Goal: Task Accomplishment & Management: Manage account settings

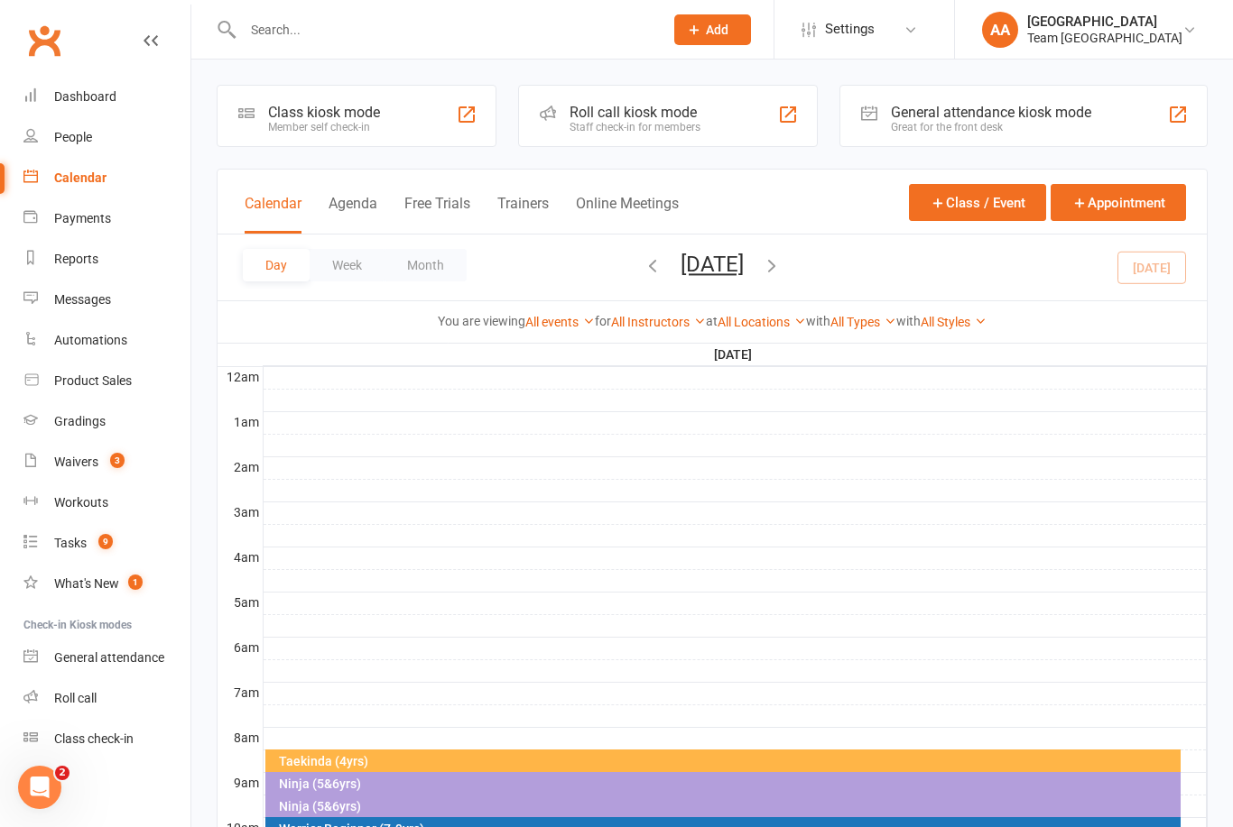
click at [744, 267] on button "Saturday, Sep 13, 2025" at bounding box center [711, 264] width 63 height 25
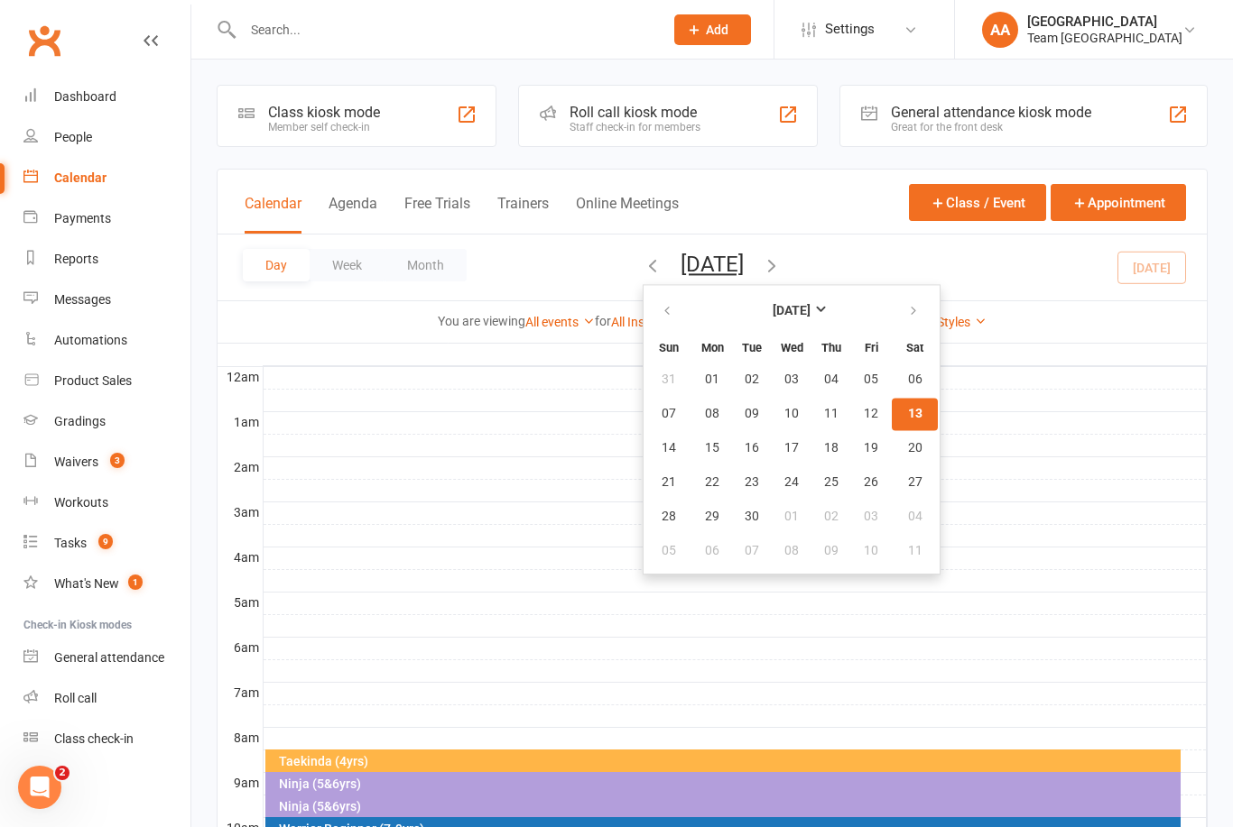
click at [908, 419] on span "13" at bounding box center [915, 414] width 14 height 14
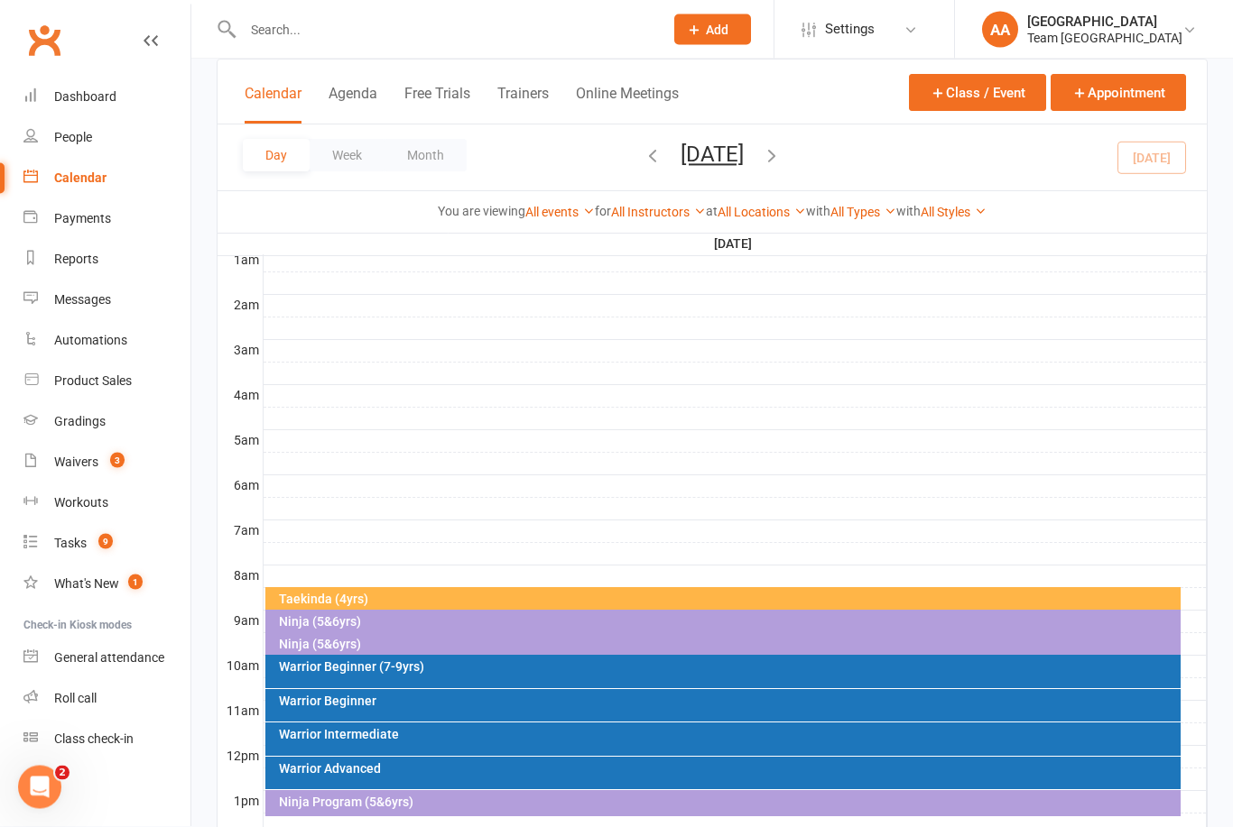
click at [491, 608] on div "Taekinda (4yrs)" at bounding box center [723, 601] width 916 height 26
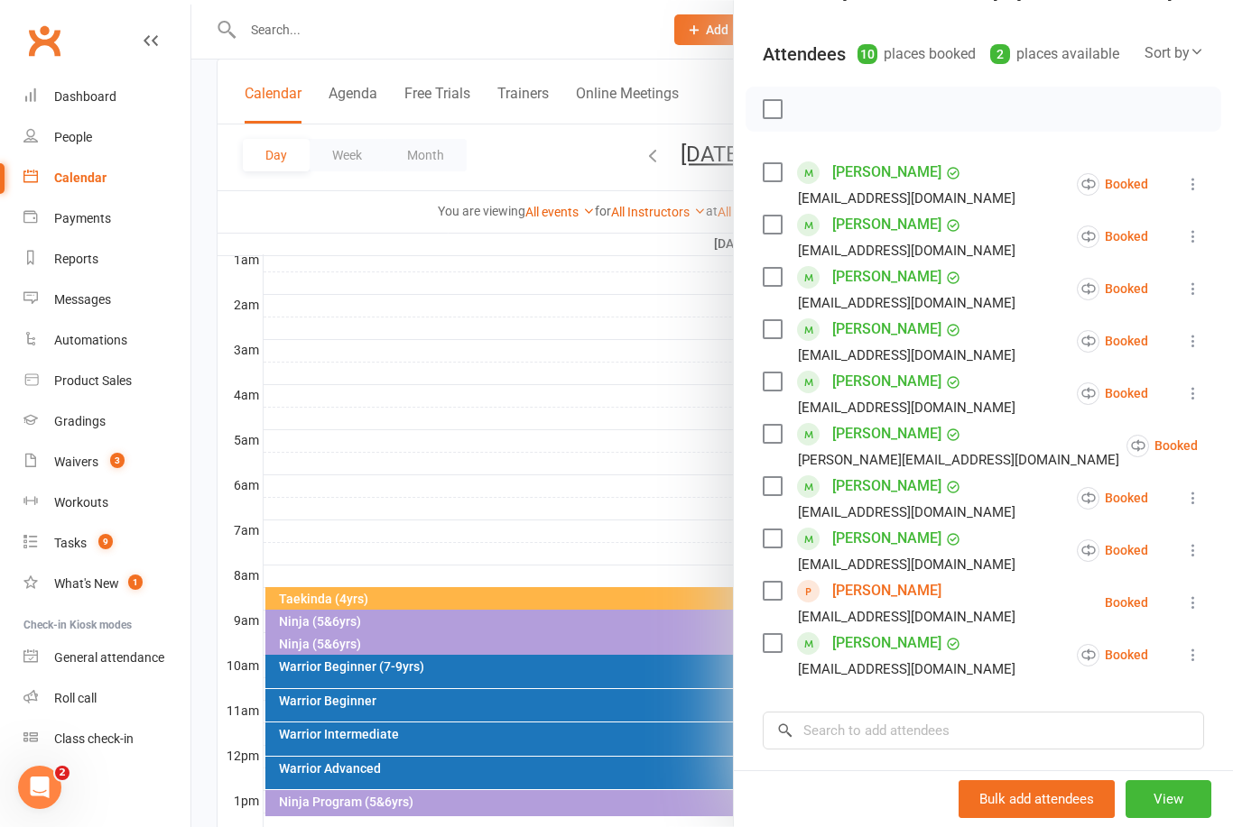
scroll to position [209, 0]
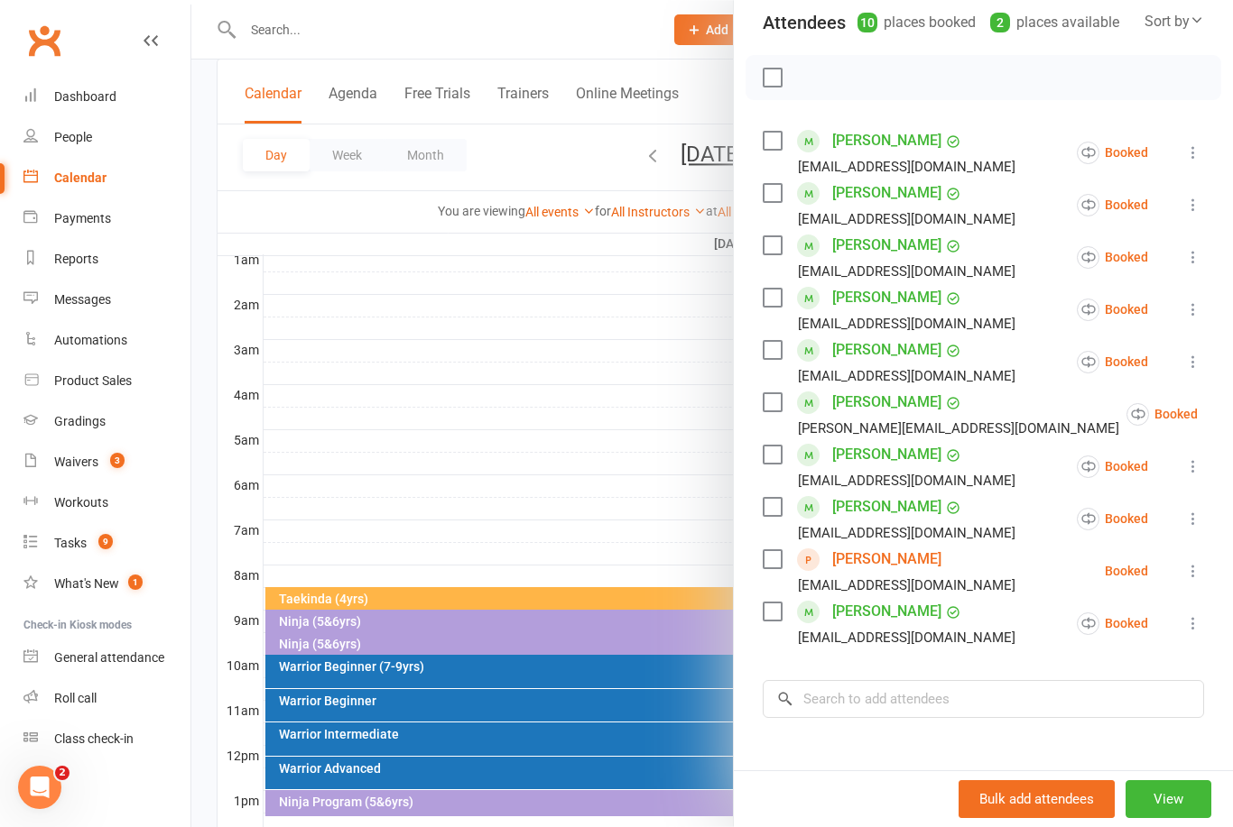
click at [879, 347] on link "Carter D'silva" at bounding box center [886, 350] width 109 height 29
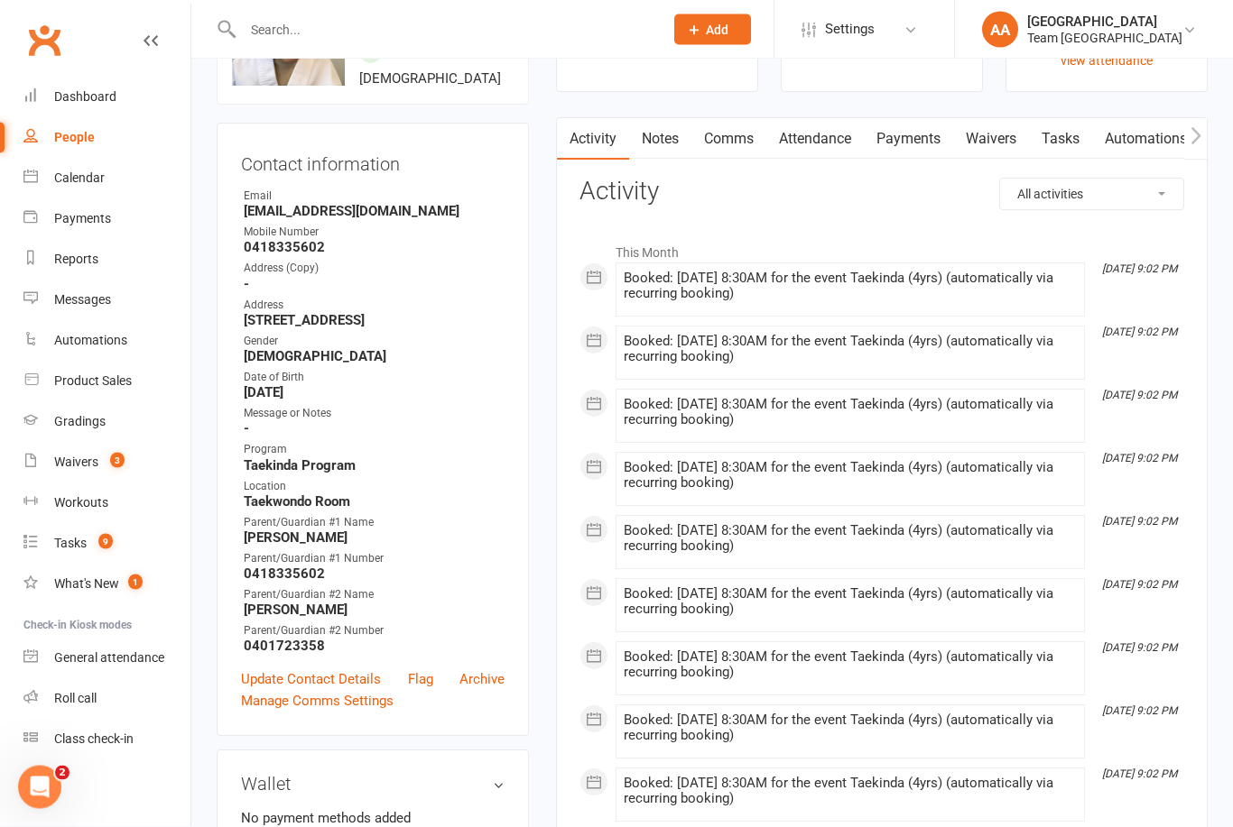
scroll to position [288, 0]
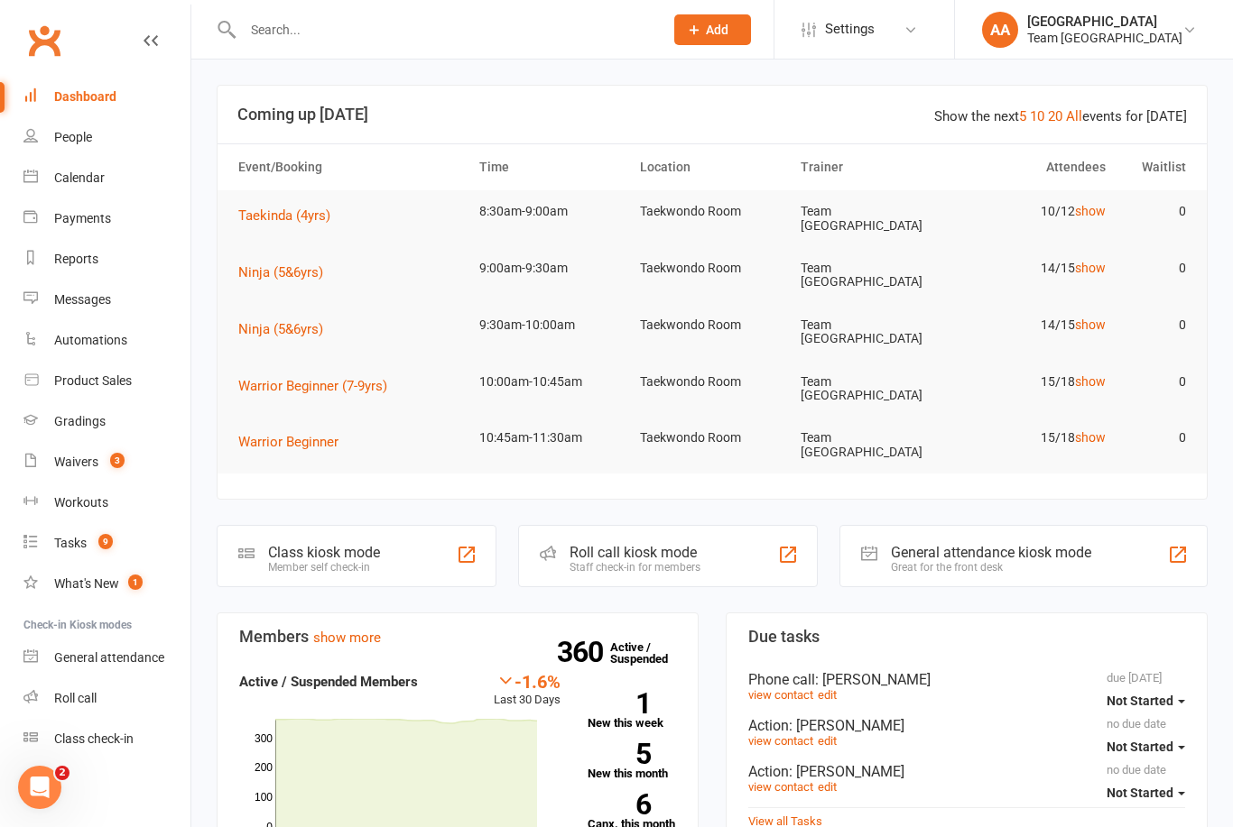
click at [82, 175] on div "Calendar" at bounding box center [79, 178] width 51 height 14
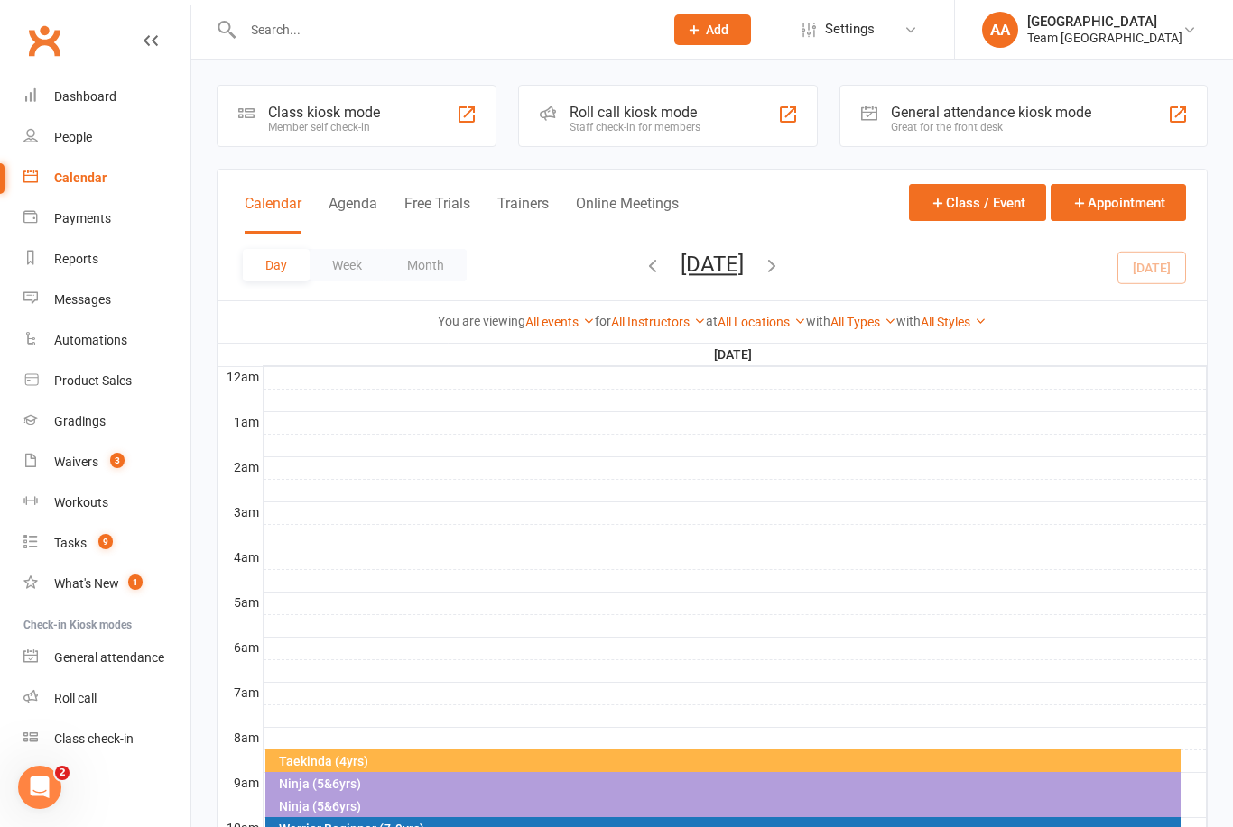
click at [744, 261] on button "[DATE]" at bounding box center [711, 264] width 63 height 25
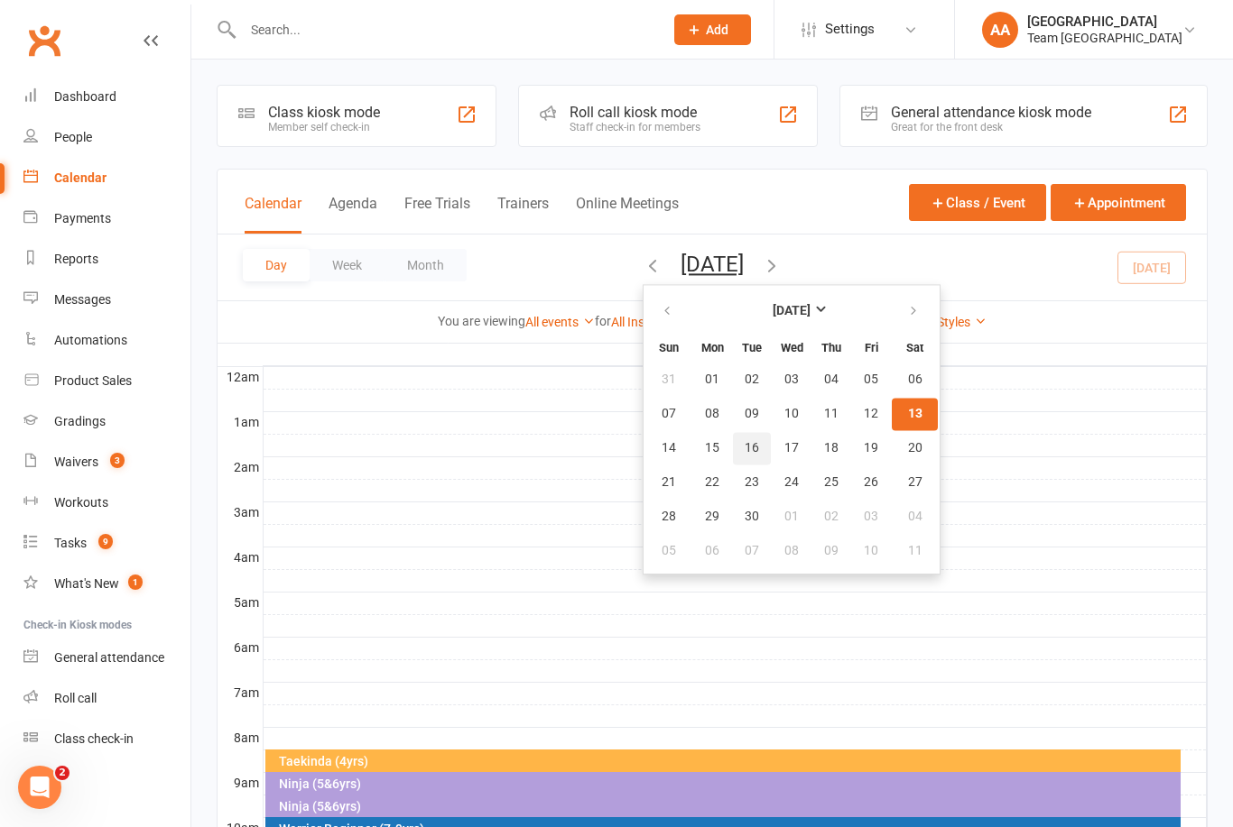
click at [733, 457] on button "16" at bounding box center [752, 448] width 38 height 32
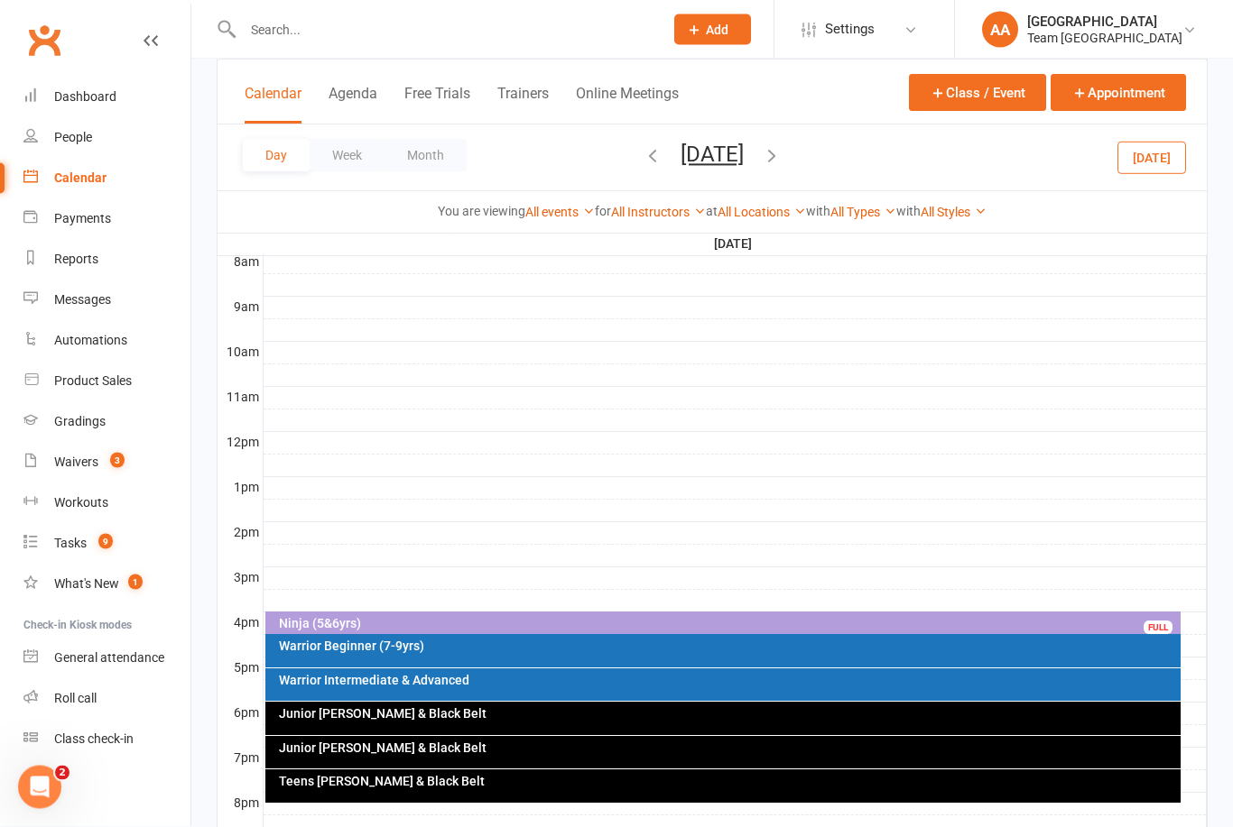
scroll to position [503, 0]
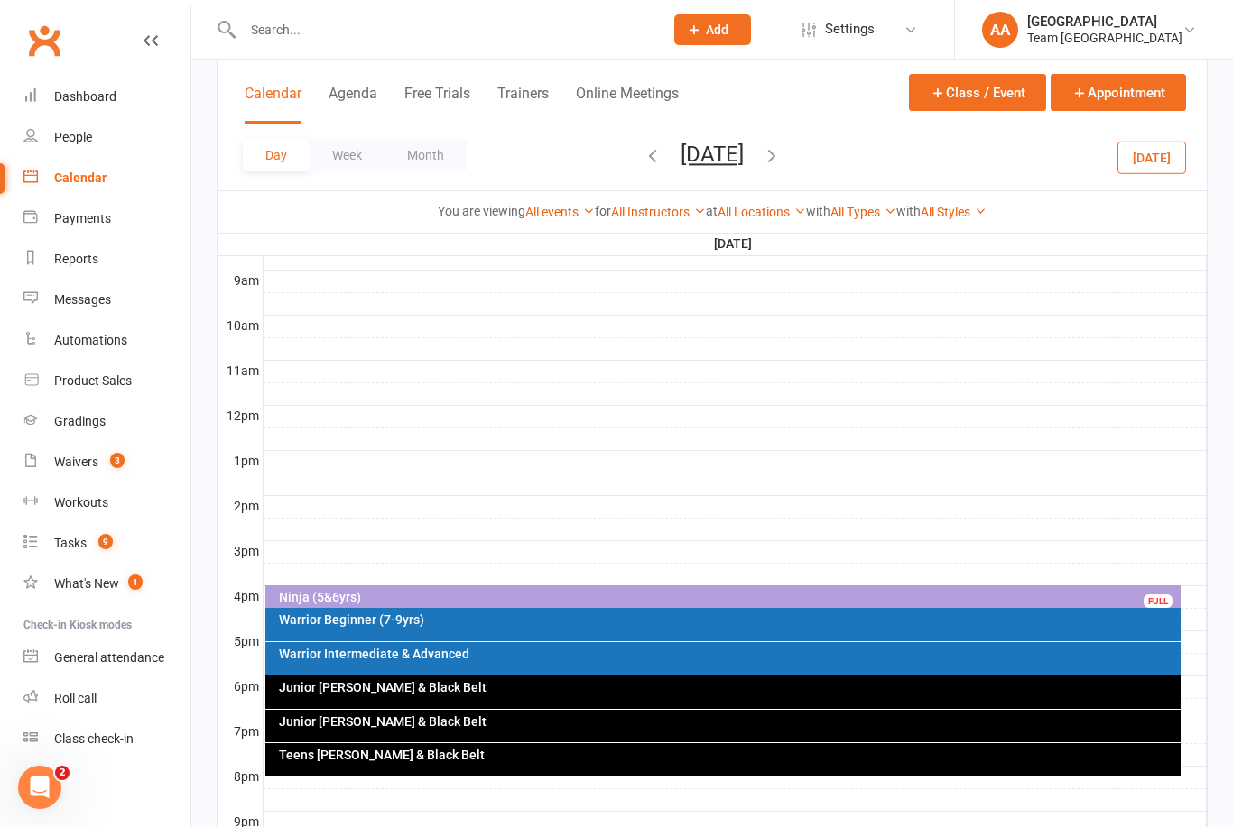
click at [427, 656] on div "Warrior Intermediate & Advanced" at bounding box center [728, 654] width 900 height 13
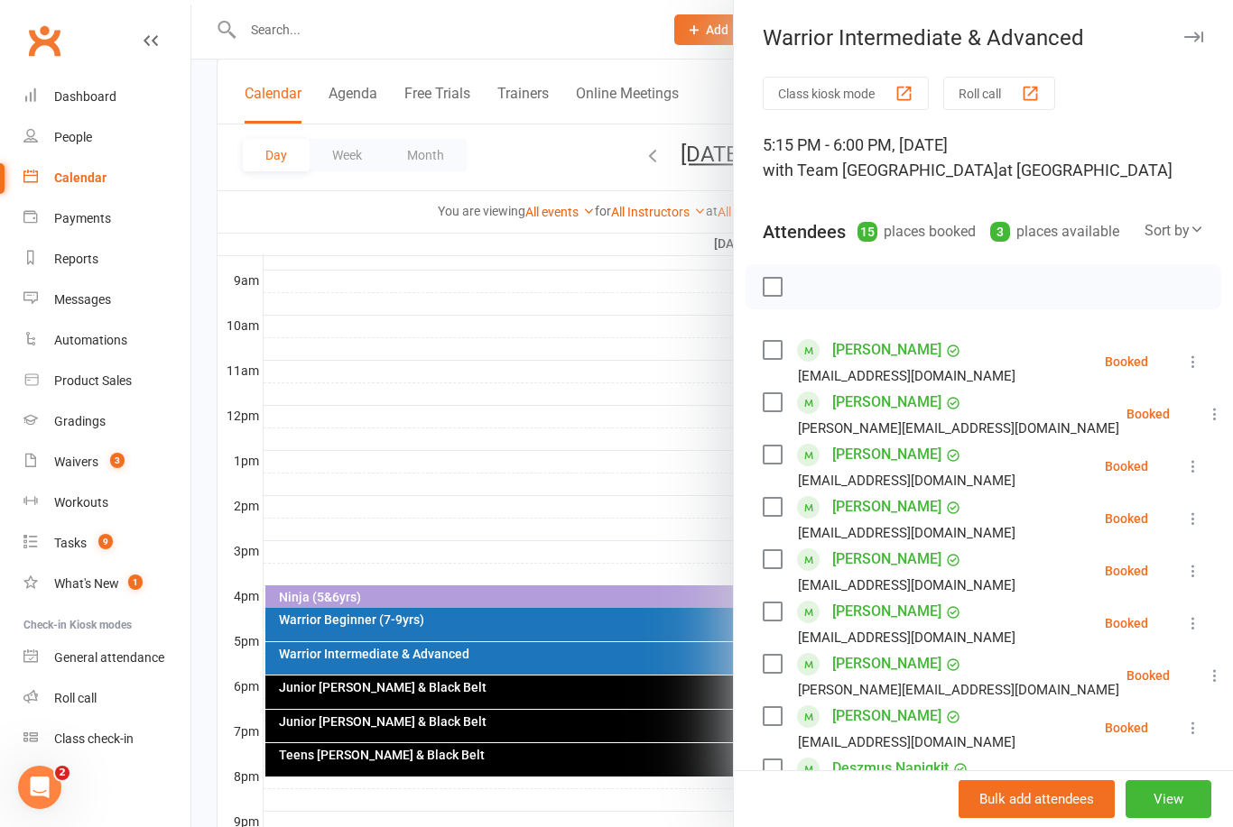
click at [510, 356] on div at bounding box center [711, 413] width 1041 height 827
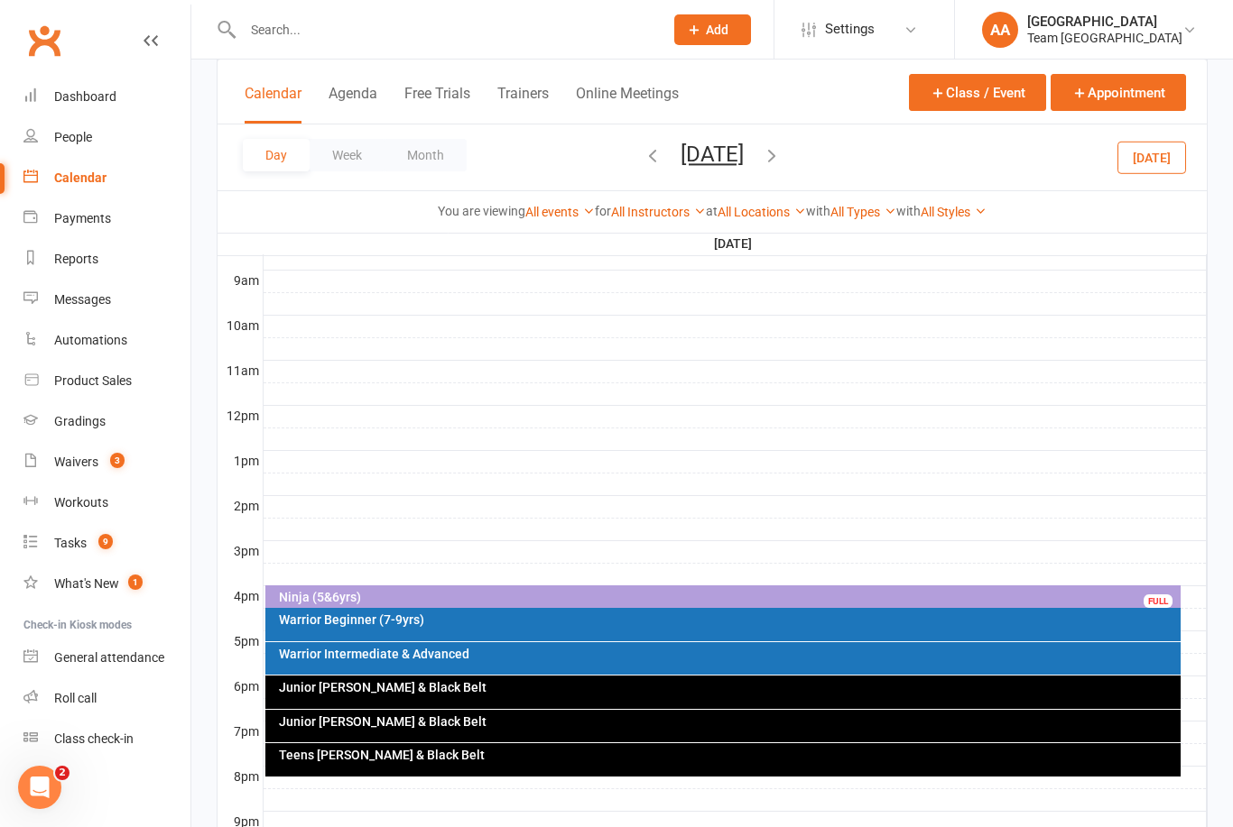
click at [402, 722] on div "Junior [PERSON_NAME] & Black Belt" at bounding box center [728, 722] width 900 height 13
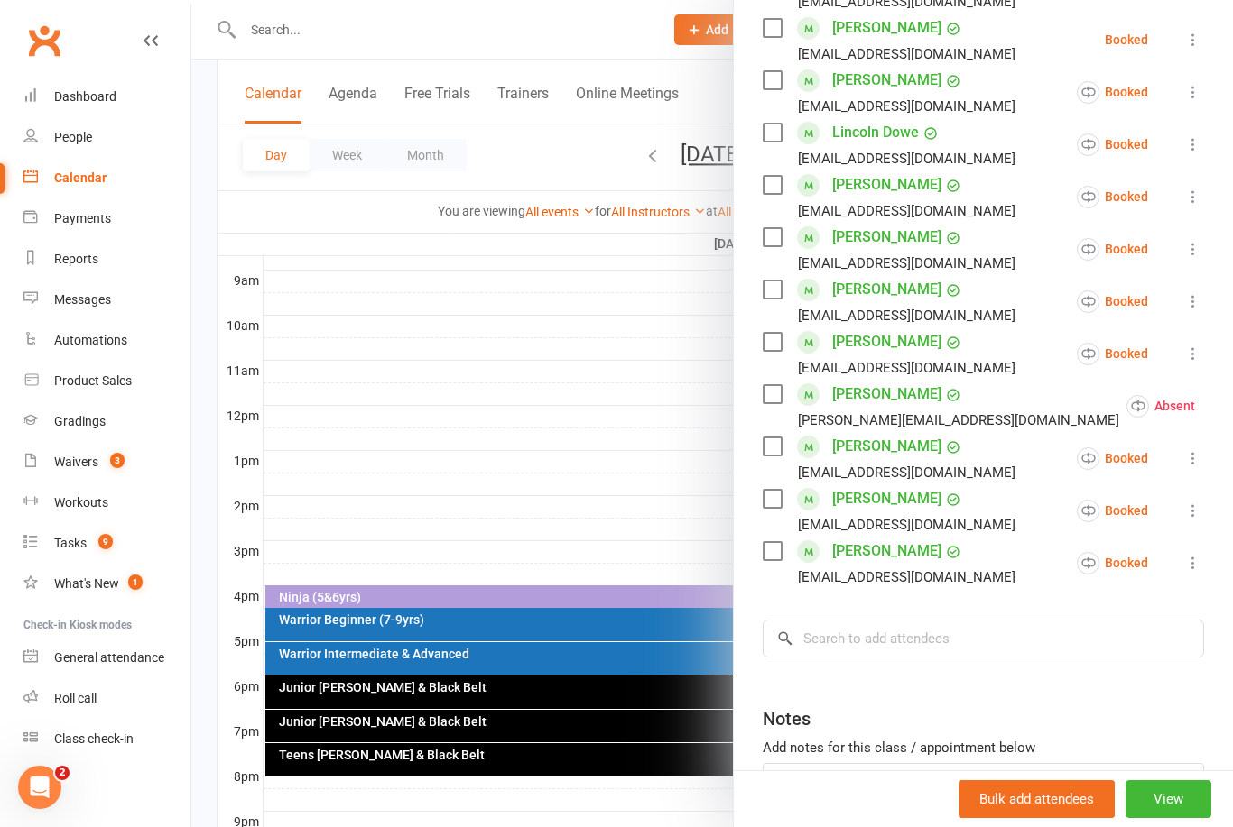
scroll to position [457, 0]
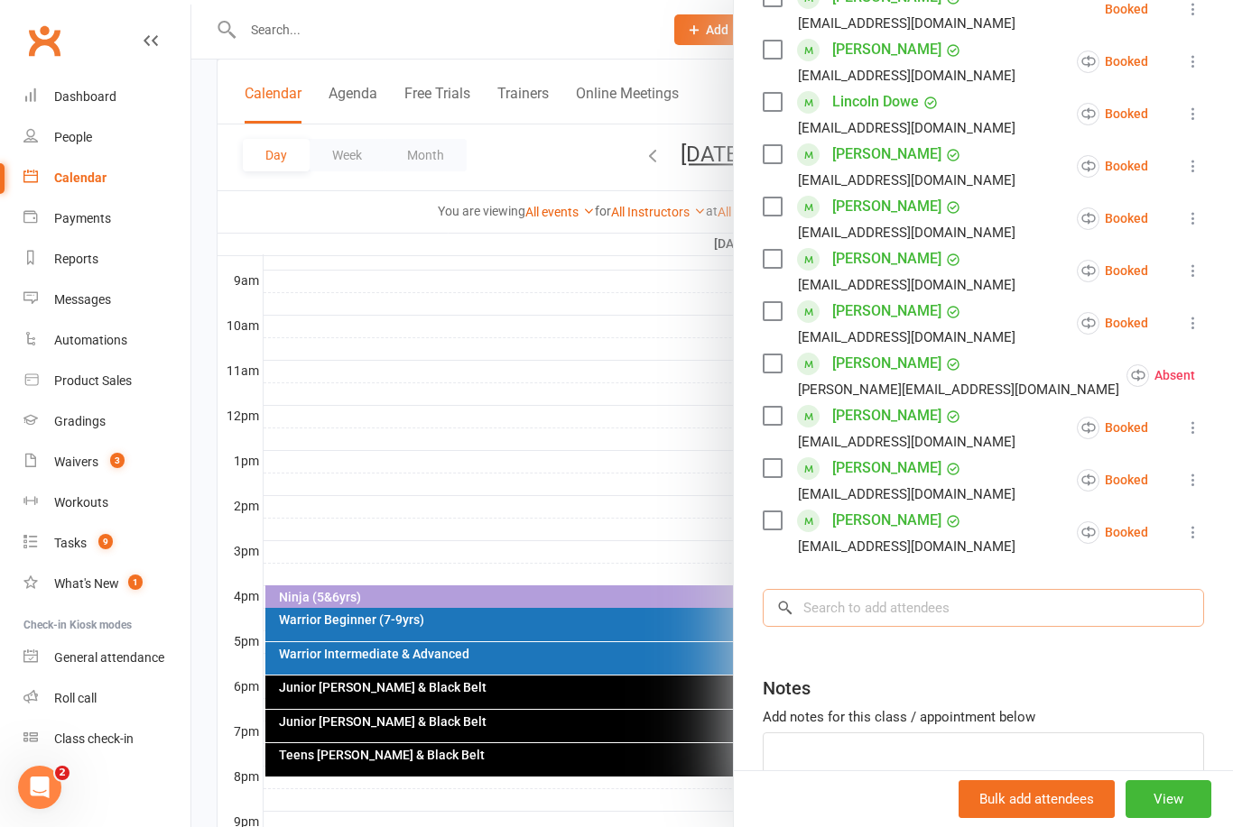
click at [876, 595] on input "search" at bounding box center [982, 608] width 441 height 38
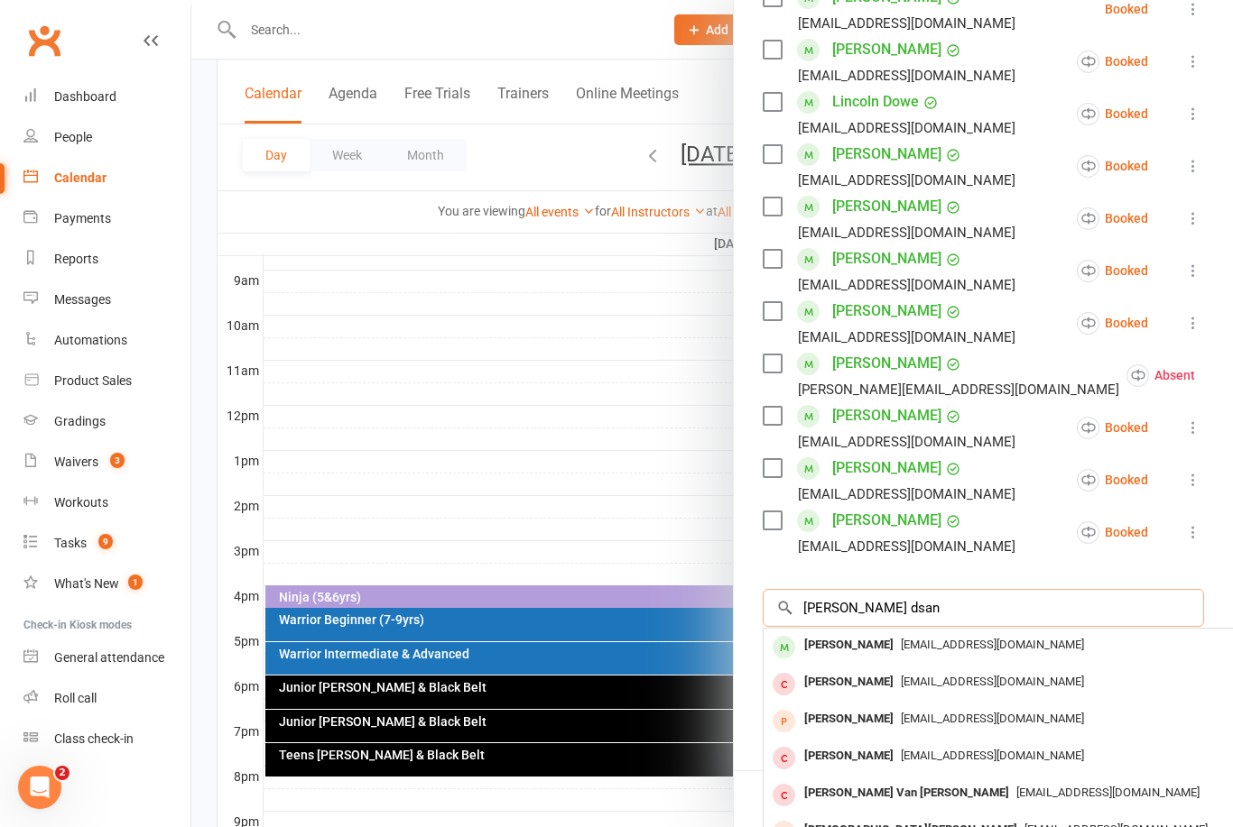
type input "Lucy dsan"
click at [901, 638] on span "zoedanaher@optusnet.com.au" at bounding box center [992, 645] width 183 height 14
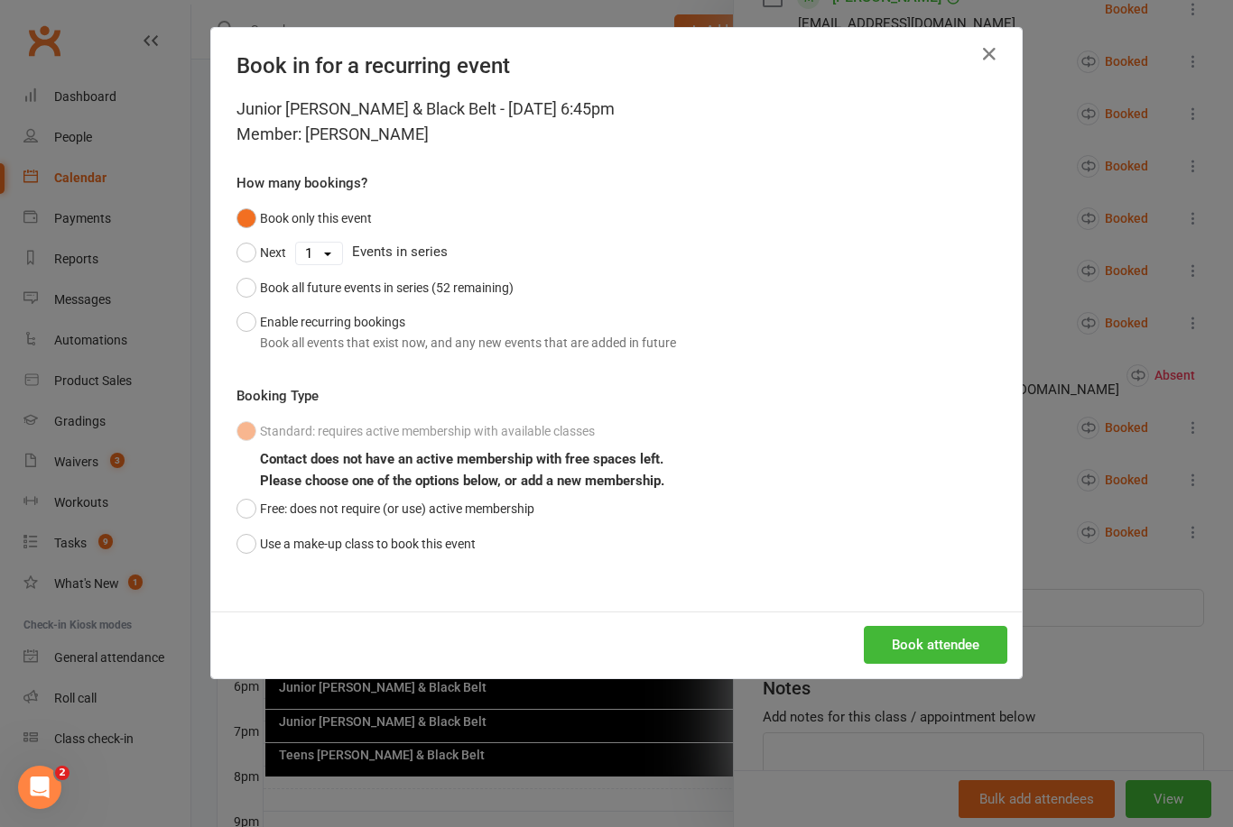
click at [239, 542] on button "Use a make-up class to book this event" at bounding box center [355, 544] width 239 height 34
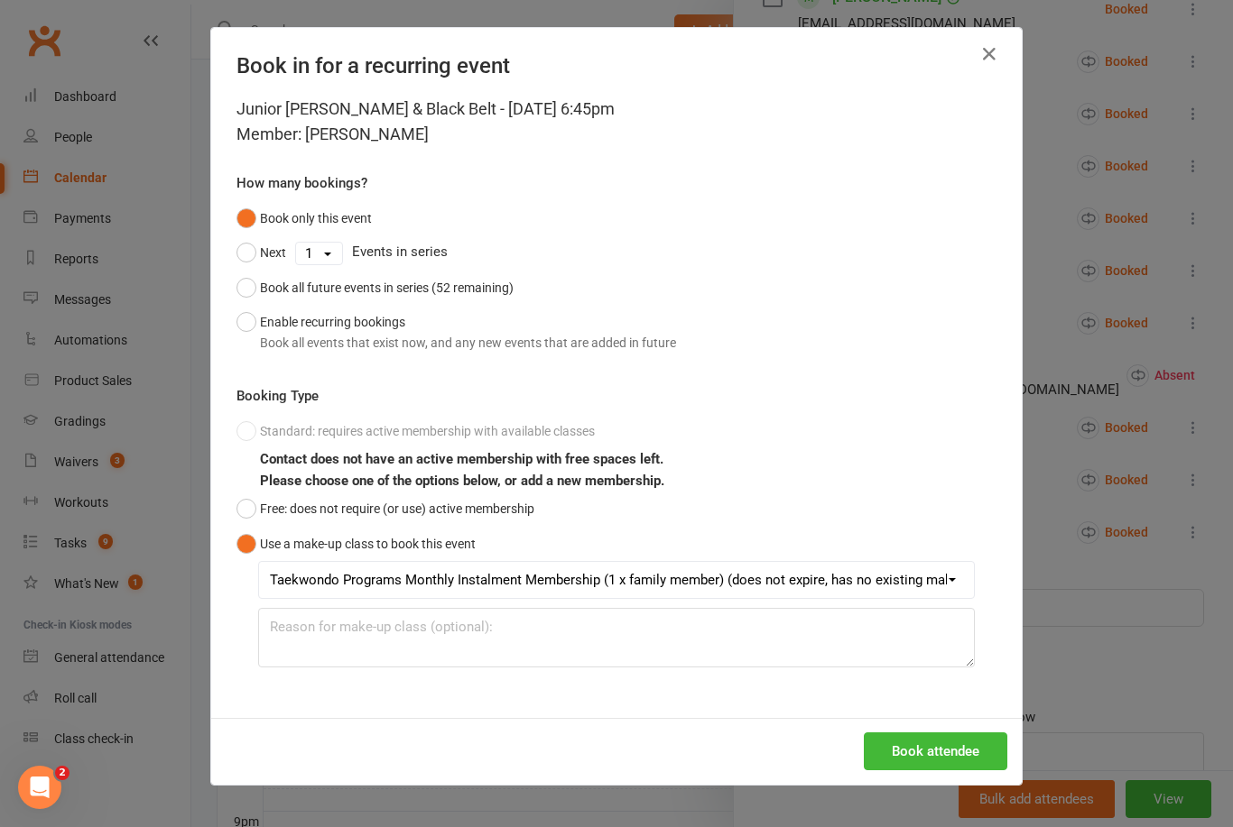
click at [910, 744] on button "Book attendee" at bounding box center [935, 752] width 143 height 38
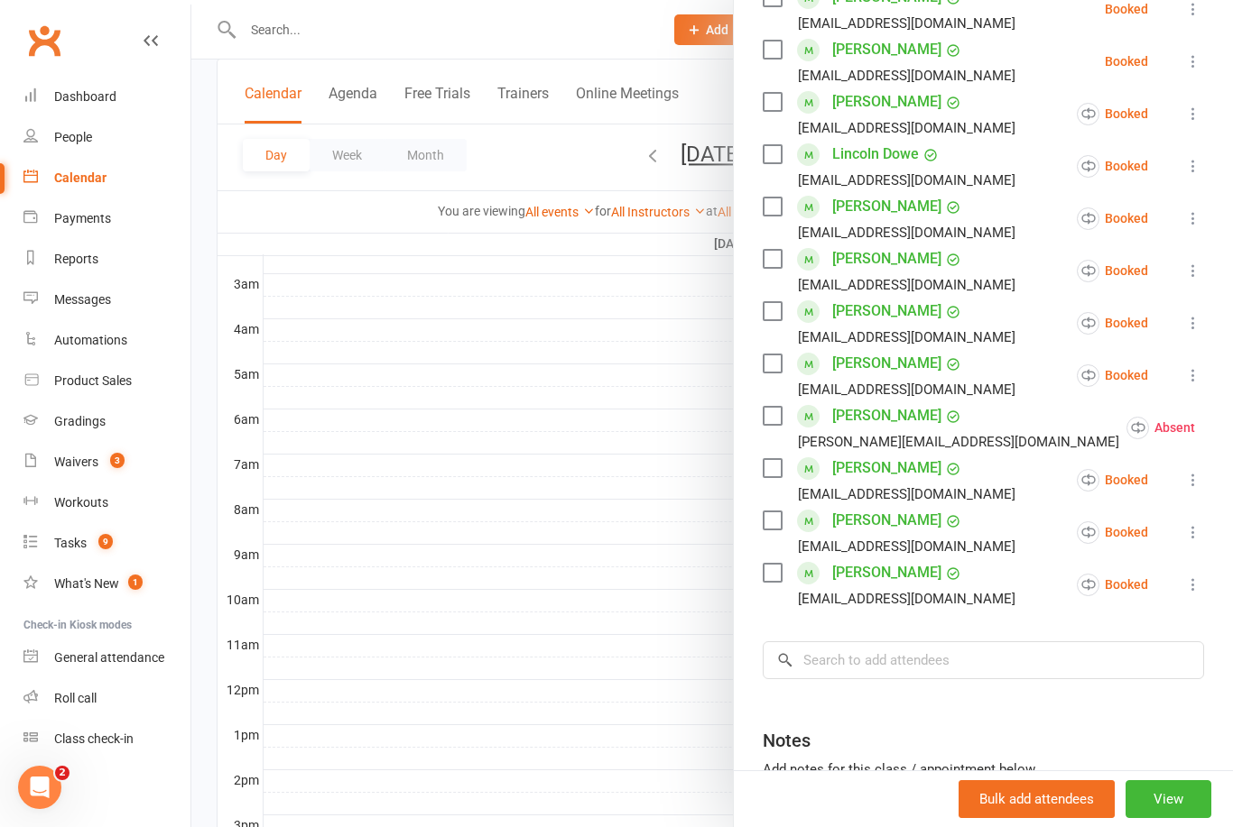
scroll to position [243, 0]
click at [656, 155] on div at bounding box center [711, 413] width 1041 height 827
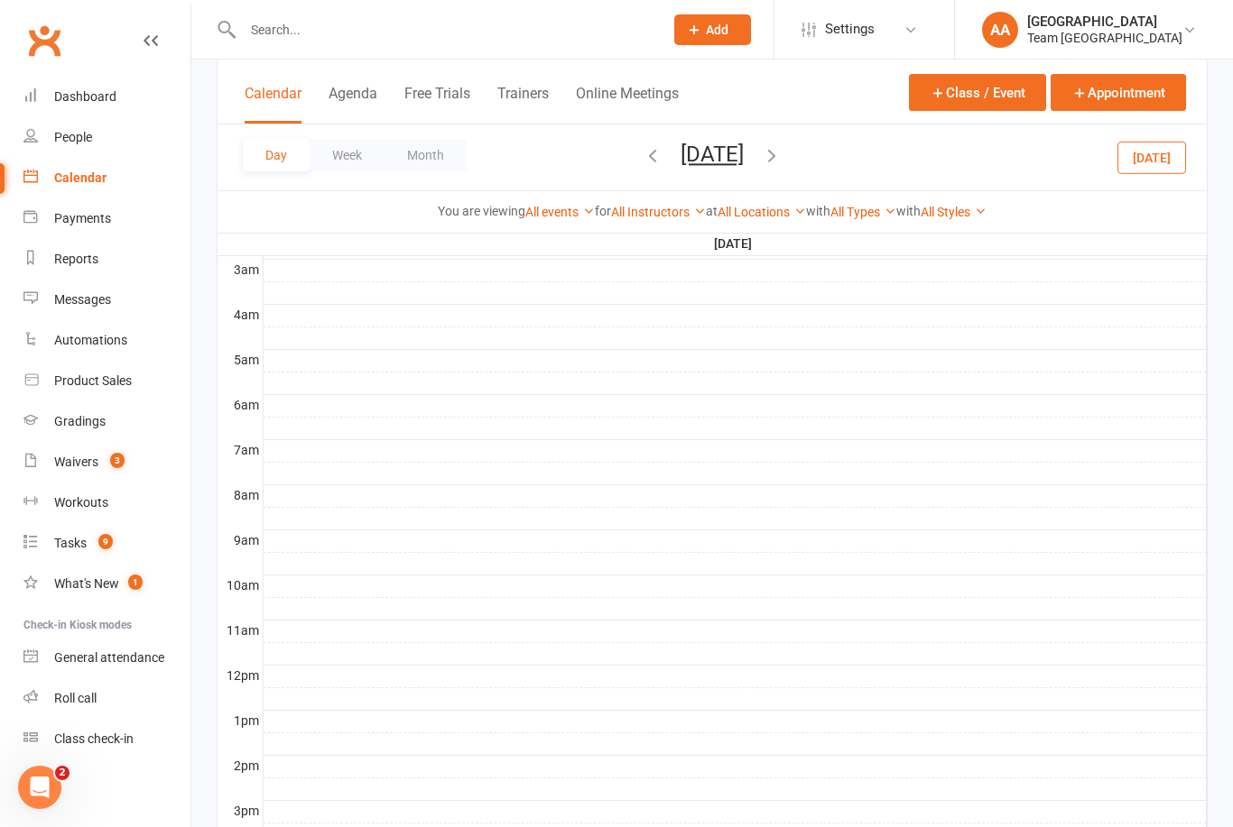
click at [682, 159] on button "Tuesday, Sep 16, 2025" at bounding box center [711, 154] width 63 height 25
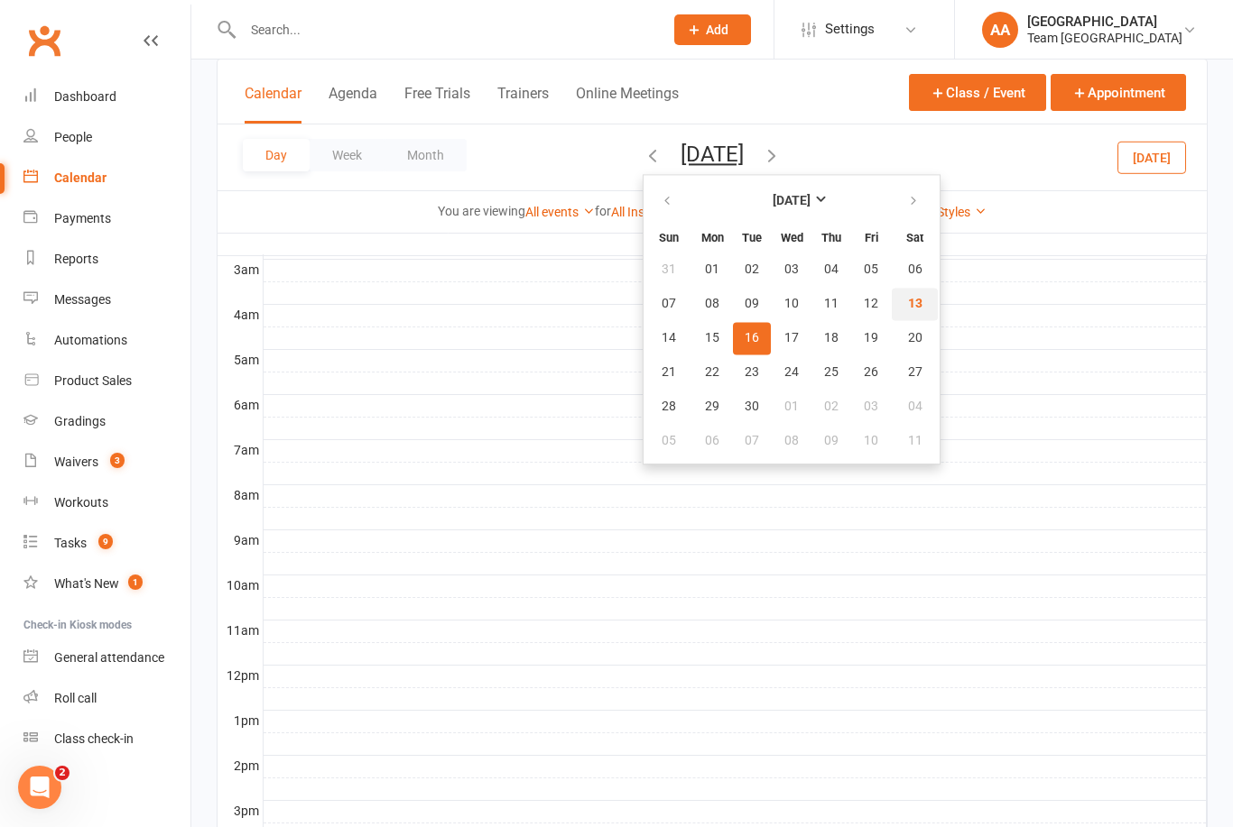
click at [908, 306] on span "13" at bounding box center [915, 304] width 14 height 14
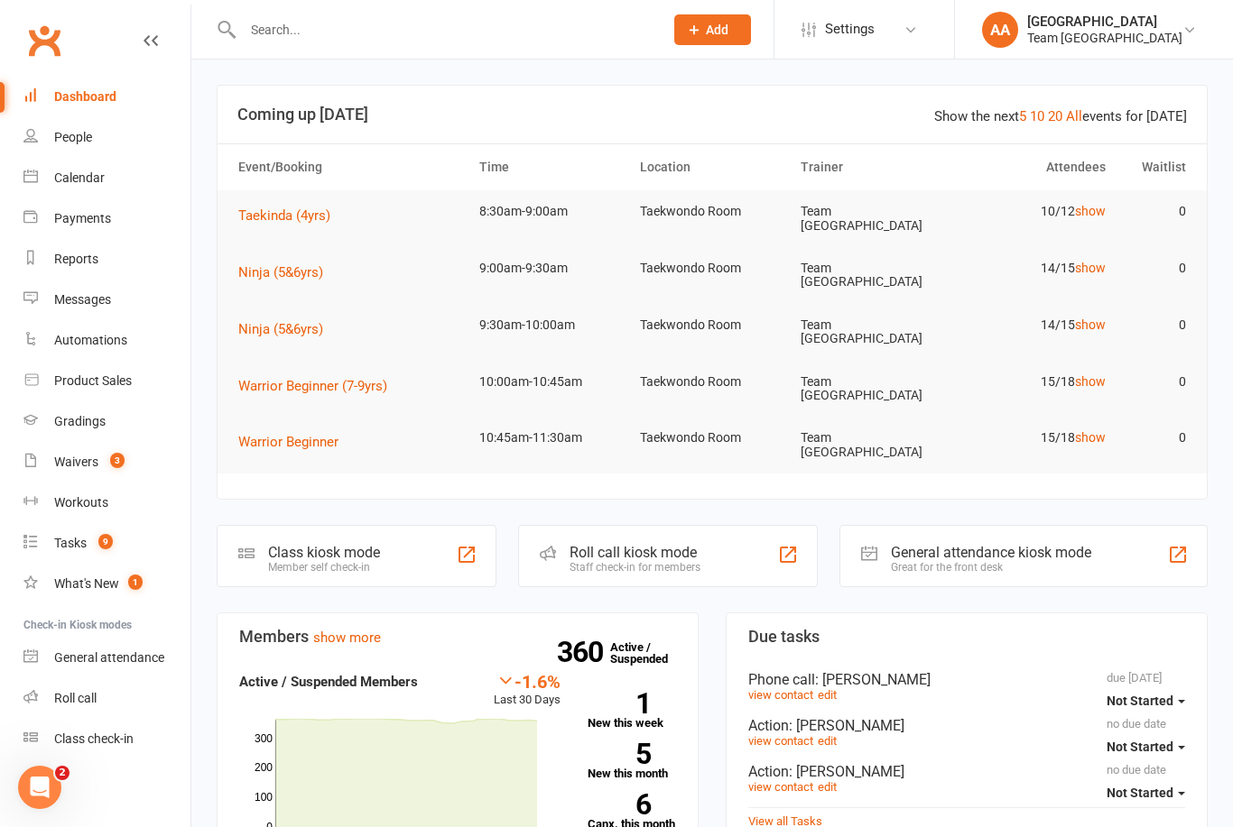
click at [95, 186] on link "Calendar" at bounding box center [106, 178] width 167 height 41
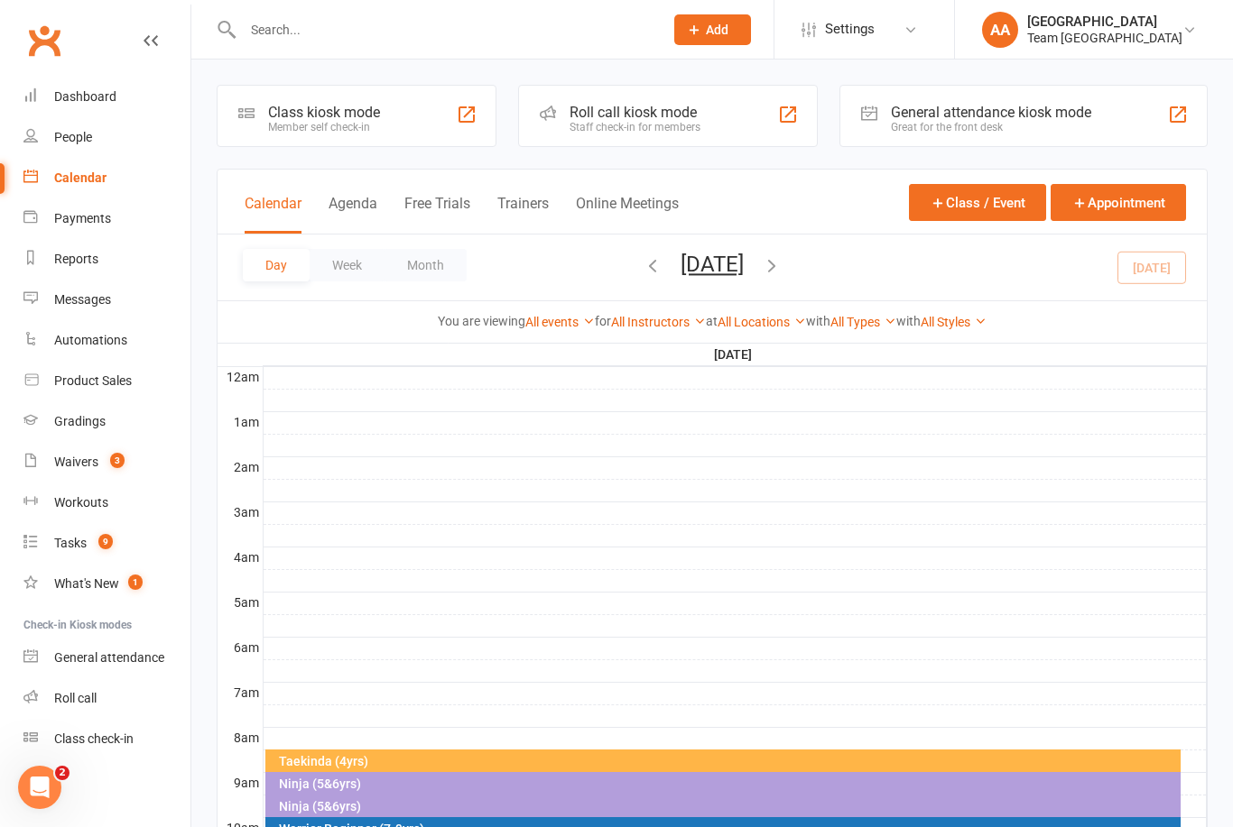
click at [744, 271] on button "[DATE]" at bounding box center [711, 264] width 63 height 25
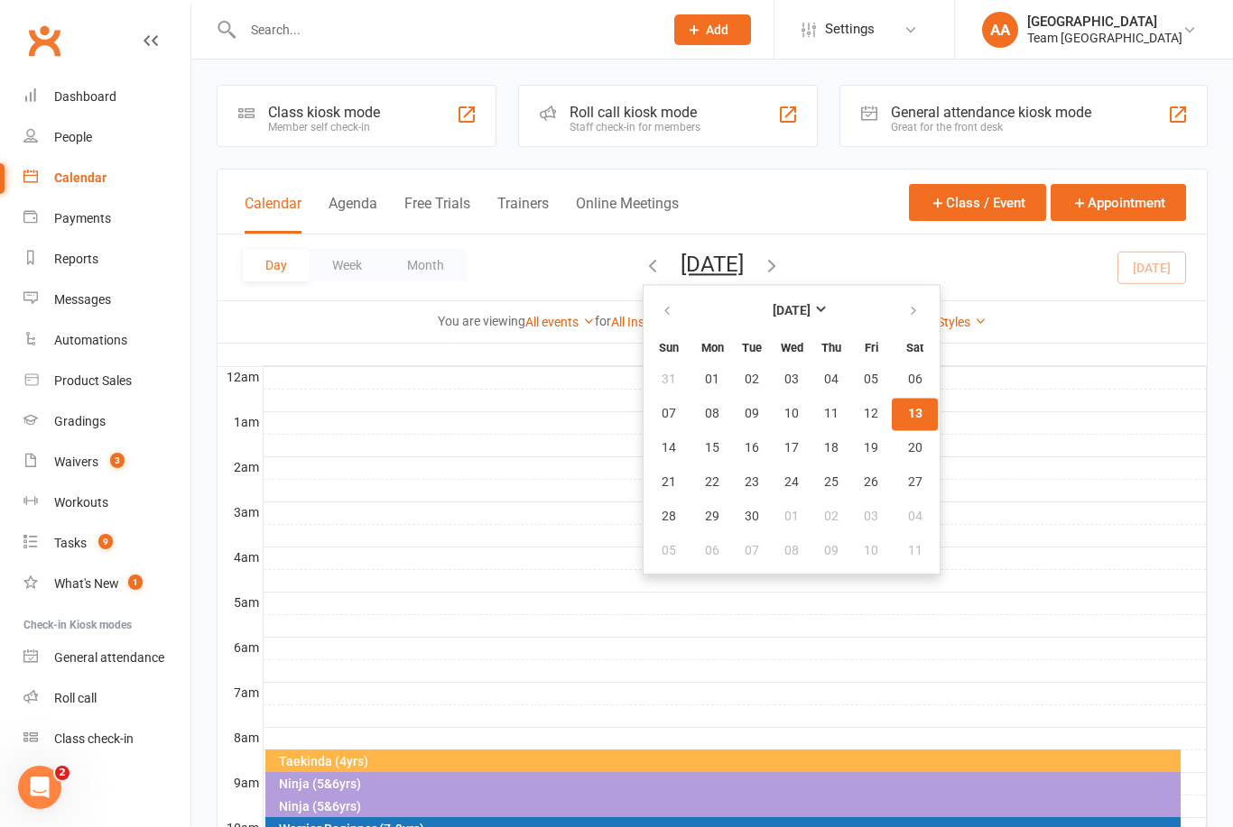
click at [908, 413] on span "13" at bounding box center [915, 414] width 14 height 14
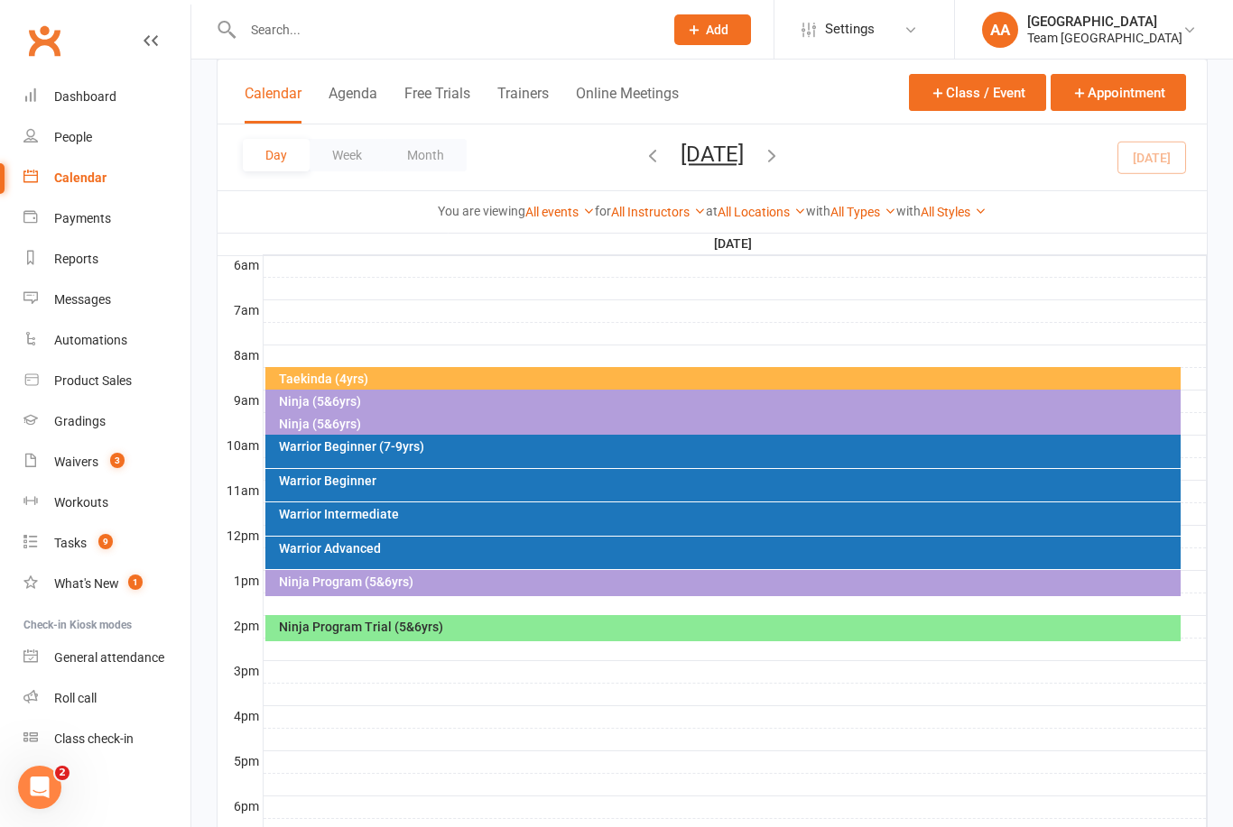
scroll to position [493, 0]
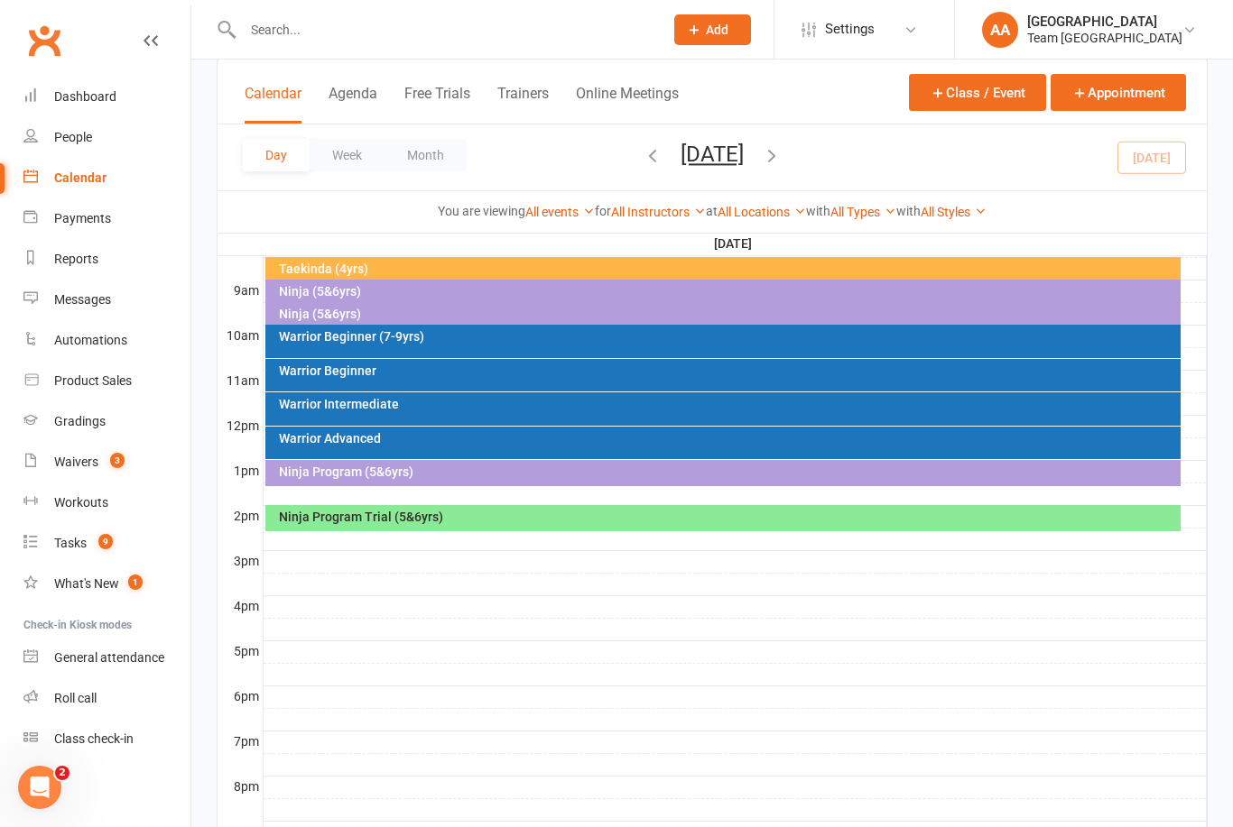
click at [359, 265] on div "Taekinda (4yrs)" at bounding box center [728, 269] width 900 height 13
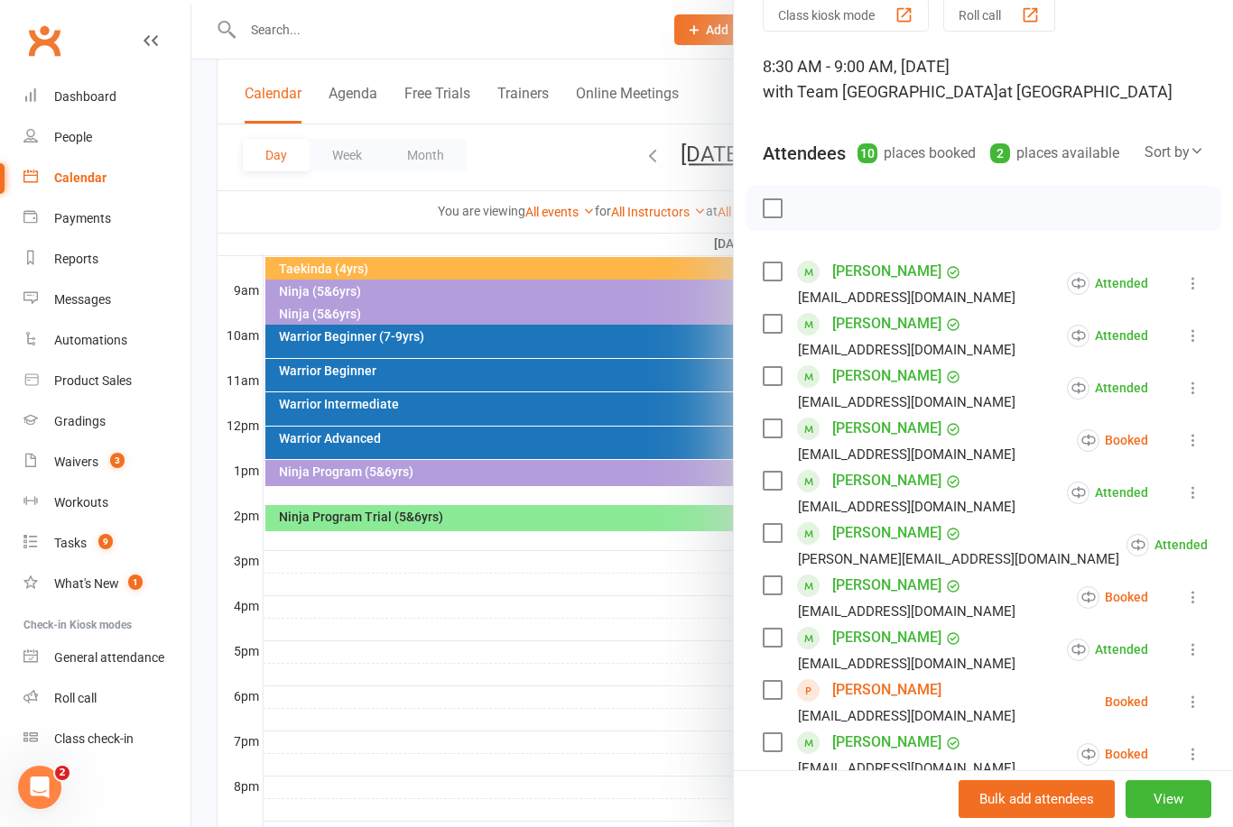
scroll to position [131, 0]
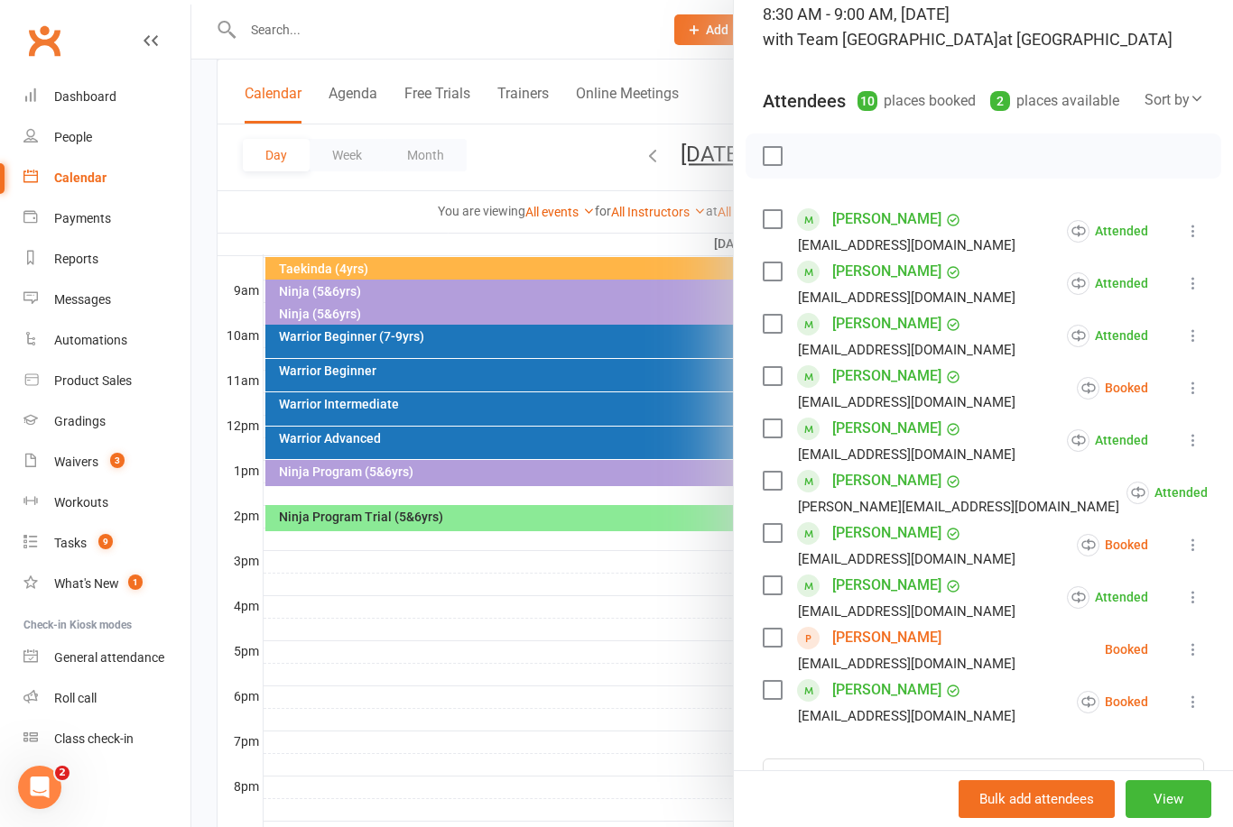
click at [1185, 396] on icon at bounding box center [1193, 388] width 18 height 18
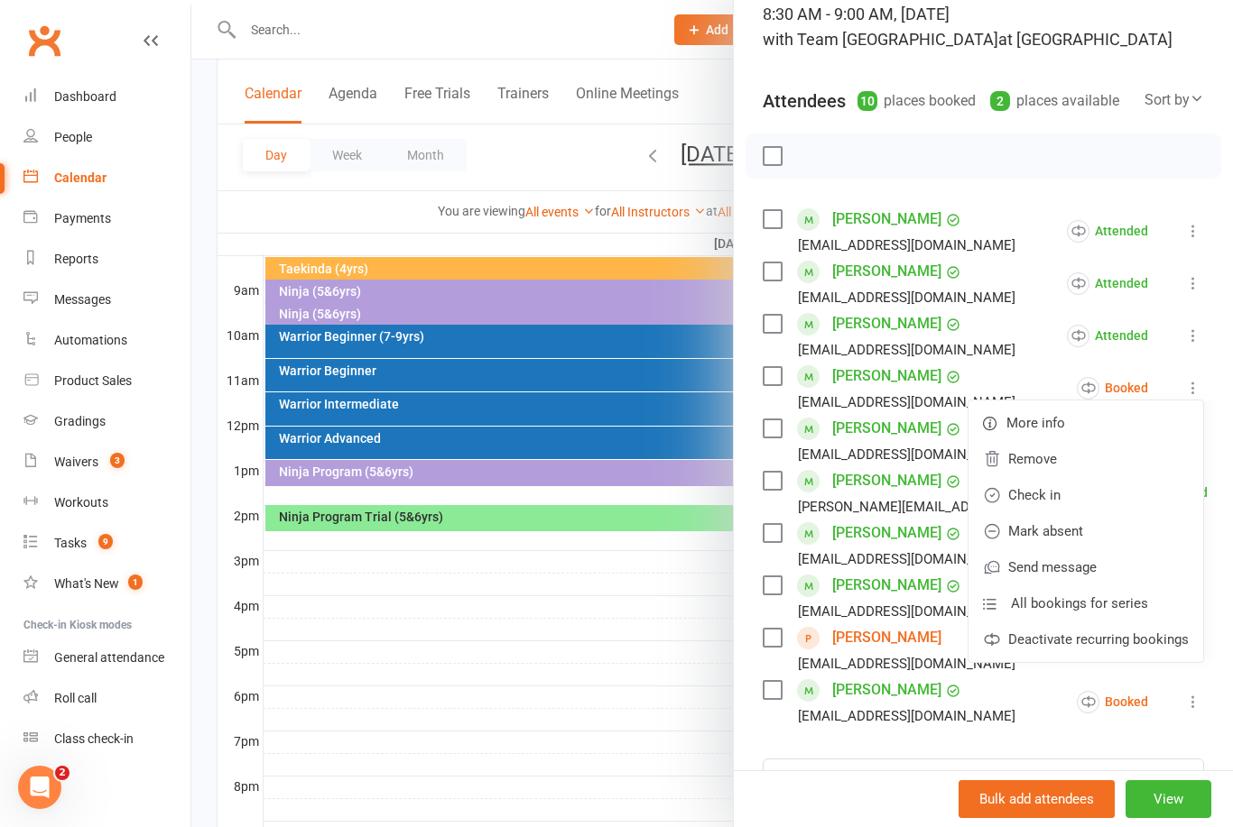
click at [1093, 529] on link "Mark absent" at bounding box center [1085, 531] width 235 height 36
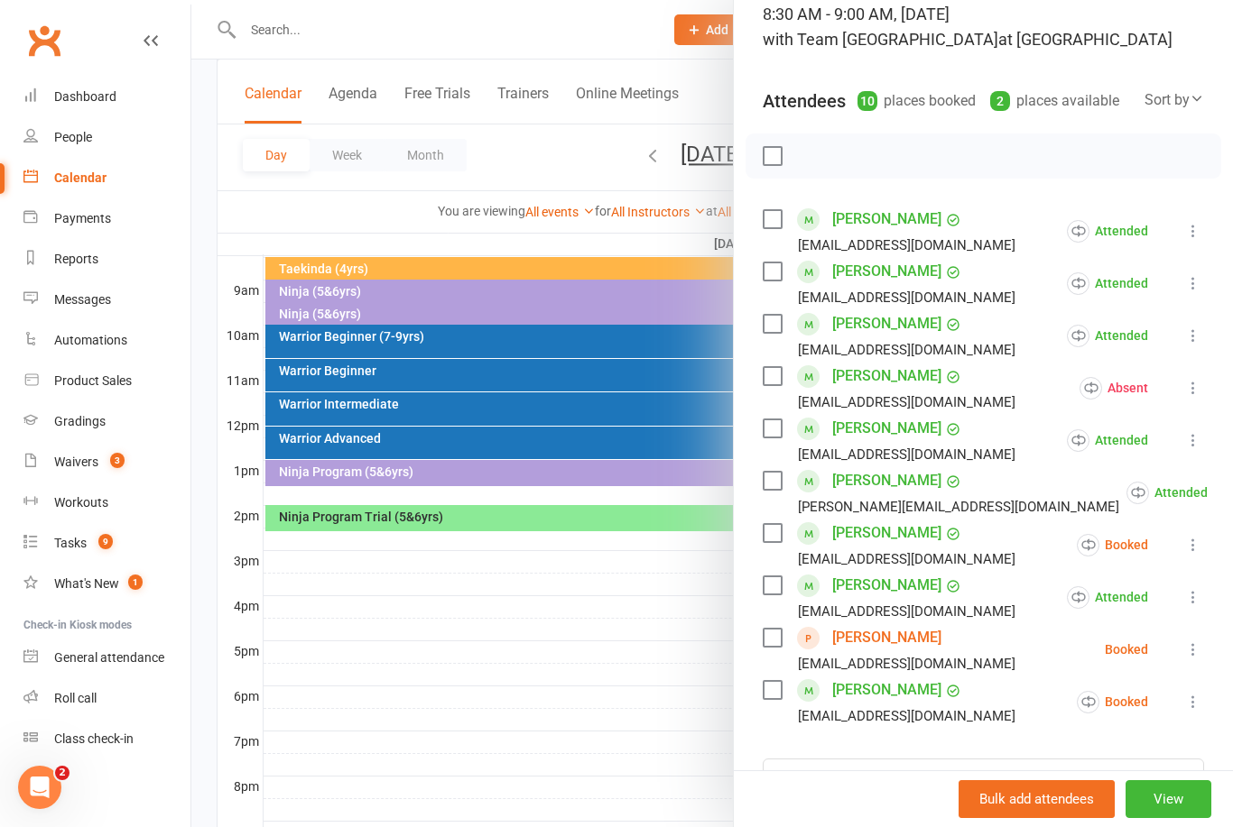
click at [1184, 543] on icon at bounding box center [1193, 545] width 18 height 18
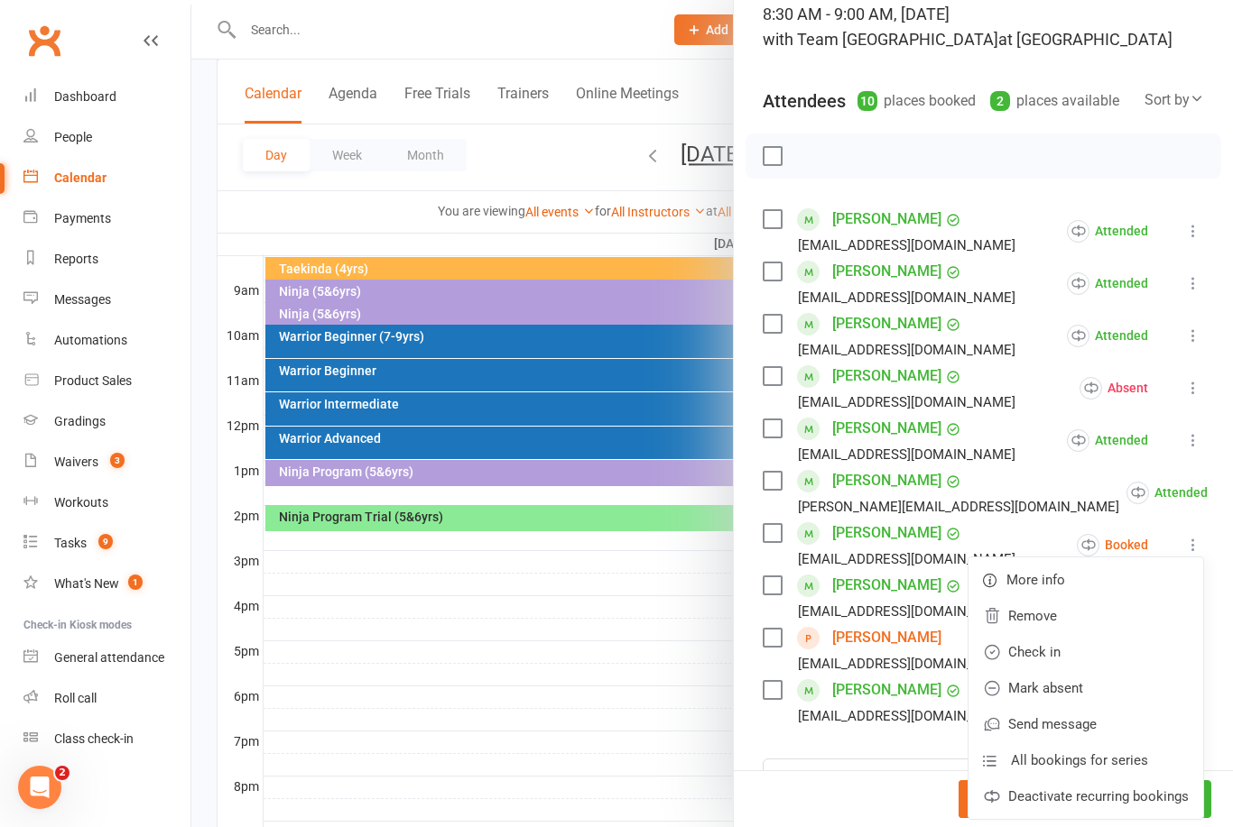
click at [1106, 689] on link "Mark absent" at bounding box center [1085, 688] width 235 height 36
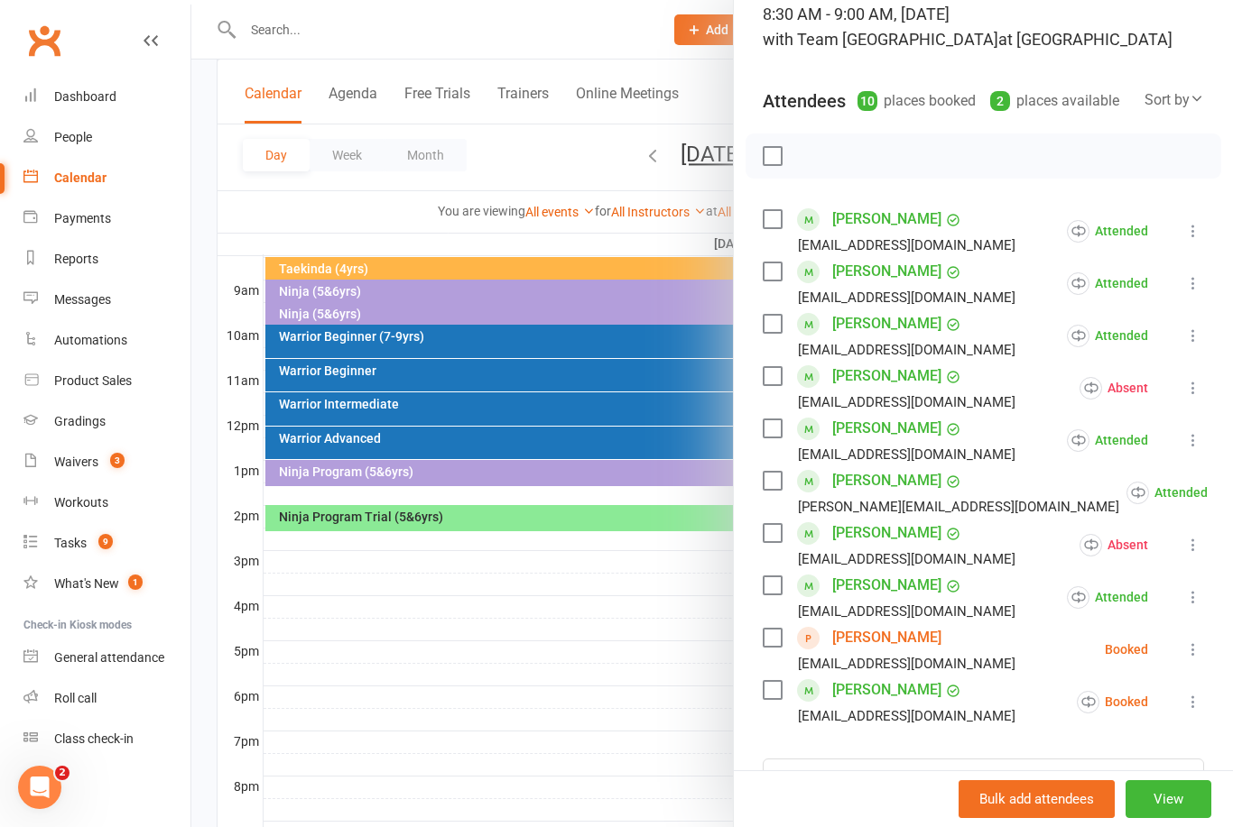
click at [1193, 642] on icon at bounding box center [1193, 650] width 18 height 18
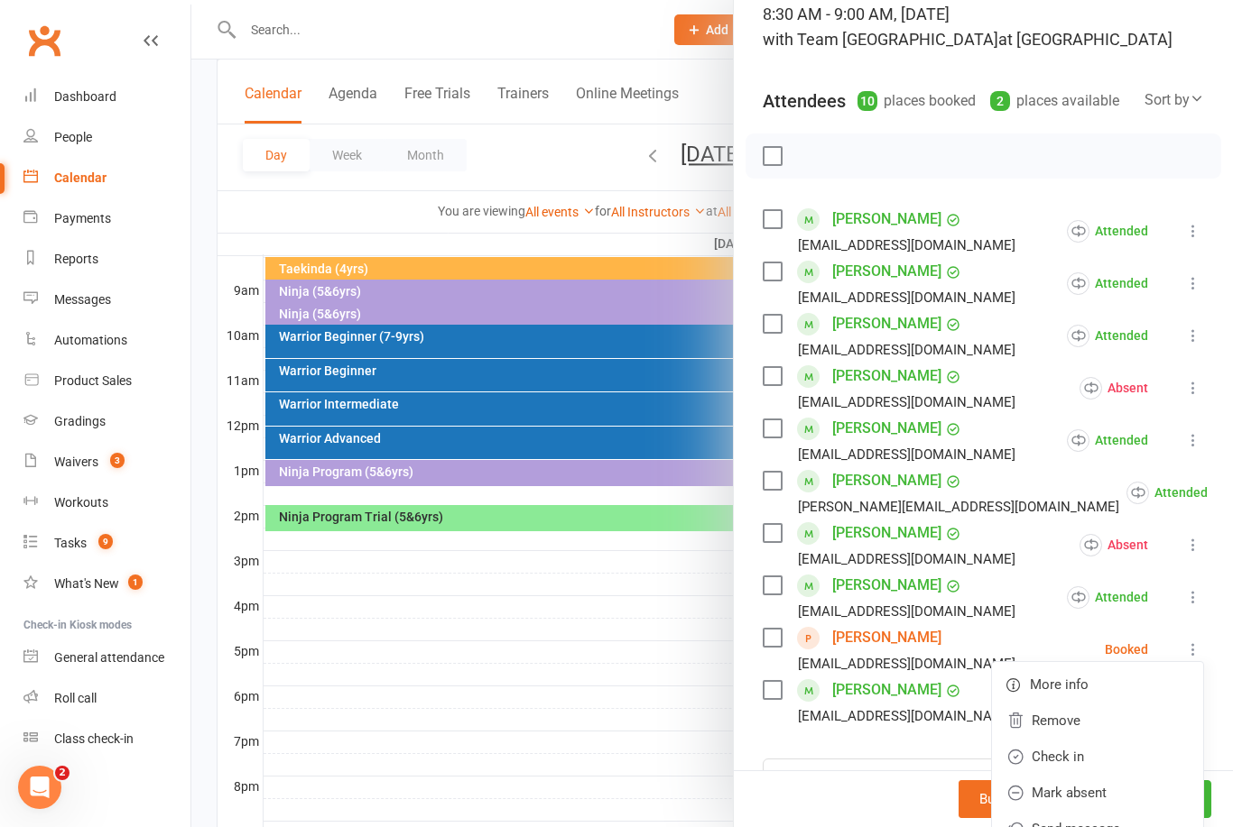
click at [1119, 783] on link "Mark absent" at bounding box center [1097, 793] width 211 height 36
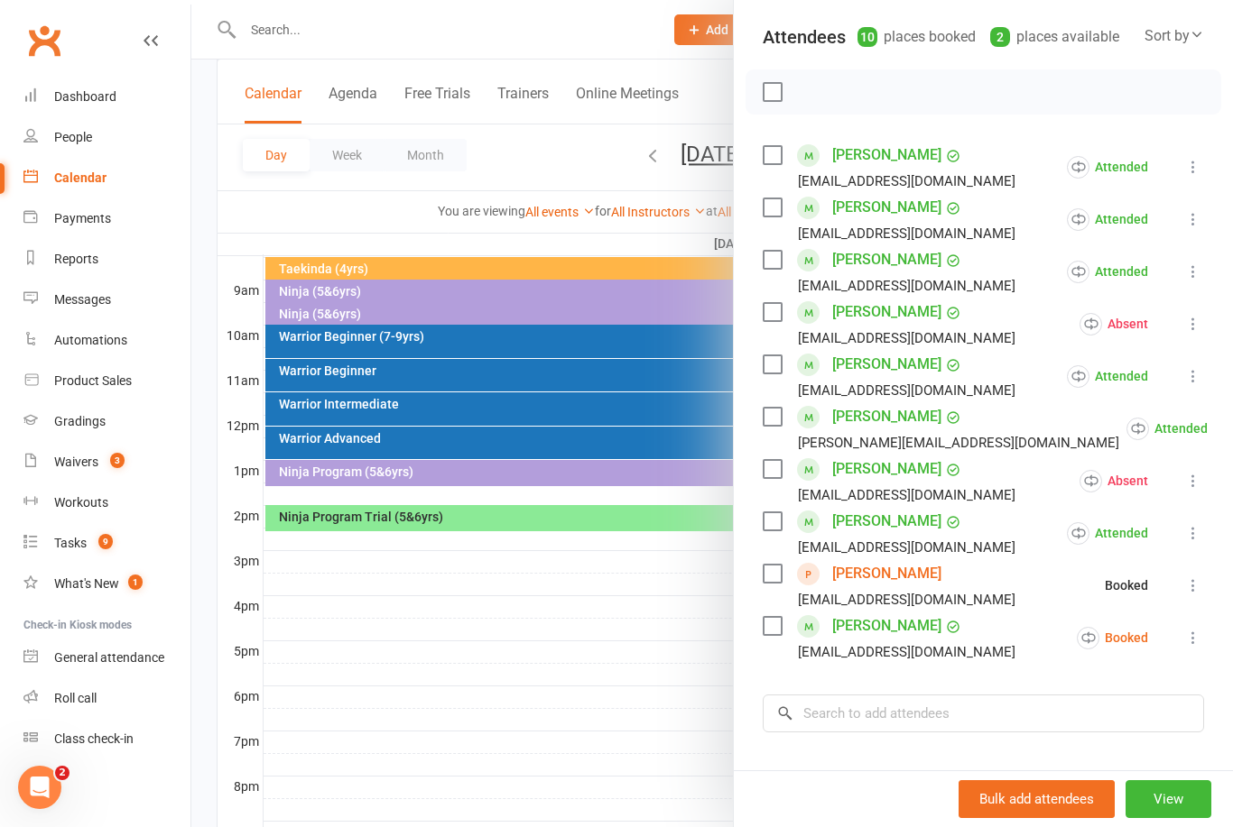
scroll to position [257, 0]
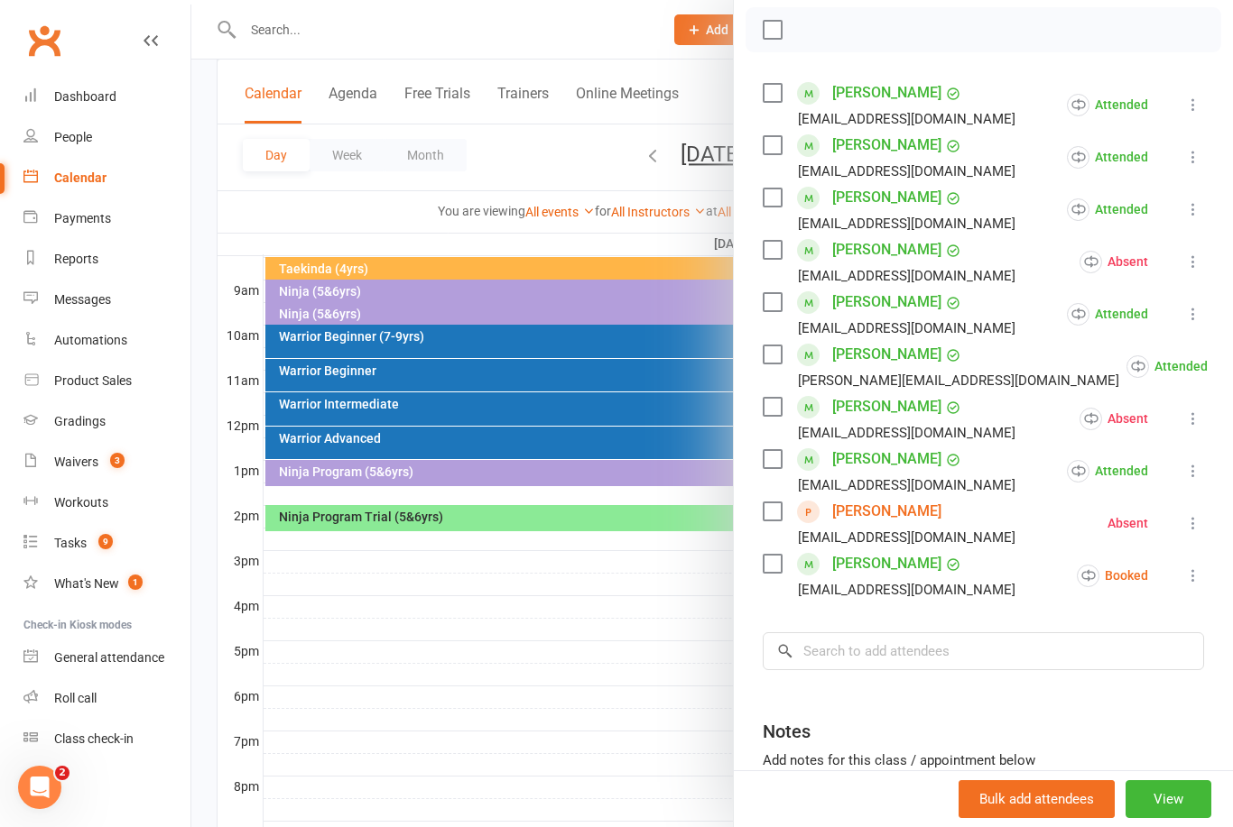
click at [1186, 576] on icon at bounding box center [1193, 576] width 18 height 18
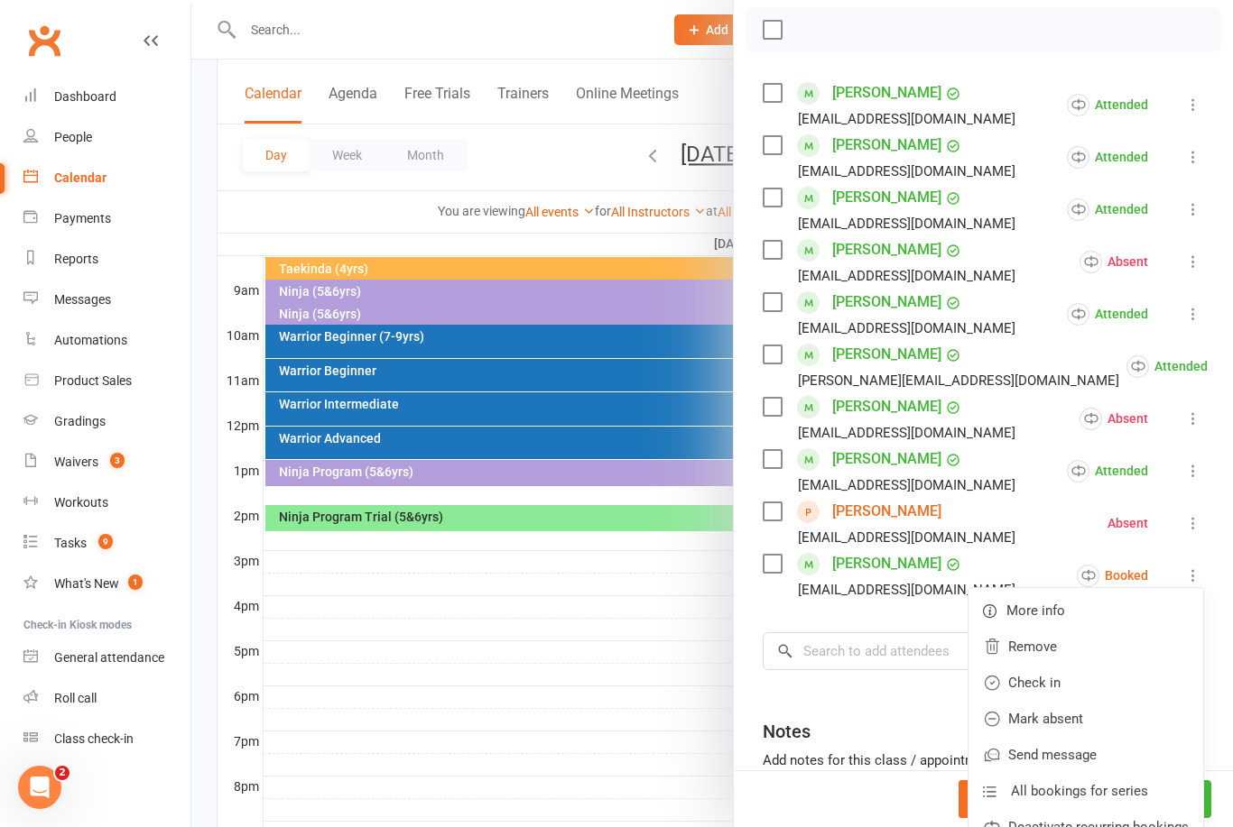
click at [1098, 716] on link "Mark absent" at bounding box center [1085, 719] width 235 height 36
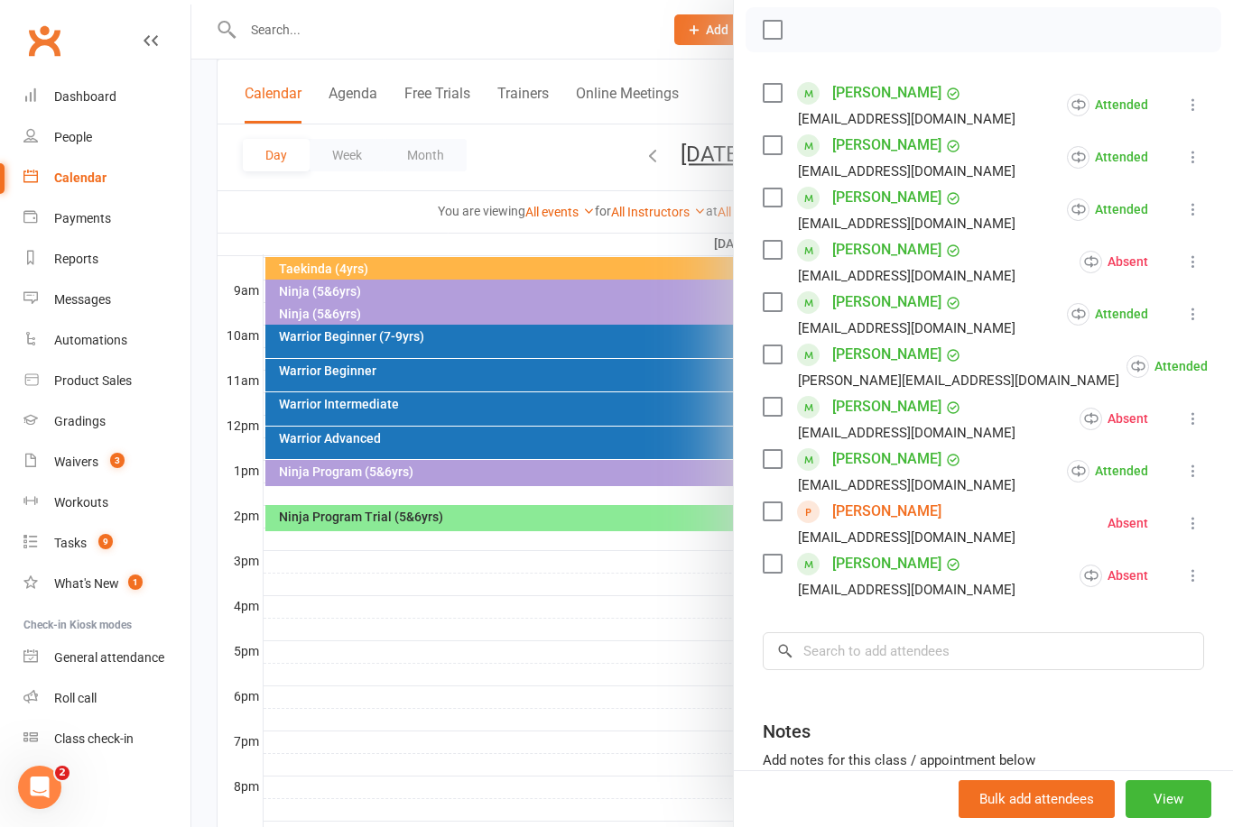
click at [633, 617] on div at bounding box center [711, 413] width 1041 height 827
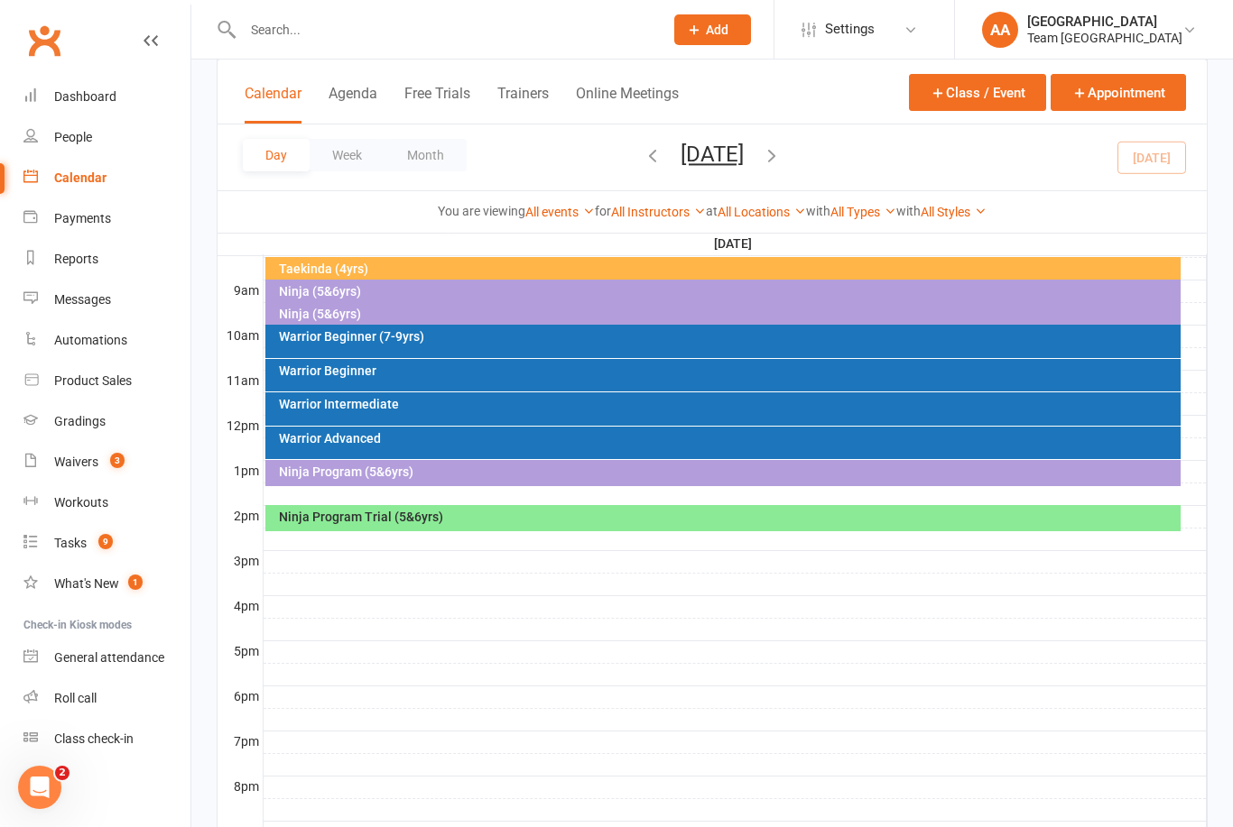
click at [680, 154] on button "Saturday, Sep 13, 2025" at bounding box center [711, 154] width 63 height 25
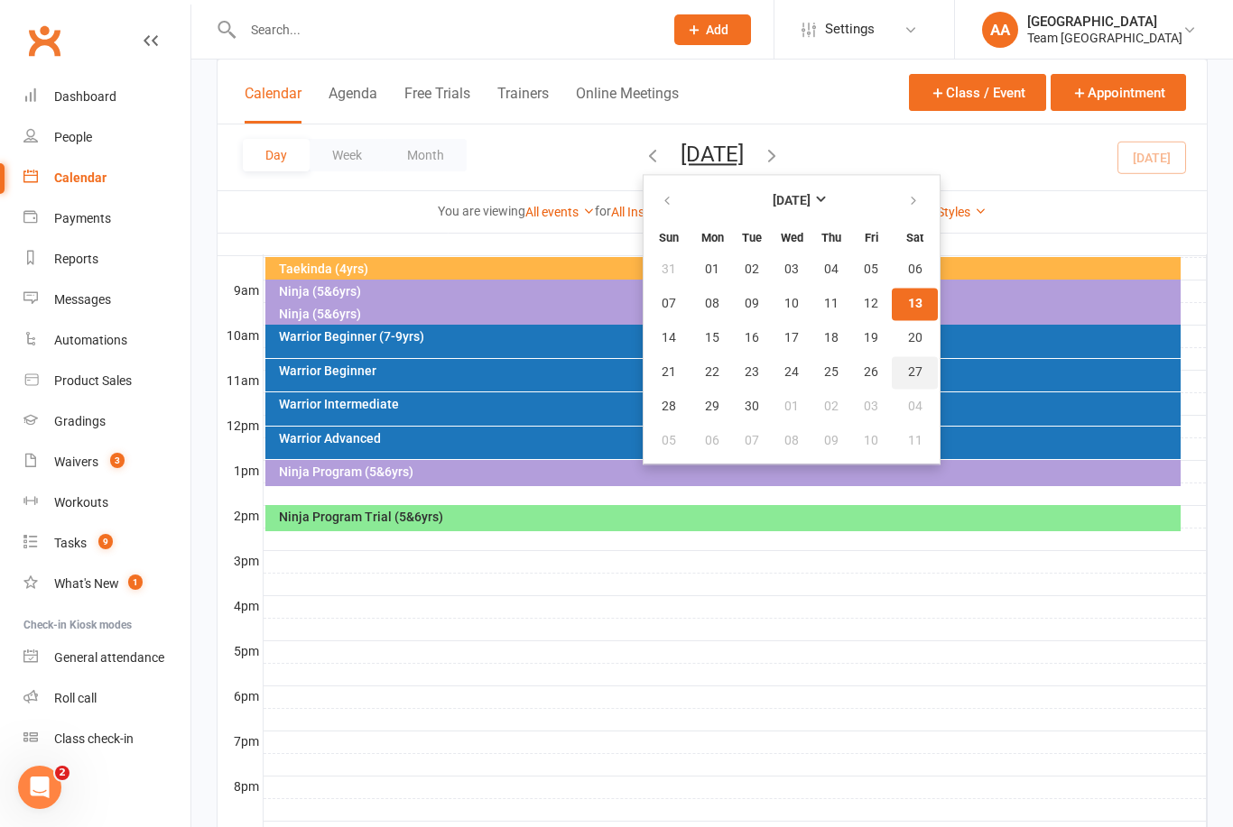
click at [891, 380] on button "27" at bounding box center [914, 372] width 46 height 32
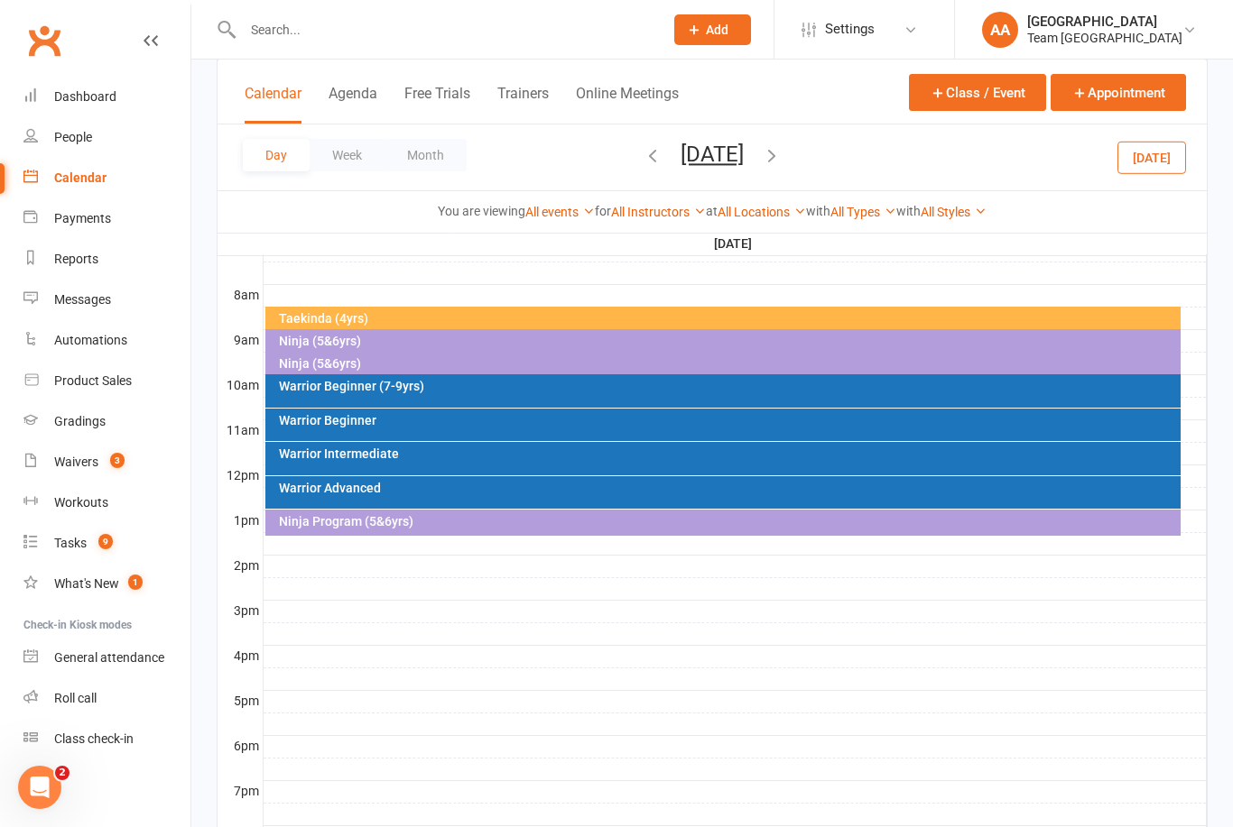
scroll to position [416, 0]
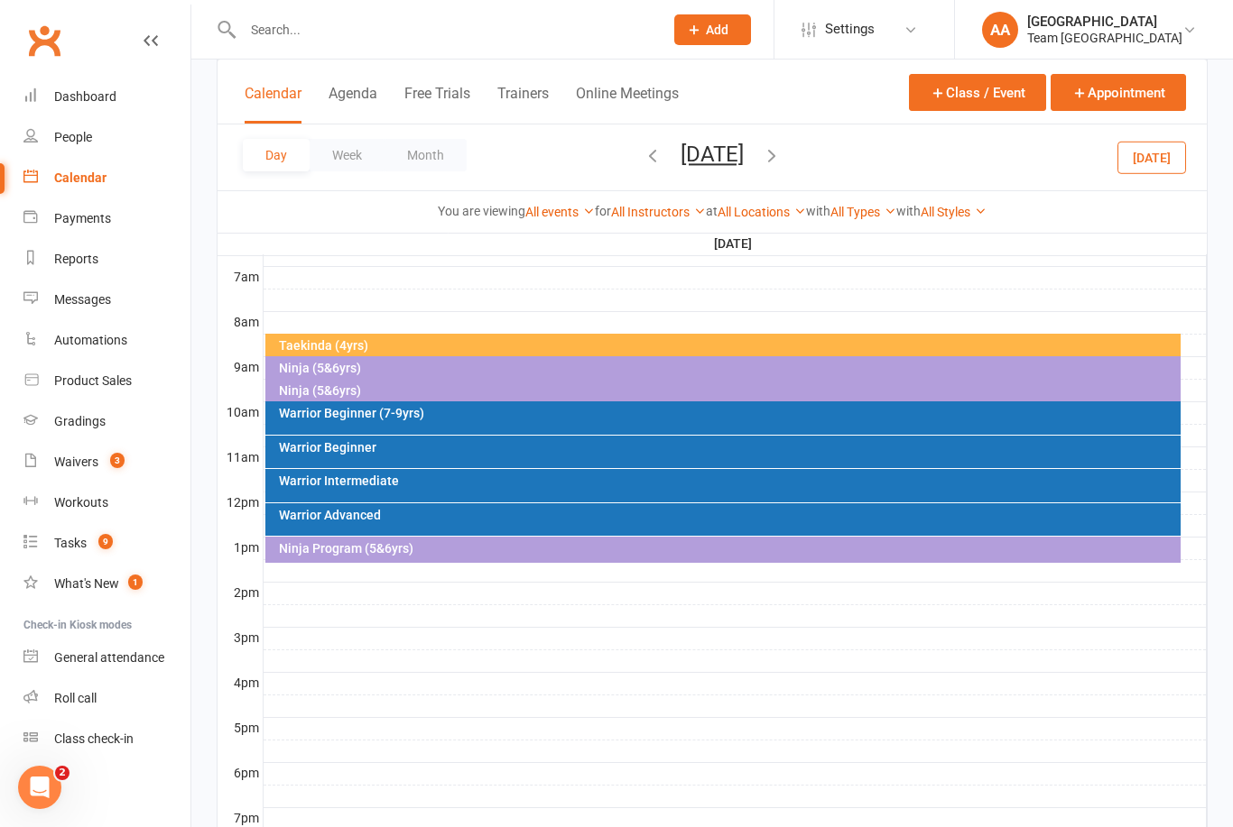
click at [428, 362] on div "Ninja (5&6yrs)" at bounding box center [728, 368] width 900 height 13
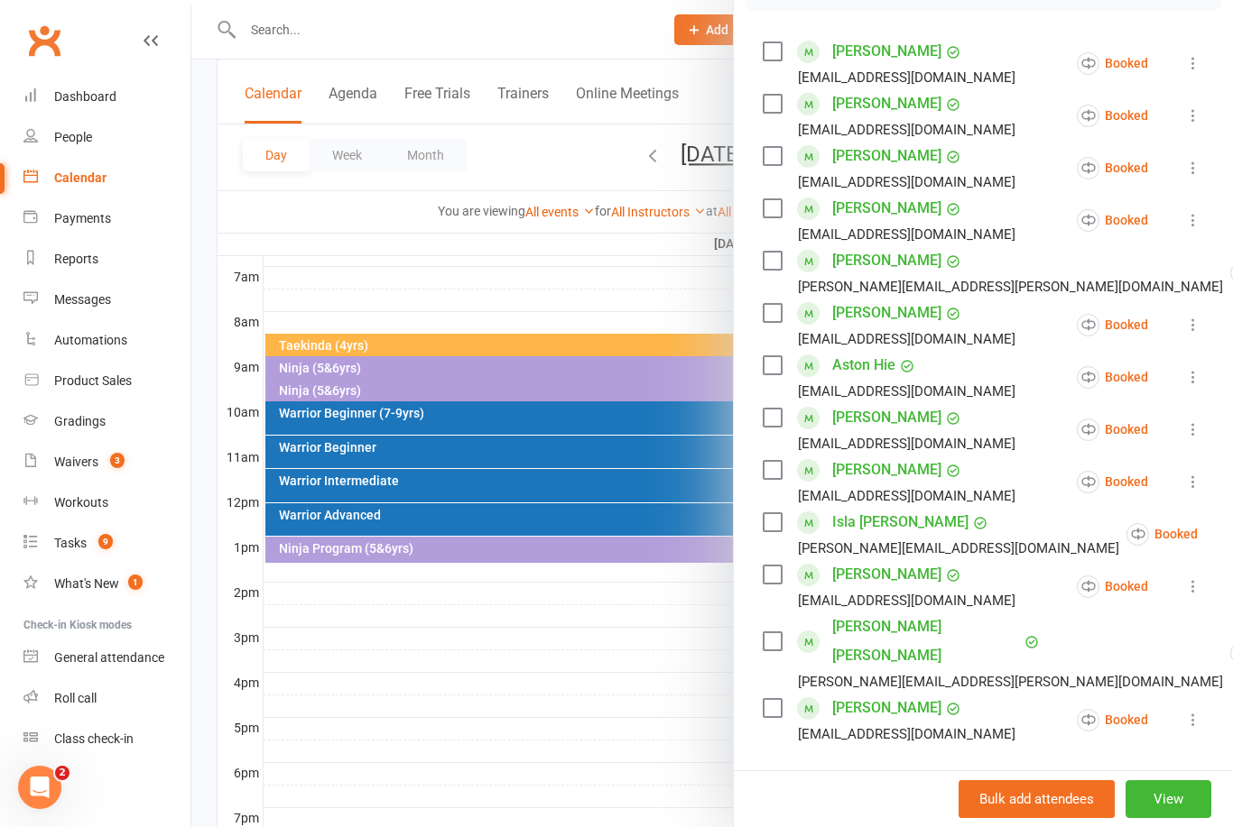
scroll to position [304, 0]
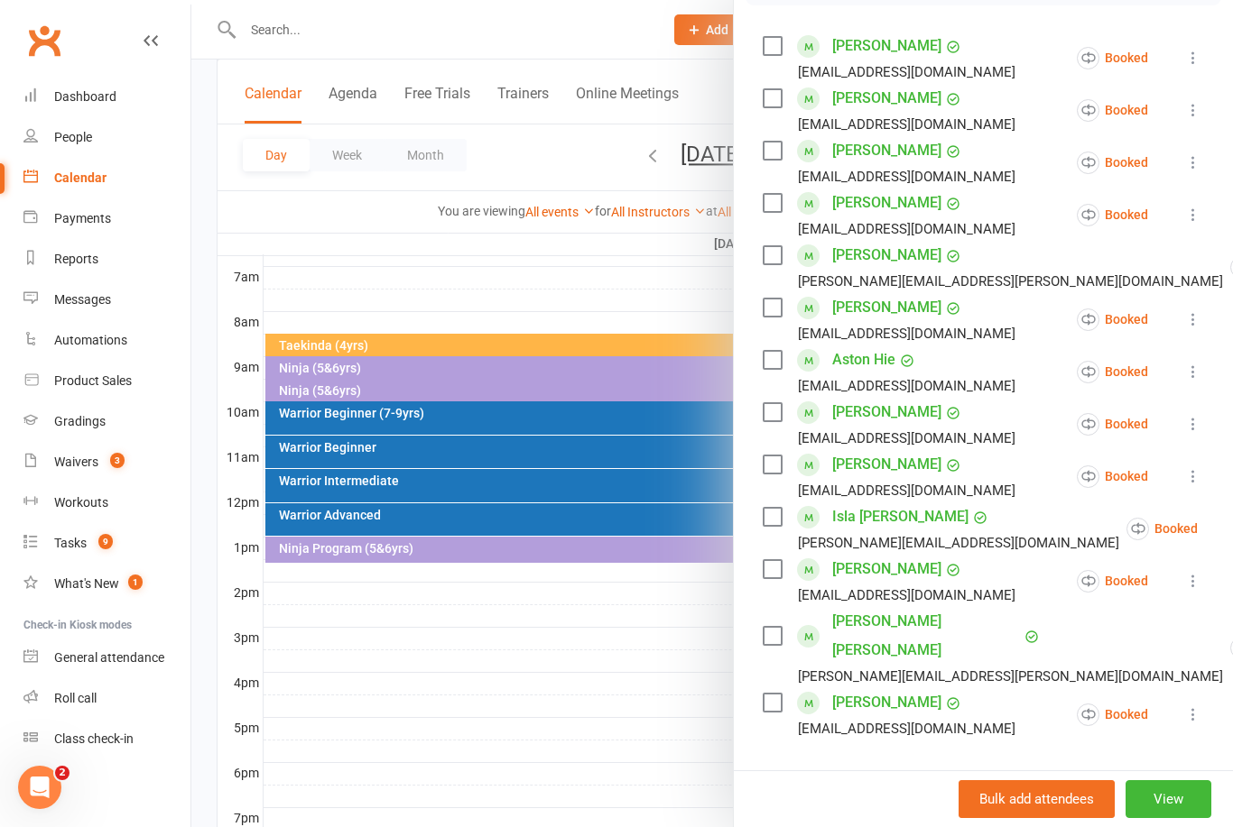
click at [623, 272] on div at bounding box center [711, 413] width 1041 height 827
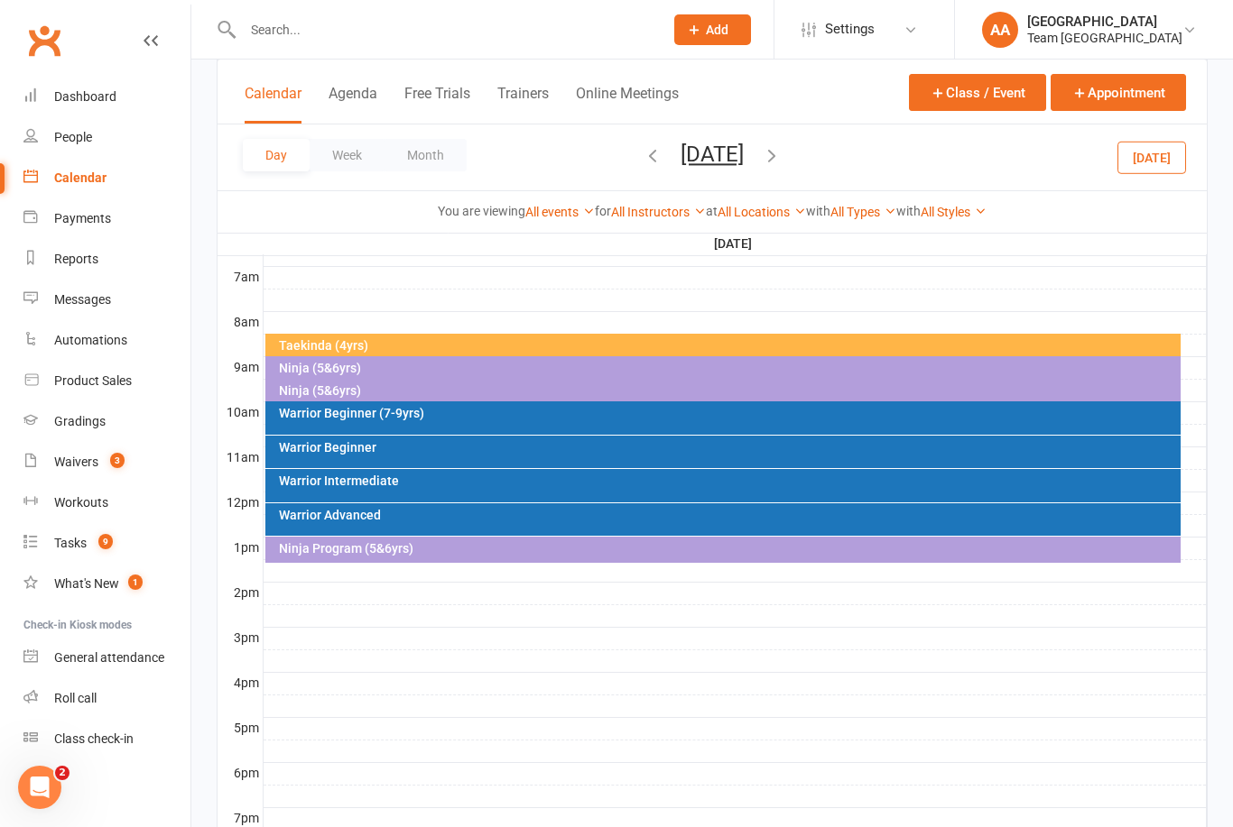
click at [710, 161] on button "Saturday, Sep 27, 2025" at bounding box center [711, 154] width 63 height 25
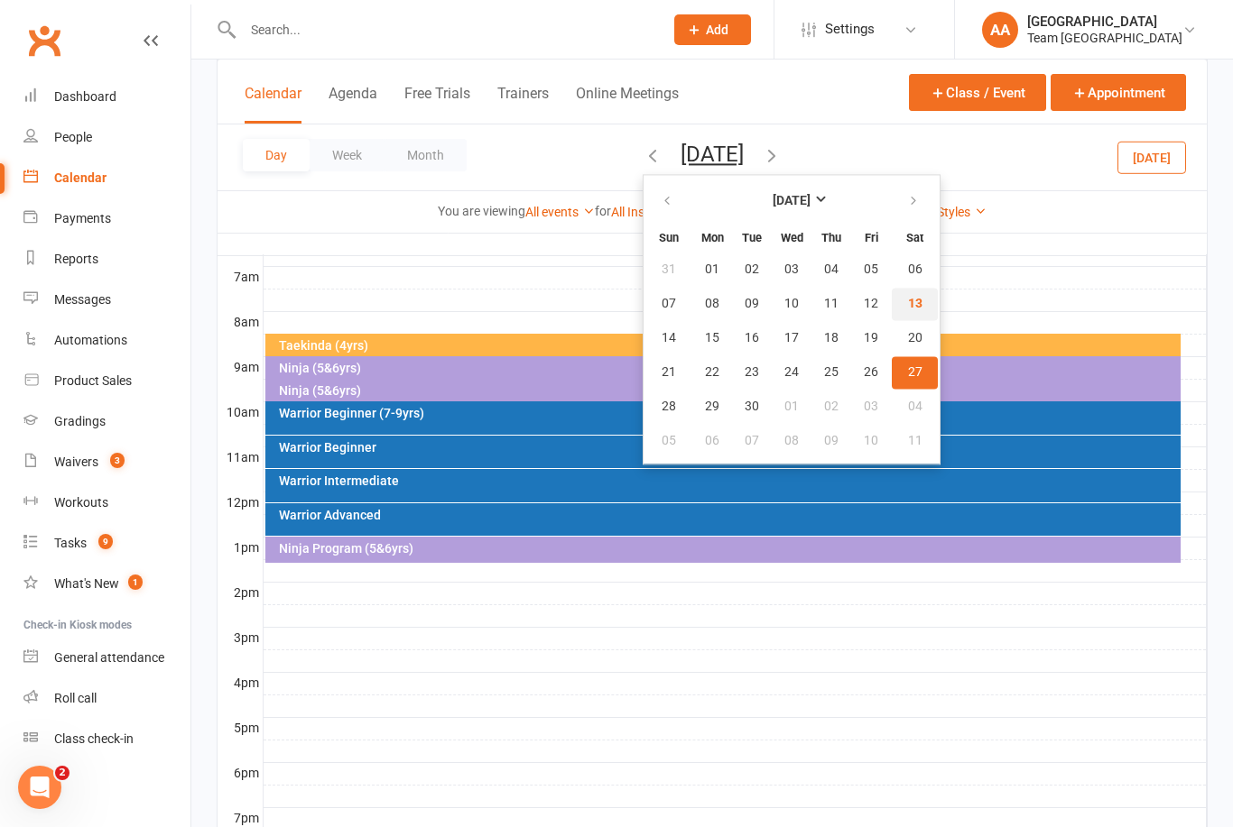
click at [908, 306] on span "13" at bounding box center [915, 304] width 14 height 14
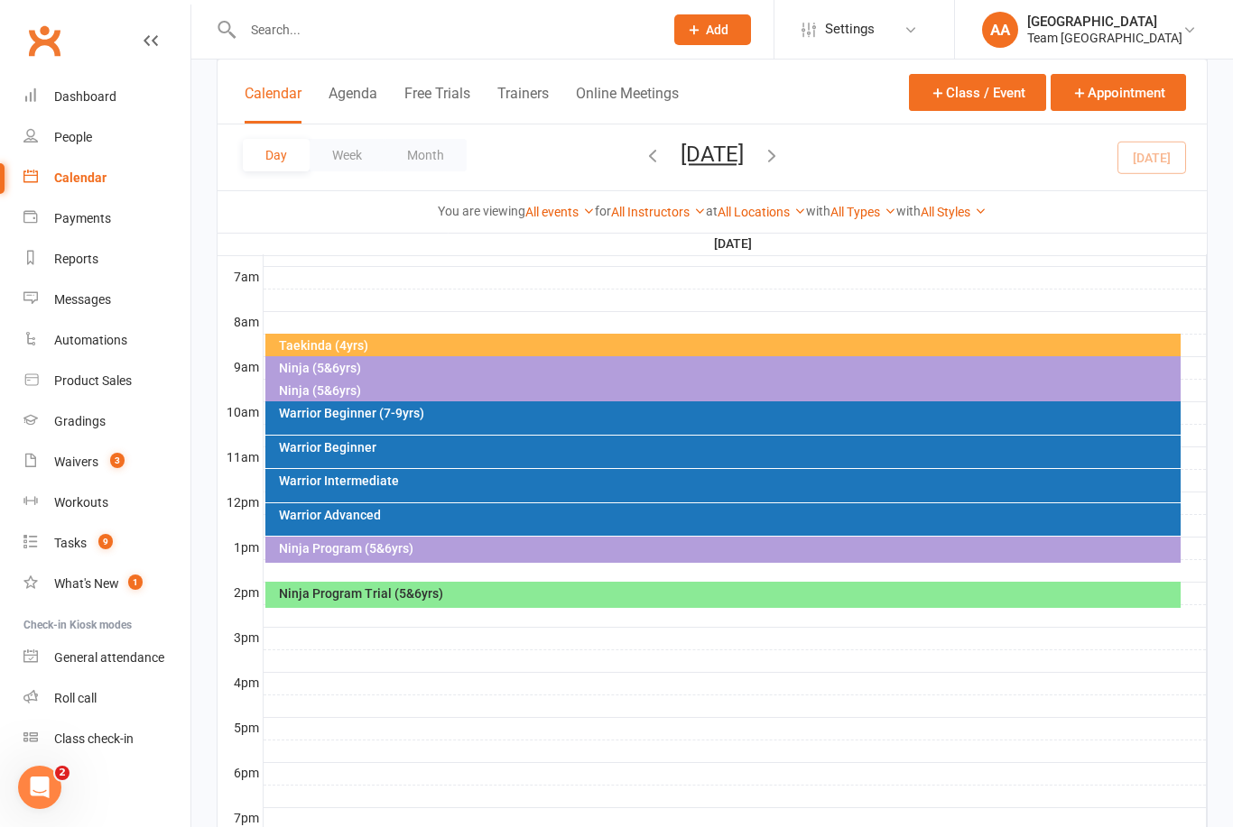
click at [376, 365] on div "Ninja (5&6yrs)" at bounding box center [728, 368] width 900 height 13
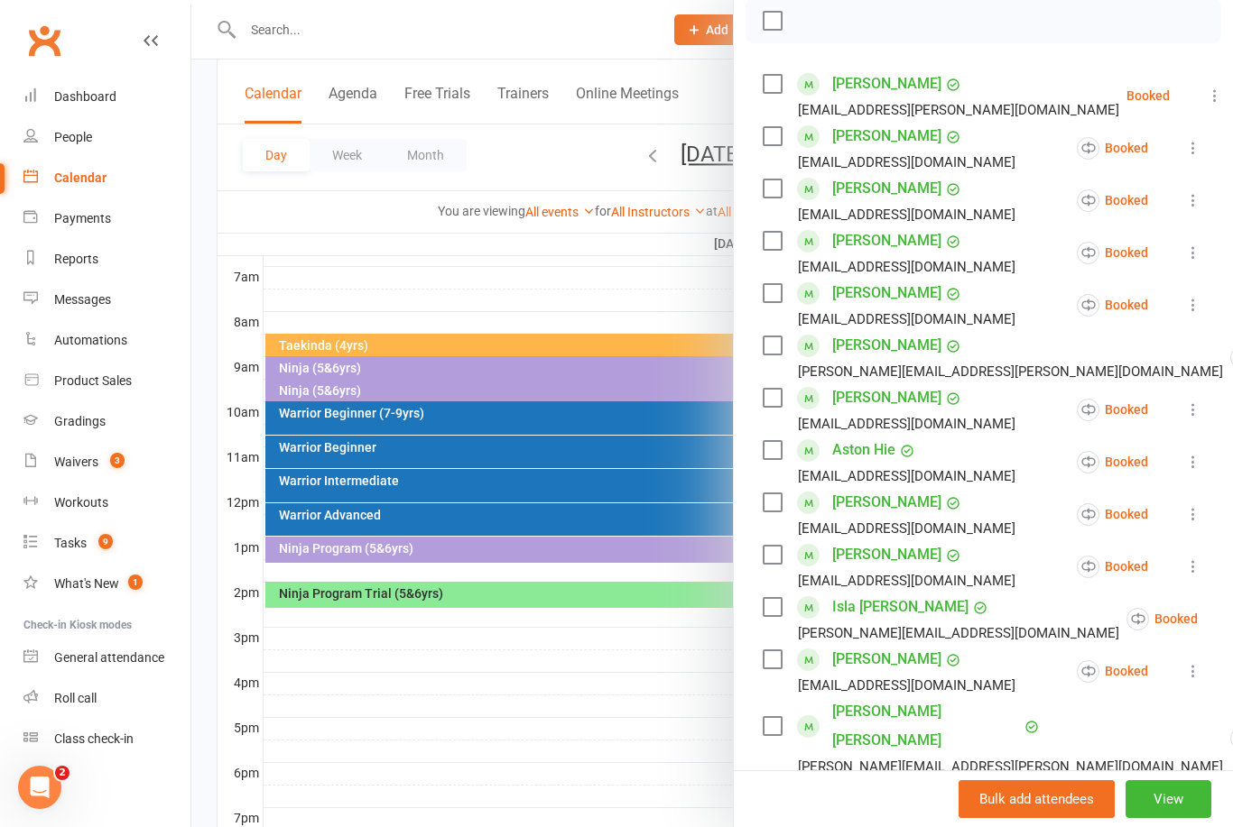
scroll to position [266, 0]
click at [519, 236] on div at bounding box center [711, 413] width 1041 height 827
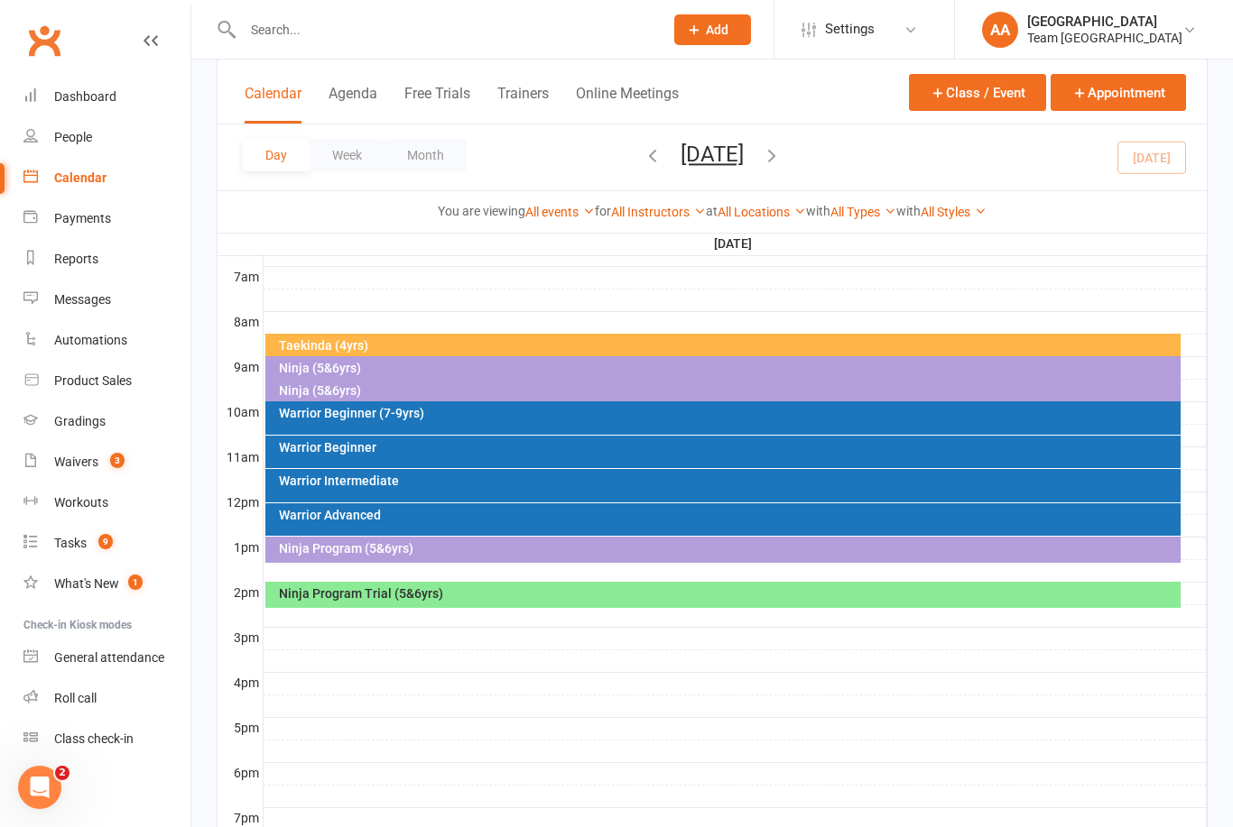
click at [402, 345] on div "Taekinda (4yrs)" at bounding box center [728, 345] width 900 height 13
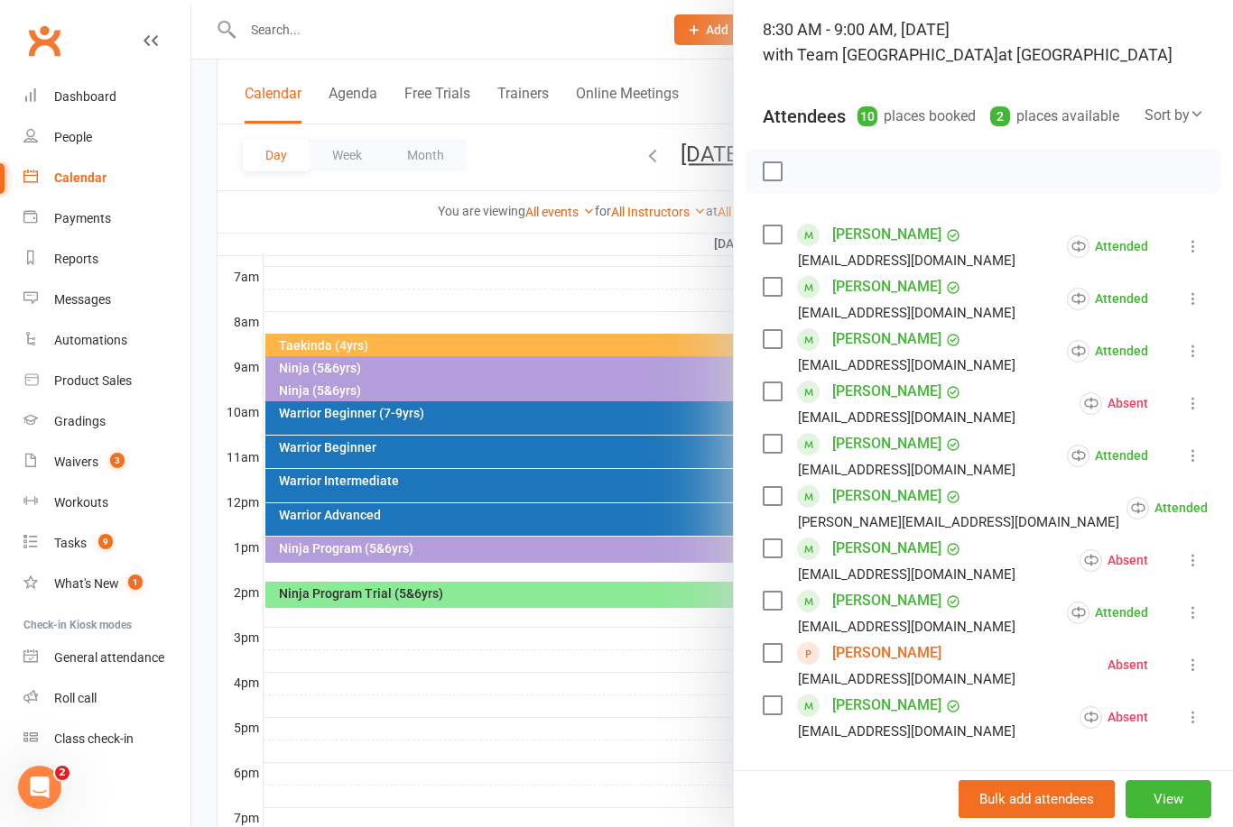
scroll to position [115, 0]
click at [493, 291] on div at bounding box center [711, 413] width 1041 height 827
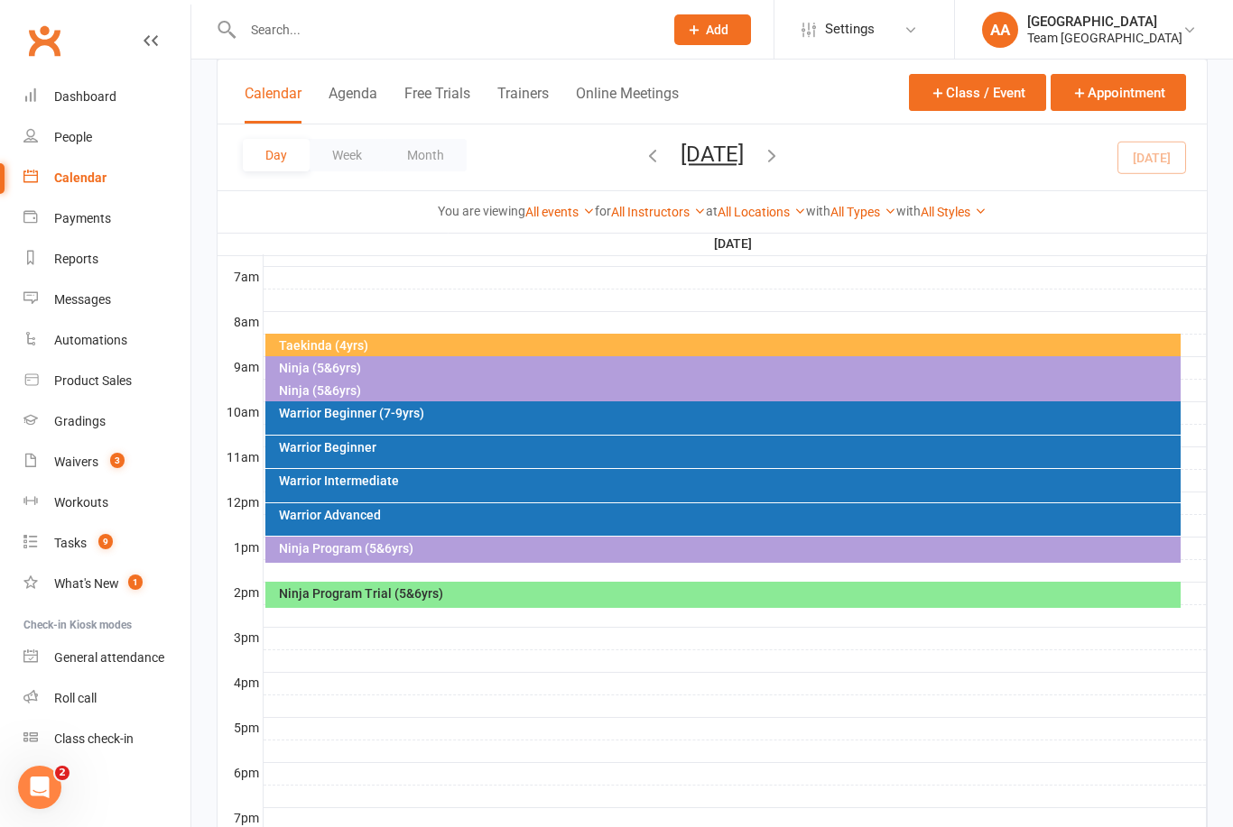
click at [364, 370] on div "Ninja (5&6yrs)" at bounding box center [728, 368] width 900 height 13
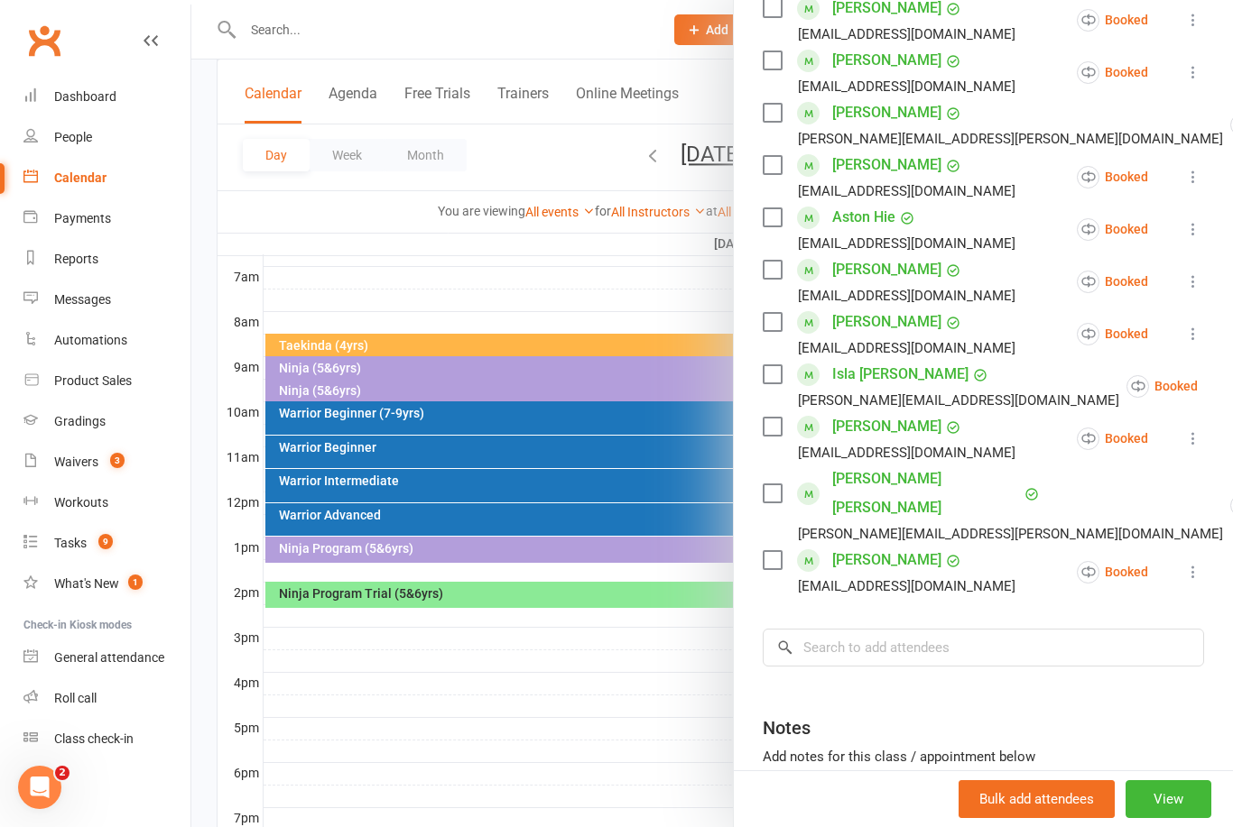
scroll to position [559, 0]
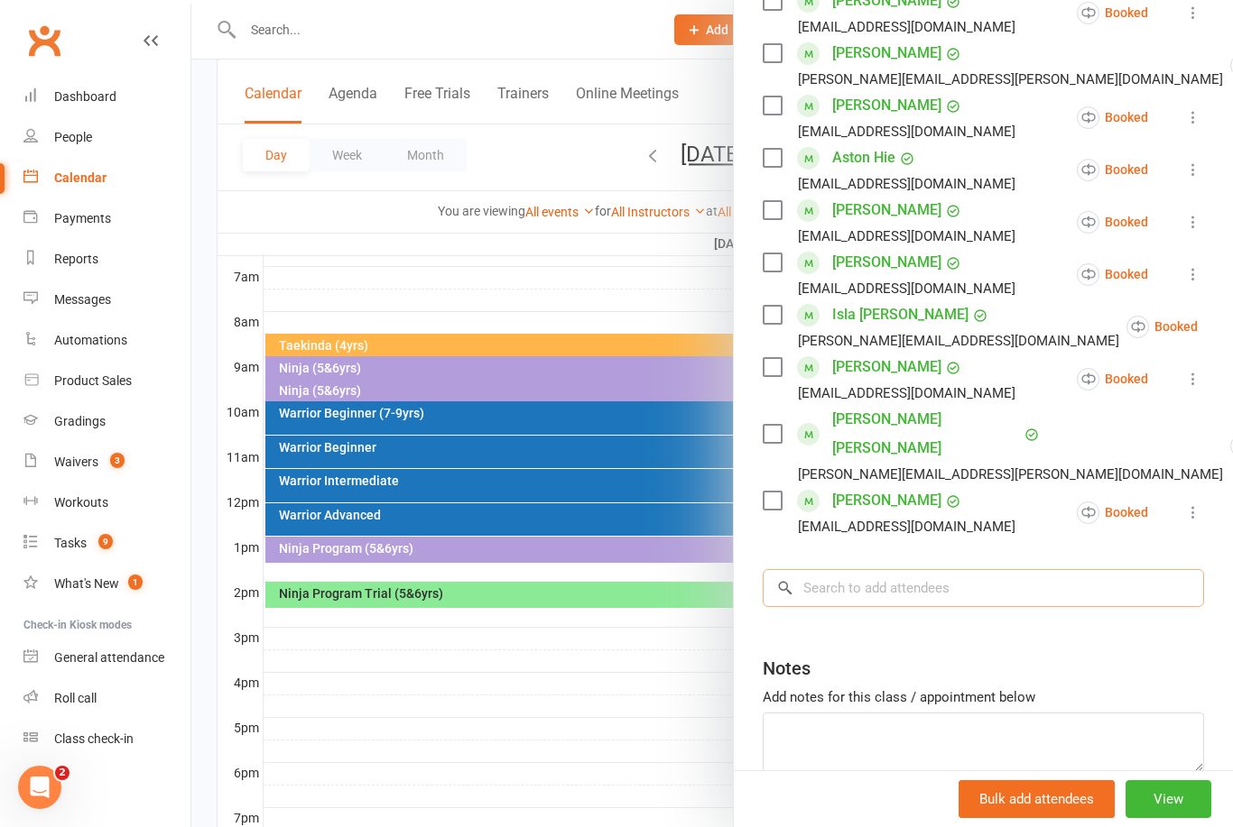
click at [847, 569] on input "search" at bounding box center [982, 588] width 441 height 38
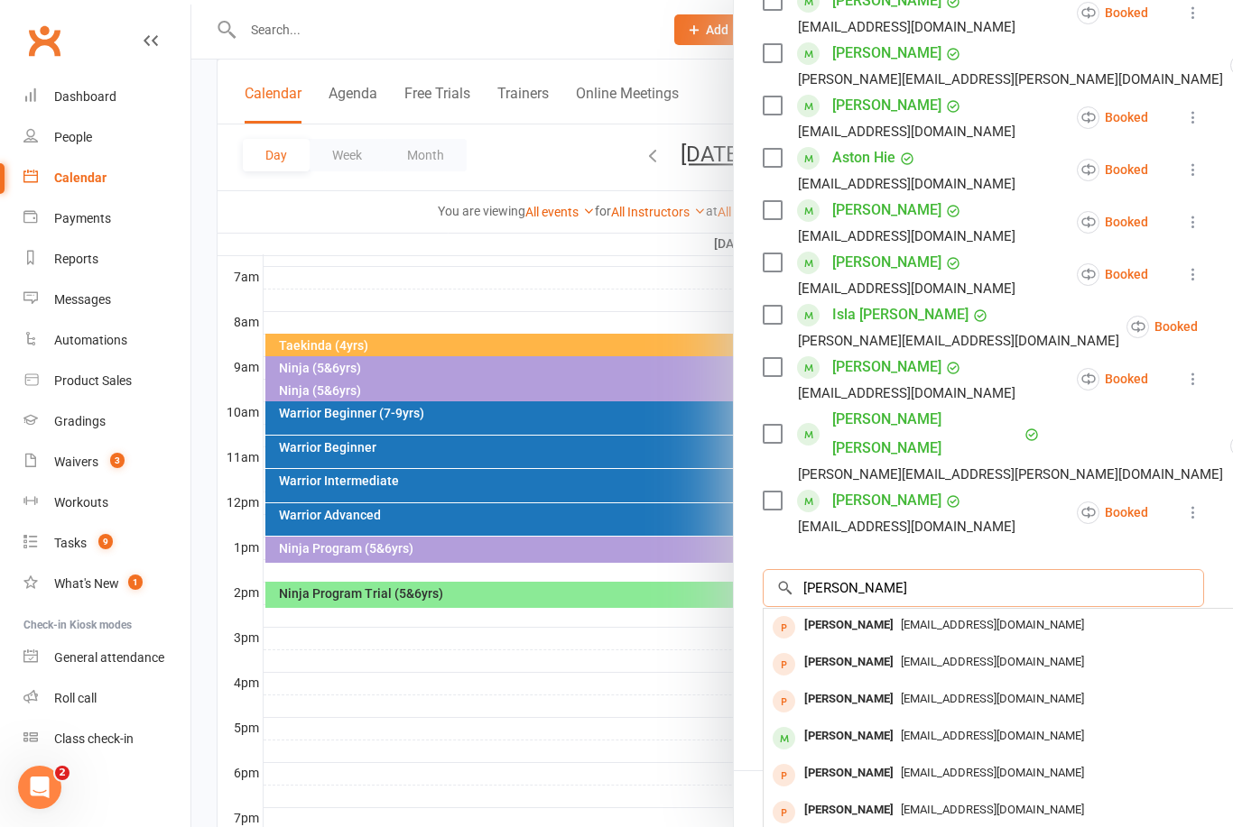
type input "ASIYA moha"
click at [853, 613] on div "Asiyah Mohamad" at bounding box center [849, 626] width 104 height 26
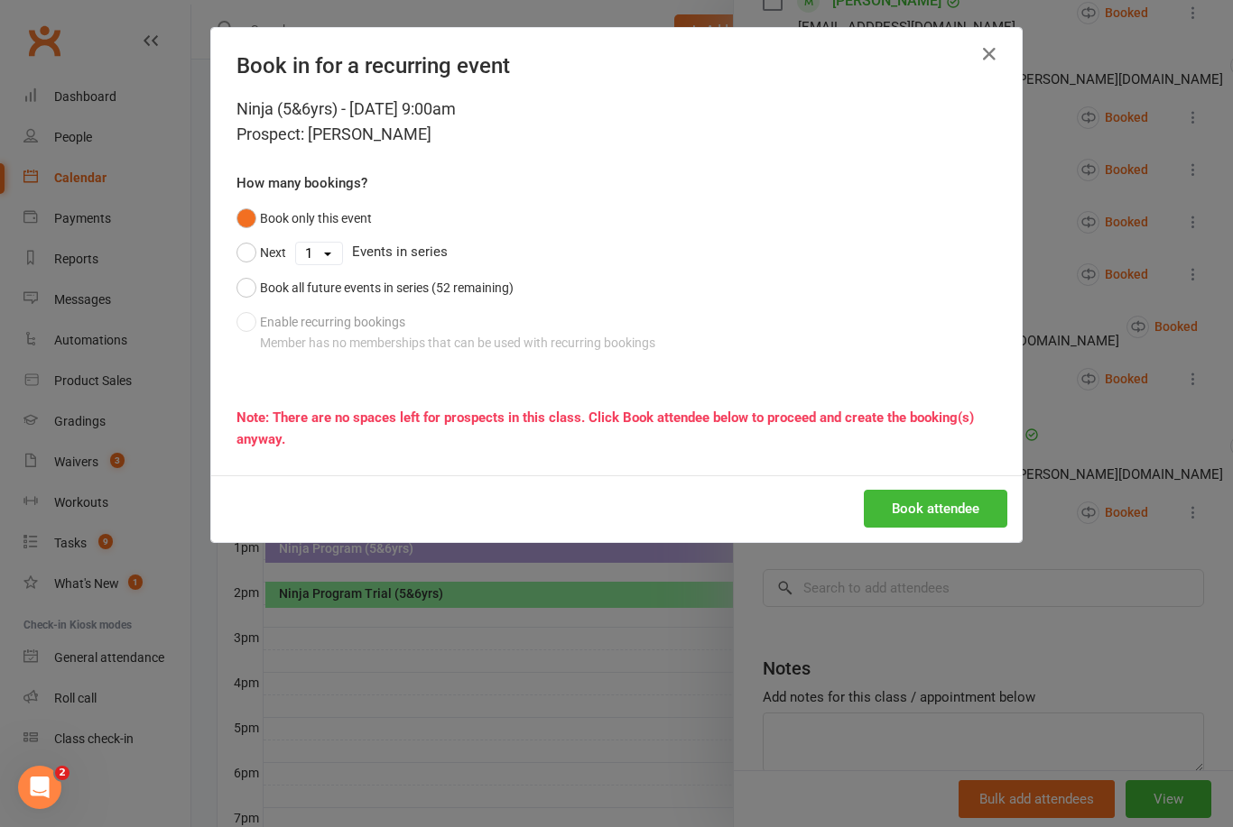
click at [248, 284] on button "Book all future events in series (52 remaining)" at bounding box center [374, 288] width 277 height 34
click at [953, 510] on button "Book attendee" at bounding box center [935, 509] width 143 height 38
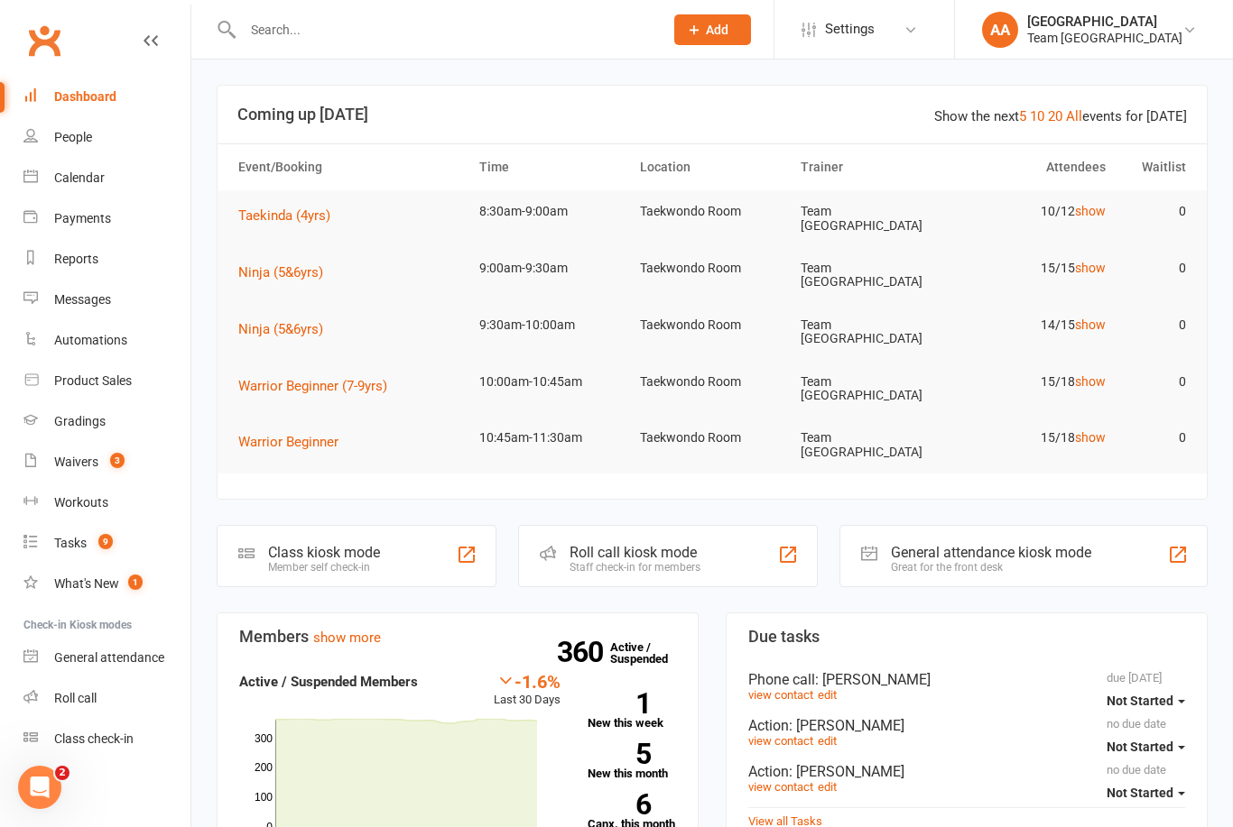
click at [73, 179] on div "Calendar" at bounding box center [79, 178] width 51 height 14
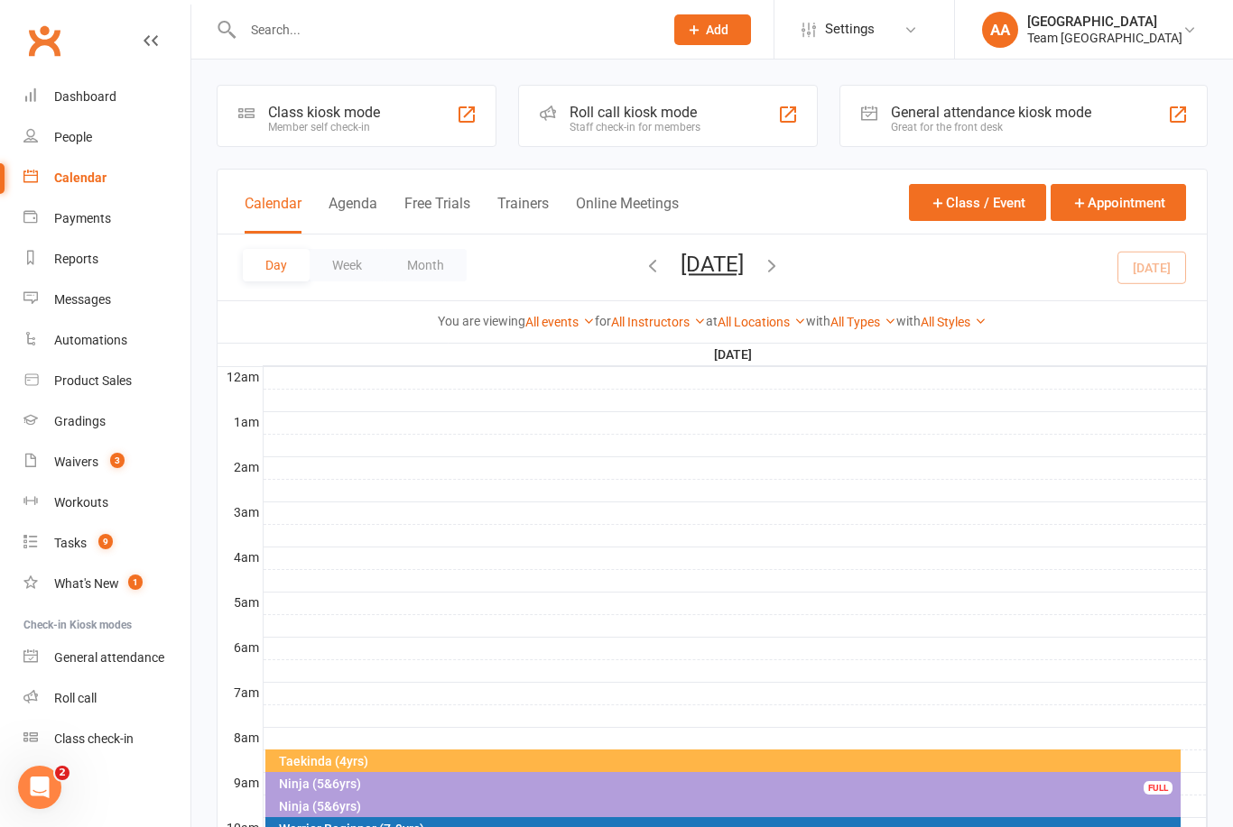
click at [721, 266] on button "[DATE]" at bounding box center [711, 264] width 63 height 25
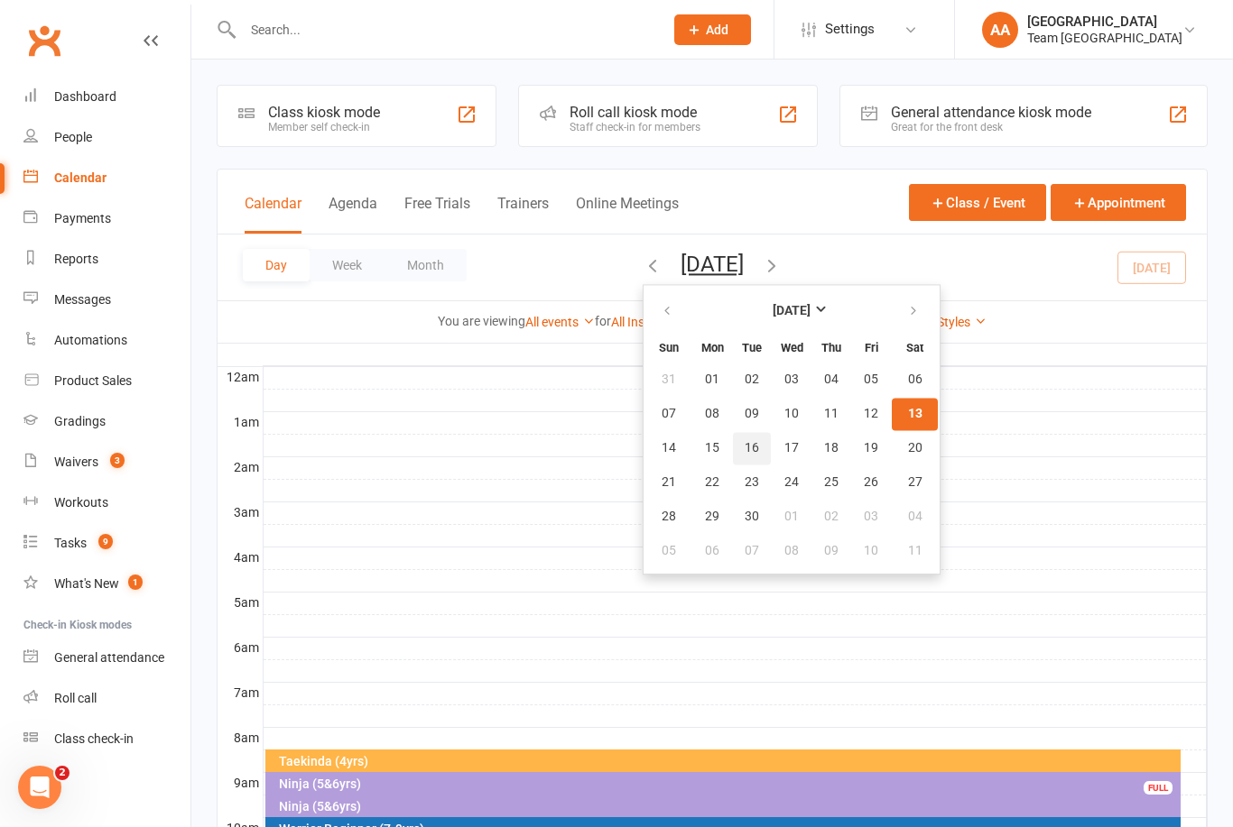
click at [733, 459] on button "16" at bounding box center [752, 448] width 38 height 32
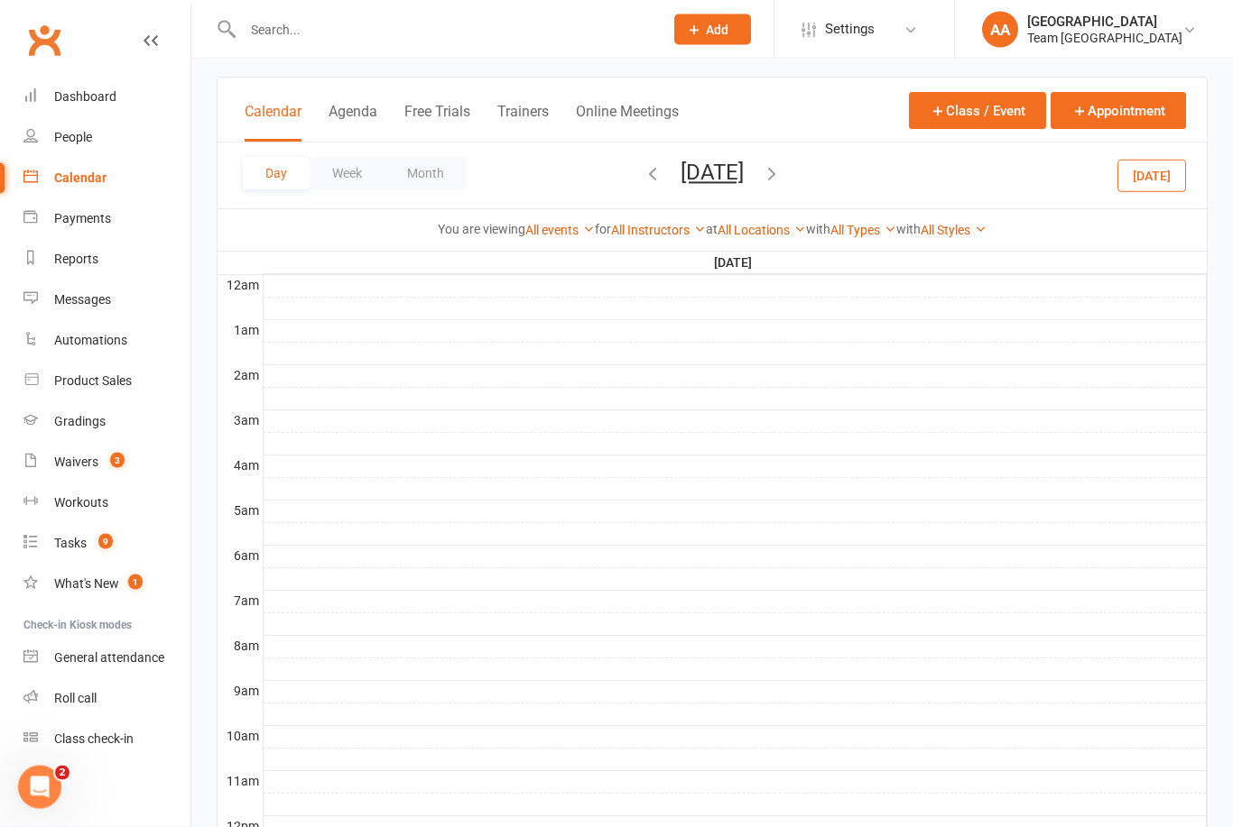
scroll to position [457, 0]
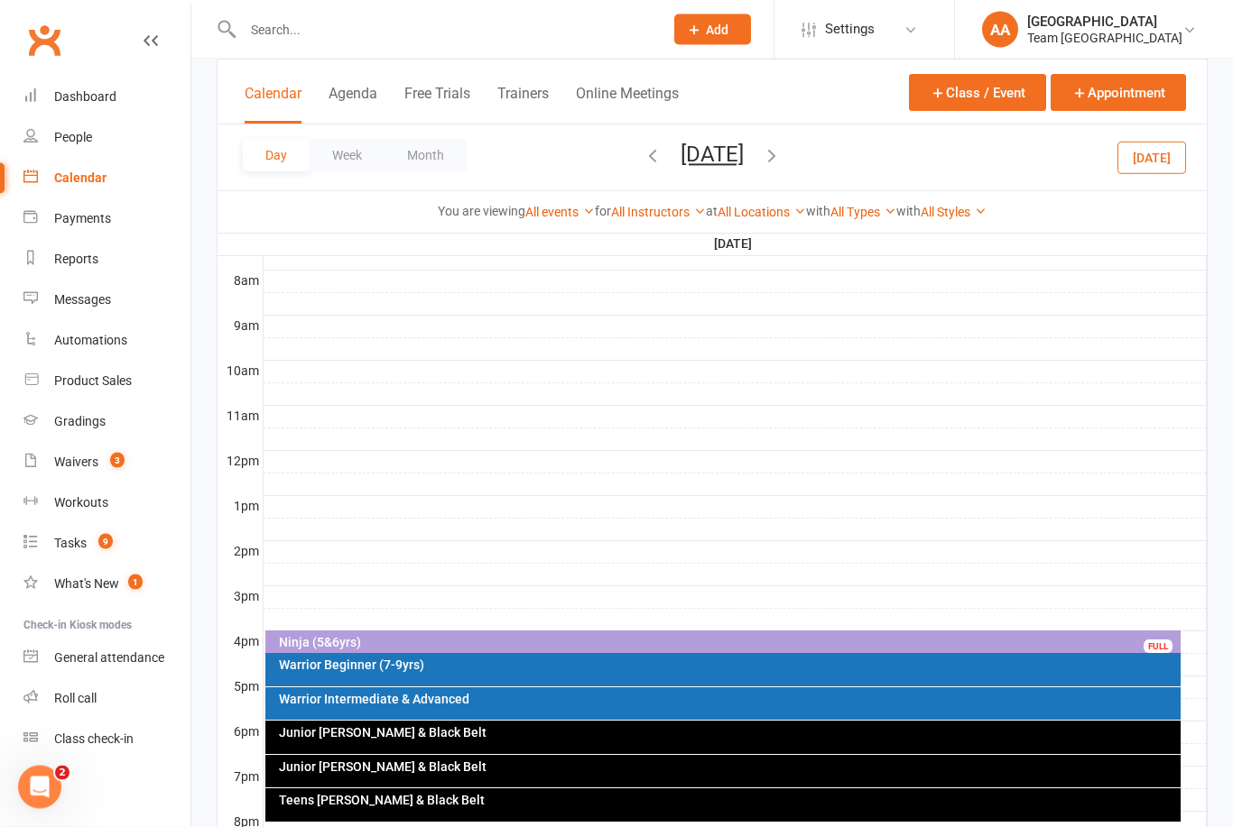
click at [781, 146] on icon "button" at bounding box center [772, 155] width 20 height 20
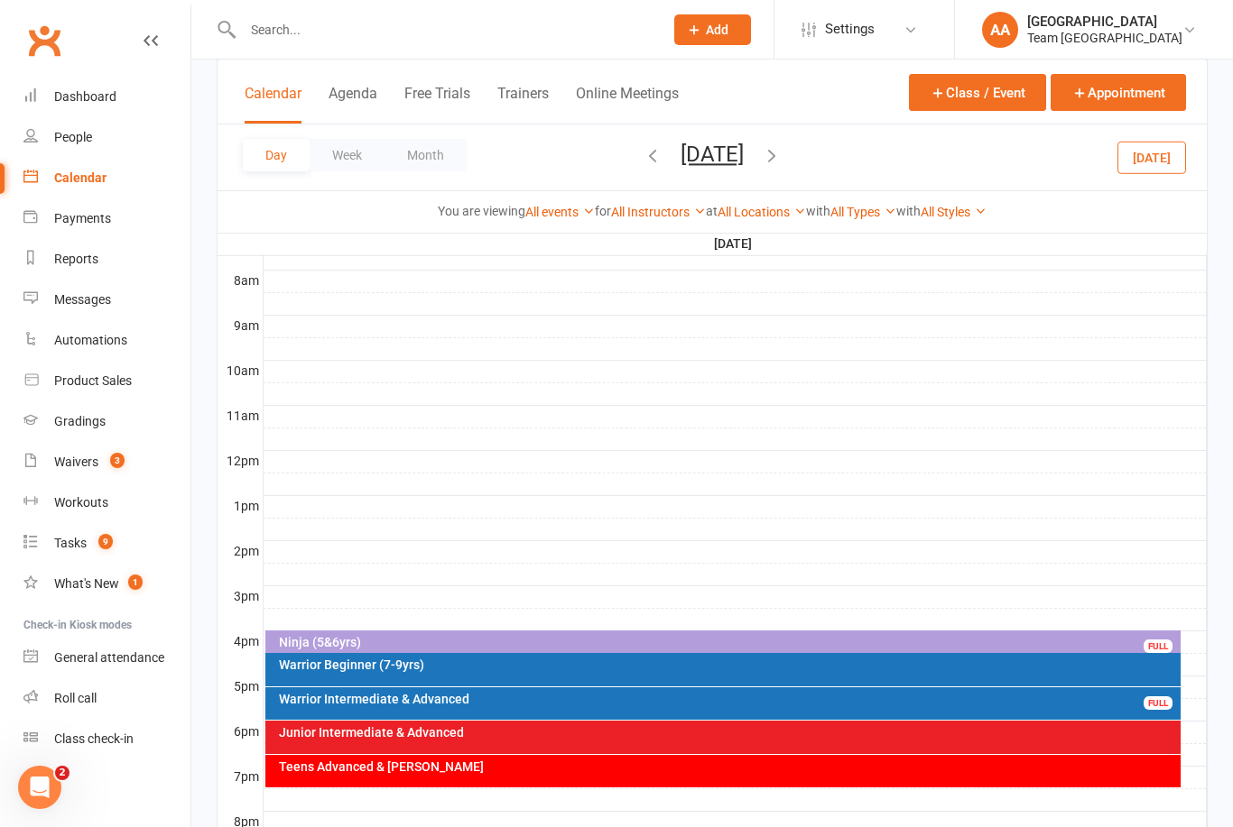
click at [533, 641] on div "Ninja (5&6yrs)" at bounding box center [728, 642] width 900 height 13
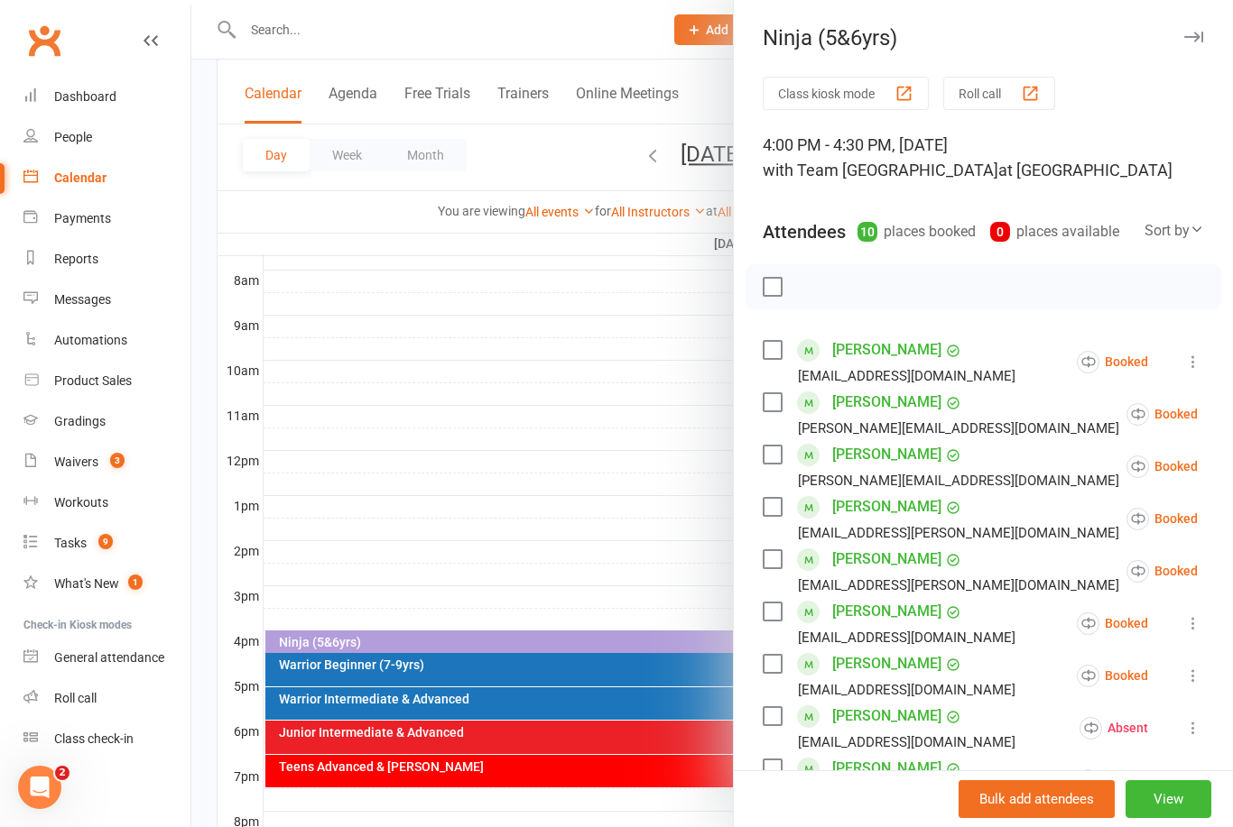
click at [608, 451] on div at bounding box center [711, 413] width 1041 height 827
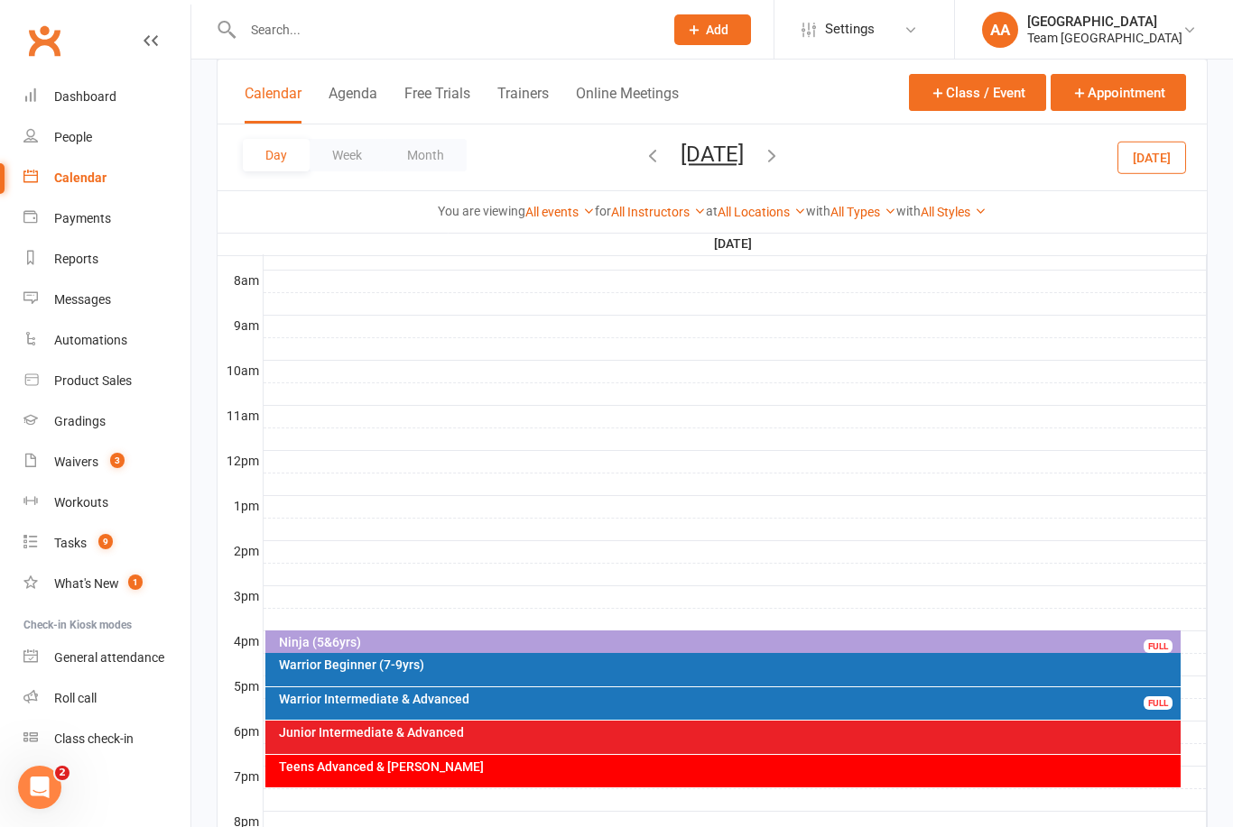
click at [781, 149] on icon "button" at bounding box center [772, 155] width 20 height 20
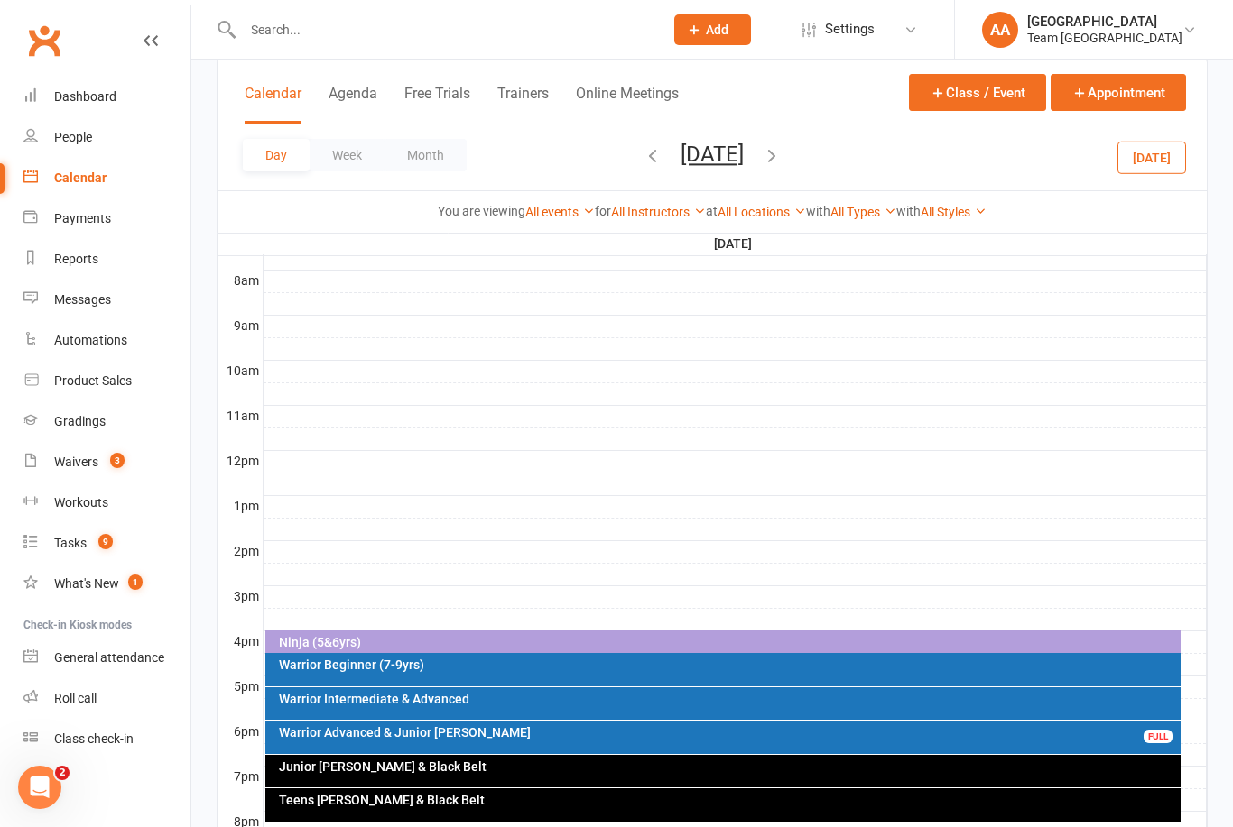
click at [509, 642] on div "Ninja (5&6yrs)" at bounding box center [728, 642] width 900 height 13
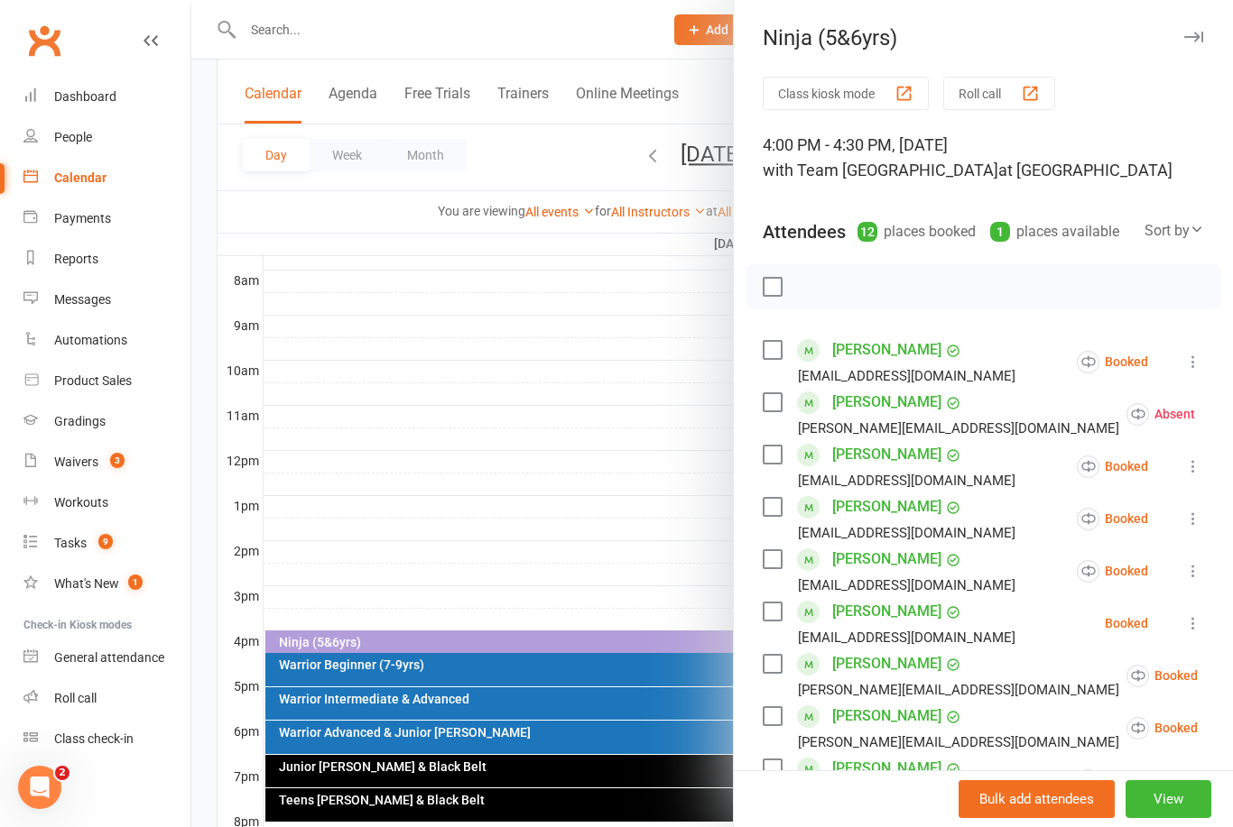
click at [452, 365] on div at bounding box center [711, 413] width 1041 height 827
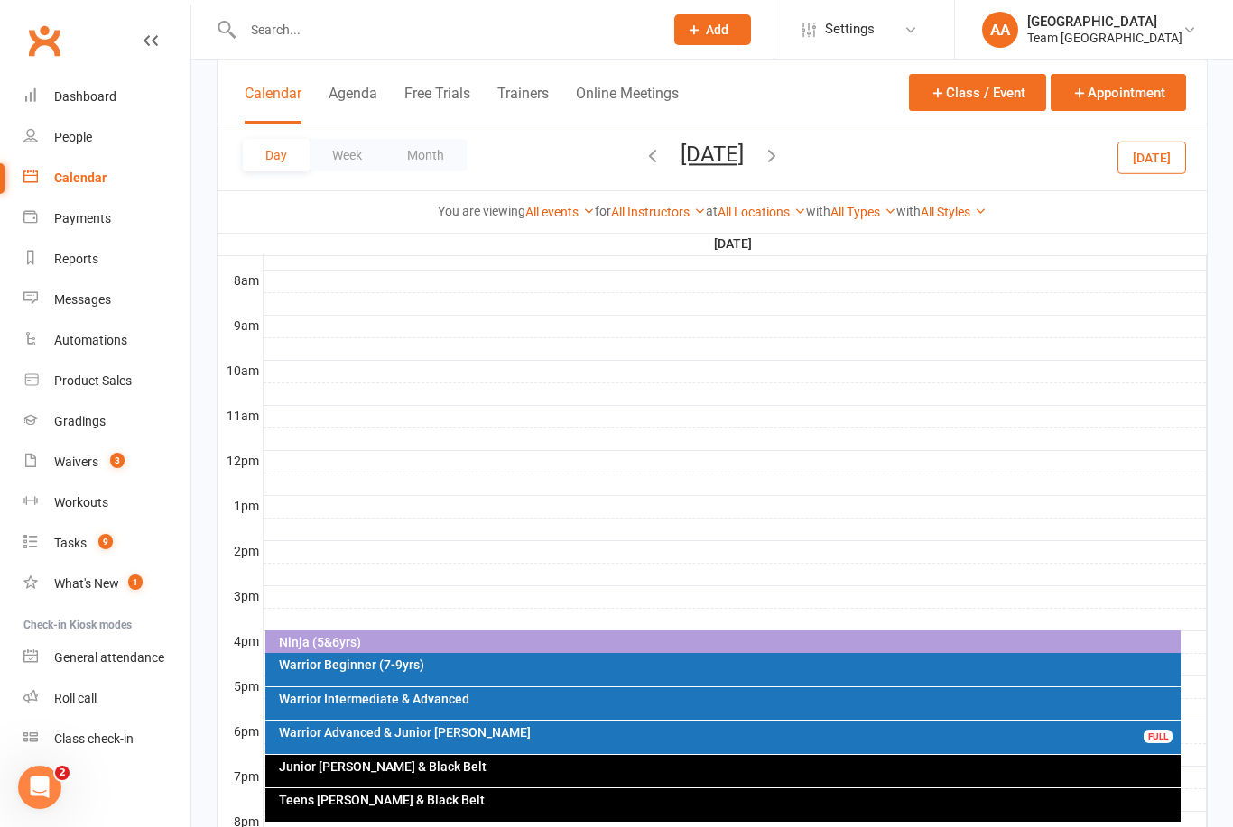
click at [524, 633] on div "Ninja (5&6yrs)" at bounding box center [723, 644] width 916 height 26
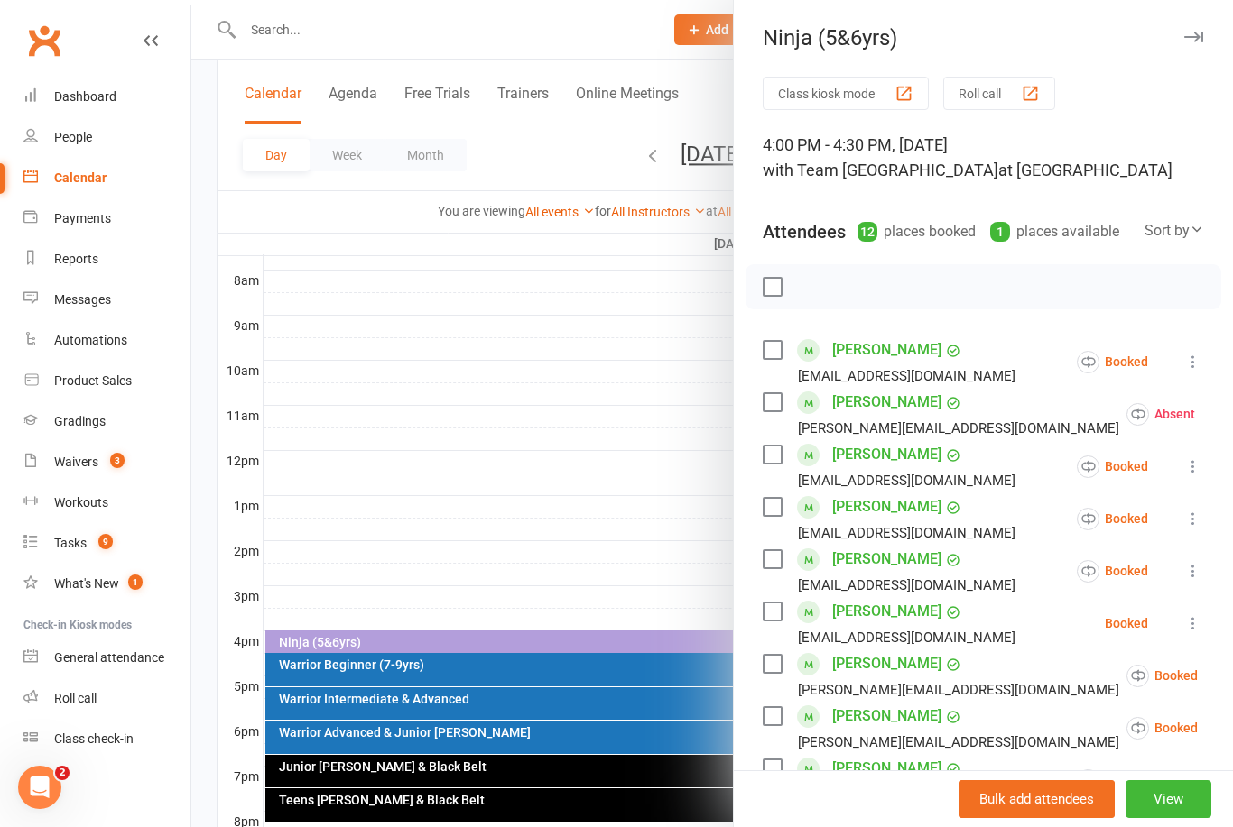
click at [1180, 818] on button "View" at bounding box center [1168, 799] width 86 height 38
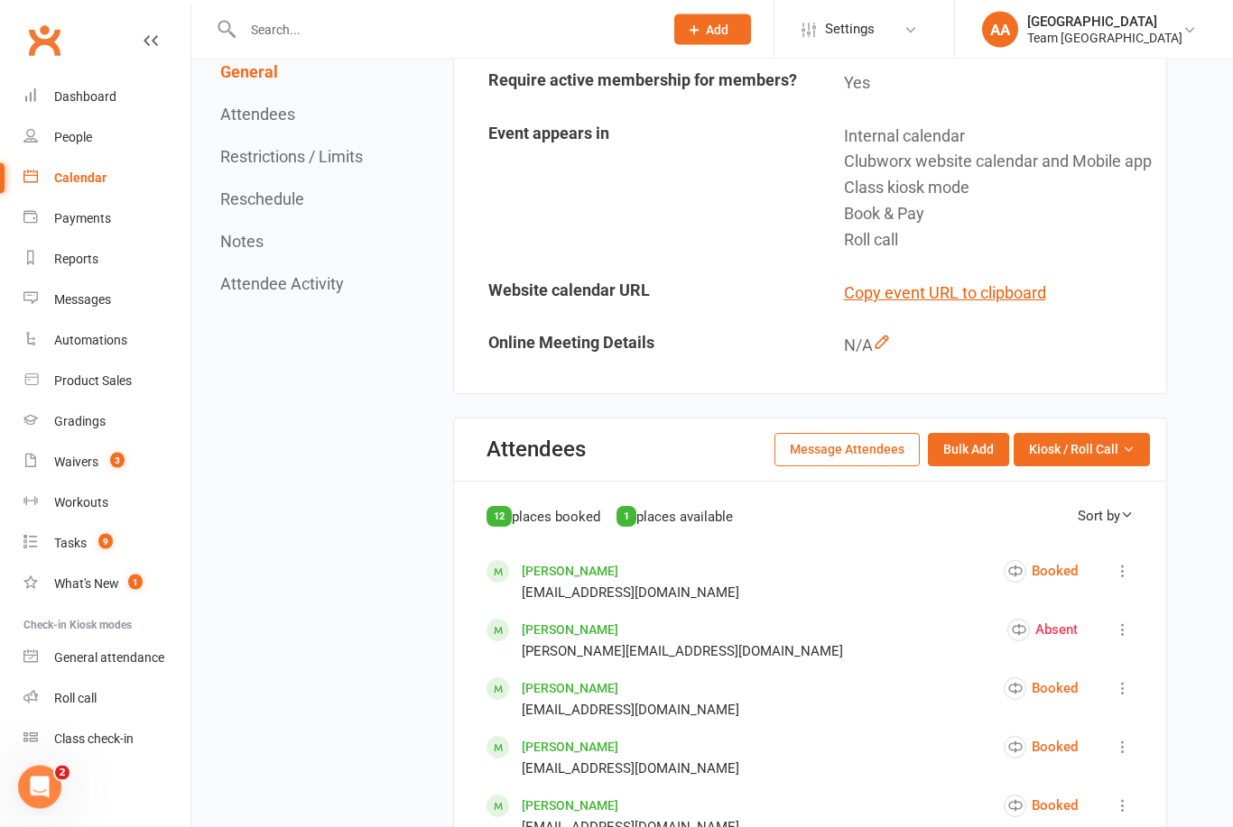
scroll to position [524, 0]
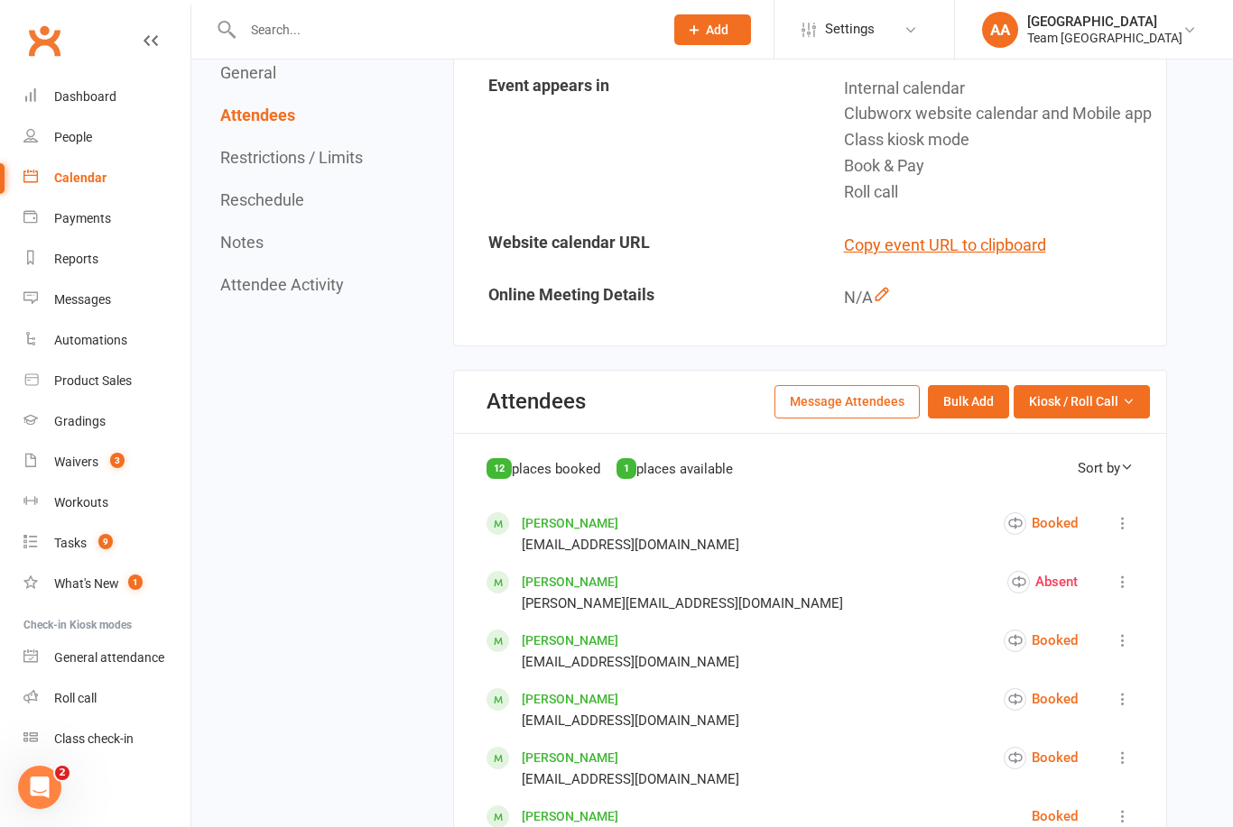
click at [1127, 418] on button "Kiosk / Roll Call" at bounding box center [1081, 401] width 136 height 32
click at [1072, 497] on link "Enter Roll Call" at bounding box center [1059, 479] width 179 height 36
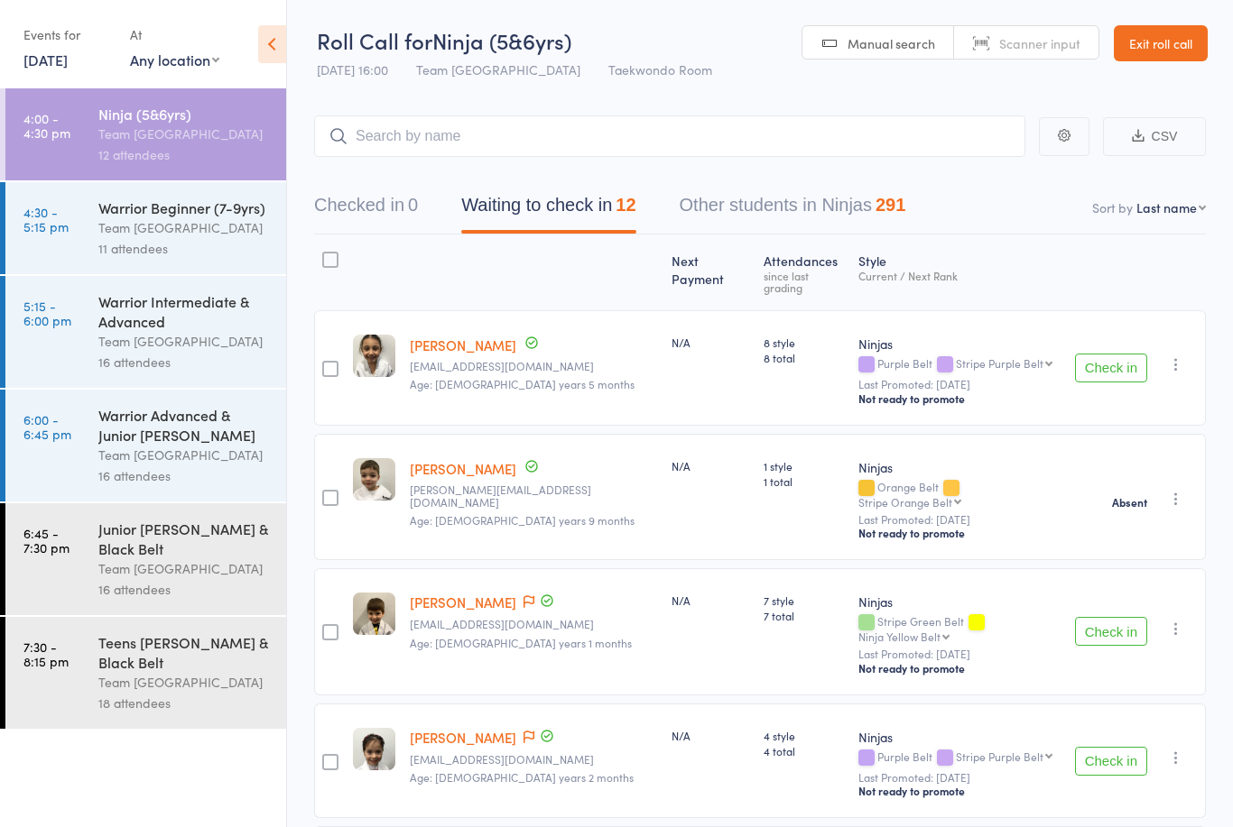
click at [1182, 216] on select "First name Last name Birthday [DATE]? Behind on payments? Check in time Next pa…" at bounding box center [1170, 208] width 69 height 18
select select "10"
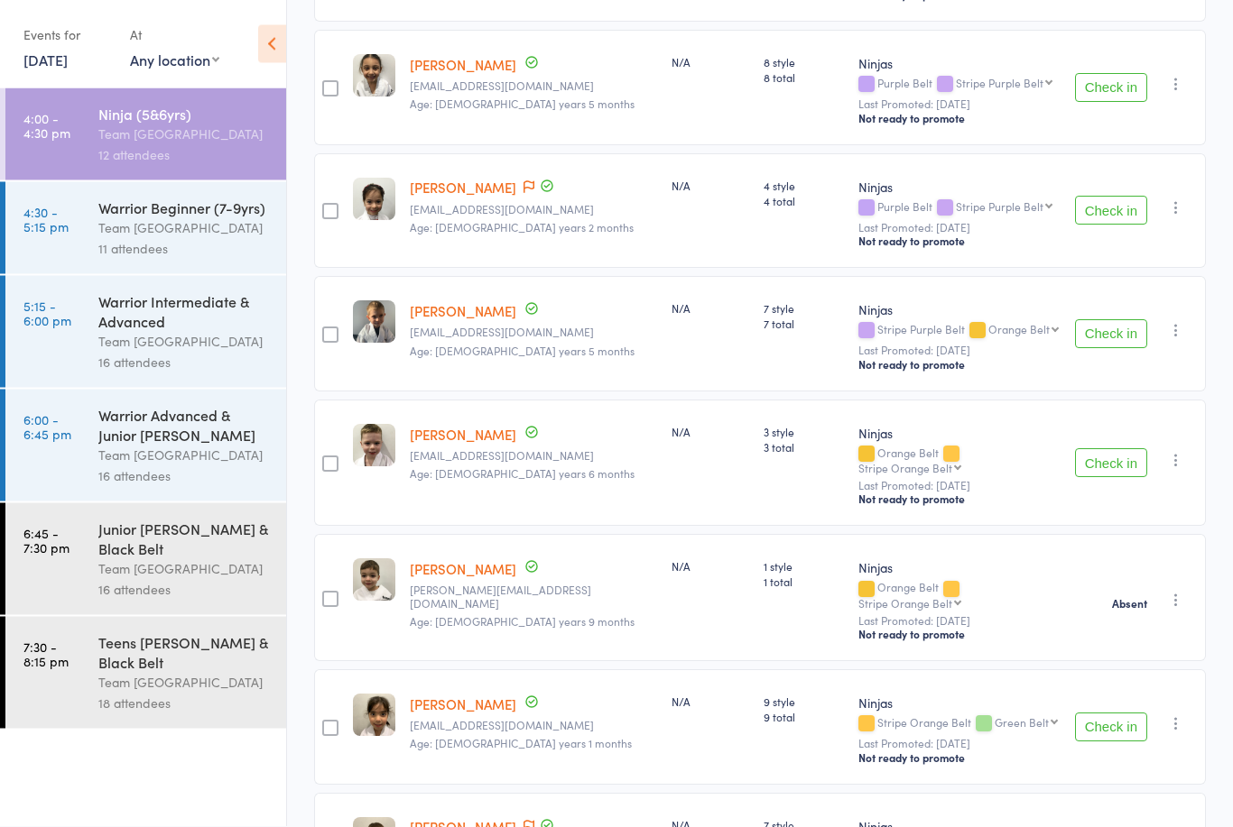
scroll to position [974, 0]
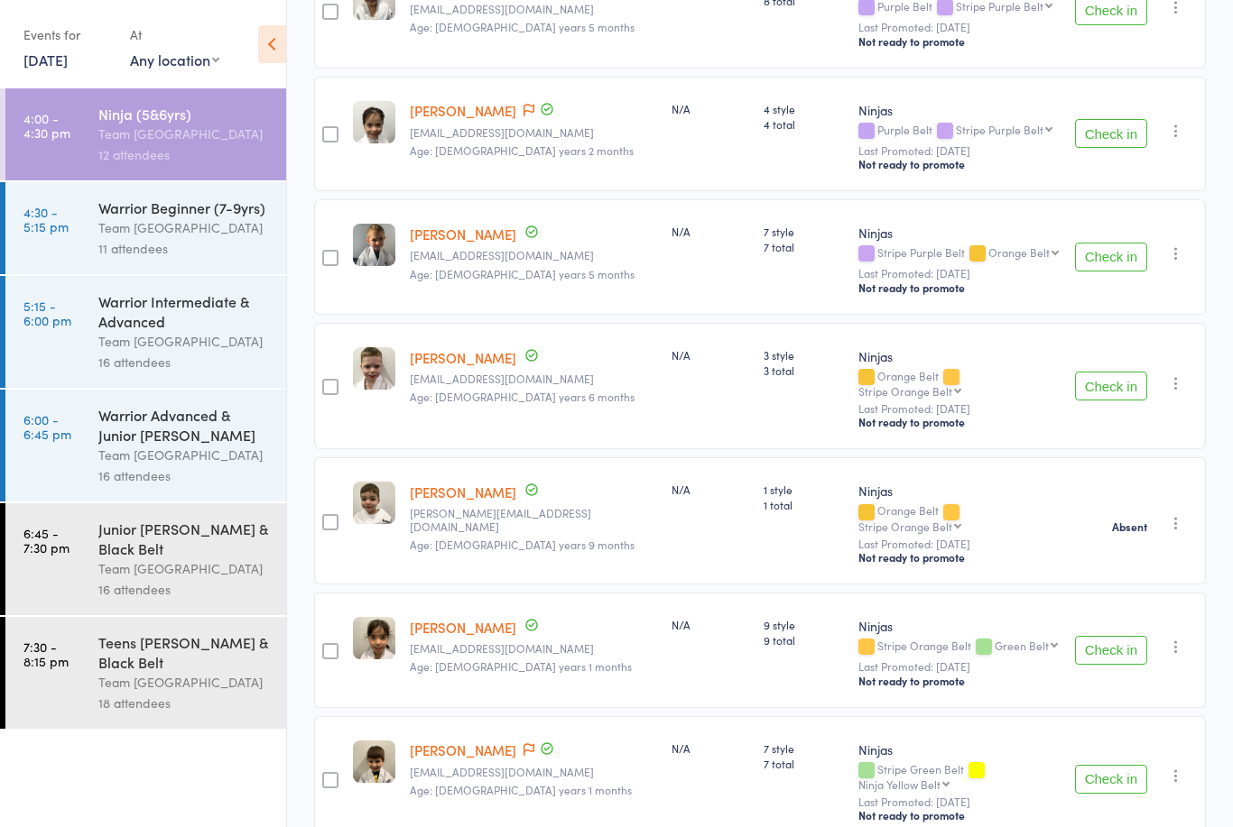
click at [149, 62] on select "Any location [GEOGRAPHIC_DATA]" at bounding box center [174, 60] width 89 height 20
click at [68, 65] on link "[DATE]" at bounding box center [45, 60] width 44 height 20
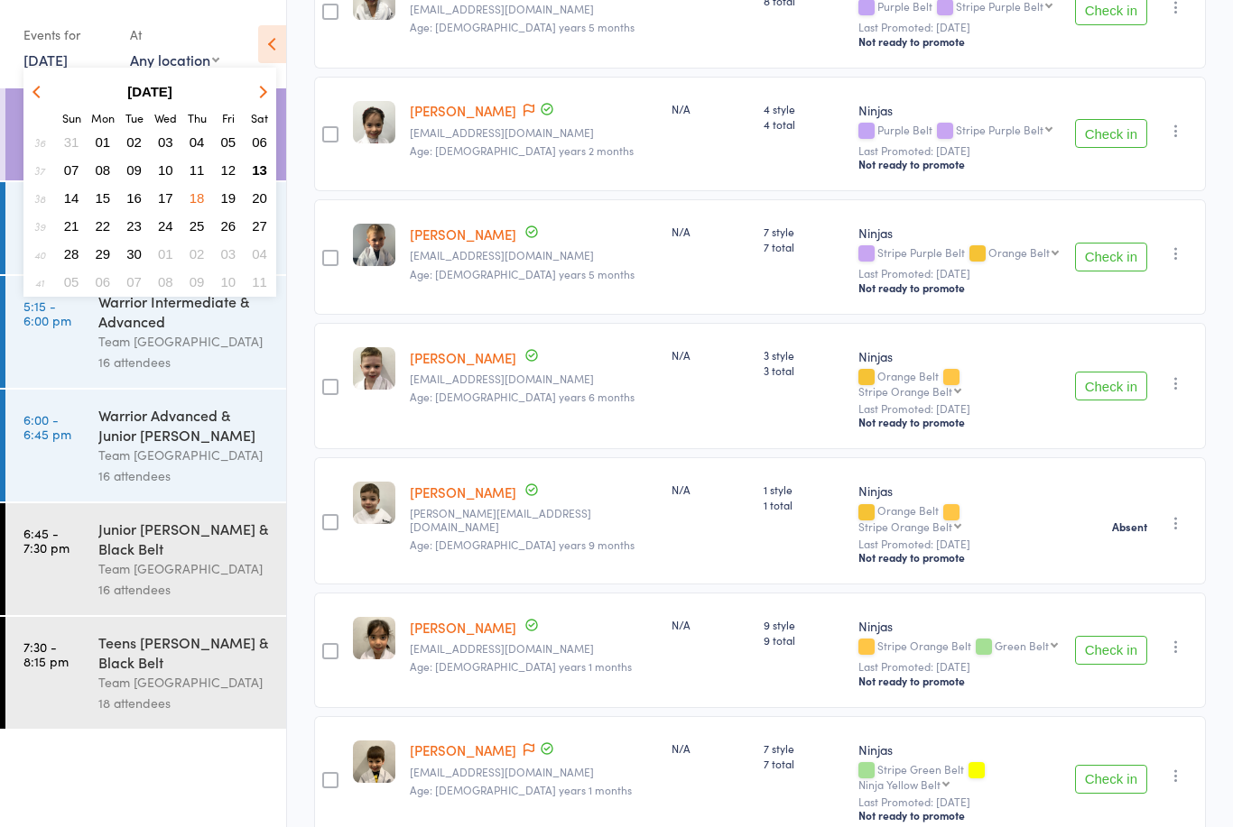
click at [170, 201] on span "17" at bounding box center [165, 197] width 15 height 15
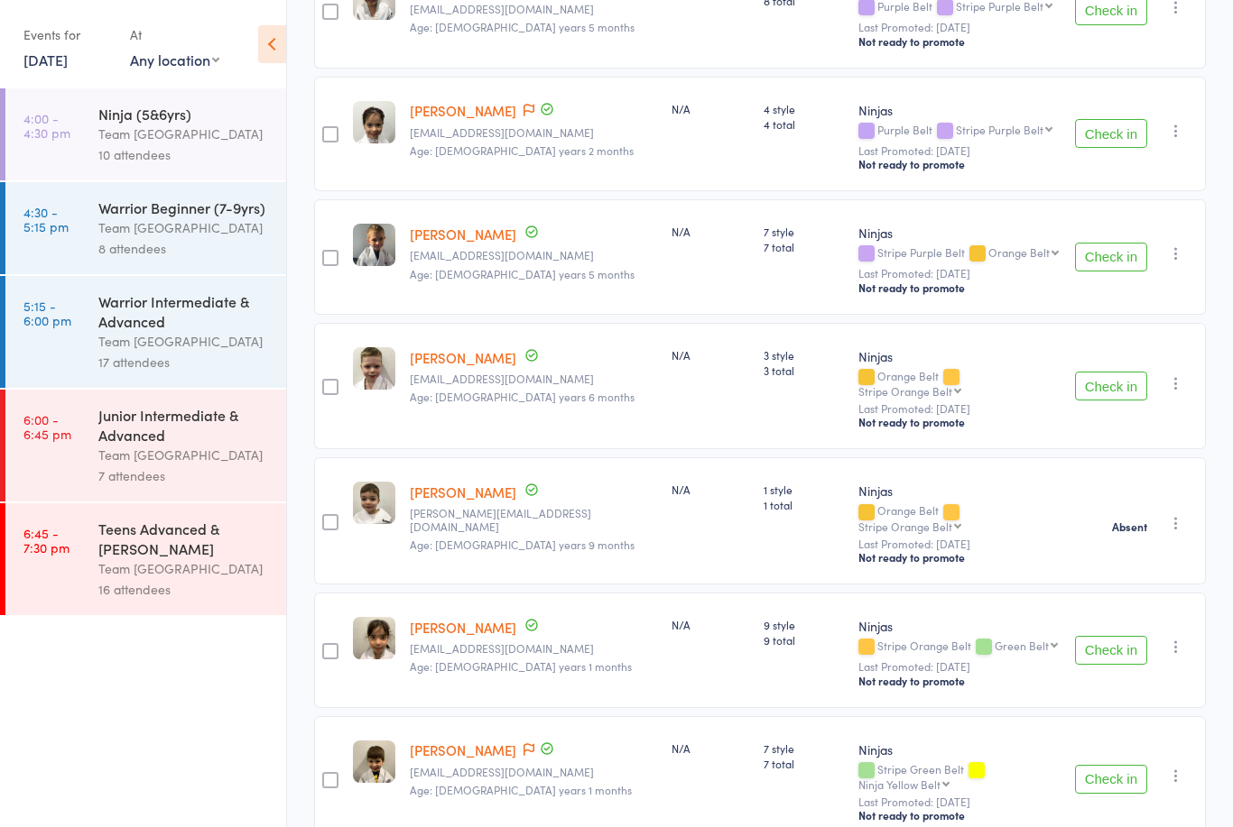
click at [198, 141] on div "Team [GEOGRAPHIC_DATA]" at bounding box center [184, 134] width 172 height 21
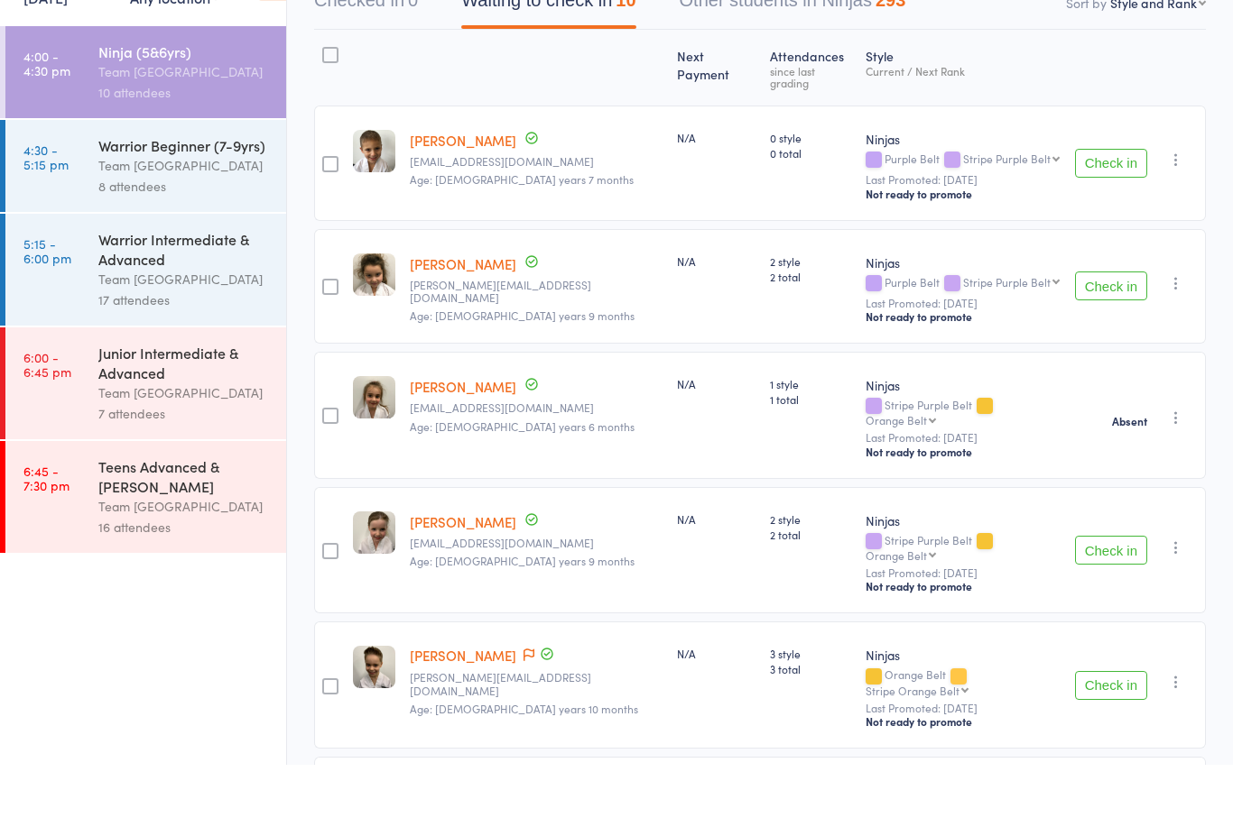
scroll to position [784, 0]
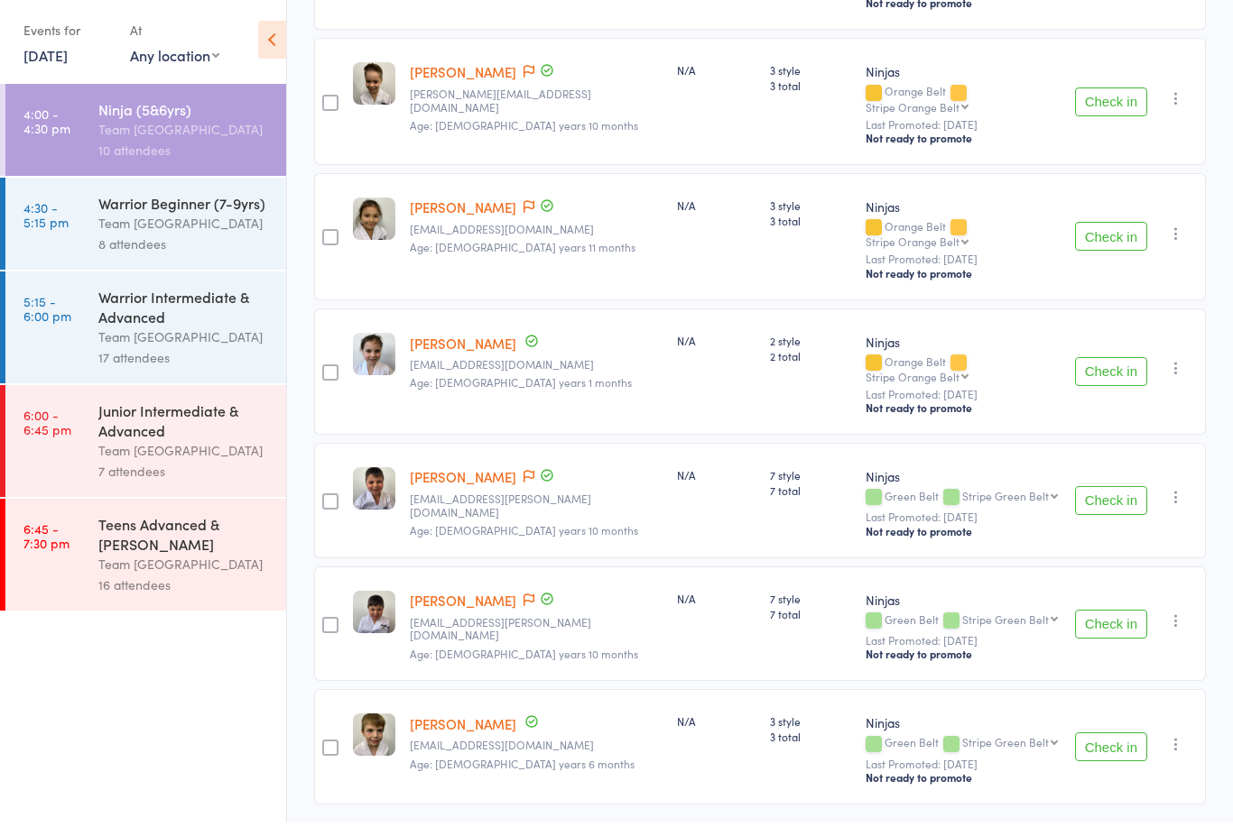
click at [68, 63] on link "[DATE]" at bounding box center [45, 60] width 44 height 20
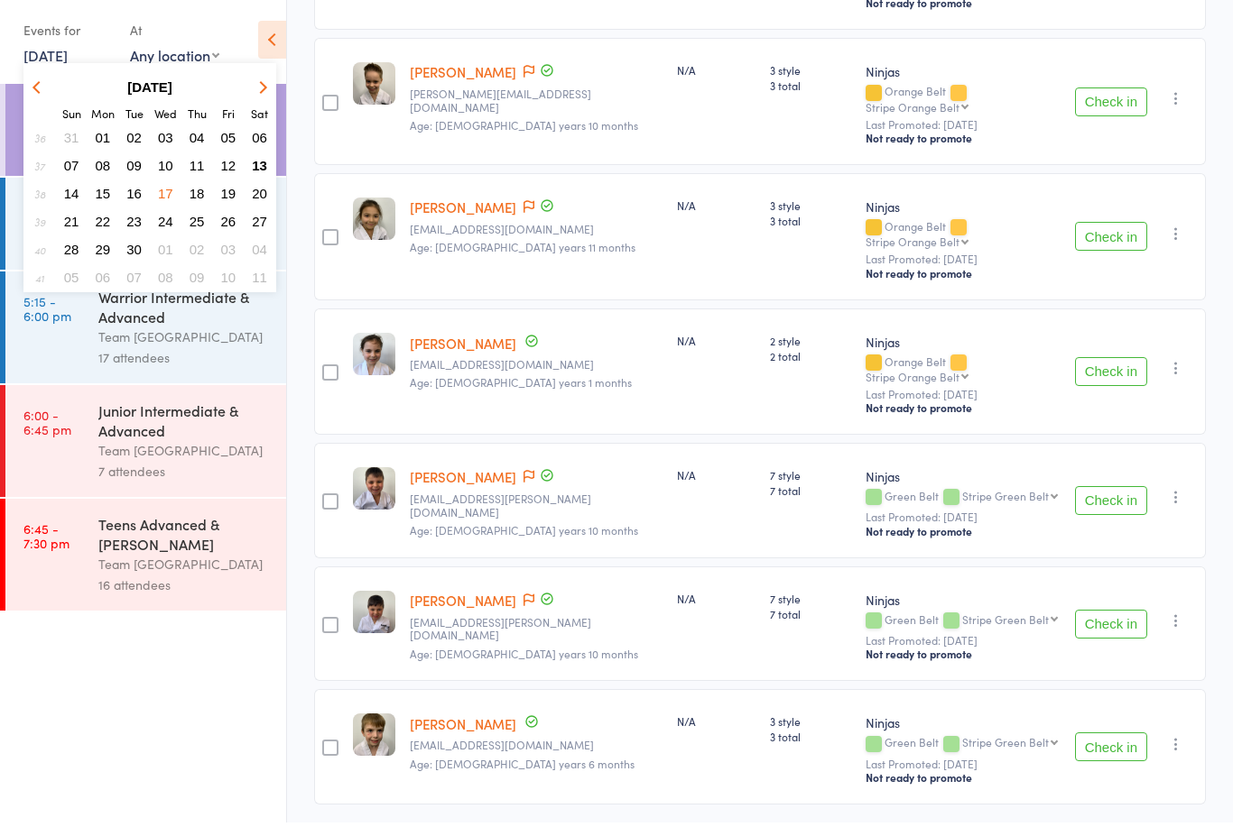
scroll to position [726, 0]
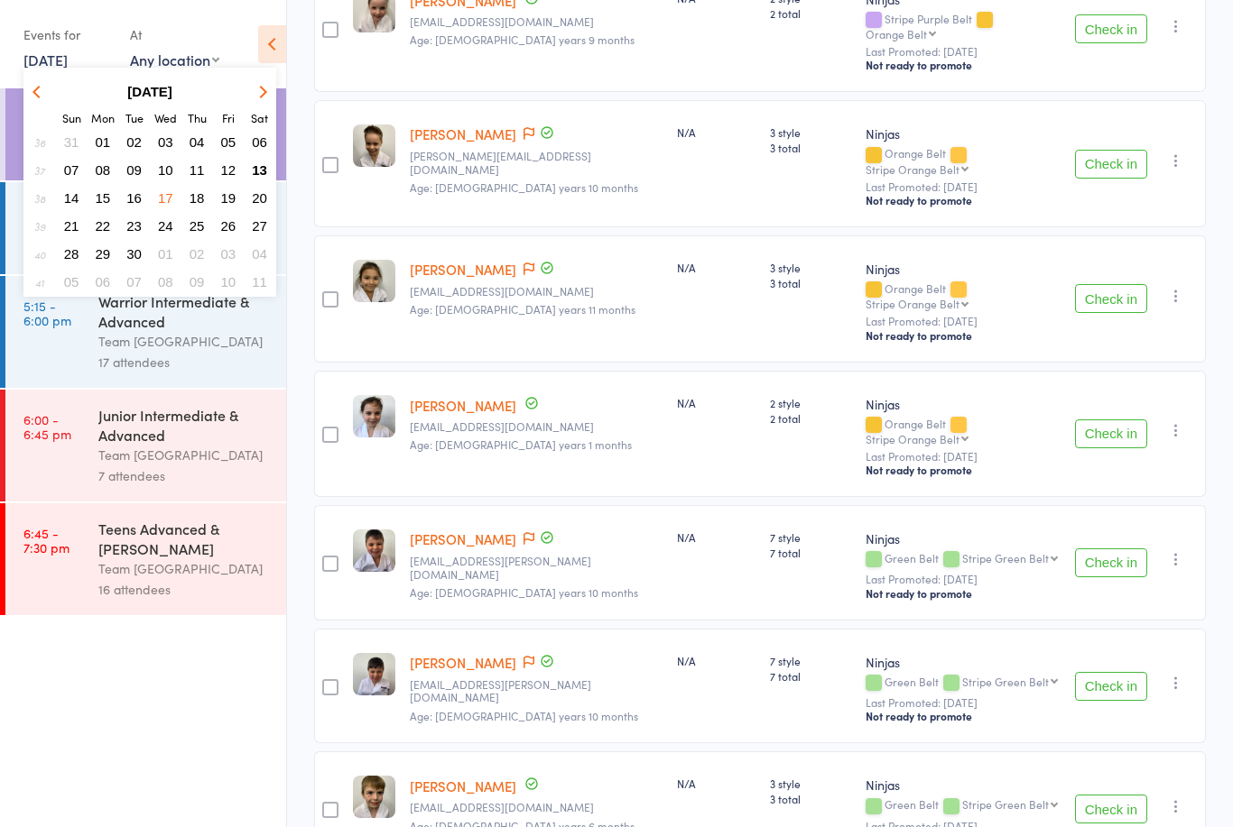
click at [264, 237] on button "27" at bounding box center [259, 226] width 28 height 24
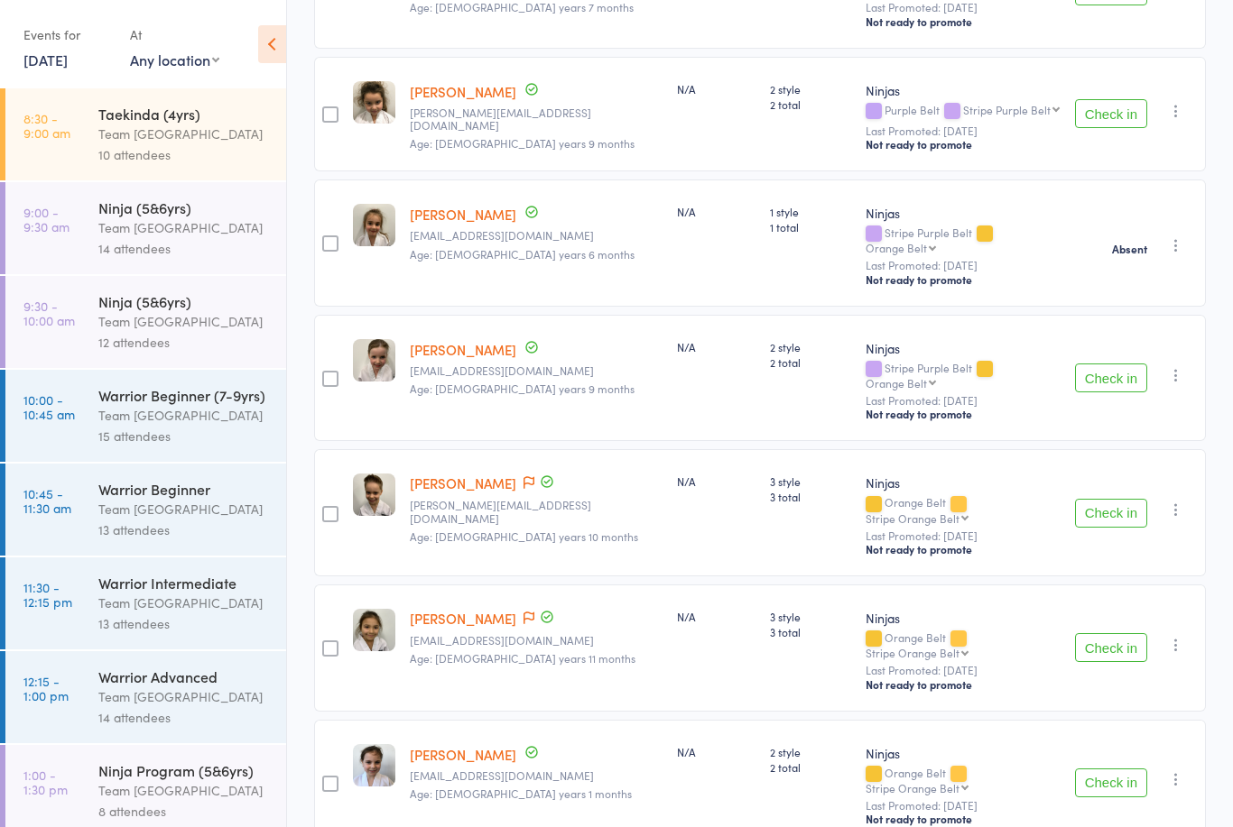
scroll to position [0, 0]
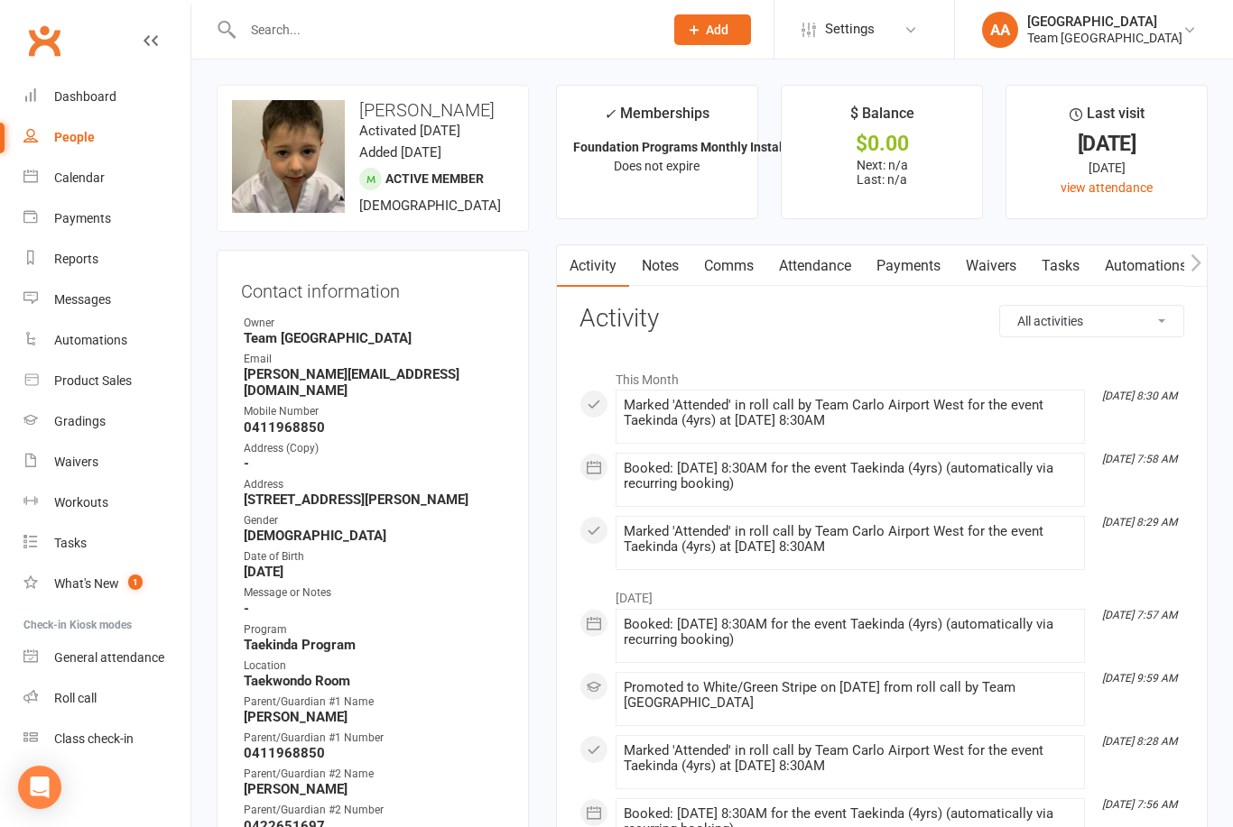
click at [85, 168] on link "Calendar" at bounding box center [106, 178] width 167 height 41
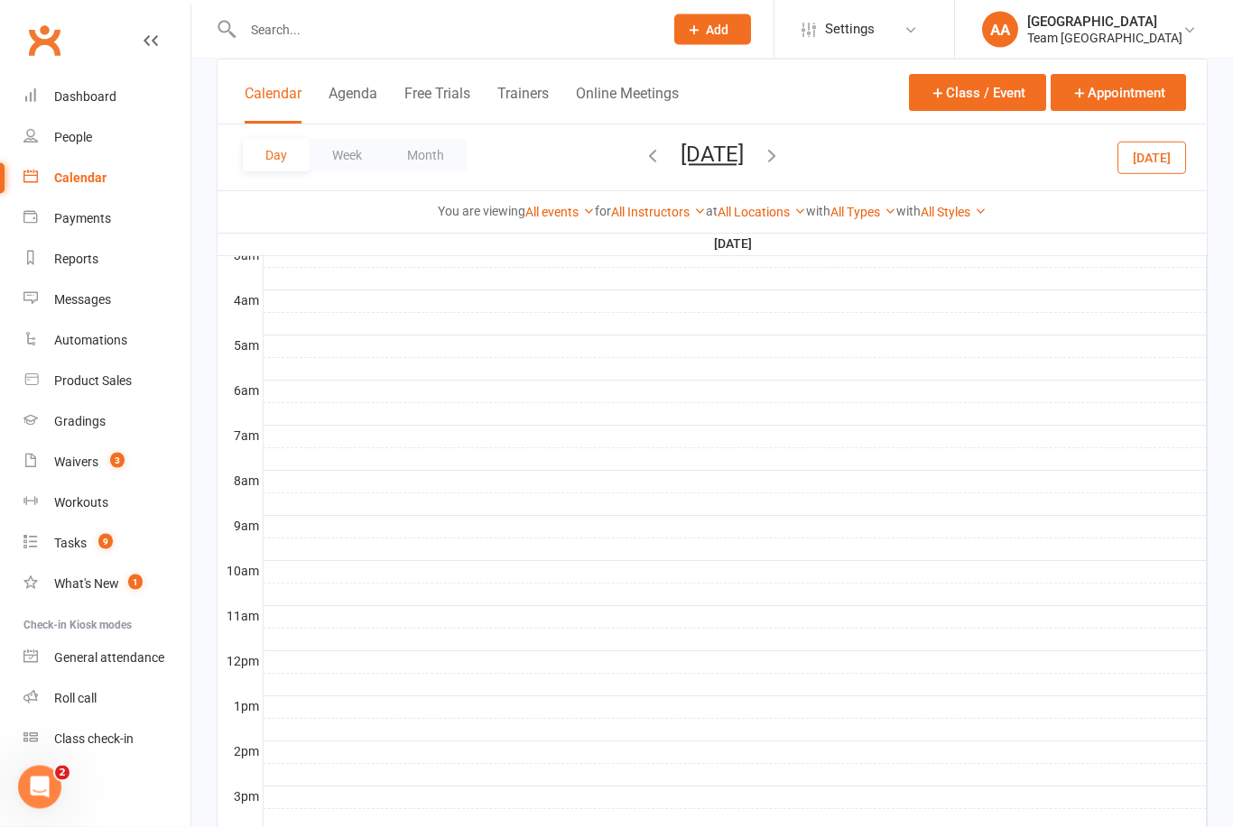
click at [727, 162] on button "Thursday, Sep 18, 2025" at bounding box center [711, 154] width 63 height 25
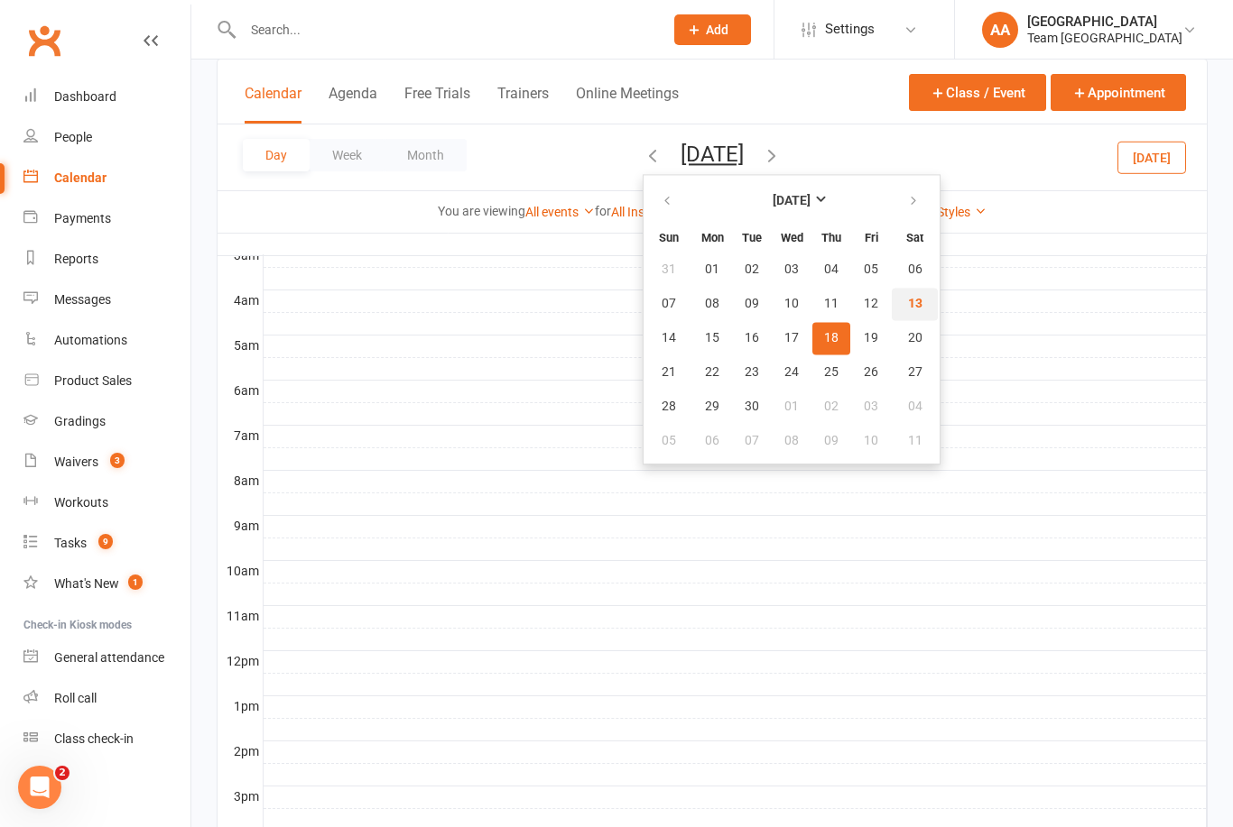
click at [891, 308] on button "13" at bounding box center [914, 304] width 46 height 32
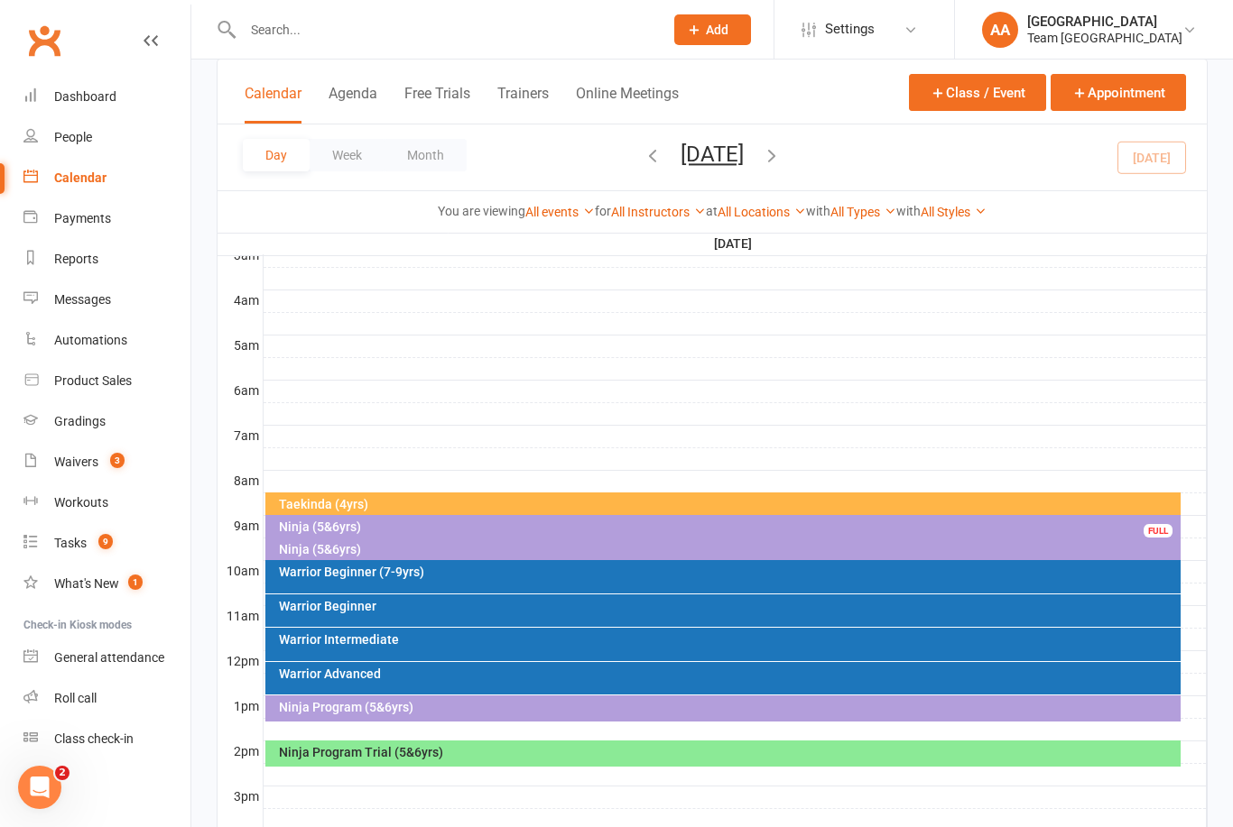
click at [522, 489] on div at bounding box center [734, 482] width 943 height 22
click at [812, 503] on div "Taekinda (4yrs)" at bounding box center [728, 504] width 900 height 13
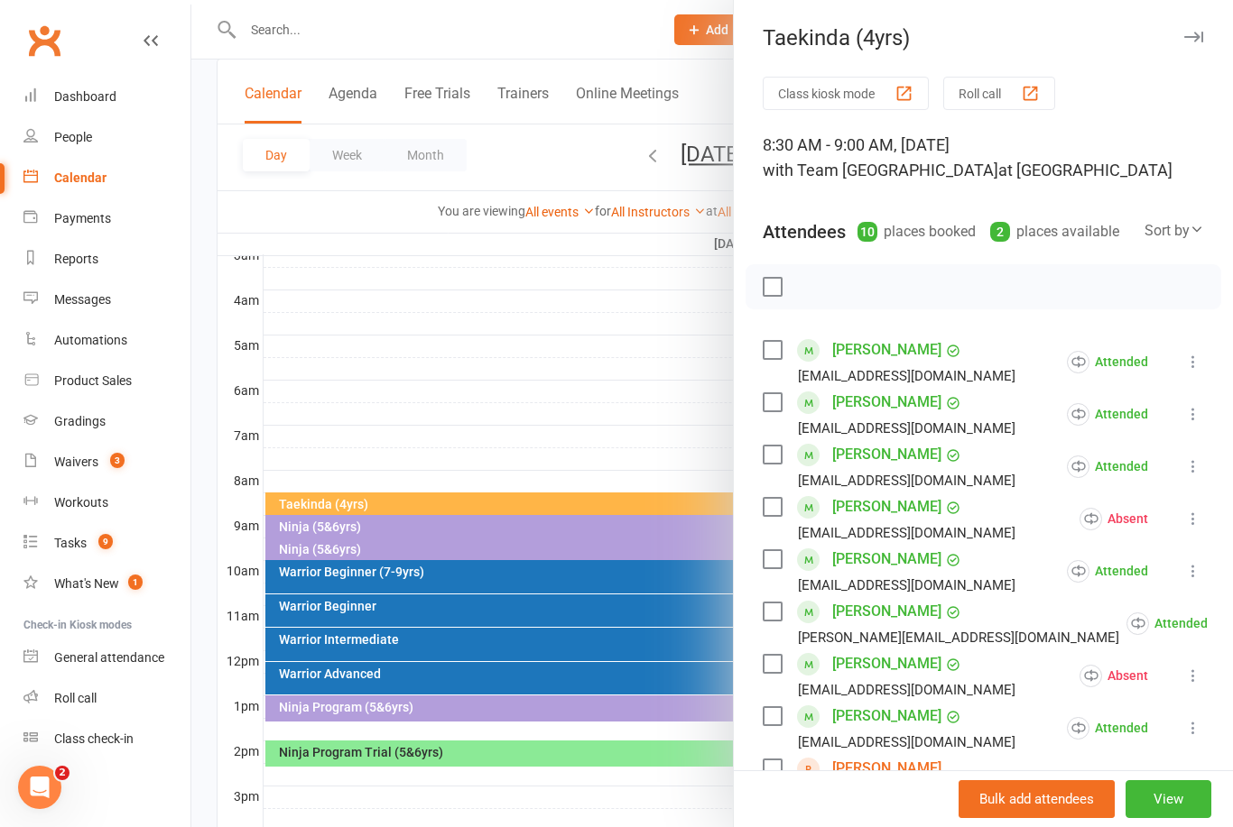
click at [1150, 818] on button "View" at bounding box center [1168, 799] width 86 height 38
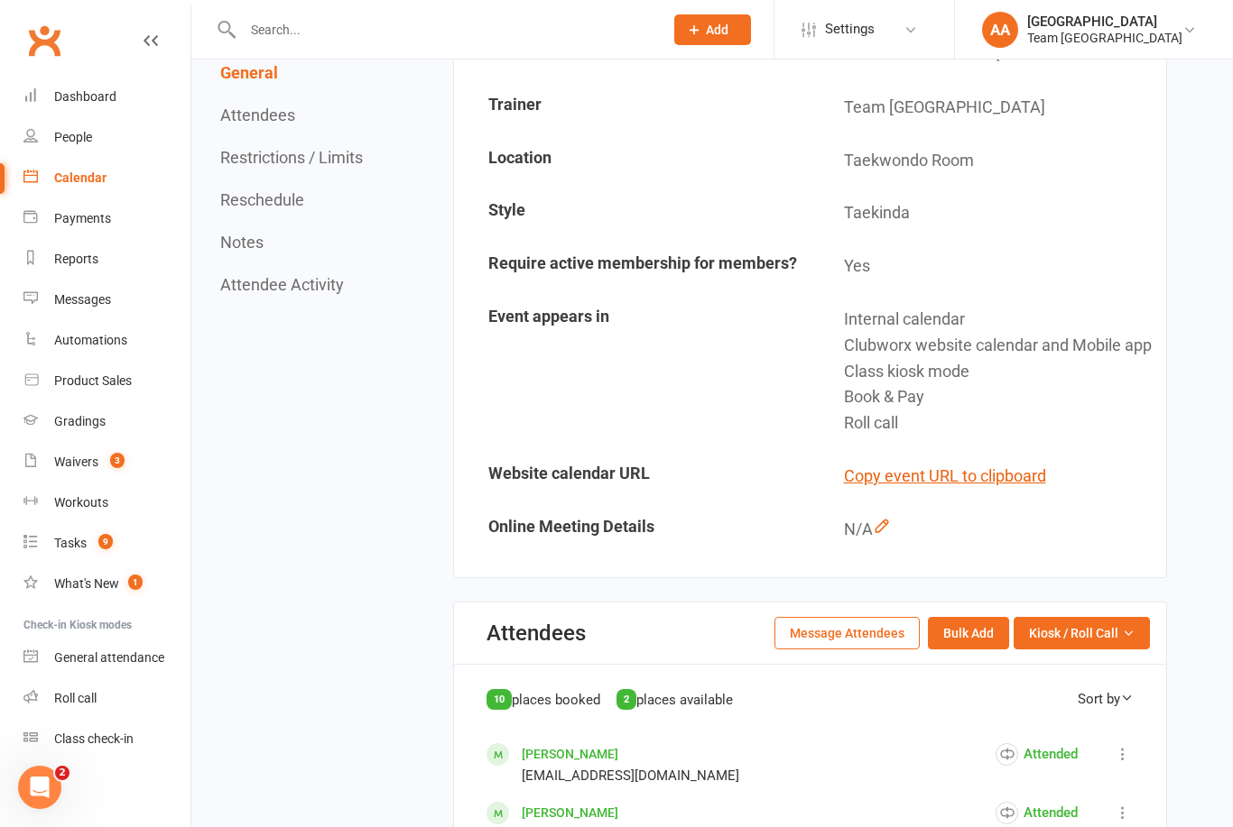
scroll to position [725, 0]
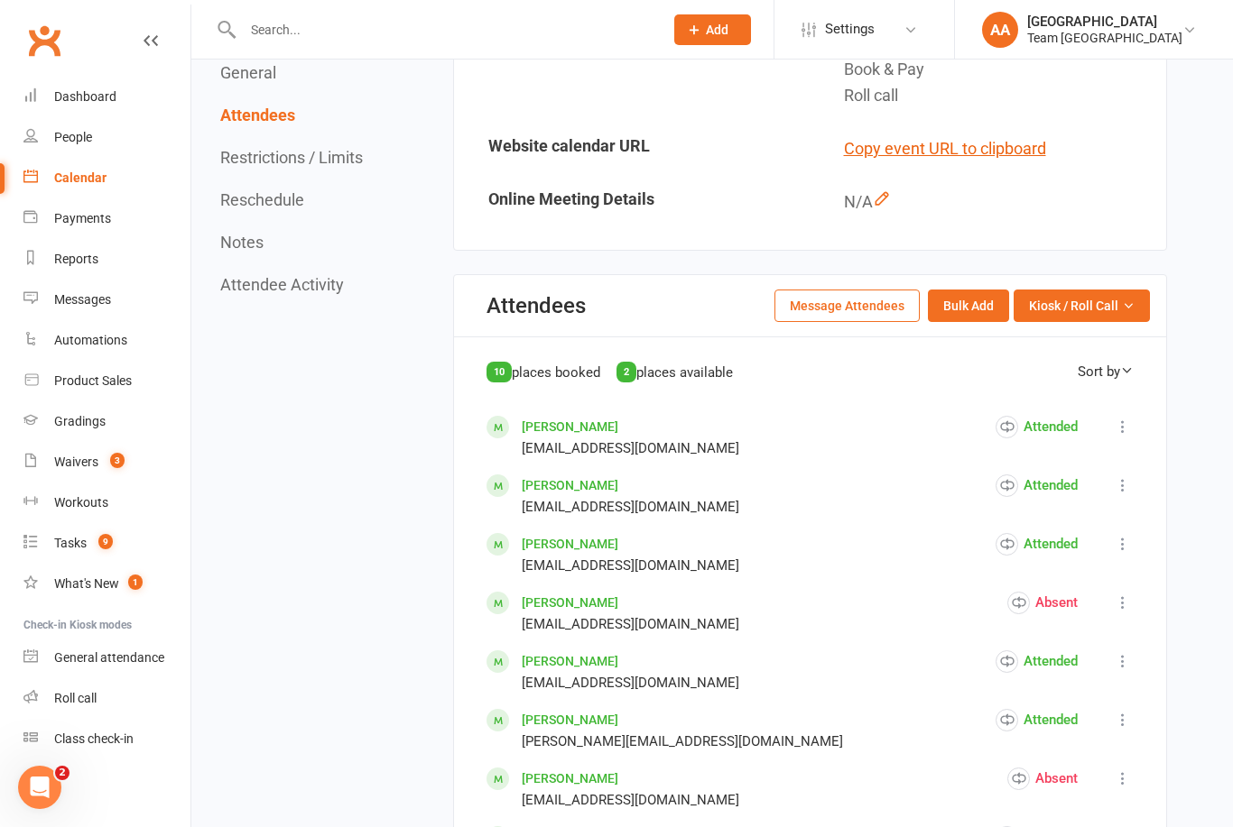
click at [1110, 316] on span "Kiosk / Roll Call" at bounding box center [1073, 306] width 89 height 20
click at [1061, 401] on link "Enter Roll Call" at bounding box center [1059, 383] width 179 height 36
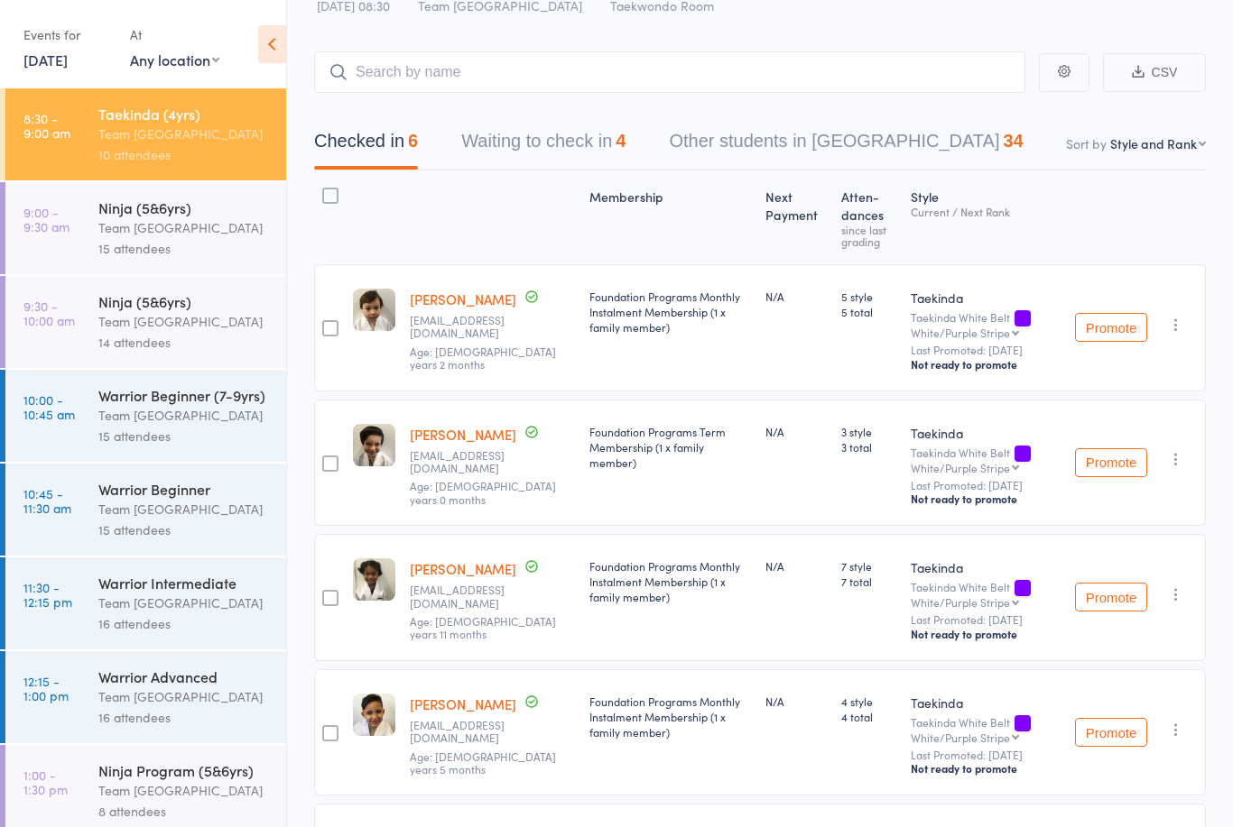
scroll to position [56, 0]
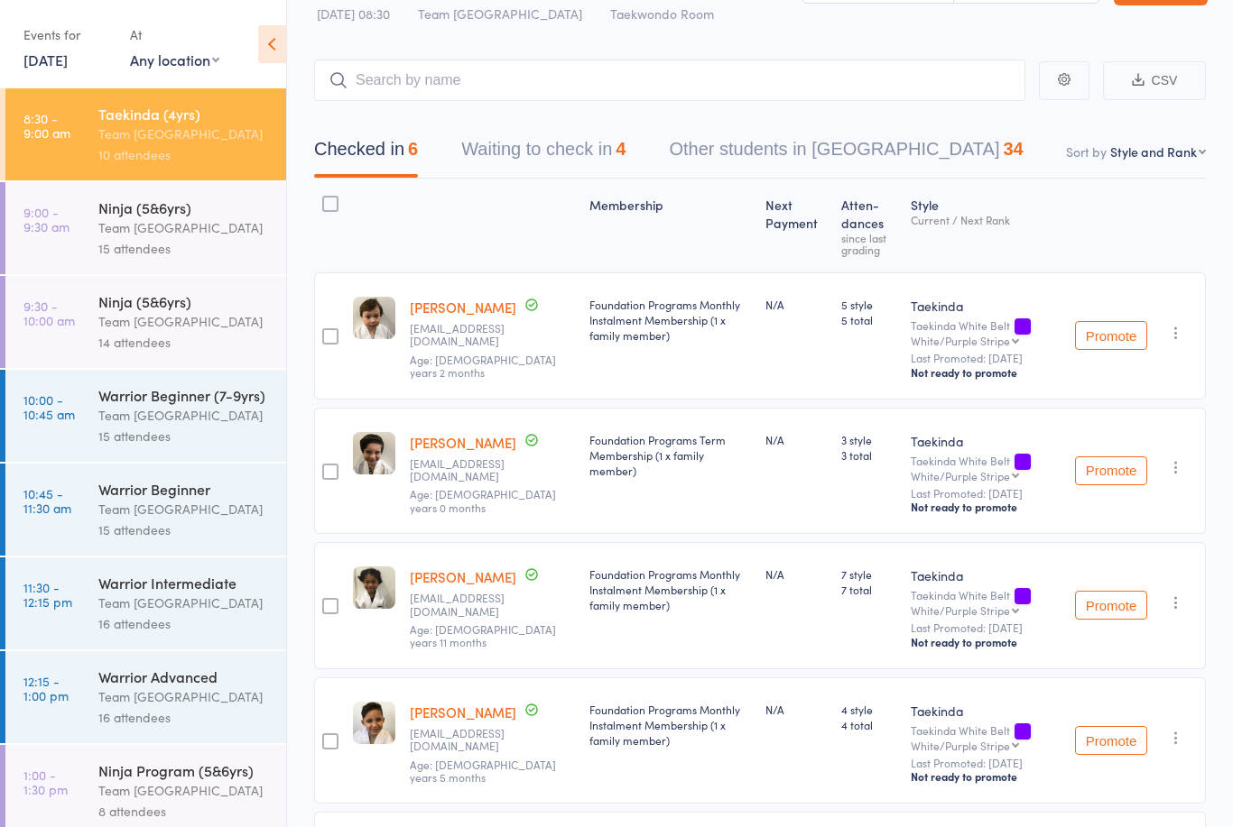
click at [555, 145] on button "Waiting to check in 4" at bounding box center [543, 154] width 164 height 48
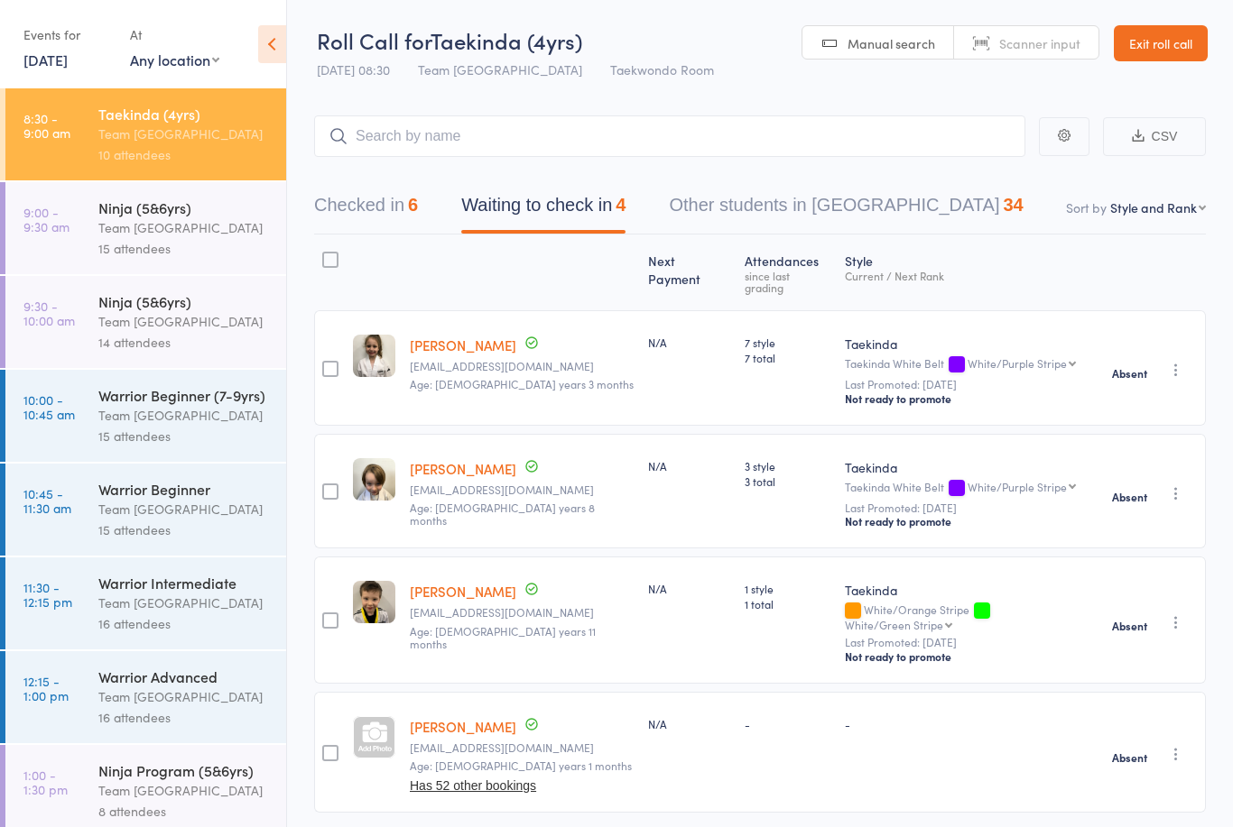
click at [392, 215] on button "Checked in 6" at bounding box center [366, 210] width 104 height 48
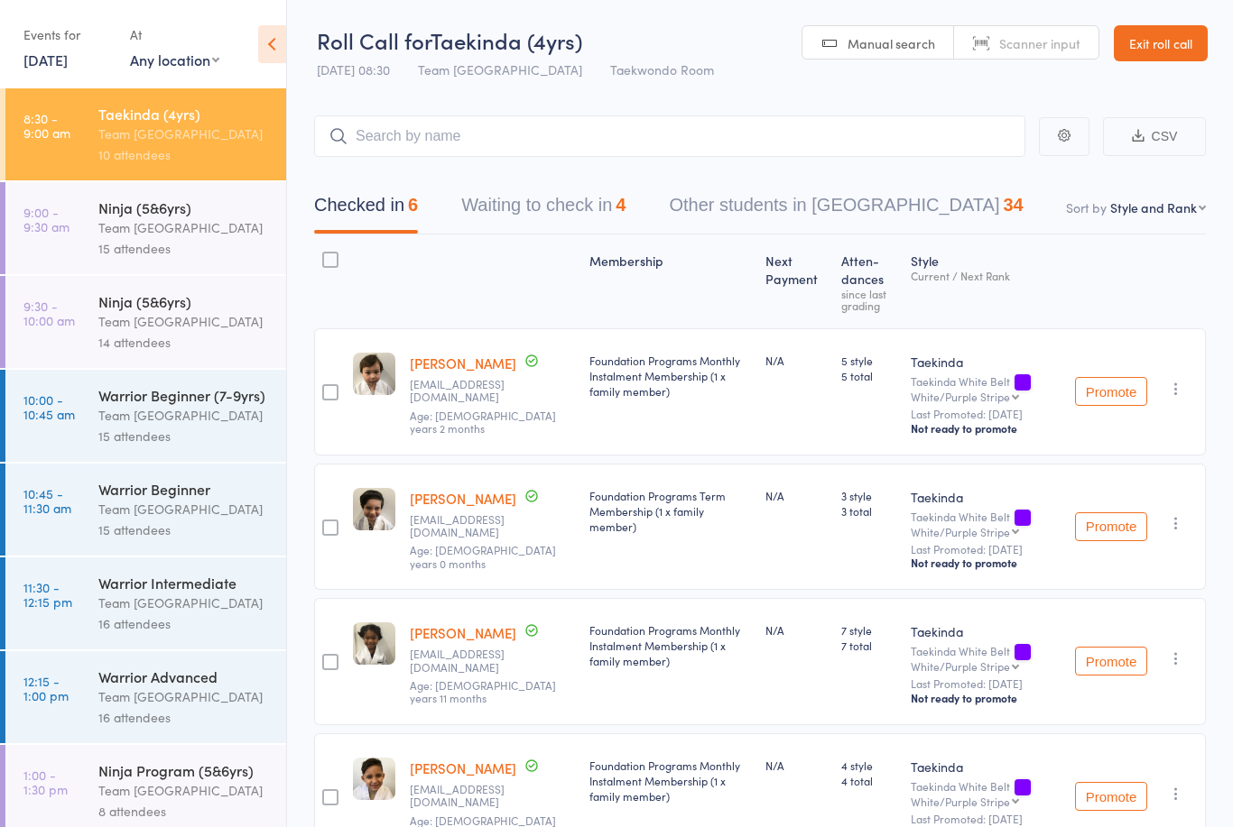
click at [1170, 43] on link "Exit roll call" at bounding box center [1160, 43] width 94 height 36
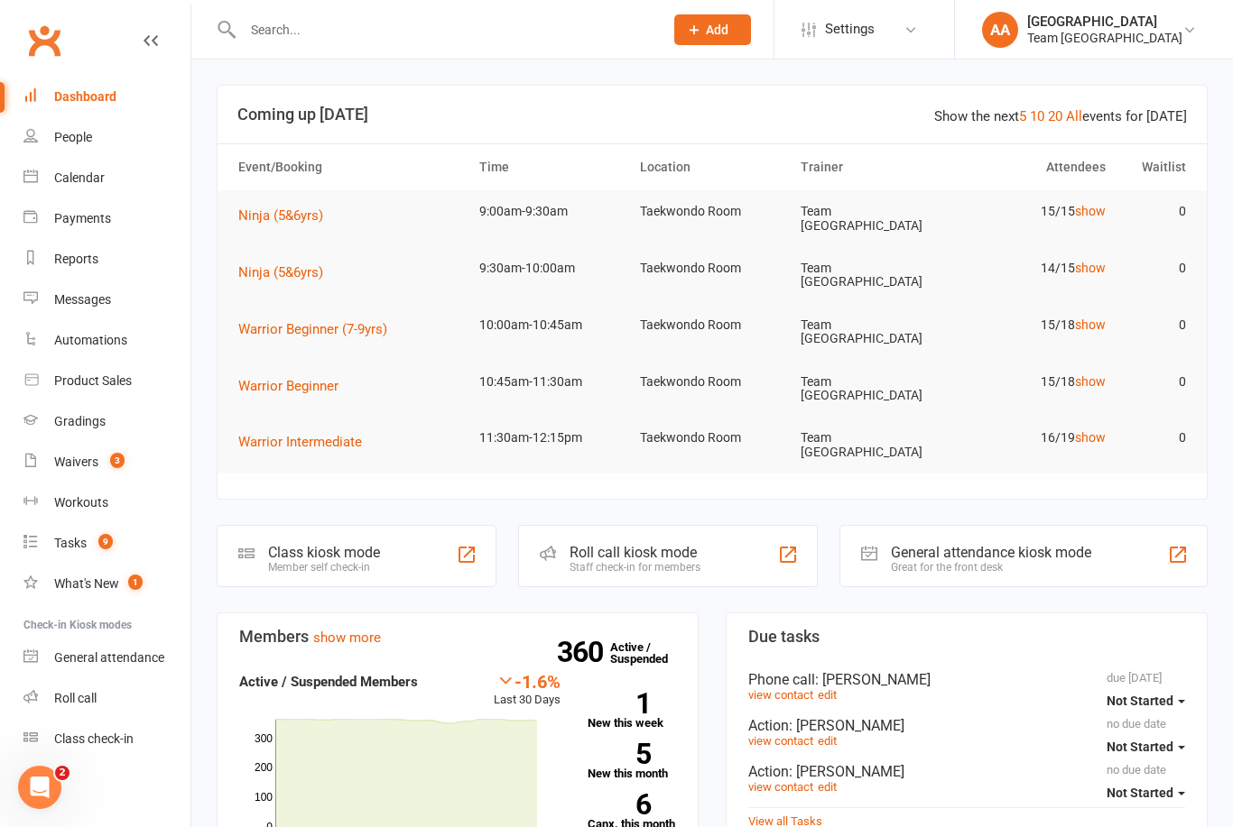
click at [103, 181] on div "Calendar" at bounding box center [79, 178] width 51 height 14
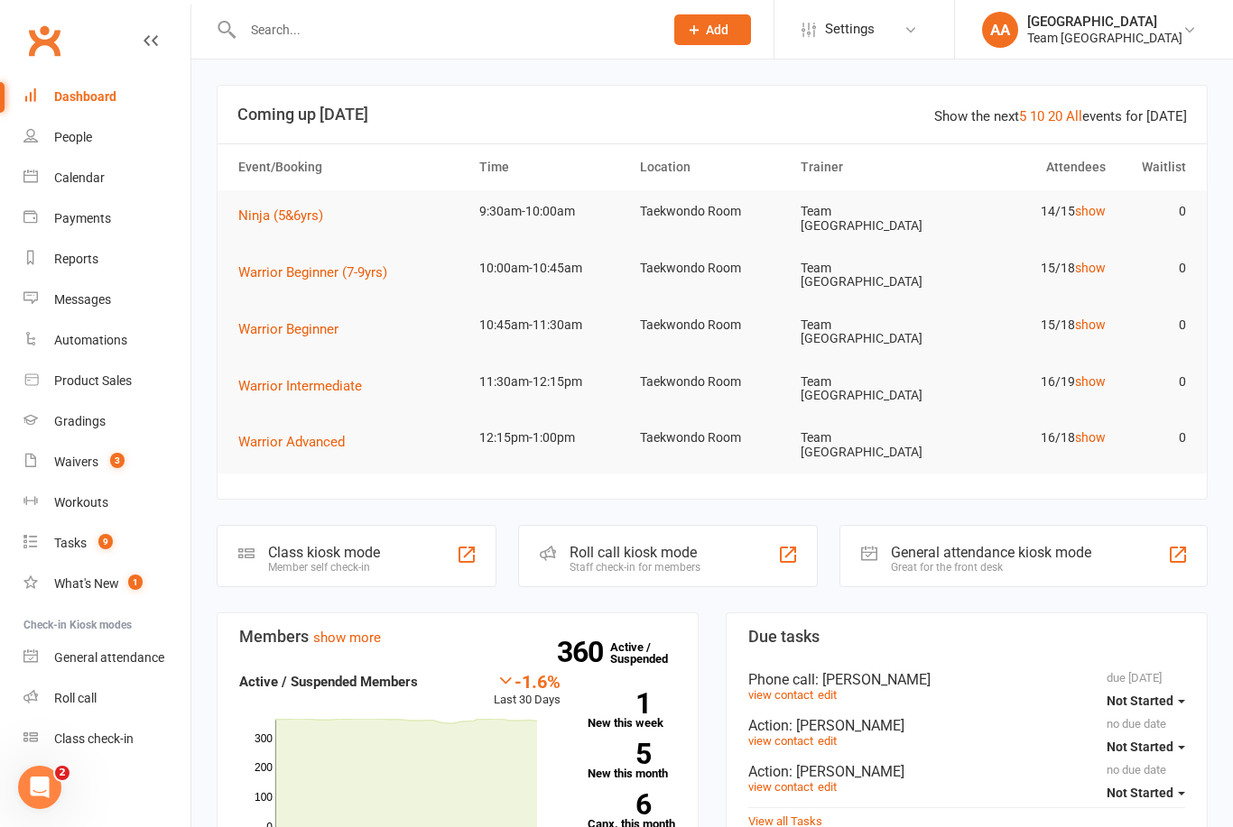
click at [103, 180] on div "Calendar" at bounding box center [79, 178] width 51 height 14
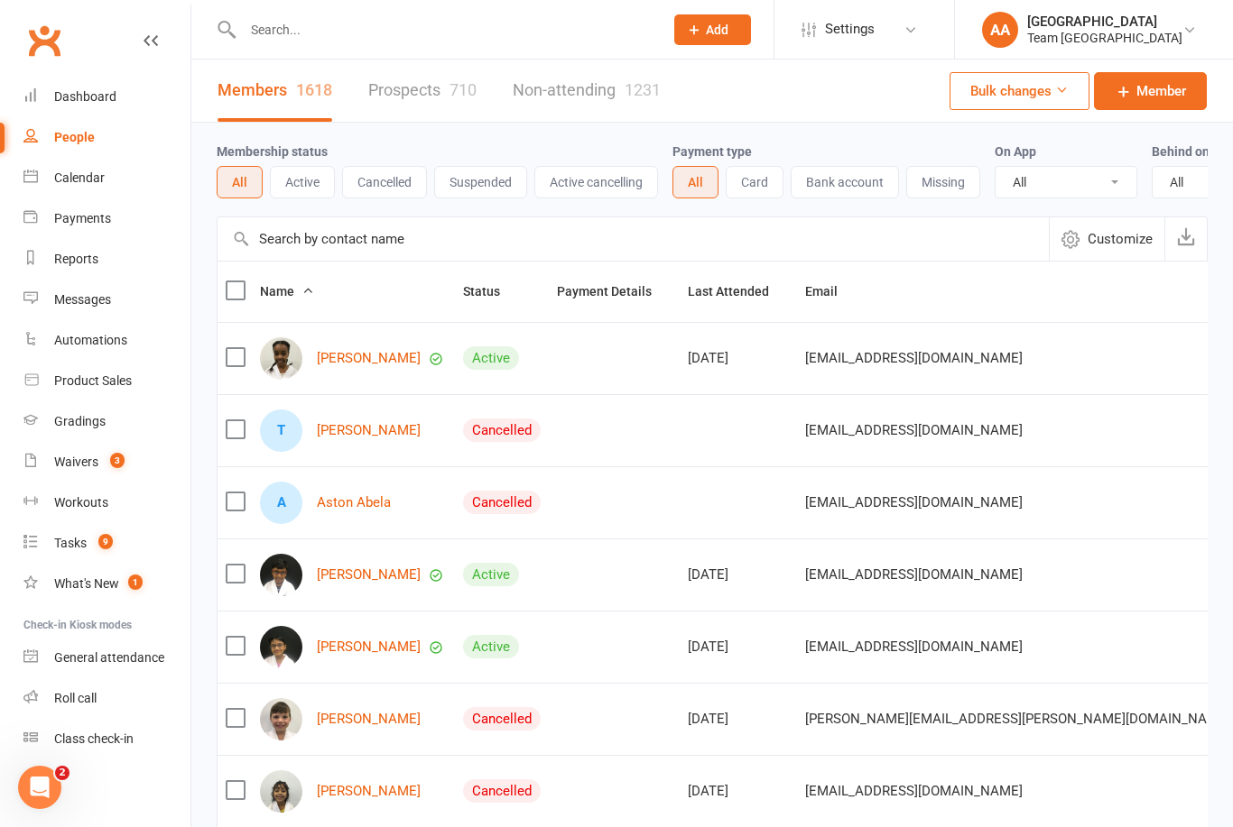
click at [98, 171] on div "Calendar" at bounding box center [79, 178] width 51 height 14
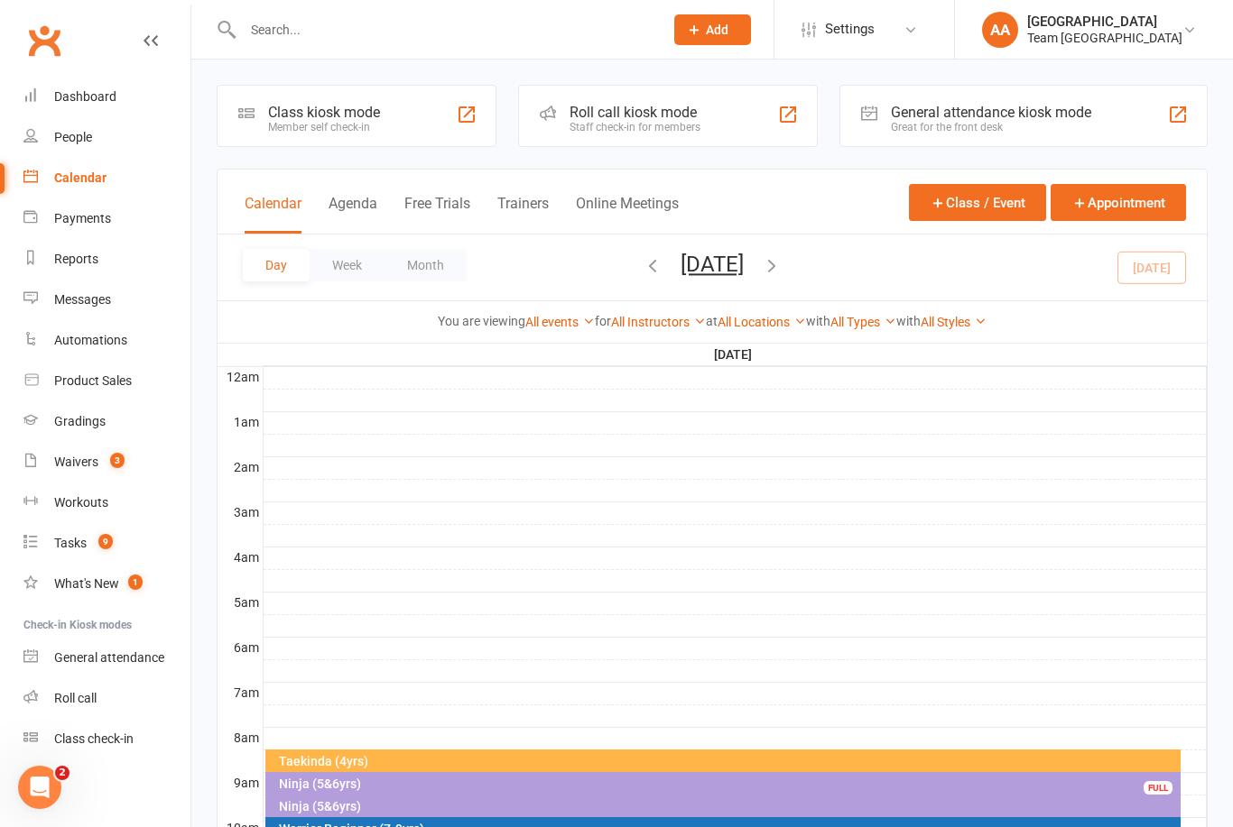
click at [744, 269] on button "[DATE]" at bounding box center [711, 264] width 63 height 25
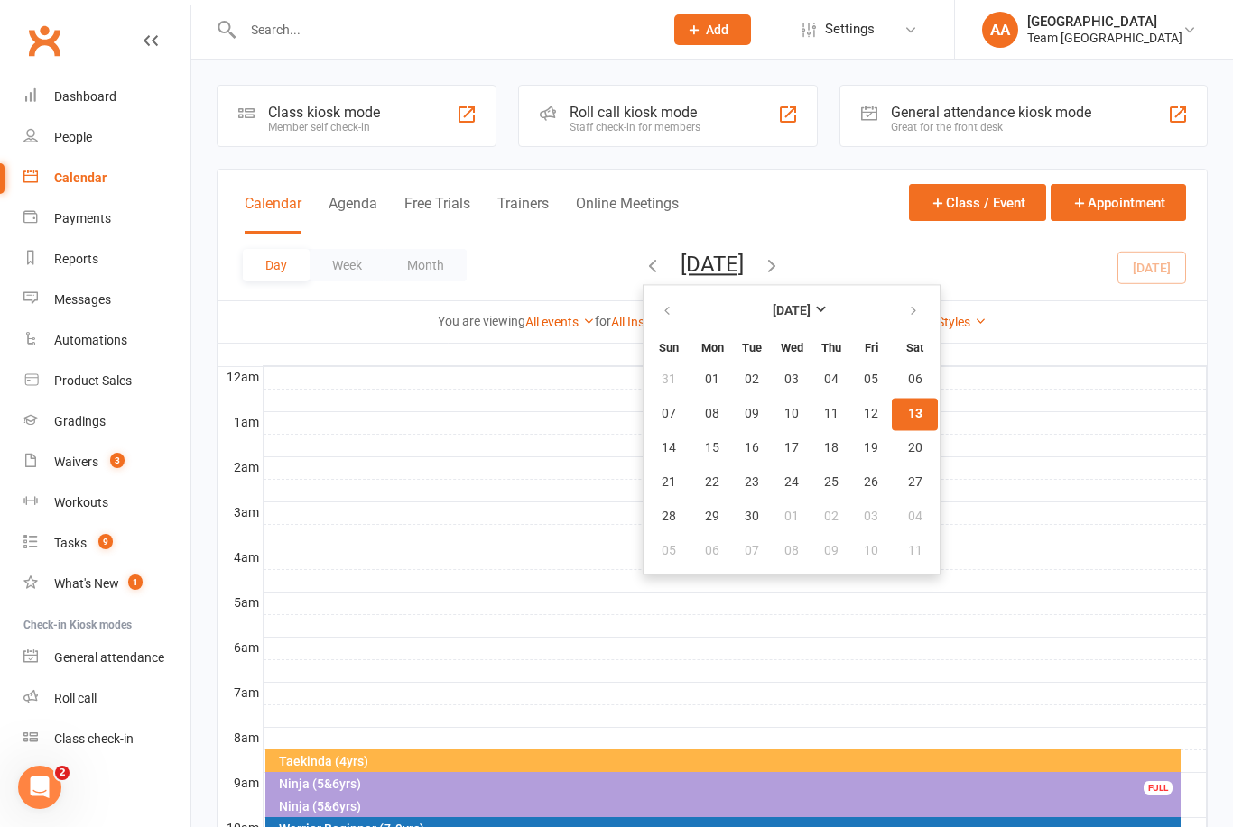
click at [908, 420] on span "13" at bounding box center [915, 414] width 14 height 14
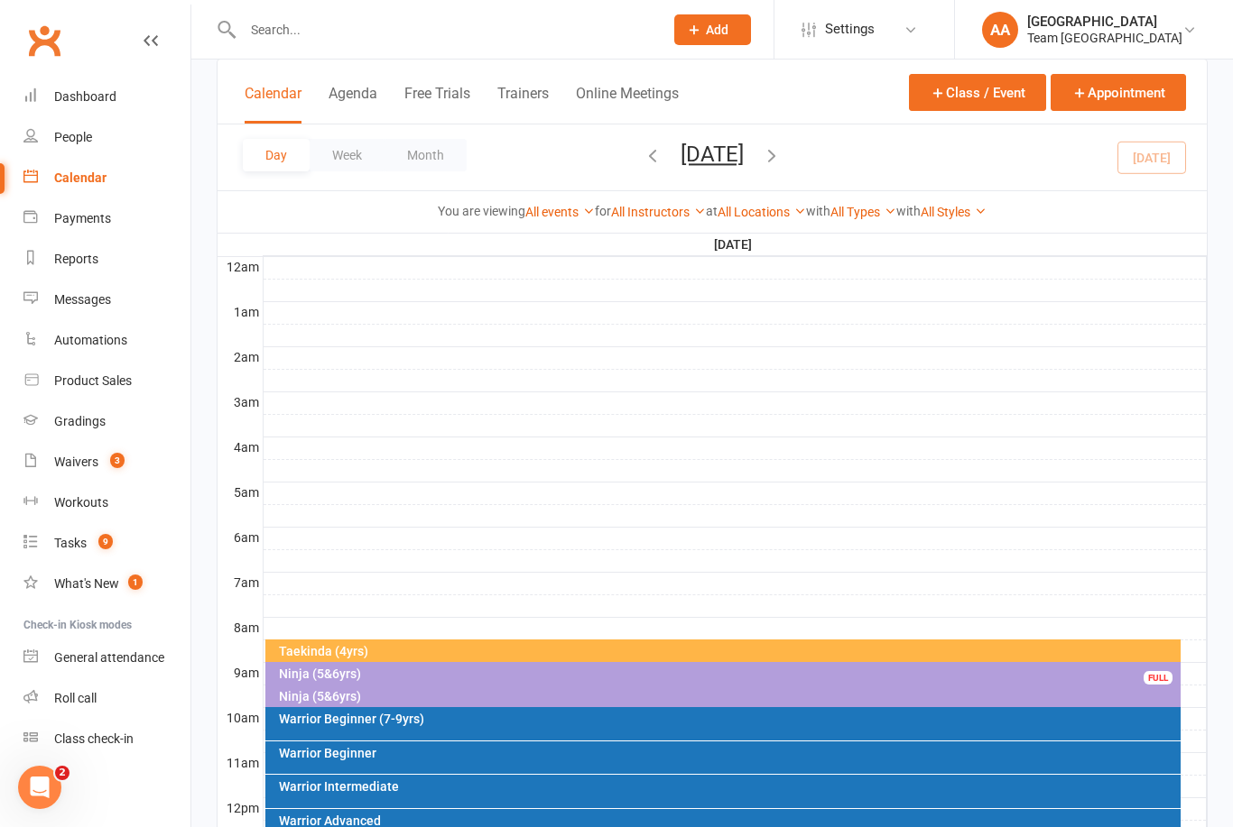
scroll to position [412, 0]
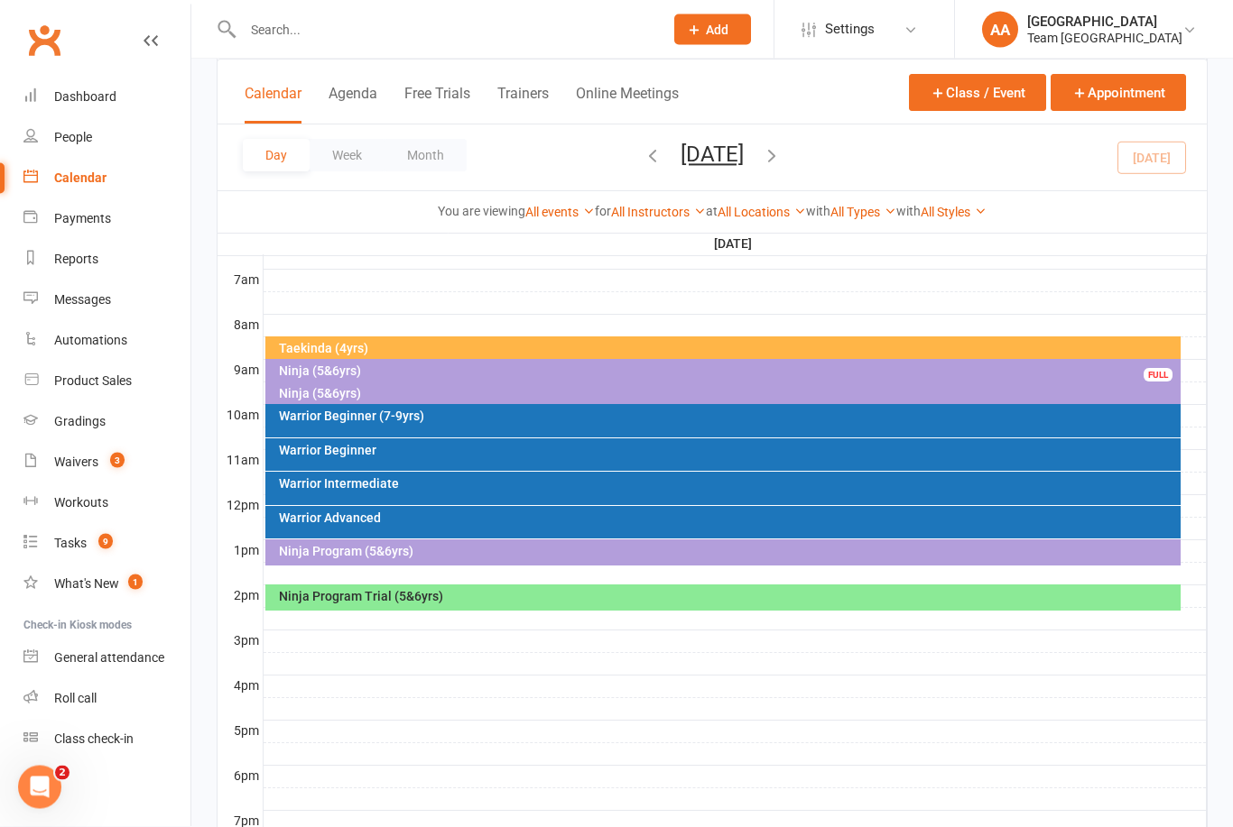
click at [393, 425] on div "Warrior Beginner (7-9yrs)" at bounding box center [723, 421] width 916 height 33
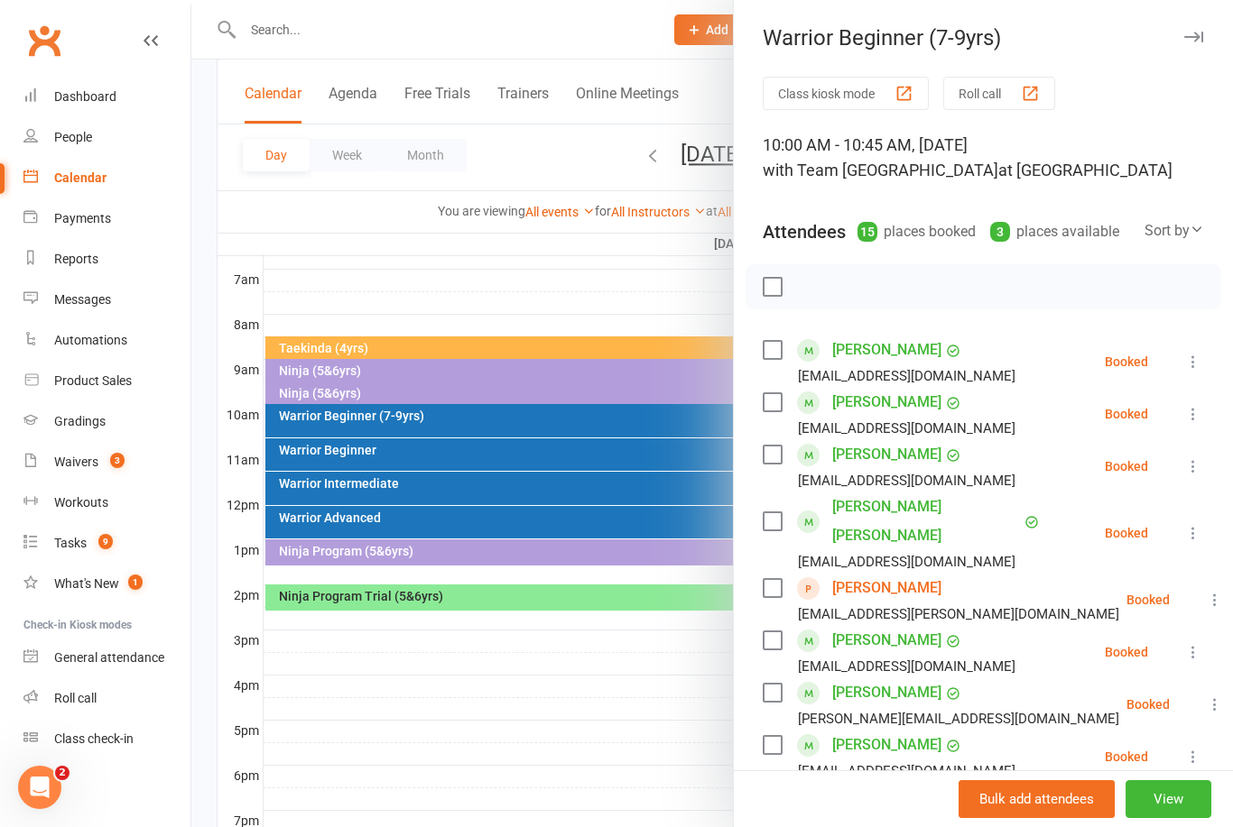
click at [426, 238] on div at bounding box center [711, 413] width 1041 height 827
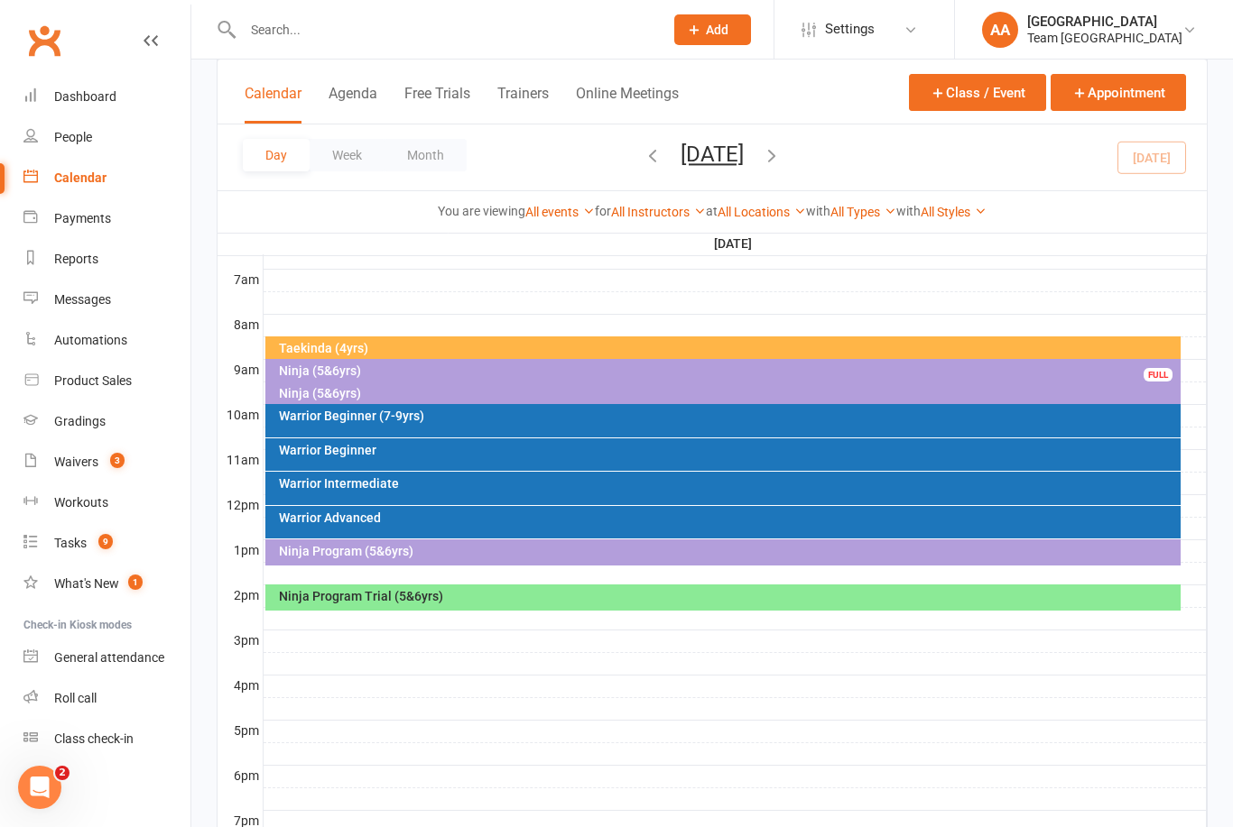
click at [346, 396] on div "Ninja (5&6yrs)" at bounding box center [728, 393] width 900 height 13
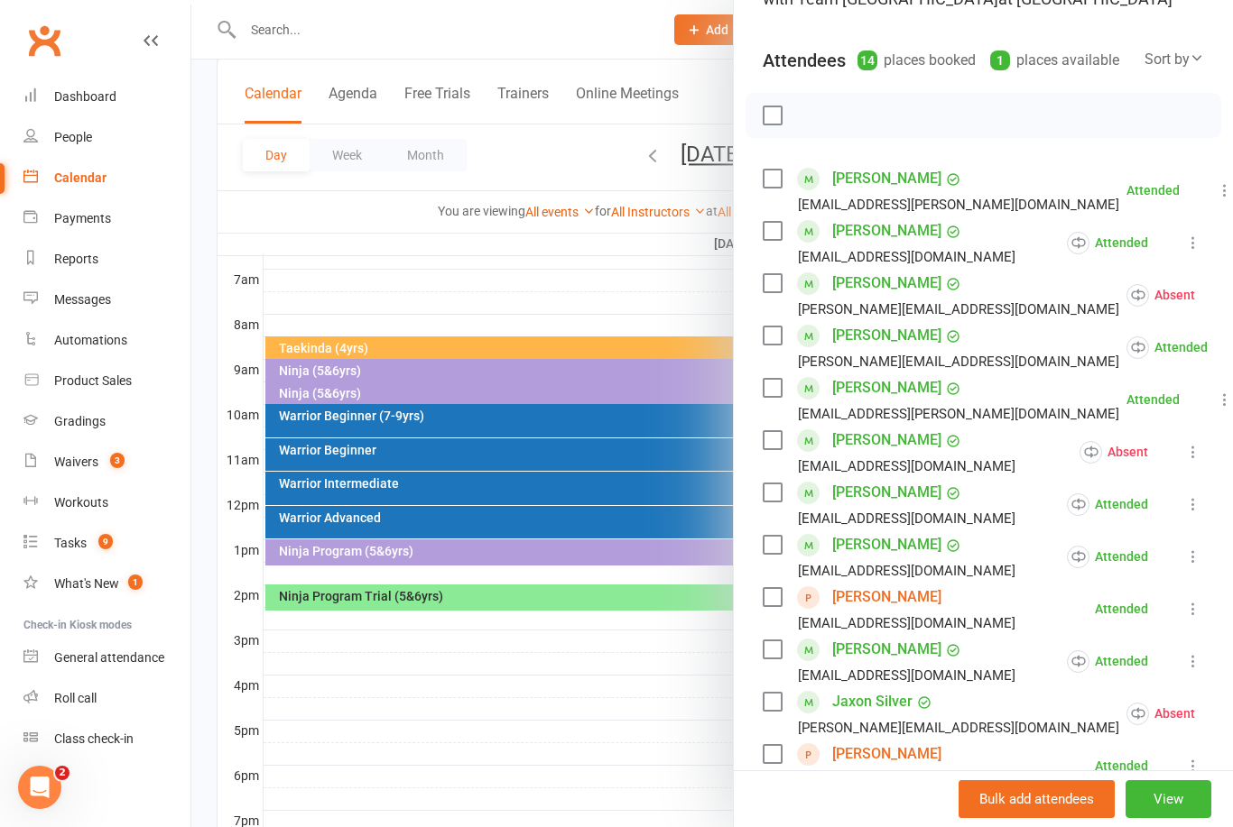
scroll to position [173, 0]
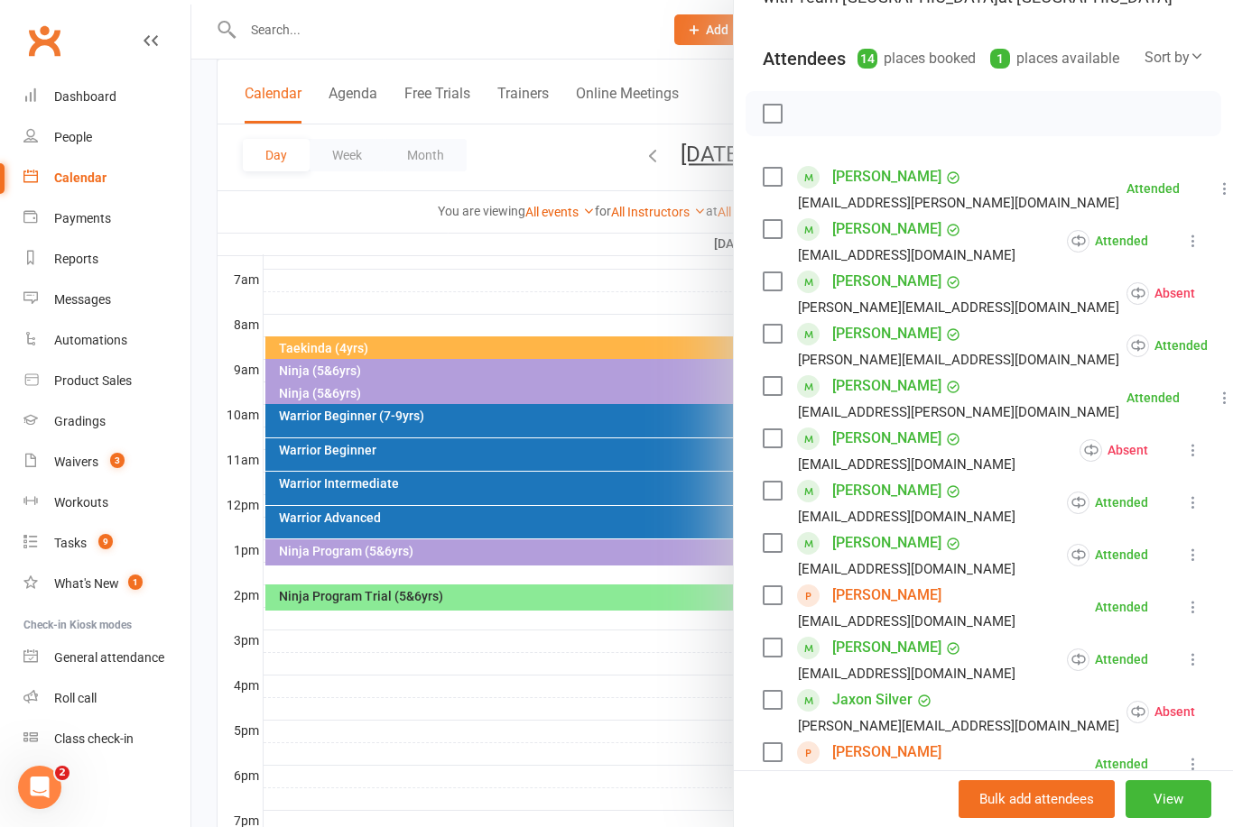
click at [596, 245] on div at bounding box center [711, 413] width 1041 height 827
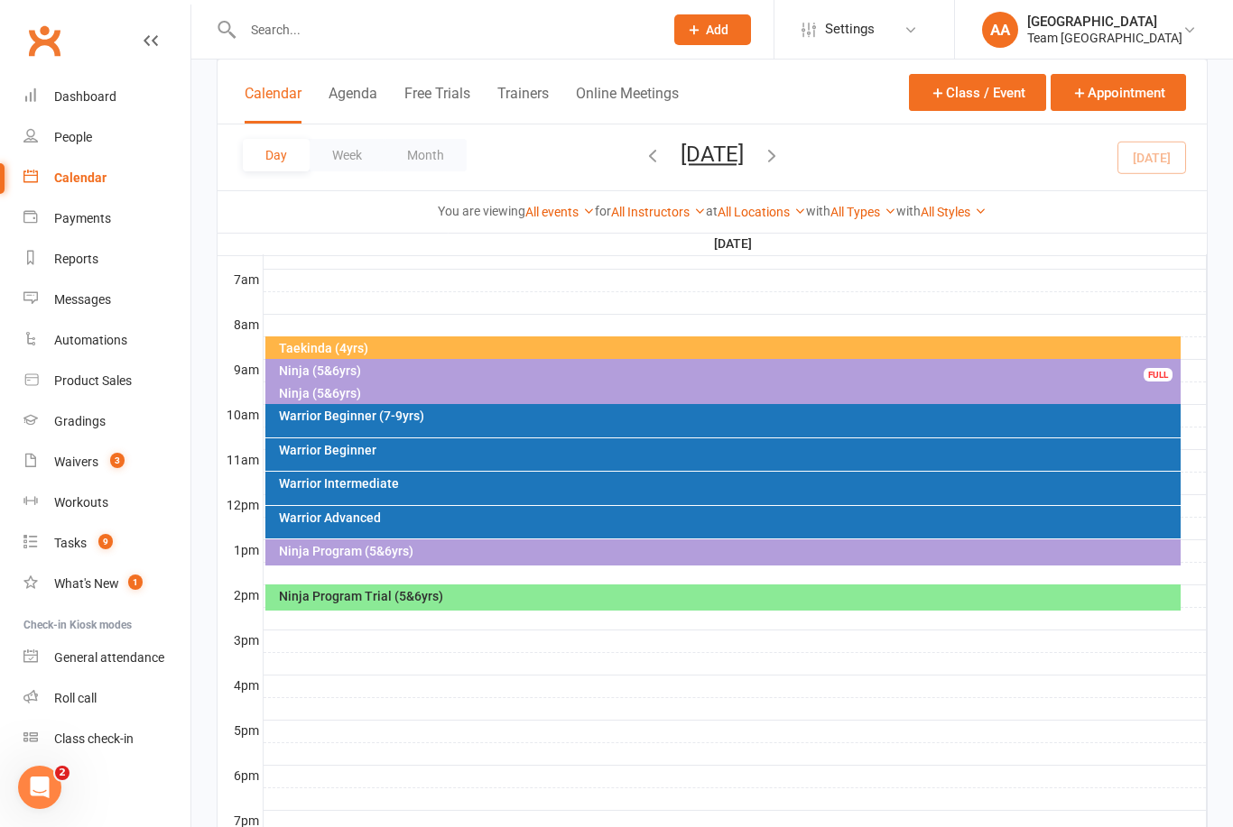
click at [354, 373] on div "Ninja (5&6yrs)" at bounding box center [728, 371] width 900 height 13
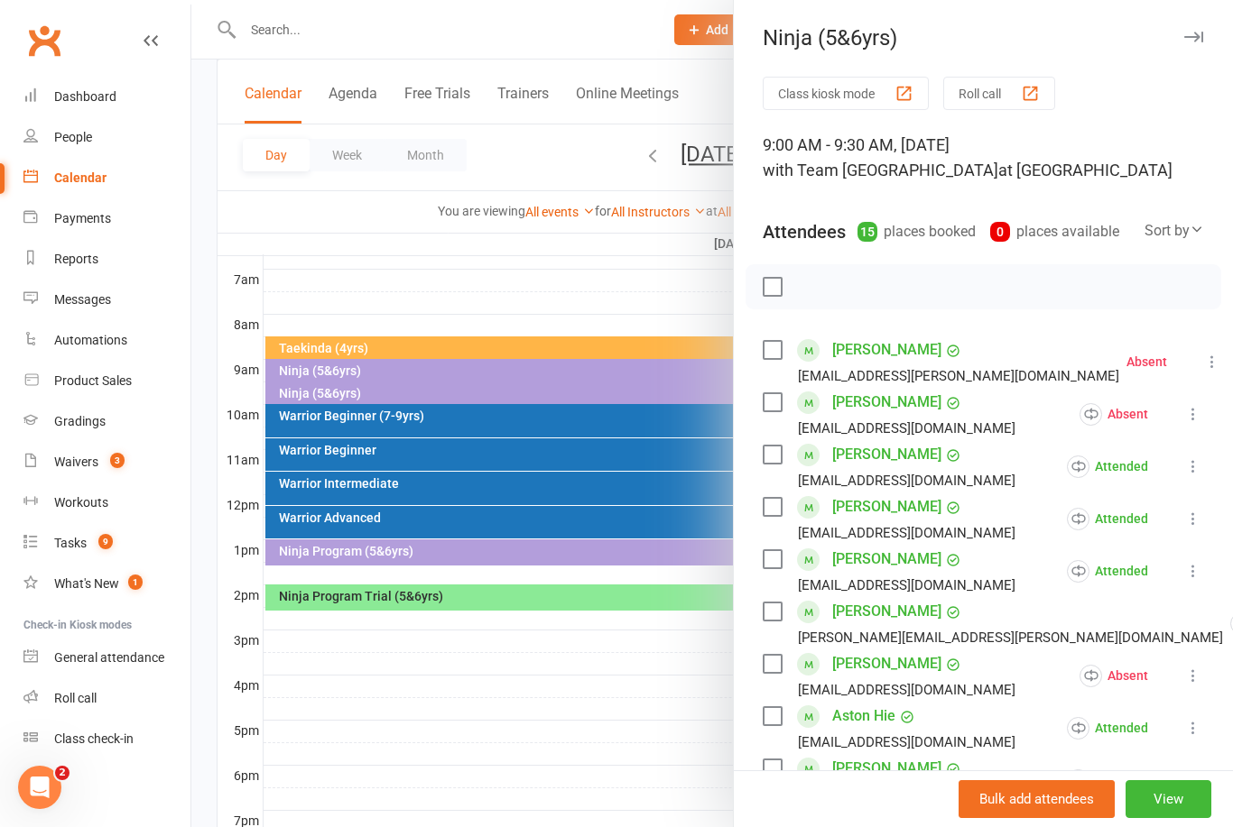
click at [873, 349] on link "[PERSON_NAME]" at bounding box center [886, 350] width 109 height 29
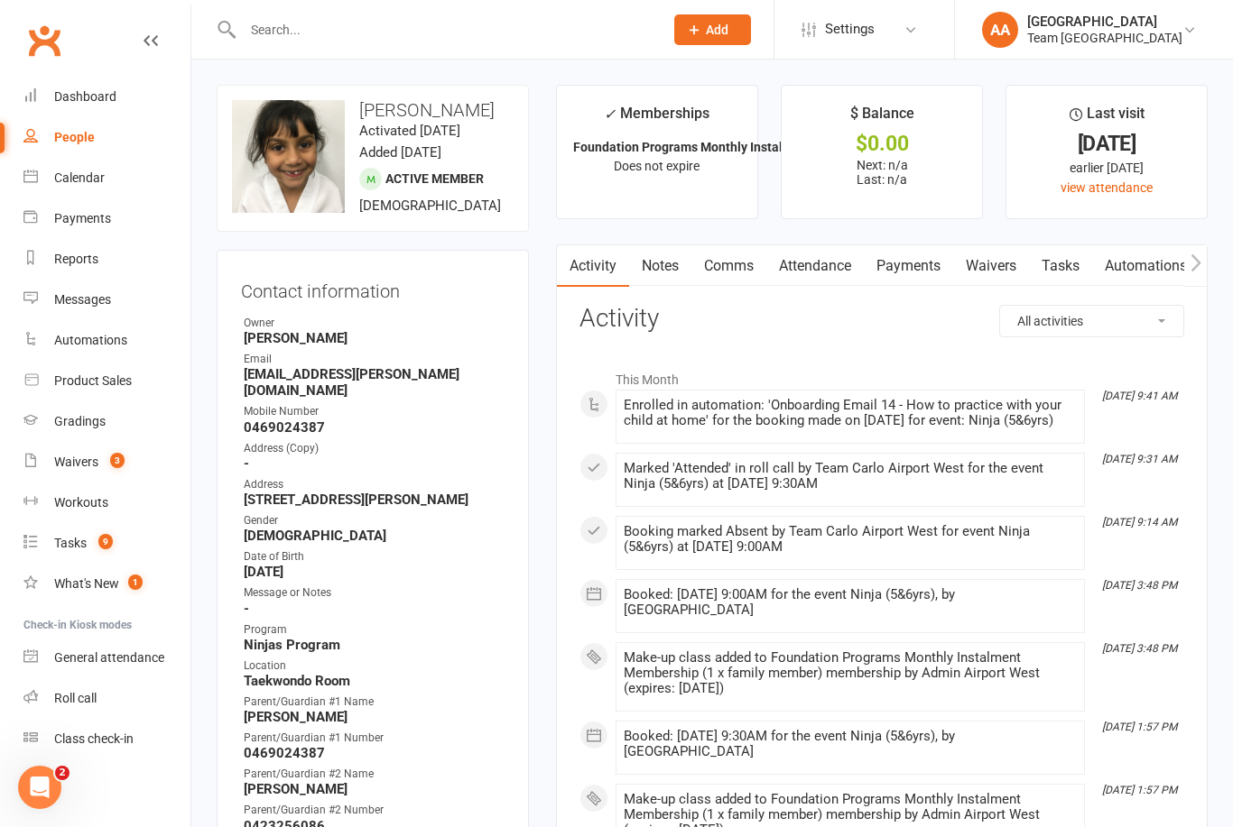
click at [106, 193] on link "Calendar" at bounding box center [106, 178] width 167 height 41
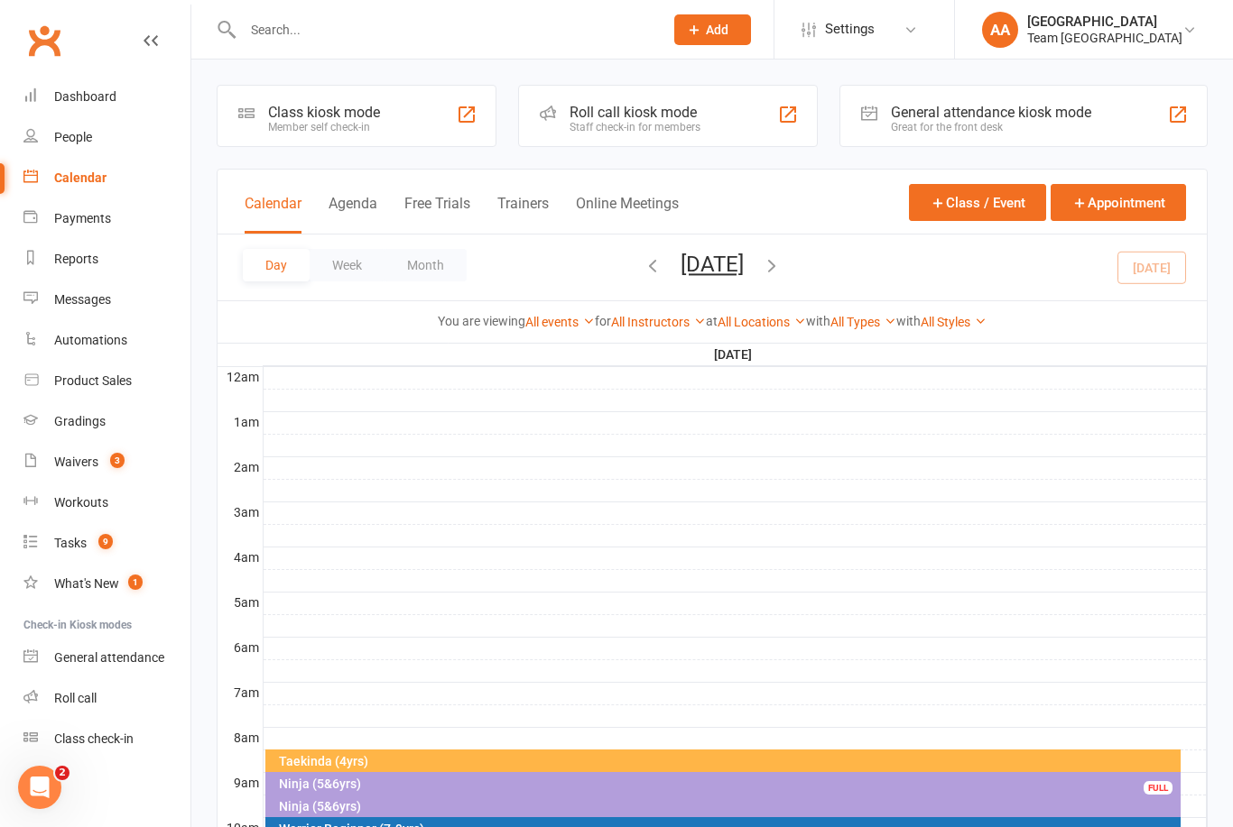
click at [738, 274] on button "[DATE]" at bounding box center [711, 264] width 63 height 25
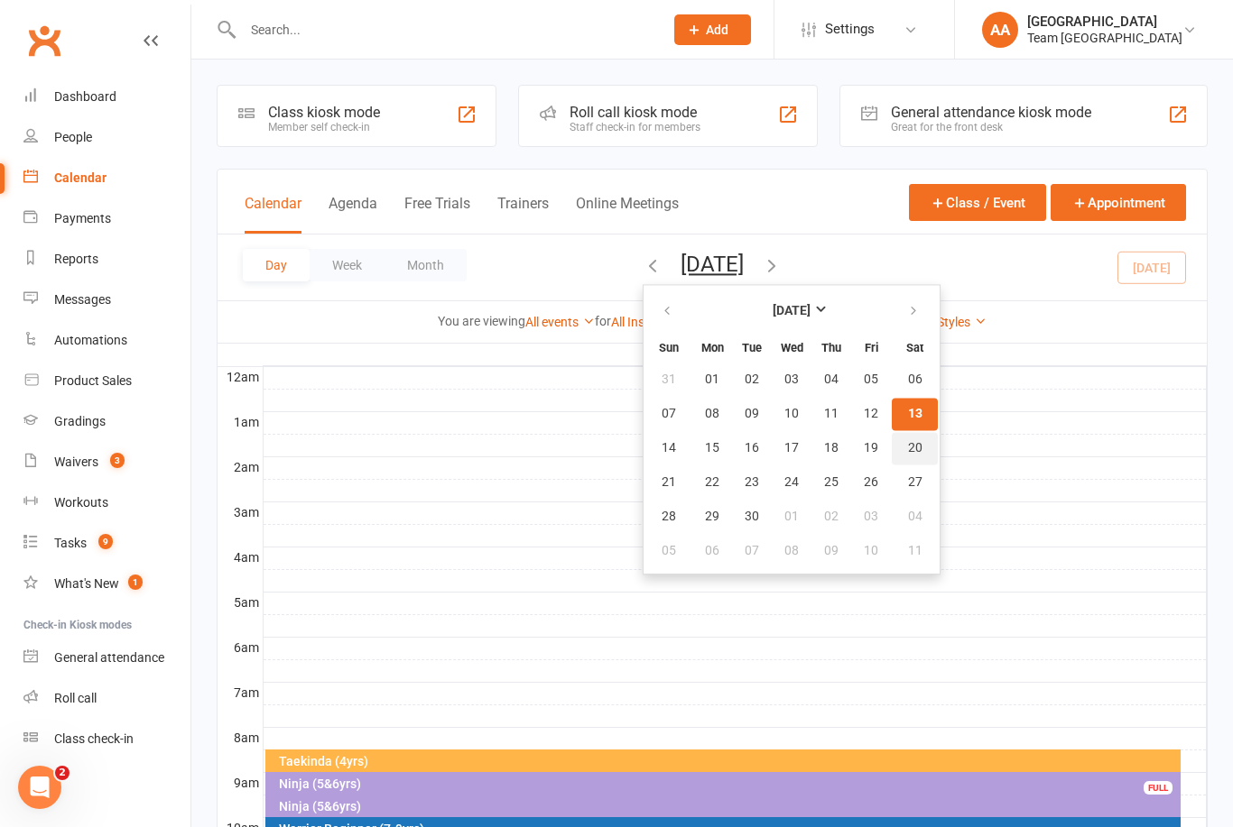
click at [908, 448] on span "20" at bounding box center [915, 448] width 14 height 14
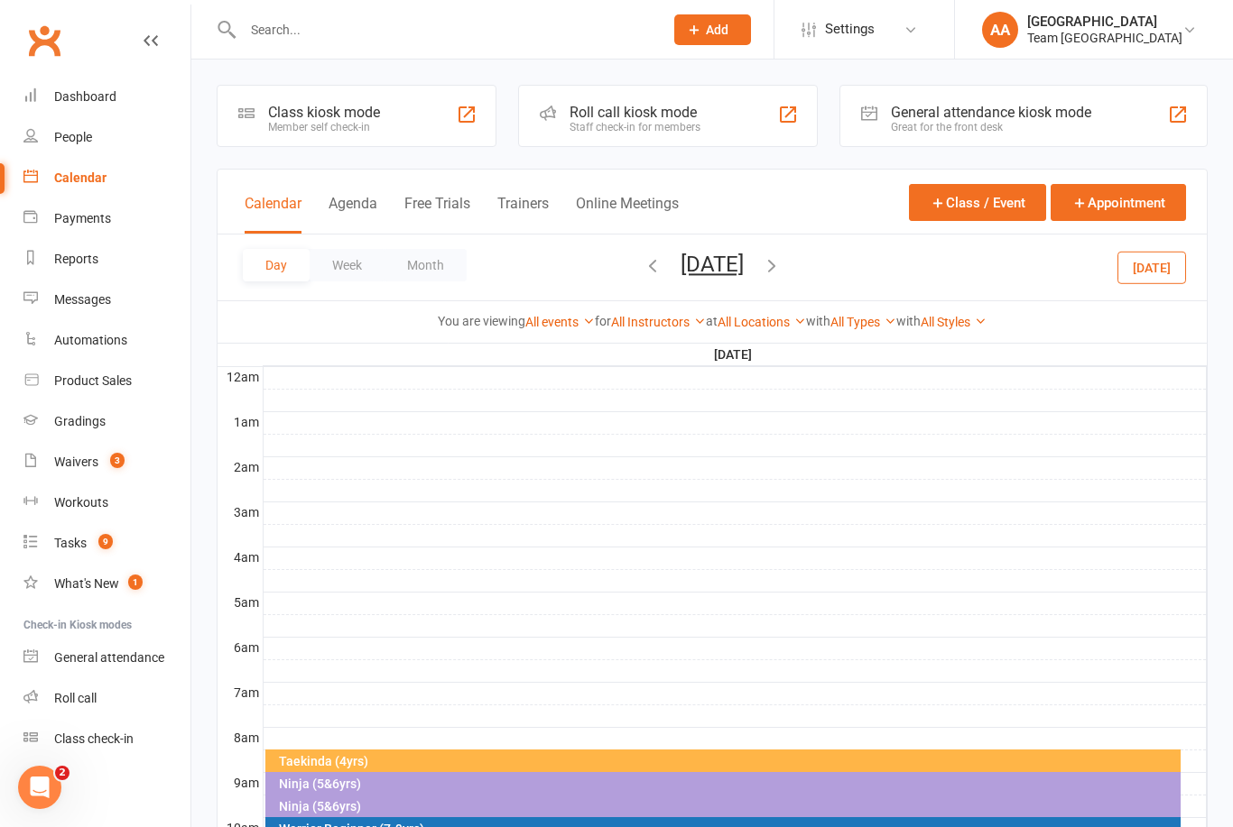
click at [741, 266] on button "[DATE]" at bounding box center [711, 264] width 63 height 25
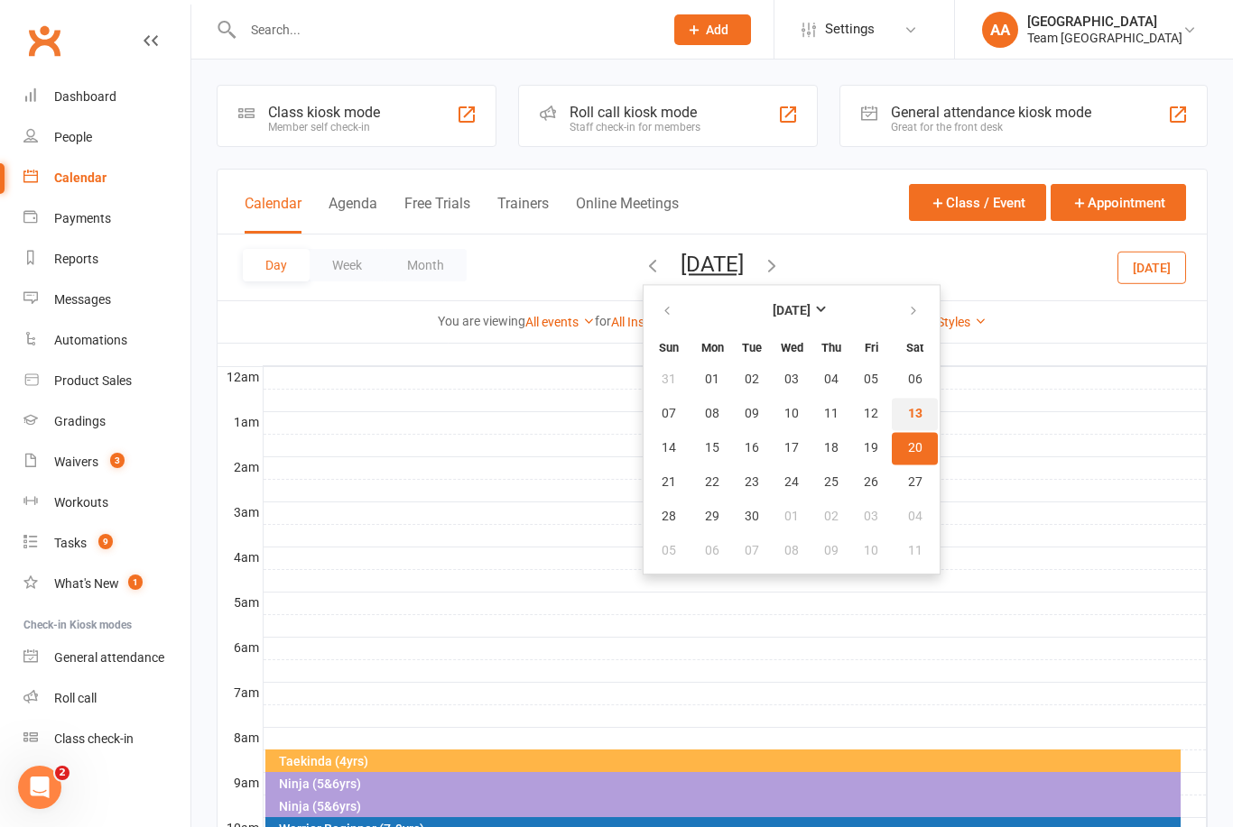
click at [908, 417] on span "13" at bounding box center [915, 414] width 14 height 14
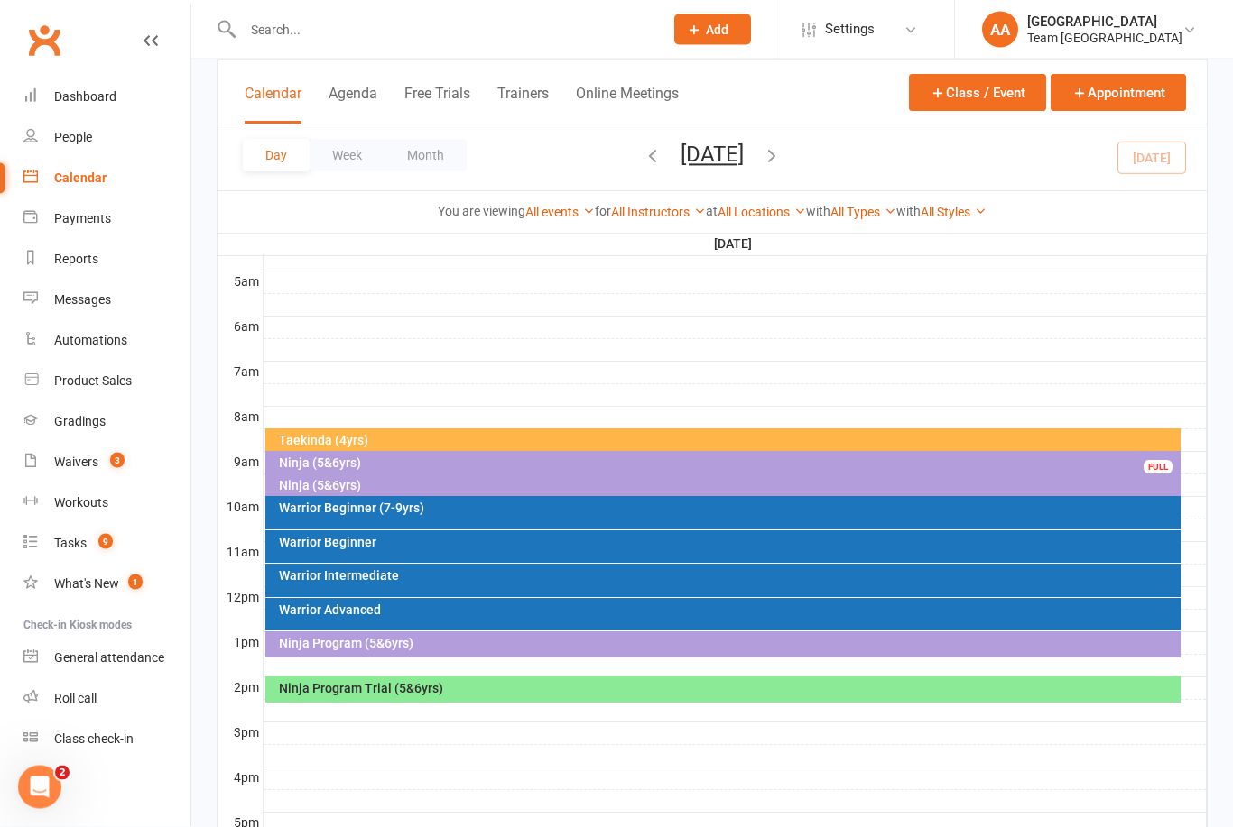
click at [498, 697] on div "Ninja Program Trial (5&6yrs)" at bounding box center [723, 691] width 916 height 26
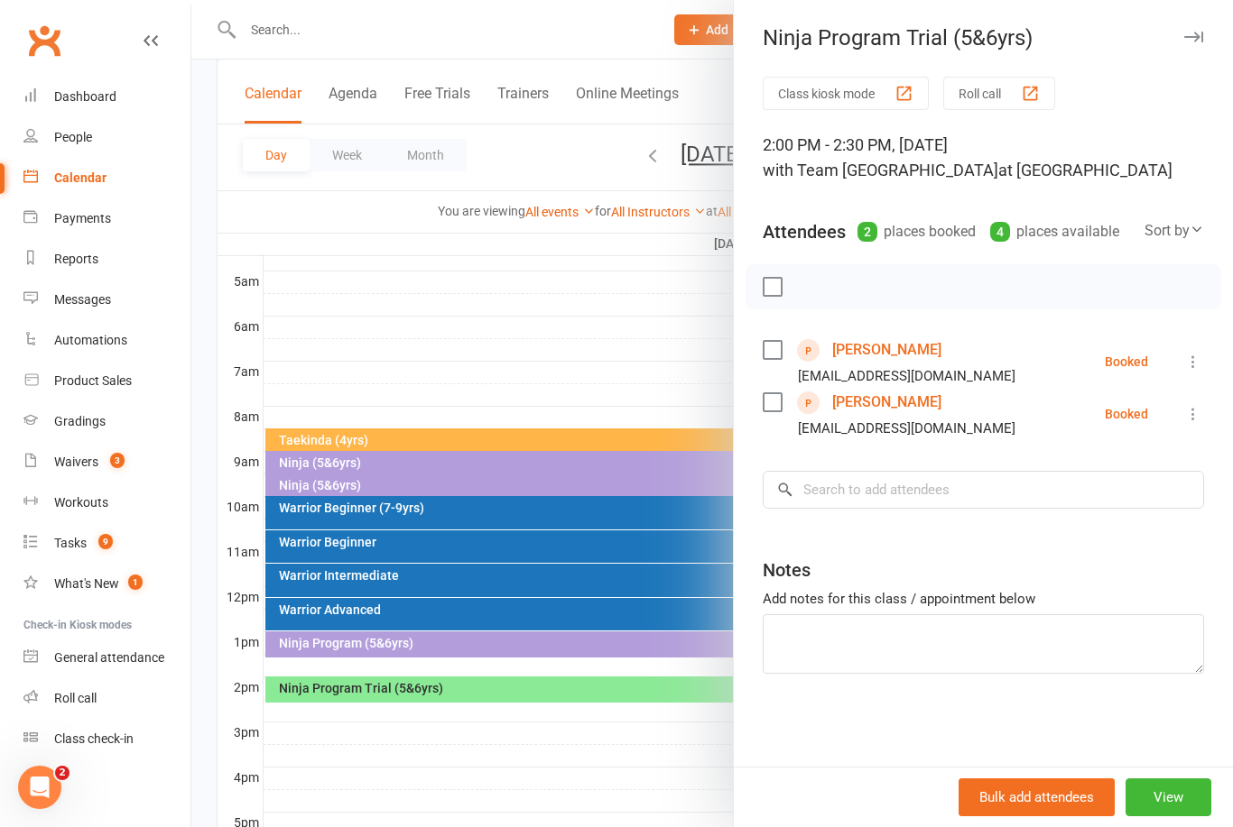
click at [584, 282] on div at bounding box center [711, 413] width 1041 height 827
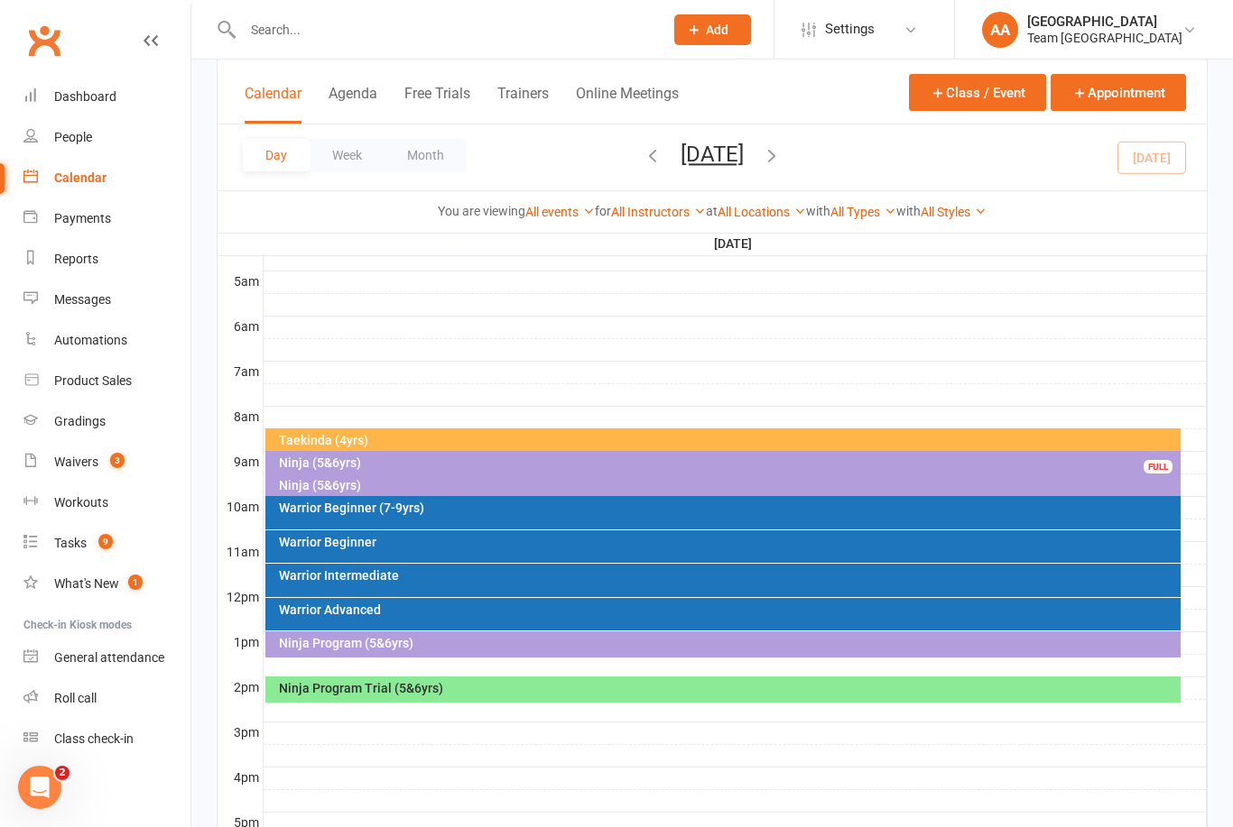
click at [447, 646] on div "Ninja Program (5&6yrs)" at bounding box center [728, 643] width 900 height 13
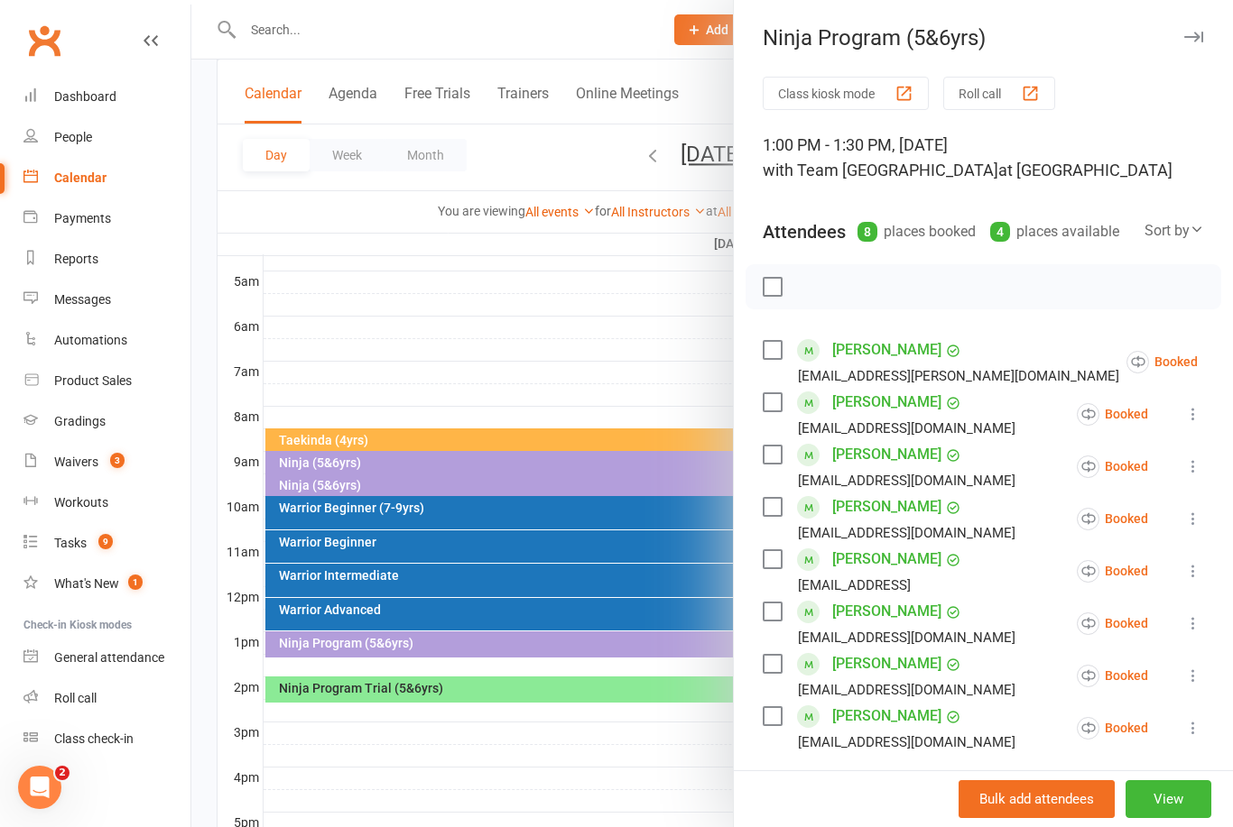
click at [596, 358] on div at bounding box center [711, 413] width 1041 height 827
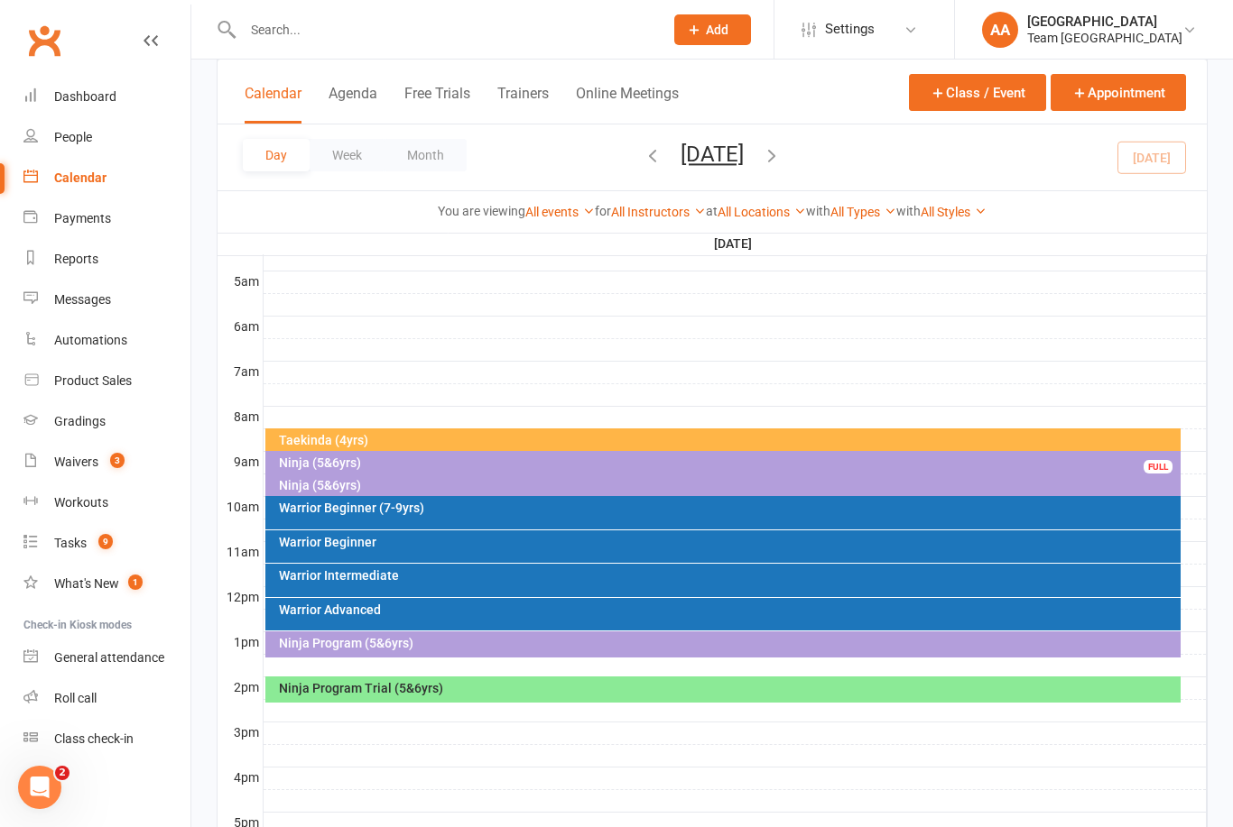
click at [708, 164] on button "[DATE]" at bounding box center [711, 154] width 63 height 25
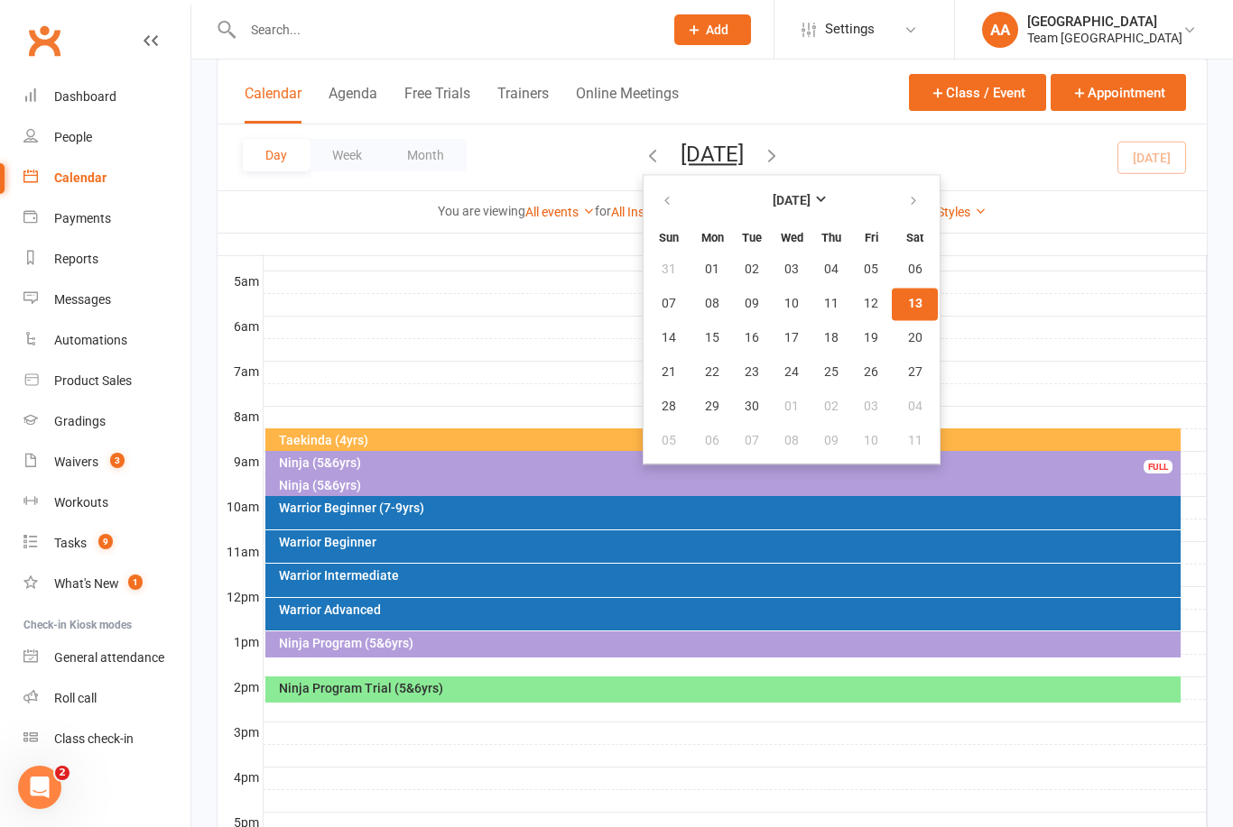
click at [891, 308] on button "13" at bounding box center [914, 304] width 46 height 32
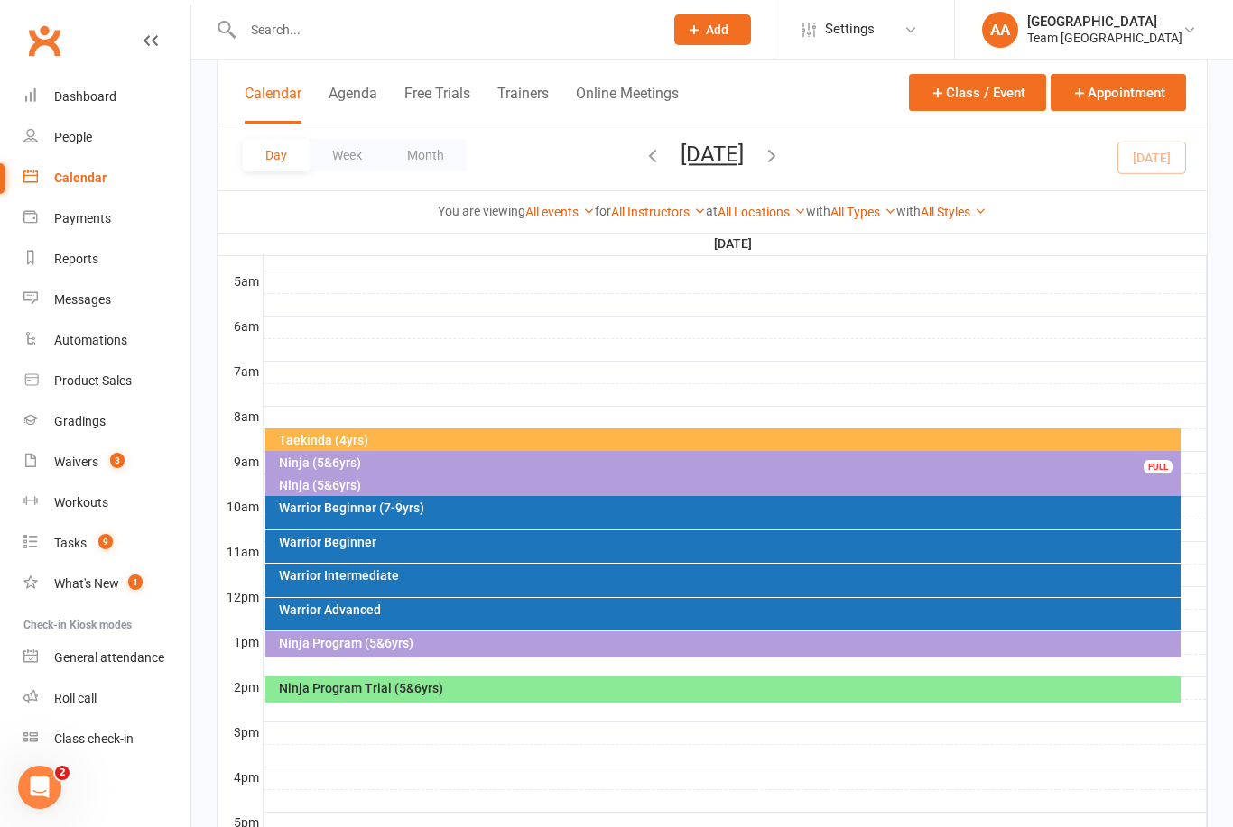
click at [355, 485] on div "Ninja (5&6yrs)" at bounding box center [728, 485] width 900 height 13
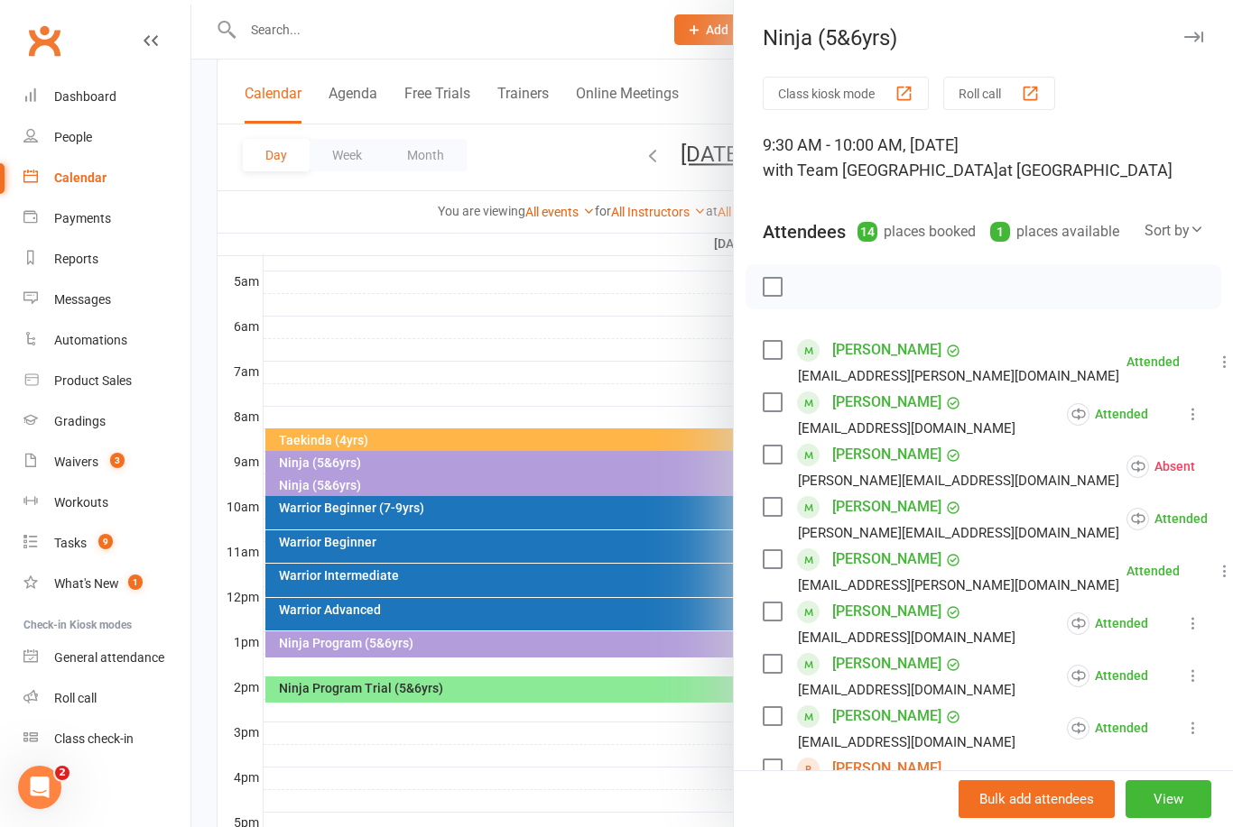
click at [617, 300] on div at bounding box center [711, 413] width 1041 height 827
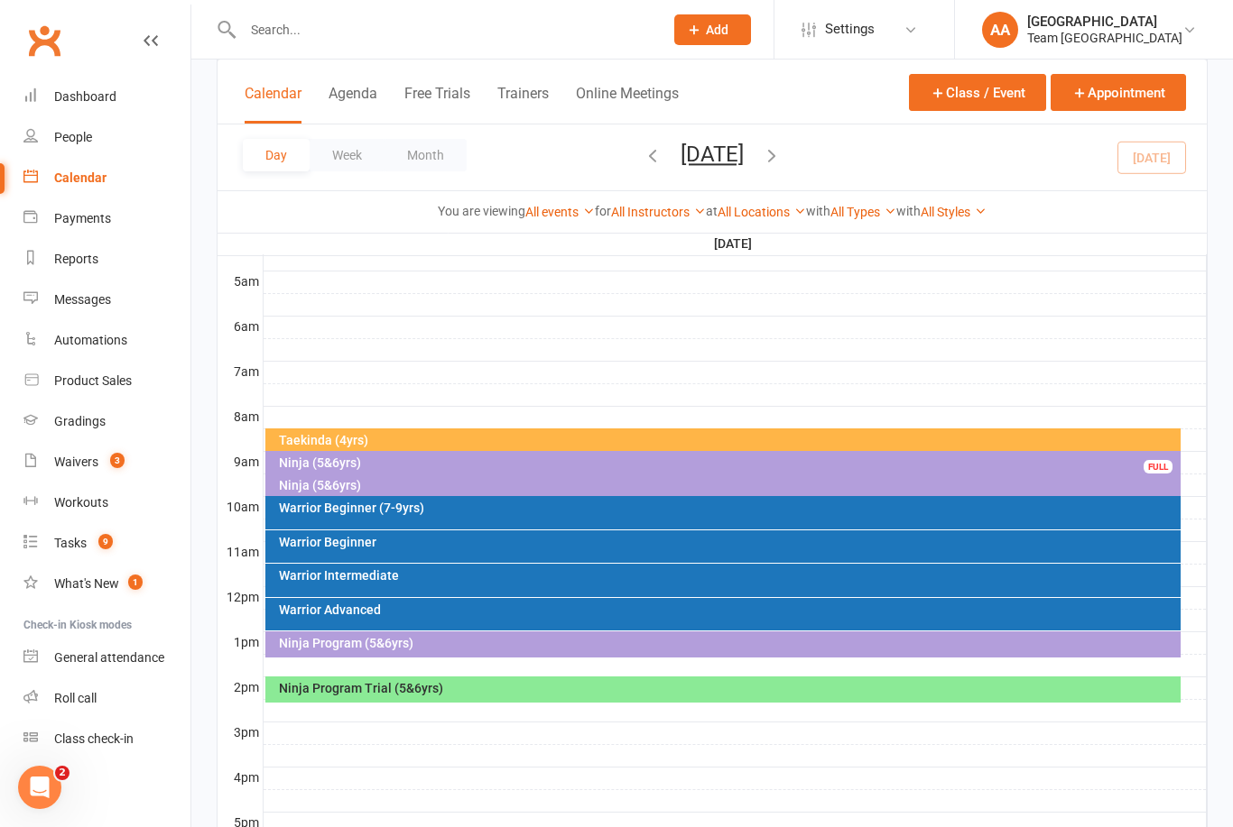
click at [335, 459] on div "Ninja (5&6yrs)" at bounding box center [728, 463] width 900 height 13
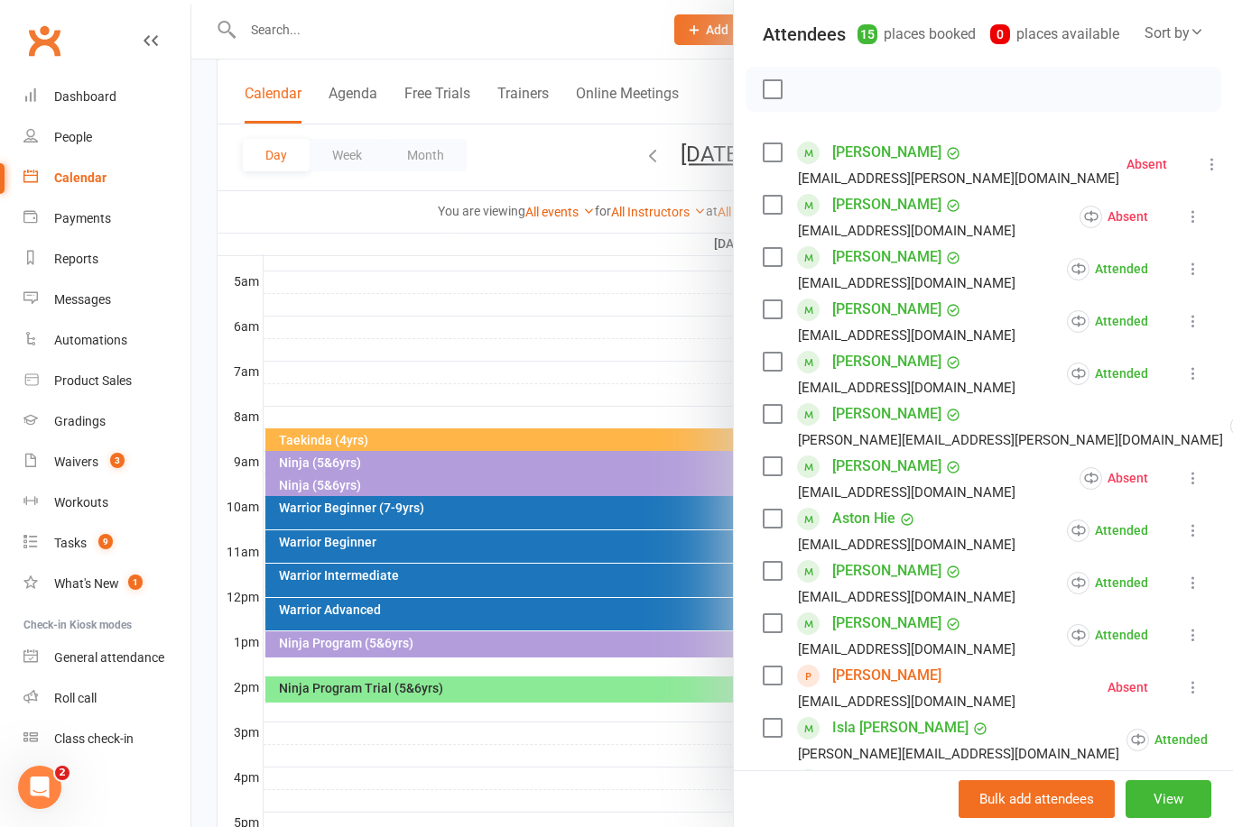
scroll to position [207, 0]
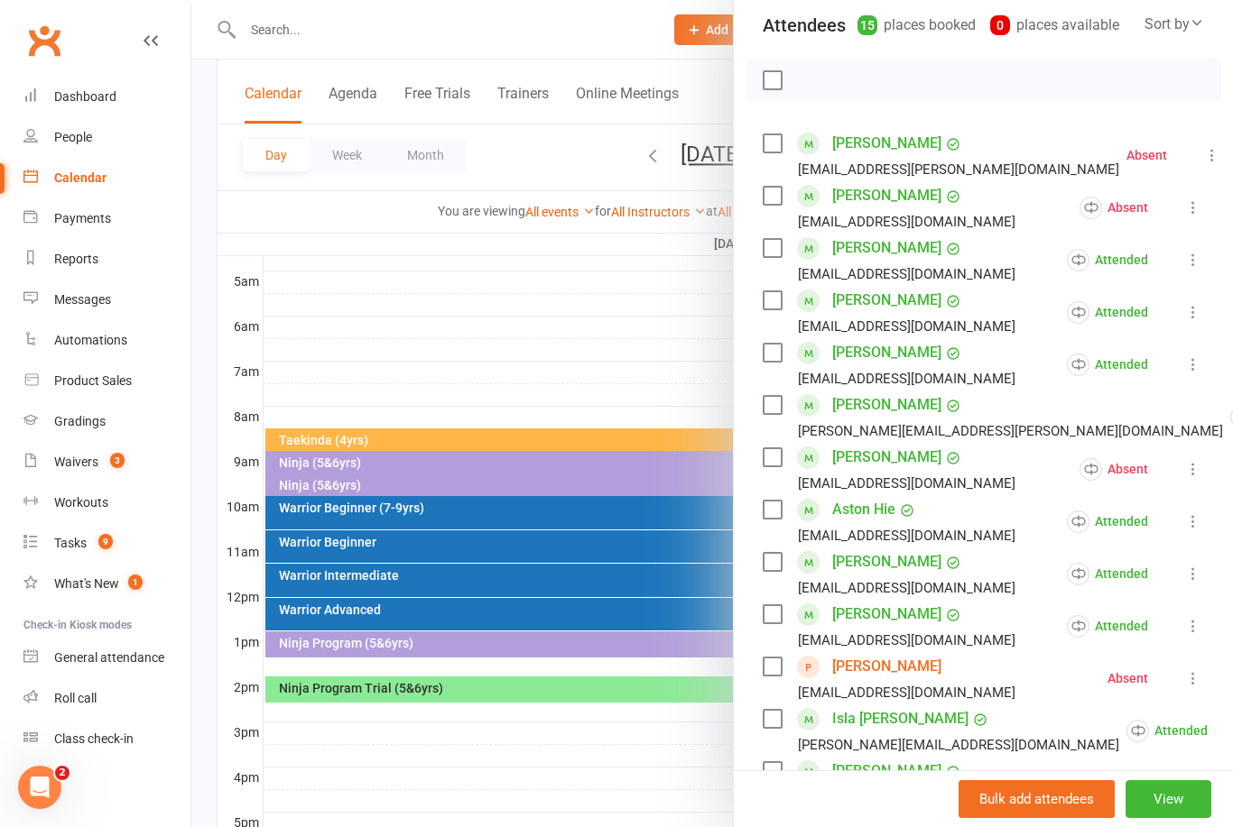
click at [895, 353] on link "Harry Flanagan" at bounding box center [886, 352] width 109 height 29
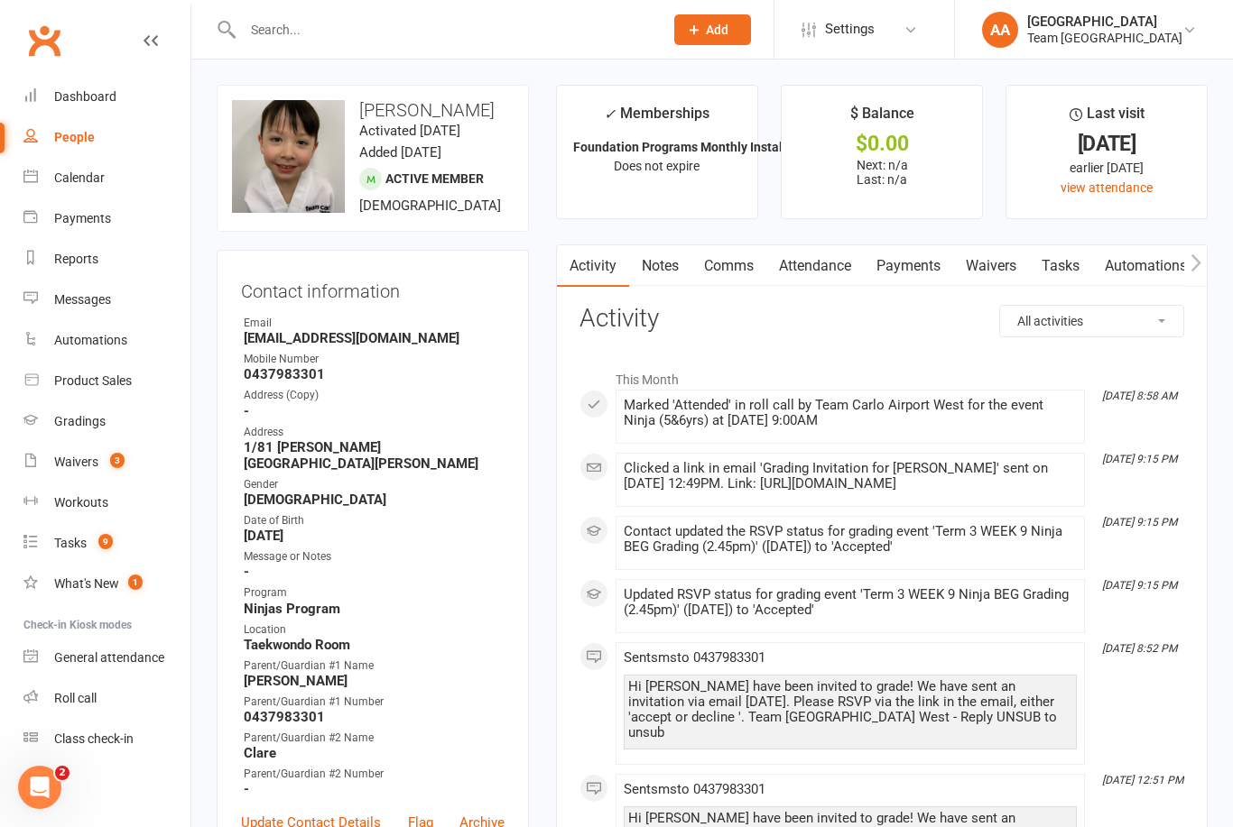
click at [94, 183] on div "Calendar" at bounding box center [79, 178] width 51 height 14
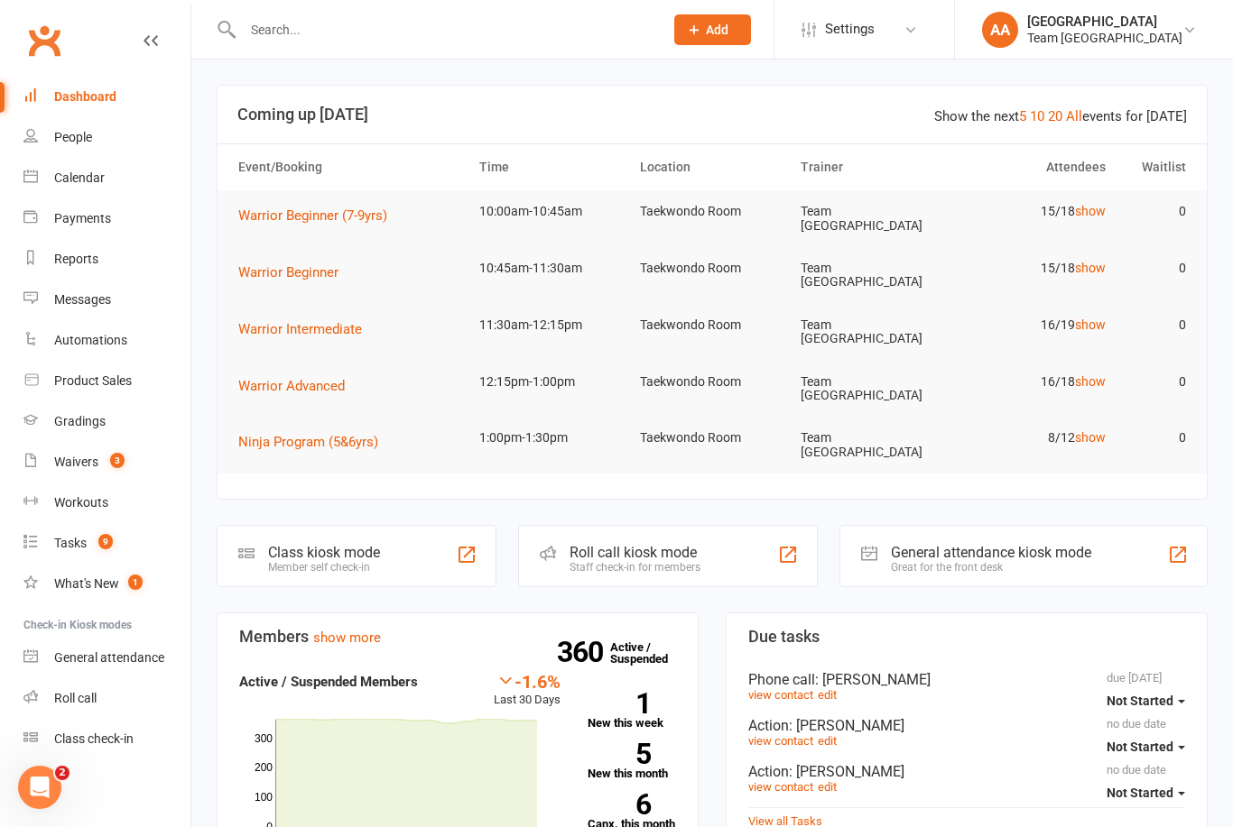
click at [88, 455] on div "Waivers" at bounding box center [76, 462] width 44 height 14
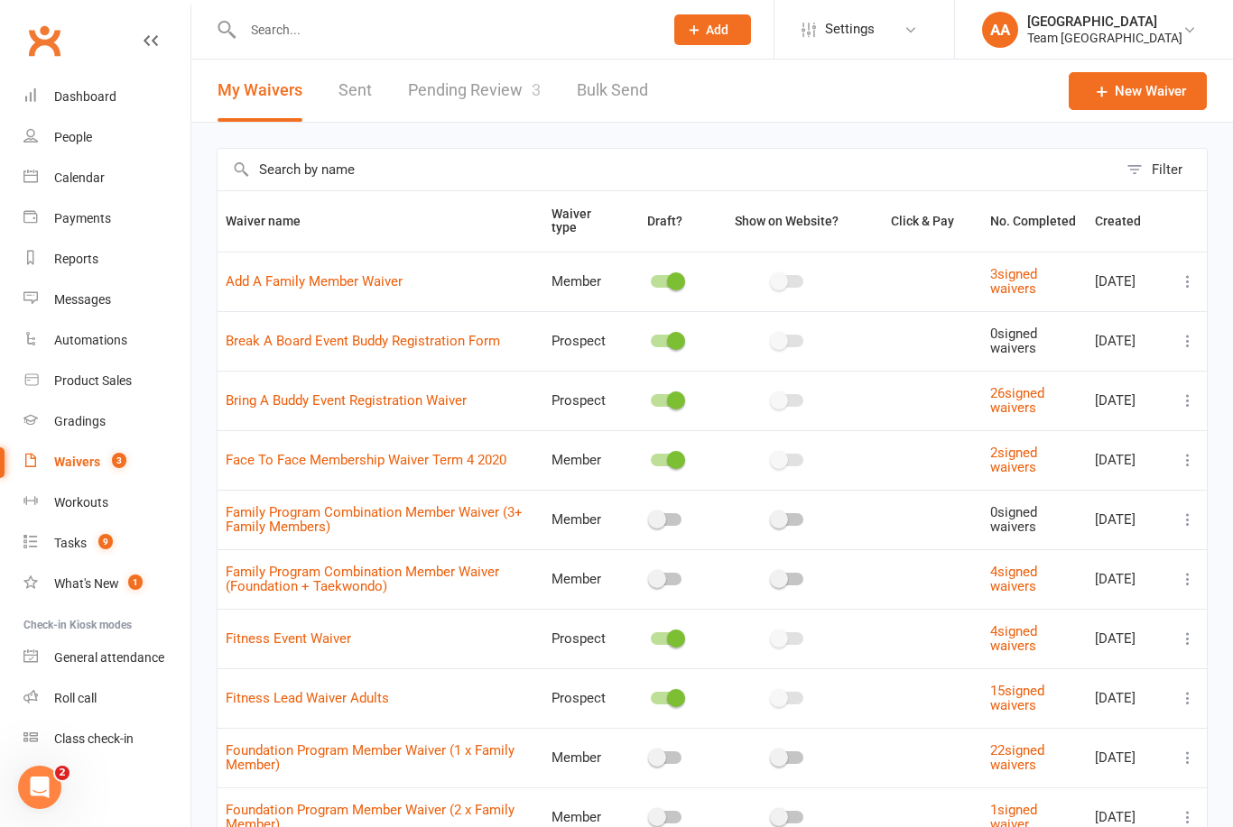
click at [456, 88] on link "Pending Review 3" at bounding box center [474, 91] width 133 height 62
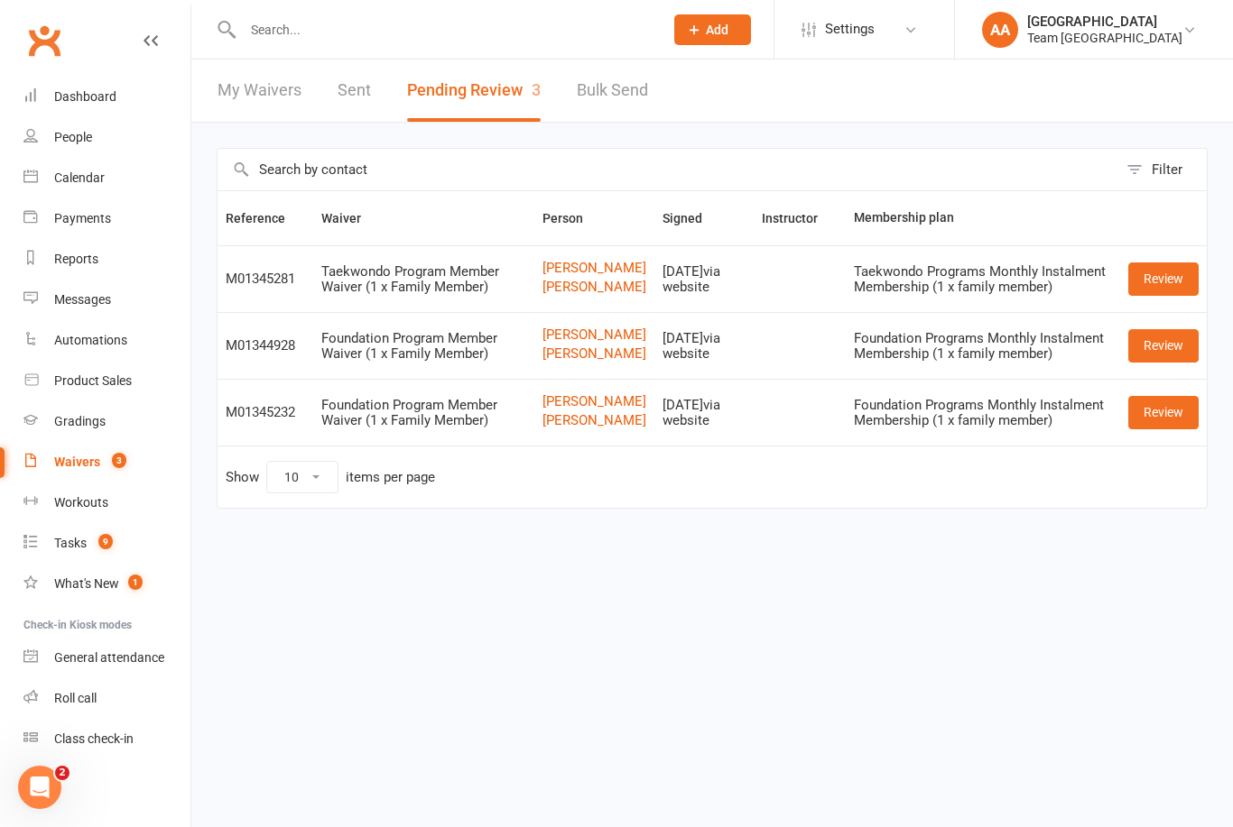
click at [108, 188] on link "Calendar" at bounding box center [106, 178] width 167 height 41
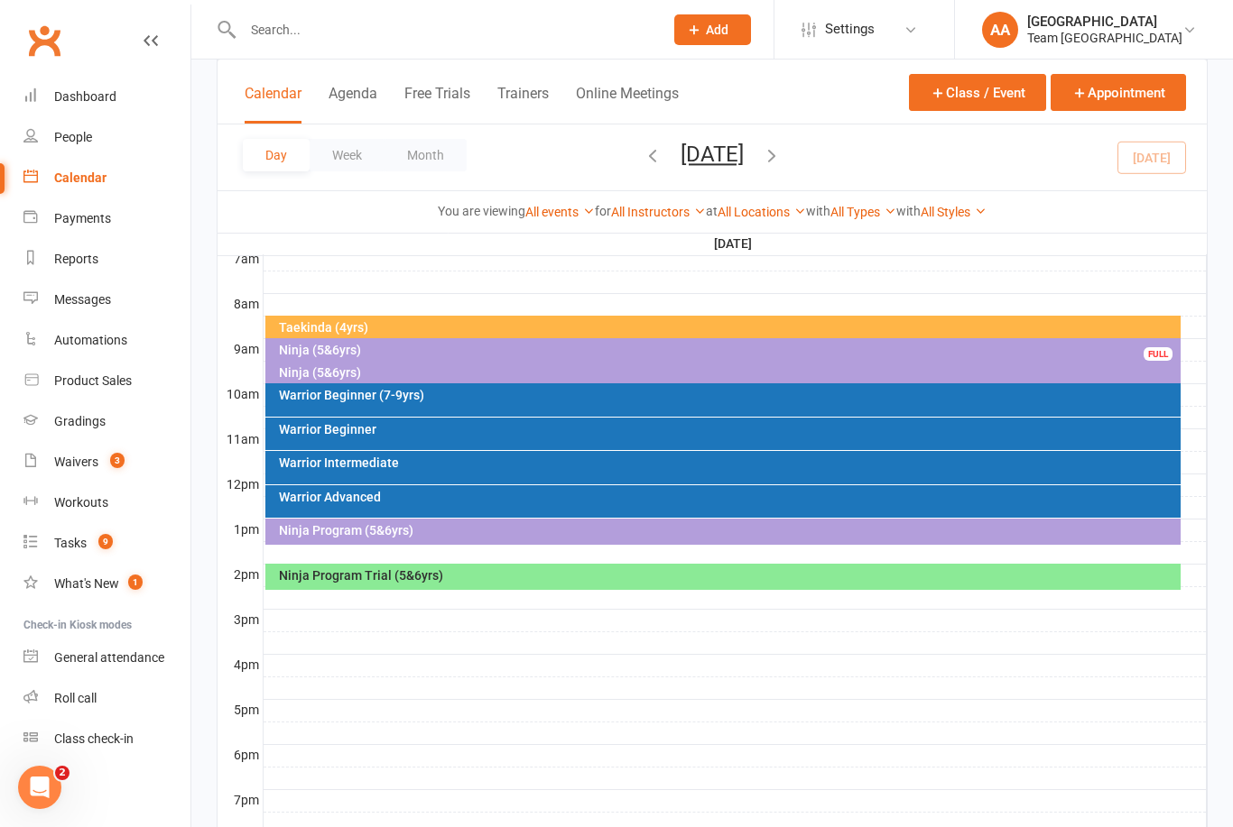
scroll to position [435, 0]
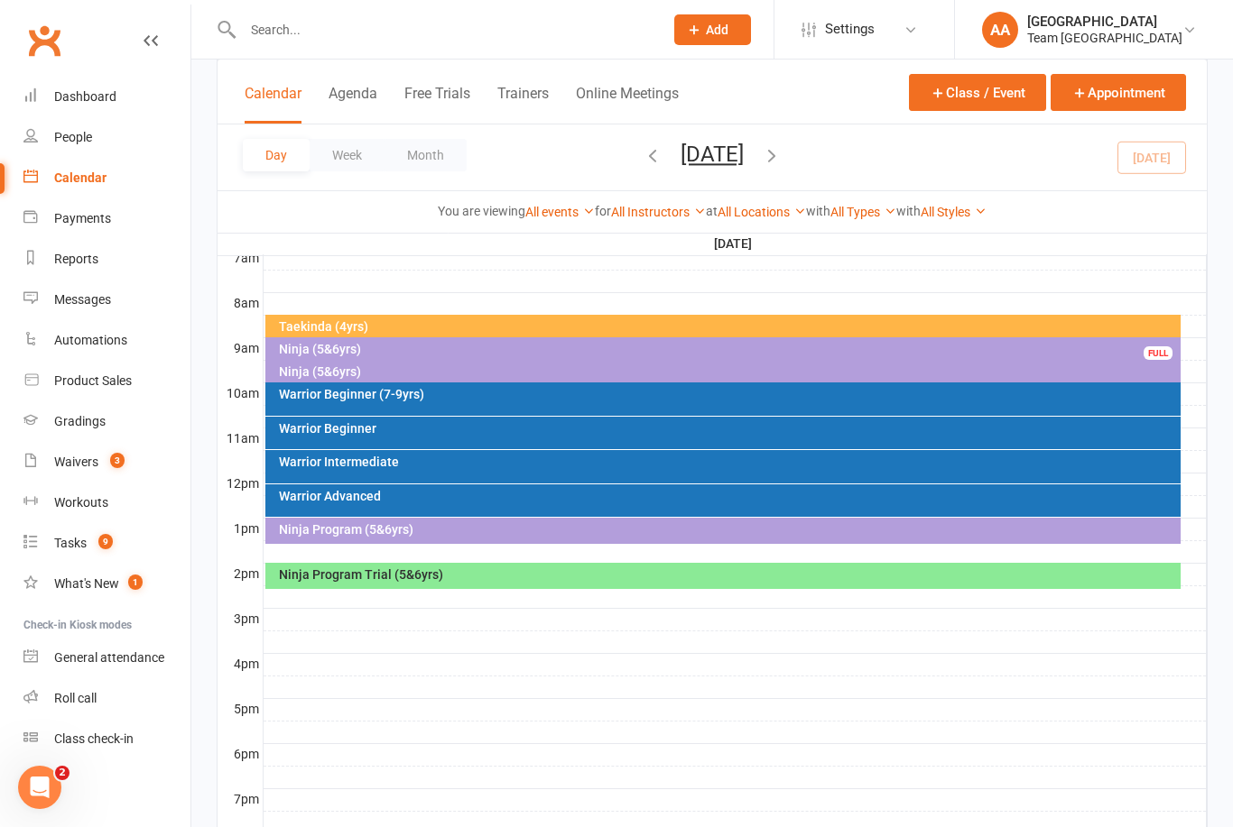
click at [102, 91] on div "Dashboard" at bounding box center [85, 96] width 62 height 14
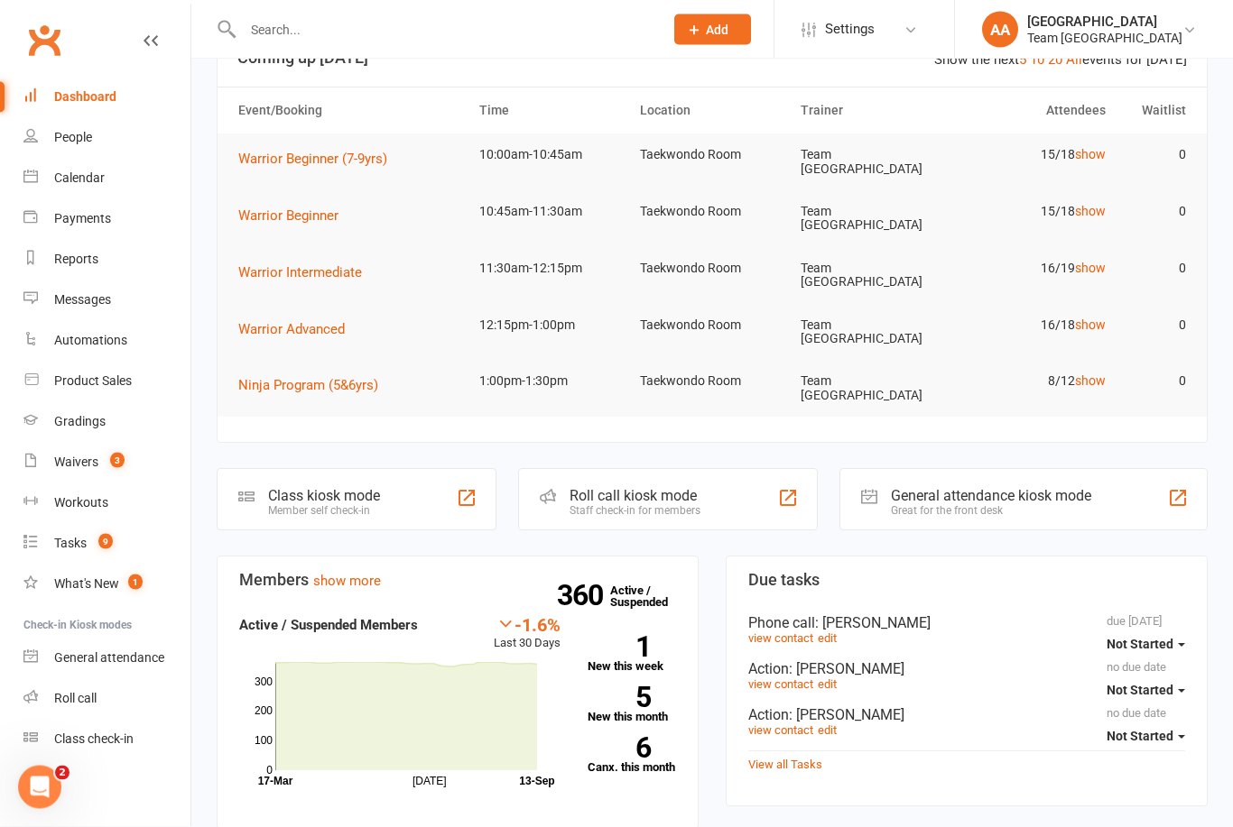
scroll to position [250, 0]
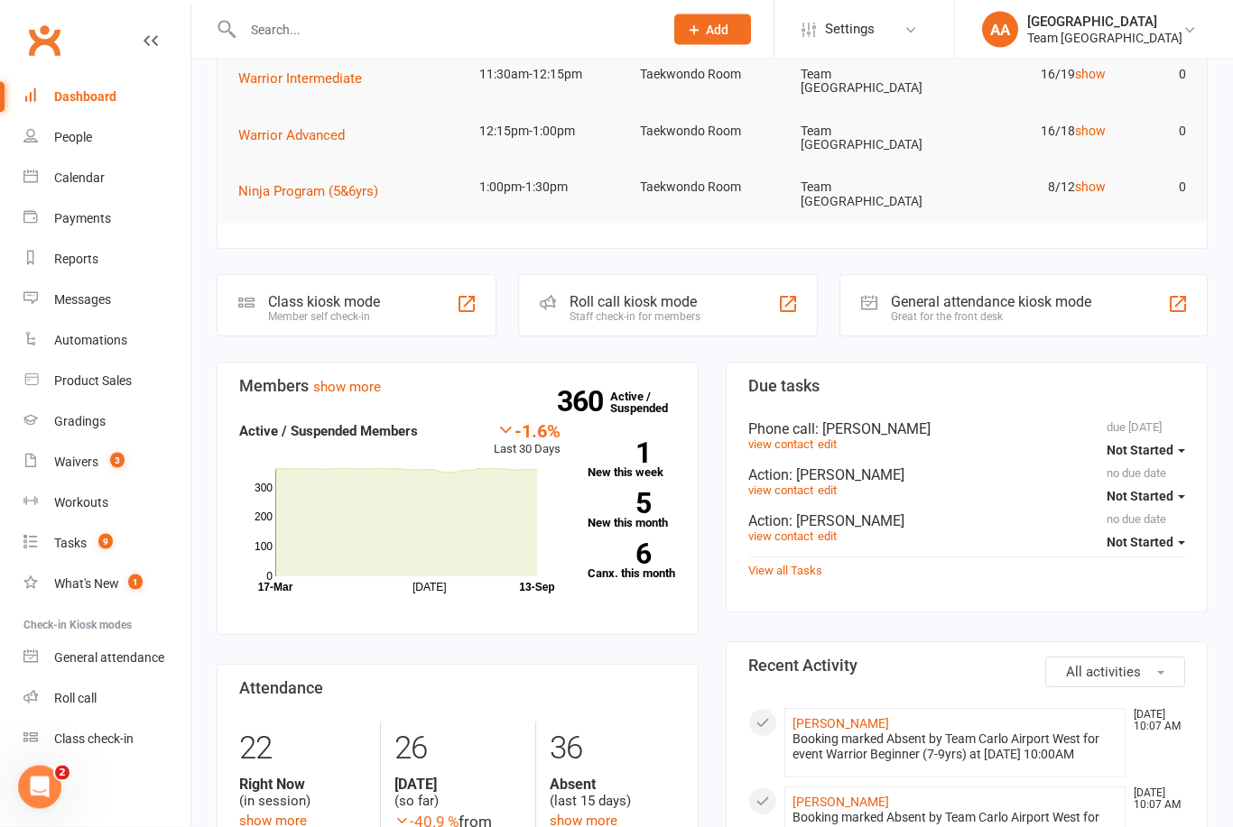
click at [808, 565] on link "View all Tasks" at bounding box center [785, 572] width 74 height 14
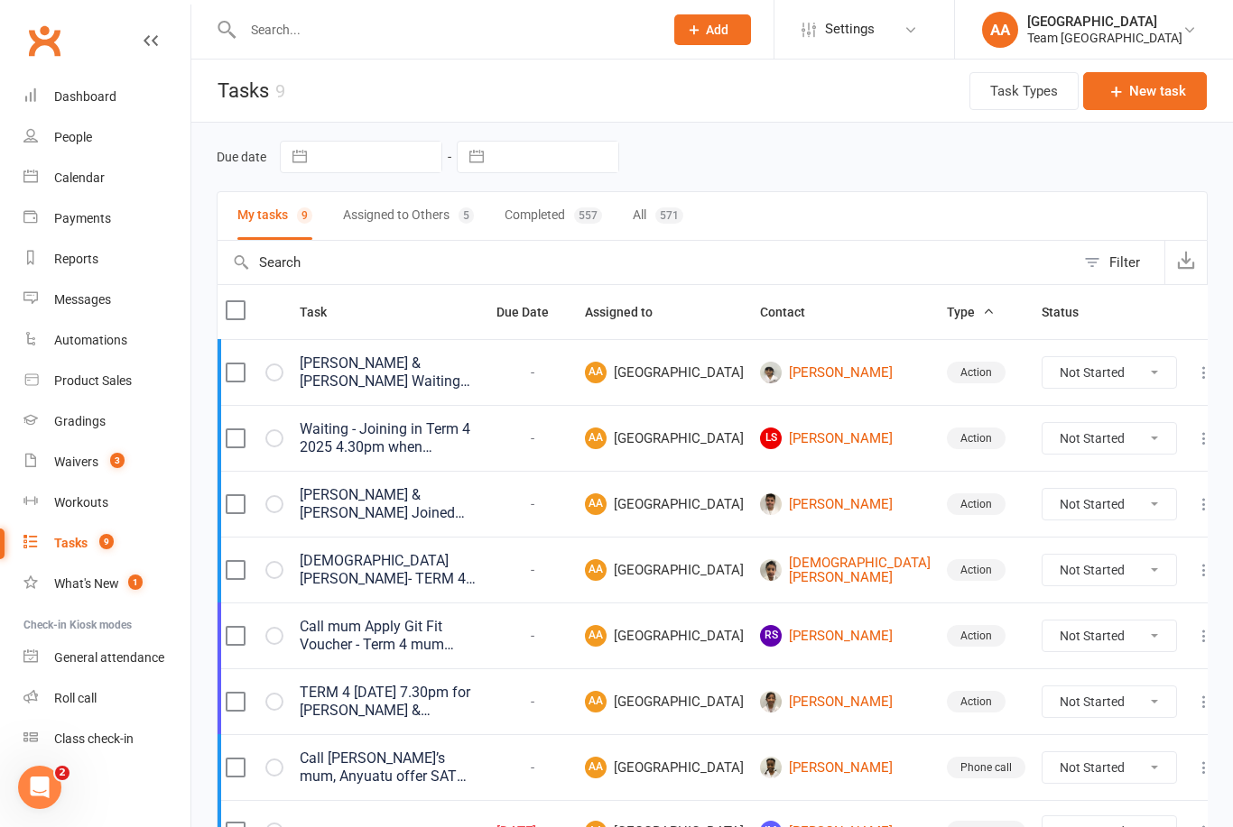
click at [300, 39] on input "text" at bounding box center [443, 29] width 413 height 25
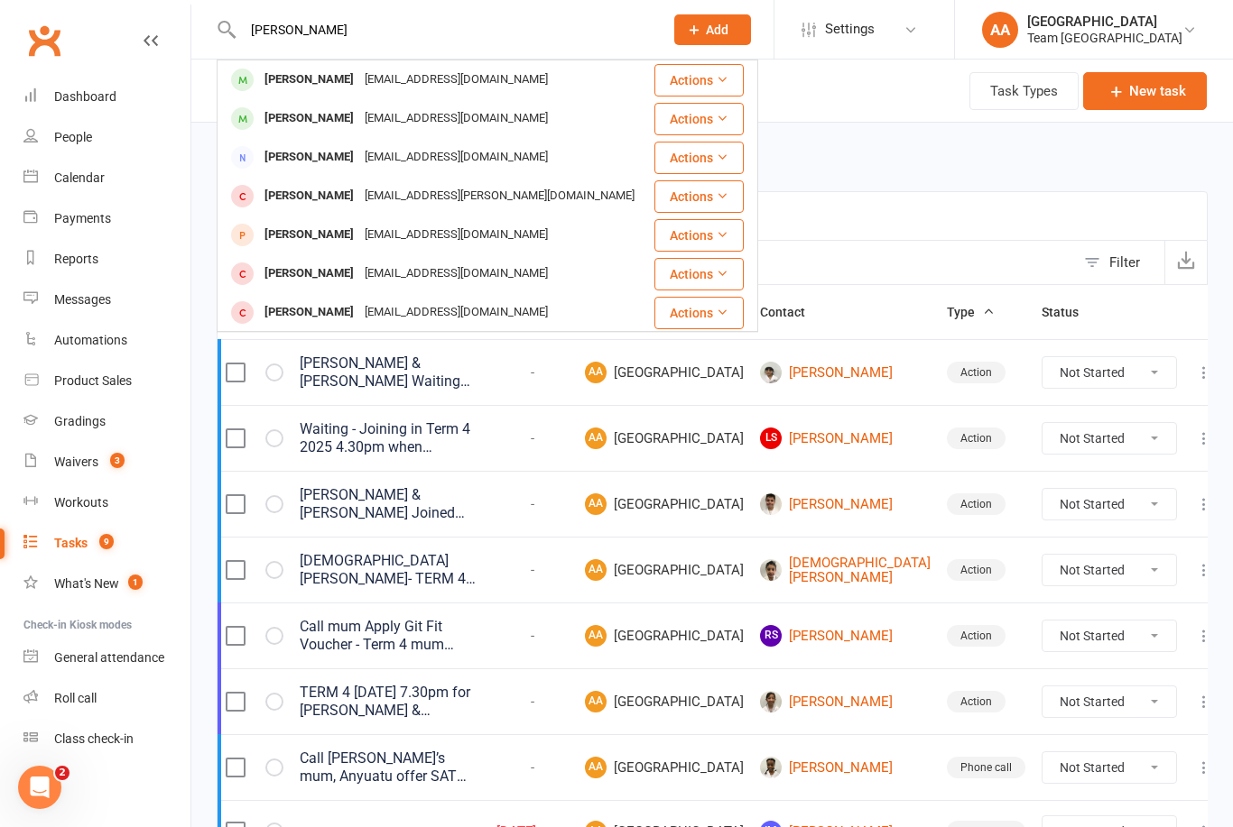
type input "[PERSON_NAME]"
click at [359, 73] on div "[EMAIL_ADDRESS][DOMAIN_NAME]" at bounding box center [456, 80] width 194 height 26
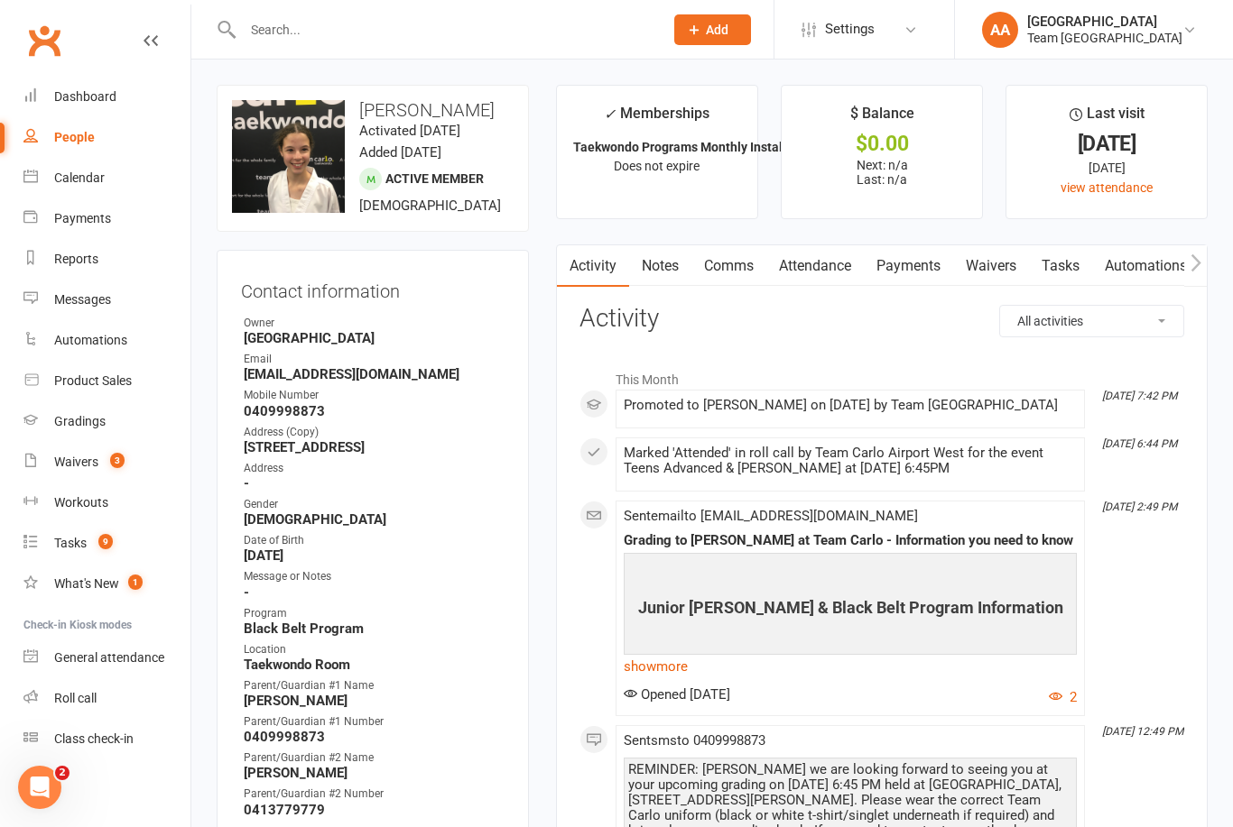
click at [298, 17] on input "text" at bounding box center [443, 29] width 413 height 25
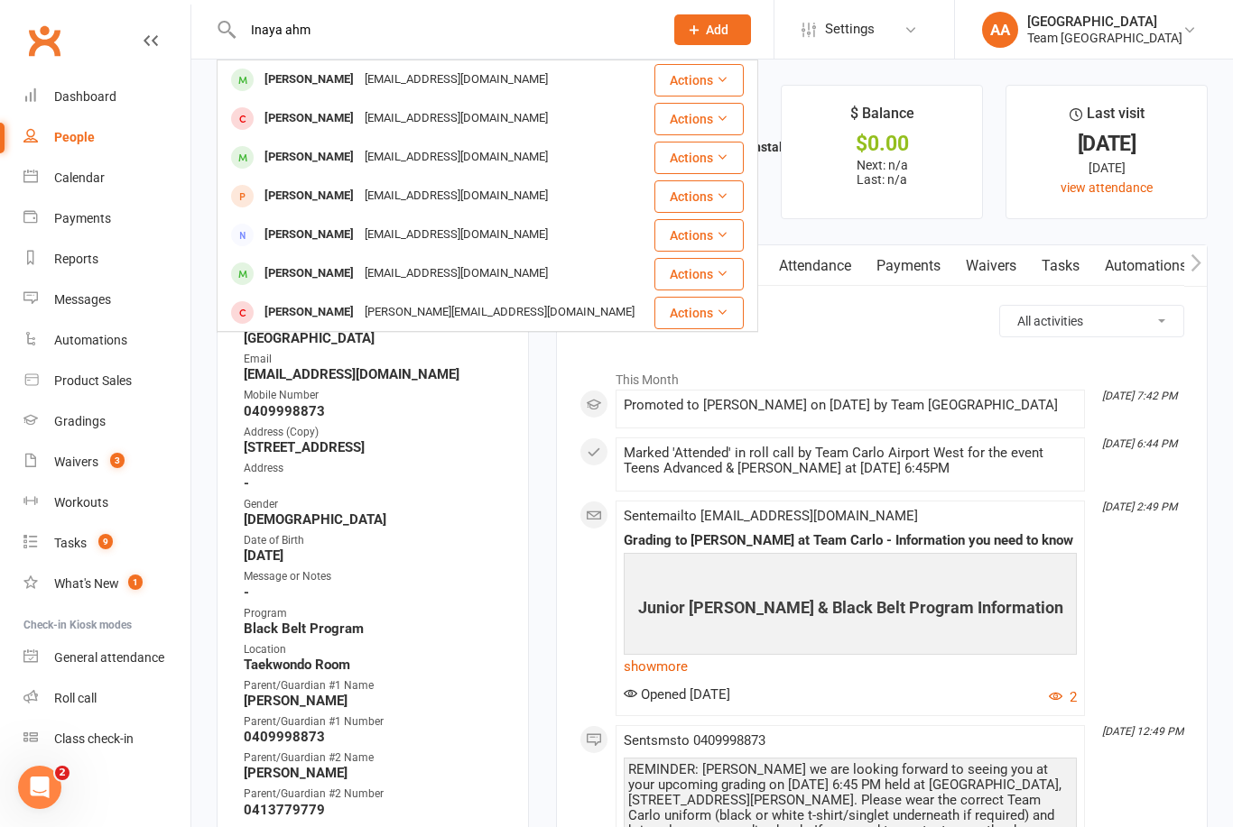
type input "Inaya ahm"
click at [359, 78] on div "[EMAIL_ADDRESS][DOMAIN_NAME]" at bounding box center [456, 80] width 194 height 26
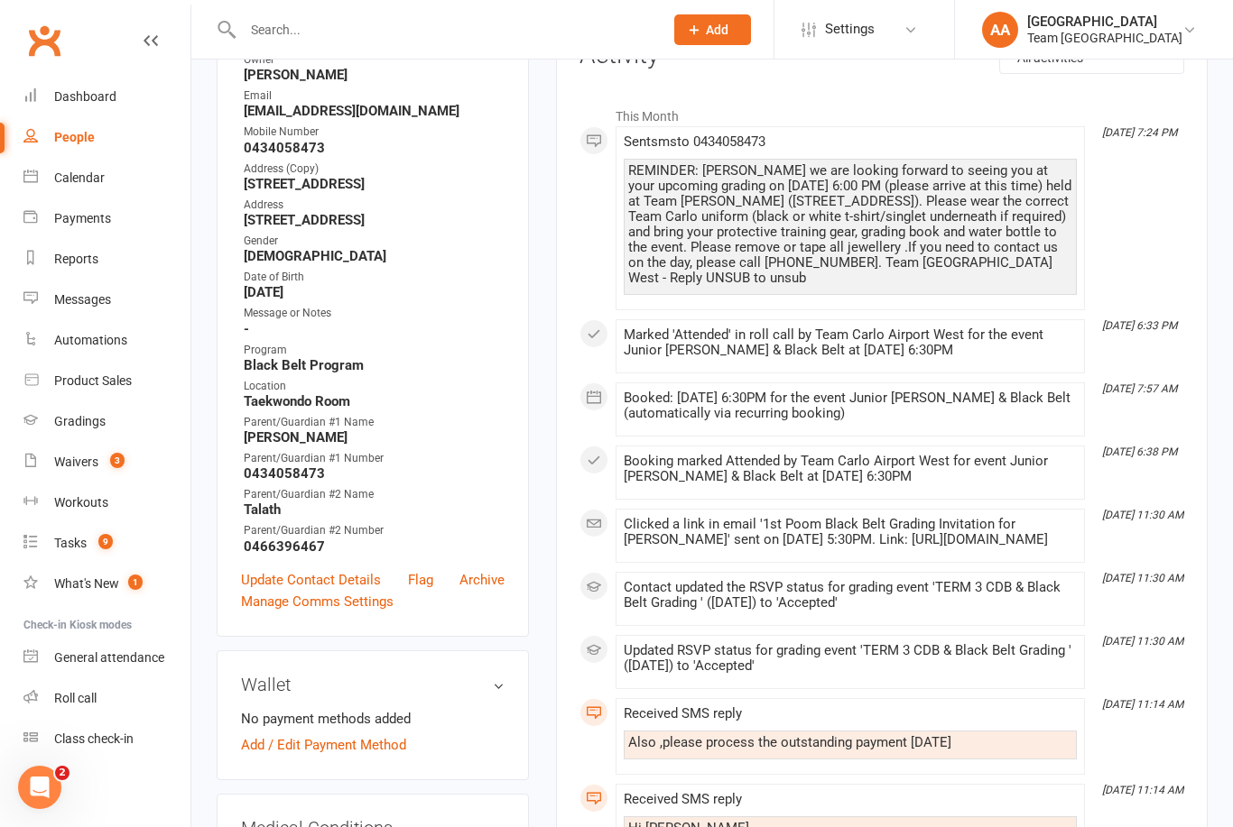
scroll to position [312, 0]
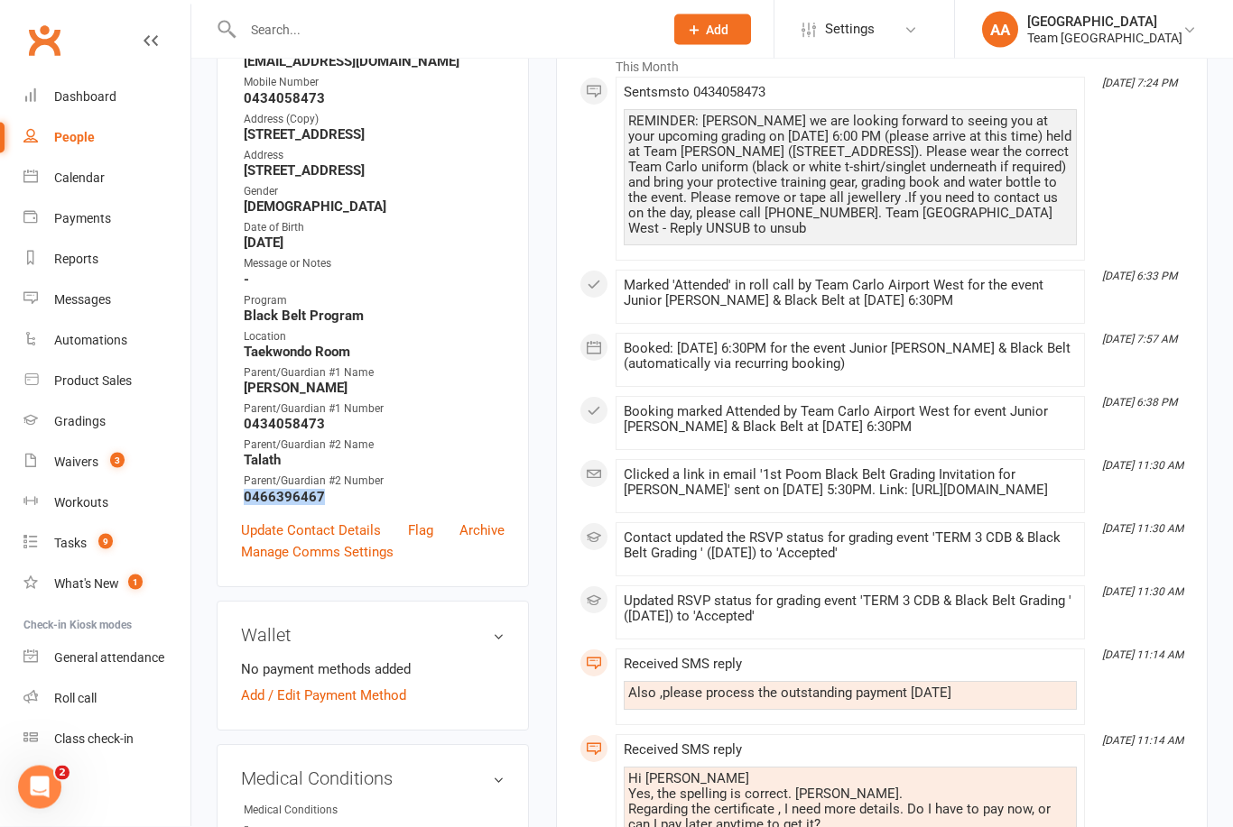
click at [312, 564] on link "Manage Comms Settings" at bounding box center [317, 553] width 152 height 22
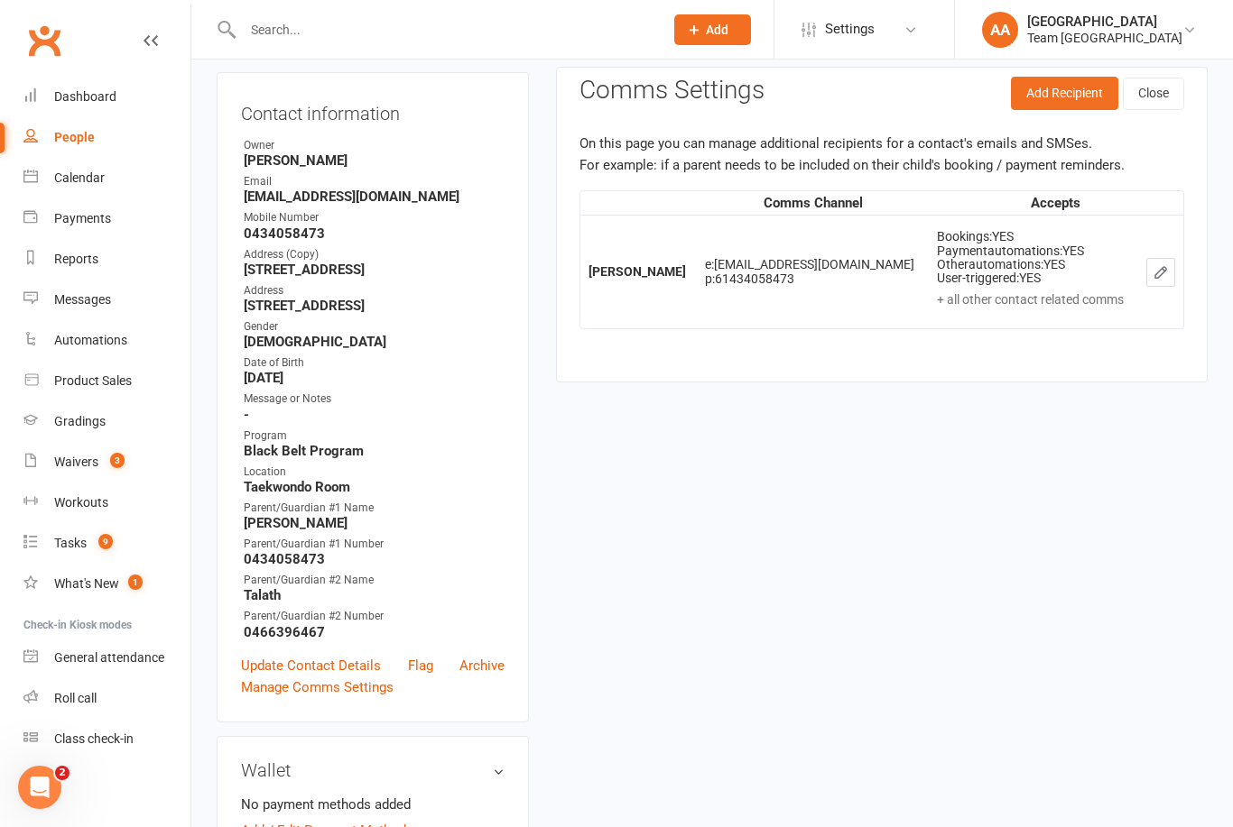
scroll to position [153, 0]
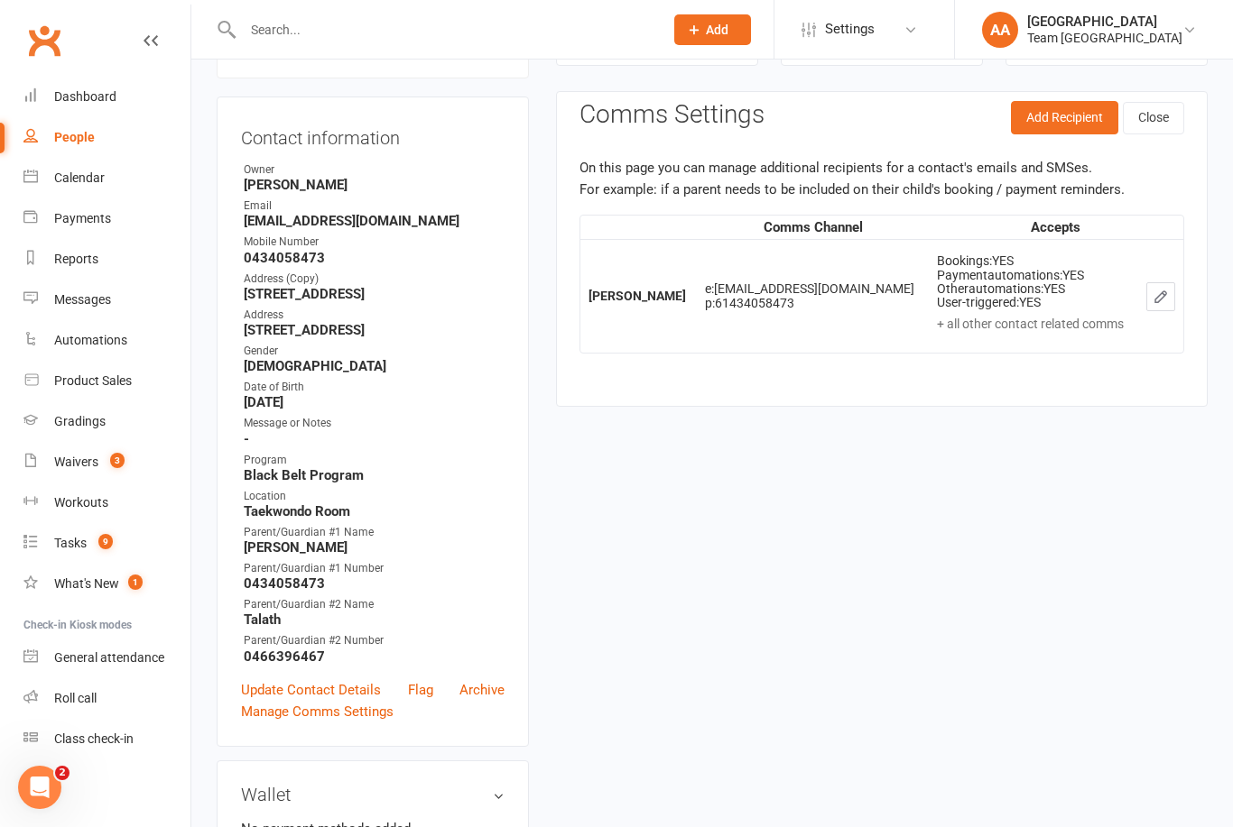
click at [1068, 119] on button "Add Recipient" at bounding box center [1064, 117] width 107 height 32
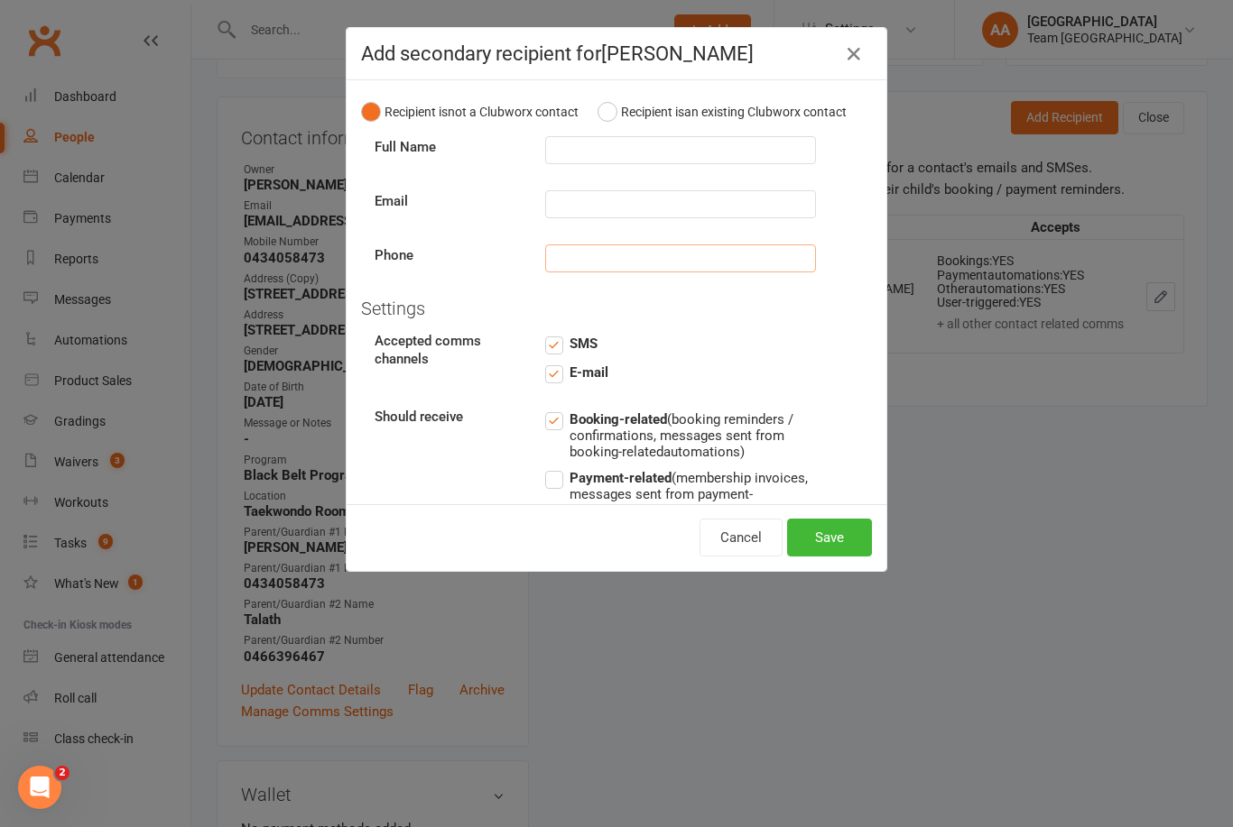
click at [580, 257] on input "text" at bounding box center [680, 259] width 271 height 28
click at [577, 256] on input "text" at bounding box center [680, 259] width 271 height 28
paste input "0466396467"
type input "0466396467"
click at [582, 162] on input "text" at bounding box center [680, 150] width 271 height 28
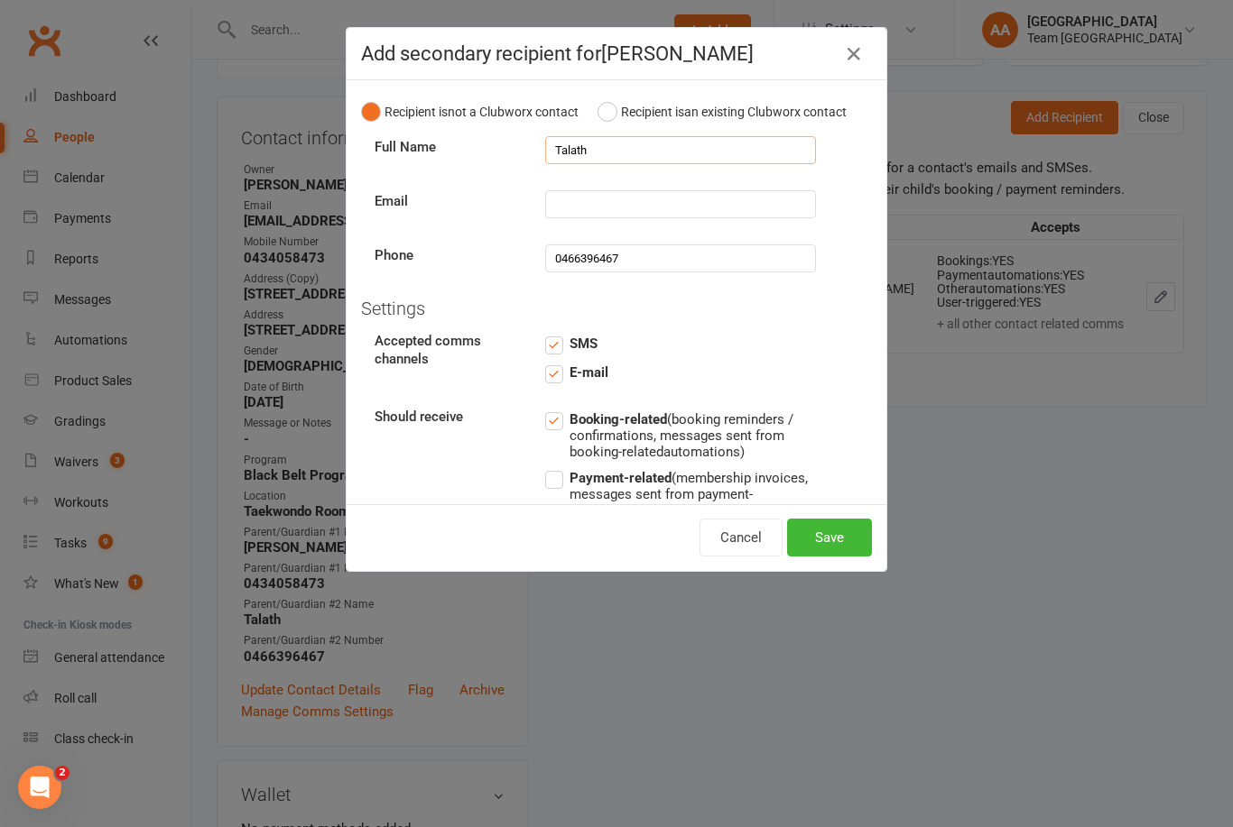
type input "Talath"
click at [835, 543] on button "Save" at bounding box center [829, 538] width 85 height 38
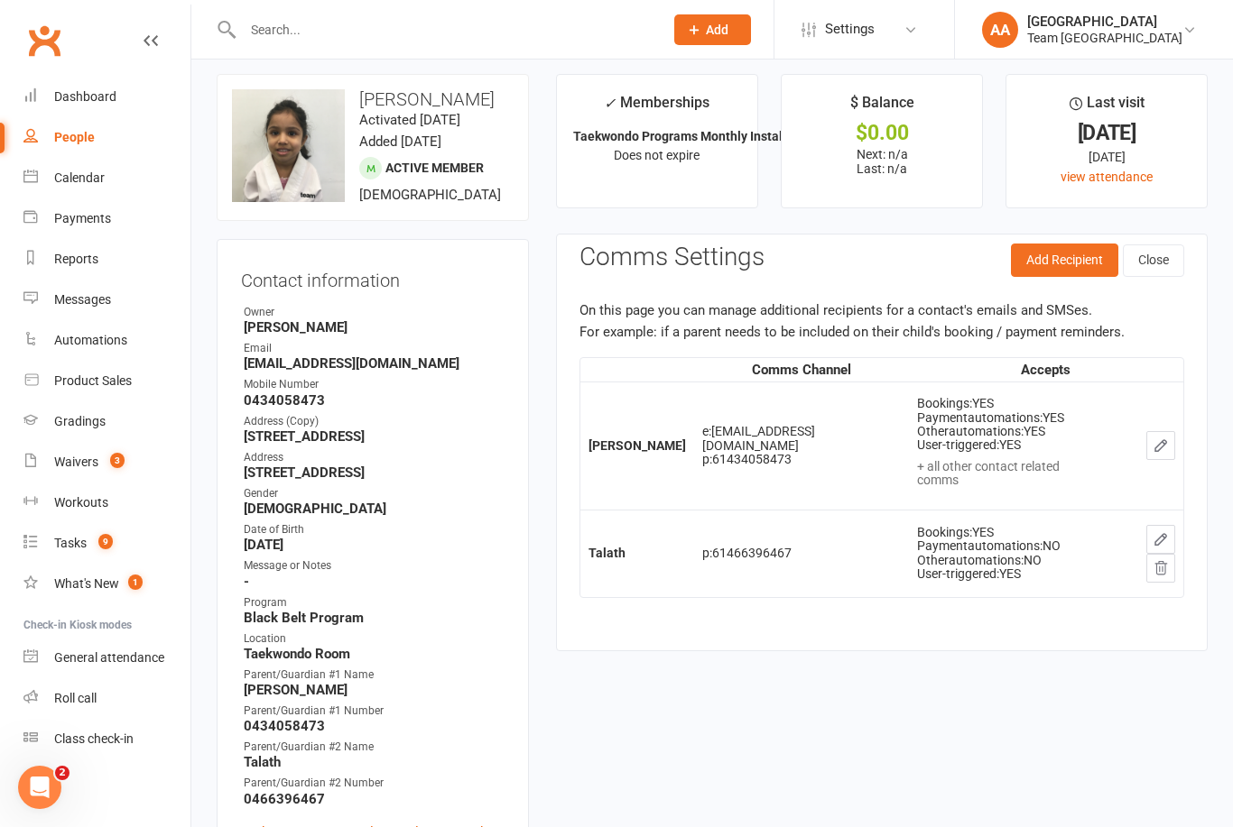
scroll to position [13, 0]
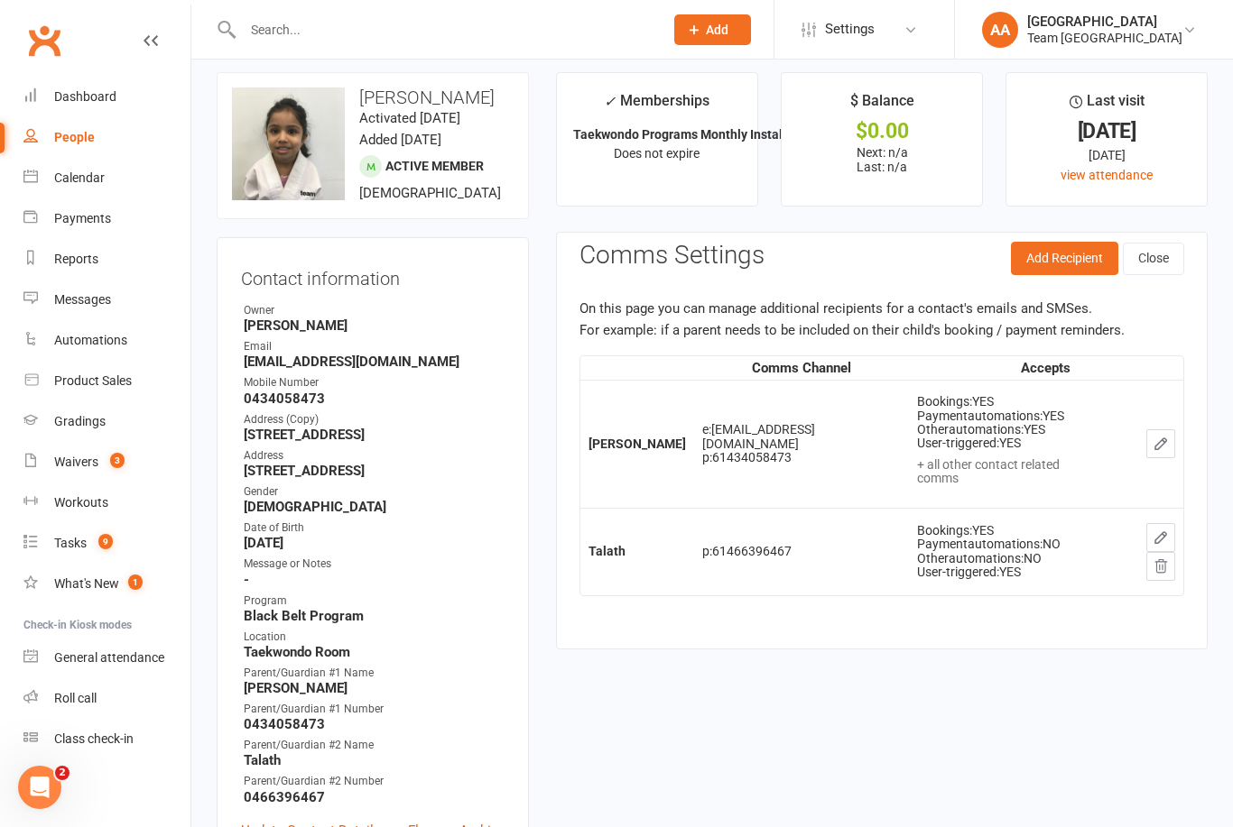
click at [89, 416] on div "Gradings" at bounding box center [79, 421] width 51 height 14
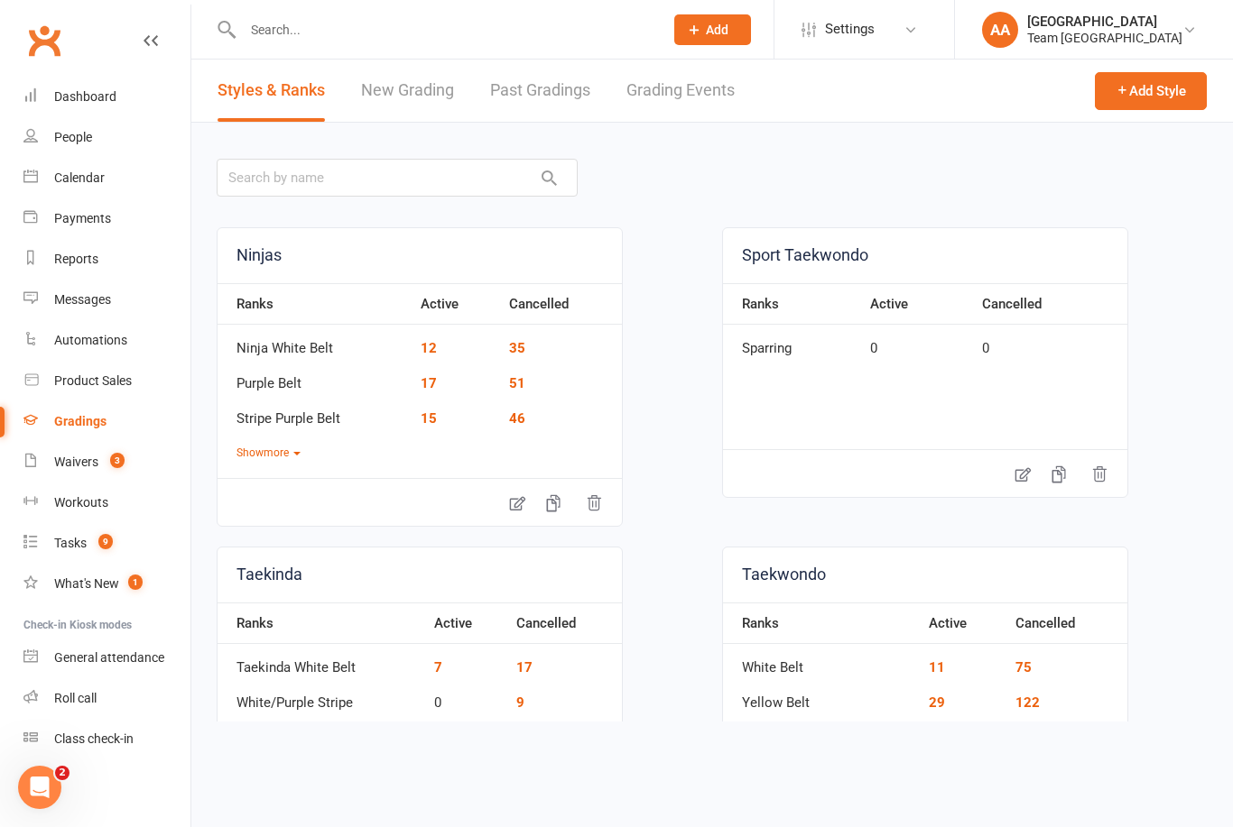
click at [683, 97] on link "Grading Events" at bounding box center [680, 91] width 108 height 62
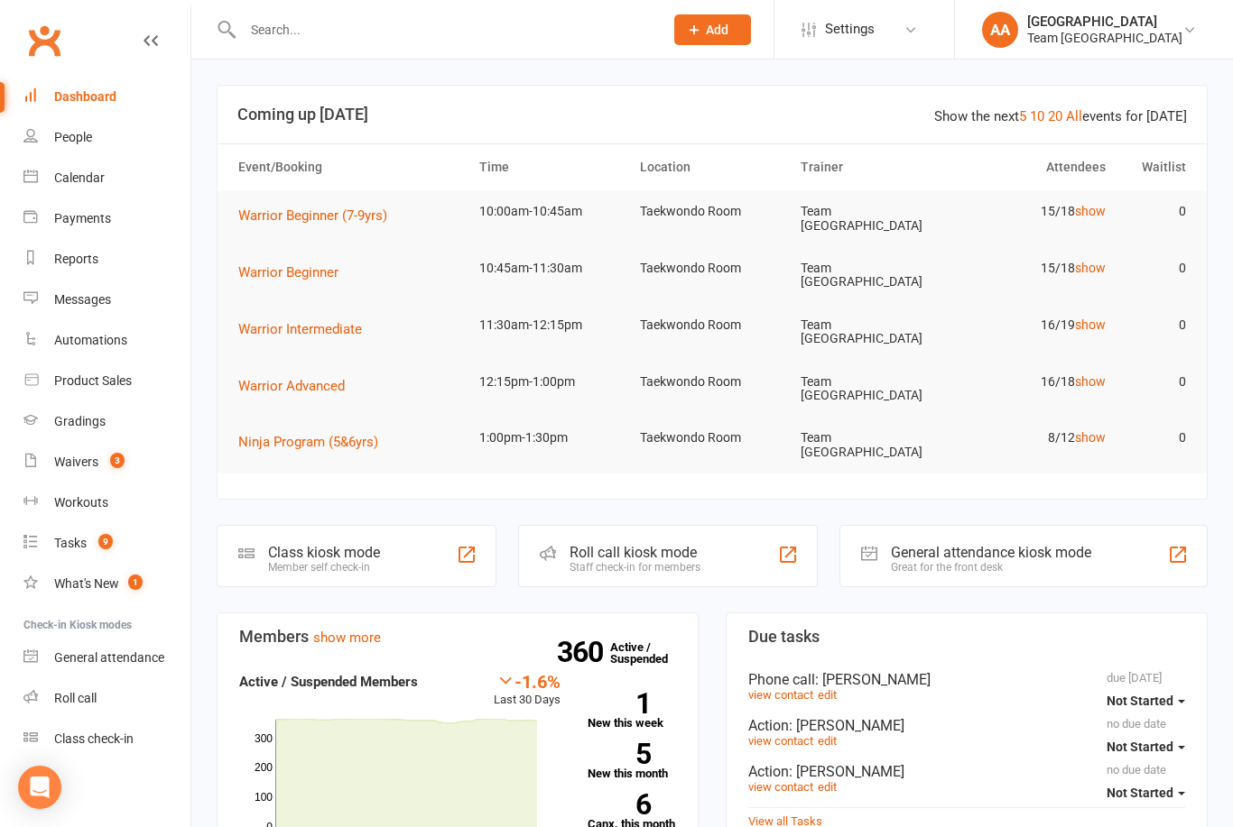
click at [292, 25] on input "text" at bounding box center [443, 29] width 413 height 25
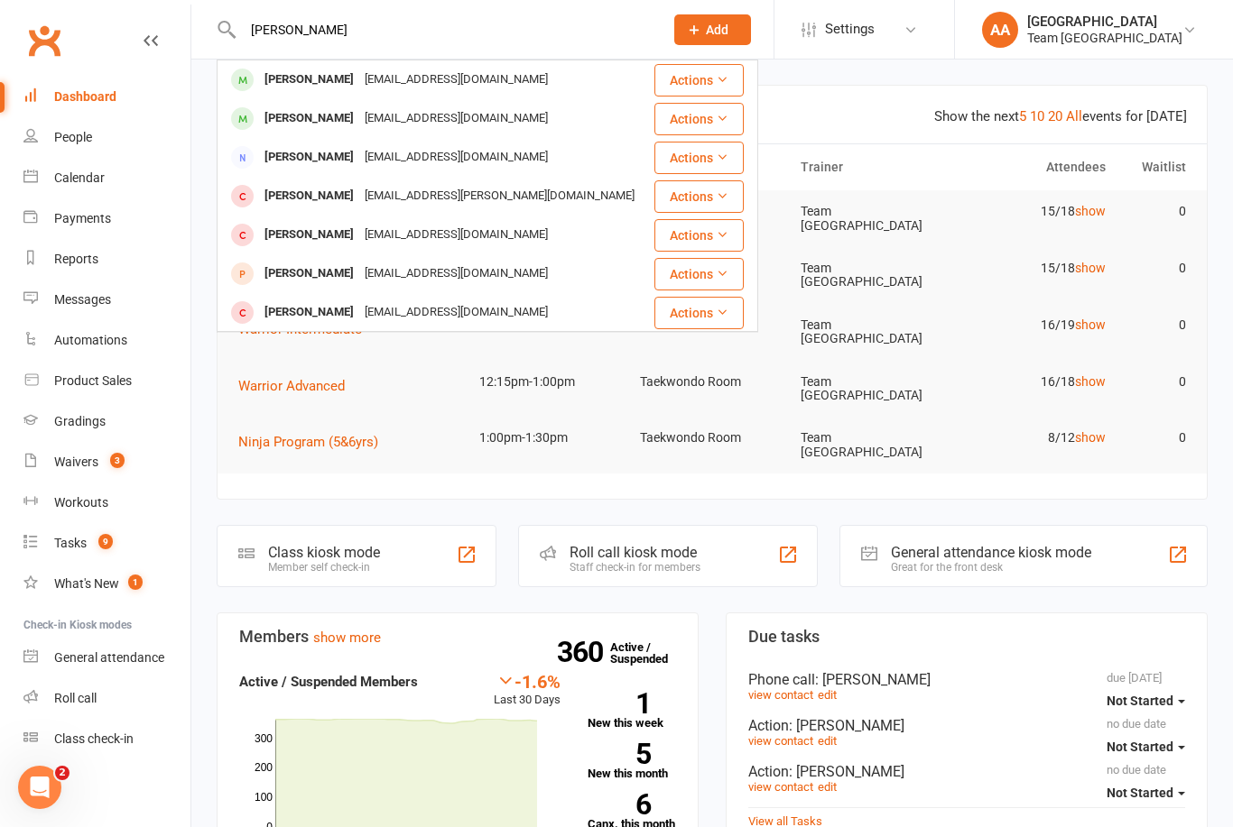
type input "[PERSON_NAME]"
click at [359, 78] on div "[EMAIL_ADDRESS][DOMAIN_NAME]" at bounding box center [456, 80] width 194 height 26
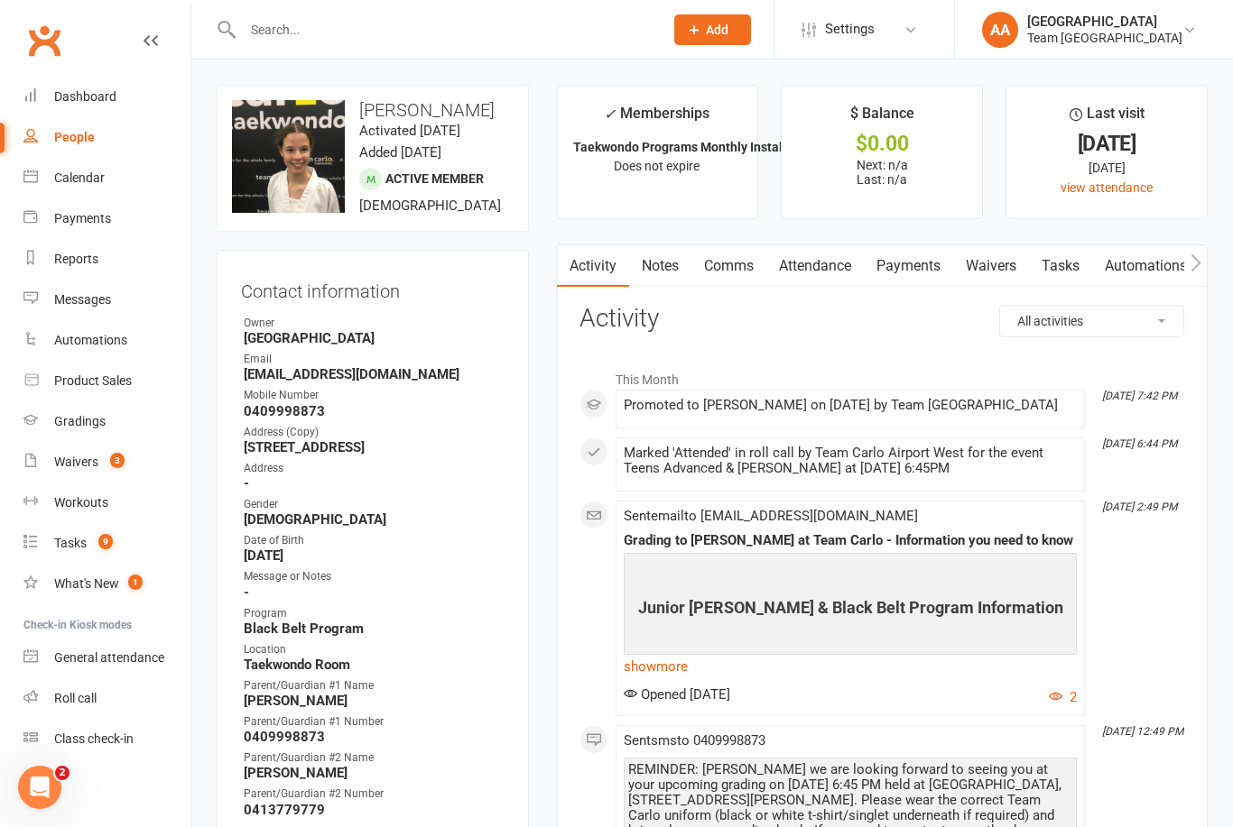
click at [105, 172] on link "Calendar" at bounding box center [106, 178] width 167 height 41
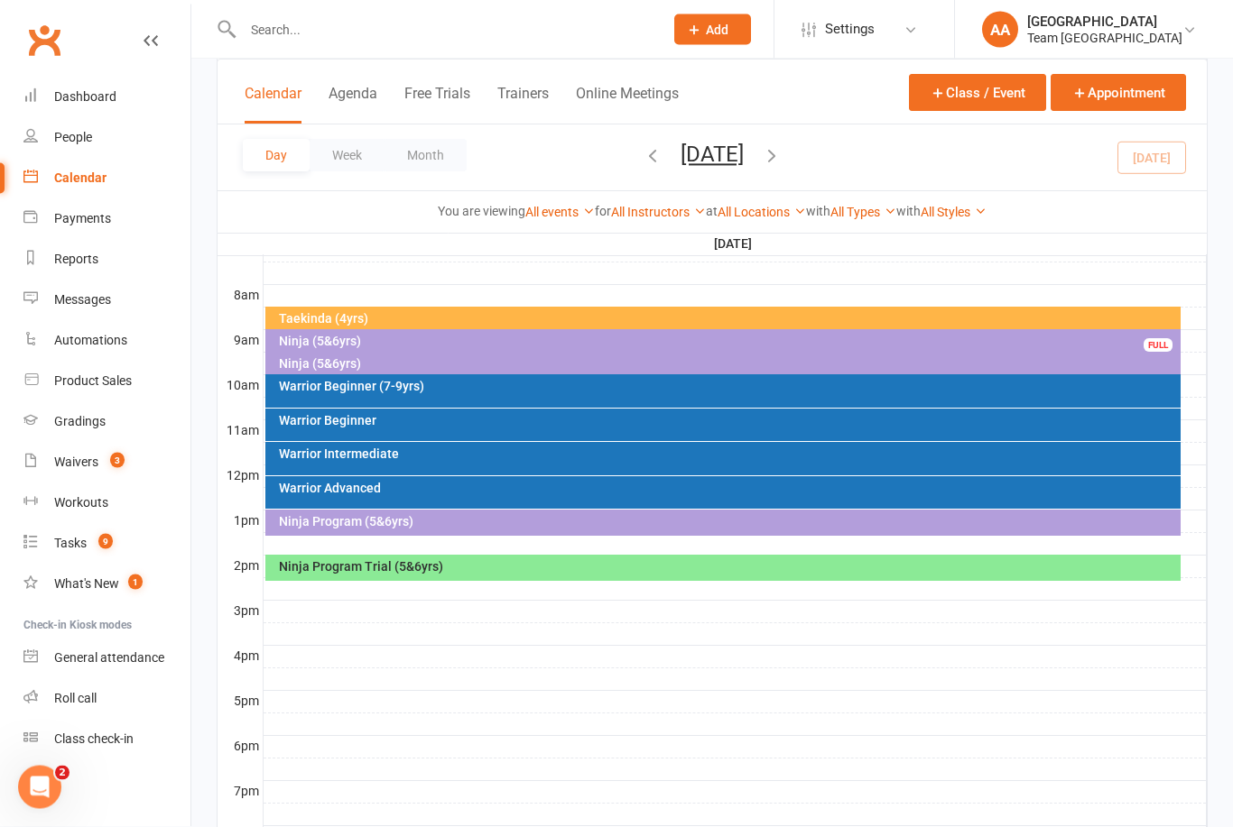
scroll to position [433, 0]
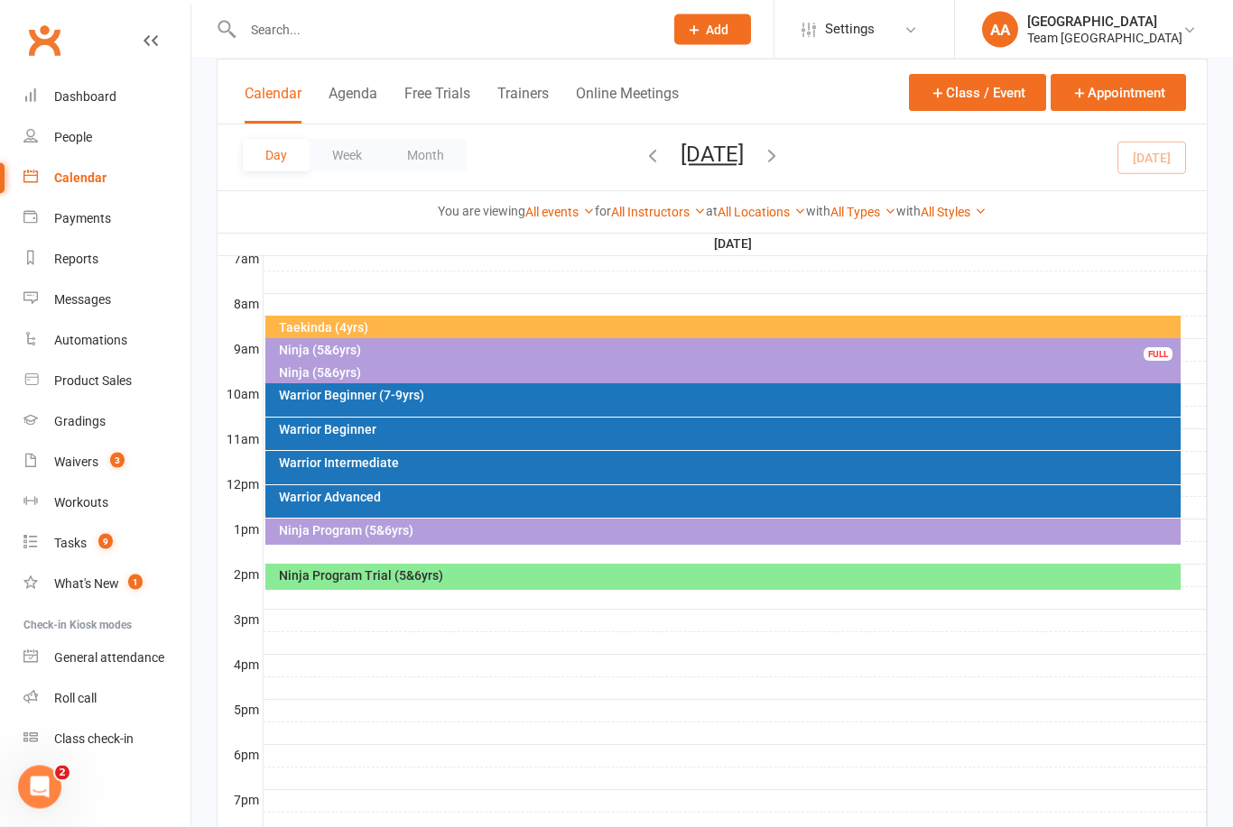
click at [396, 398] on div "Warrior Beginner (7-9yrs)" at bounding box center [728, 396] width 900 height 13
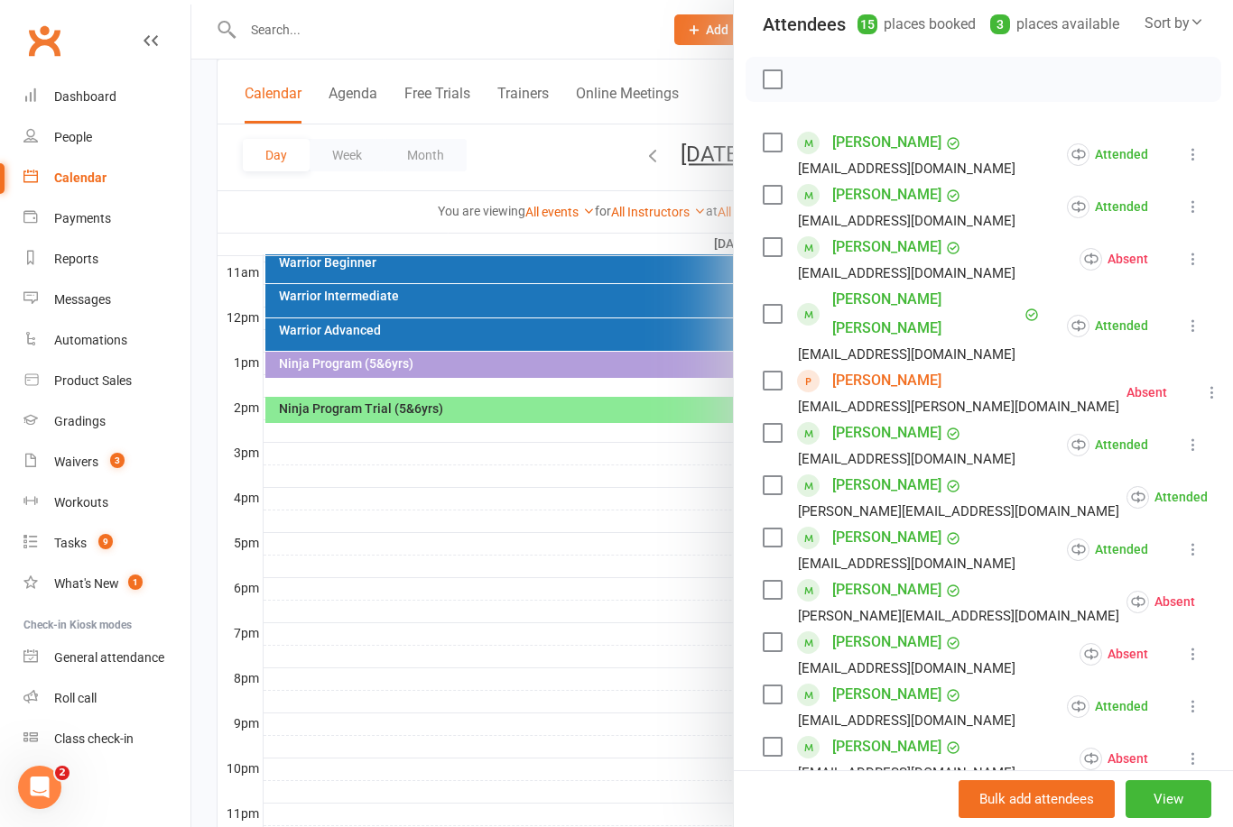
scroll to position [377, 0]
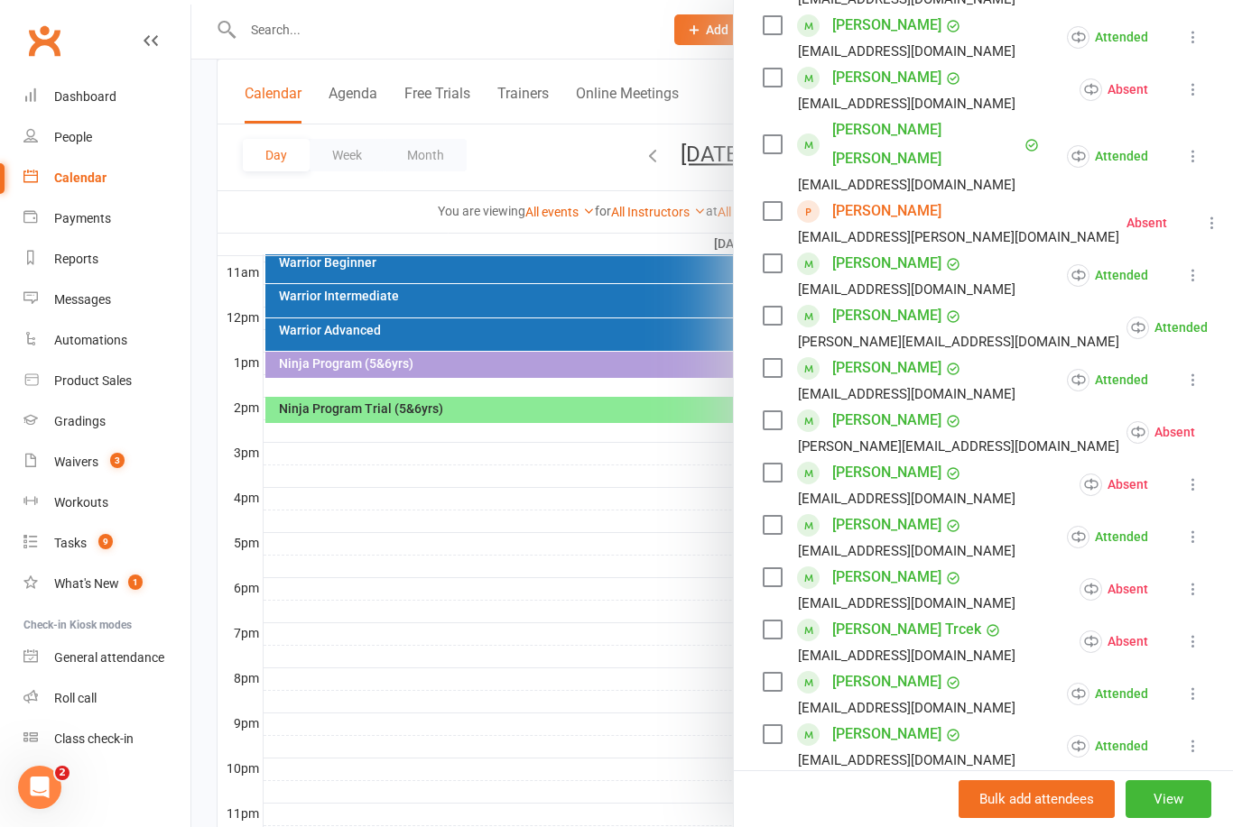
click at [900, 511] on link "Harry Simpson" at bounding box center [886, 525] width 109 height 29
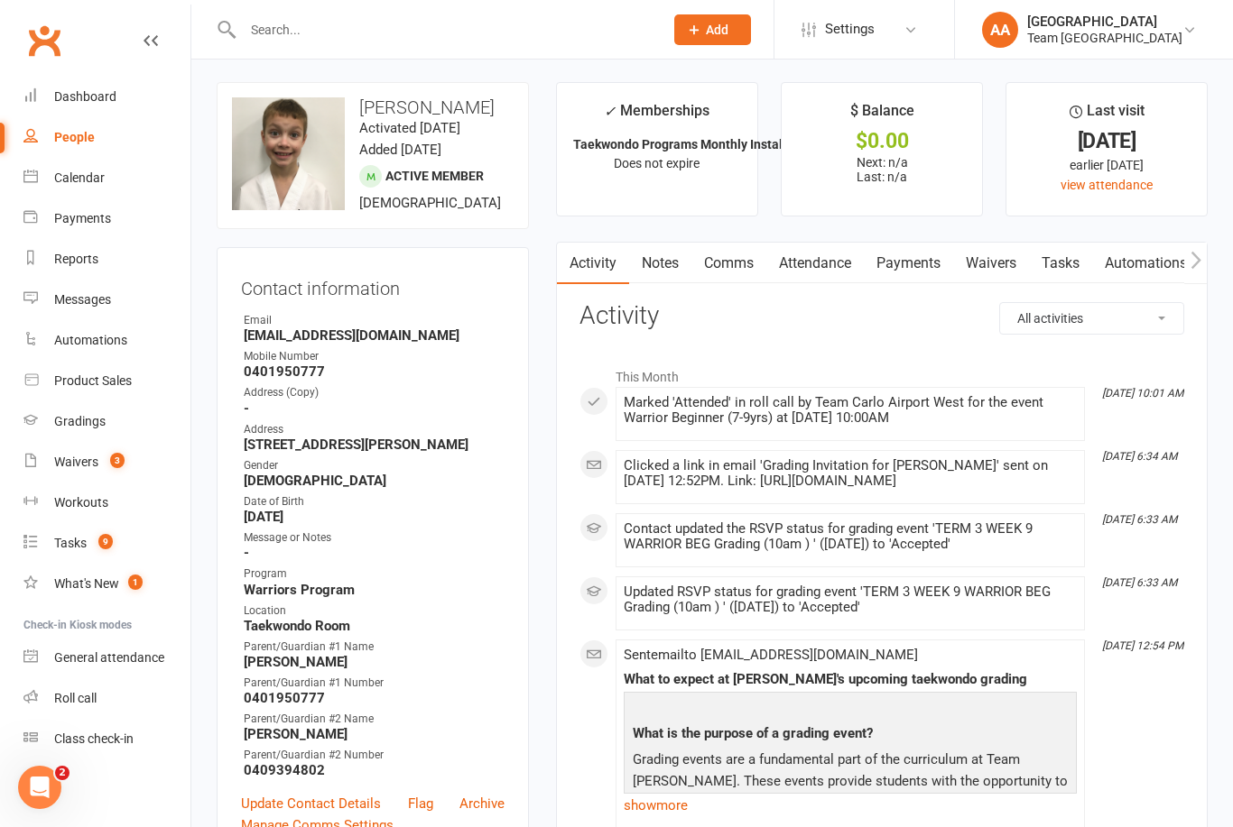
scroll to position [2, 0]
click at [103, 414] on div "Gradings" at bounding box center [79, 421] width 51 height 14
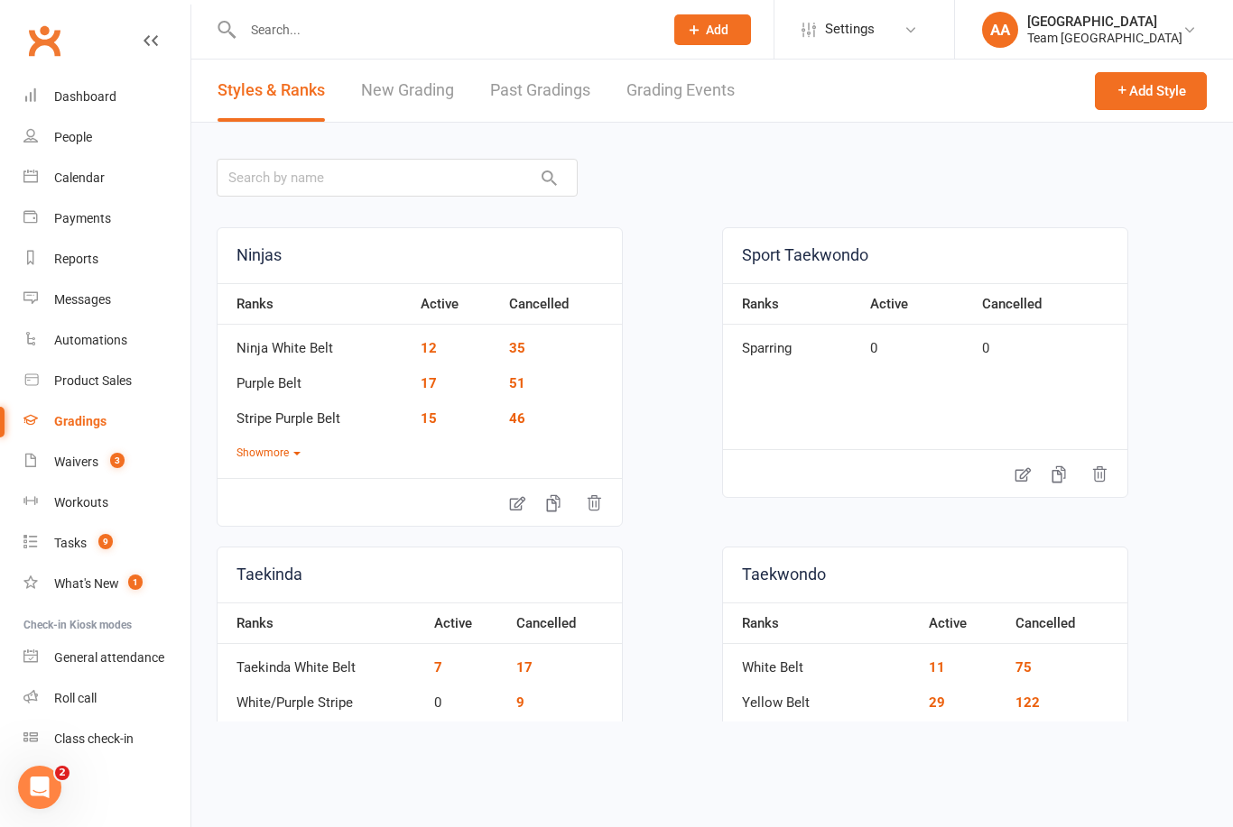
click at [696, 103] on link "Grading Events" at bounding box center [680, 91] width 108 height 62
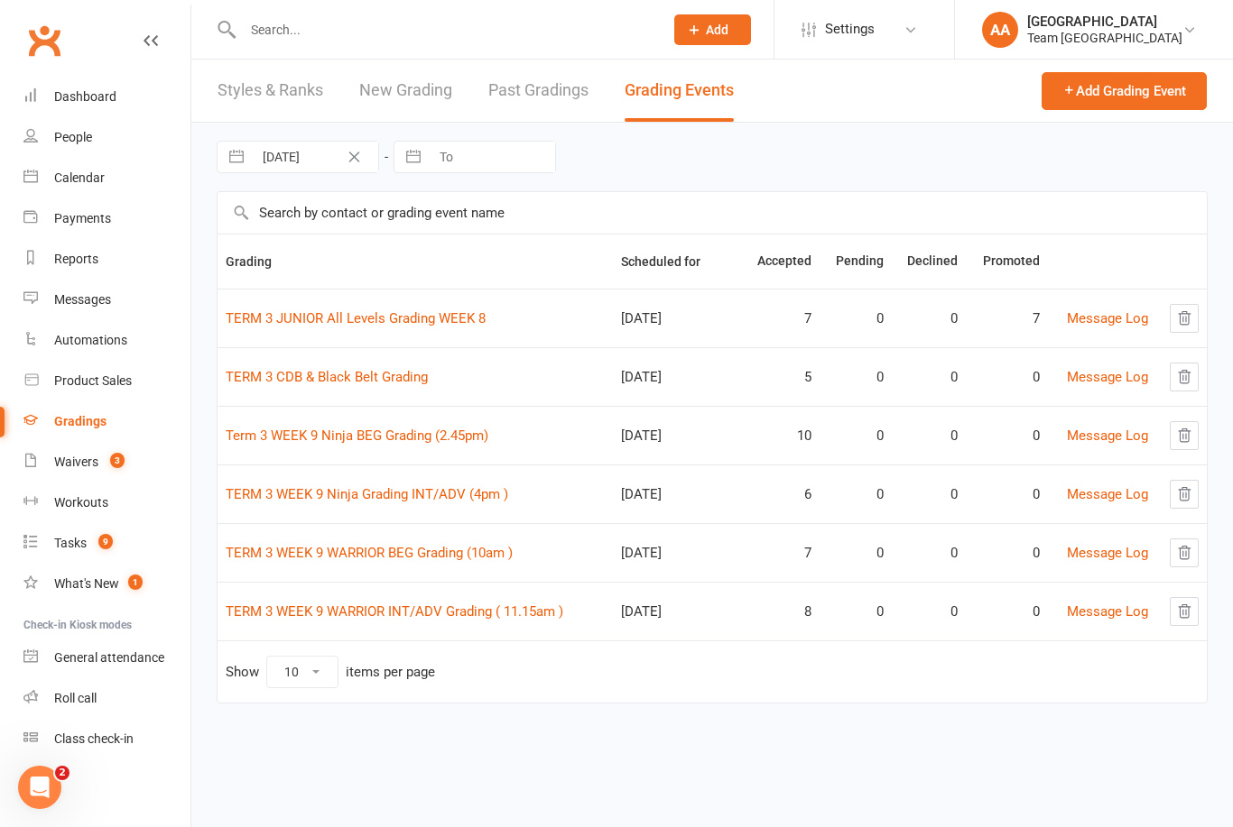
click at [332, 383] on link "TERM 3 CDB & Black Belt Grading" at bounding box center [327, 377] width 202 height 16
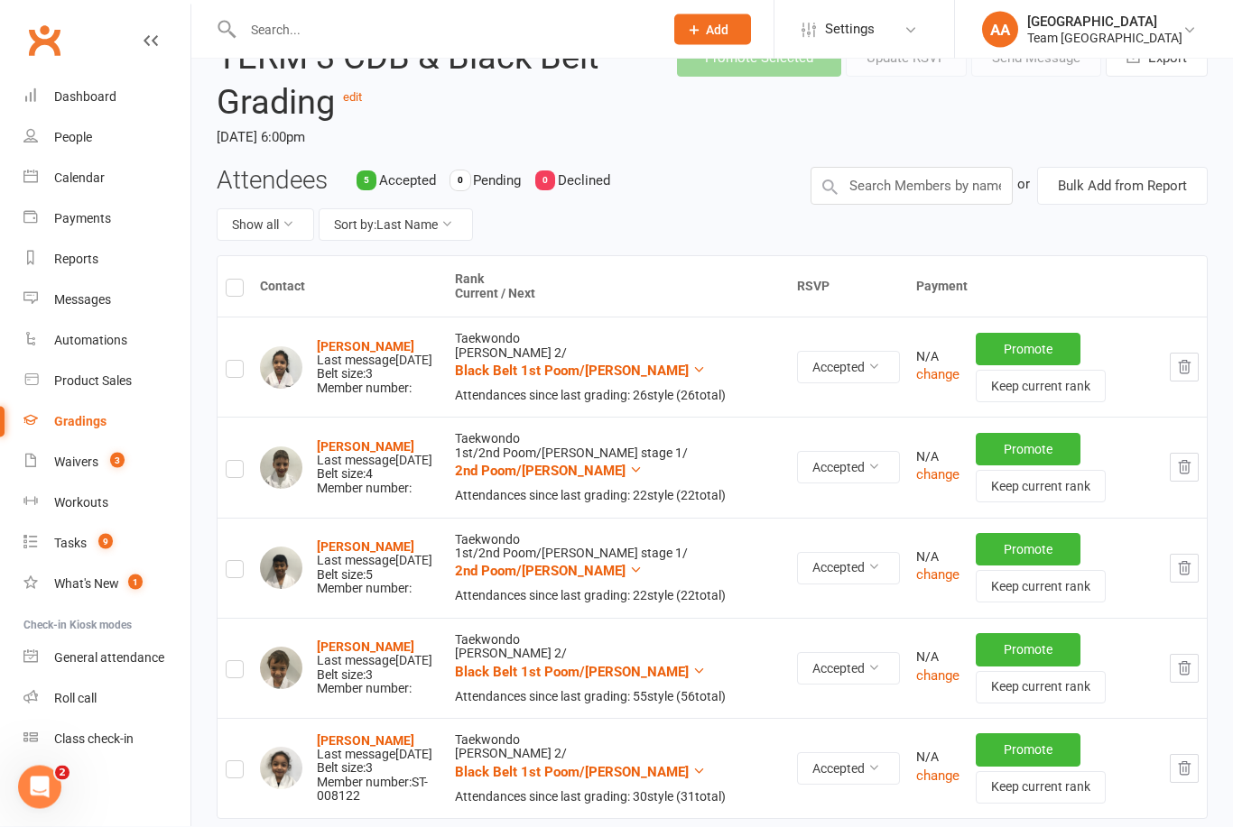
scroll to position [93, 0]
click at [236, 372] on label at bounding box center [235, 372] width 18 height 0
click at [236, 361] on input "checkbox" at bounding box center [235, 361] width 18 height 0
checkbox input "true"
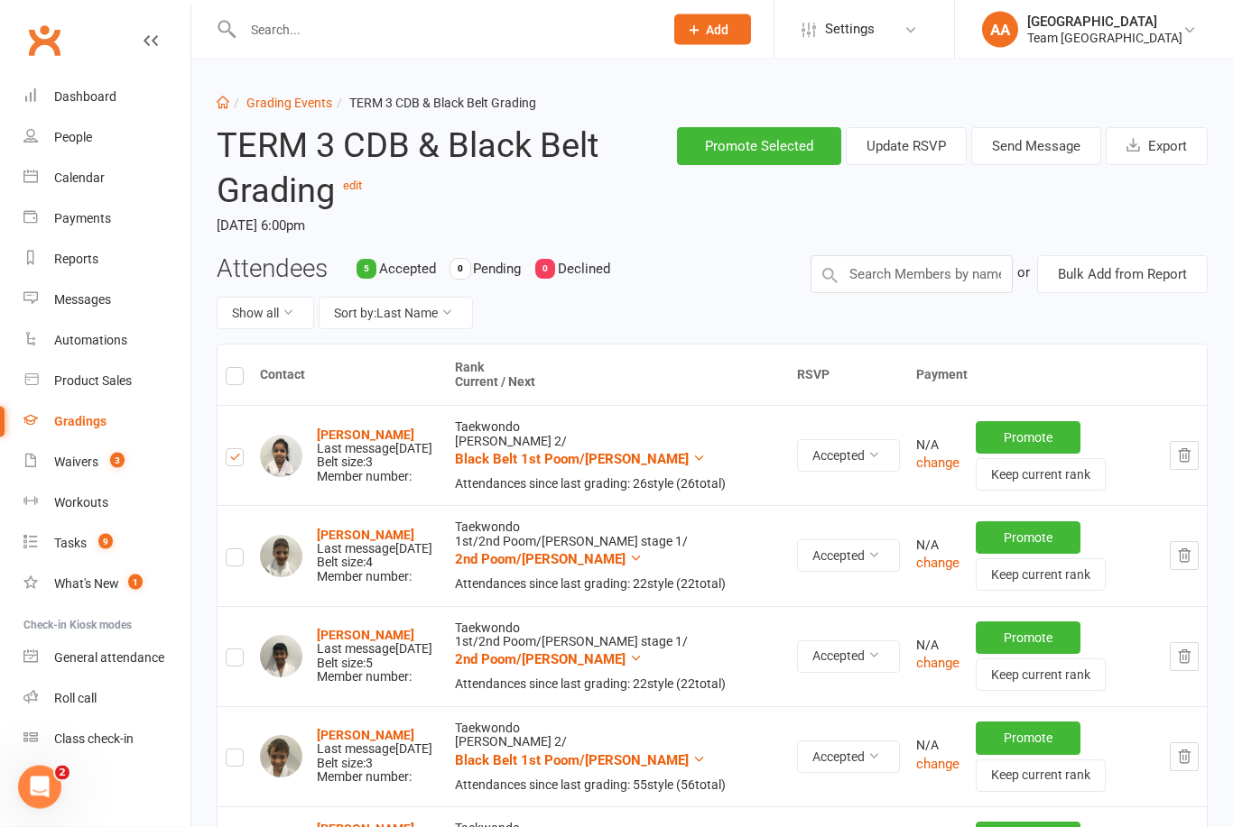
scroll to position [0, 0]
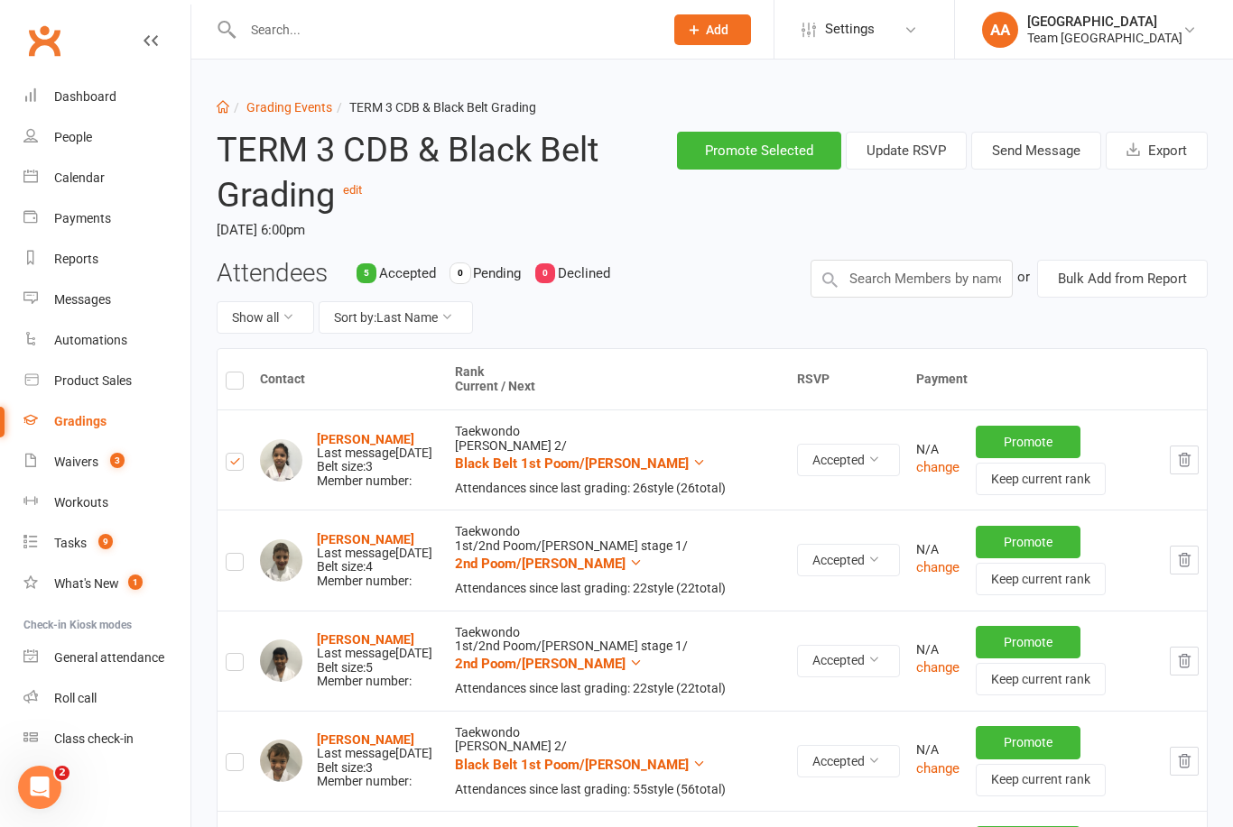
click at [1041, 156] on button "Send Message" at bounding box center [1036, 151] width 130 height 38
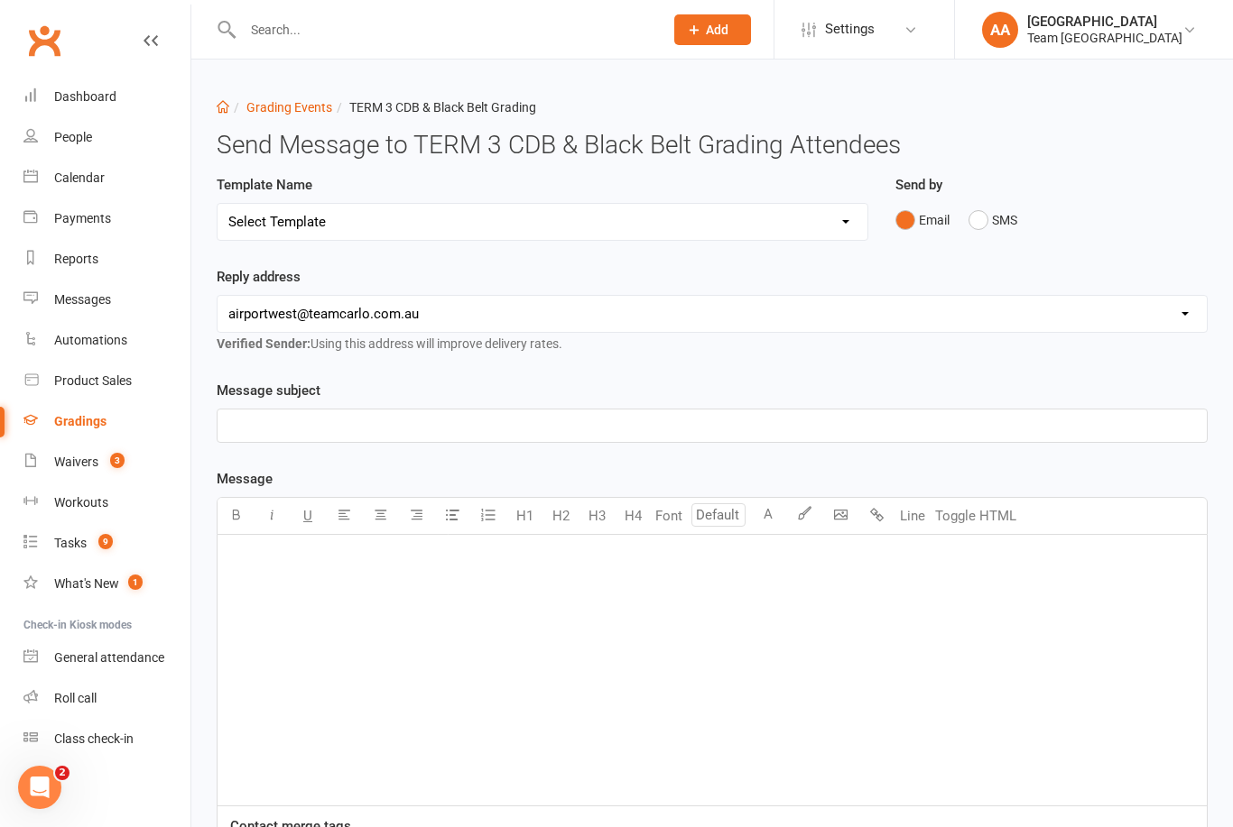
click at [858, 223] on select "Select Template [SMS] Black Belt Payment Advice (Black Belt & Kukkiwon) [SMS] B…" at bounding box center [542, 222] width 650 height 36
select select "25"
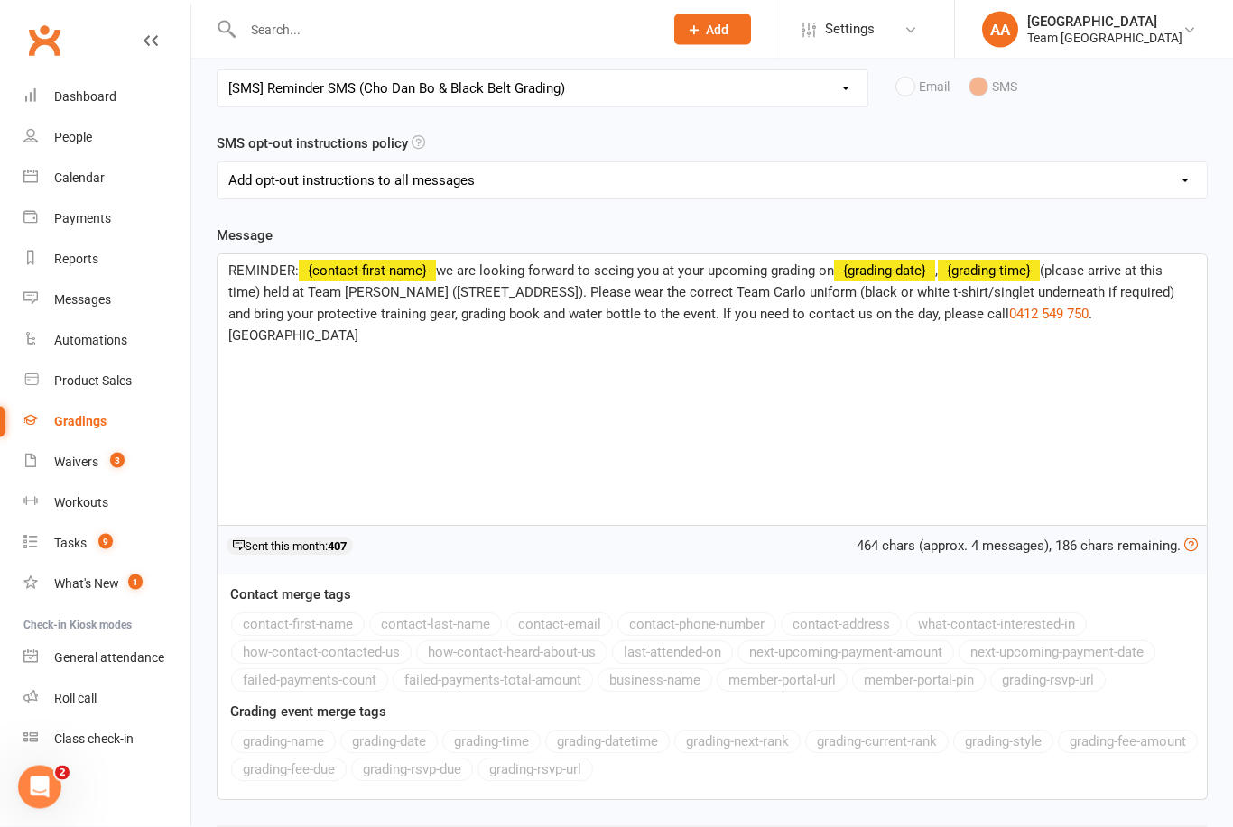
scroll to position [203, 0]
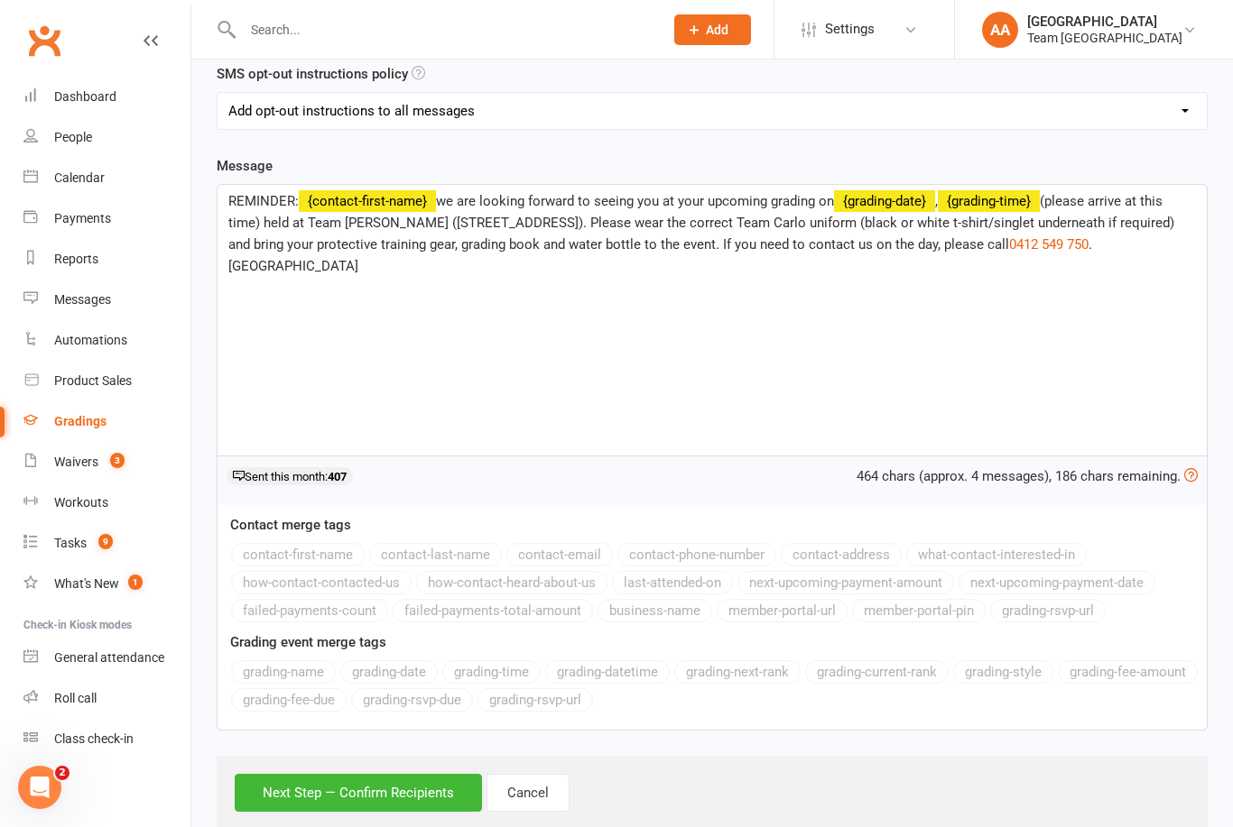
click at [370, 789] on button "Next Step — Confirm Recipients" at bounding box center [358, 793] width 247 height 38
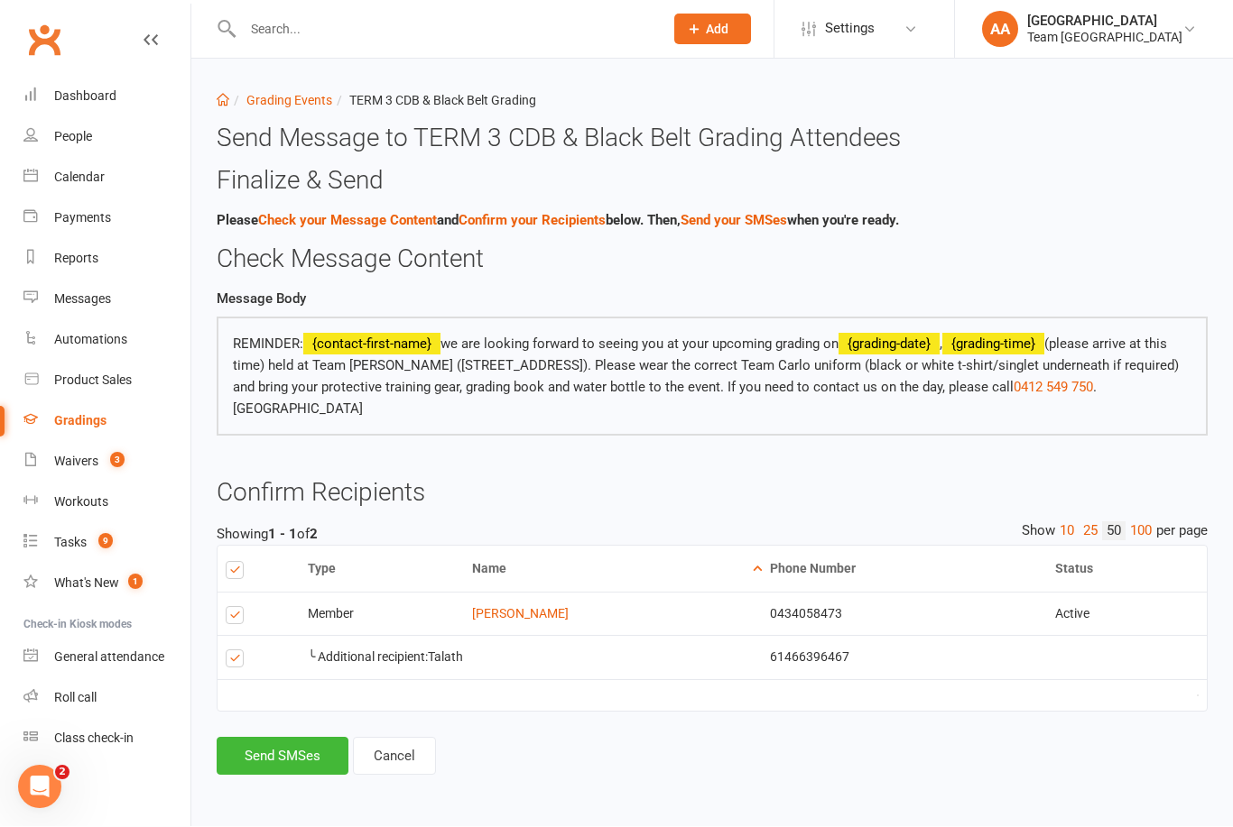
scroll to position [17, 0]
click at [288, 740] on button "Send SMSes" at bounding box center [283, 757] width 132 height 38
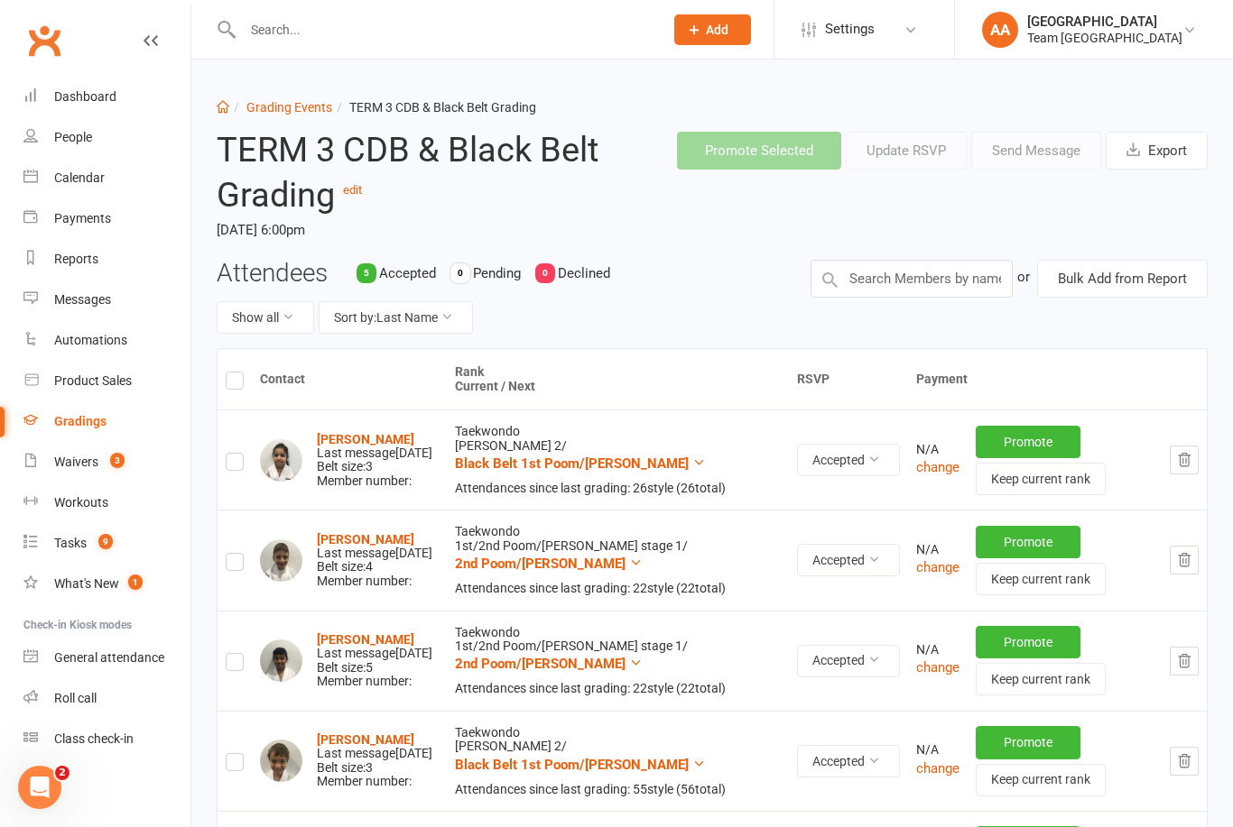
click at [365, 432] on strong "Inaya Ahmed" at bounding box center [365, 439] width 97 height 14
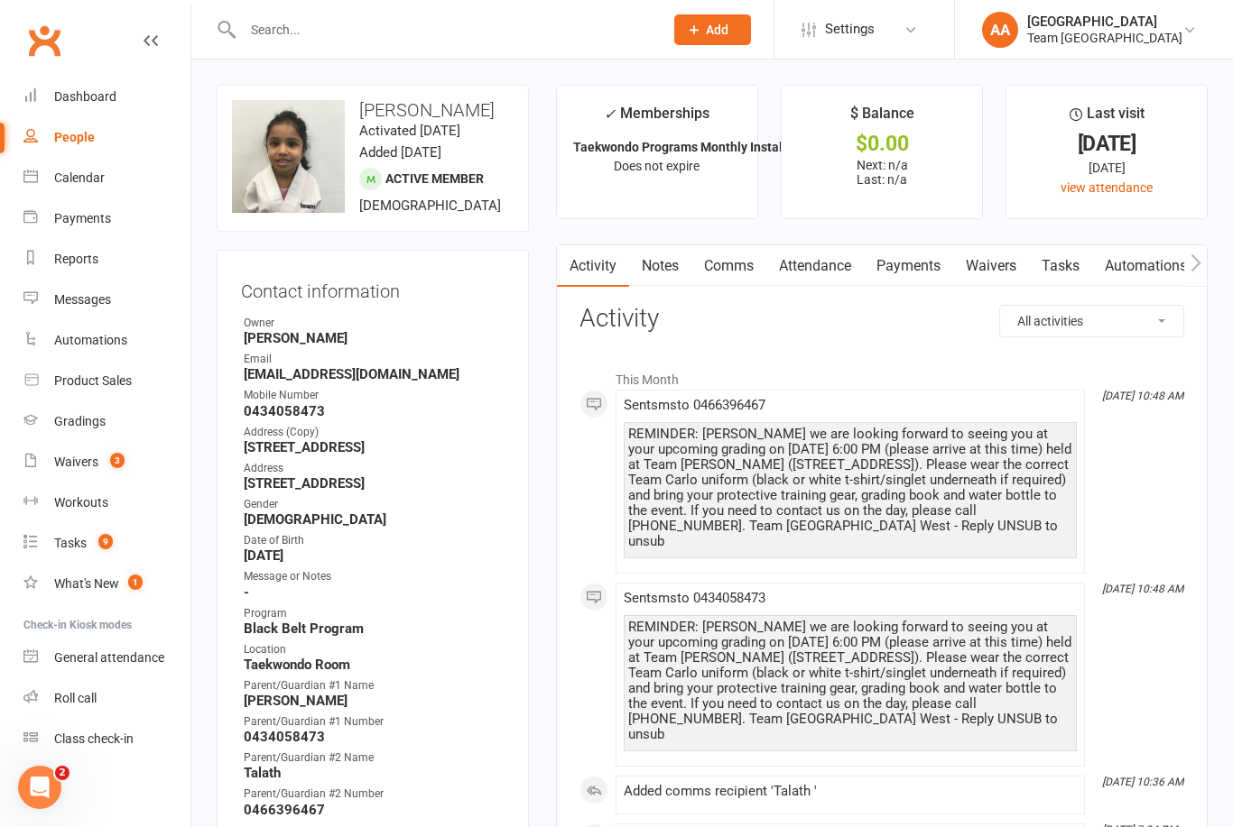
click at [100, 172] on div "Calendar" at bounding box center [79, 178] width 51 height 14
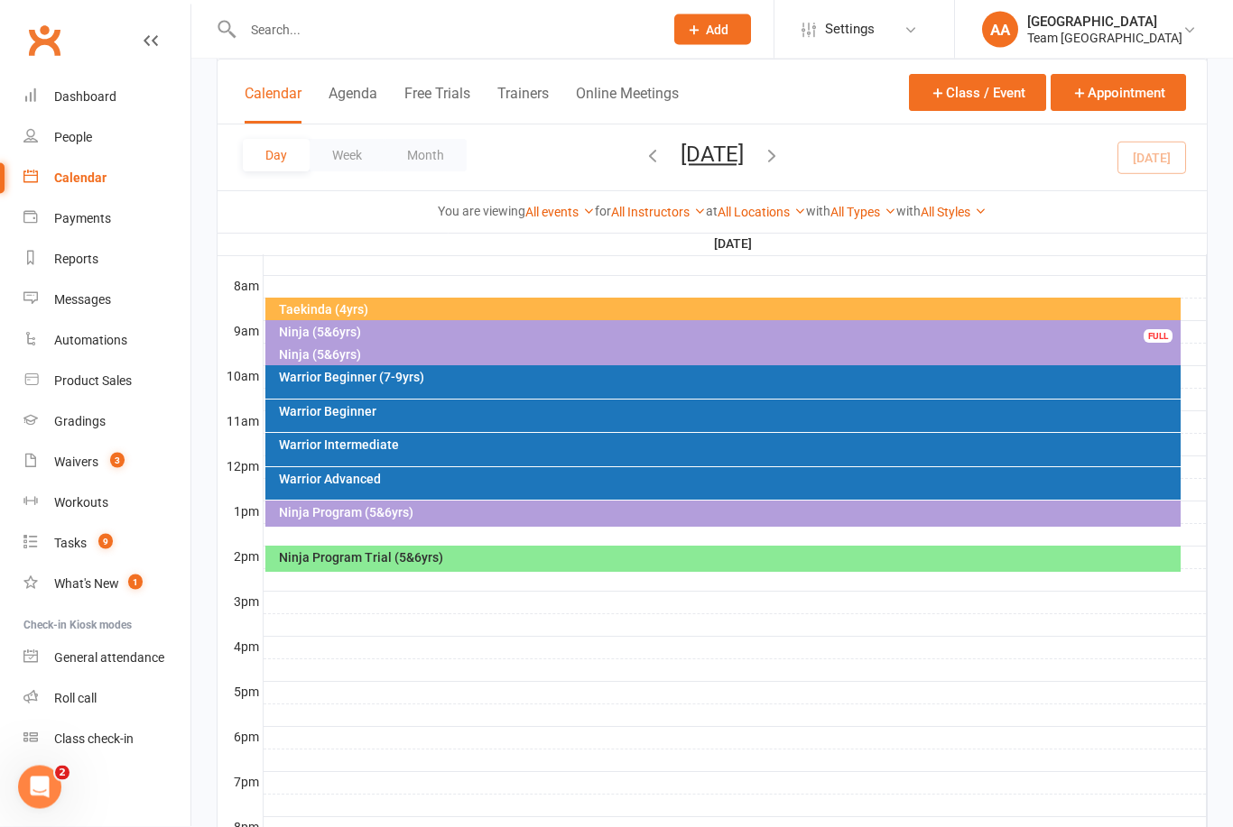
scroll to position [481, 0]
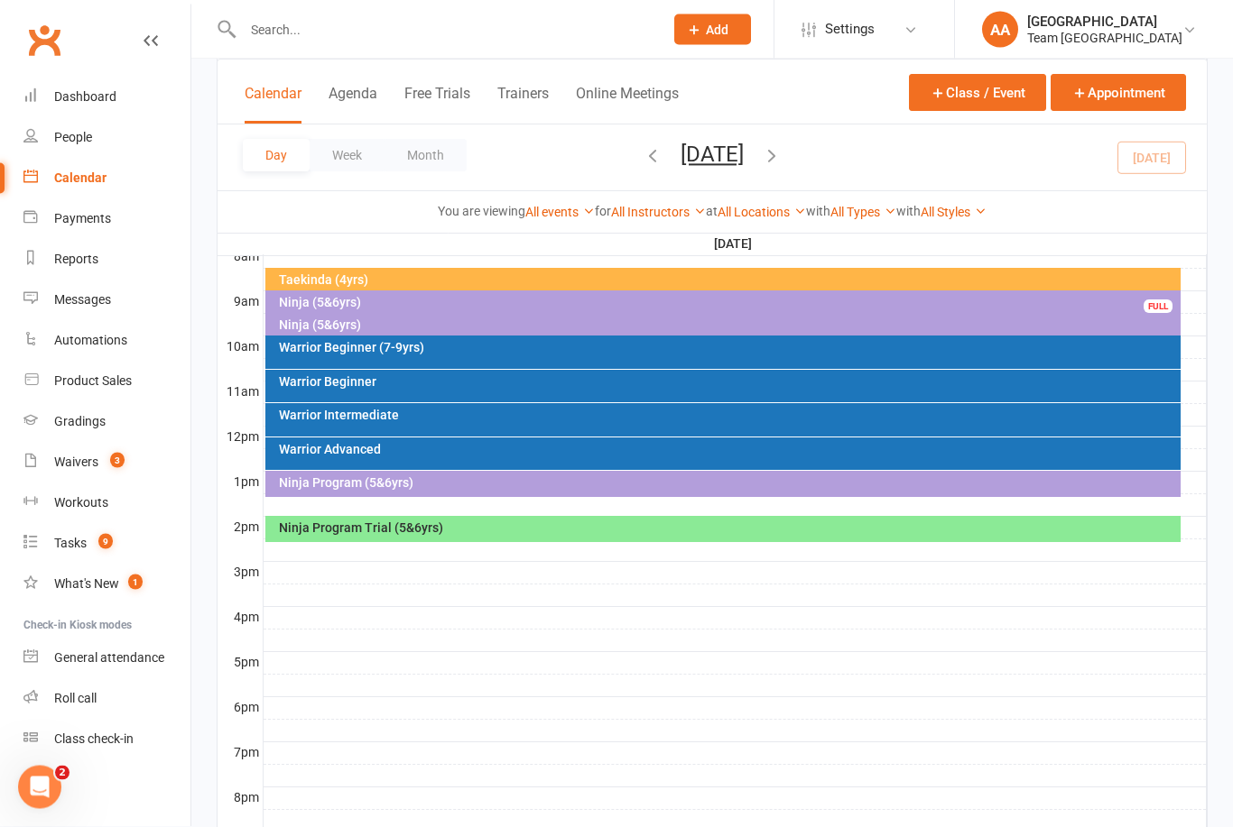
click at [421, 405] on div "Warrior Intermediate" at bounding box center [723, 420] width 916 height 33
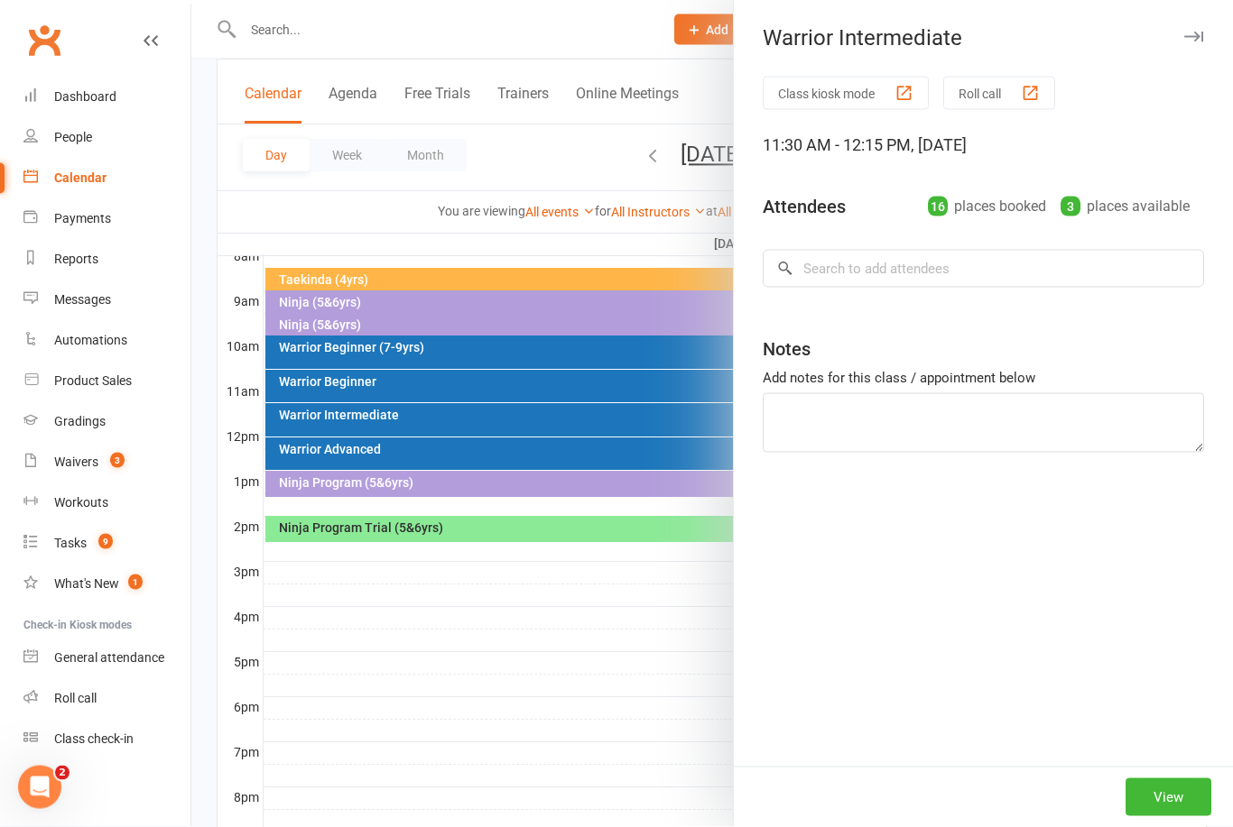
scroll to position [482, 0]
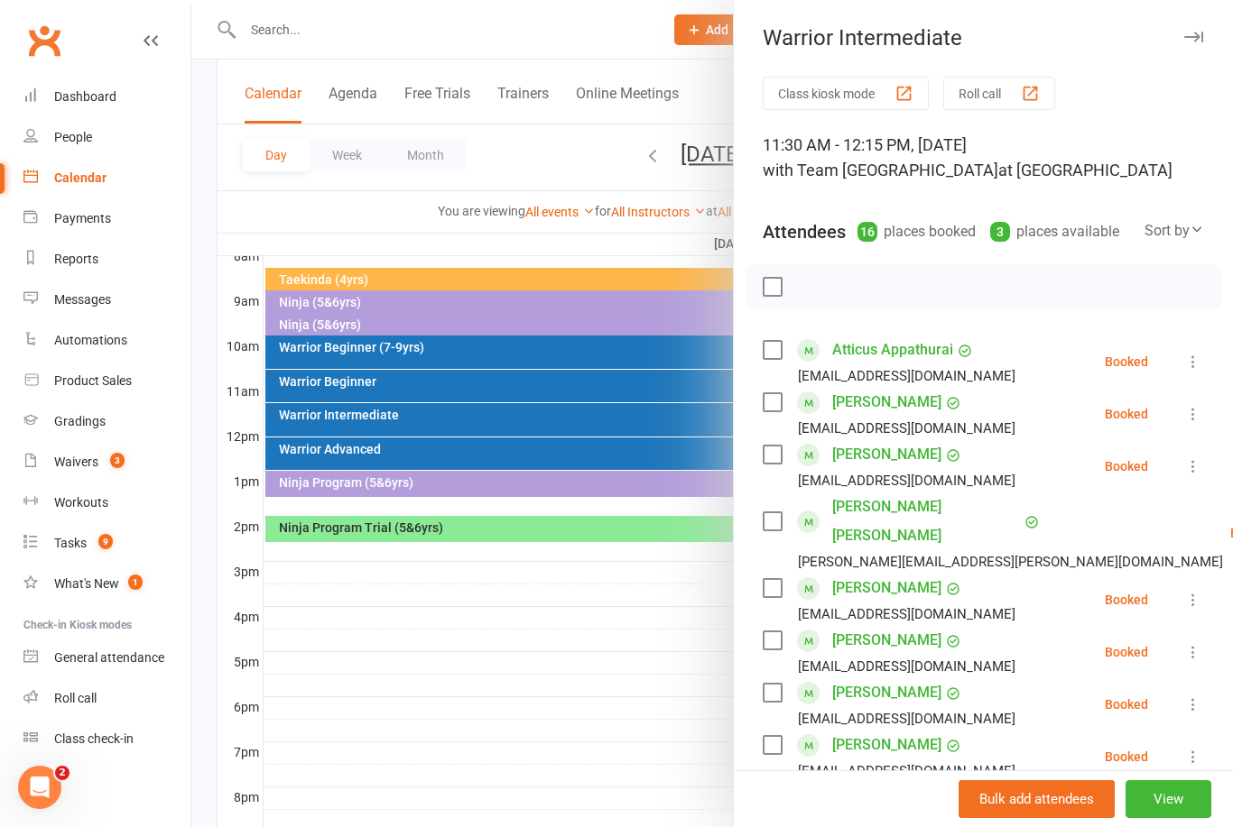
click at [393, 231] on div at bounding box center [711, 413] width 1041 height 827
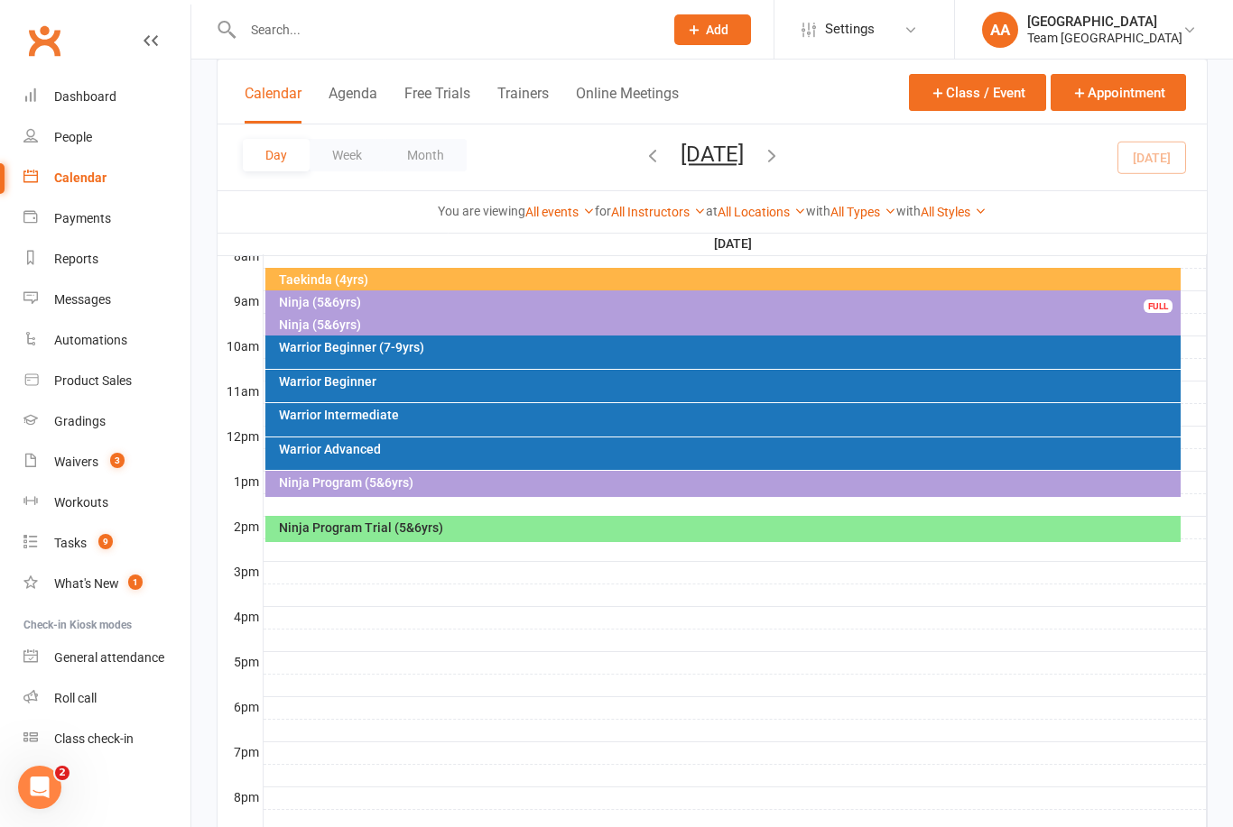
click at [417, 379] on div "Warrior Beginner" at bounding box center [728, 381] width 900 height 13
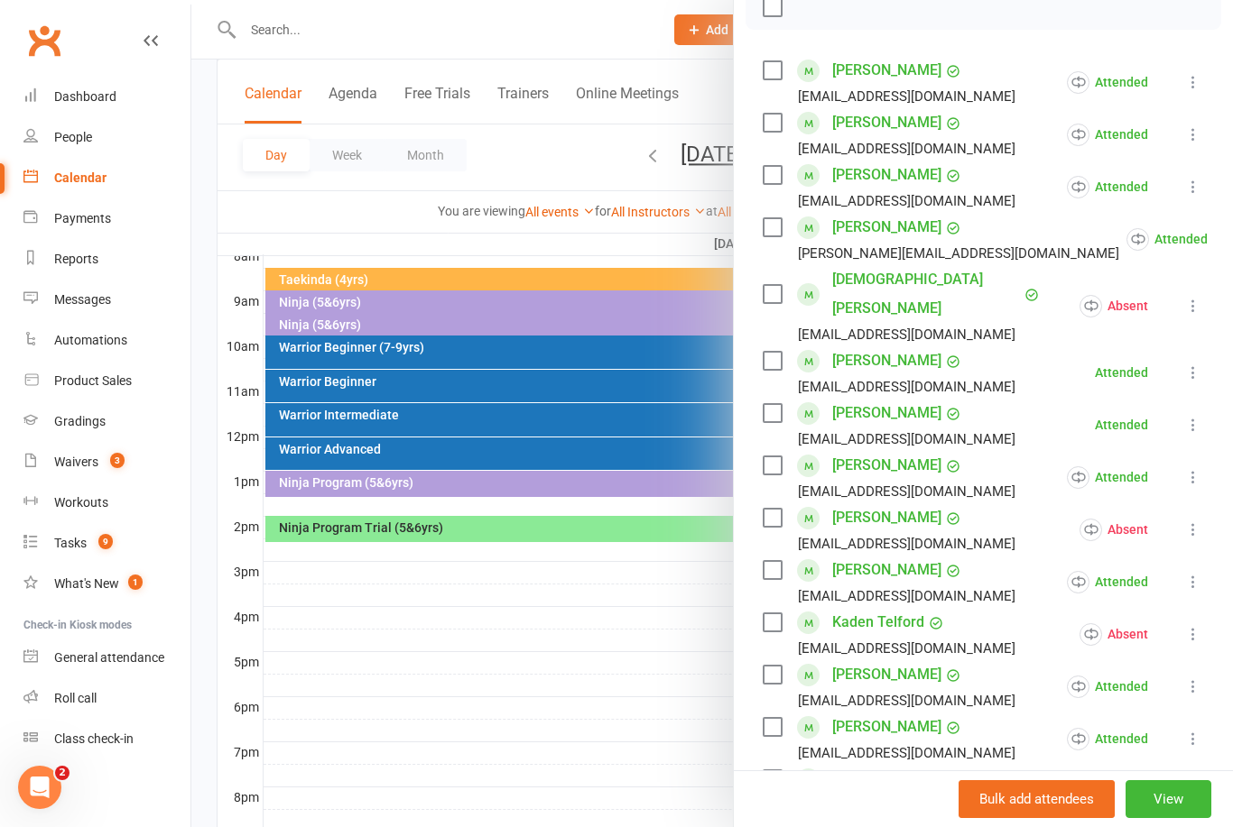
scroll to position [261, 0]
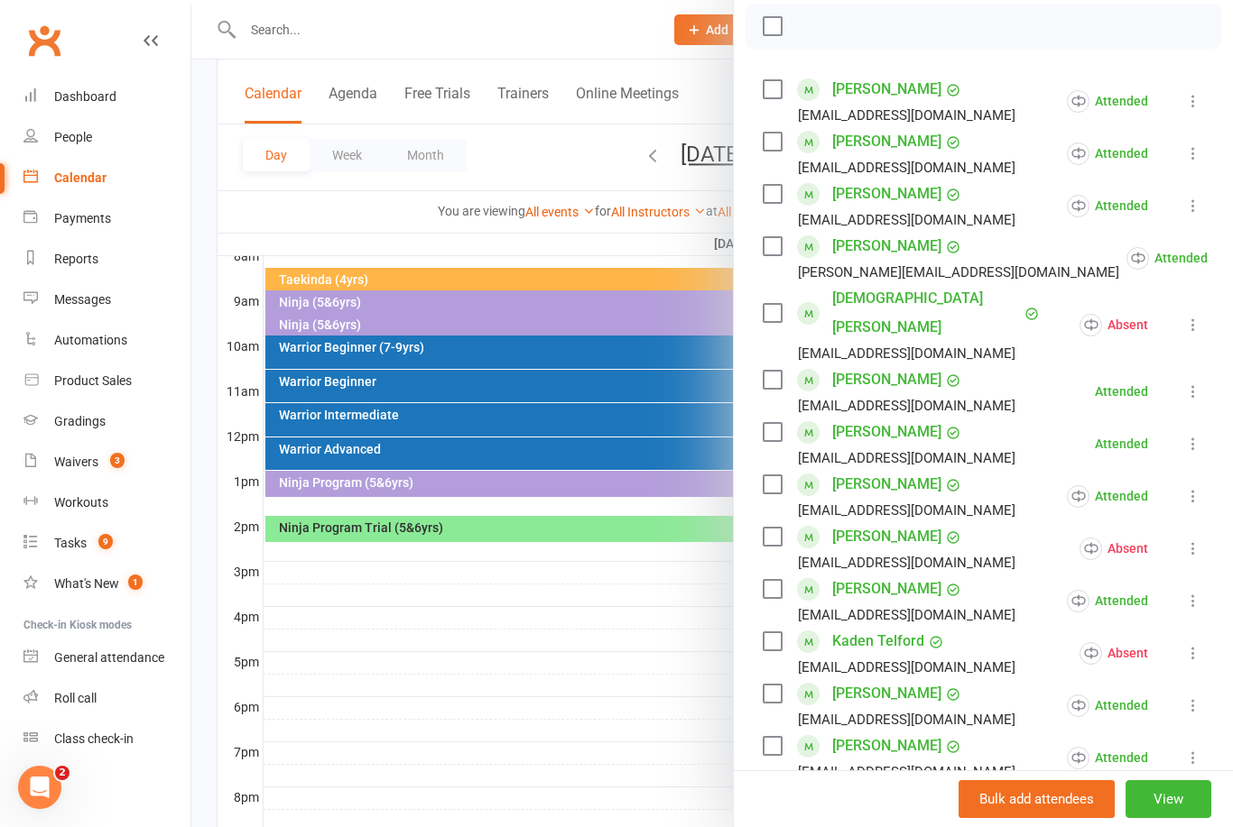
click at [877, 470] on link "[PERSON_NAME]" at bounding box center [886, 484] width 109 height 29
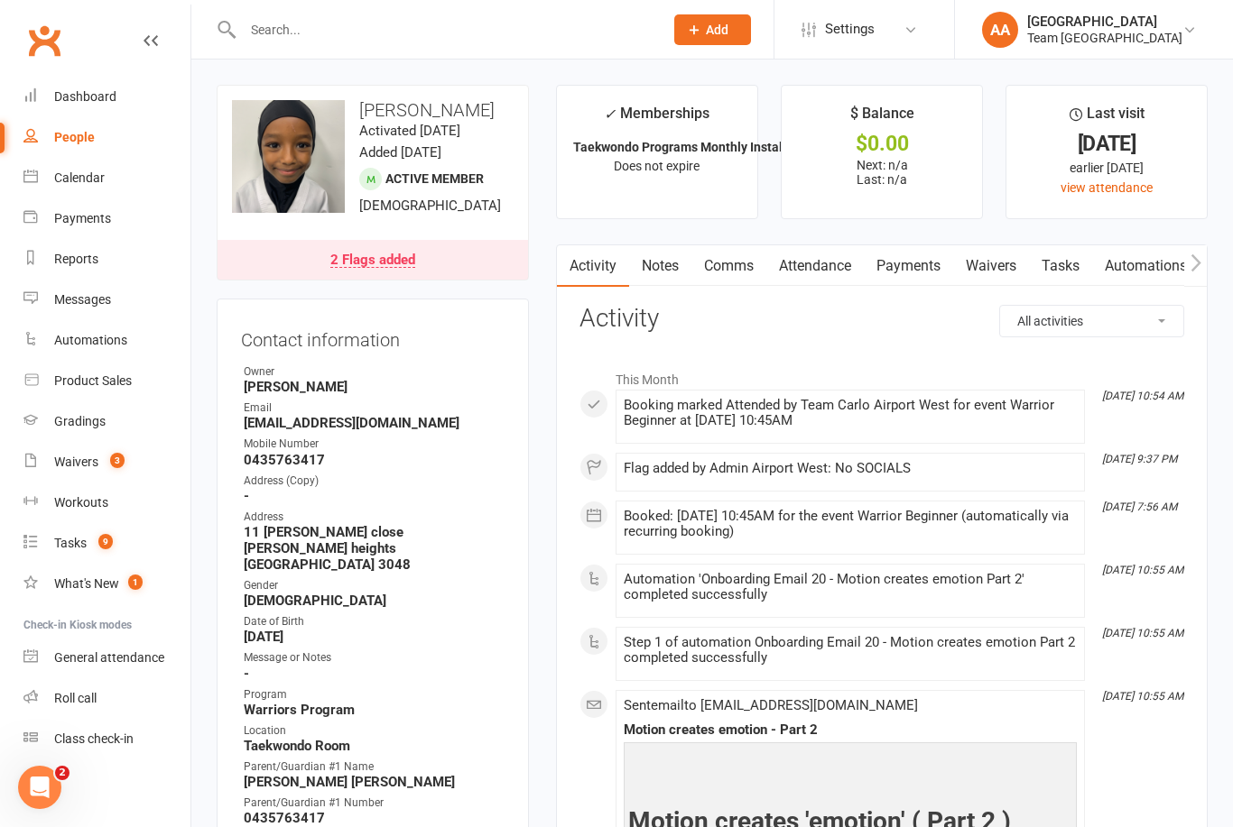
click at [445, 261] on link "2 Flags added" at bounding box center [372, 260] width 310 height 40
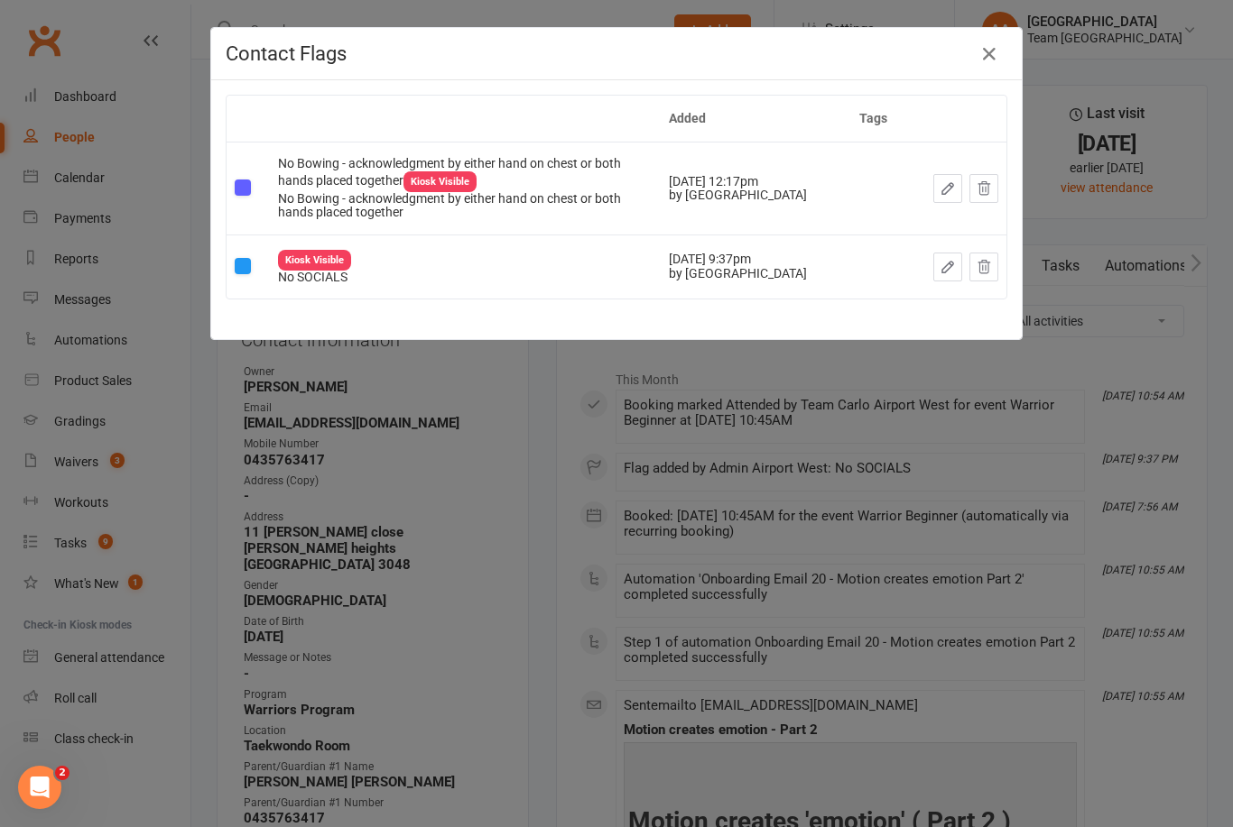
click at [986, 61] on icon "button" at bounding box center [989, 54] width 22 height 22
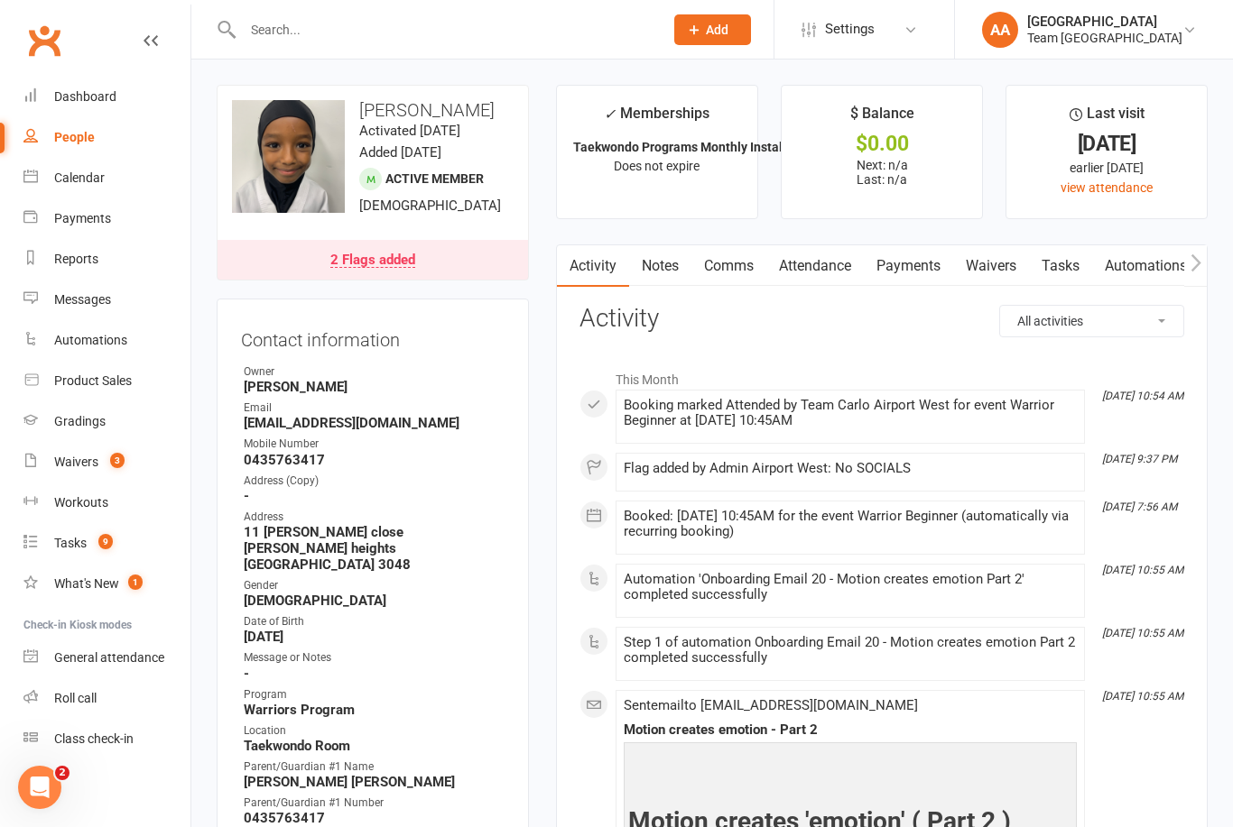
scroll to position [18, 0]
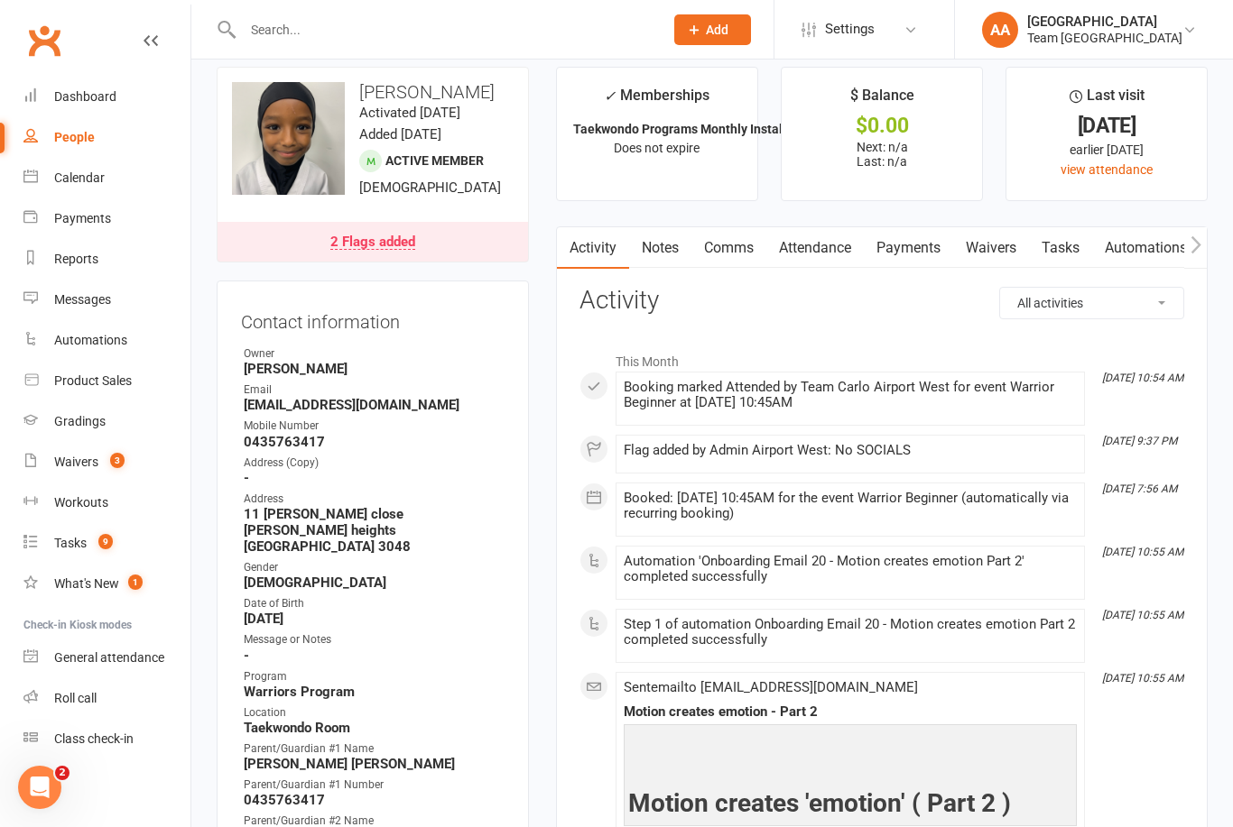
click at [102, 176] on div "Calendar" at bounding box center [79, 178] width 51 height 14
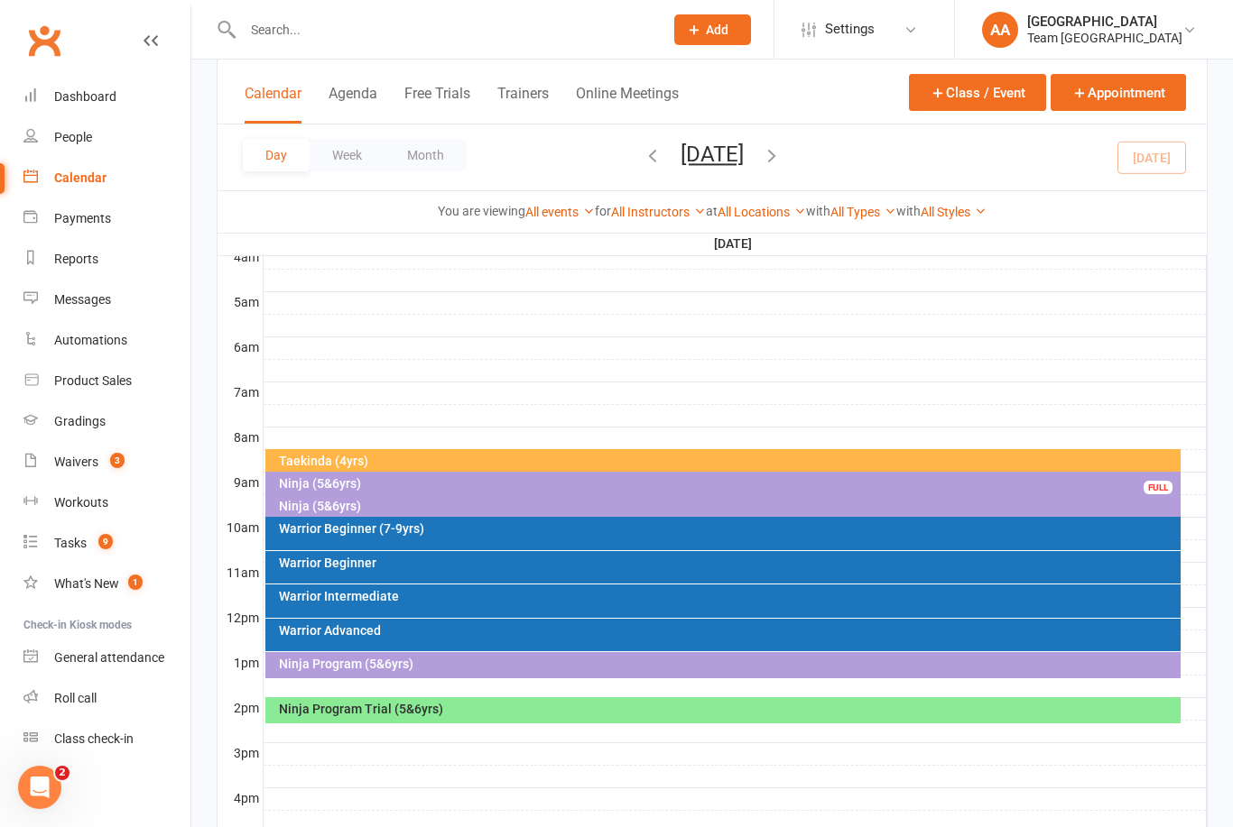
scroll to position [300, 0]
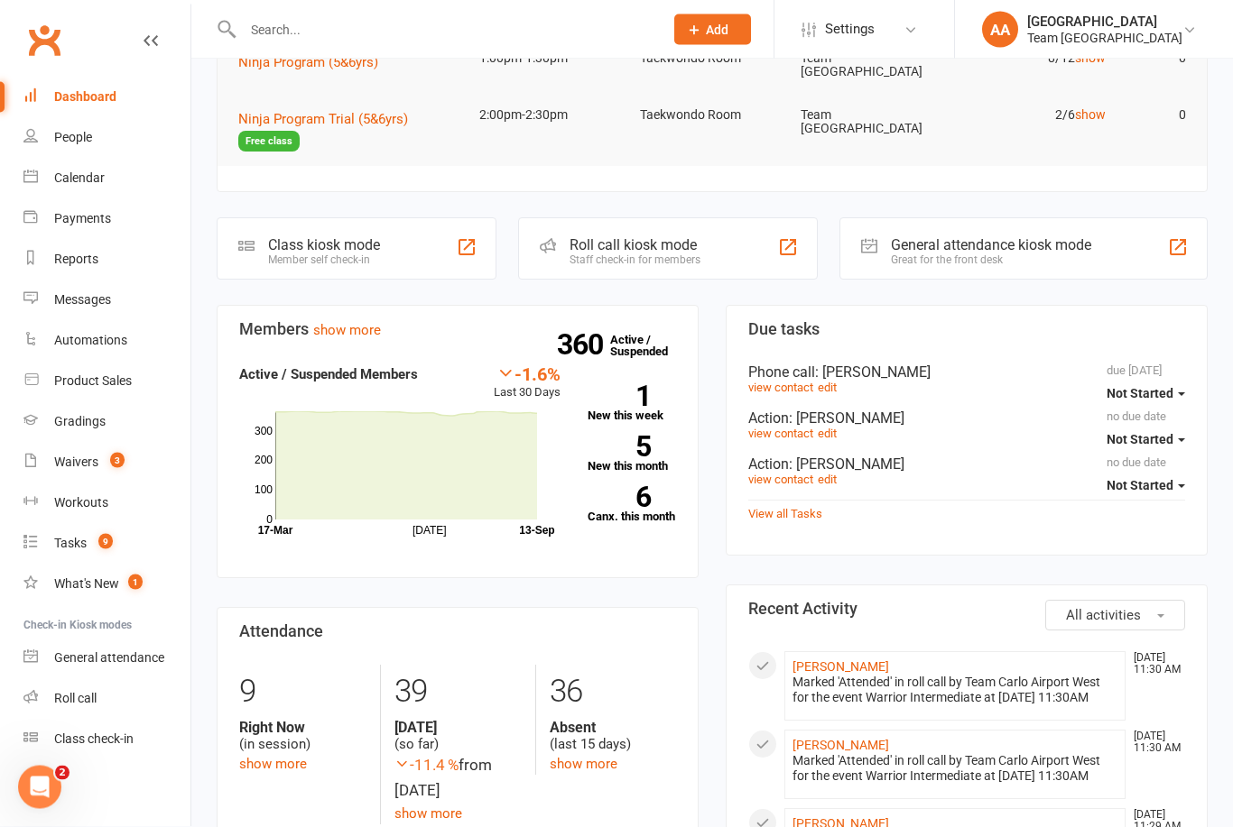
scroll to position [267, 0]
click at [628, 484] on strong "6" at bounding box center [618, 497] width 63 height 27
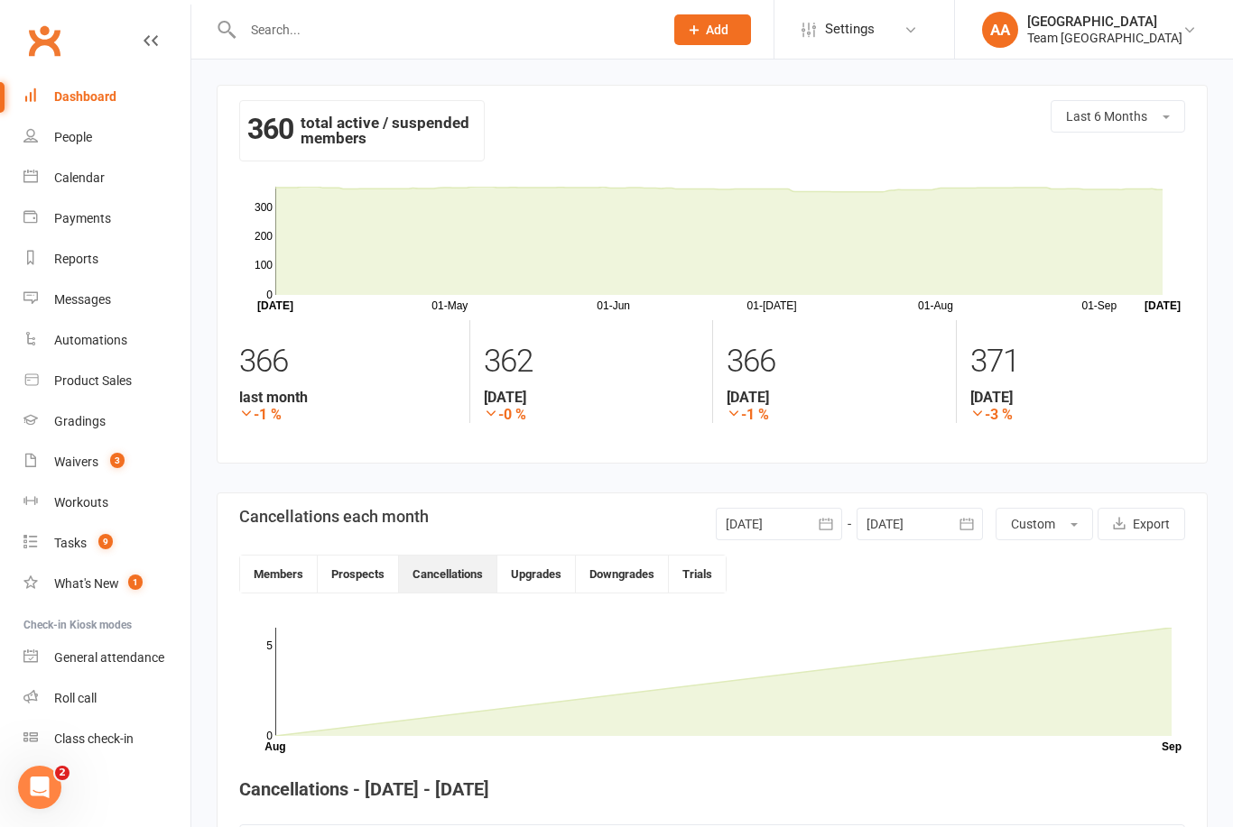
click at [88, 193] on link "Calendar" at bounding box center [106, 178] width 167 height 41
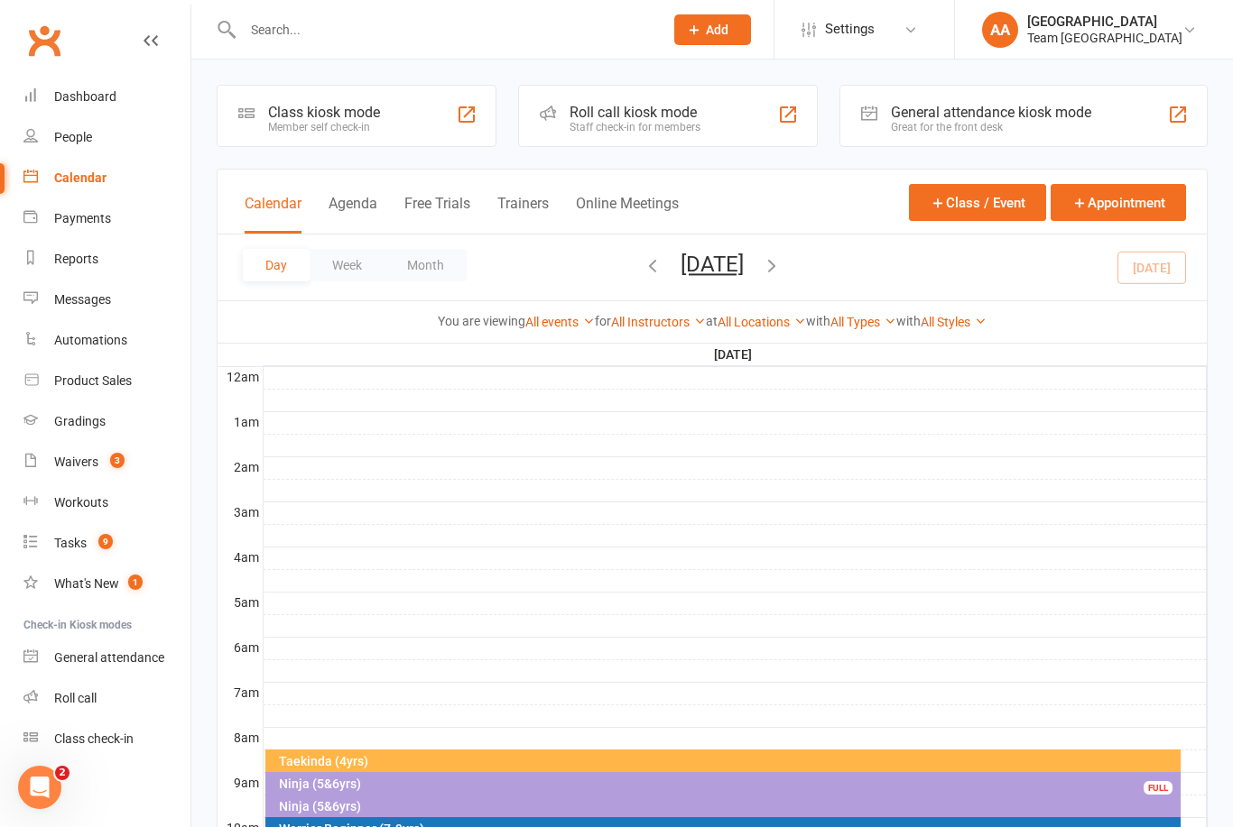
click at [741, 273] on button "[DATE]" at bounding box center [711, 264] width 63 height 25
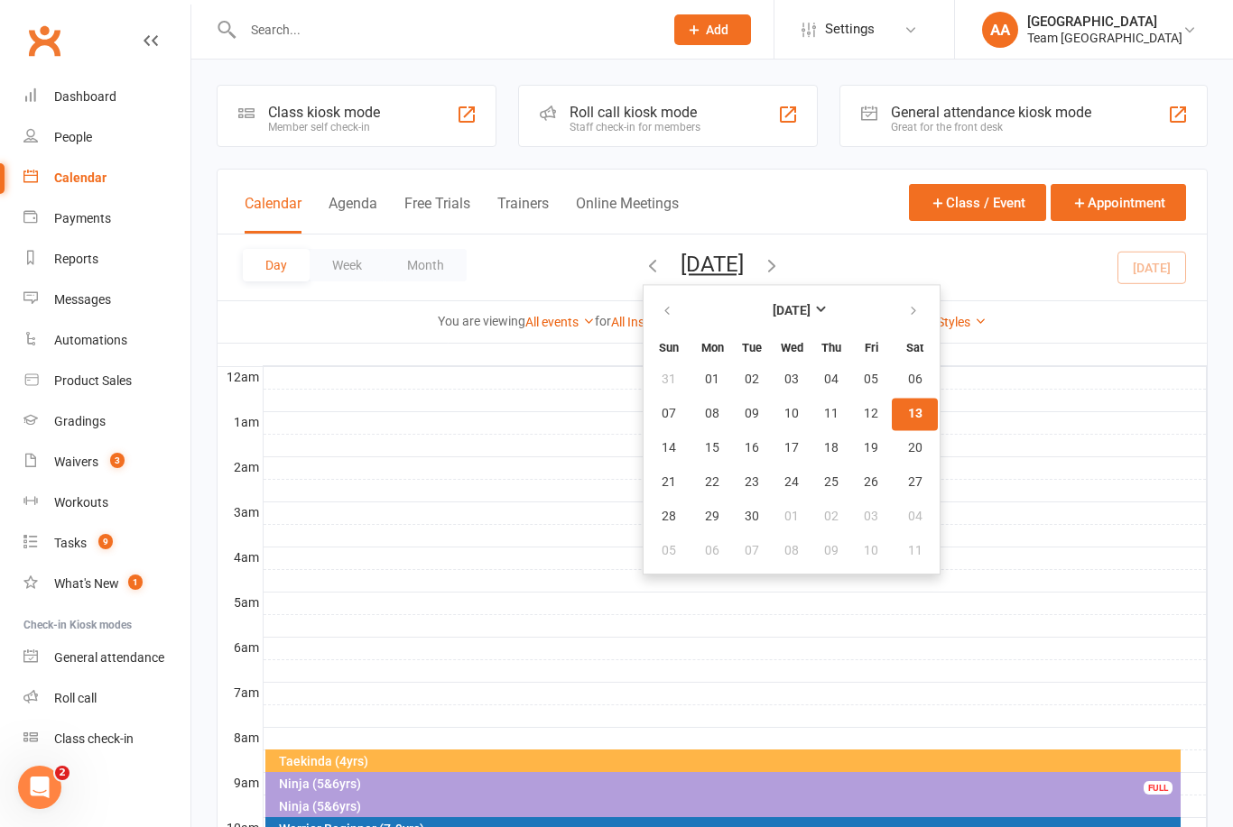
click at [891, 429] on button "13" at bounding box center [914, 414] width 46 height 32
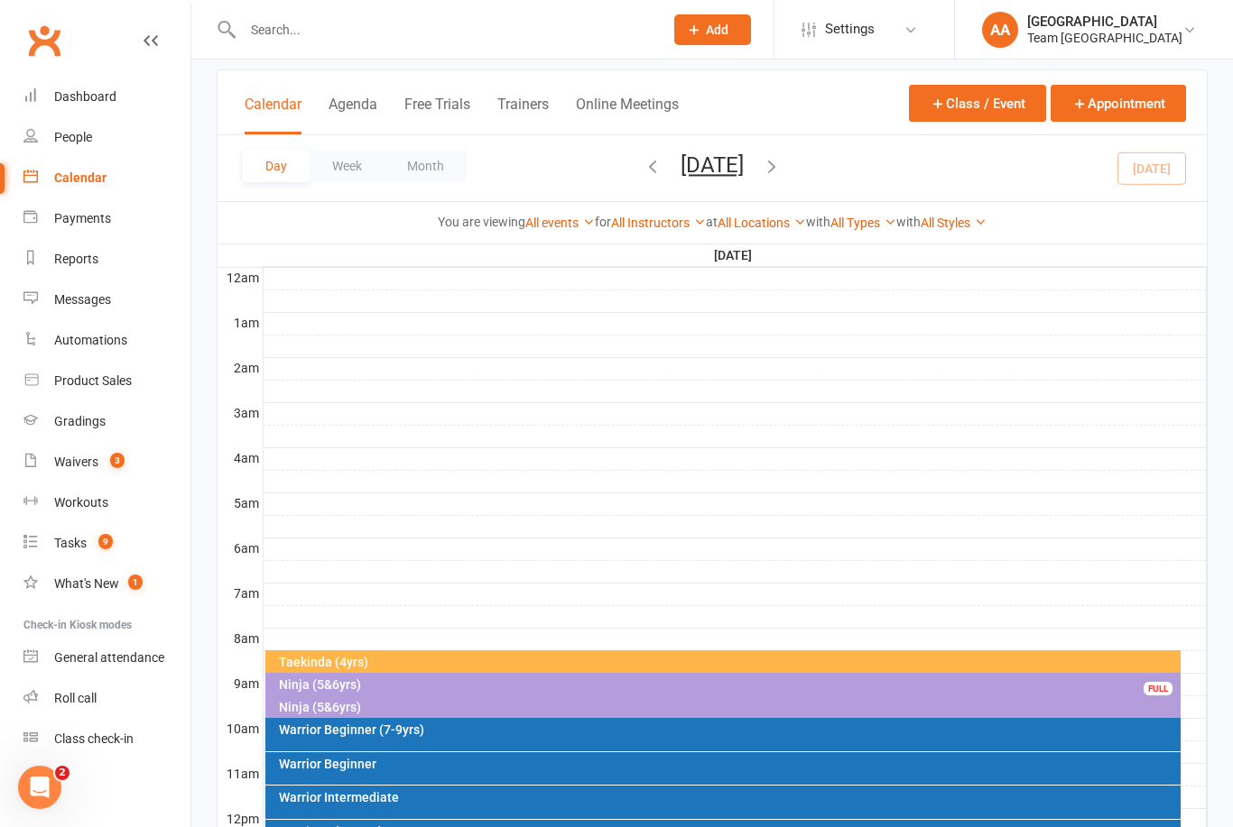
scroll to position [159, 0]
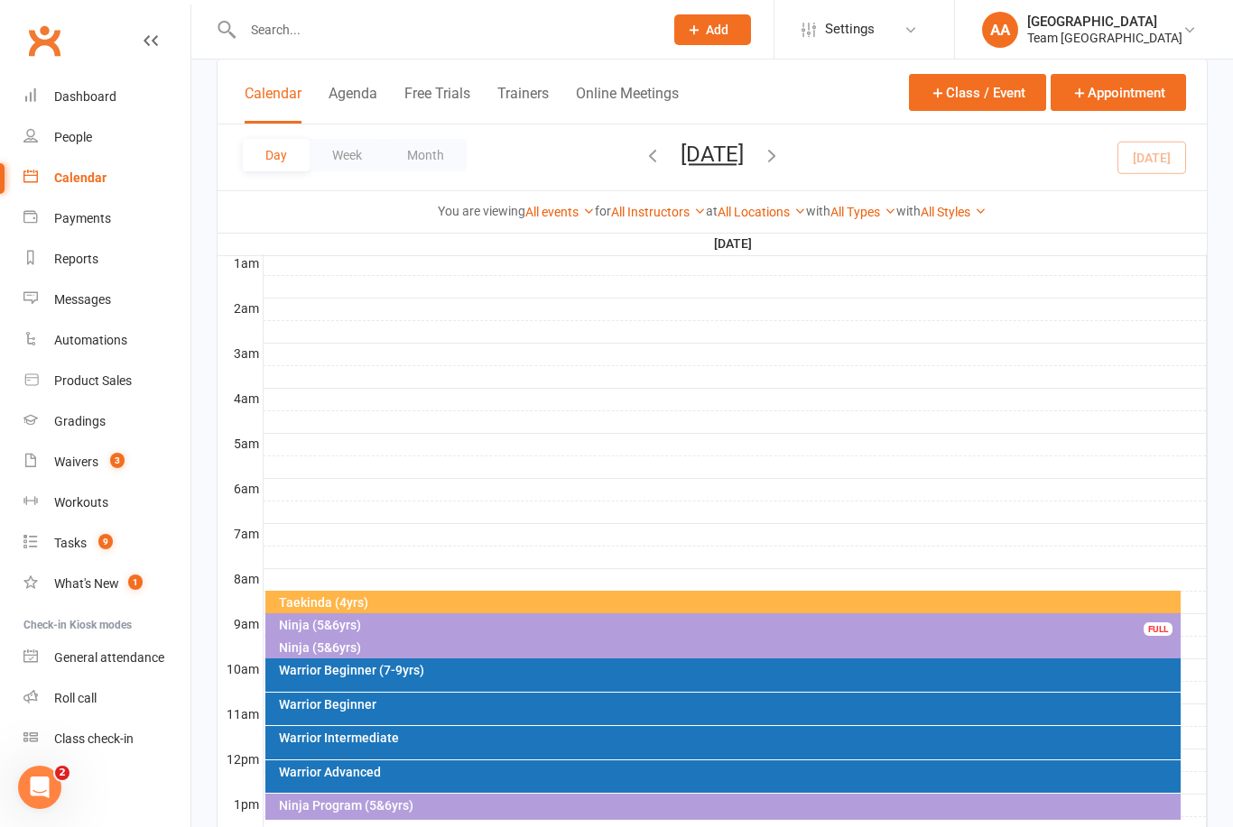
click at [414, 605] on div "Taekinda (4yrs)" at bounding box center [728, 602] width 900 height 13
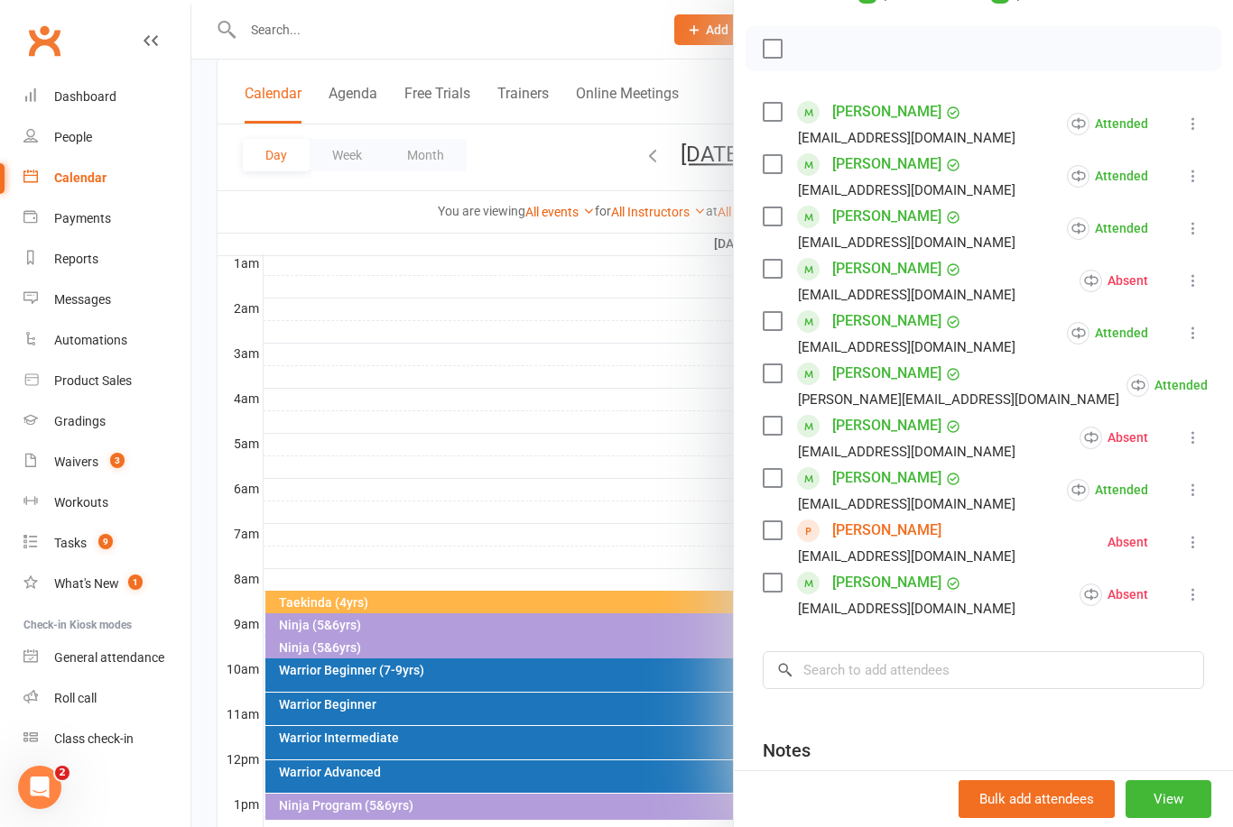
scroll to position [254, 0]
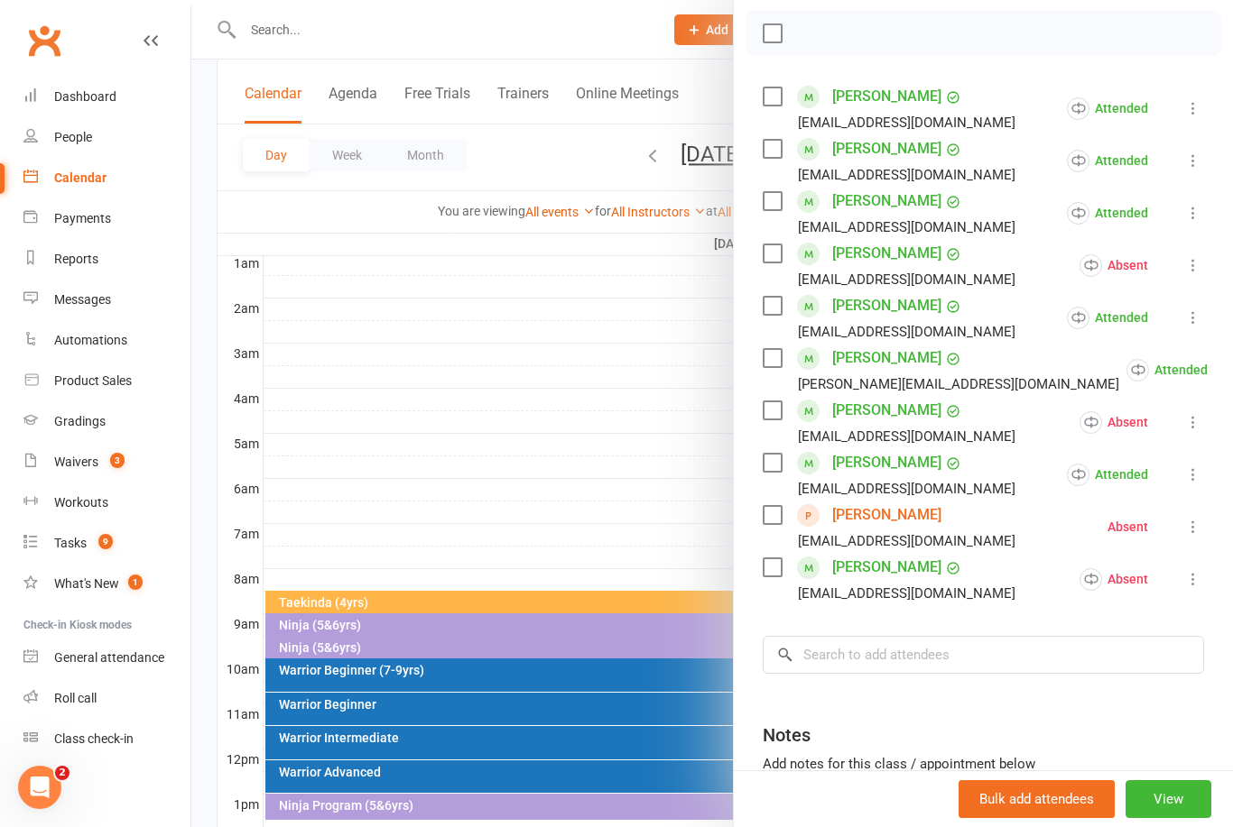
click at [884, 300] on link "Carter D'silva" at bounding box center [886, 305] width 109 height 29
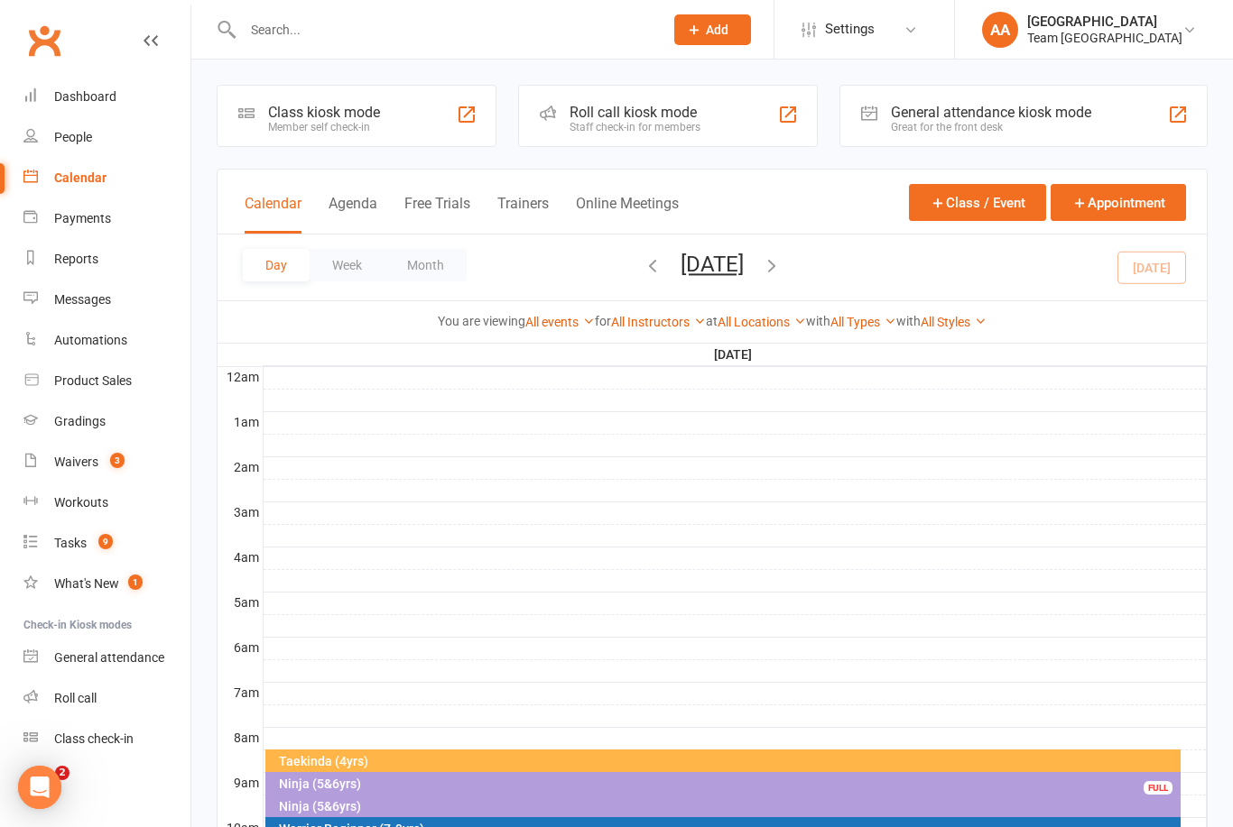
click at [739, 266] on button "[DATE]" at bounding box center [711, 264] width 63 height 25
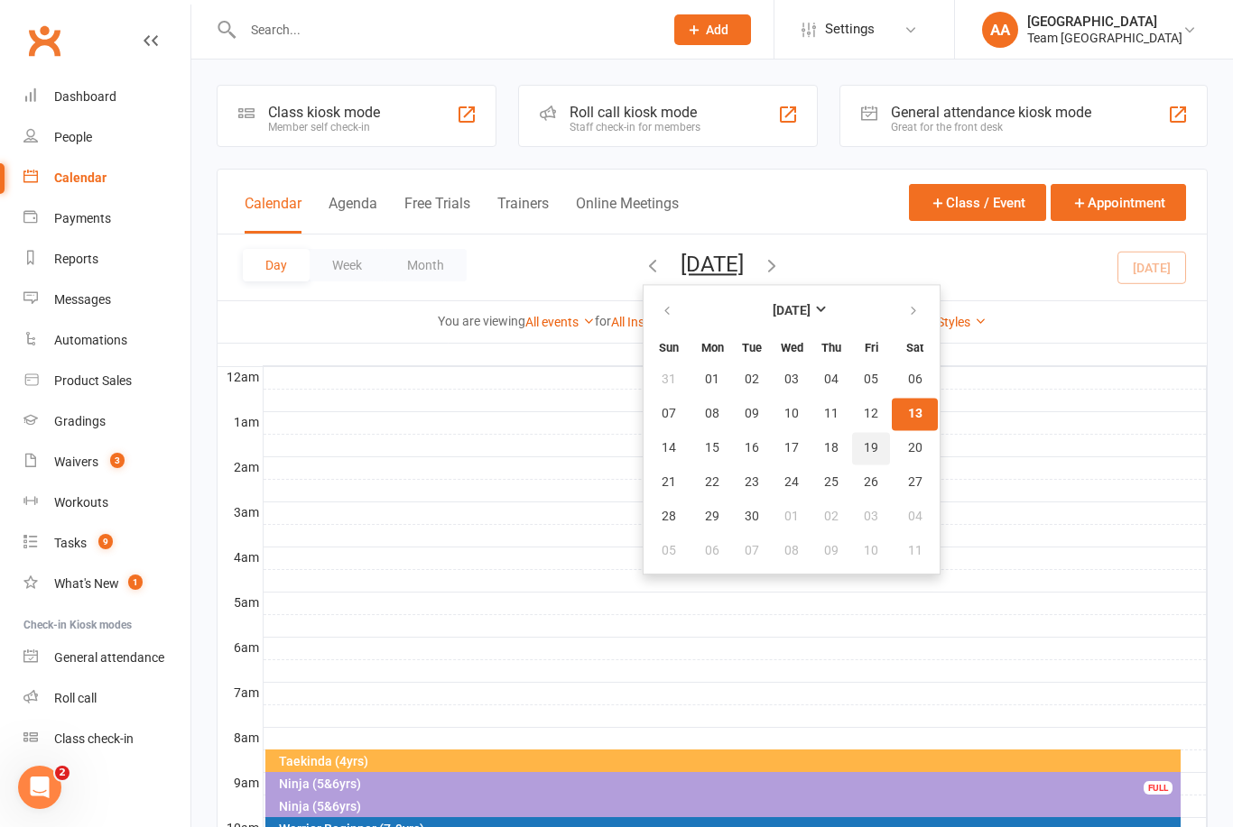
click at [864, 443] on span "19" at bounding box center [871, 448] width 14 height 14
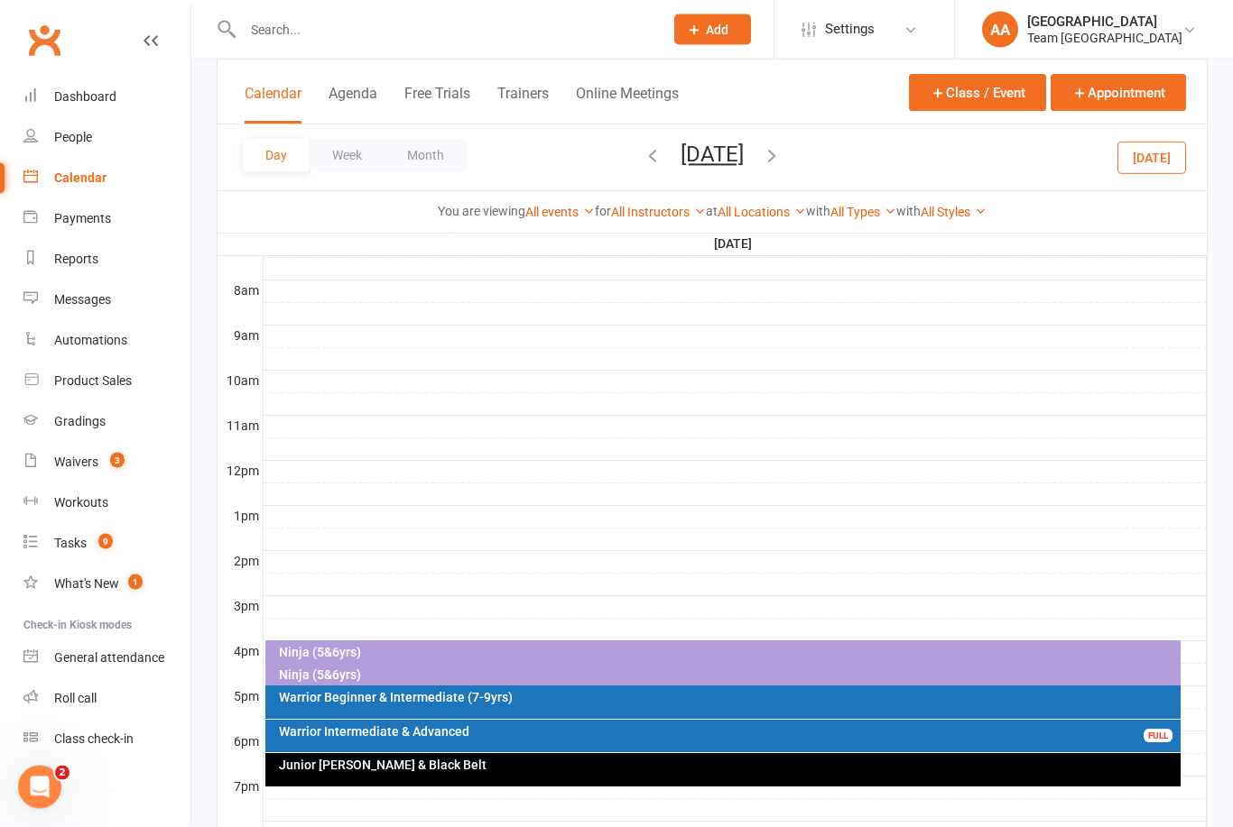
scroll to position [541, 0]
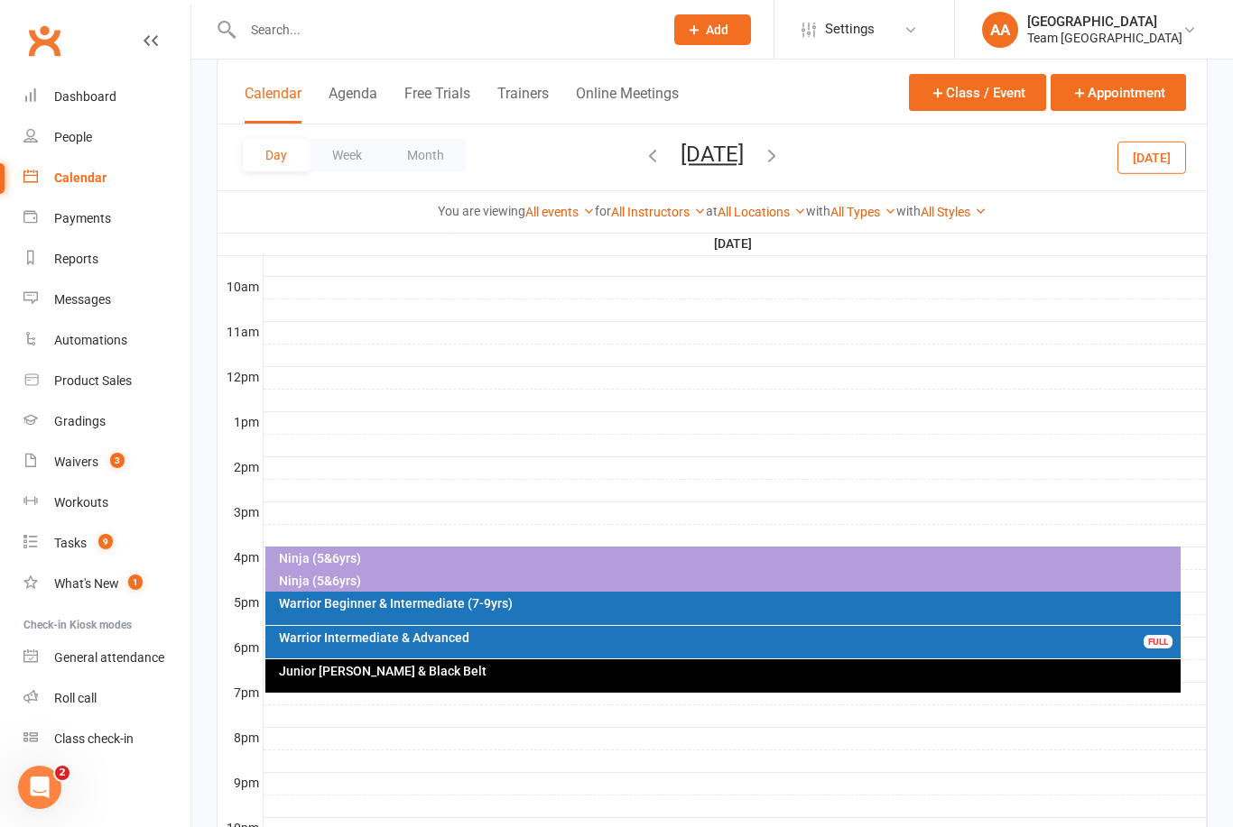
click at [479, 685] on div "Junior [PERSON_NAME] & Black Belt" at bounding box center [723, 676] width 916 height 33
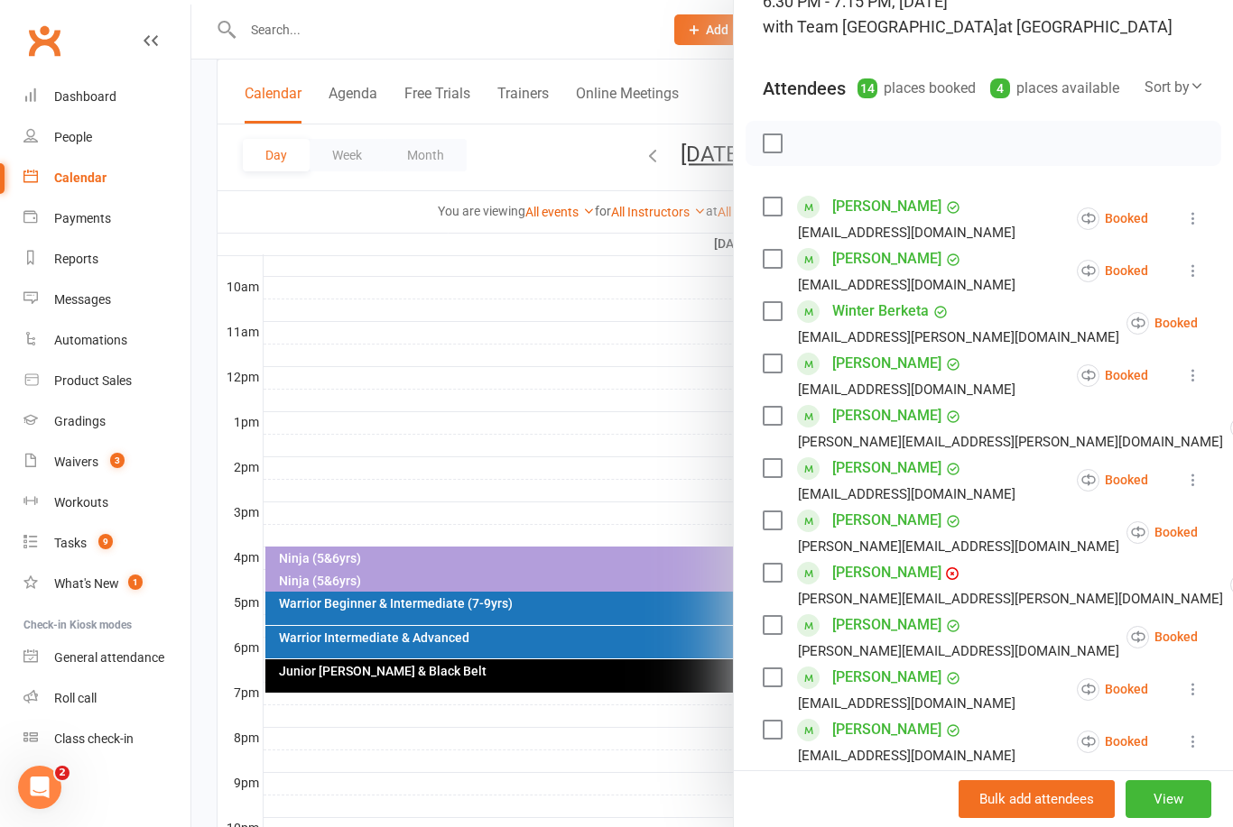
scroll to position [117, 0]
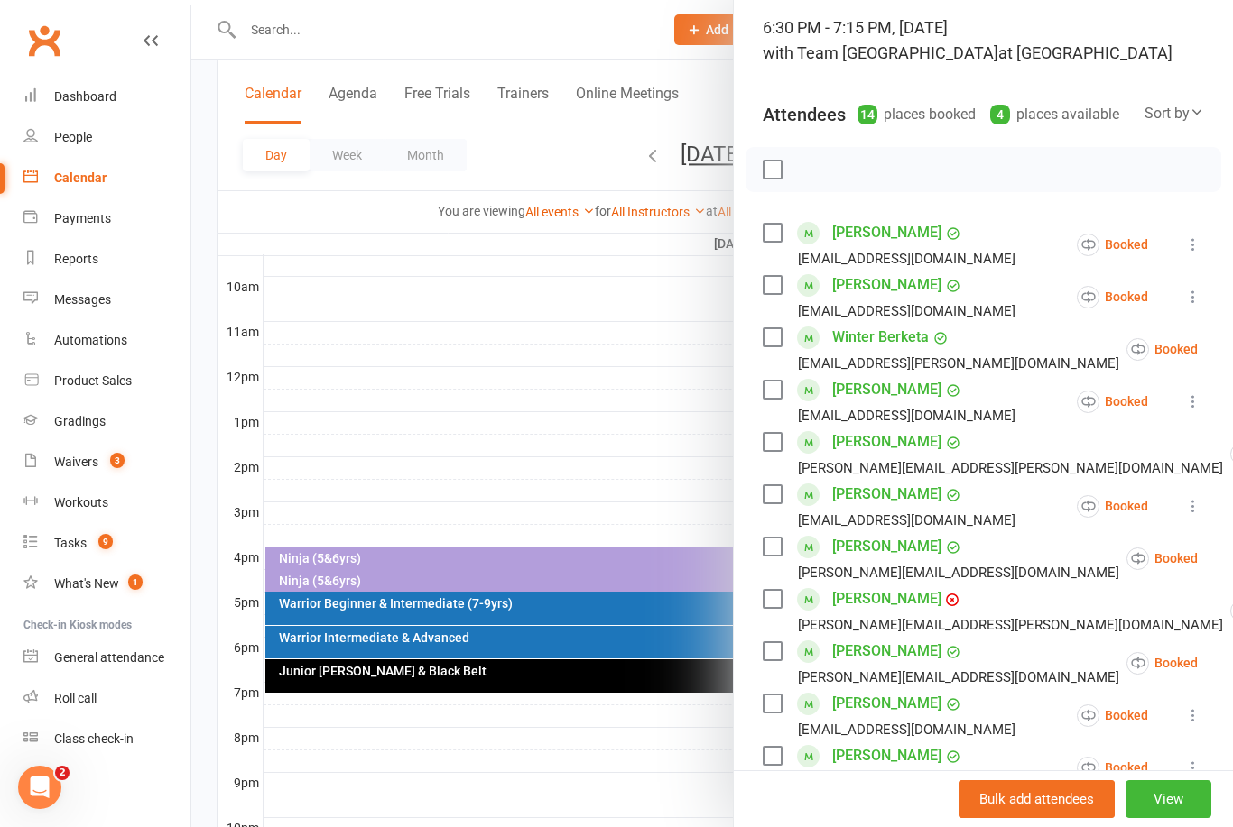
click at [770, 162] on label at bounding box center [771, 170] width 18 height 18
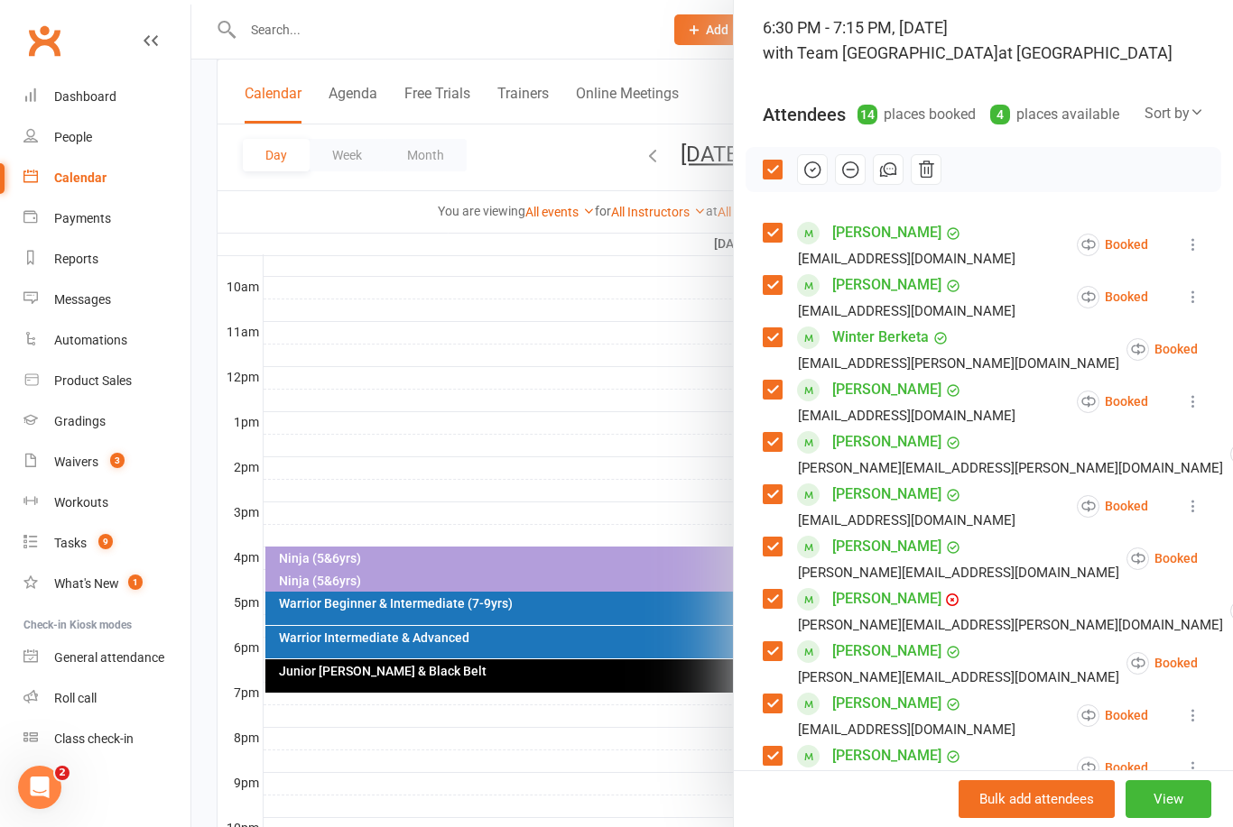
click at [895, 170] on icon "button" at bounding box center [889, 169] width 12 height 12
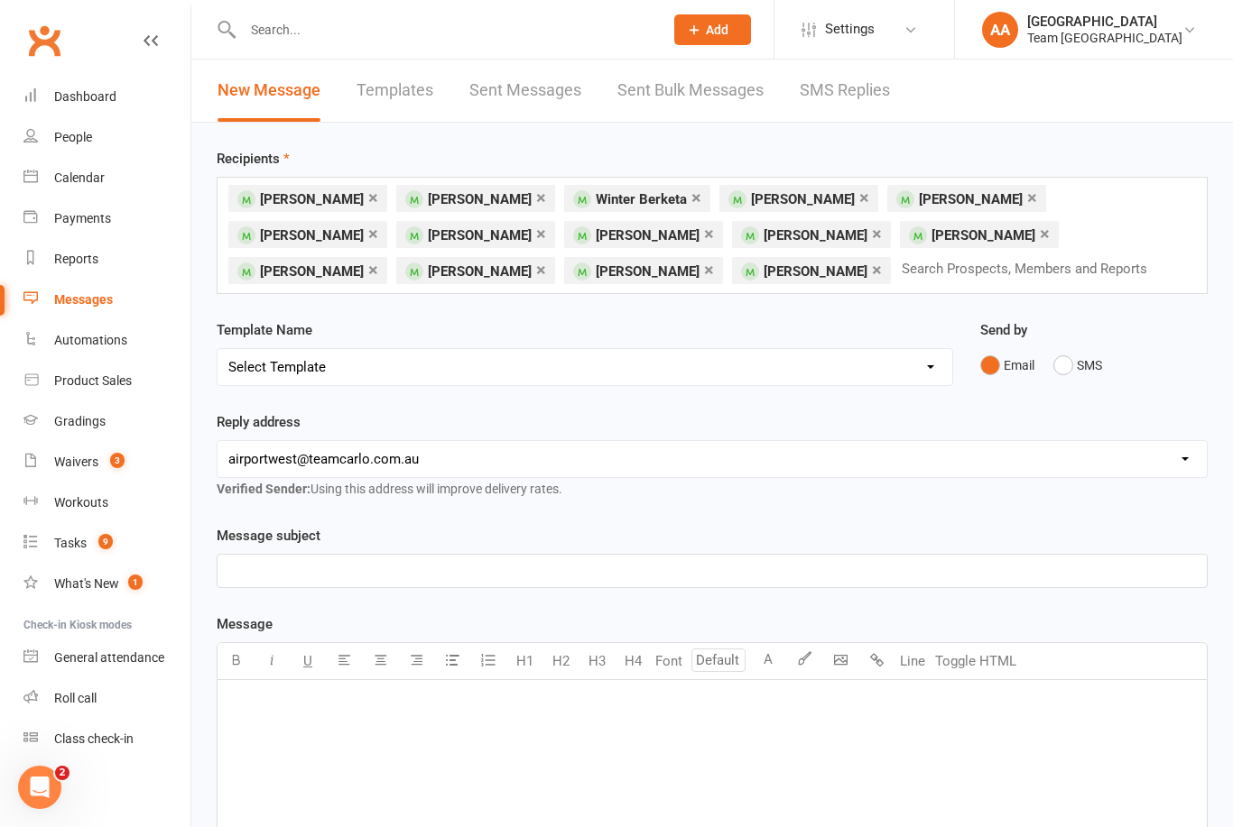
click at [939, 360] on select "Select Template [SMS] Direct Debit - AT Payment Reminder SMS [SMS] Direct Debit…" at bounding box center [584, 367] width 734 height 36
select select "30"
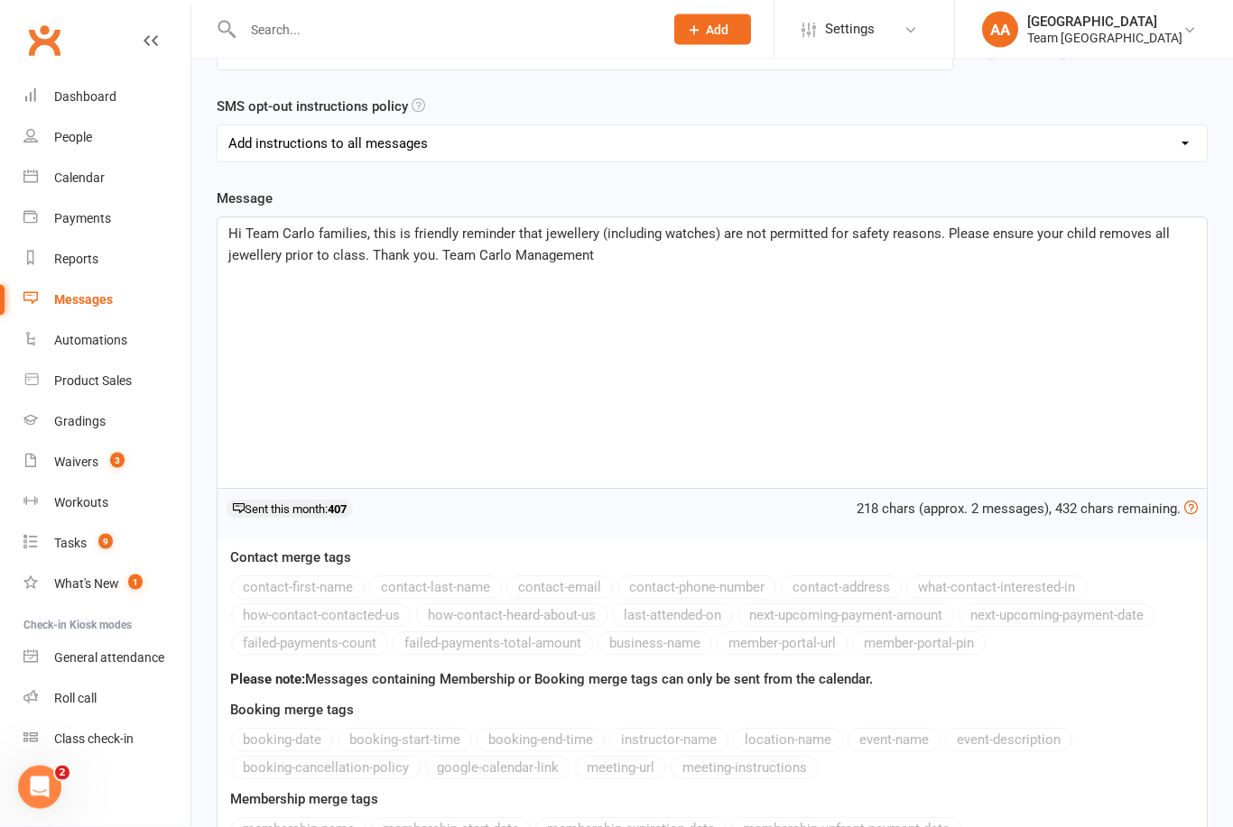
scroll to position [551, 0]
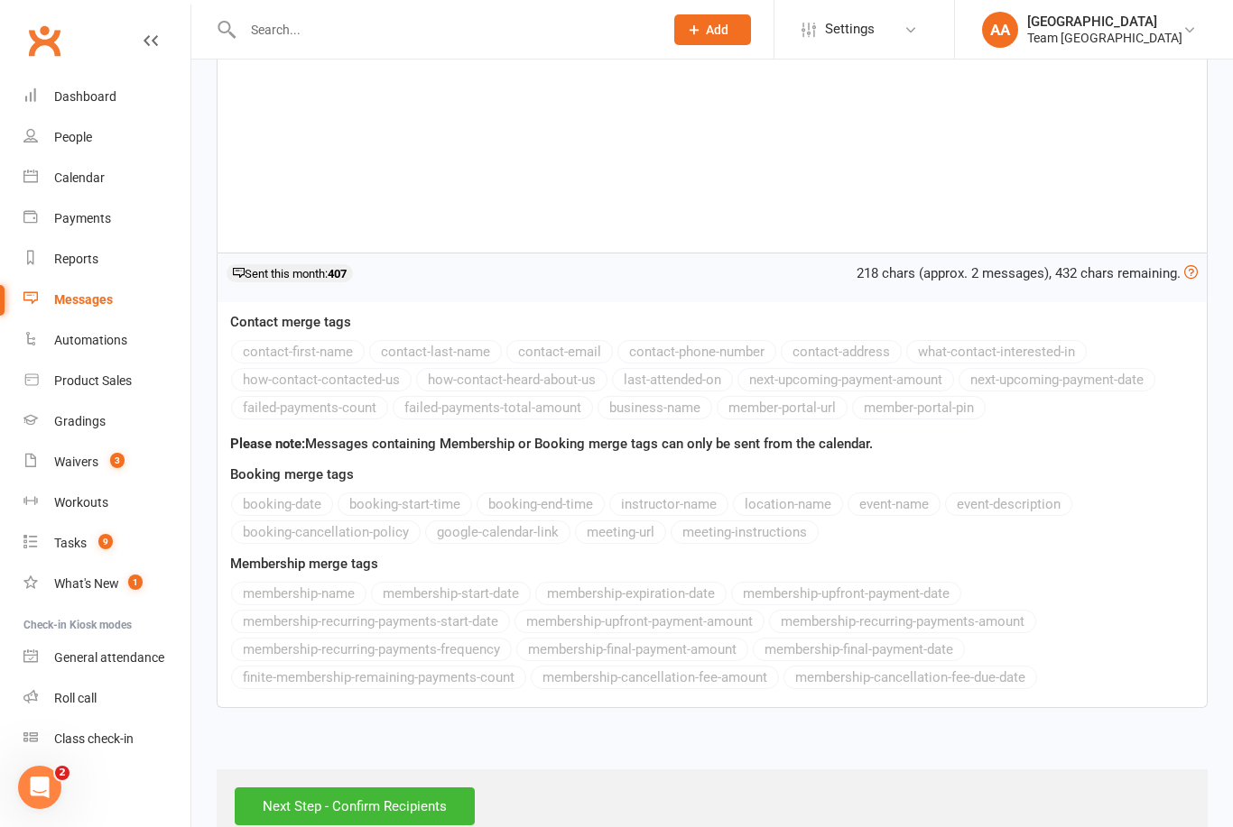
click at [320, 798] on input "Next Step - Confirm Recipients" at bounding box center [355, 807] width 240 height 38
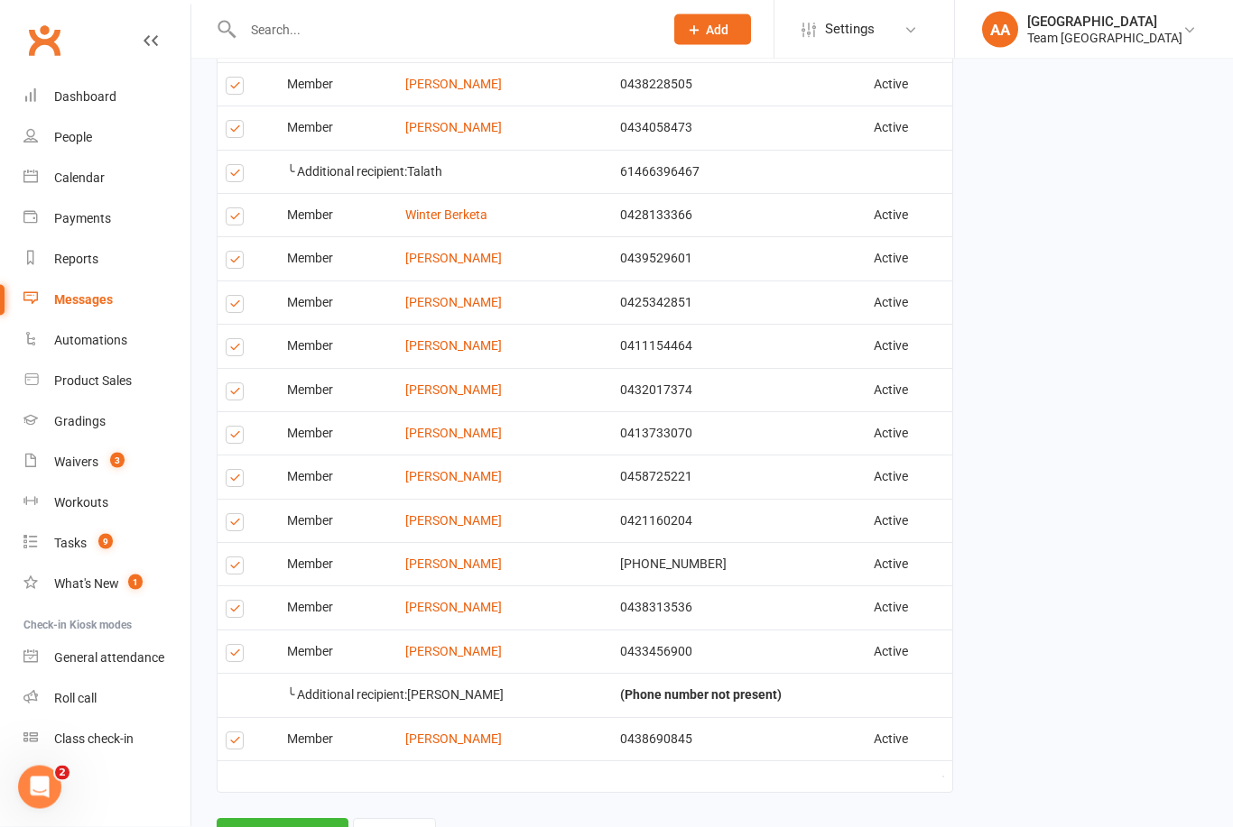
scroll to position [435, 0]
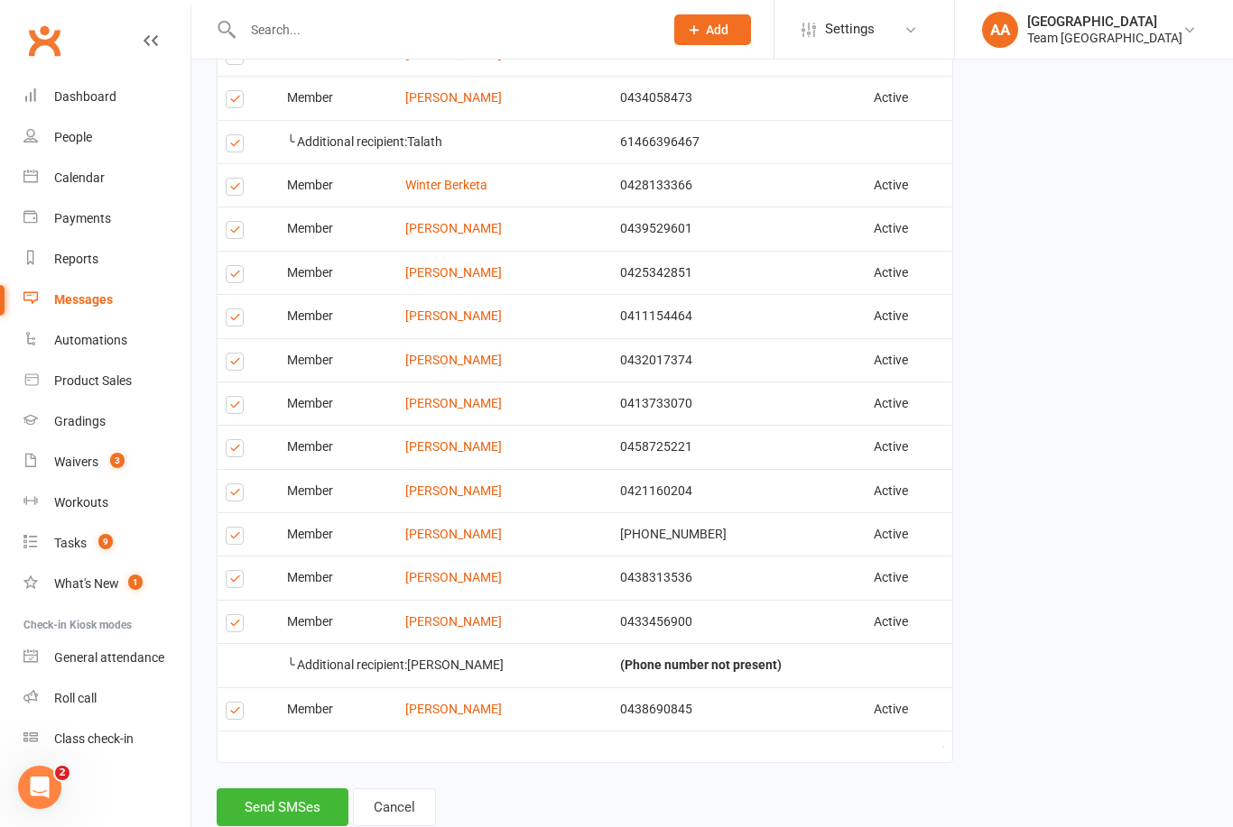
click at [291, 789] on button "Send SMSes" at bounding box center [283, 808] width 132 height 38
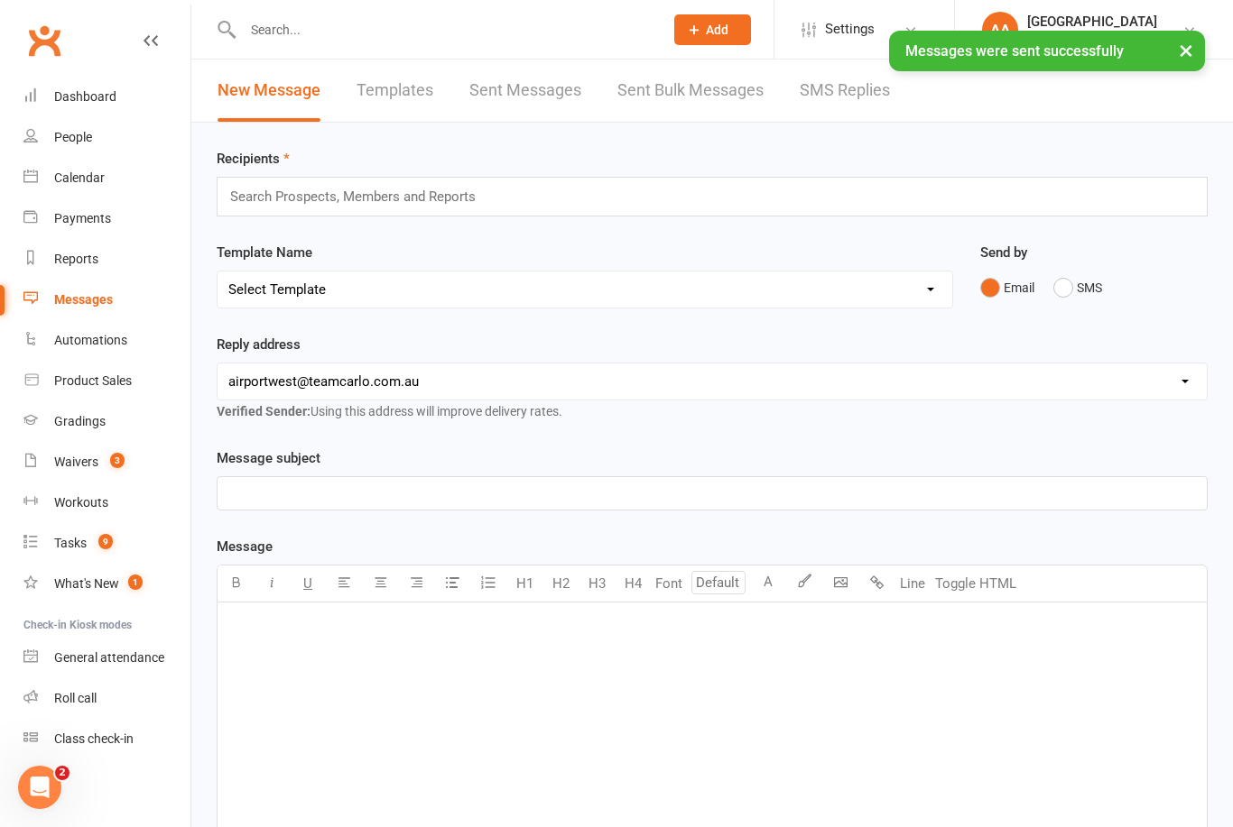
click at [93, 173] on div "Calendar" at bounding box center [79, 178] width 51 height 14
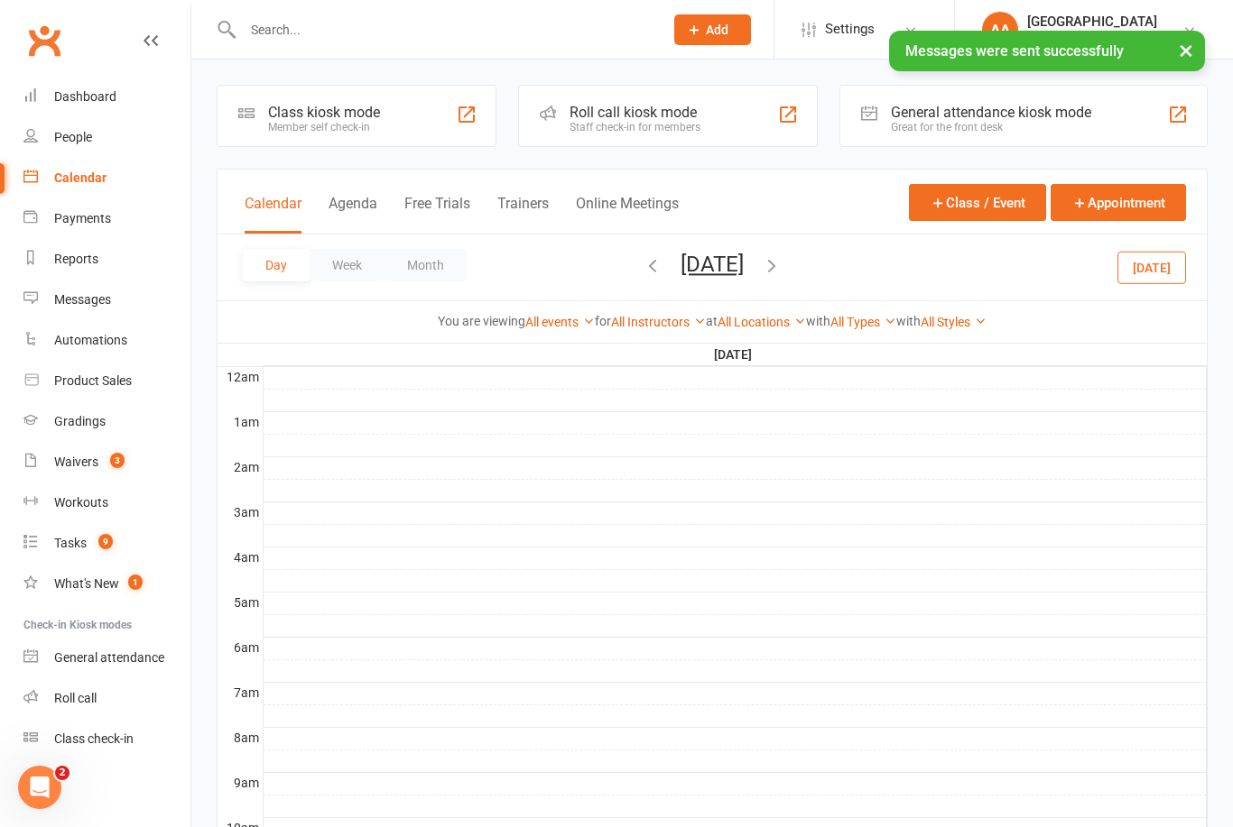
click at [744, 263] on button "[DATE]" at bounding box center [711, 264] width 63 height 25
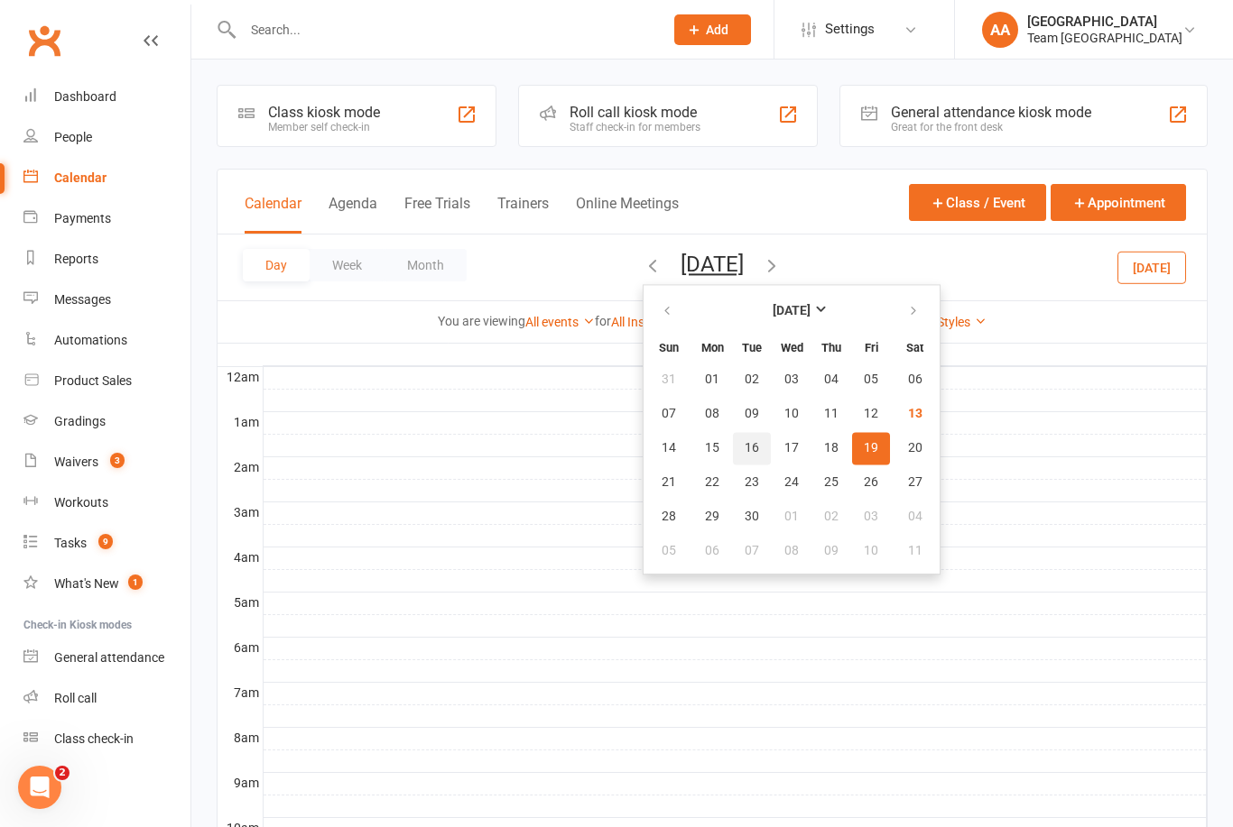
click at [744, 448] on span "16" at bounding box center [751, 448] width 14 height 14
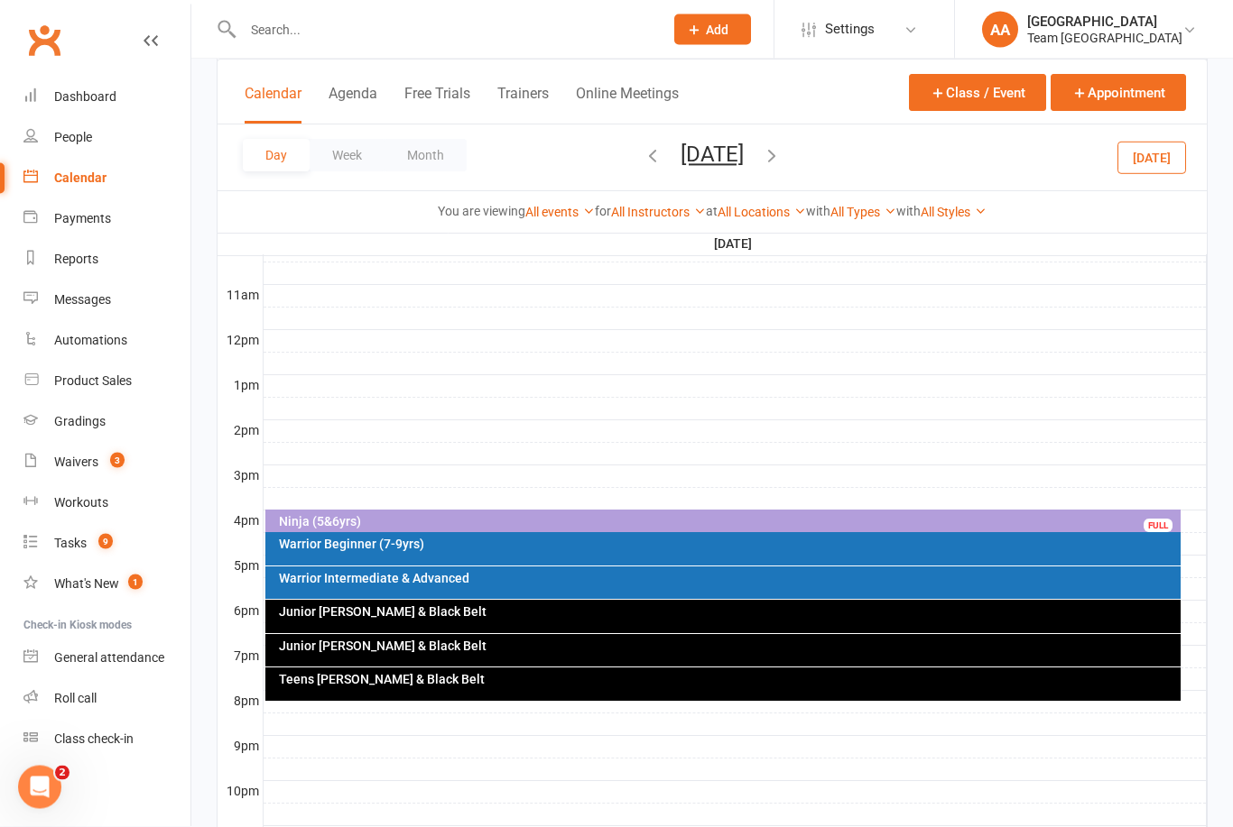
scroll to position [593, 0]
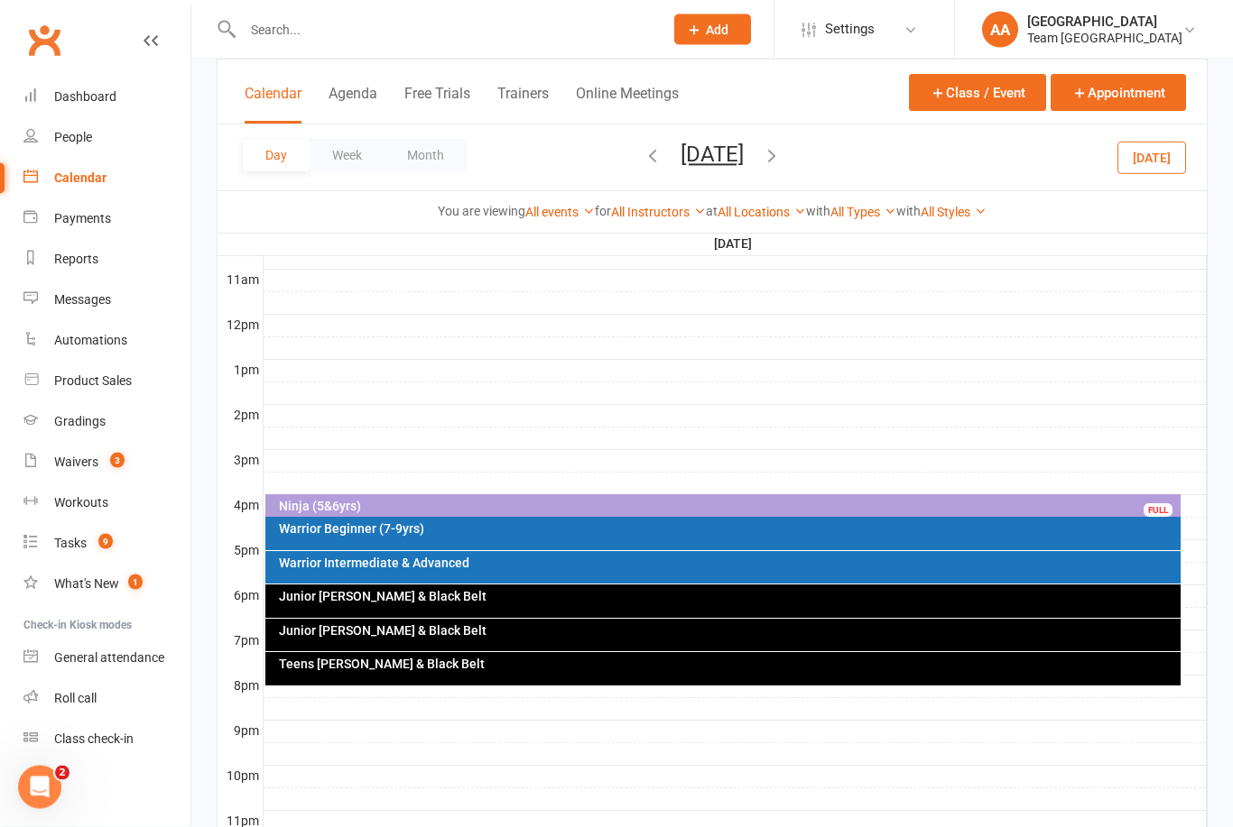
click at [392, 665] on div "Teens [PERSON_NAME] & Black Belt" at bounding box center [728, 665] width 900 height 13
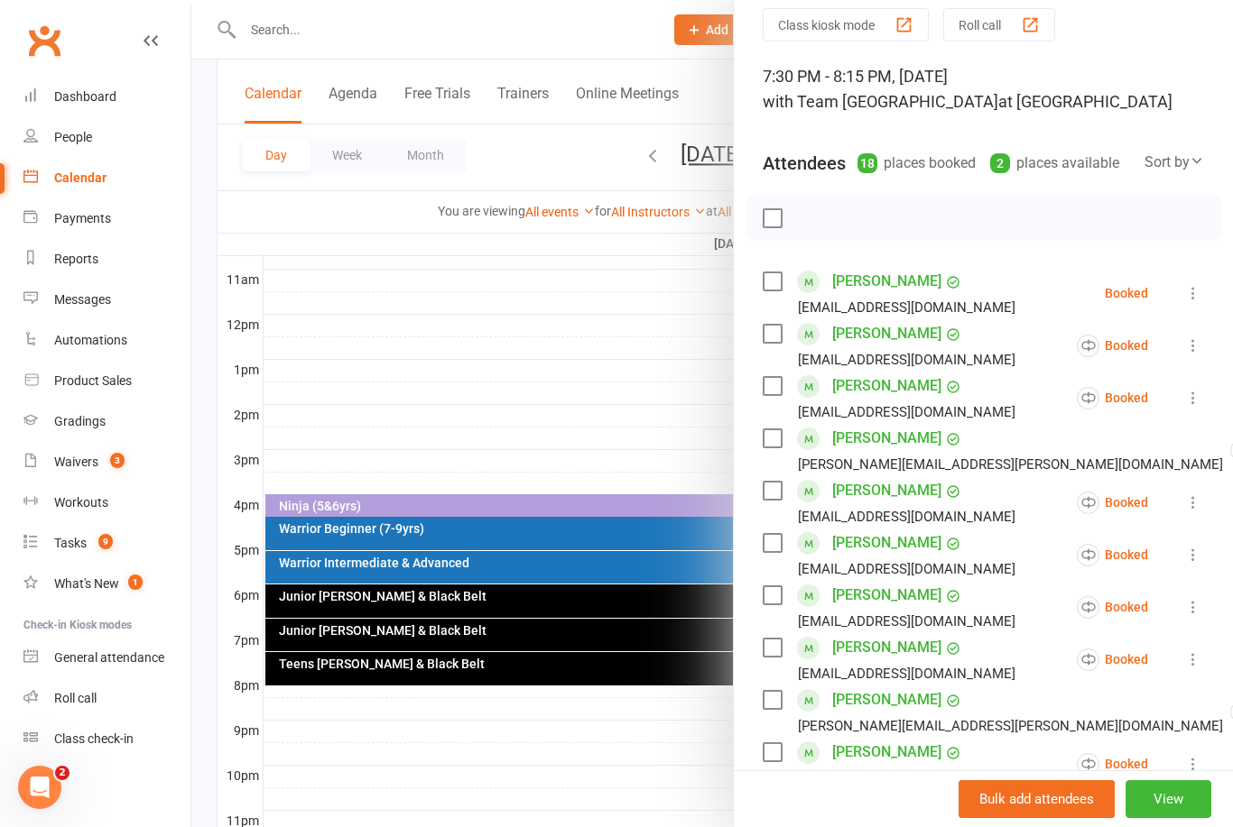
scroll to position [73, 0]
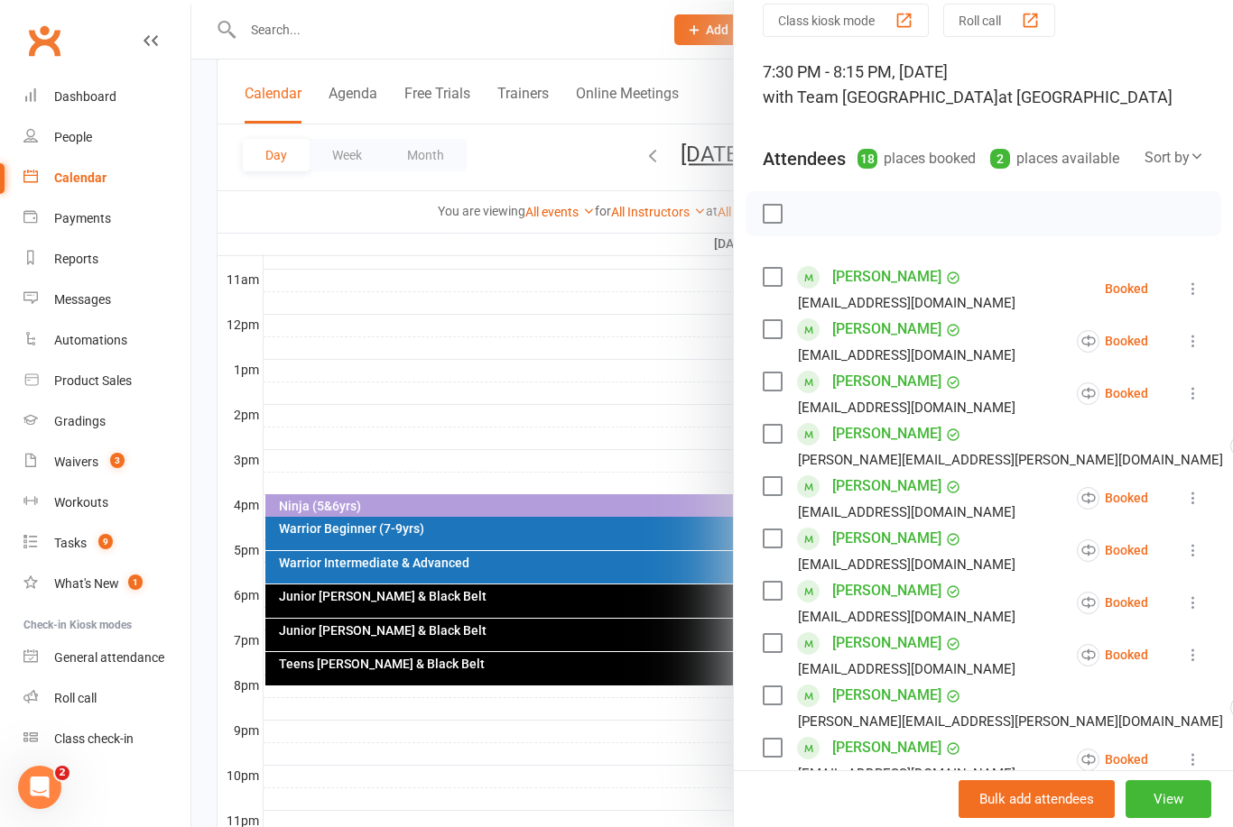
click at [772, 213] on label at bounding box center [771, 214] width 18 height 18
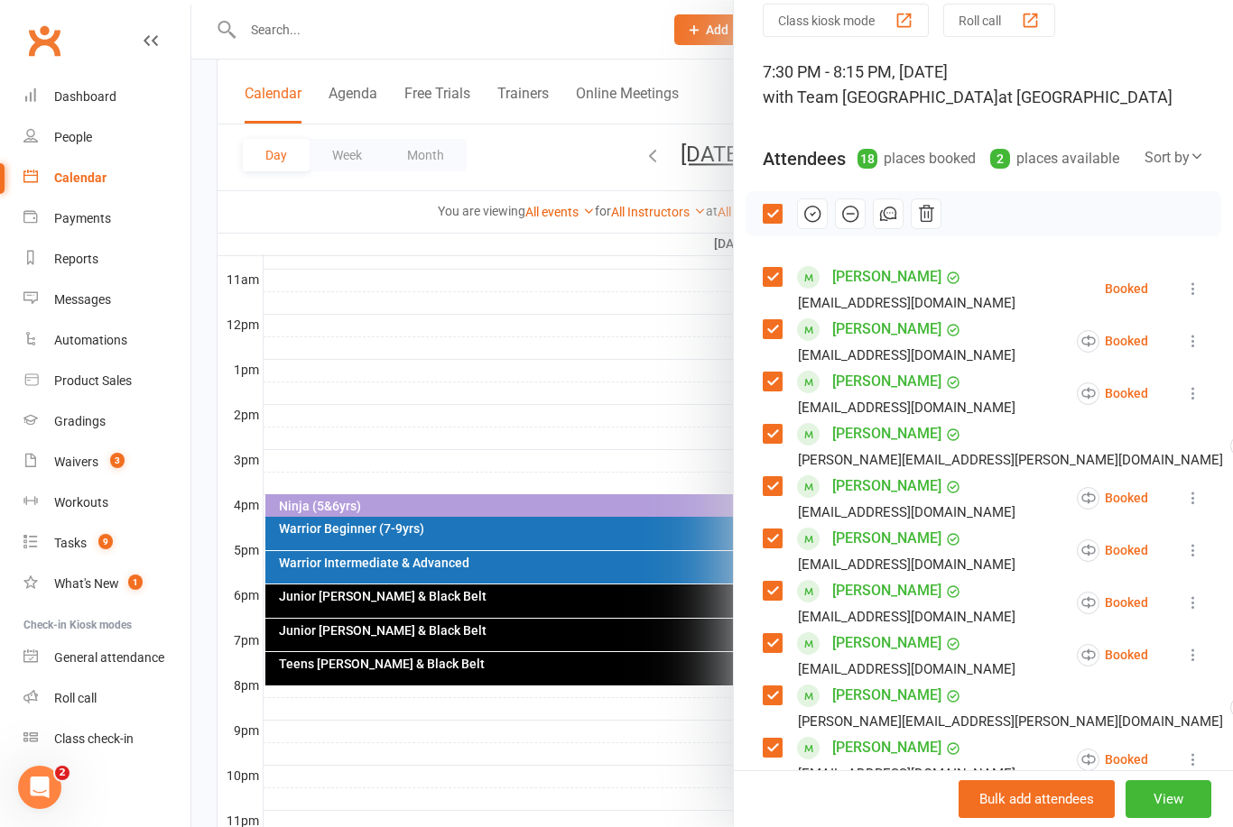
click at [894, 223] on icon "button" at bounding box center [888, 214] width 20 height 20
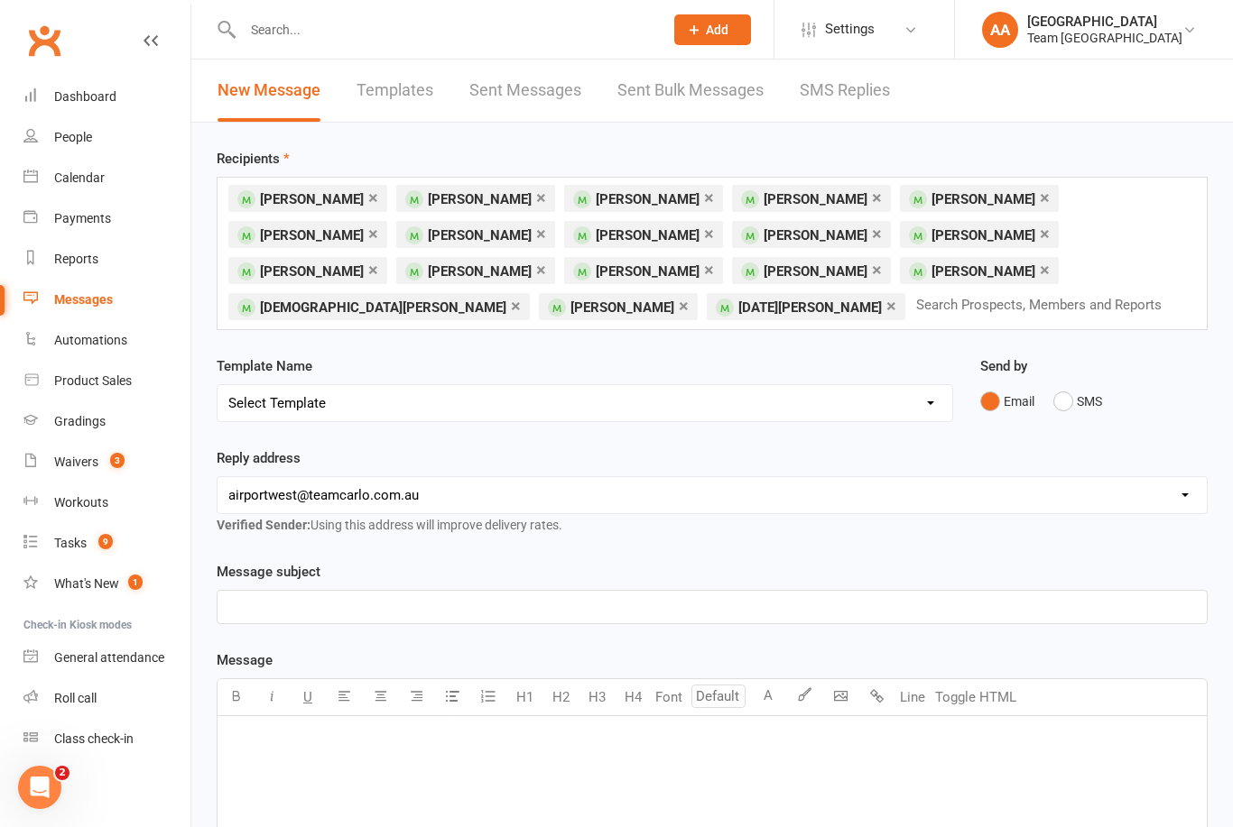
click at [923, 409] on select "Select Template [SMS] Direct Debit - AT Payment Reminder SMS [SMS] Direct Debit…" at bounding box center [584, 403] width 734 height 36
select select "30"
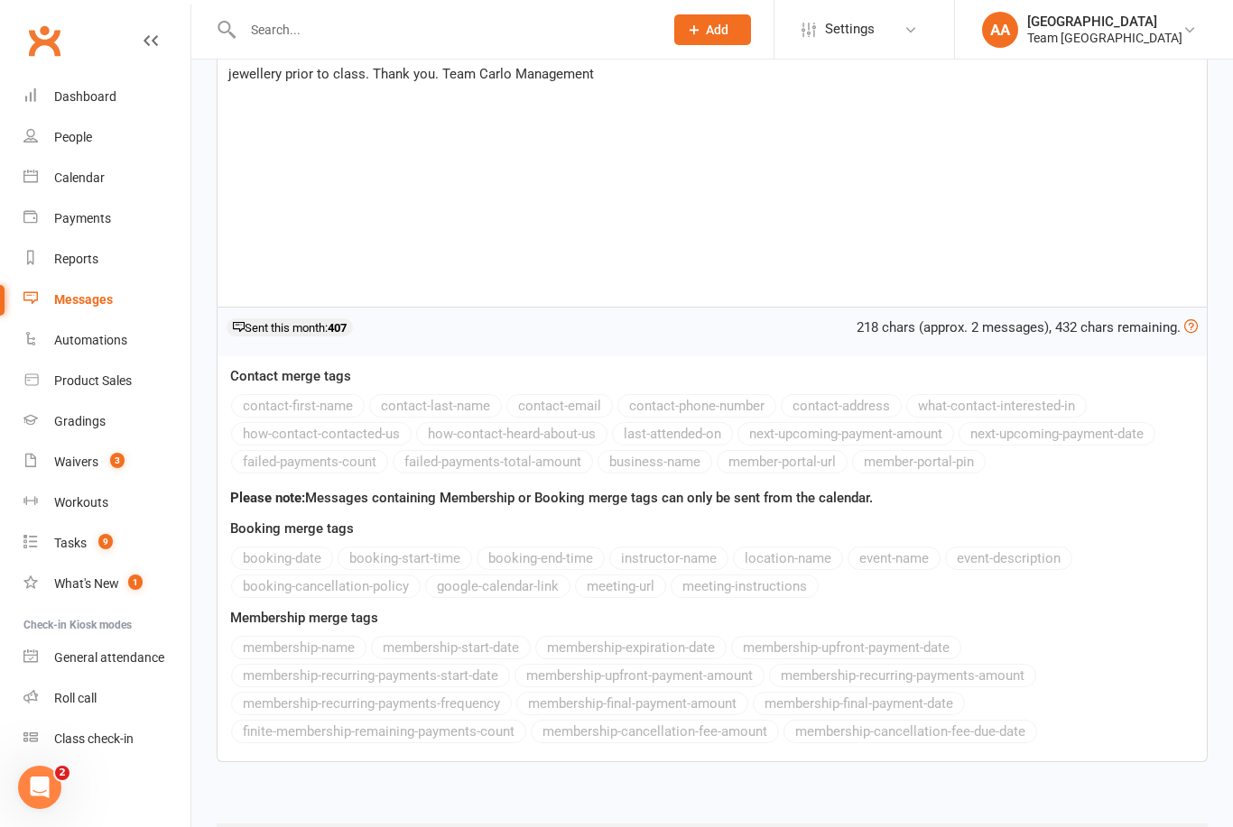
scroll to position [587, 0]
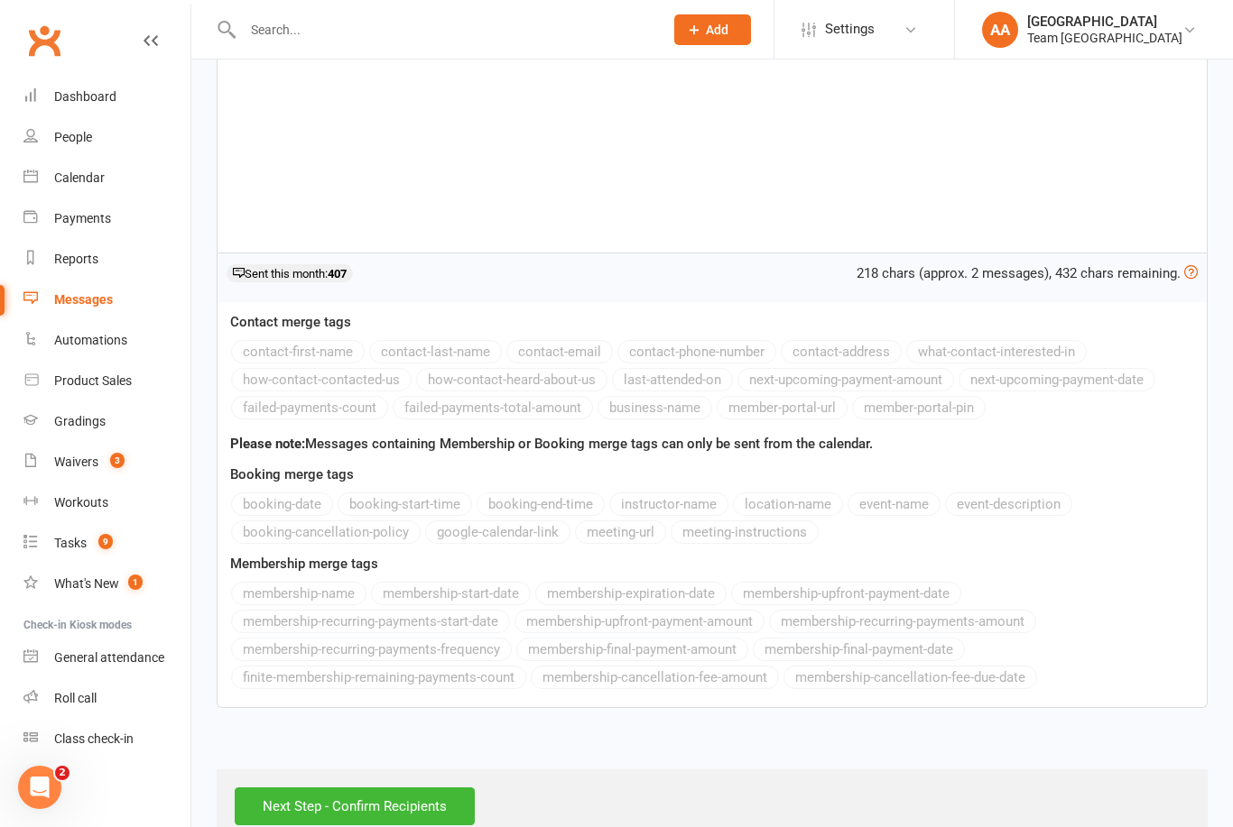
click at [356, 808] on input "Next Step - Confirm Recipients" at bounding box center [355, 807] width 240 height 38
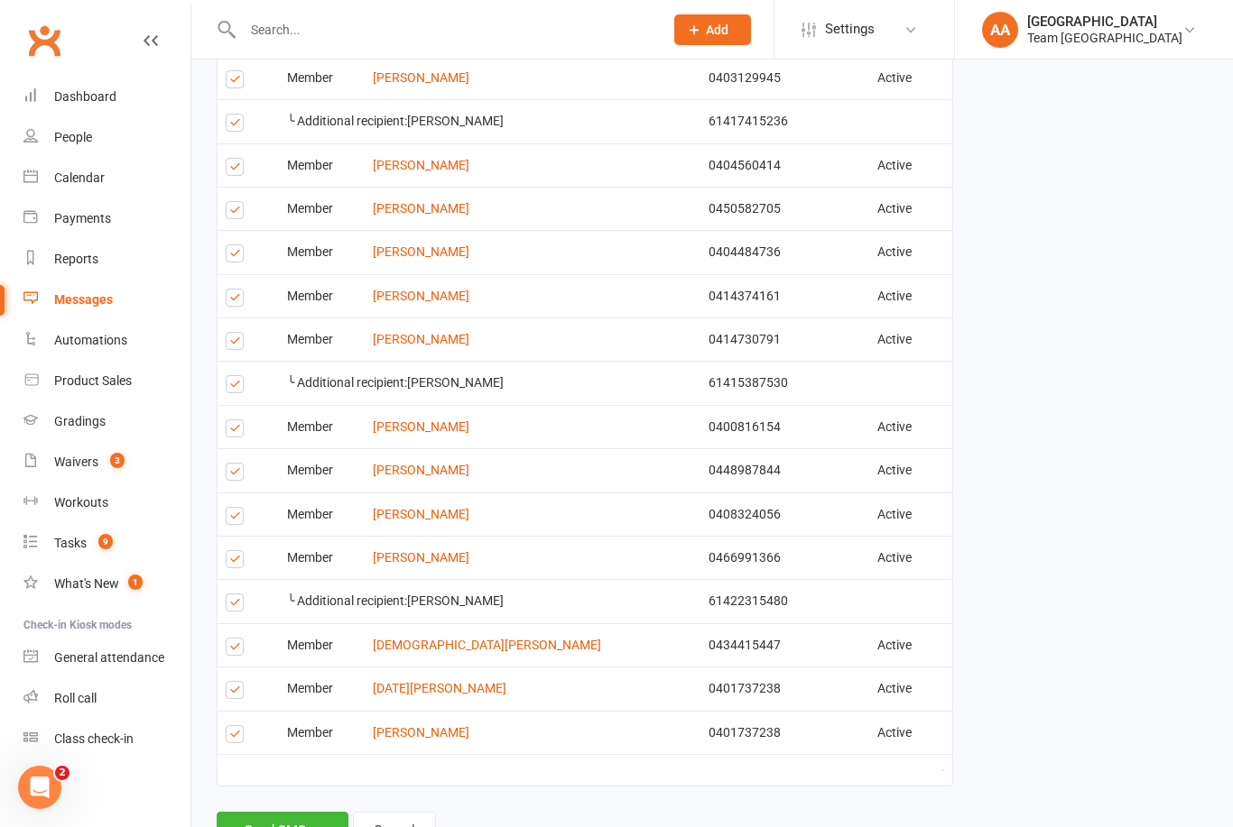
scroll to position [651, 0]
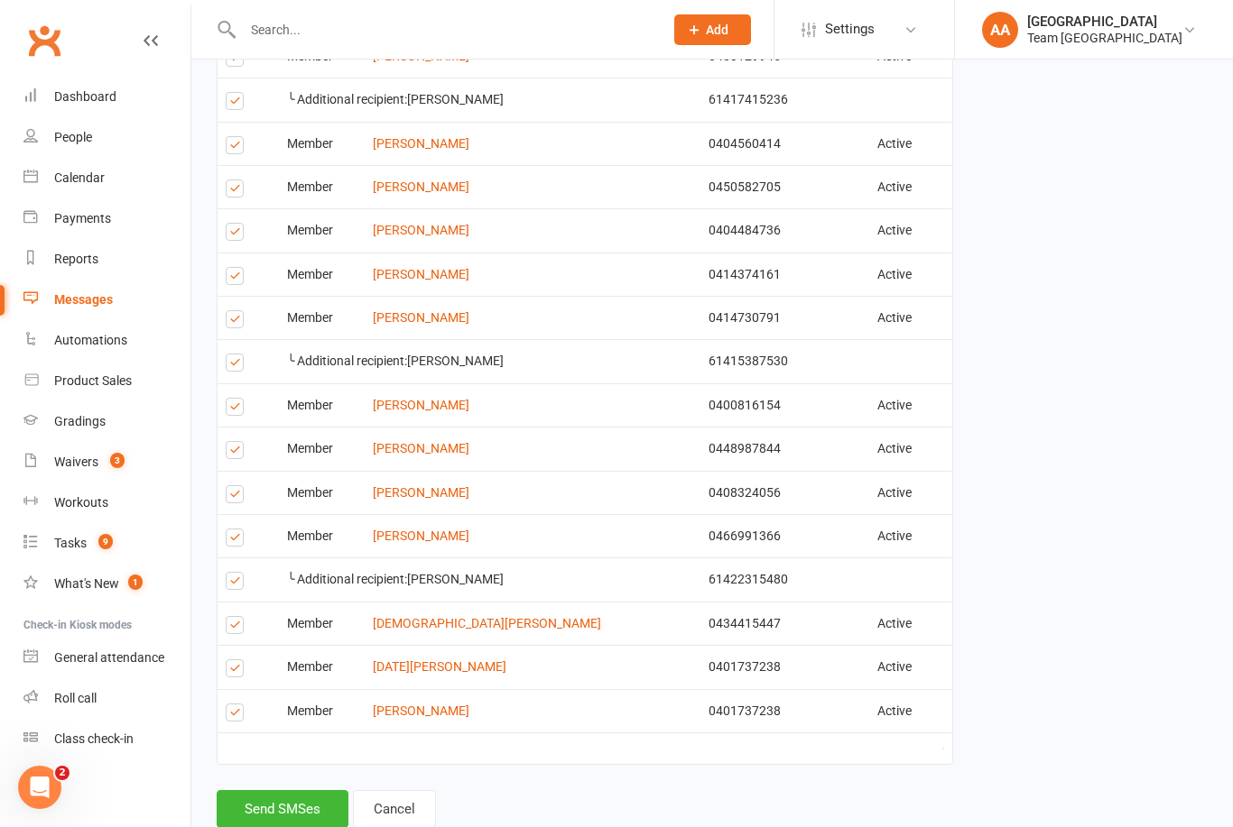
click at [306, 791] on button "Send SMSes" at bounding box center [283, 809] width 132 height 38
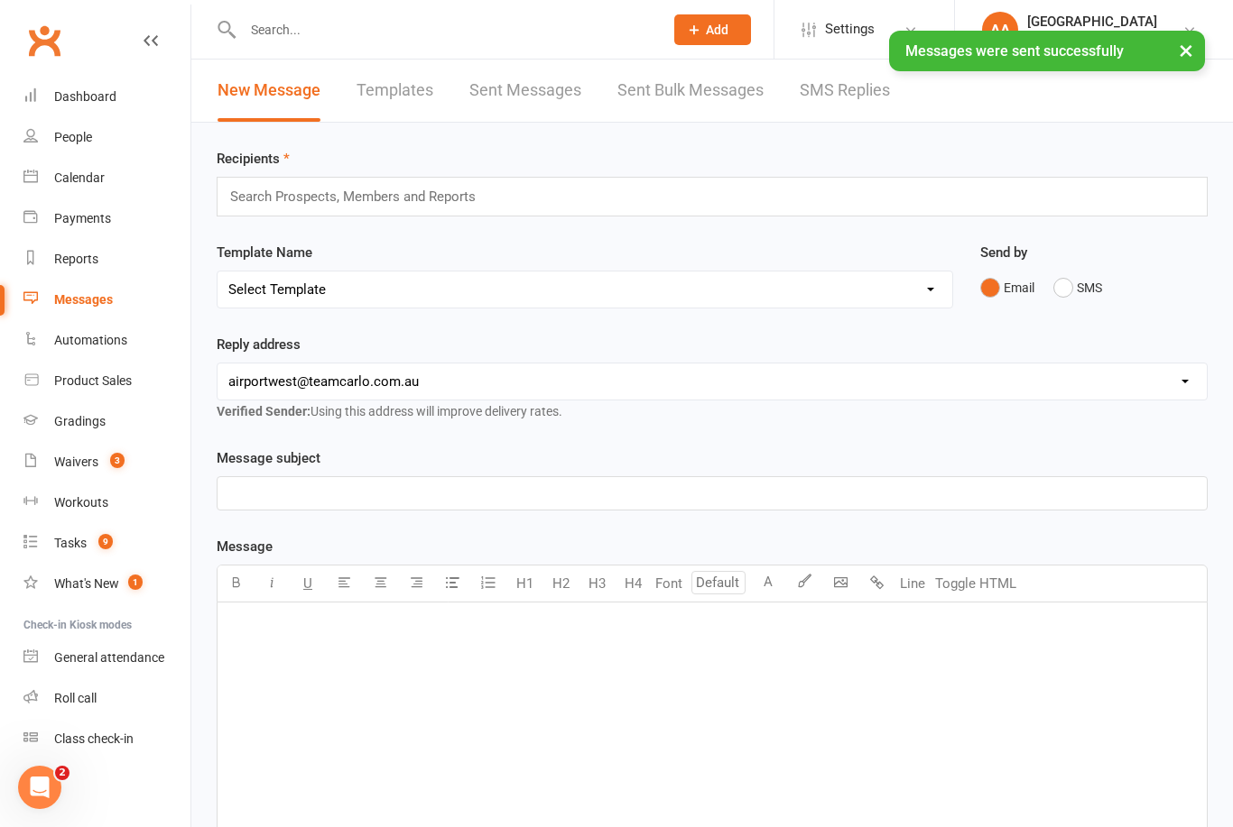
click at [88, 297] on div "Messages" at bounding box center [83, 299] width 59 height 14
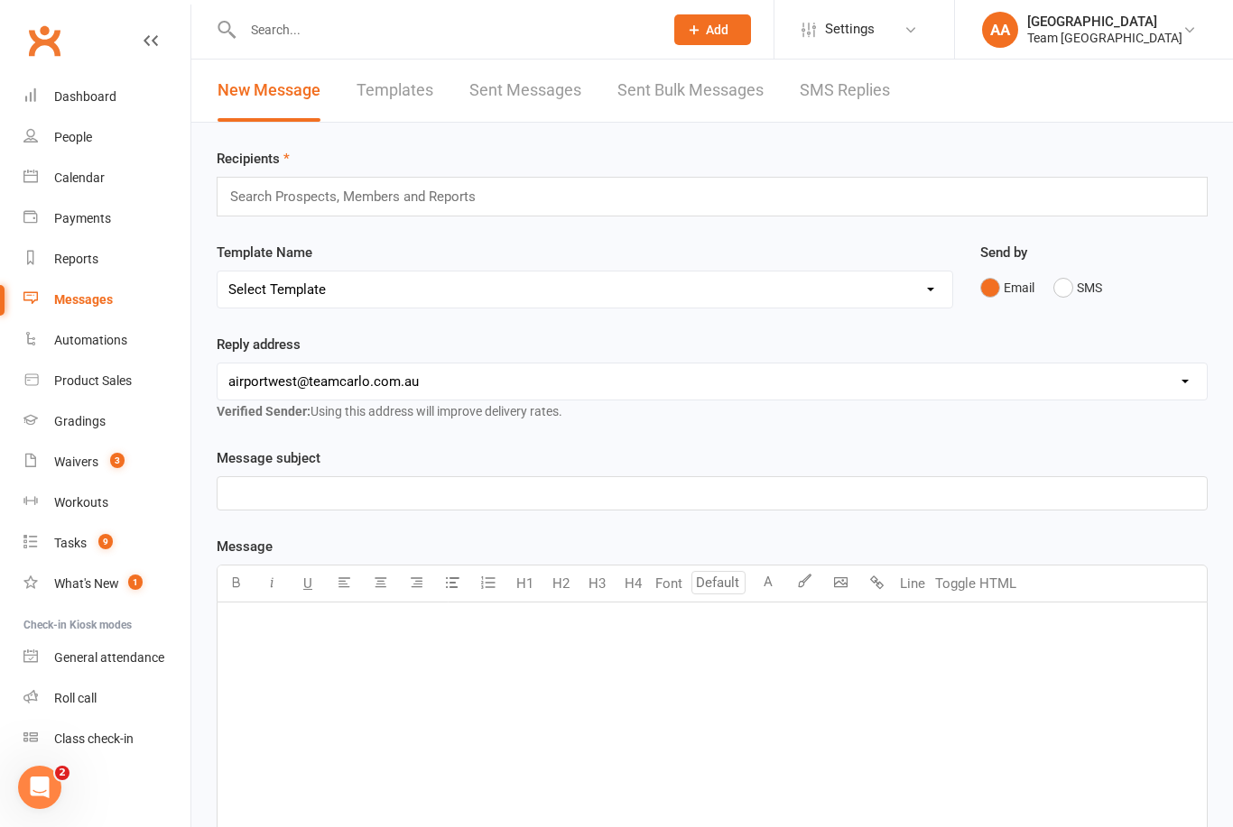
click at [106, 183] on link "Calendar" at bounding box center [106, 178] width 167 height 41
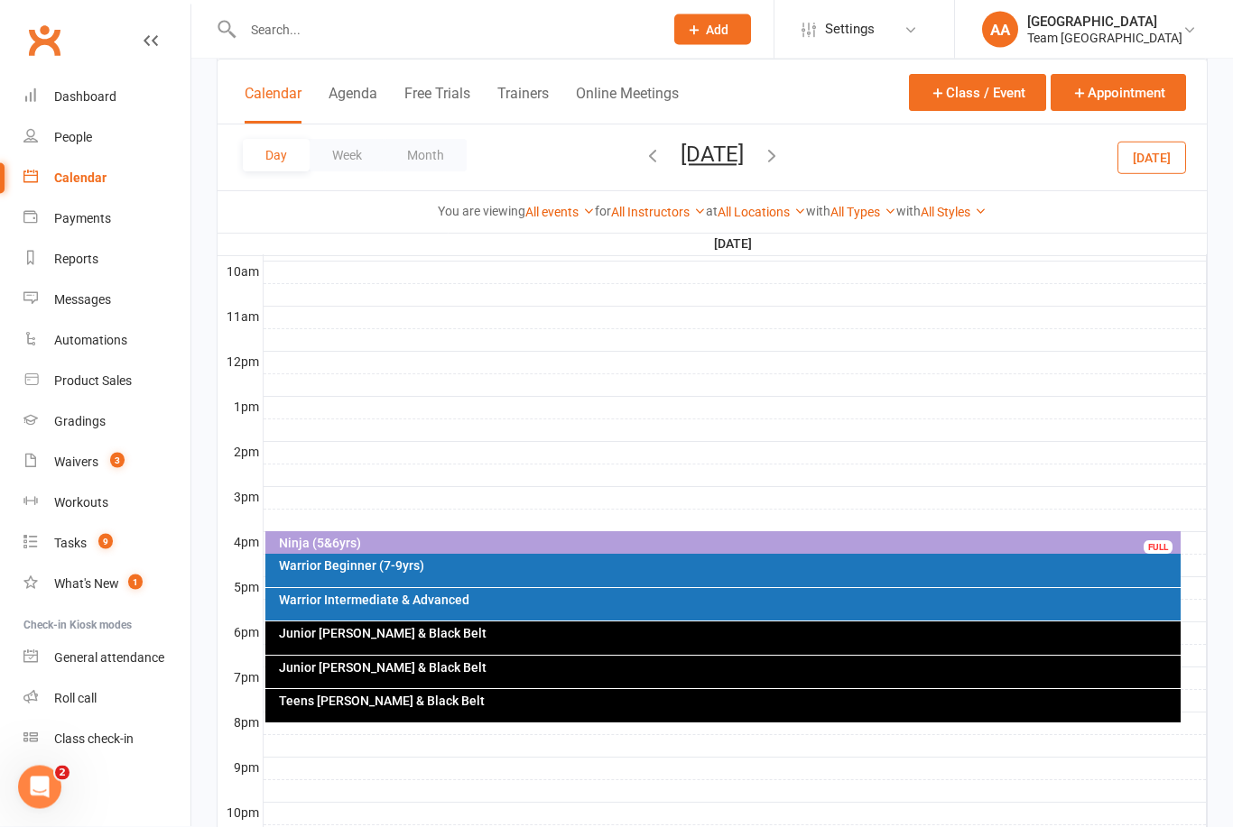
click at [744, 152] on button "[DATE]" at bounding box center [711, 154] width 63 height 25
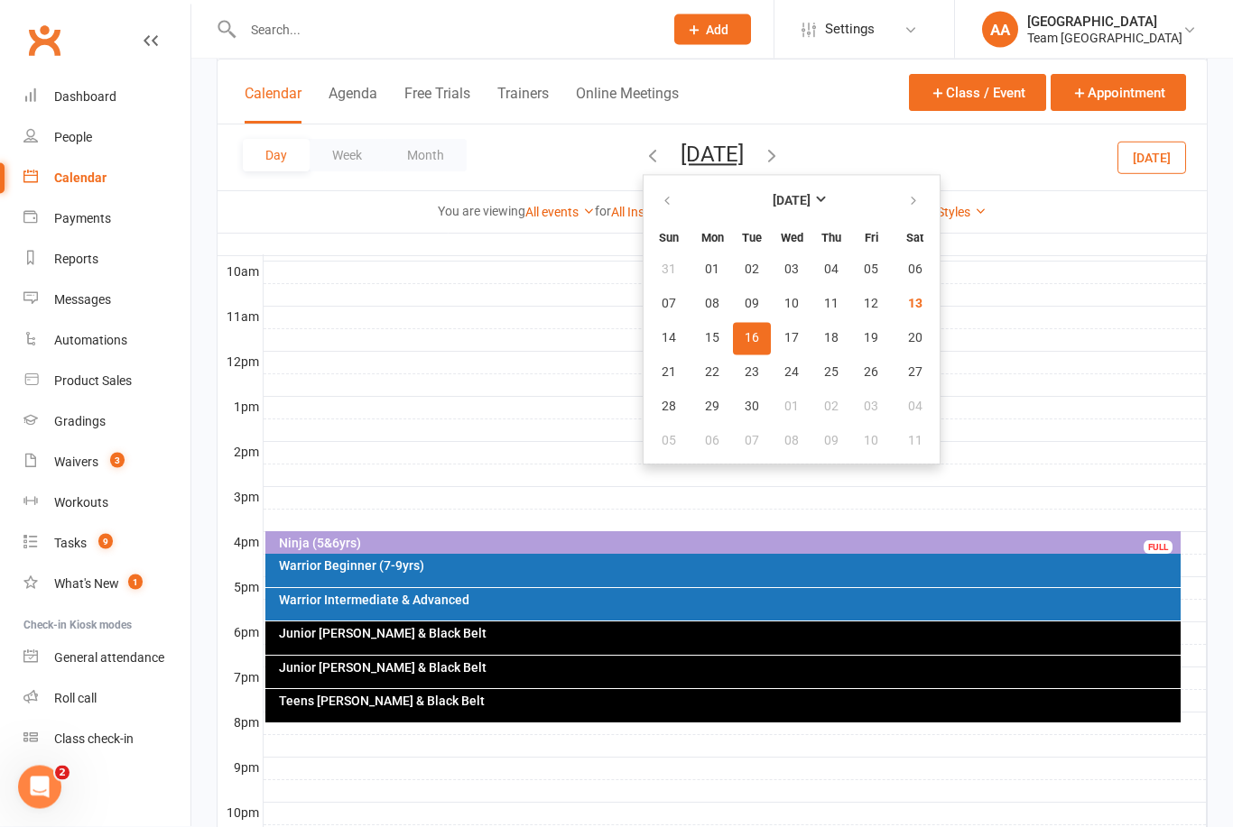
scroll to position [557, 0]
click at [784, 338] on span "17" at bounding box center [791, 338] width 14 height 14
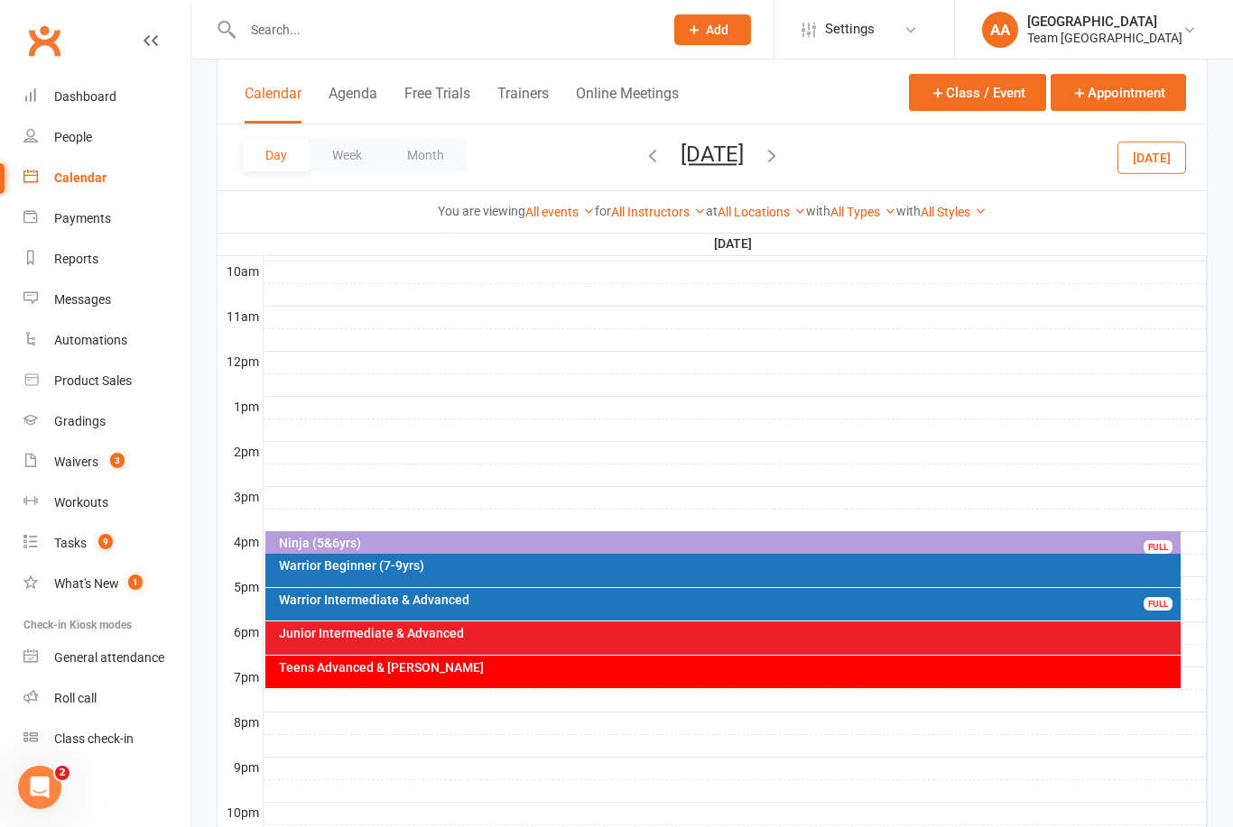
click at [574, 666] on div "Teens Advanced & [PERSON_NAME]" at bounding box center [728, 667] width 900 height 13
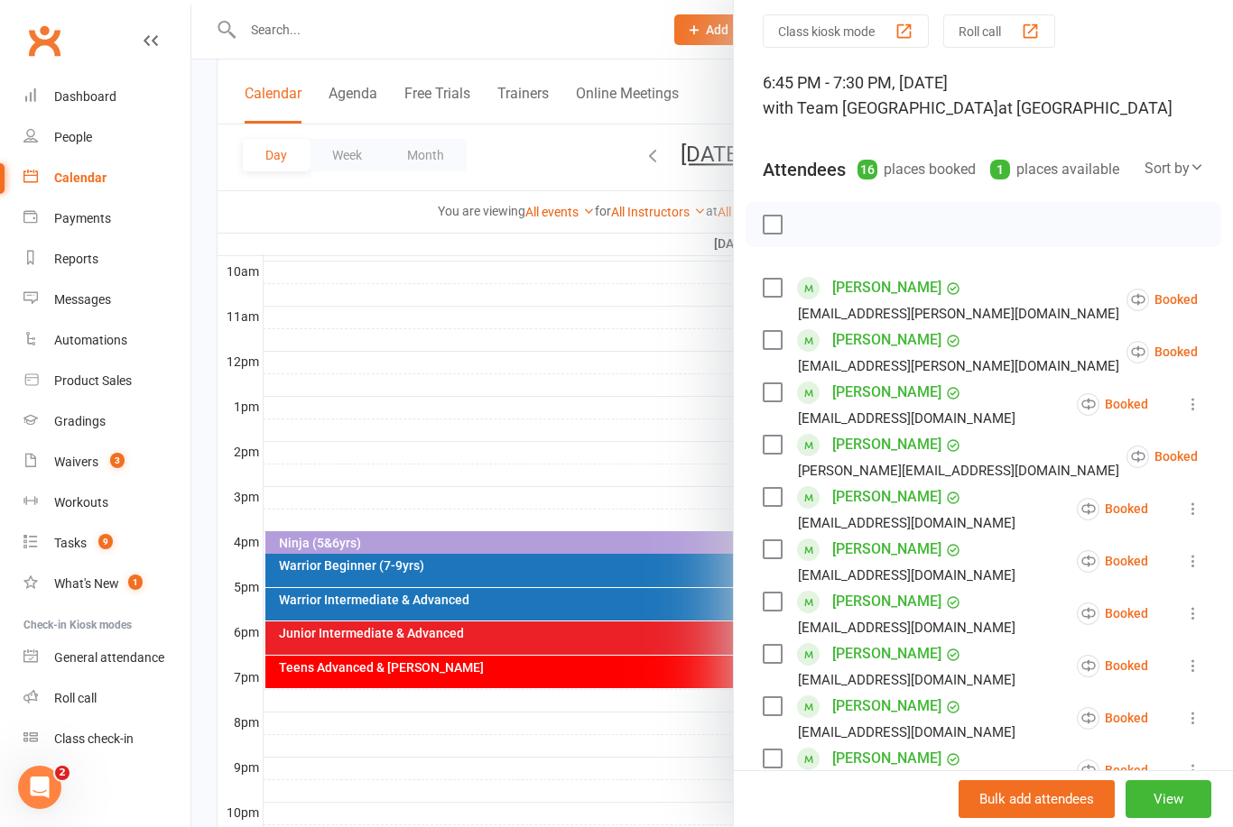
scroll to position [52, 0]
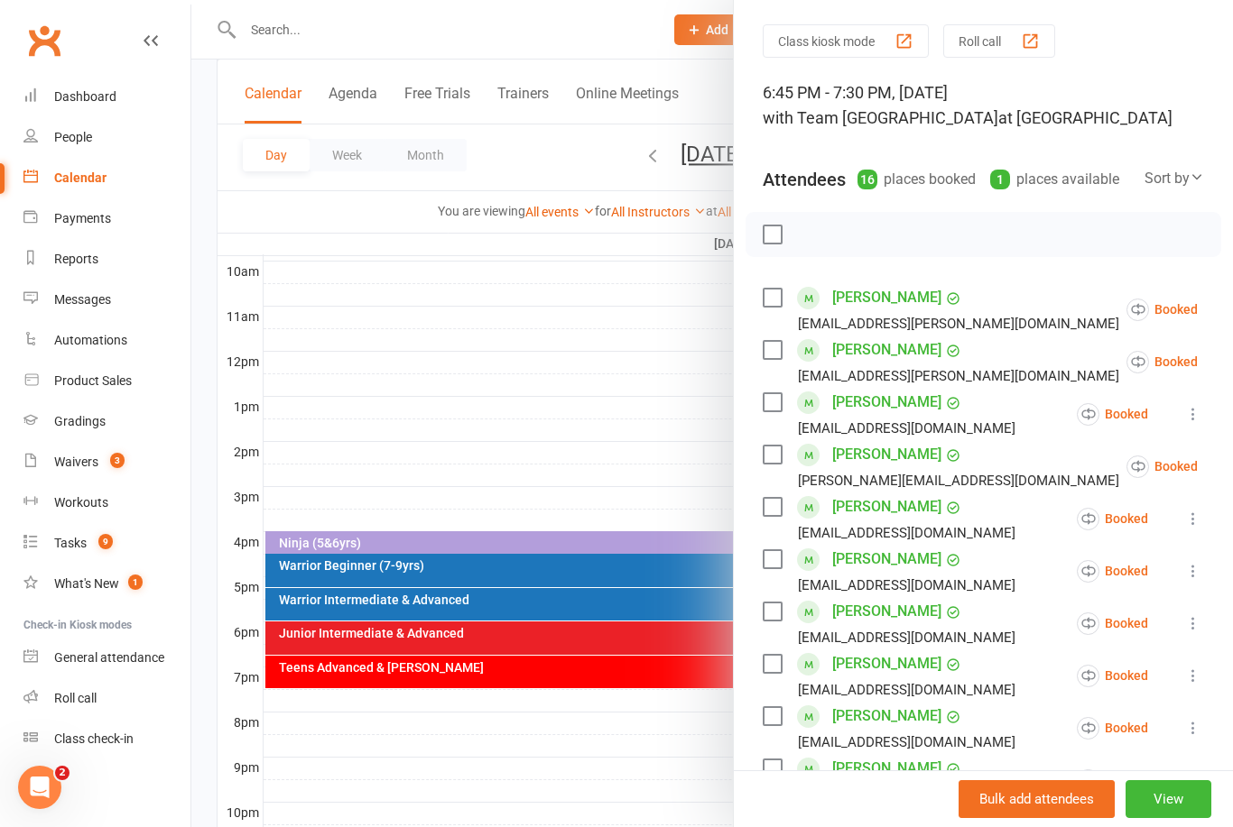
click at [773, 226] on label at bounding box center [771, 235] width 18 height 18
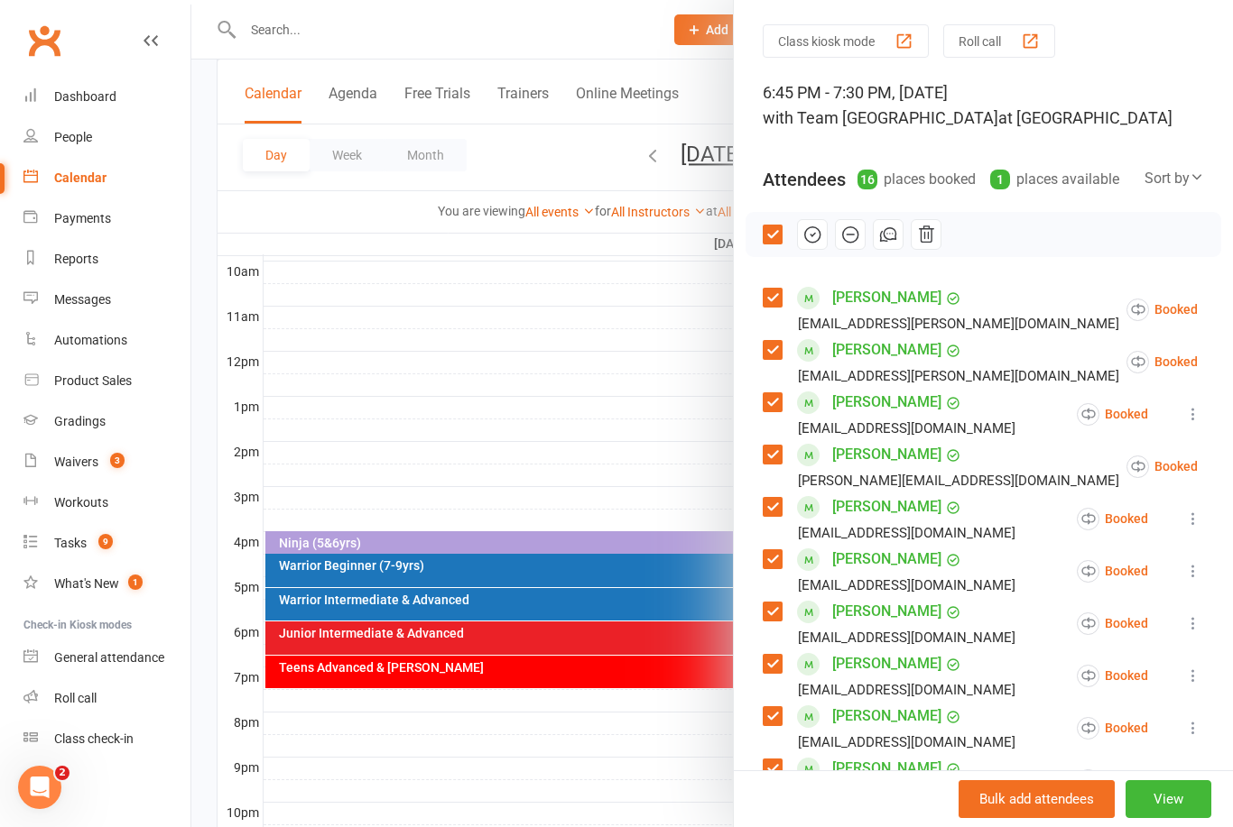
click at [890, 234] on icon "button" at bounding box center [889, 233] width 1 height 1
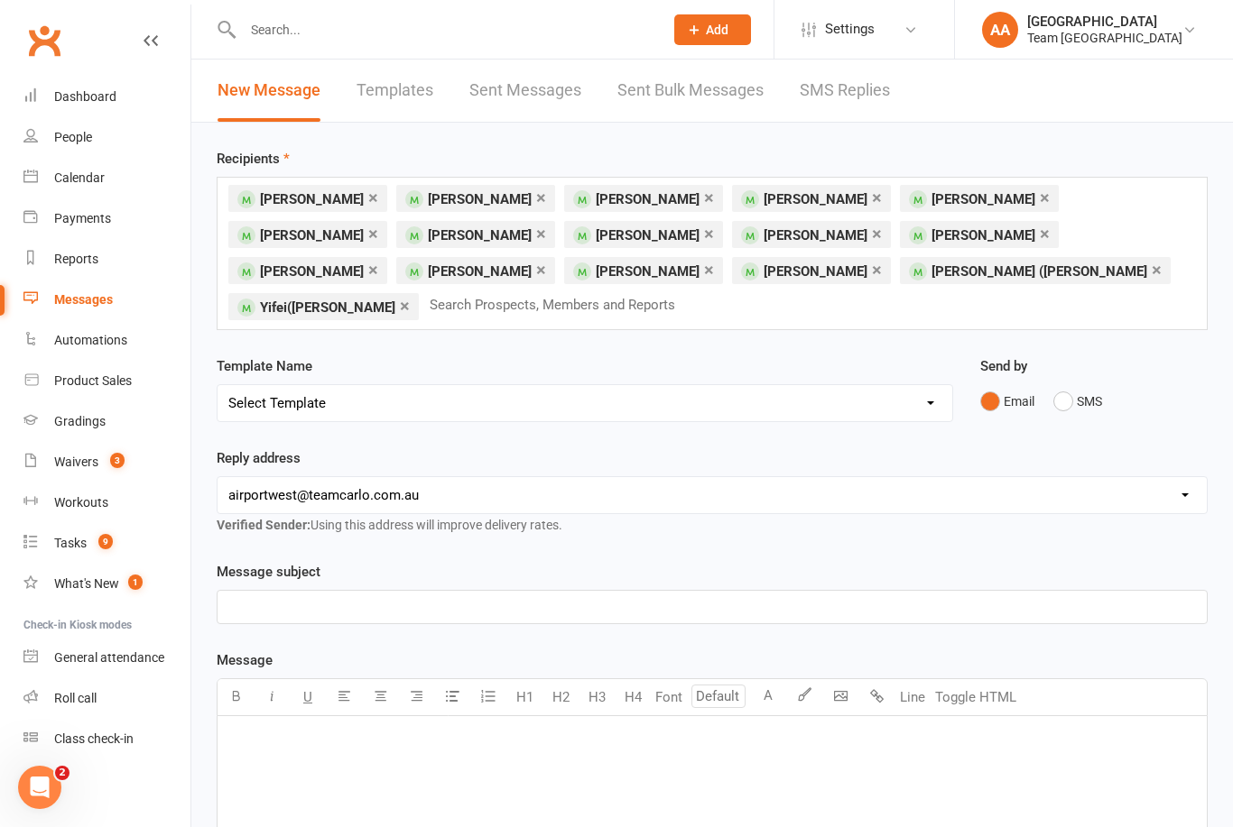
click at [937, 403] on select "Select Template [SMS] Direct Debit - AT Payment Reminder SMS [SMS] Direct Debit…" at bounding box center [584, 403] width 734 height 36
select select "30"
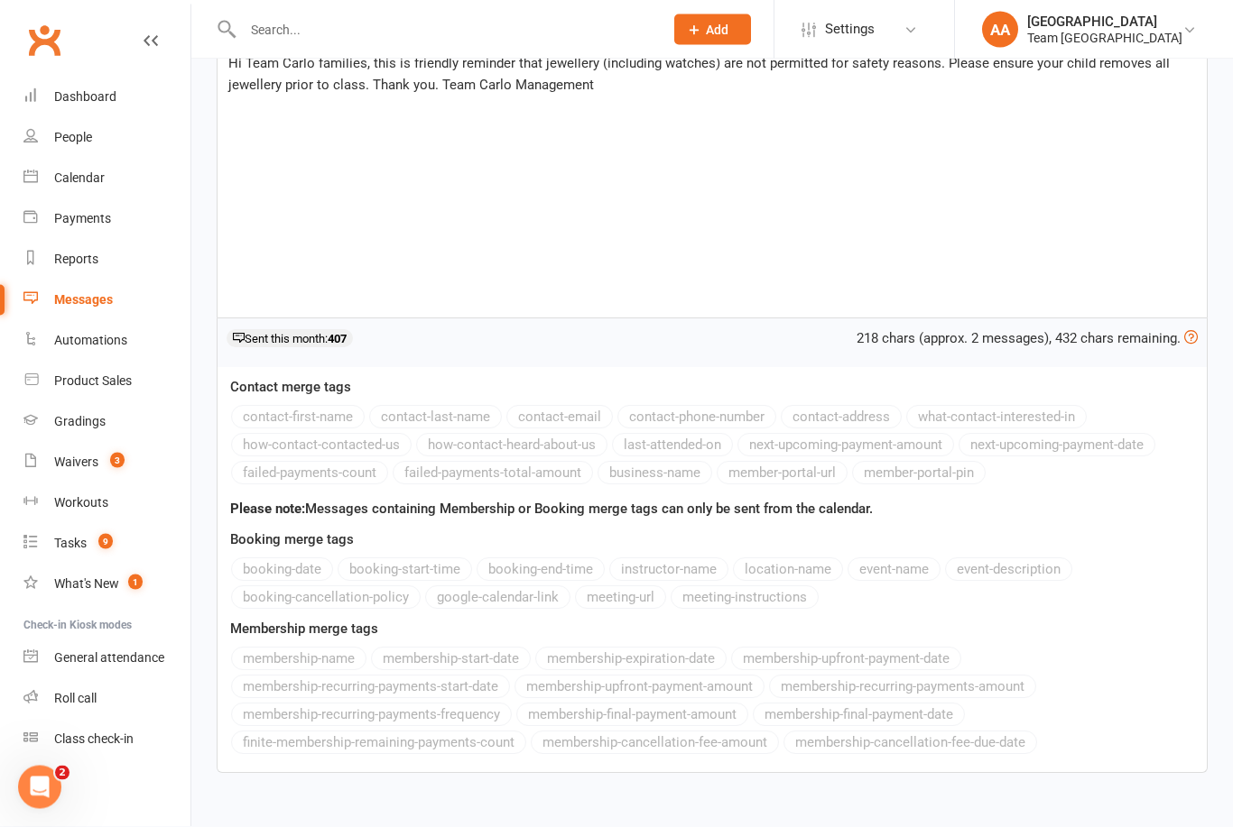
scroll to position [587, 0]
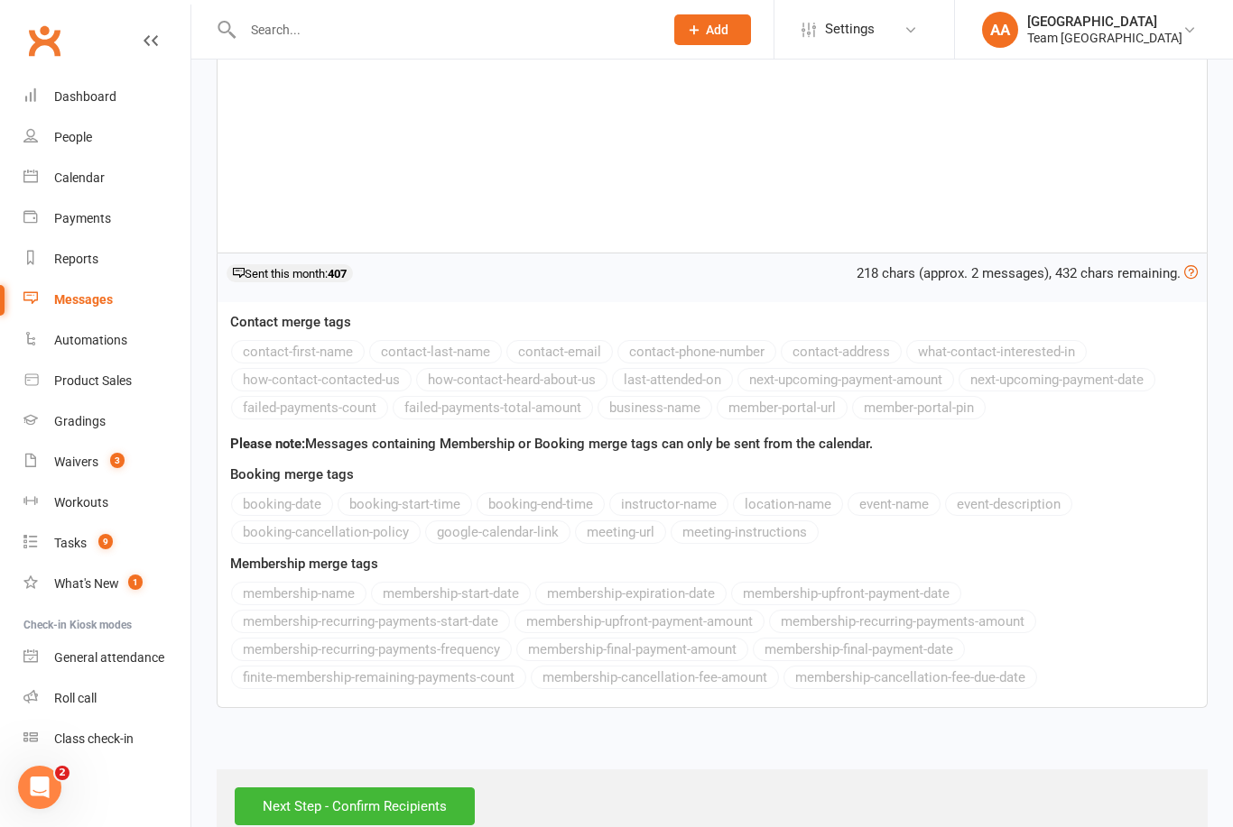
click at [358, 811] on input "Next Step - Confirm Recipients" at bounding box center [355, 807] width 240 height 38
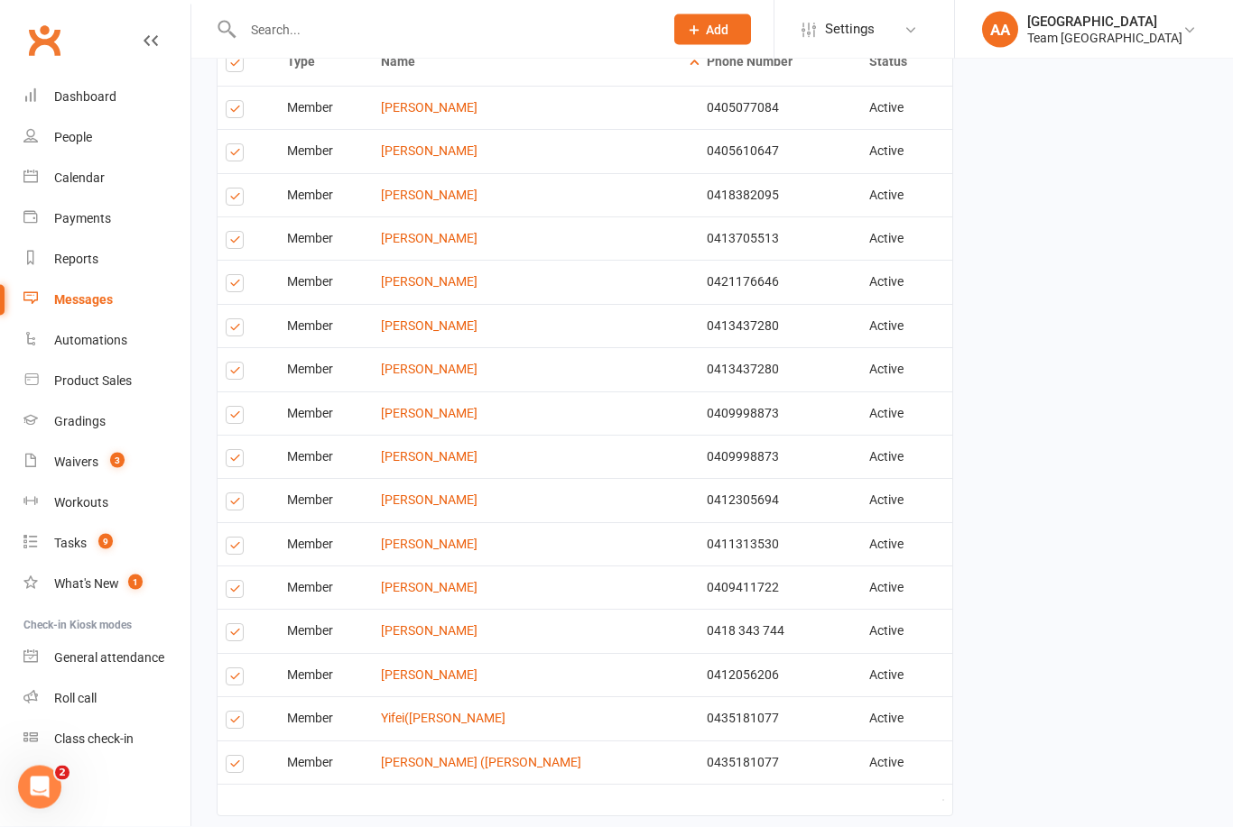
scroll to position [435, 0]
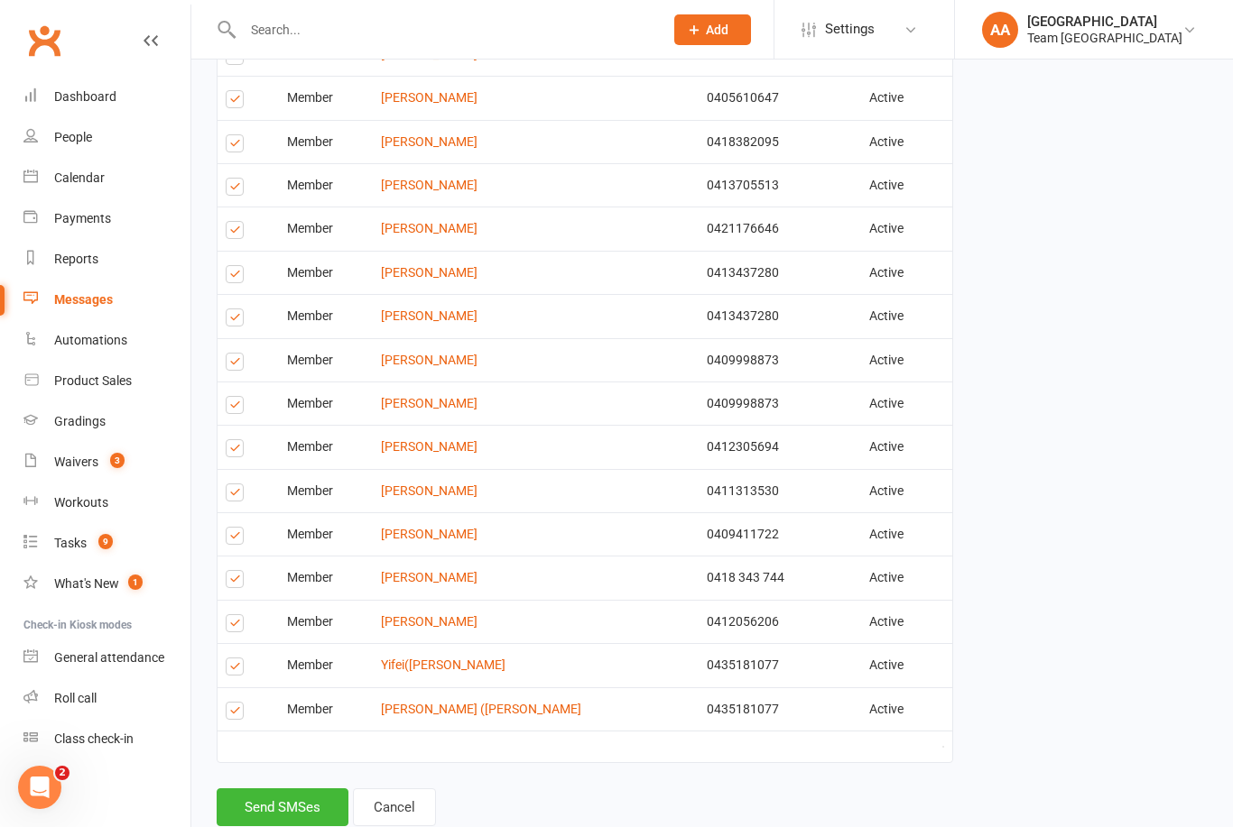
click at [290, 790] on button "Send SMSes" at bounding box center [283, 808] width 132 height 38
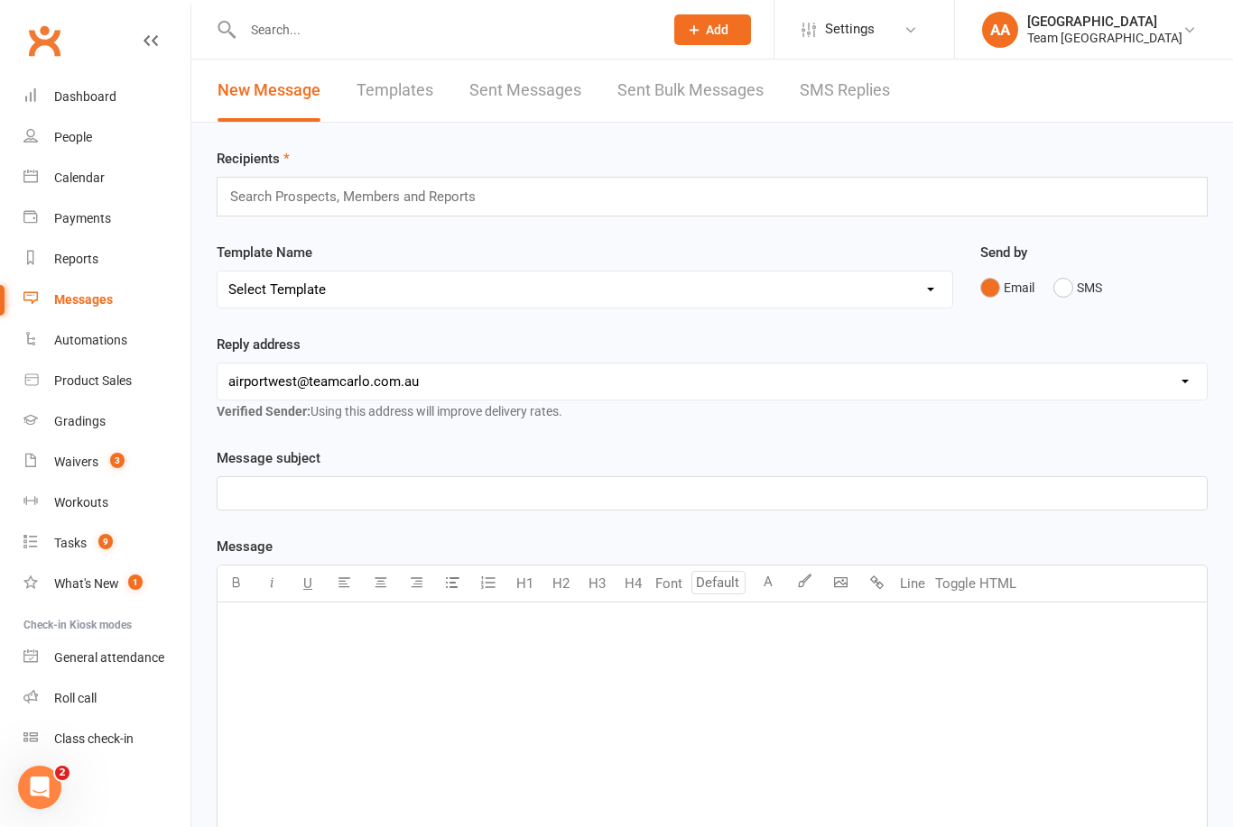
click at [80, 177] on div "Calendar" at bounding box center [79, 178] width 51 height 14
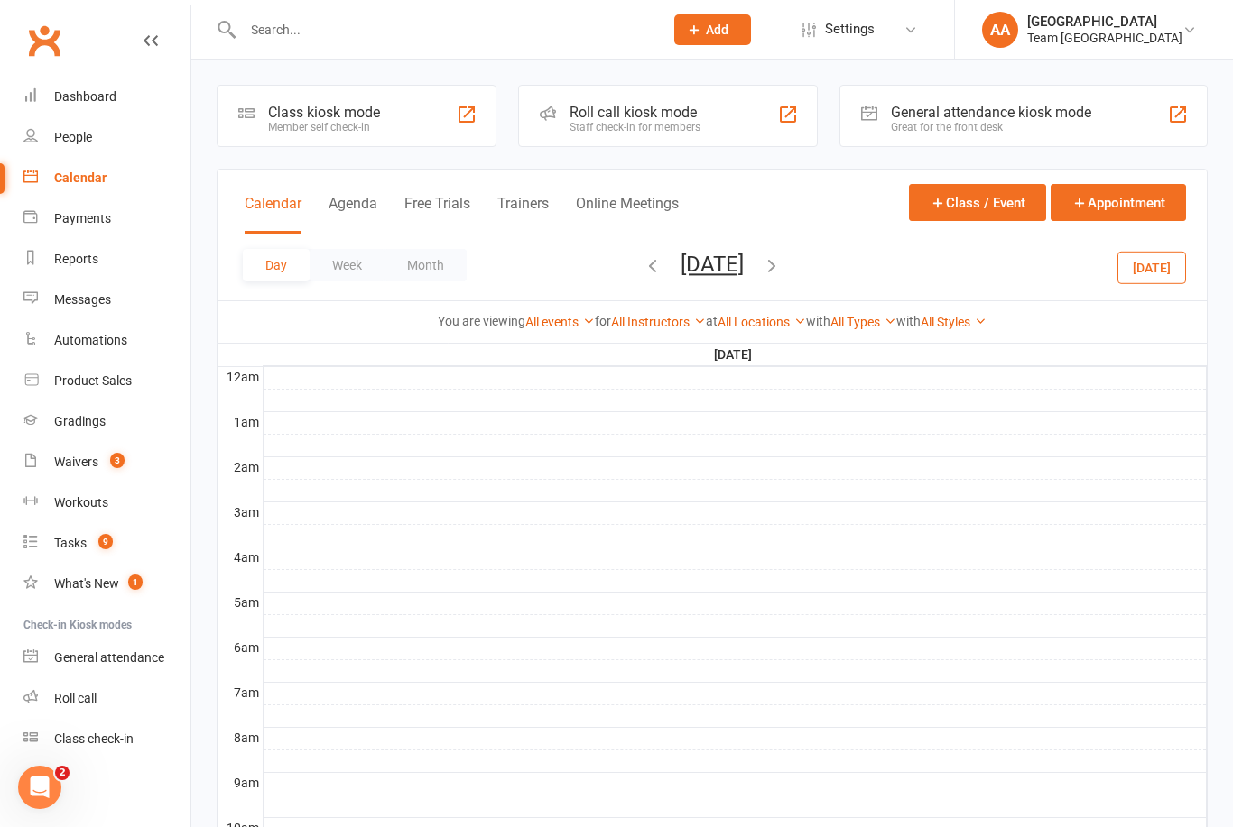
click at [744, 269] on button "[DATE]" at bounding box center [711, 264] width 63 height 25
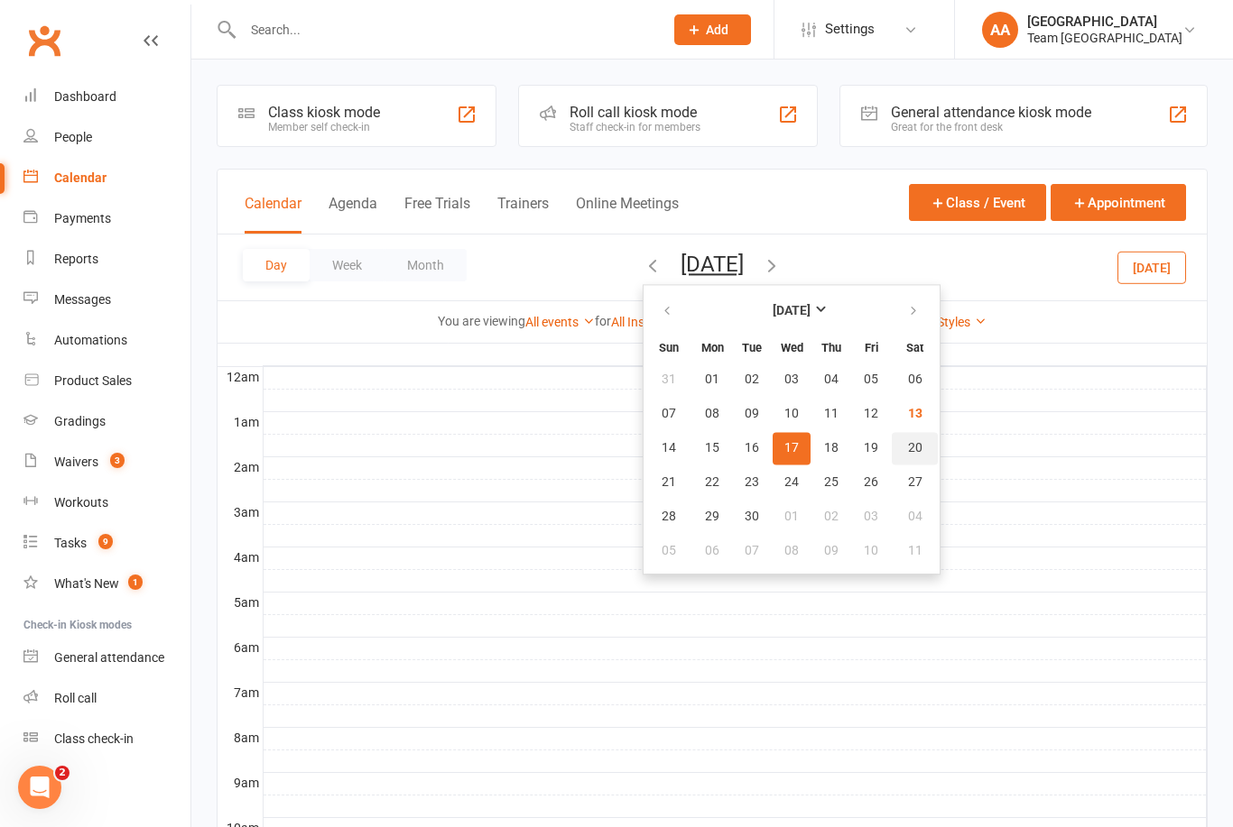
click at [908, 453] on span "20" at bounding box center [915, 448] width 14 height 14
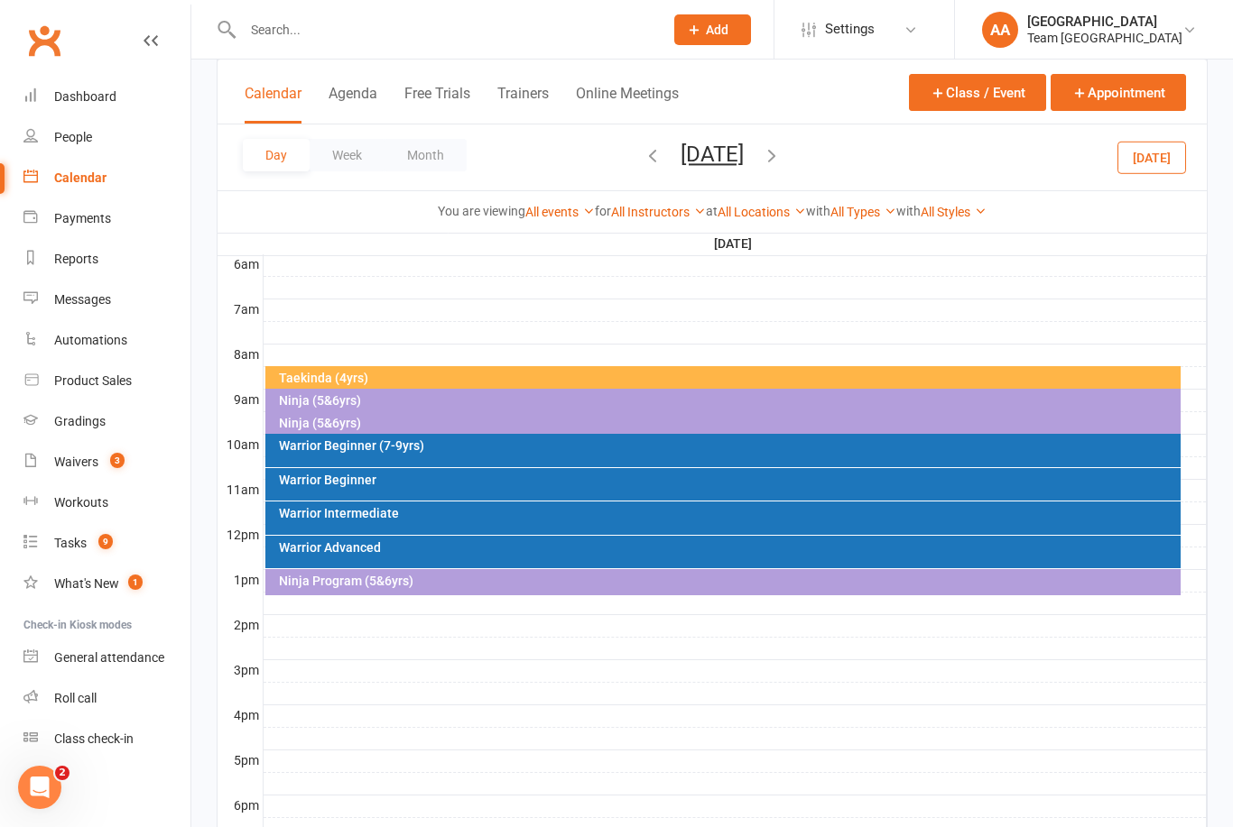
scroll to position [388, 0]
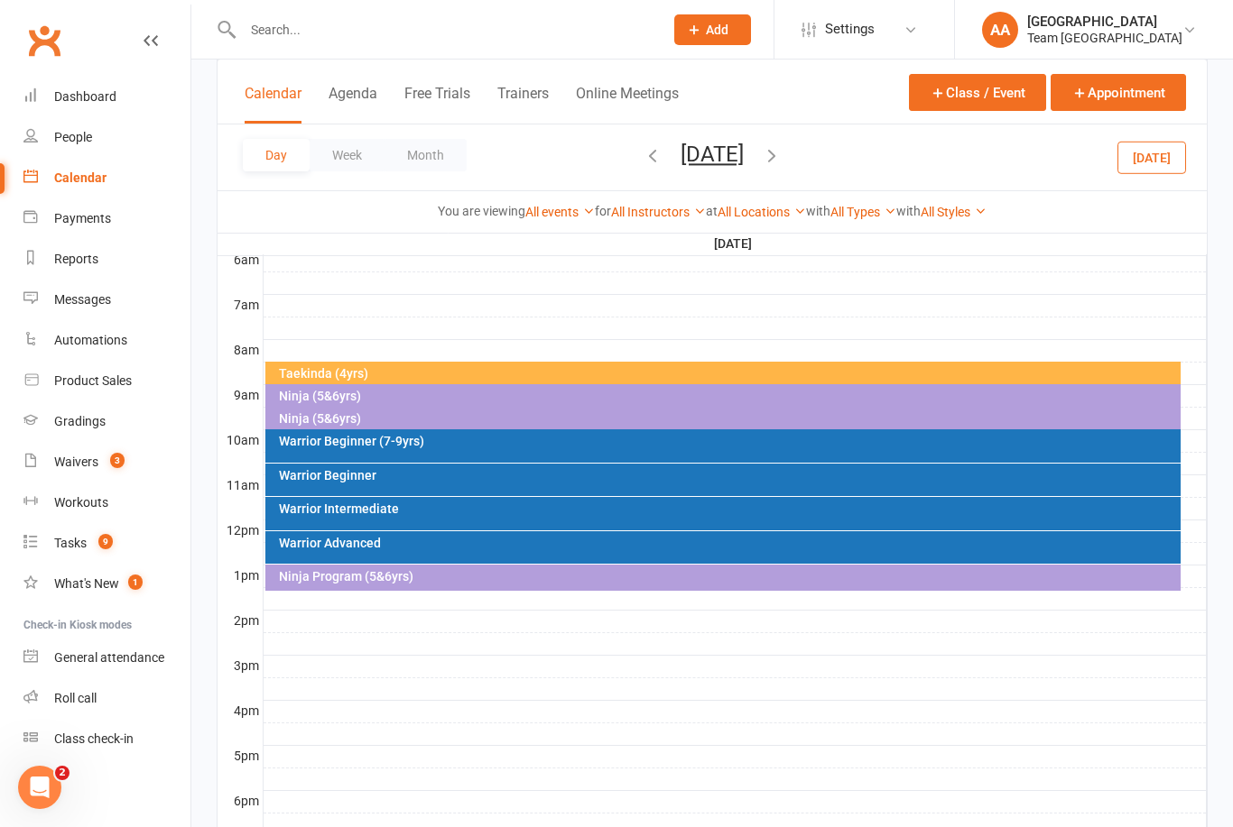
click at [495, 444] on div "Warrior Beginner (7-9yrs)" at bounding box center [728, 441] width 900 height 13
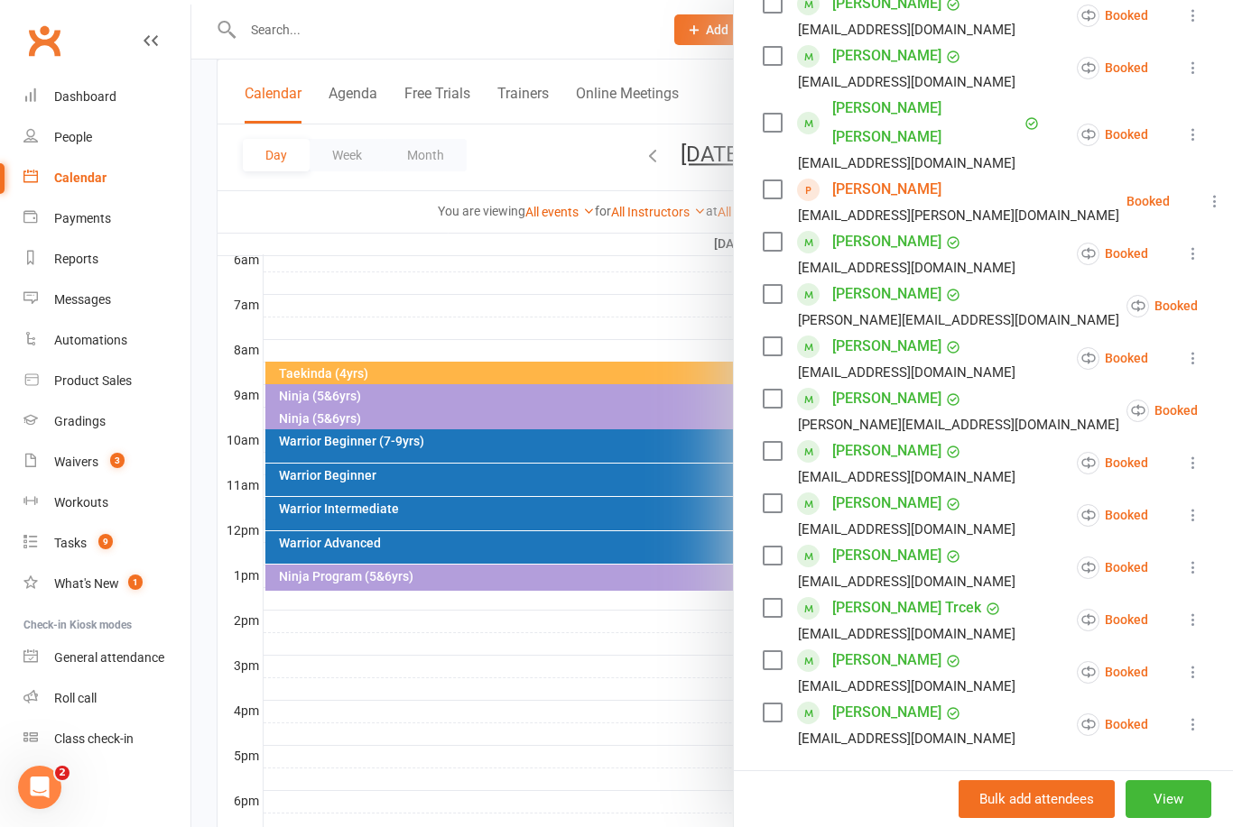
scroll to position [439, 0]
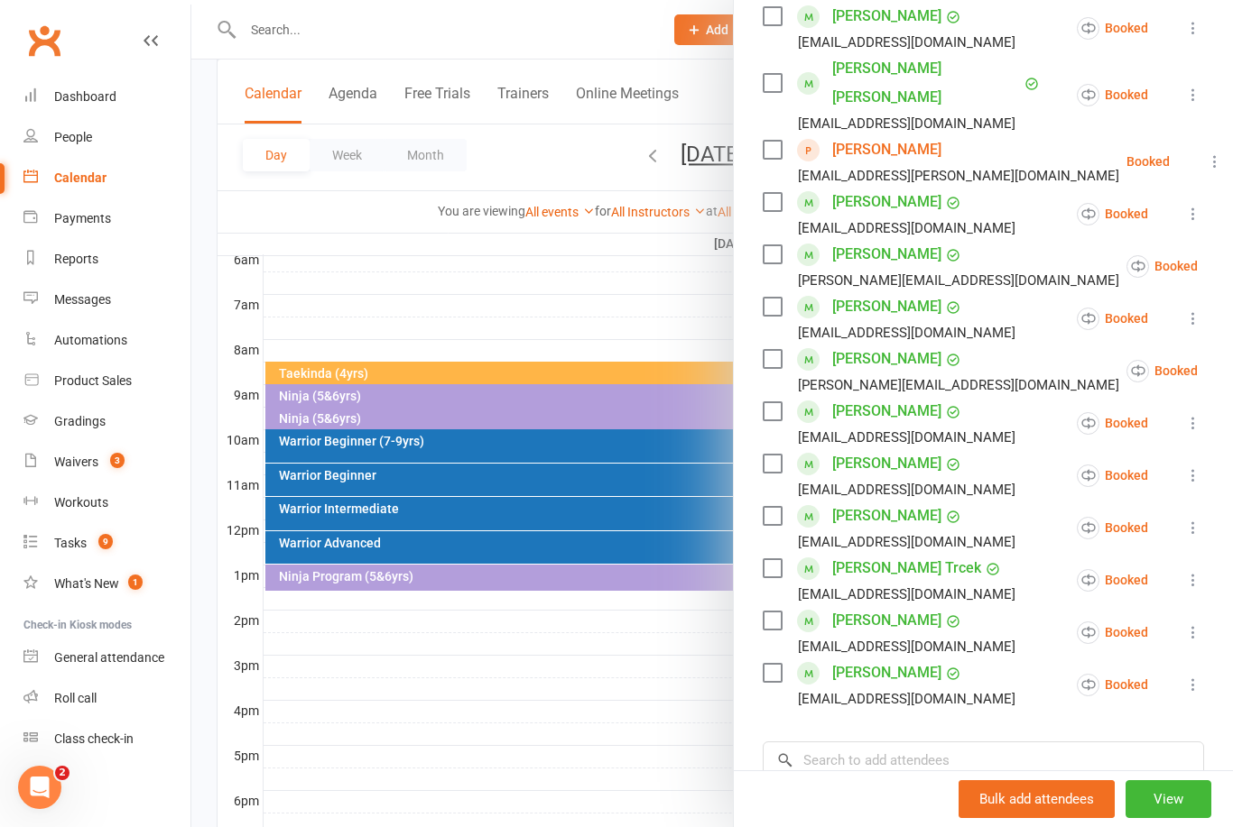
click at [1213, 447] on div "Class kiosk mode Roll call 10:00 AM - 10:45 AM, [DATE] with Team Carlo Airport …" at bounding box center [983, 336] width 499 height 1397
click at [1199, 466] on icon at bounding box center [1193, 475] width 18 height 18
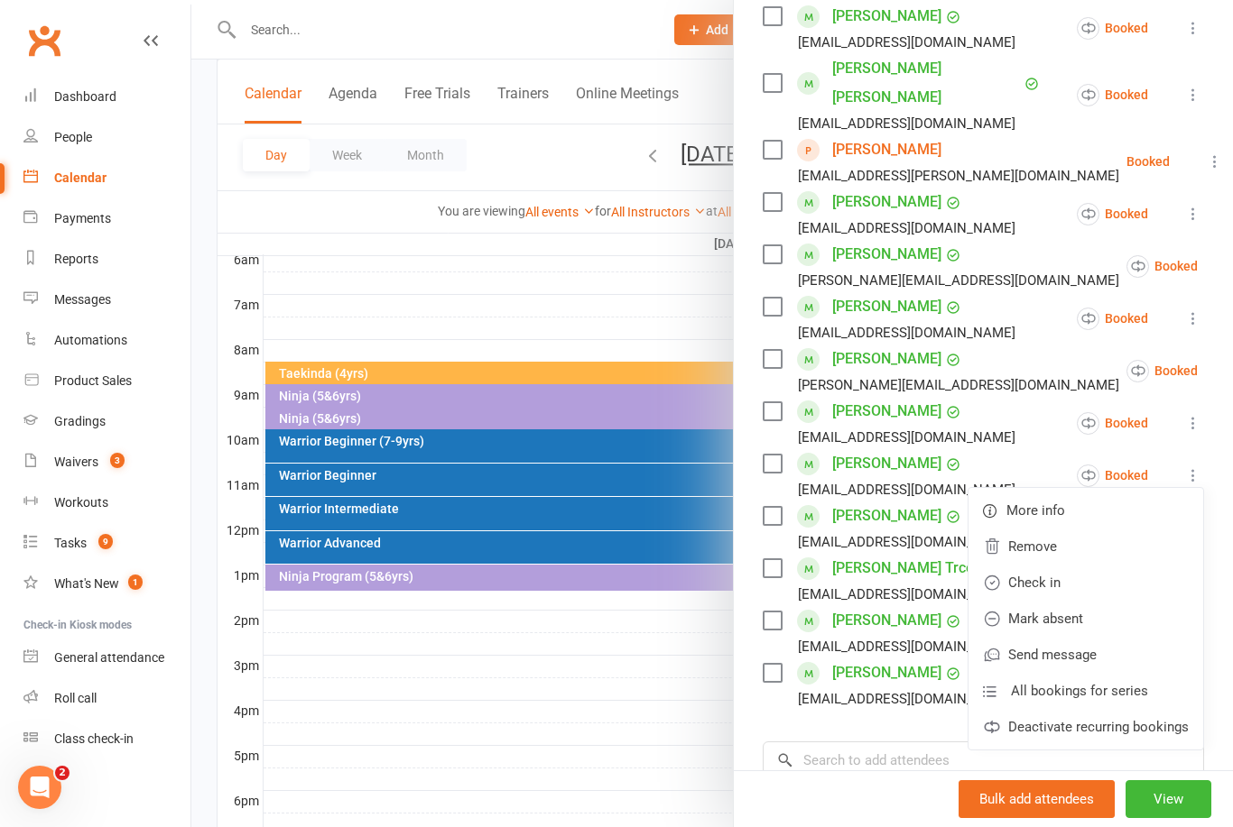
click at [1193, 709] on link "Deactivate recurring bookings" at bounding box center [1085, 727] width 235 height 36
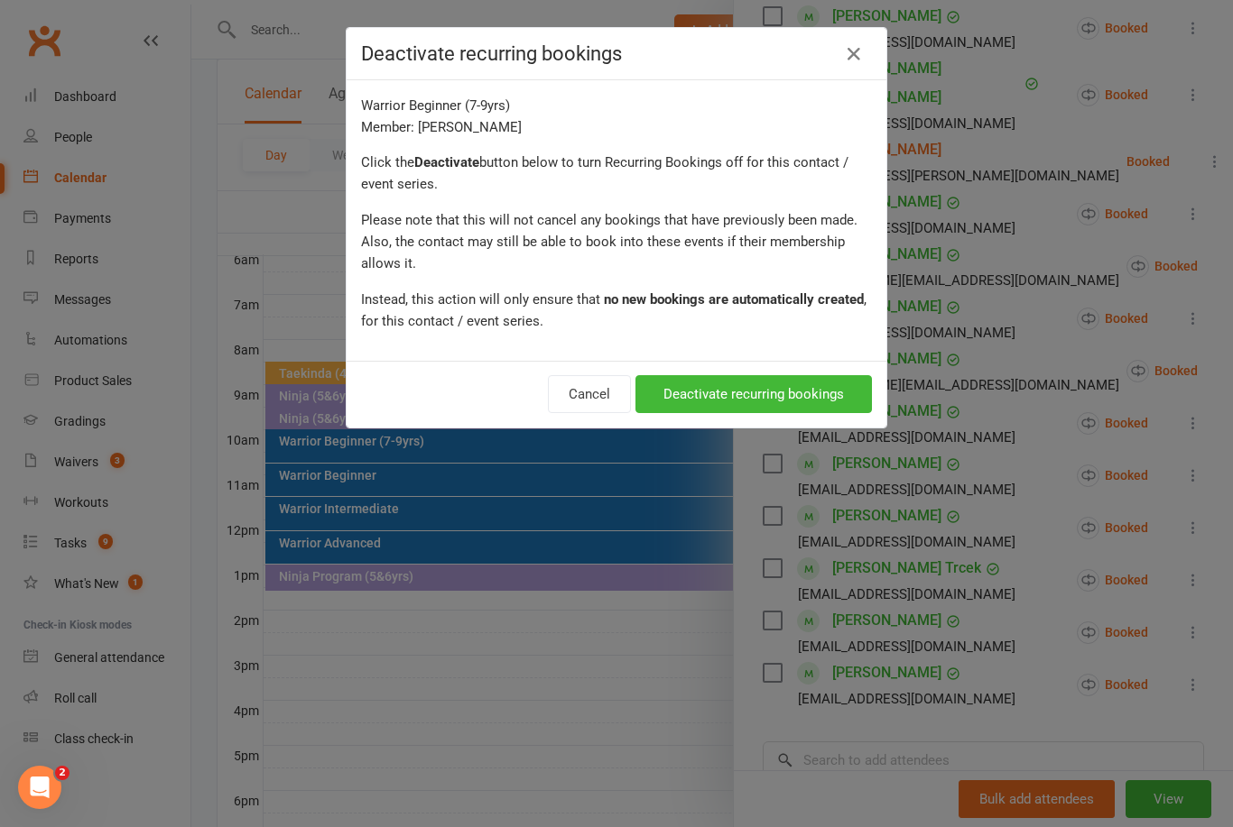
click at [801, 394] on button "Deactivate recurring bookings" at bounding box center [753, 394] width 236 height 38
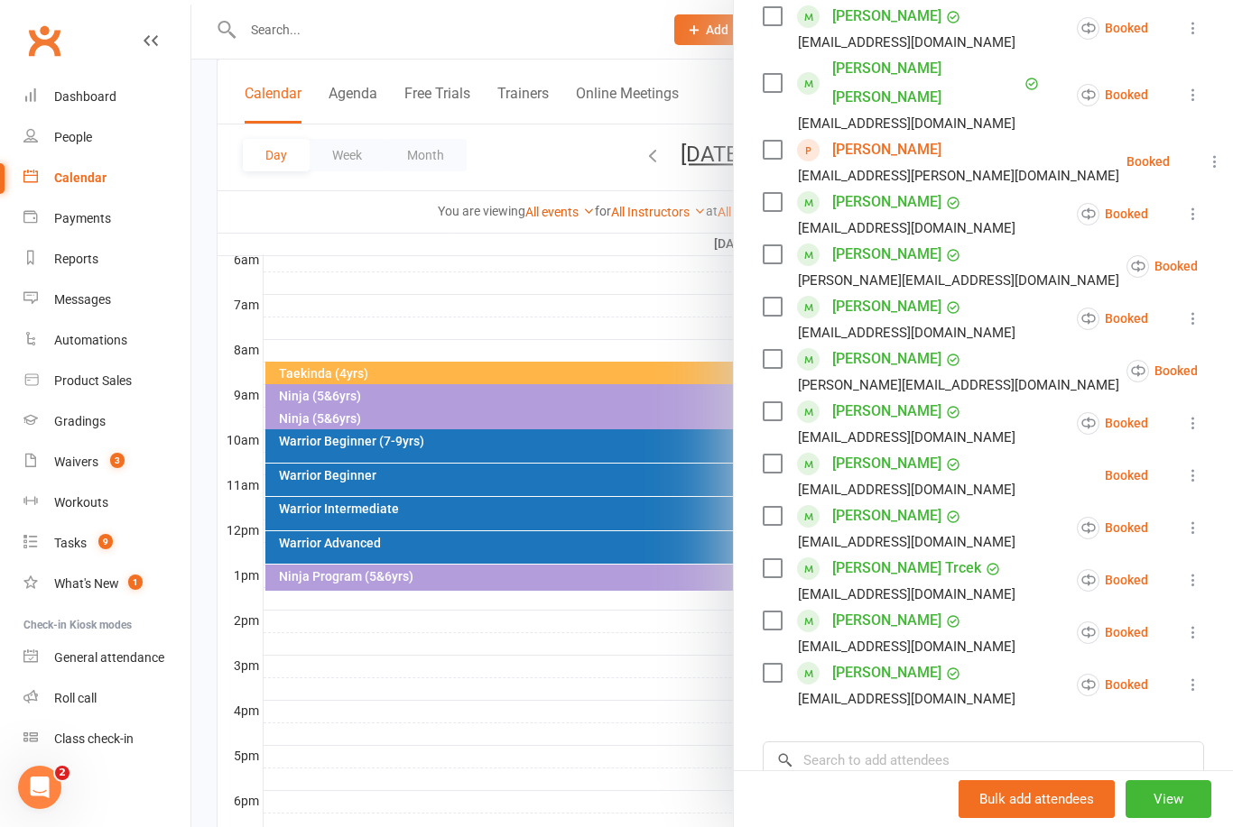
click at [1203, 465] on button at bounding box center [1193, 476] width 22 height 22
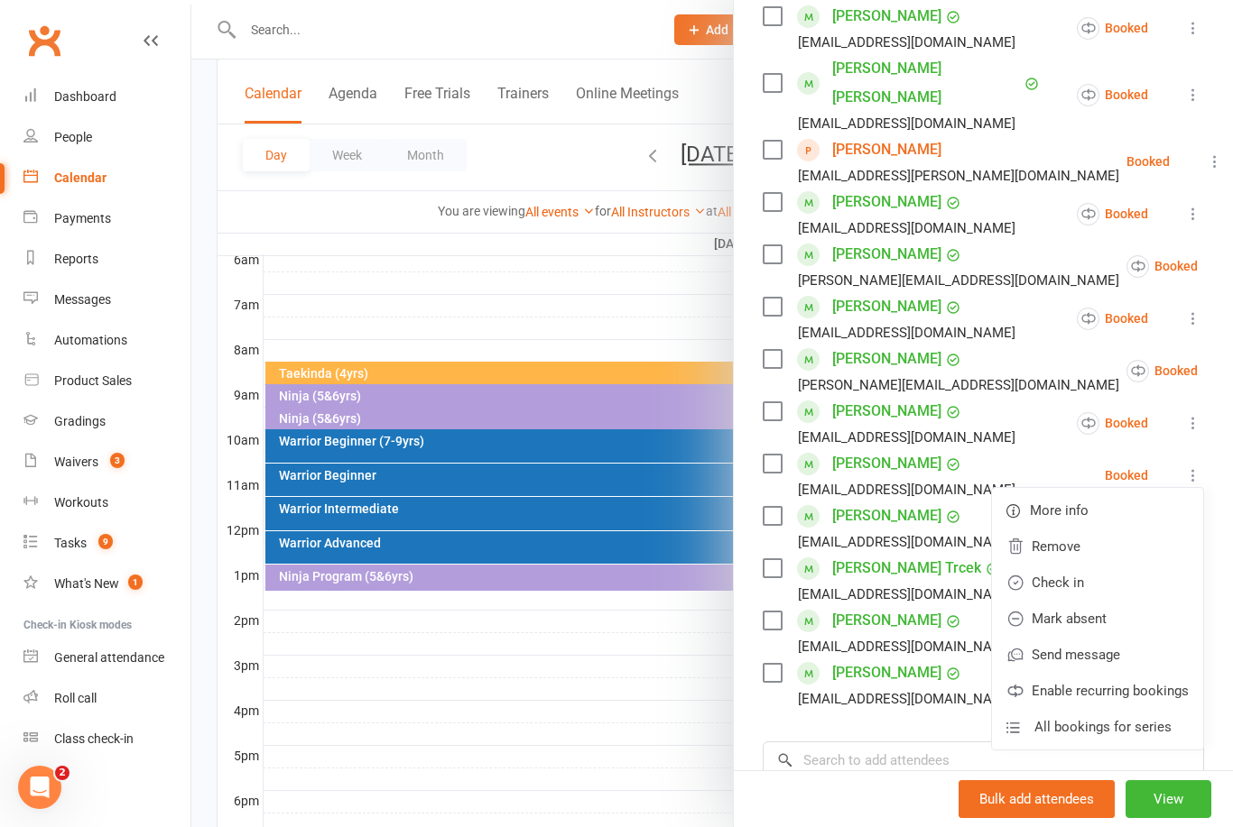
click at [1089, 529] on link "Remove" at bounding box center [1097, 547] width 211 height 36
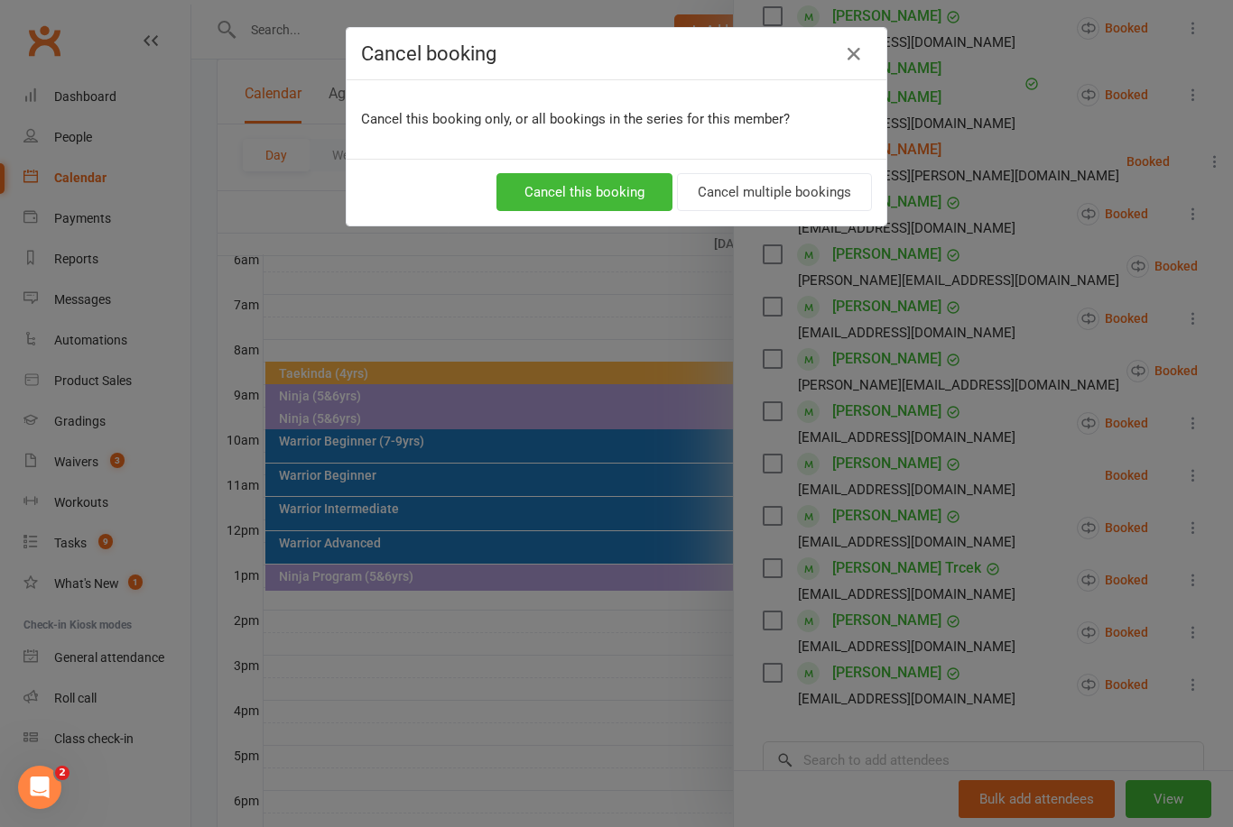
click at [793, 192] on button "Cancel multiple bookings" at bounding box center [774, 192] width 195 height 38
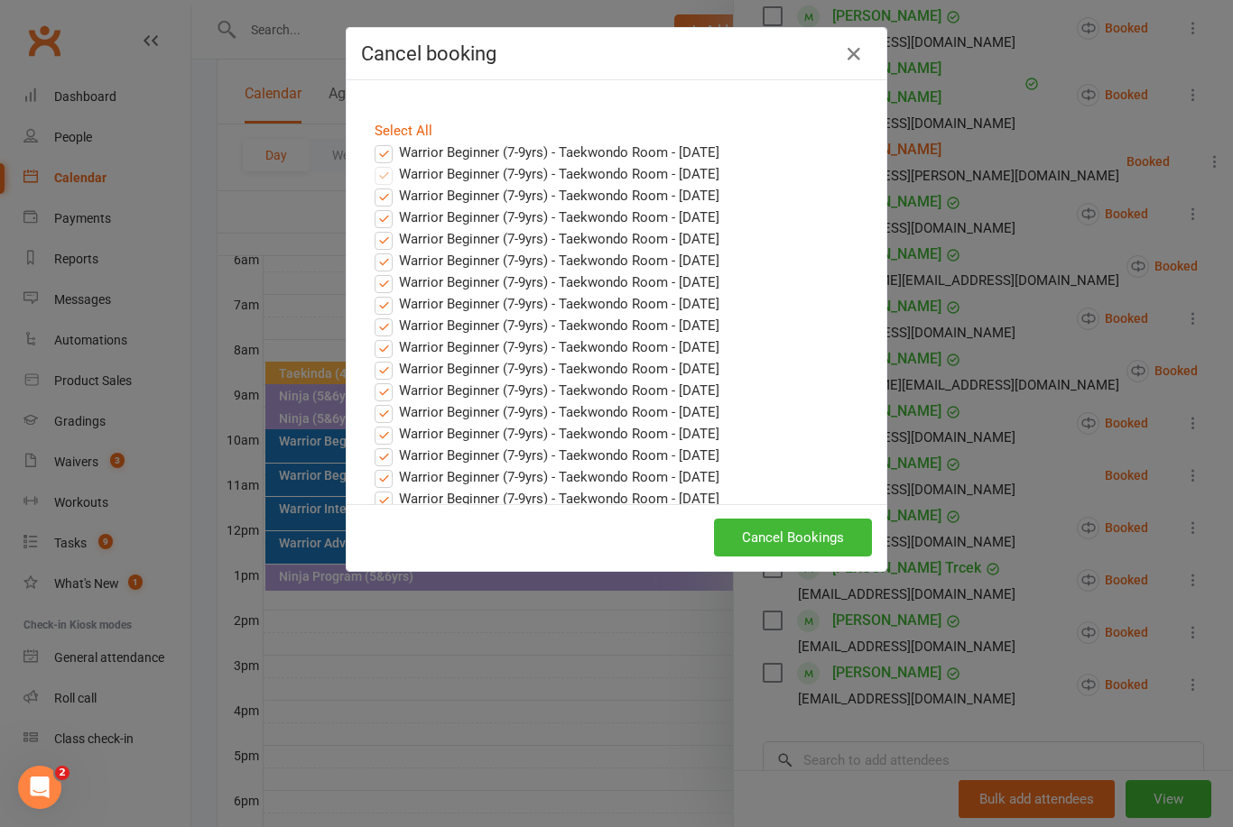
click at [386, 155] on label "Warrior Beginner (7-9yrs) - Taekwondo Room - [DATE]" at bounding box center [546, 153] width 345 height 22
click at [373, 142] on input "Warrior Beginner (7-9yrs) - Taekwondo Room - [DATE]" at bounding box center [367, 142] width 12 height 0
click at [786, 540] on button "Cancel Bookings" at bounding box center [793, 538] width 158 height 38
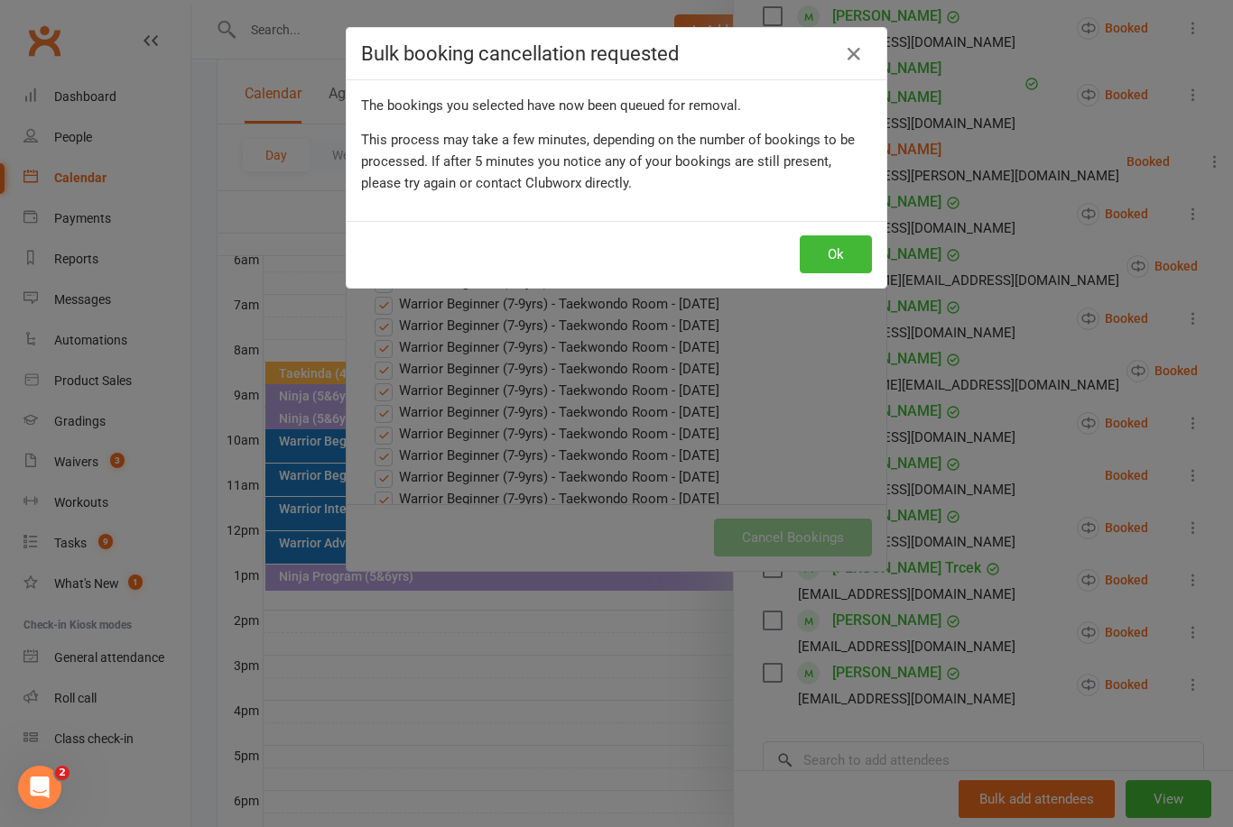
click at [848, 238] on button "Ok" at bounding box center [835, 255] width 72 height 38
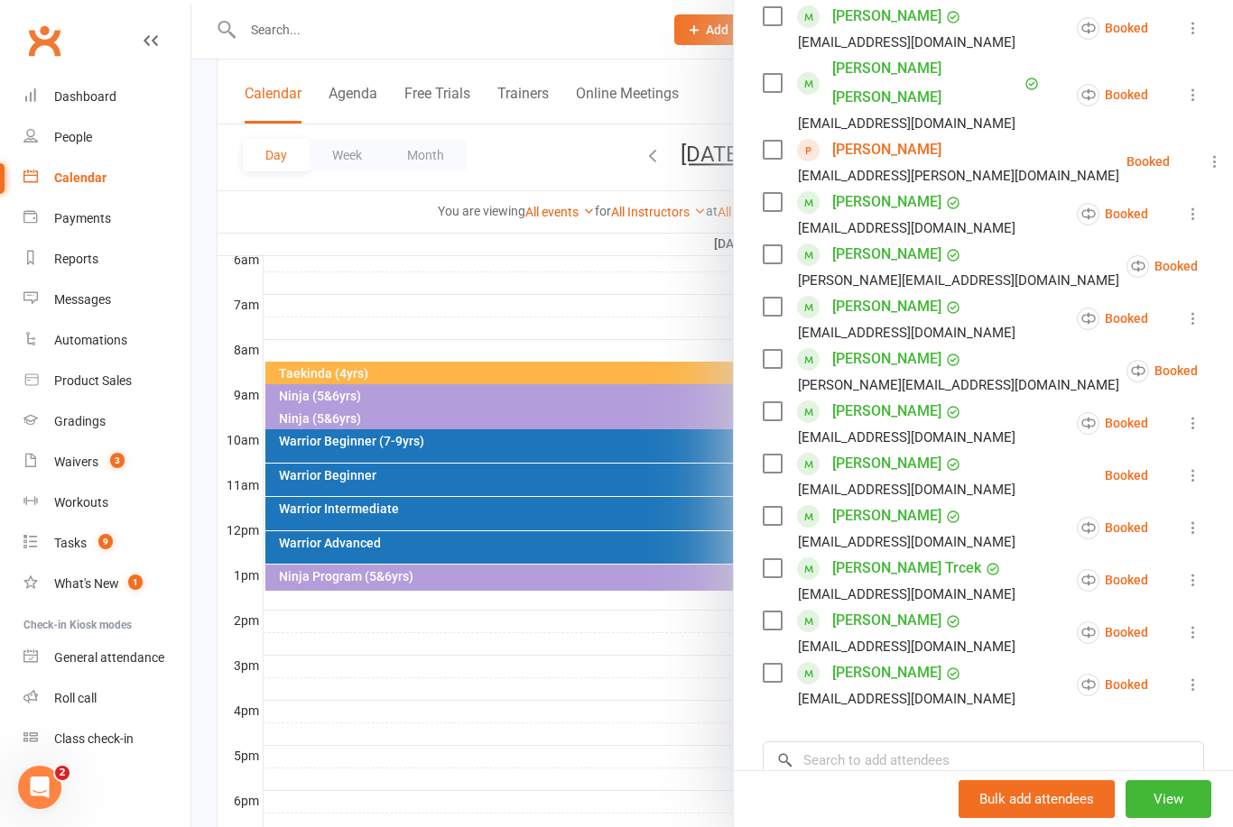
click at [1196, 466] on icon at bounding box center [1193, 475] width 18 height 18
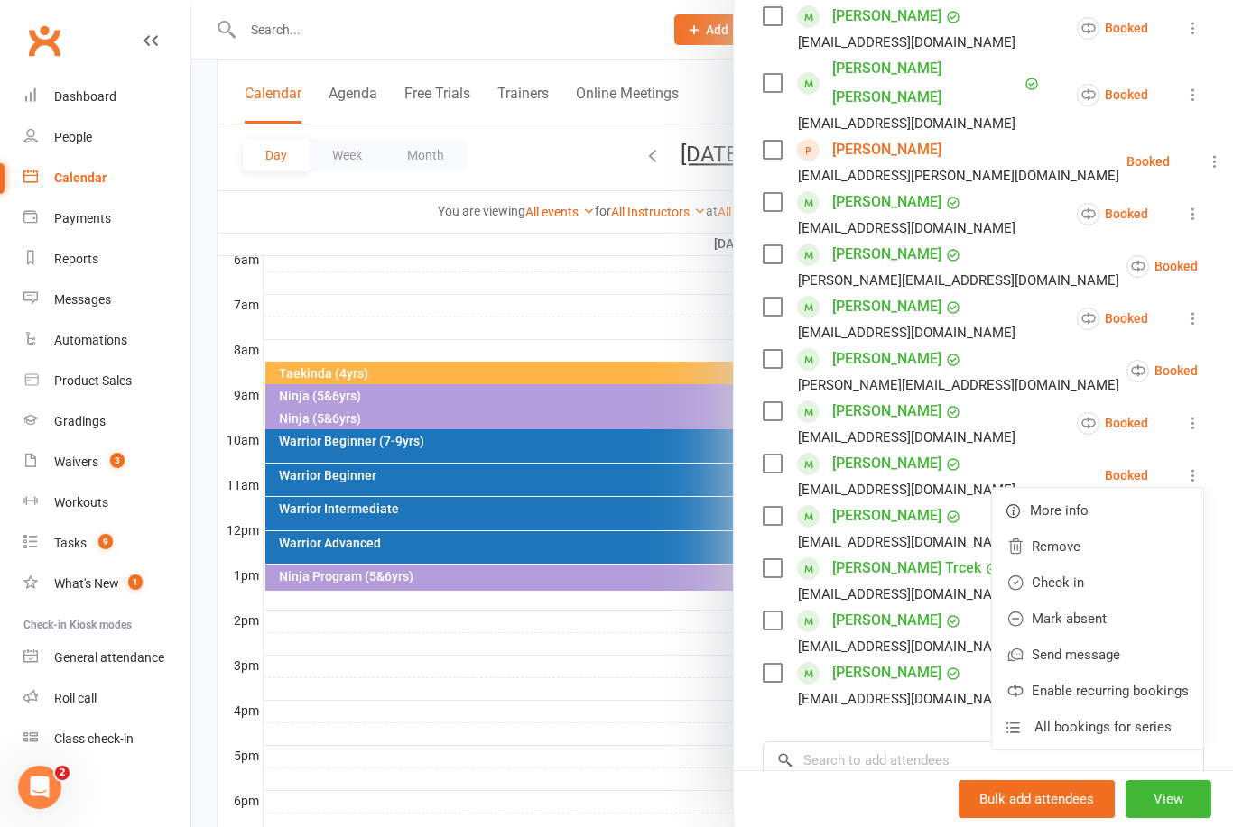
click at [1095, 529] on link "Remove" at bounding box center [1097, 547] width 211 height 36
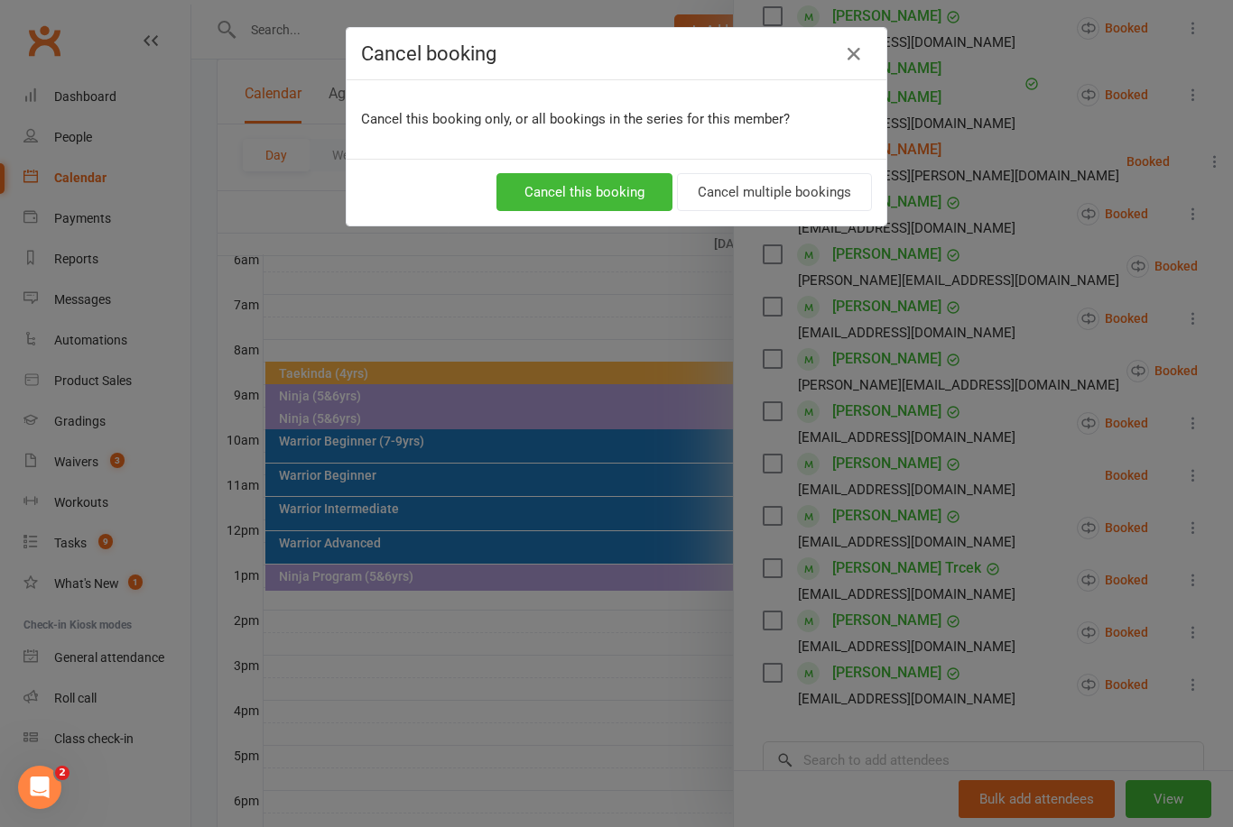
click at [810, 192] on button "Cancel multiple bookings" at bounding box center [774, 192] width 195 height 38
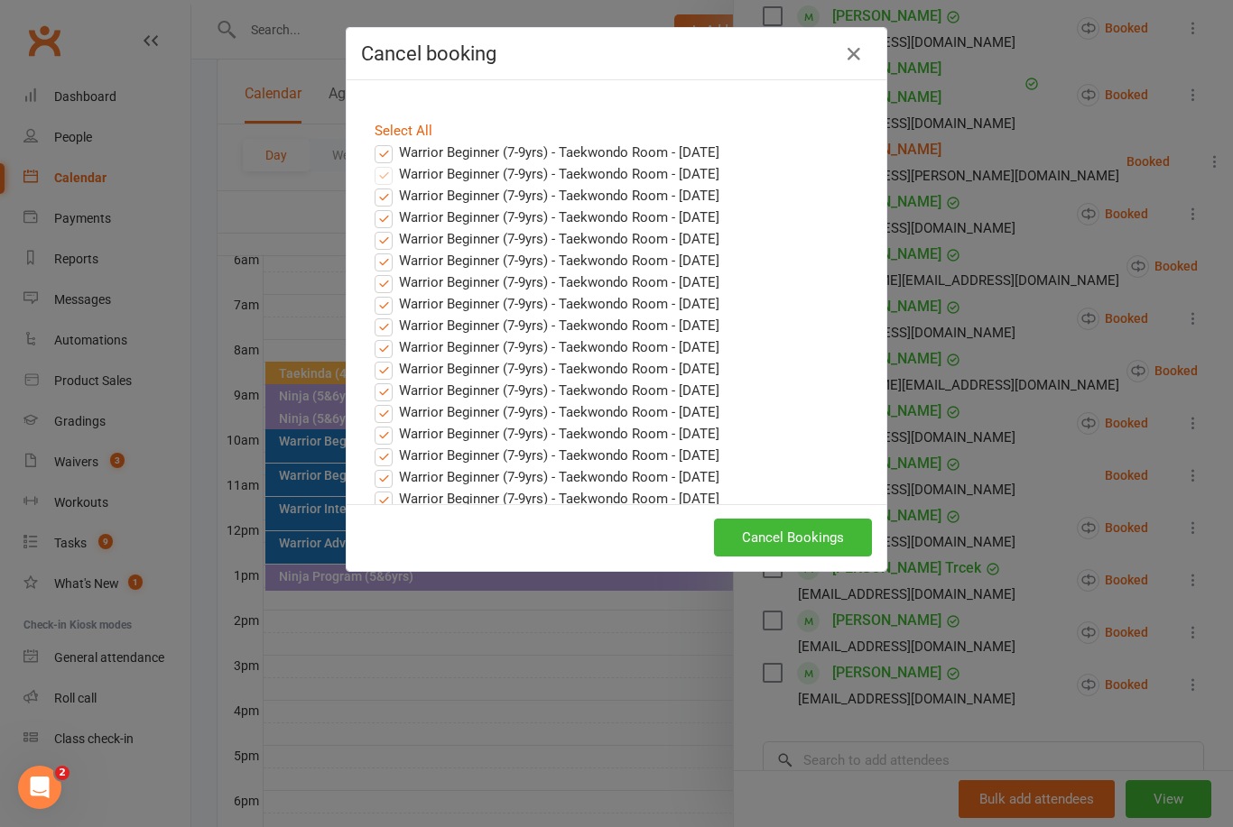
click at [384, 146] on label "Warrior Beginner (7-9yrs) - Taekwondo Room - [DATE]" at bounding box center [546, 153] width 345 height 22
click at [373, 142] on input "Warrior Beginner (7-9yrs) - Taekwondo Room - [DATE]" at bounding box center [367, 142] width 12 height 0
click at [820, 528] on button "Cancel Bookings" at bounding box center [793, 538] width 158 height 38
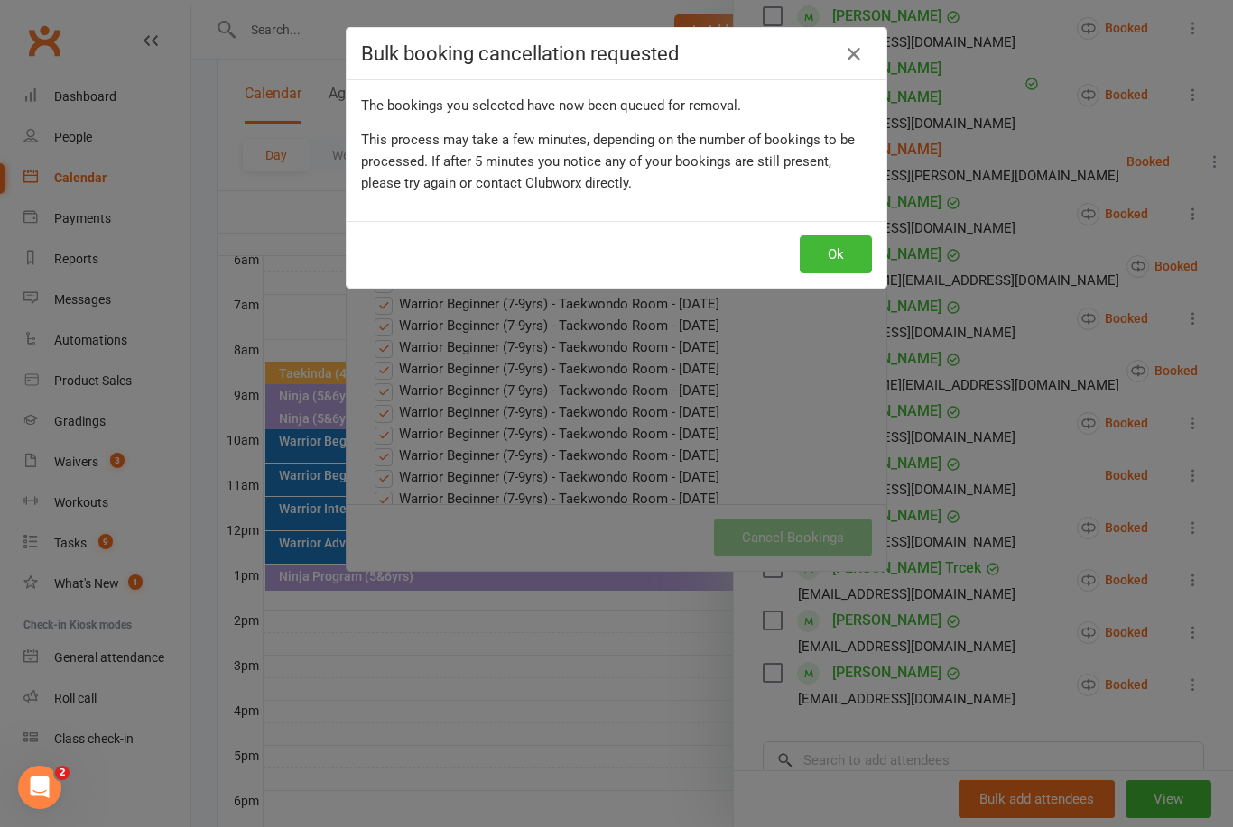
click at [837, 244] on button "Ok" at bounding box center [835, 255] width 72 height 38
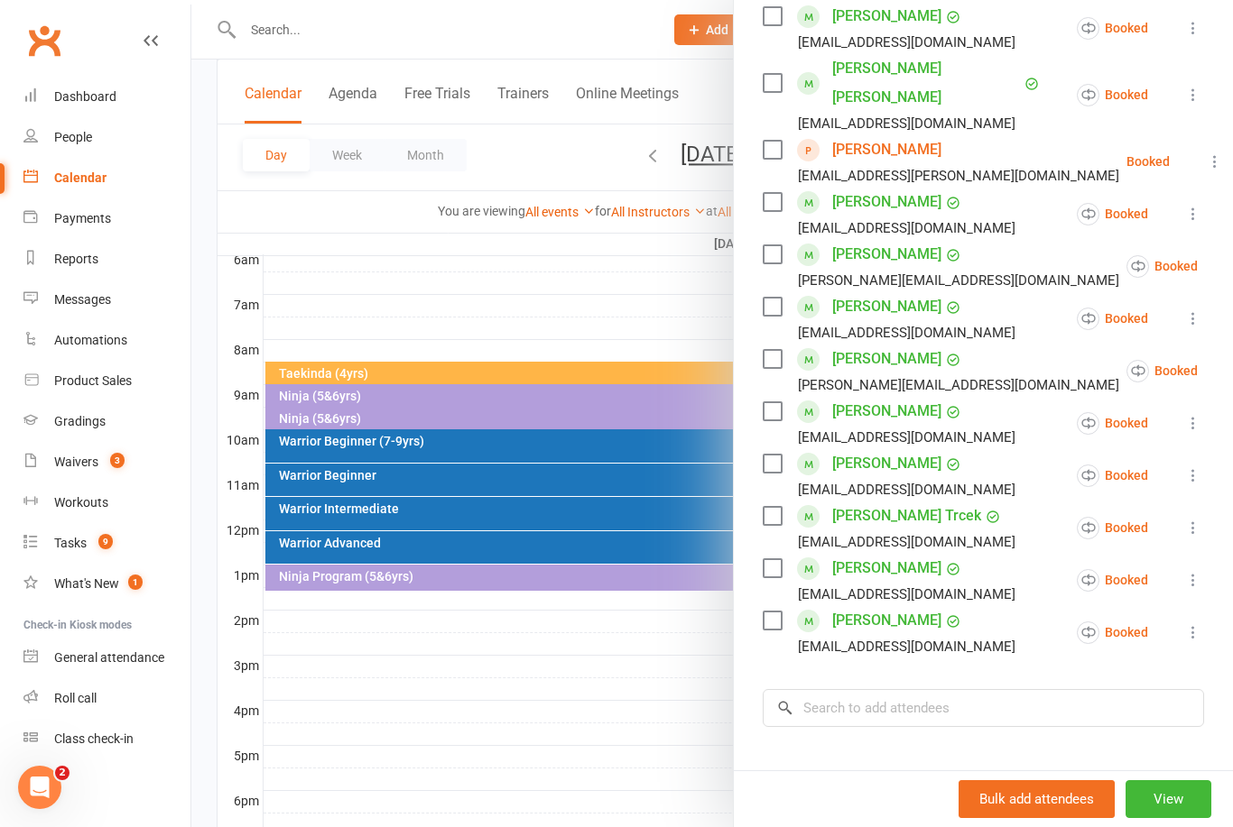
click at [567, 279] on div at bounding box center [711, 413] width 1041 height 827
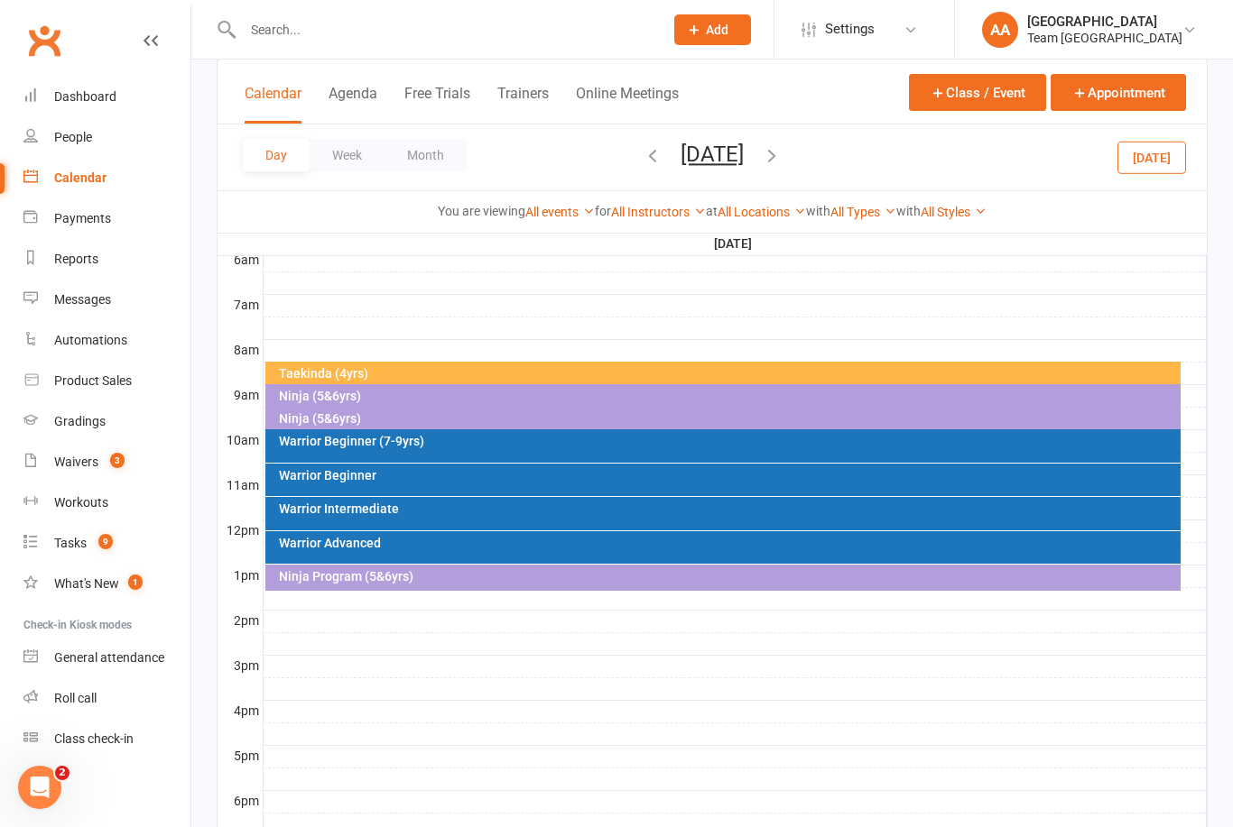
click at [448, 461] on div "Warrior Beginner (7-9yrs)" at bounding box center [723, 445] width 916 height 33
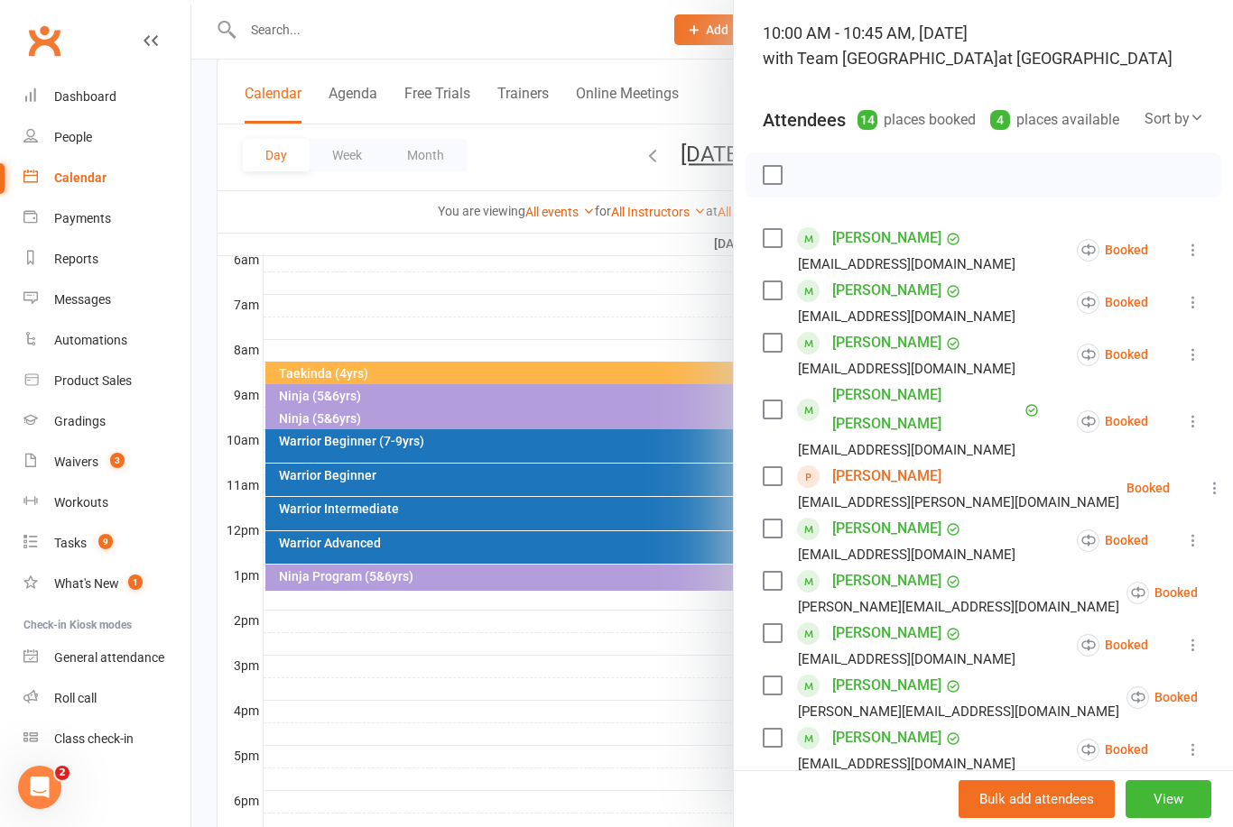
scroll to position [116, 0]
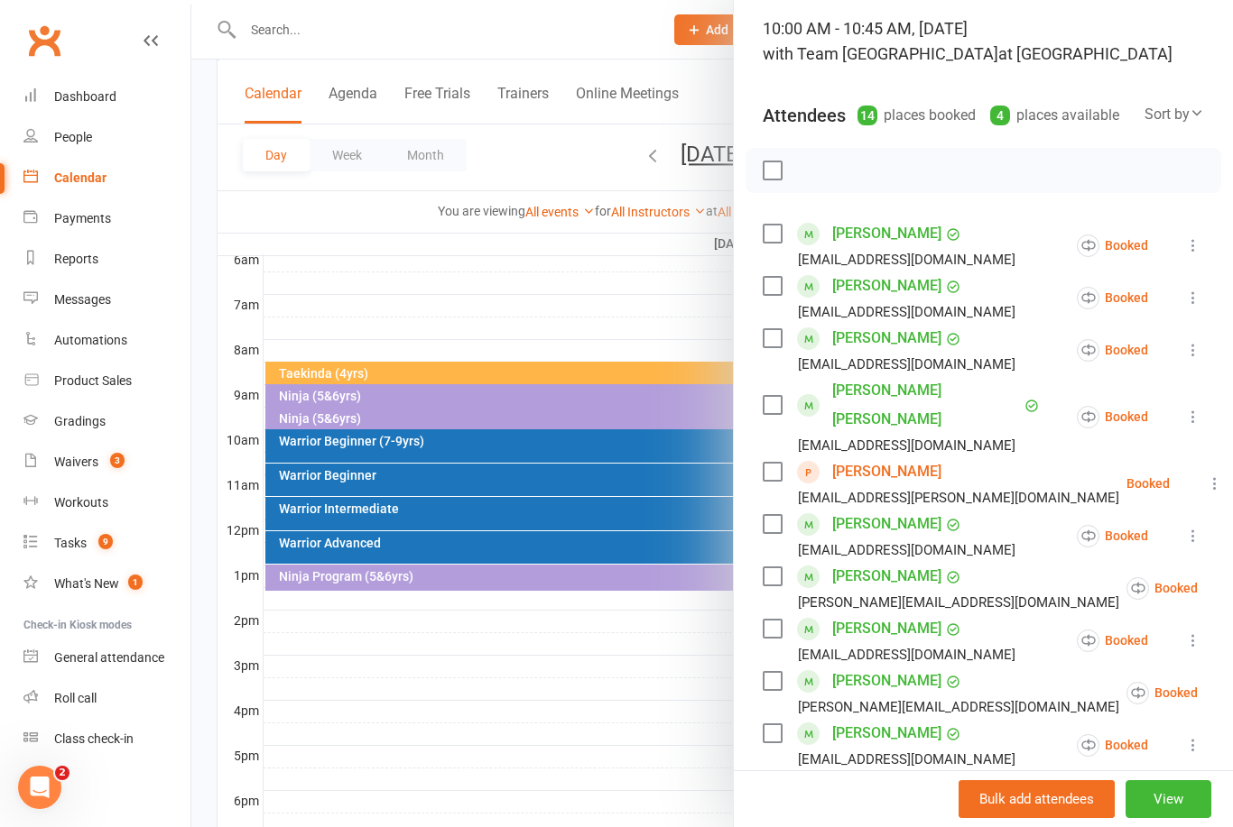
click at [491, 249] on div at bounding box center [711, 413] width 1041 height 827
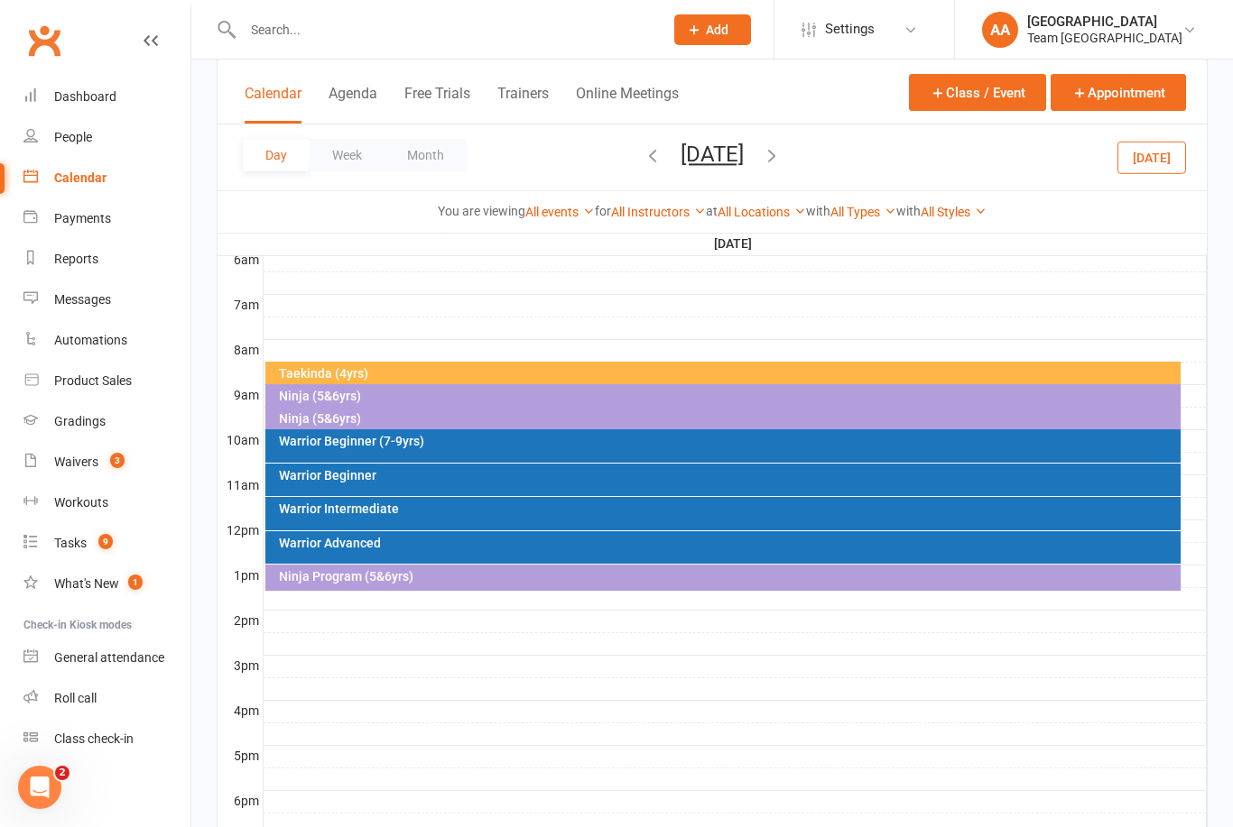
click at [390, 485] on div "Warrior Beginner" at bounding box center [723, 480] width 916 height 32
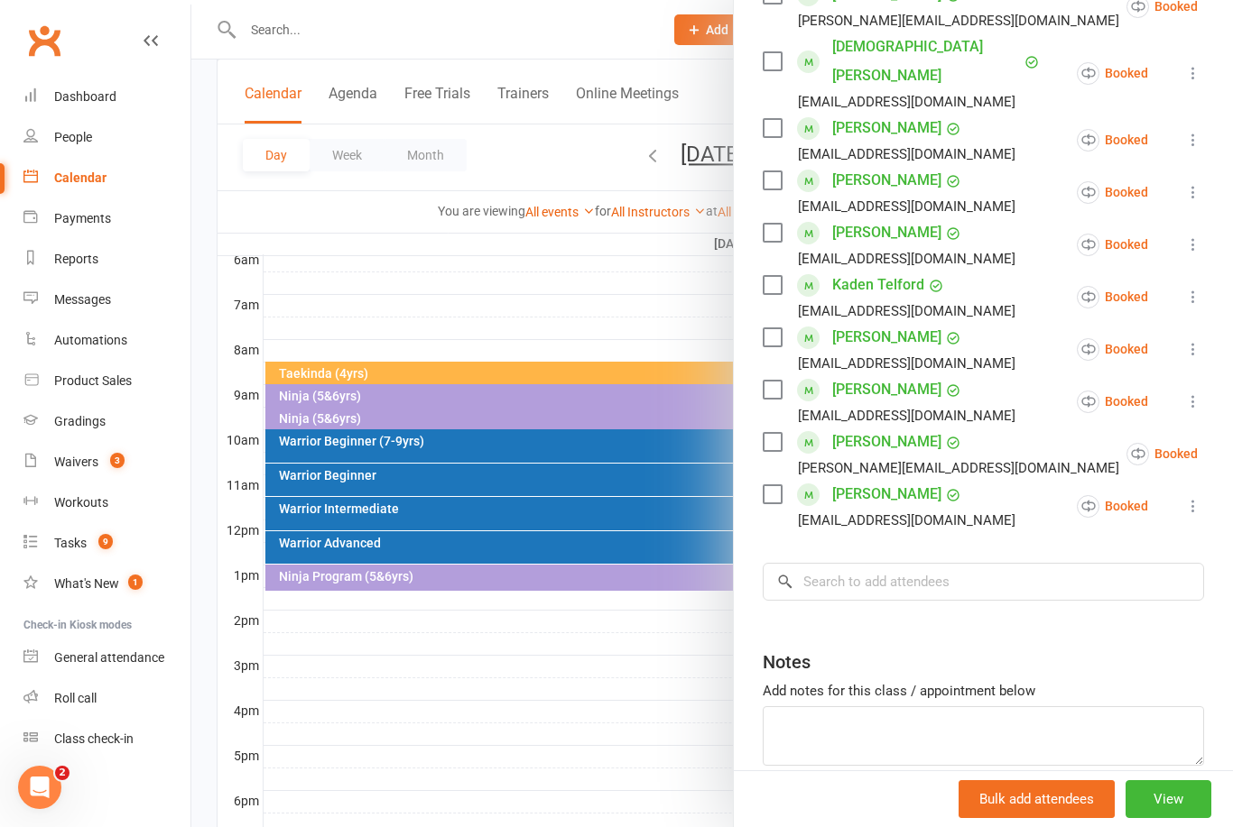
scroll to position [512, 0]
click at [864, 564] on input "search" at bounding box center [982, 583] width 441 height 38
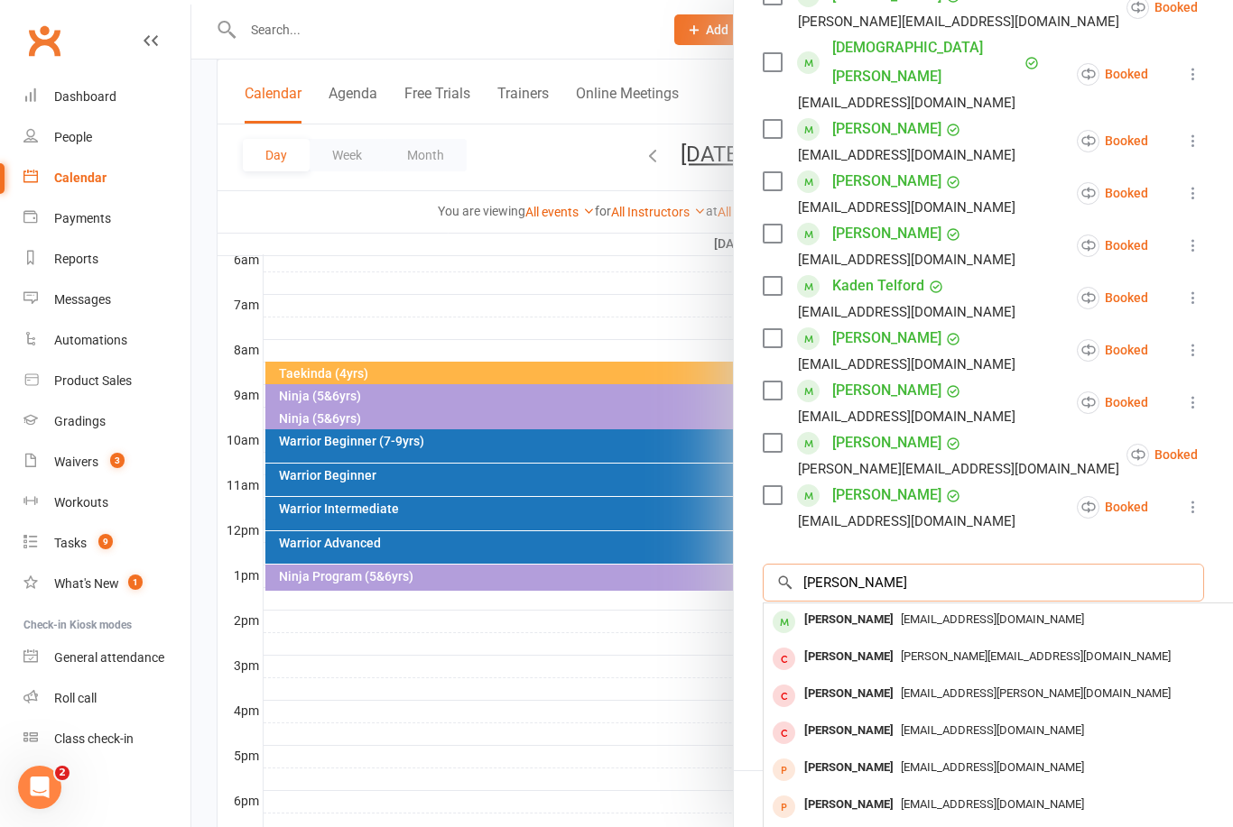
type input "Harry simp"
click at [879, 607] on div "[PERSON_NAME]" at bounding box center [849, 620] width 104 height 26
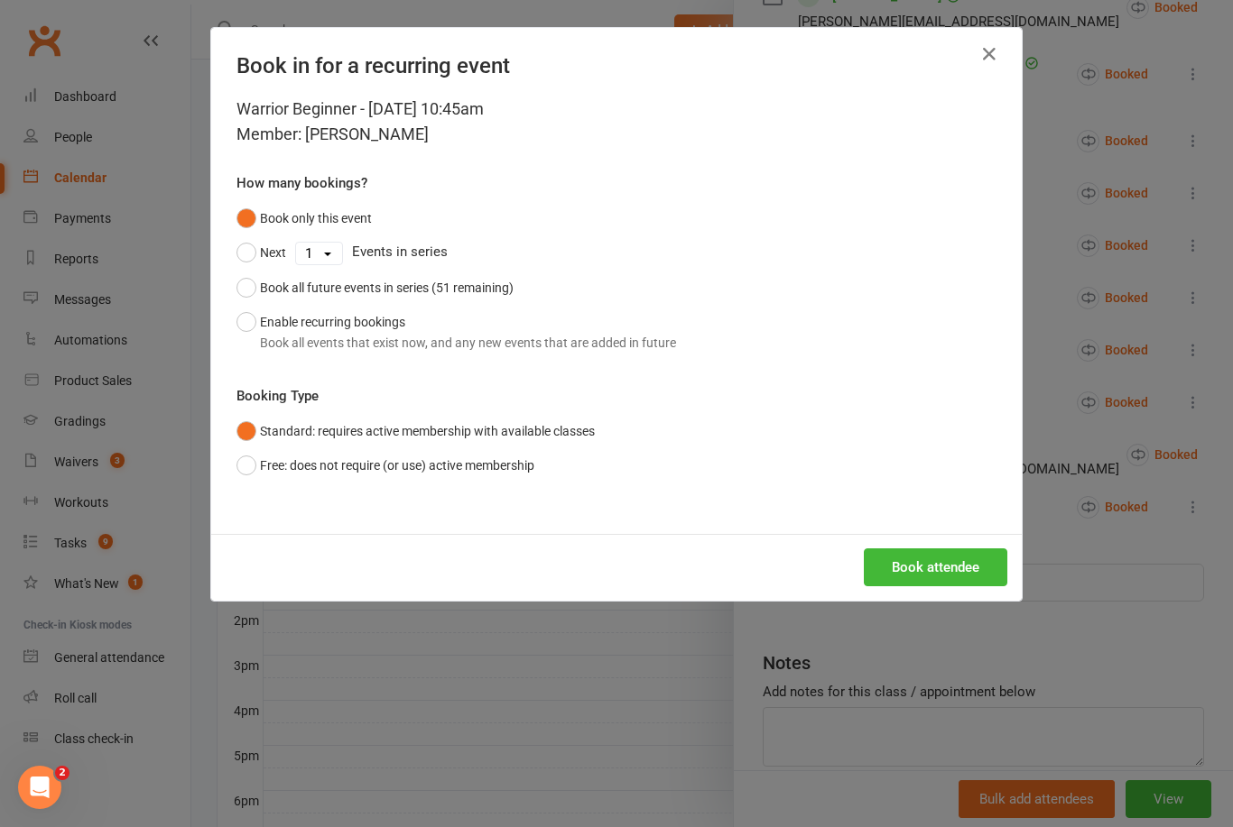
click at [242, 325] on button "Enable recurring bookings Book all events that exist now, and any new events th…" at bounding box center [455, 332] width 439 height 55
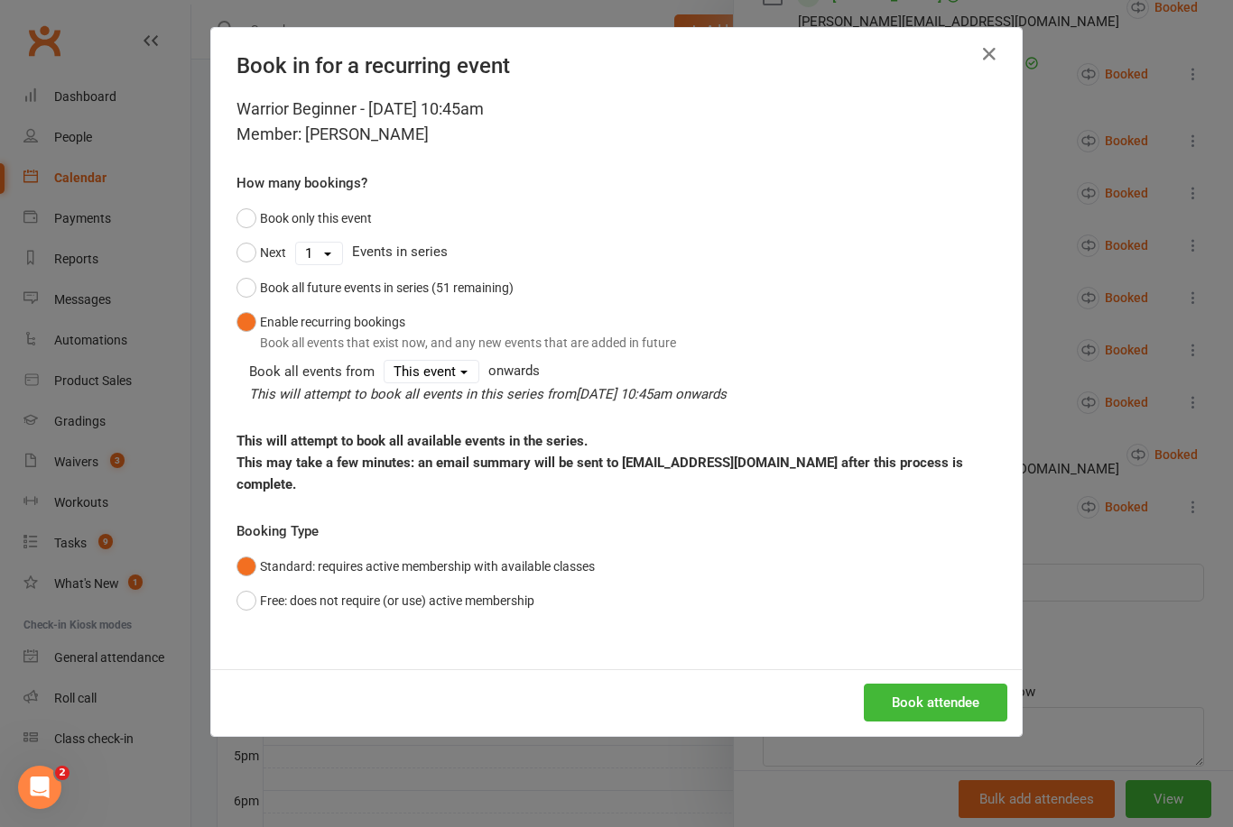
click at [929, 696] on button "Book attendee" at bounding box center [935, 703] width 143 height 38
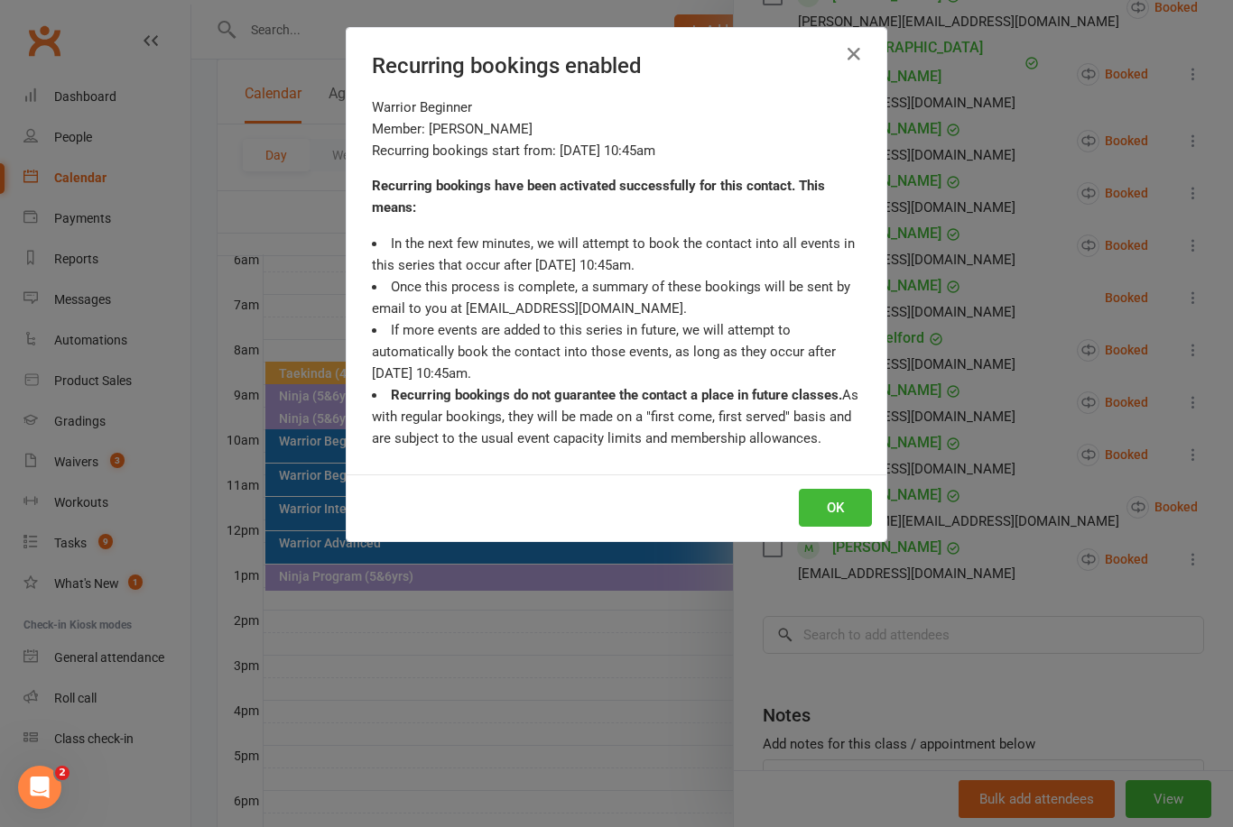
click at [842, 508] on button "OK" at bounding box center [835, 508] width 73 height 38
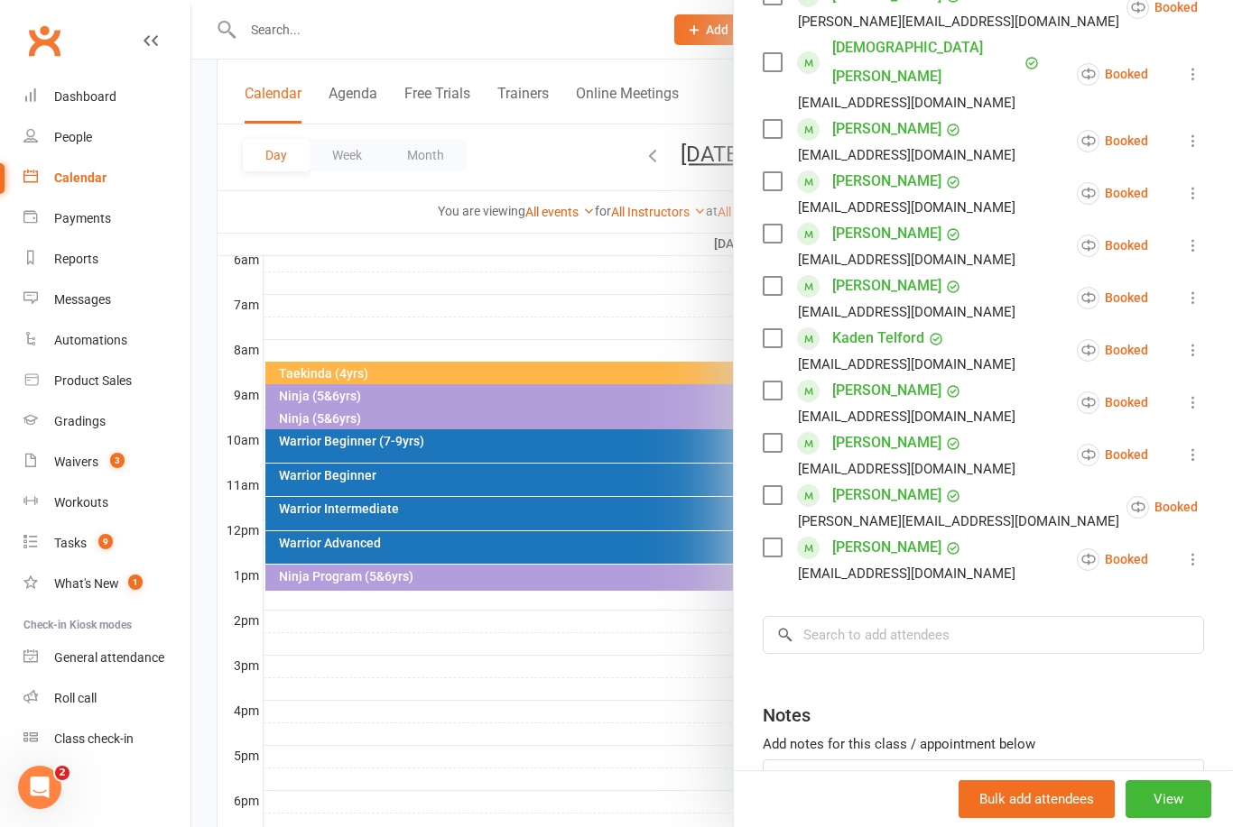
click at [585, 251] on div at bounding box center [711, 413] width 1041 height 827
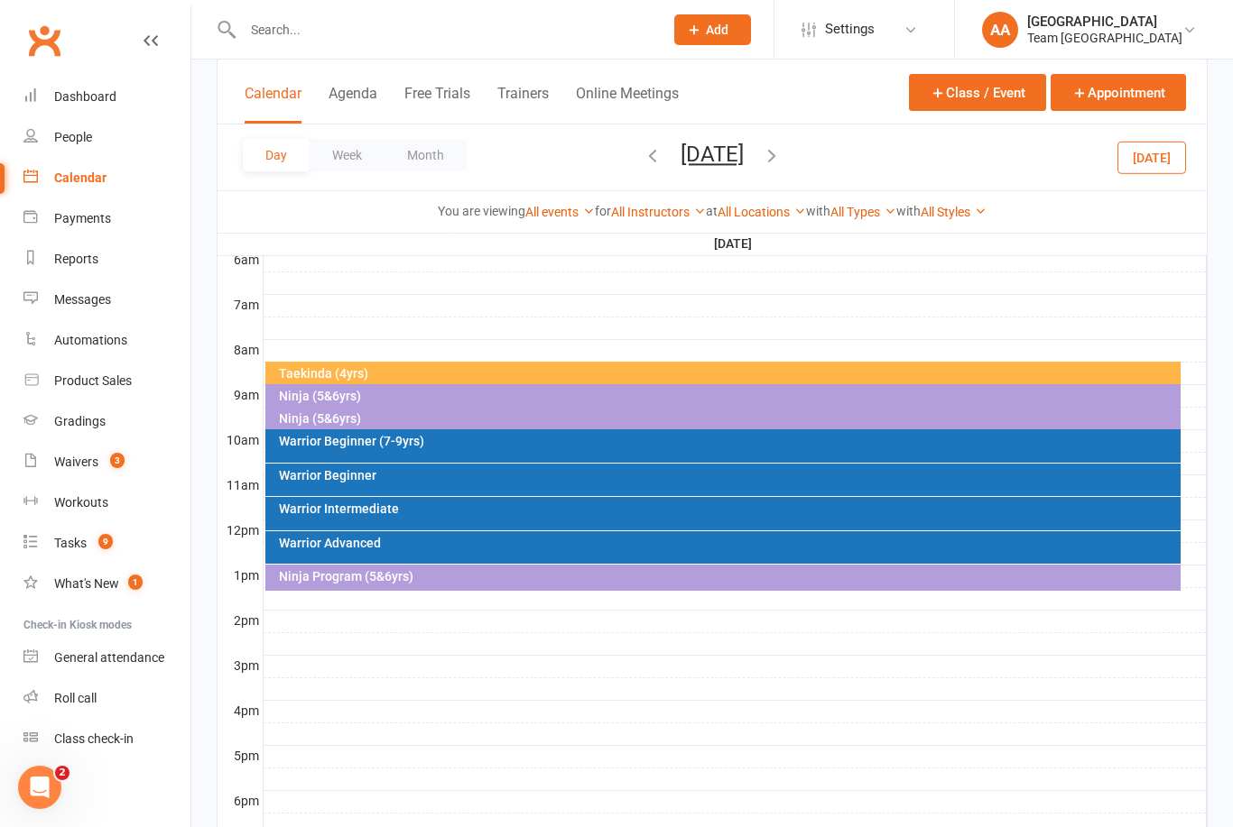
click at [744, 150] on button "[DATE]" at bounding box center [711, 154] width 63 height 25
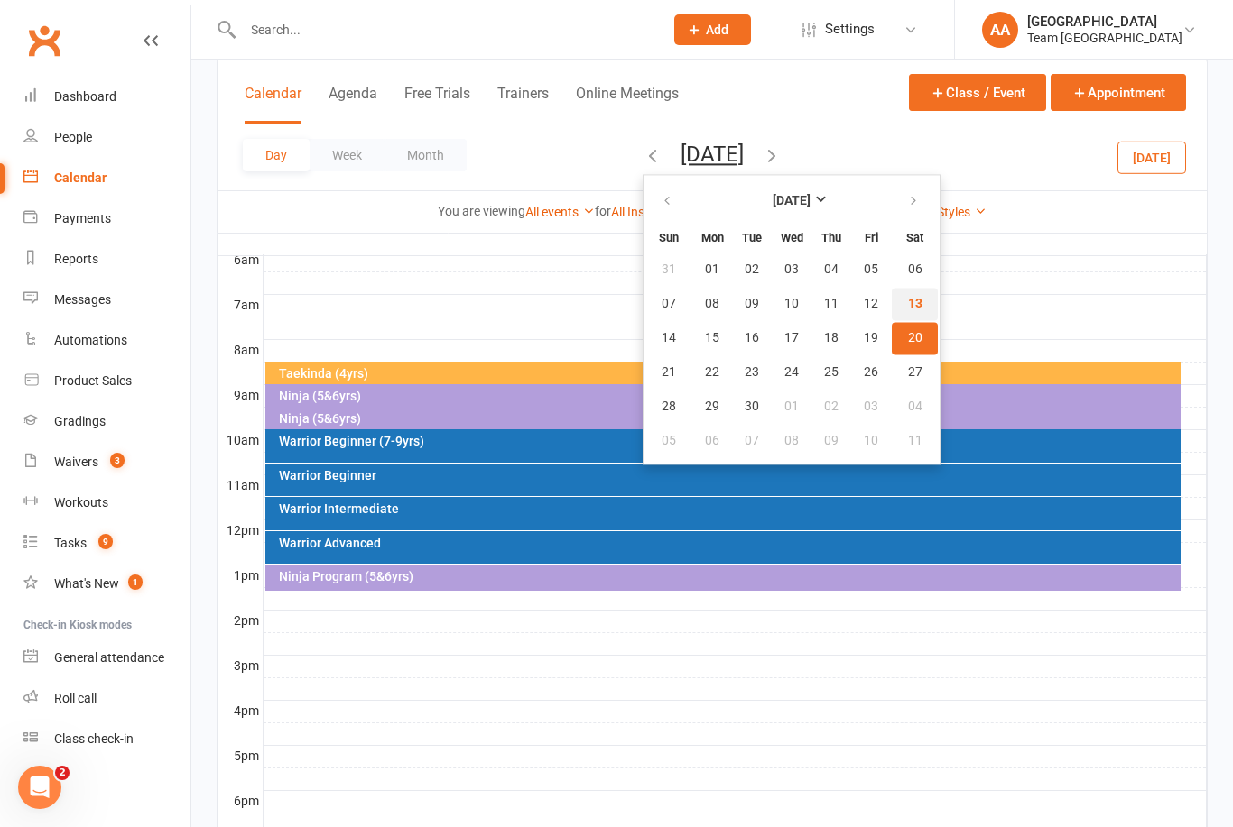
click at [908, 307] on span "13" at bounding box center [915, 304] width 14 height 14
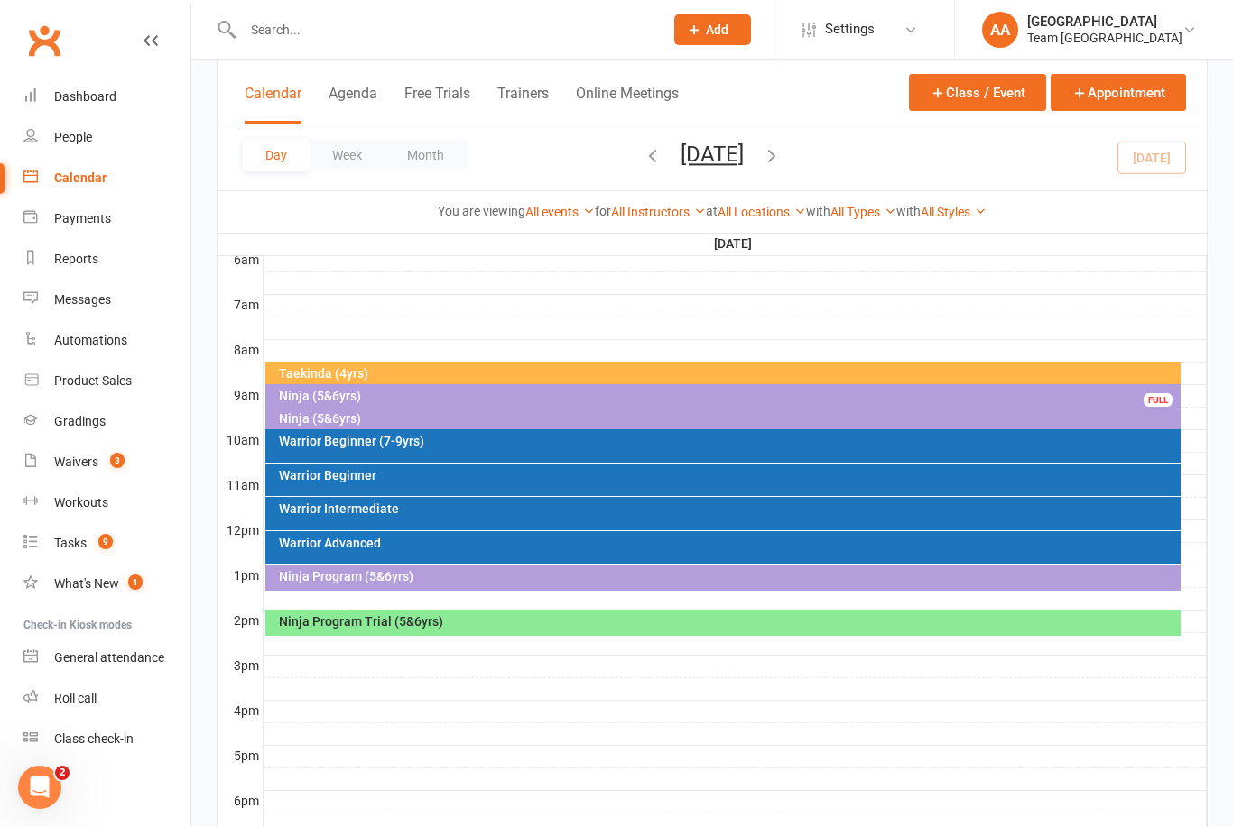
click at [443, 479] on div "Warrior Beginner" at bounding box center [728, 475] width 900 height 13
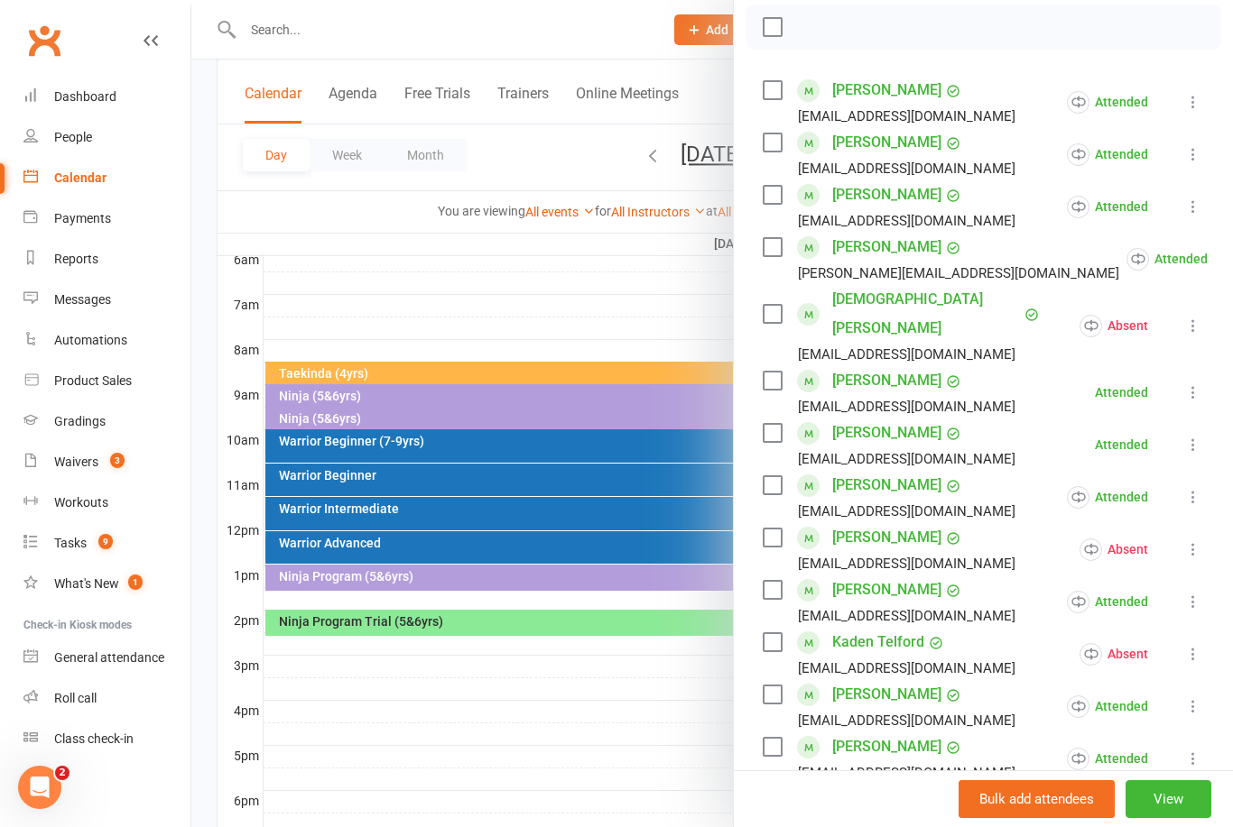
scroll to position [259, 0]
click at [537, 309] on div at bounding box center [711, 413] width 1041 height 827
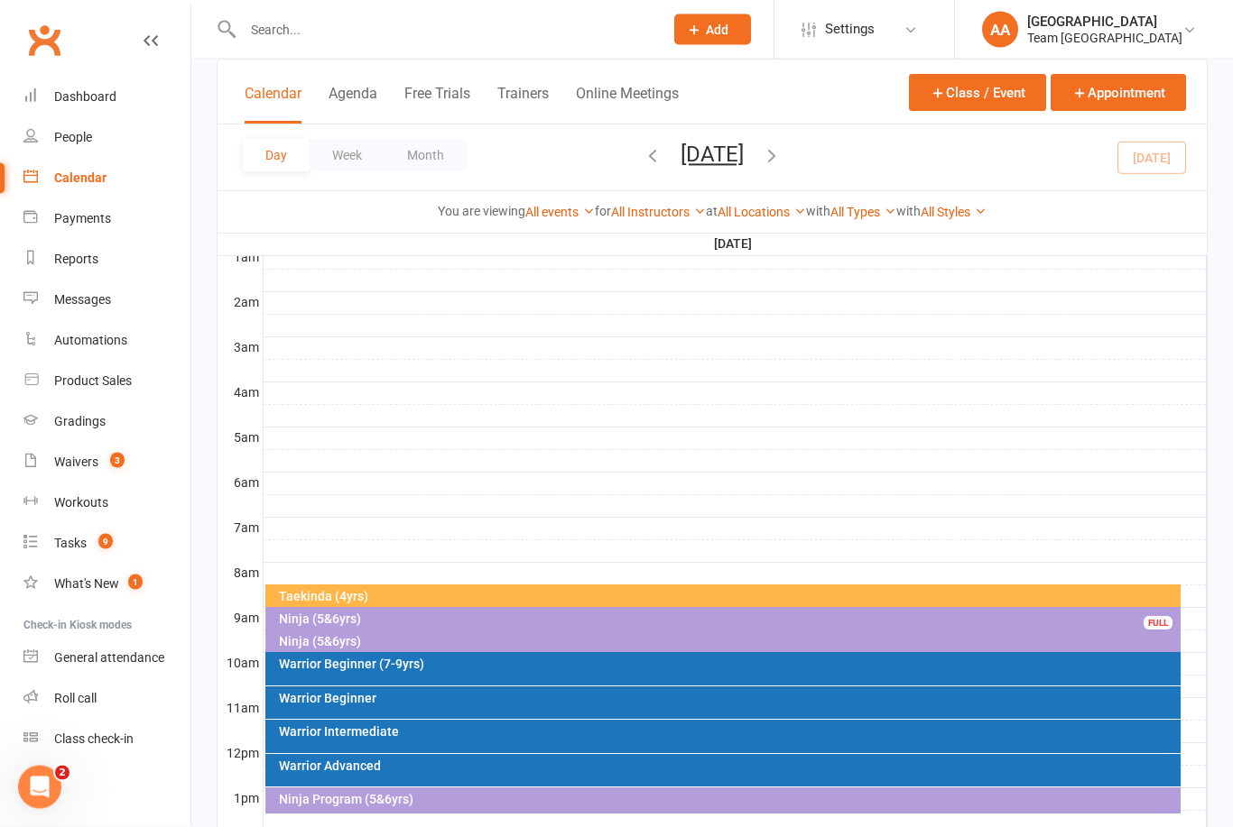
scroll to position [0, 0]
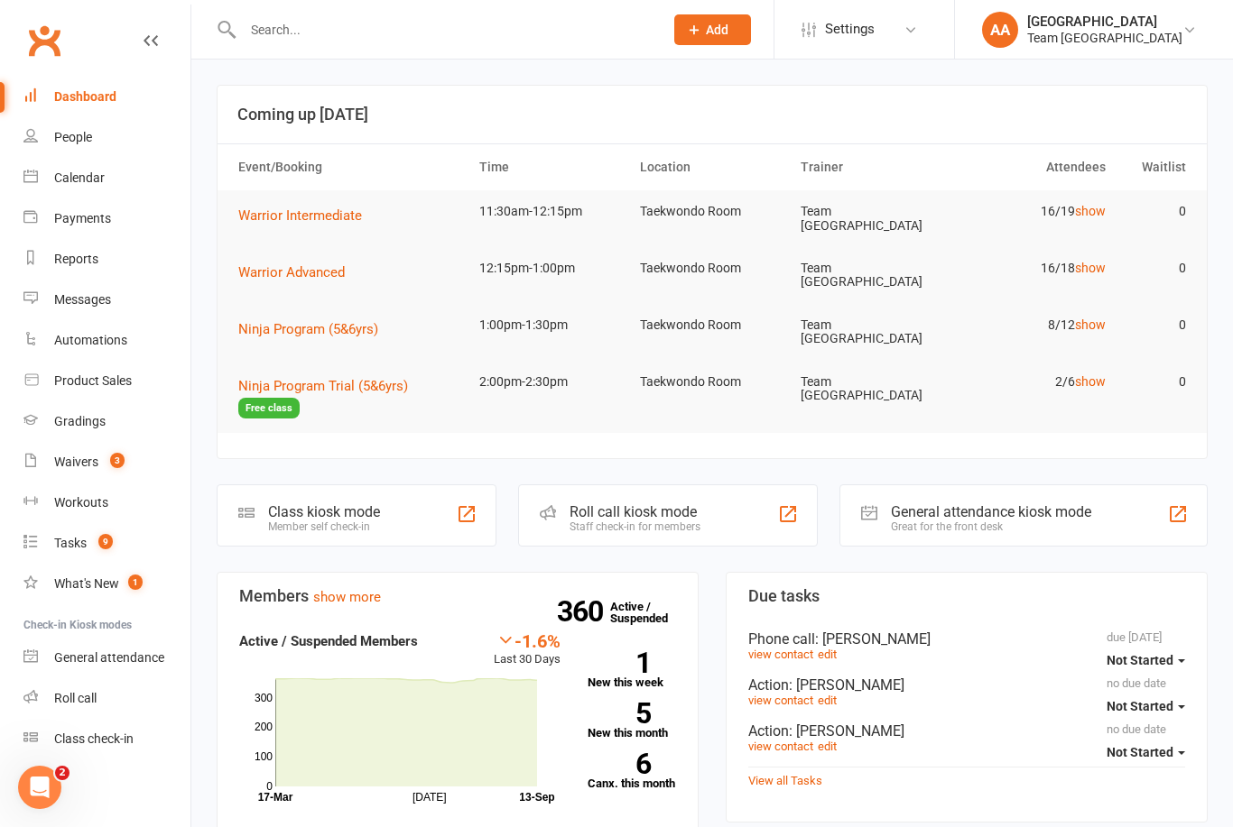
click at [790, 774] on link "View all Tasks" at bounding box center [785, 781] width 74 height 14
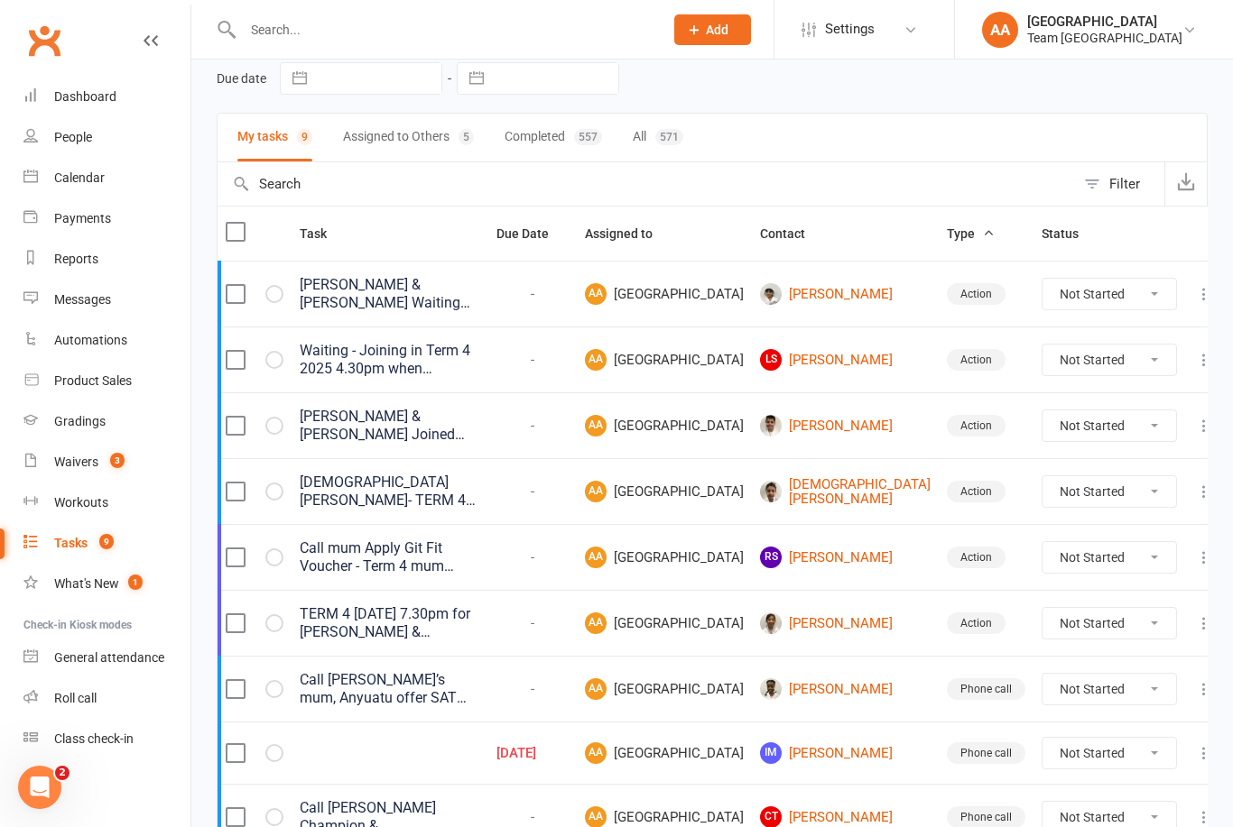
scroll to position [203, 0]
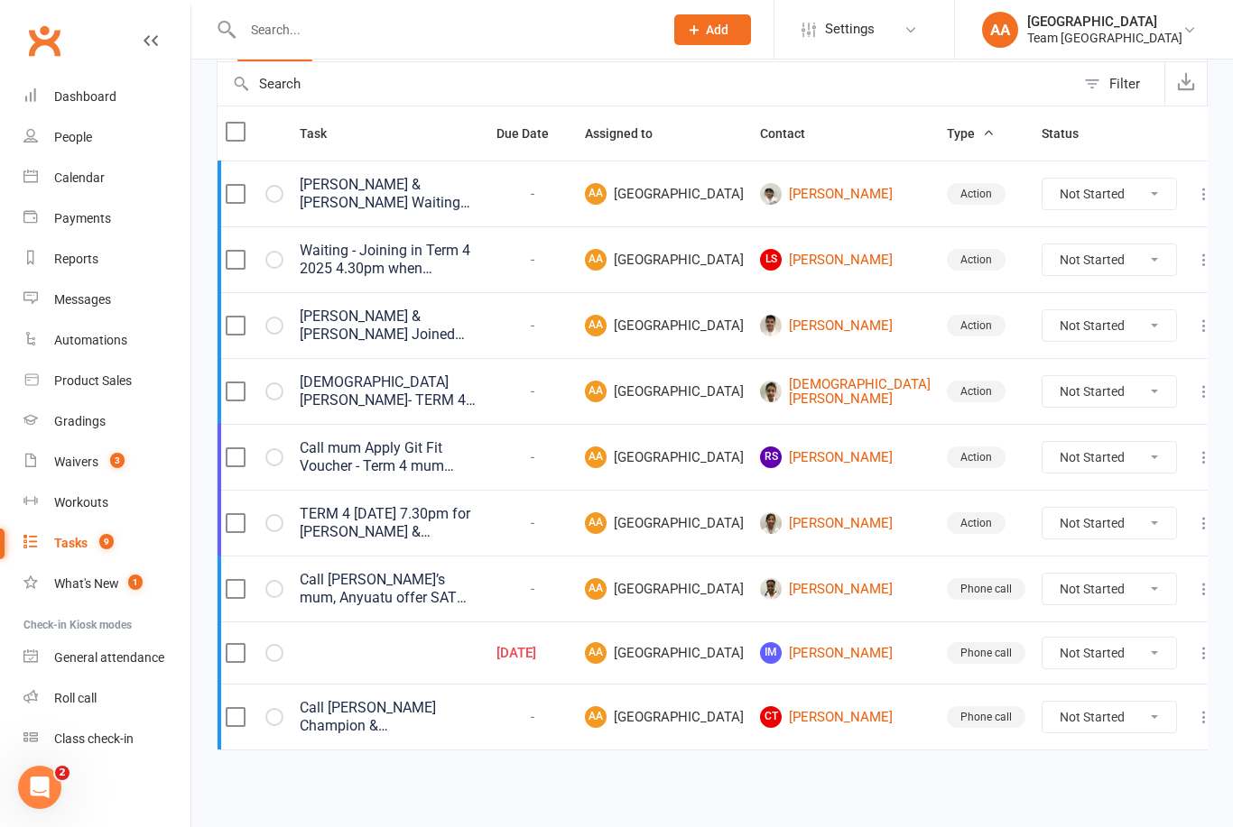
click at [79, 184] on div "Calendar" at bounding box center [79, 178] width 51 height 14
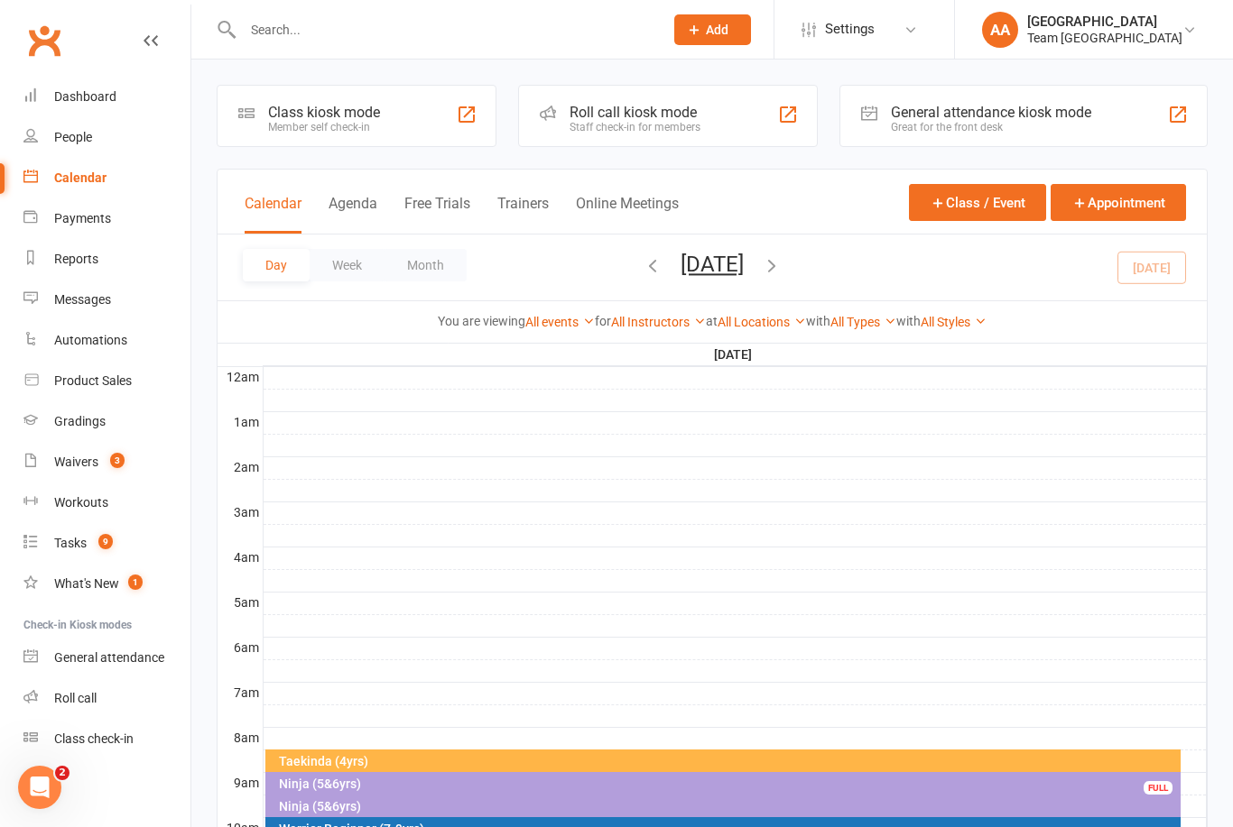
click at [744, 274] on button "[DATE]" at bounding box center [711, 264] width 63 height 25
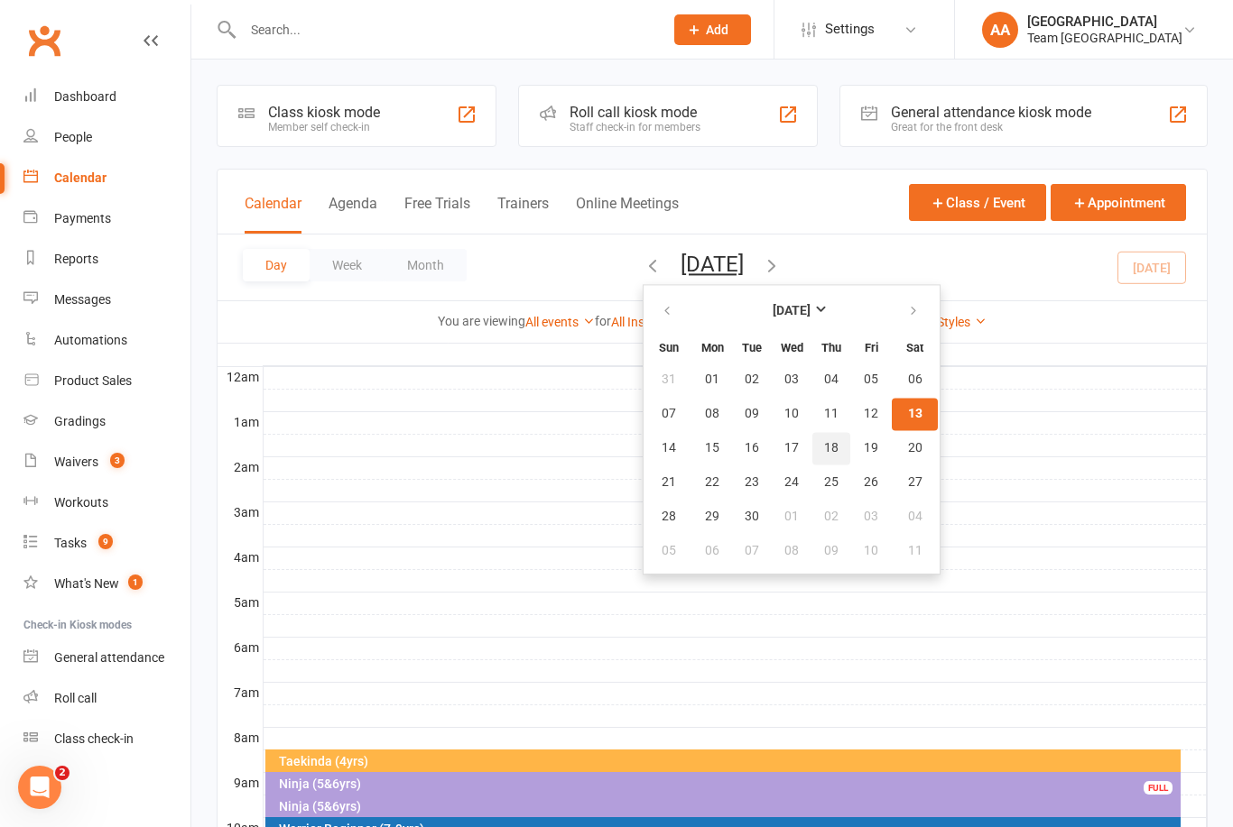
click at [824, 447] on span "18" at bounding box center [831, 448] width 14 height 14
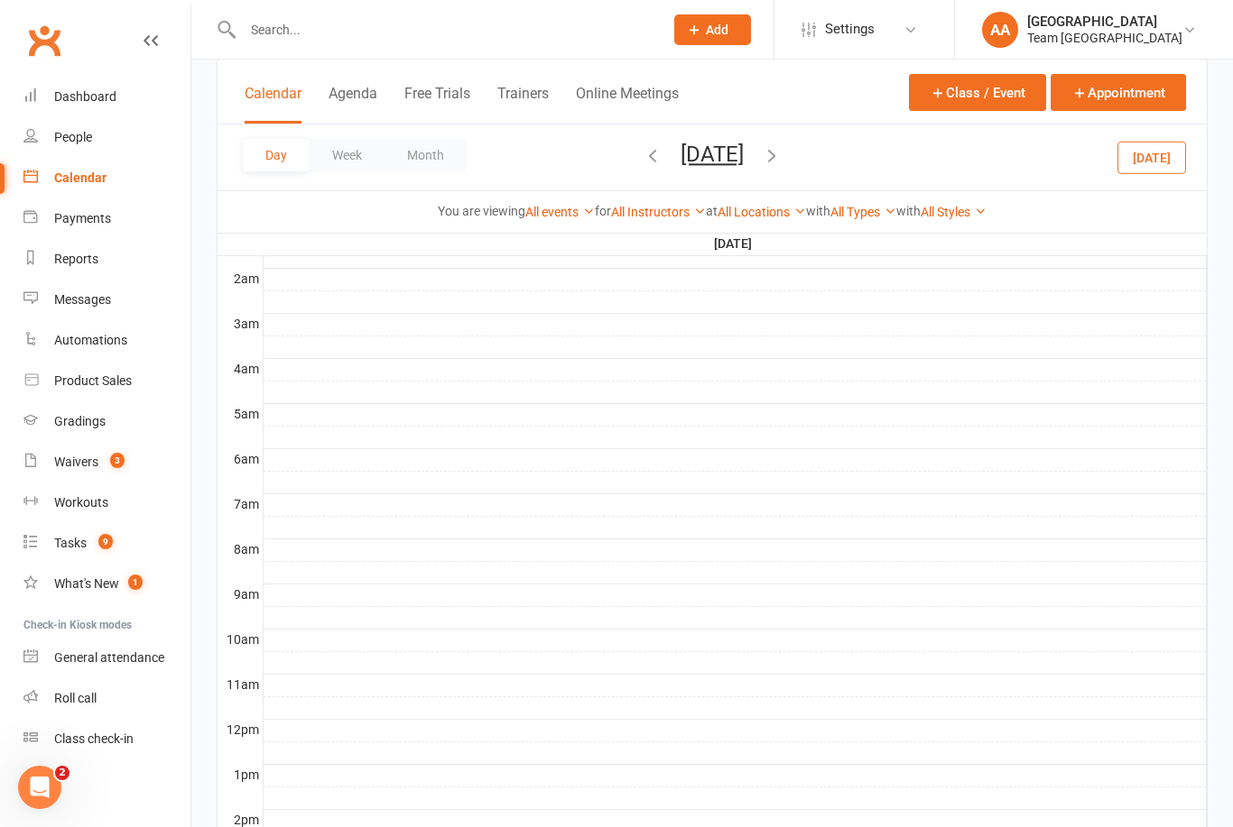
scroll to position [608, 0]
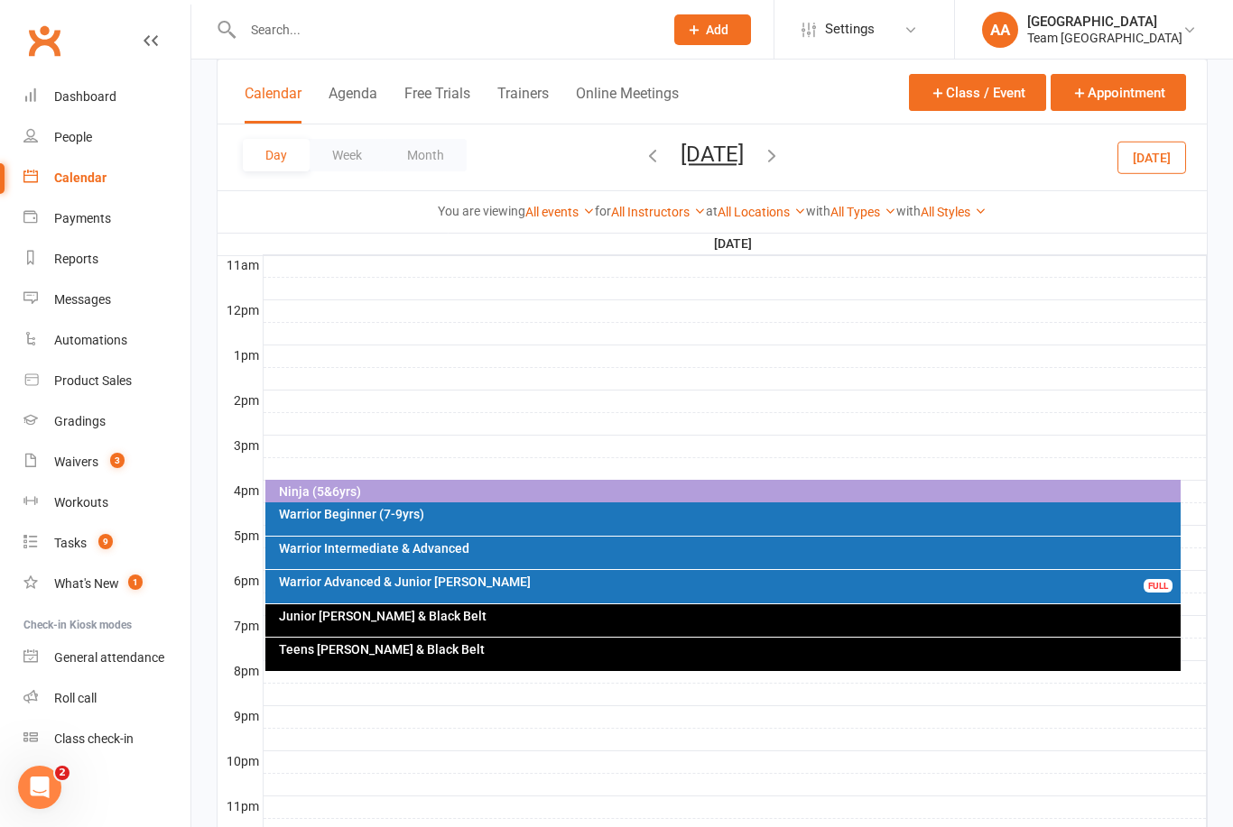
click at [488, 551] on div "Warrior Intermediate & Advanced" at bounding box center [728, 548] width 900 height 13
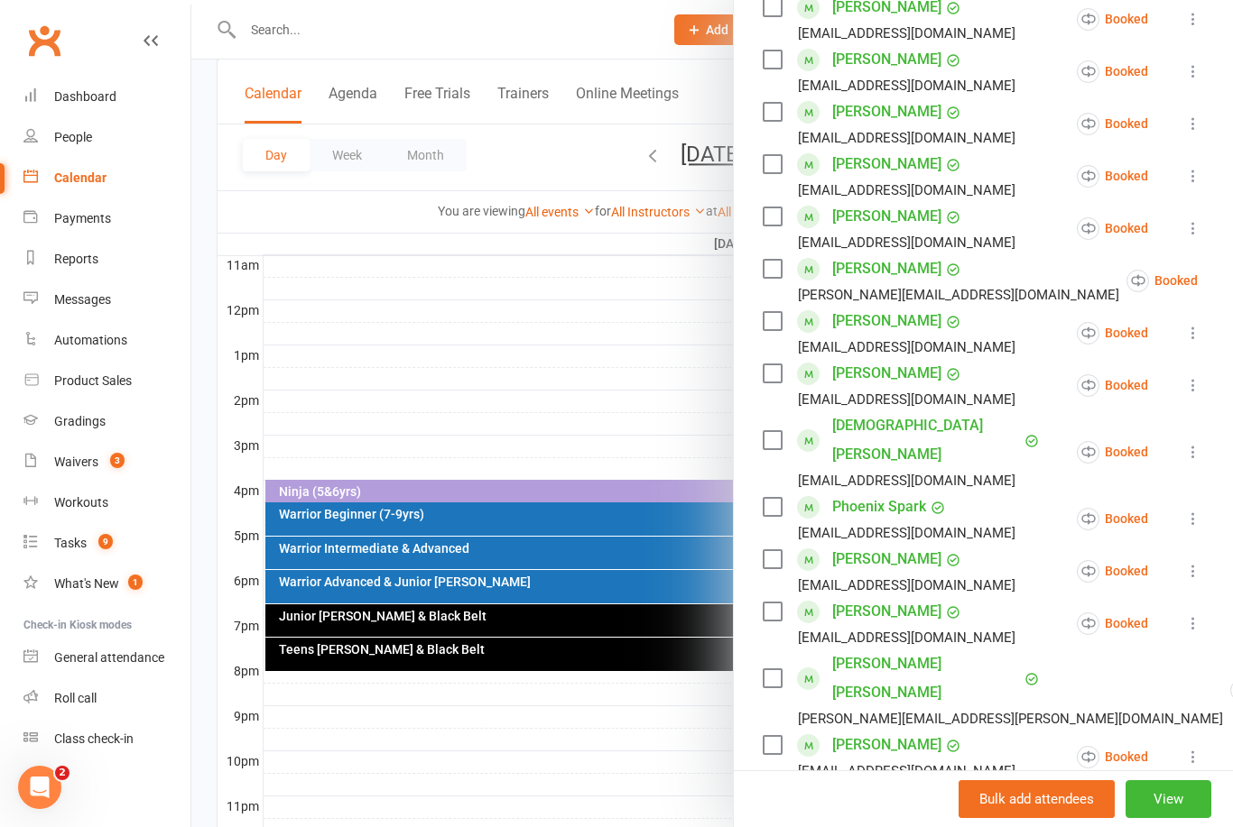
scroll to position [448, 0]
click at [1201, 442] on icon at bounding box center [1193, 451] width 18 height 18
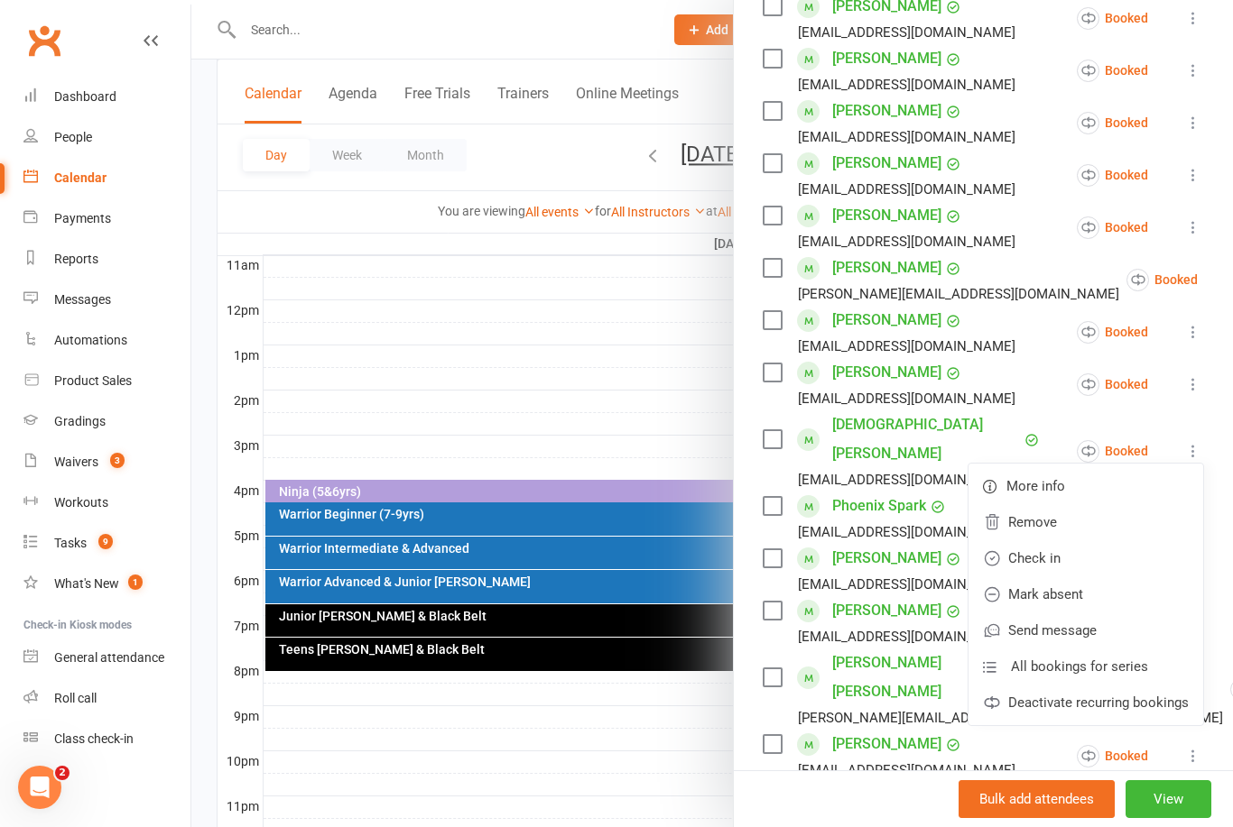
click at [1188, 695] on link "Deactivate recurring bookings" at bounding box center [1085, 703] width 235 height 36
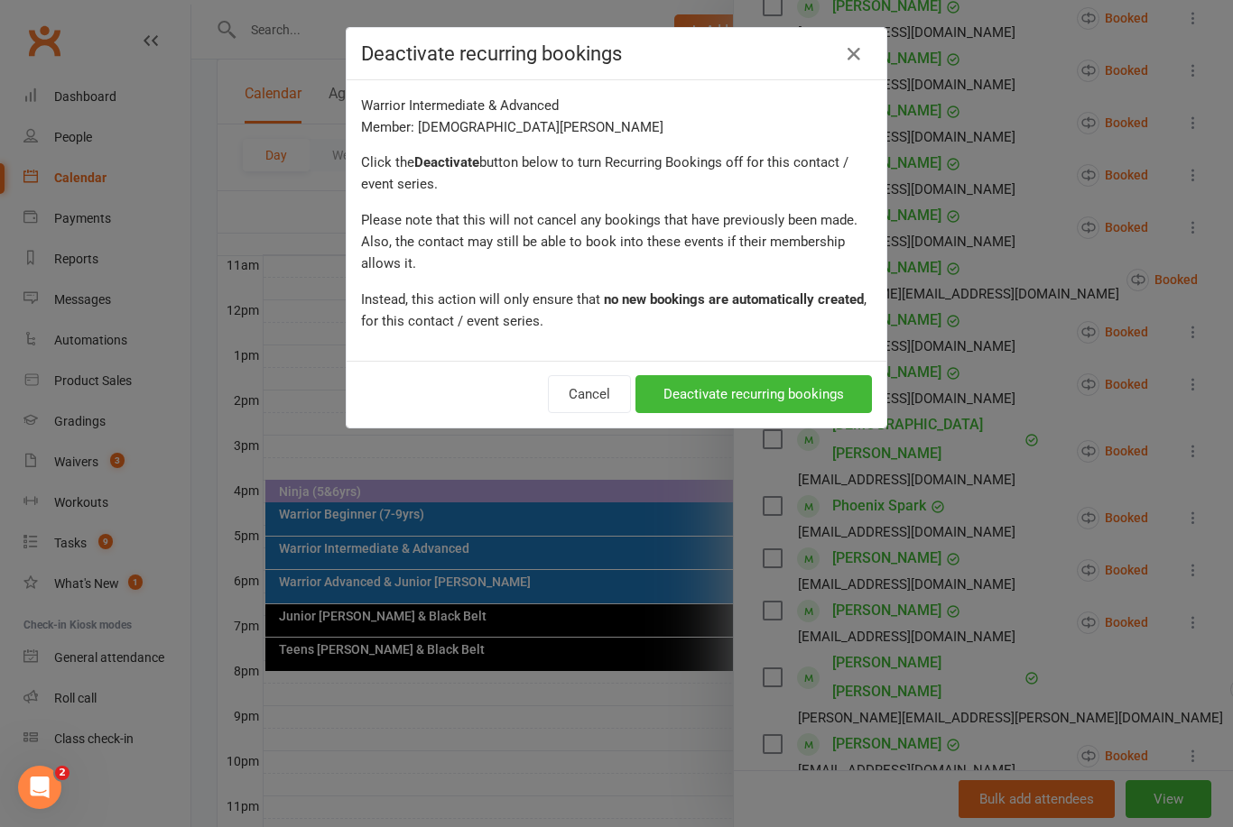
click at [825, 393] on button "Deactivate recurring bookings" at bounding box center [753, 394] width 236 height 38
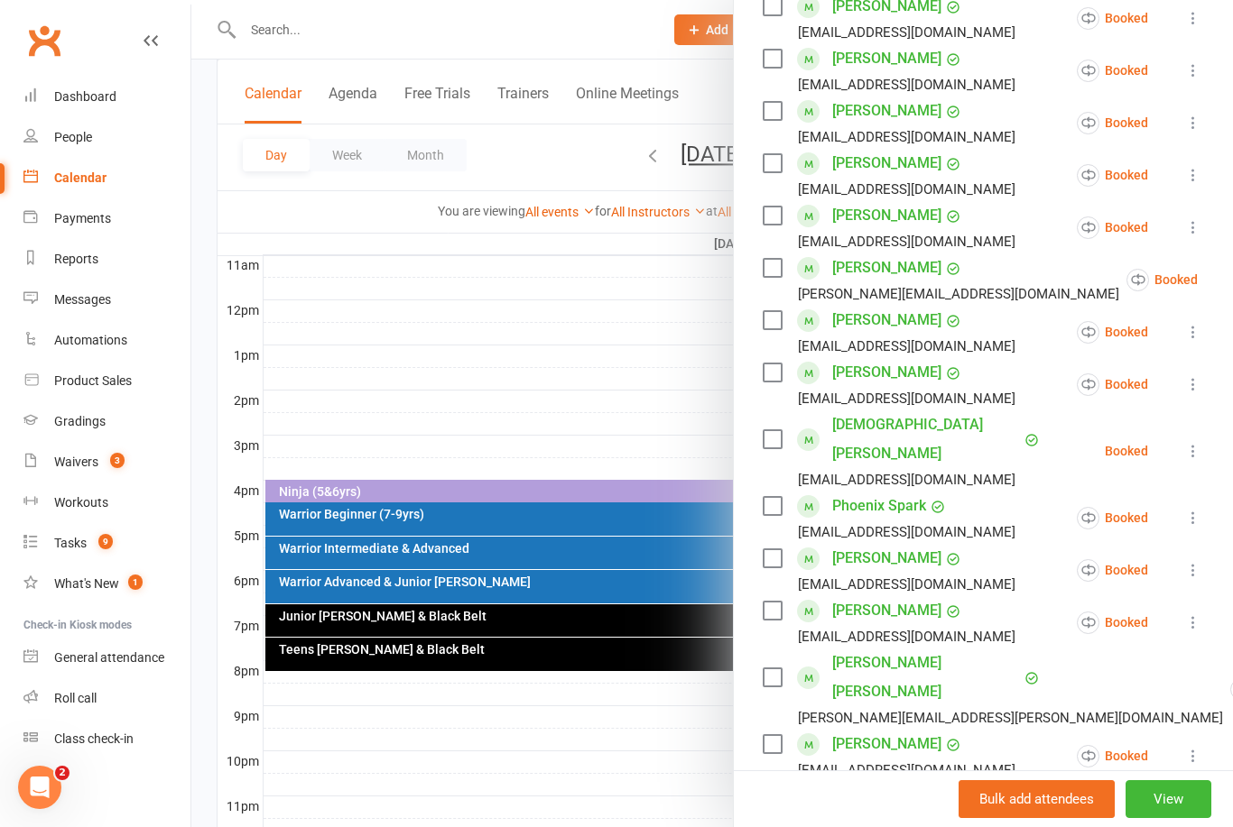
click at [1193, 442] on icon at bounding box center [1193, 451] width 18 height 18
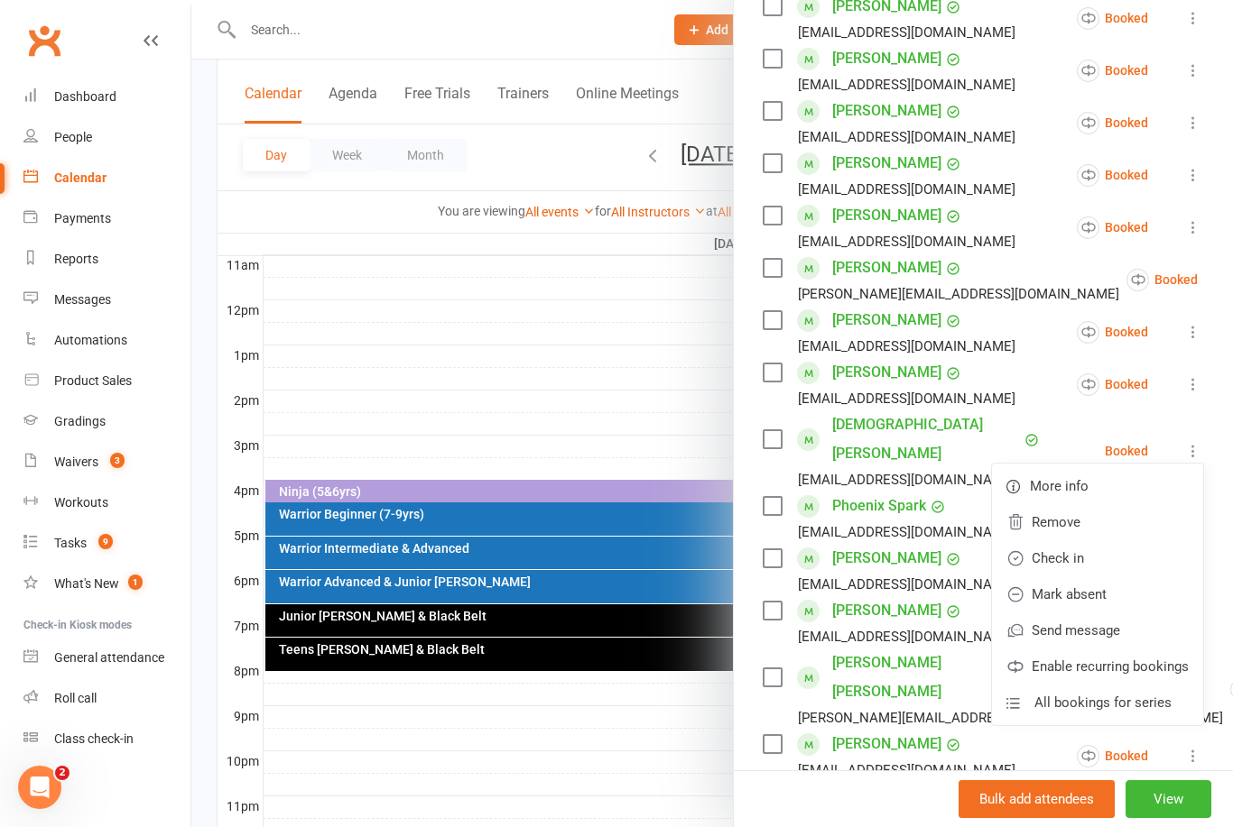
click at [1088, 513] on link "Remove" at bounding box center [1097, 522] width 211 height 36
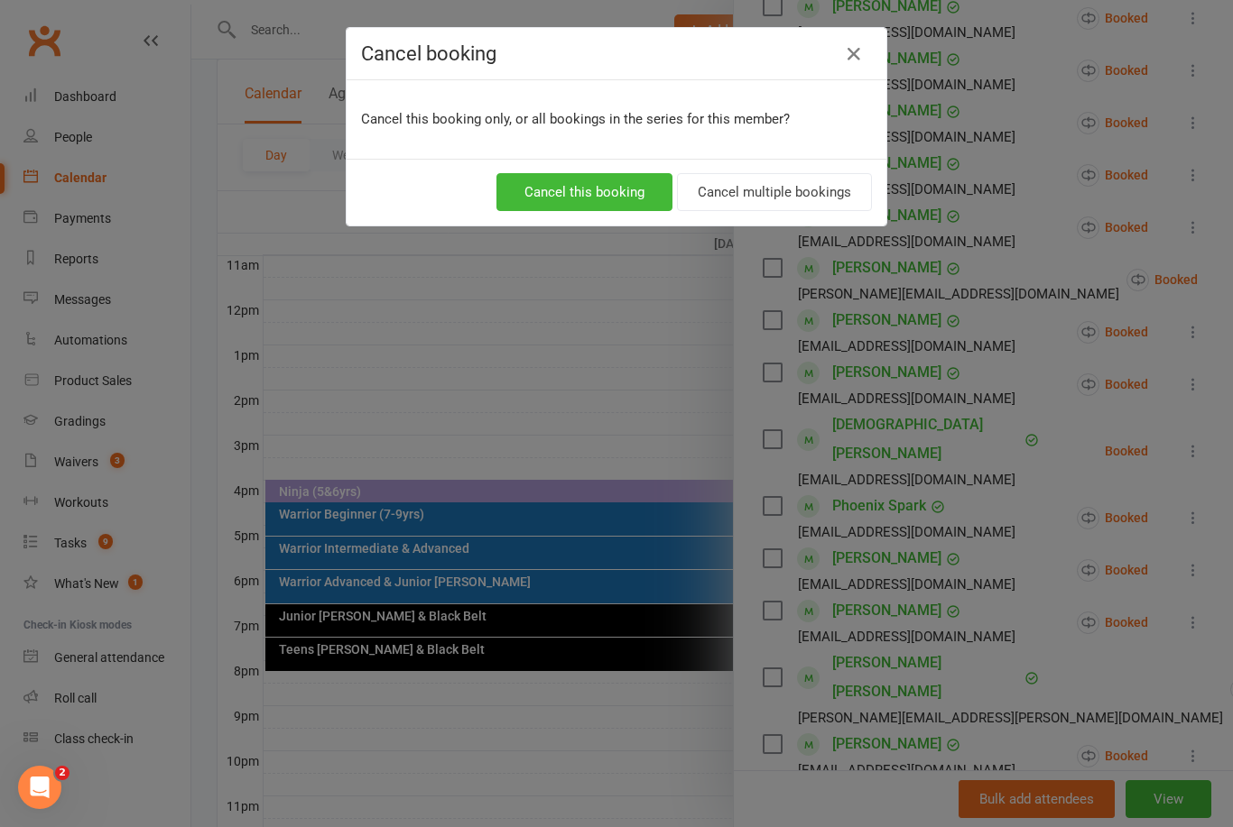
click at [787, 190] on button "Cancel multiple bookings" at bounding box center [774, 192] width 195 height 38
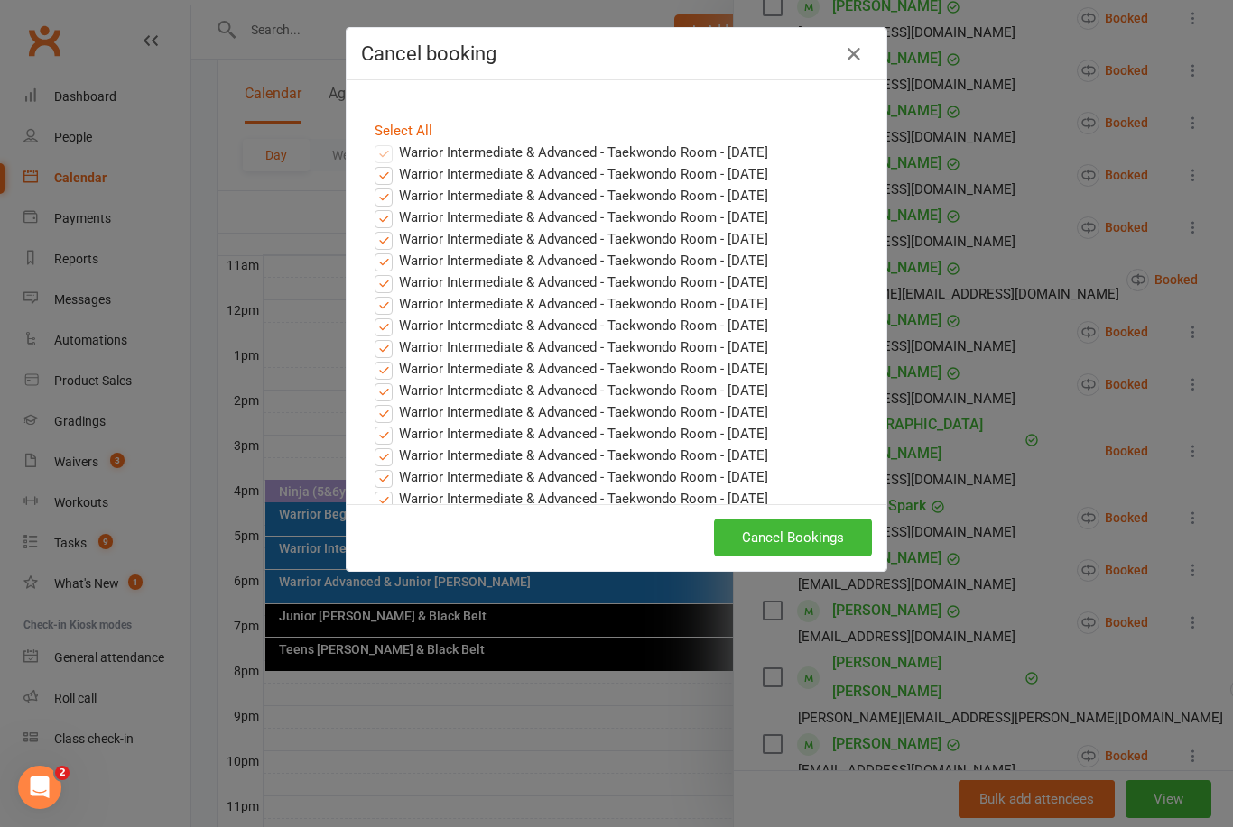
click at [773, 556] on button "Cancel Bookings" at bounding box center [793, 538] width 158 height 38
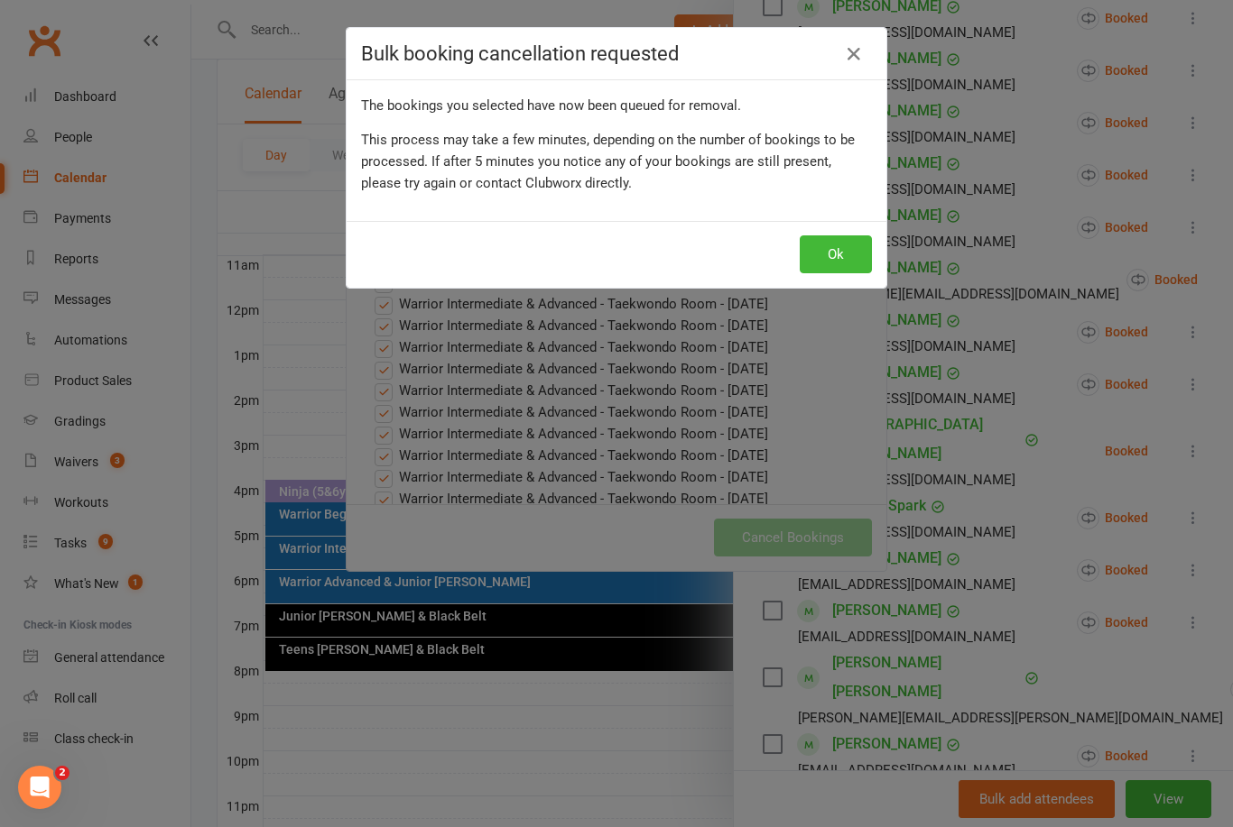
click at [843, 250] on button "Ok" at bounding box center [835, 255] width 72 height 38
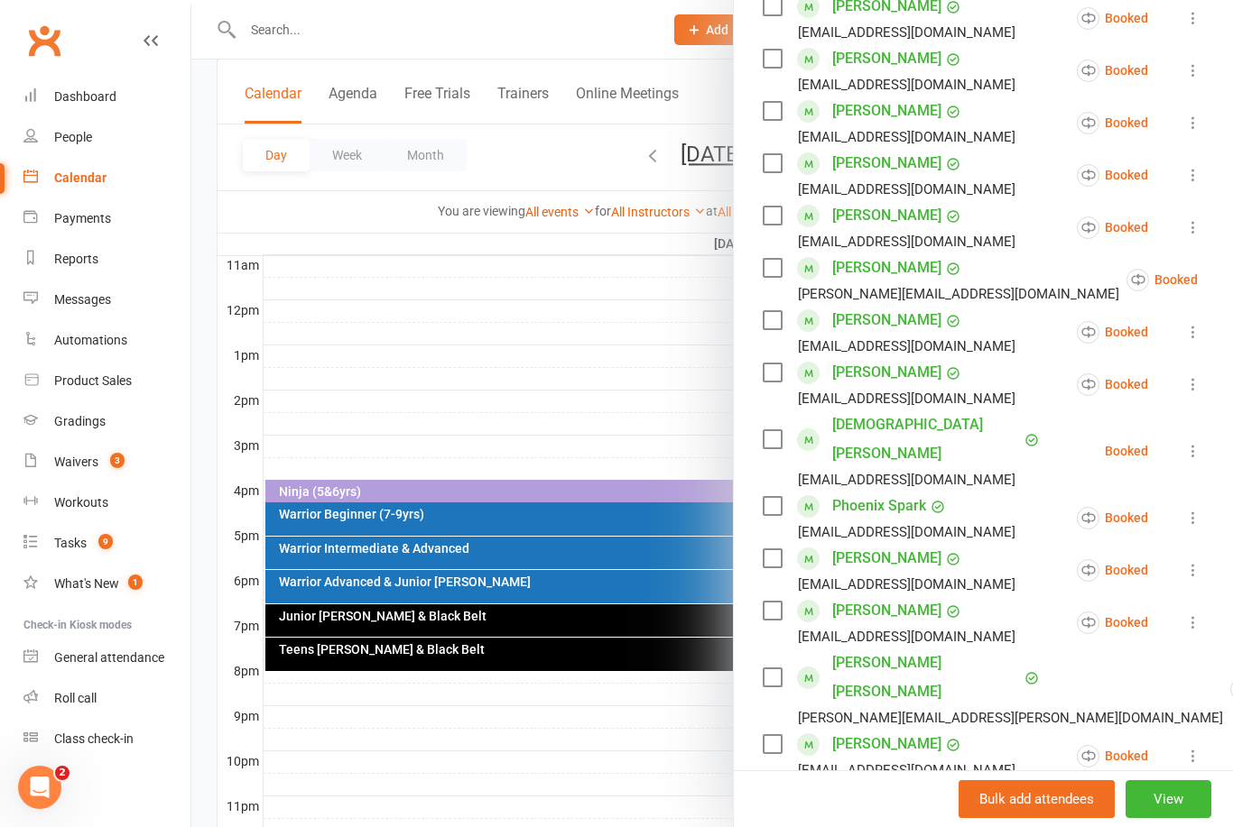
click at [1186, 442] on icon at bounding box center [1193, 451] width 18 height 18
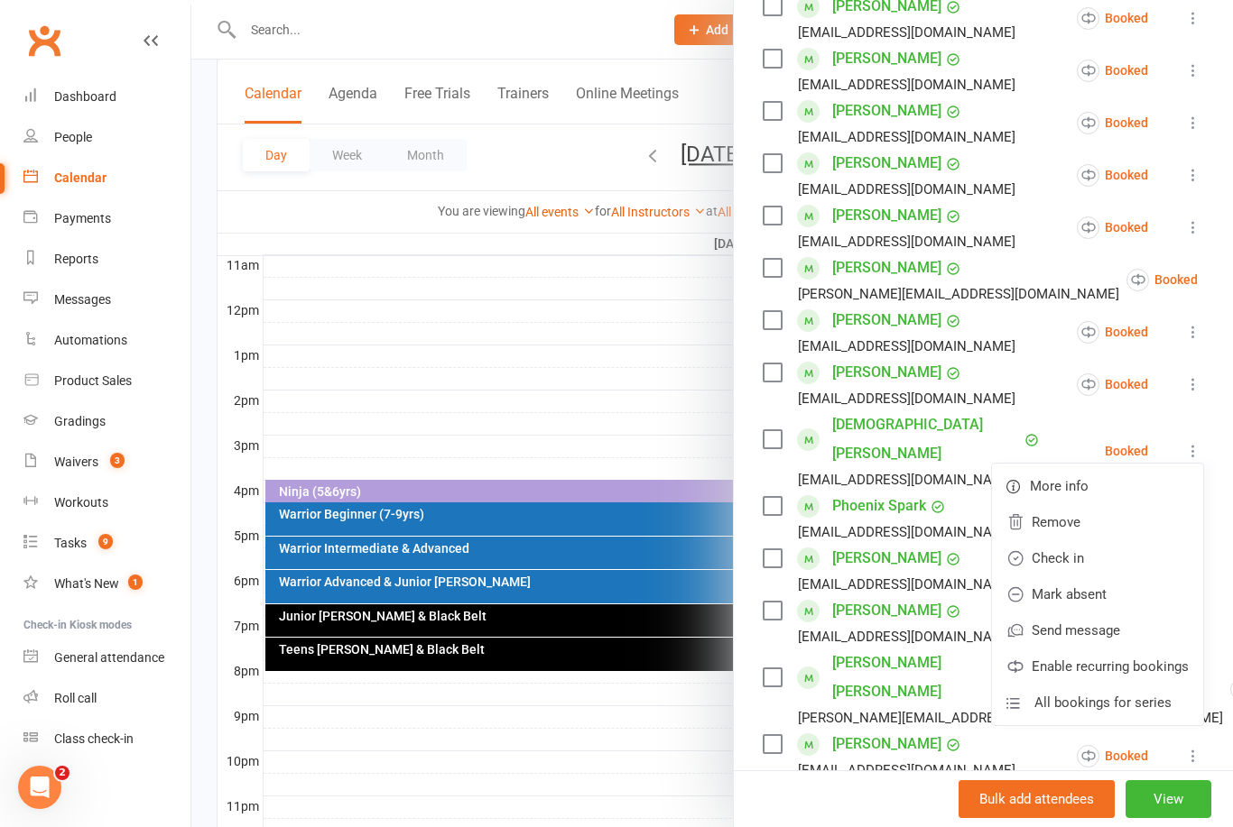
click at [1074, 508] on link "Remove" at bounding box center [1097, 522] width 211 height 36
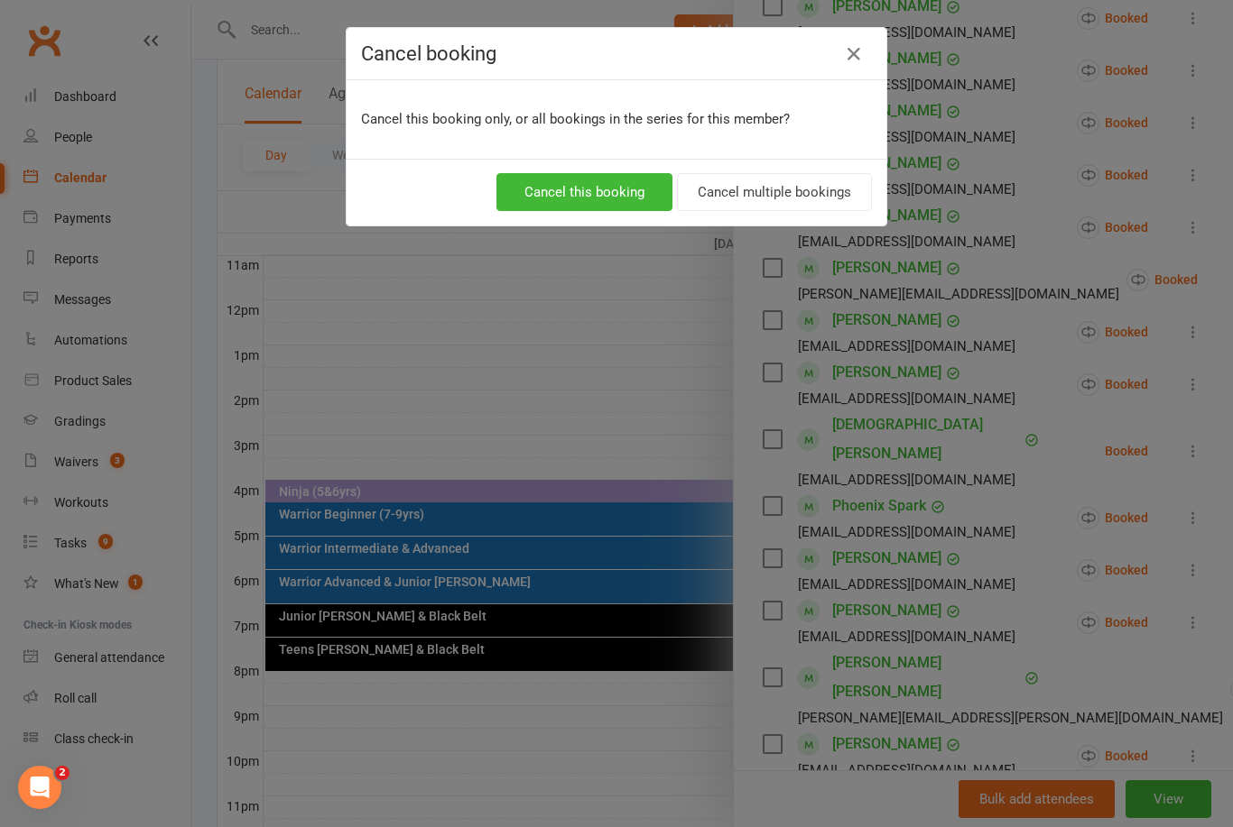
click at [749, 189] on button "Cancel multiple bookings" at bounding box center [774, 192] width 195 height 38
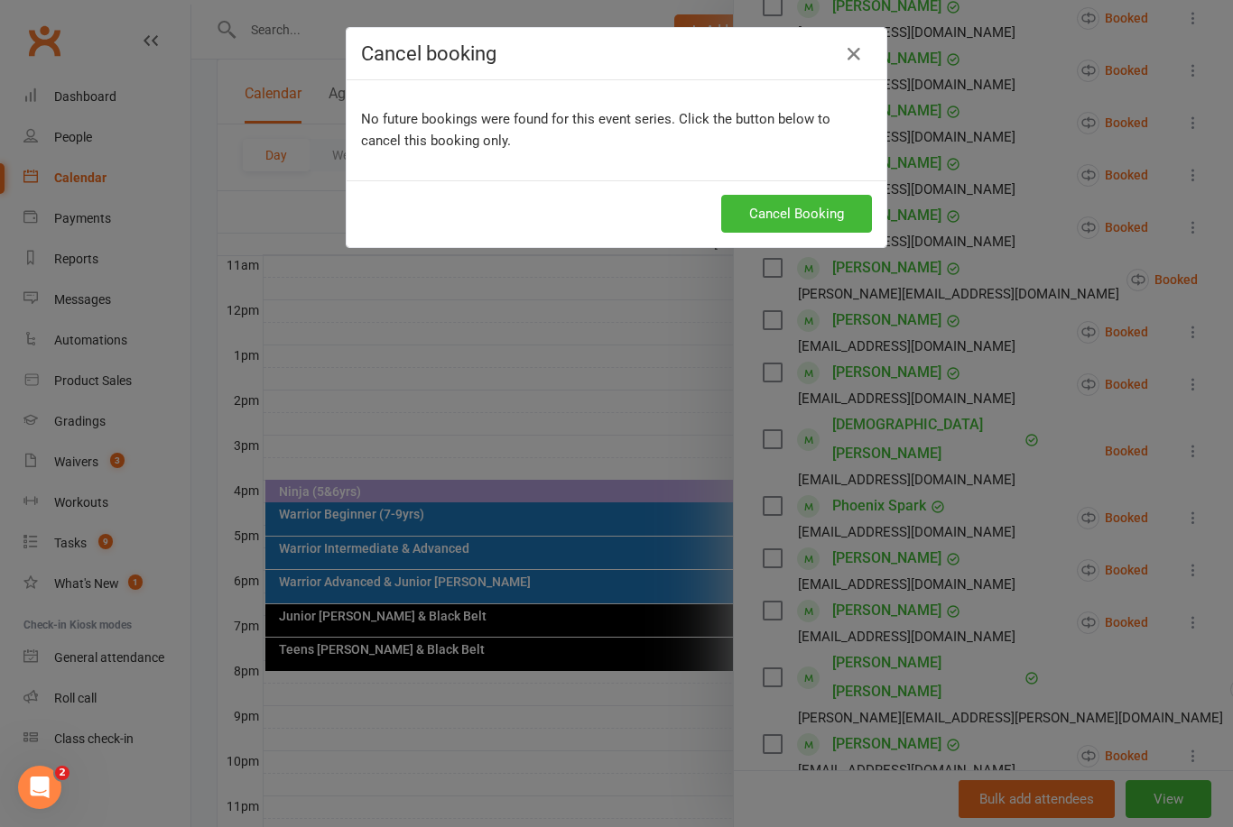
click at [771, 217] on button "Cancel Booking" at bounding box center [796, 214] width 151 height 38
click at [858, 64] on icon "button" at bounding box center [854, 54] width 22 height 22
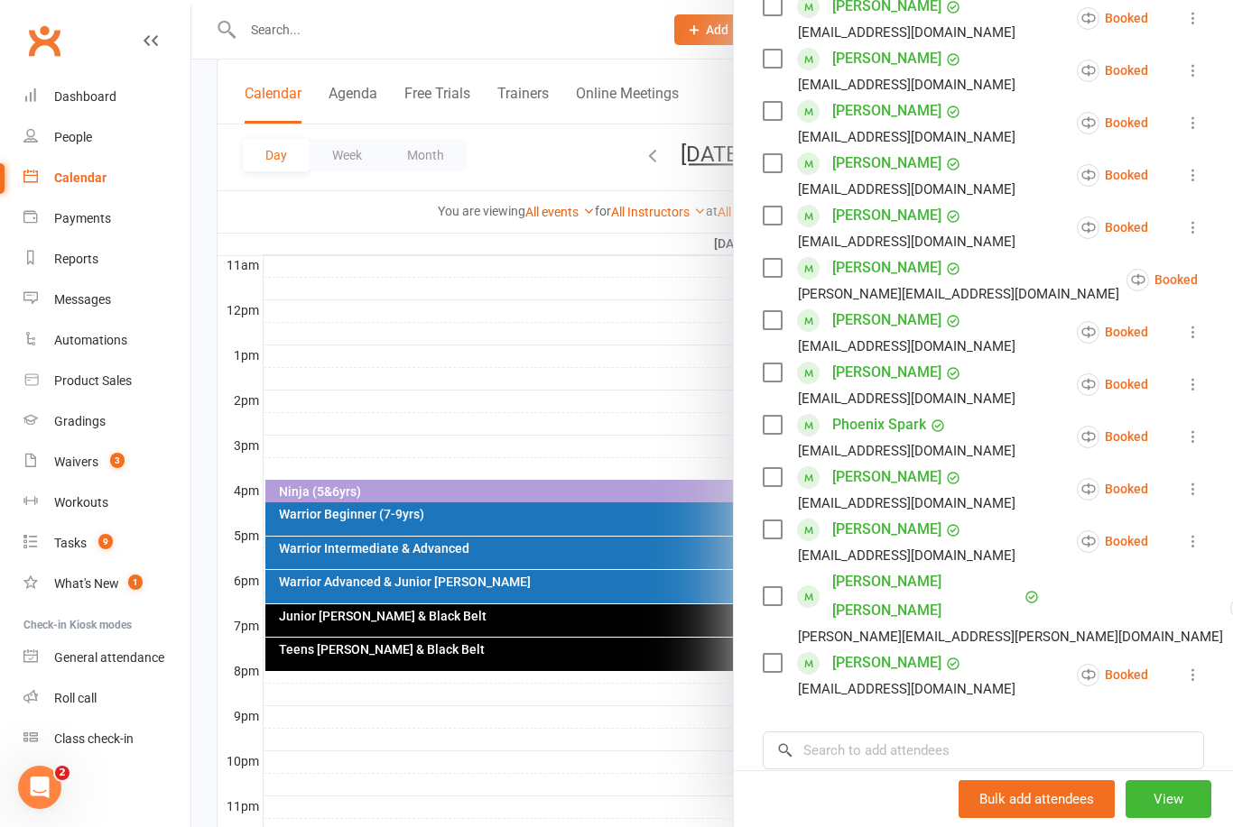
click at [604, 349] on div at bounding box center [711, 413] width 1041 height 827
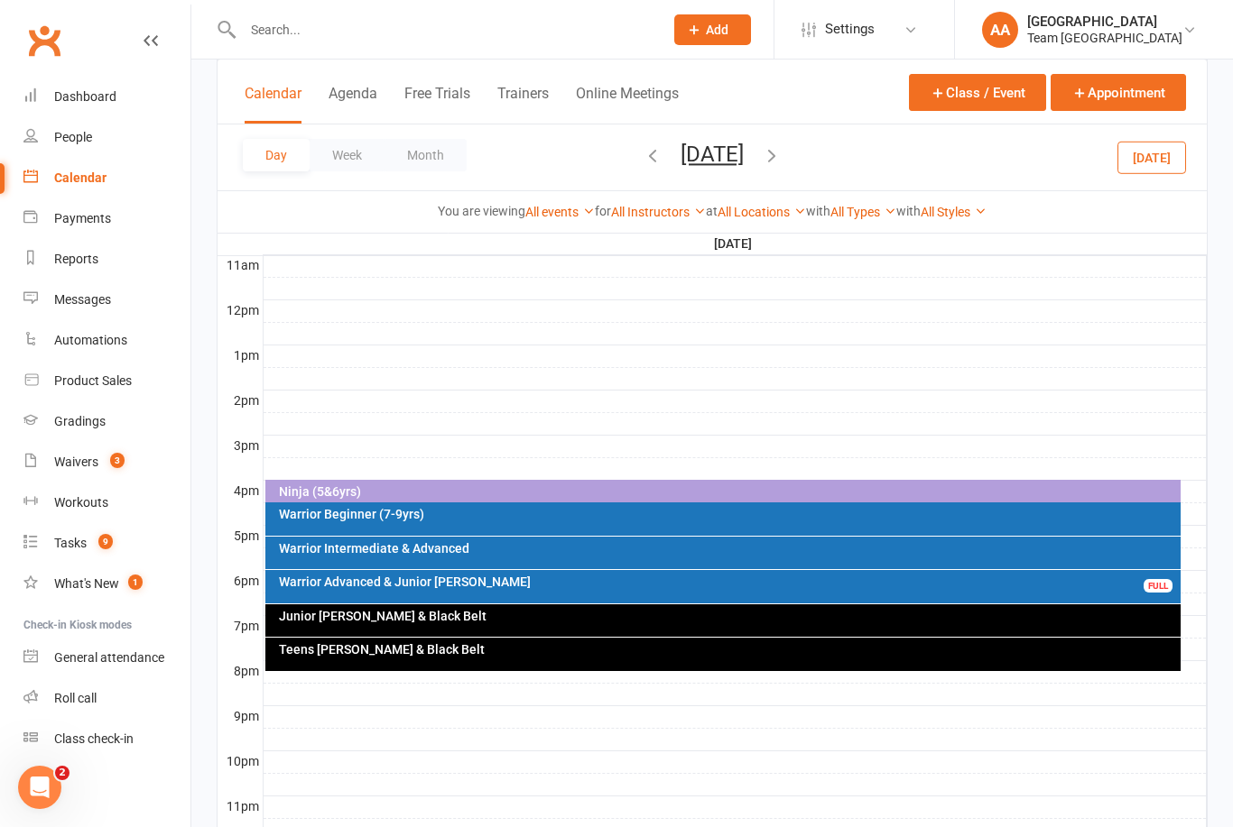
click at [781, 151] on icon "button" at bounding box center [772, 155] width 20 height 20
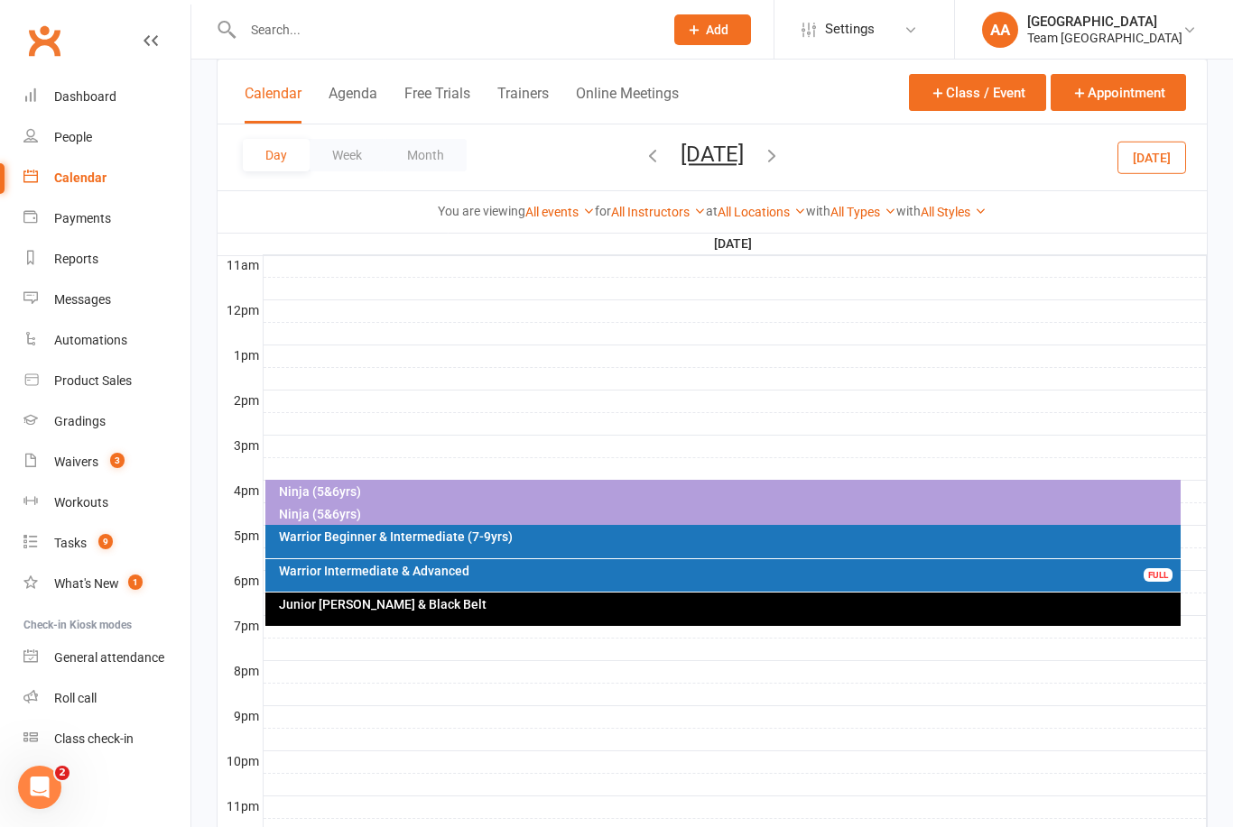
click at [781, 161] on icon "button" at bounding box center [772, 155] width 20 height 20
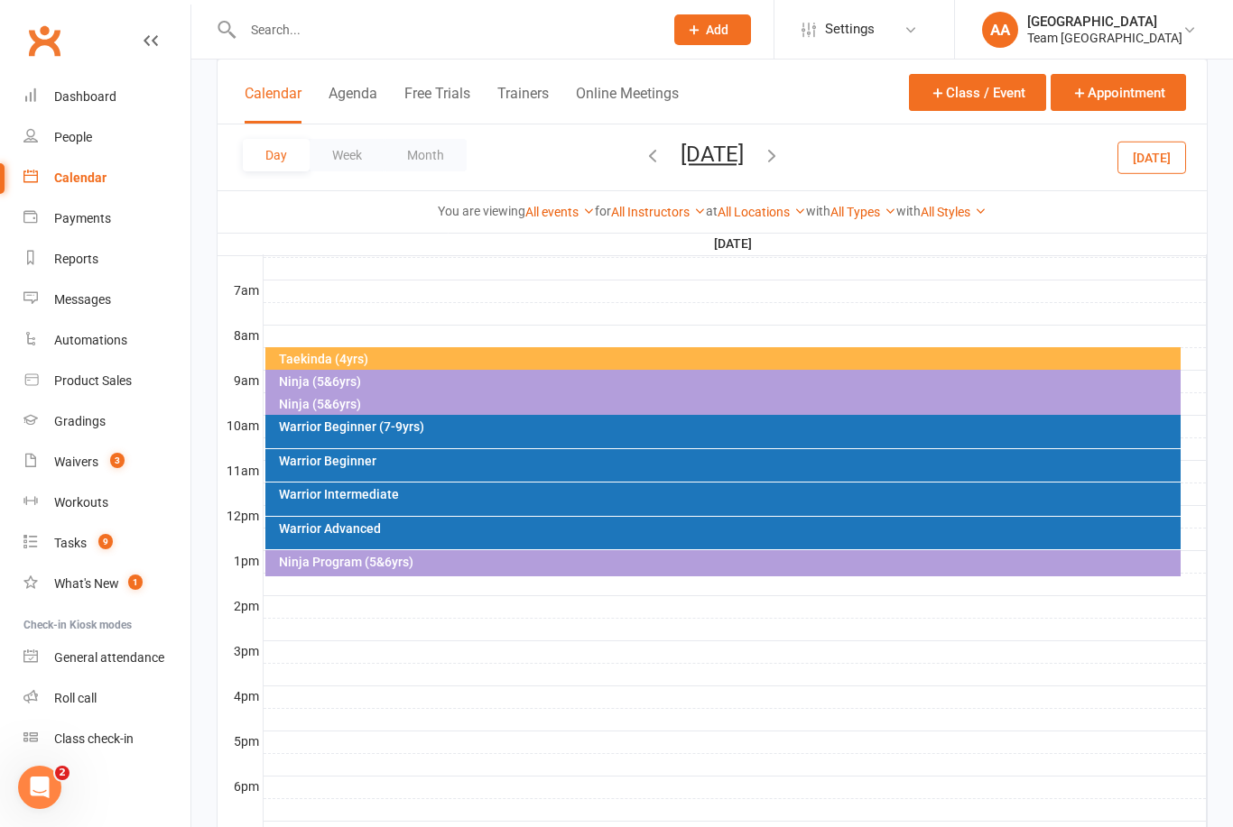
scroll to position [404, 0]
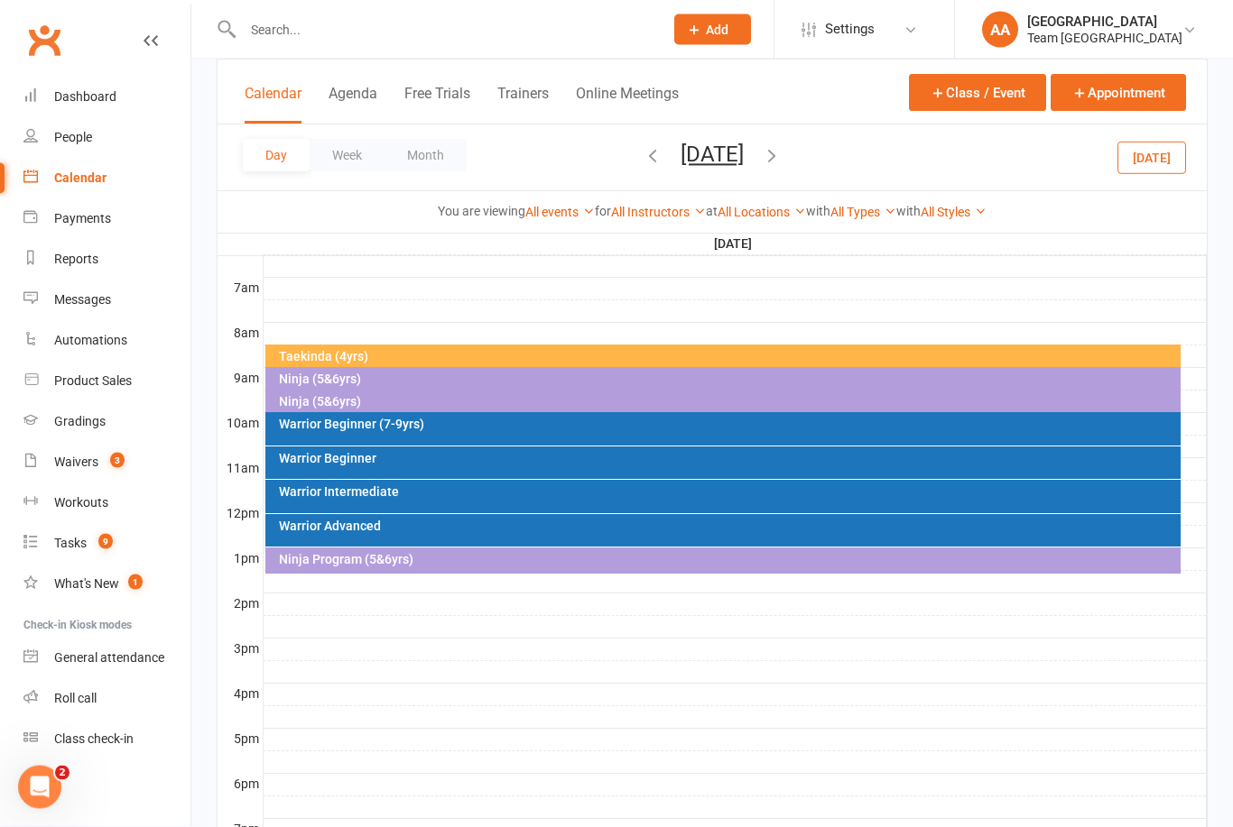
click at [418, 494] on div "Warrior Intermediate" at bounding box center [728, 492] width 900 height 13
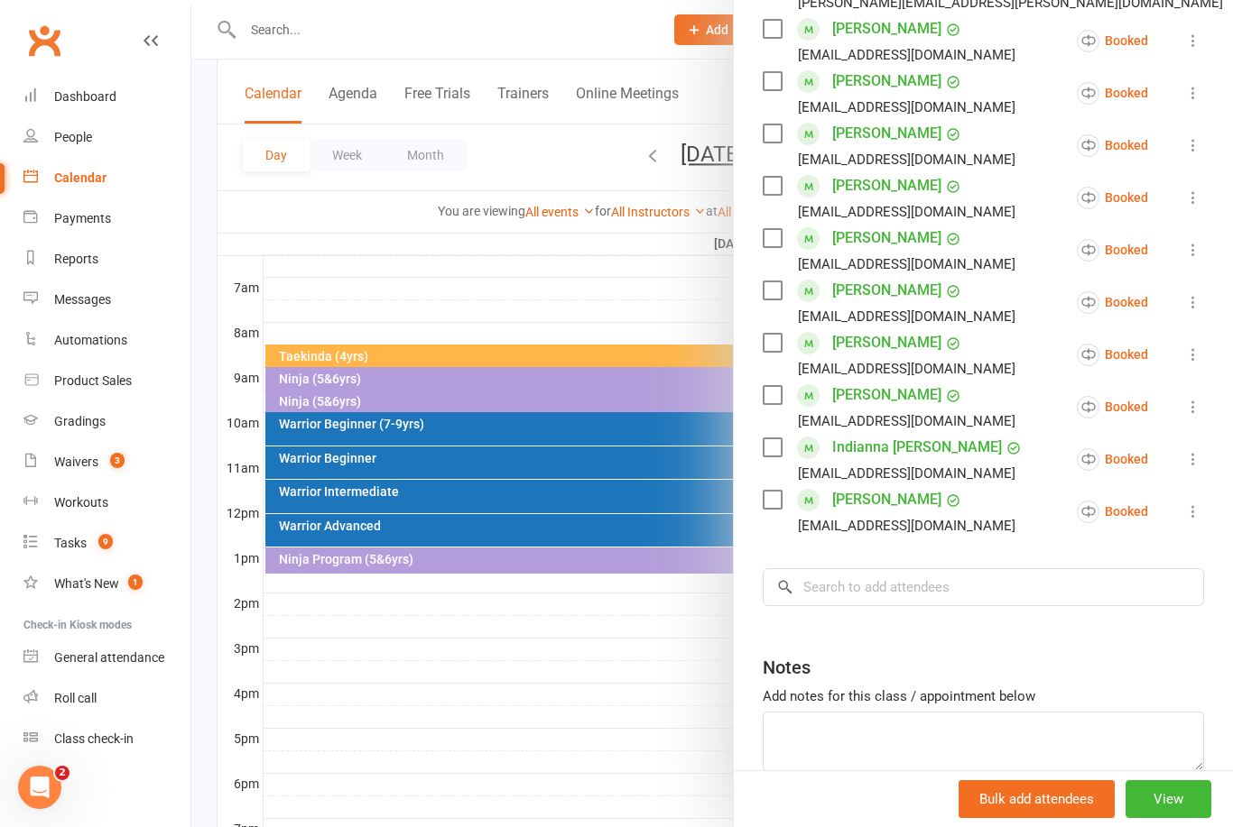
scroll to position [509, 0]
click at [845, 567] on input "search" at bounding box center [982, 586] width 441 height 38
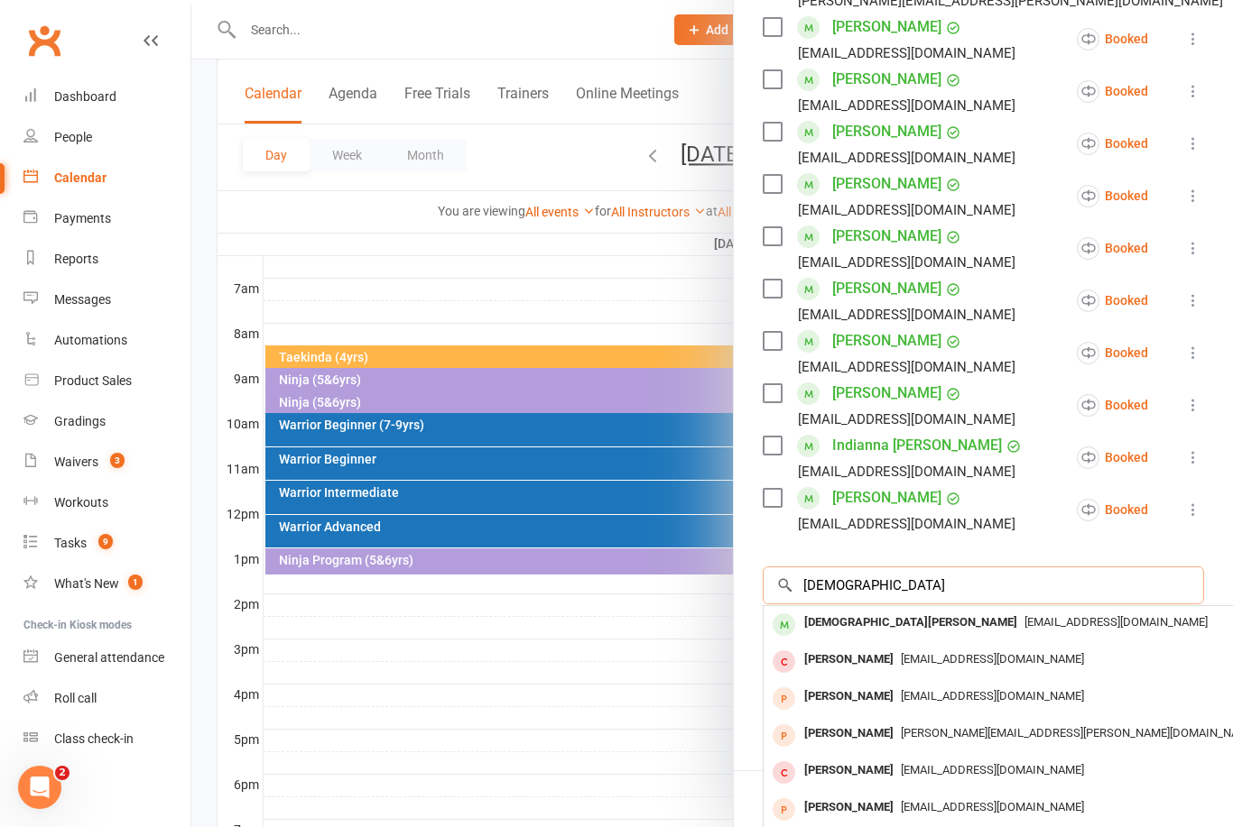
type input "Arian"
click at [833, 610] on div "[DEMOGRAPHIC_DATA][PERSON_NAME]" at bounding box center [910, 623] width 227 height 26
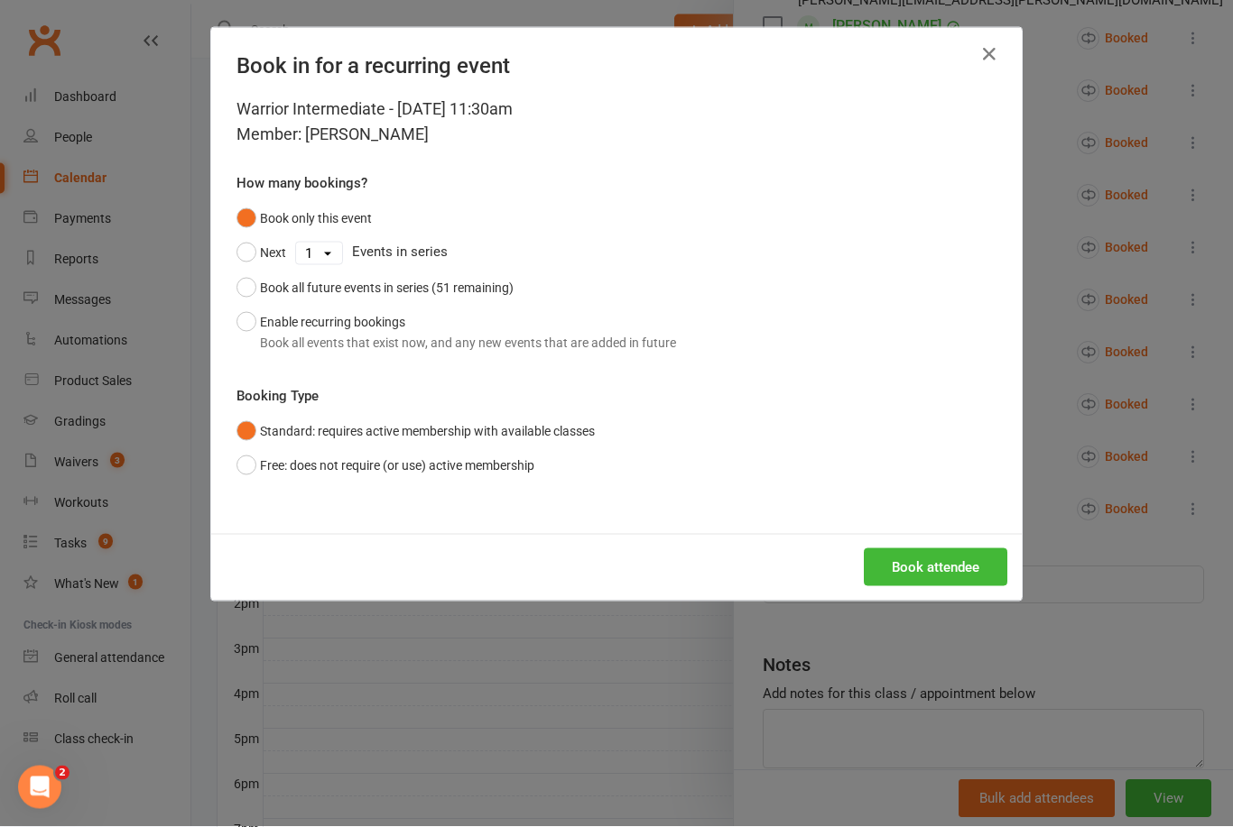
click at [240, 323] on button "Enable recurring bookings Book all events that exist now, and any new events th…" at bounding box center [455, 332] width 439 height 55
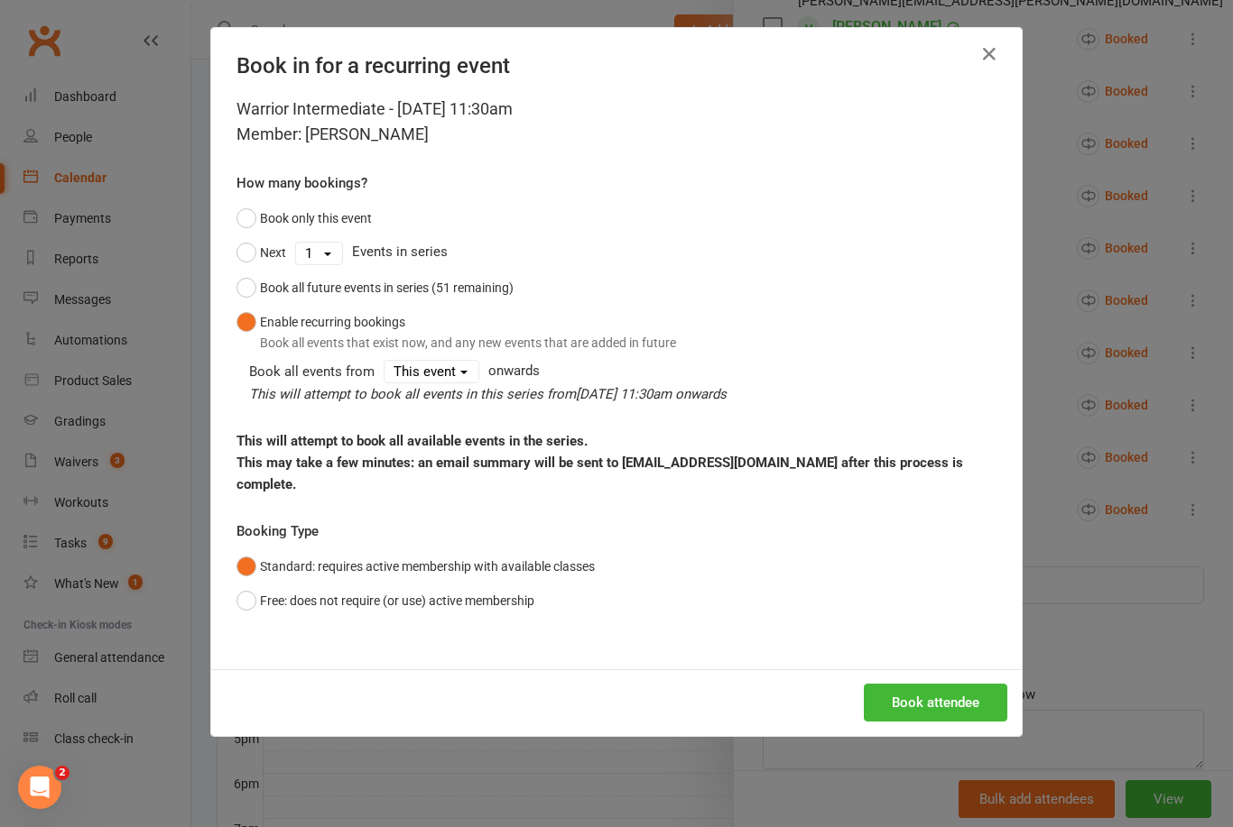
click at [965, 697] on button "Book attendee" at bounding box center [935, 703] width 143 height 38
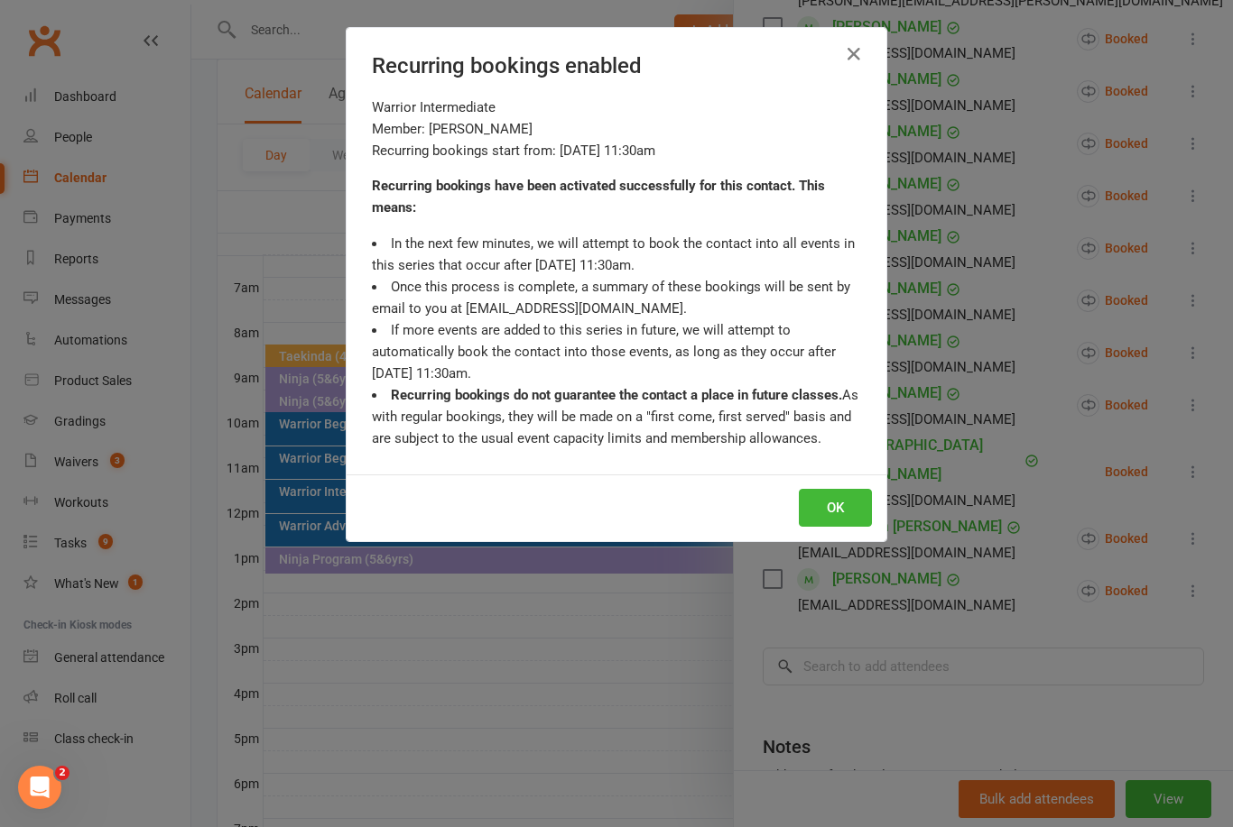
click at [839, 503] on button "OK" at bounding box center [835, 508] width 73 height 38
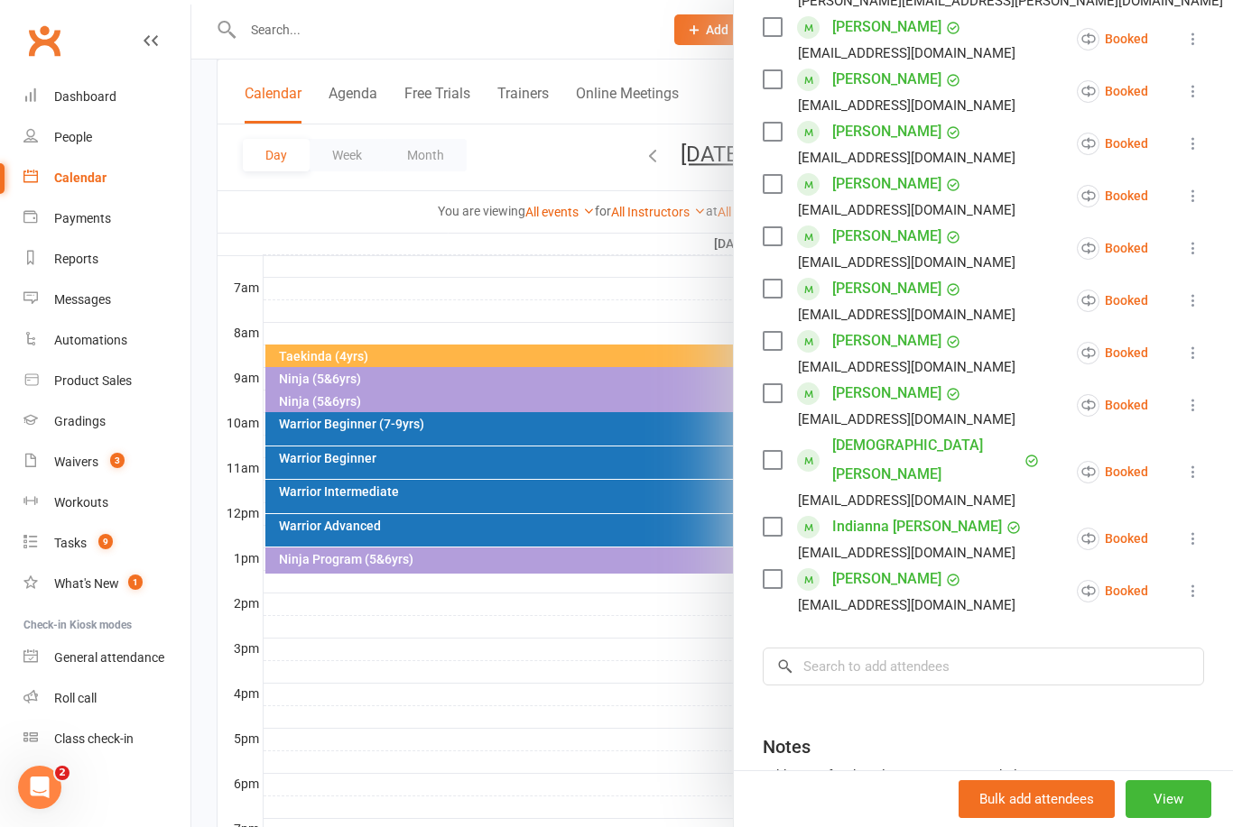
click at [654, 674] on div at bounding box center [711, 413] width 1041 height 827
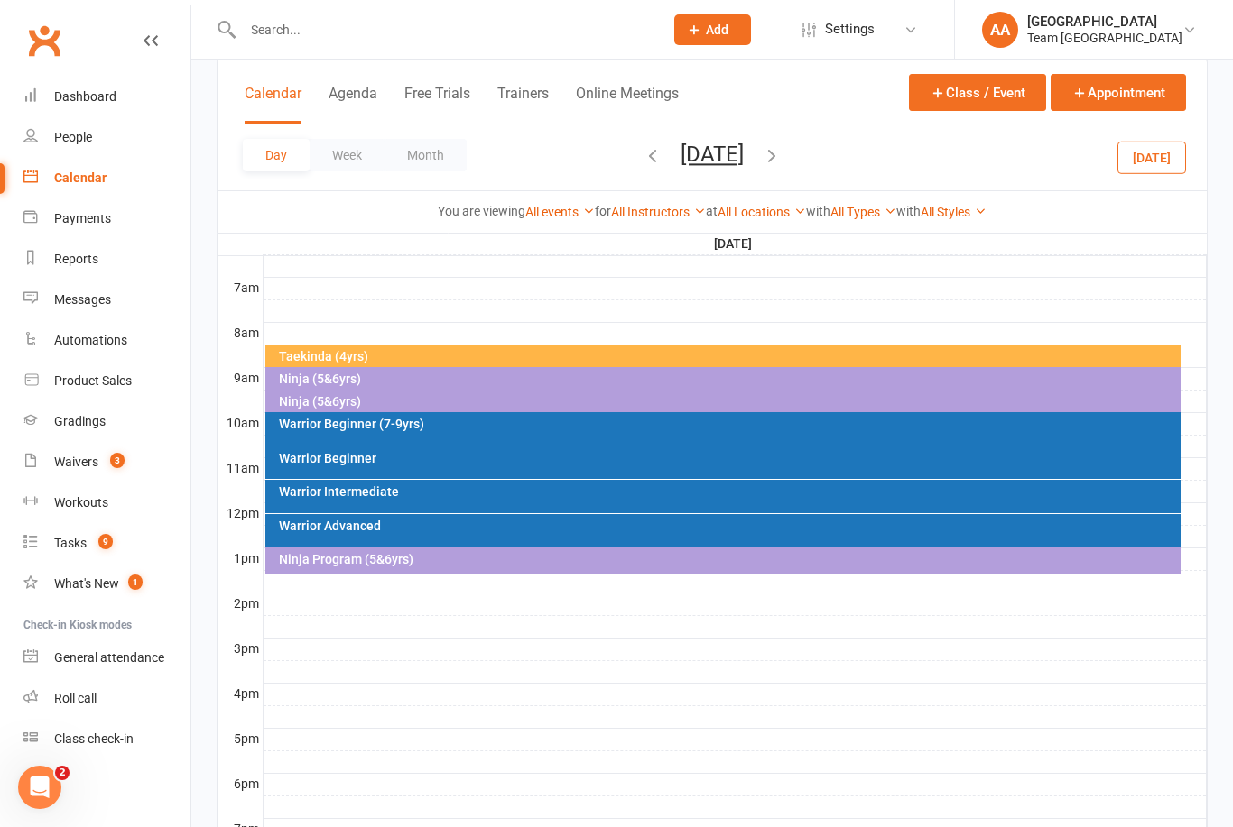
click at [730, 159] on button "[DATE]" at bounding box center [711, 154] width 63 height 25
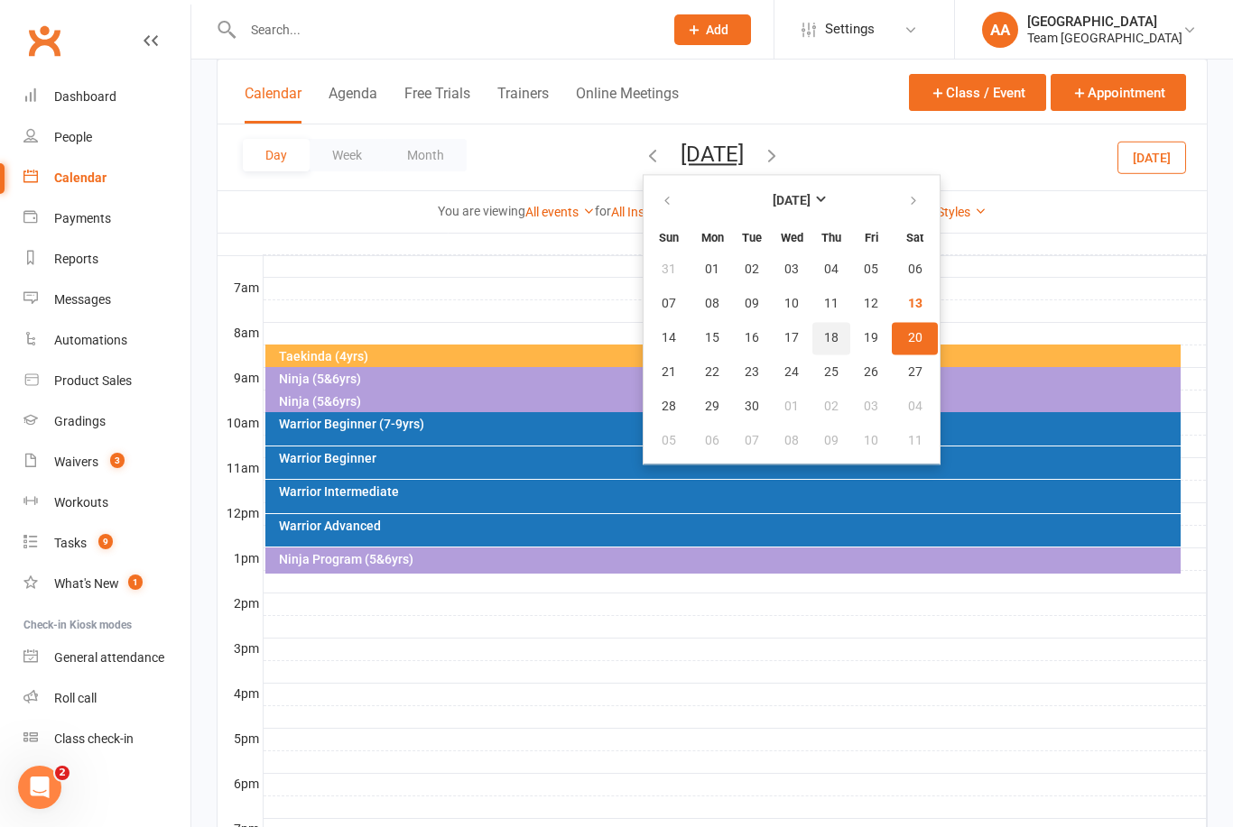
click at [812, 341] on button "18" at bounding box center [831, 338] width 38 height 32
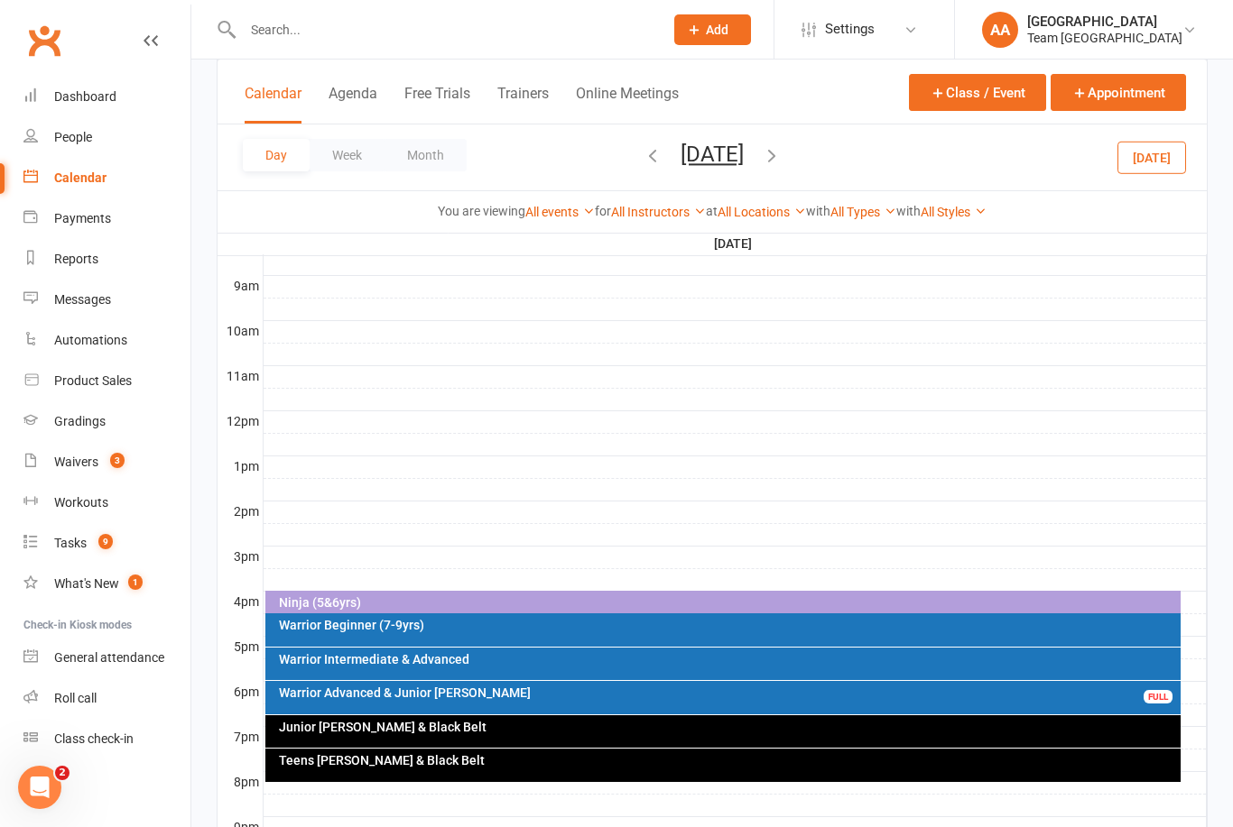
scroll to position [632, 0]
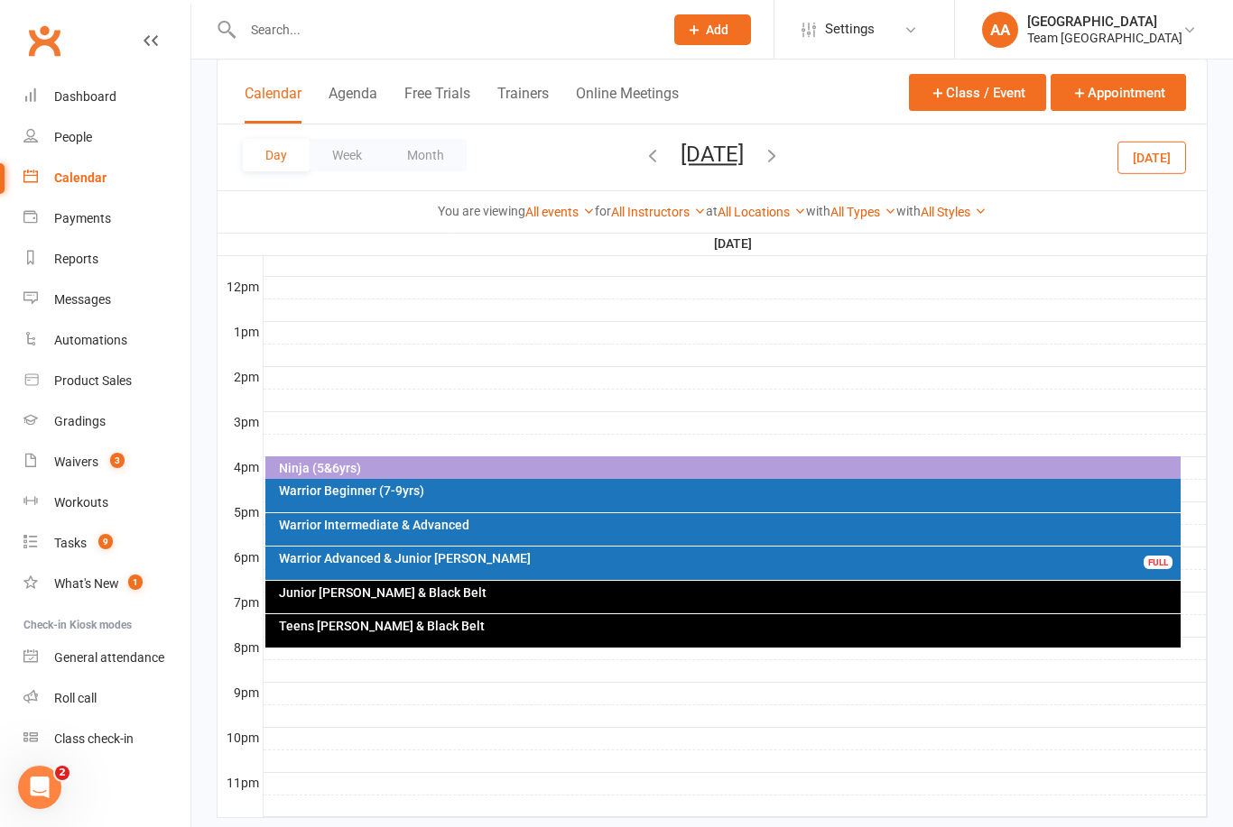
click at [439, 524] on div "Warrior Intermediate & Advanced" at bounding box center [728, 525] width 900 height 13
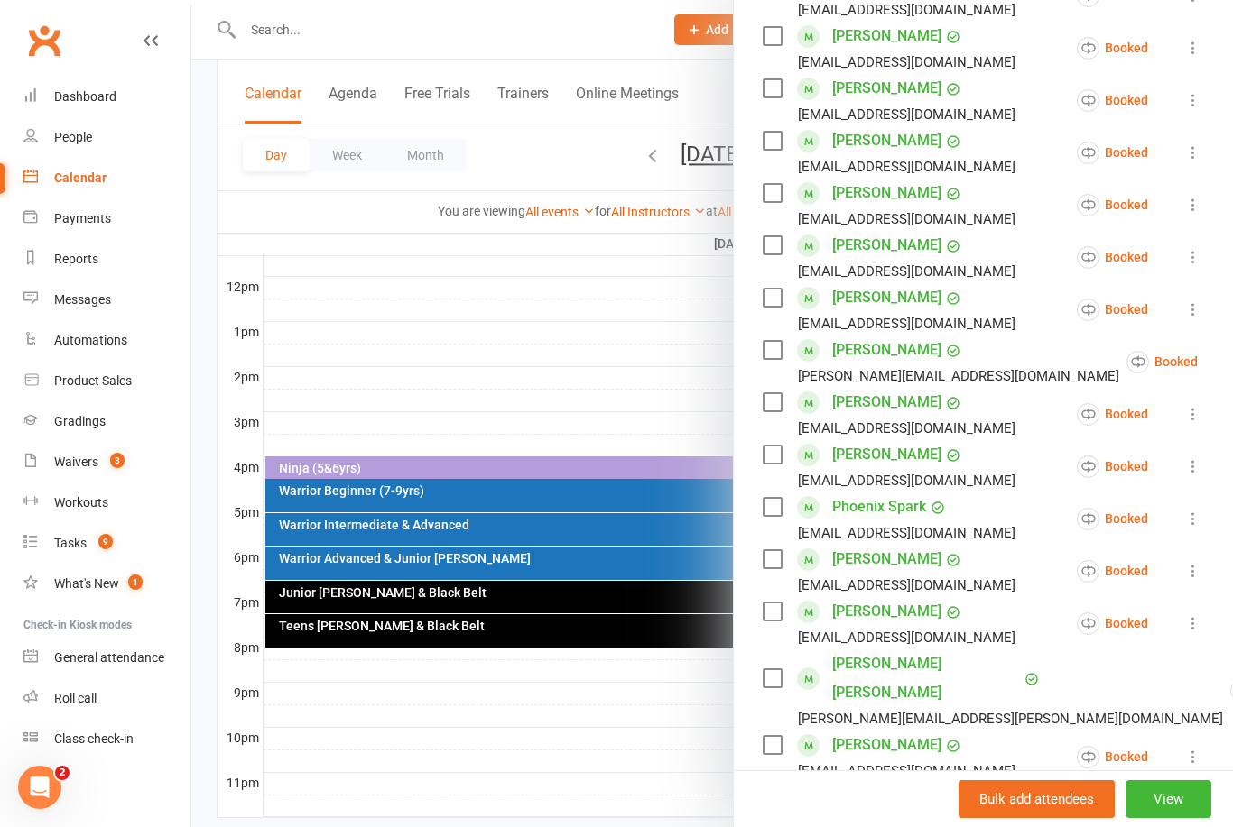
scroll to position [491, 0]
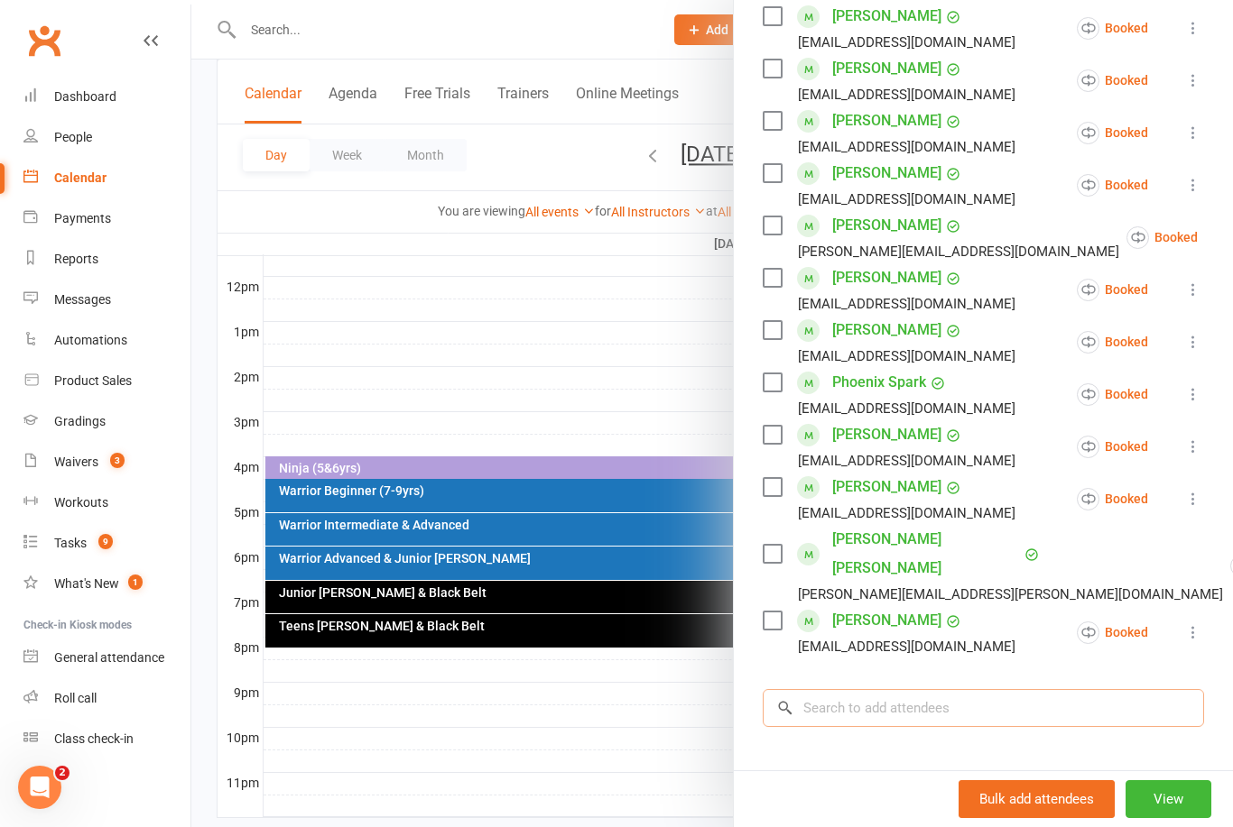
click at [885, 689] on input "search" at bounding box center [982, 708] width 441 height 38
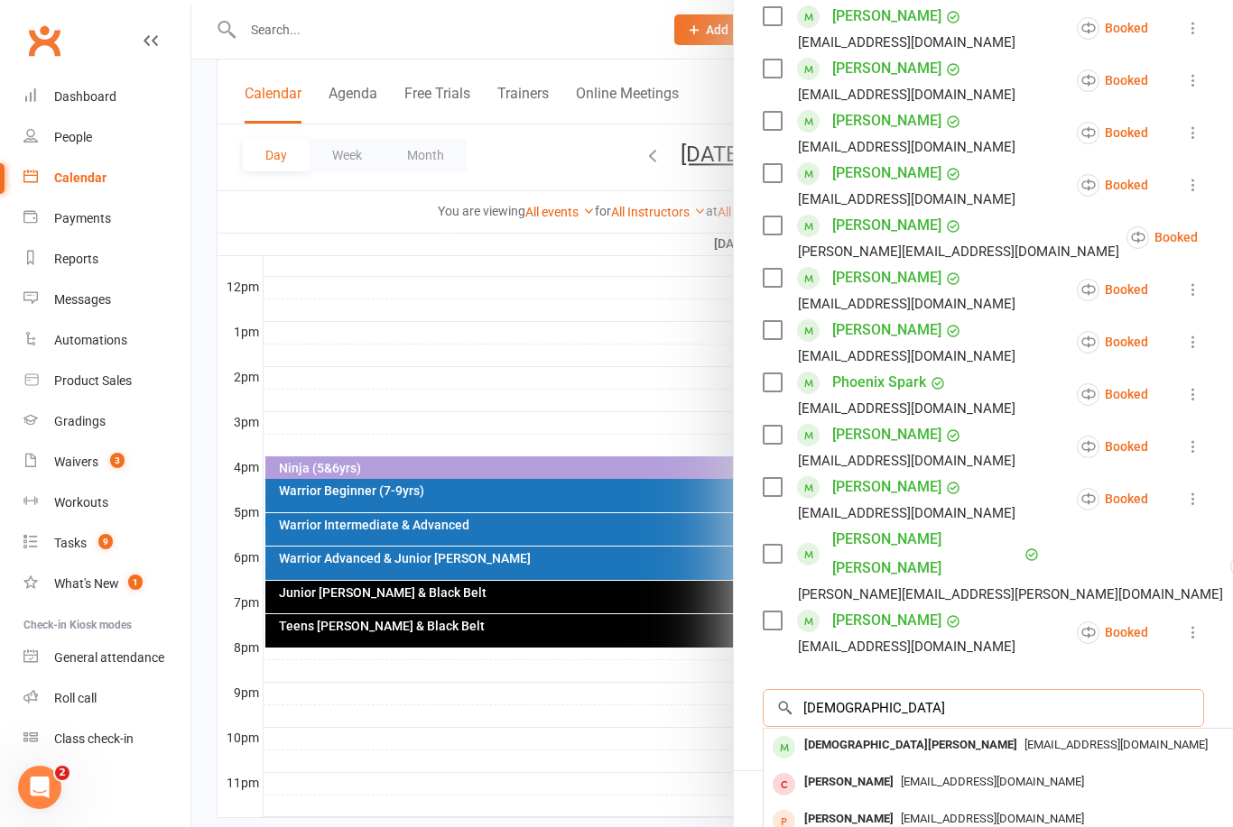
click at [882, 697] on input "Arian" at bounding box center [982, 708] width 441 height 38
type input "Arian"
click at [860, 733] on div "[DEMOGRAPHIC_DATA][PERSON_NAME]" at bounding box center [910, 746] width 227 height 26
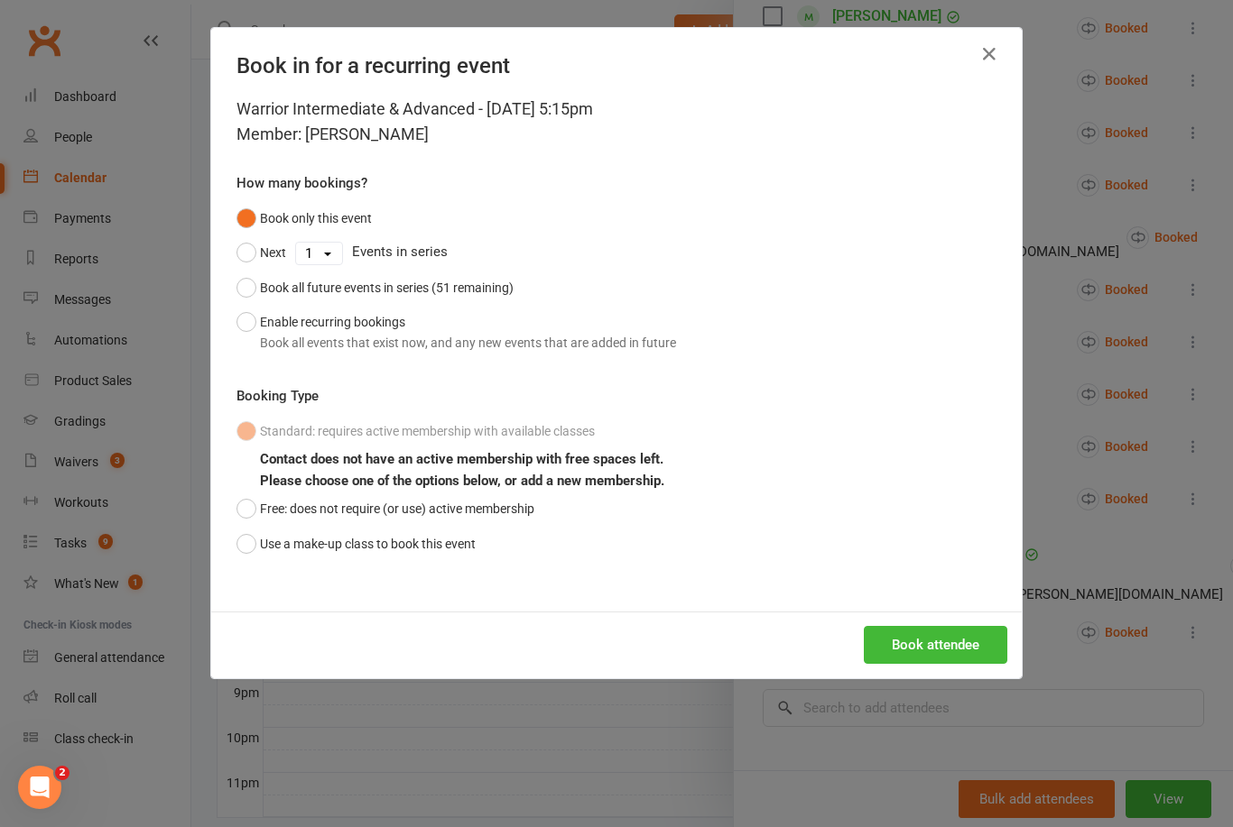
click at [241, 551] on button "Use a make-up class to book this event" at bounding box center [355, 544] width 239 height 34
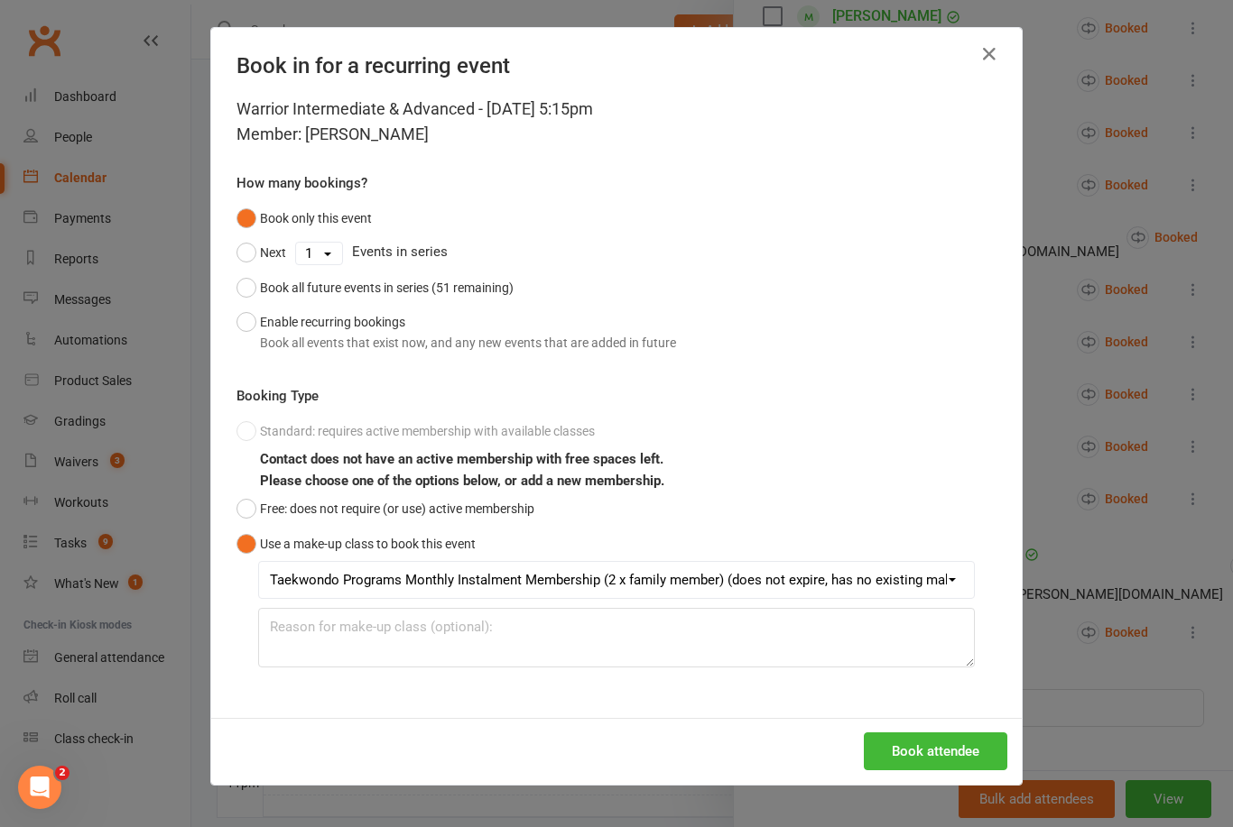
click at [924, 753] on button "Book attendee" at bounding box center [935, 752] width 143 height 38
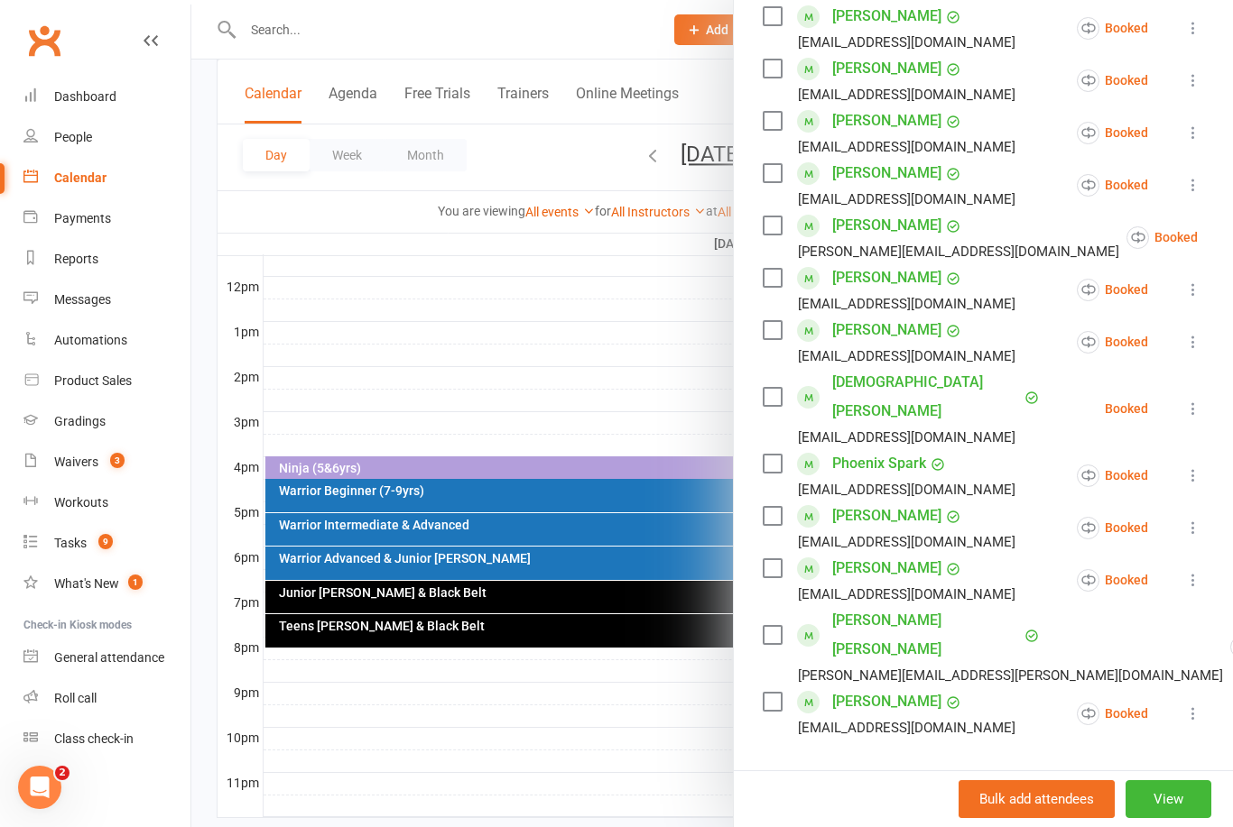
click at [77, 106] on link "Dashboard" at bounding box center [106, 97] width 167 height 41
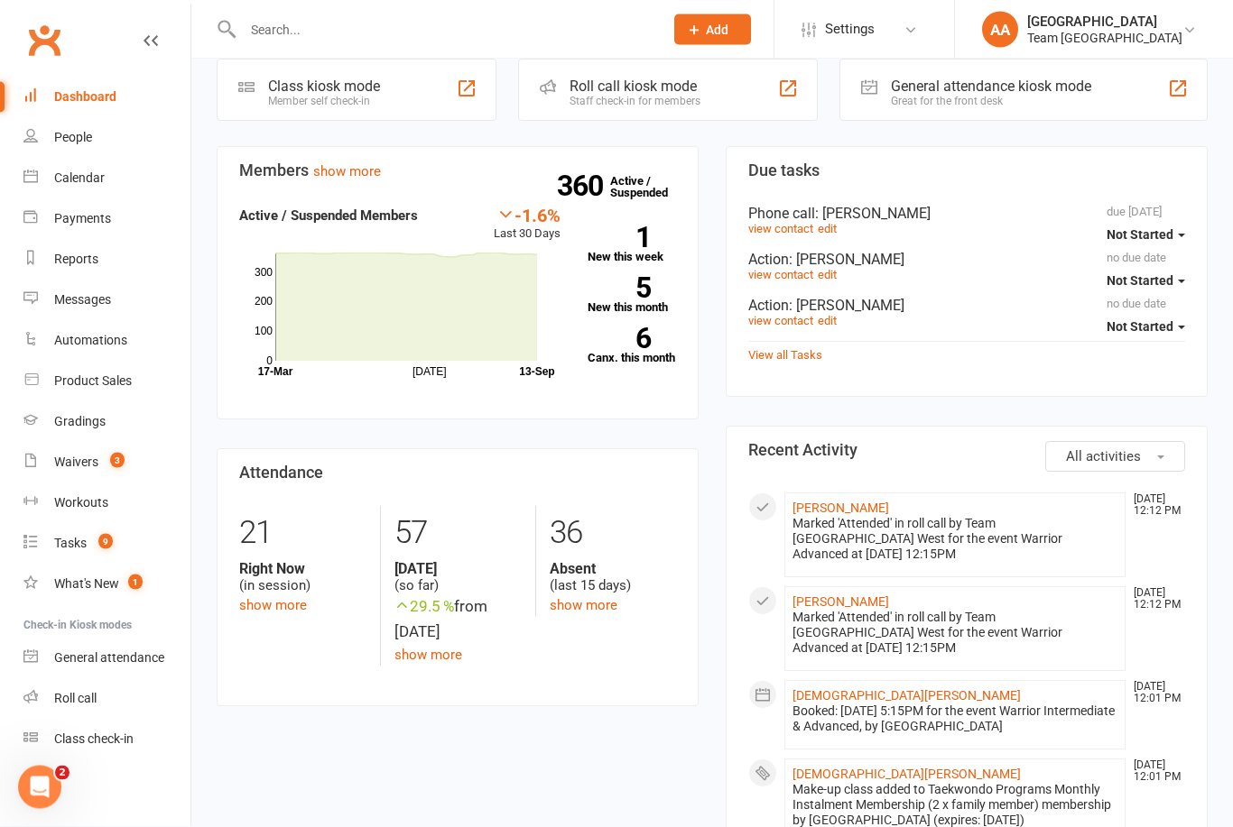
scroll to position [425, 0]
click at [63, 163] on link "Calendar" at bounding box center [106, 178] width 167 height 41
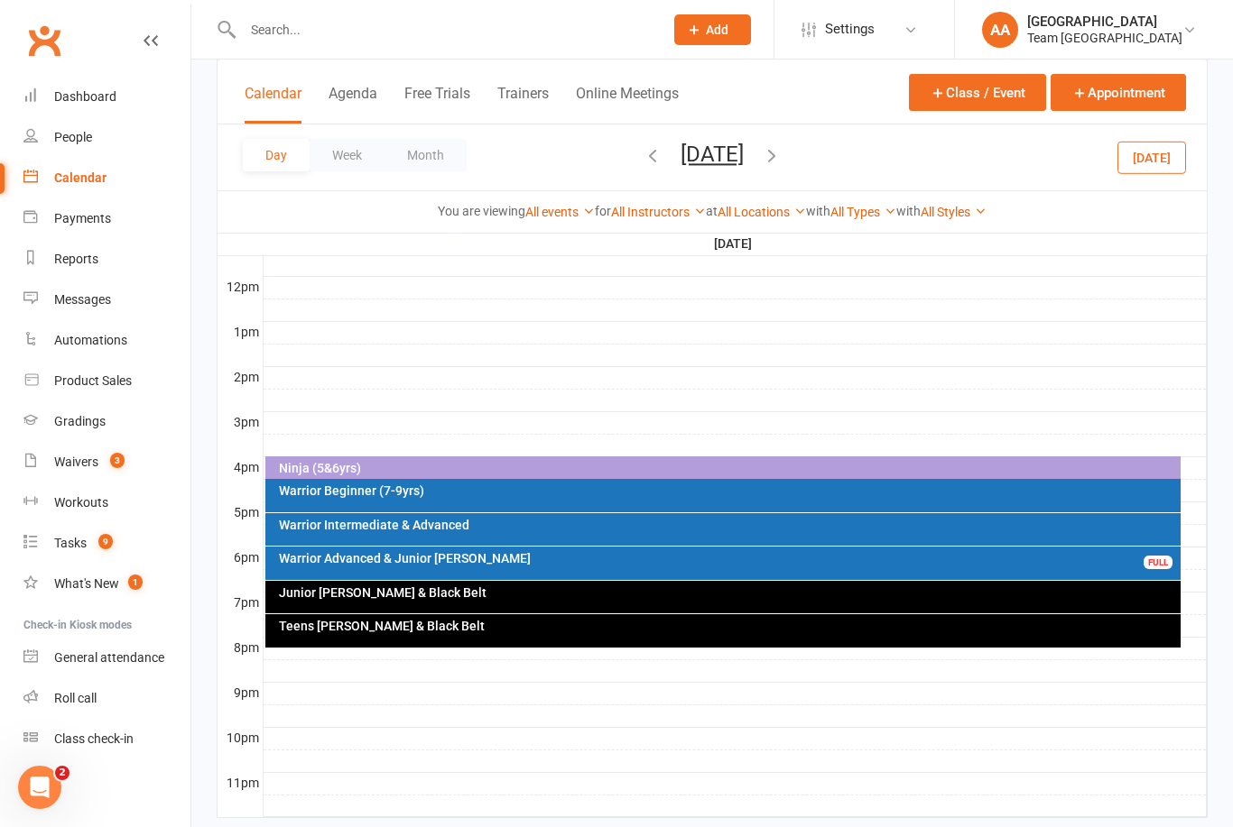
scroll to position [689, 0]
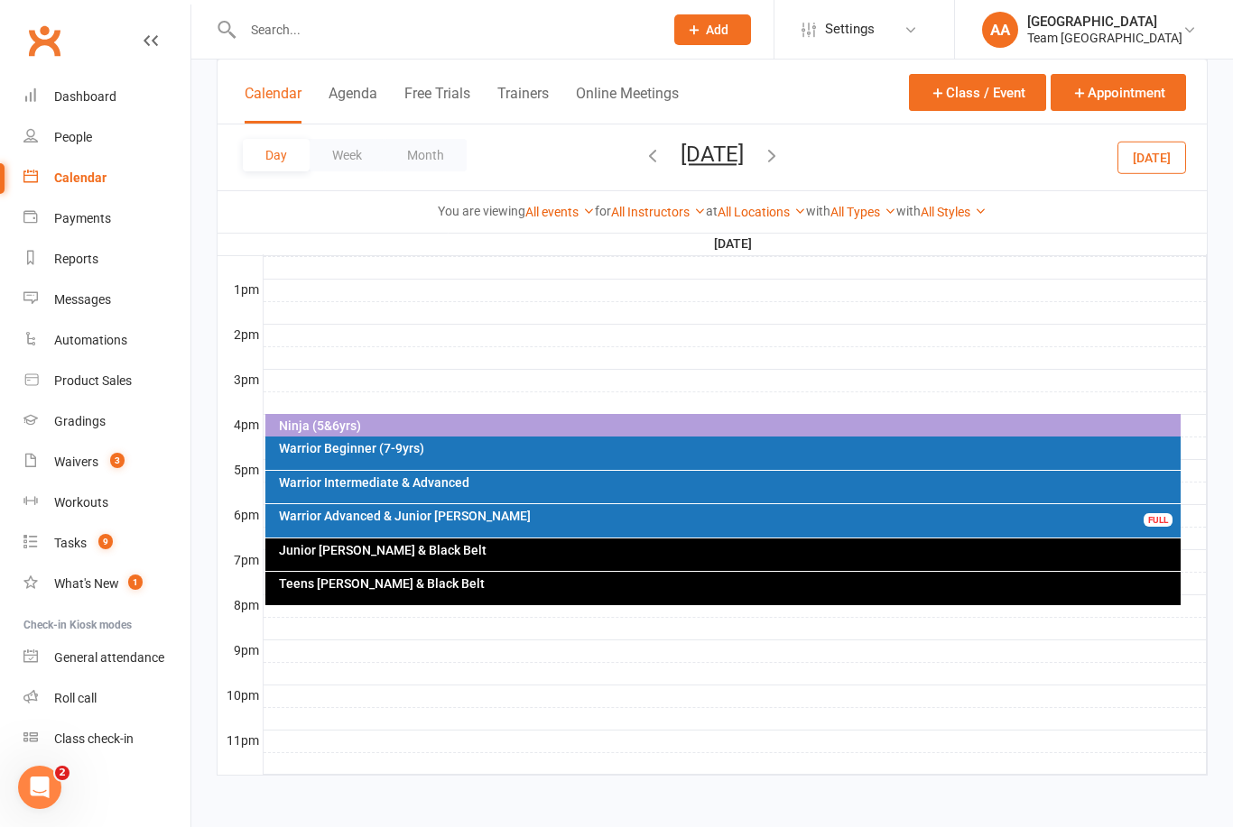
click at [642, 167] on button "button" at bounding box center [652, 158] width 20 height 32
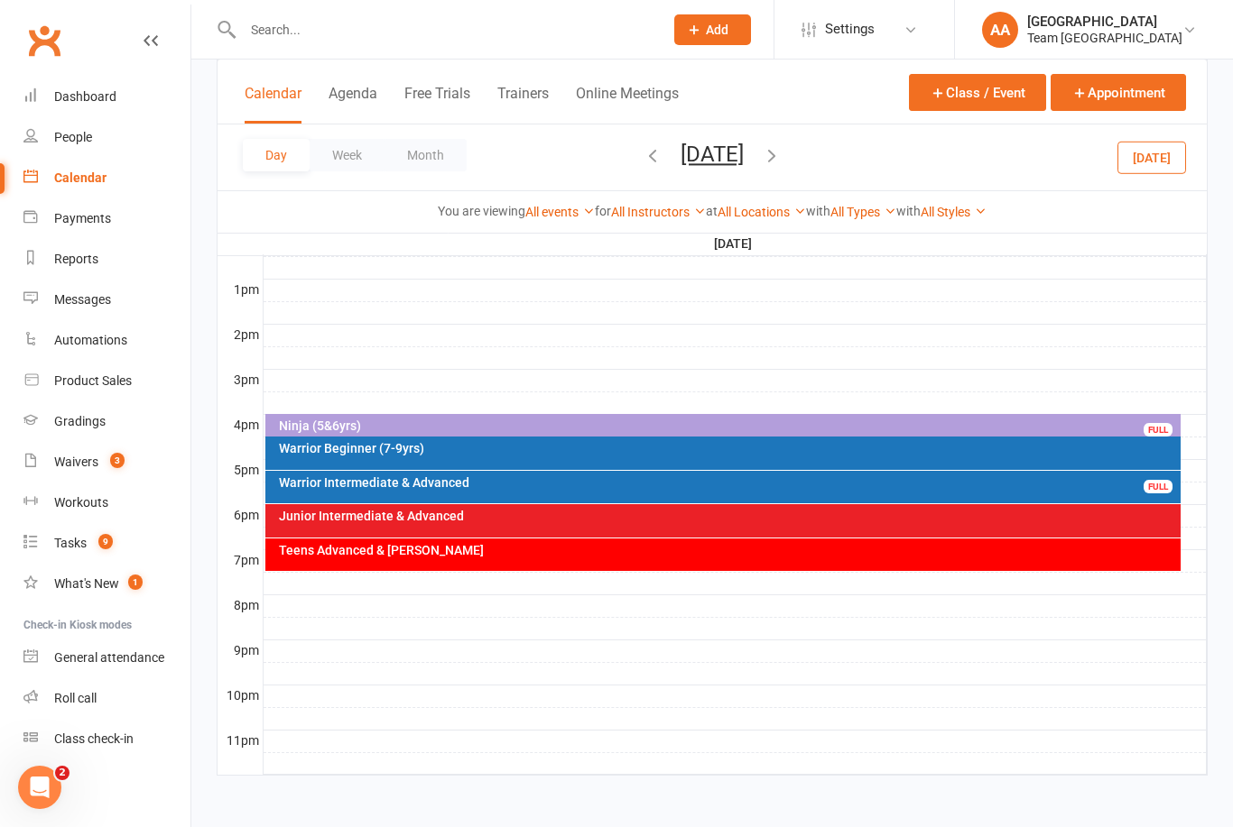
click at [614, 555] on div "Teens Advanced & [PERSON_NAME]" at bounding box center [723, 555] width 916 height 32
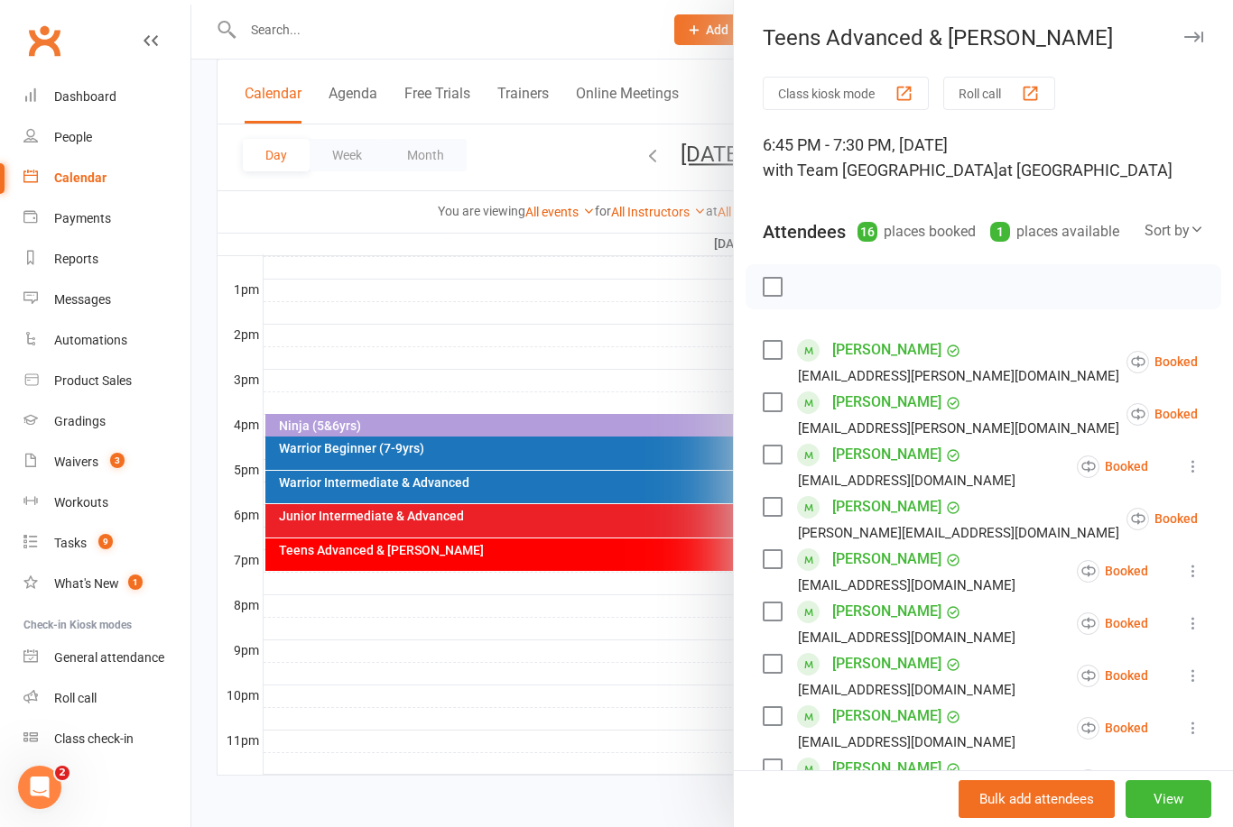
click at [587, 307] on div at bounding box center [711, 413] width 1041 height 827
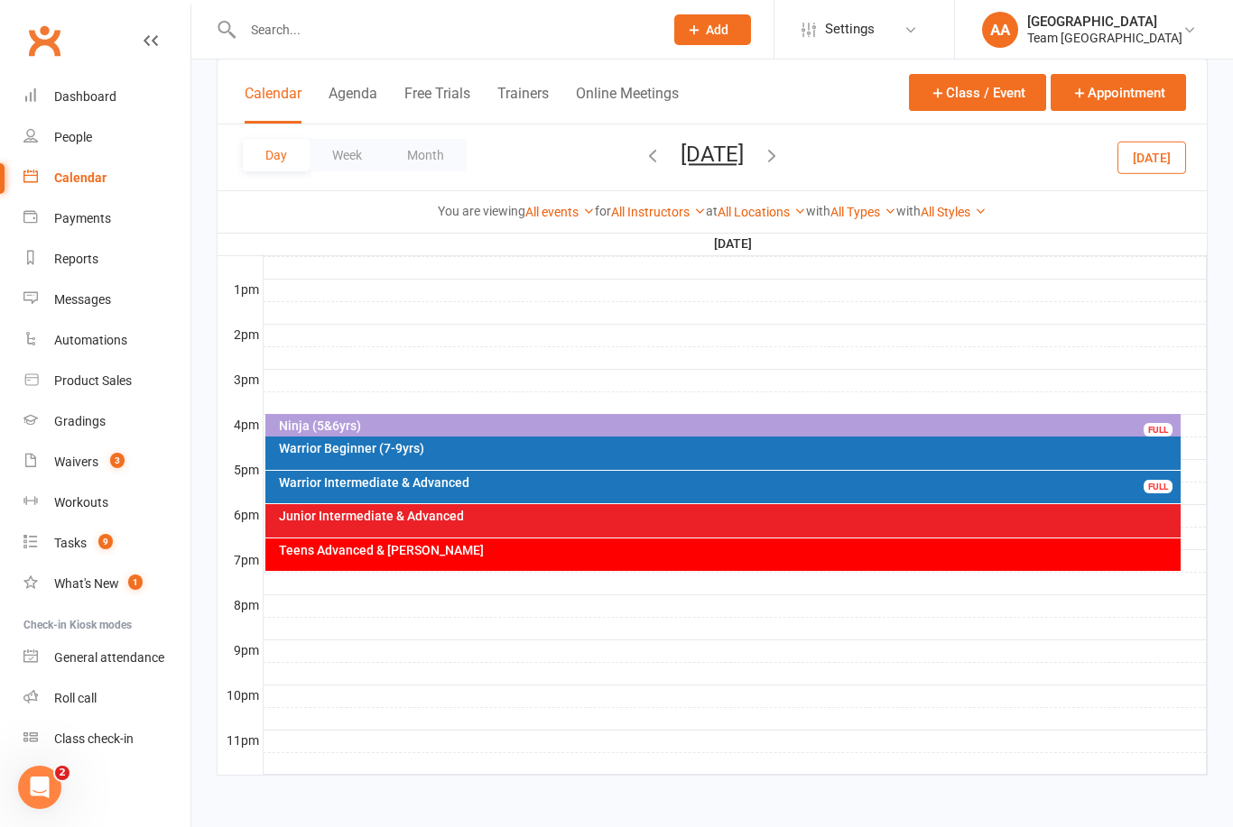
click at [513, 510] on div "Junior Intermediate & Advanced" at bounding box center [728, 516] width 900 height 13
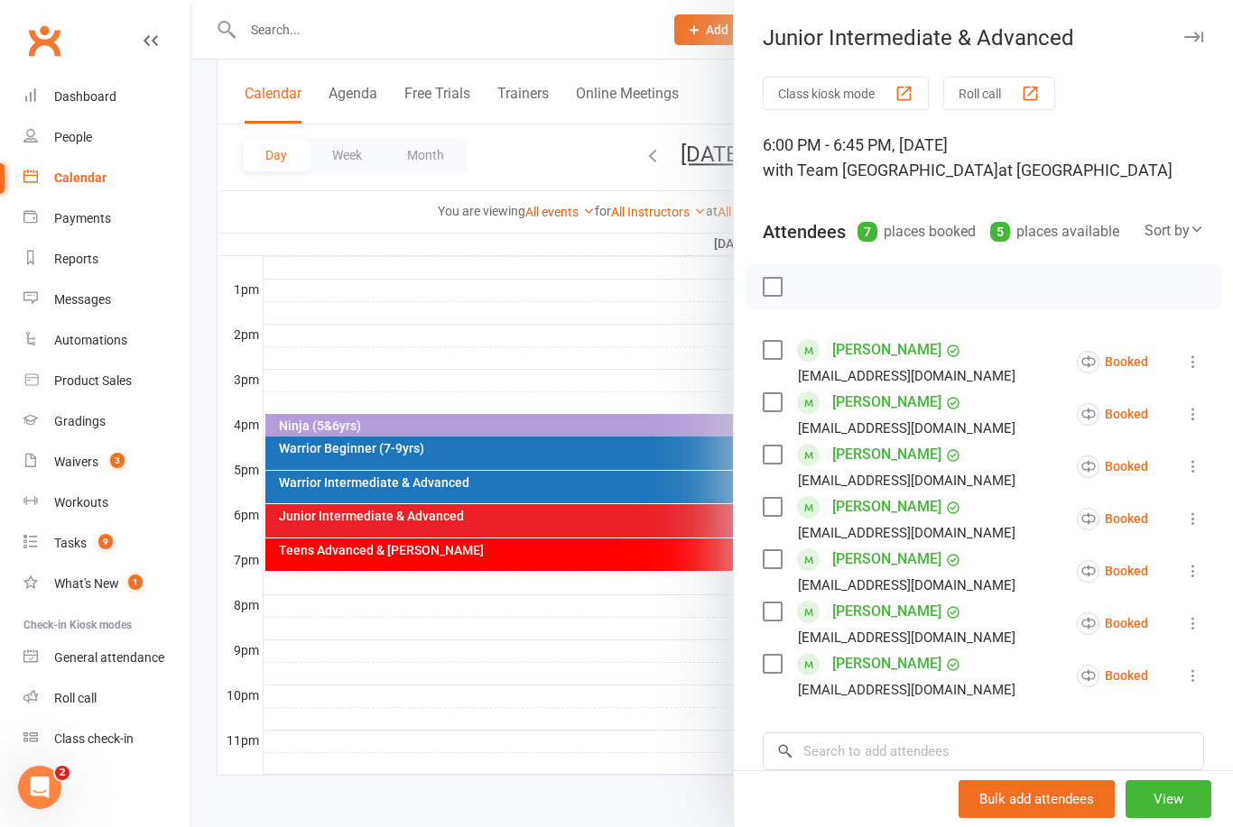
click at [519, 304] on div at bounding box center [711, 413] width 1041 height 827
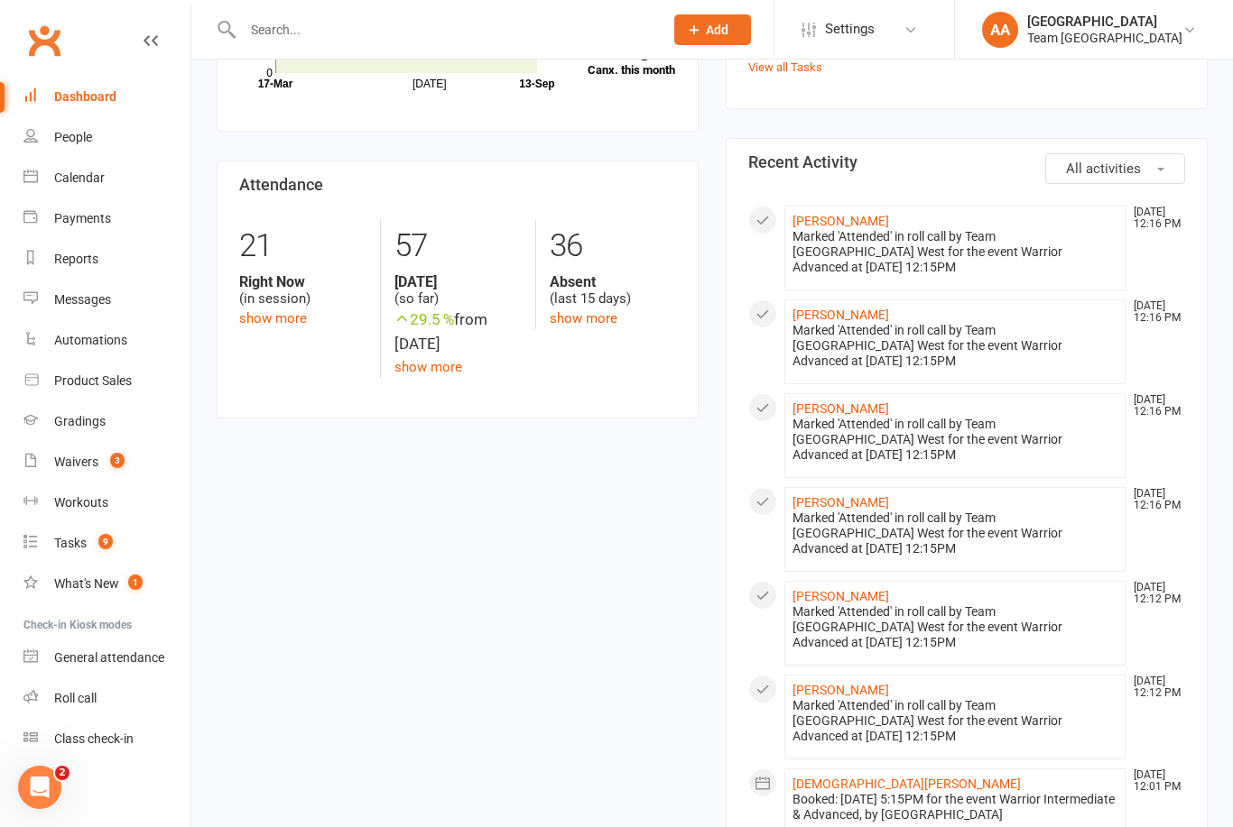
scroll to position [662, 0]
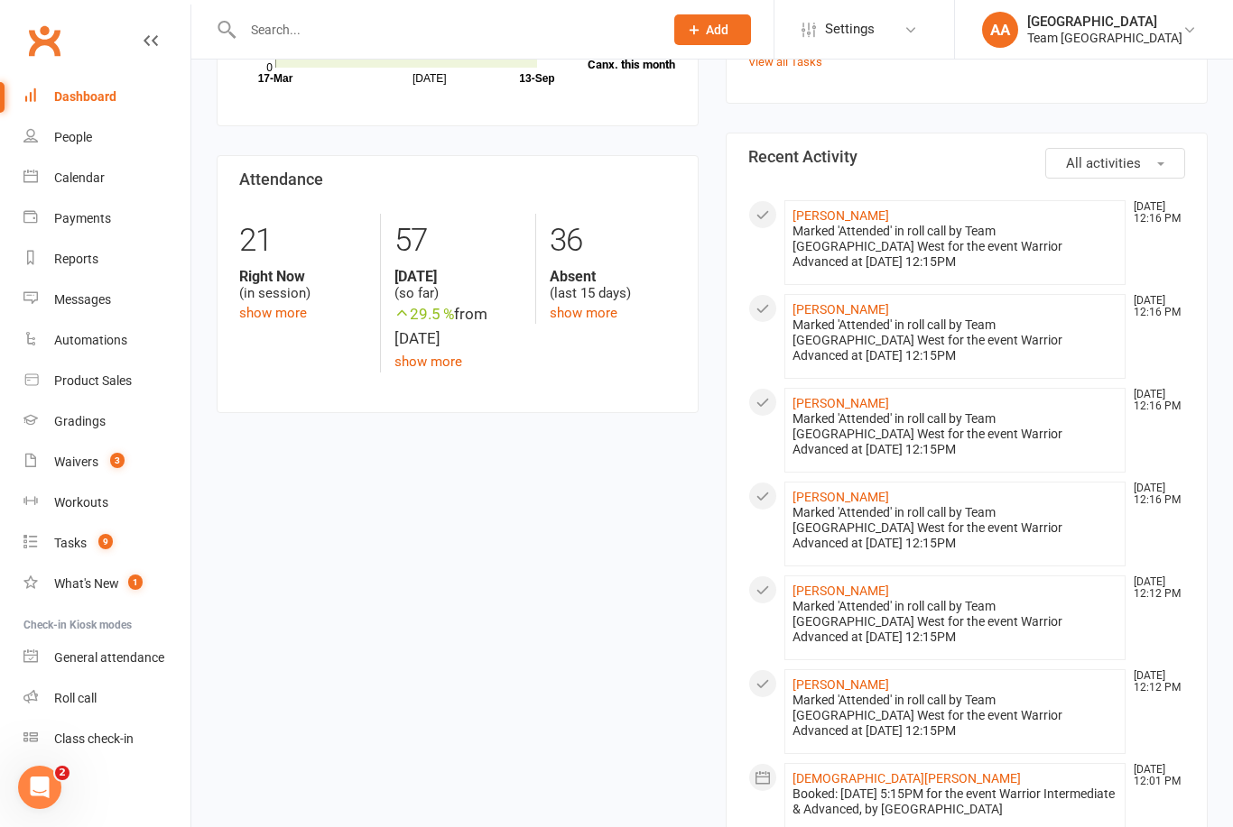
click at [308, 33] on input "text" at bounding box center [443, 29] width 413 height 25
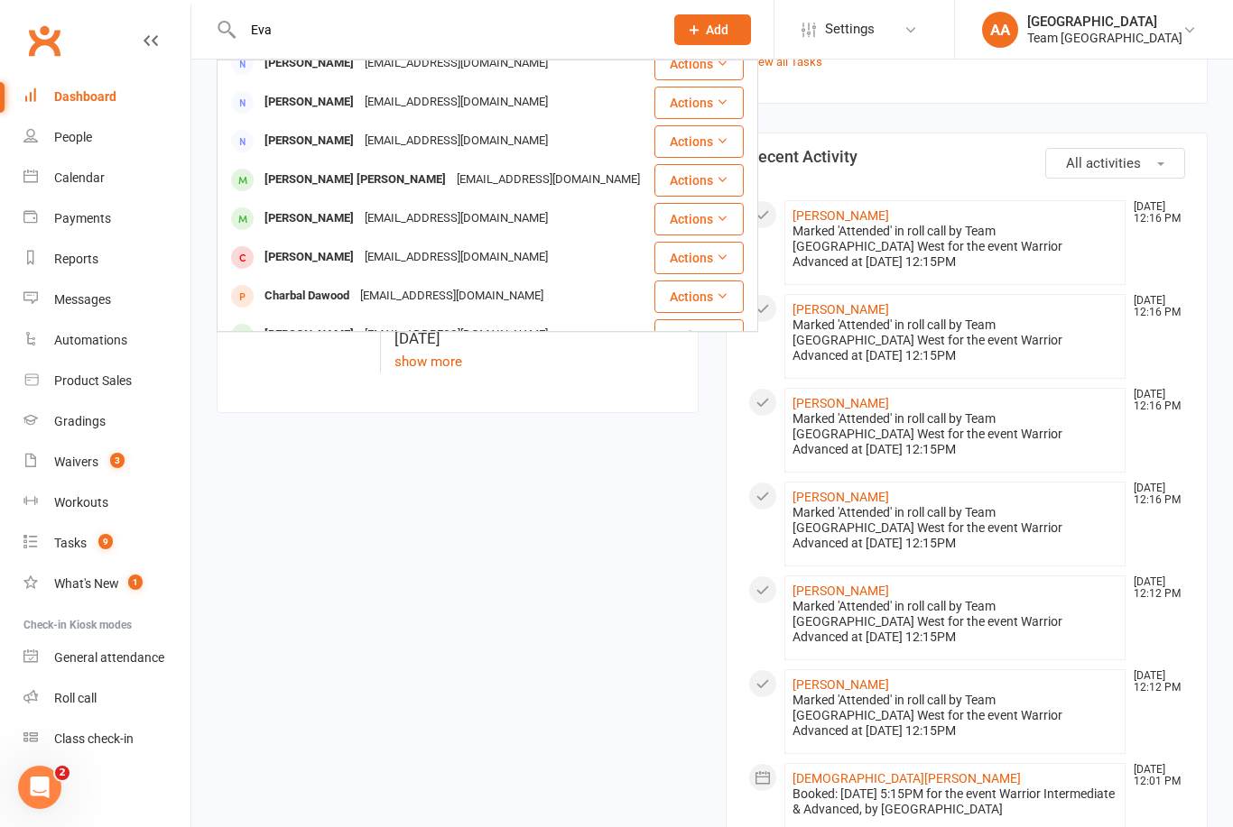
scroll to position [145, 0]
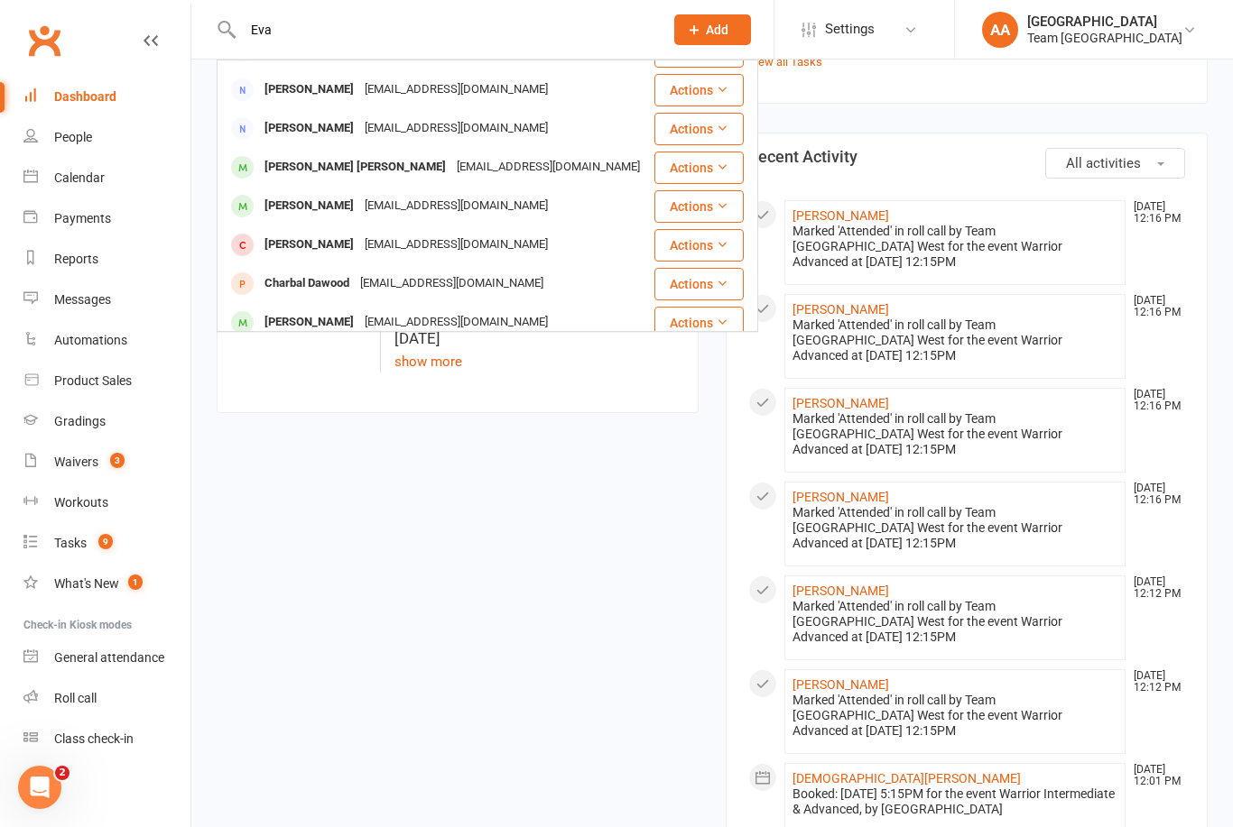
type input "Eva"
click at [368, 200] on div "[EMAIL_ADDRESS][DOMAIN_NAME]" at bounding box center [456, 206] width 194 height 26
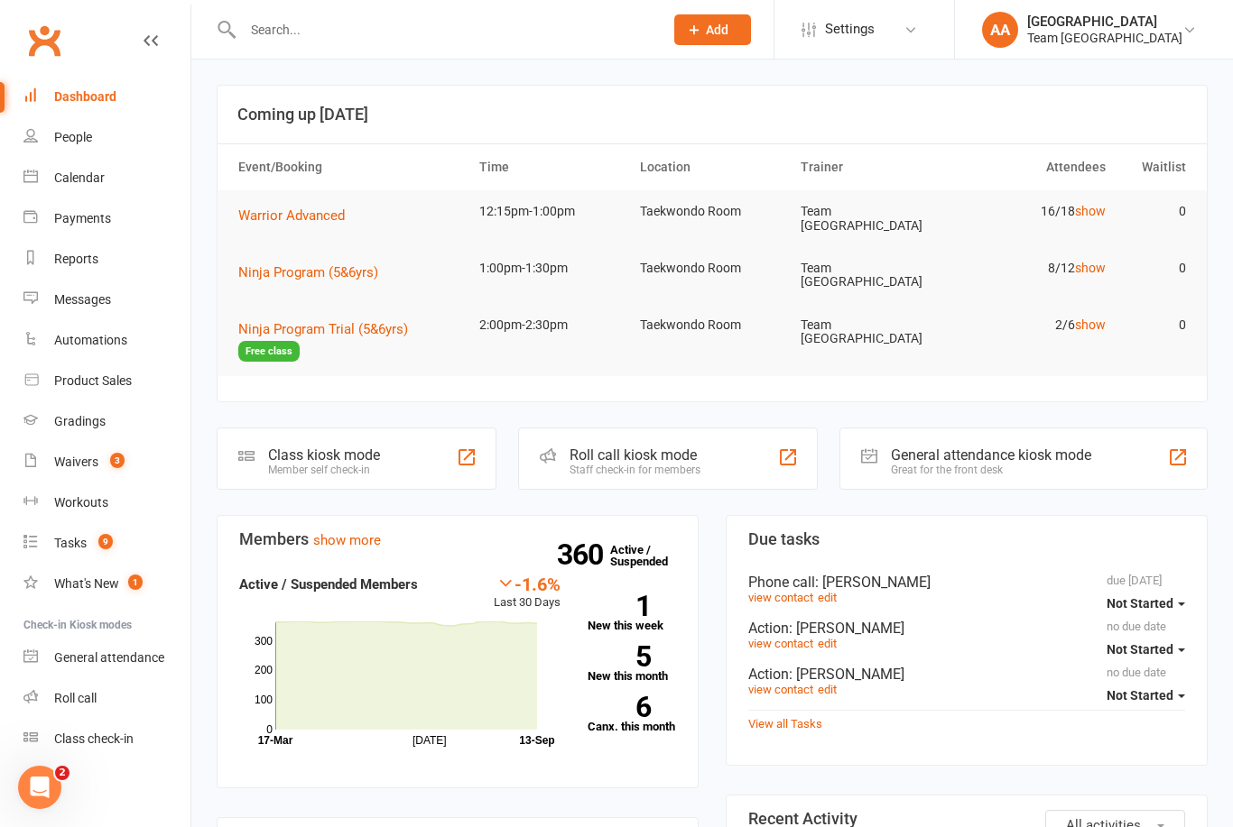
click at [88, 189] on link "Calendar" at bounding box center [106, 178] width 167 height 41
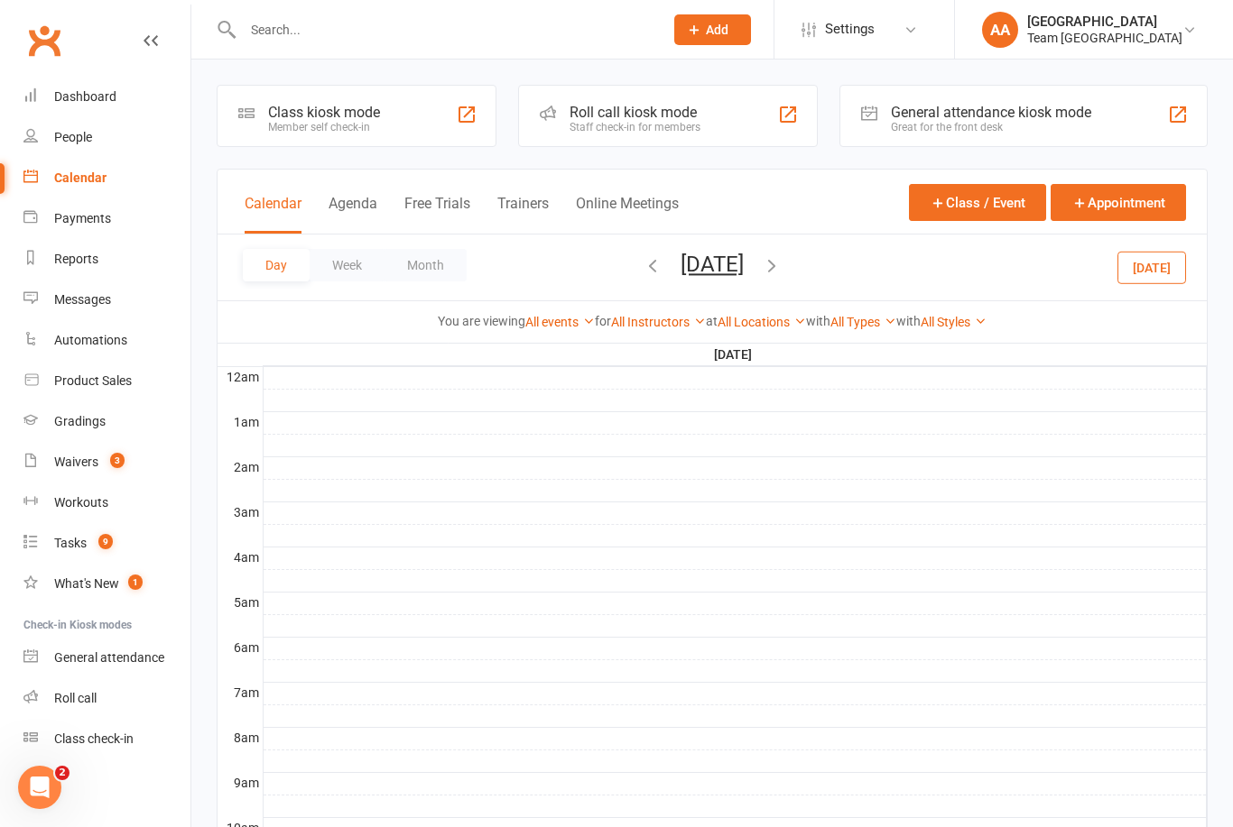
click at [722, 272] on button "Wednesday, Sep 17, 2025" at bounding box center [711, 264] width 63 height 25
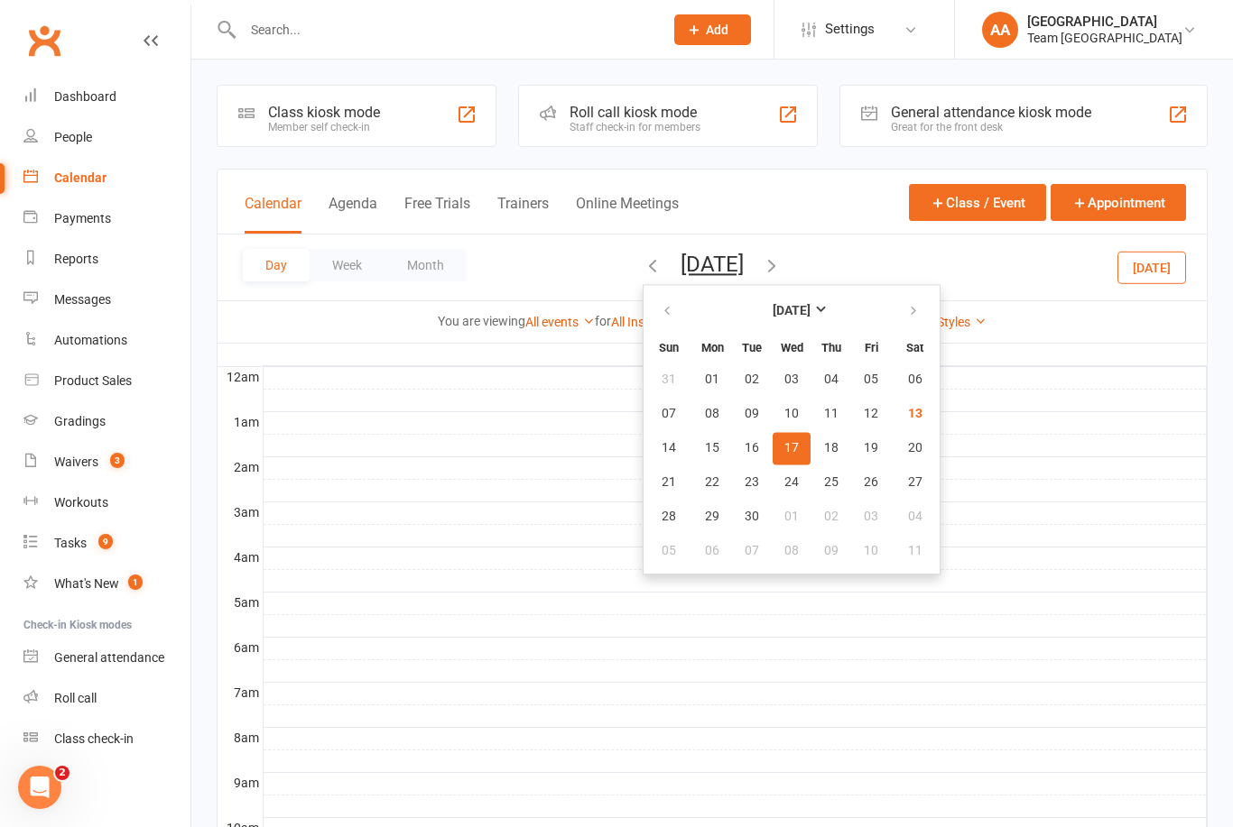
click at [784, 450] on span "17" at bounding box center [791, 448] width 14 height 14
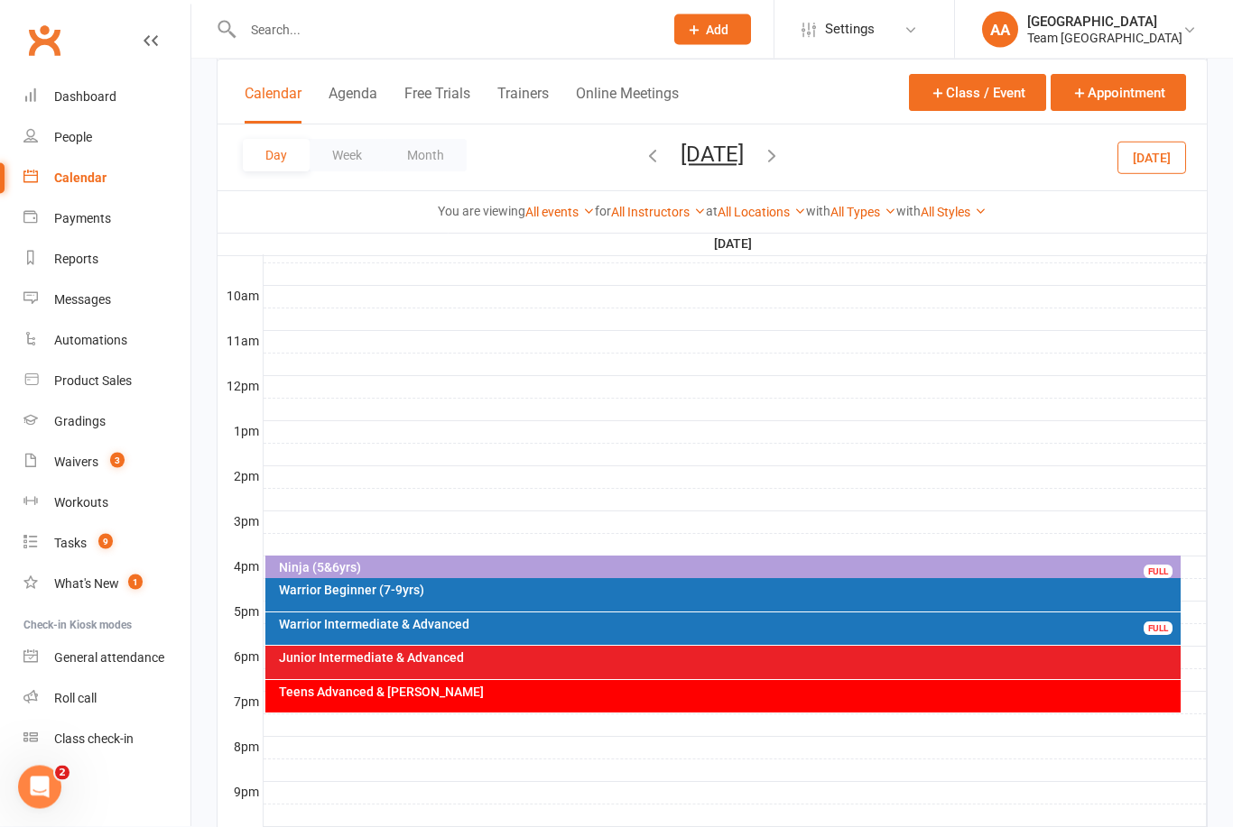
scroll to position [577, 0]
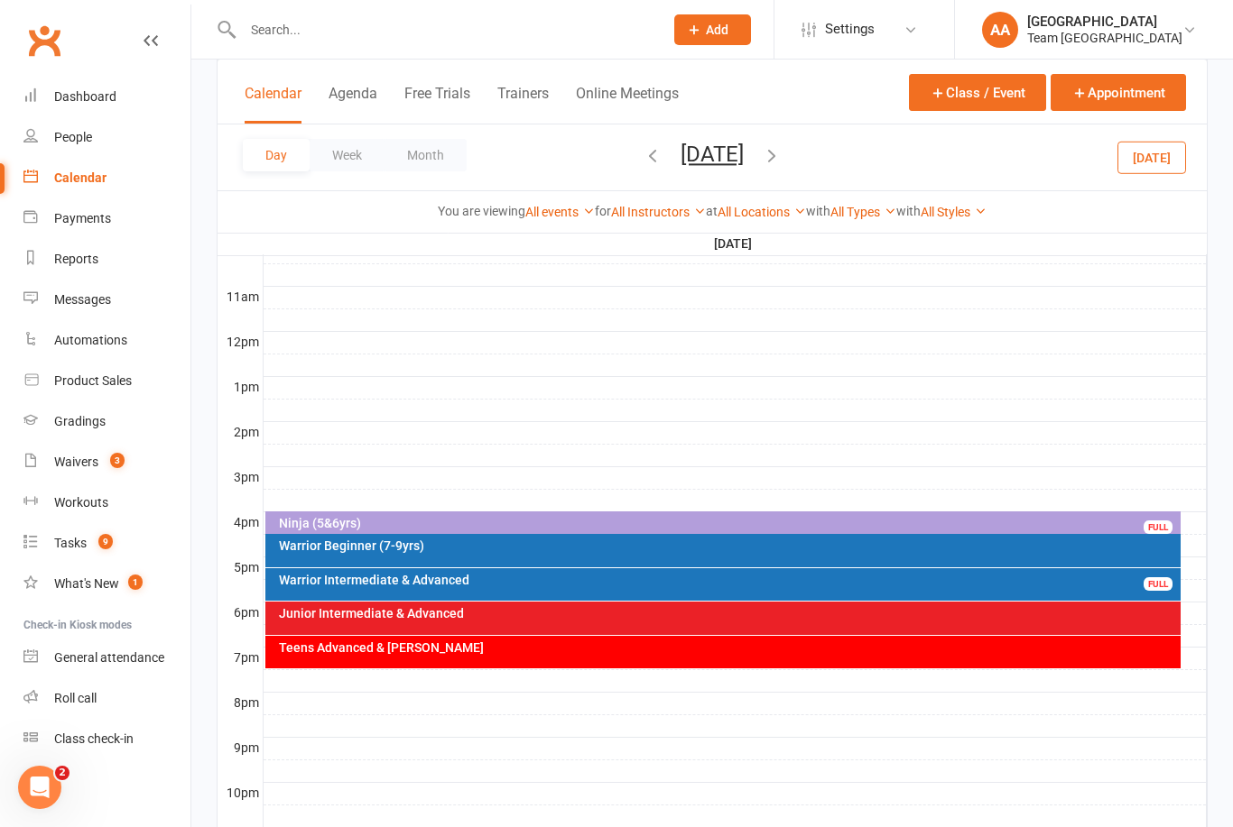
click at [571, 654] on div "Teens Advanced & Cho Dan Bo" at bounding box center [723, 652] width 916 height 32
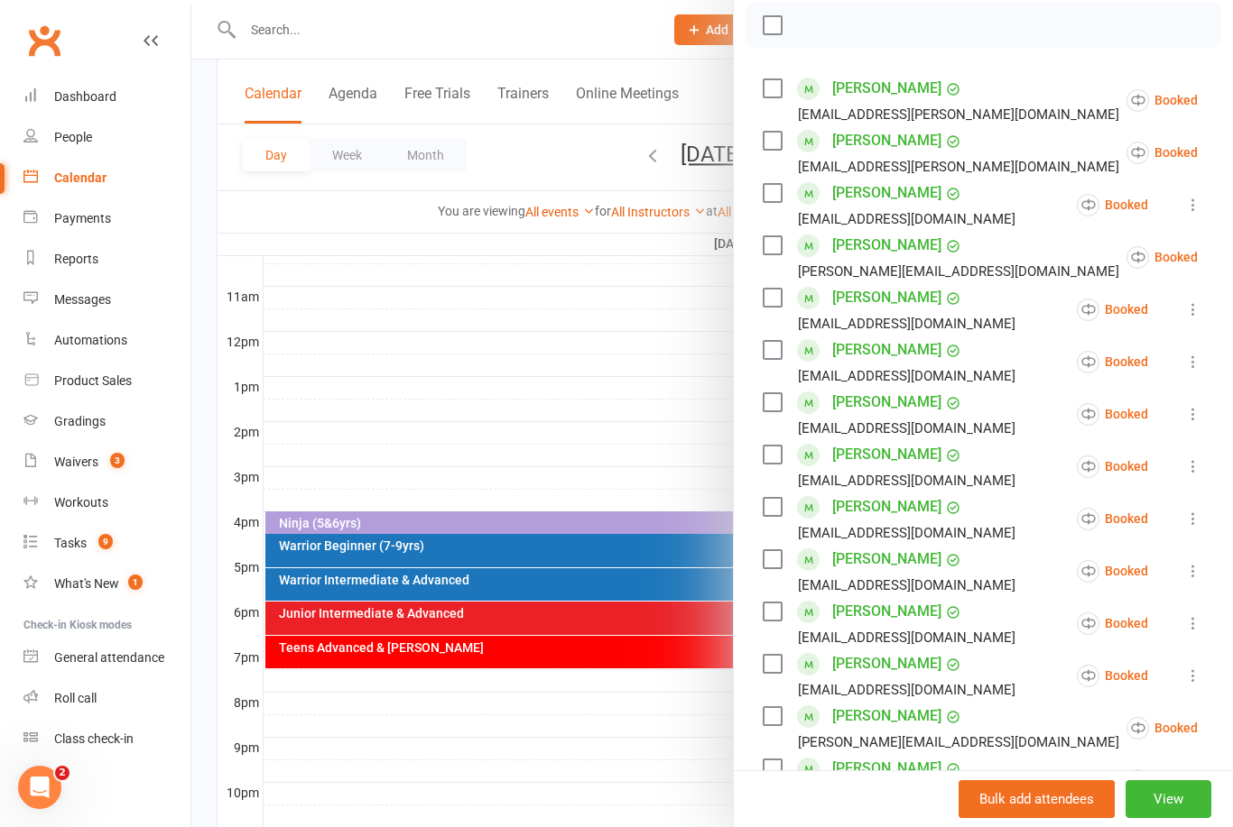
scroll to position [272, 0]
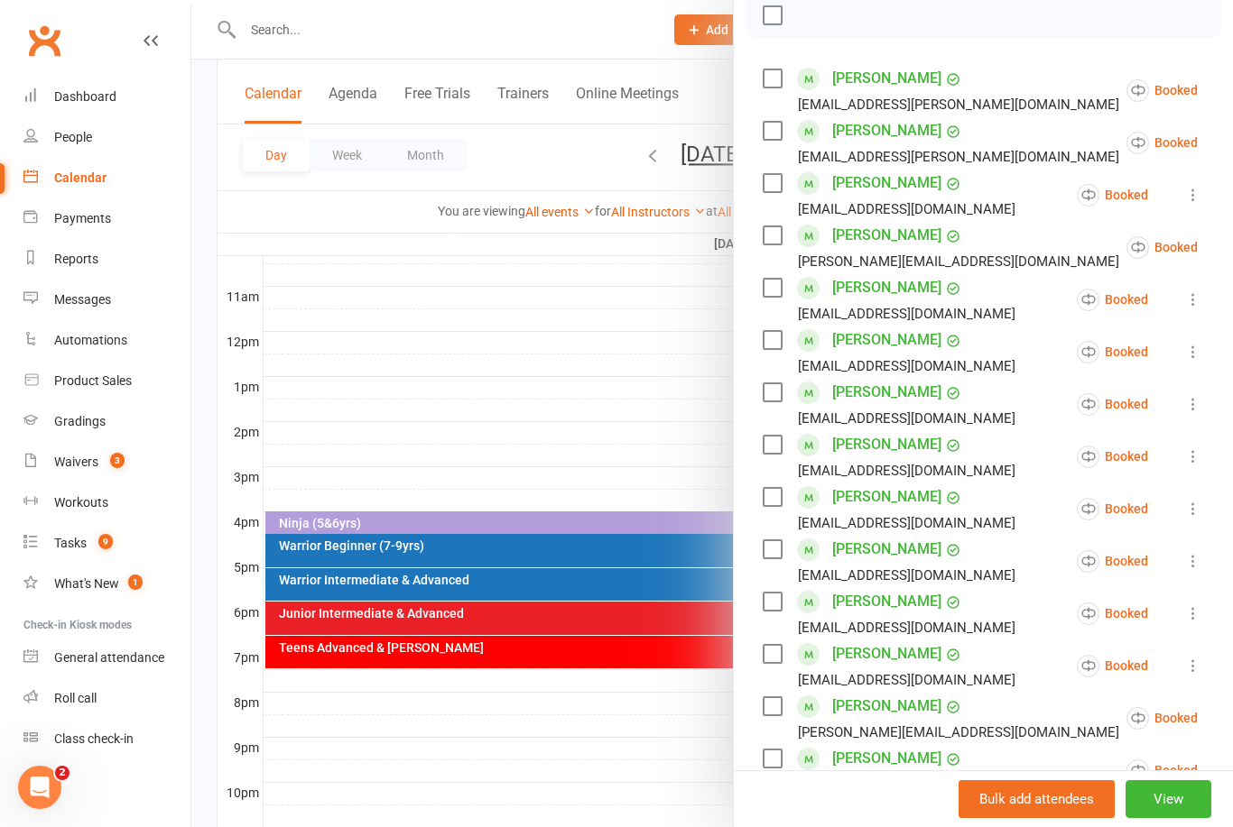
click at [1196, 361] on icon at bounding box center [1193, 352] width 18 height 18
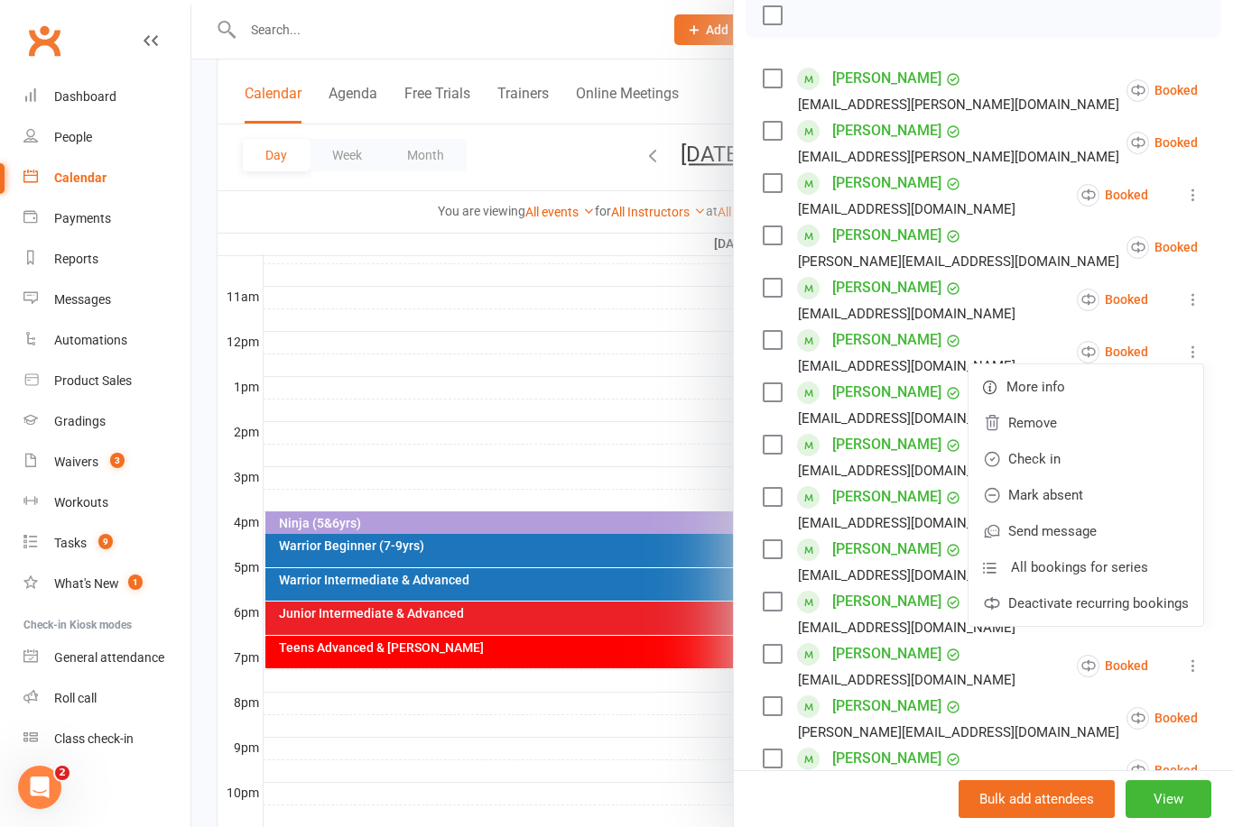
click at [1171, 610] on link "Deactivate recurring bookings" at bounding box center [1085, 604] width 235 height 36
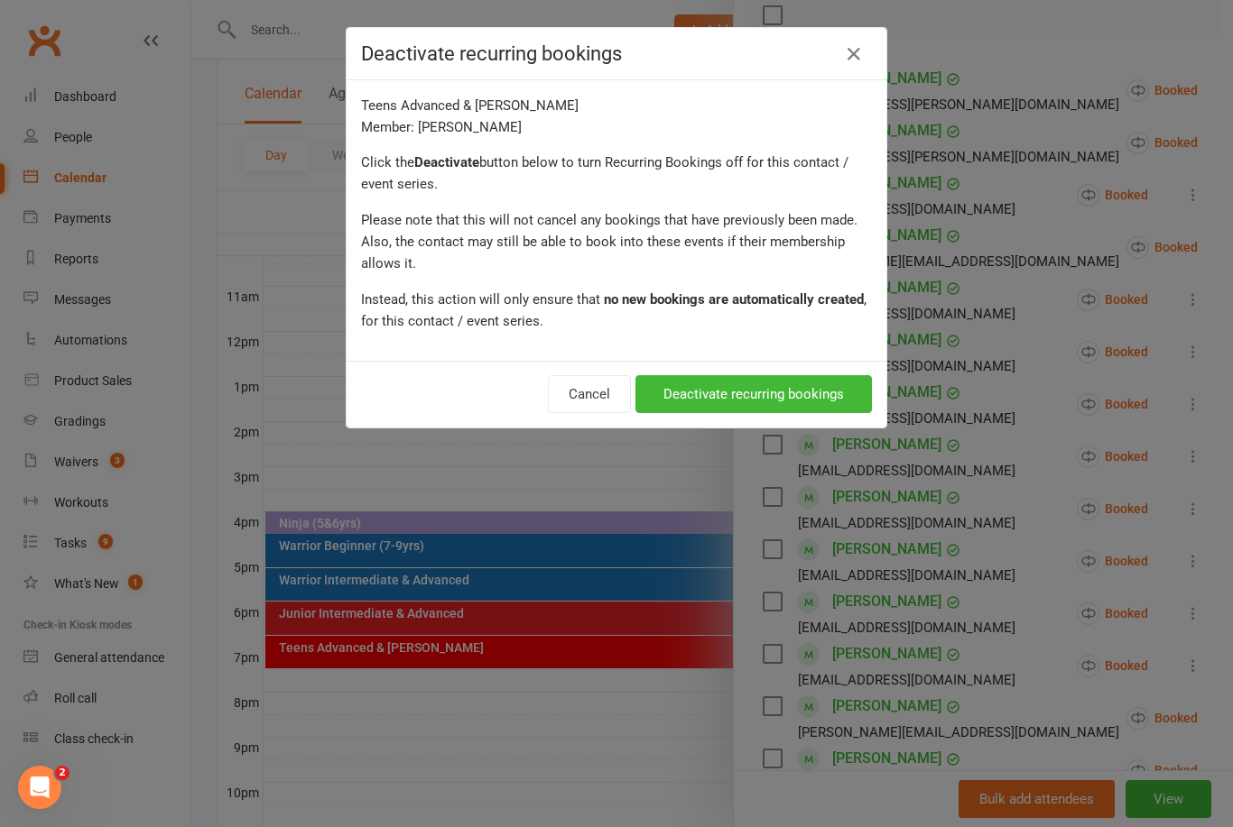
click at [809, 384] on button "Deactivate recurring bookings" at bounding box center [753, 394] width 236 height 38
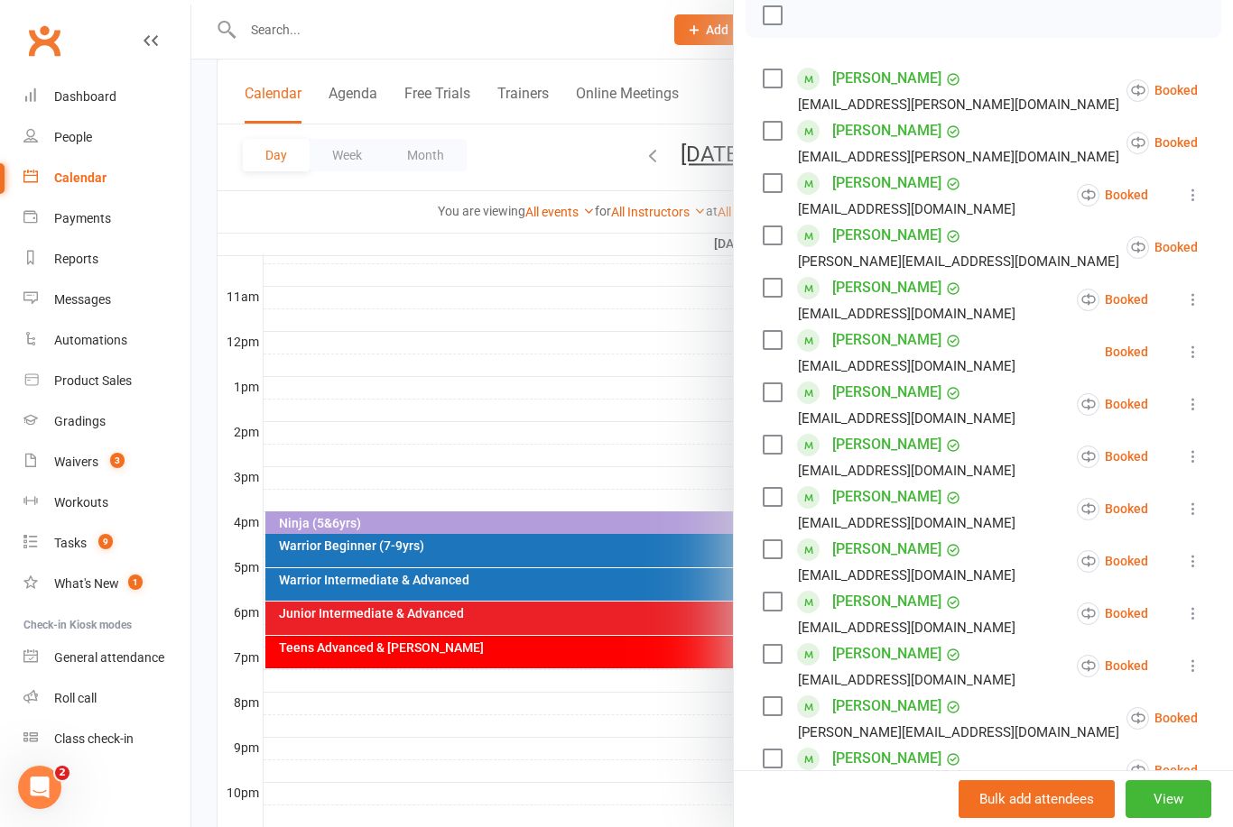
click at [1190, 402] on icon at bounding box center [1193, 404] width 18 height 18
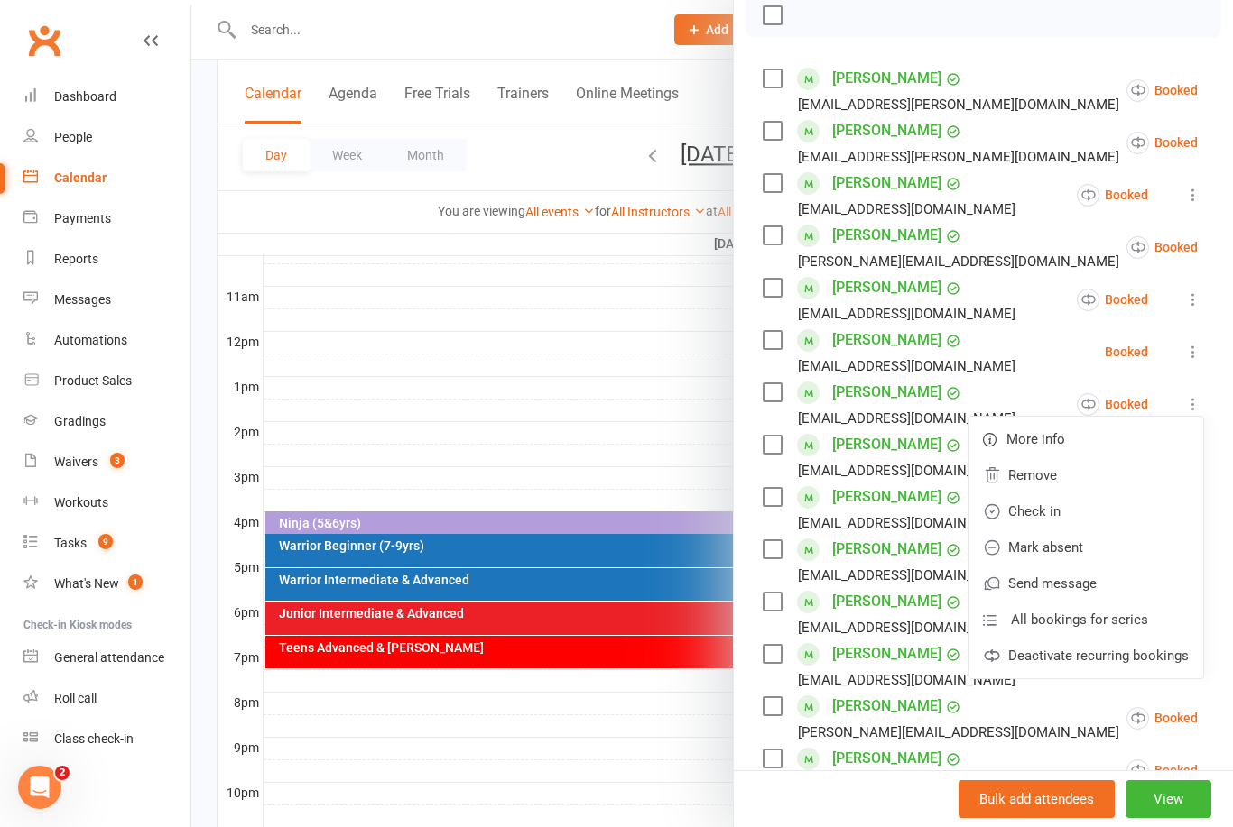
click at [1177, 653] on link "Deactivate recurring bookings" at bounding box center [1085, 656] width 235 height 36
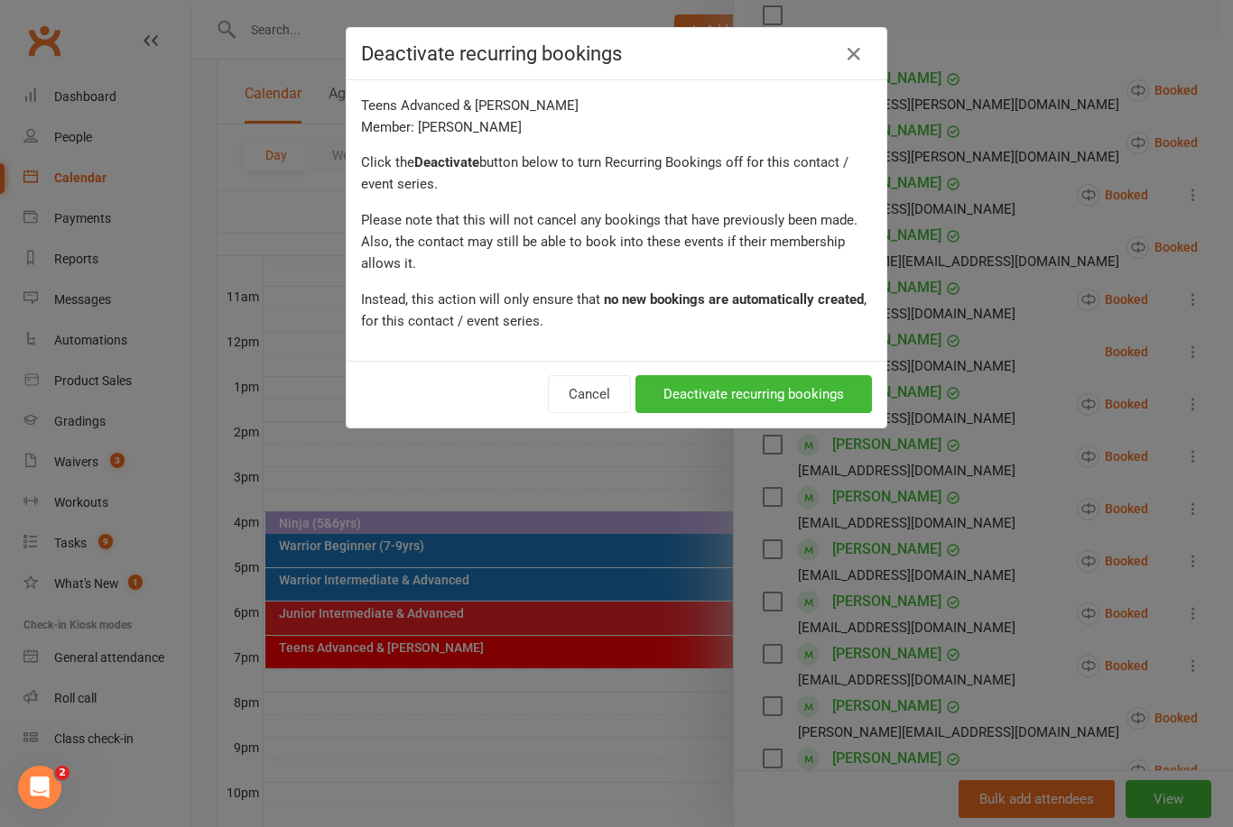
click at [840, 398] on button "Deactivate recurring bookings" at bounding box center [753, 394] width 236 height 38
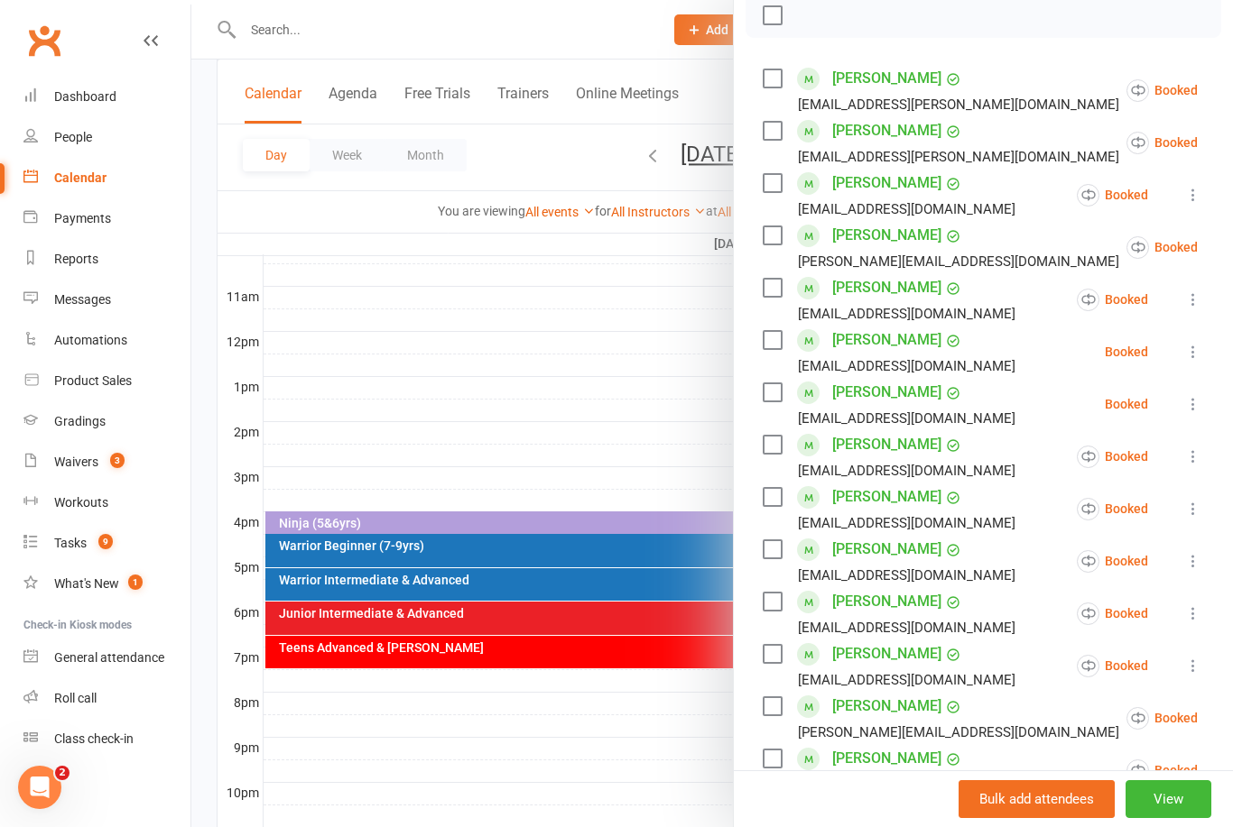
click at [1192, 356] on icon at bounding box center [1193, 352] width 18 height 18
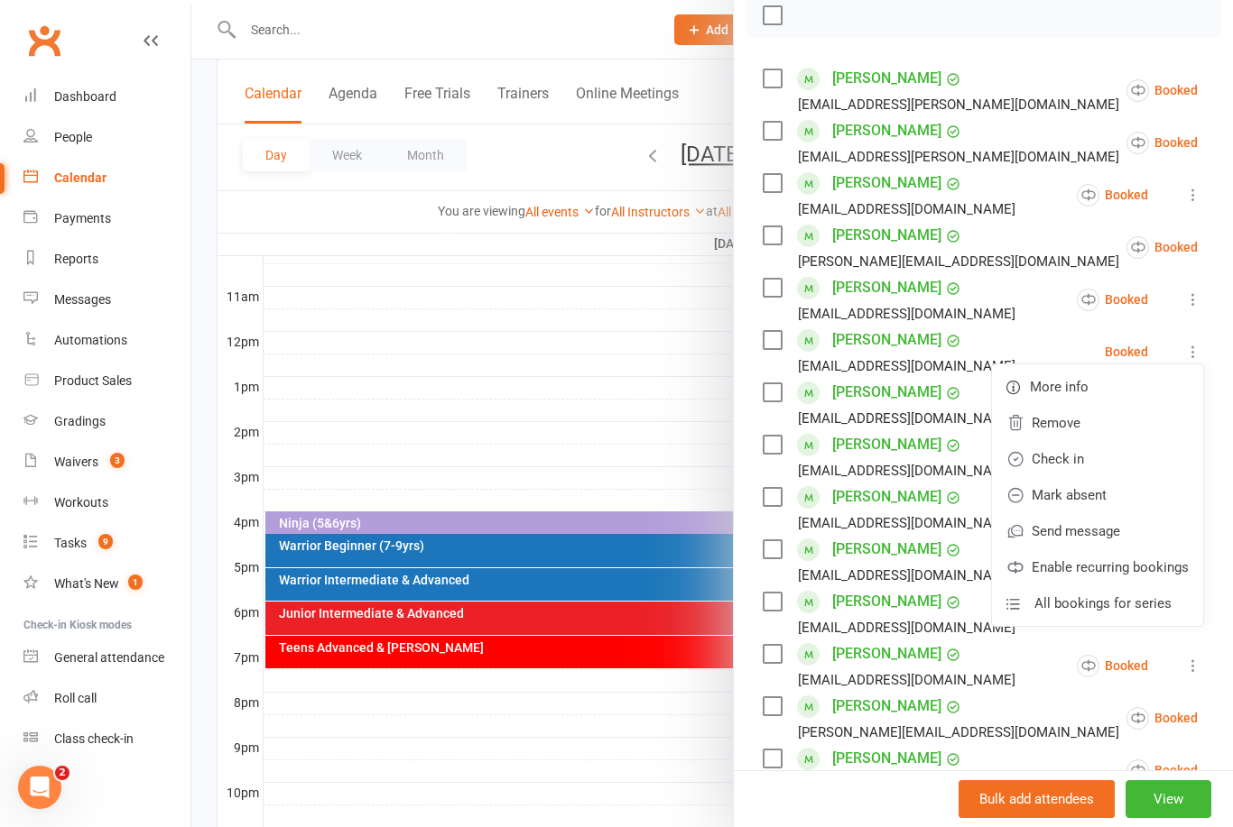
click at [1089, 425] on link "Remove" at bounding box center [1097, 423] width 211 height 36
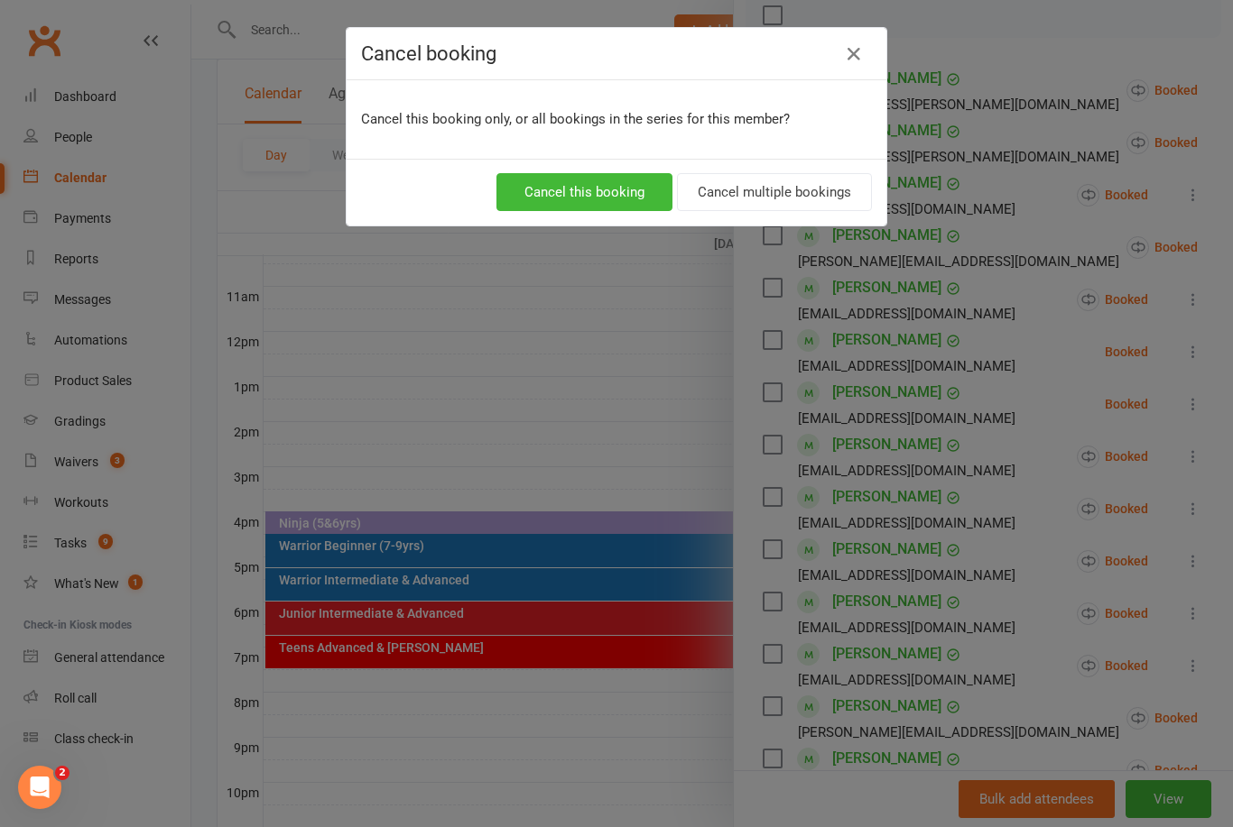
click at [784, 197] on button "Cancel multiple bookings" at bounding box center [774, 192] width 195 height 38
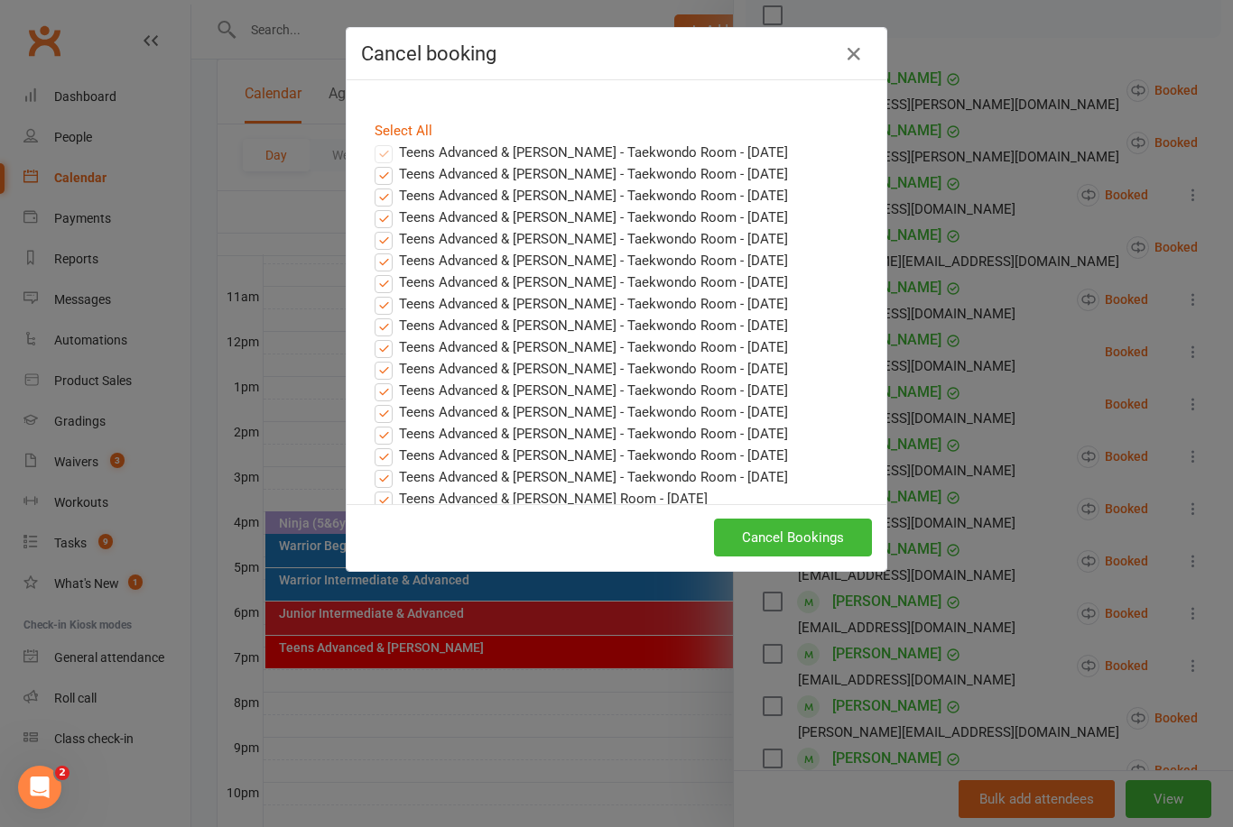
click at [808, 535] on button "Cancel Bookings" at bounding box center [793, 538] width 158 height 38
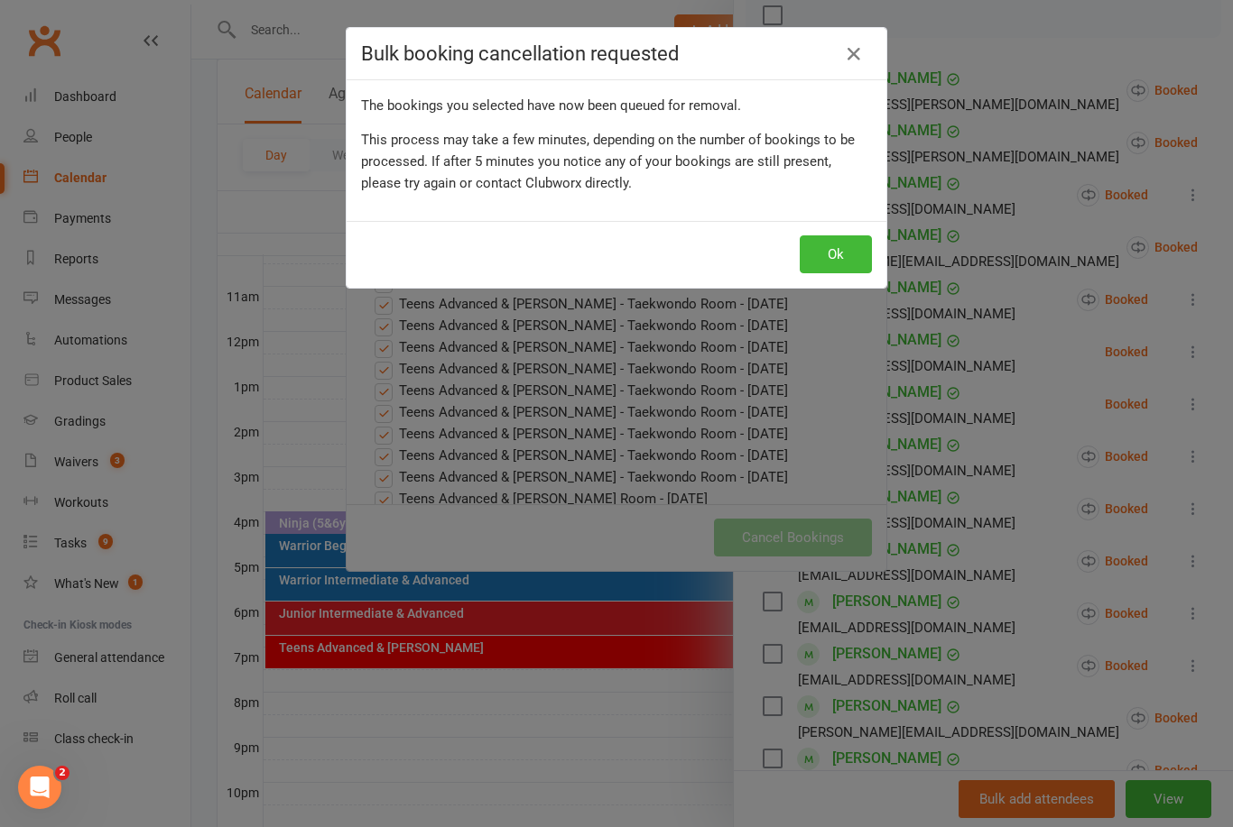
click at [831, 253] on button "Ok" at bounding box center [835, 255] width 72 height 38
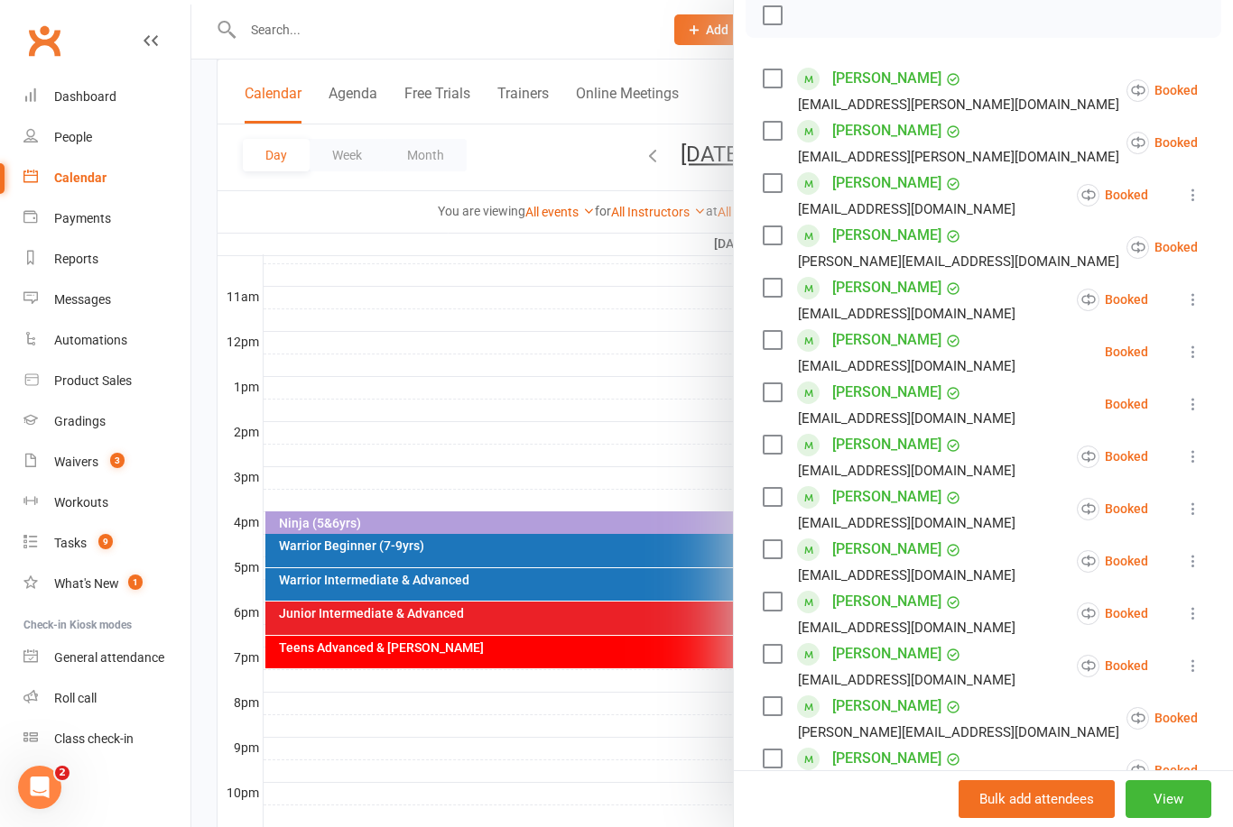
click at [1197, 355] on icon at bounding box center [1193, 352] width 18 height 18
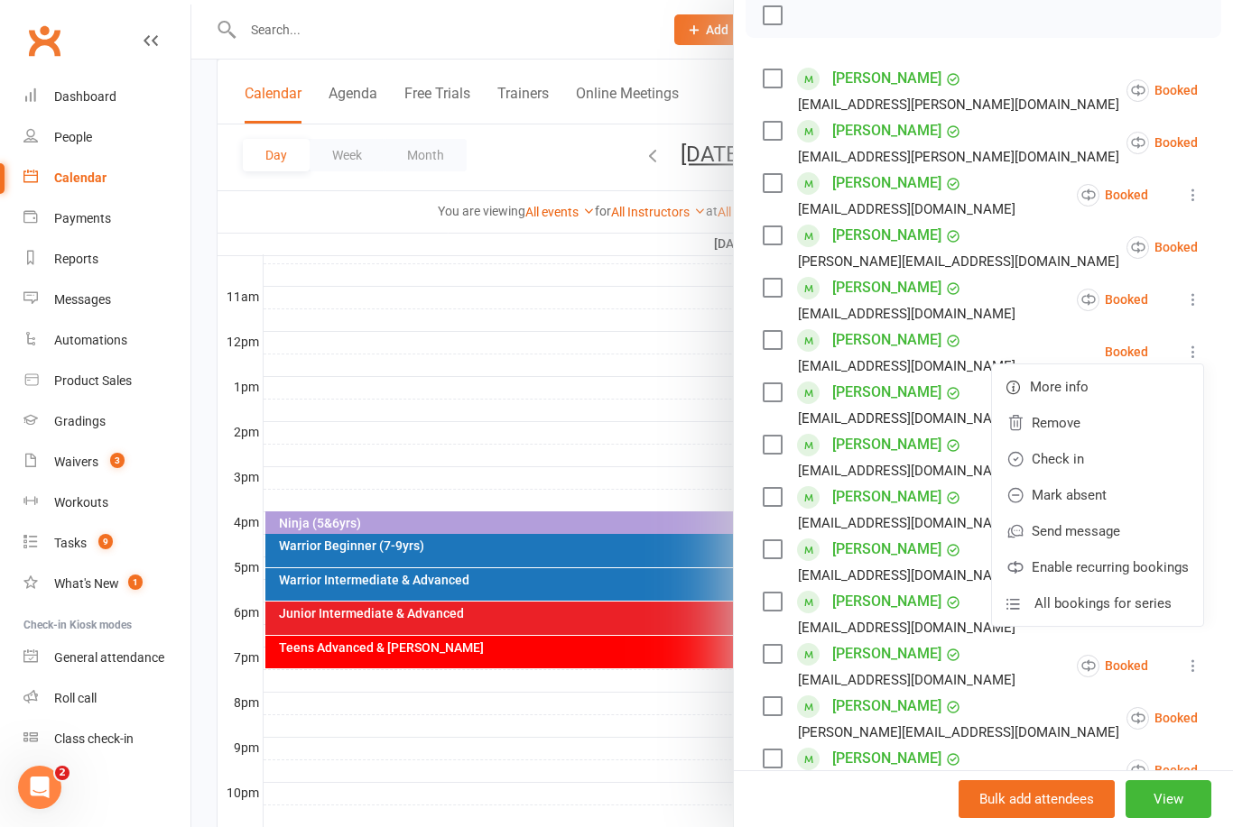
click at [1067, 420] on link "Remove" at bounding box center [1097, 423] width 211 height 36
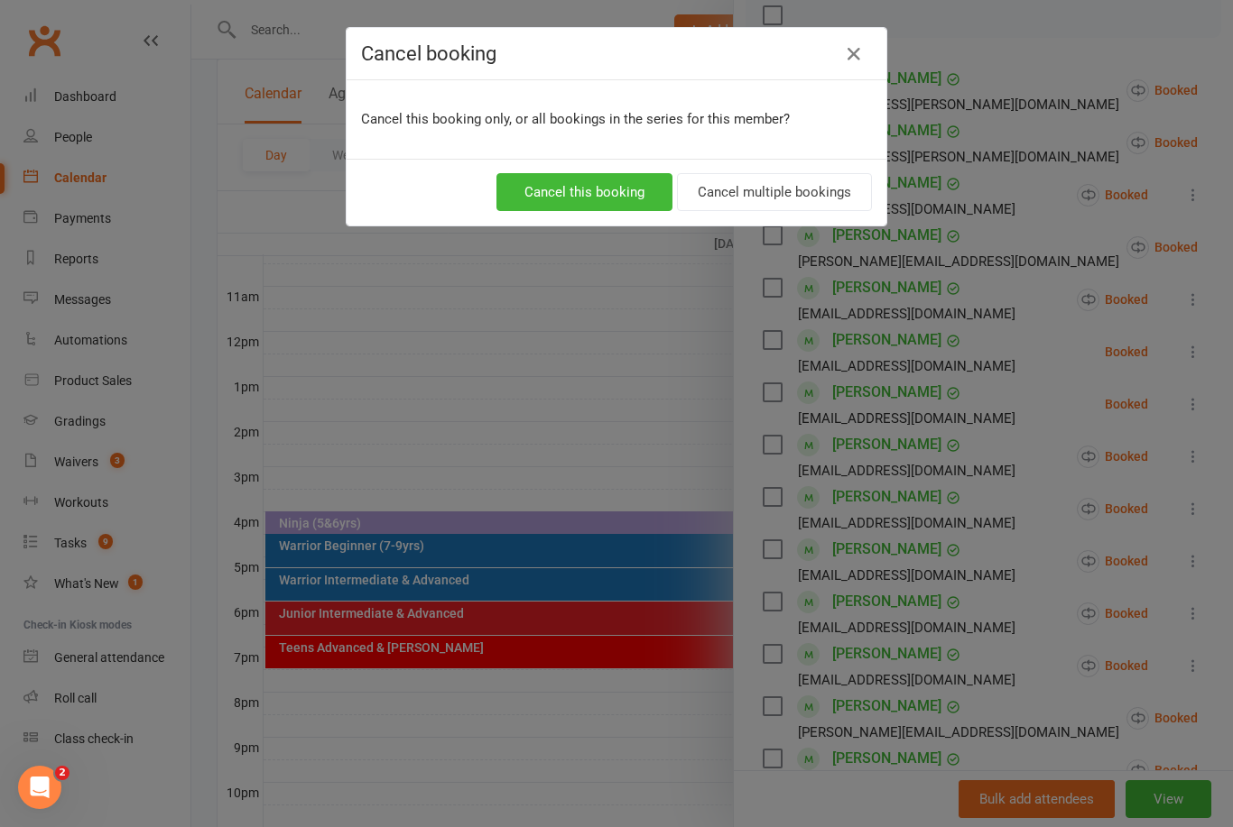
click at [799, 208] on button "Cancel multiple bookings" at bounding box center [774, 192] width 195 height 38
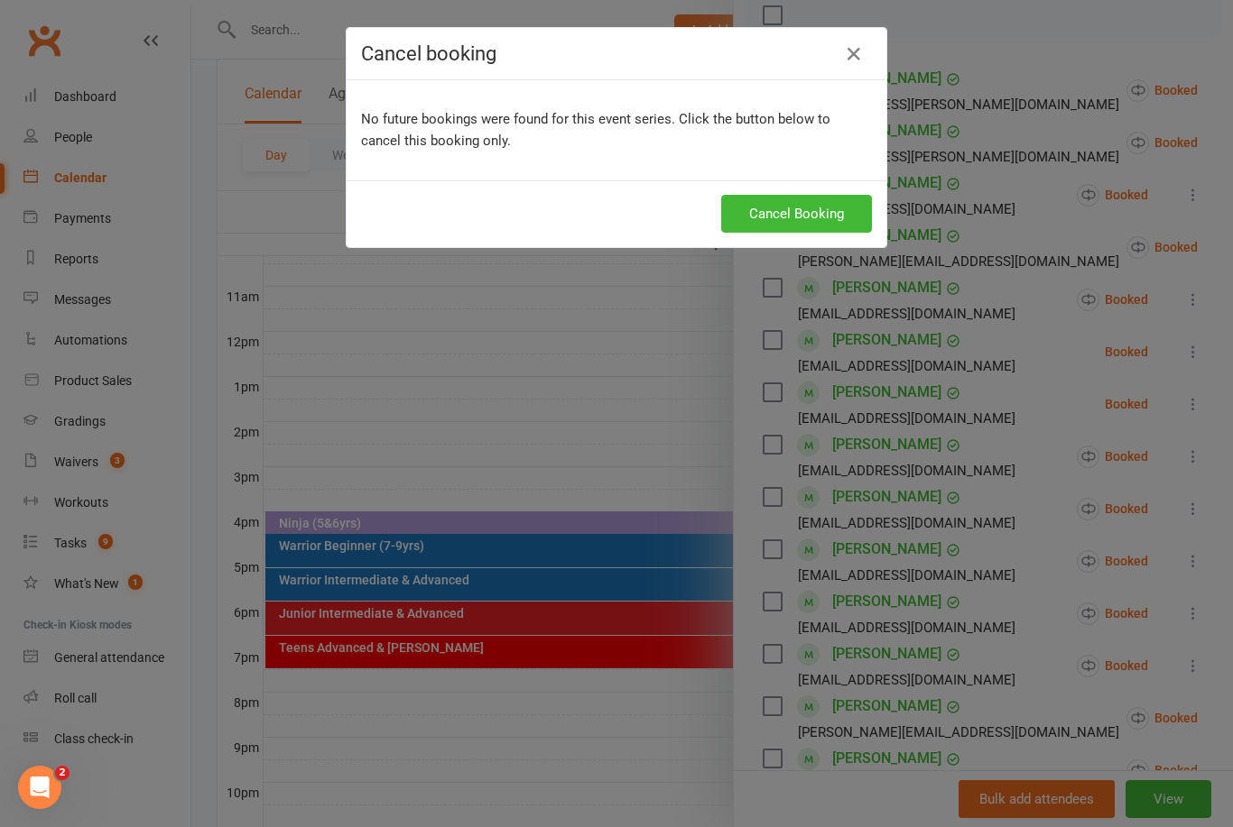
click at [799, 217] on button "Cancel Booking" at bounding box center [796, 214] width 151 height 38
click at [811, 229] on button "Cancel Booking" at bounding box center [796, 214] width 151 height 38
click at [840, 76] on div "Cancel booking" at bounding box center [616, 54] width 540 height 52
click at [818, 232] on button "Cancel Booking" at bounding box center [796, 214] width 151 height 38
click at [859, 65] on icon "button" at bounding box center [854, 54] width 22 height 22
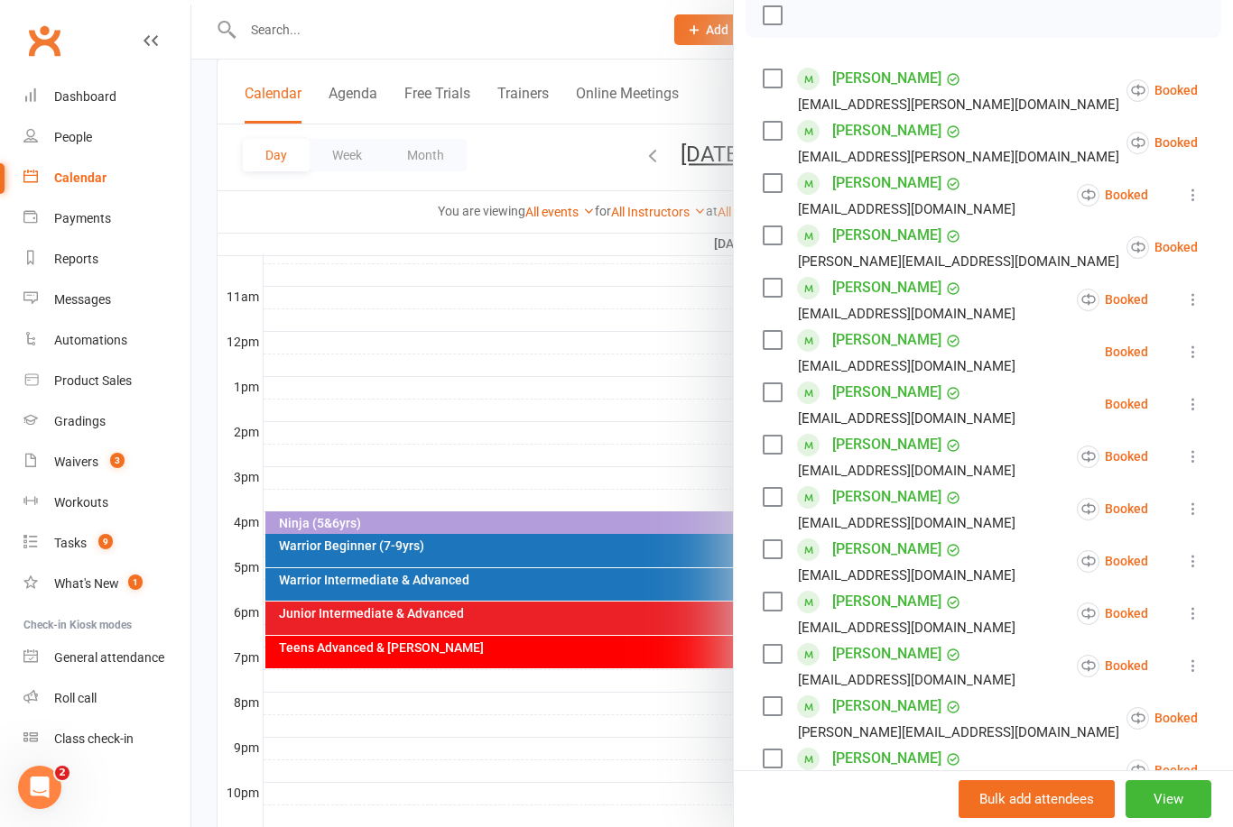
click at [1182, 410] on button at bounding box center [1193, 404] width 22 height 22
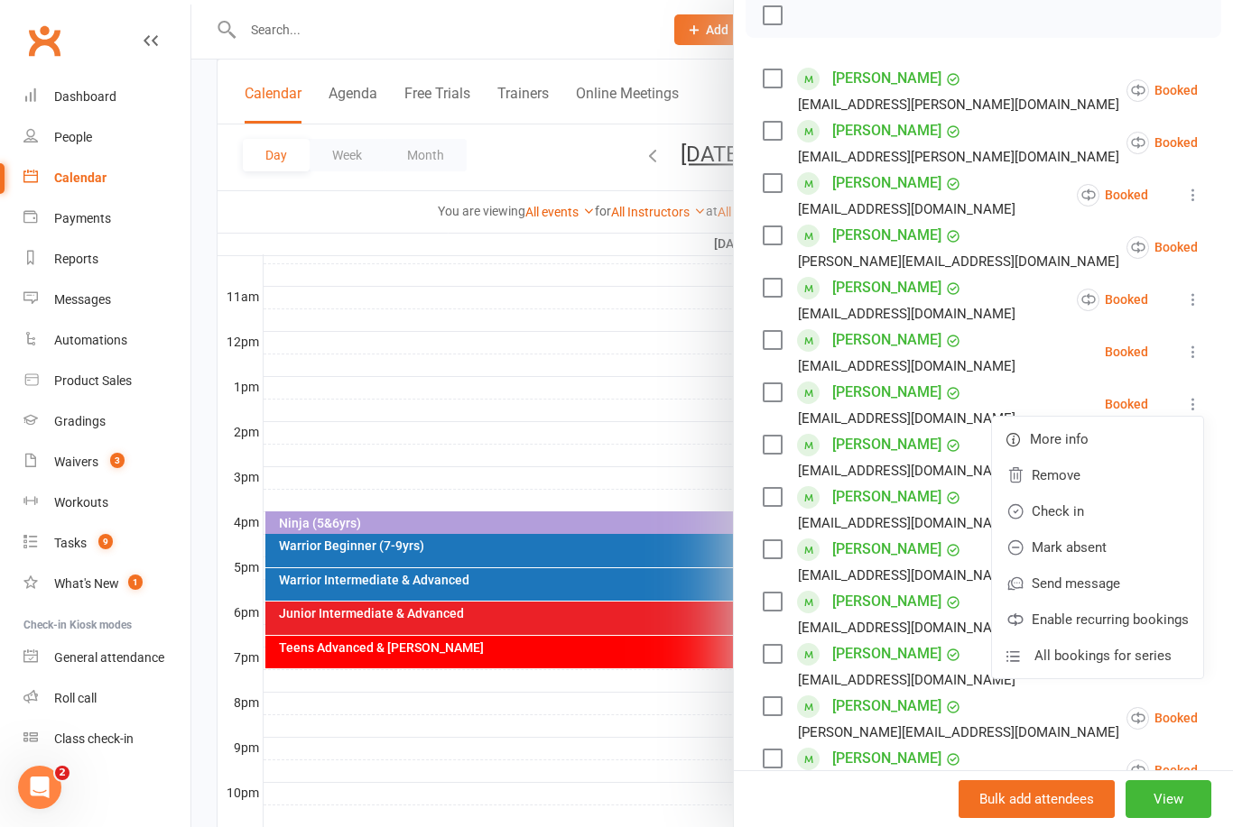
click at [1093, 475] on link "Remove" at bounding box center [1097, 475] width 211 height 36
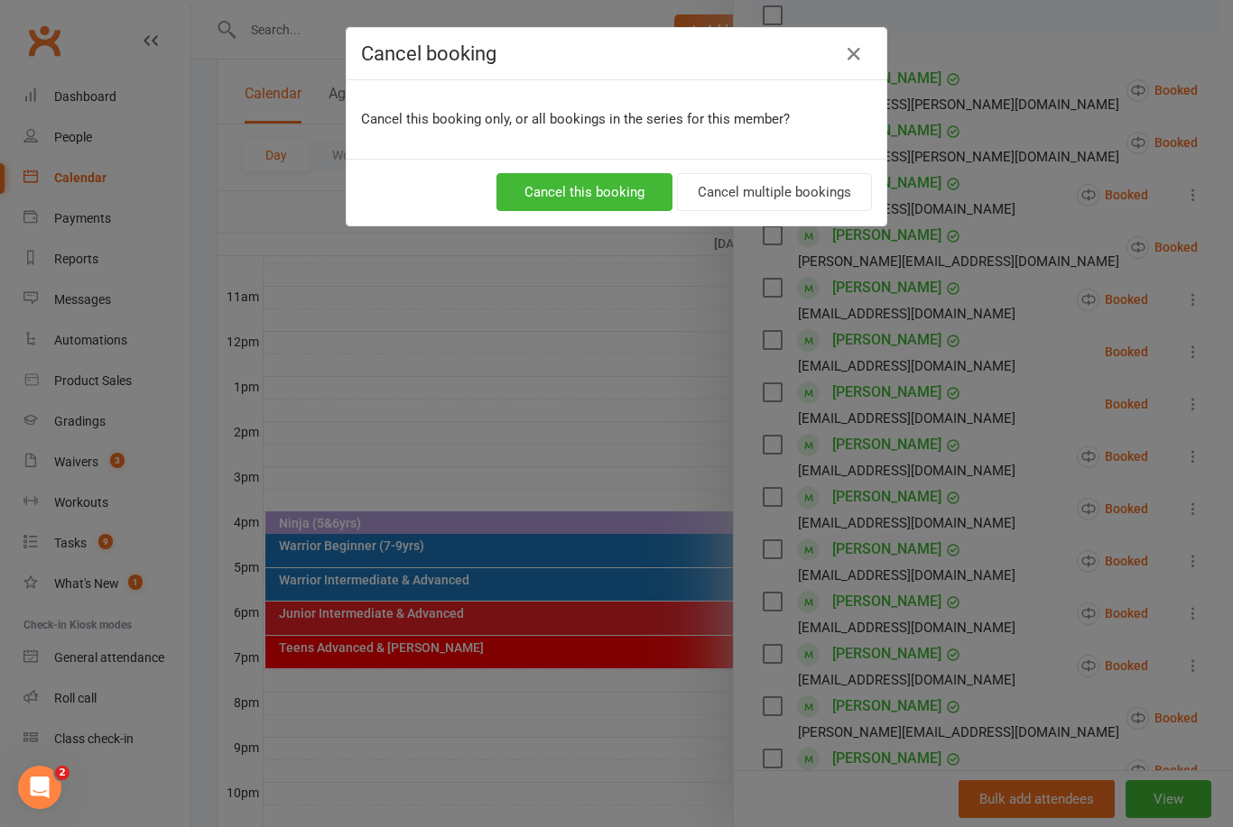
click at [826, 186] on button "Cancel multiple bookings" at bounding box center [774, 192] width 195 height 38
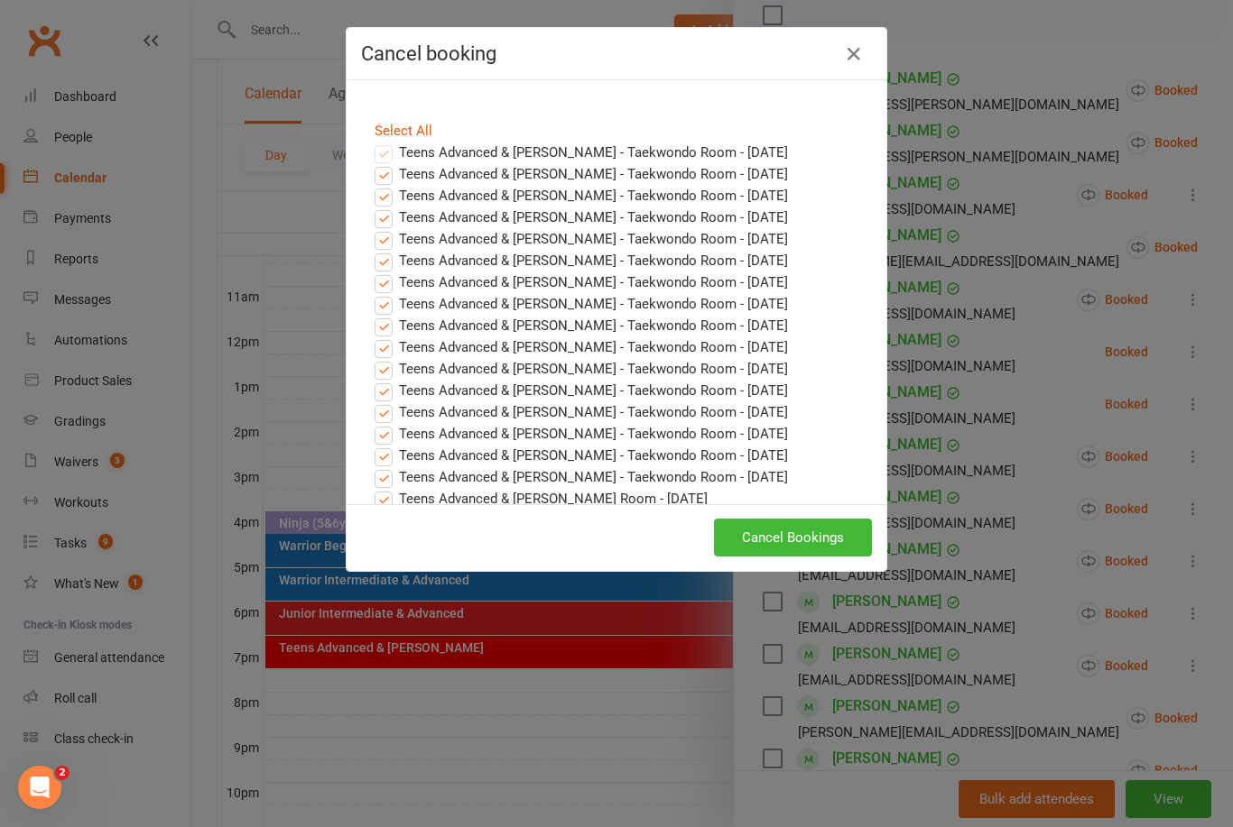
click at [788, 530] on button "Cancel Bookings" at bounding box center [793, 538] width 158 height 38
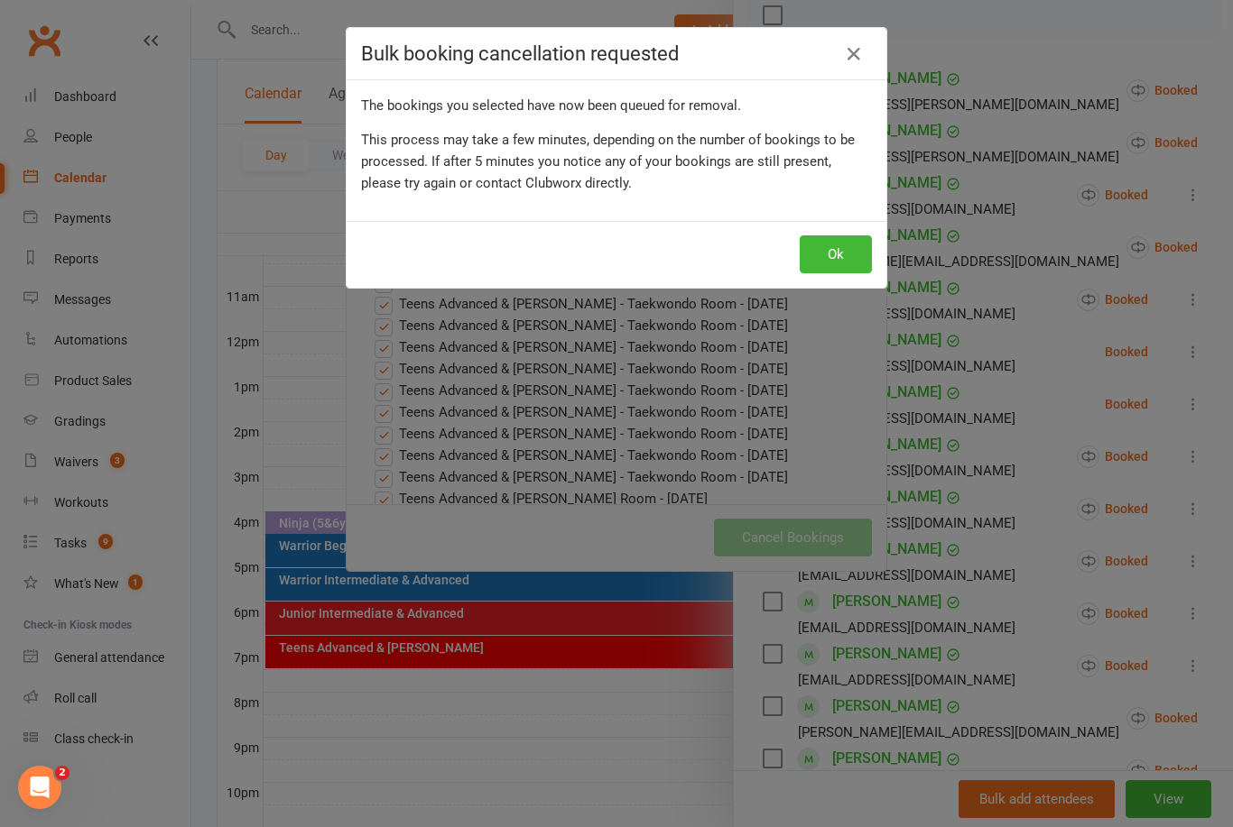
click at [844, 260] on button "Ok" at bounding box center [835, 255] width 72 height 38
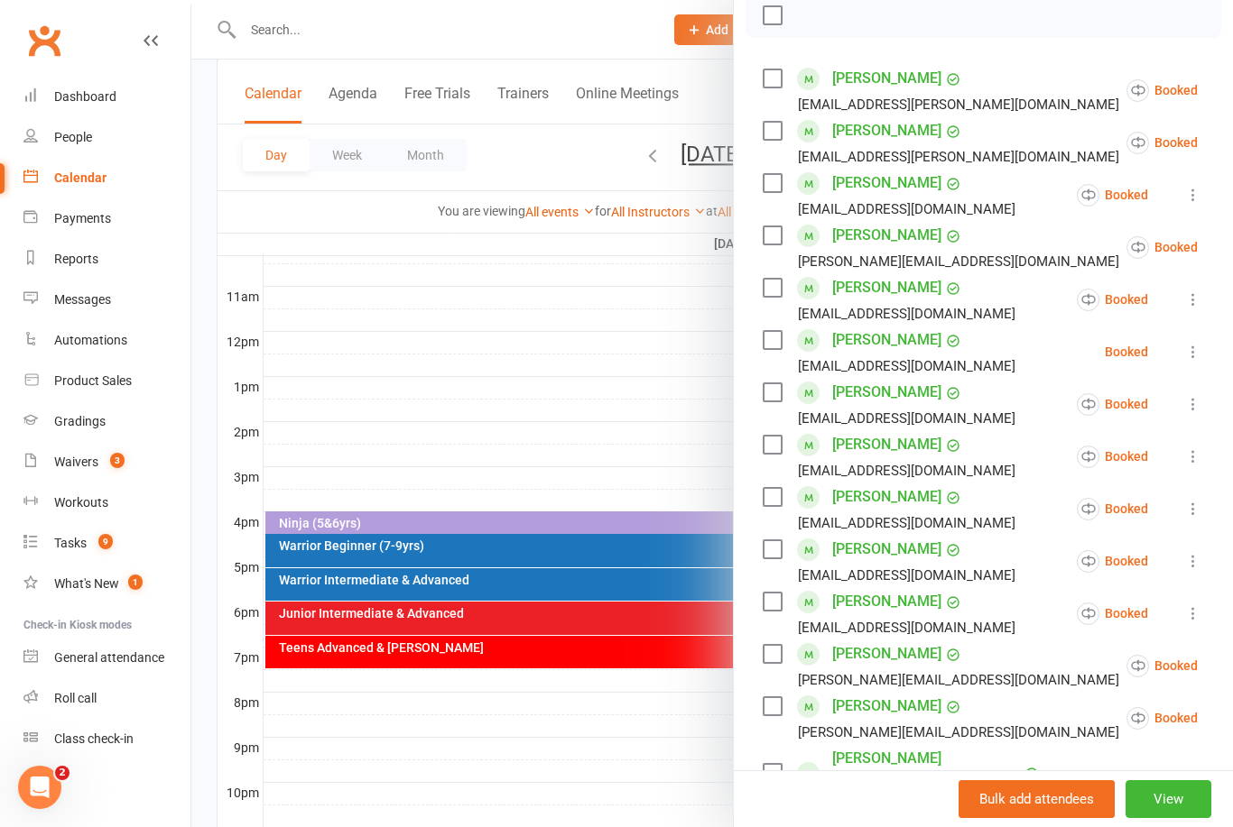
click at [1201, 348] on icon at bounding box center [1193, 352] width 18 height 18
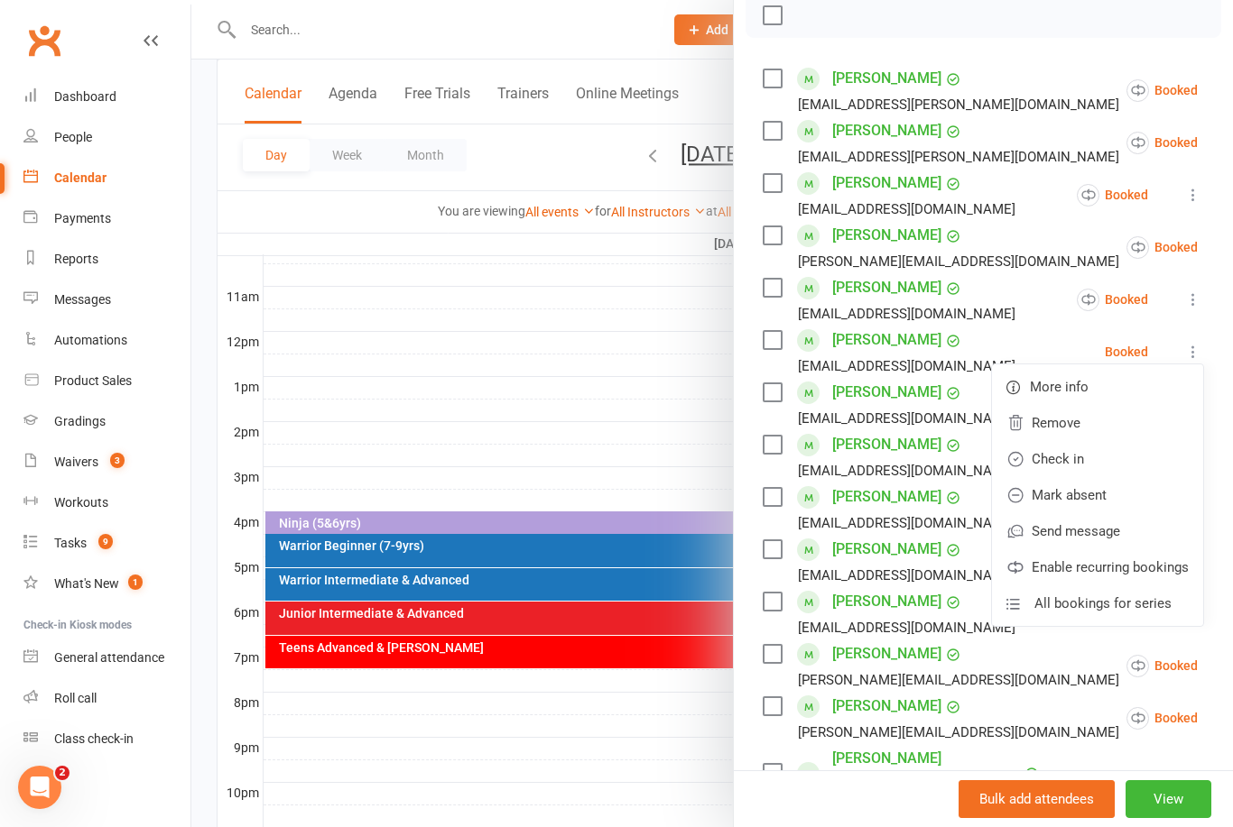
click at [1058, 427] on link "Remove" at bounding box center [1097, 423] width 211 height 36
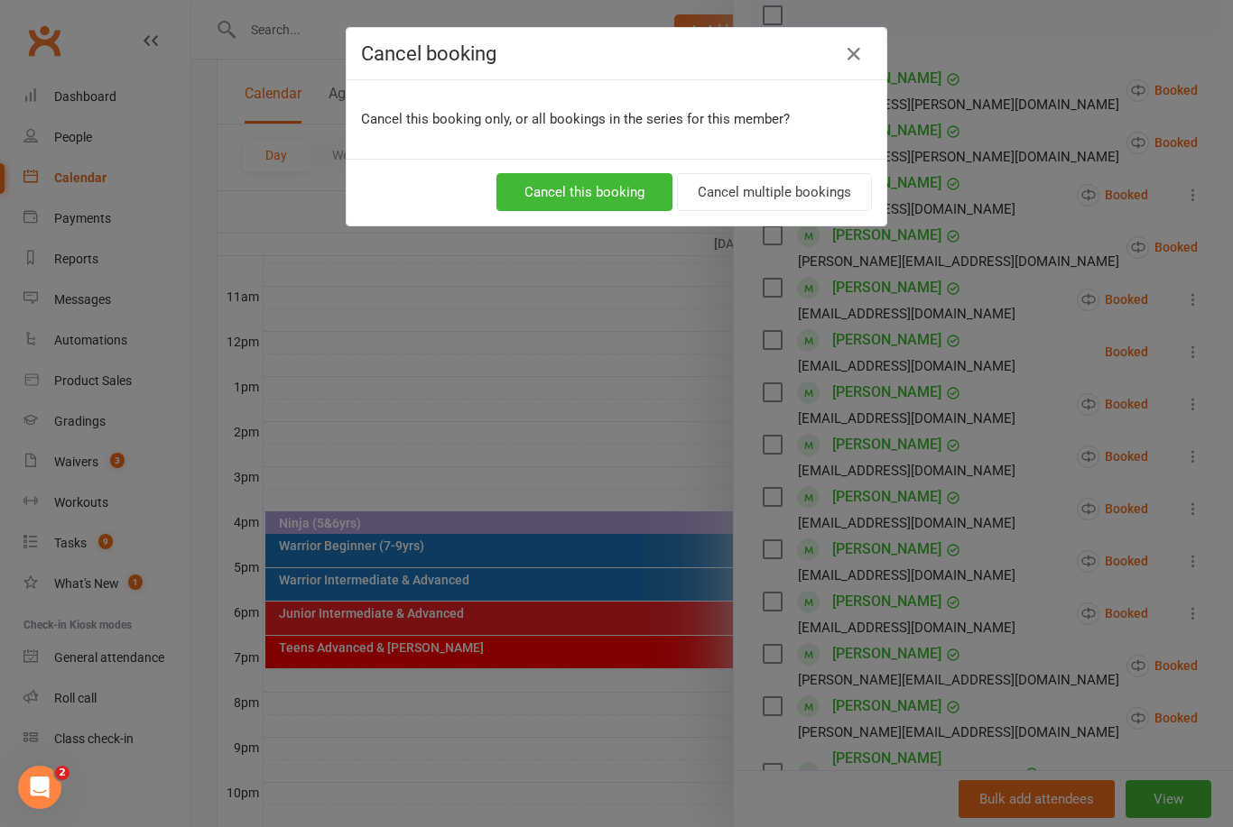
click at [771, 184] on button "Cancel multiple bookings" at bounding box center [774, 192] width 195 height 38
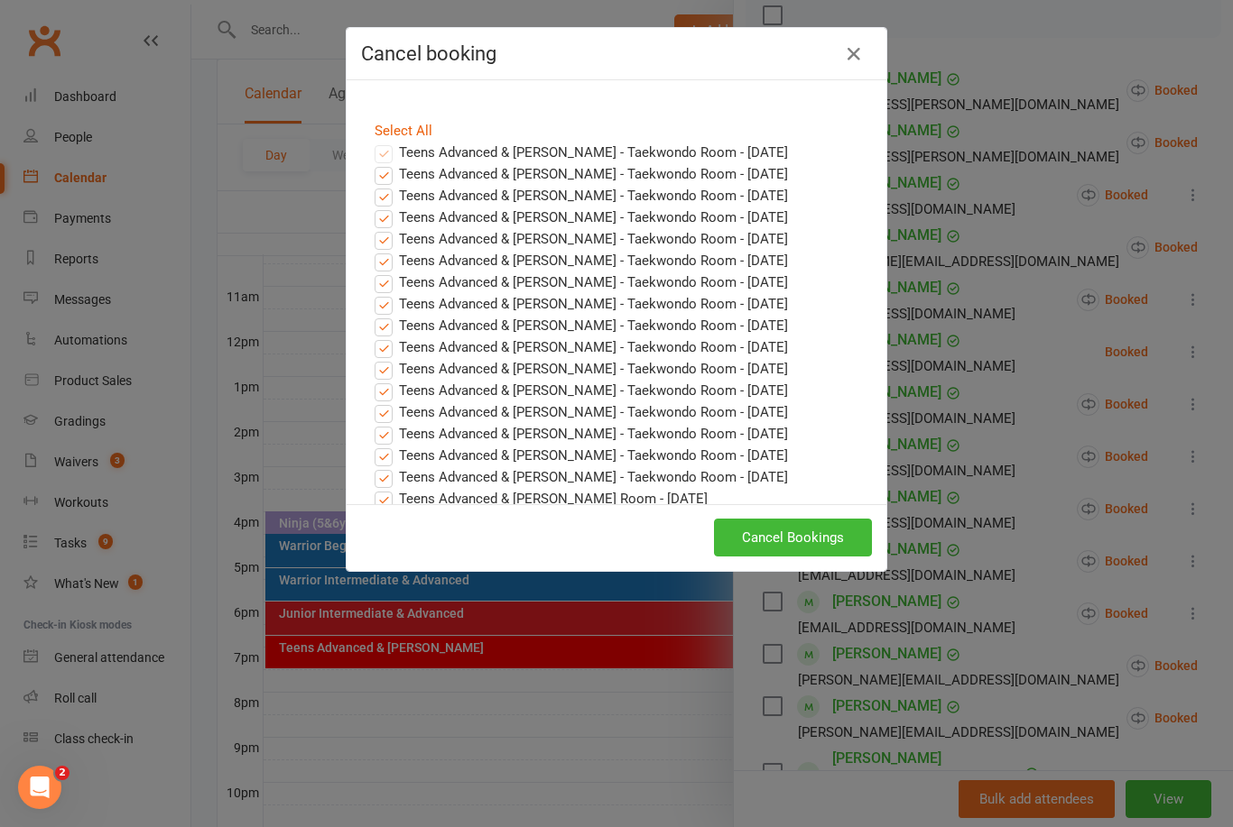
click at [780, 540] on button "Cancel Bookings" at bounding box center [793, 538] width 158 height 38
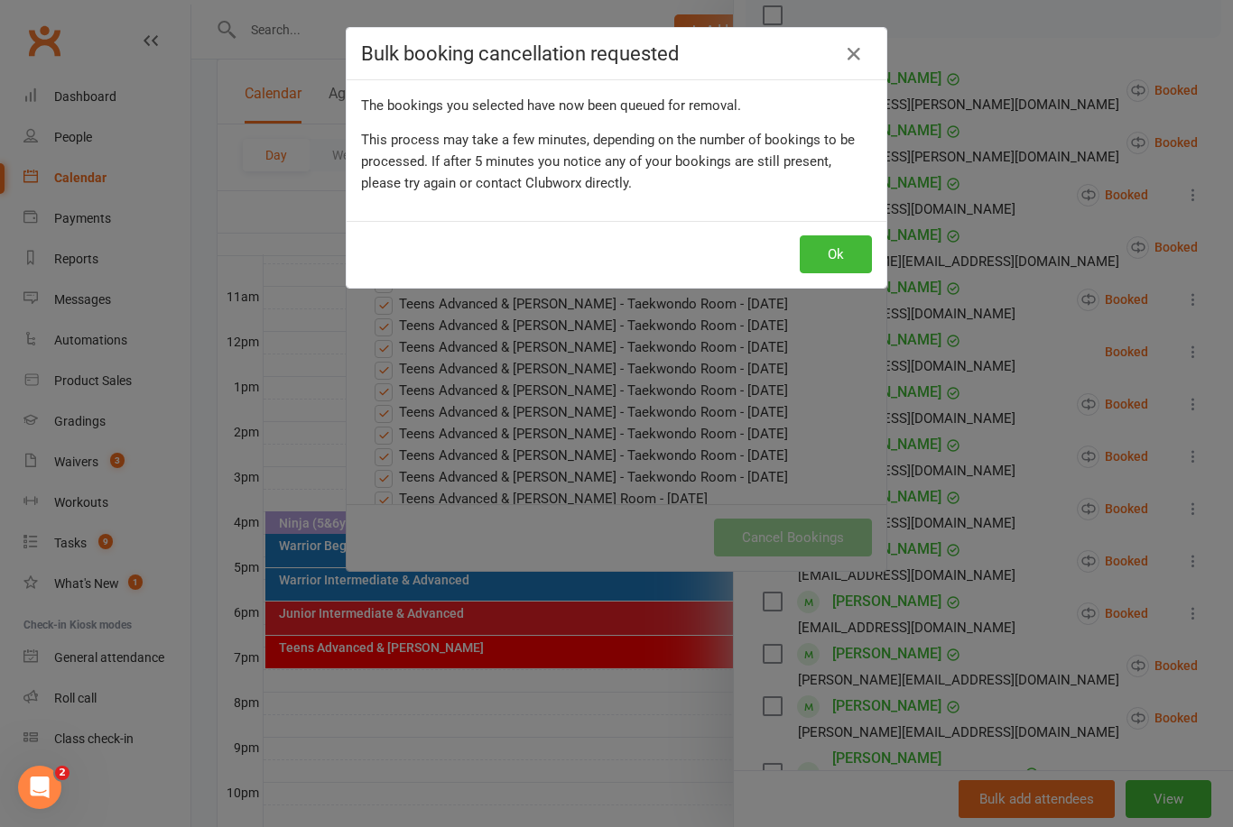
click at [817, 249] on button "Ok" at bounding box center [835, 255] width 72 height 38
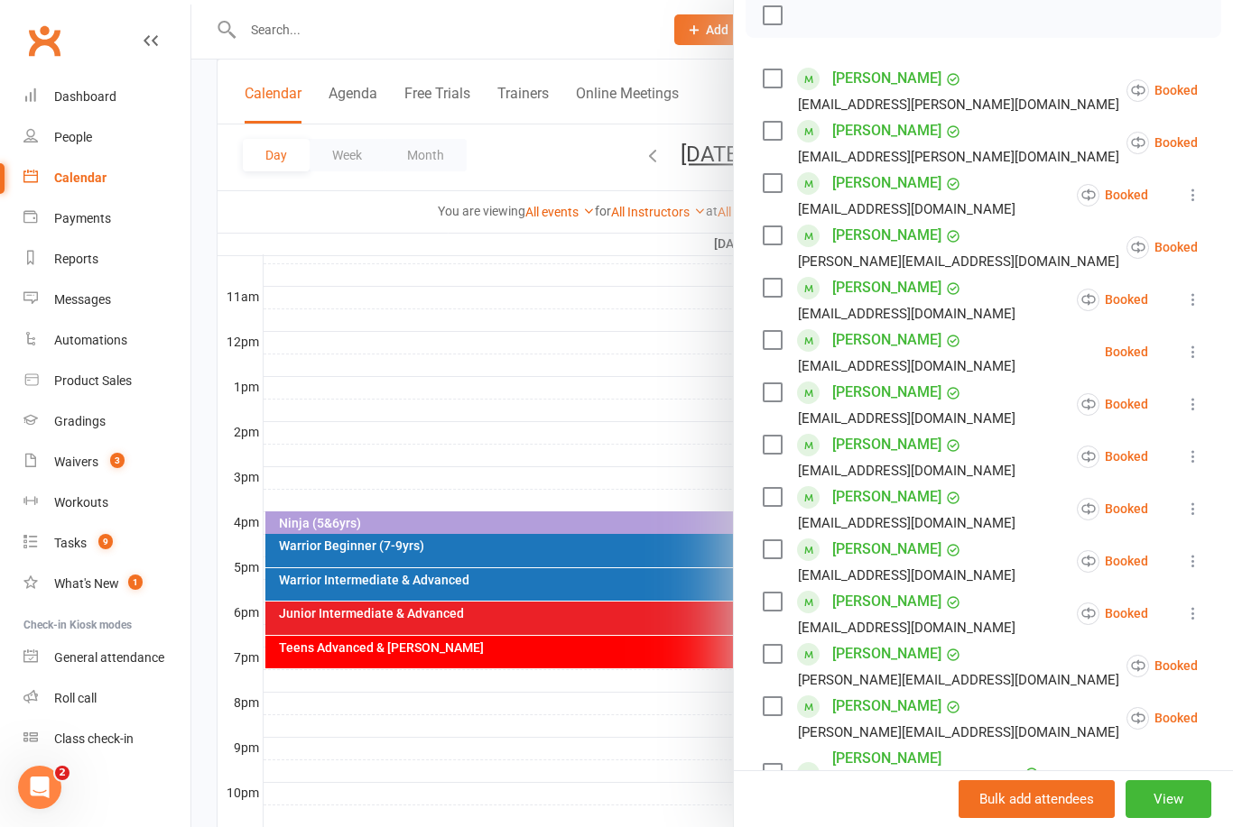
click at [1197, 353] on icon at bounding box center [1193, 352] width 18 height 18
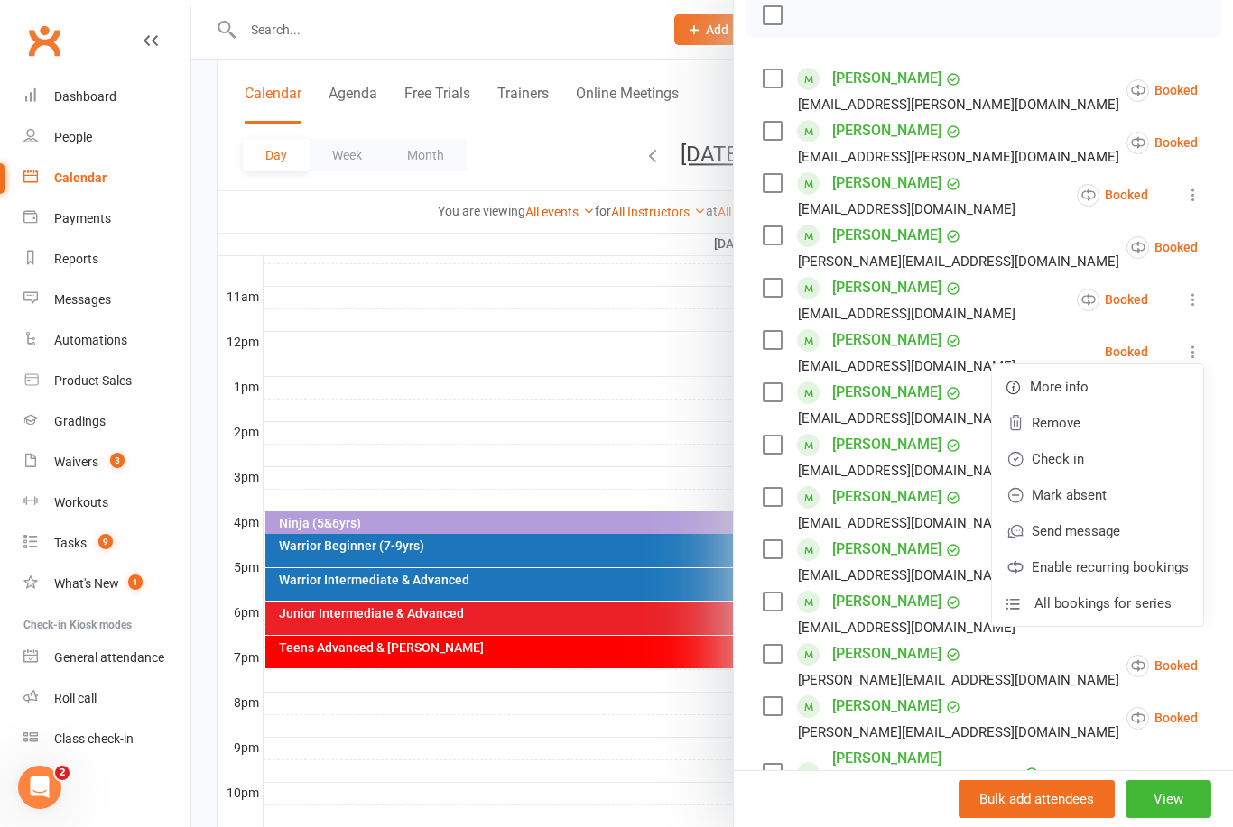
click at [1055, 420] on link "Remove" at bounding box center [1097, 423] width 211 height 36
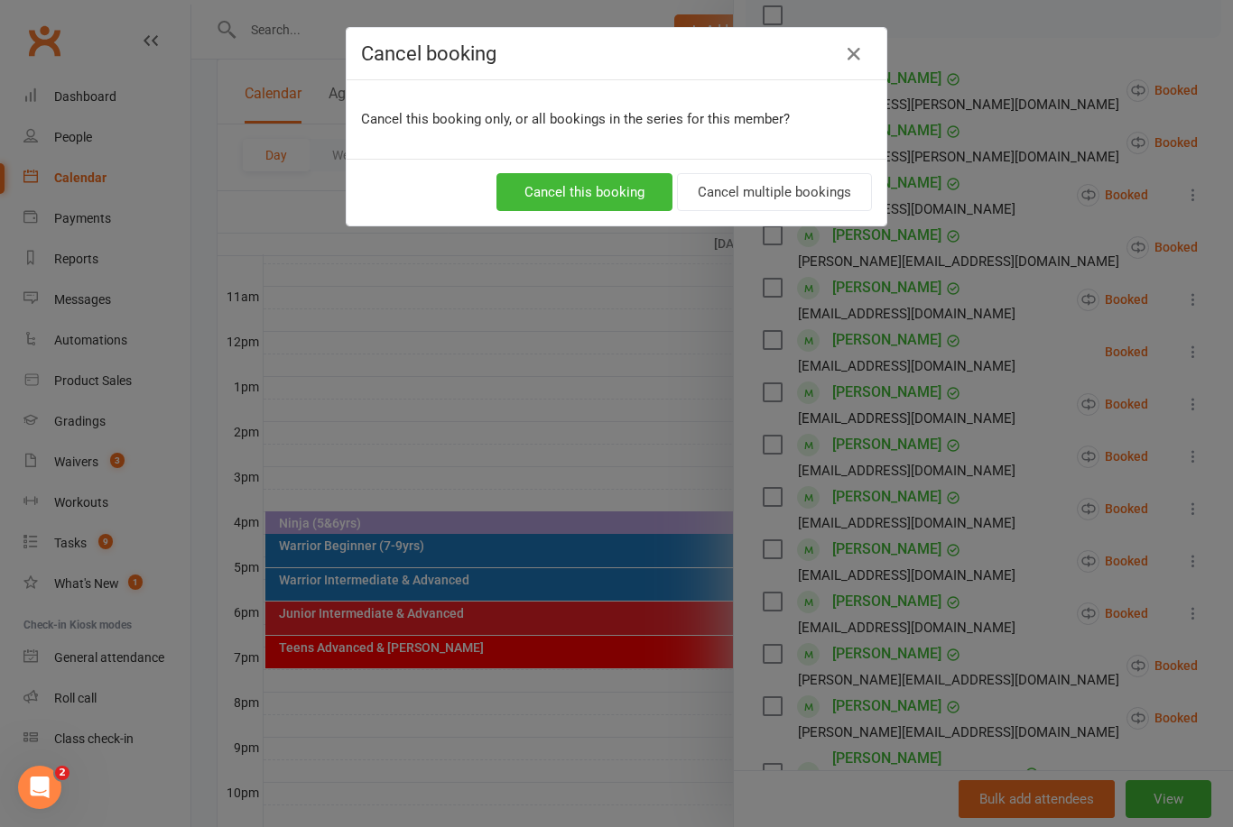
click at [778, 190] on button "Cancel multiple bookings" at bounding box center [774, 192] width 195 height 38
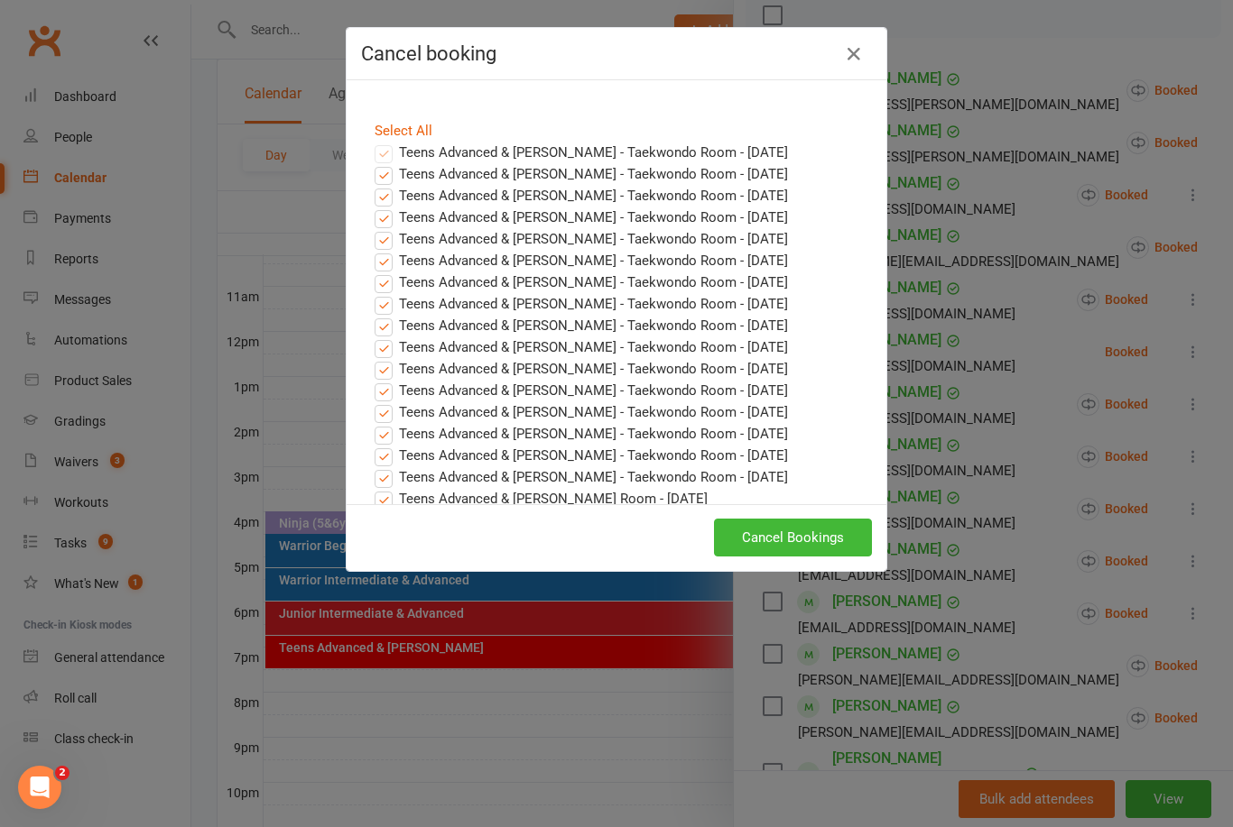
click at [814, 545] on button "Cancel Bookings" at bounding box center [793, 538] width 158 height 38
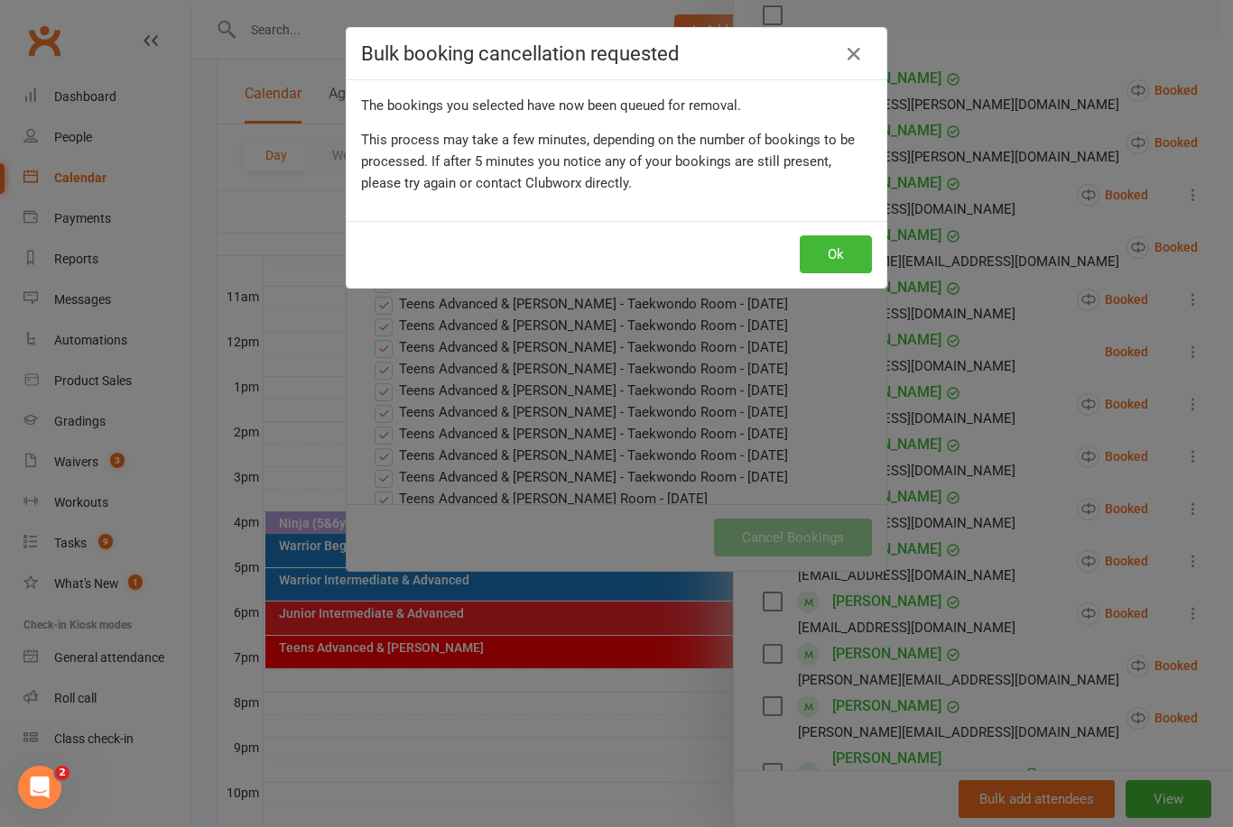
click at [834, 254] on button "Ok" at bounding box center [835, 255] width 72 height 38
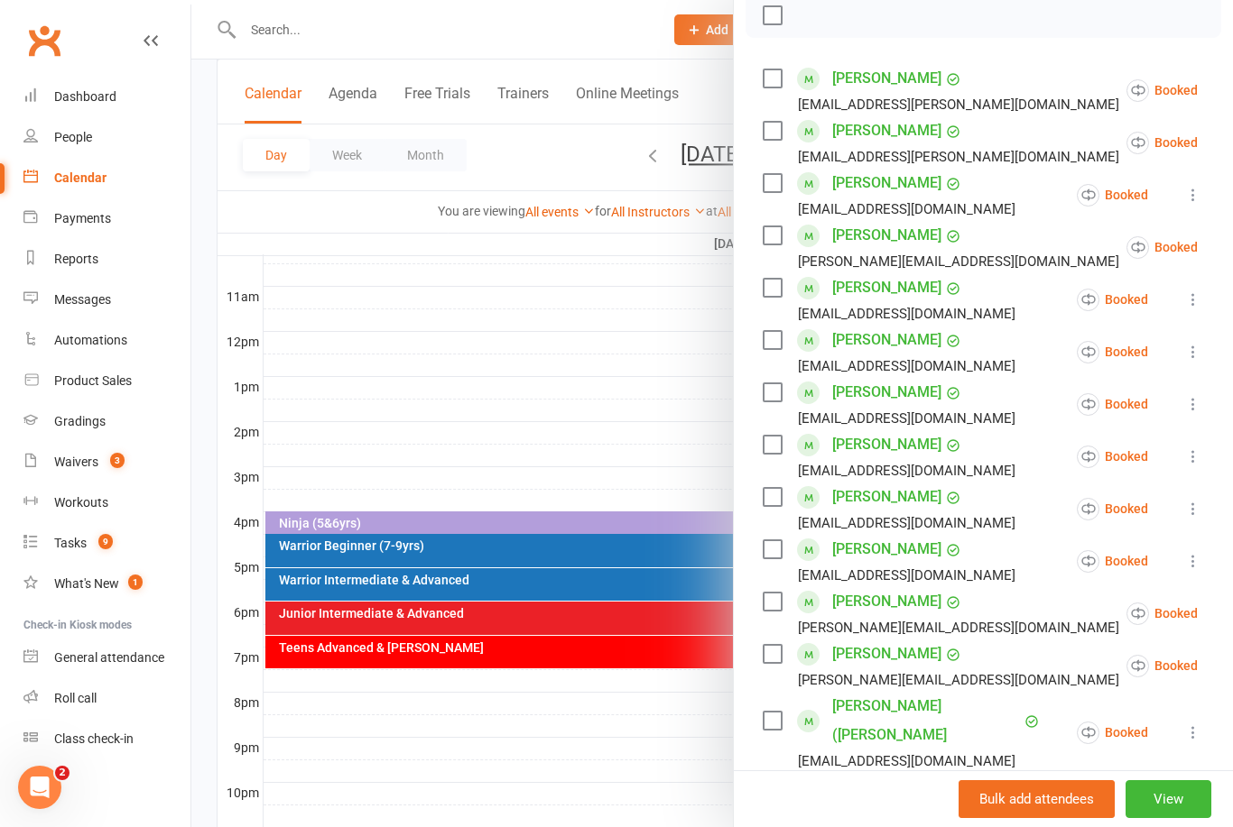
click at [476, 387] on div at bounding box center [711, 413] width 1041 height 827
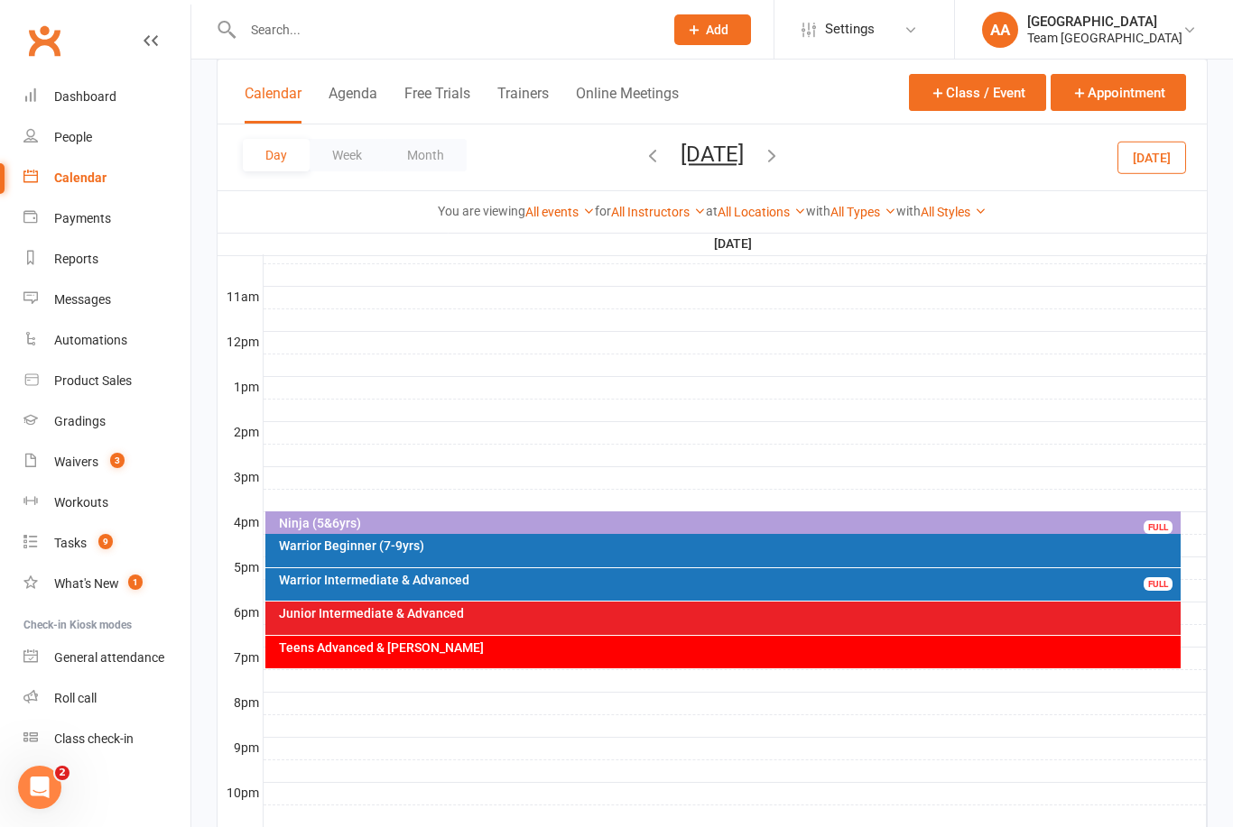
click at [709, 154] on button "Wednesday, Sep 17, 2025" at bounding box center [711, 154] width 63 height 25
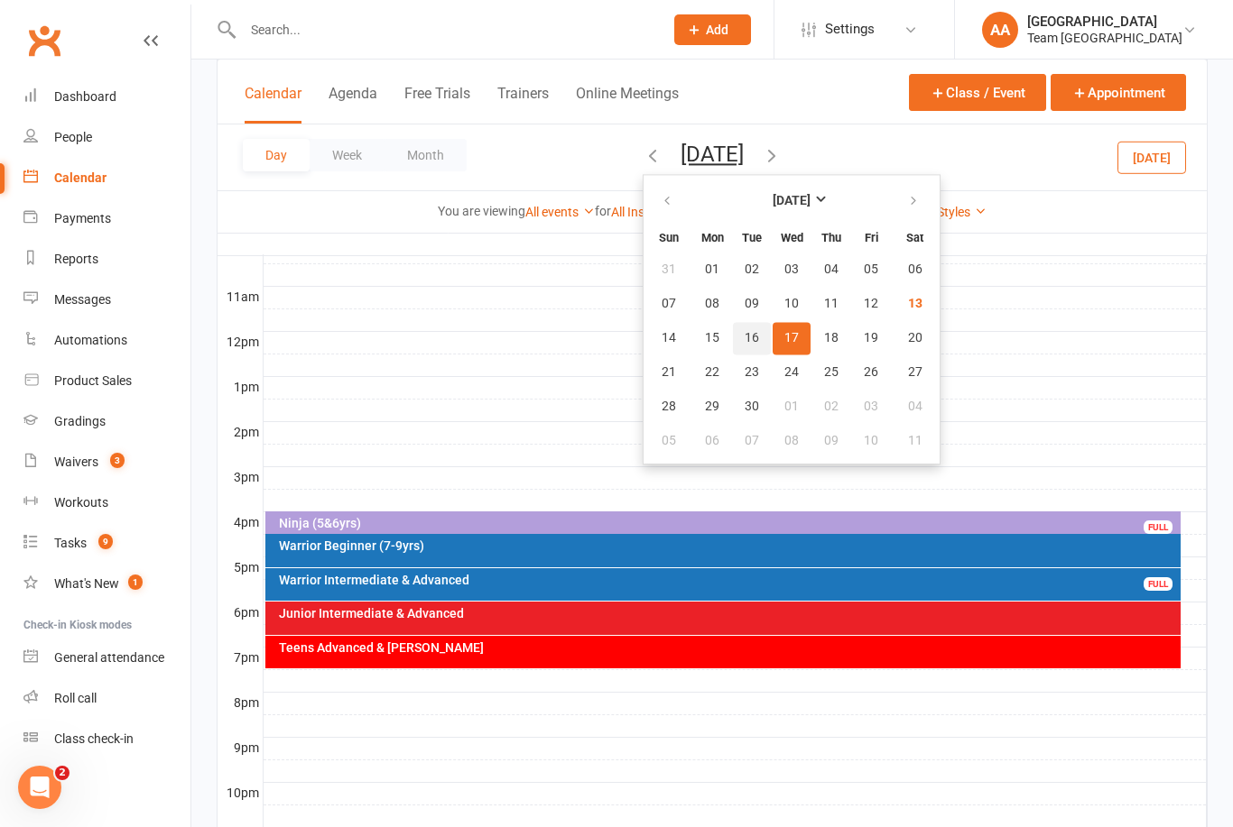
click at [744, 342] on span "16" at bounding box center [751, 338] width 14 height 14
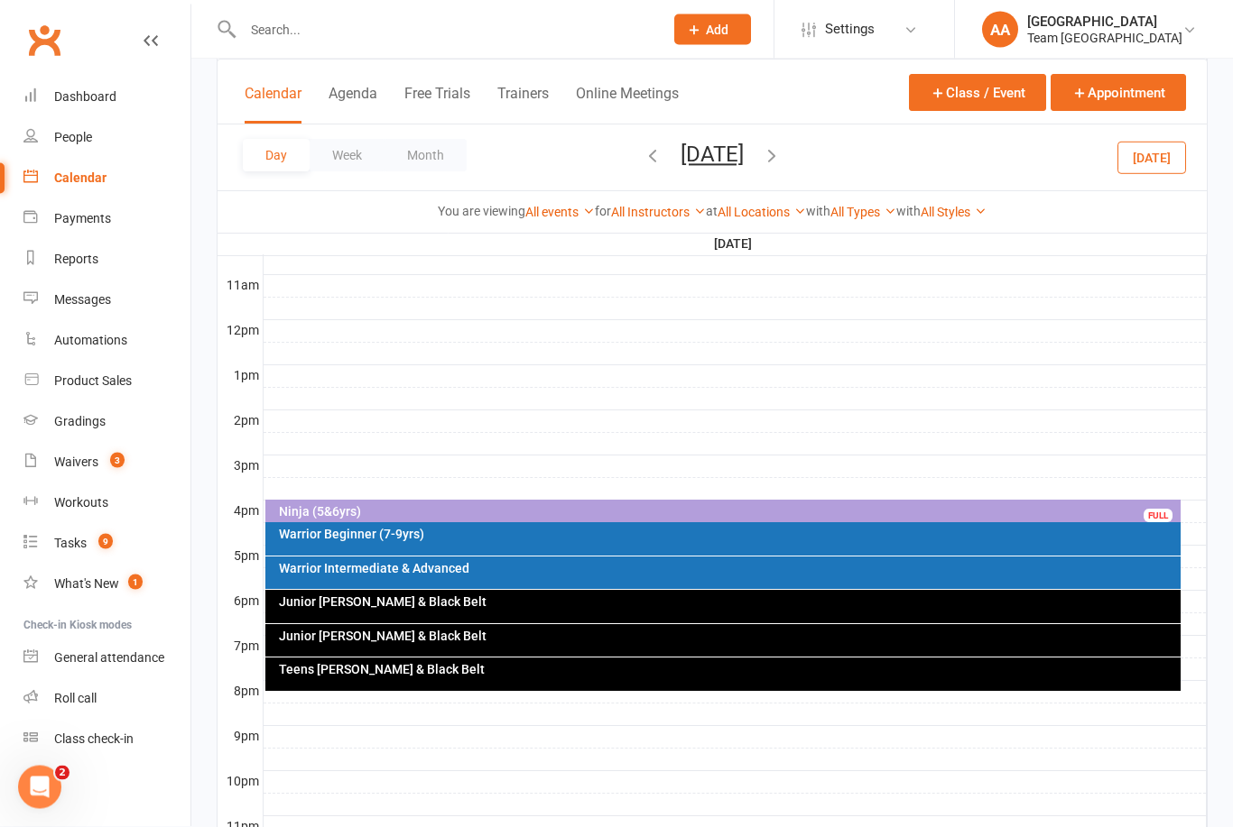
scroll to position [632, 0]
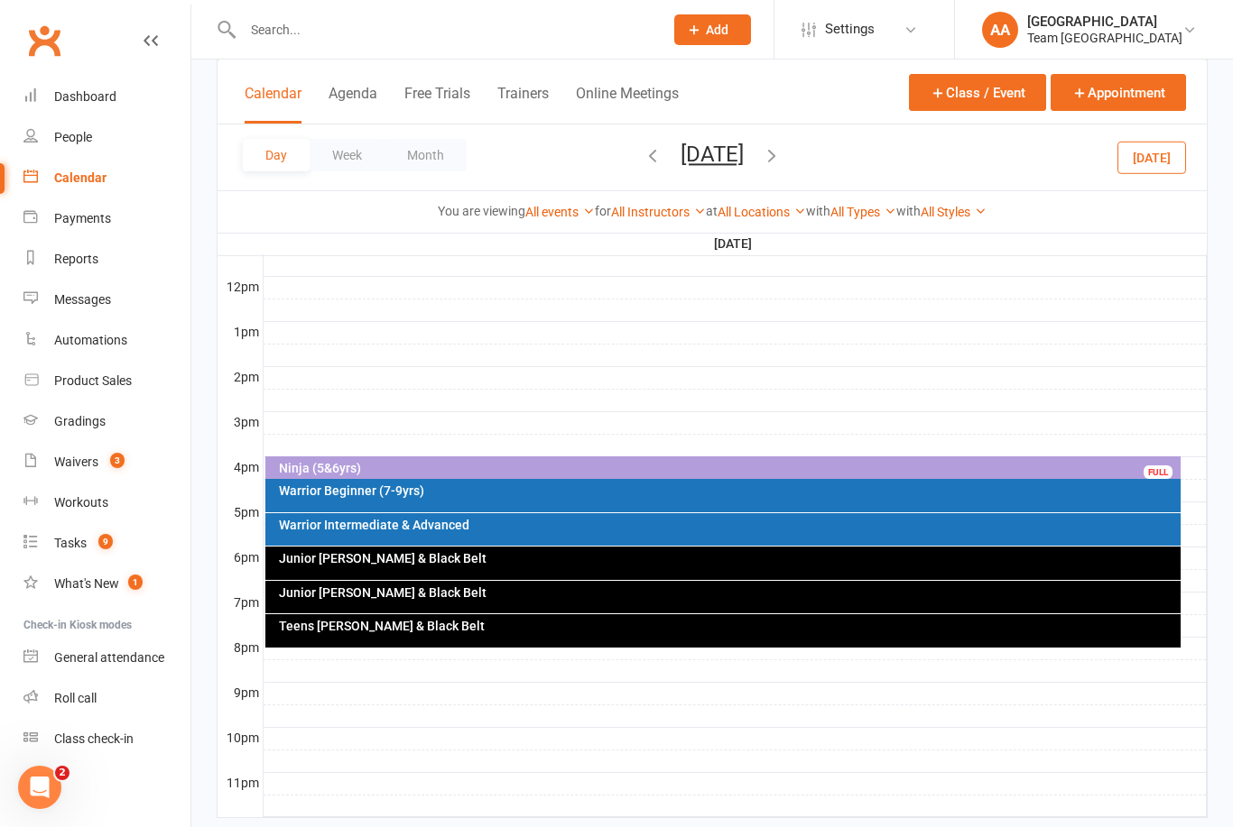
click at [437, 642] on div "Teens Cho Dan Bo & Black Belt" at bounding box center [723, 630] width 916 height 33
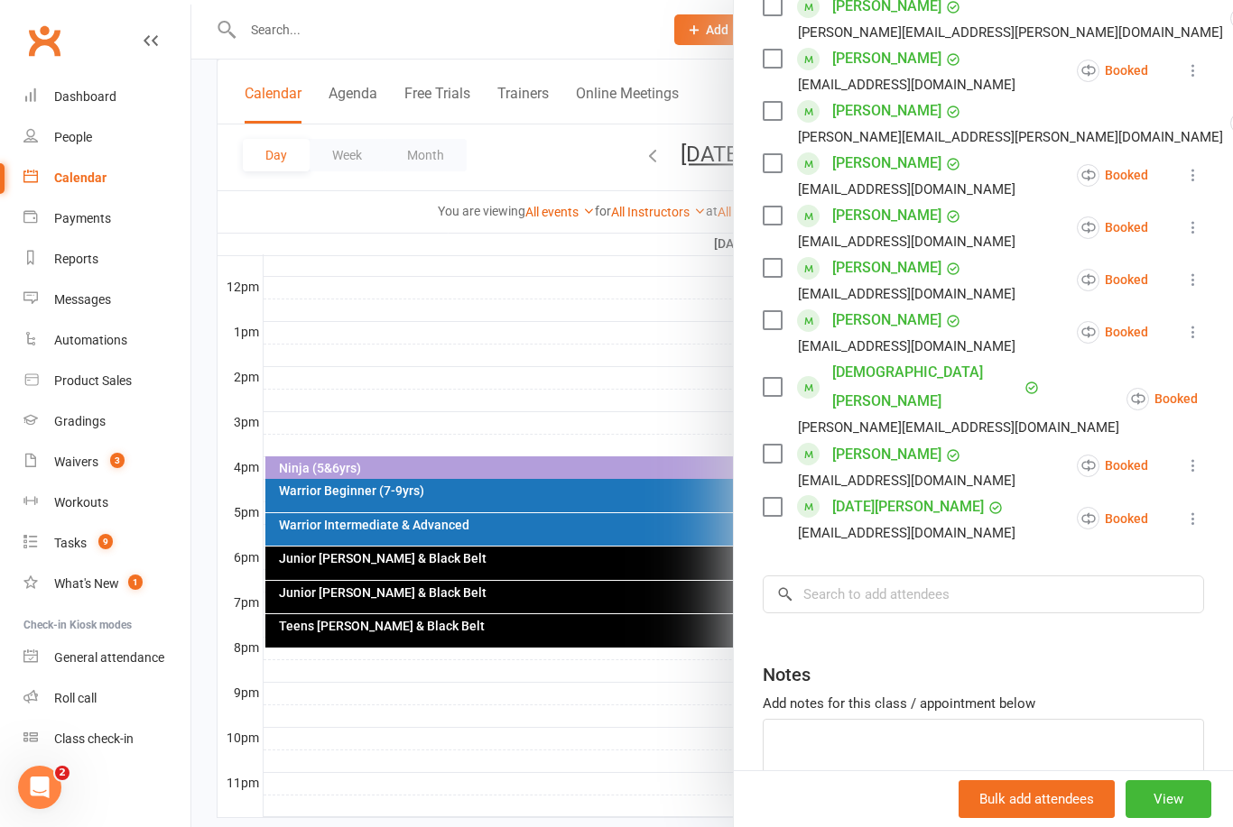
scroll to position [763, 0]
click at [891, 575] on input "search" at bounding box center [982, 594] width 441 height 38
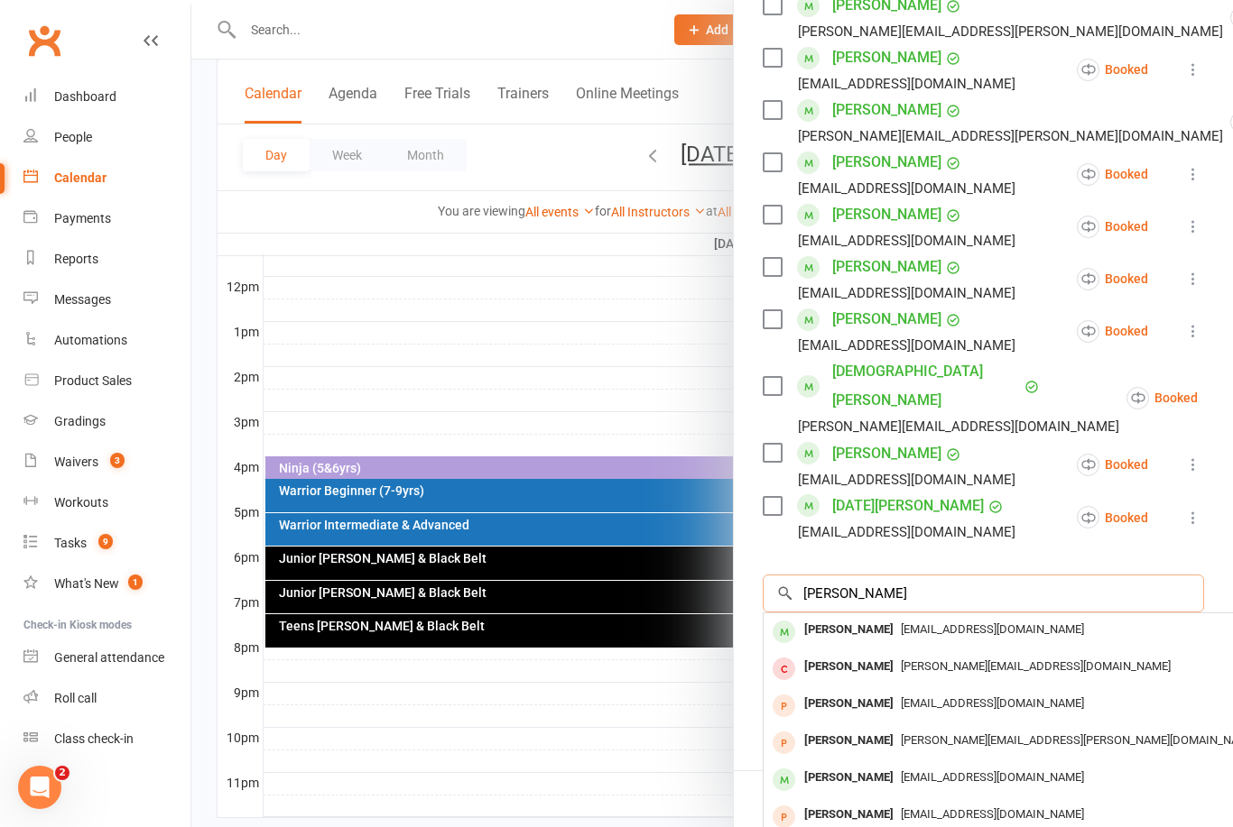
type input "Joelyn"
click at [873, 617] on div "Willams_lee@icloud.com" at bounding box center [1033, 630] width 525 height 26
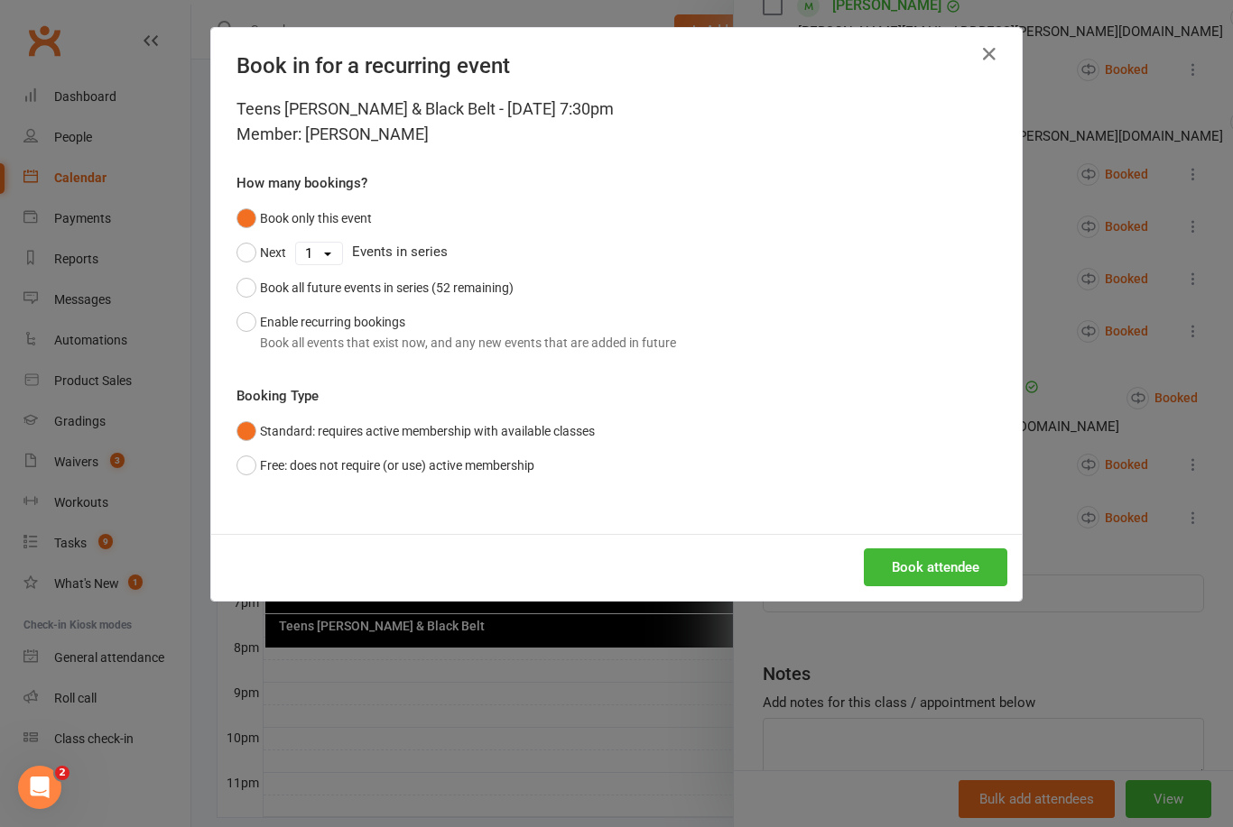
click at [237, 331] on button "Enable recurring bookings Book all events that exist now, and any new events th…" at bounding box center [455, 332] width 439 height 55
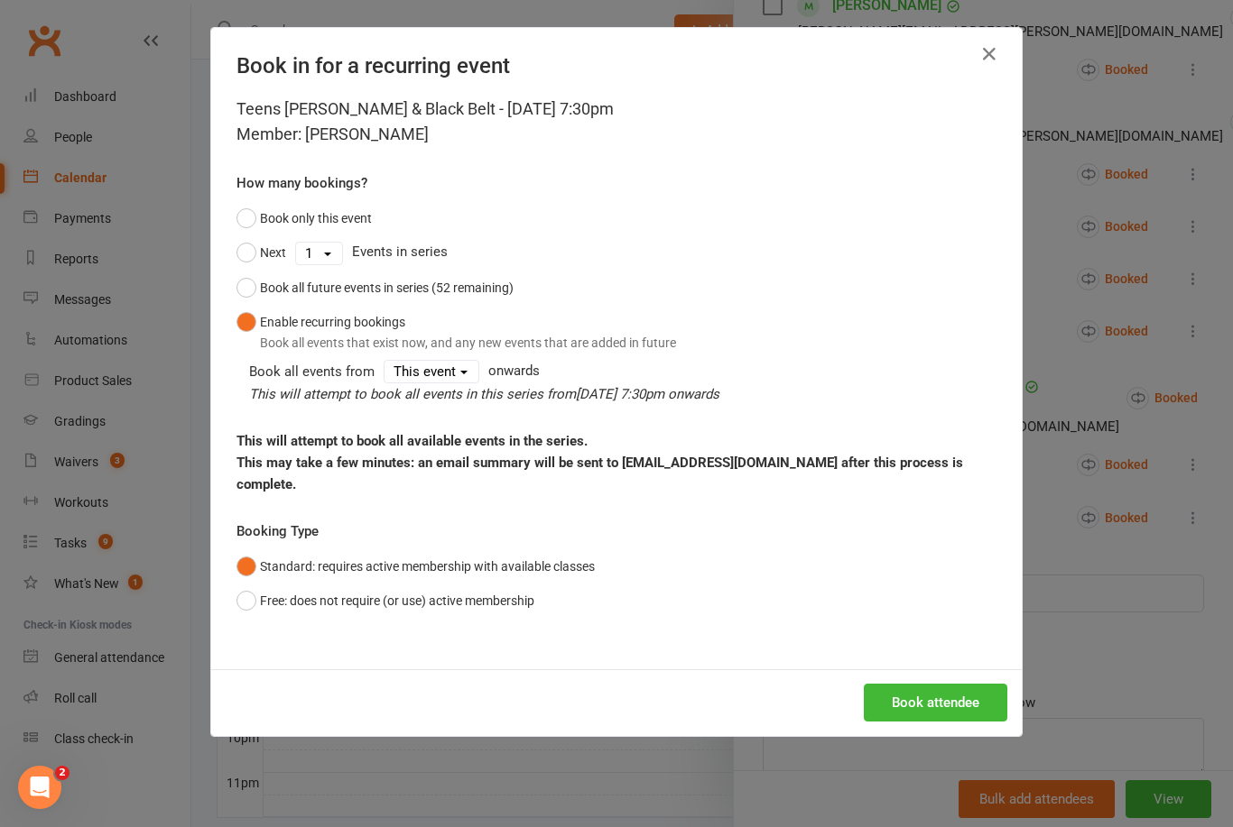
click at [931, 688] on button "Book attendee" at bounding box center [935, 703] width 143 height 38
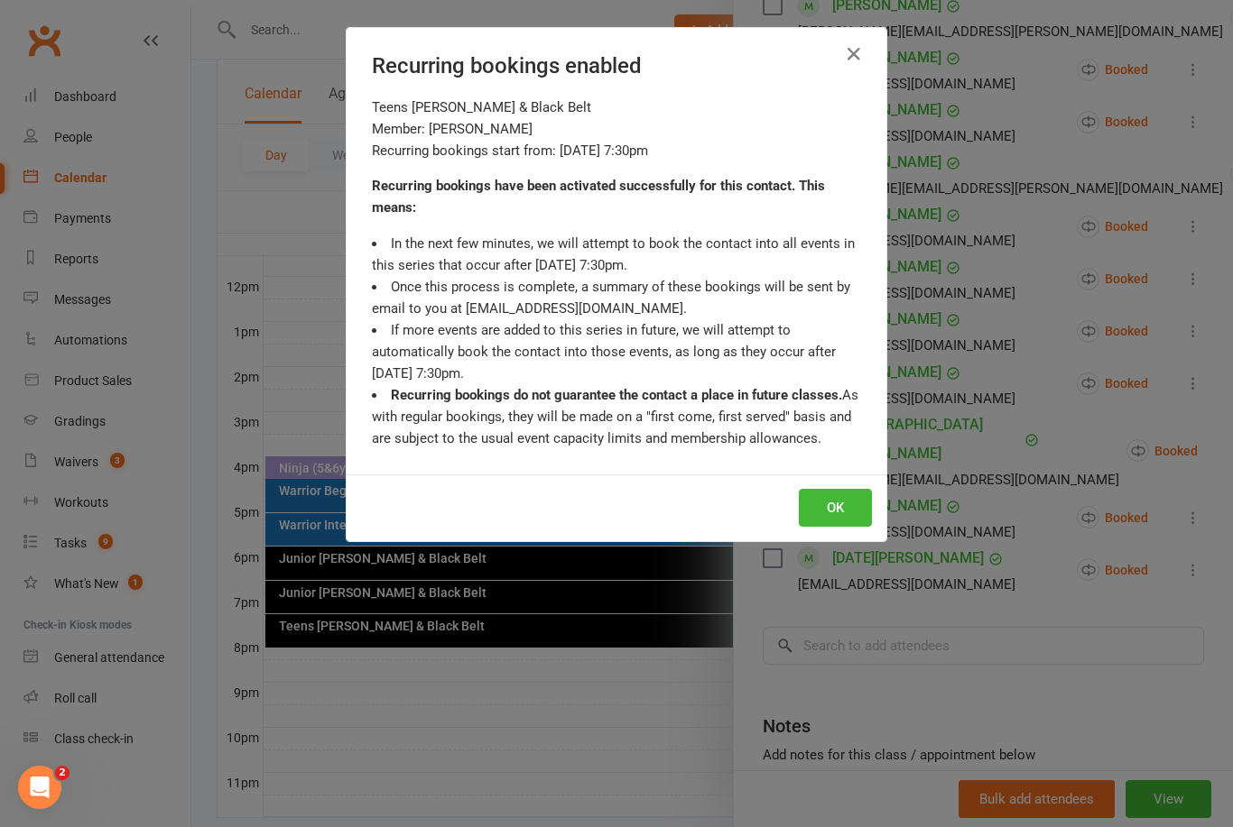
click at [834, 513] on button "OK" at bounding box center [835, 508] width 73 height 38
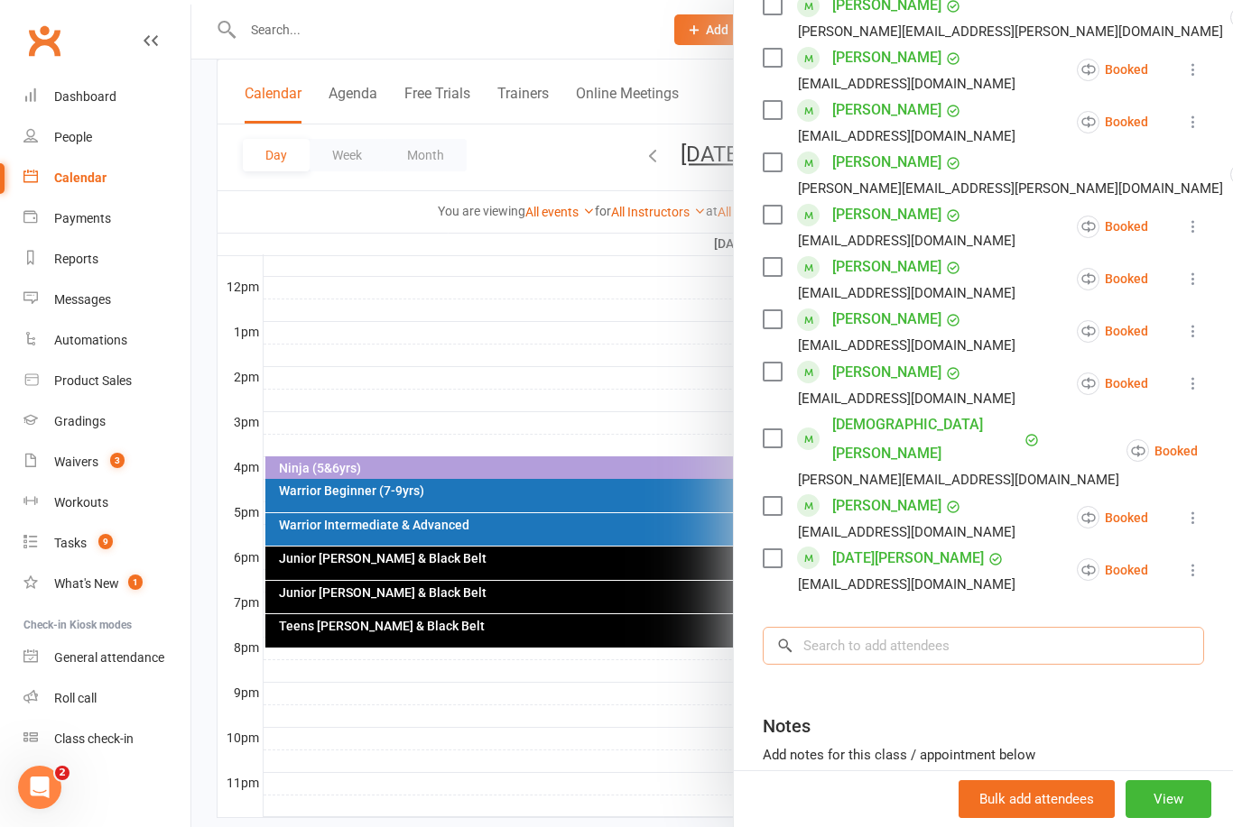
click at [842, 627] on input "search" at bounding box center [982, 646] width 441 height 38
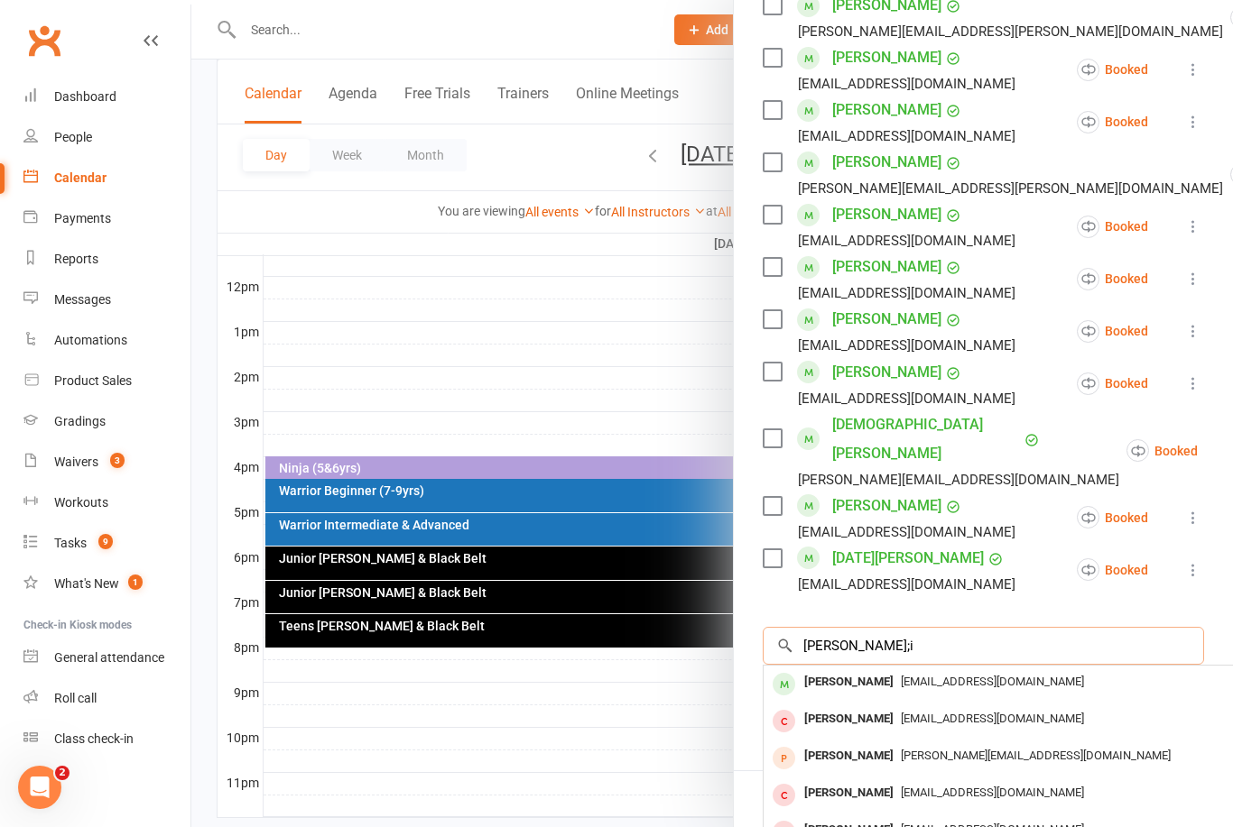
type input "Alicia l;i"
click at [901, 675] on span "Willams_lee@icloud.com" at bounding box center [992, 682] width 183 height 14
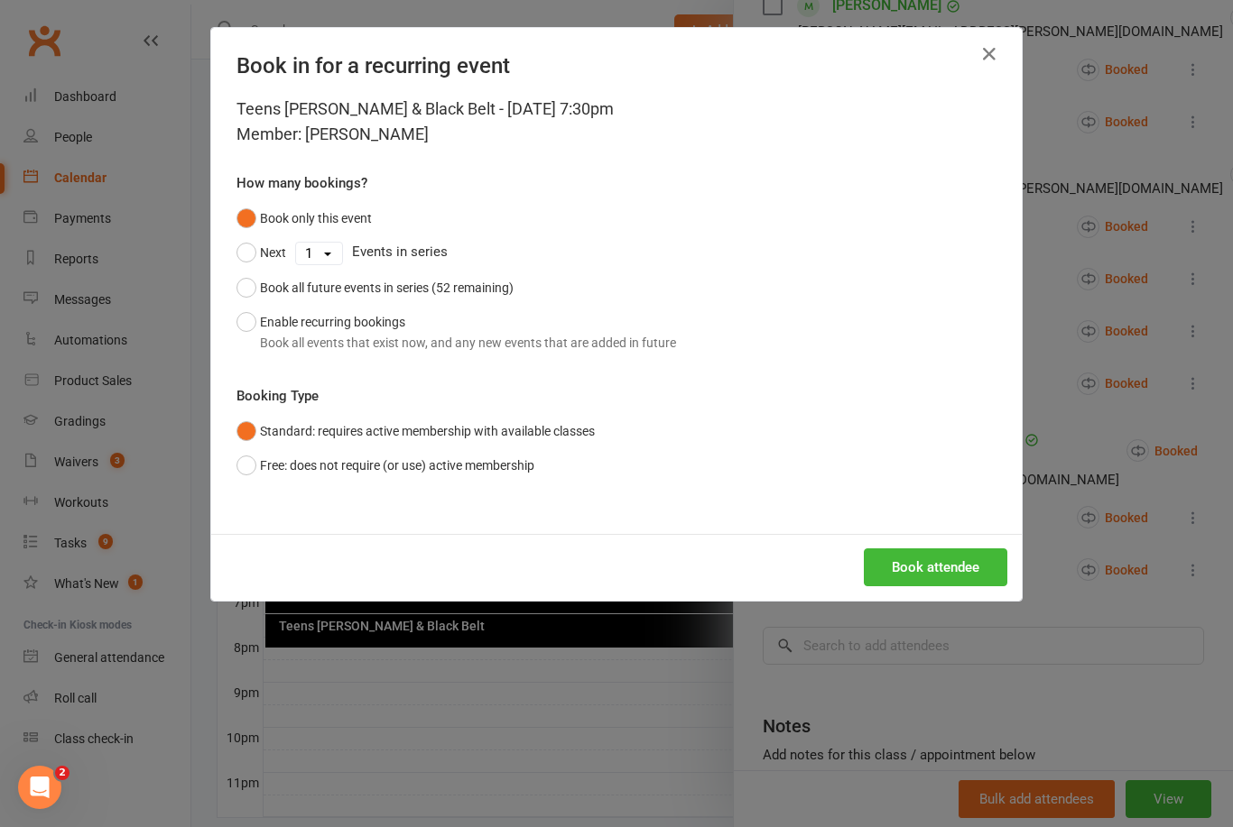
click at [245, 319] on button "Enable recurring bookings Book all events that exist now, and any new events th…" at bounding box center [455, 332] width 439 height 55
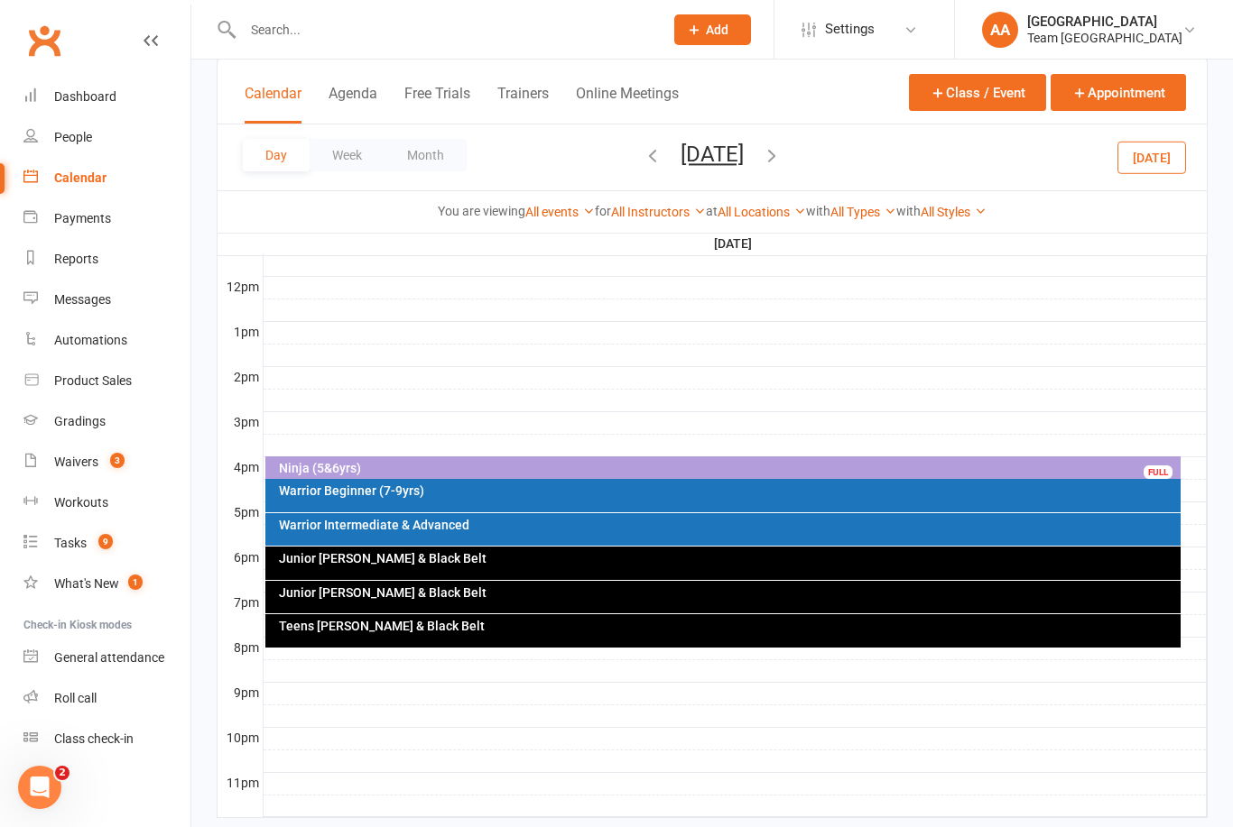
click at [734, 151] on button "Tuesday, Sep 16, 2025" at bounding box center [711, 154] width 63 height 25
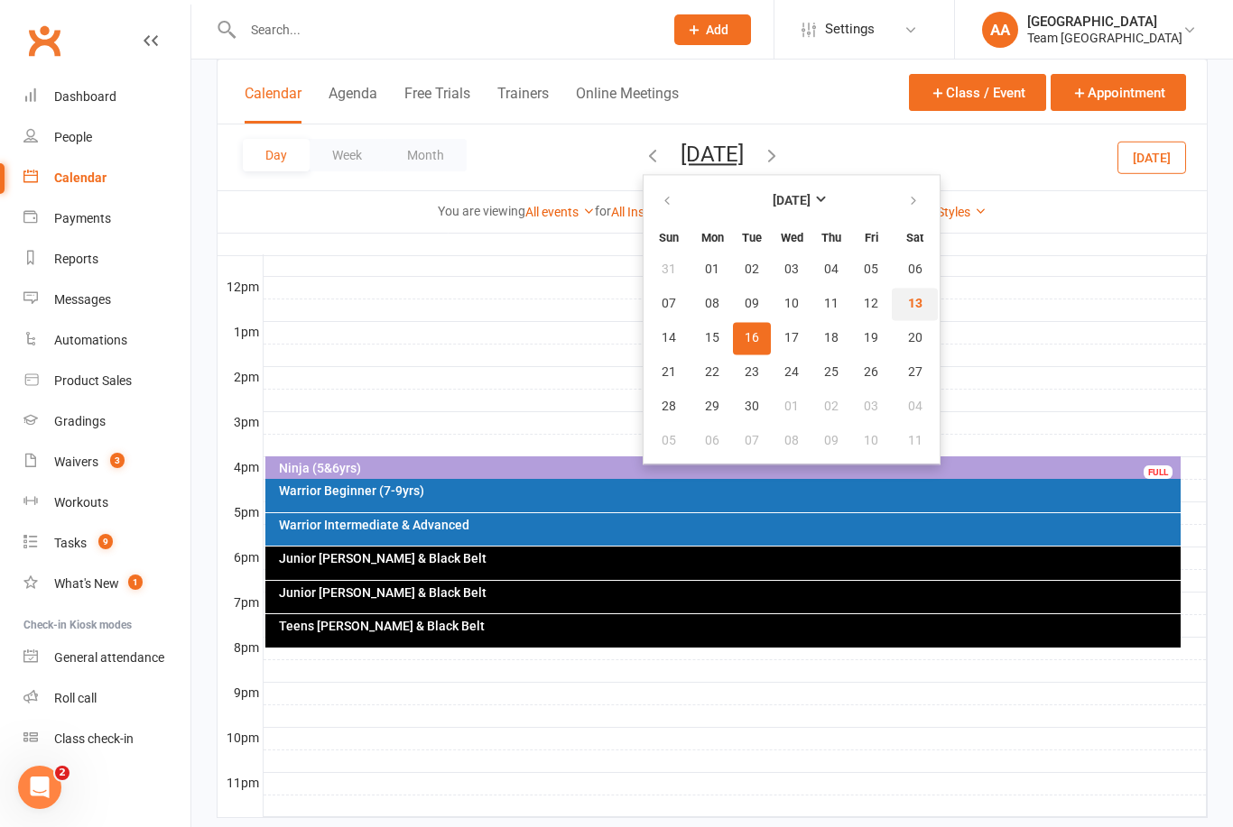
click at [908, 307] on span "13" at bounding box center [915, 304] width 14 height 14
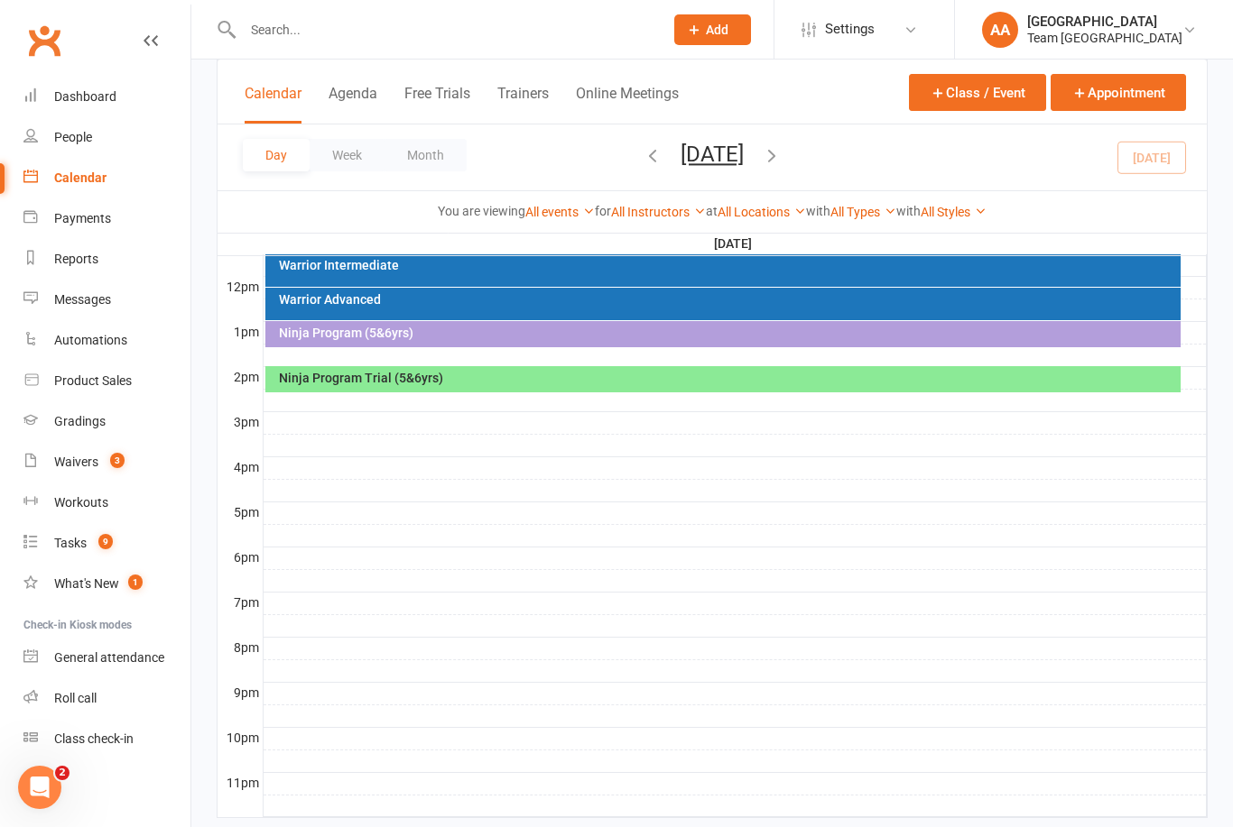
click at [90, 97] on div "Dashboard" at bounding box center [85, 96] width 62 height 14
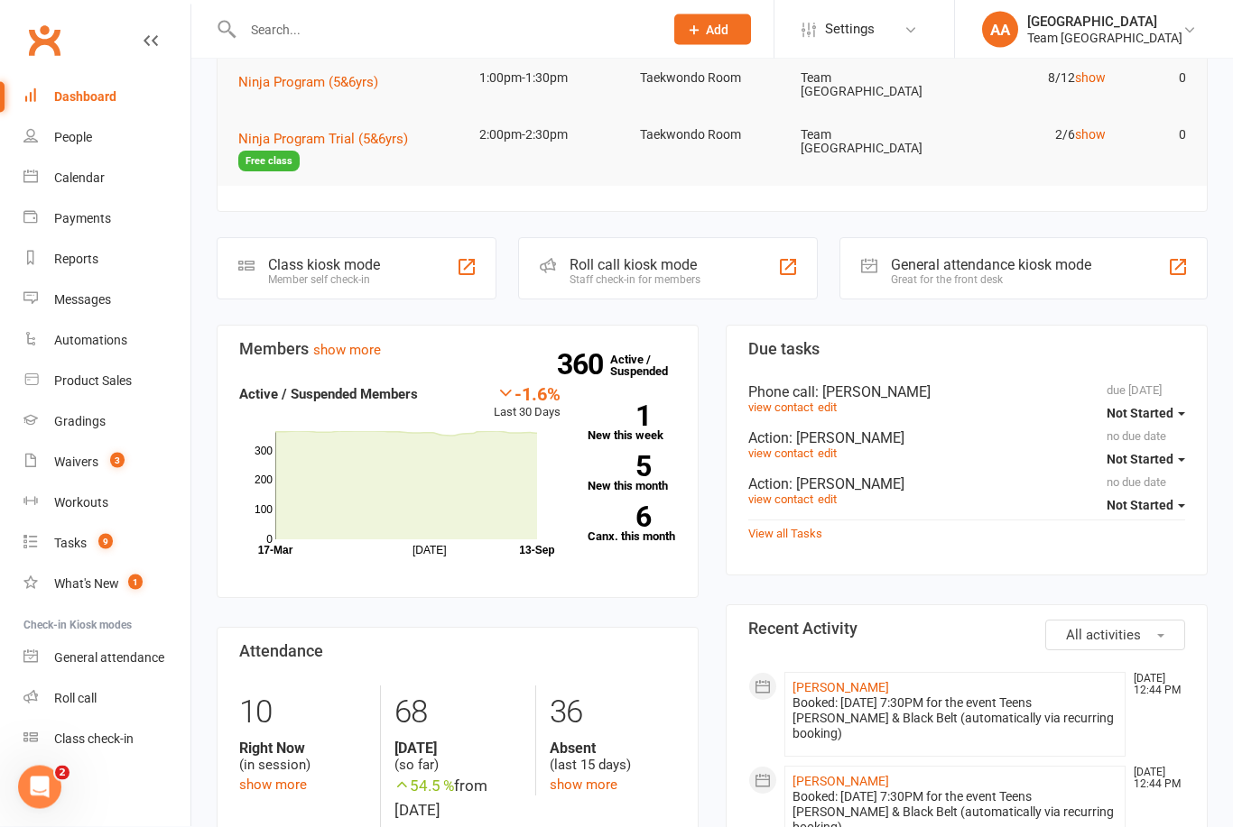
scroll to position [217, 0]
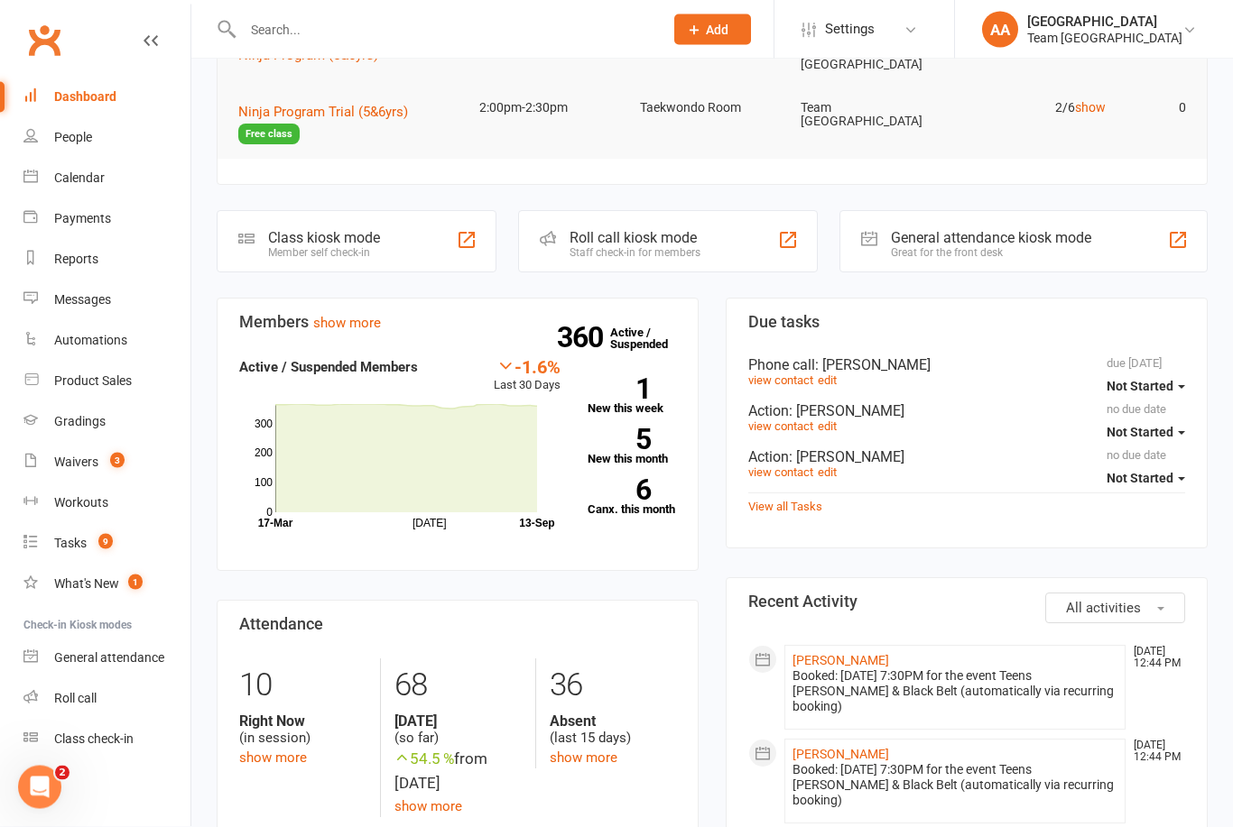
click at [791, 494] on div "View all Tasks" at bounding box center [966, 506] width 437 height 24
click at [801, 503] on link "View all Tasks" at bounding box center [785, 508] width 74 height 14
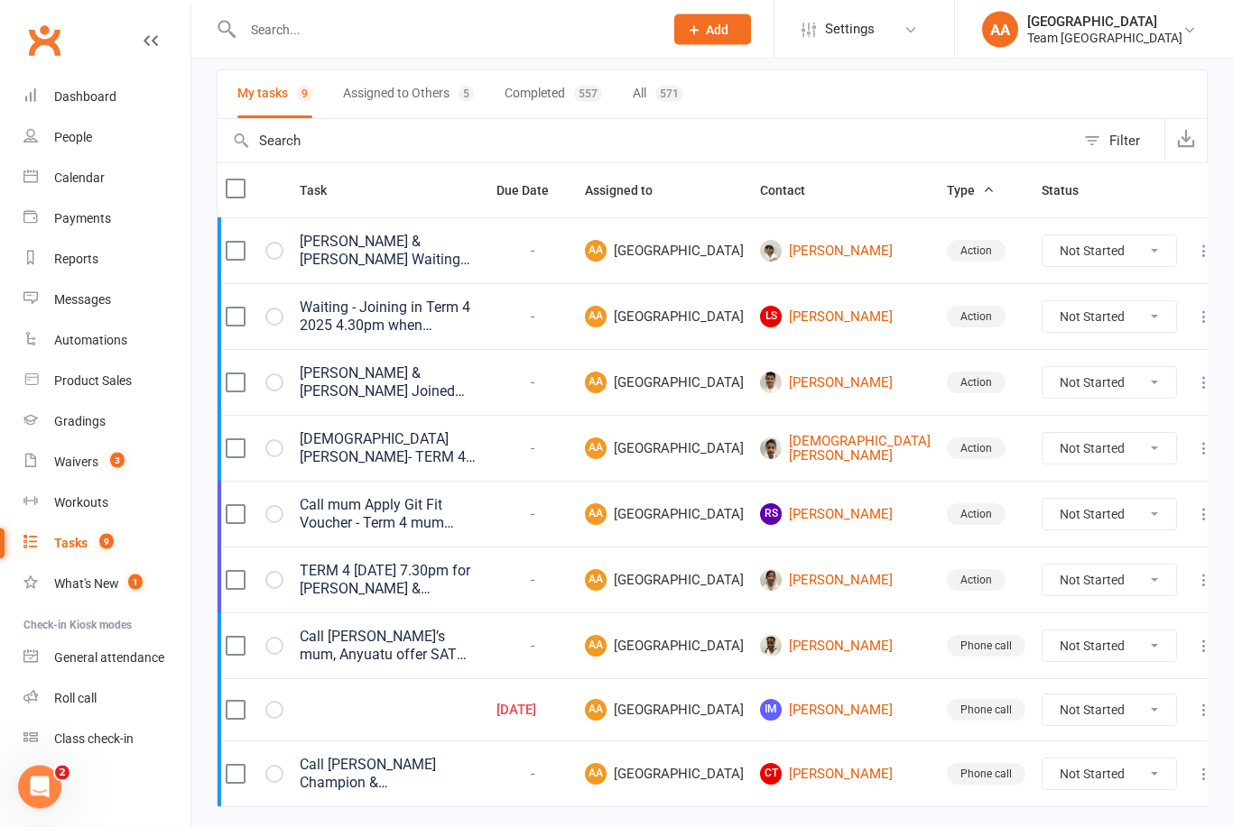
scroll to position [203, 0]
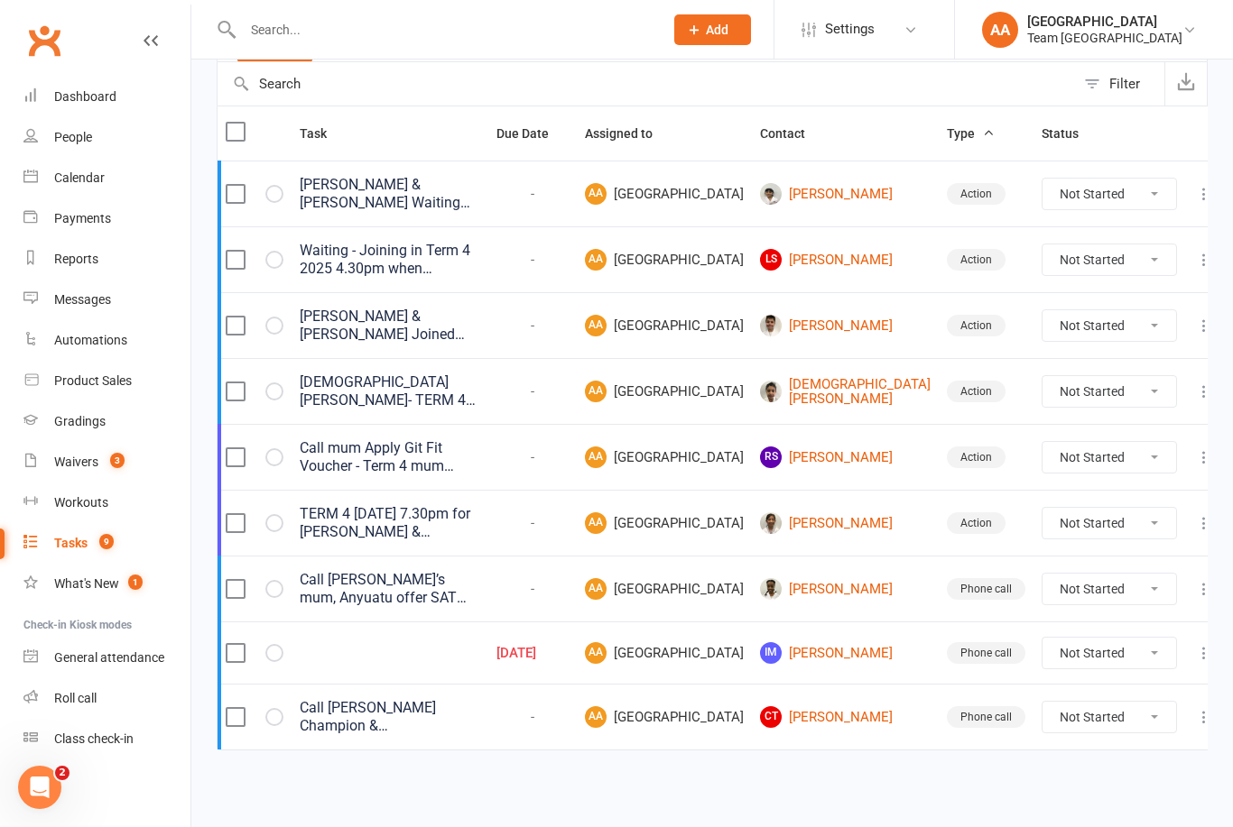
click at [845, 728] on link "CT Champion Tony" at bounding box center [845, 718] width 171 height 22
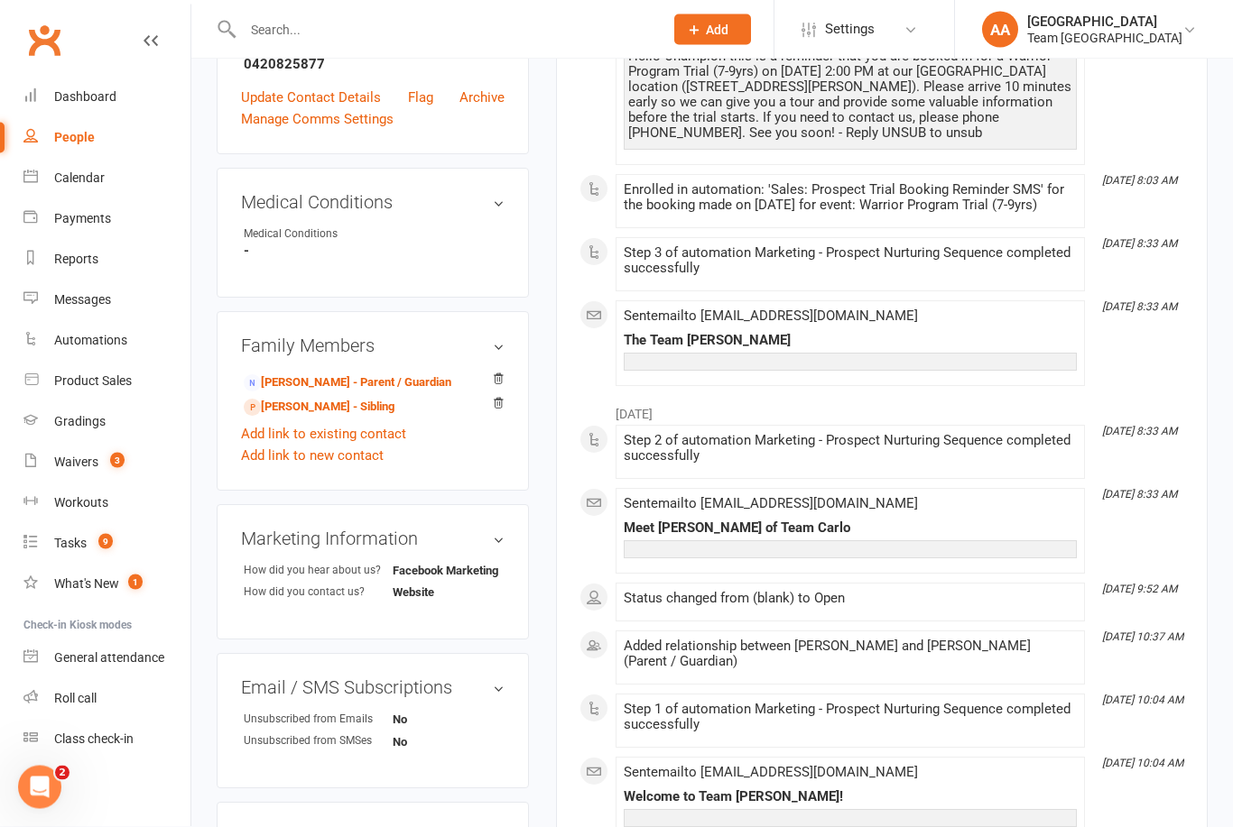
scroll to position [744, 0]
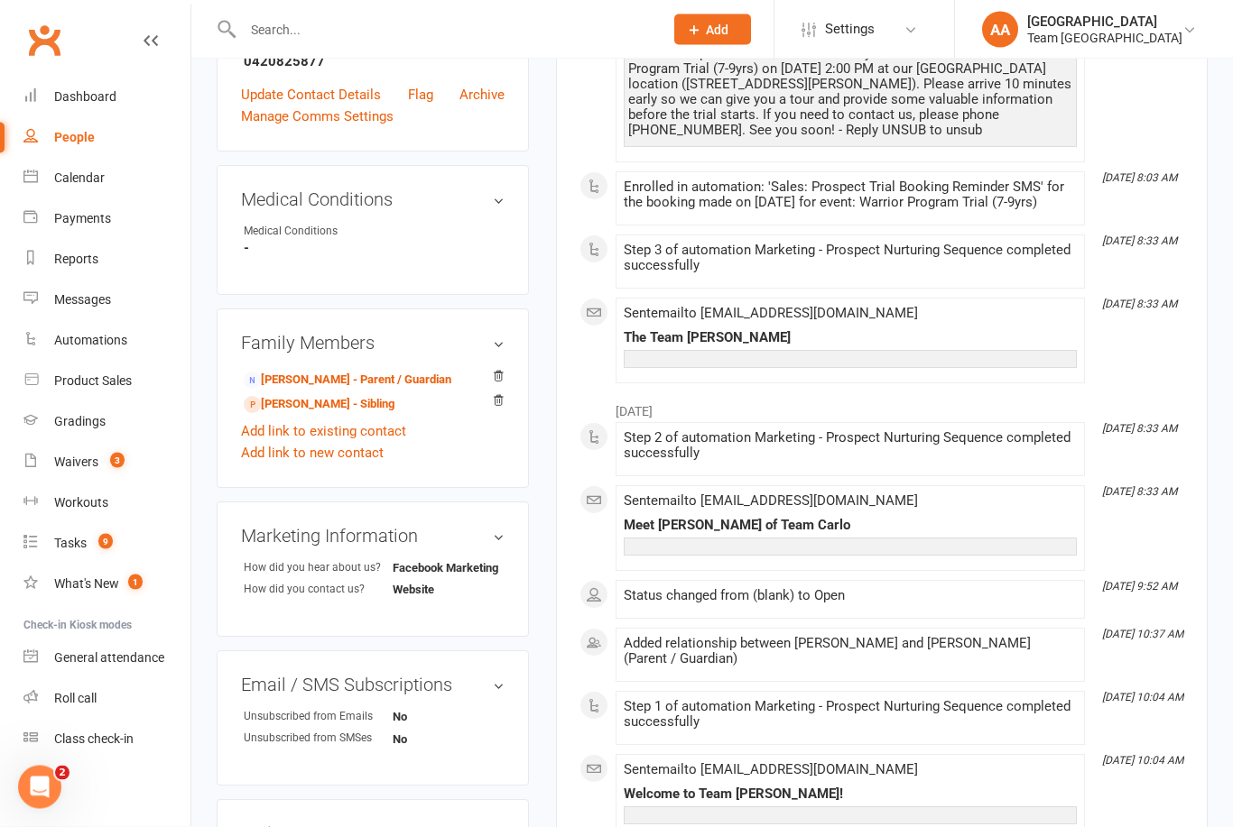
click at [79, 171] on div "Calendar" at bounding box center [79, 178] width 51 height 14
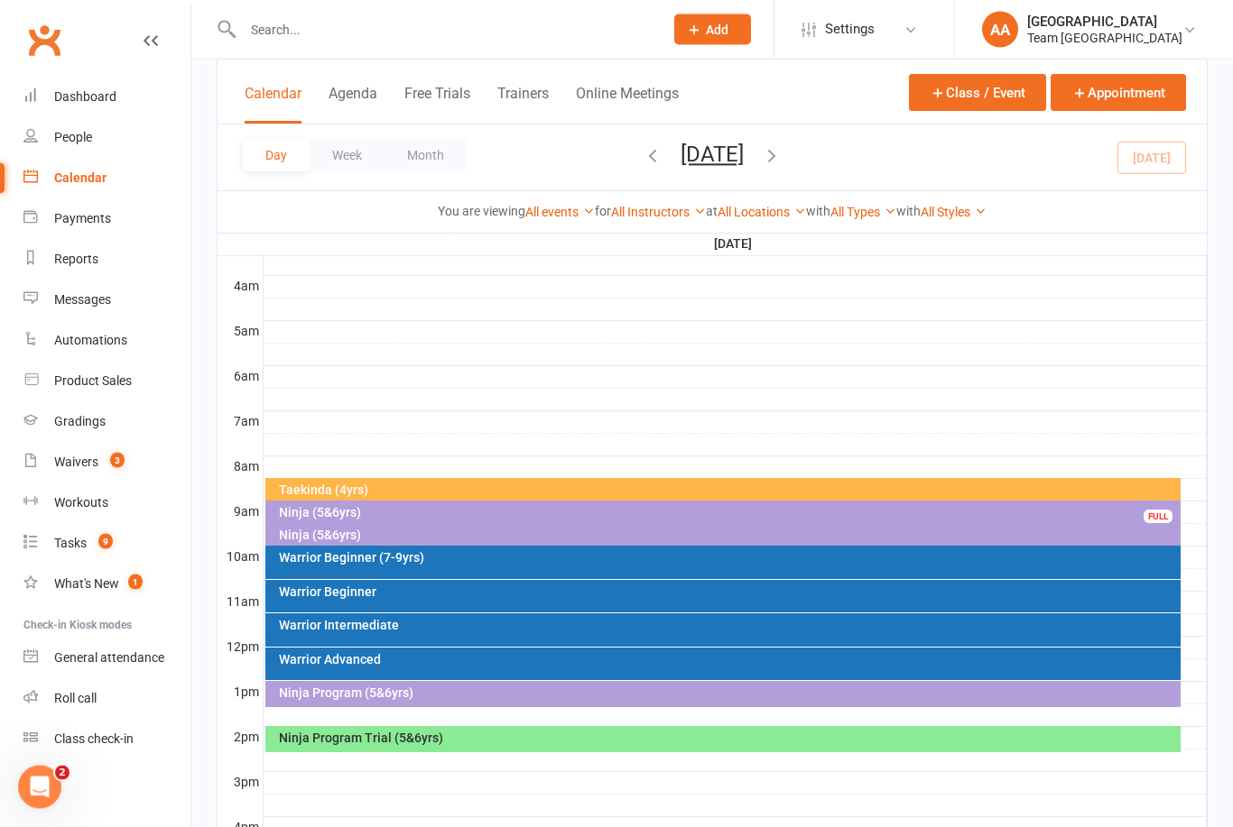
scroll to position [272, 0]
click at [314, 8] on div at bounding box center [434, 29] width 434 height 59
click at [284, 33] on input "text" at bounding box center [443, 29] width 413 height 25
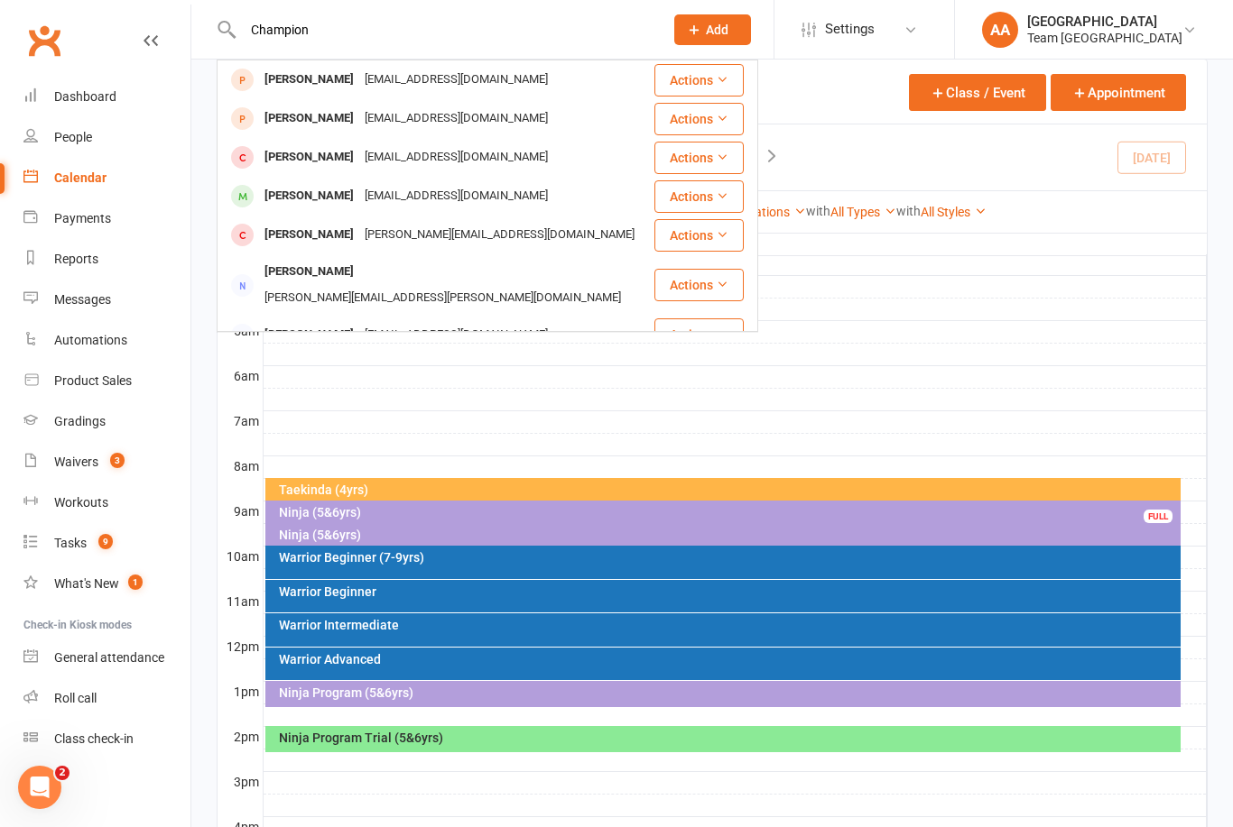
type input "Champion"
click at [376, 76] on div "fteo.1990@gmail.com" at bounding box center [456, 80] width 194 height 26
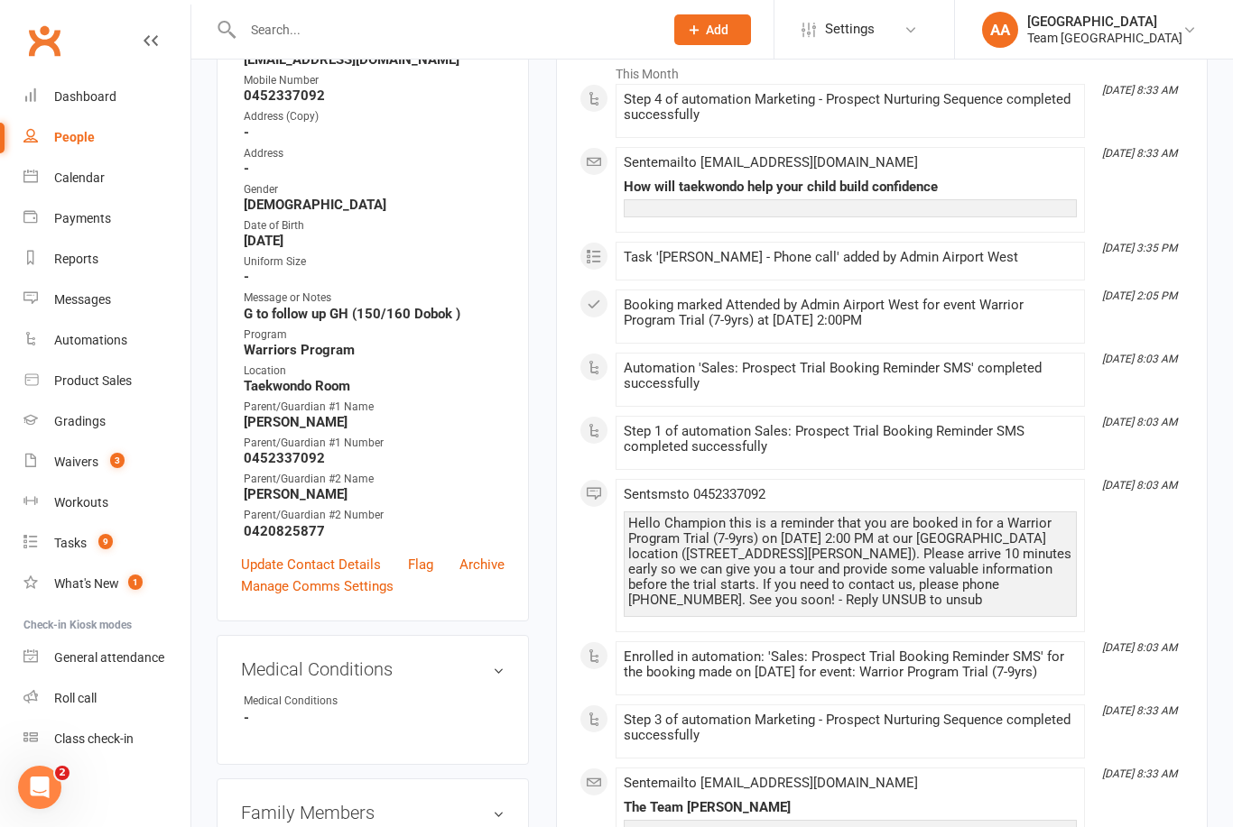
scroll to position [285, 0]
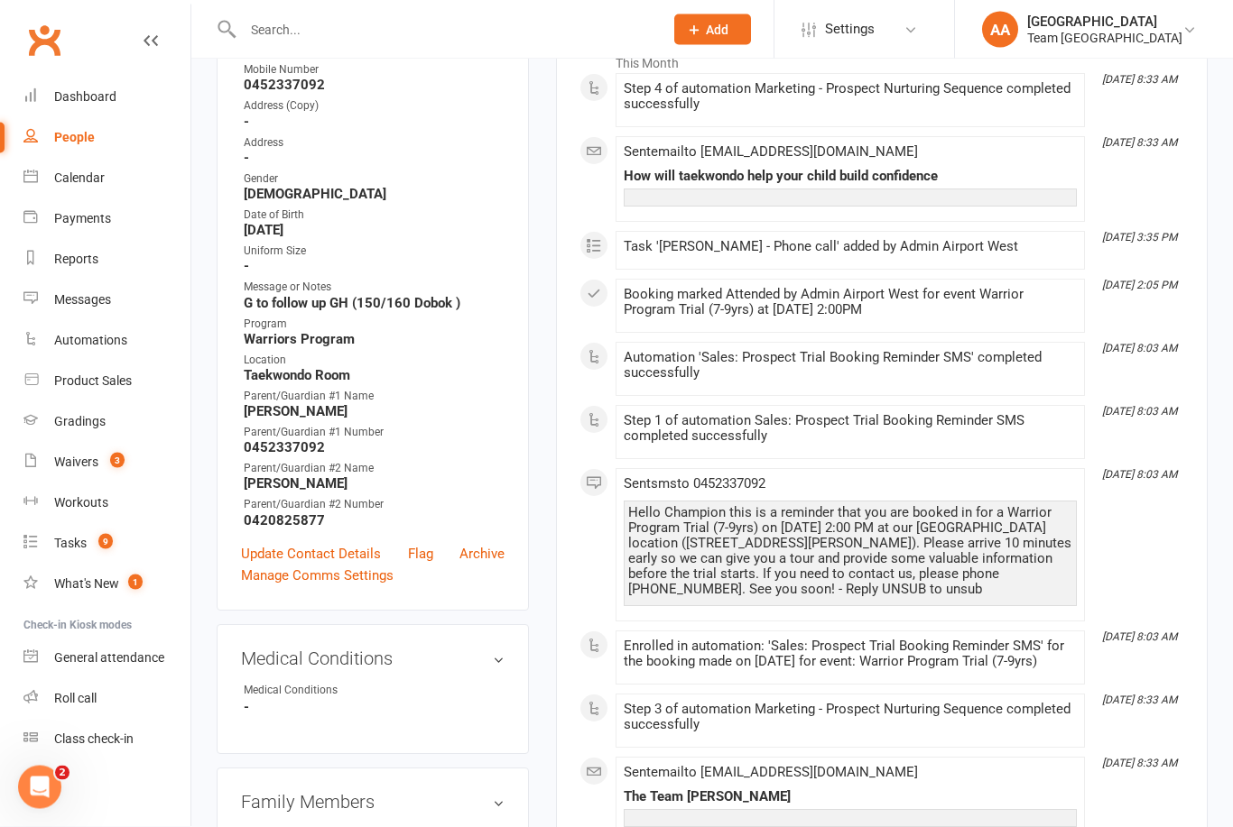
click at [331, 551] on link "Update Contact Details" at bounding box center [311, 555] width 140 height 22
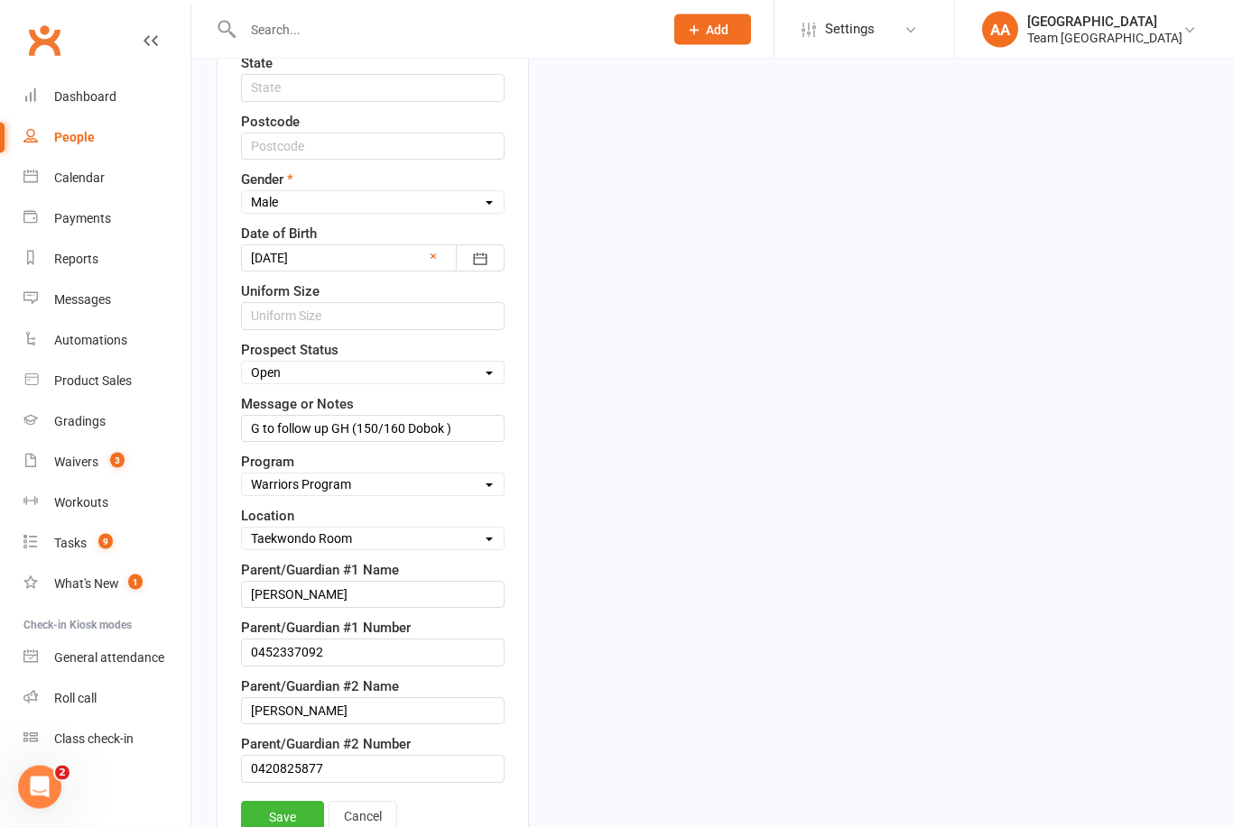
scroll to position [713, 0]
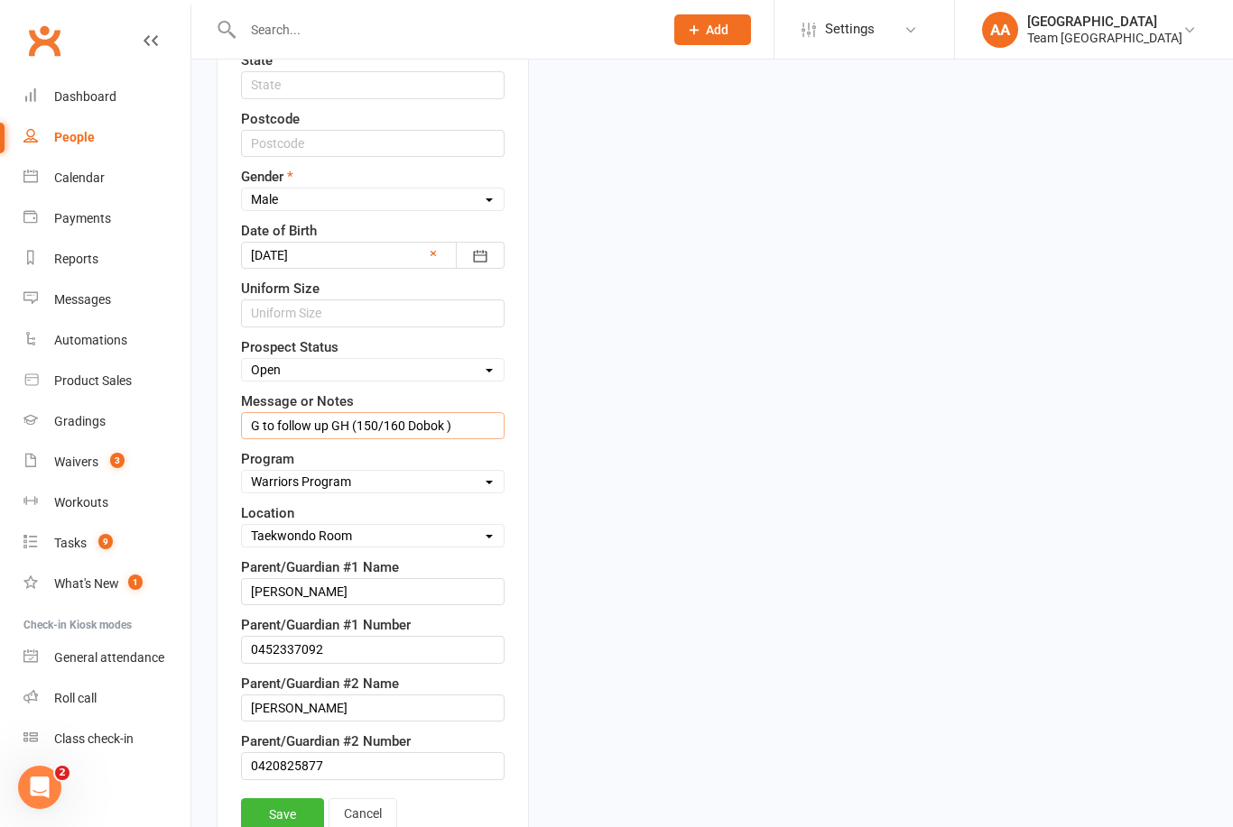
click at [471, 426] on input "G to follow up GH (150/160 Dobok )" at bounding box center [372, 425] width 263 height 27
type input "G"
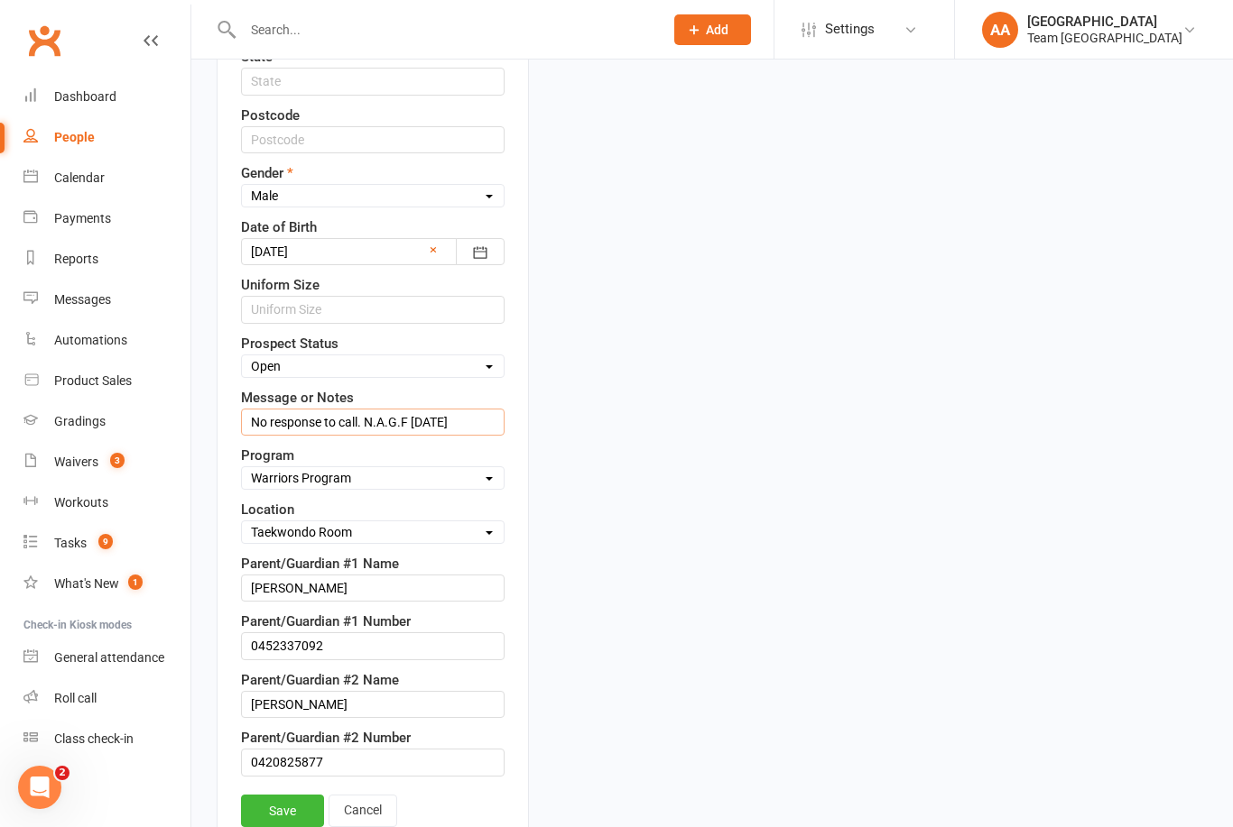
scroll to position [697, 0]
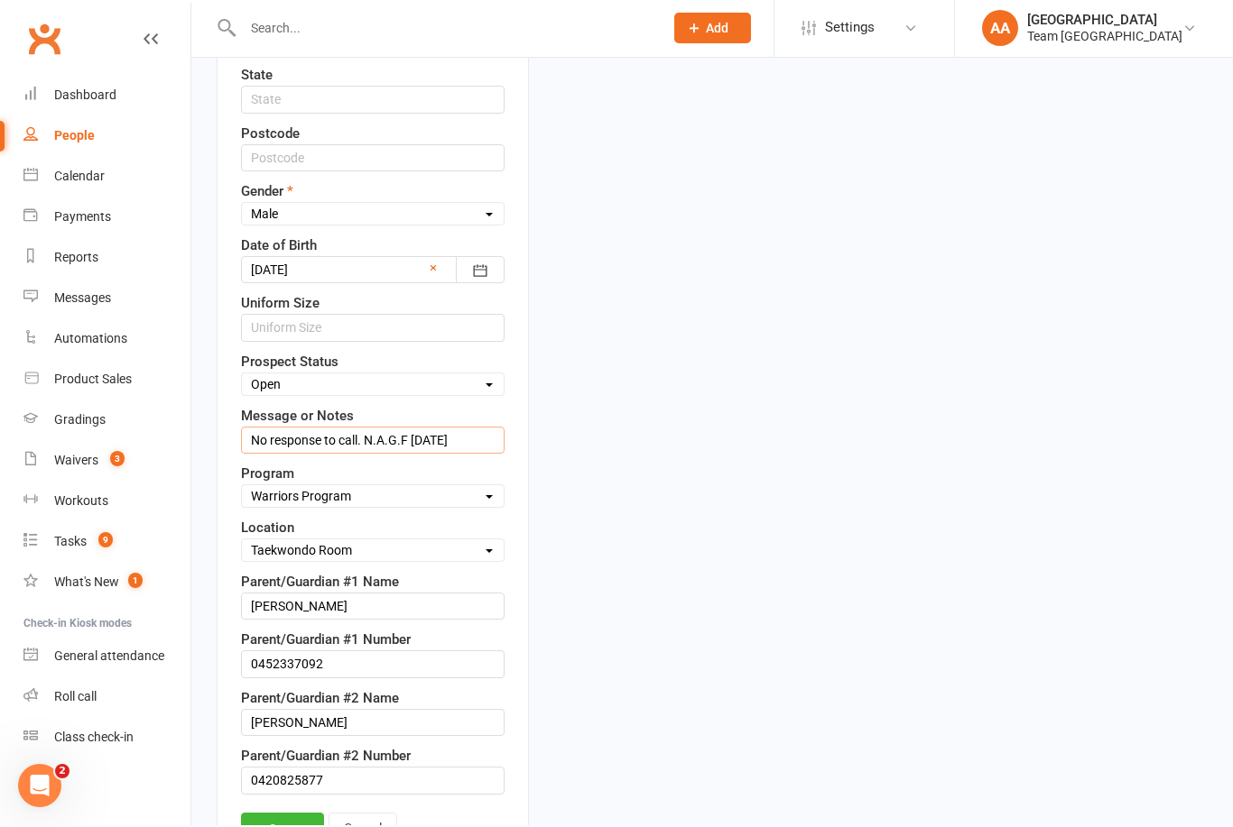
type input "No response to call. N.A.G.F 13/9/25"
click at [492, 381] on select "Select Open Closed Website Lead Term Follow Up Waiting List Facebook Lead Re-Ta…" at bounding box center [373, 386] width 262 height 20
select select "Closed"
click at [290, 827] on link "Save" at bounding box center [282, 829] width 83 height 32
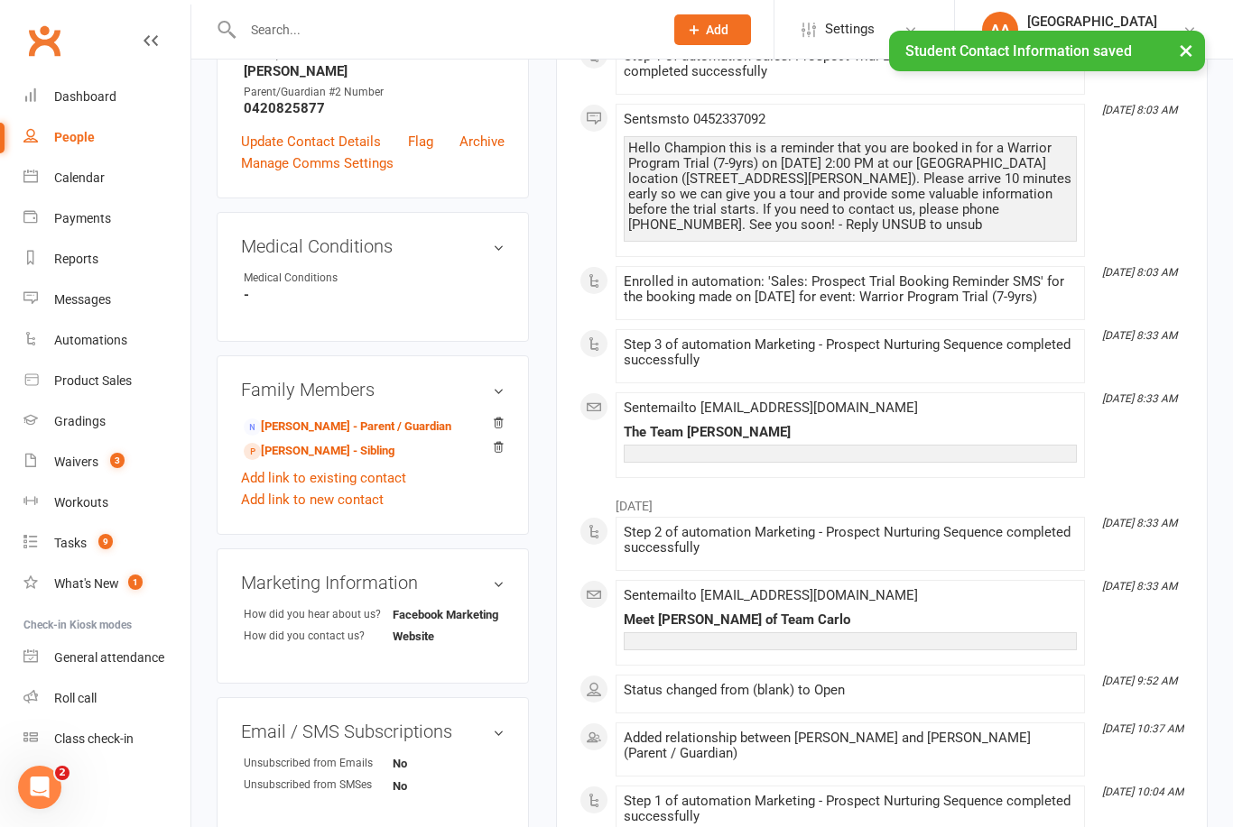
click at [306, 453] on link "Tobias Tony - Sibling" at bounding box center [319, 451] width 151 height 19
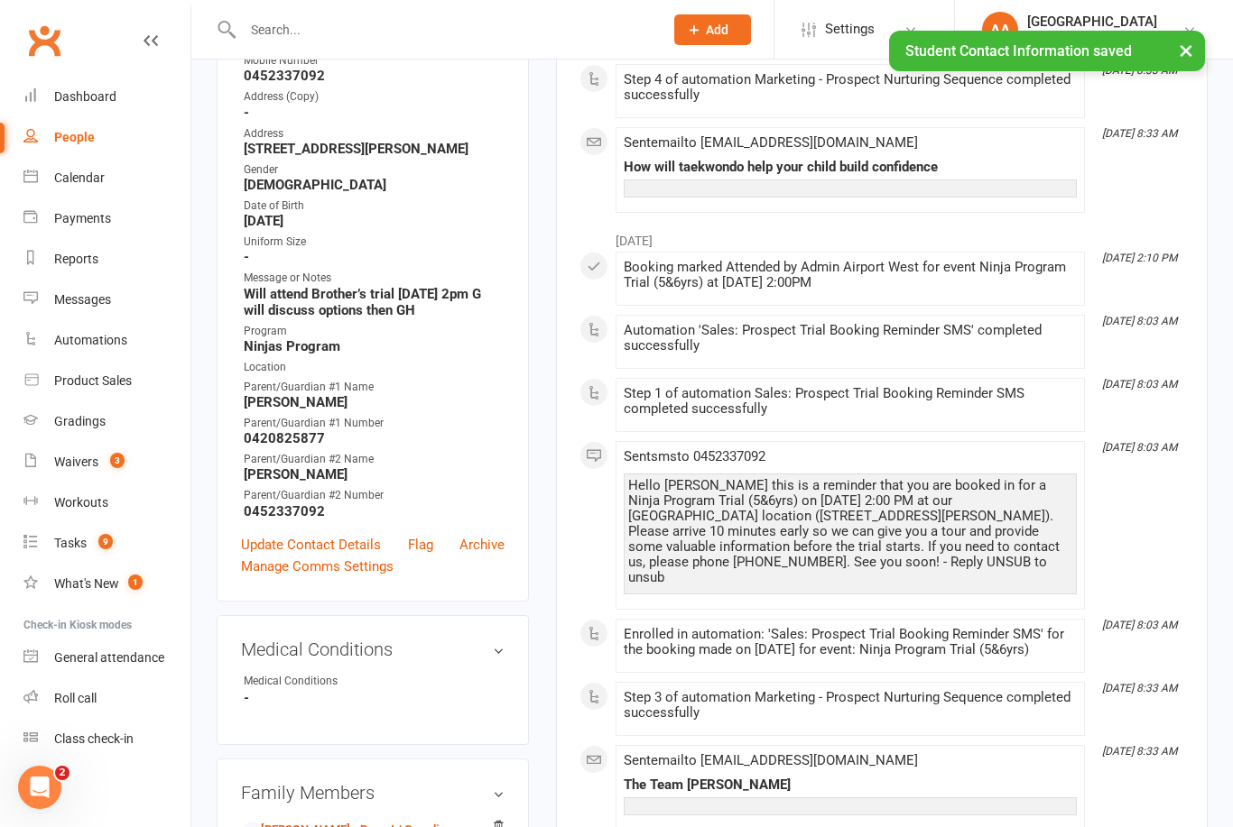
click at [329, 550] on link "Update Contact Details" at bounding box center [311, 545] width 140 height 22
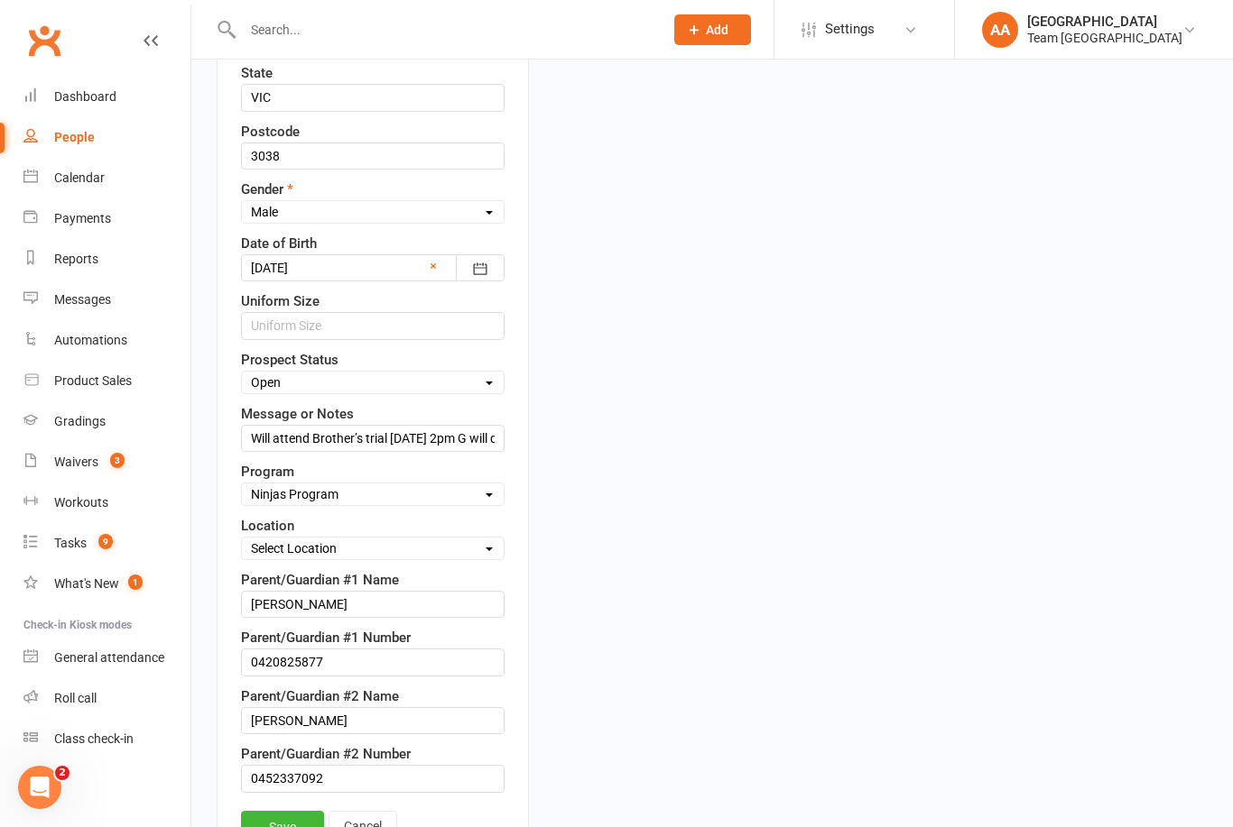
scroll to position [699, 0]
click at [257, 434] on input "Will attend Brother’s trial 6/9/25 at 2pm G will discuss options then GH" at bounding box center [372, 439] width 263 height 27
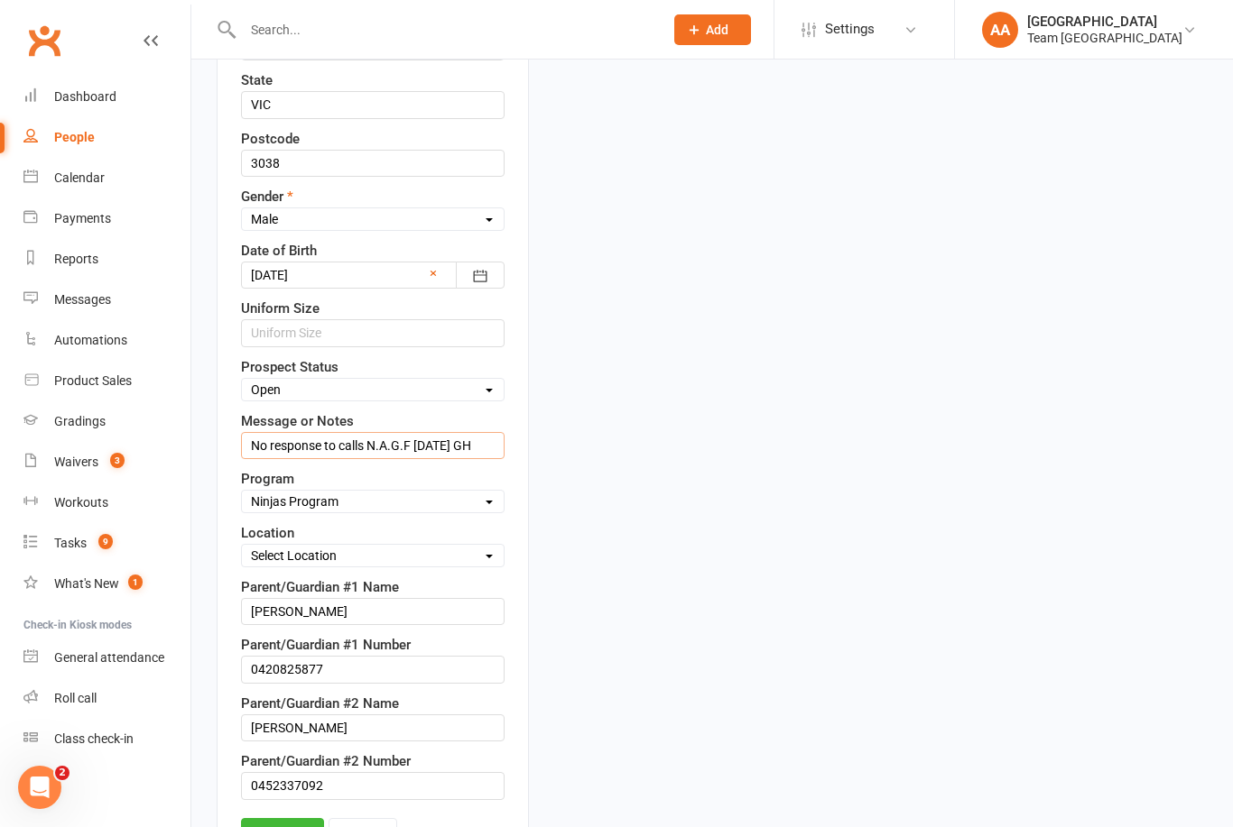
type input "No response to calls N.A.G.F 13/9/25 GH"
click at [490, 396] on select "Select Open Closed Website Lead Term Follow Up Waiting List Facebook Lead Re-Ta…" at bounding box center [373, 390] width 262 height 20
select select "Closed"
click at [289, 827] on link "Save" at bounding box center [282, 833] width 83 height 32
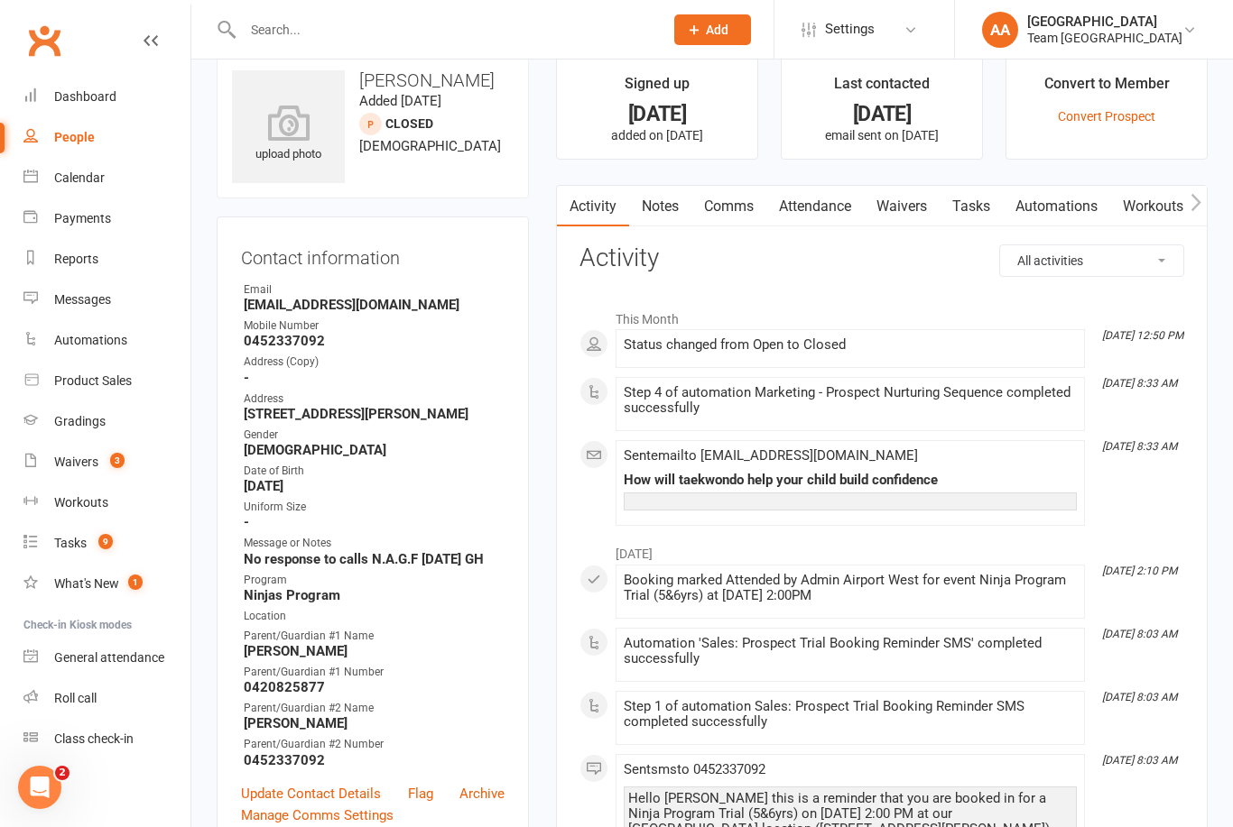
scroll to position [0, 0]
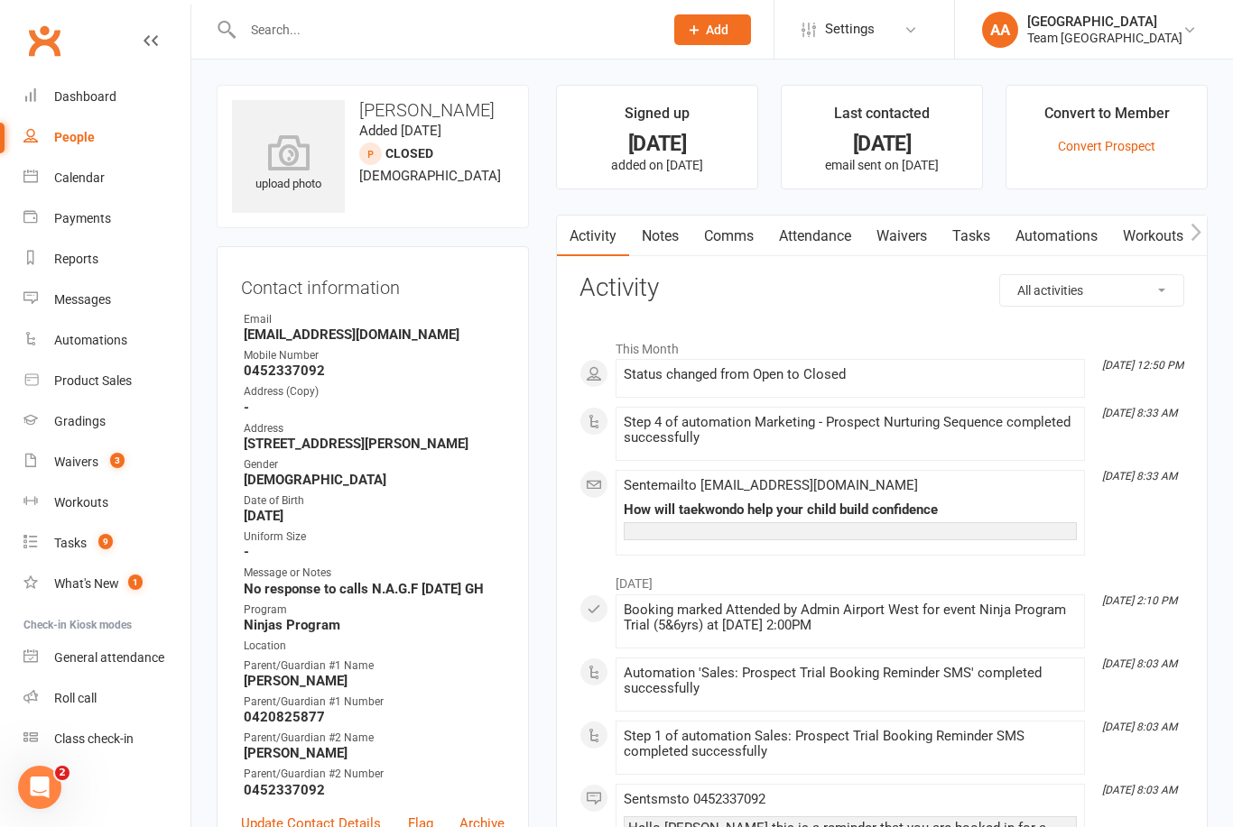
click at [96, 172] on div "Calendar" at bounding box center [79, 178] width 51 height 14
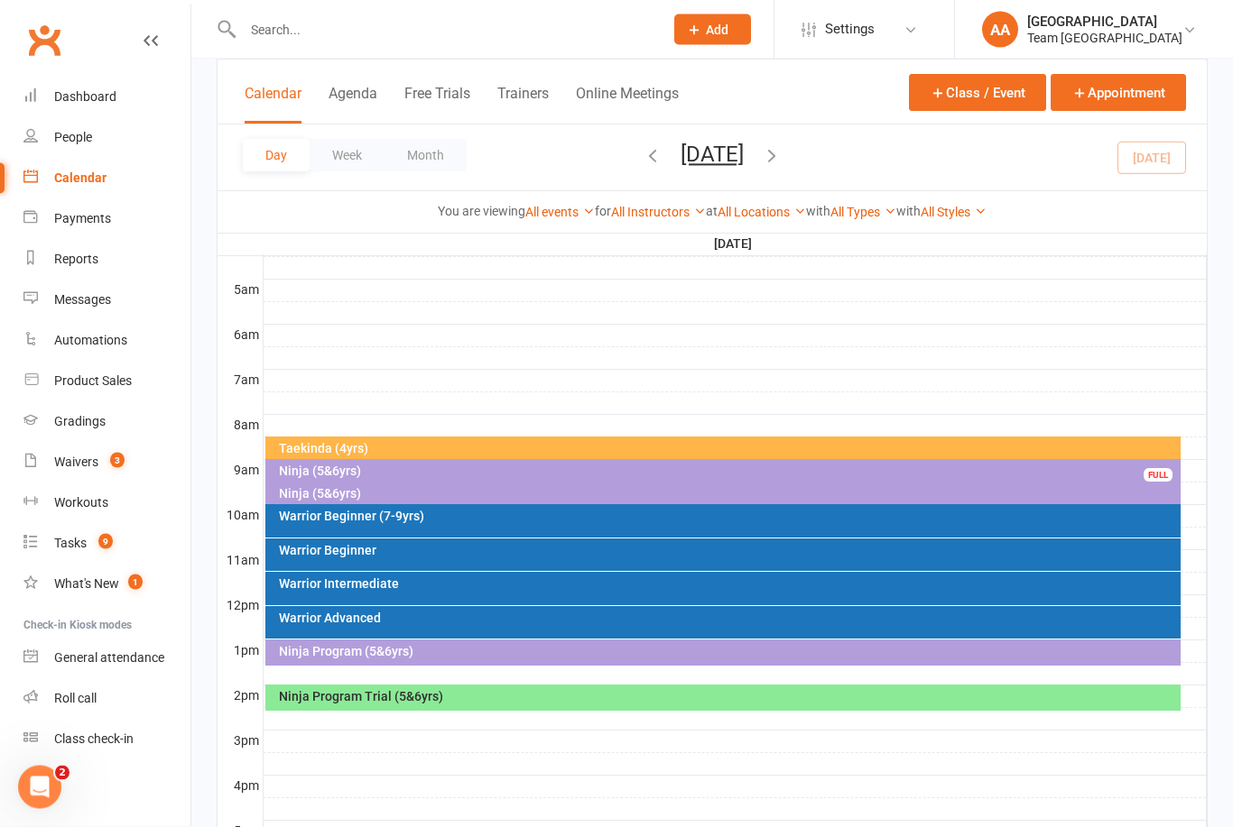
scroll to position [311, 0]
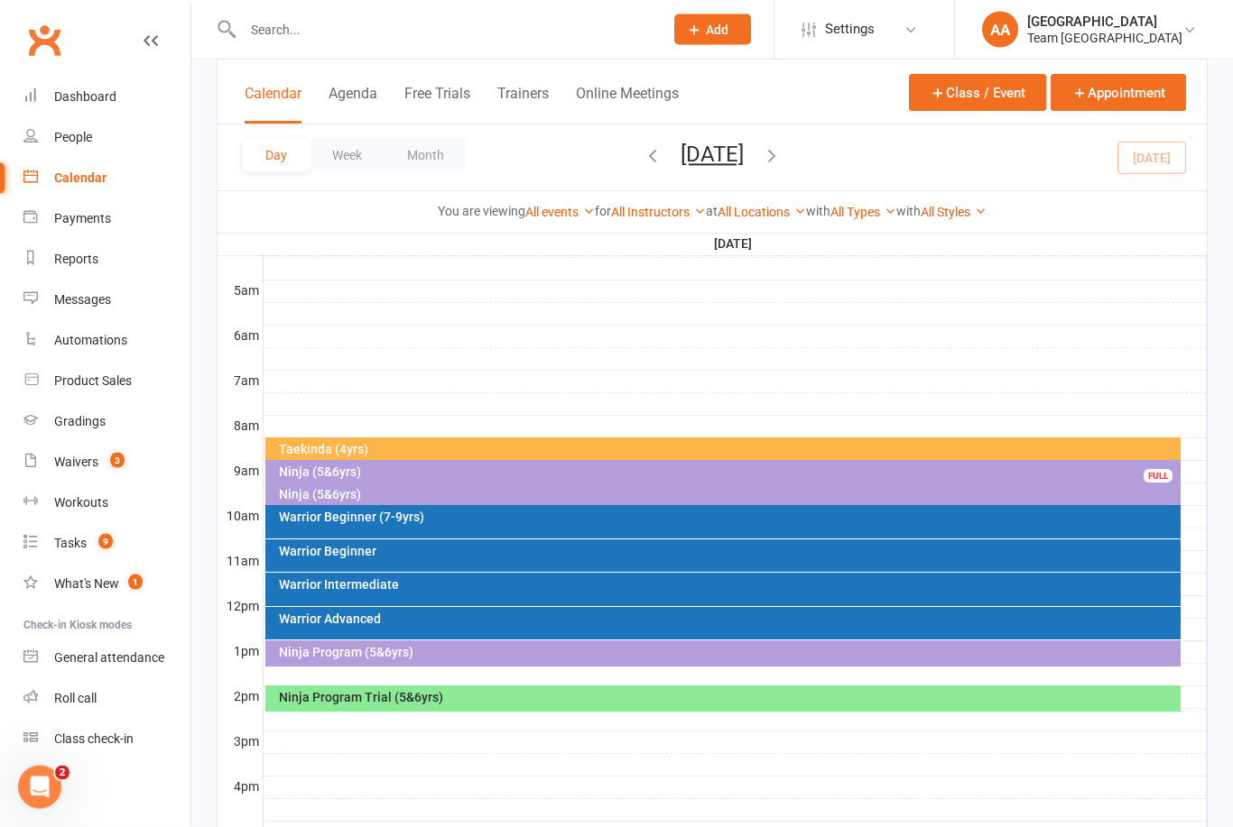
click at [613, 620] on div "Warrior Advanced" at bounding box center [728, 620] width 900 height 13
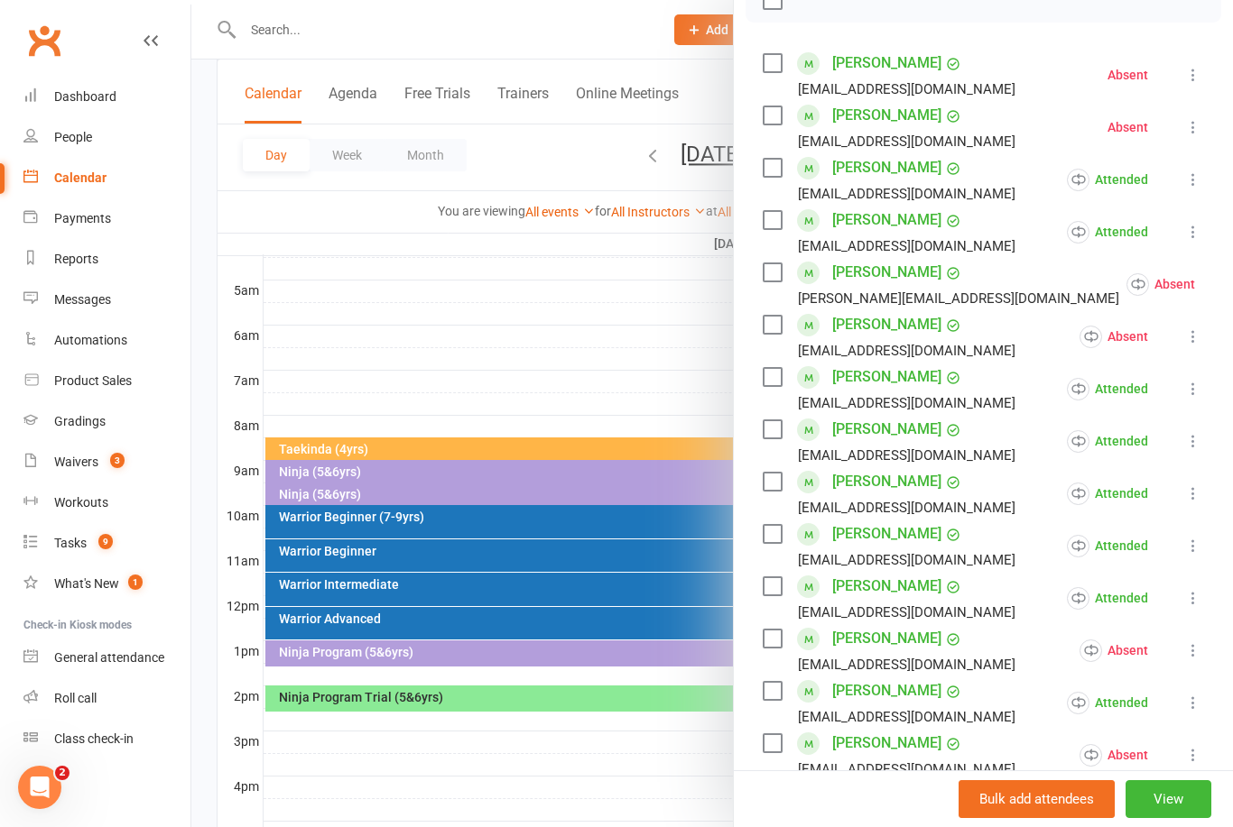
scroll to position [290, 0]
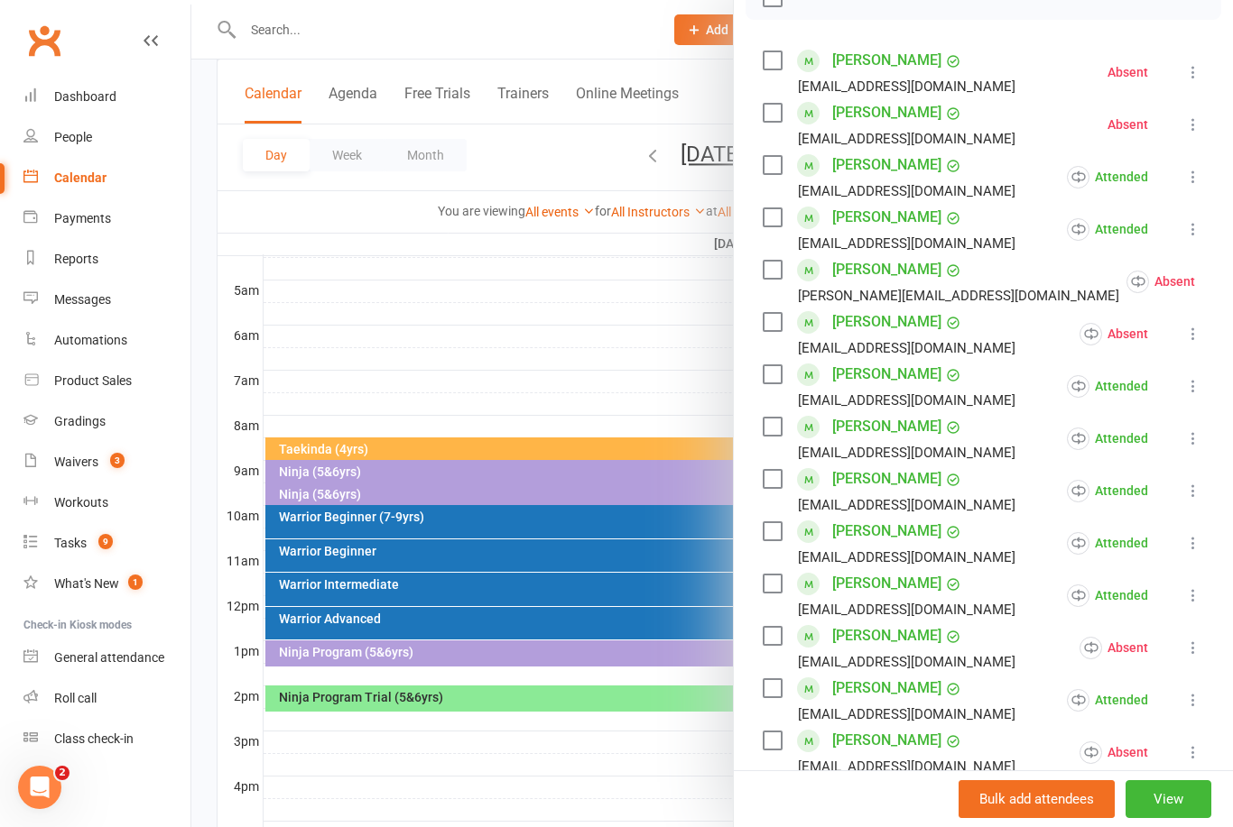
click at [689, 293] on div at bounding box center [711, 413] width 1041 height 827
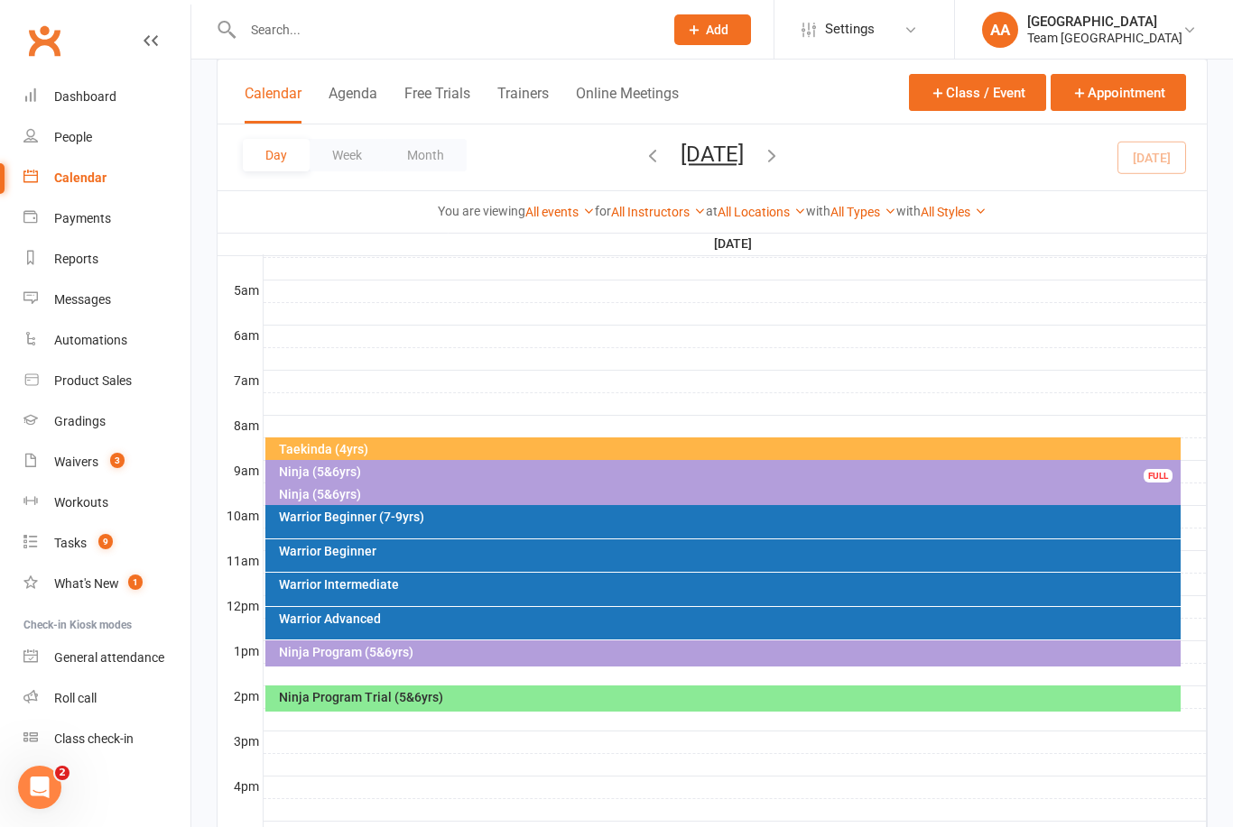
click at [522, 621] on div "Warrior Advanced" at bounding box center [728, 619] width 900 height 13
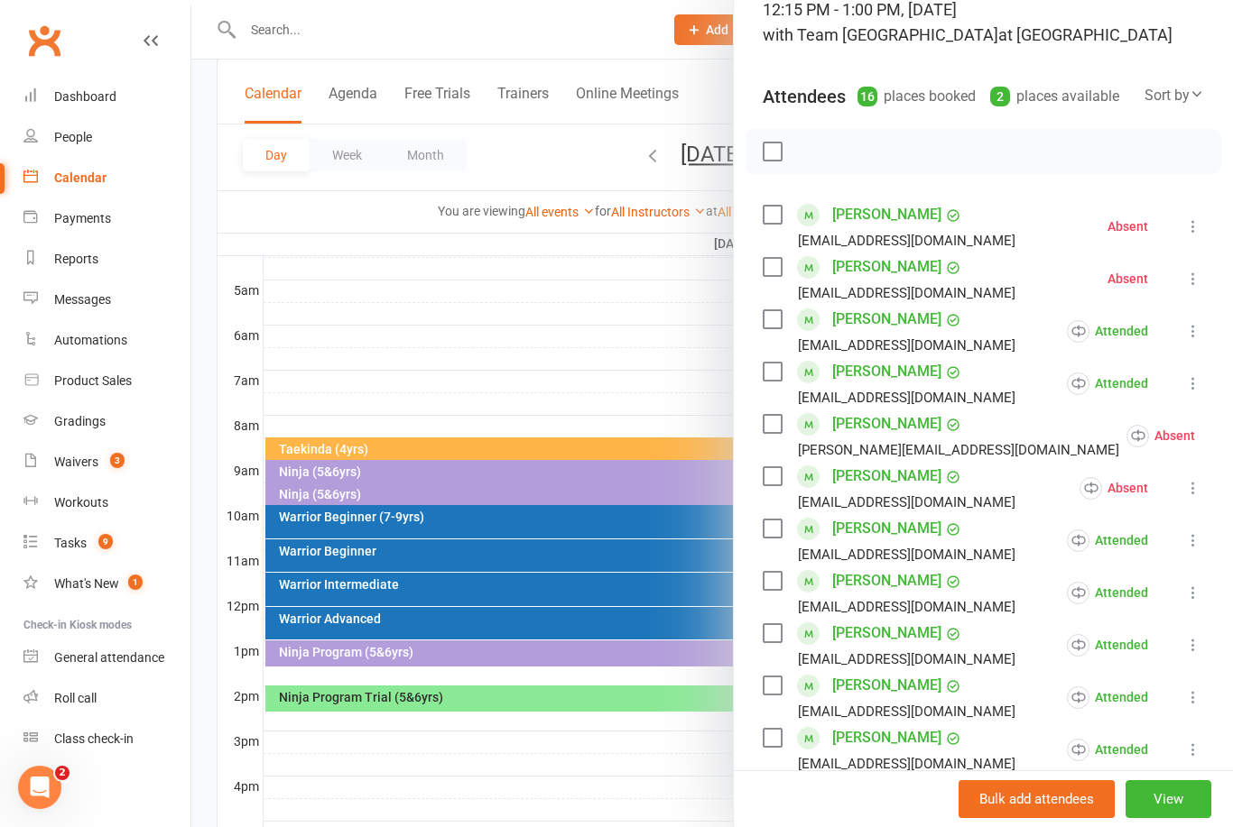
scroll to position [240, 0]
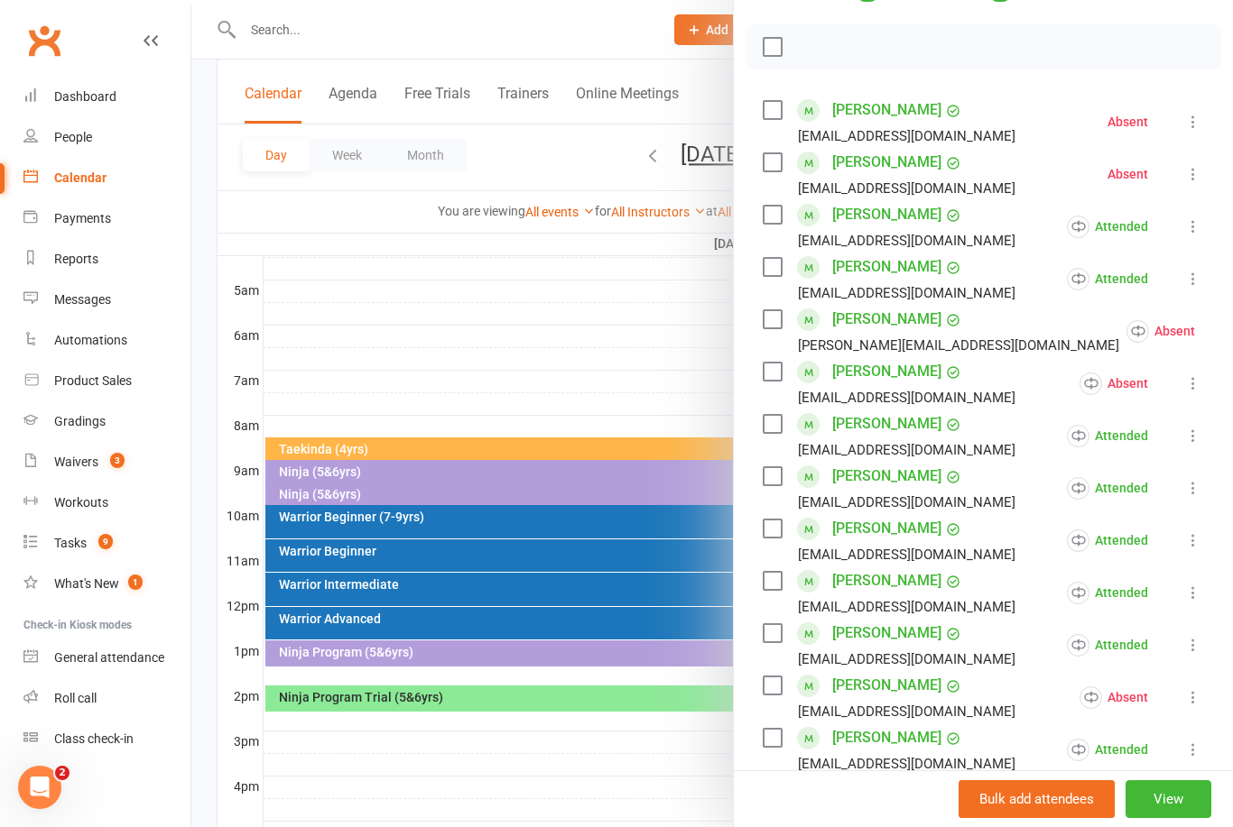
click at [674, 313] on div at bounding box center [711, 413] width 1041 height 827
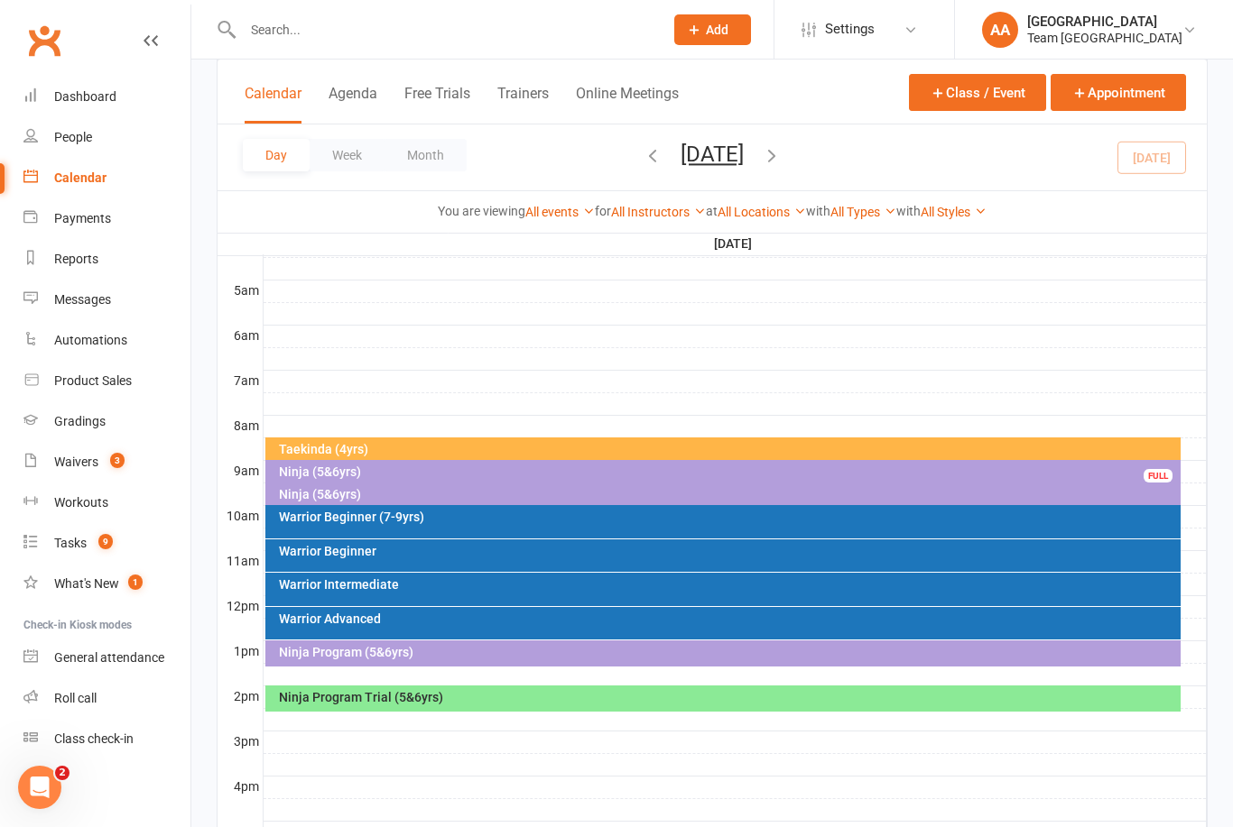
click at [517, 653] on div "Ninja Program (5&6yrs)" at bounding box center [728, 652] width 900 height 13
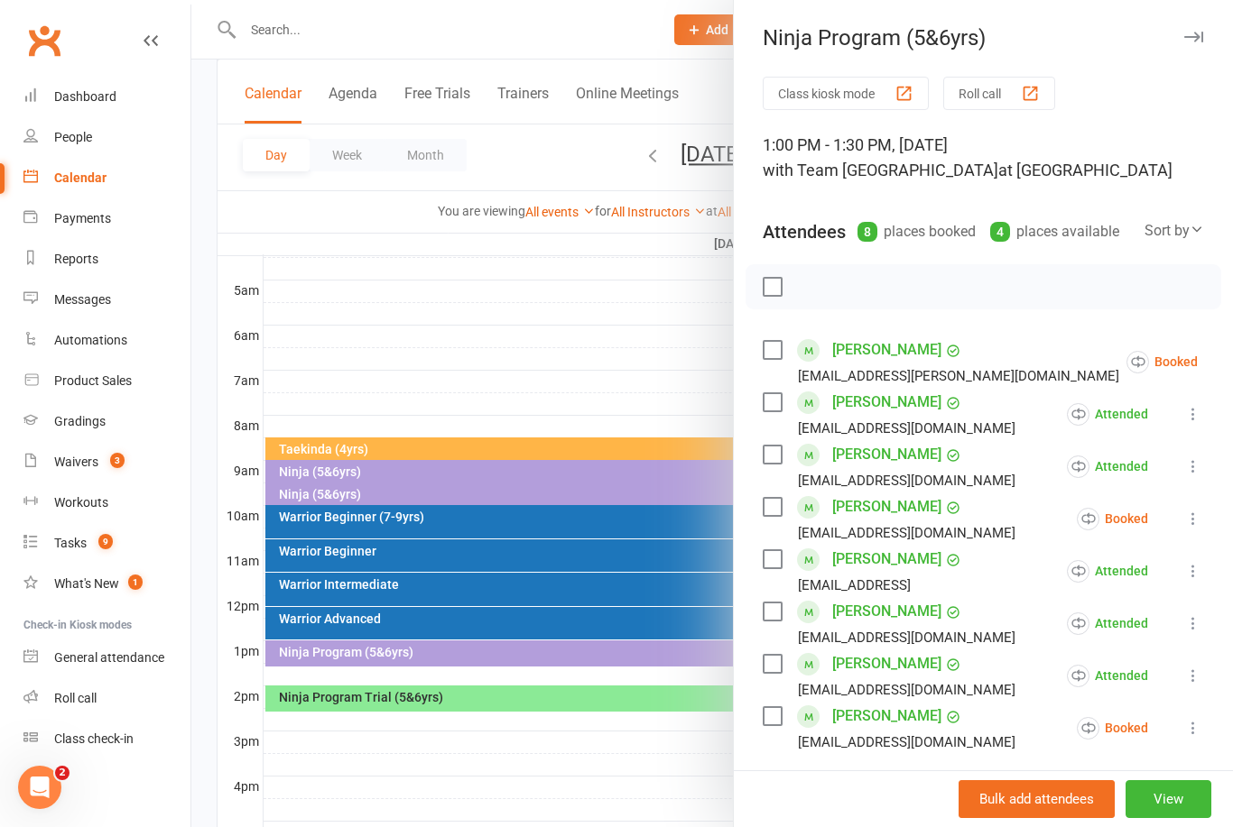
click at [1196, 525] on icon at bounding box center [1193, 519] width 18 height 18
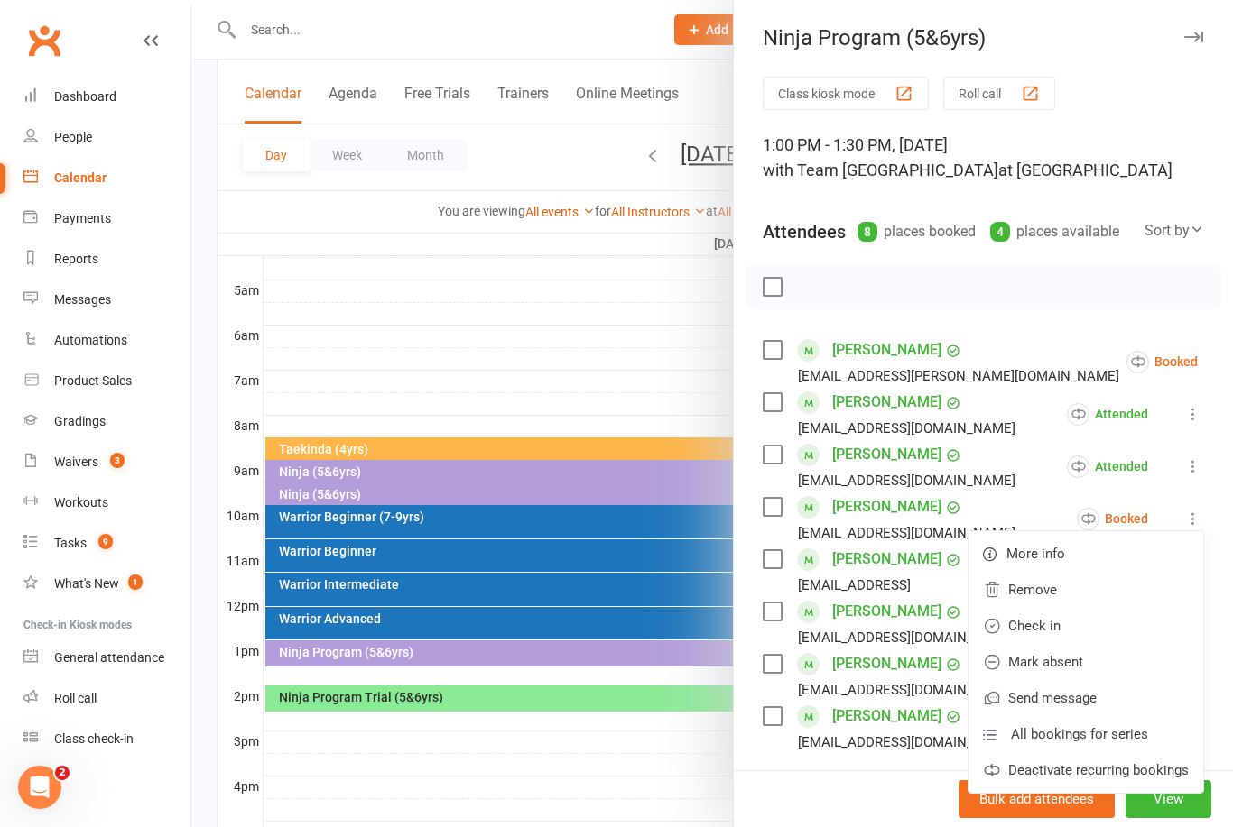
click at [1097, 667] on link "Mark absent" at bounding box center [1085, 662] width 235 height 36
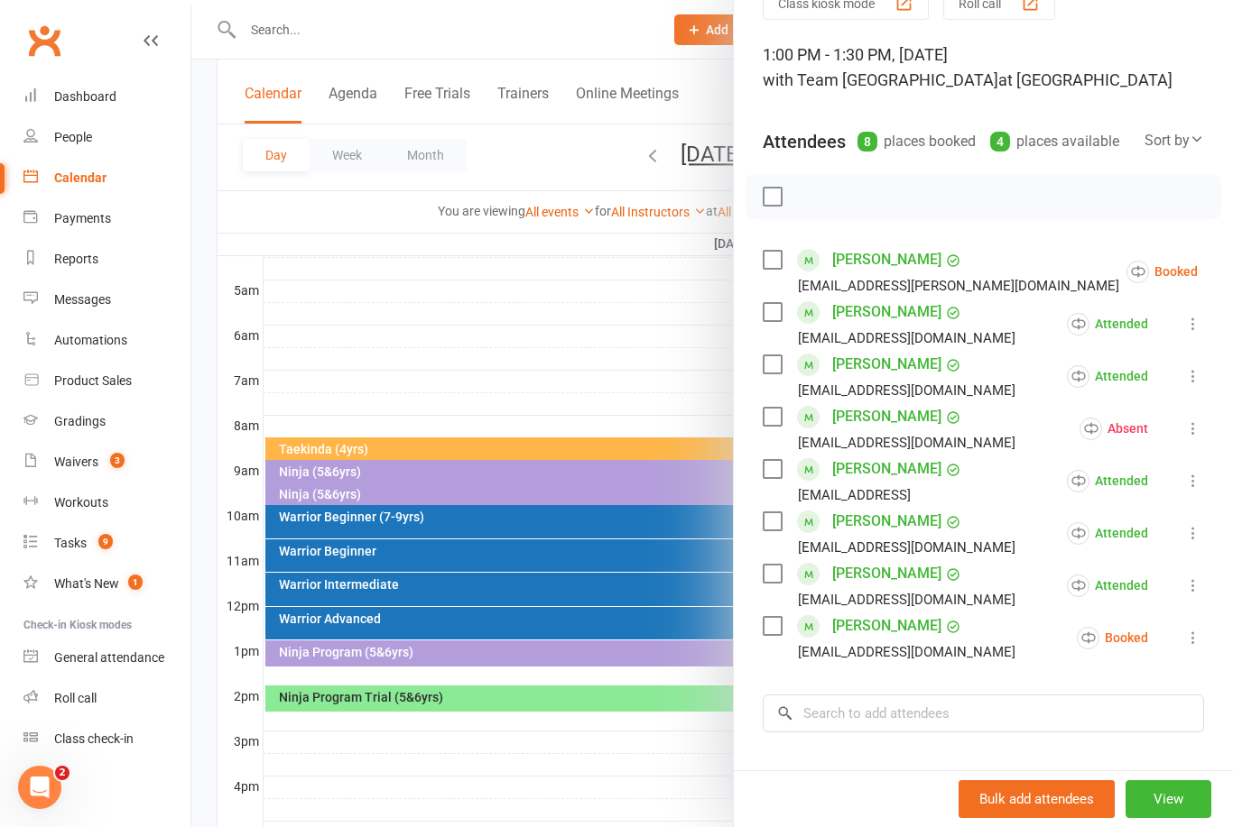
scroll to position [103, 0]
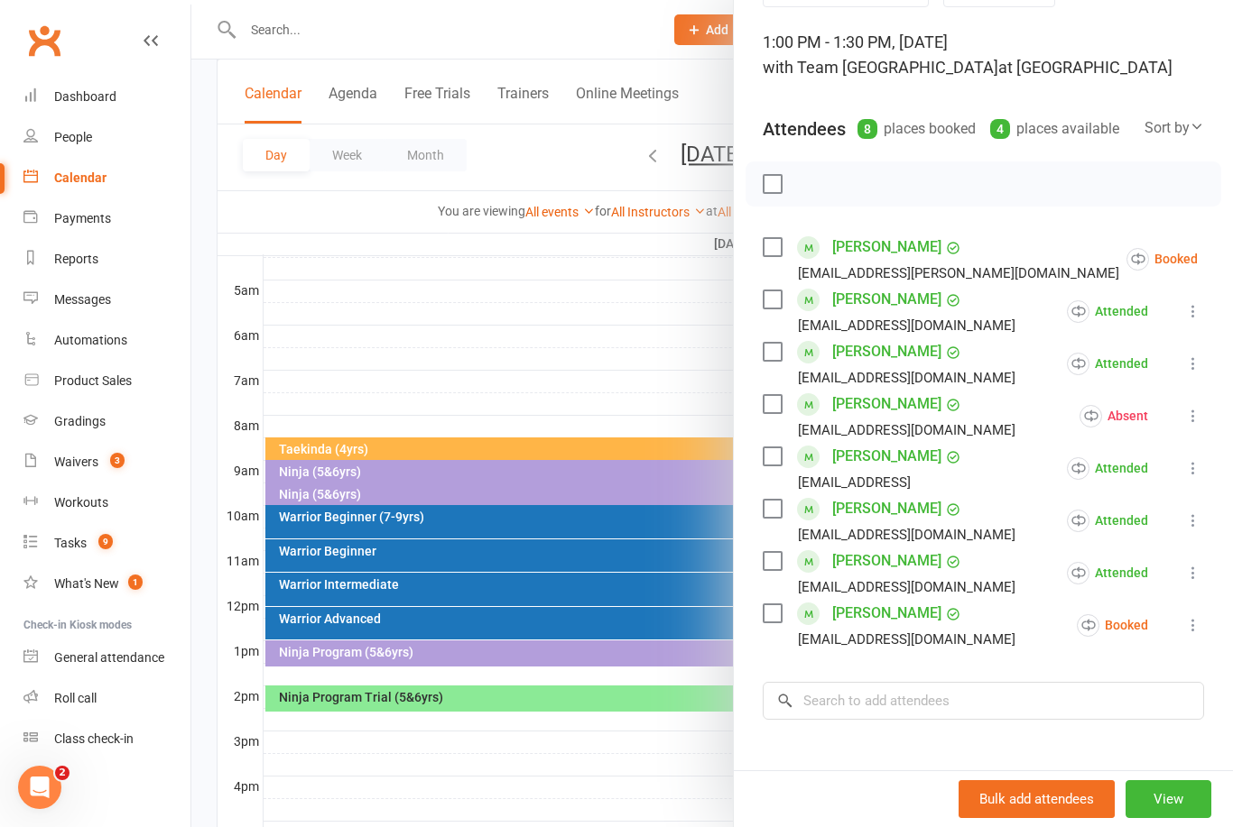
click at [1185, 631] on icon at bounding box center [1193, 625] width 18 height 18
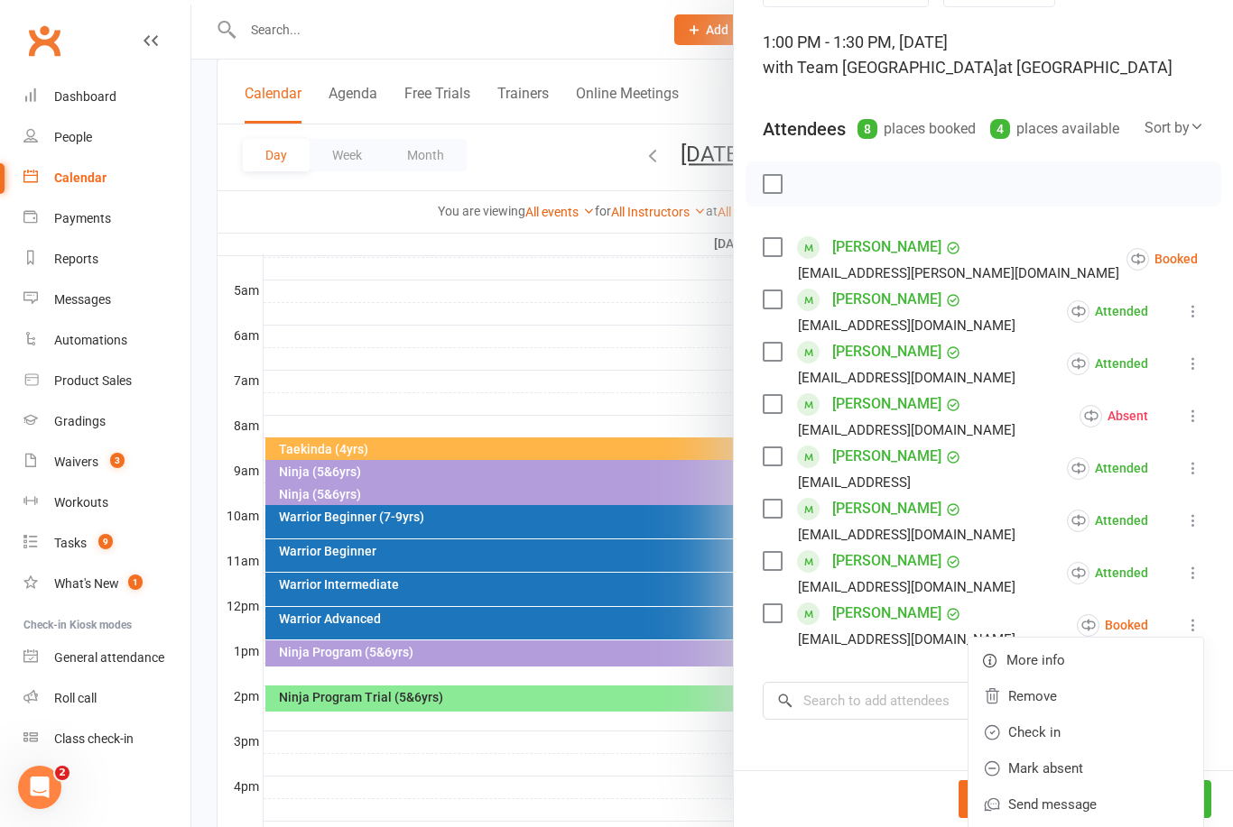
click at [1078, 735] on link "Check in" at bounding box center [1085, 733] width 235 height 36
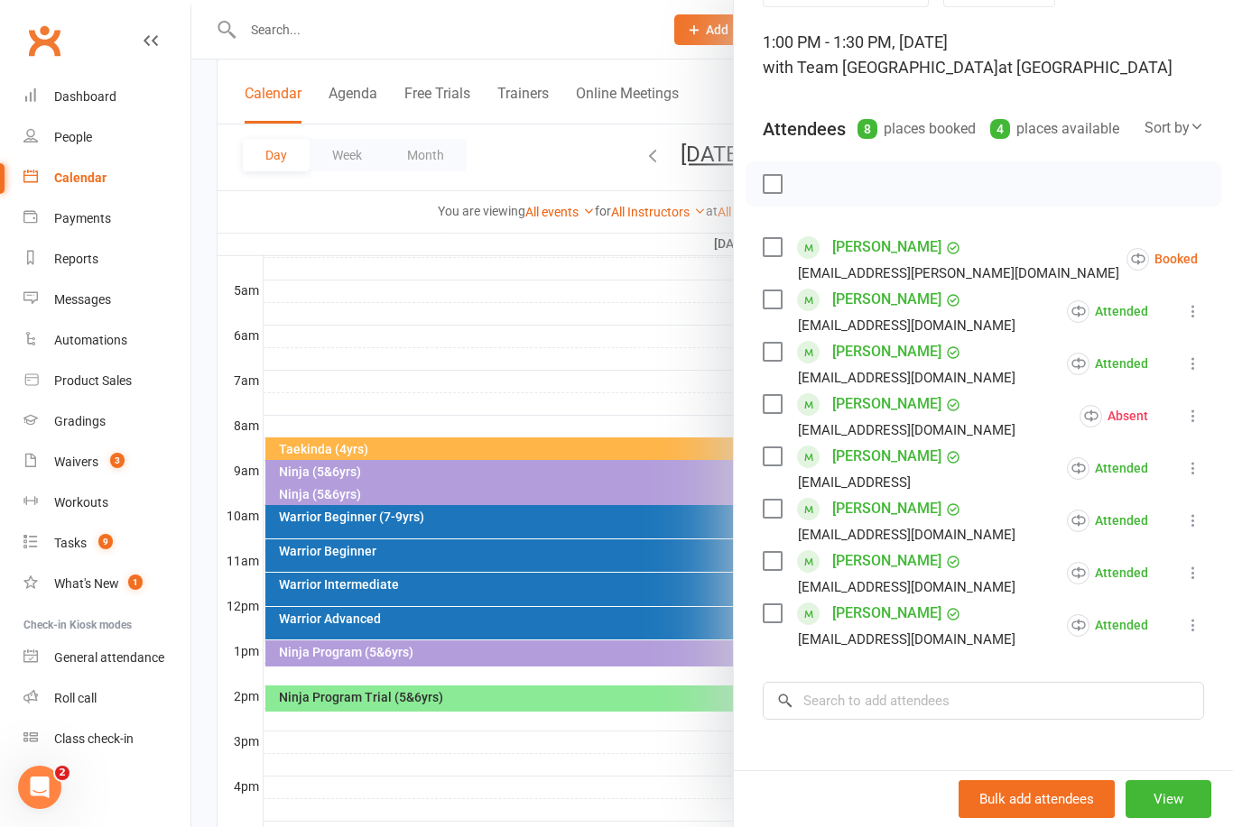
click at [1232, 262] on button at bounding box center [1243, 259] width 22 height 22
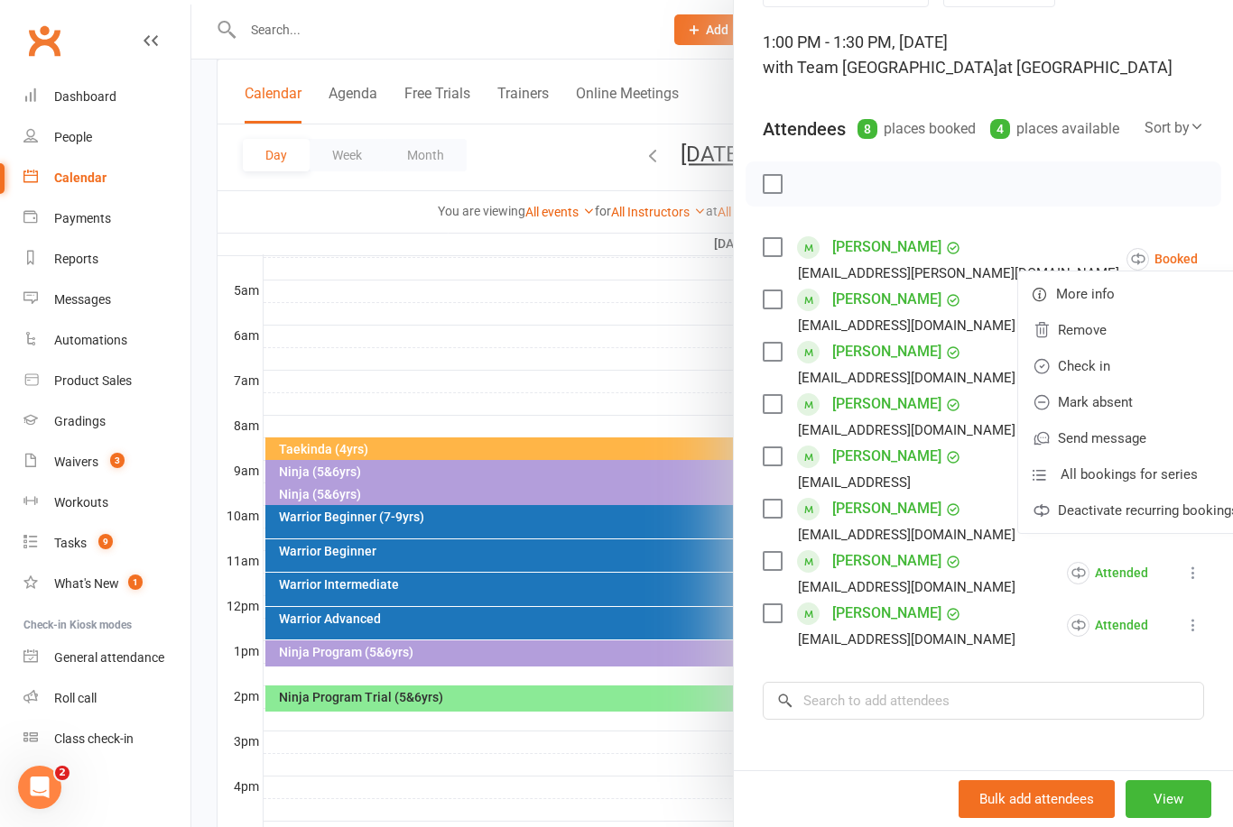
click at [545, 337] on div at bounding box center [711, 413] width 1041 height 827
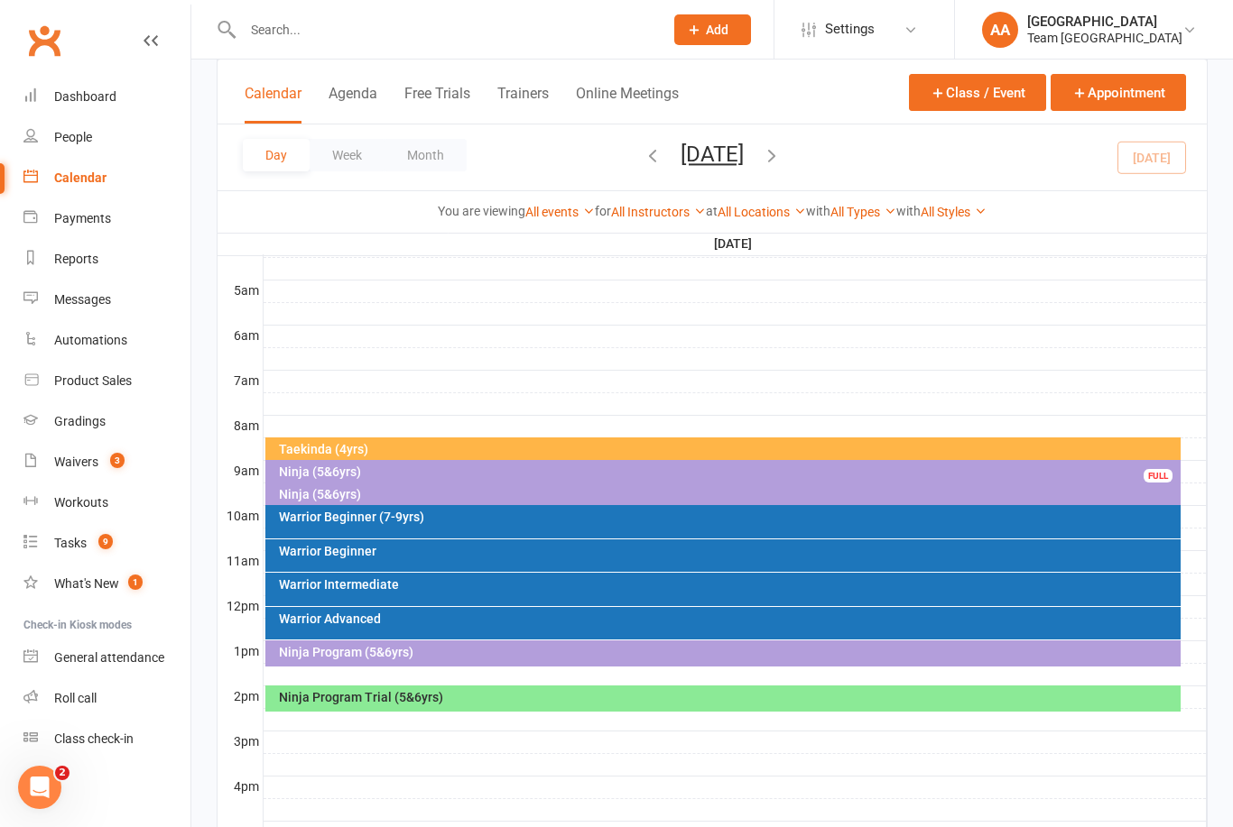
click at [656, 651] on div "Ninja Program (5&6yrs)" at bounding box center [728, 652] width 900 height 13
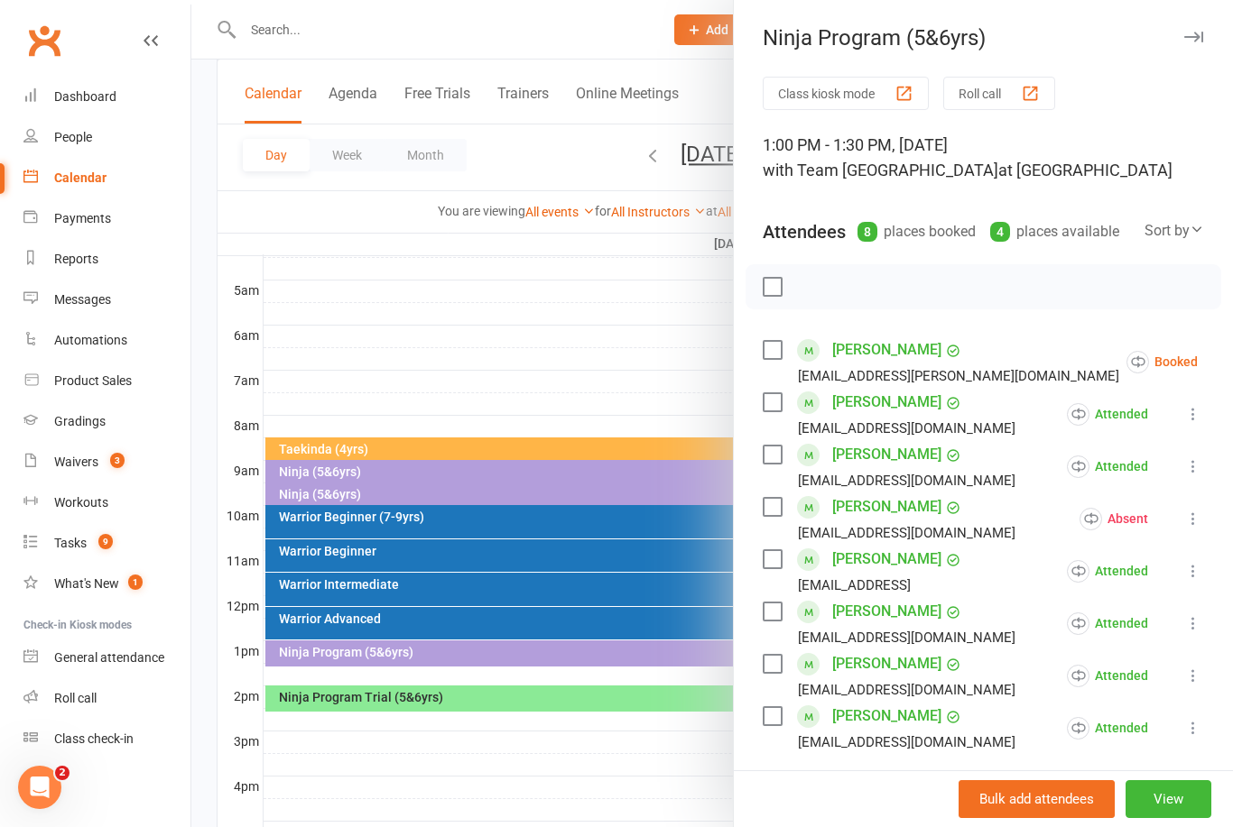
click at [1232, 362] on button at bounding box center [1243, 362] width 22 height 22
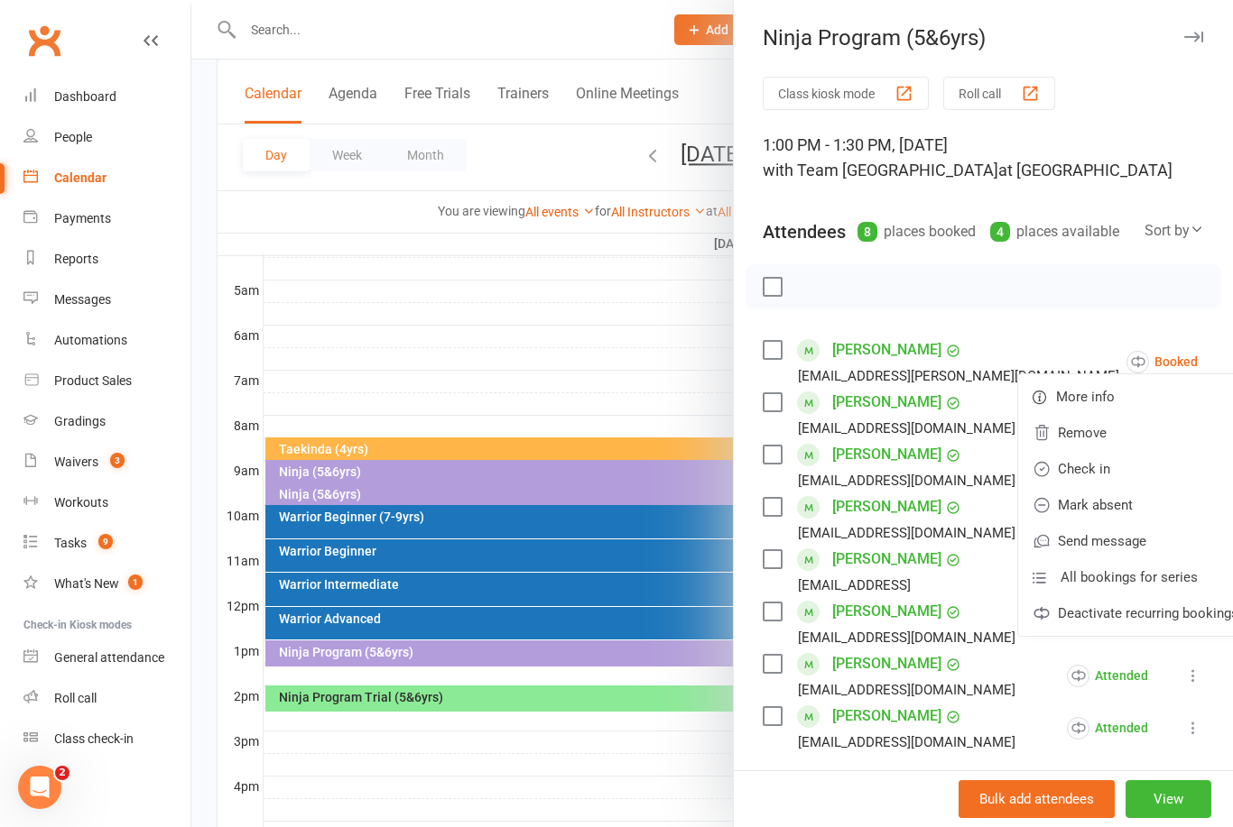
click at [1086, 499] on link "Mark absent" at bounding box center [1135, 505] width 235 height 36
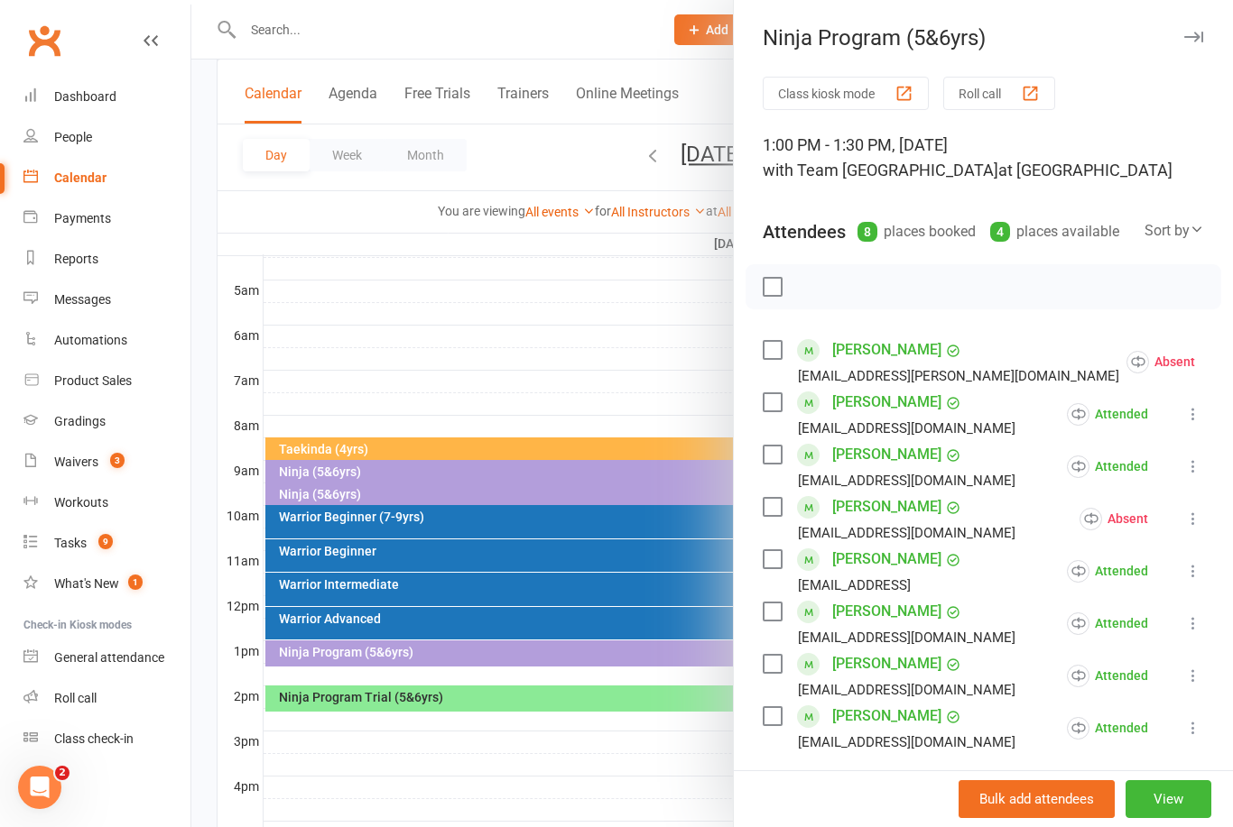
click at [575, 329] on div at bounding box center [711, 413] width 1041 height 827
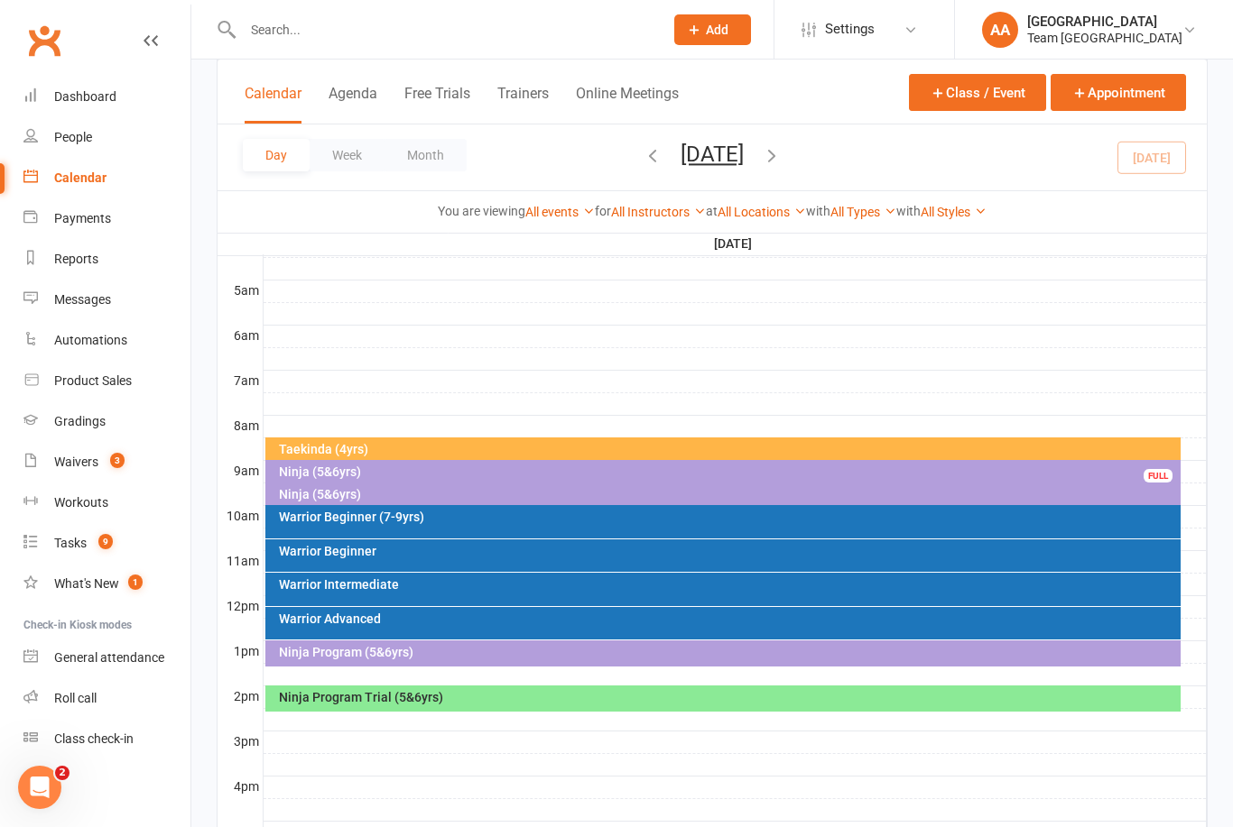
click at [729, 697] on div "Ninja Program Trial (5&6yrs)" at bounding box center [728, 697] width 900 height 13
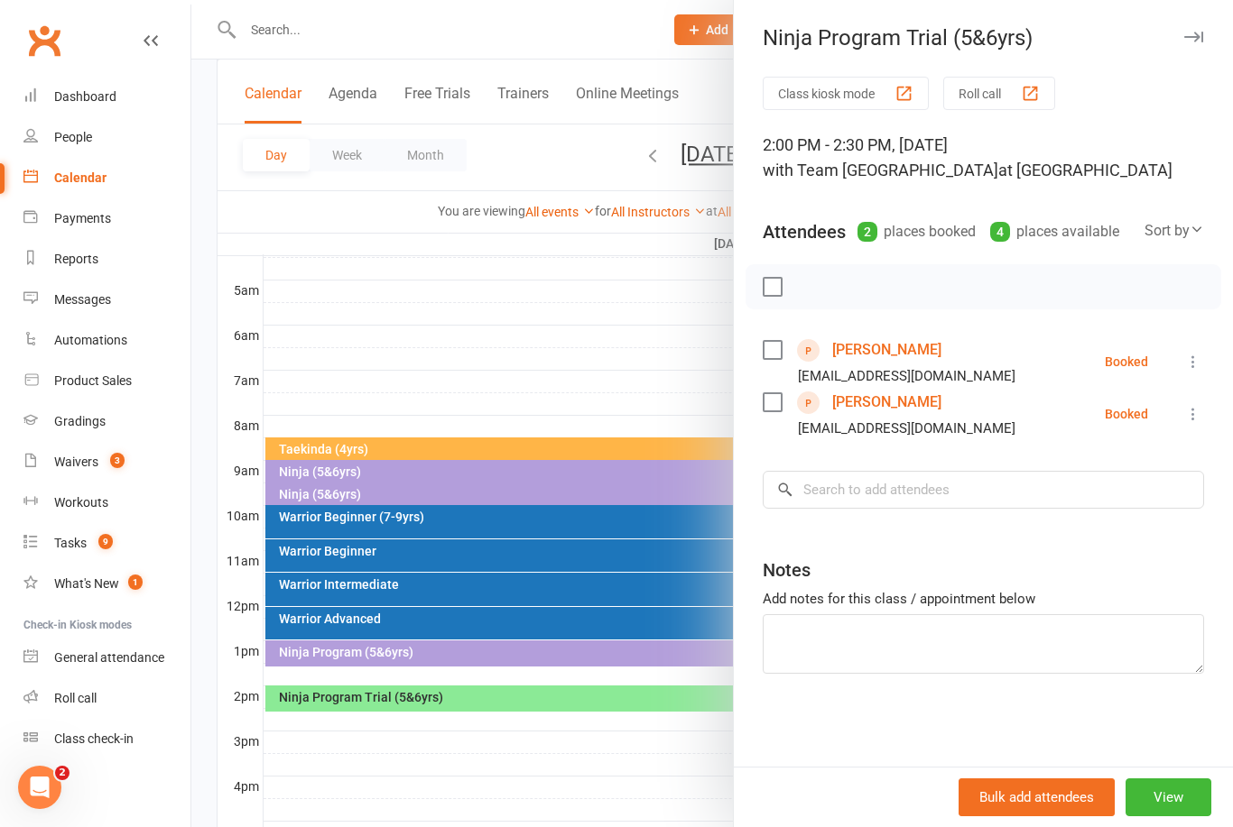
click at [660, 328] on div at bounding box center [711, 413] width 1041 height 827
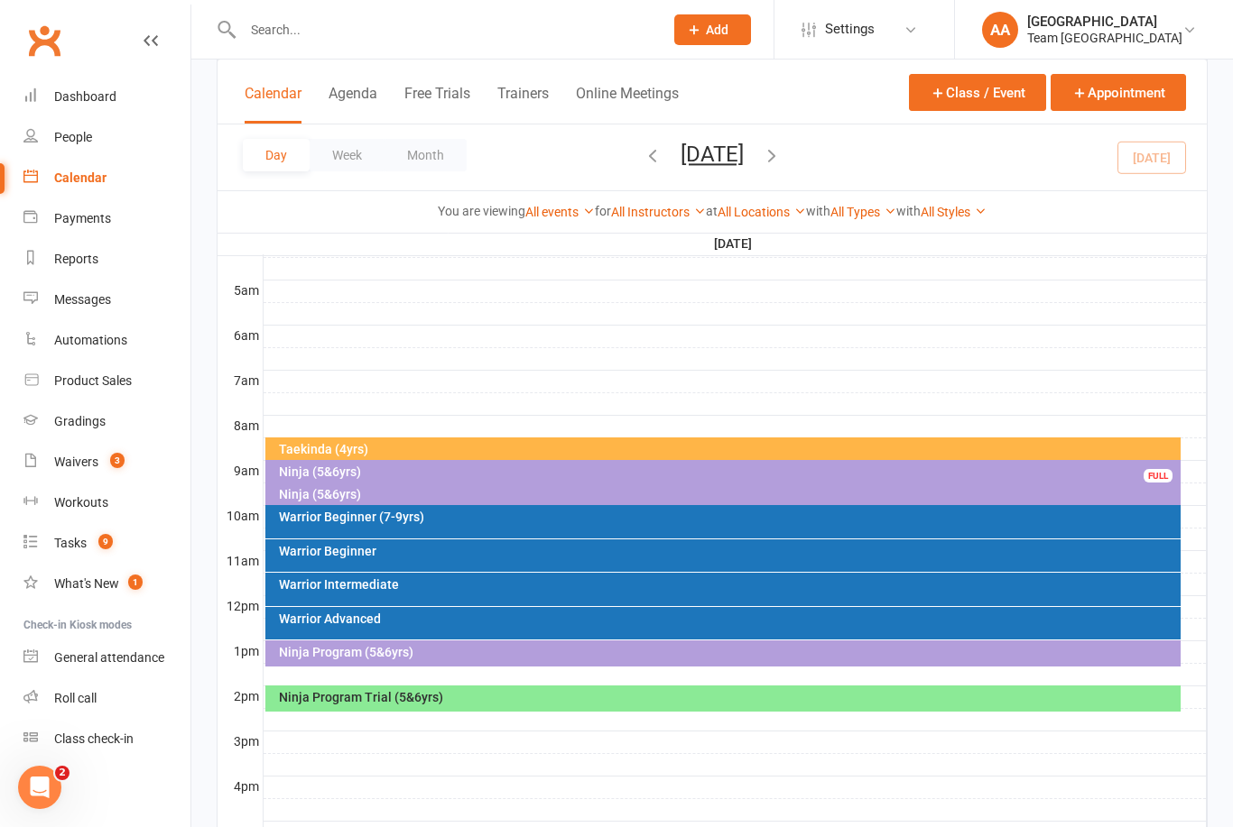
click at [720, 157] on button "[DATE]" at bounding box center [711, 154] width 63 height 25
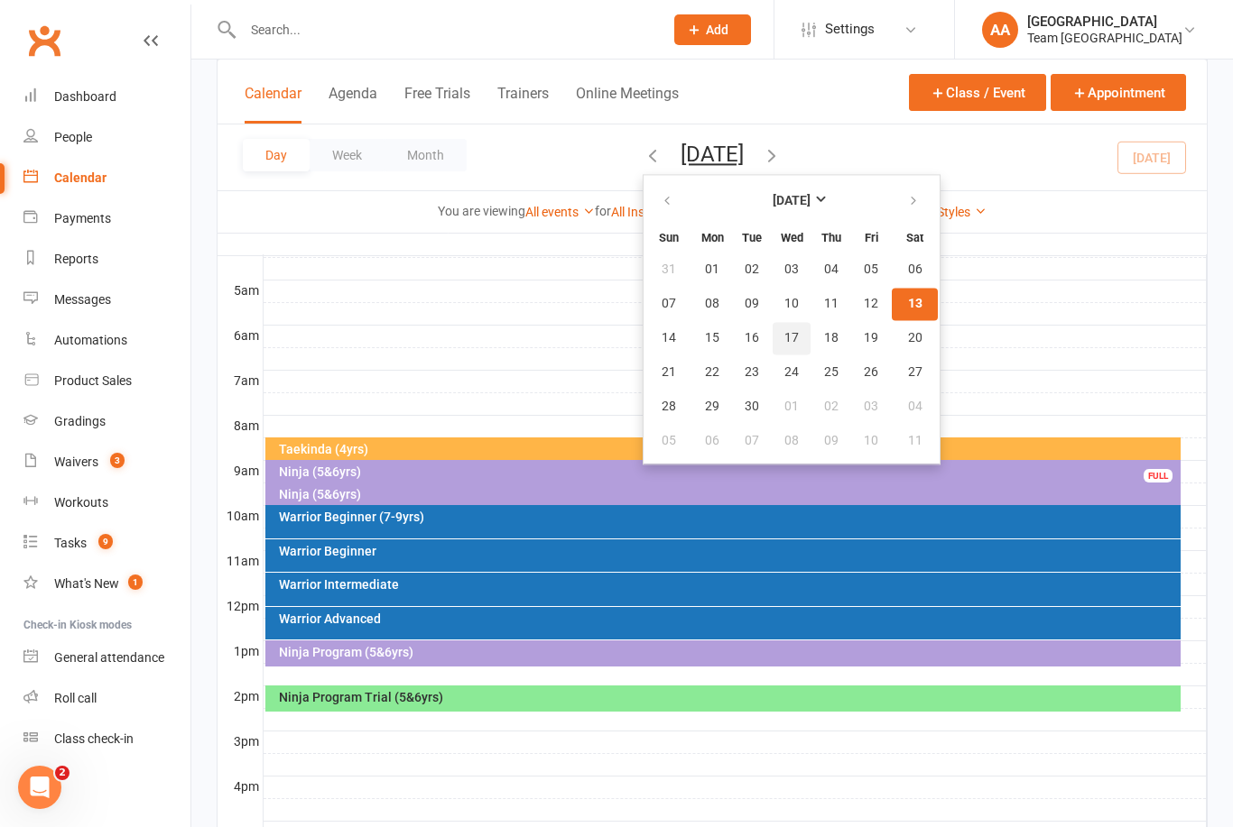
click at [784, 340] on span "17" at bounding box center [791, 338] width 14 height 14
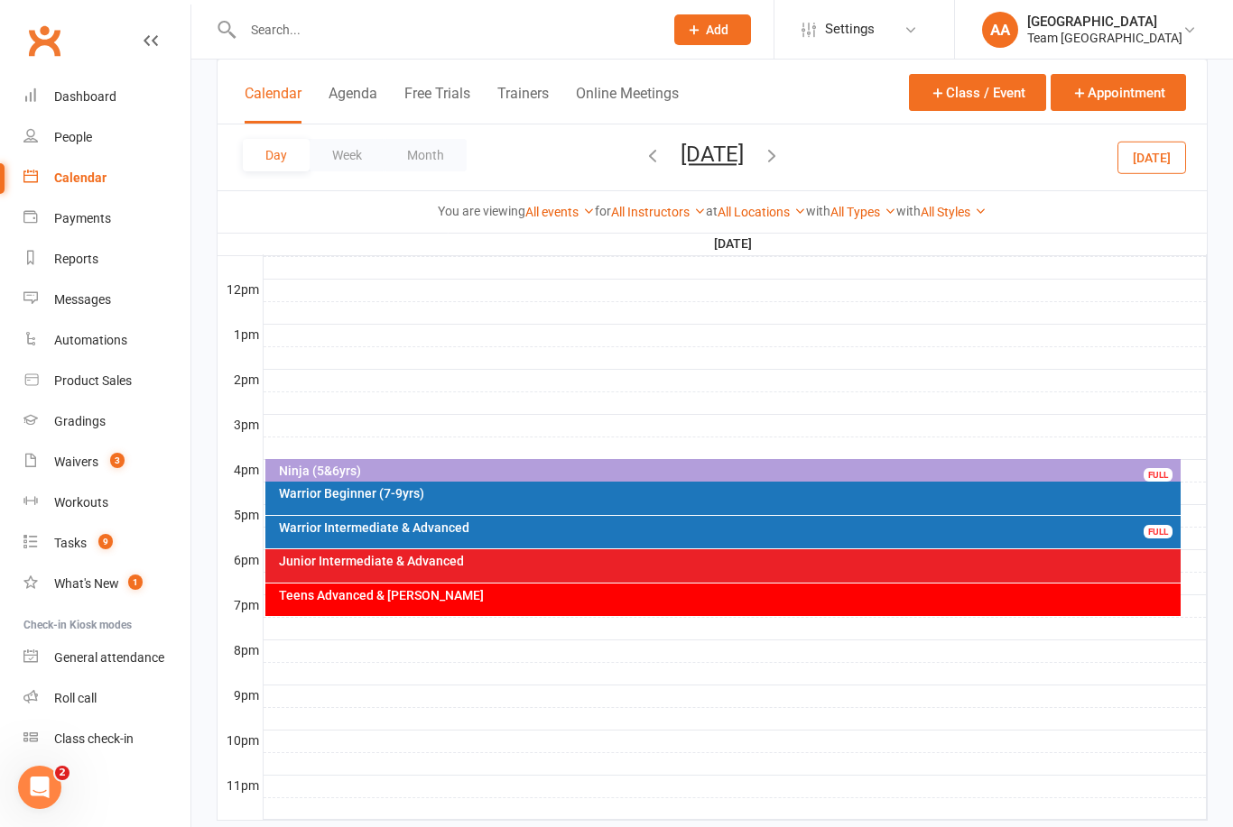
scroll to position [627, 0]
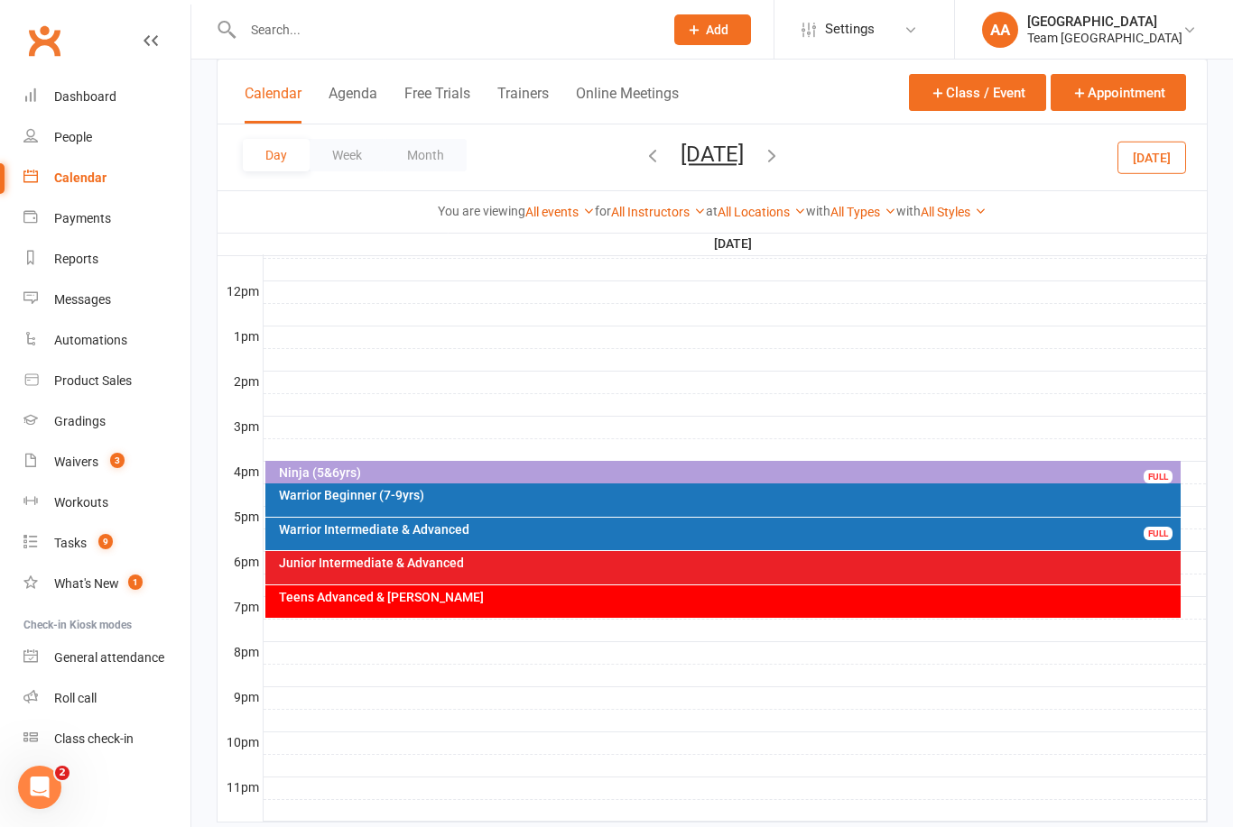
click at [596, 495] on div "Warrior Beginner (7-9yrs)" at bounding box center [728, 495] width 900 height 13
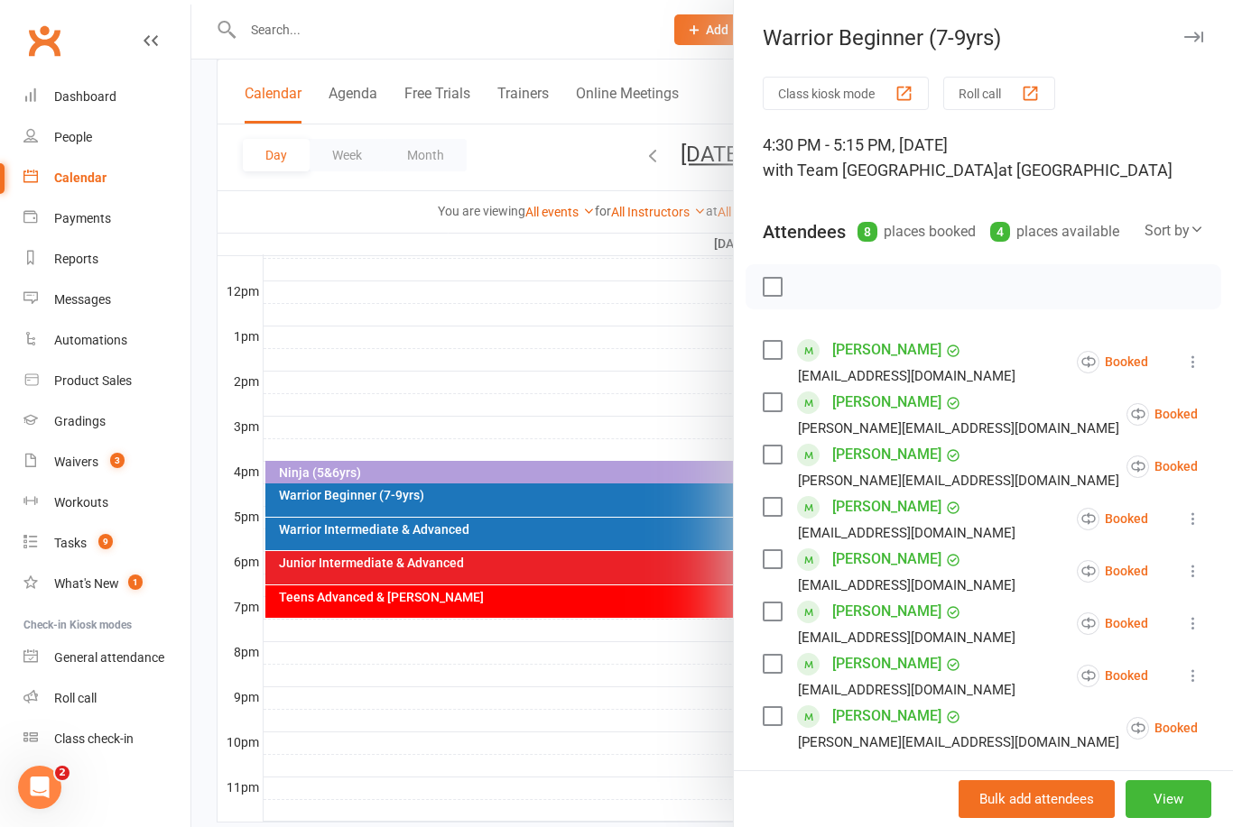
click at [594, 328] on div at bounding box center [711, 413] width 1041 height 827
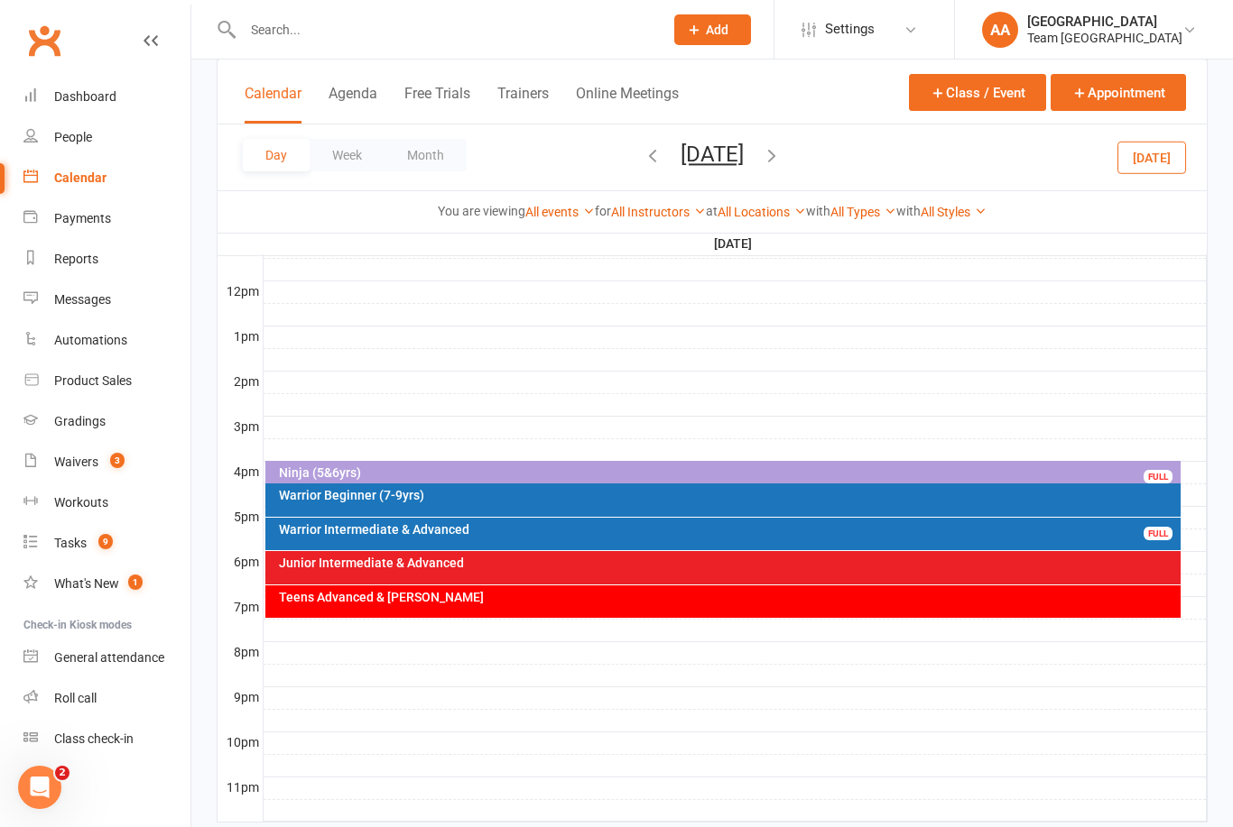
click at [714, 162] on button "Wednesday, Sep 17, 2025" at bounding box center [711, 154] width 63 height 25
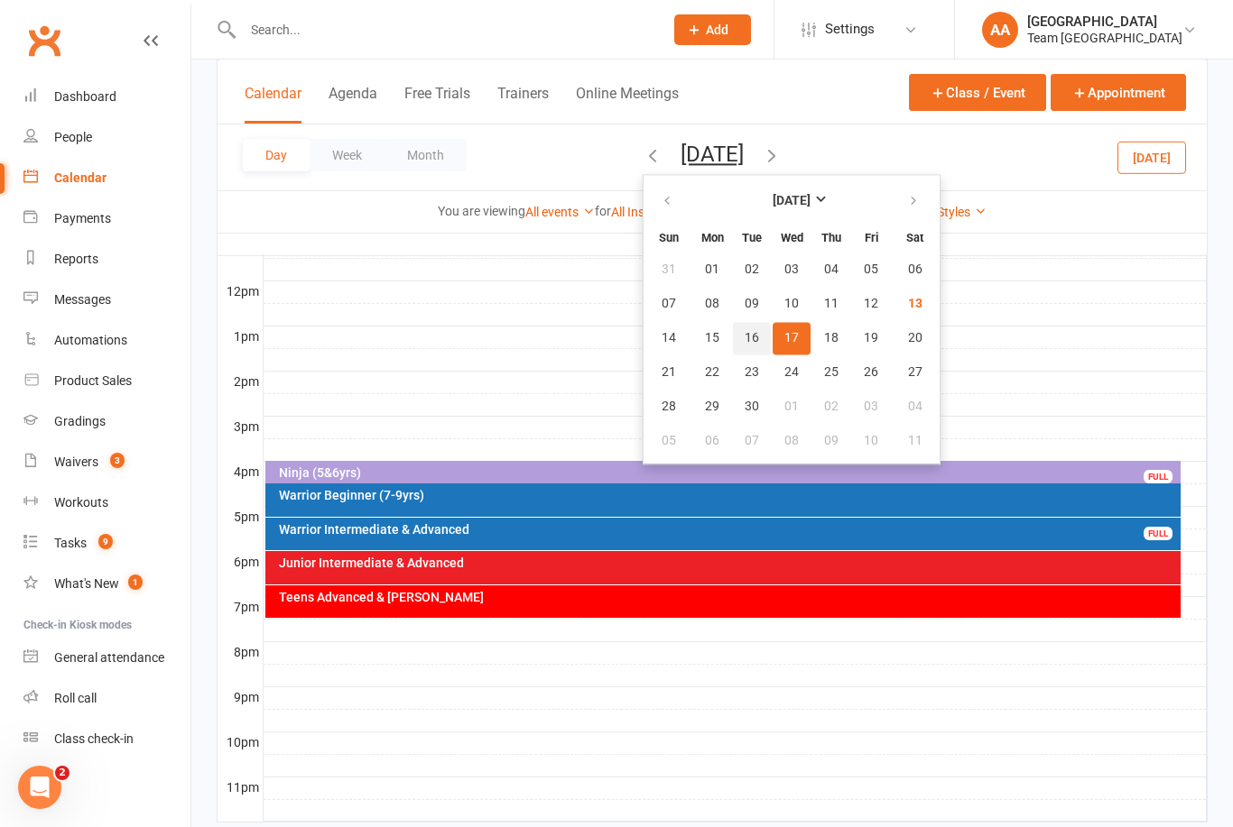
click at [744, 344] on span "16" at bounding box center [751, 338] width 14 height 14
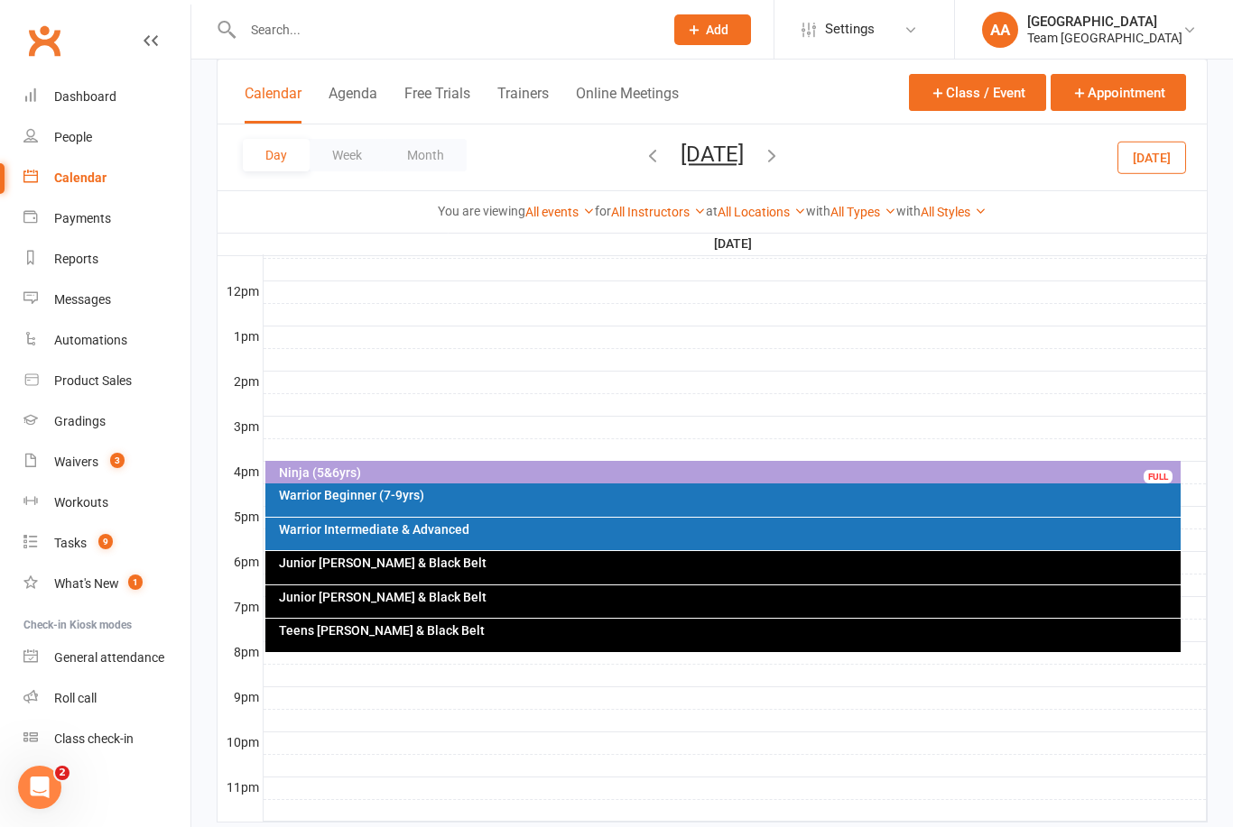
click at [480, 493] on div "Warrior Beginner (7-9yrs)" at bounding box center [728, 495] width 900 height 13
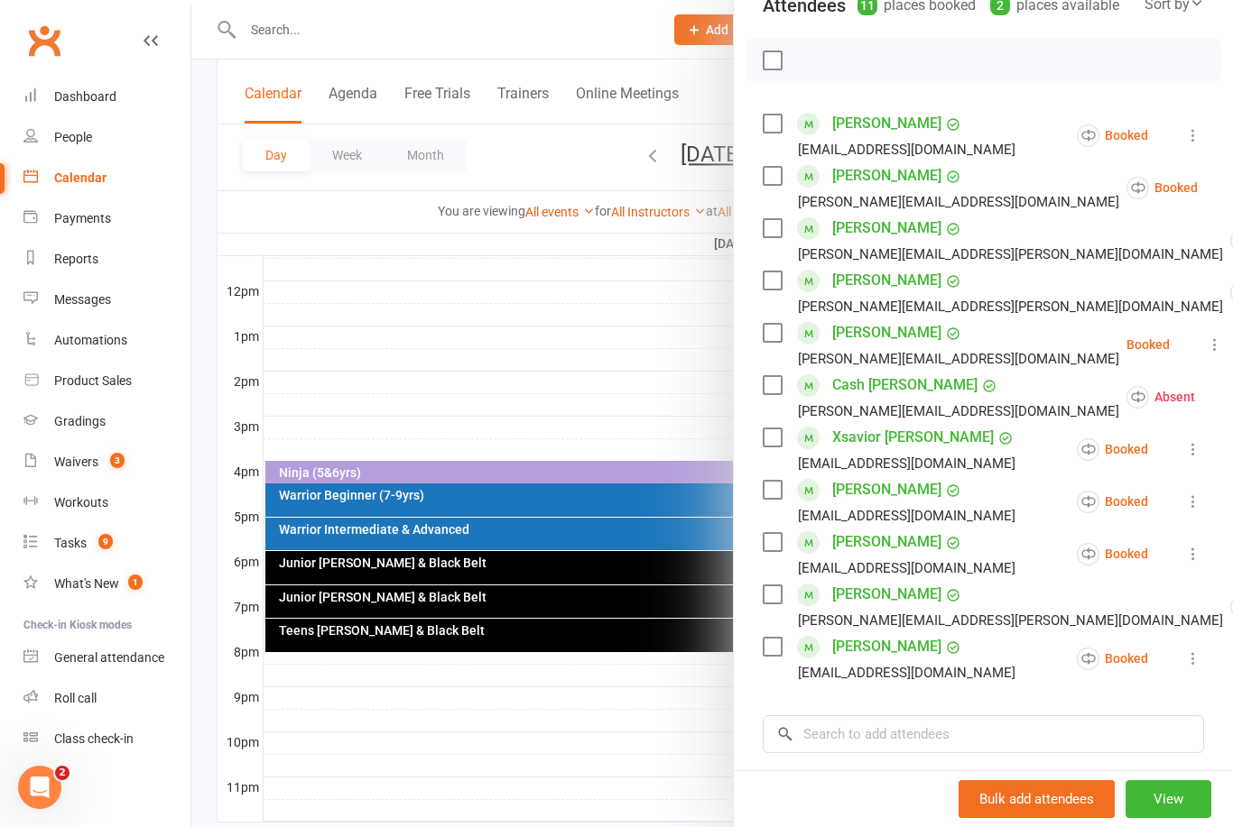
scroll to position [230, 0]
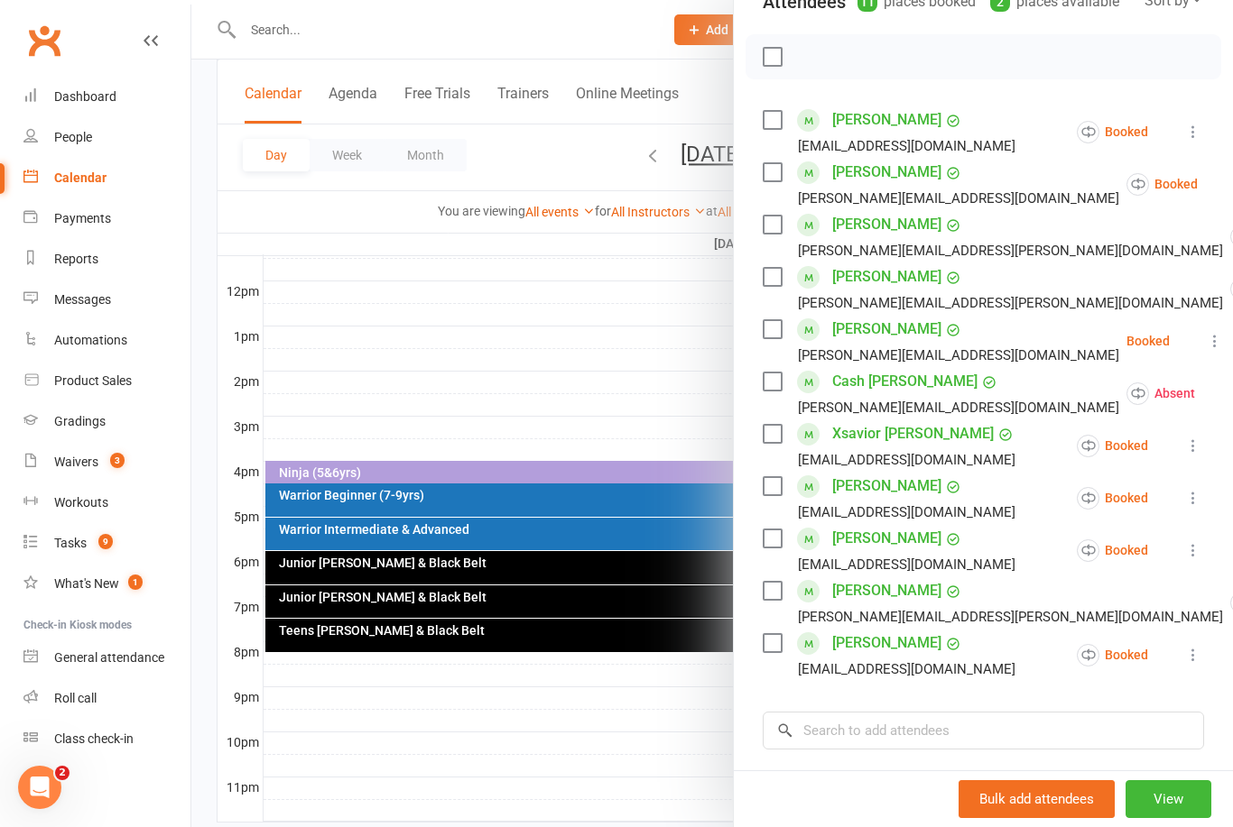
click at [532, 346] on div at bounding box center [711, 413] width 1041 height 827
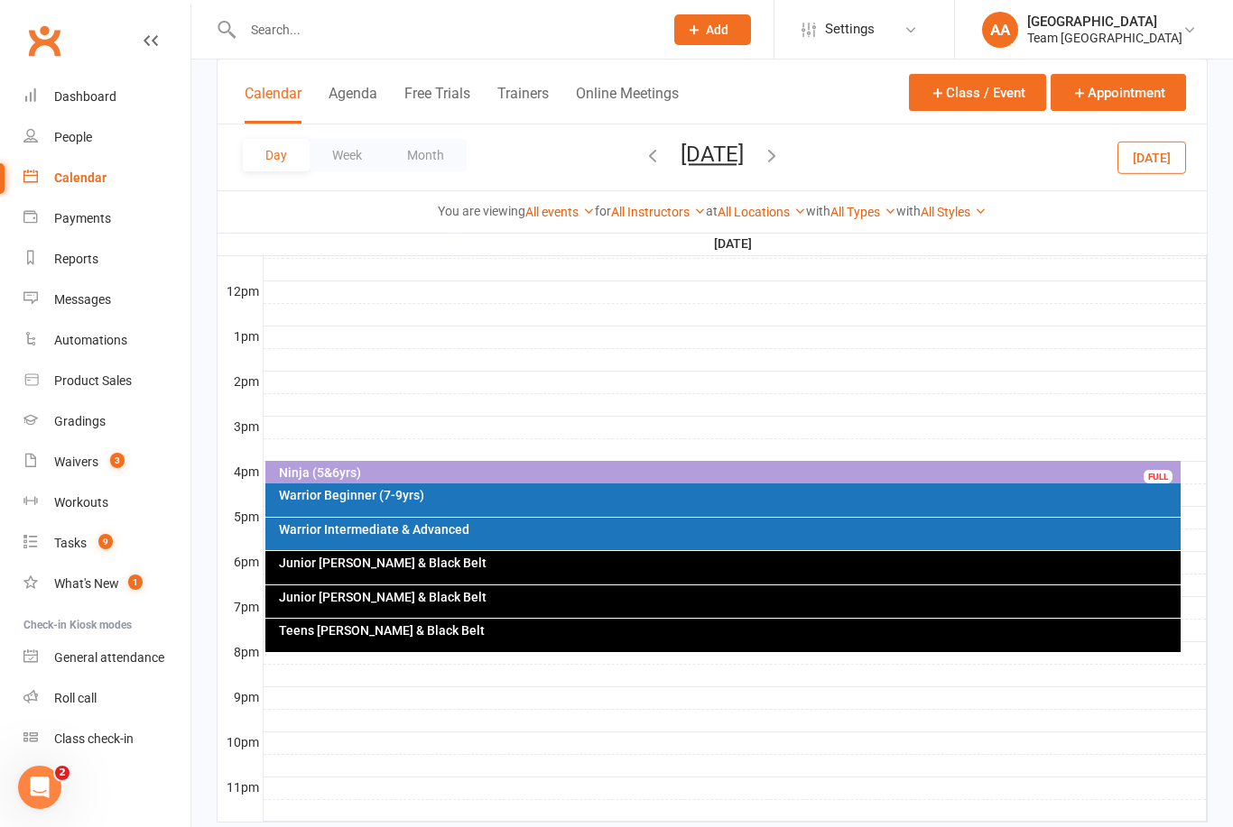
click at [781, 157] on icon "button" at bounding box center [772, 155] width 20 height 20
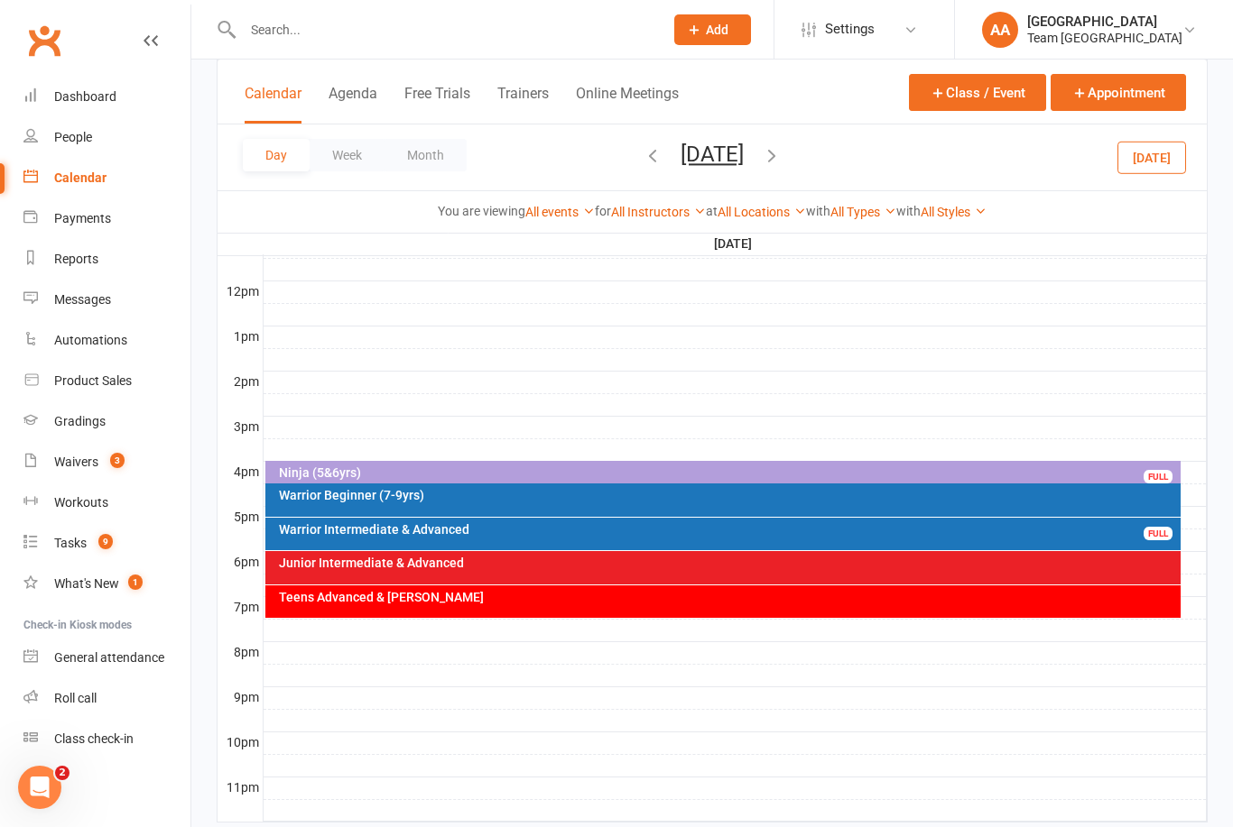
click at [577, 495] on div "Warrior Beginner (7-9yrs)" at bounding box center [728, 495] width 900 height 13
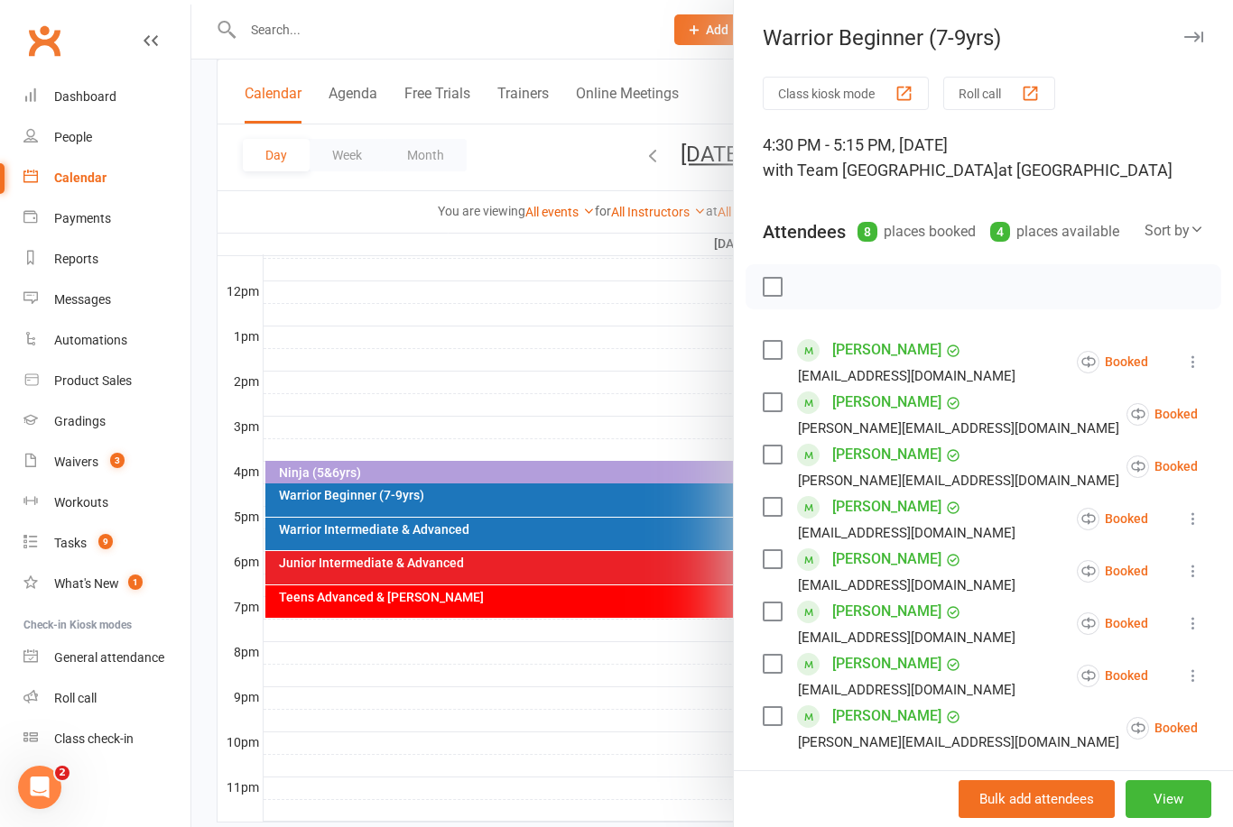
click at [573, 383] on div at bounding box center [711, 413] width 1041 height 827
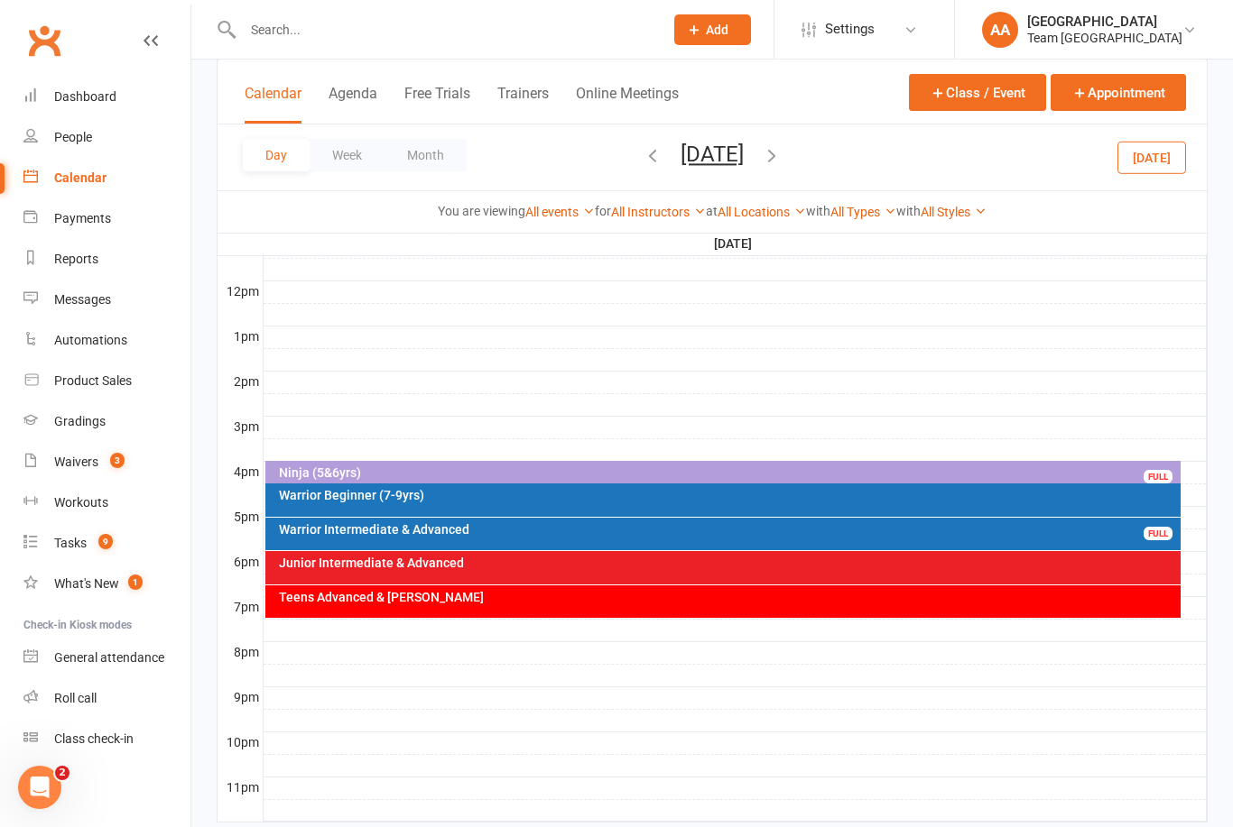
click at [781, 149] on icon "button" at bounding box center [772, 155] width 20 height 20
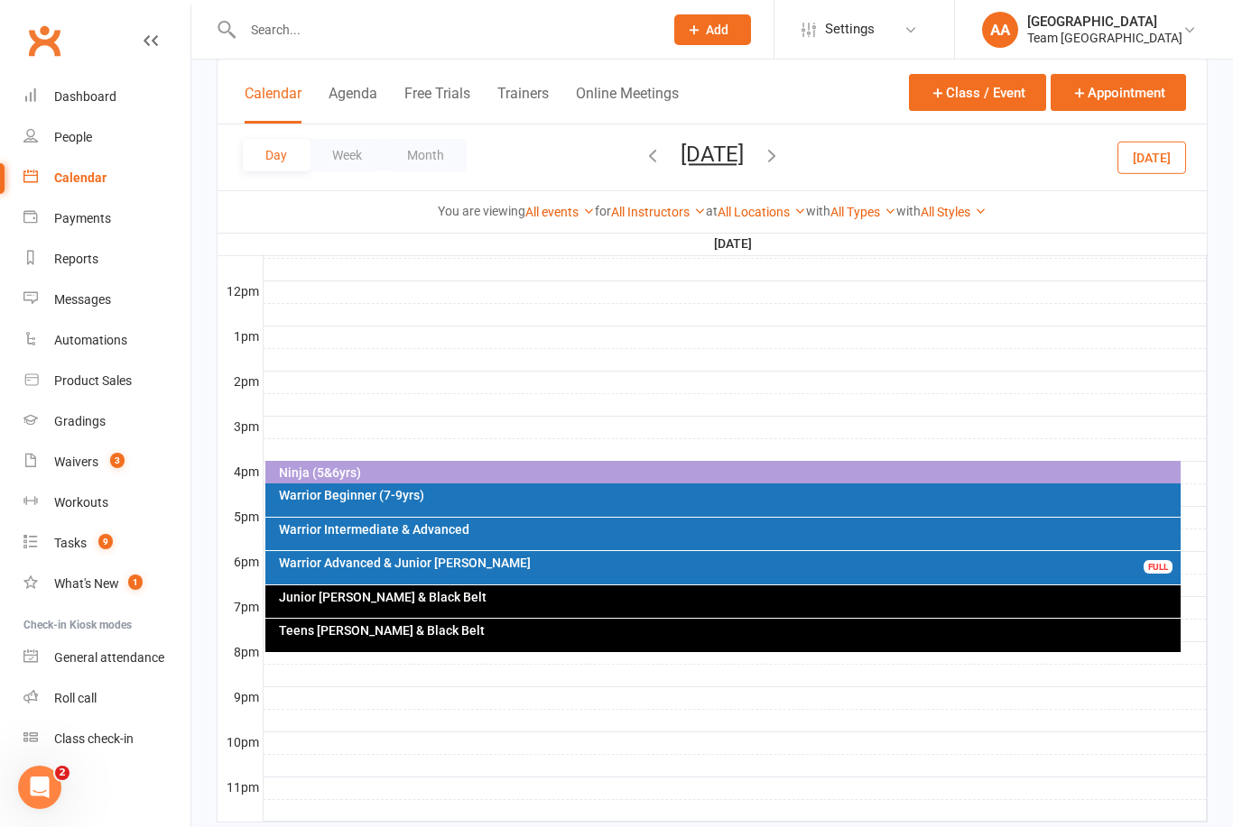
click at [565, 530] on div "Warrior Intermediate & Advanced" at bounding box center [728, 529] width 900 height 13
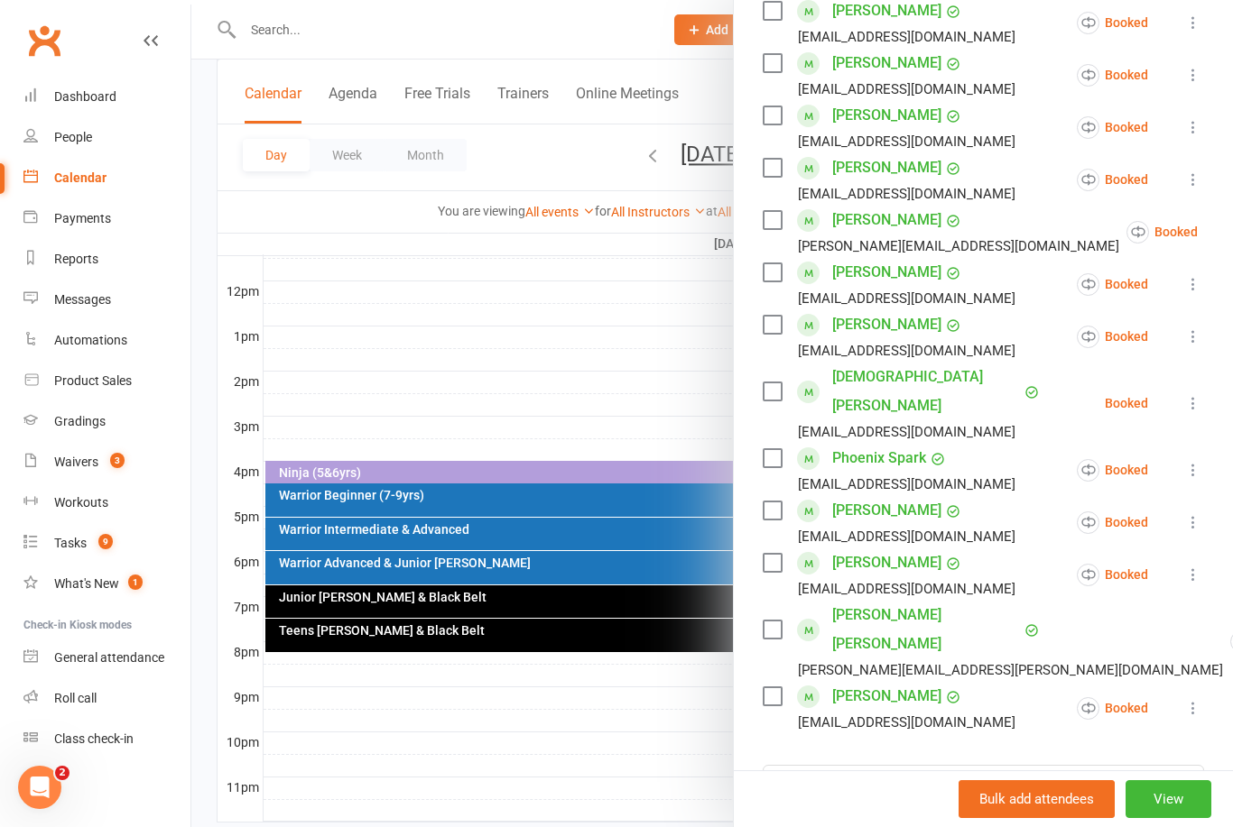
scroll to position [501, 0]
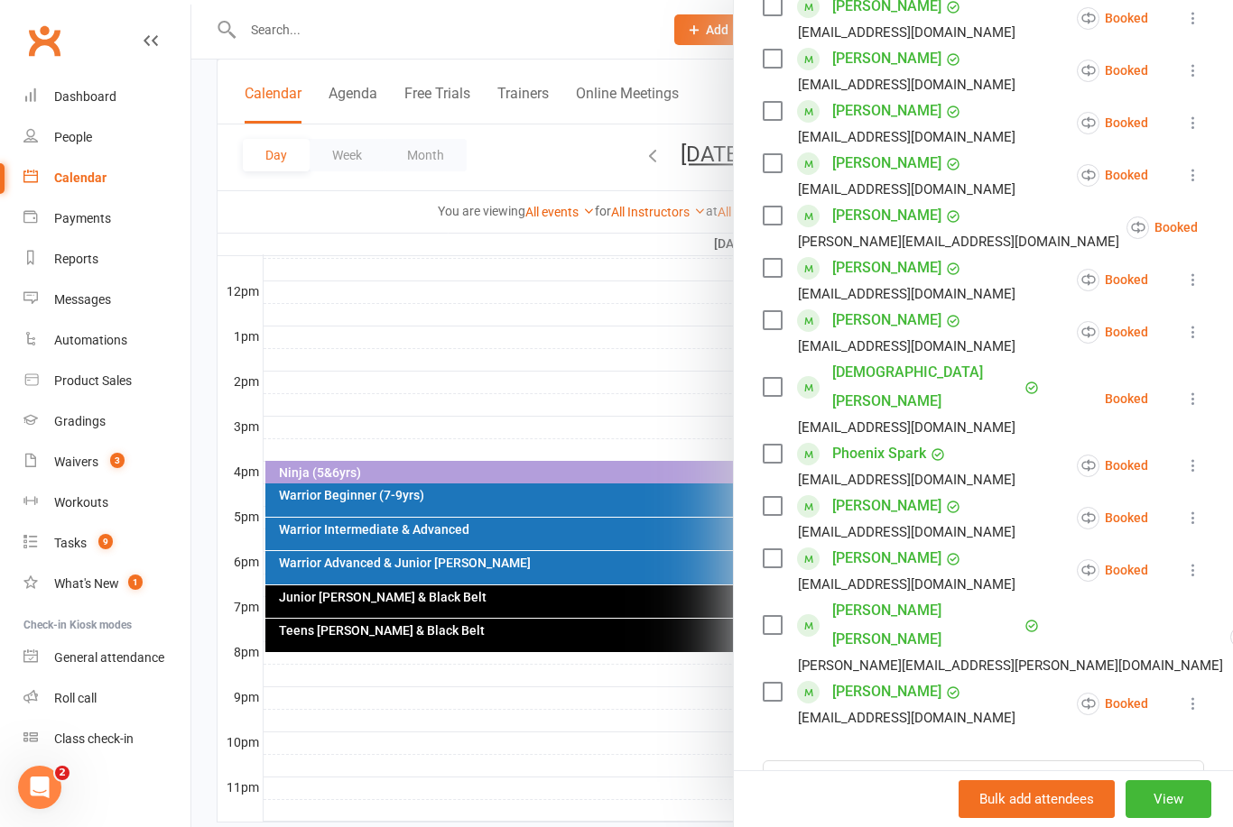
click at [706, 255] on div at bounding box center [711, 413] width 1041 height 827
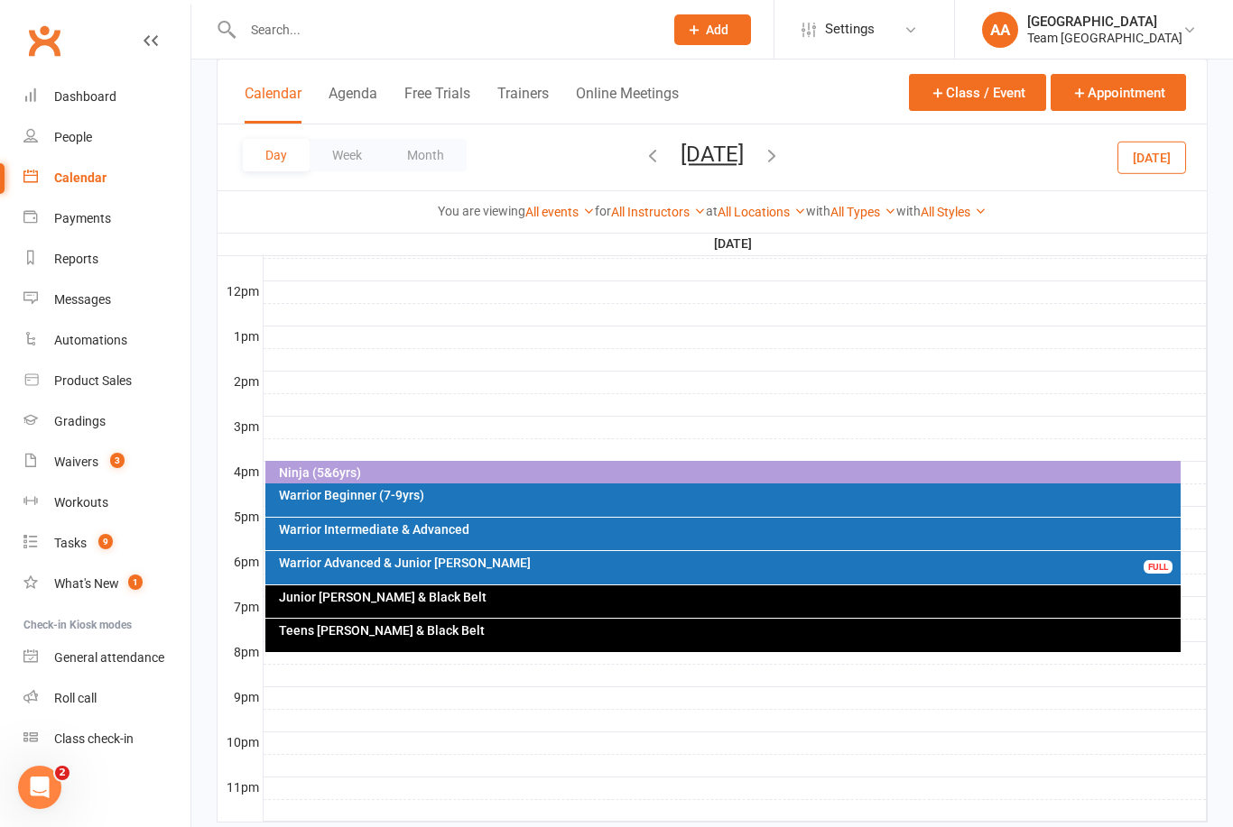
click at [781, 157] on icon "button" at bounding box center [772, 155] width 20 height 20
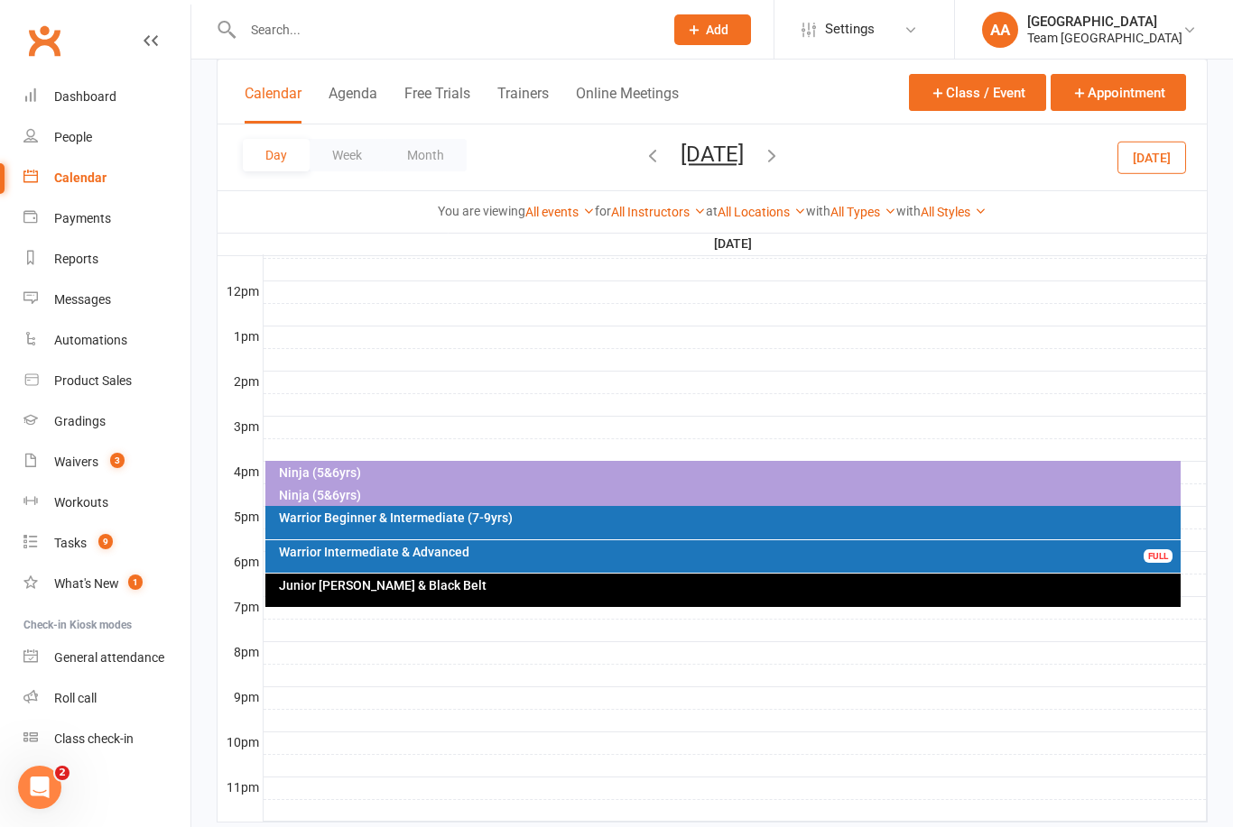
click at [781, 156] on icon "button" at bounding box center [772, 155] width 20 height 20
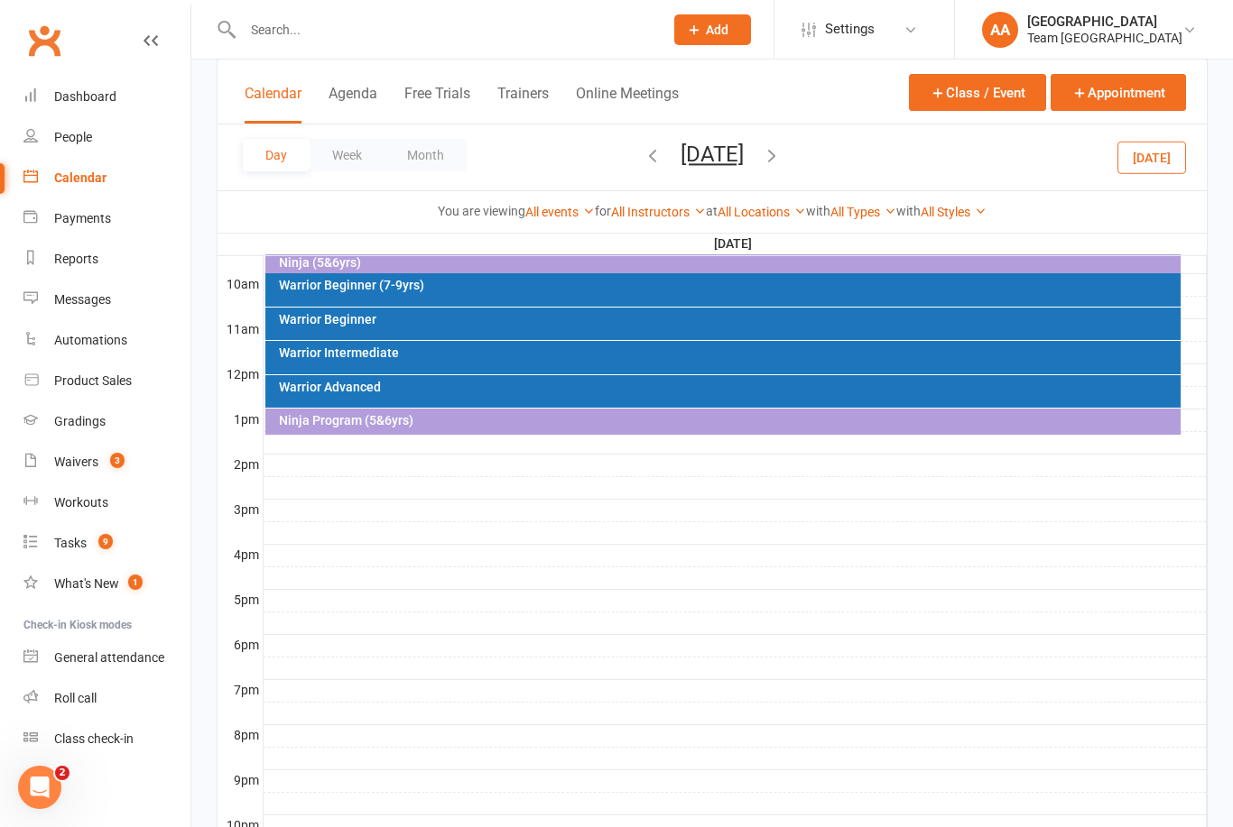
scroll to position [430, 0]
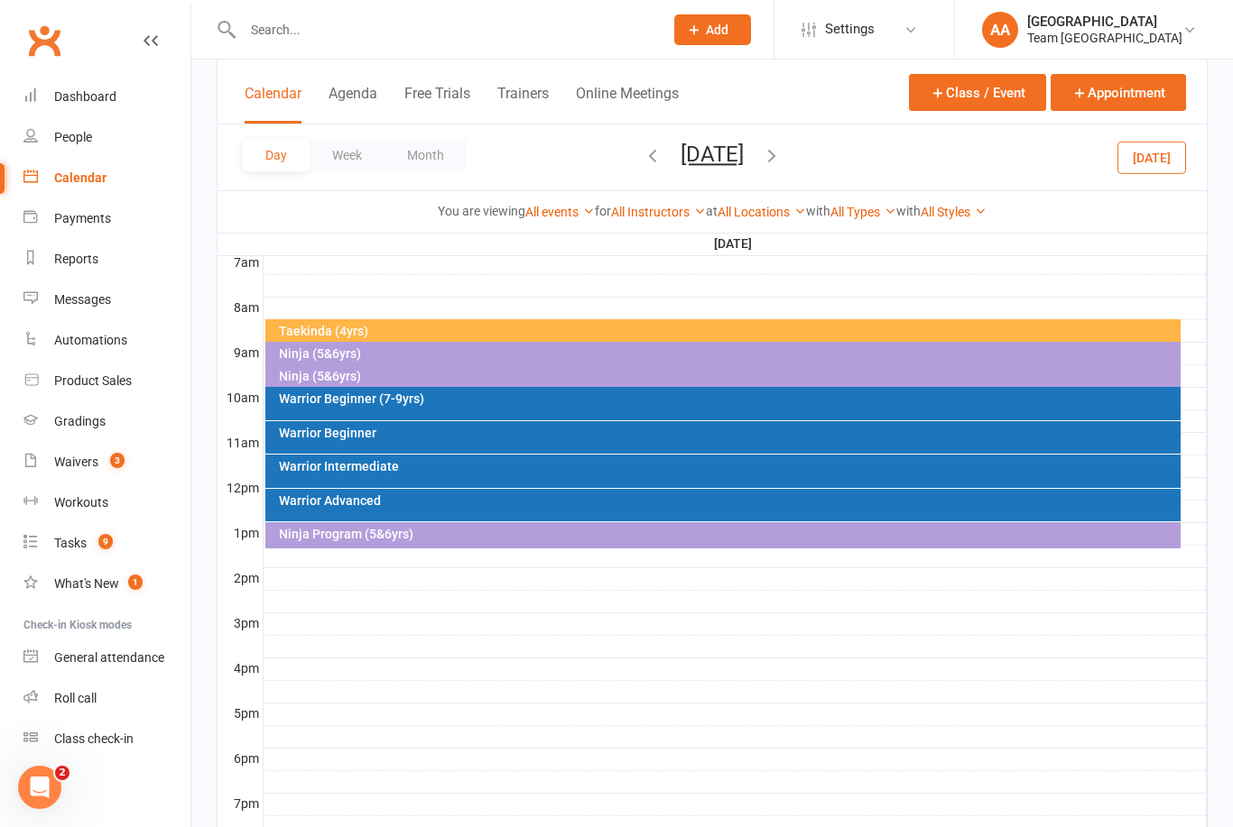
click at [457, 437] on div "Warrior Beginner" at bounding box center [728, 433] width 900 height 13
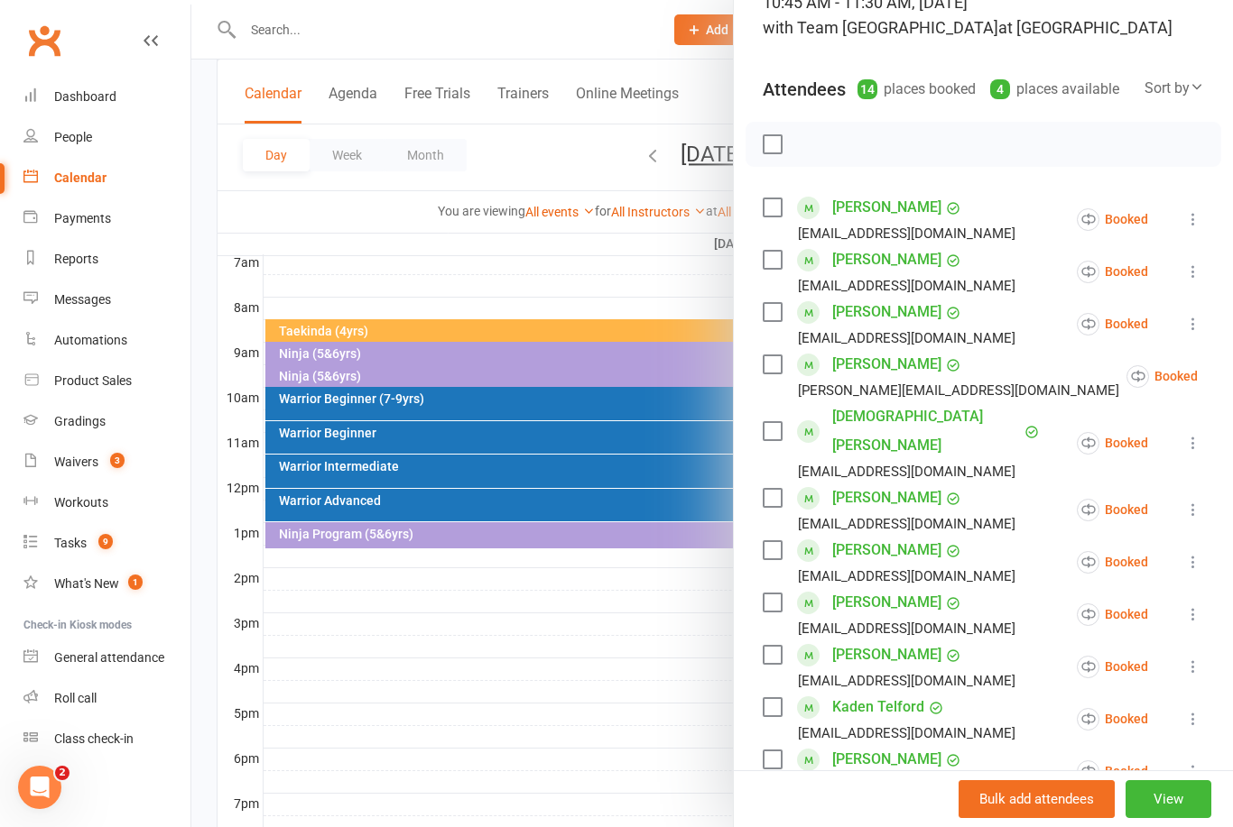
scroll to position [144, 0]
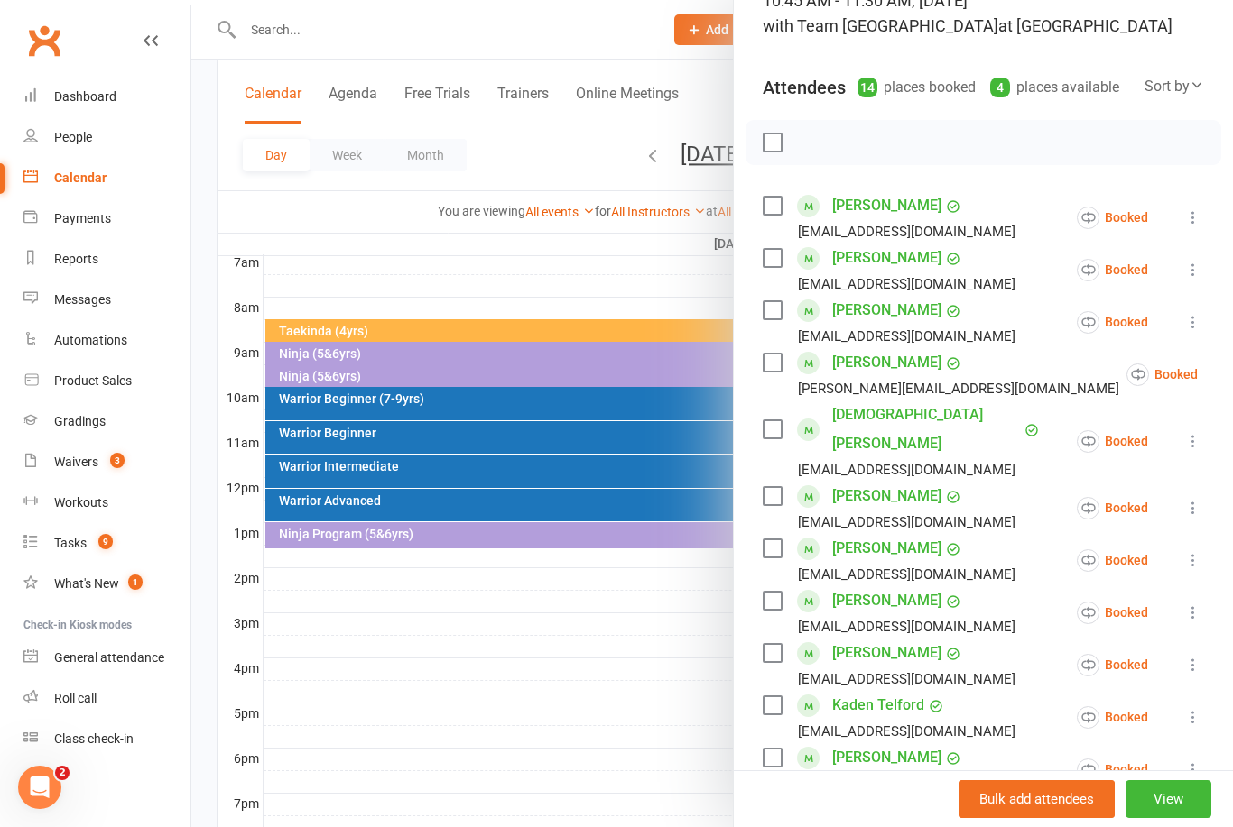
click at [526, 674] on div at bounding box center [711, 413] width 1041 height 827
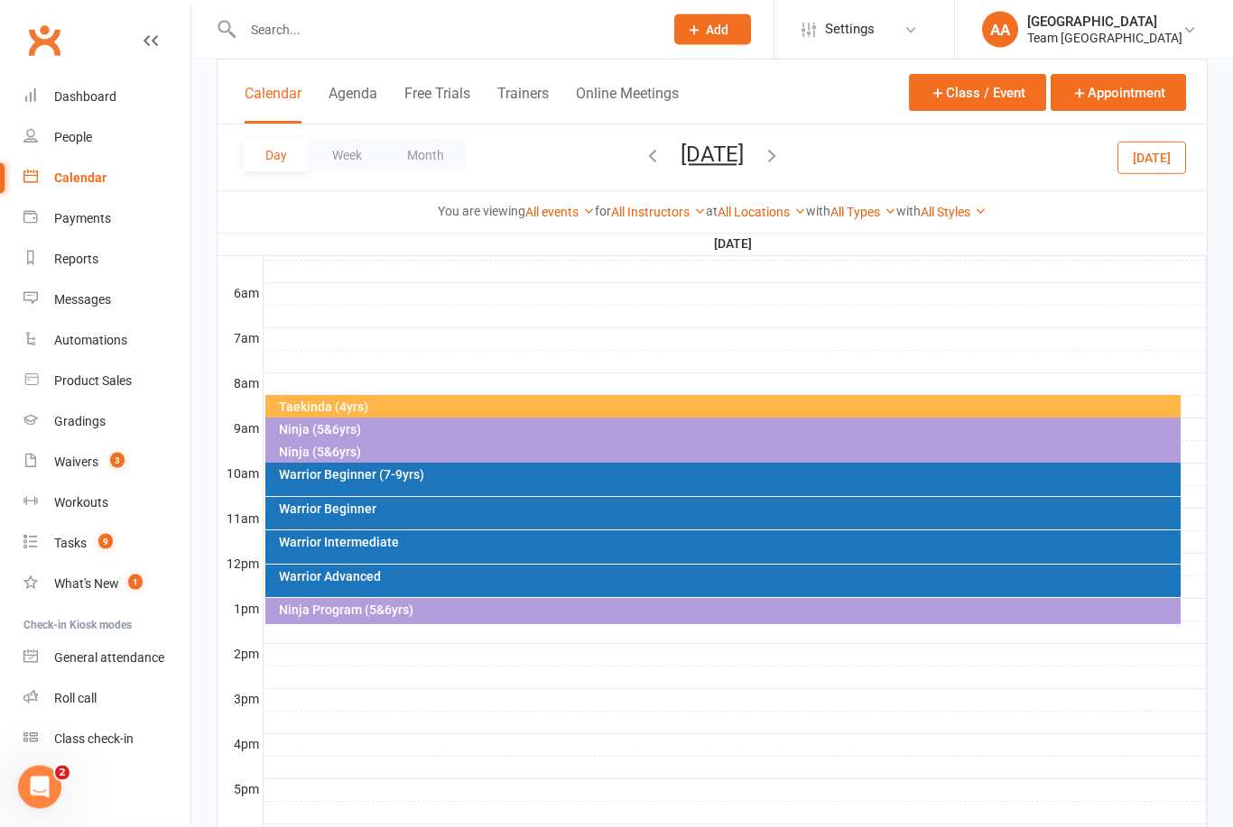
click at [744, 163] on button "Saturday, Sep 20, 2025" at bounding box center [711, 154] width 63 height 25
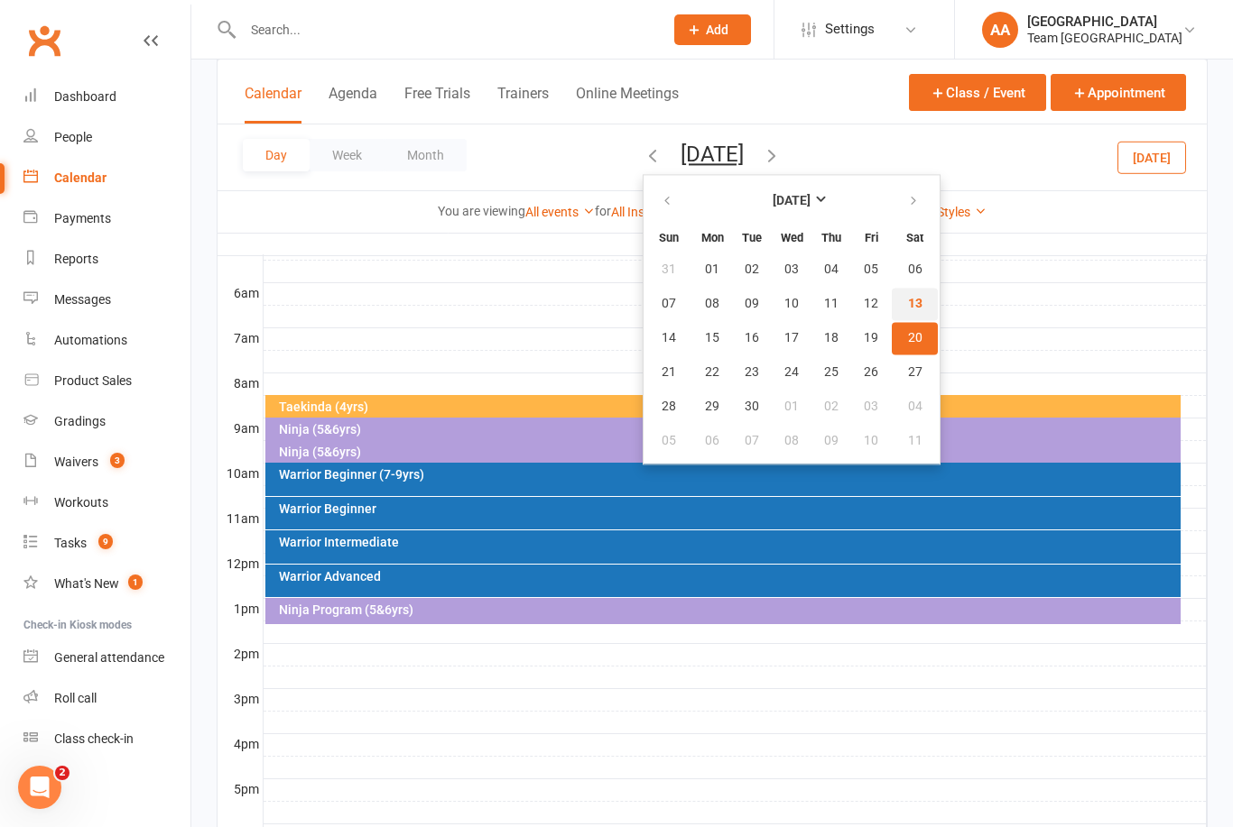
click at [891, 295] on button "13" at bounding box center [914, 304] width 46 height 32
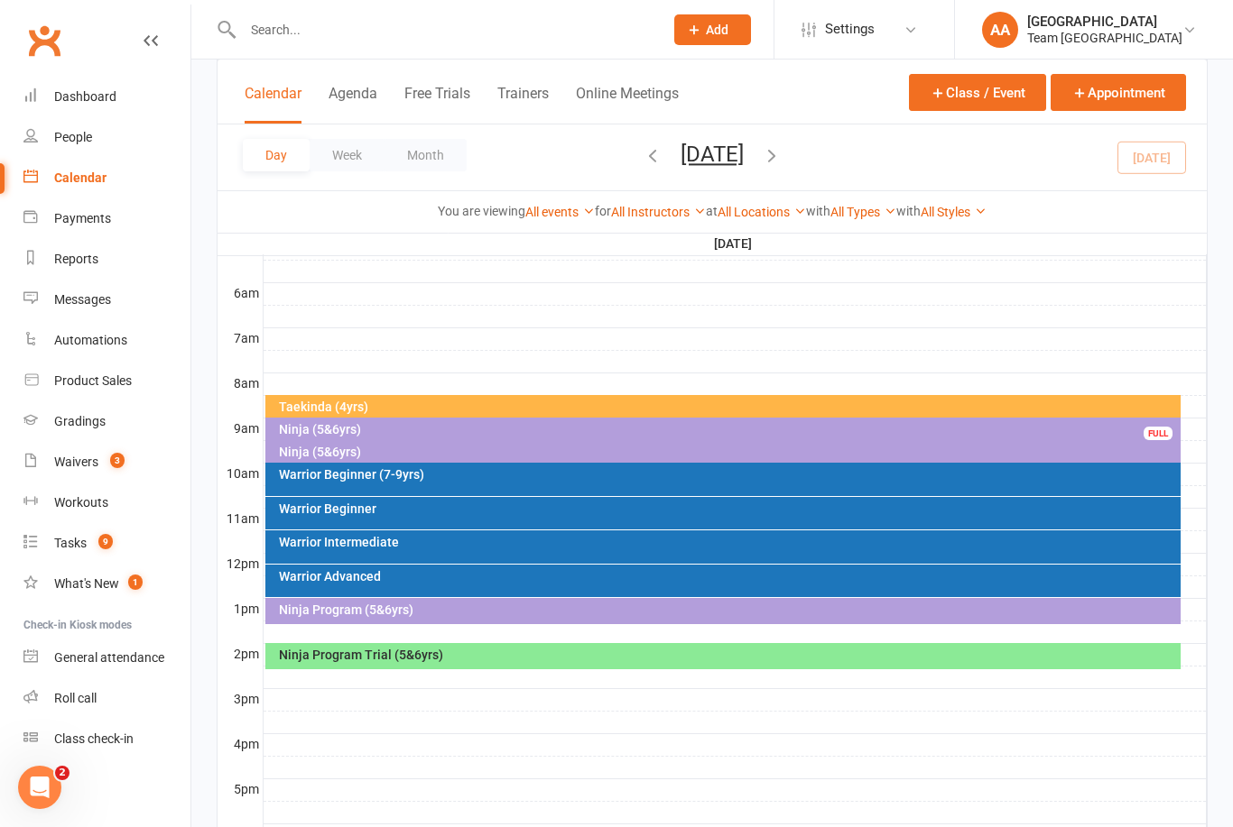
click at [504, 591] on div "Warrior Advanced" at bounding box center [723, 581] width 916 height 32
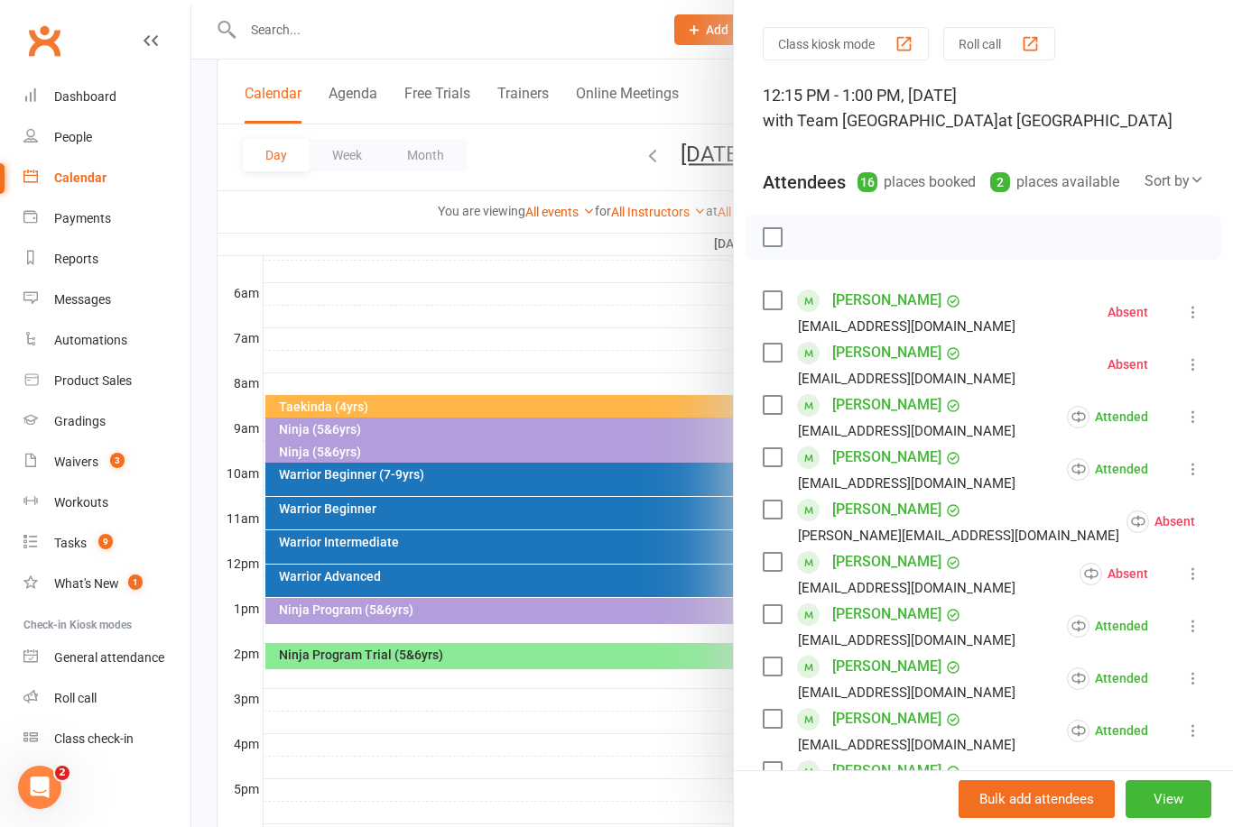
scroll to position [180, 0]
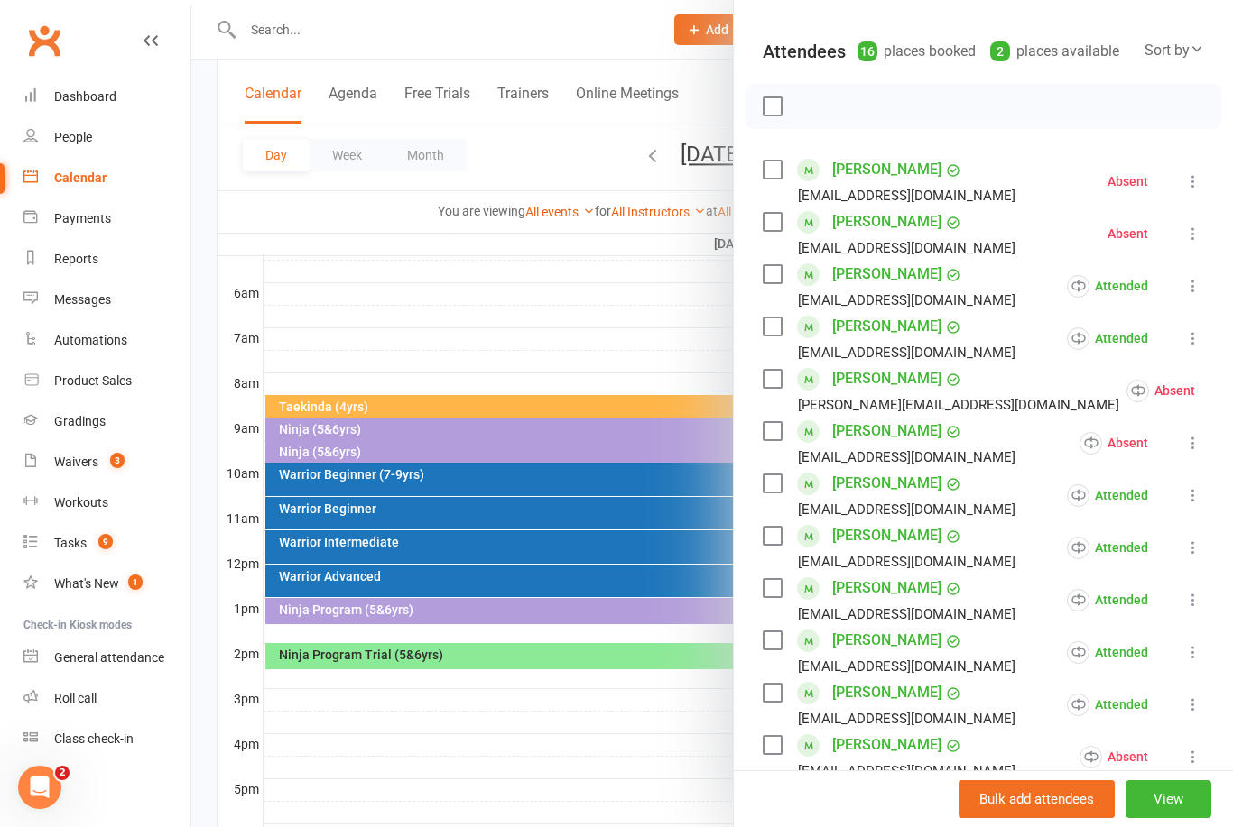
click at [633, 322] on div at bounding box center [711, 413] width 1041 height 827
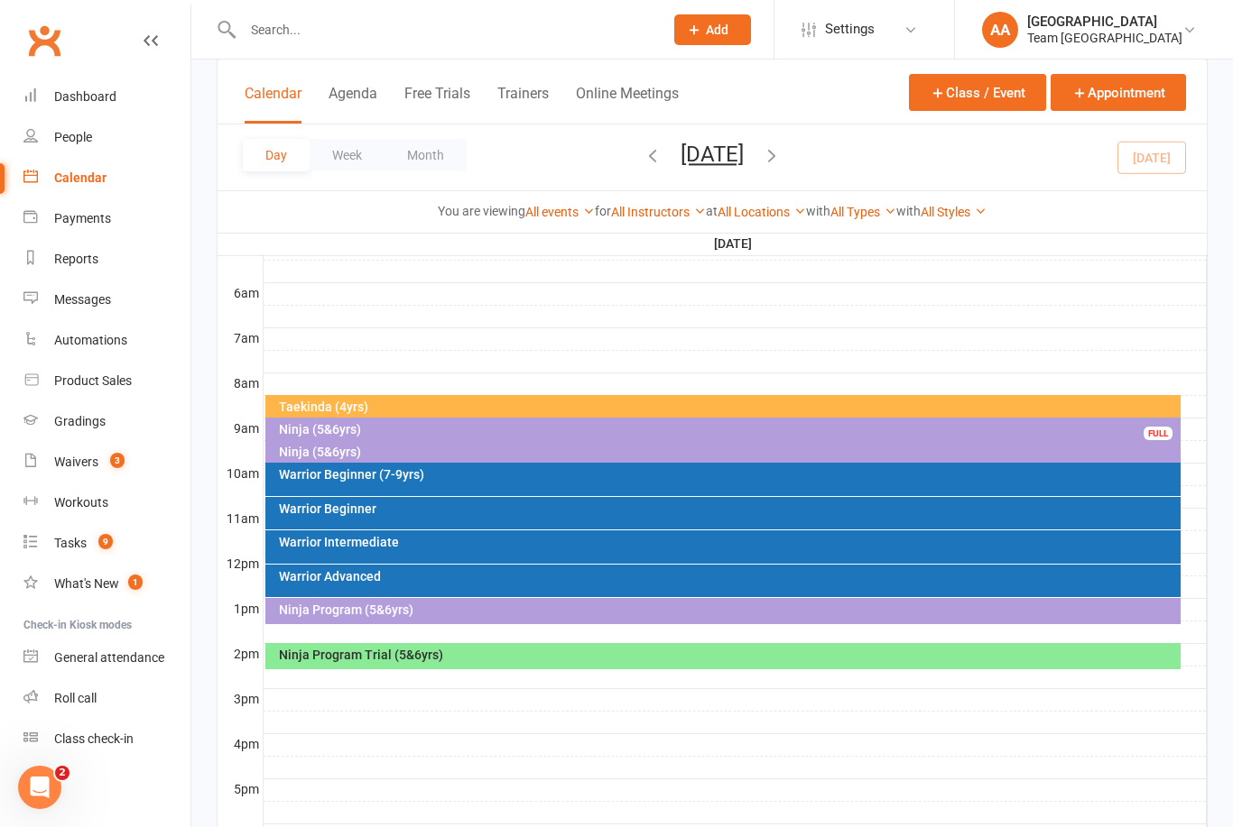
click at [476, 596] on div "Warrior Advanced" at bounding box center [723, 581] width 916 height 32
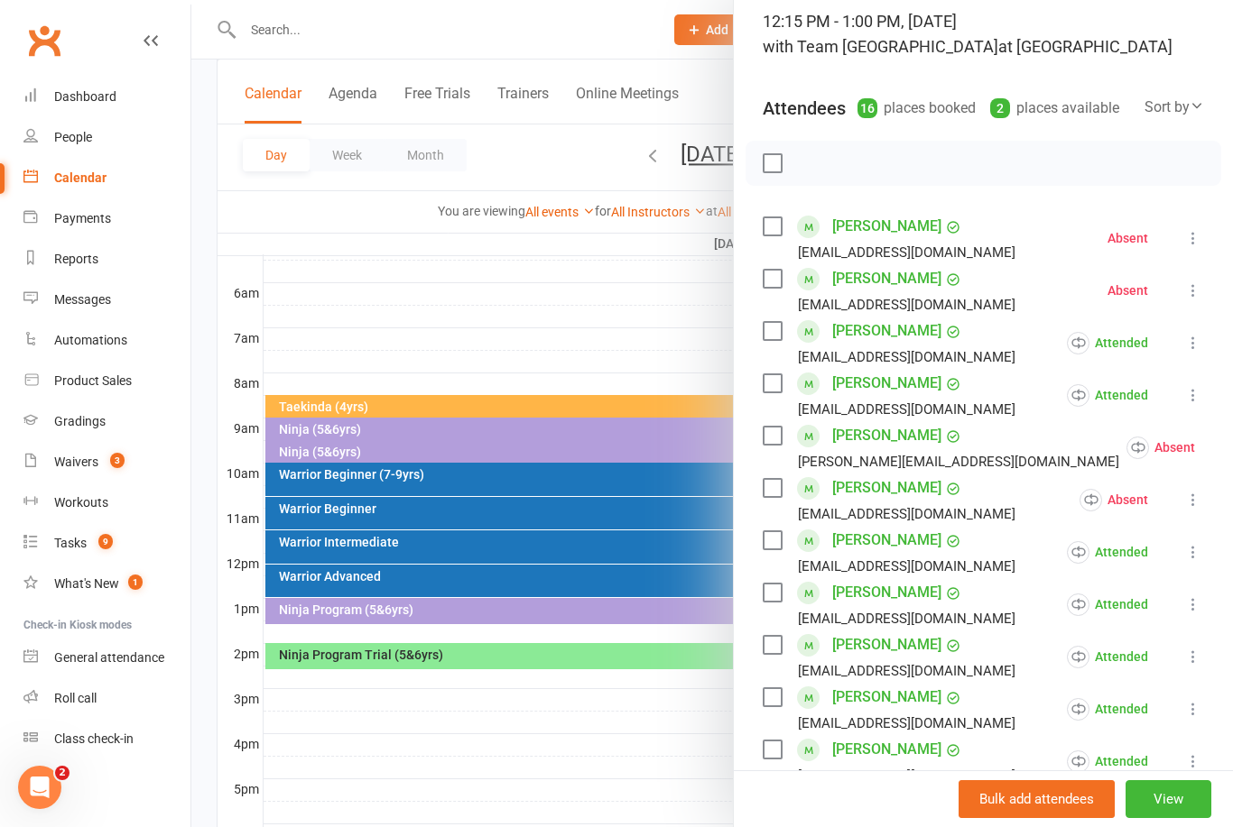
scroll to position [125, 0]
click at [643, 322] on div at bounding box center [711, 413] width 1041 height 827
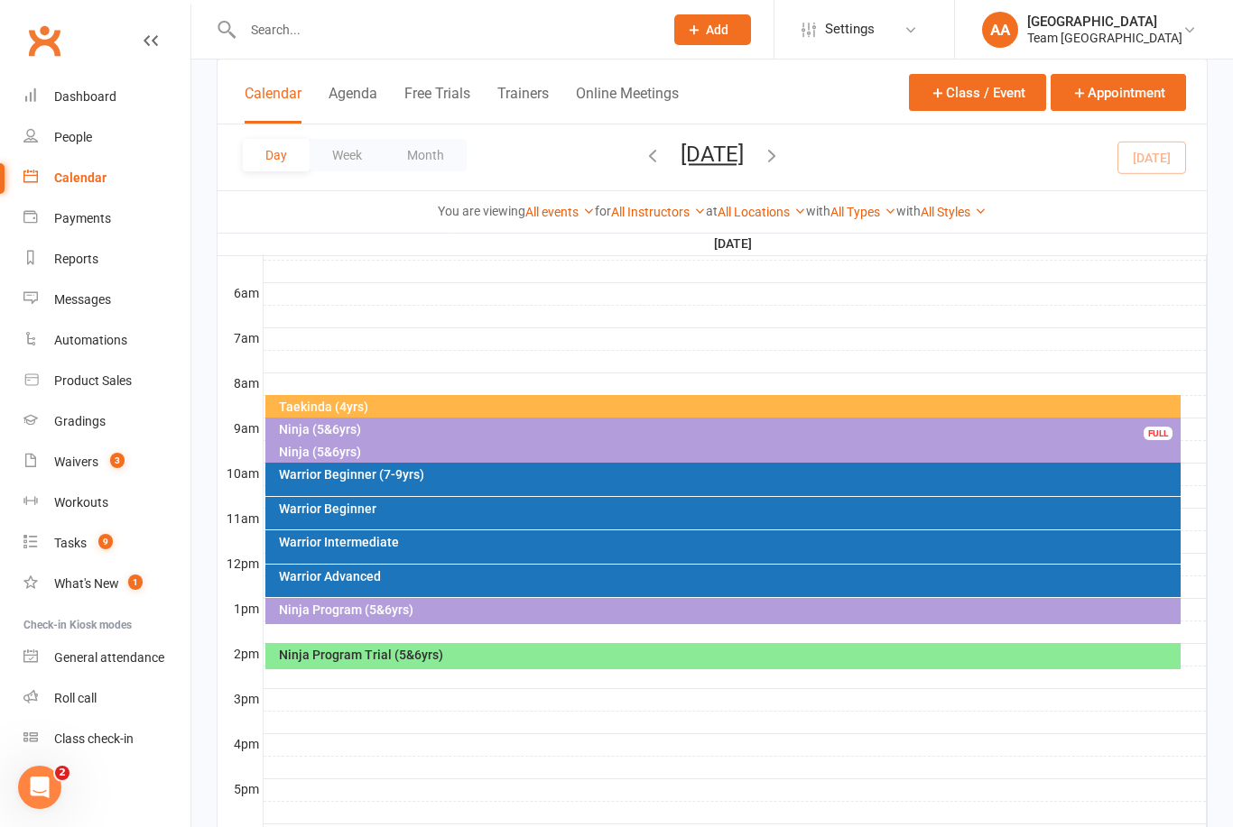
click at [493, 612] on div "Ninja Program (5&6yrs)" at bounding box center [728, 610] width 900 height 13
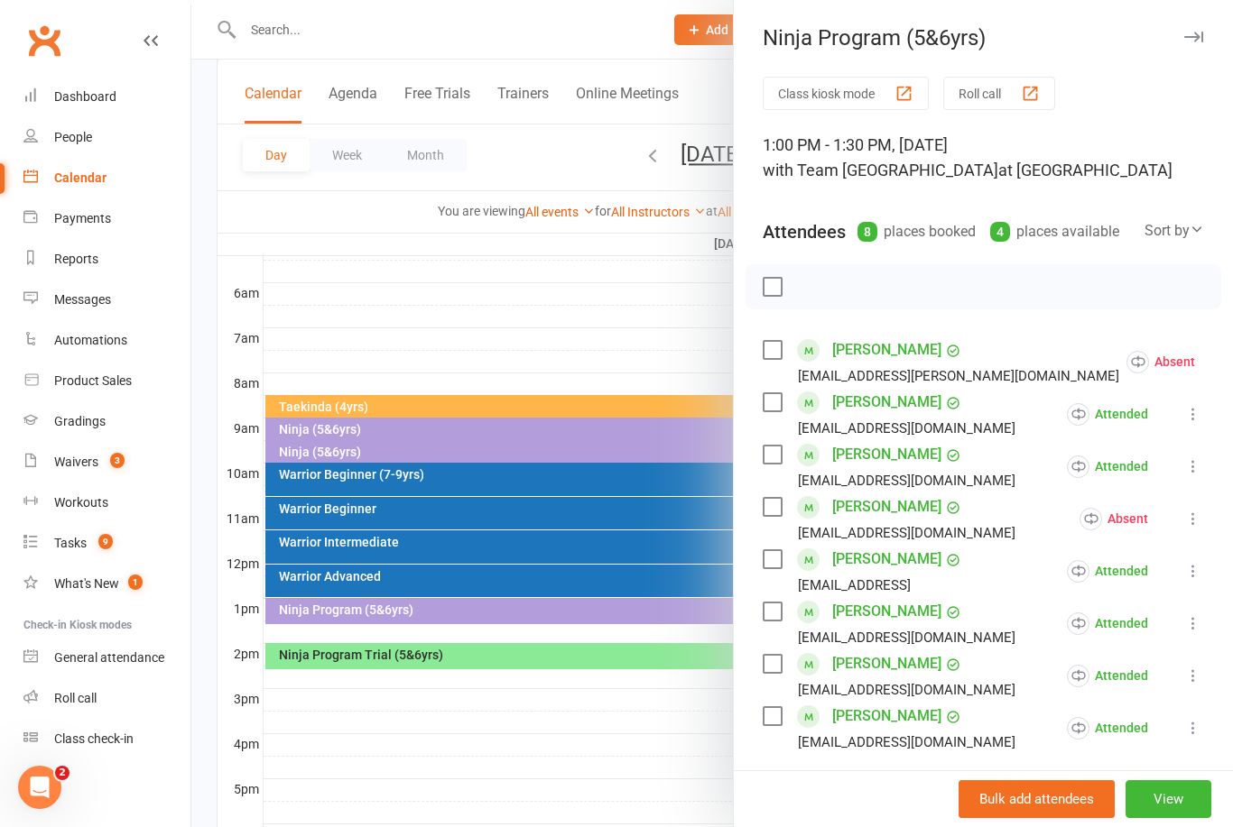
click at [86, 420] on div "Gradings" at bounding box center [79, 421] width 51 height 14
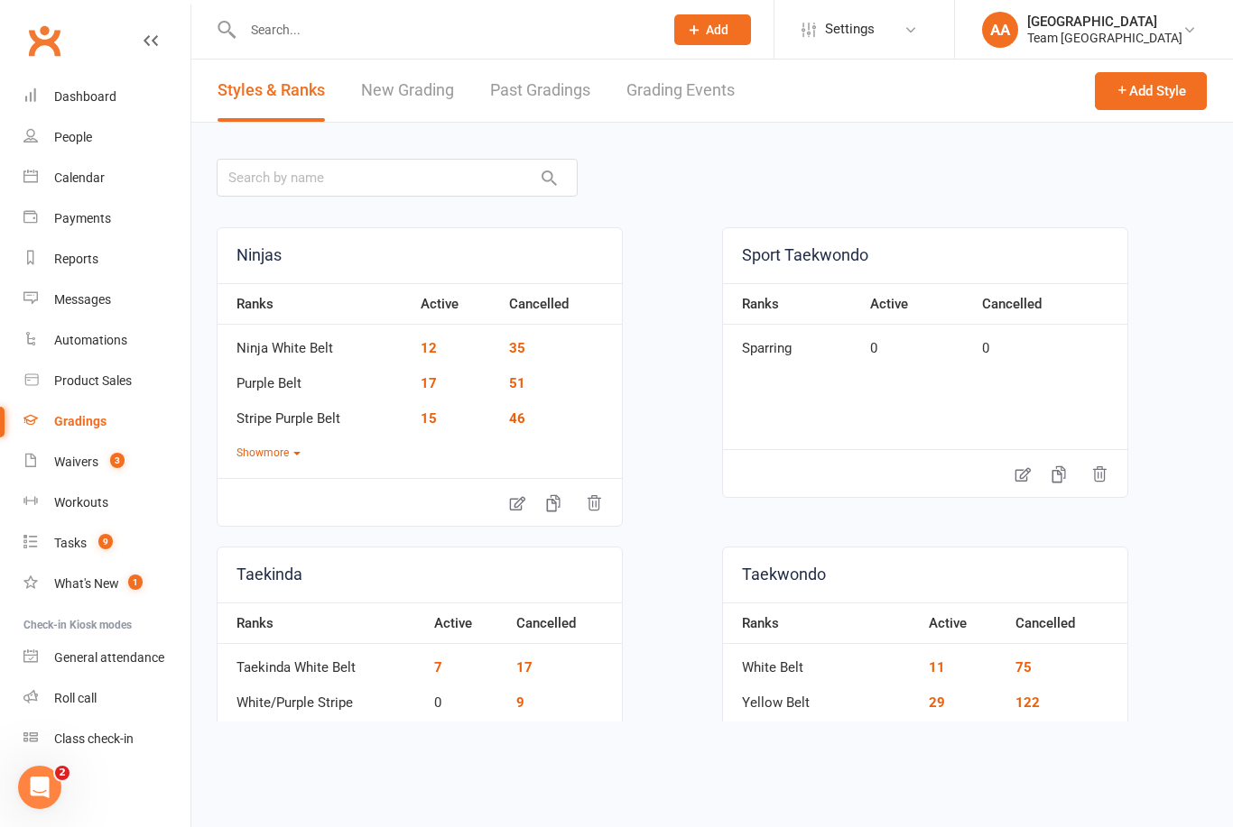
click at [670, 96] on link "Grading Events" at bounding box center [680, 91] width 108 height 62
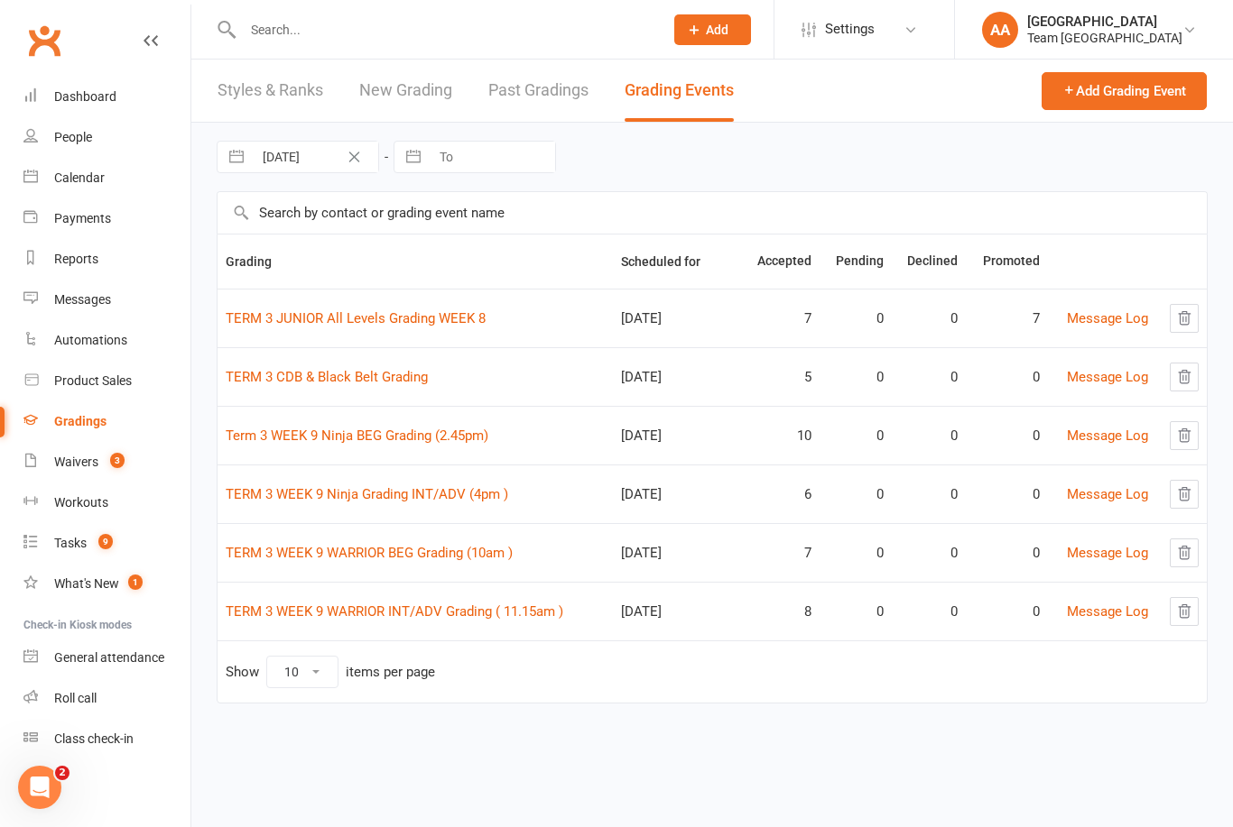
click at [380, 429] on link "Term 3 WEEK 9 Ninja BEG Grading (2.45pm)" at bounding box center [357, 436] width 263 height 16
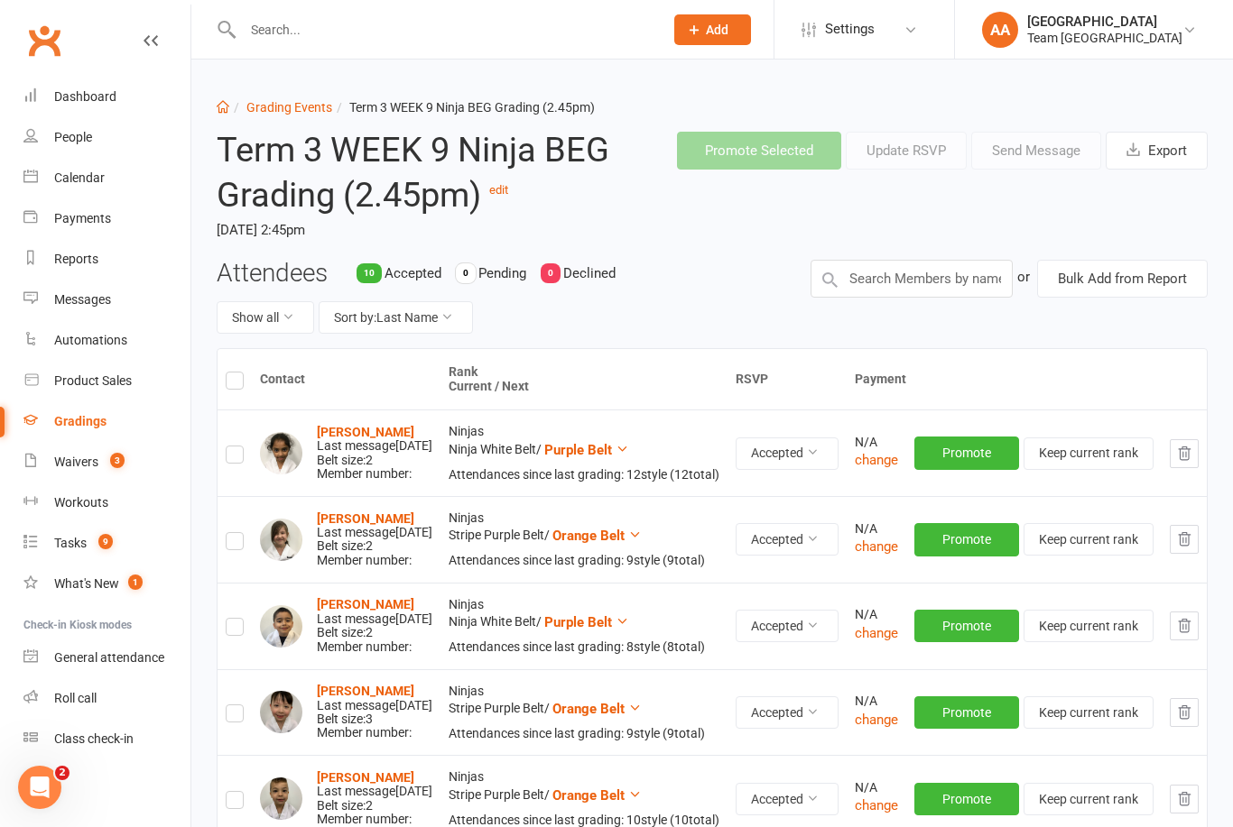
click at [291, 104] on link "Grading Events" at bounding box center [289, 107] width 86 height 14
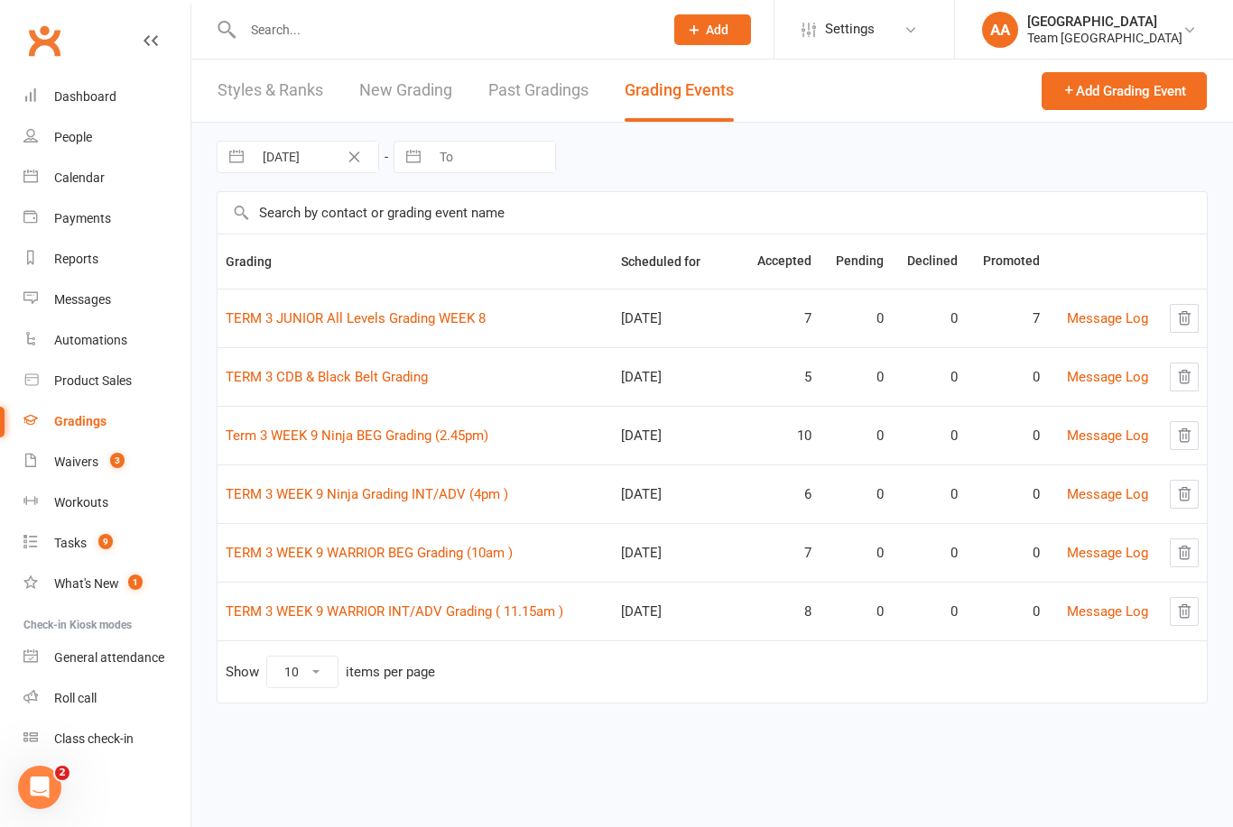
click at [335, 497] on link "TERM 3 WEEK 9 Ninja Grading INT/ADV (4pm )" at bounding box center [367, 494] width 282 height 16
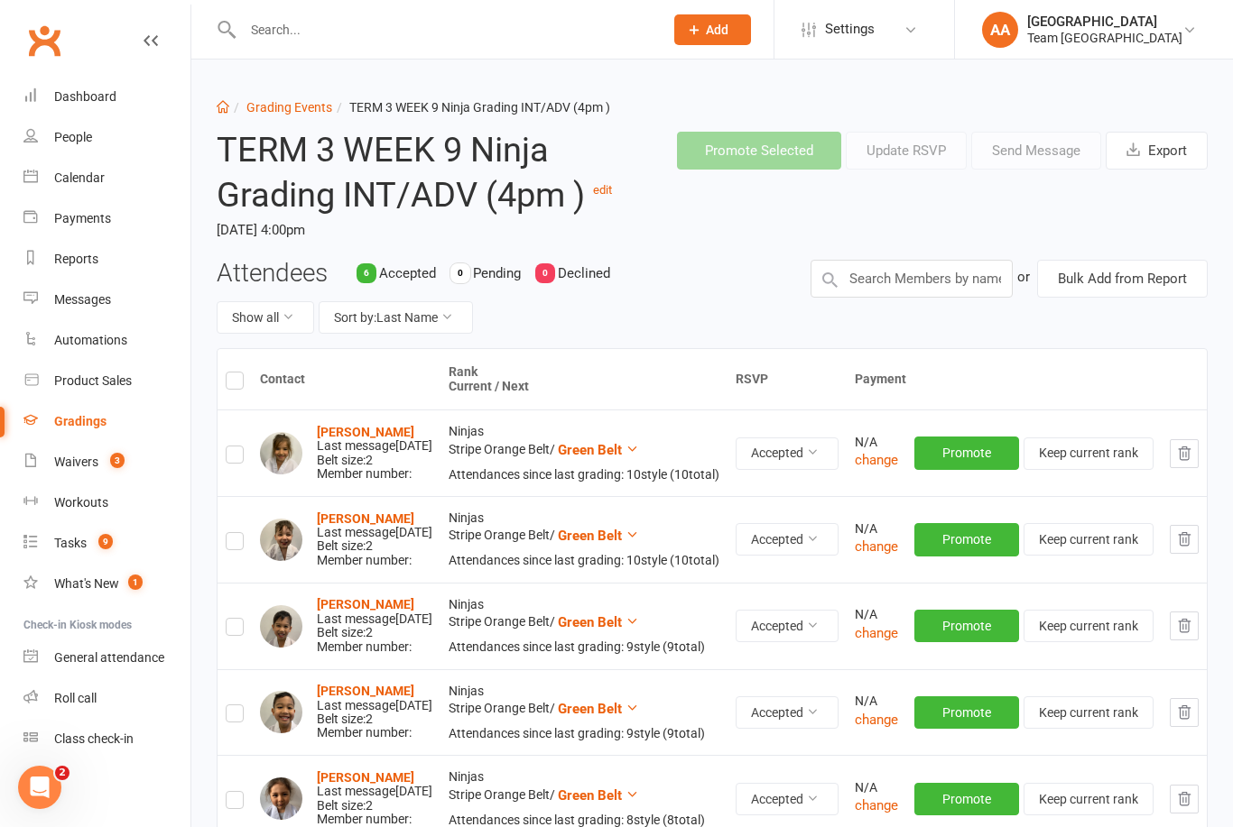
click at [293, 102] on link "Grading Events" at bounding box center [289, 107] width 86 height 14
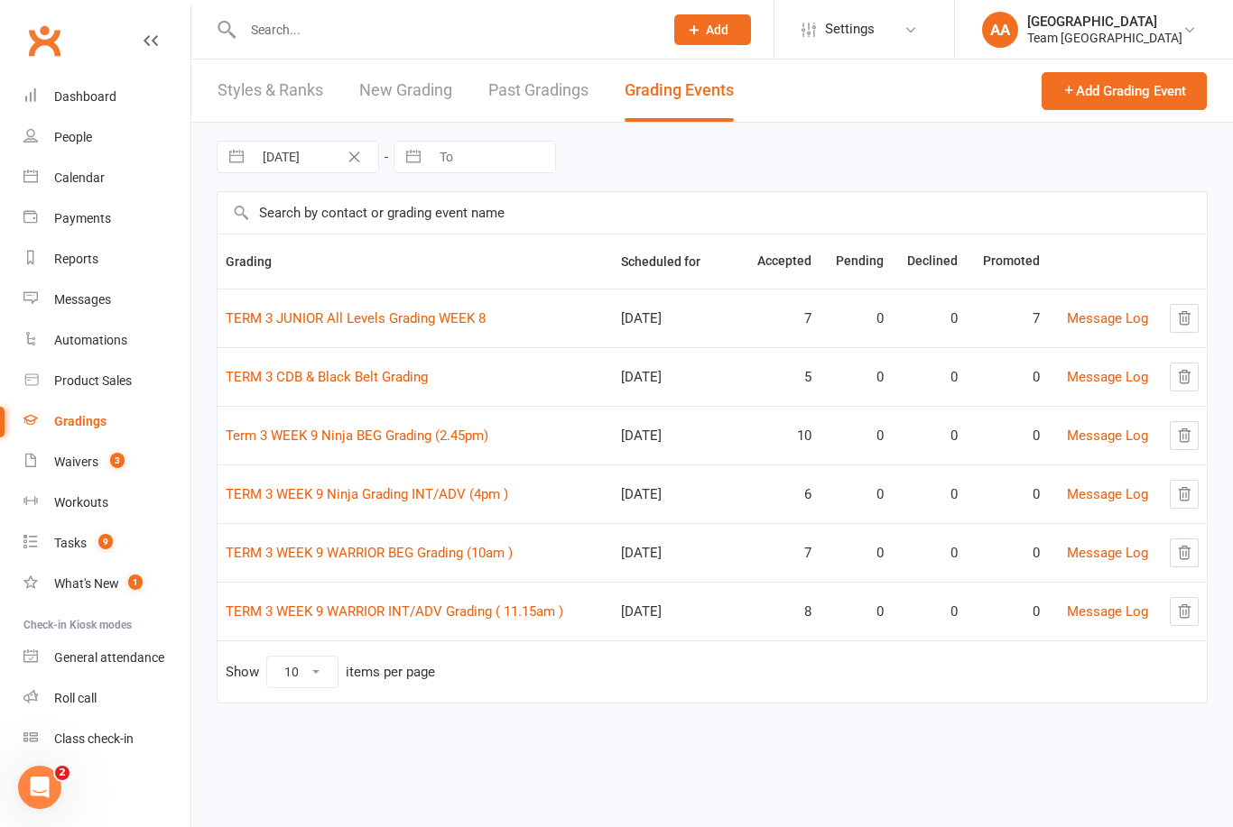
click at [362, 550] on link "TERM 3 WEEK 9 WARRIOR BEG Grading (10am )" at bounding box center [369, 553] width 287 height 16
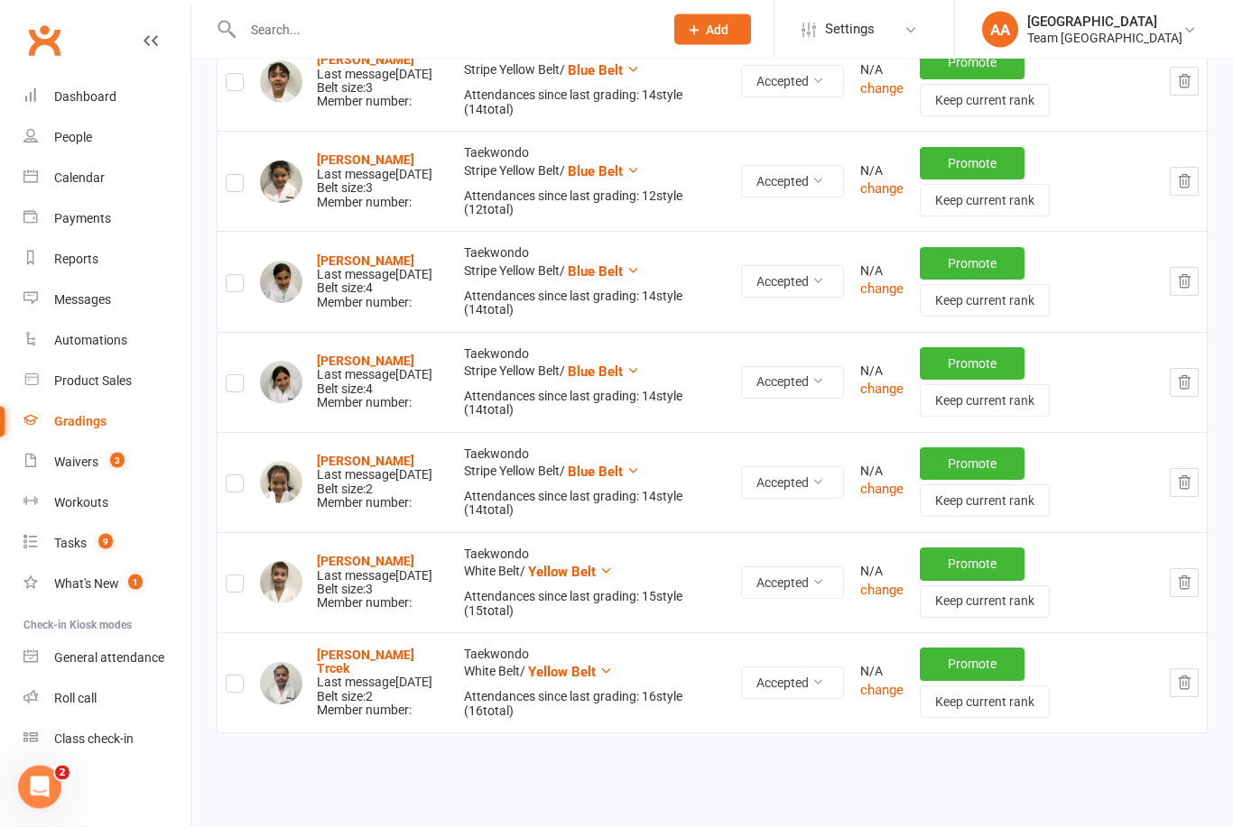
scroll to position [417, 0]
click at [105, 182] on link "Calendar" at bounding box center [106, 178] width 167 height 41
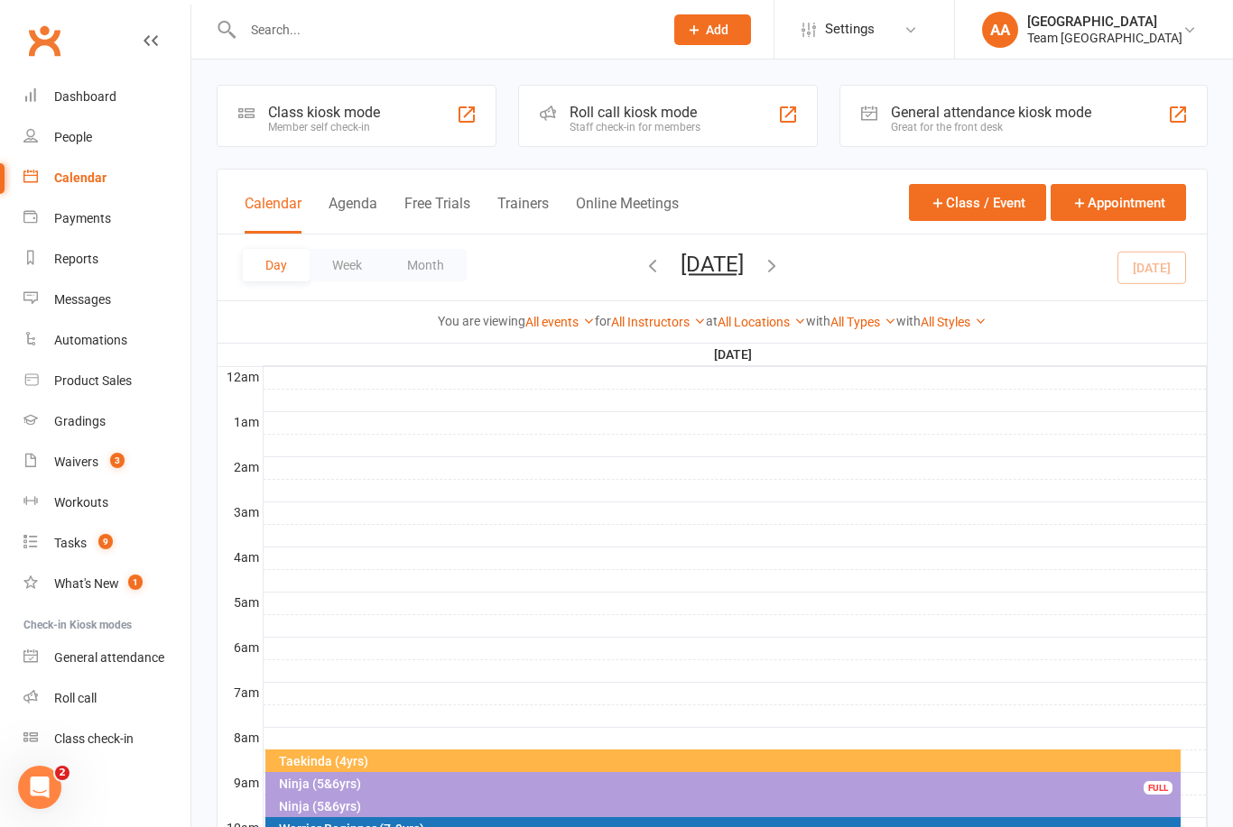
click at [744, 273] on button "[DATE]" at bounding box center [711, 264] width 63 height 25
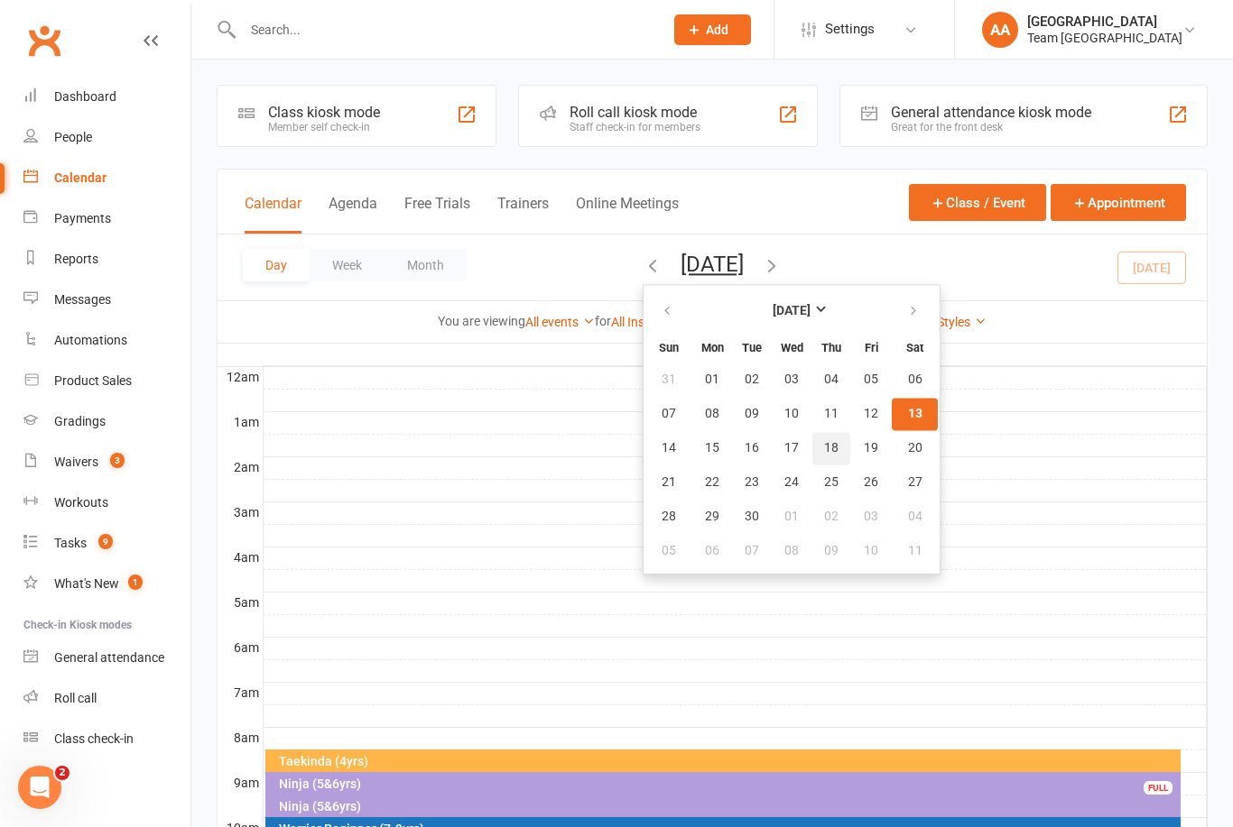
click at [824, 451] on span "18" at bounding box center [831, 448] width 14 height 14
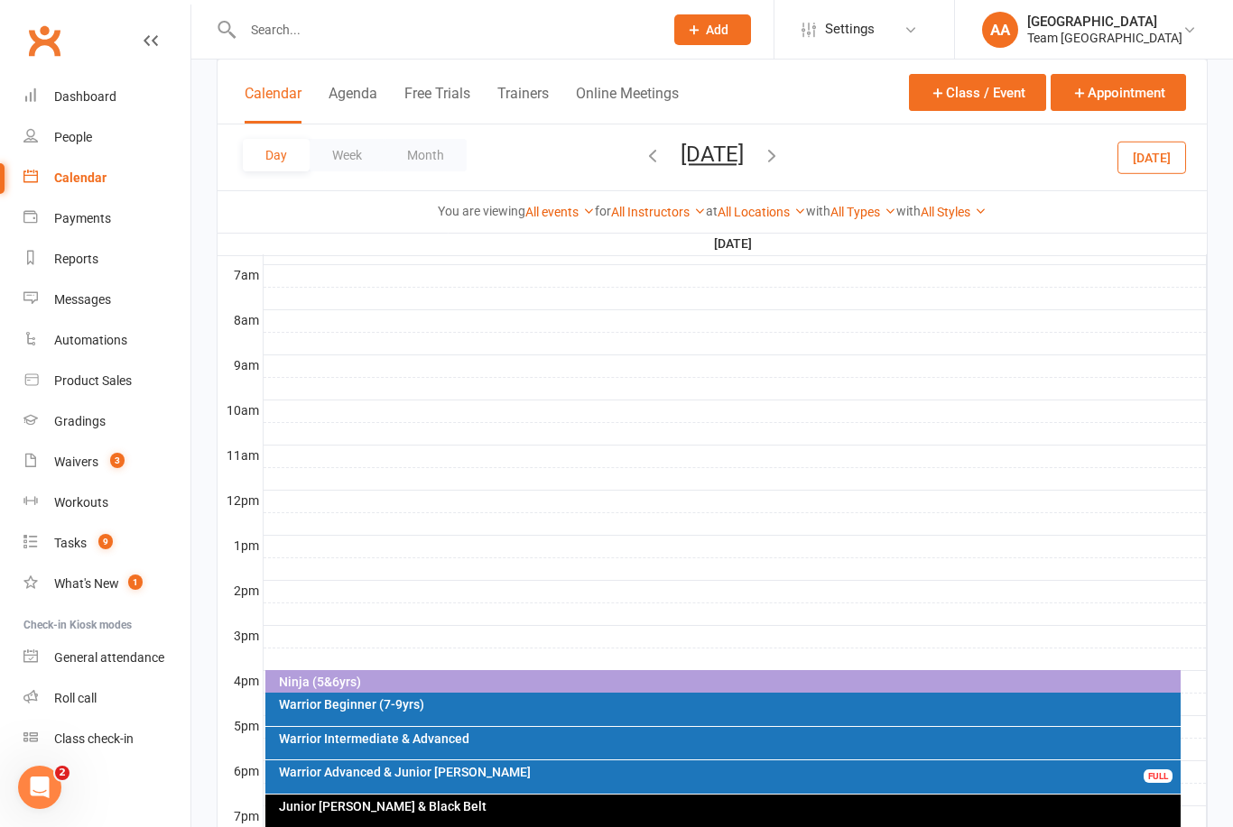
scroll to position [632, 0]
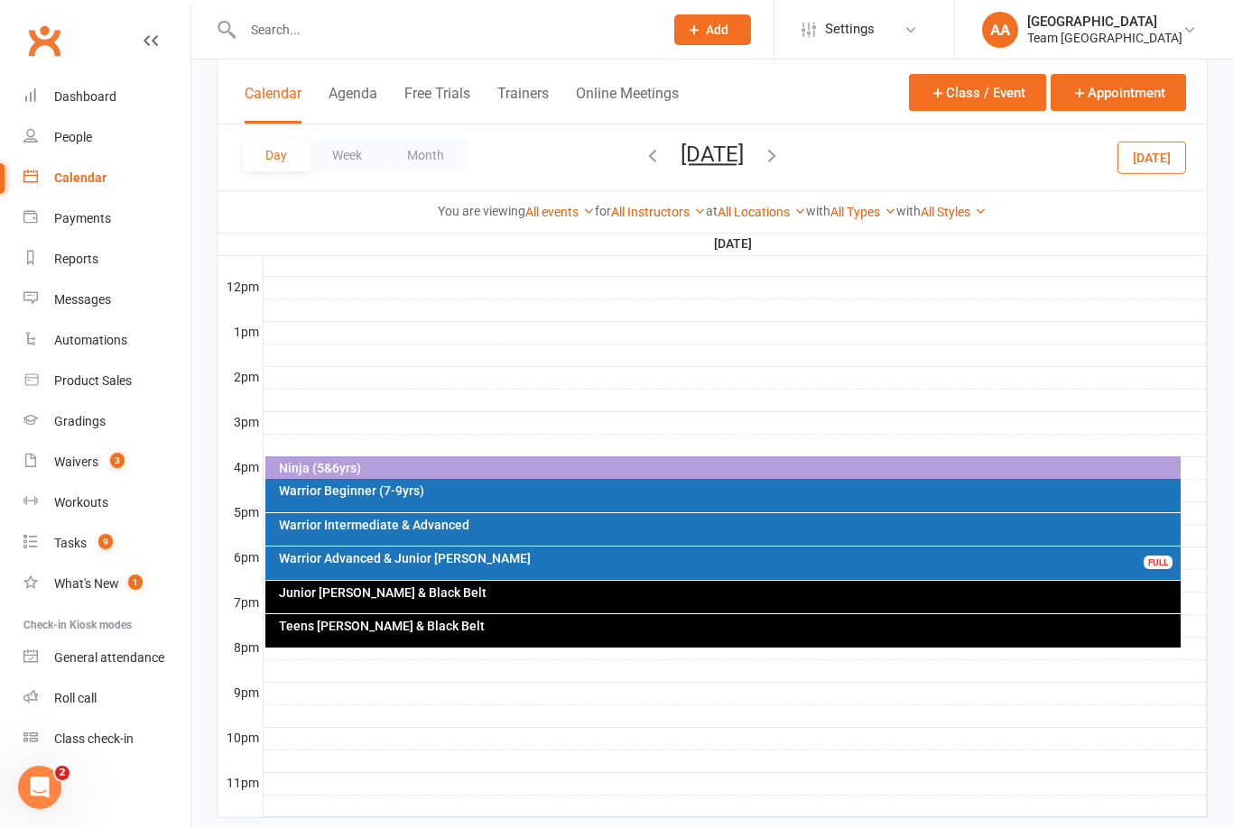
click at [594, 500] on div "Warrior Beginner (7-9yrs)" at bounding box center [723, 495] width 916 height 33
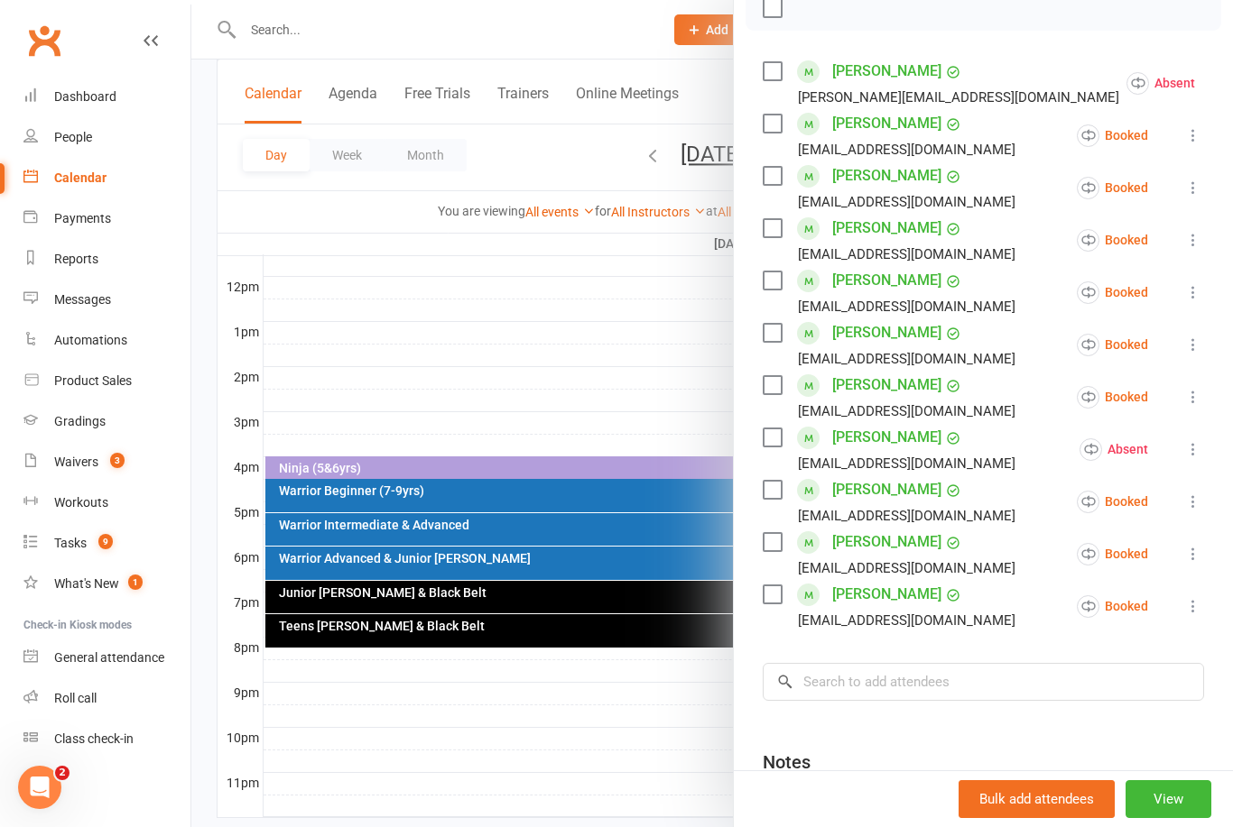
scroll to position [275, 0]
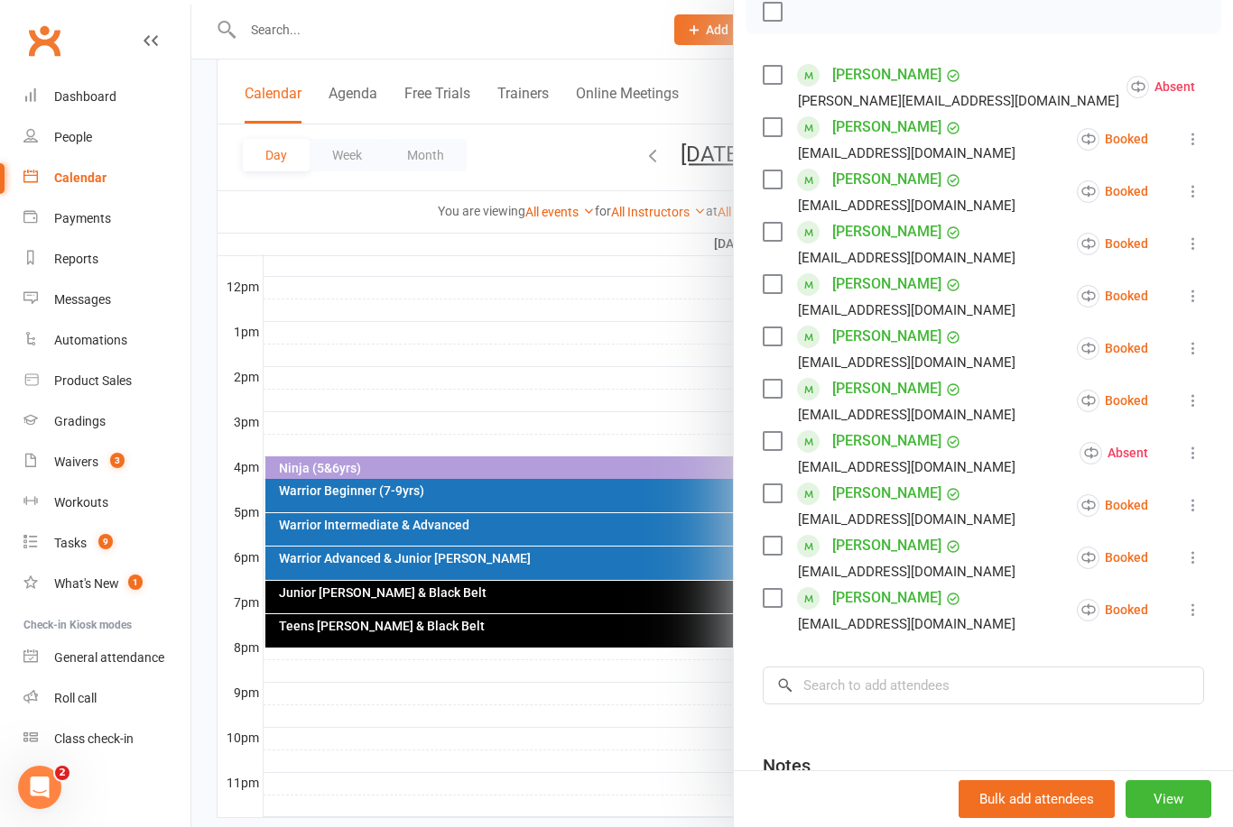
click at [481, 739] on div at bounding box center [711, 413] width 1041 height 827
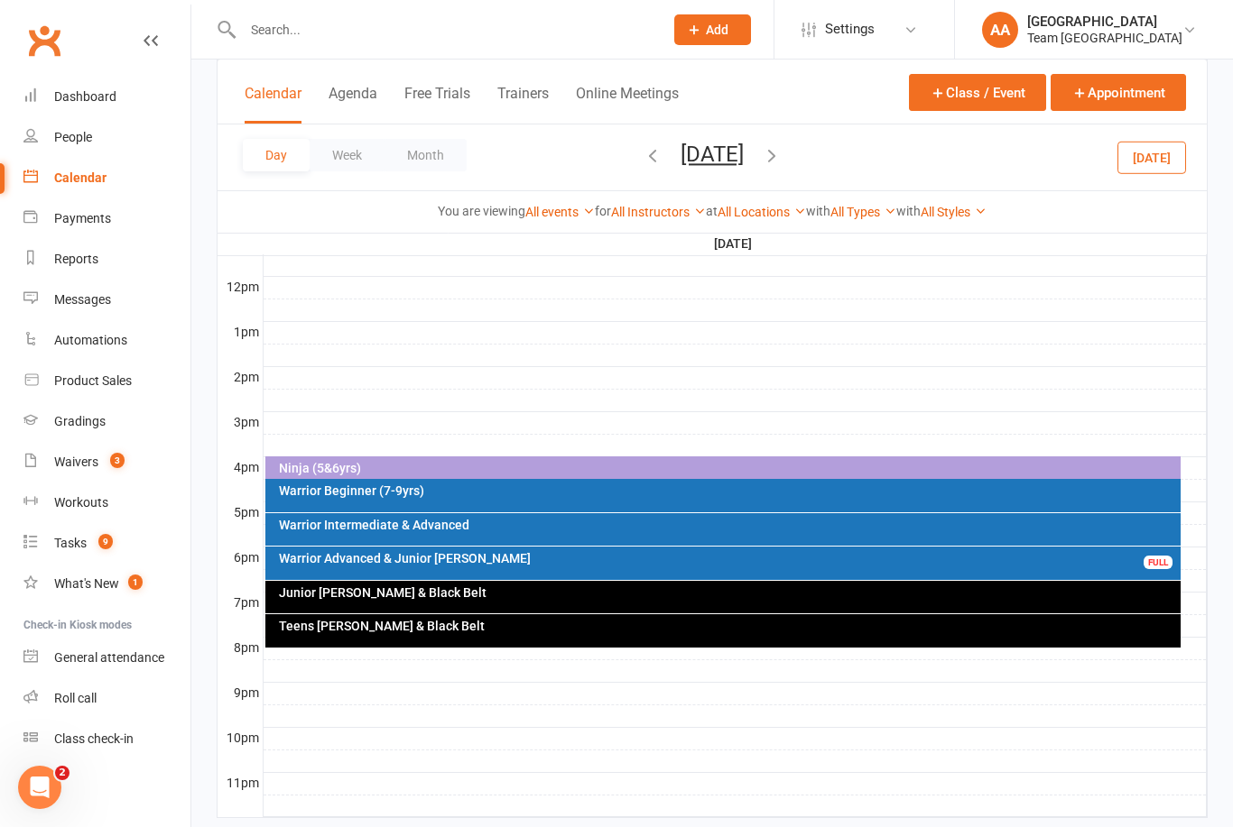
click at [541, 361] on div at bounding box center [734, 356] width 943 height 22
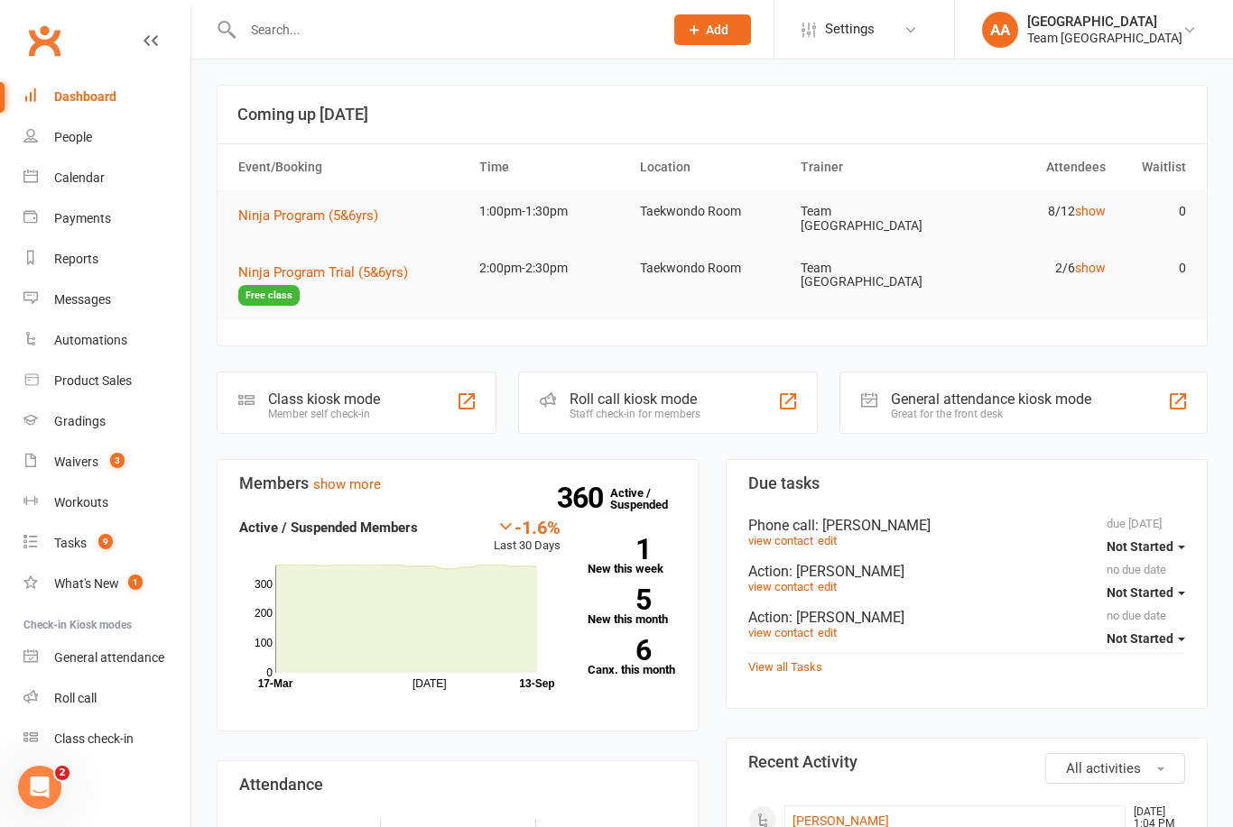
click at [88, 178] on div "Calendar" at bounding box center [79, 178] width 51 height 14
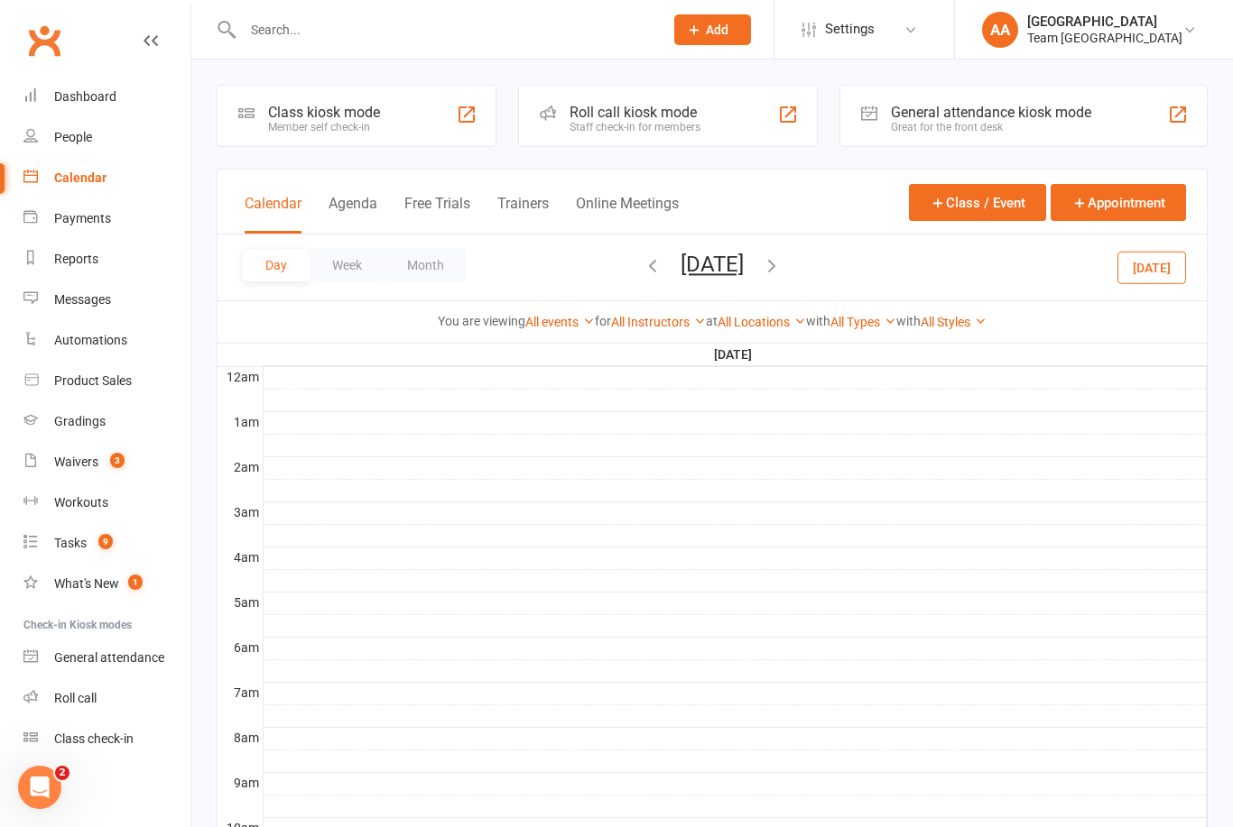
click at [744, 259] on button "[DATE]" at bounding box center [711, 264] width 63 height 25
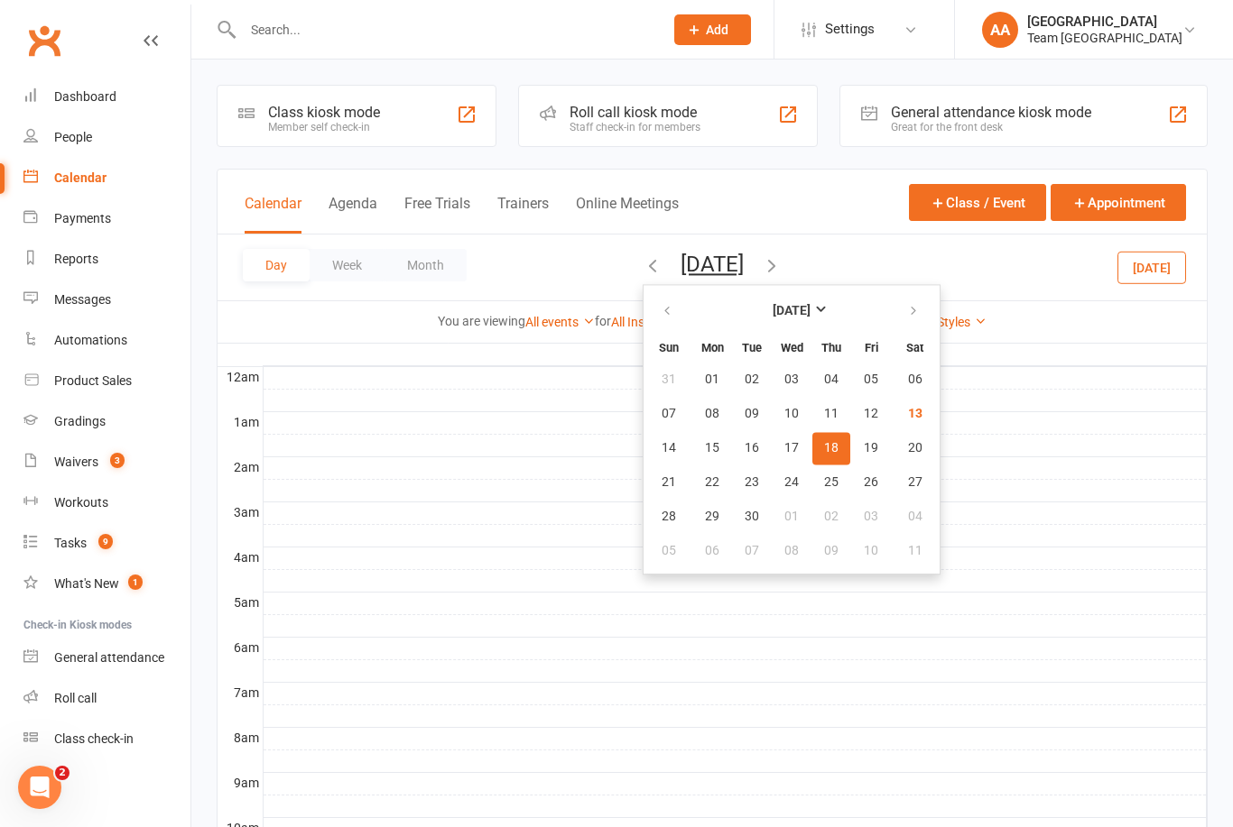
click at [908, 415] on span "13" at bounding box center [915, 414] width 14 height 14
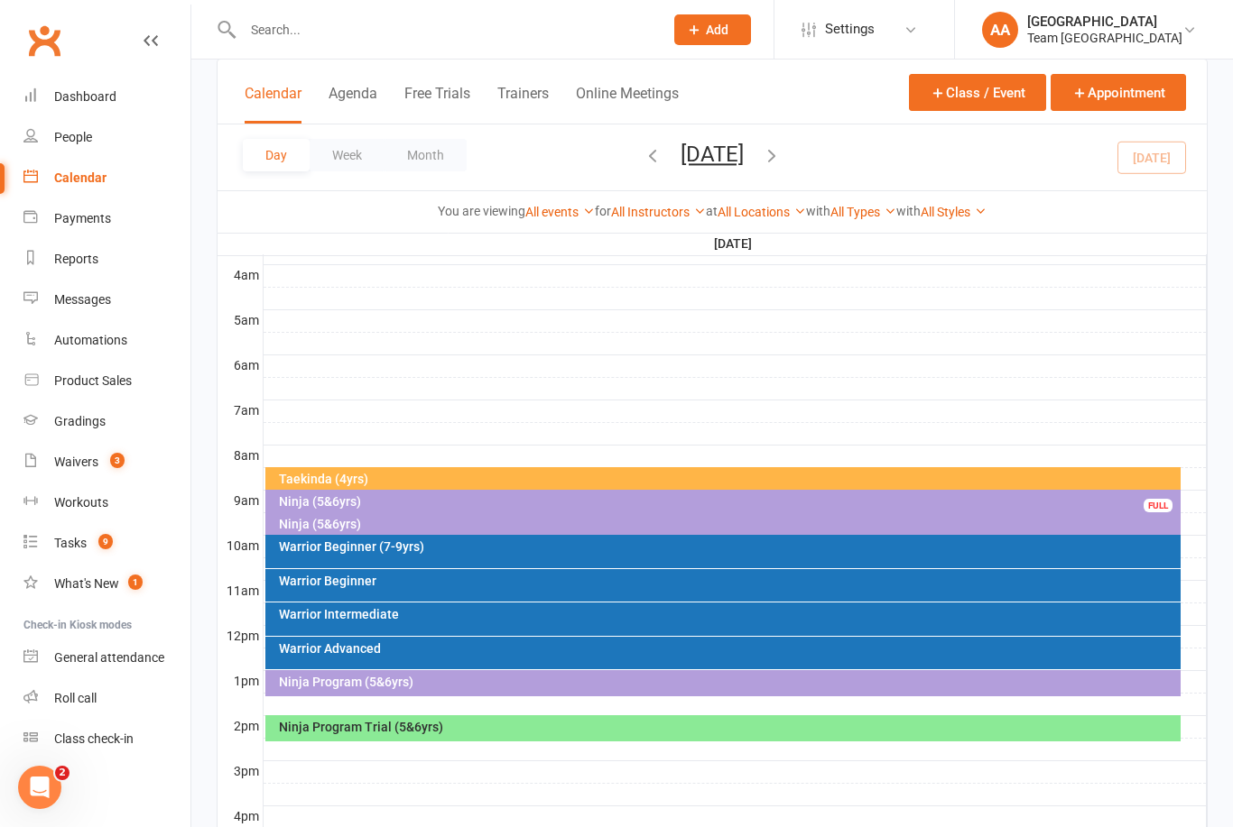
scroll to position [284, 0]
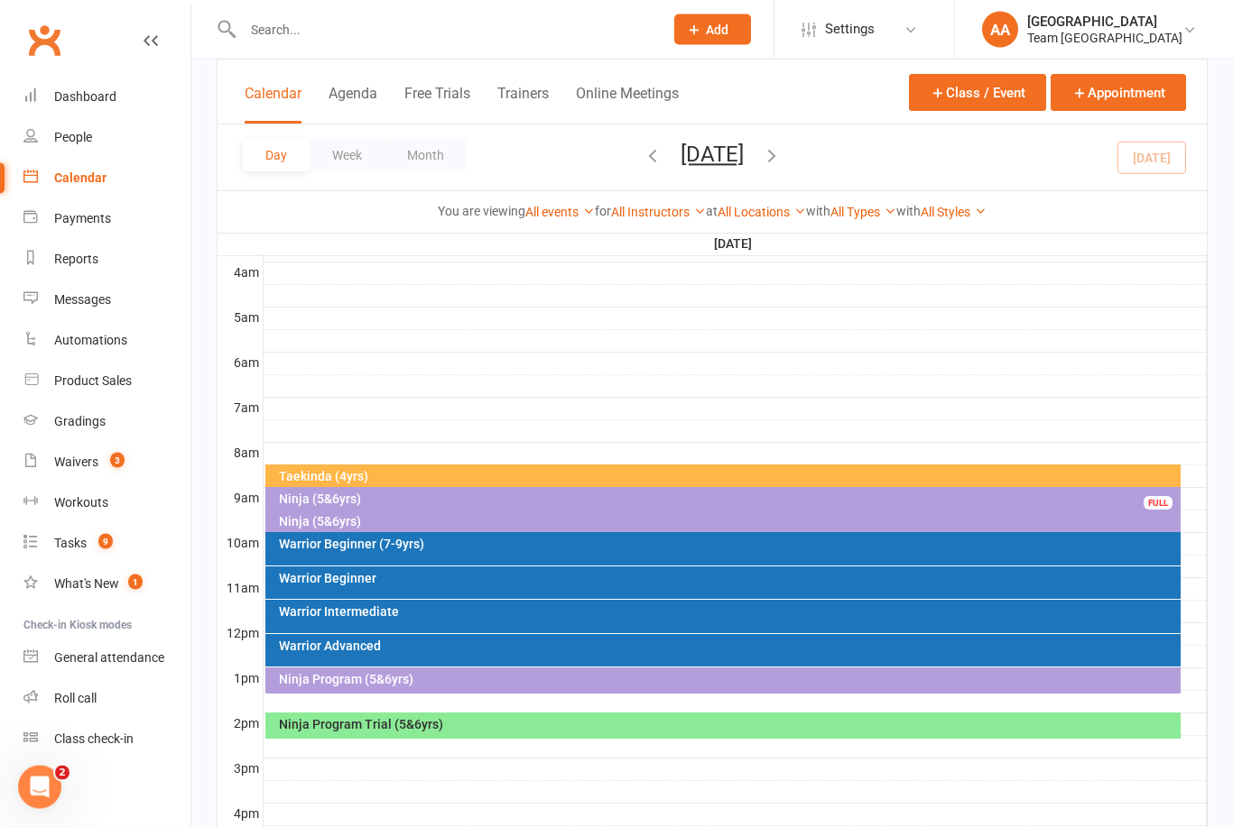
click at [357, 527] on div "Ninja (5&6yrs)" at bounding box center [728, 522] width 900 height 13
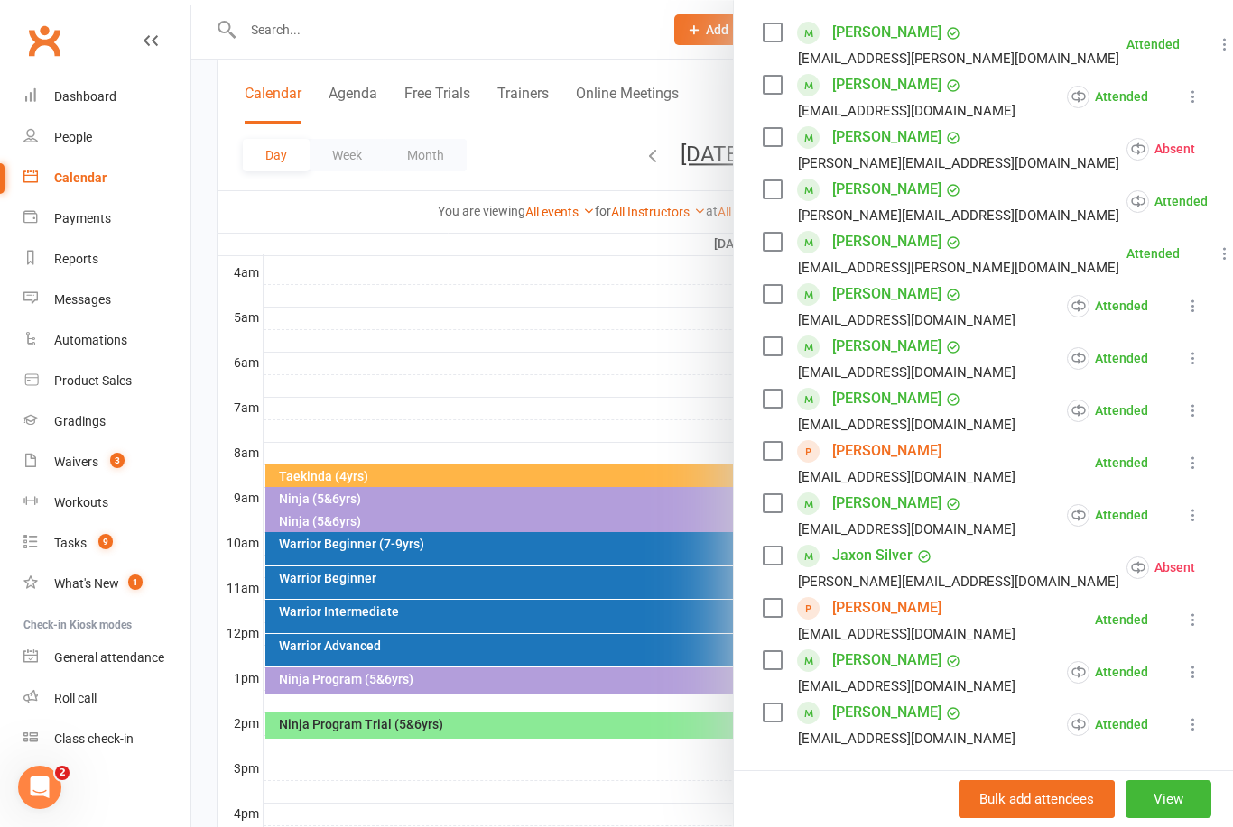
scroll to position [316, 0]
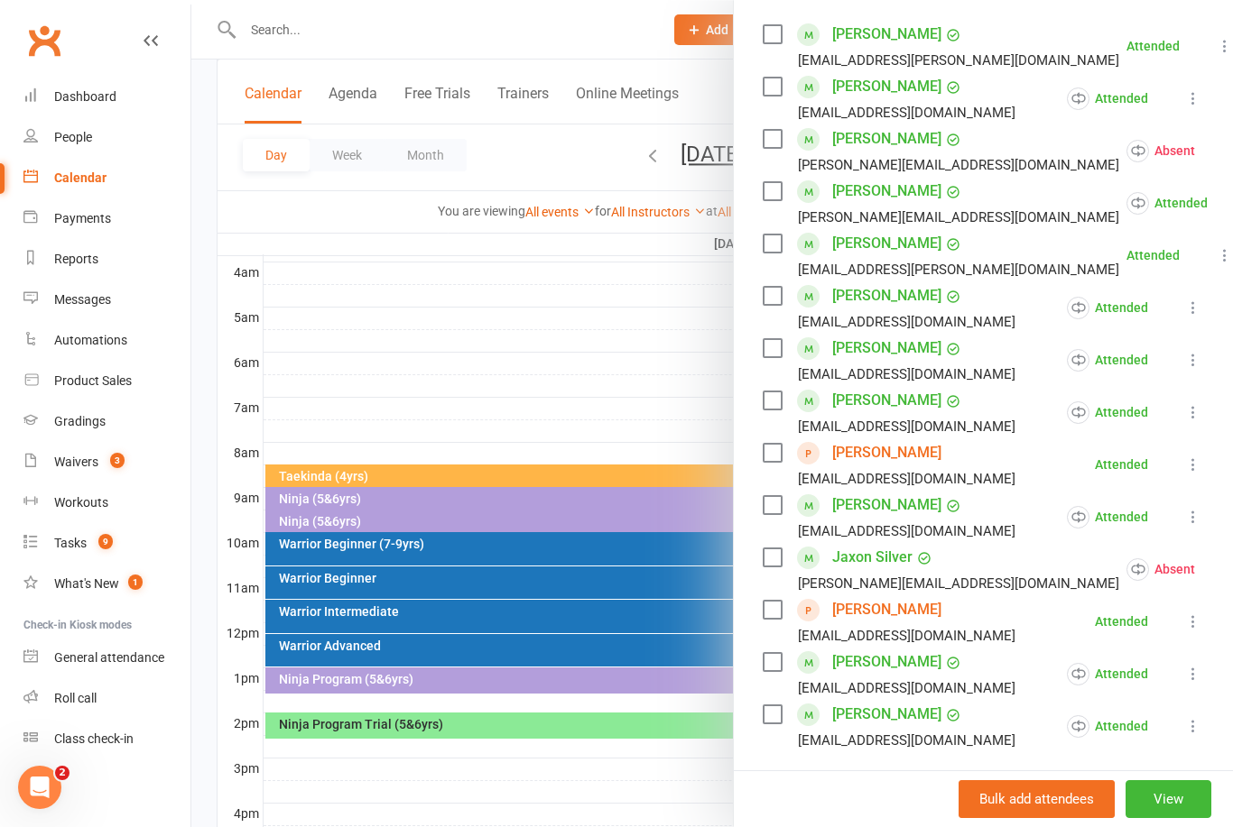
click at [567, 366] on div at bounding box center [711, 413] width 1041 height 827
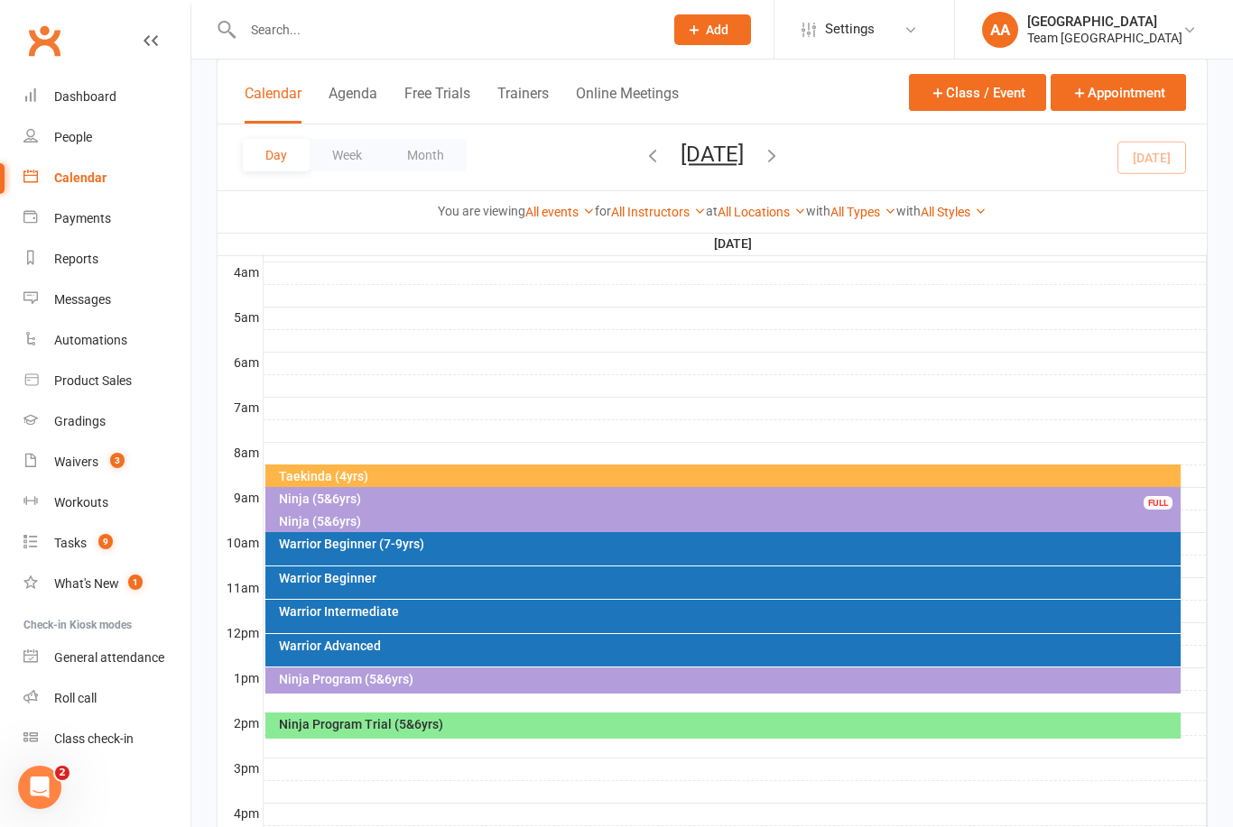
click at [351, 494] on div "Ninja (5&6yrs)" at bounding box center [728, 499] width 900 height 13
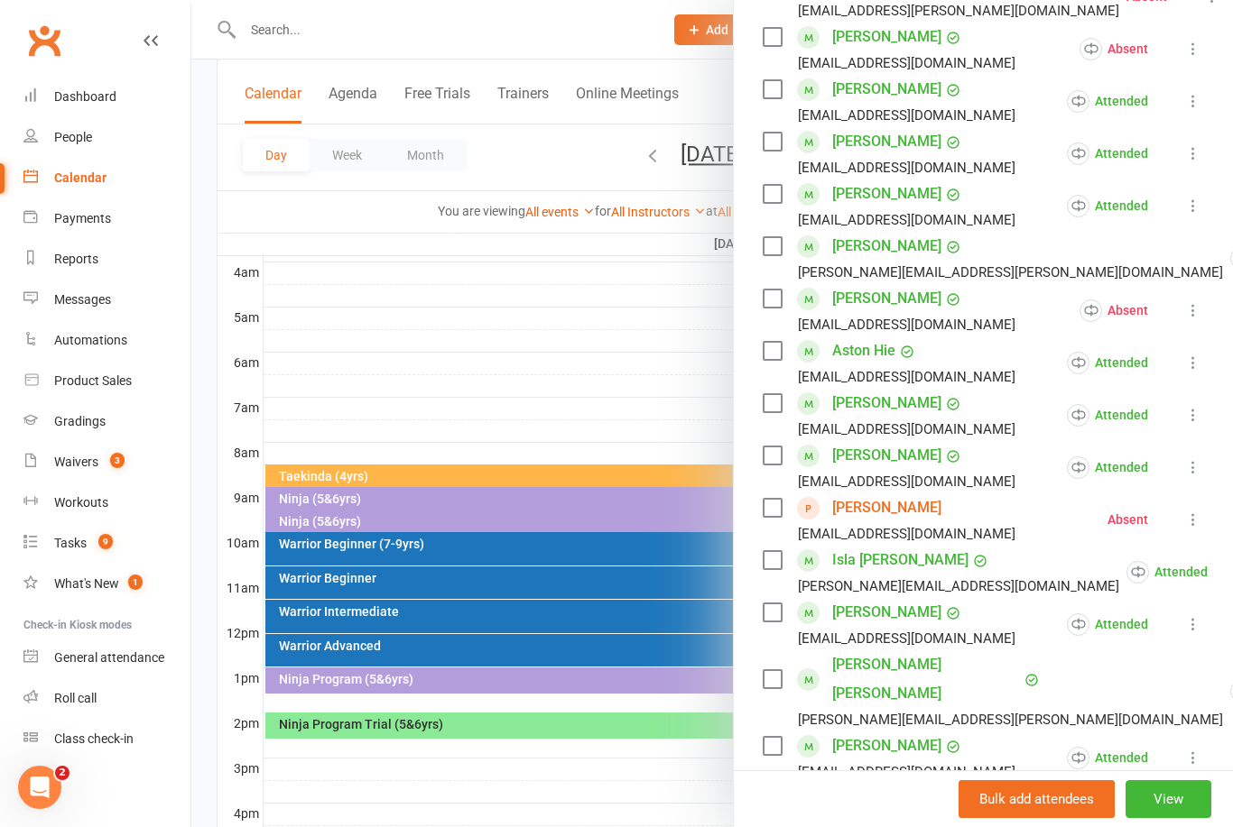
scroll to position [368, 0]
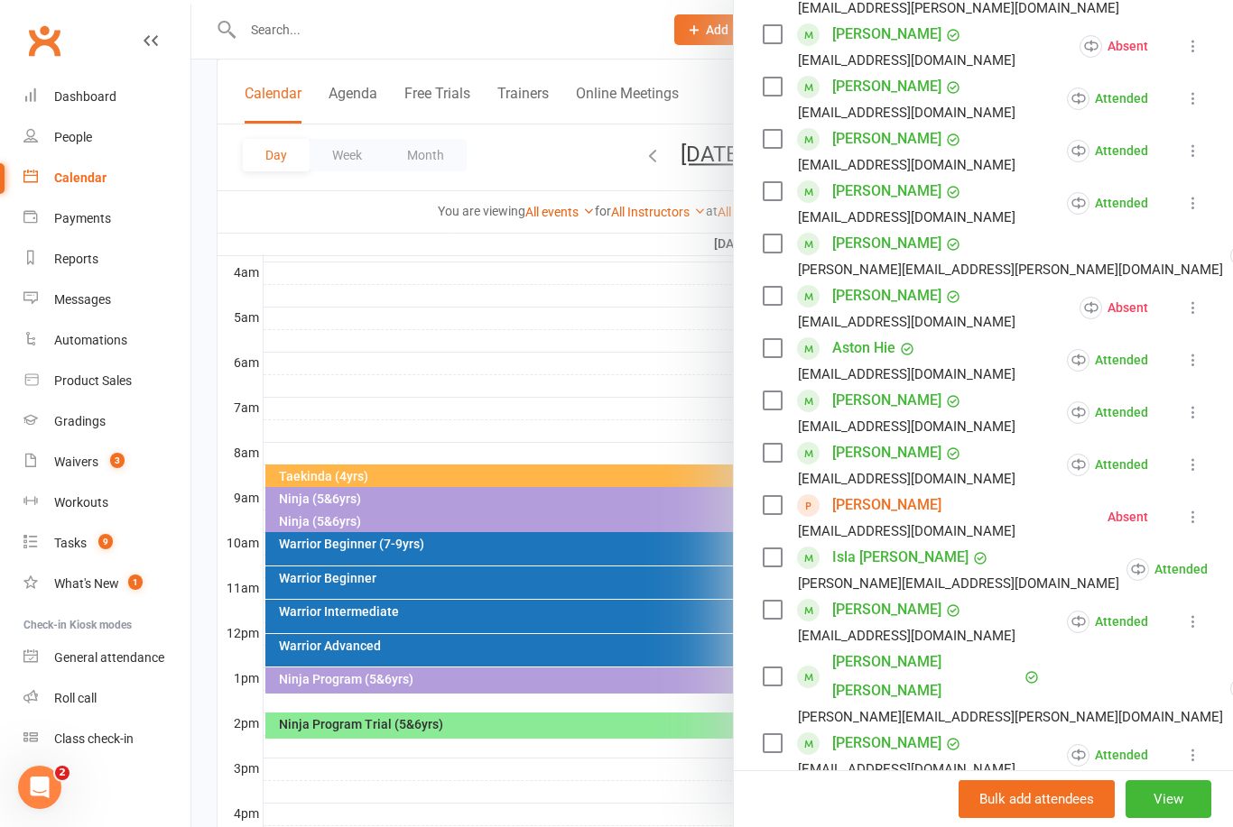
click at [875, 729] on link "[PERSON_NAME]" at bounding box center [886, 743] width 109 height 29
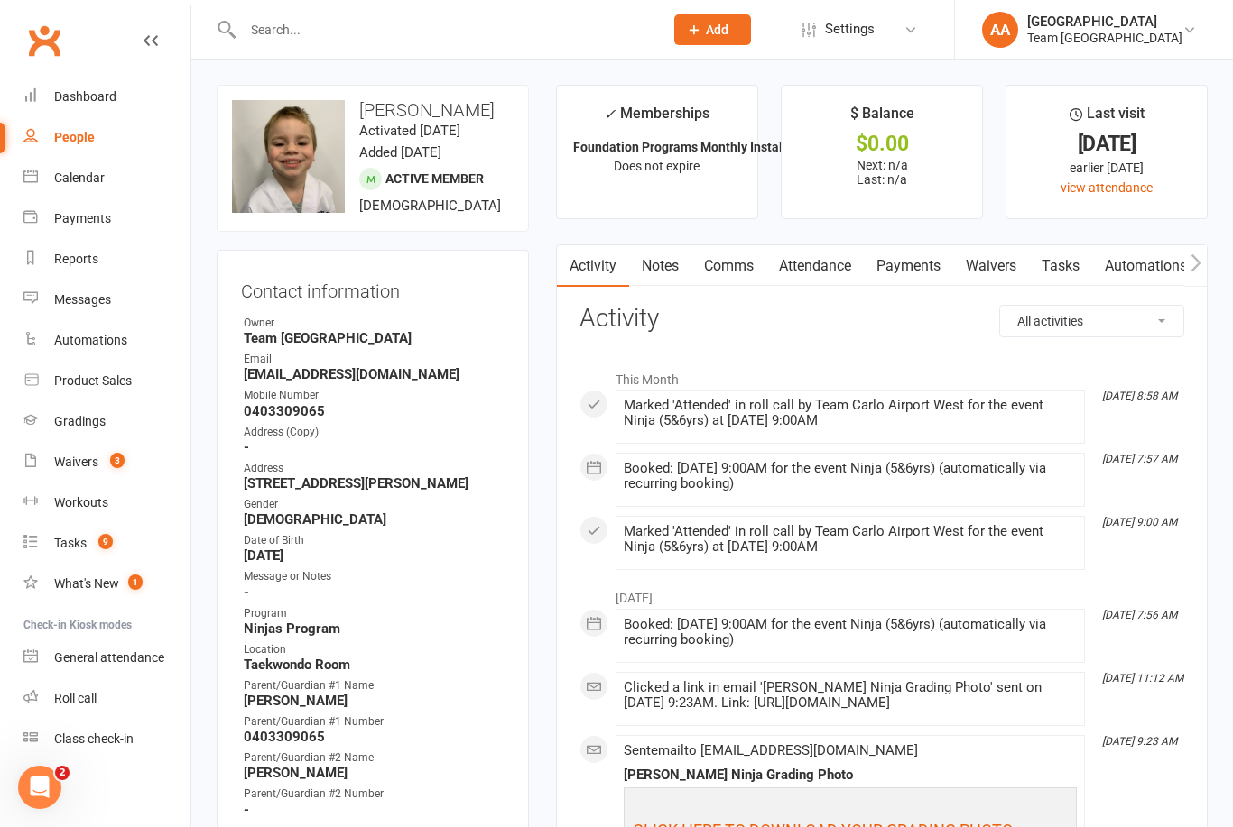
click at [88, 188] on link "Calendar" at bounding box center [106, 178] width 167 height 41
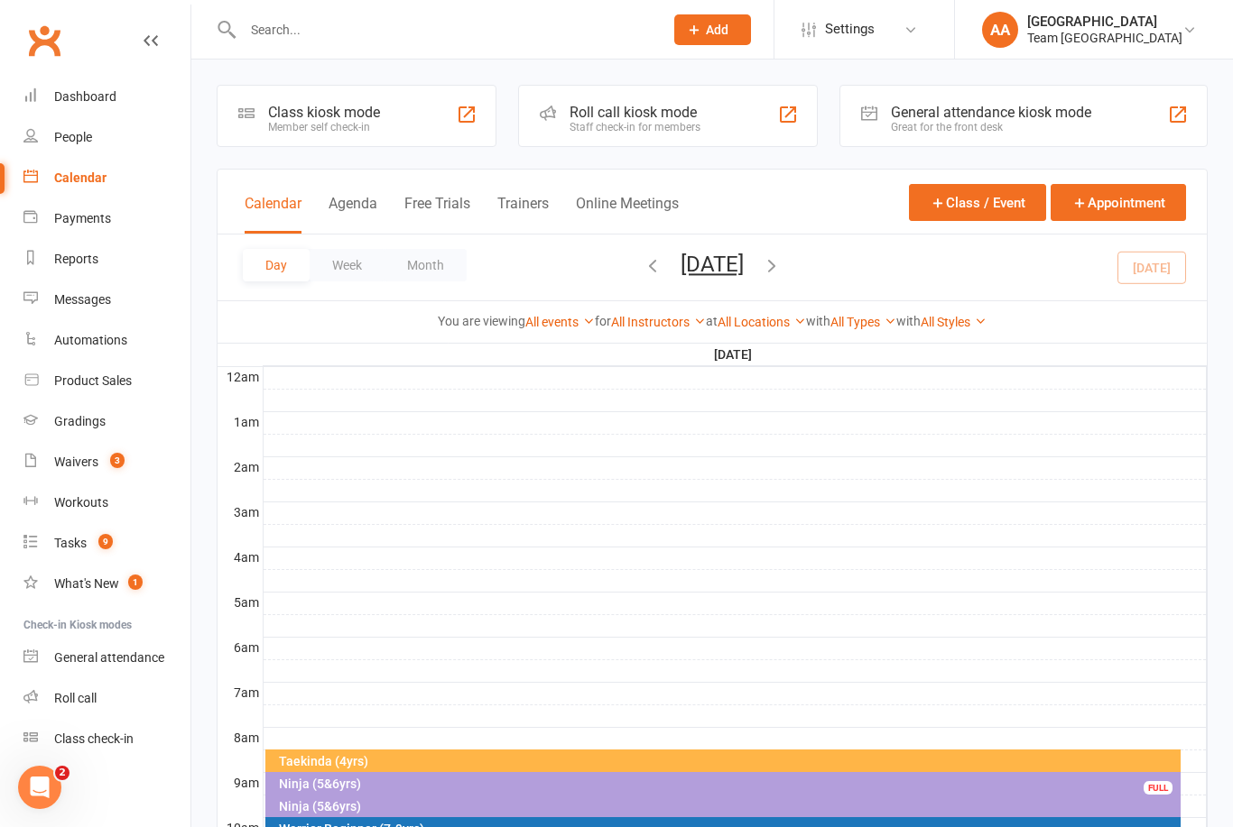
click at [744, 271] on button "[DATE]" at bounding box center [711, 264] width 63 height 25
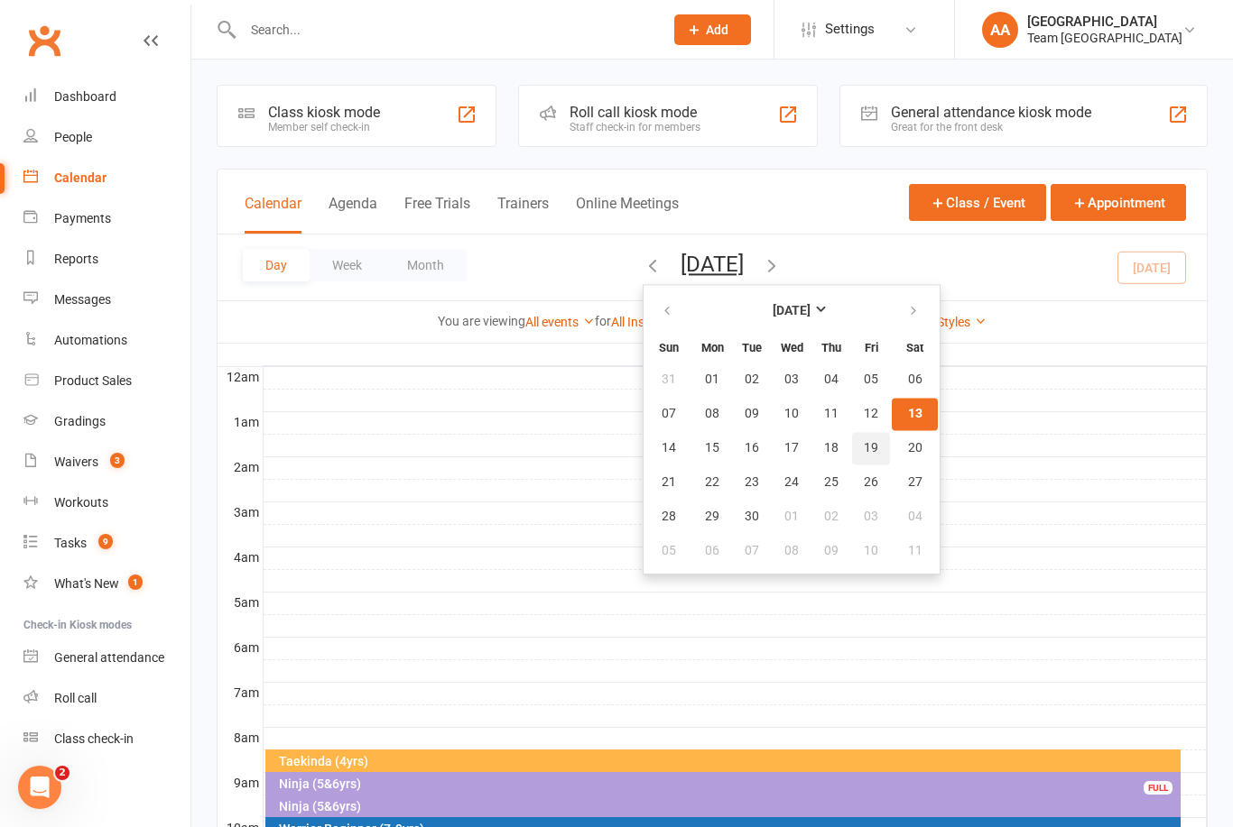
click at [864, 449] on span "19" at bounding box center [871, 448] width 14 height 14
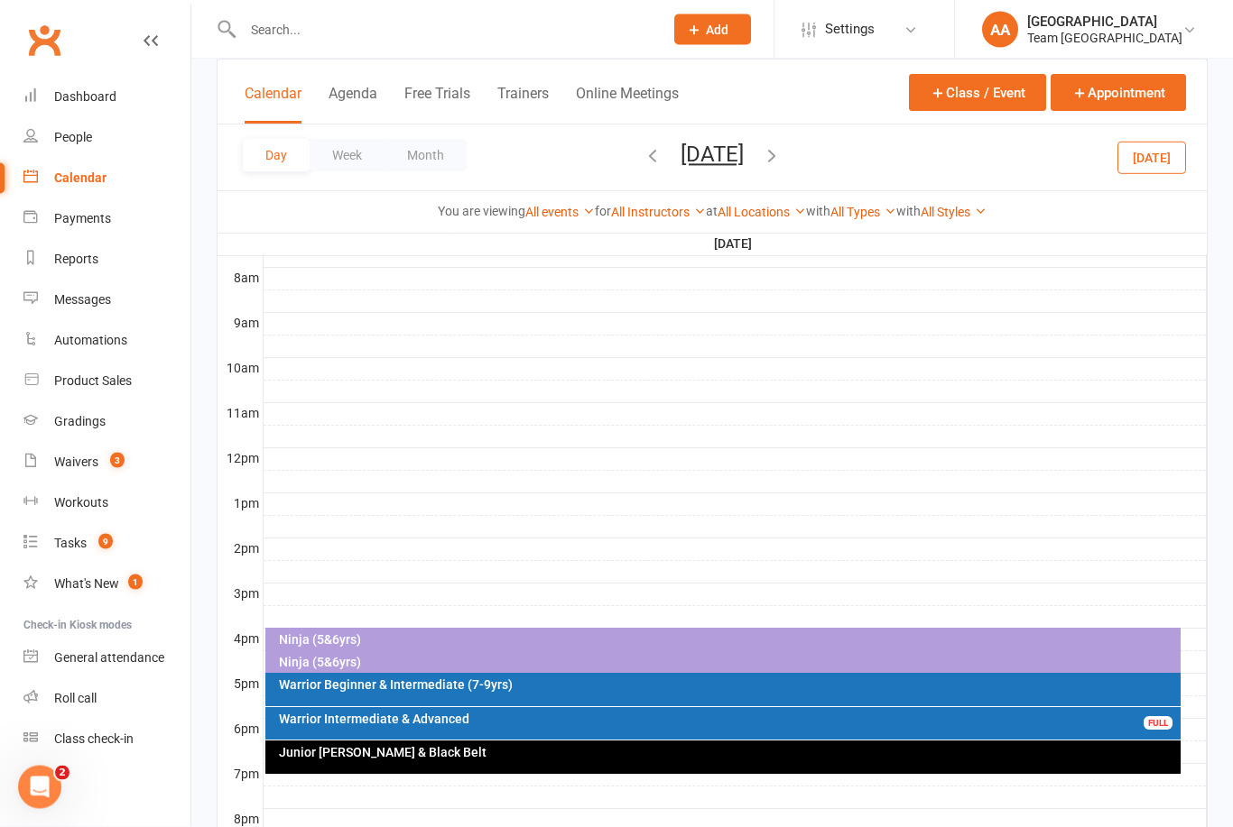
scroll to position [585, 0]
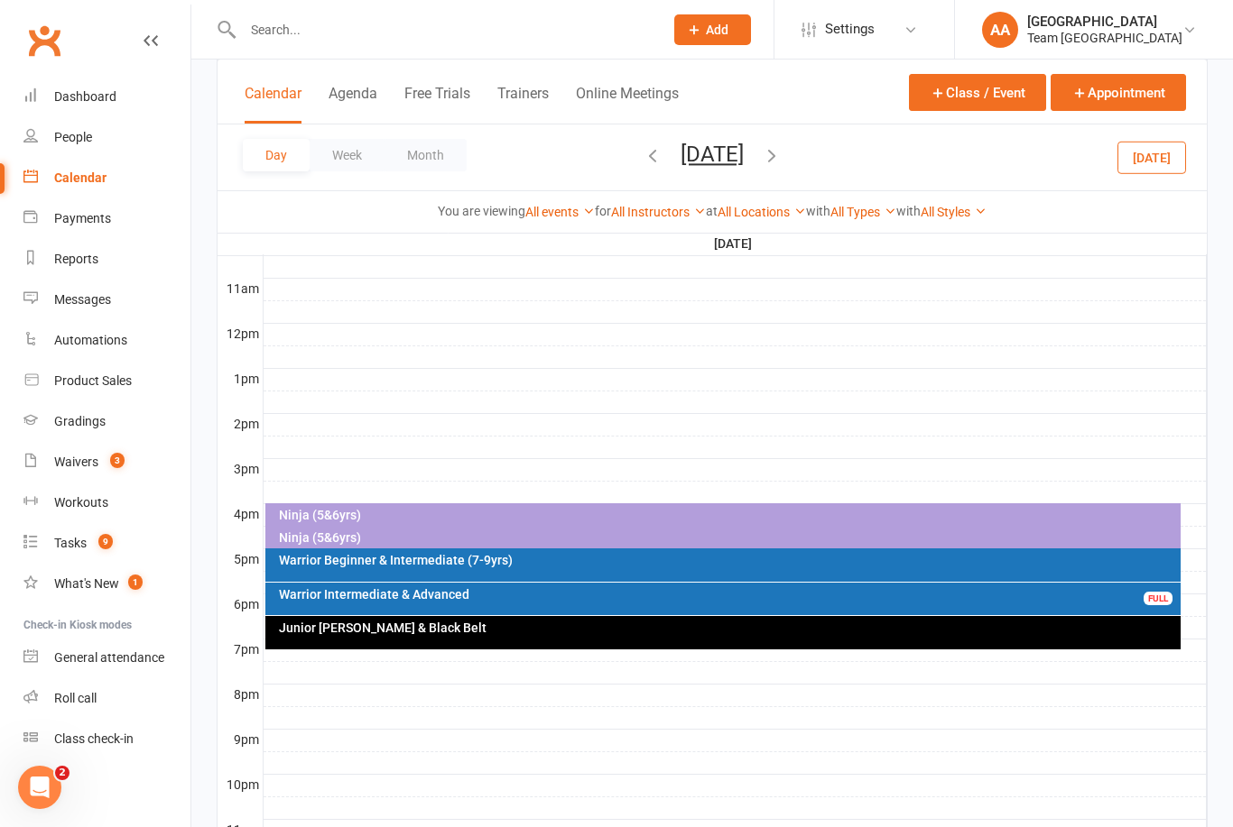
click at [422, 601] on div "Warrior Intermediate & Advanced" at bounding box center [728, 594] width 900 height 13
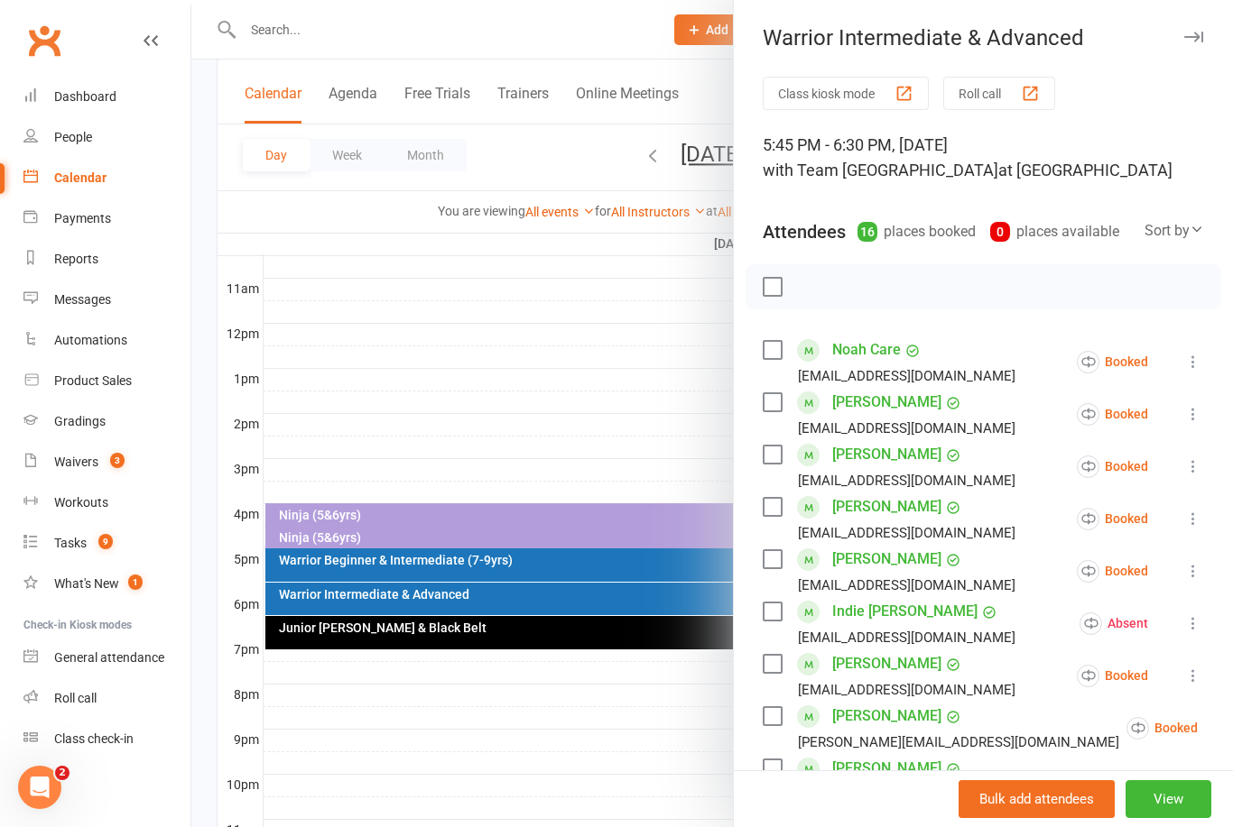
click at [603, 355] on div at bounding box center [711, 413] width 1041 height 827
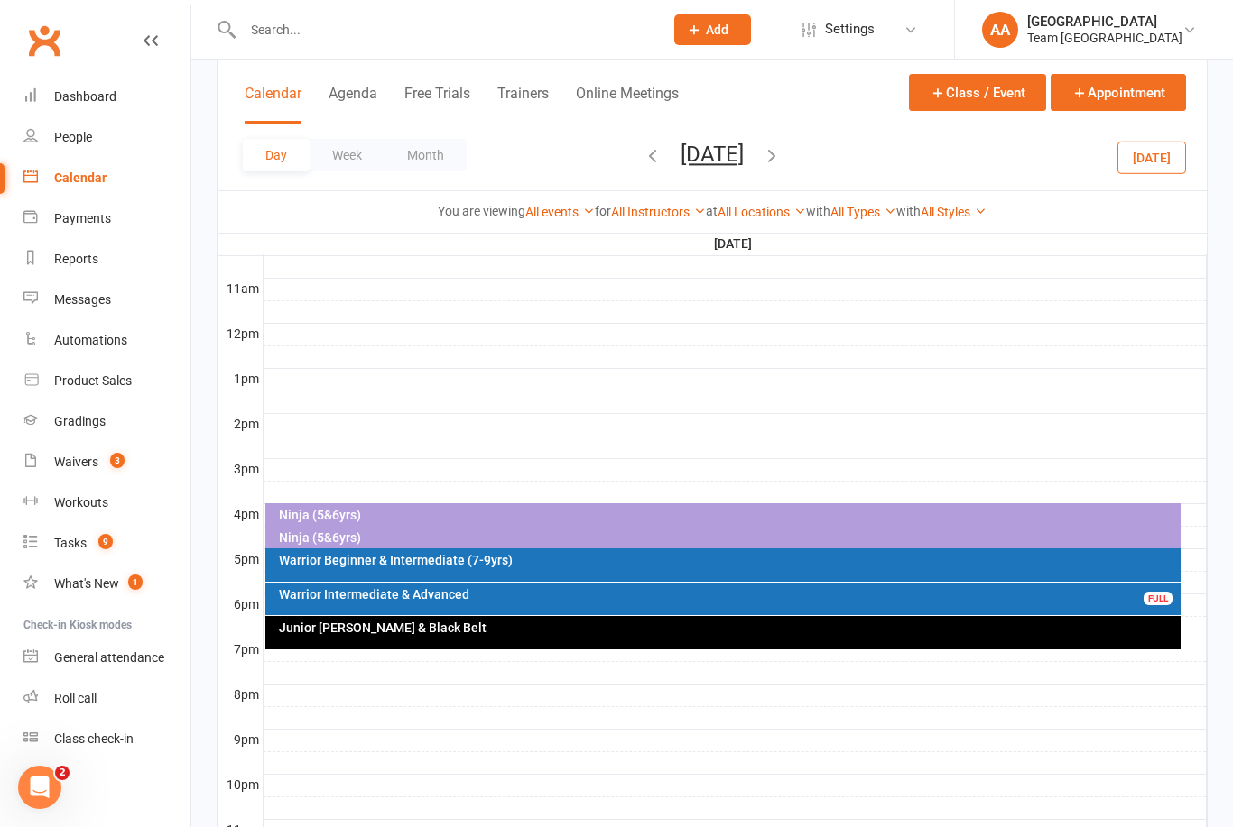
click at [354, 534] on div "Ninja (5&6yrs)" at bounding box center [728, 537] width 900 height 13
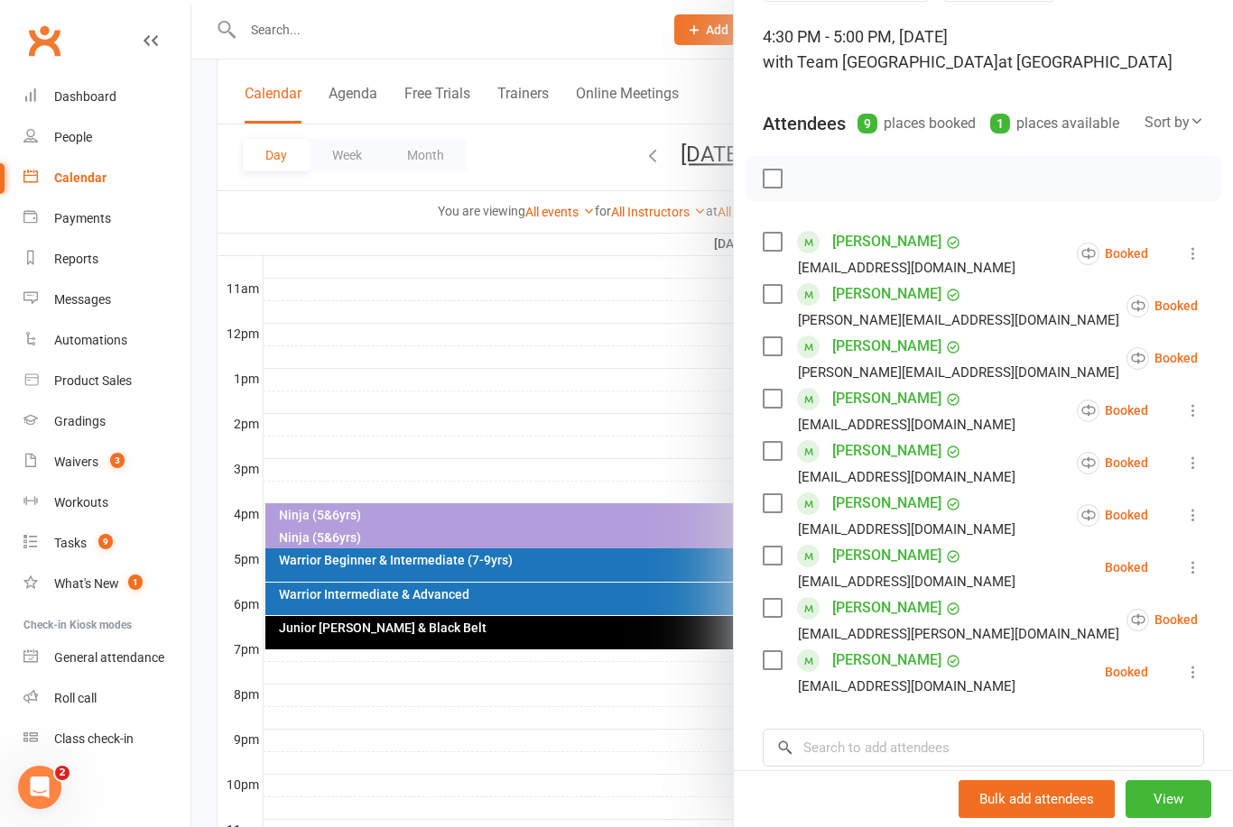
scroll to position [166, 0]
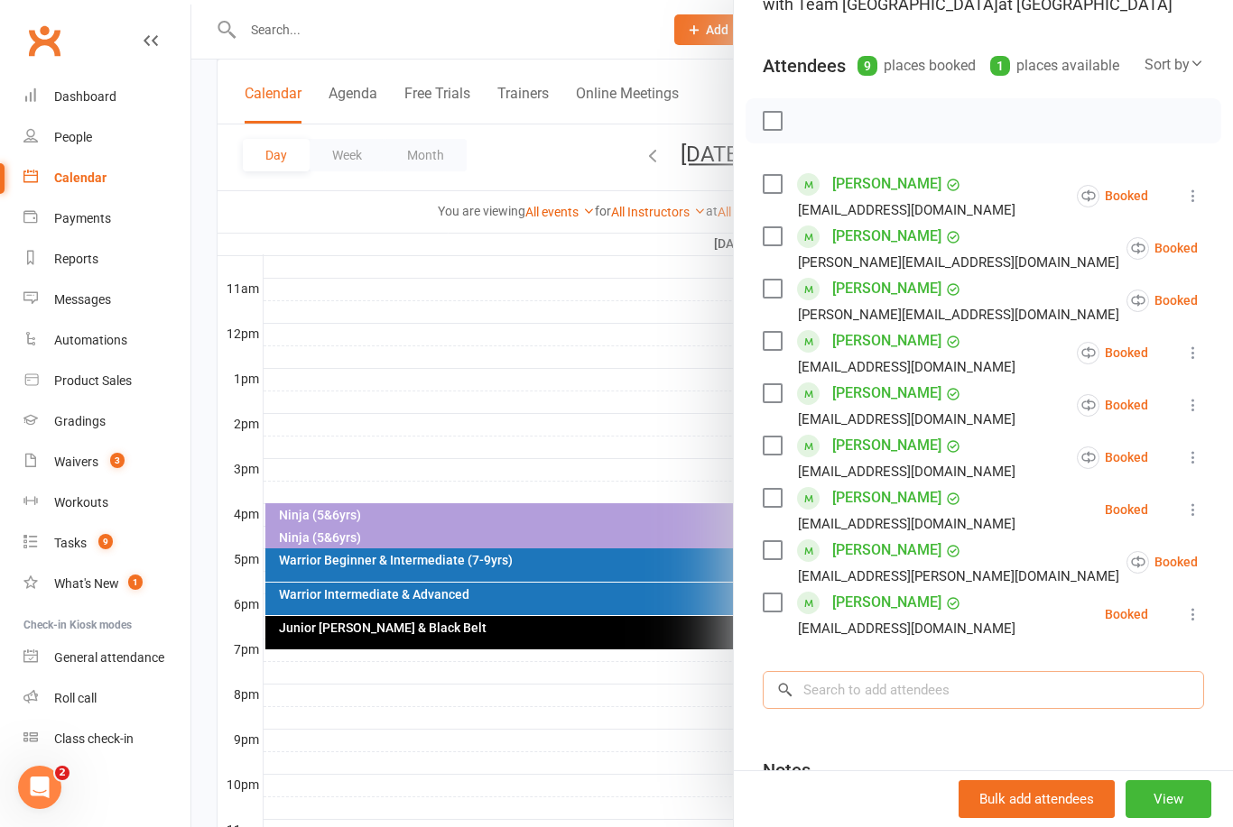
click at [888, 698] on input "search" at bounding box center [982, 690] width 441 height 38
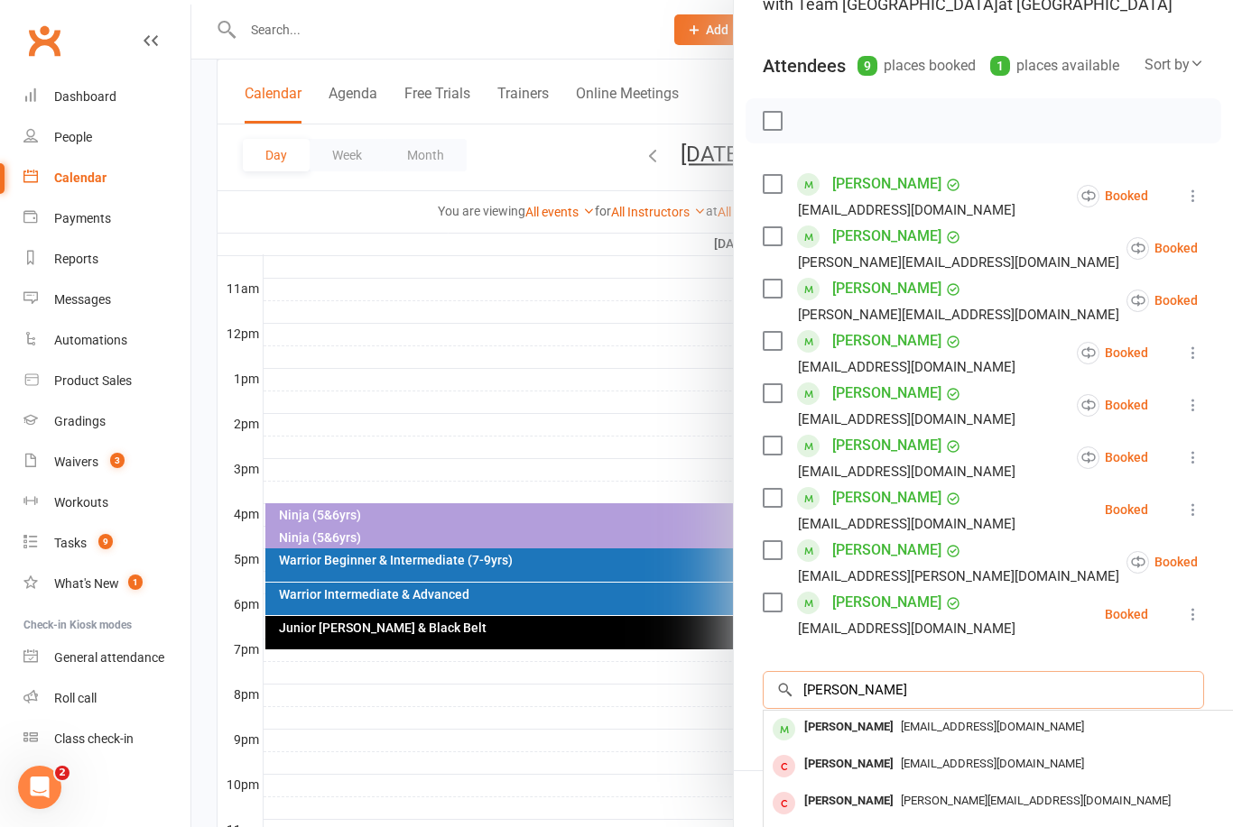
type input "Thomas white"
click at [901, 723] on span "marie_anned@hotmail.com" at bounding box center [992, 727] width 183 height 14
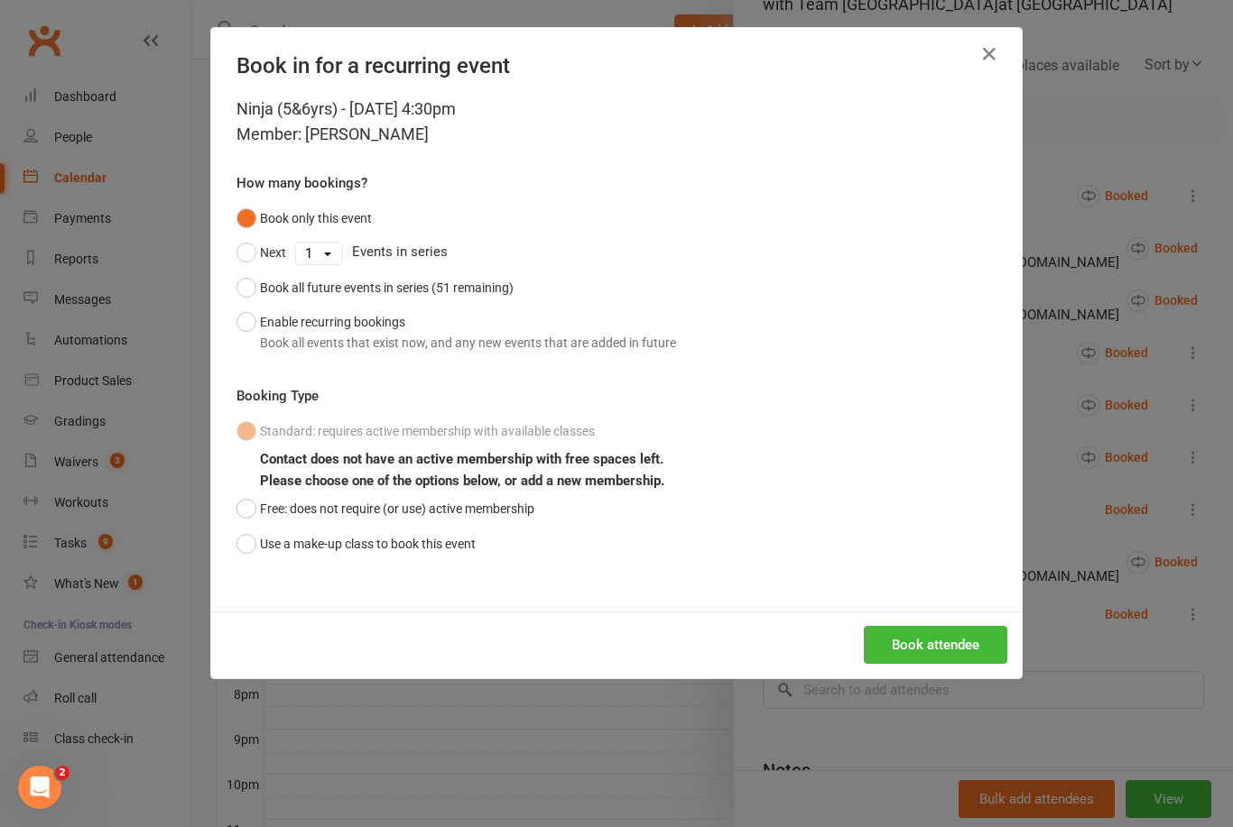
click at [244, 553] on button "Use a make-up class to book this event" at bounding box center [355, 544] width 239 height 34
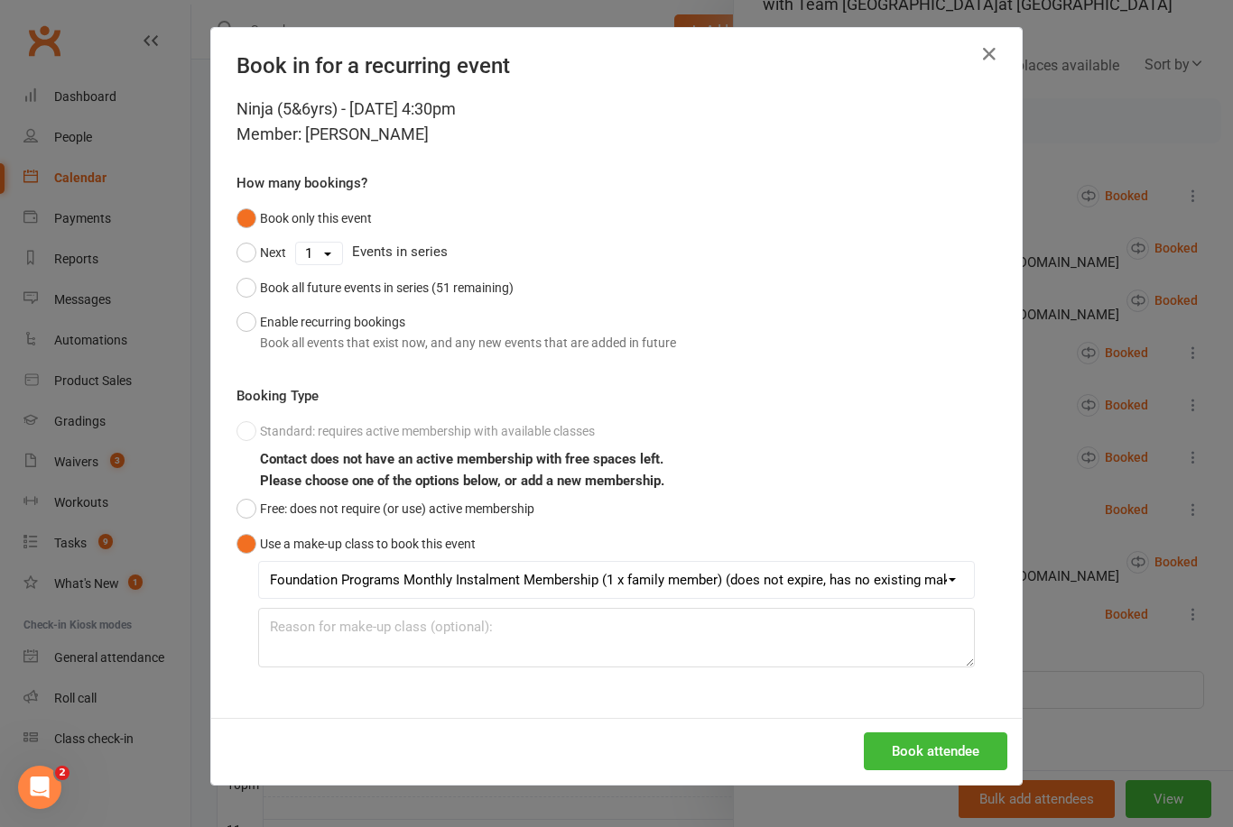
click at [945, 746] on button "Book attendee" at bounding box center [935, 752] width 143 height 38
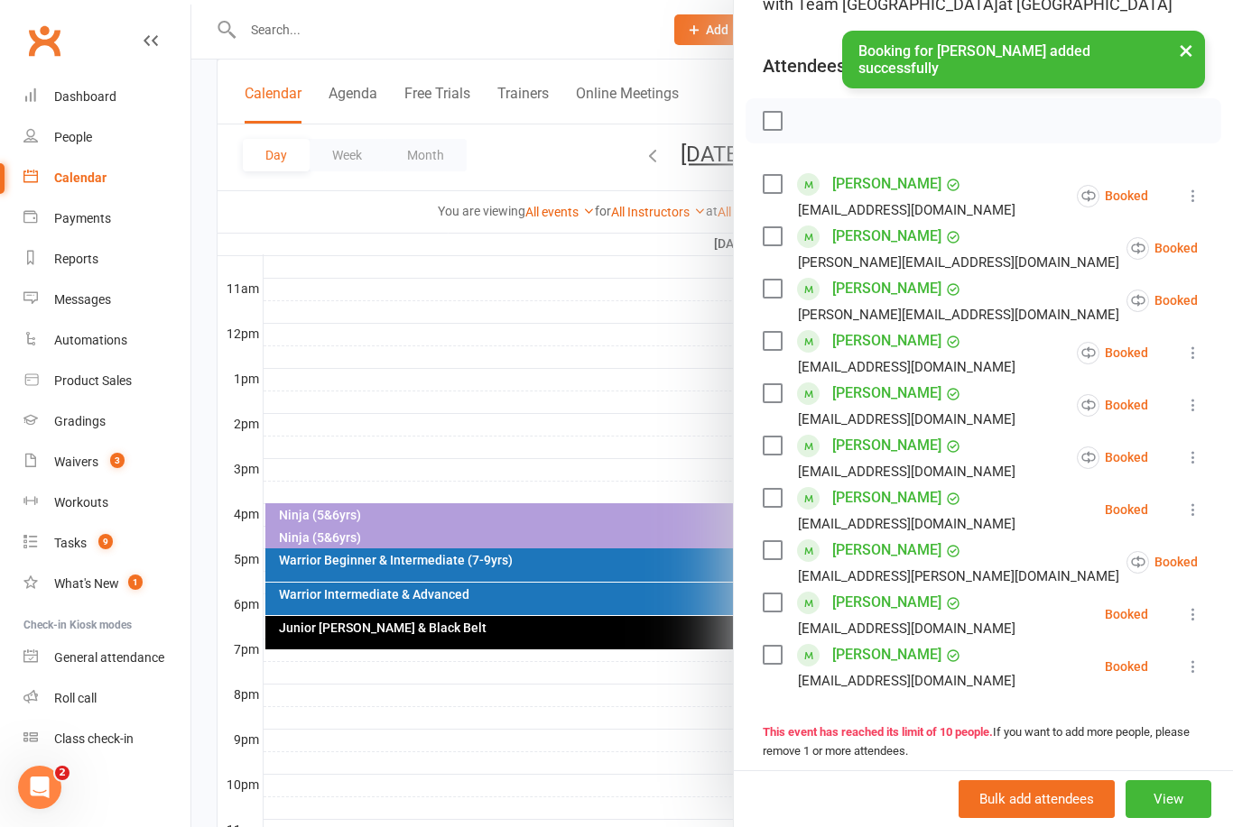
click at [636, 347] on div at bounding box center [711, 413] width 1041 height 827
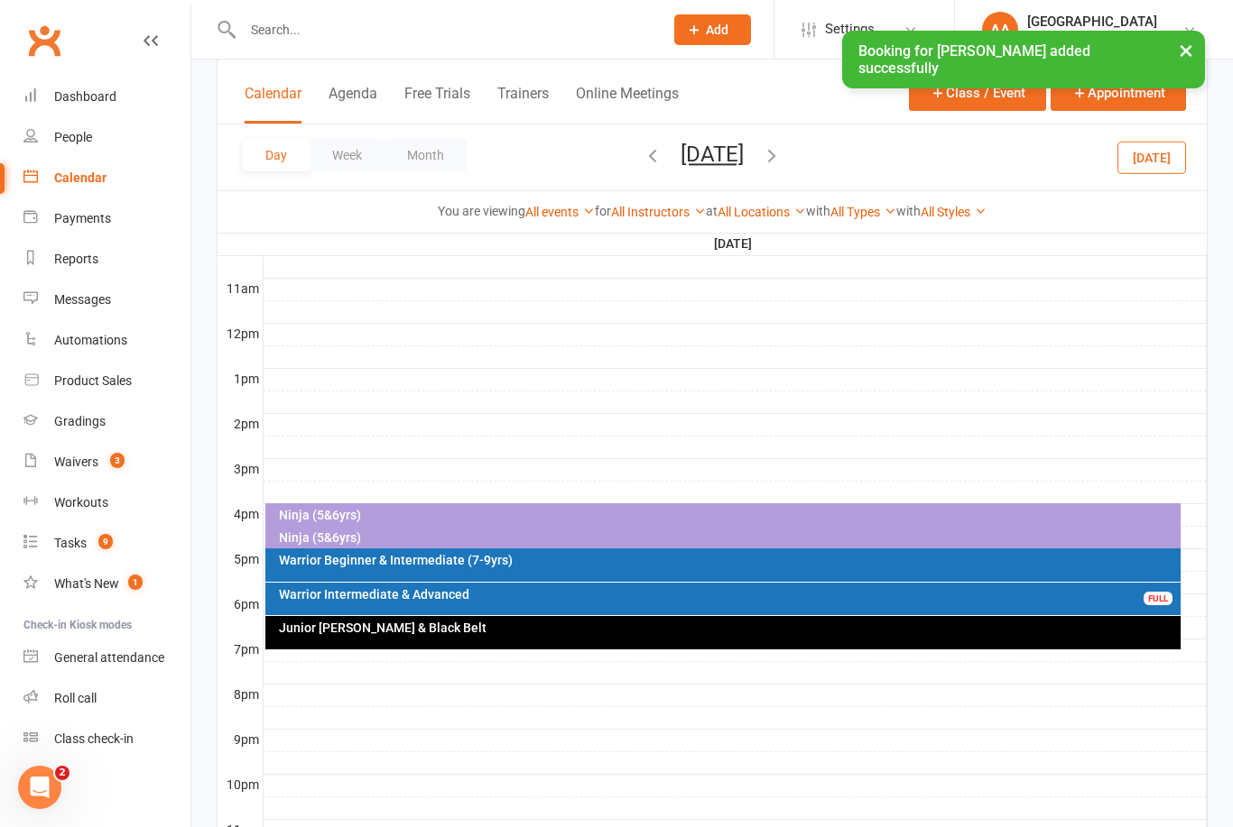
click at [715, 157] on button "Friday, Sep 19, 2025" at bounding box center [711, 154] width 63 height 25
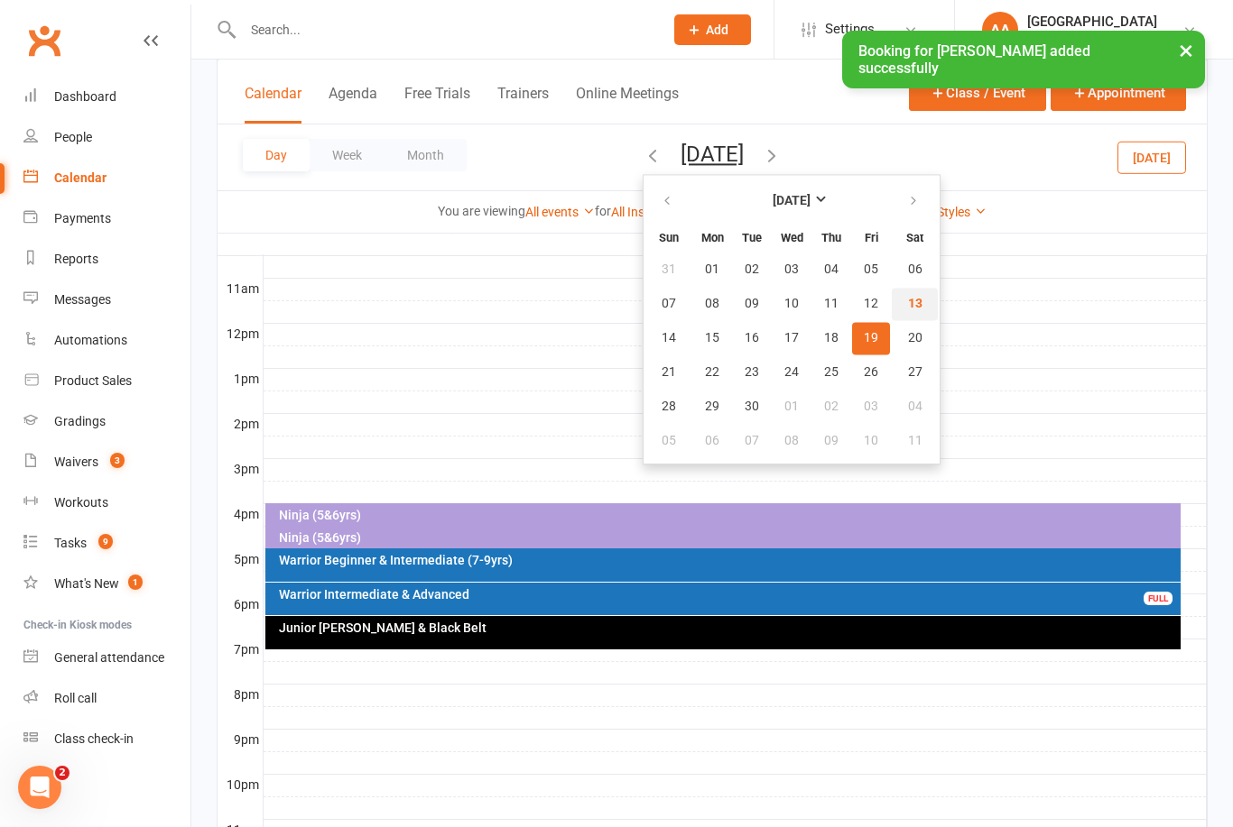
click at [908, 301] on span "13" at bounding box center [915, 304] width 14 height 14
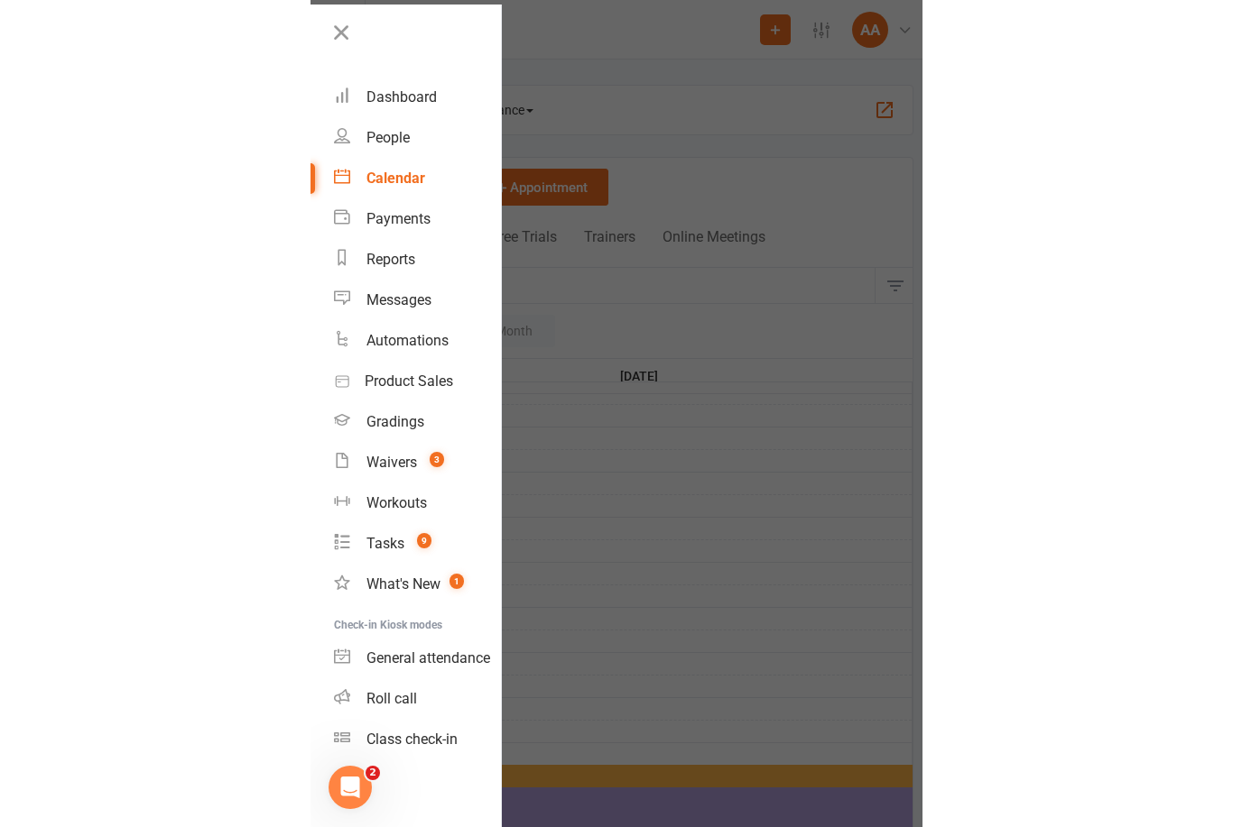
scroll to position [447, 0]
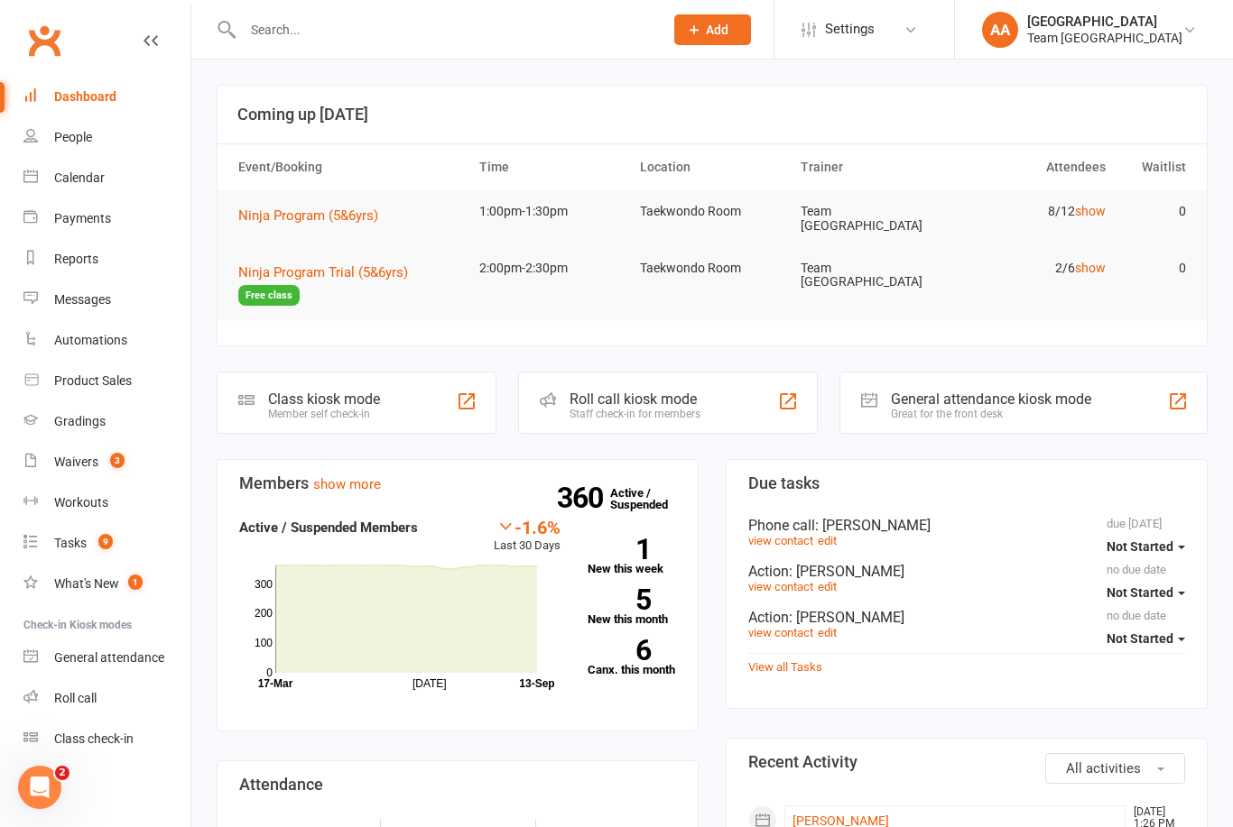
scroll to position [2, 0]
click at [106, 176] on link "Calendar" at bounding box center [106, 178] width 167 height 41
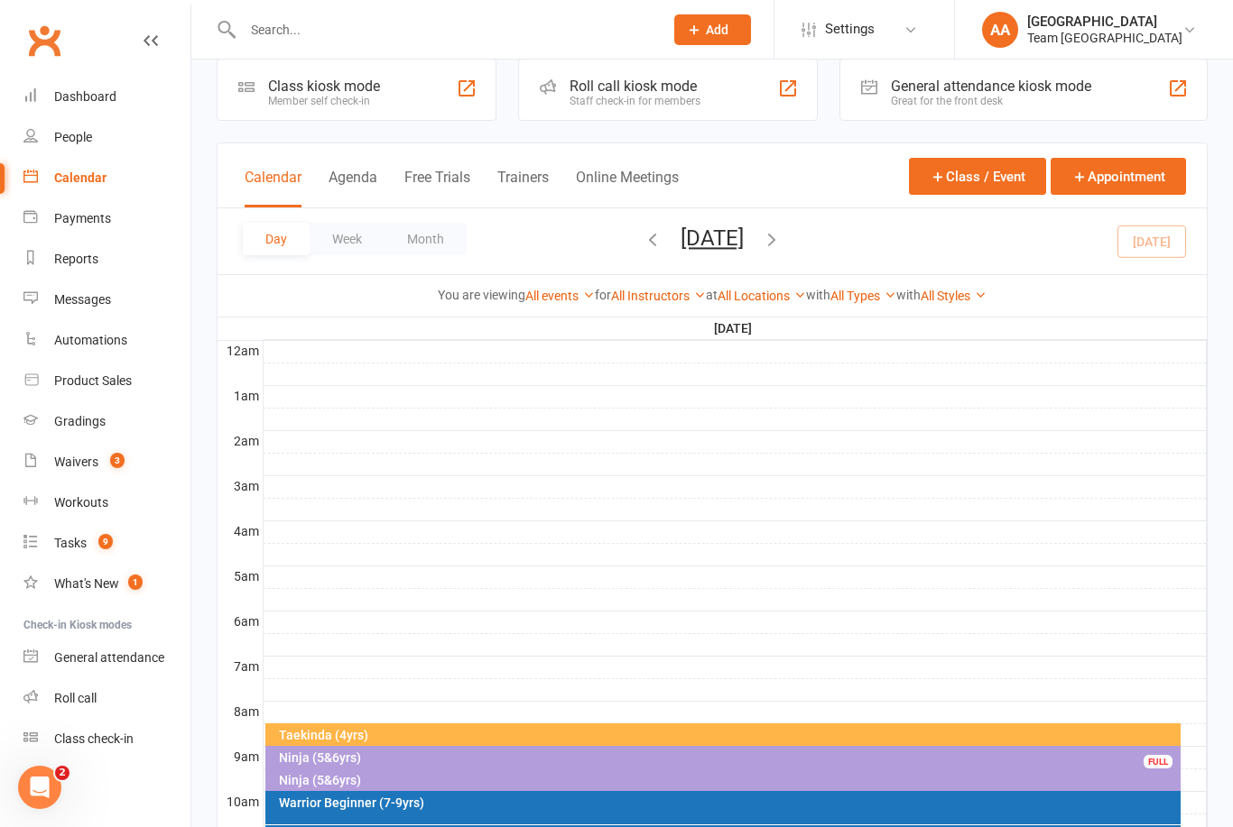
scroll to position [282, 0]
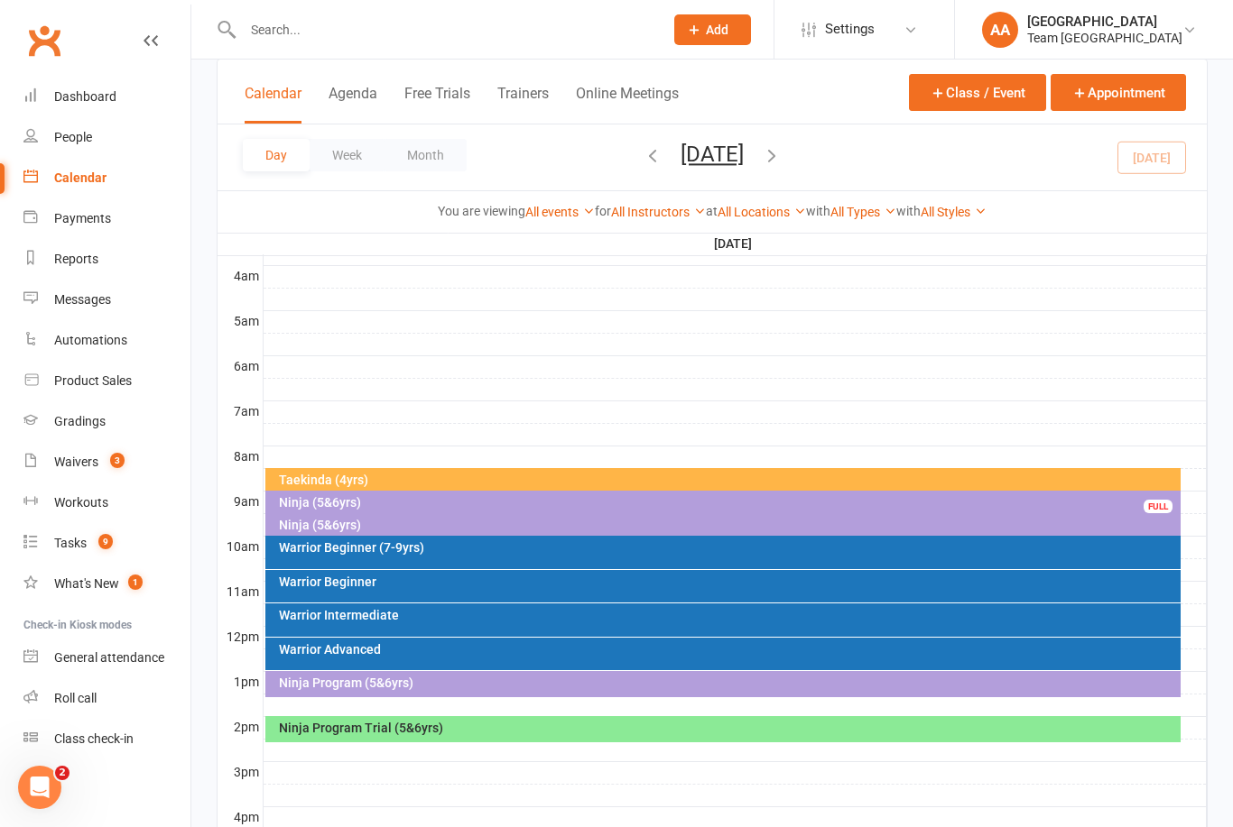
click at [738, 166] on button "[DATE]" at bounding box center [711, 154] width 63 height 25
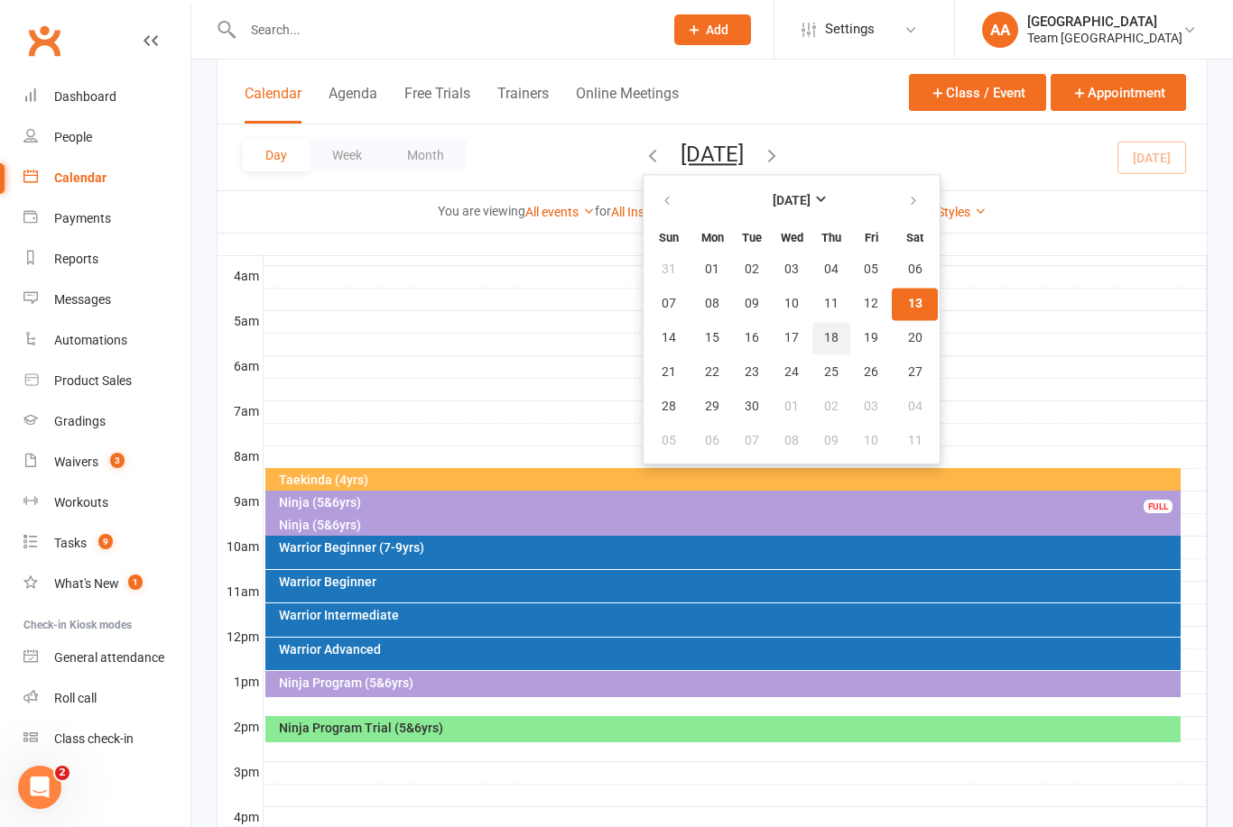
click at [824, 335] on span "18" at bounding box center [831, 338] width 14 height 14
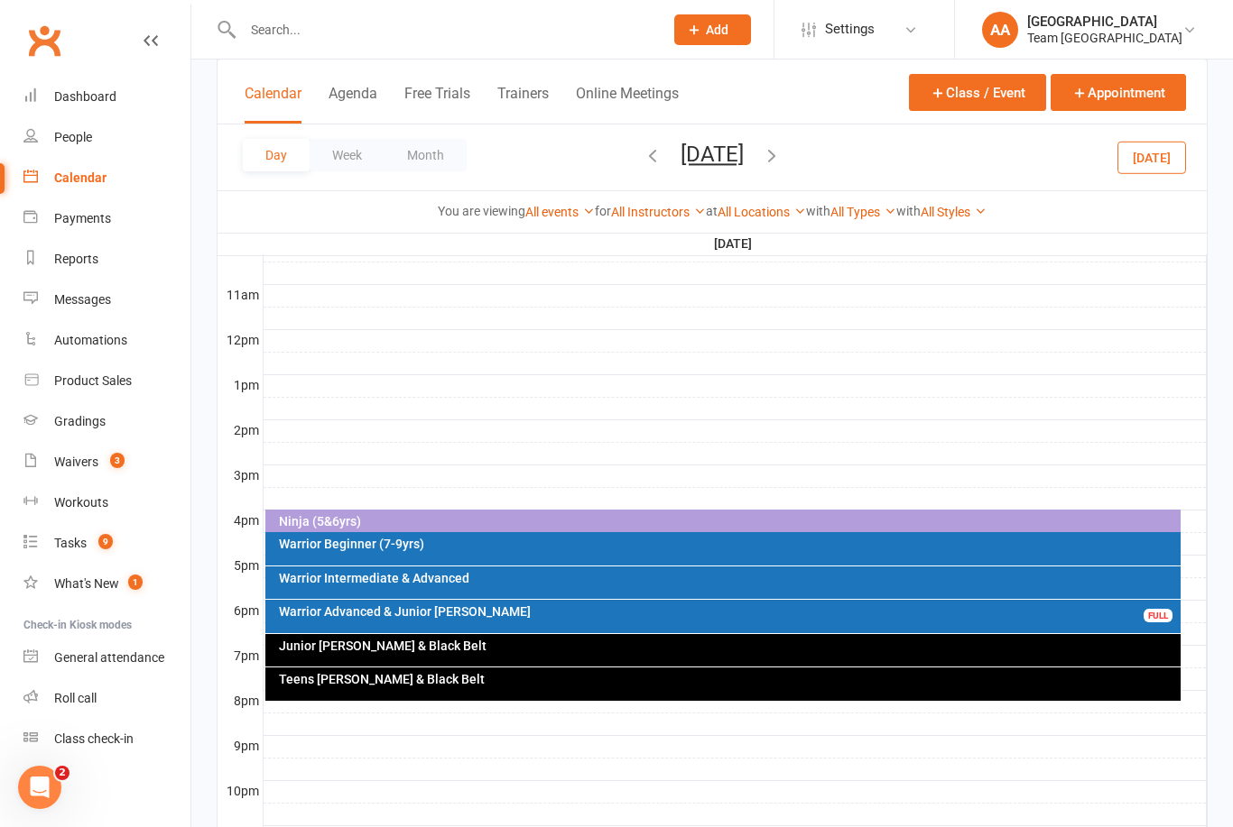
scroll to position [628, 0]
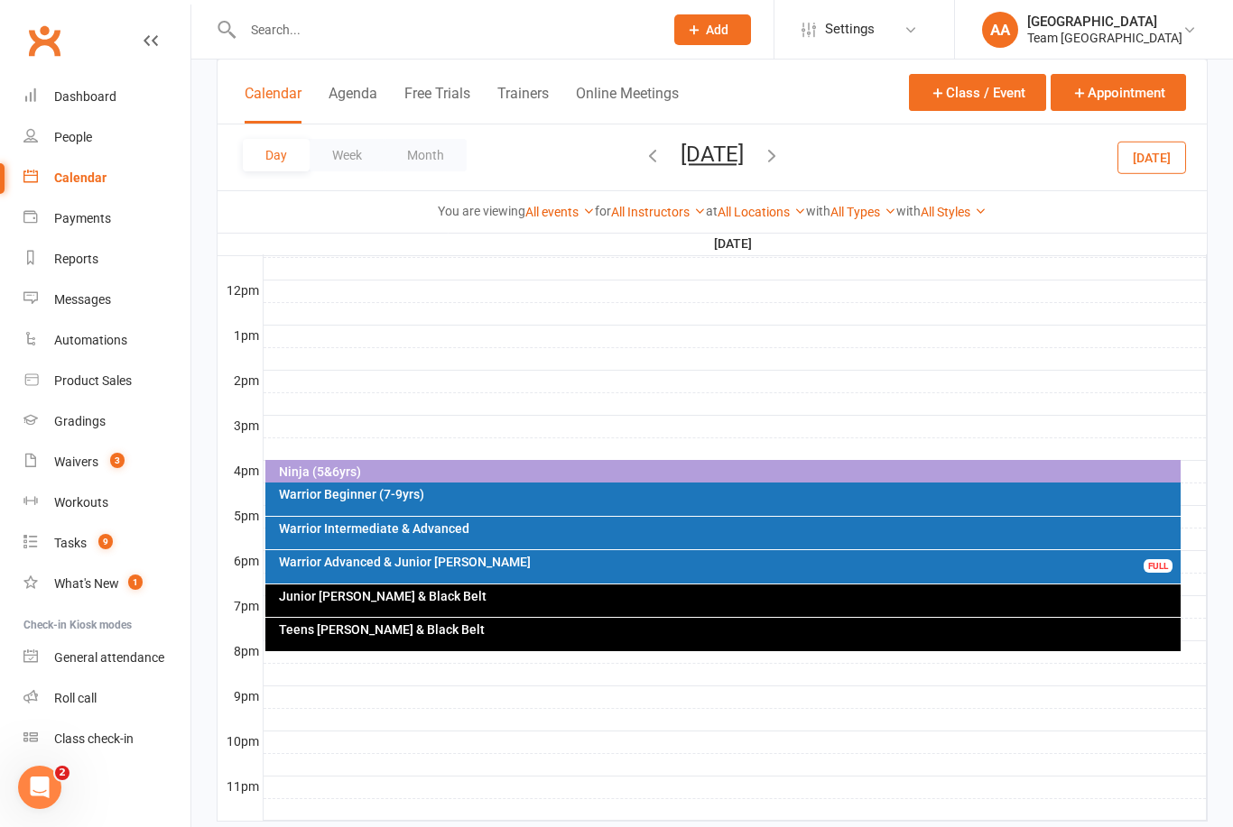
click at [555, 468] on div "Ninja (5&6yrs)" at bounding box center [728, 472] width 900 height 13
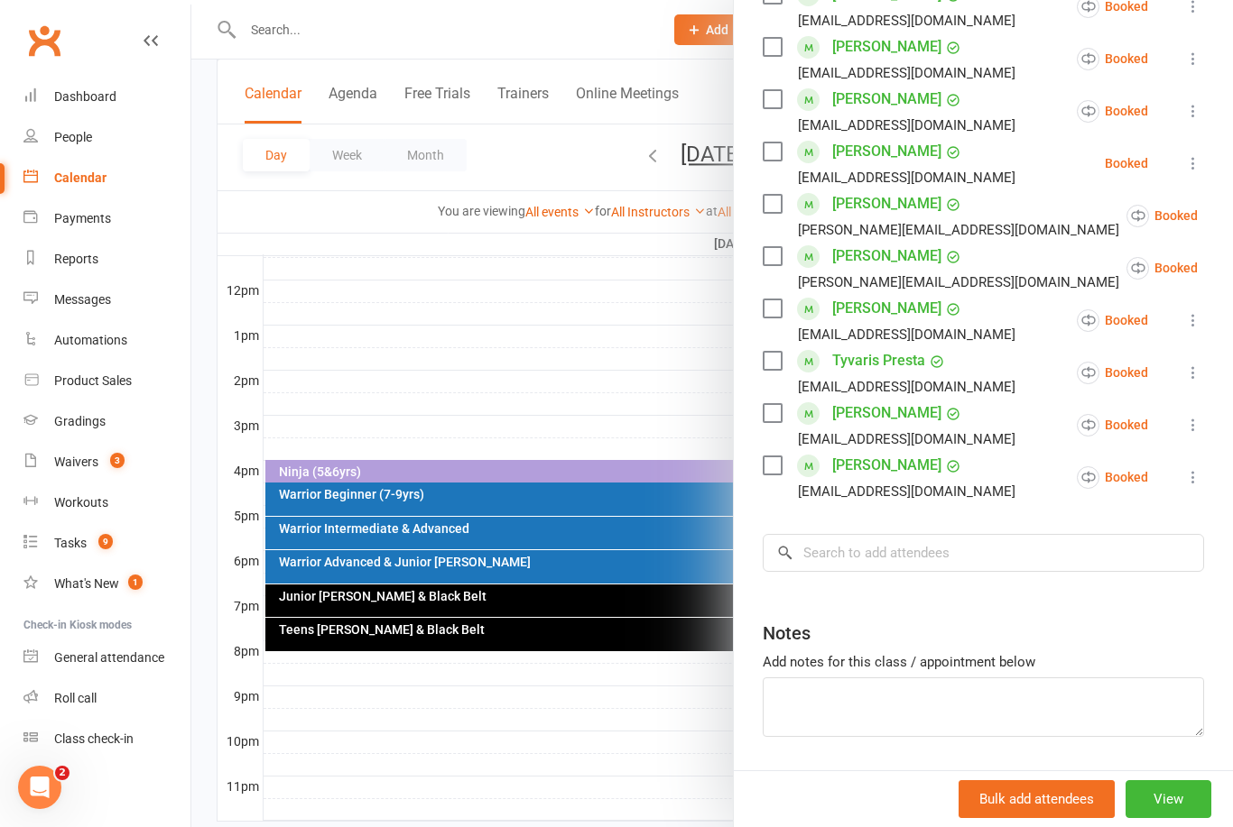
scroll to position [459, 0]
click at [866, 539] on input "search" at bounding box center [982, 554] width 441 height 38
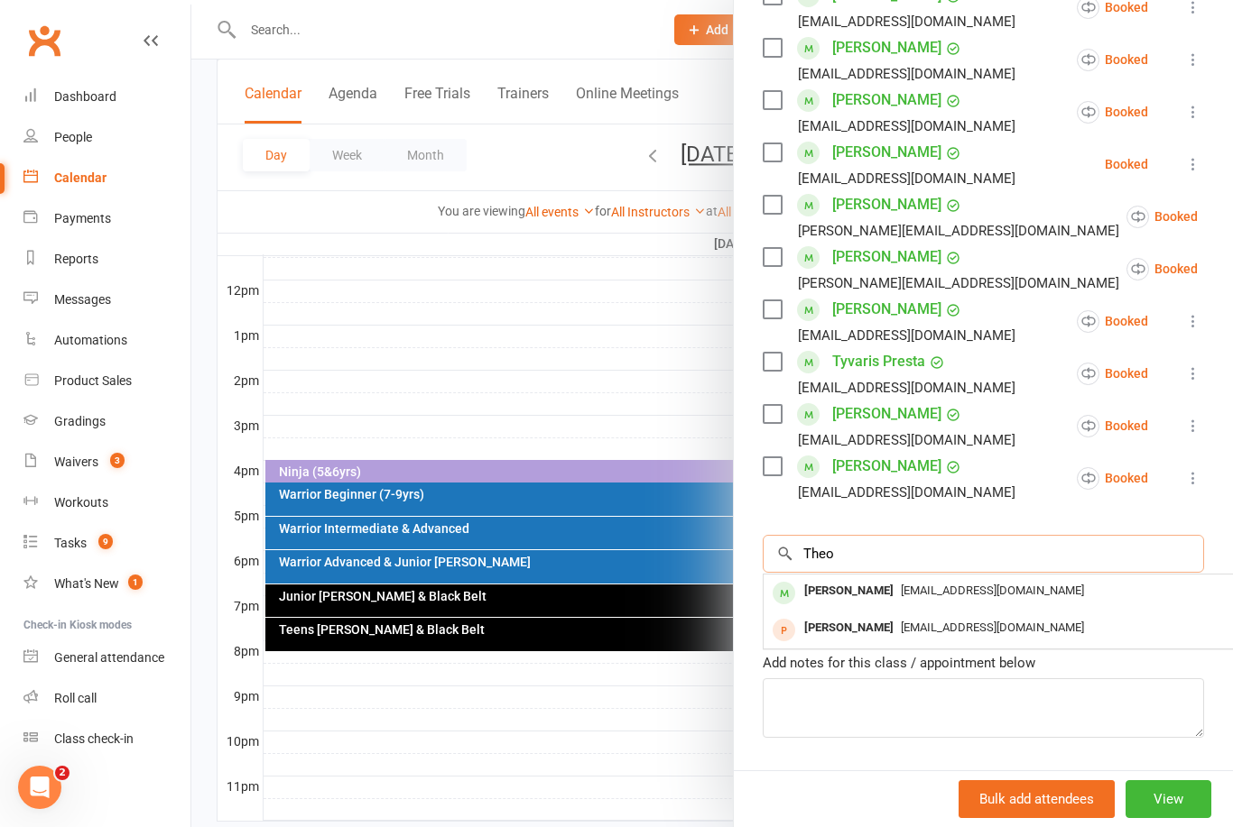
type input "Theo"
click at [901, 587] on span "[EMAIL_ADDRESS][DOMAIN_NAME]" at bounding box center [992, 591] width 183 height 14
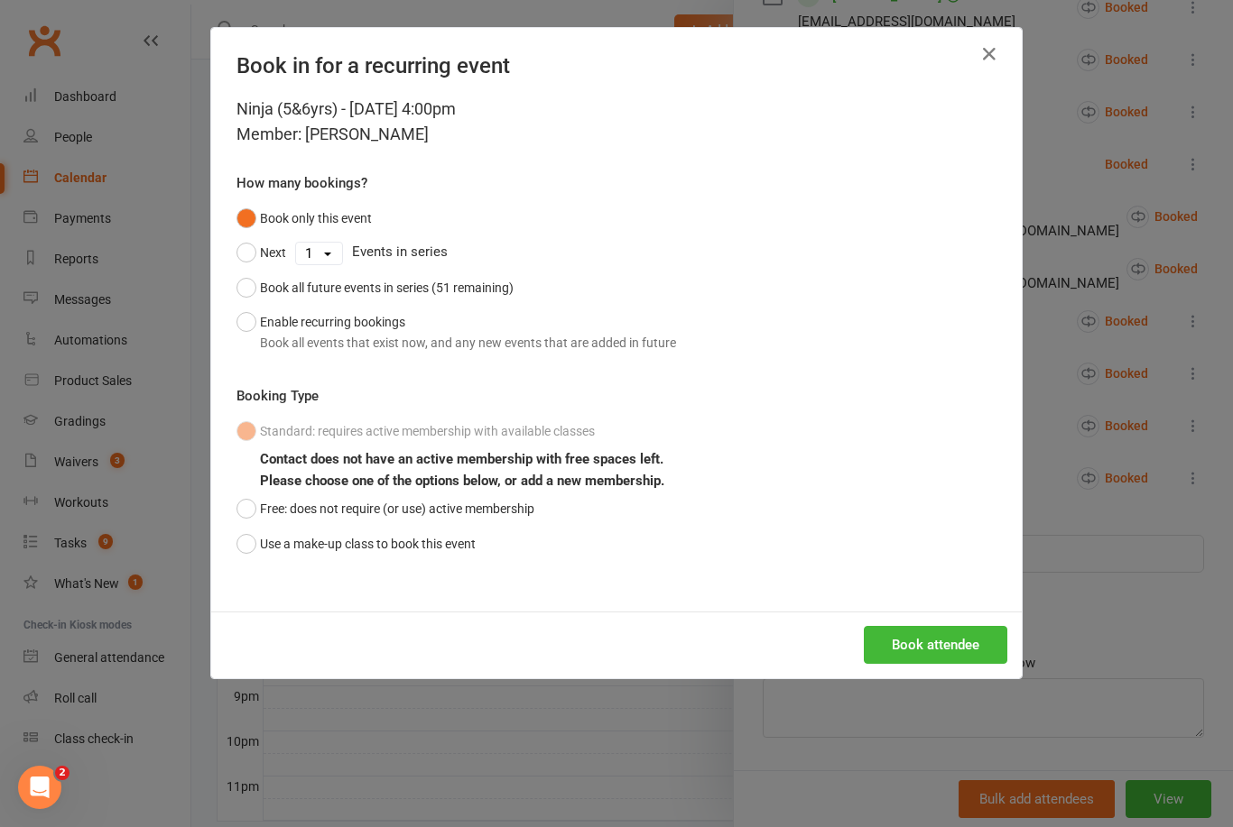
click at [249, 551] on button "Use a make-up class to book this event" at bounding box center [355, 544] width 239 height 34
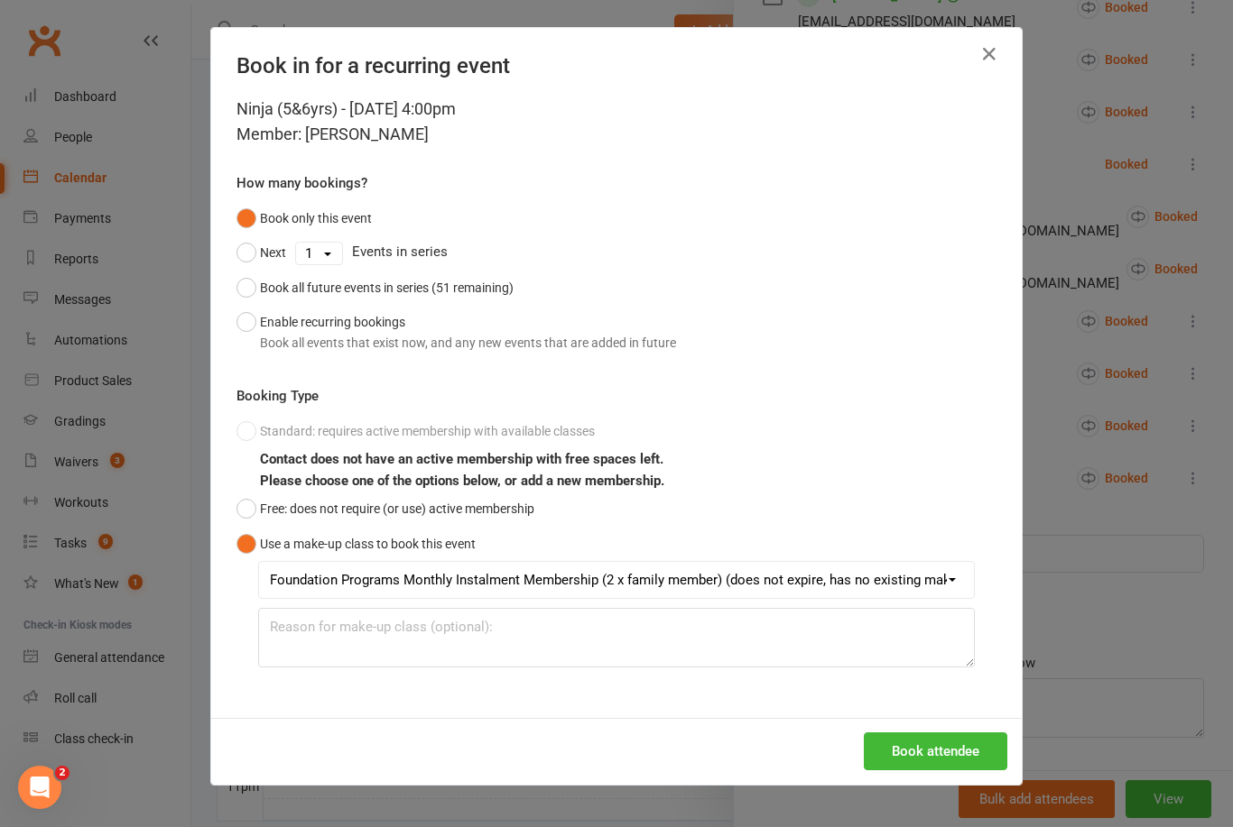
click at [921, 740] on button "Book attendee" at bounding box center [935, 752] width 143 height 38
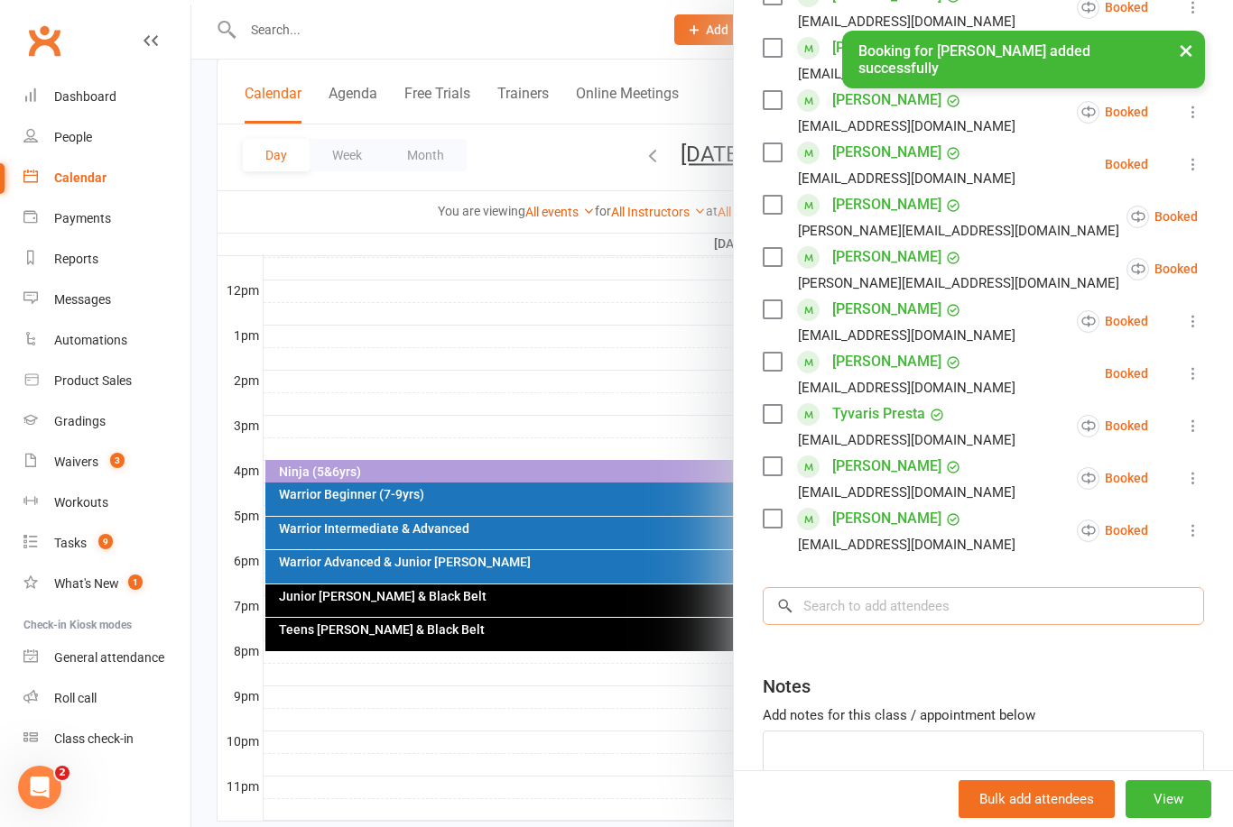
click at [854, 611] on input "search" at bounding box center [982, 606] width 441 height 38
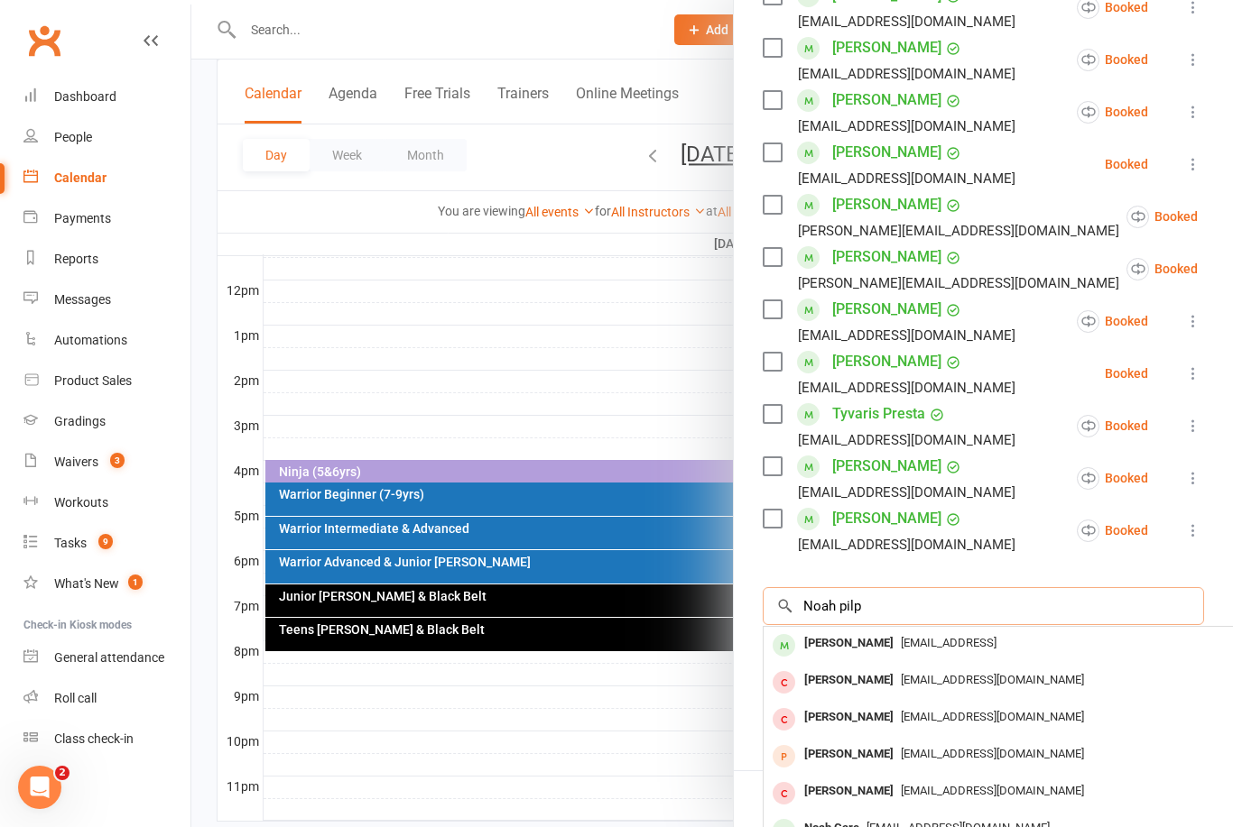
type input "Noah pilp"
click at [870, 640] on div "[PERSON_NAME]" at bounding box center [849, 644] width 104 height 26
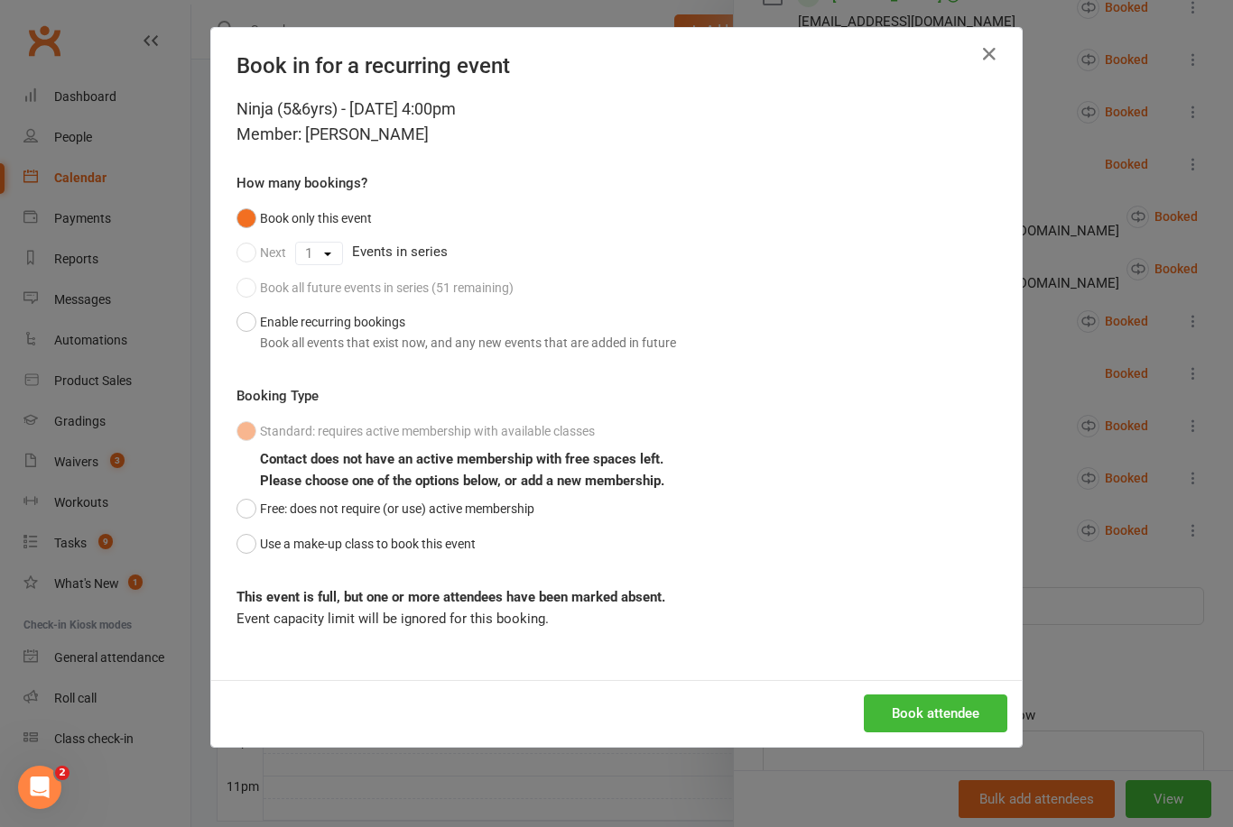
click at [251, 546] on button "Use a make-up class to book this event" at bounding box center [355, 544] width 239 height 34
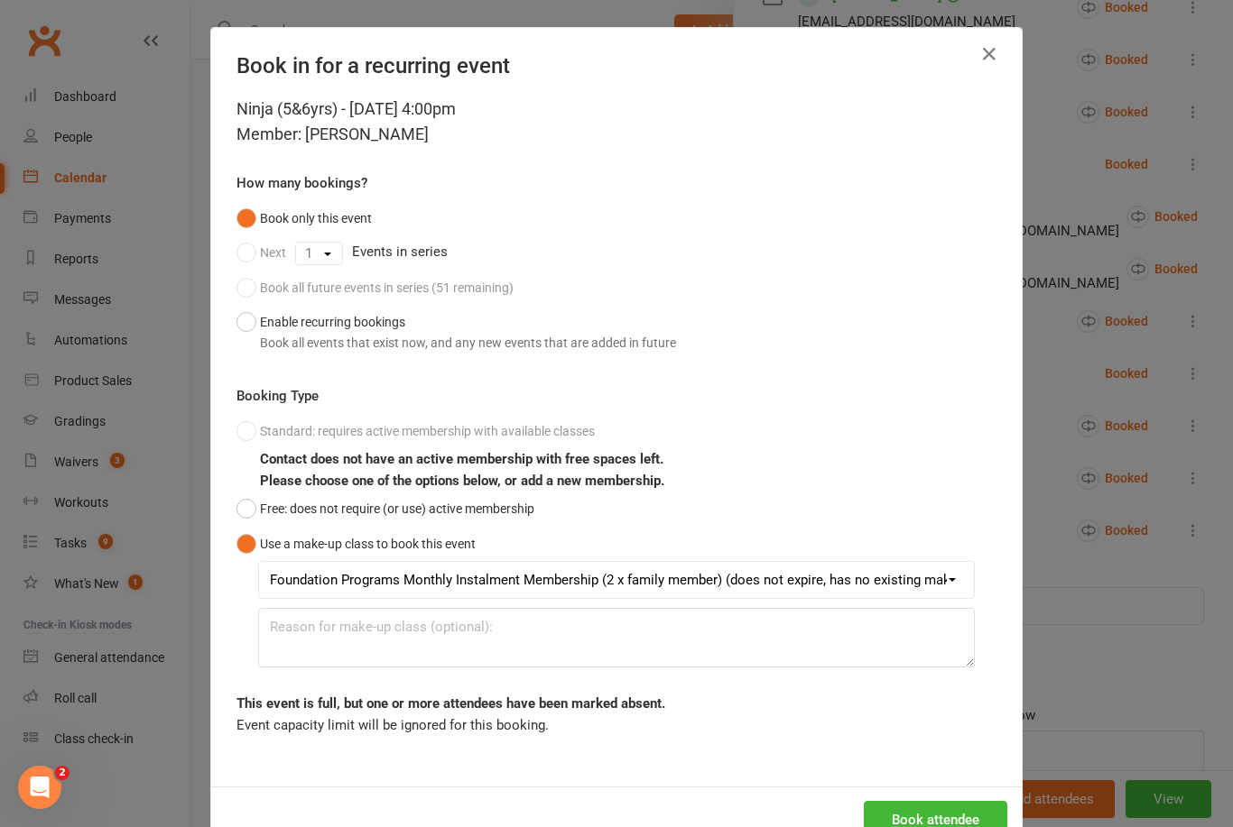
click at [924, 812] on button "Book attendee" at bounding box center [935, 820] width 143 height 38
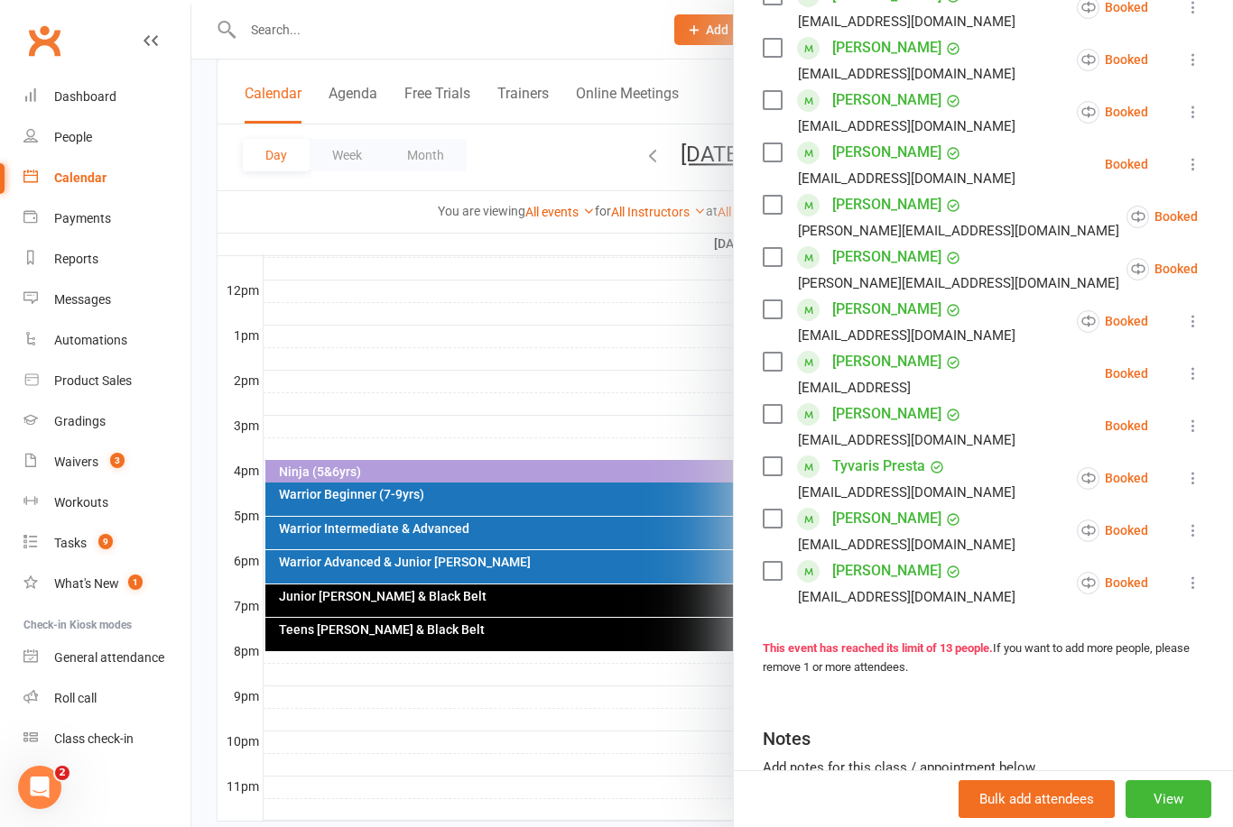
click at [93, 420] on div "Gradings" at bounding box center [79, 421] width 51 height 14
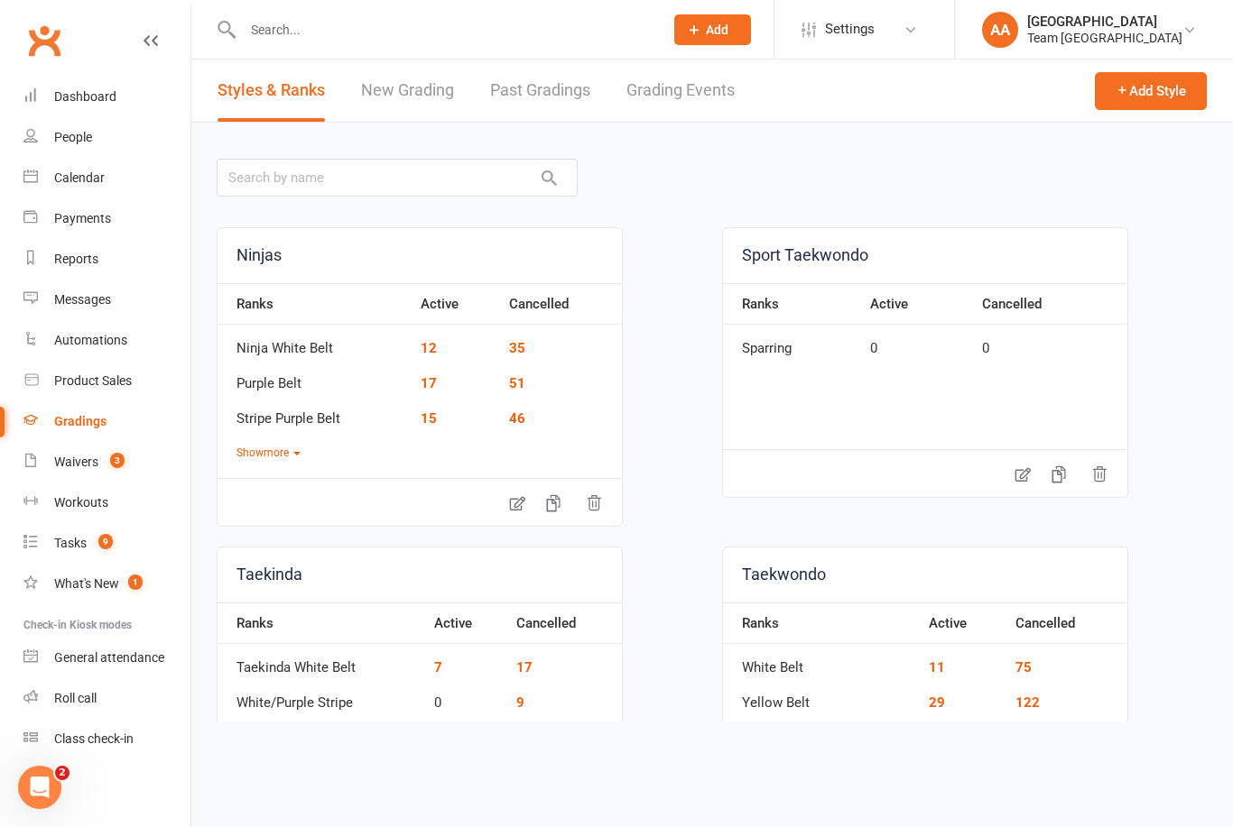
click at [693, 79] on link "Grading Events" at bounding box center [680, 91] width 108 height 62
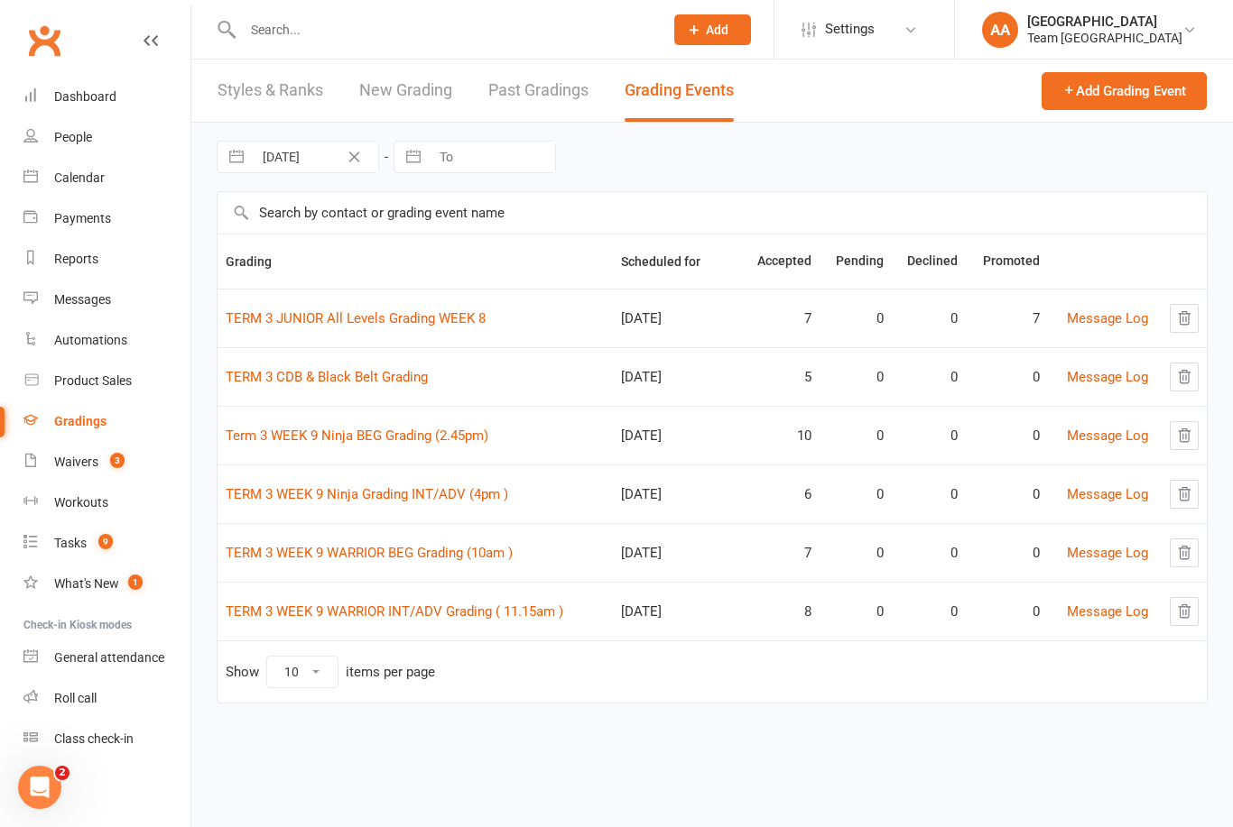
click at [356, 605] on link "TERM 3 WEEK 9 WARRIOR INT/ADV Grading ( 11.15am )" at bounding box center [394, 612] width 337 height 16
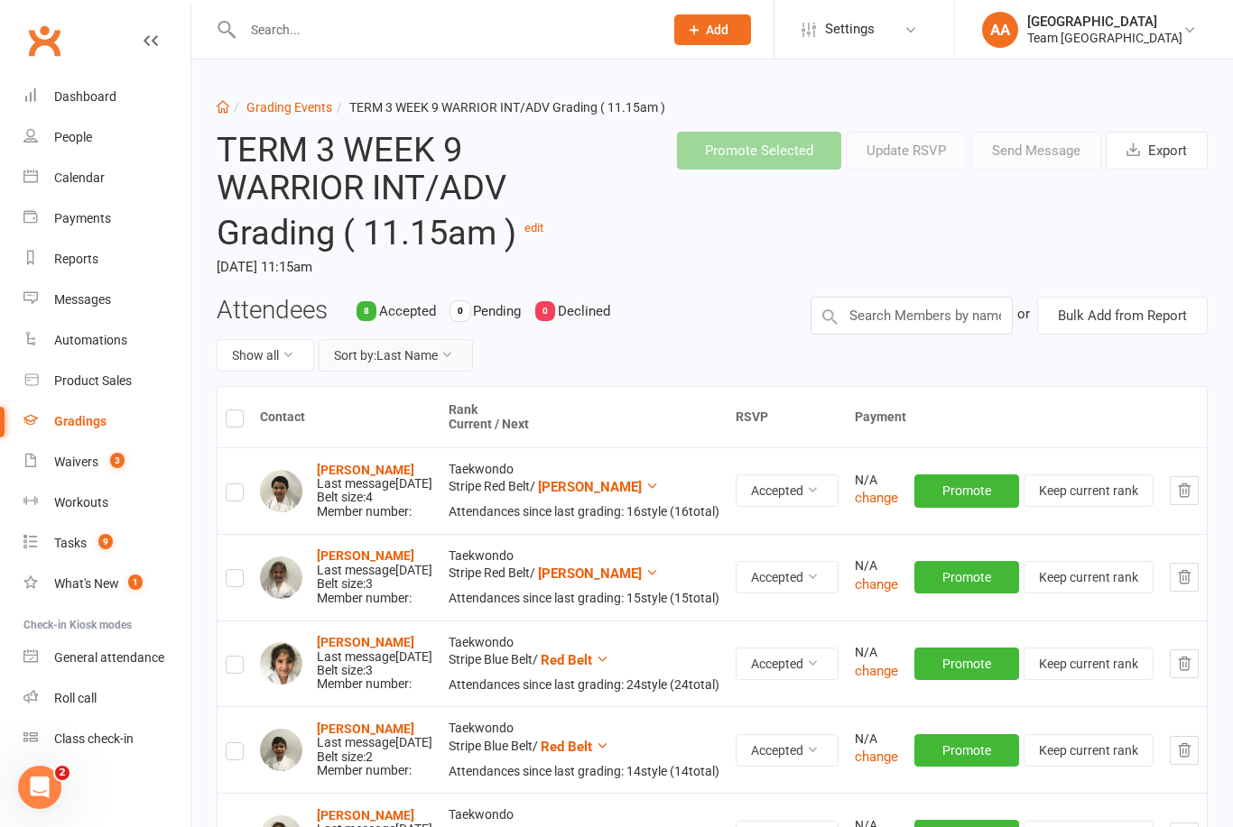
click at [414, 349] on button "Sort by: Last Name" at bounding box center [396, 355] width 154 height 32
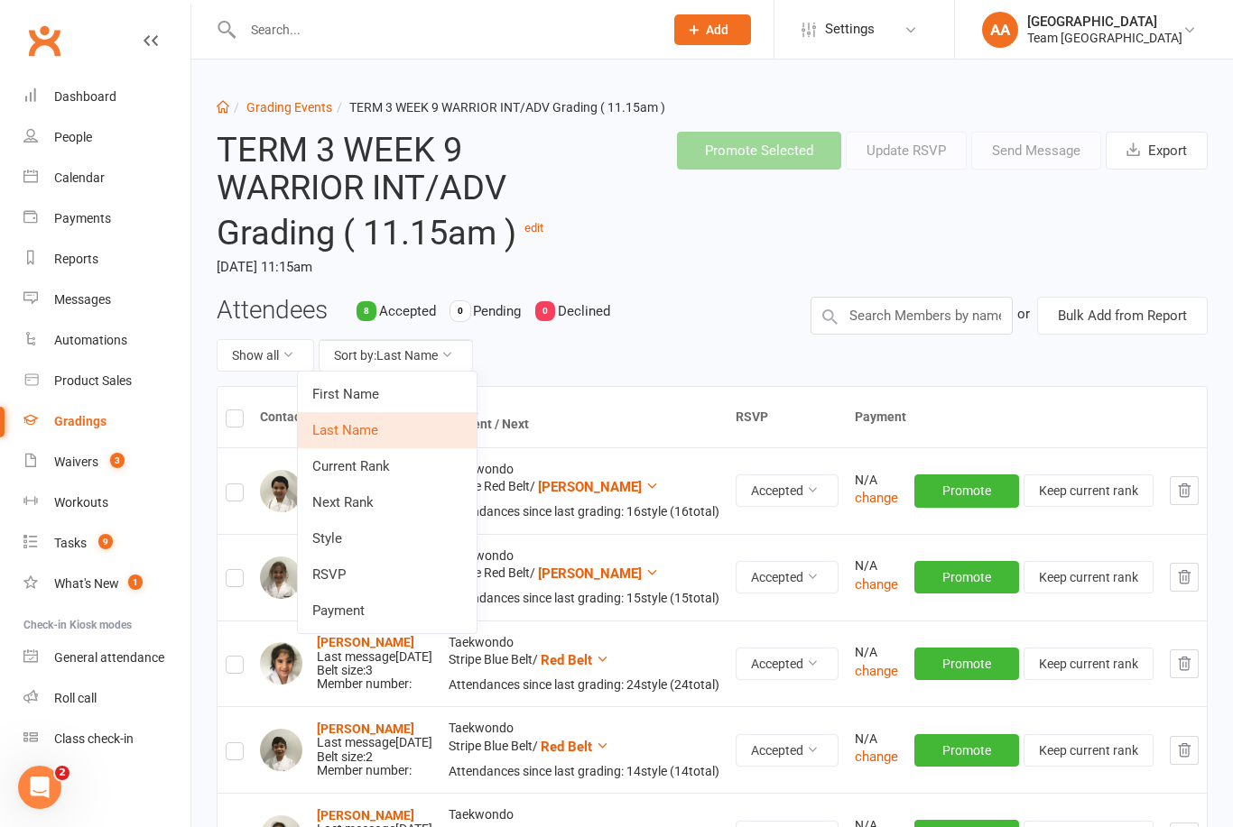
click at [394, 489] on link "Next Rank" at bounding box center [387, 503] width 179 height 36
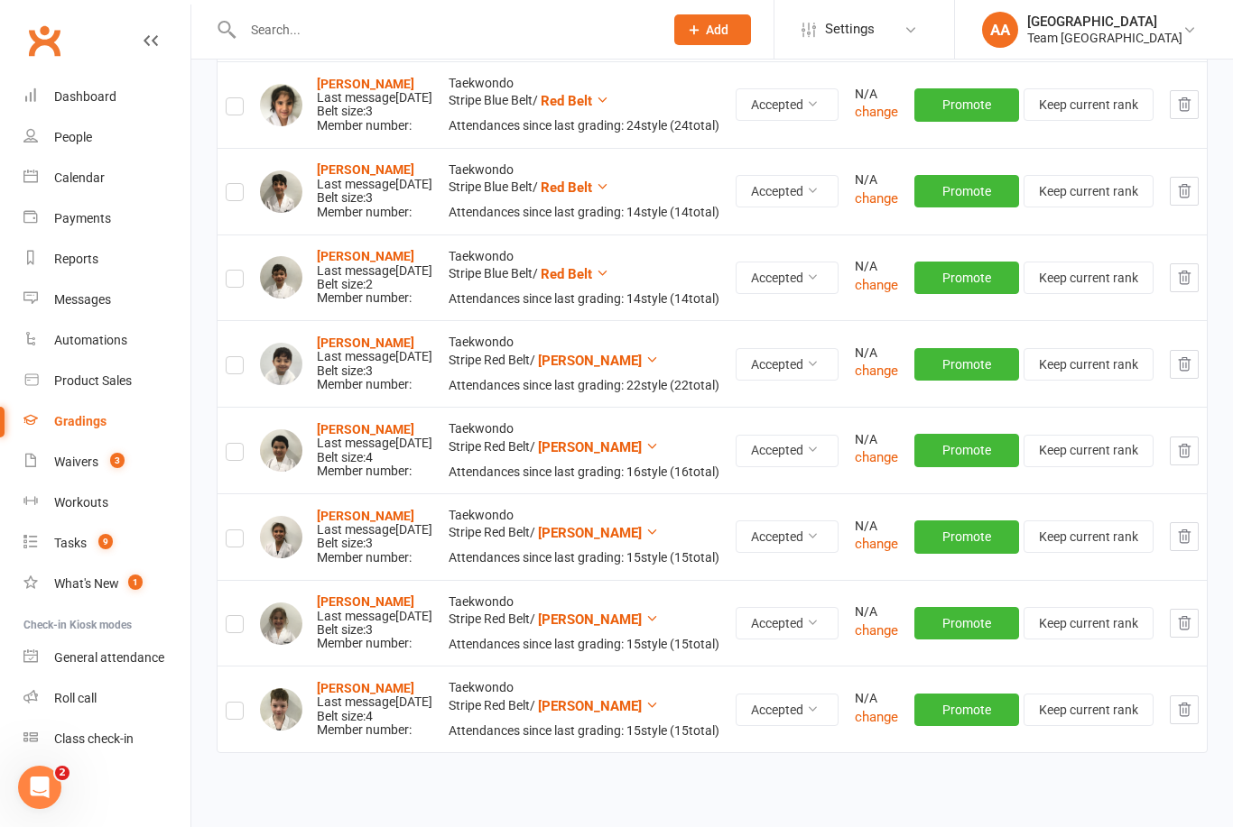
scroll to position [537, 0]
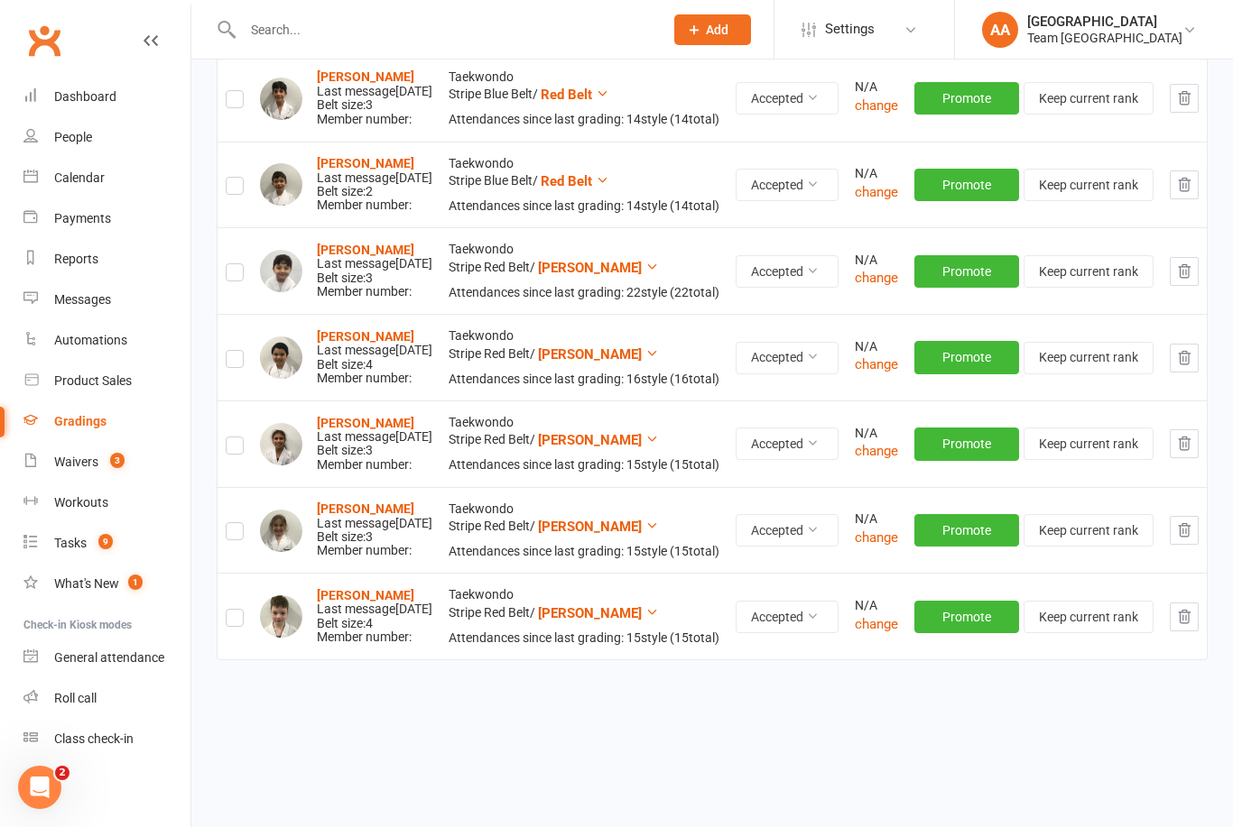
click at [236, 275] on label at bounding box center [235, 275] width 18 height 0
click at [236, 264] on input "checkbox" at bounding box center [235, 264] width 18 height 0
checkbox input "true"
click at [236, 362] on label at bounding box center [235, 362] width 18 height 0
click at [236, 351] on input "checkbox" at bounding box center [235, 351] width 18 height 0
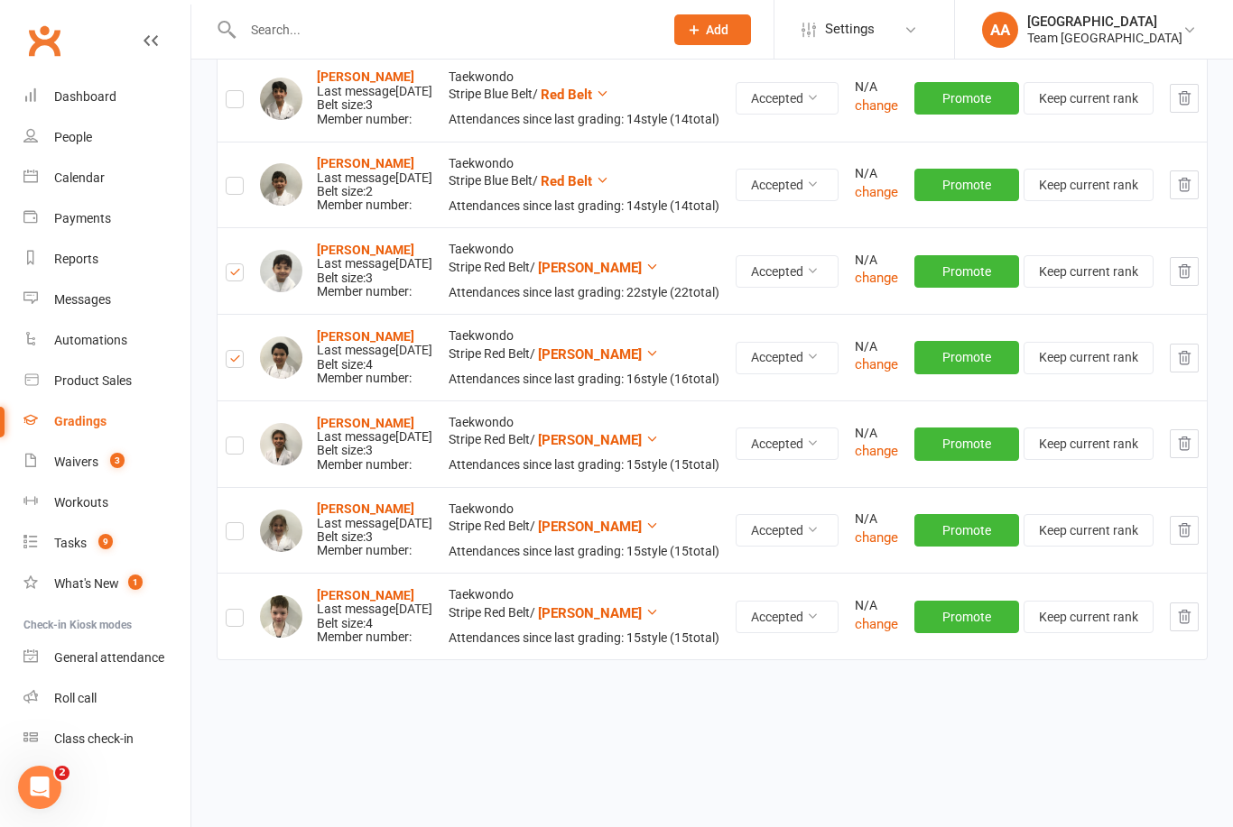
checkbox input "true"
click at [237, 448] on label at bounding box center [235, 448] width 18 height 0
click at [237, 438] on input "checkbox" at bounding box center [235, 438] width 18 height 0
checkbox input "true"
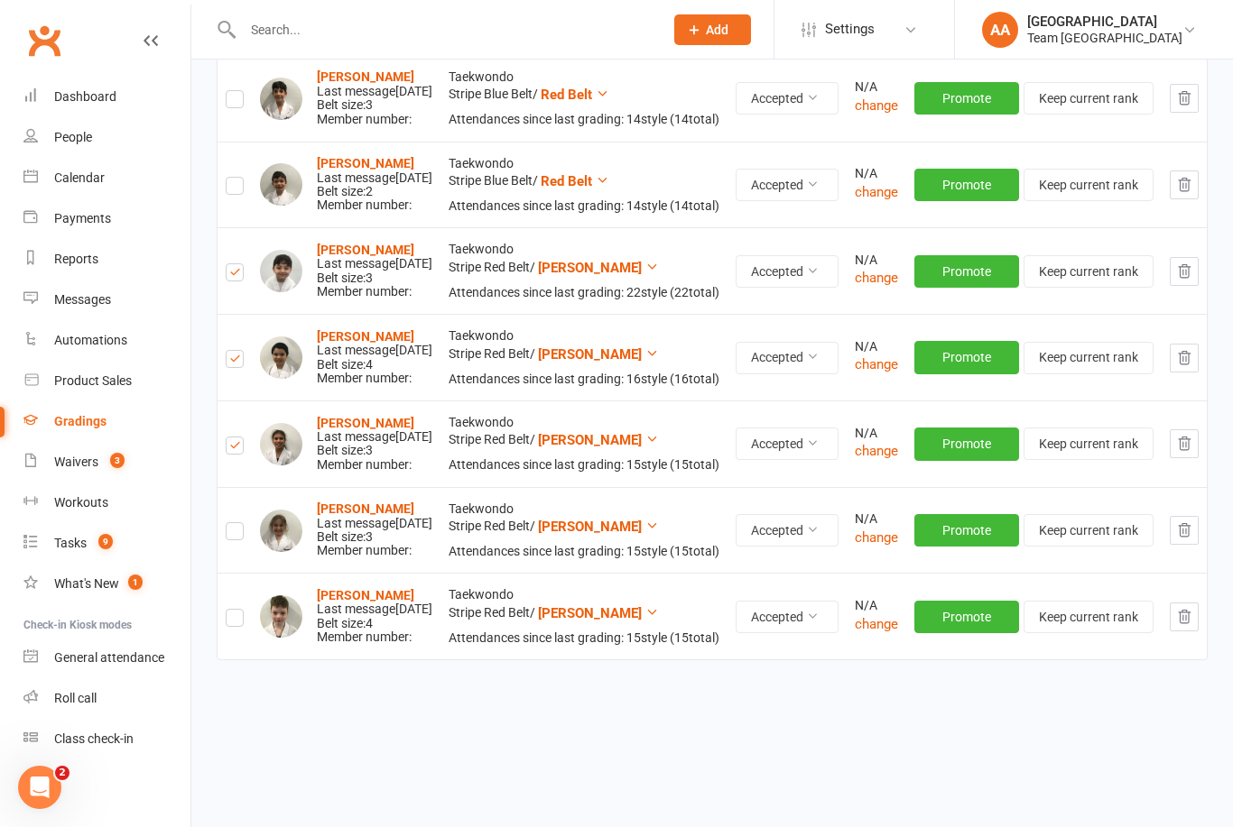
checkbox input "true"
click at [252, 438] on td "Isabel Finocchiaro Last message Sep 10, 2025 Belt size: 3 Member number:" at bounding box center [346, 444] width 189 height 87
click at [235, 448] on label at bounding box center [235, 448] width 18 height 0
click at [235, 438] on input "checkbox" at bounding box center [235, 438] width 18 height 0
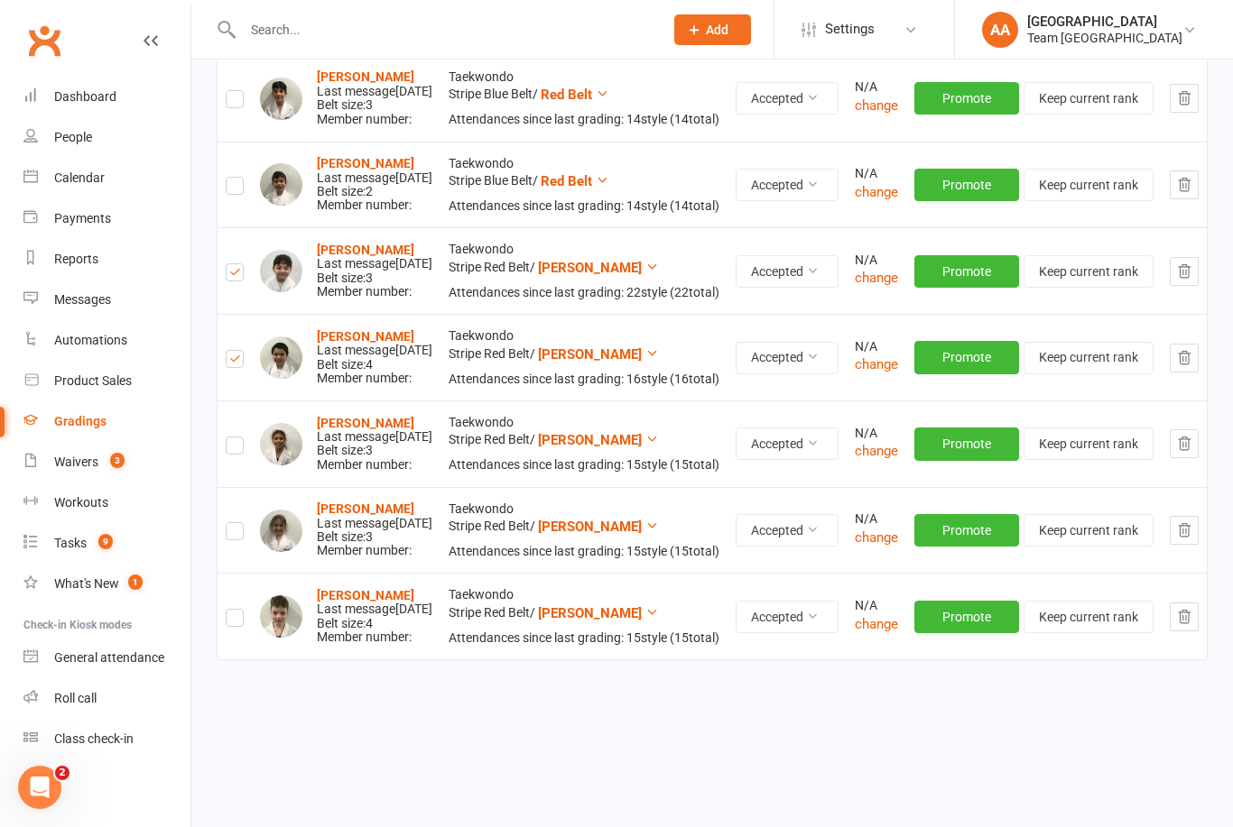
checkbox input "false"
checkbox input "true"
click at [237, 362] on label at bounding box center [235, 362] width 18 height 0
click at [237, 351] on input "checkbox" at bounding box center [235, 351] width 18 height 0
checkbox input "false"
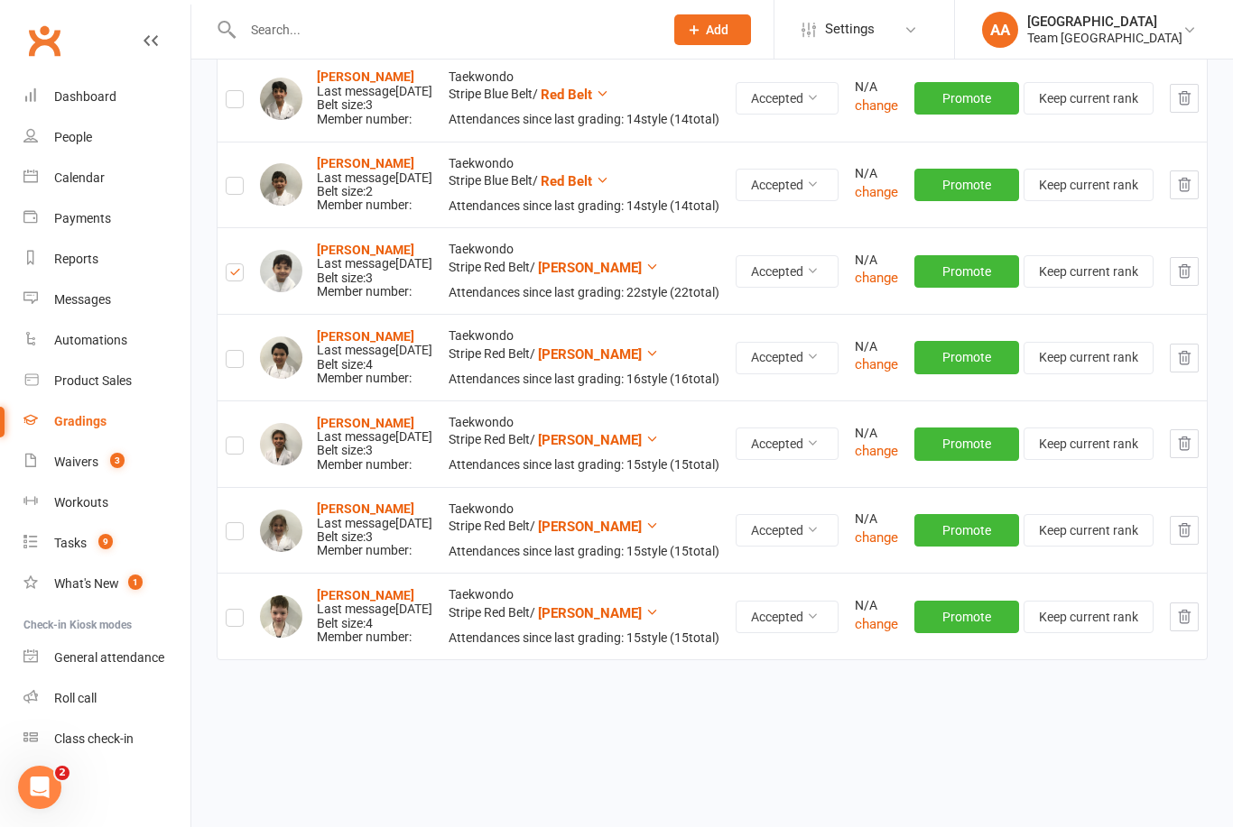
click at [241, 275] on label at bounding box center [235, 275] width 18 height 0
click at [241, 264] on input "checkbox" at bounding box center [235, 264] width 18 height 0
checkbox input "false"
click at [365, 430] on strong "Isabel Finocchiaro" at bounding box center [365, 423] width 97 height 14
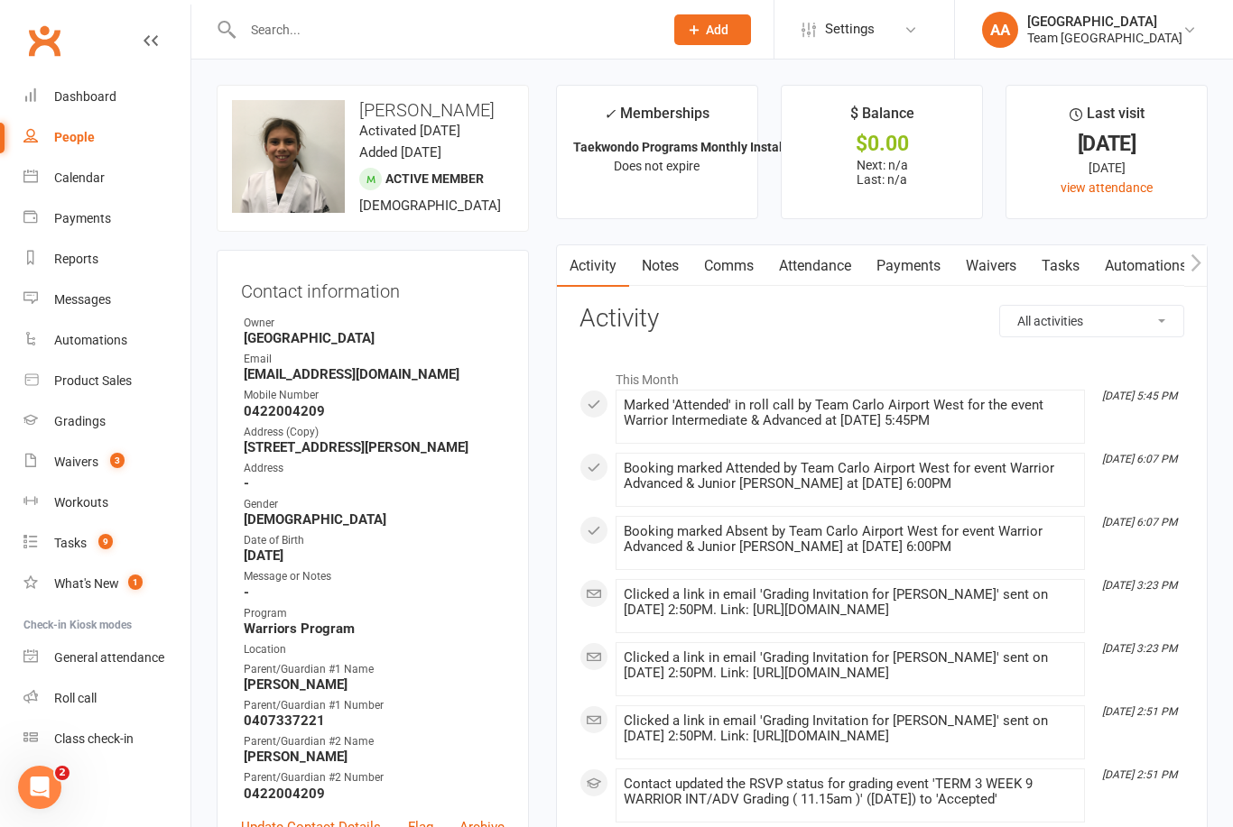
click at [102, 181] on div "Calendar" at bounding box center [79, 178] width 51 height 14
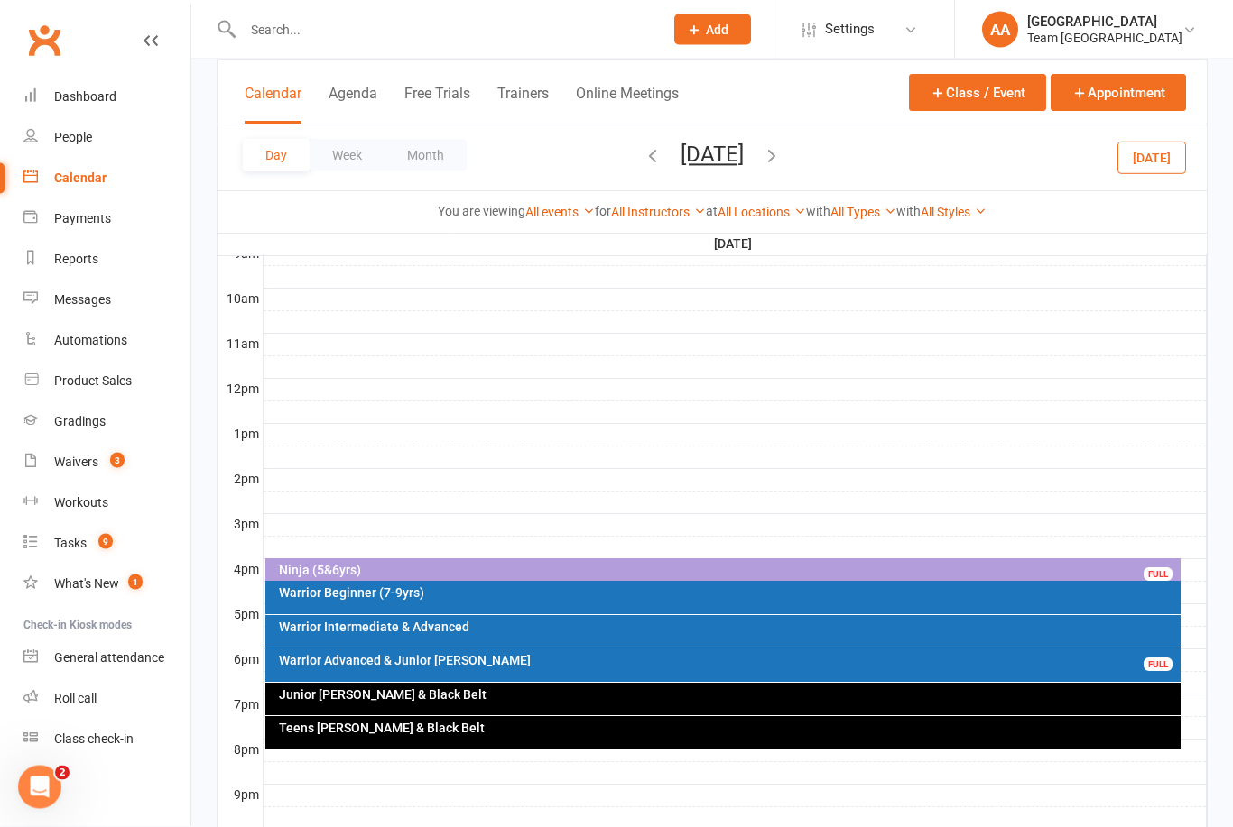
scroll to position [525, 0]
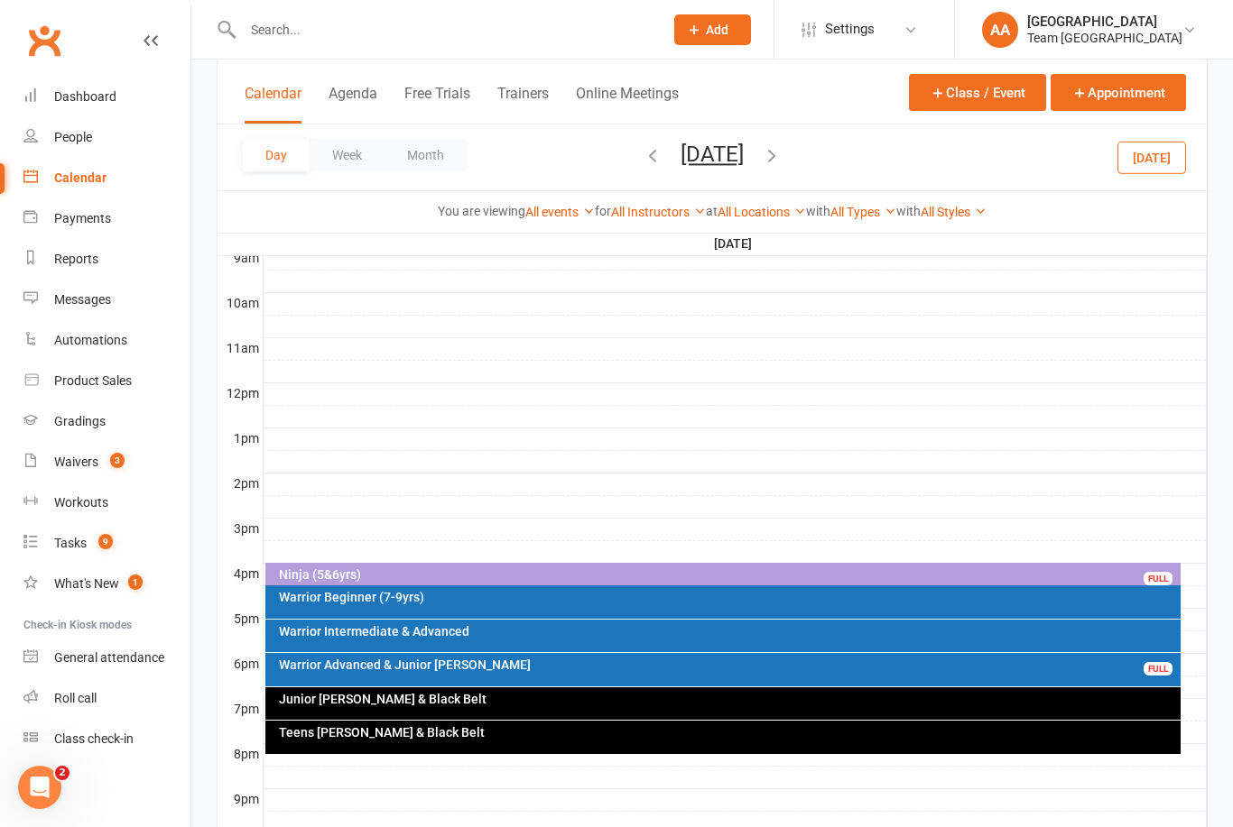
click at [744, 159] on button "Thursday, Sep 18, 2025" at bounding box center [711, 154] width 63 height 25
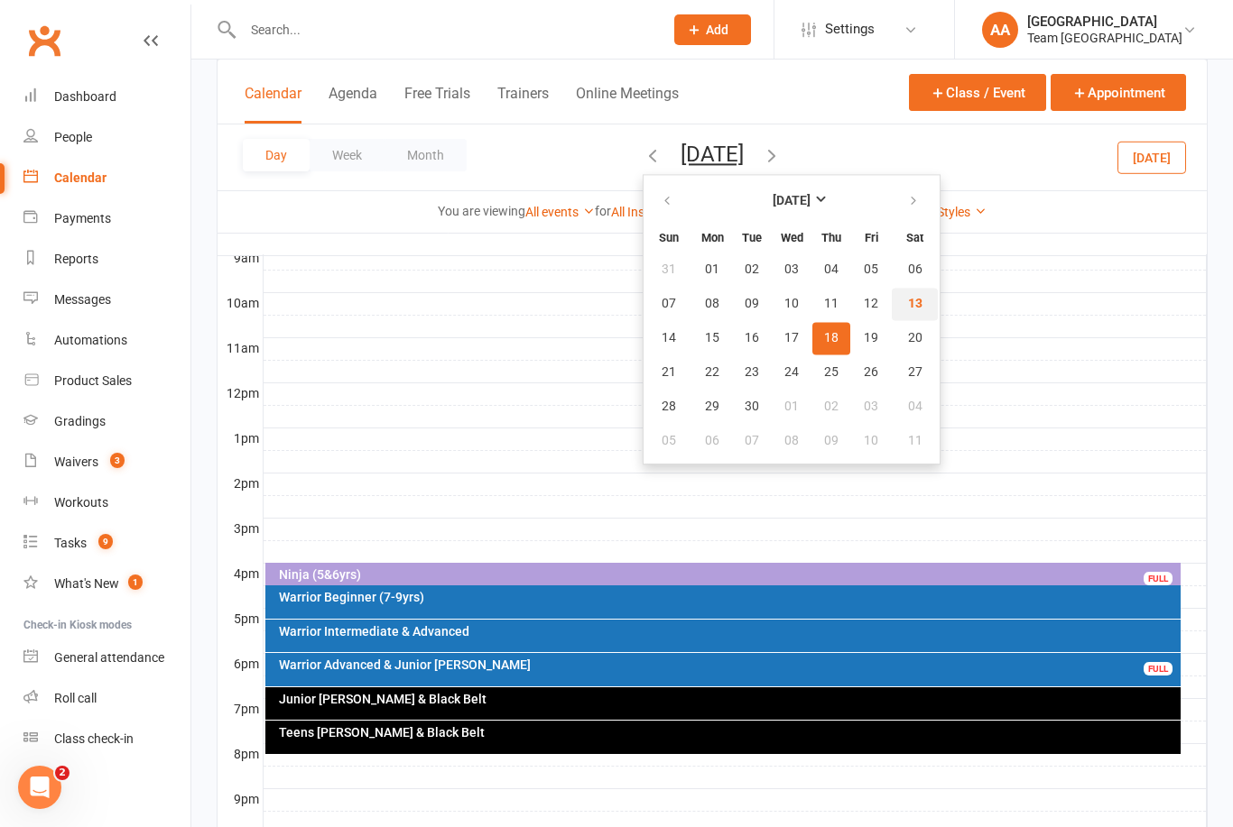
click at [908, 306] on span "13" at bounding box center [915, 304] width 14 height 14
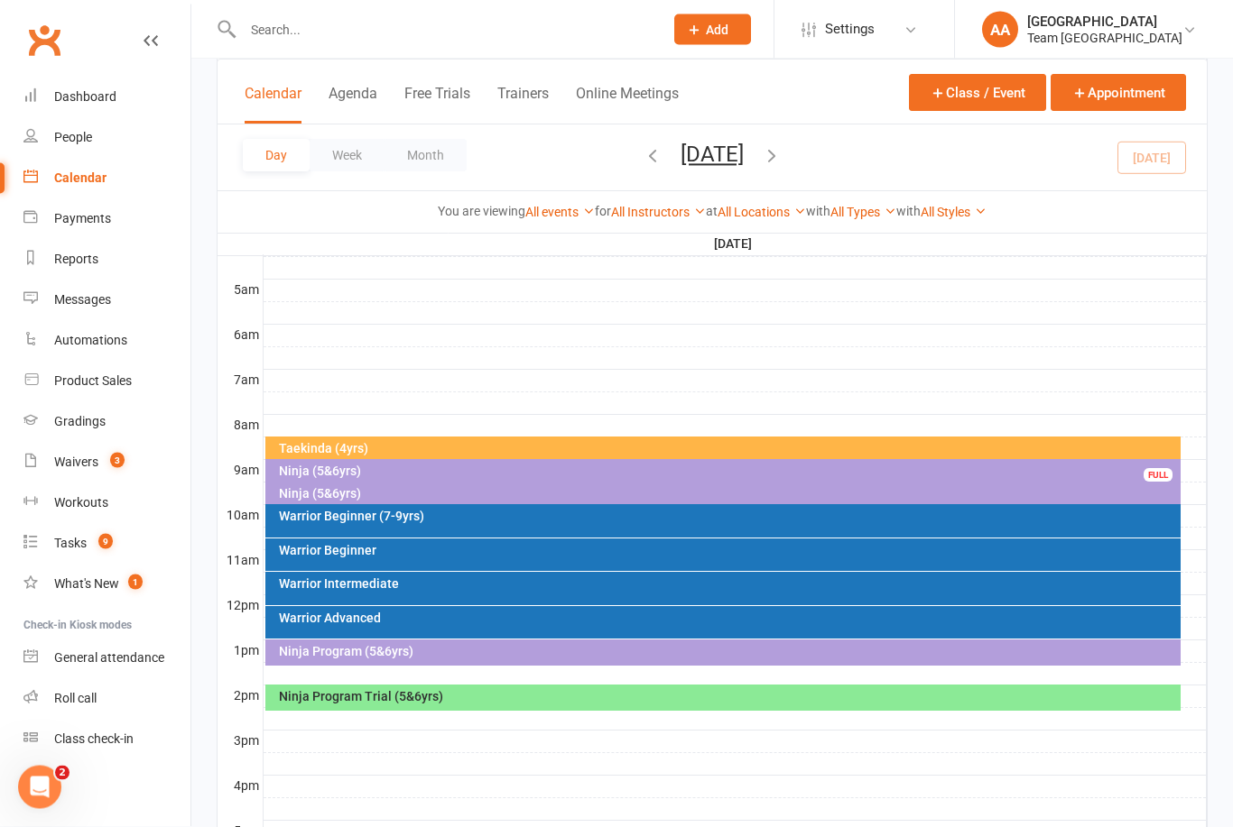
scroll to position [309, 0]
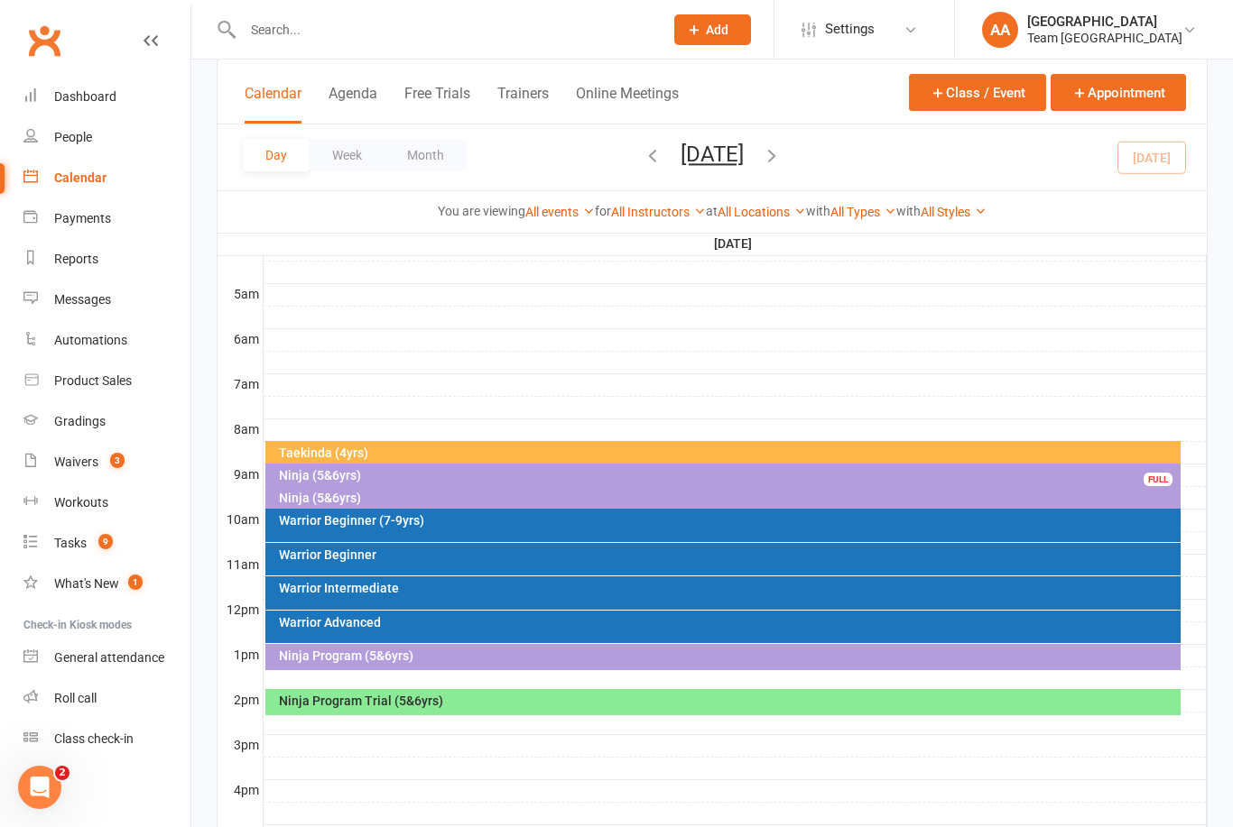
click at [744, 157] on button "[DATE]" at bounding box center [711, 154] width 63 height 25
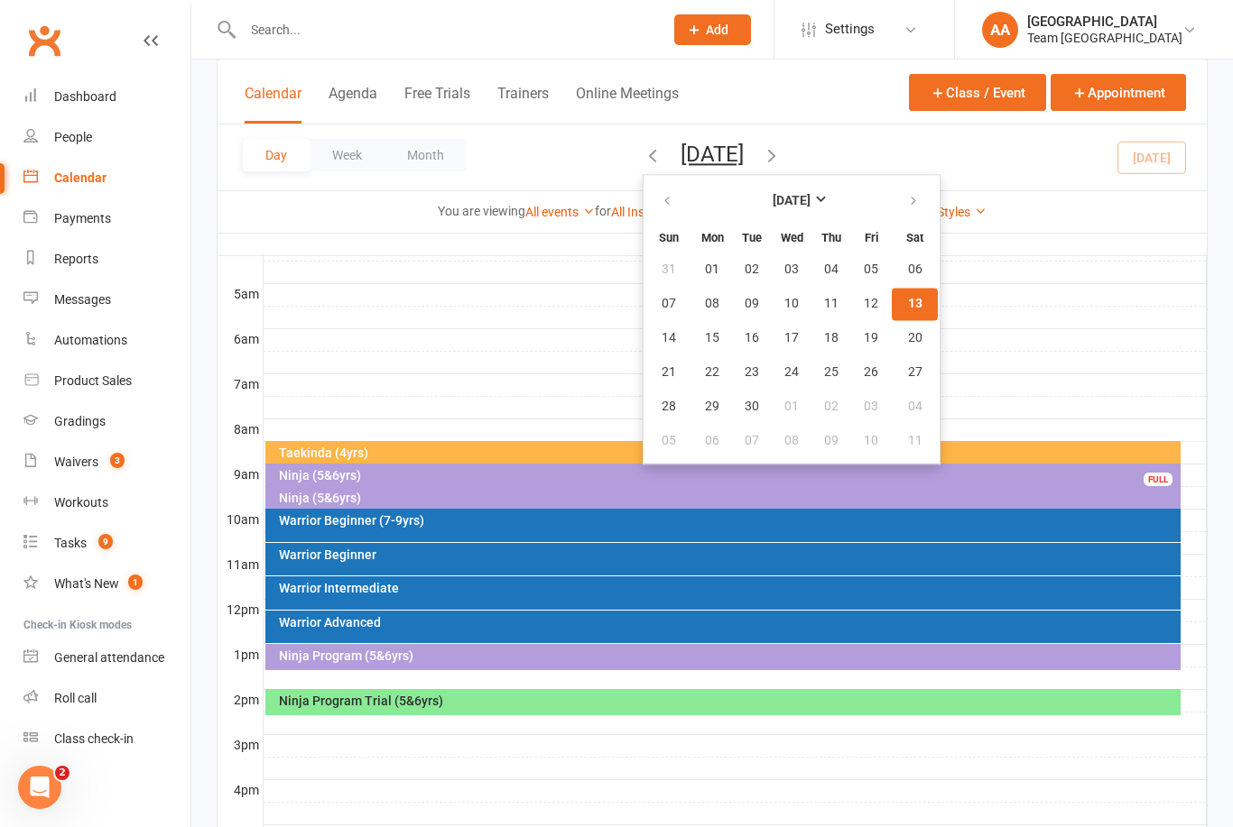
click at [824, 342] on span "18" at bounding box center [831, 338] width 14 height 14
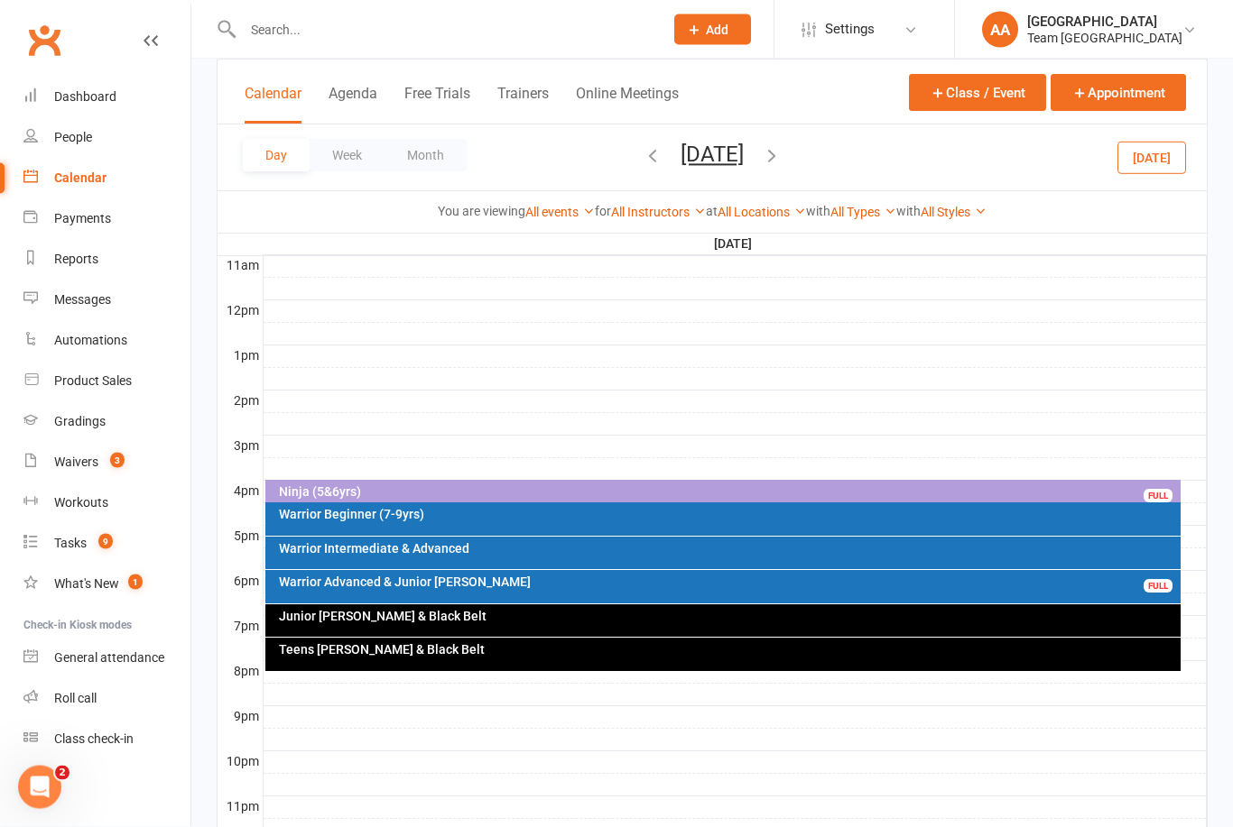
scroll to position [632, 0]
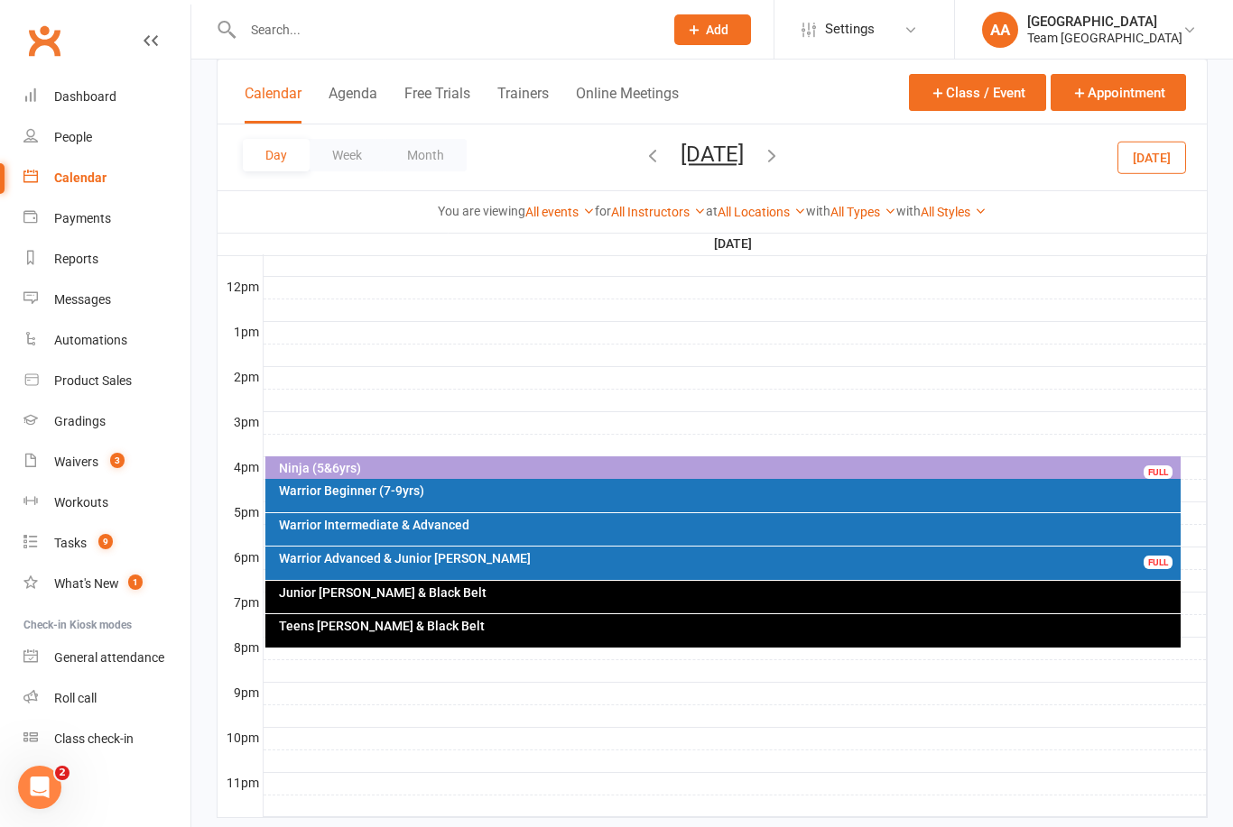
click at [799, 522] on div "Warrior Intermediate & Advanced" at bounding box center [728, 525] width 900 height 13
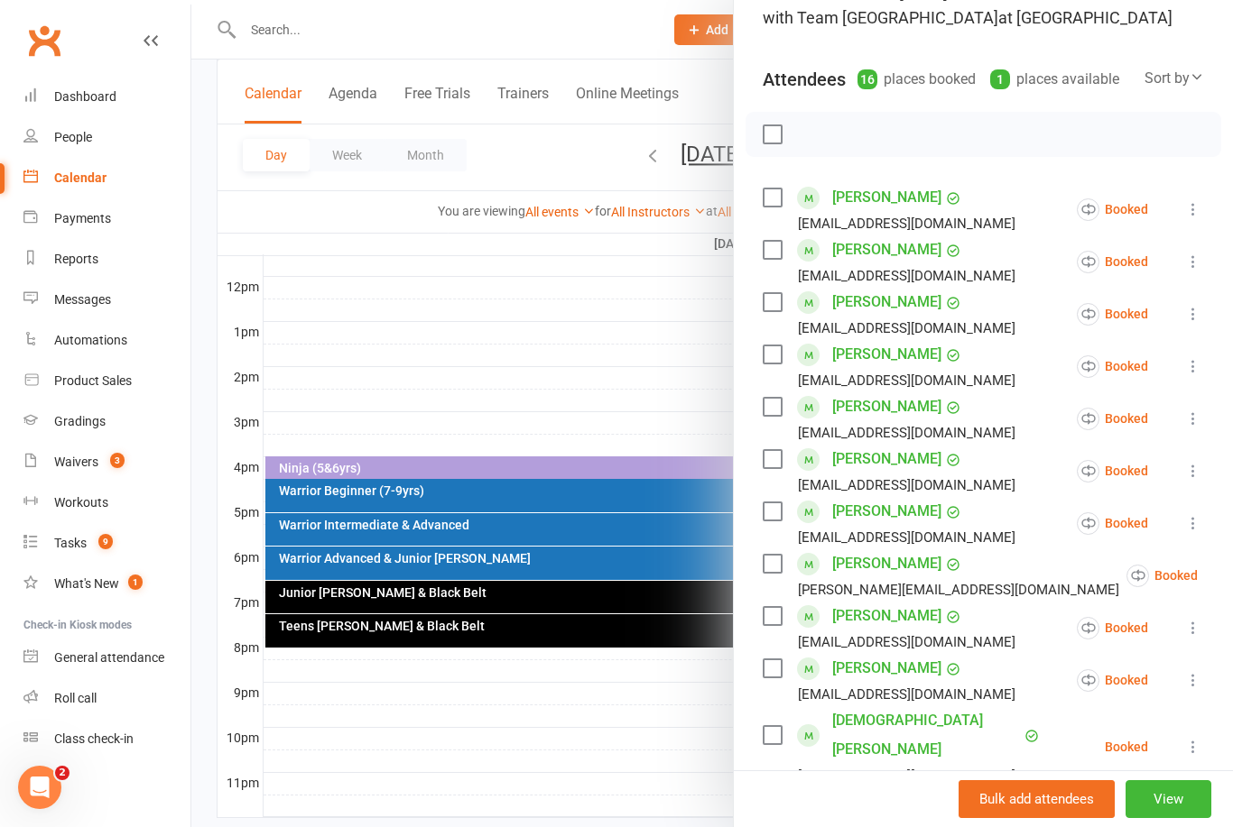
scroll to position [148, 0]
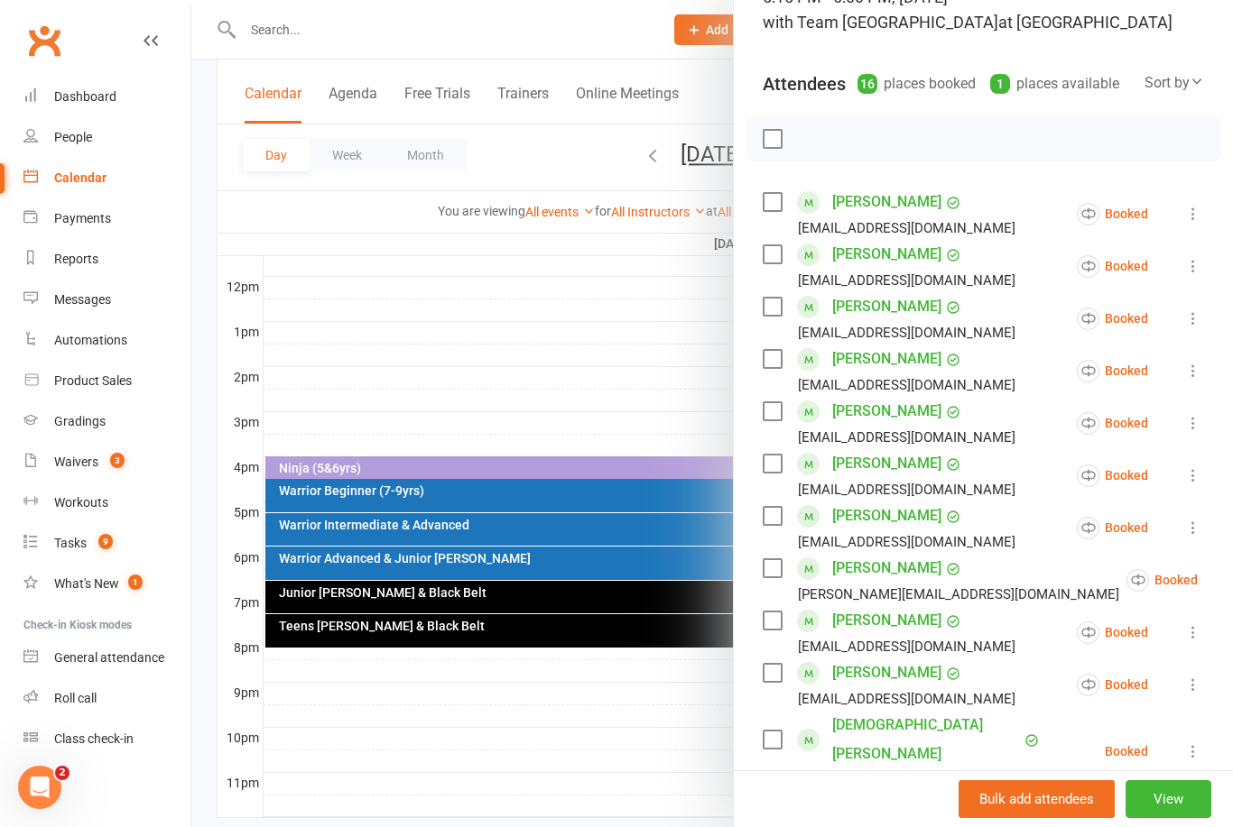
click at [95, 94] on div "Dashboard" at bounding box center [85, 96] width 62 height 14
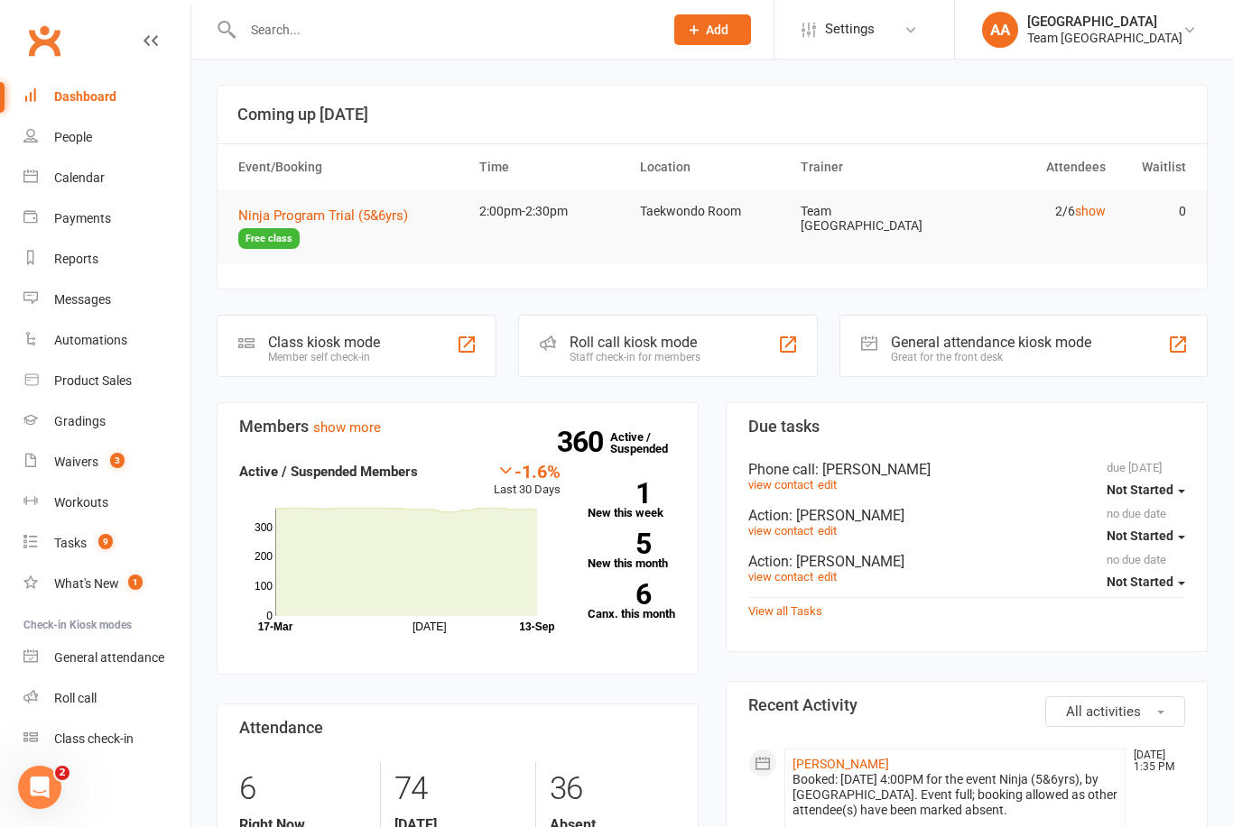
click at [626, 592] on strong "6" at bounding box center [618, 594] width 63 height 27
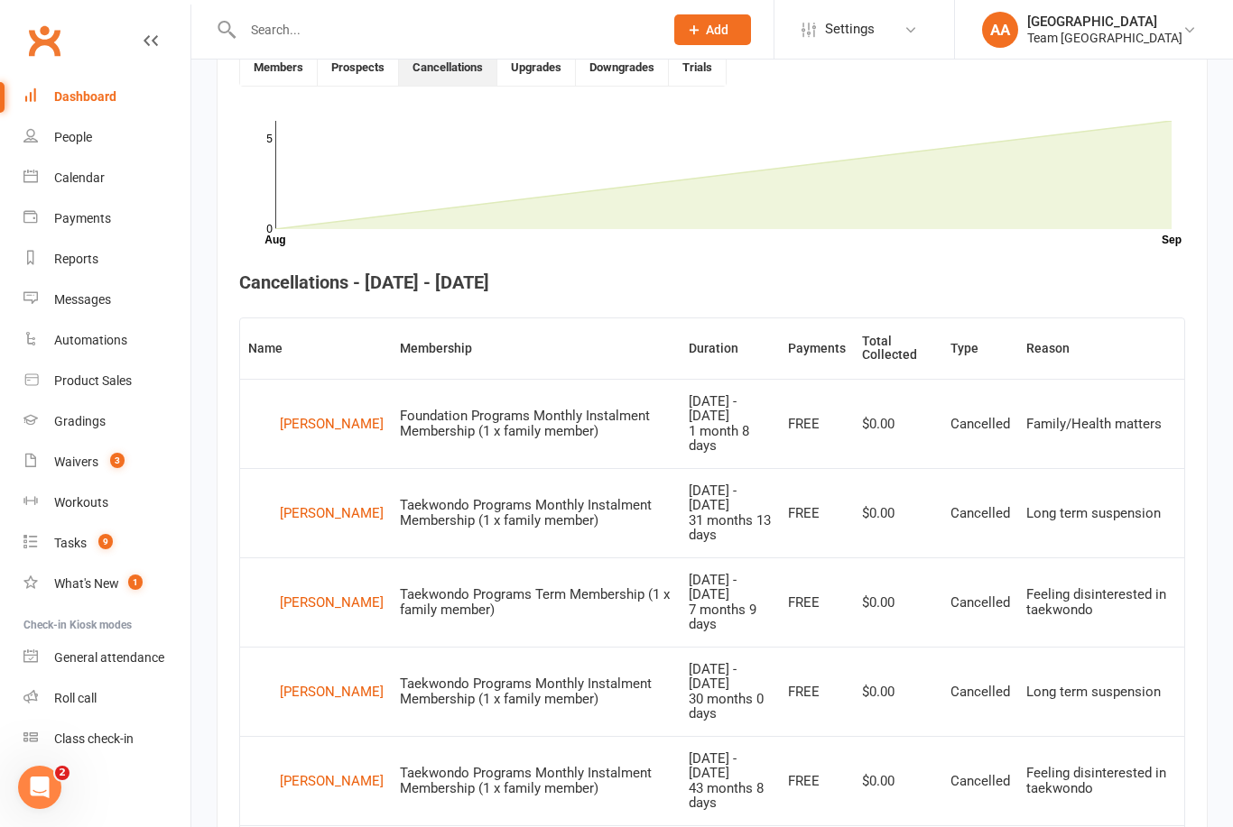
scroll to position [580, 0]
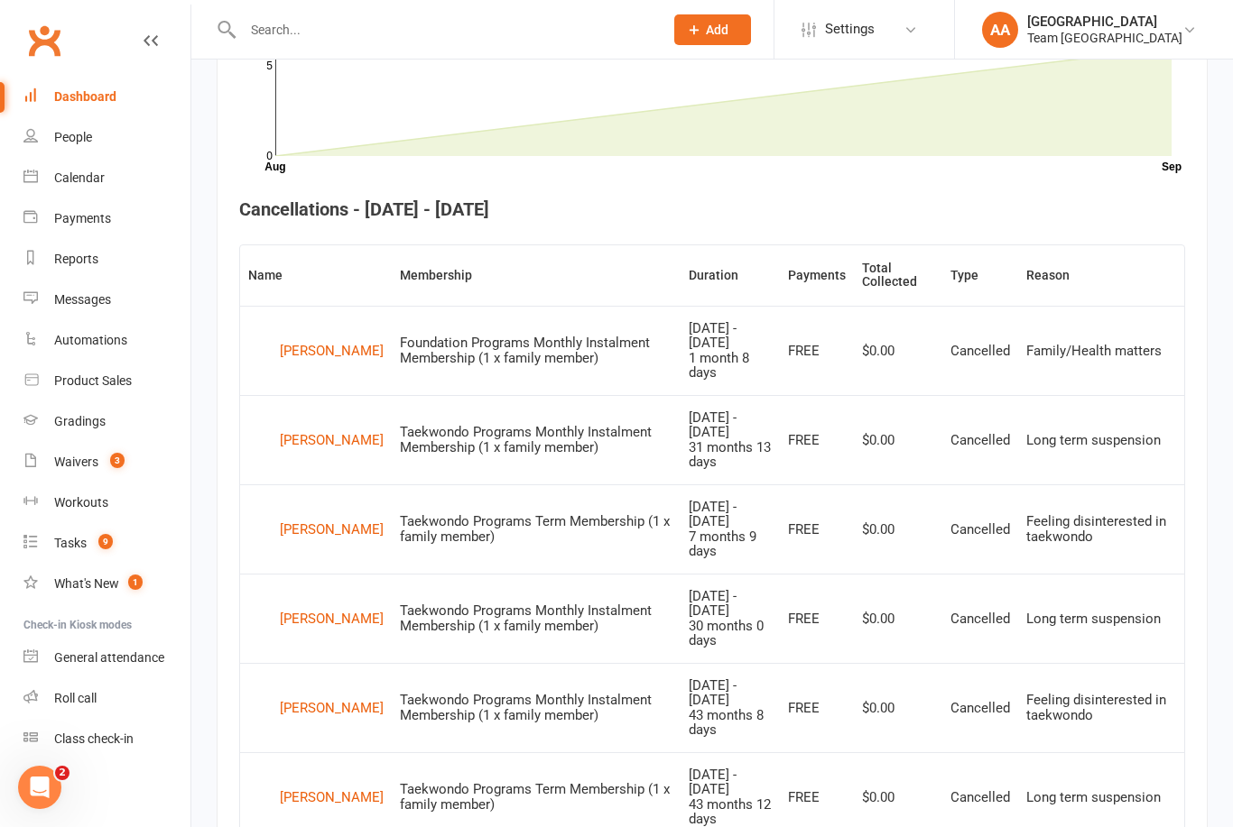
click at [91, 162] on link "Calendar" at bounding box center [106, 178] width 167 height 41
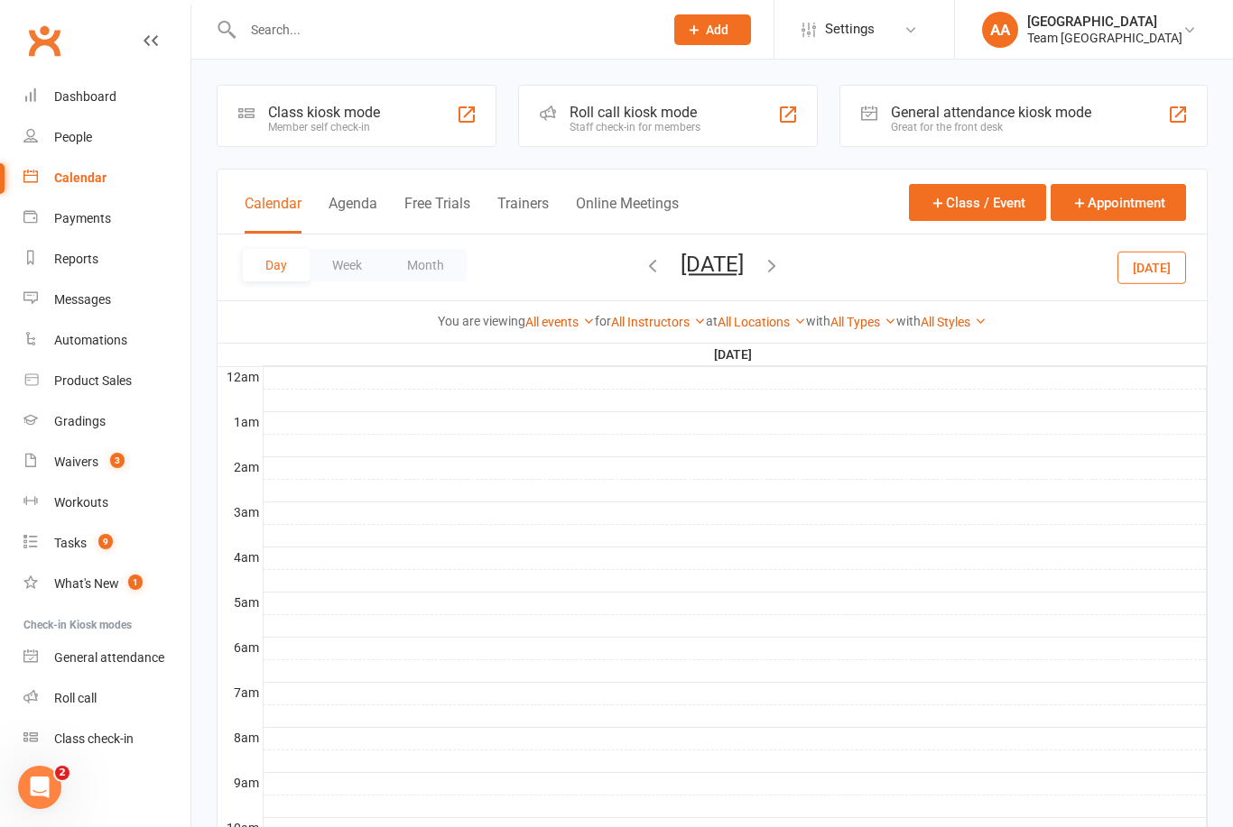
click at [744, 260] on button "Thursday, Sep 18, 2025" at bounding box center [711, 264] width 63 height 25
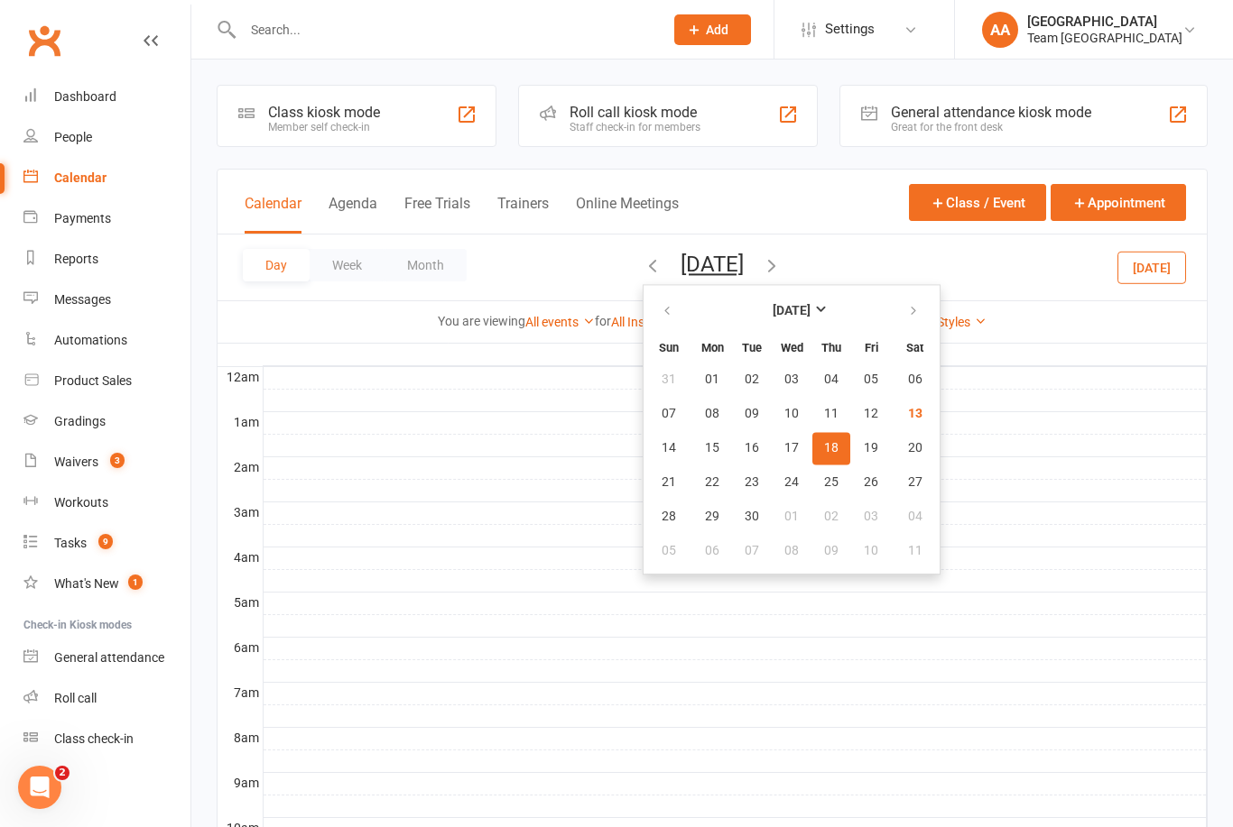
click at [824, 449] on span "18" at bounding box center [831, 448] width 14 height 14
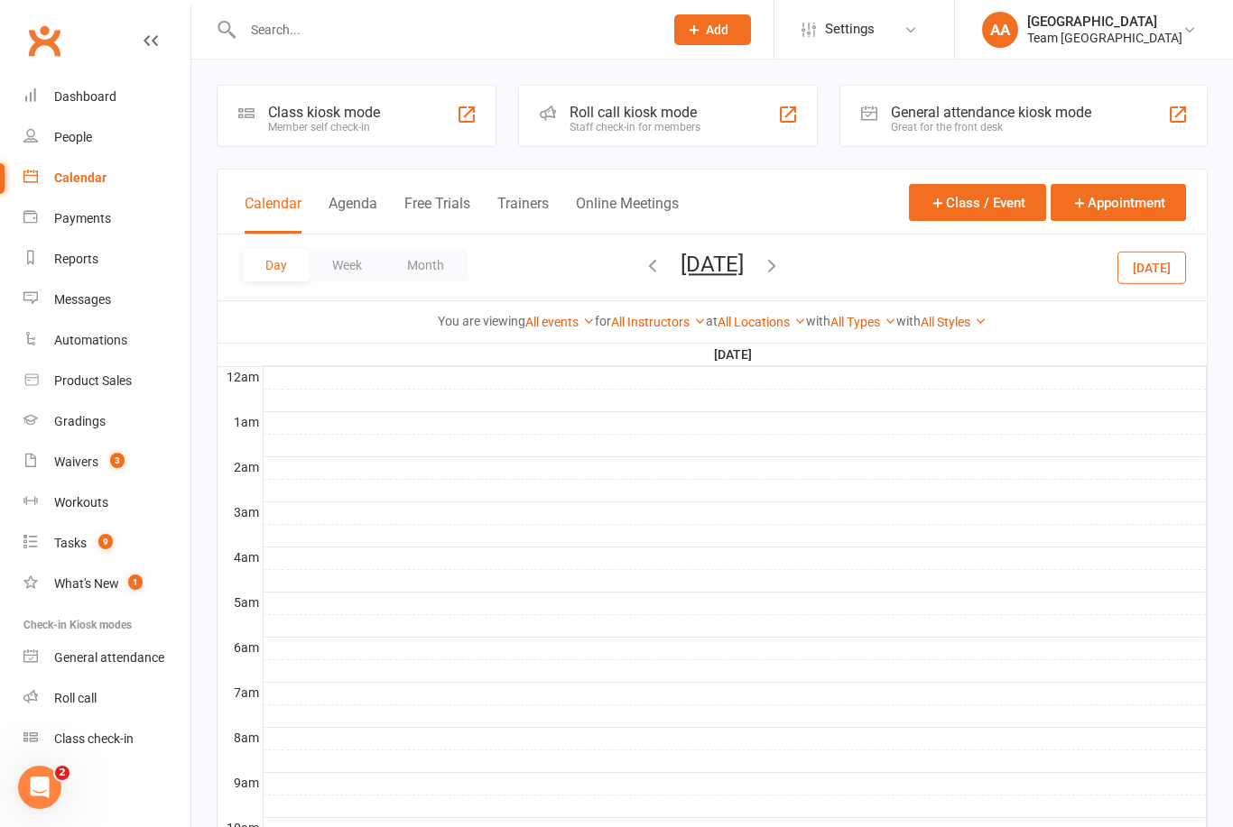
click at [743, 272] on button "Thursday, Sep 18, 2025" at bounding box center [711, 264] width 63 height 25
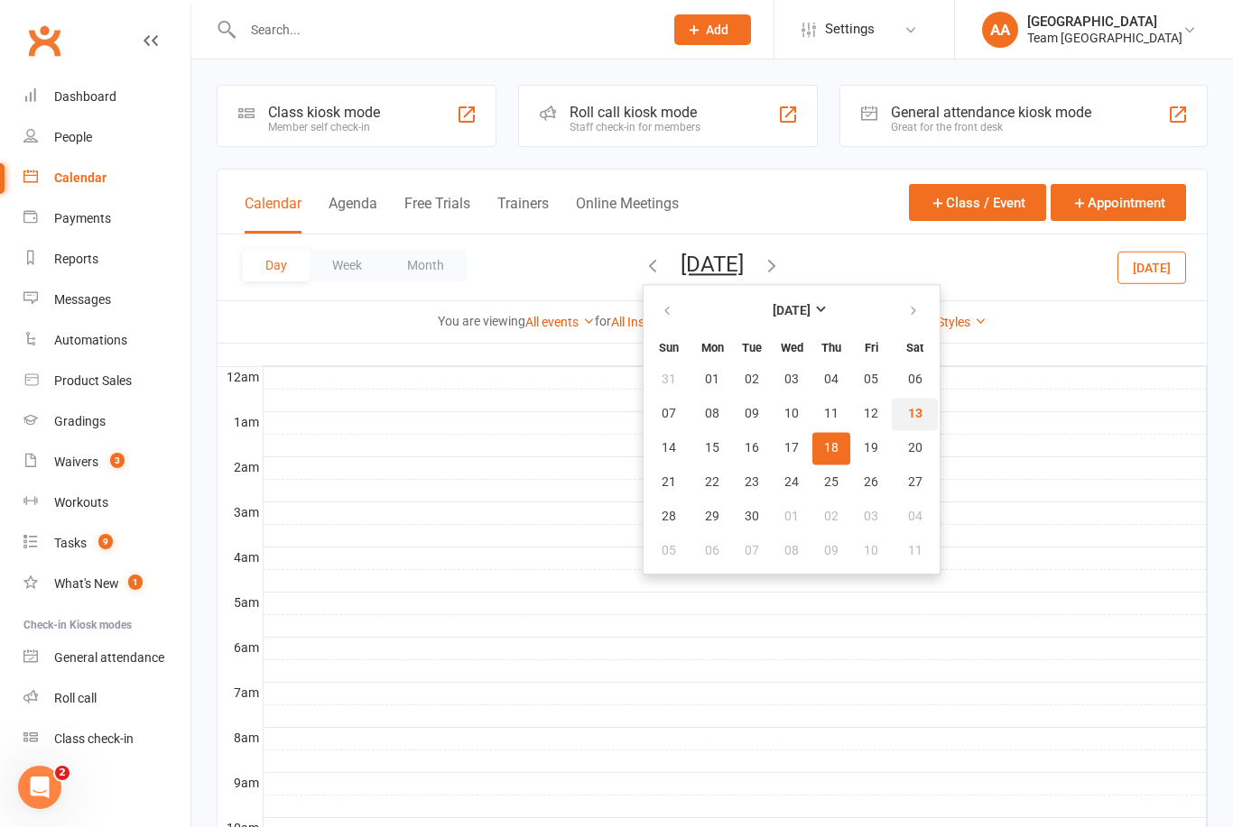
click at [908, 418] on span "13" at bounding box center [915, 414] width 14 height 14
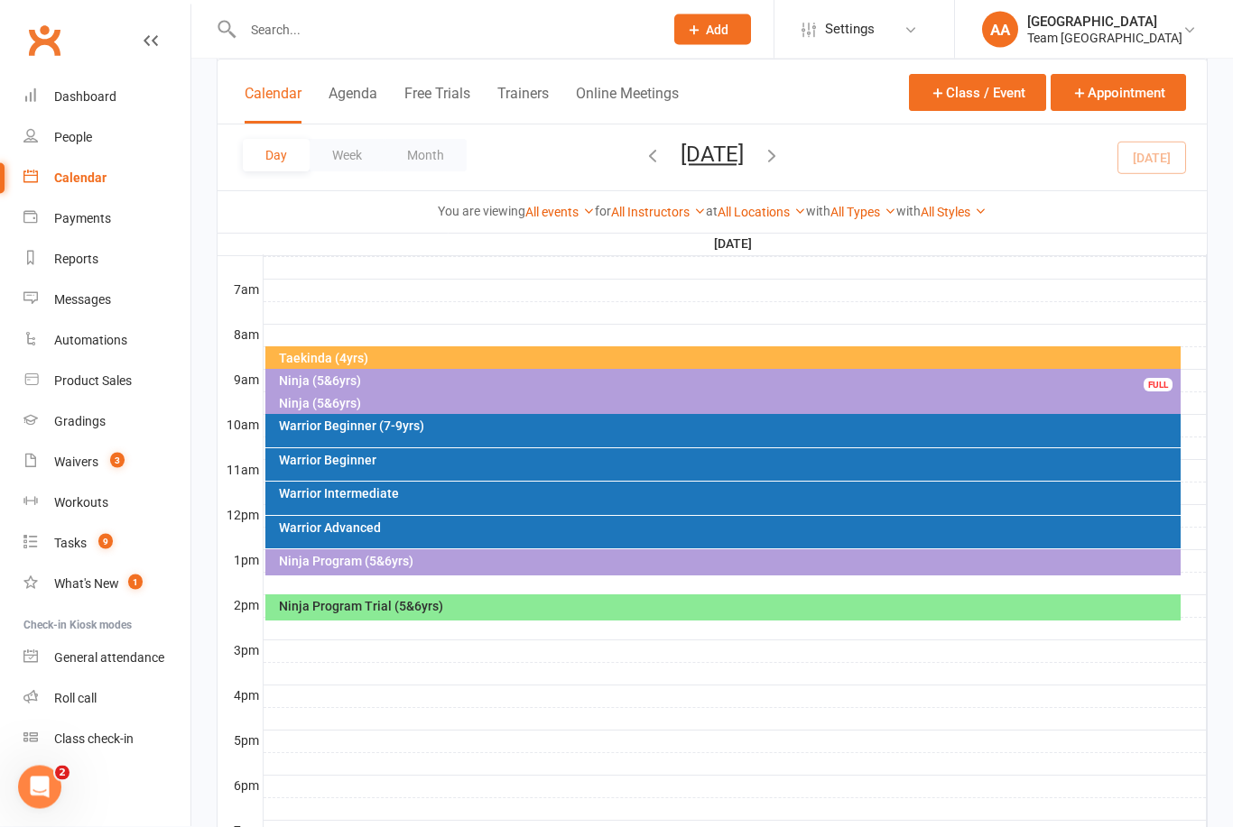
scroll to position [441, 0]
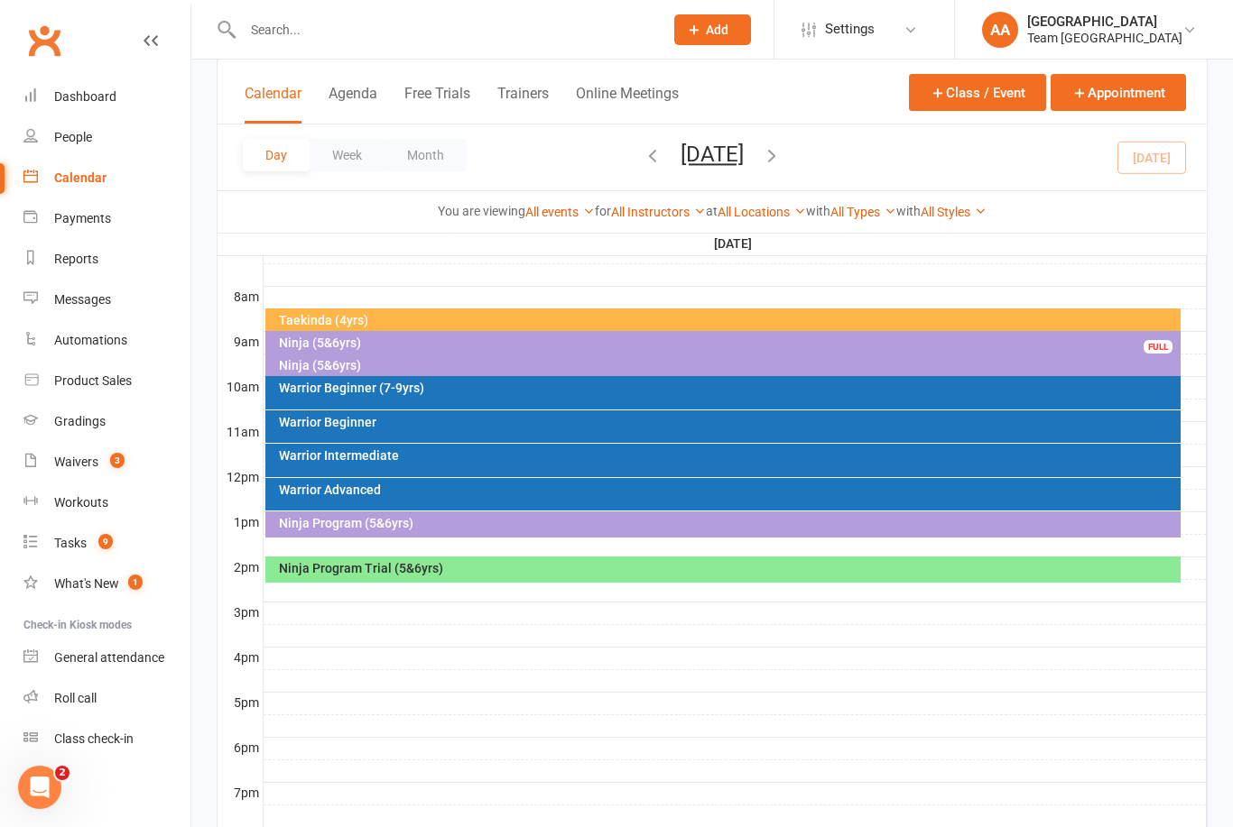
click at [524, 522] on div "Ninja Program (5&6yrs)" at bounding box center [728, 523] width 900 height 13
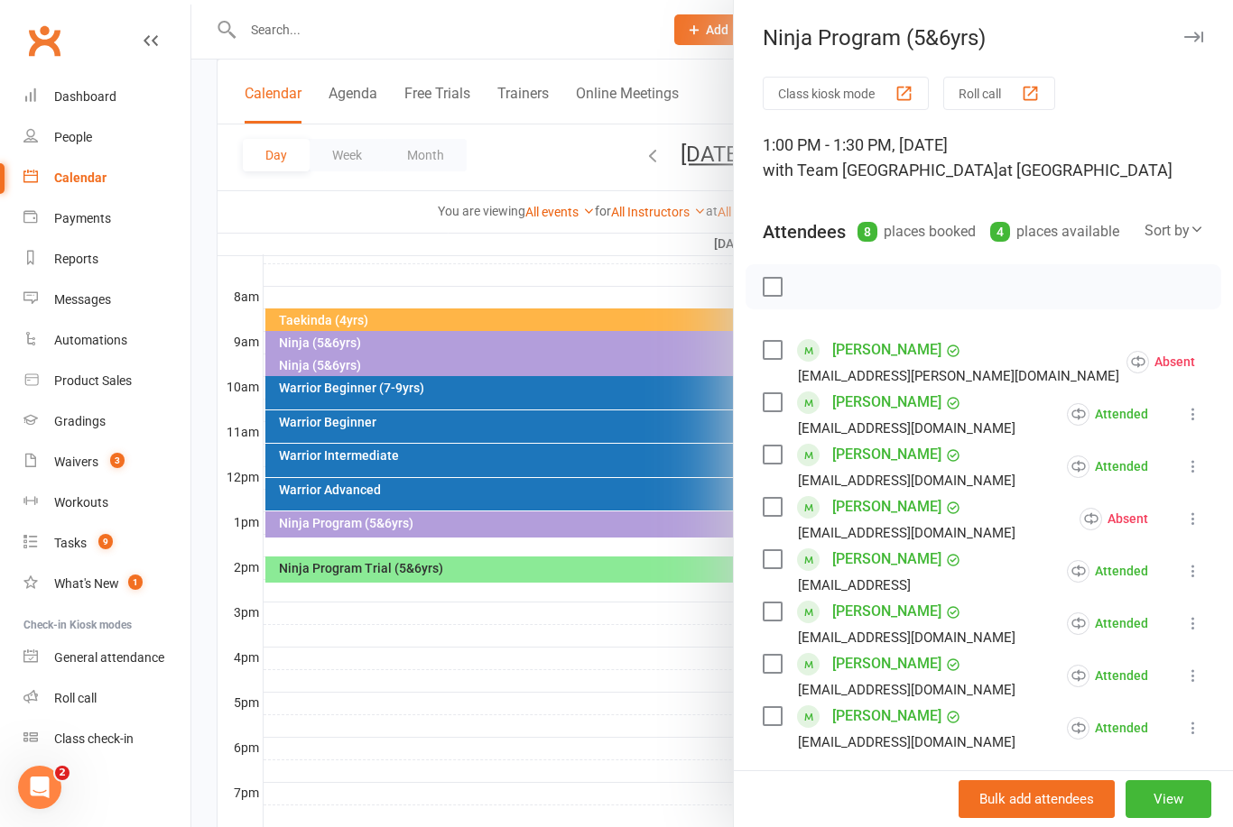
click at [433, 229] on div at bounding box center [711, 413] width 1041 height 827
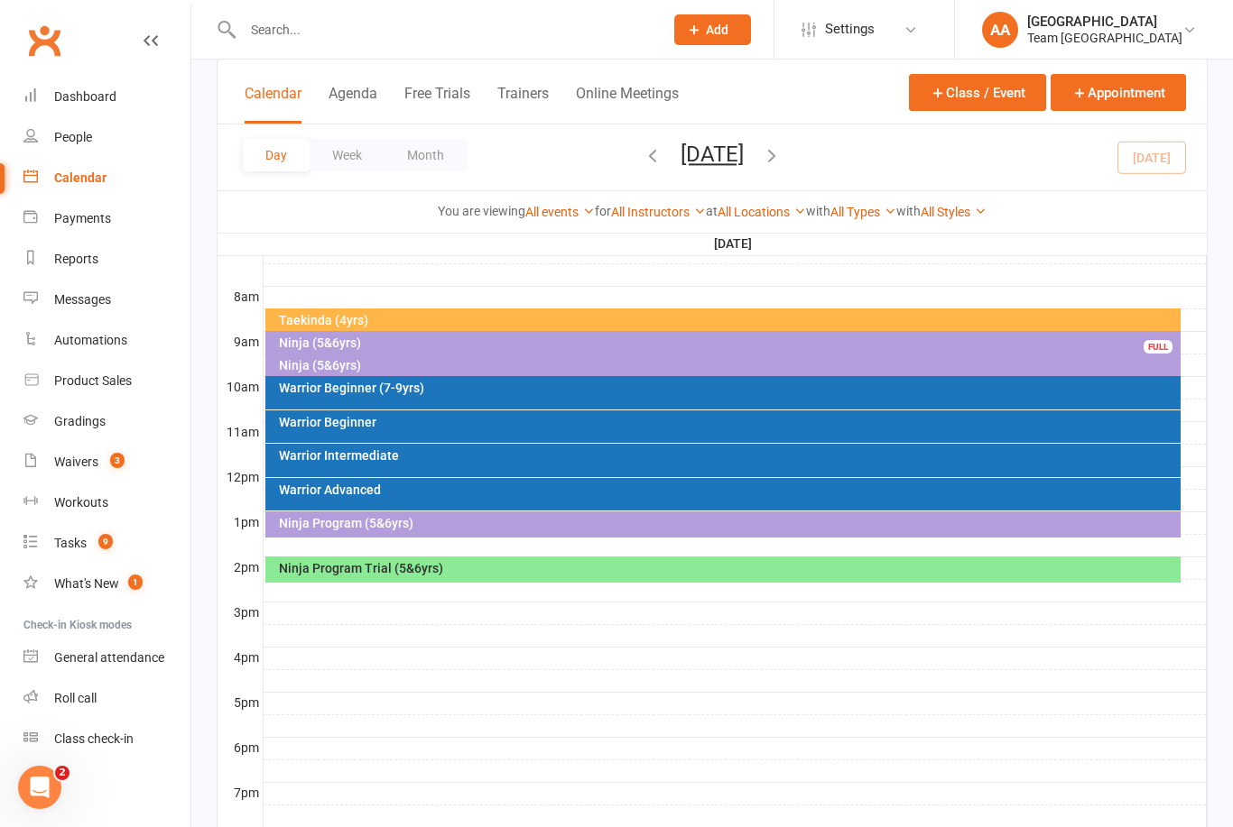
click at [563, 583] on div at bounding box center [734, 591] width 943 height 22
click at [858, 579] on div "Ninja Program Trial (5&6yrs)" at bounding box center [723, 570] width 916 height 26
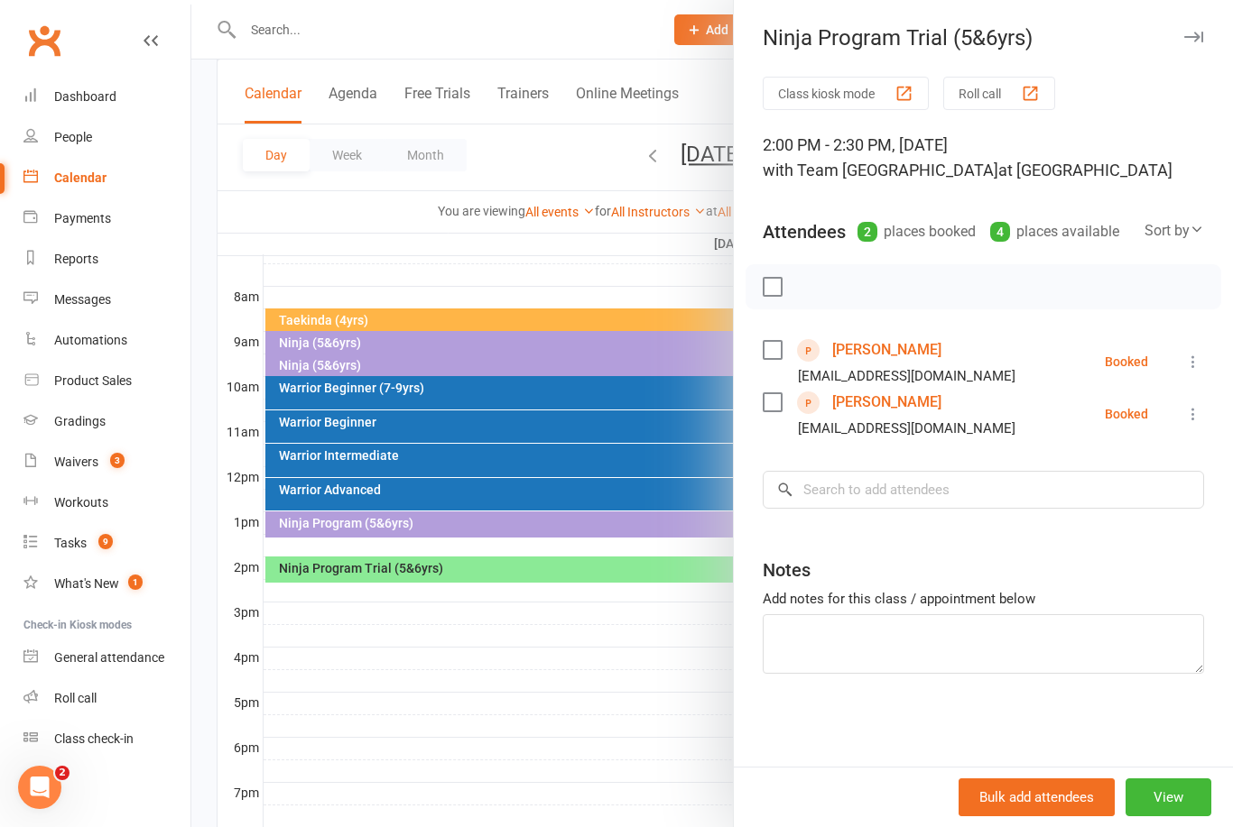
click at [1201, 367] on icon at bounding box center [1193, 362] width 18 height 18
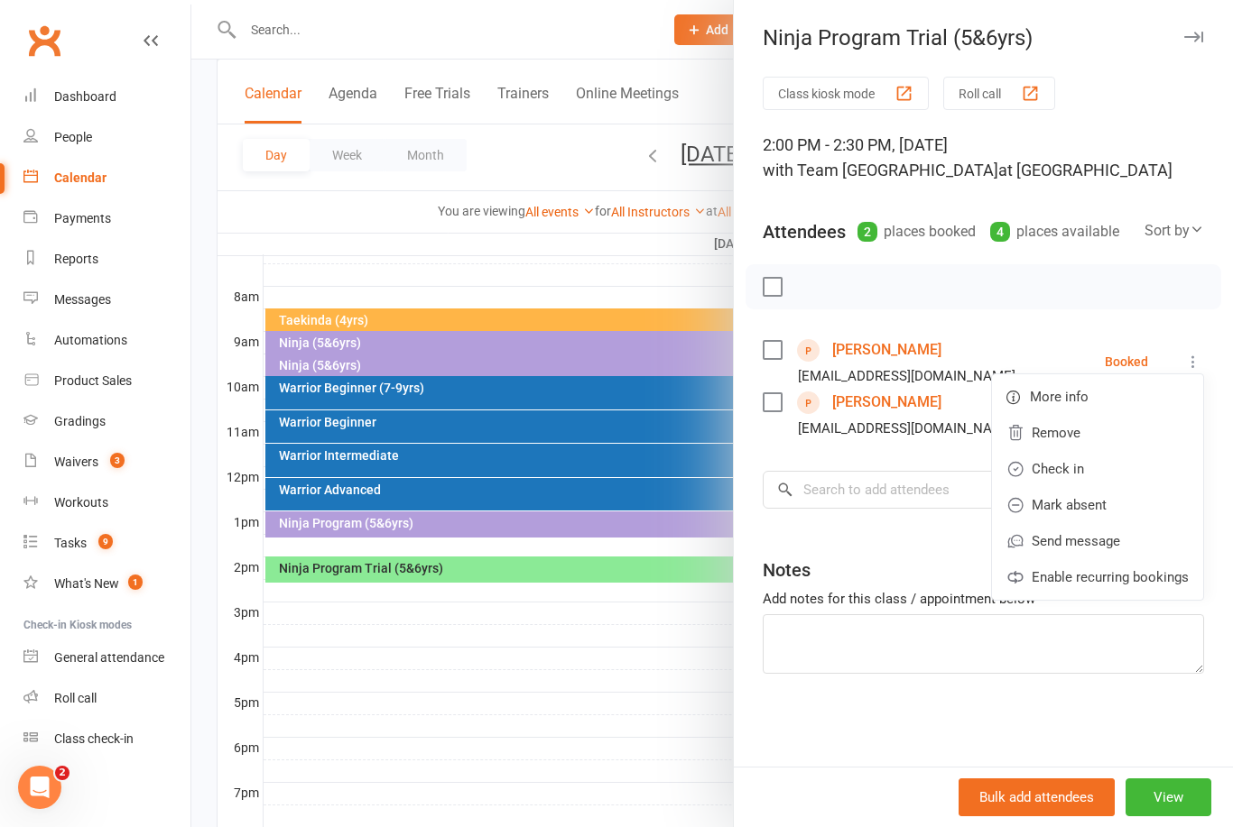
click at [1083, 479] on link "Check in" at bounding box center [1097, 469] width 211 height 36
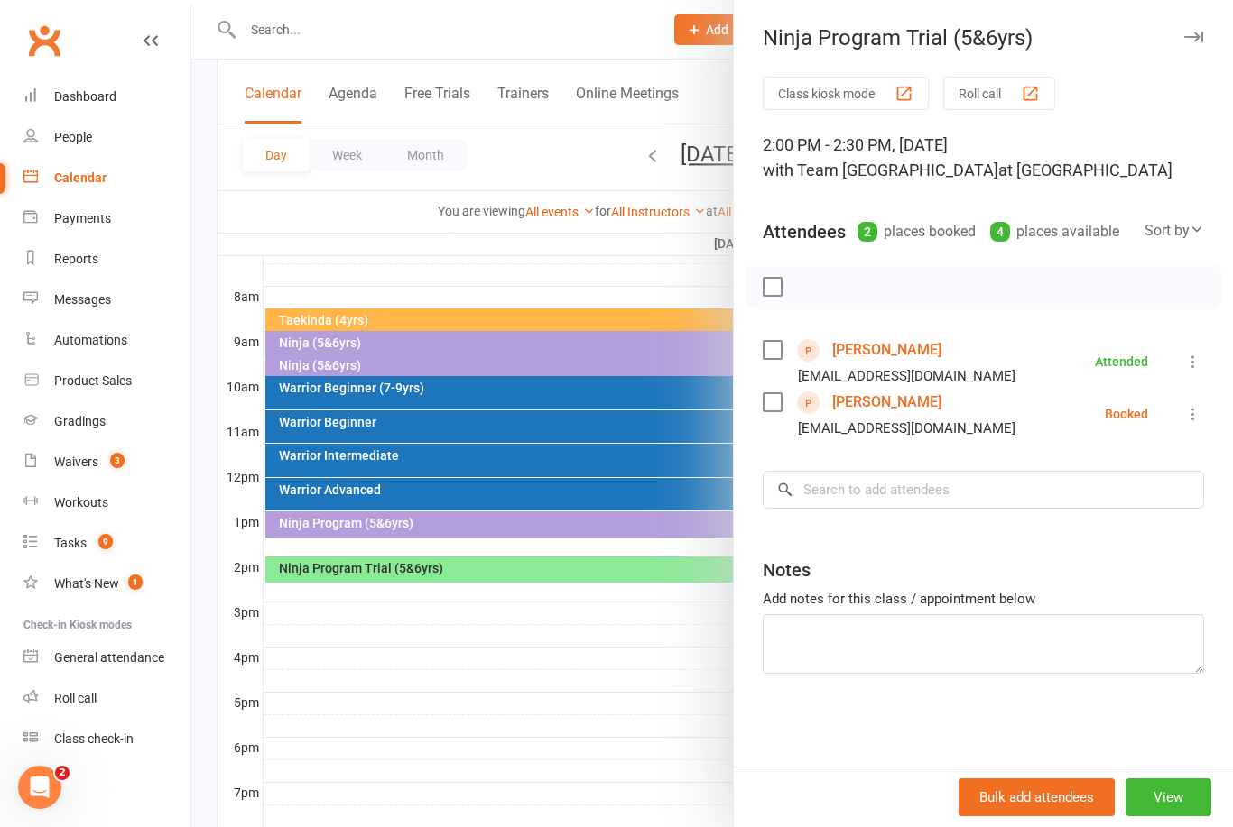
click at [1202, 419] on icon at bounding box center [1193, 414] width 18 height 18
click at [1086, 526] on link "Check in" at bounding box center [1097, 521] width 211 height 36
click at [614, 646] on div at bounding box center [711, 413] width 1041 height 827
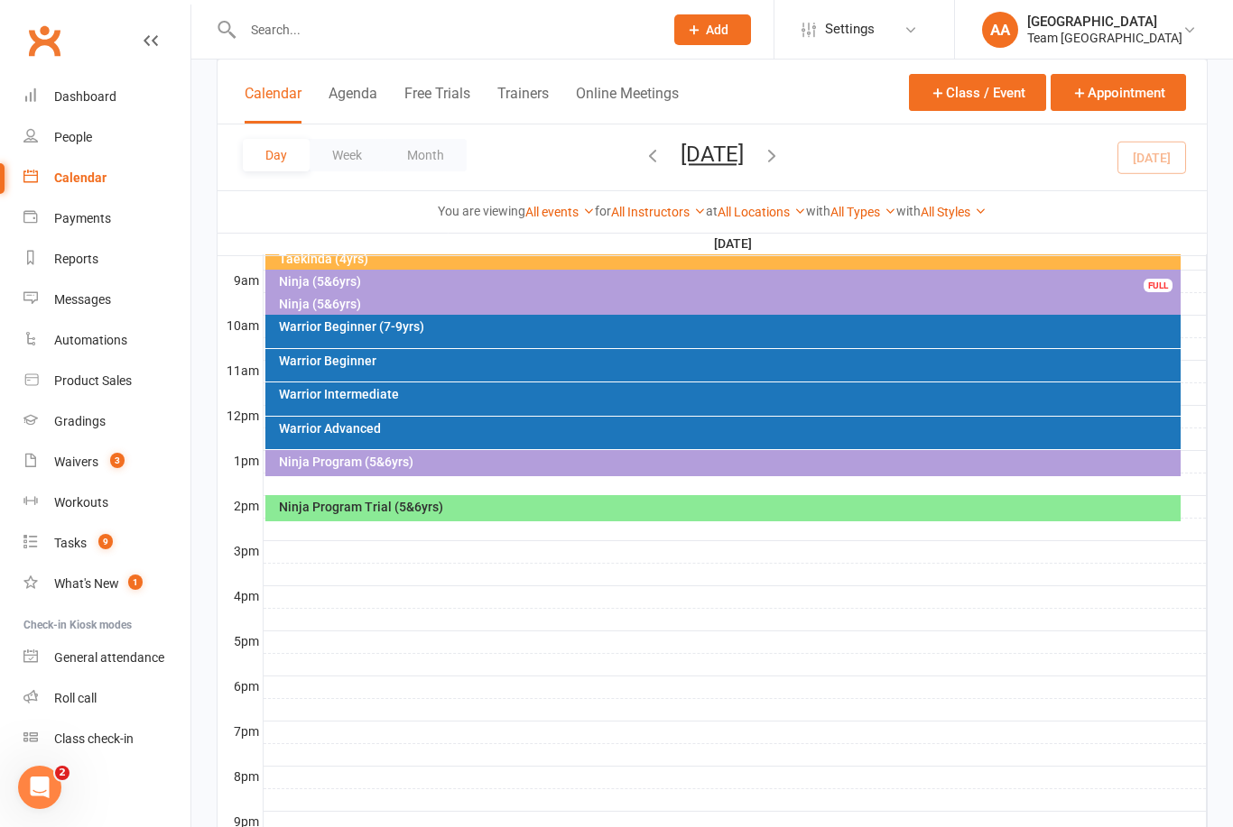
scroll to position [506, 0]
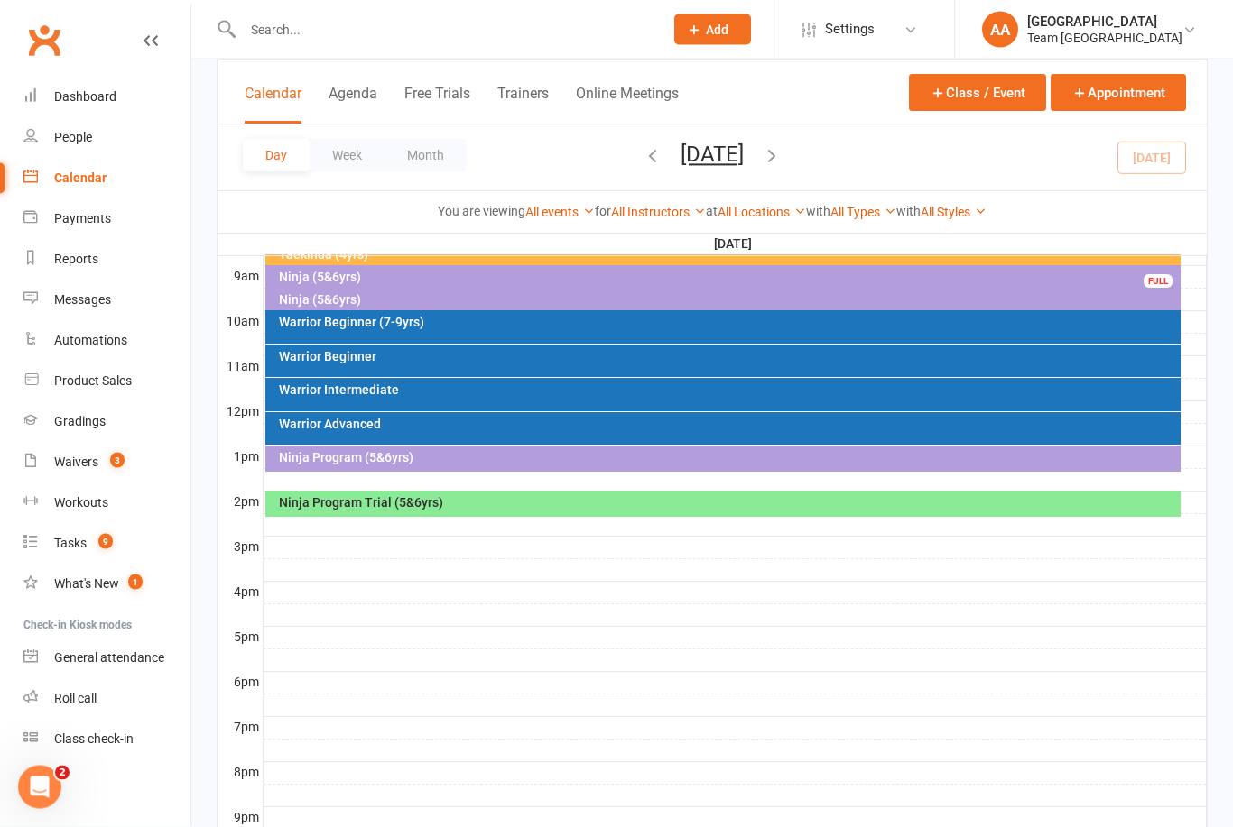
click at [103, 467] on count-badge "3" at bounding box center [112, 462] width 23 height 14
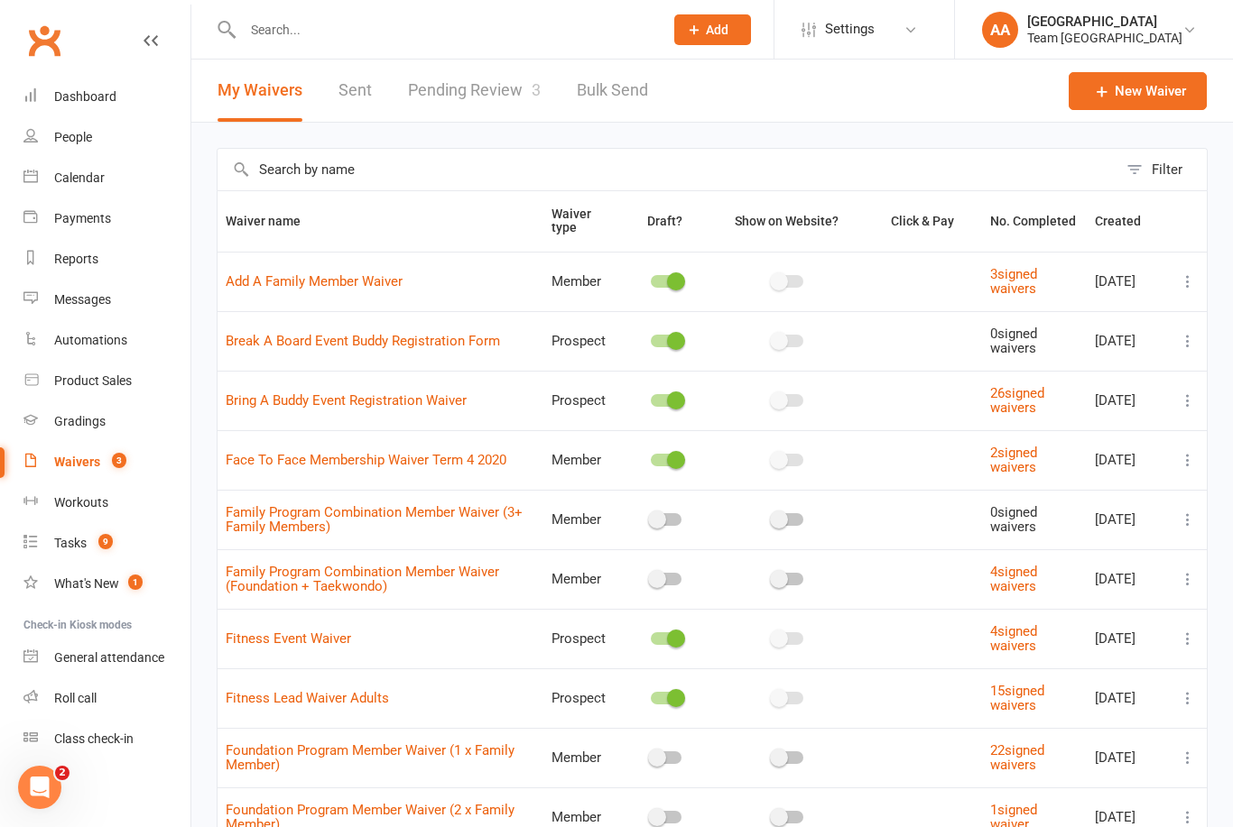
click at [499, 101] on link "Pending Review 3" at bounding box center [474, 91] width 133 height 62
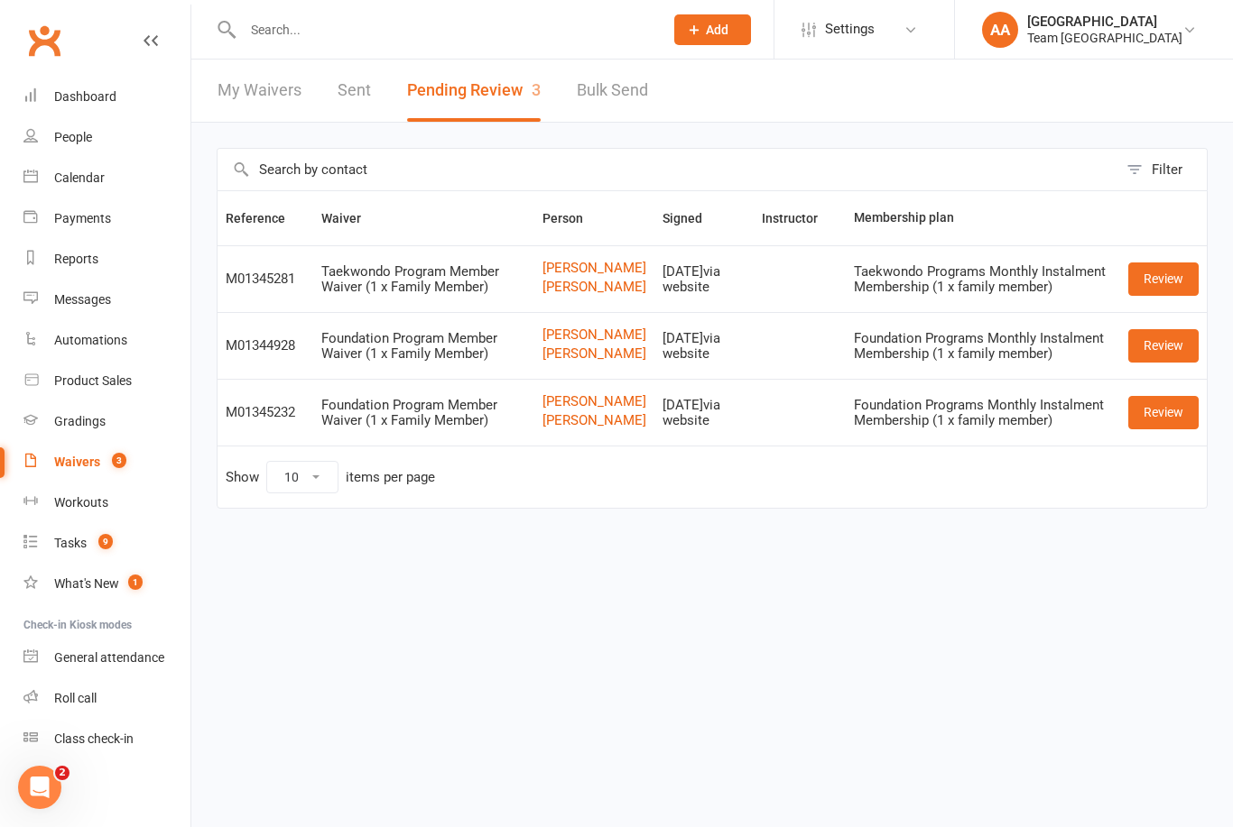
click at [85, 181] on div "Calendar" at bounding box center [79, 178] width 51 height 14
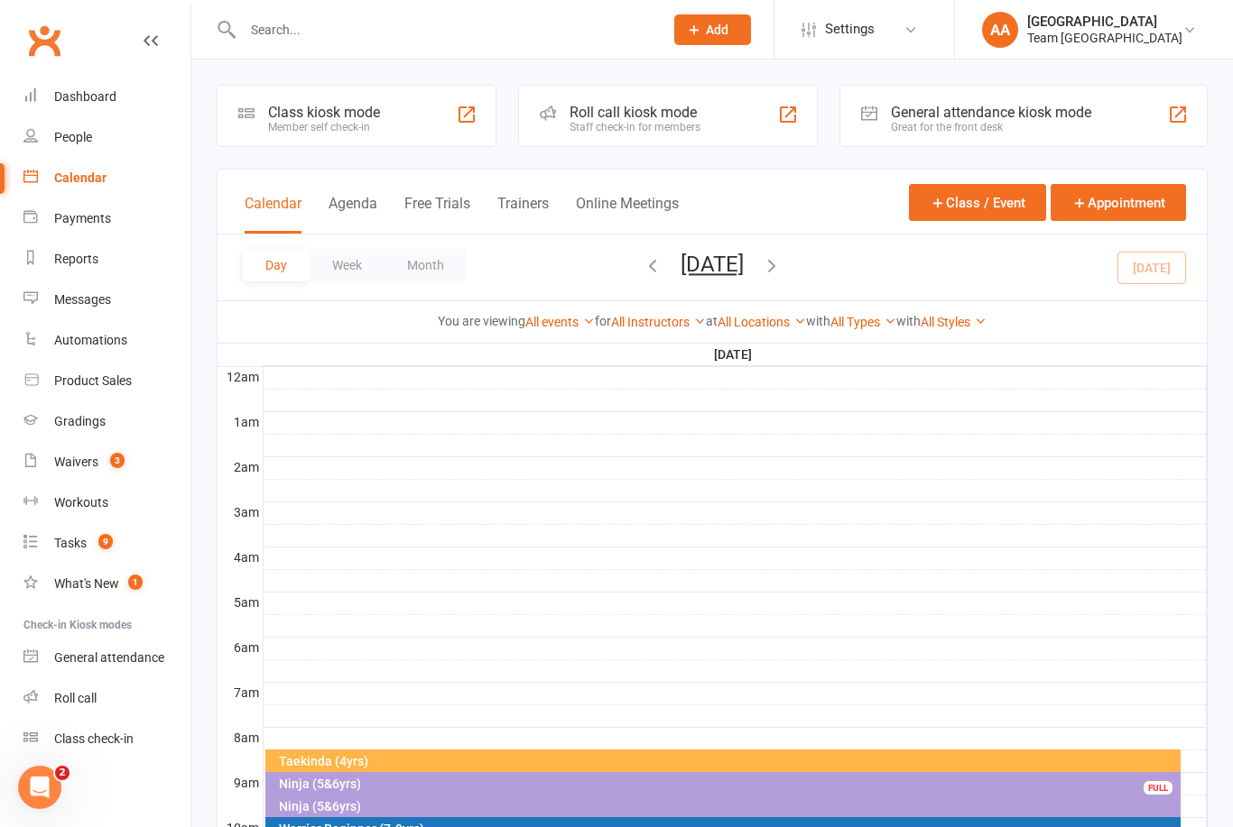
click at [744, 252] on button "[DATE]" at bounding box center [711, 264] width 63 height 25
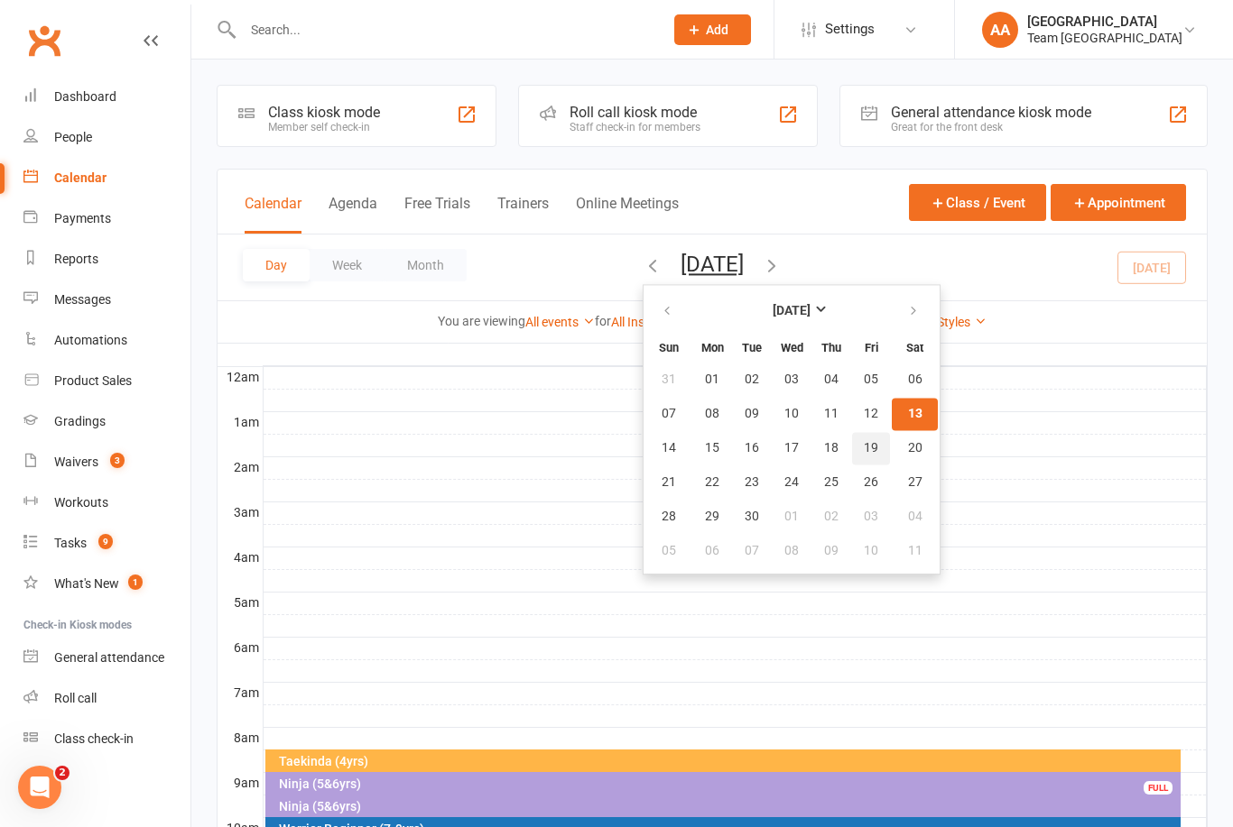
click at [864, 441] on span "19" at bounding box center [871, 448] width 14 height 14
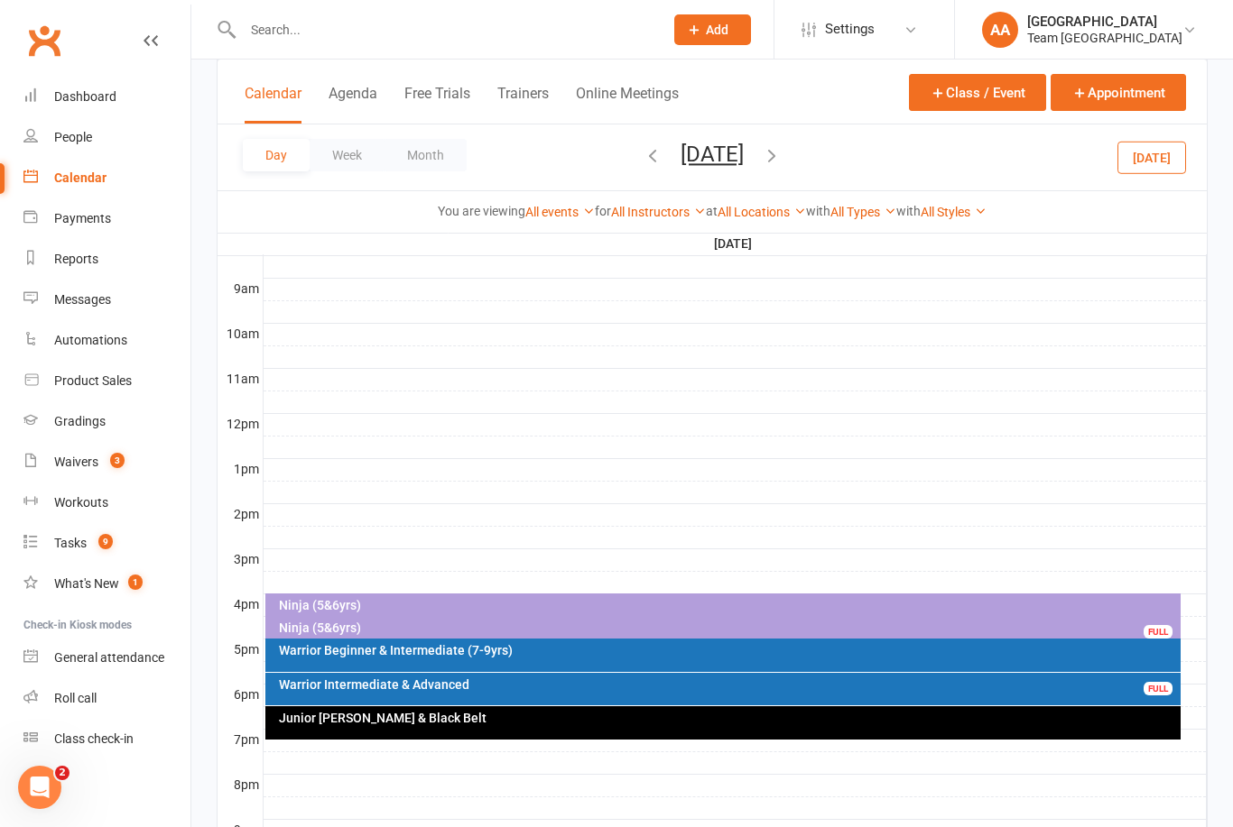
scroll to position [526, 0]
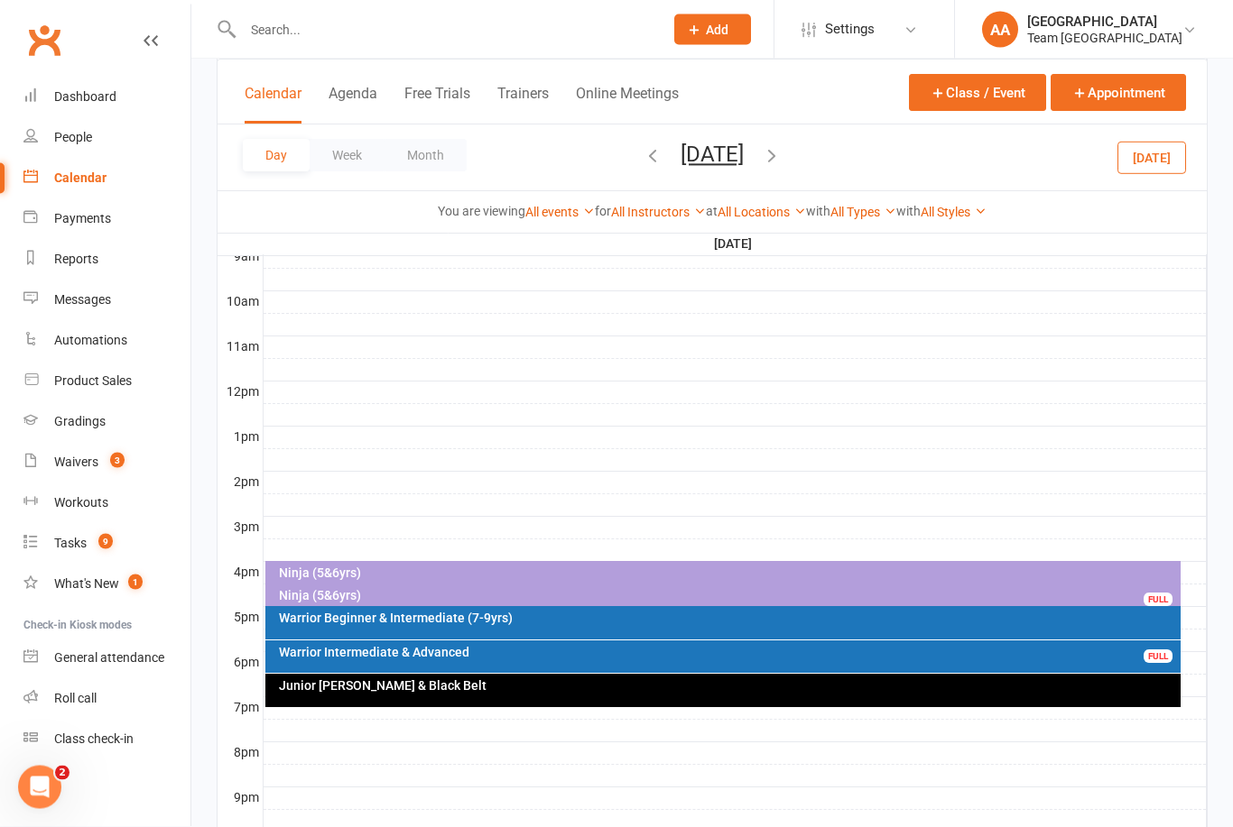
click at [399, 570] on div "Ninja (5&6yrs)" at bounding box center [728, 574] width 900 height 13
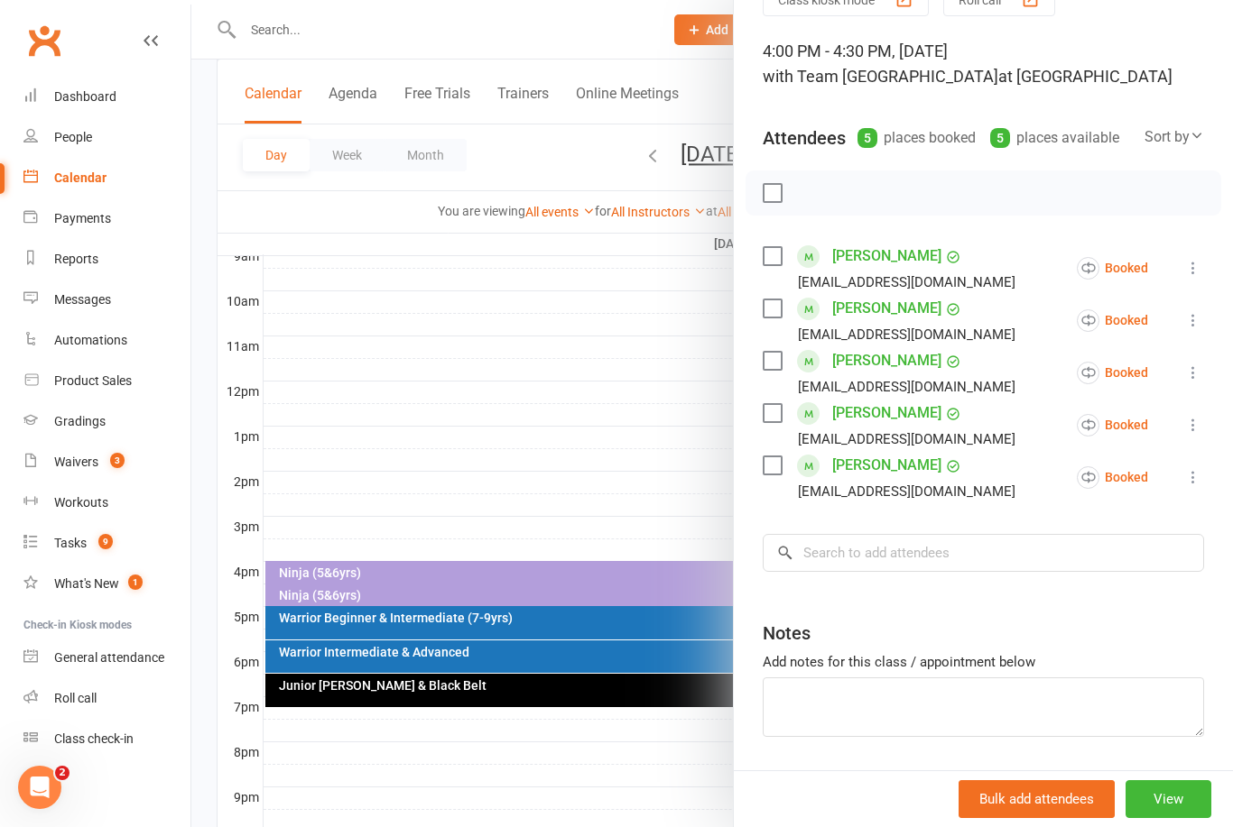
scroll to position [93, 0]
click at [829, 551] on input "search" at bounding box center [982, 554] width 441 height 38
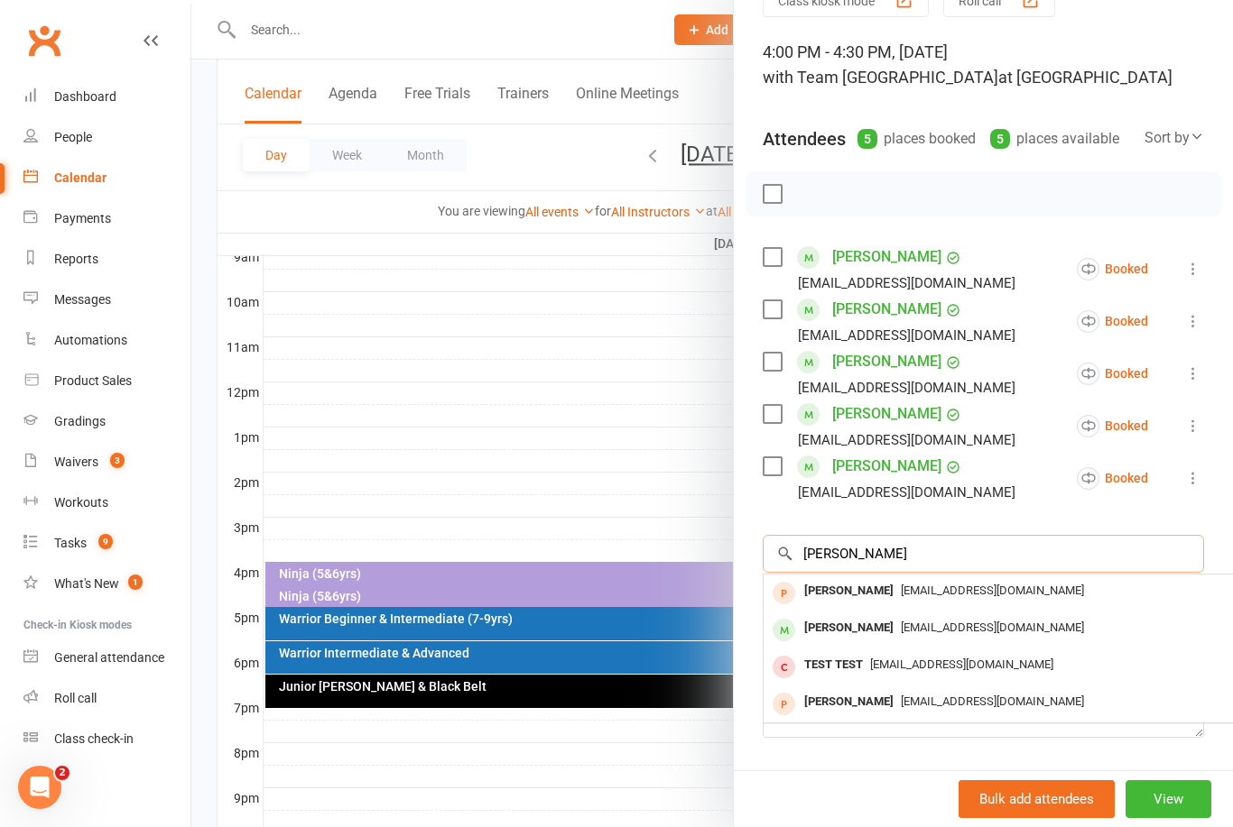
type input "[PERSON_NAME]"
click at [836, 593] on div "[PERSON_NAME]" at bounding box center [849, 591] width 104 height 26
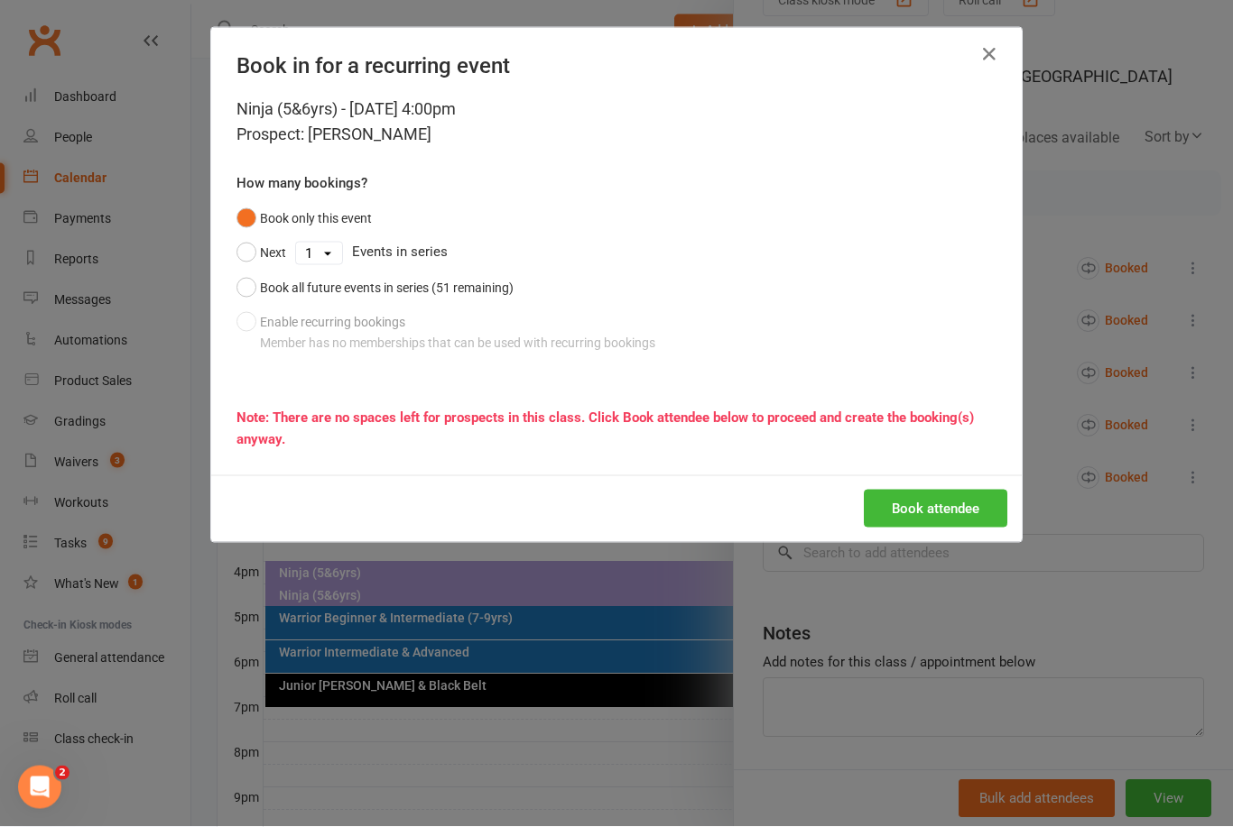
click at [246, 291] on button "Book all future events in series (51 remaining)" at bounding box center [374, 288] width 277 height 34
click at [907, 490] on button "Book attendee" at bounding box center [935, 509] width 143 height 38
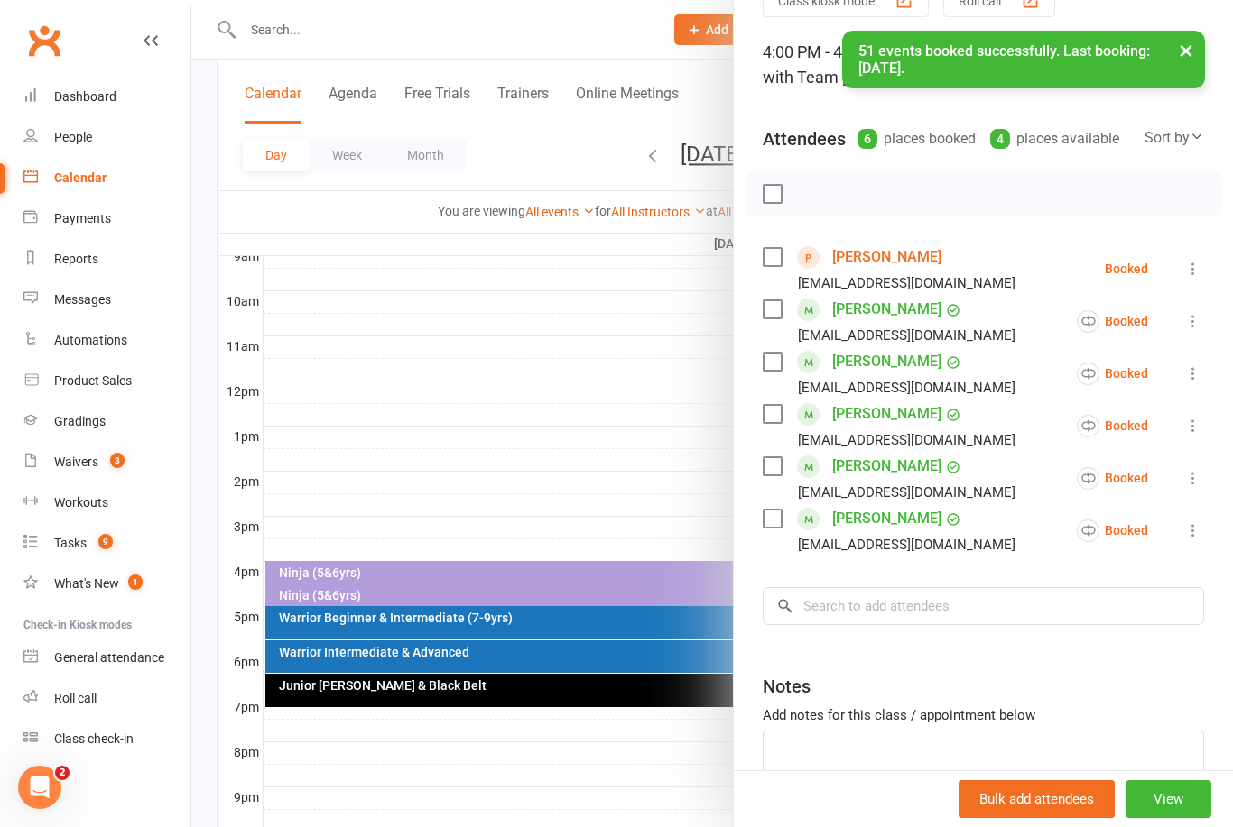
click at [485, 436] on div at bounding box center [711, 413] width 1041 height 827
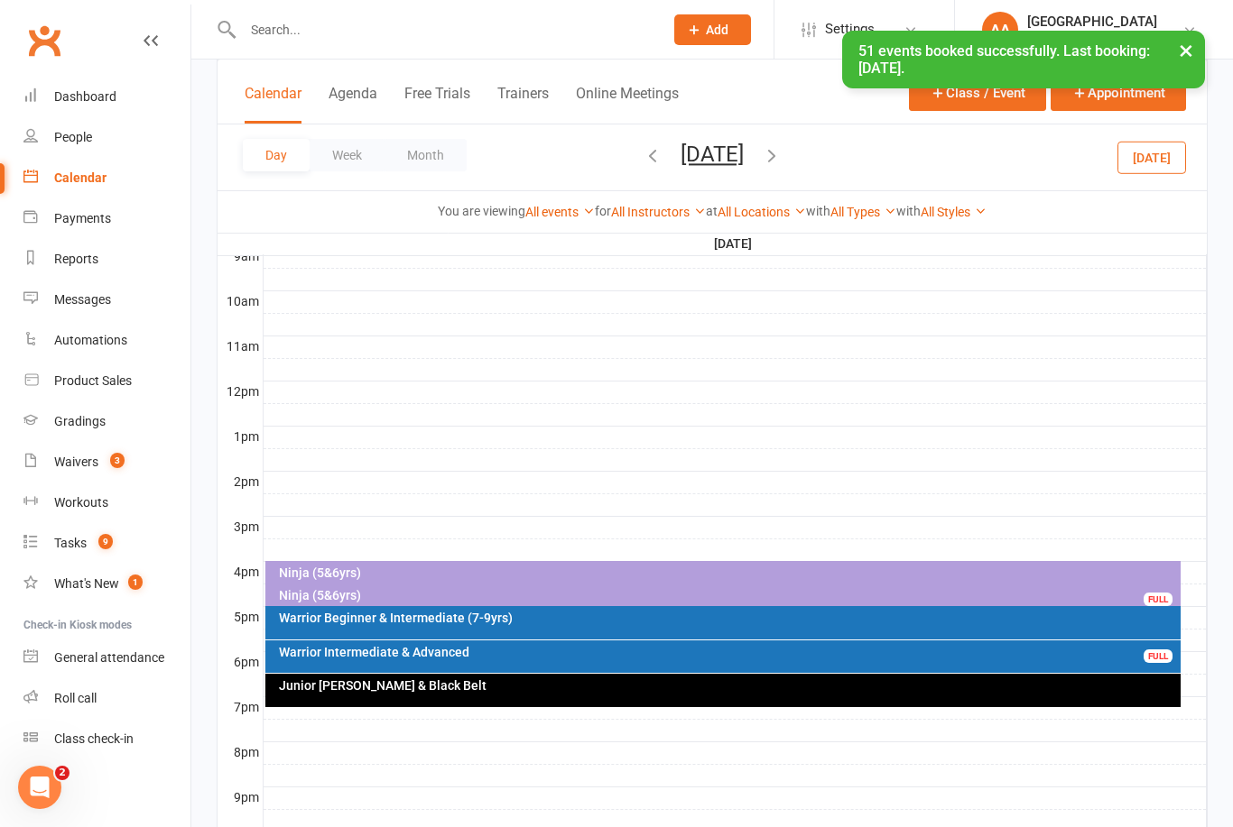
click at [744, 153] on button "[DATE]" at bounding box center [711, 154] width 63 height 25
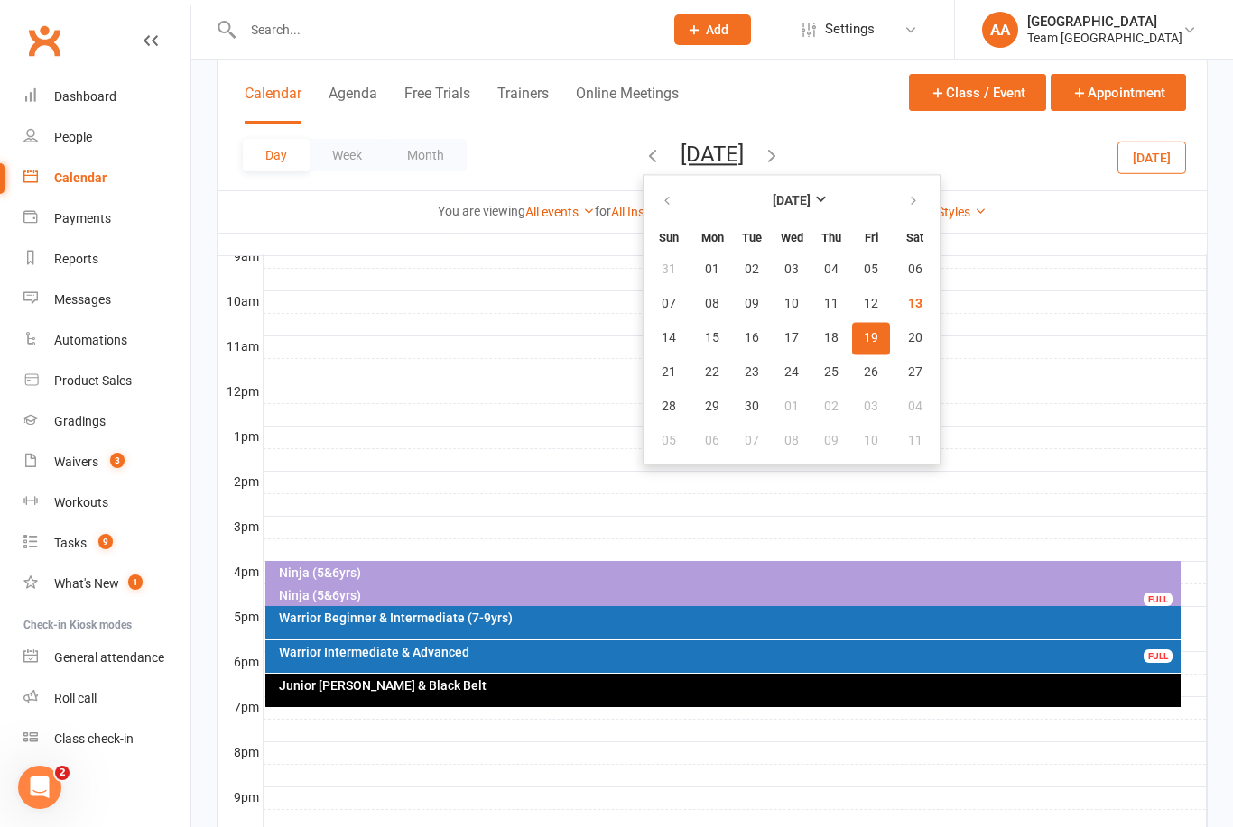
click at [864, 338] on span "19" at bounding box center [871, 338] width 14 height 14
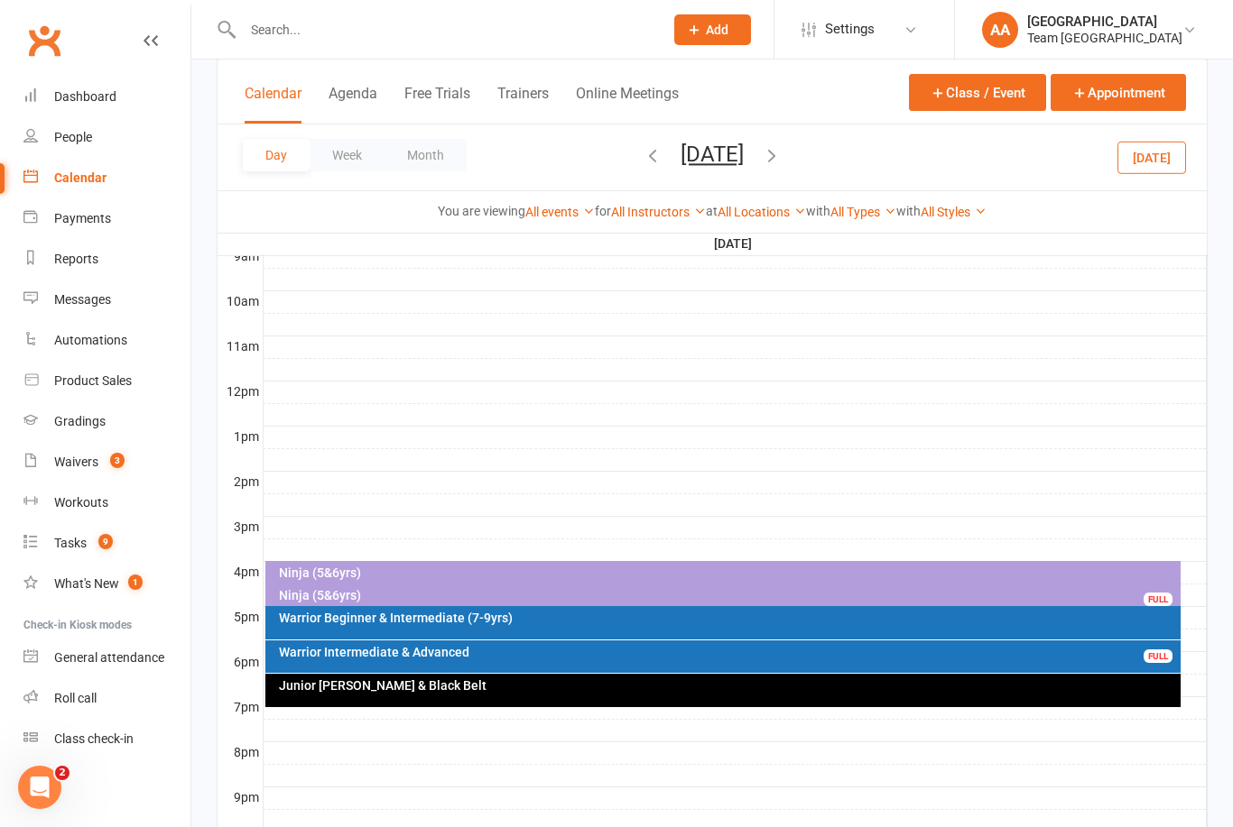
click at [744, 152] on button "[DATE]" at bounding box center [711, 154] width 63 height 25
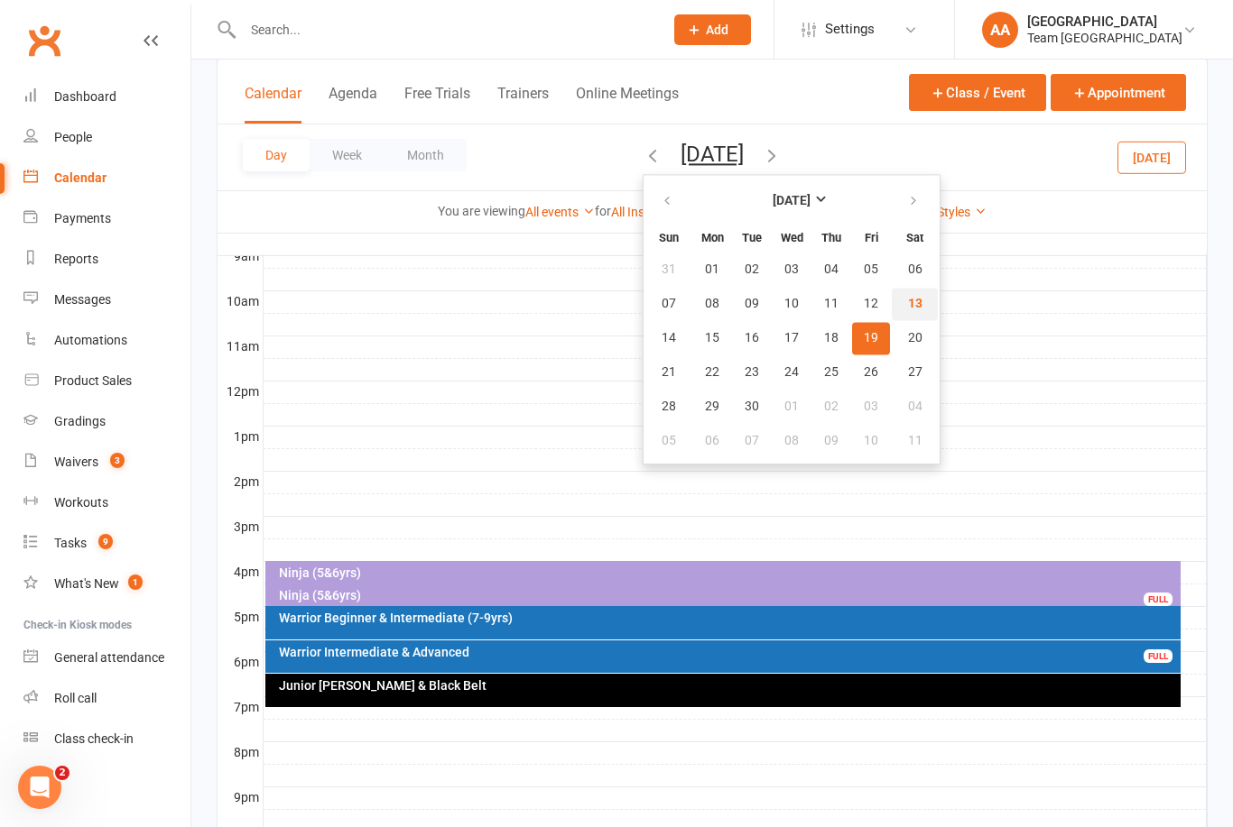
click at [908, 303] on span "13" at bounding box center [915, 304] width 14 height 14
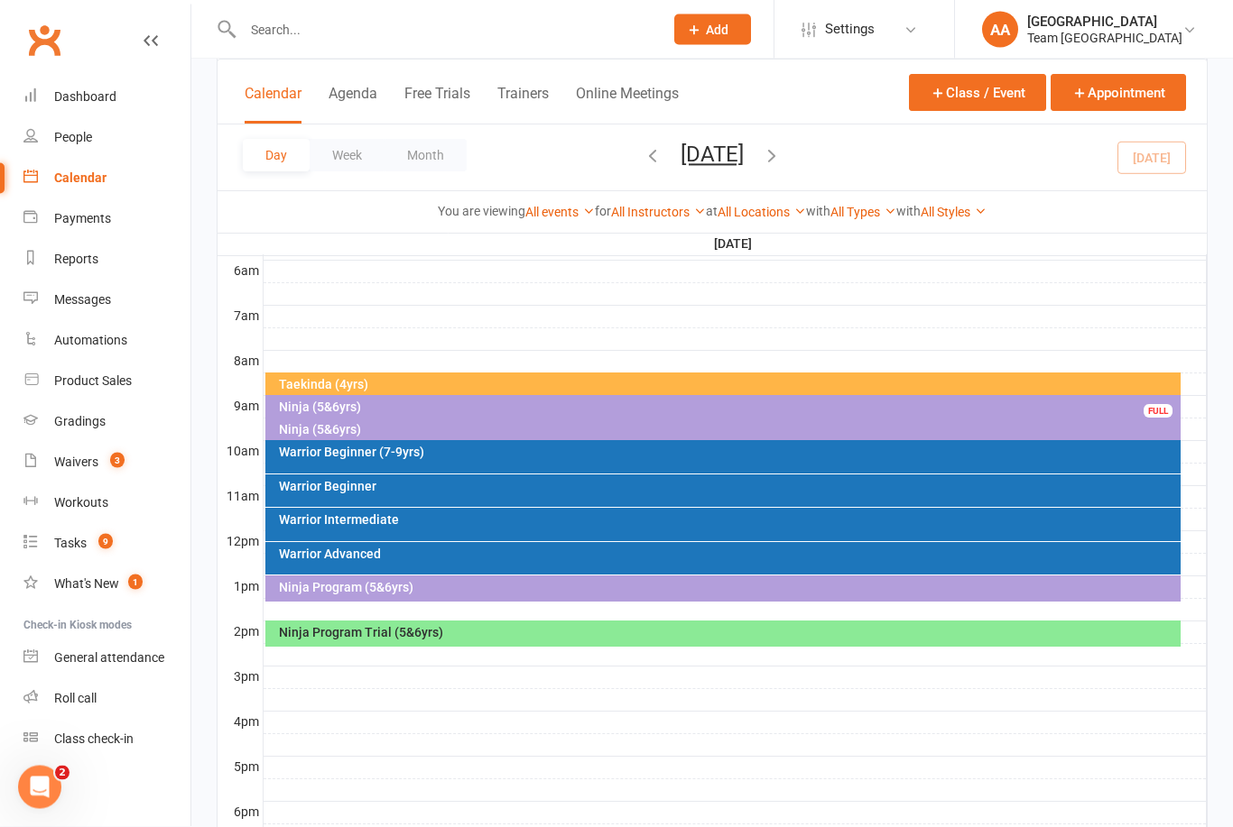
scroll to position [379, 0]
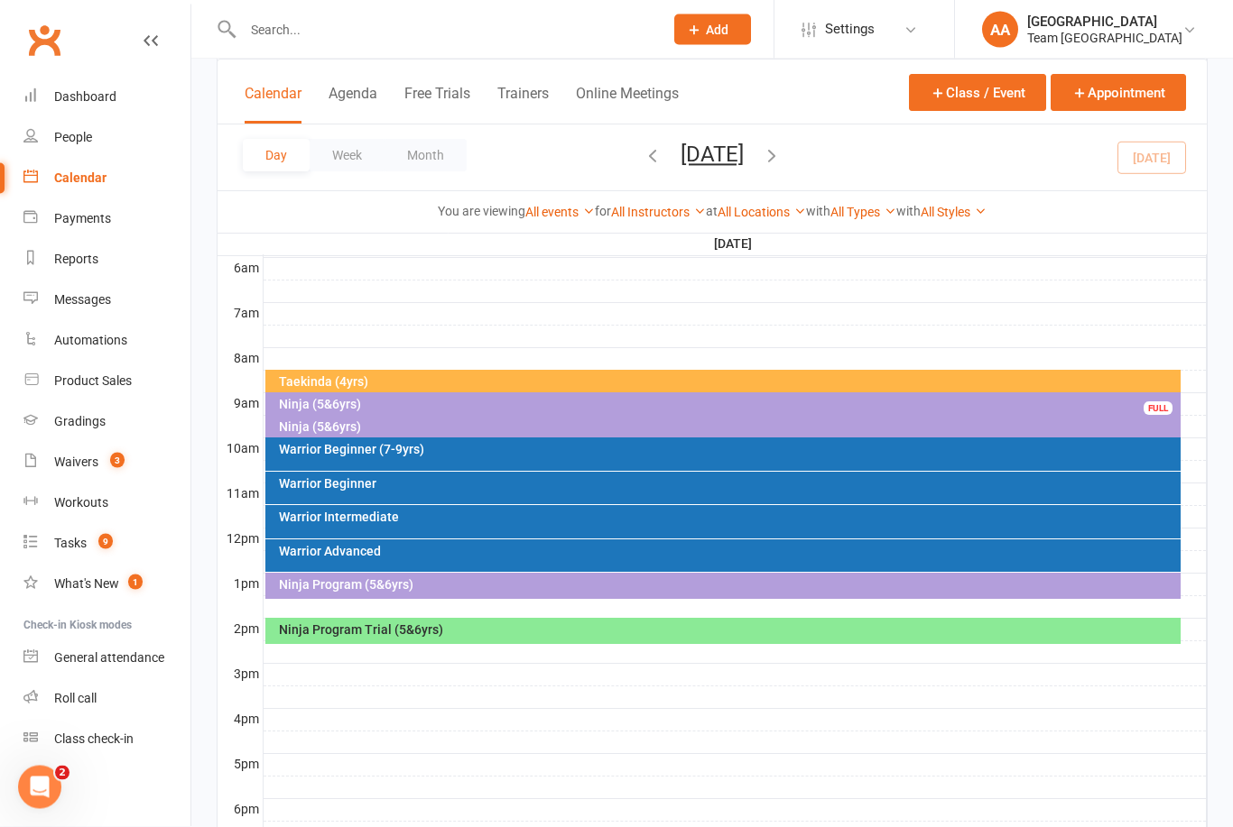
click at [525, 579] on div "Ninja Program (5&6yrs)" at bounding box center [728, 585] width 900 height 13
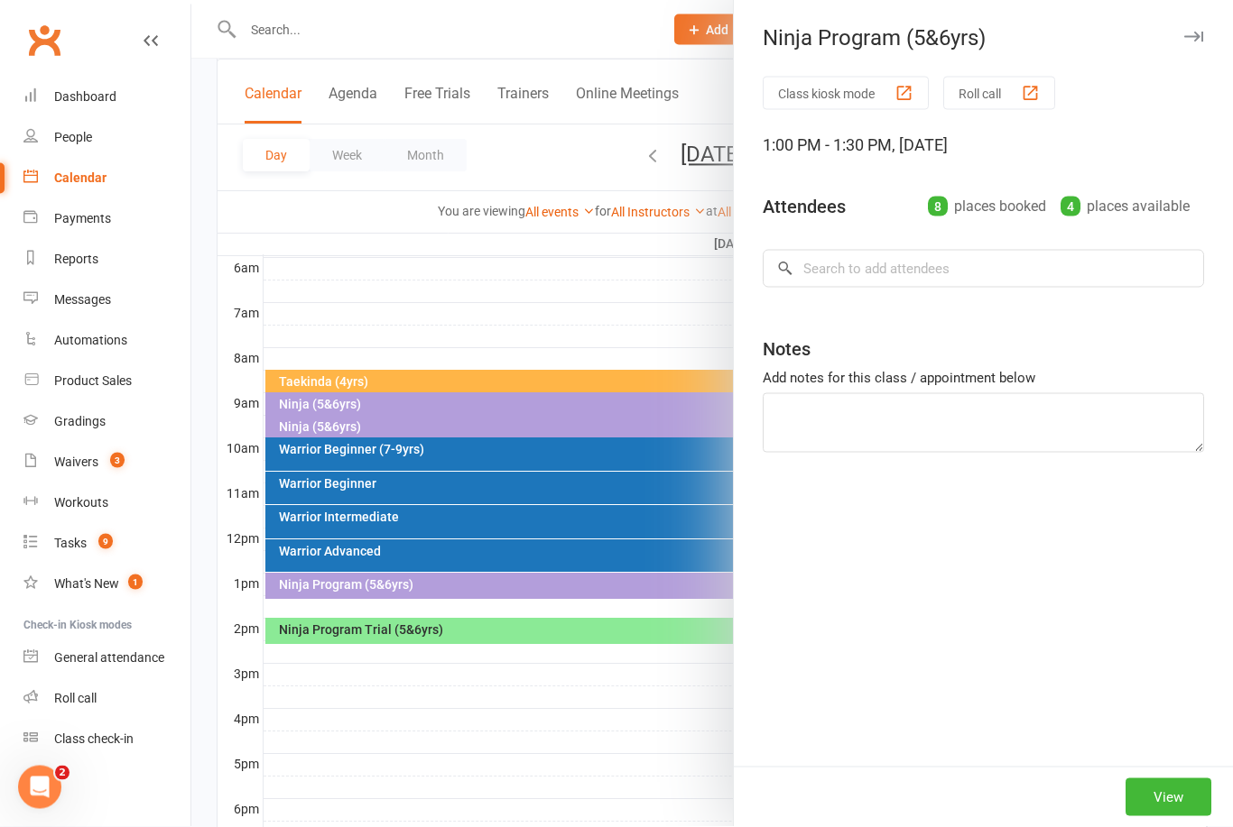
scroll to position [380, 0]
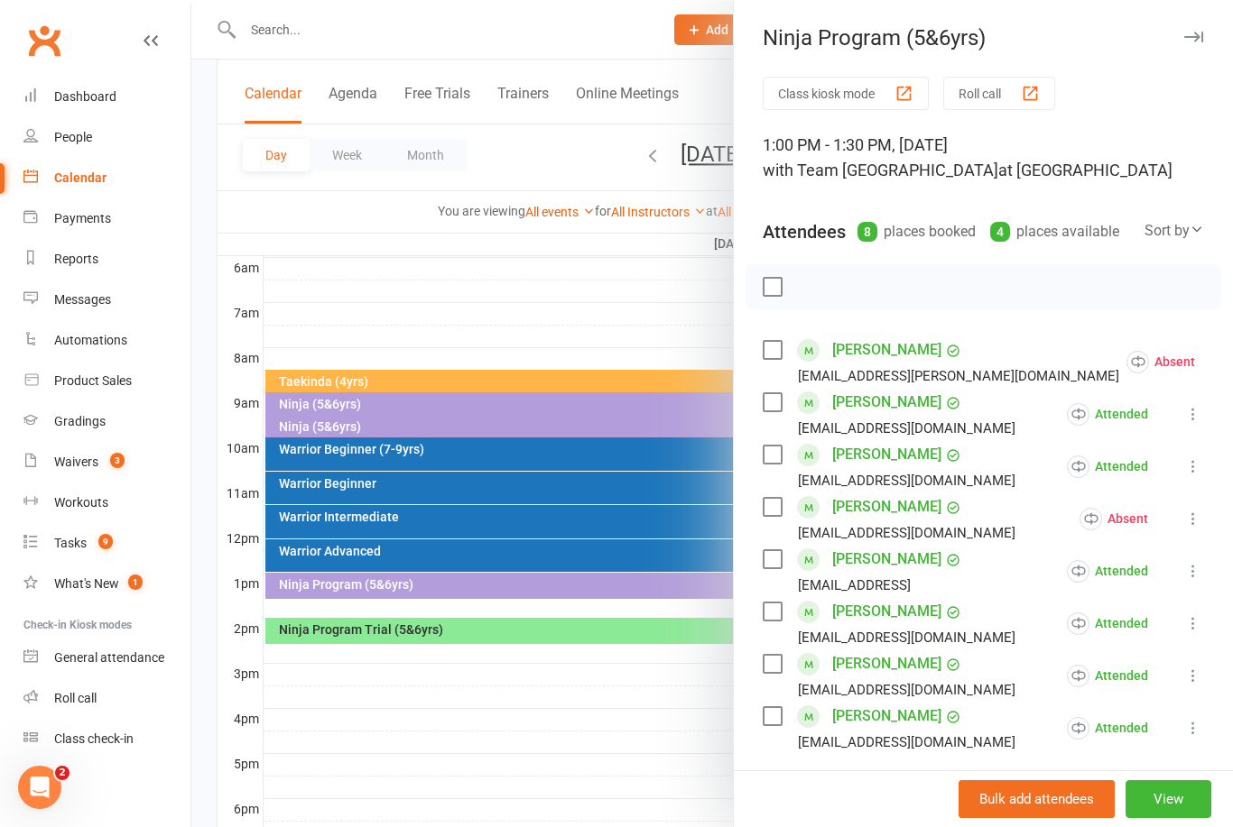
click at [608, 277] on div at bounding box center [711, 413] width 1041 height 827
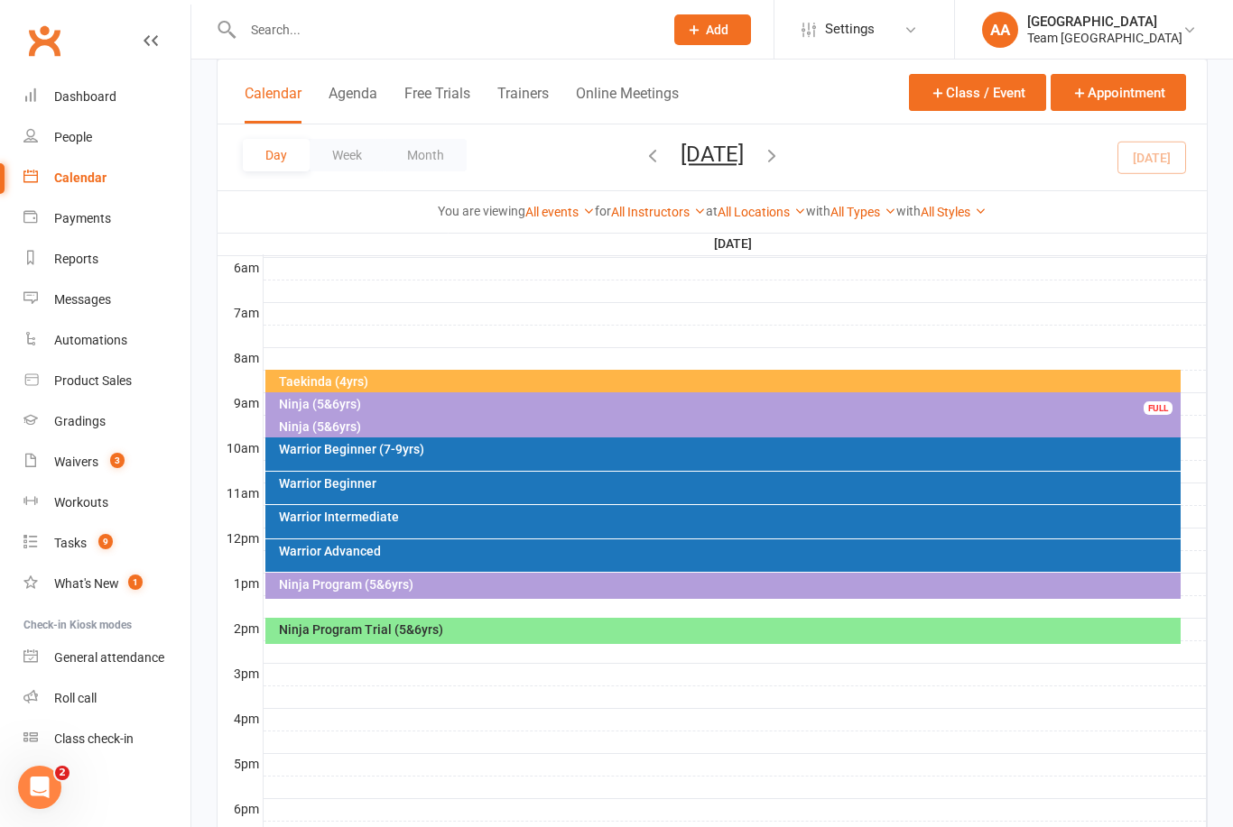
click at [555, 629] on div "Ninja Program Trial (5&6yrs)" at bounding box center [728, 629] width 900 height 13
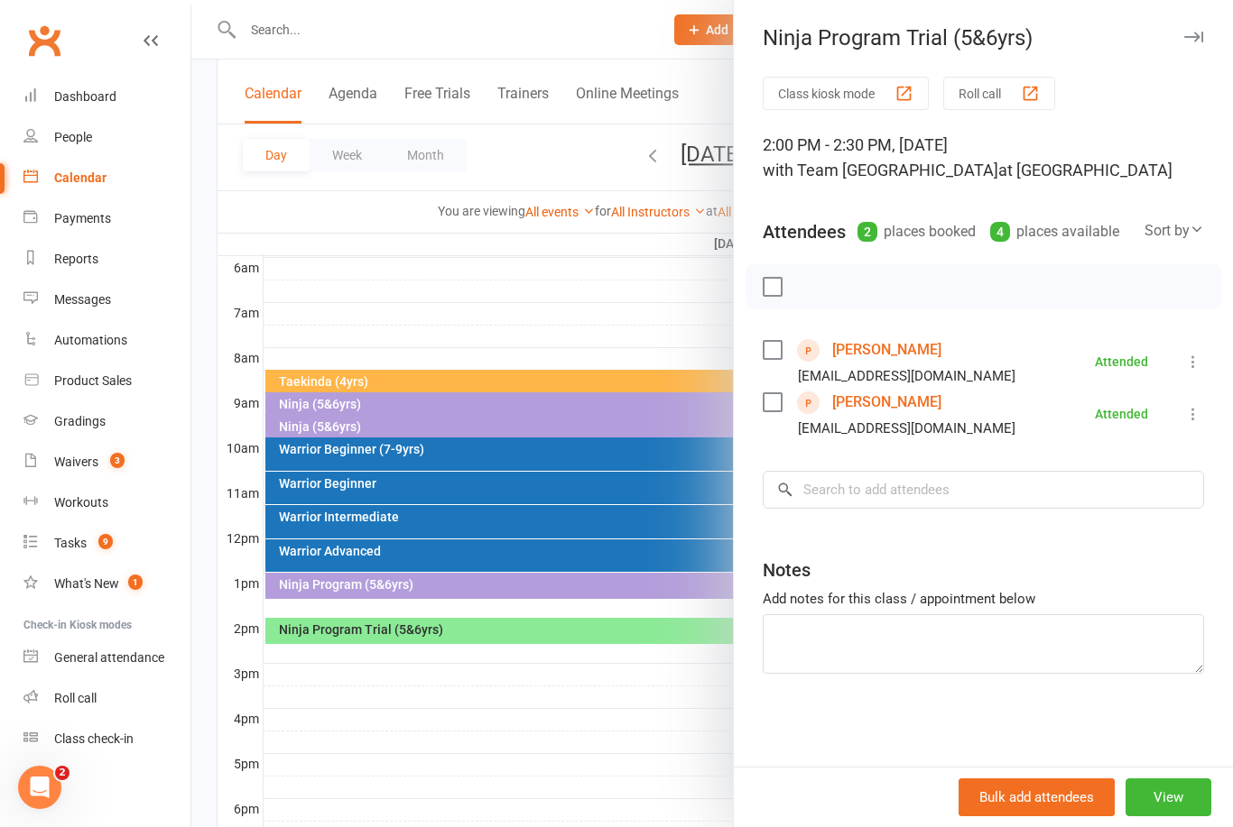
click at [888, 403] on link "[PERSON_NAME]" at bounding box center [886, 402] width 109 height 29
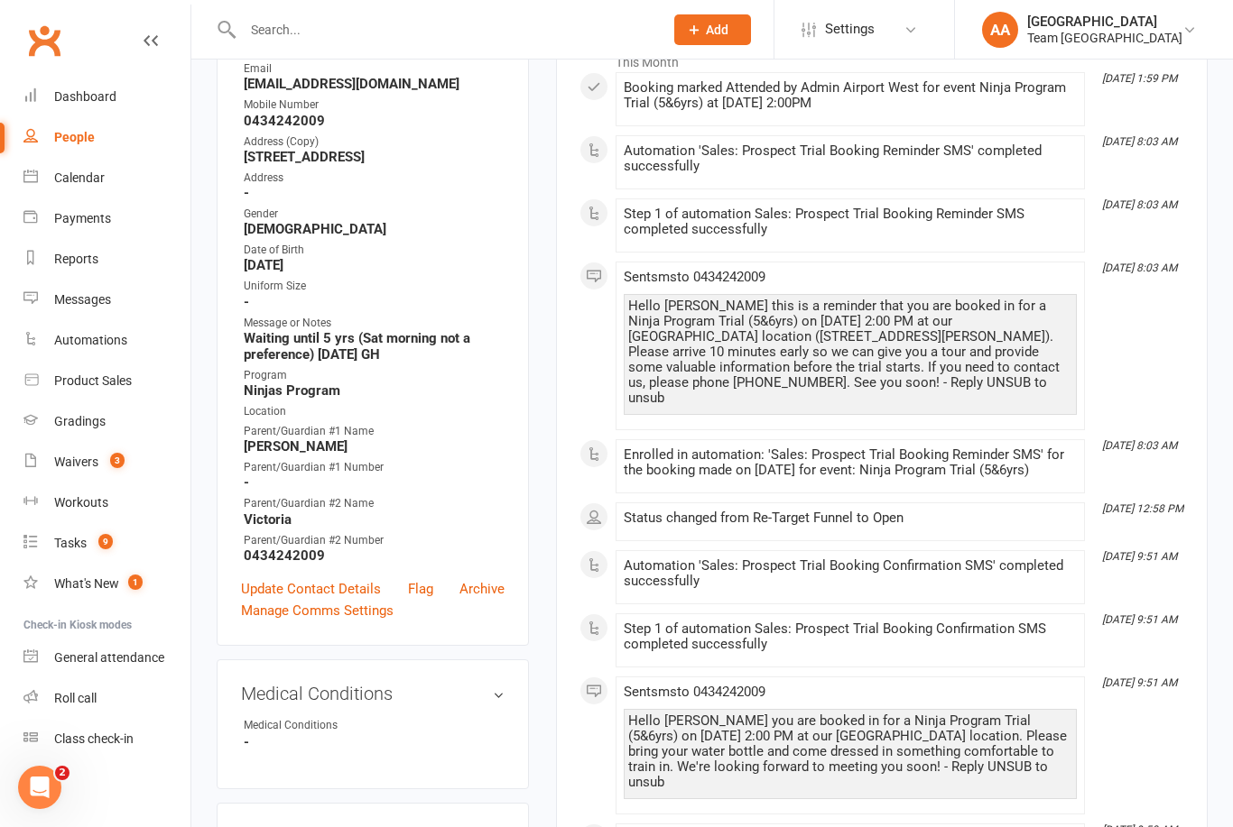
click at [334, 591] on link "Update Contact Details" at bounding box center [311, 589] width 140 height 22
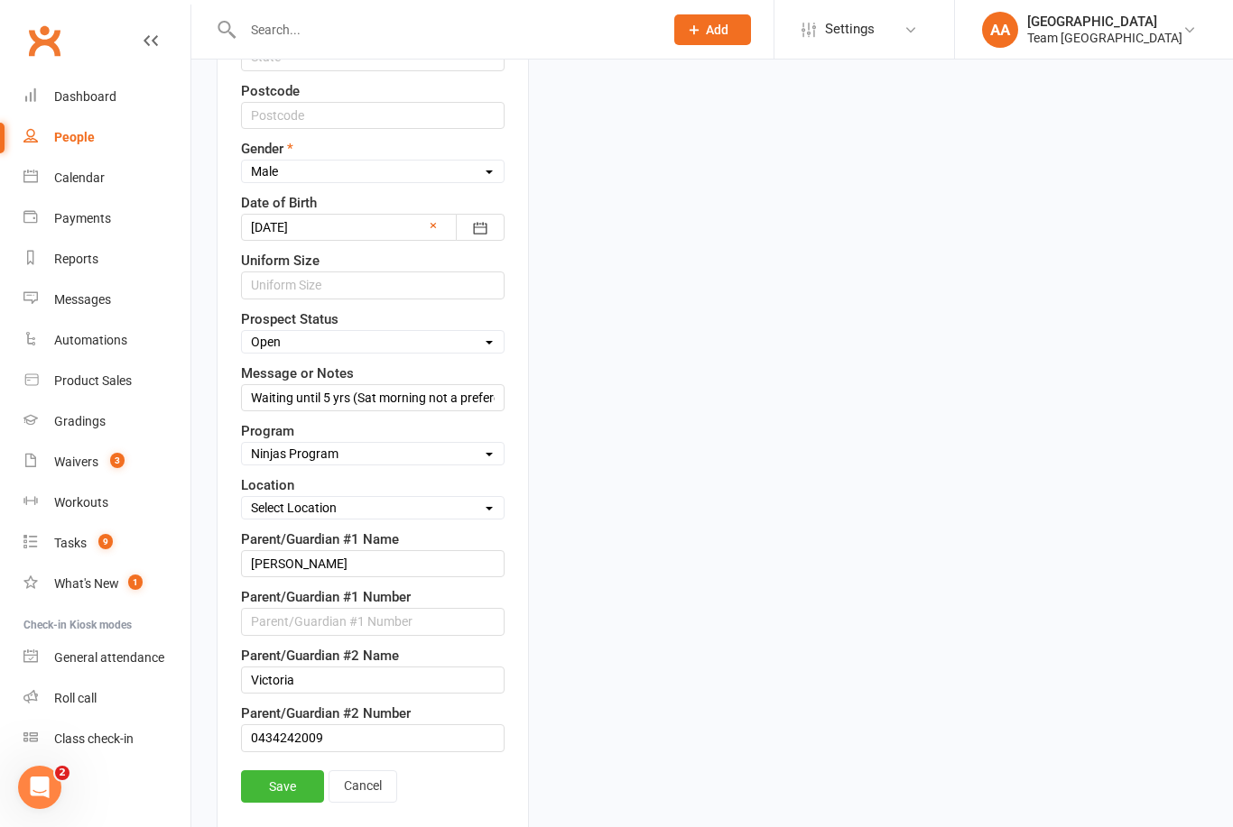
scroll to position [760, 0]
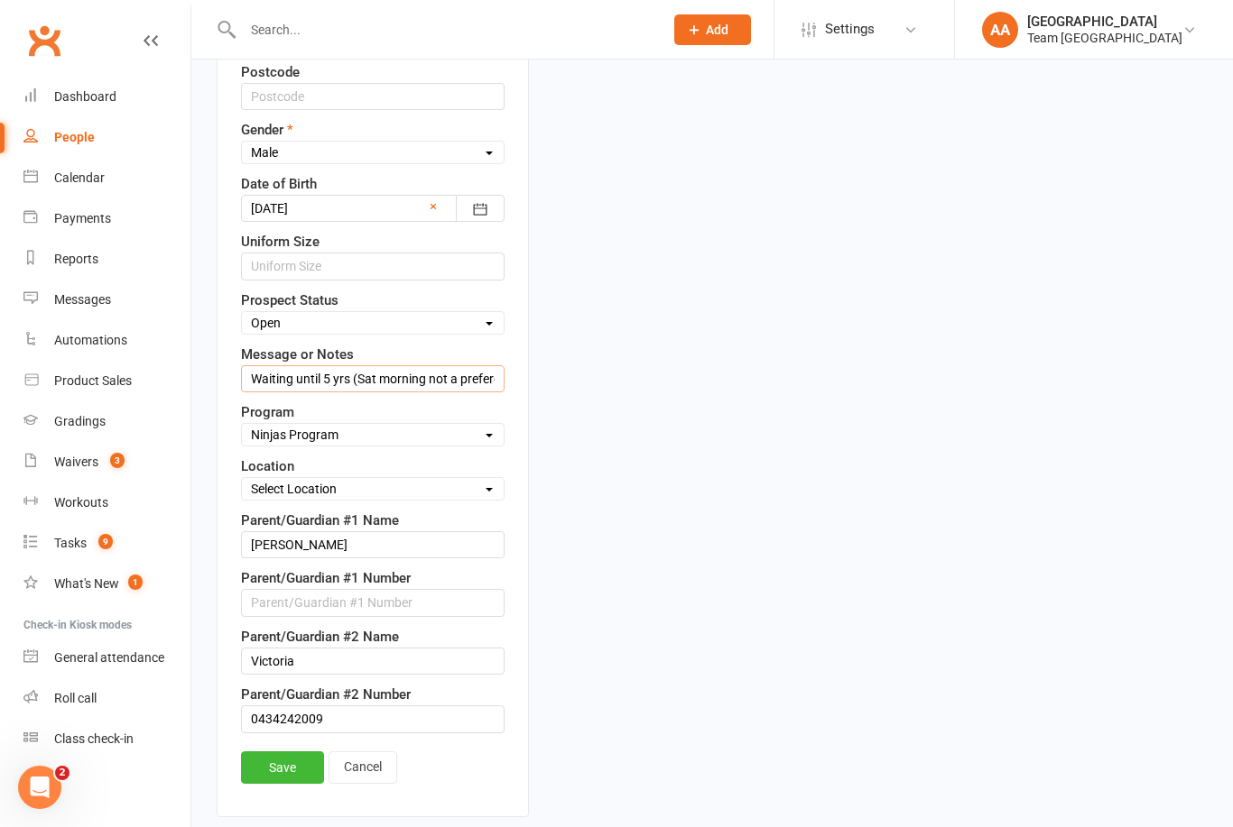
click at [253, 380] on input "Waiting until 5 yrs (Sat morning not a preference) [DATE] GH" at bounding box center [372, 378] width 263 height 27
click at [265, 369] on input "Waiting until 5 yrs (Sat morning not a preference) [DATE] GH" at bounding box center [372, 378] width 263 height 27
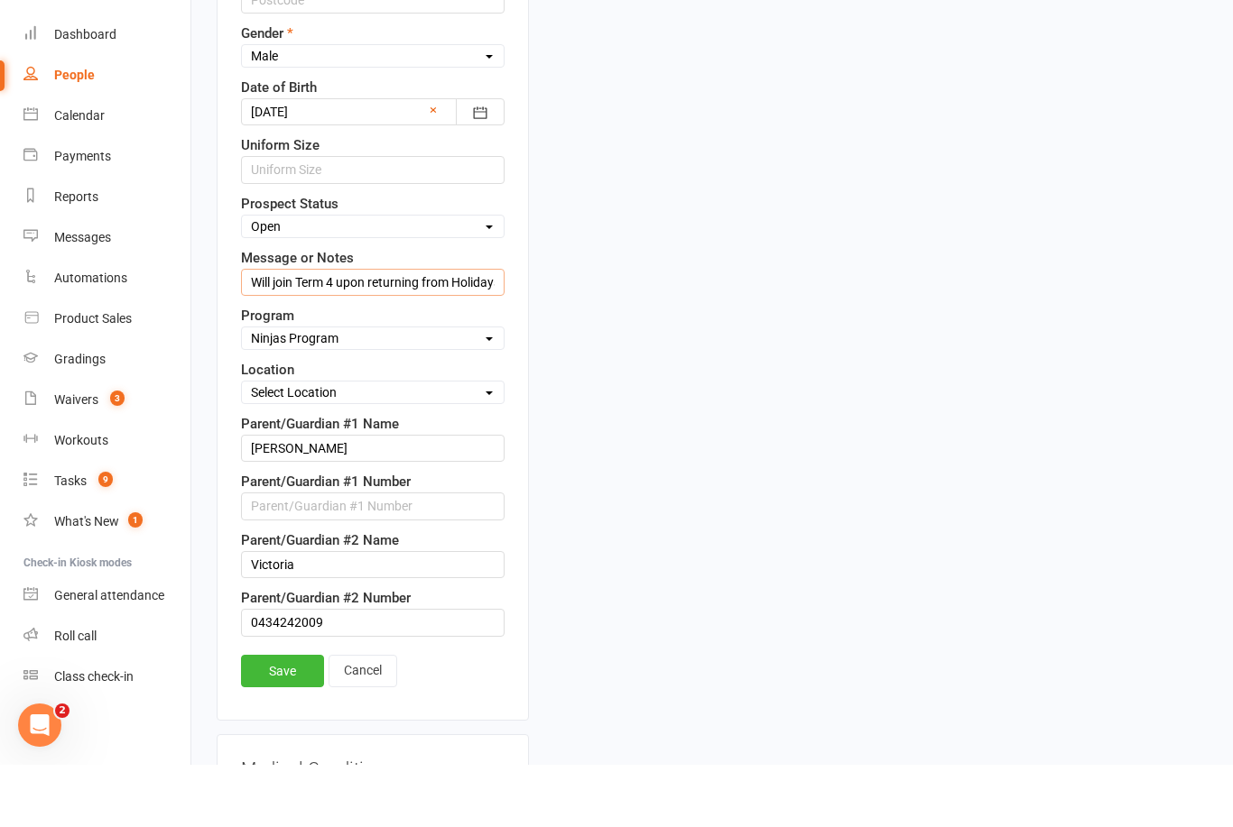
scroll to position [881, 0]
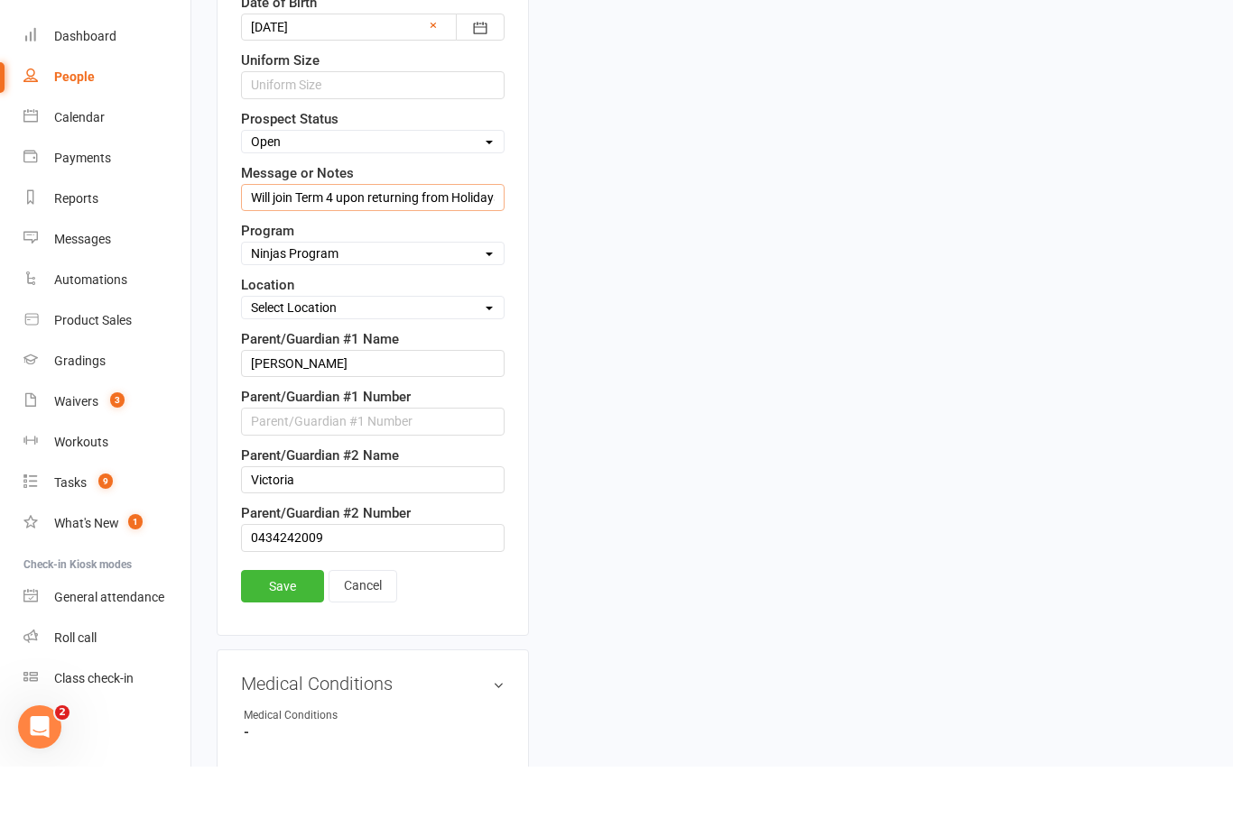
type input "Will join Term 4 upon returning from Holidays GH [DATE]"
click at [289, 631] on link "Save" at bounding box center [282, 647] width 83 height 32
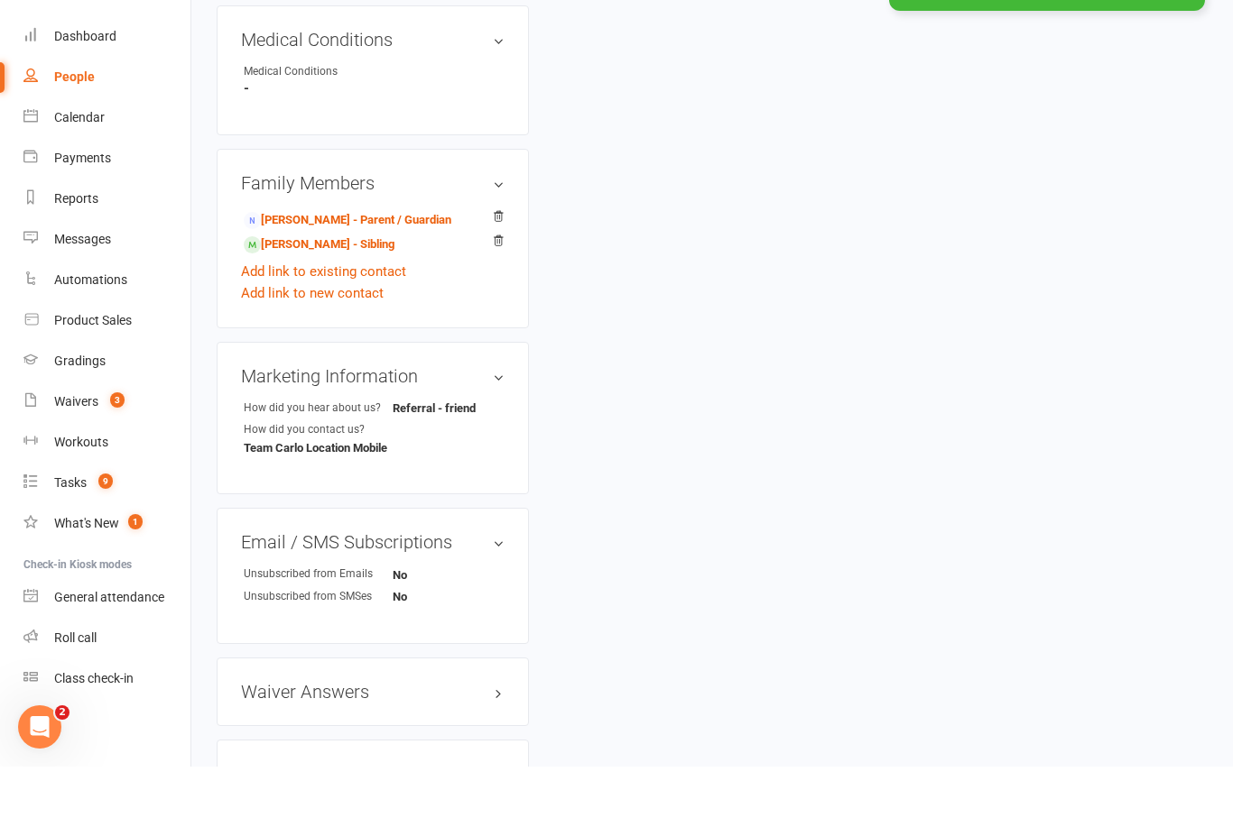
scroll to position [941, 0]
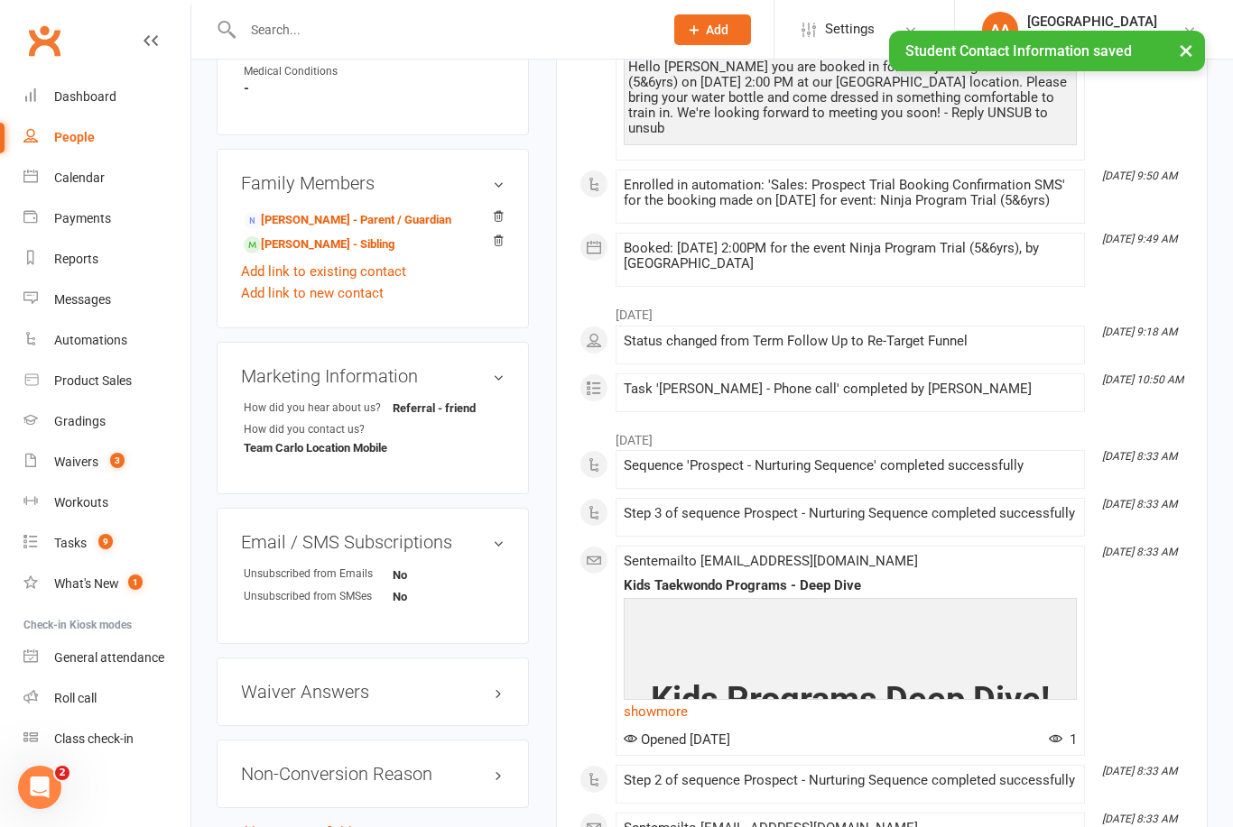
click at [103, 173] on div "Calendar" at bounding box center [79, 178] width 51 height 14
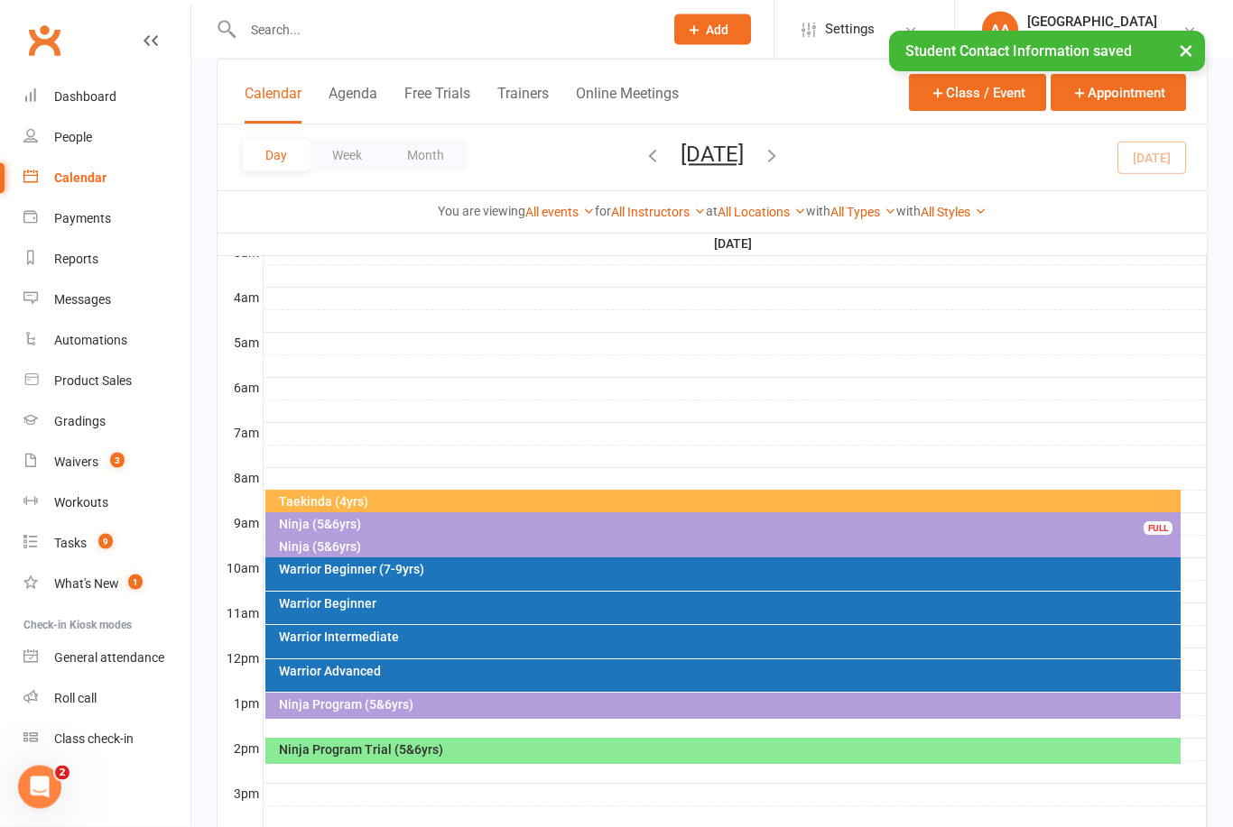
scroll to position [260, 0]
